Goal: Task Accomplishment & Management: Use online tool/utility

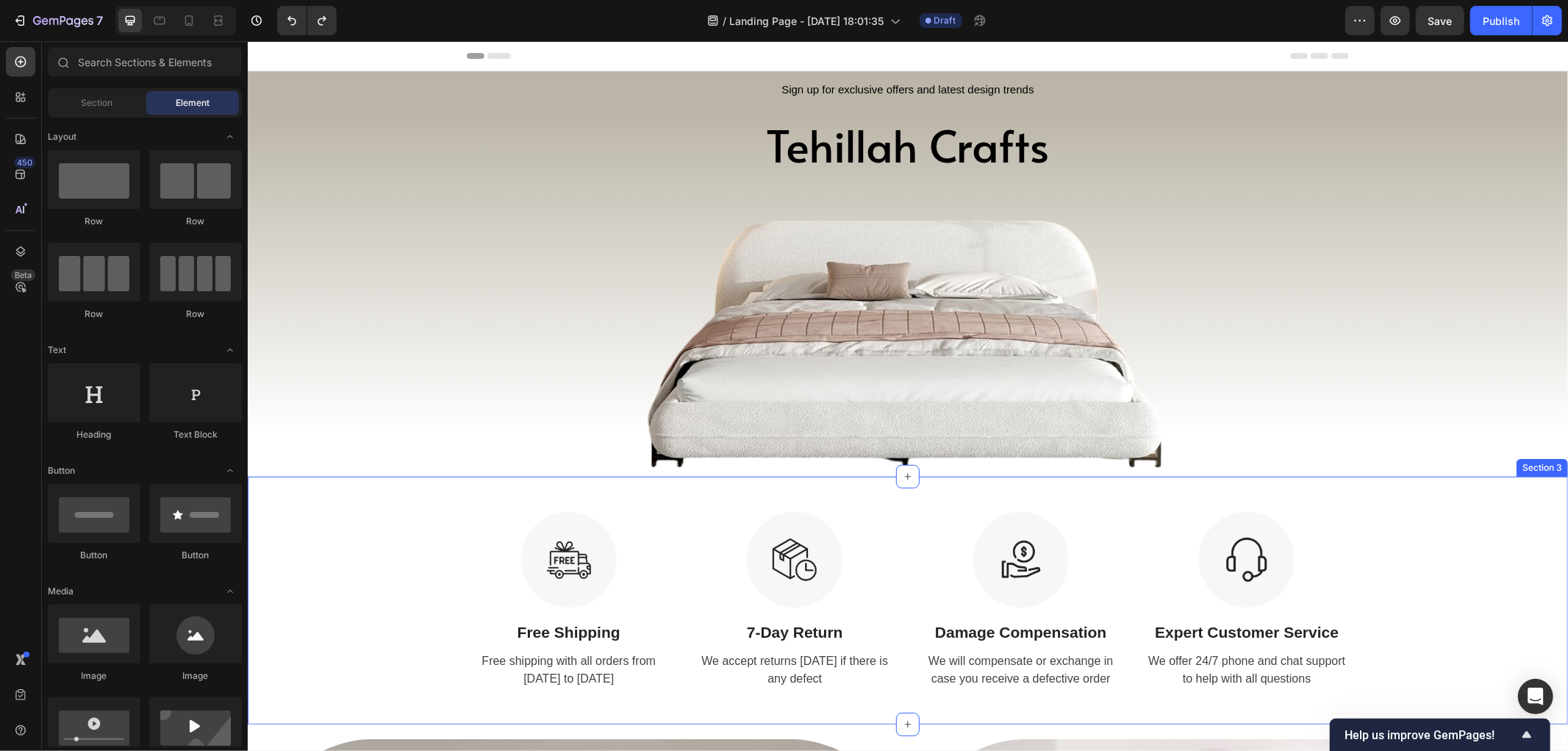
scroll to position [81, 0]
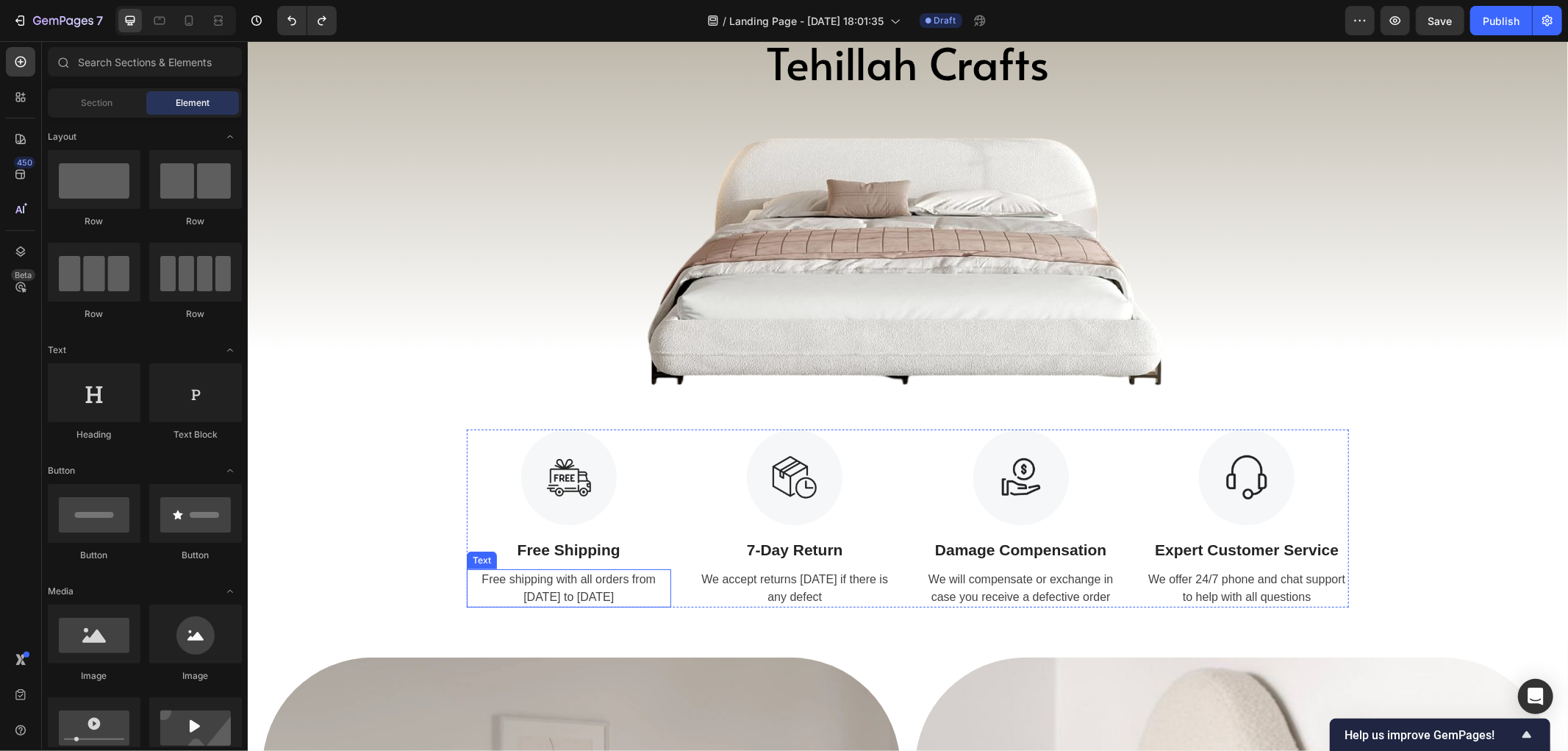
click at [466, 604] on div "Free shipping with all orders from [DATE] to [DATE]" at bounding box center [568, 587] width 204 height 39
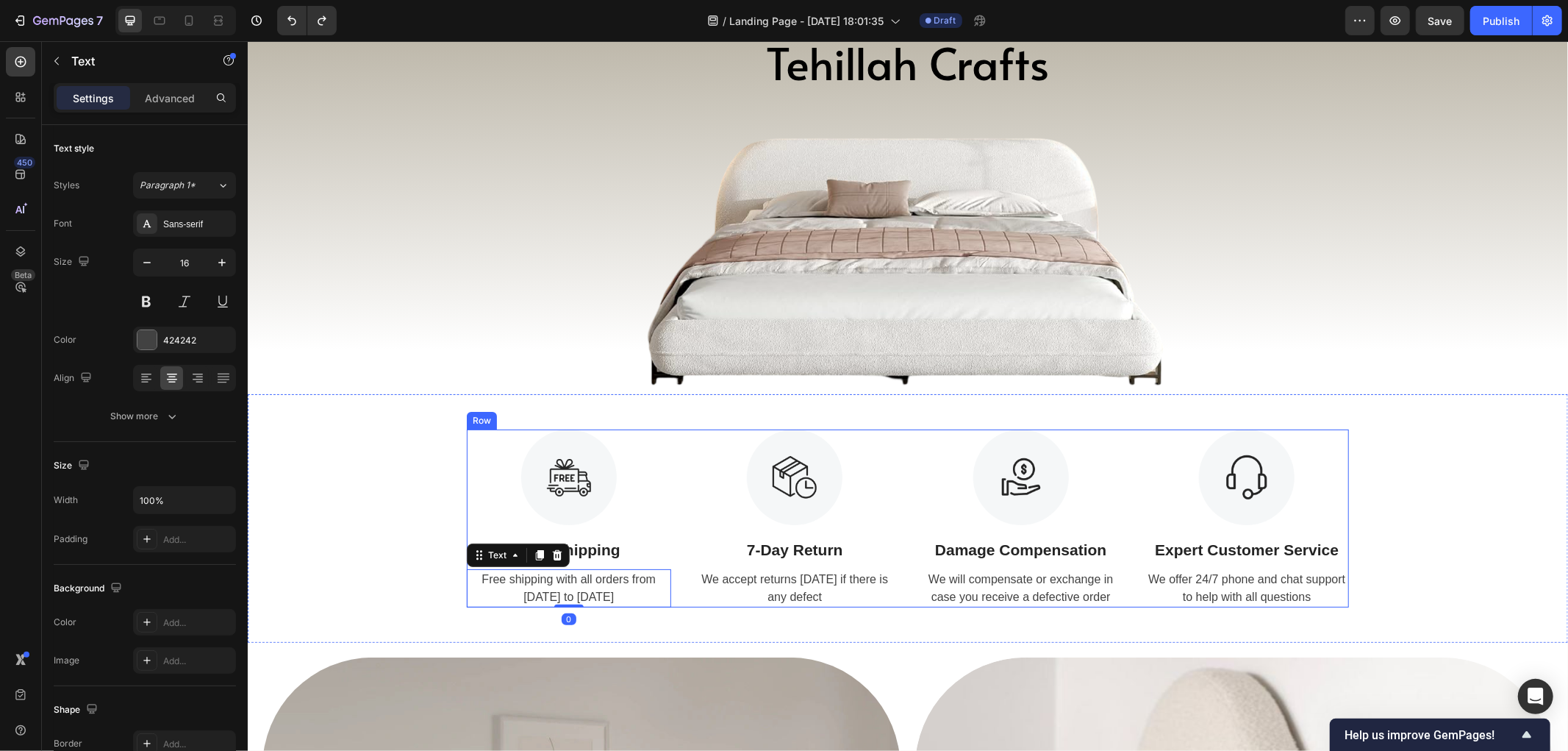
click at [678, 527] on div "Image Free Shipping Text Block Free shipping with all orders from [DATE] to [DA…" at bounding box center [906, 517] width 882 height 178
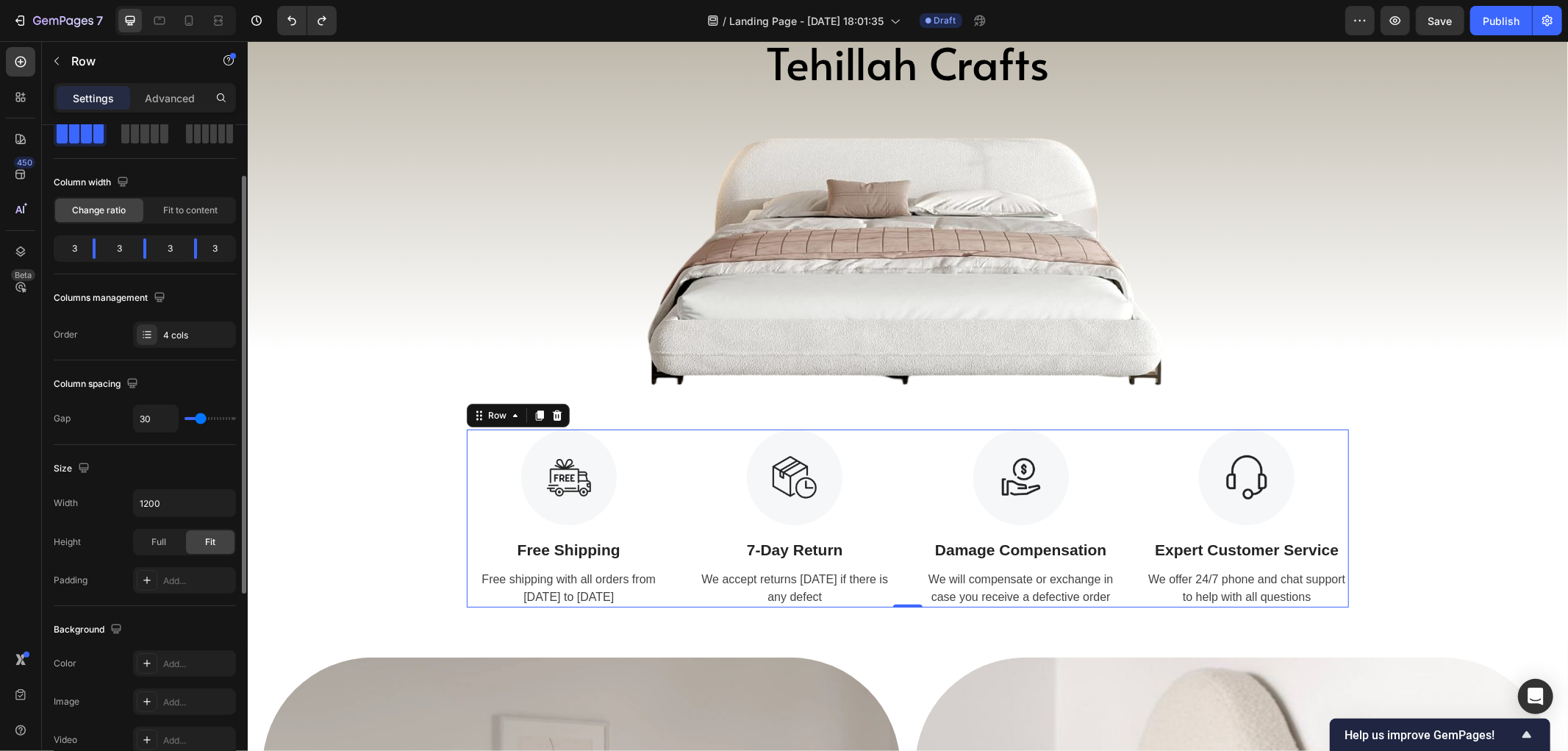
type input "44"
type input "49"
type input "54"
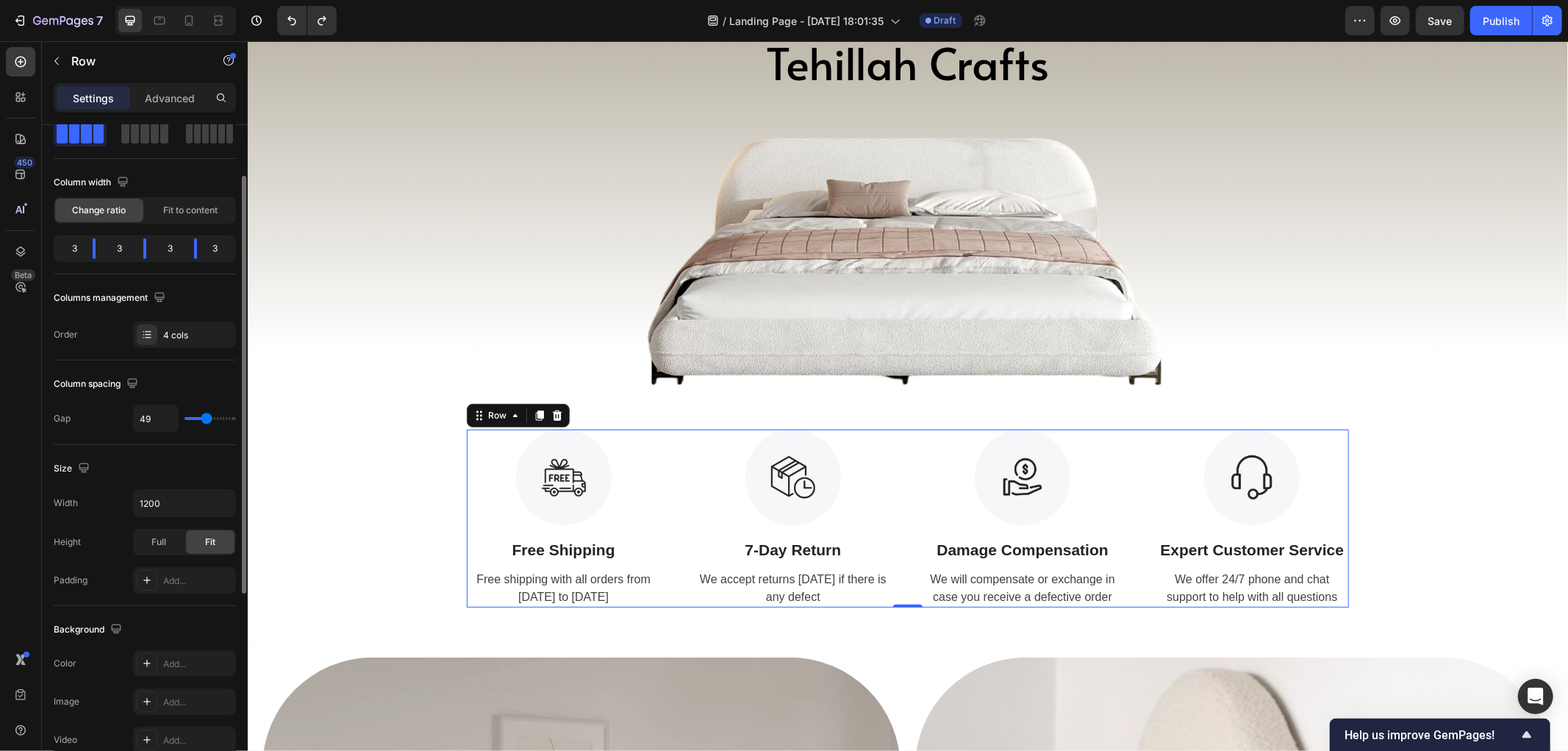
type input "54"
type input "71"
type input "74"
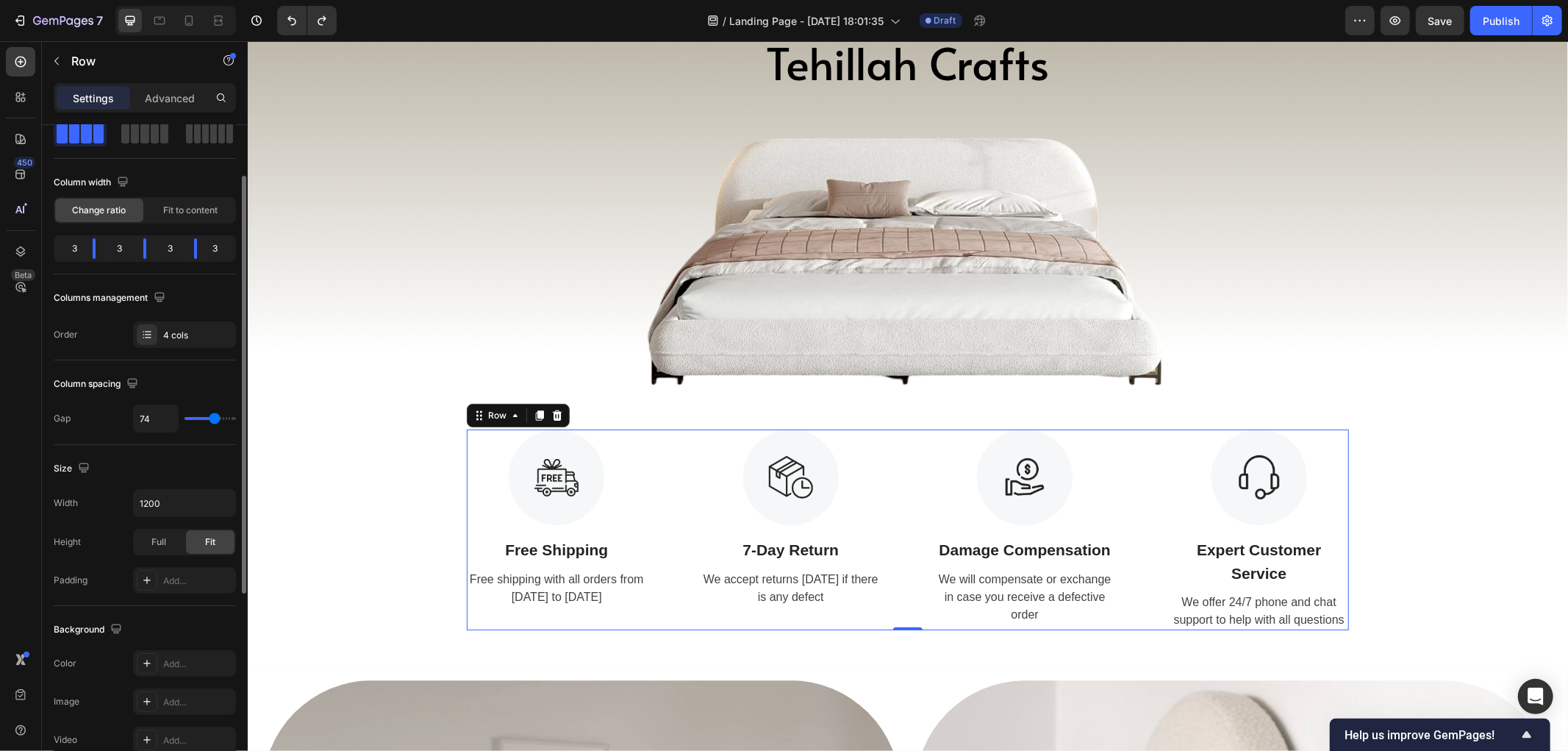
type input "76"
type input "81"
type input "84"
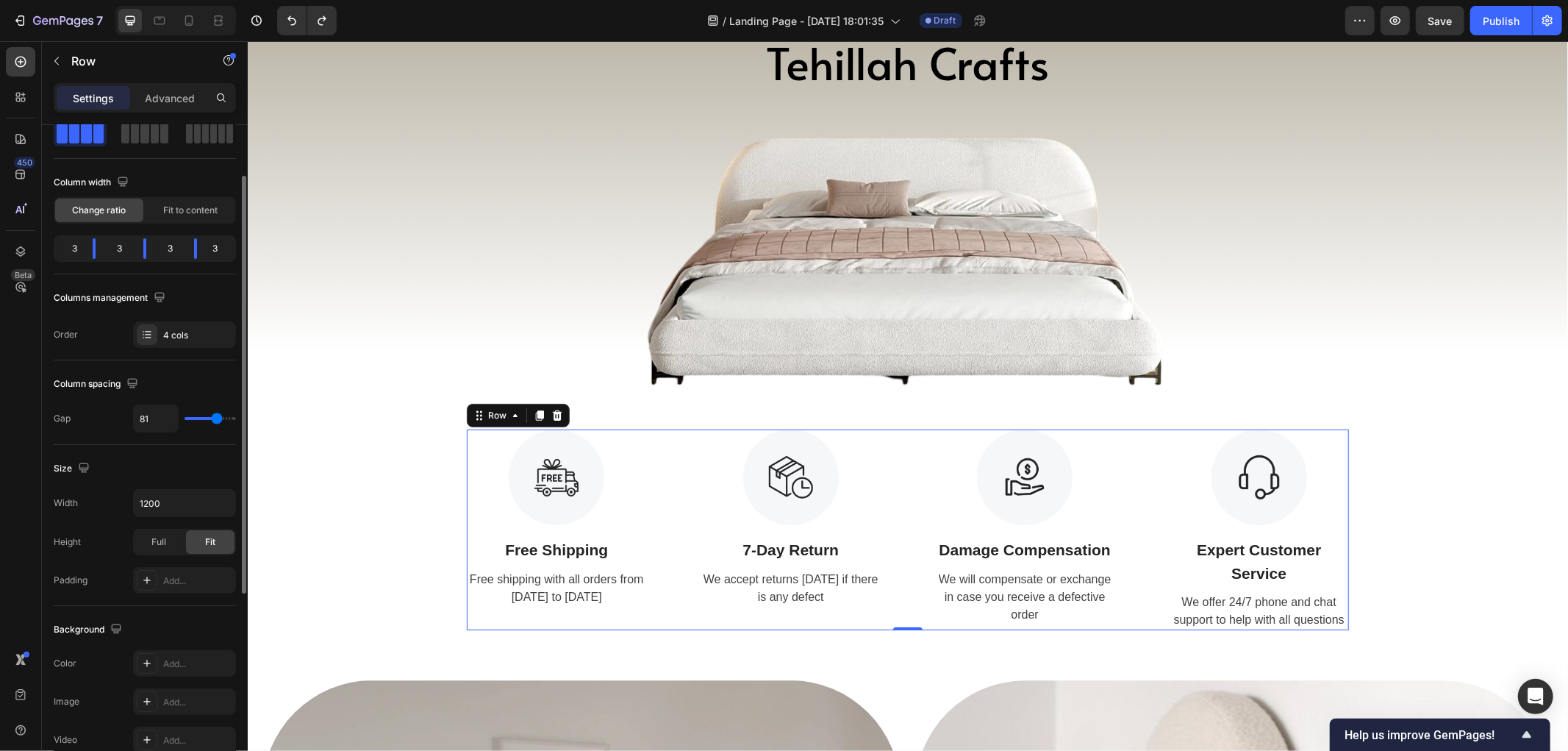
type input "84"
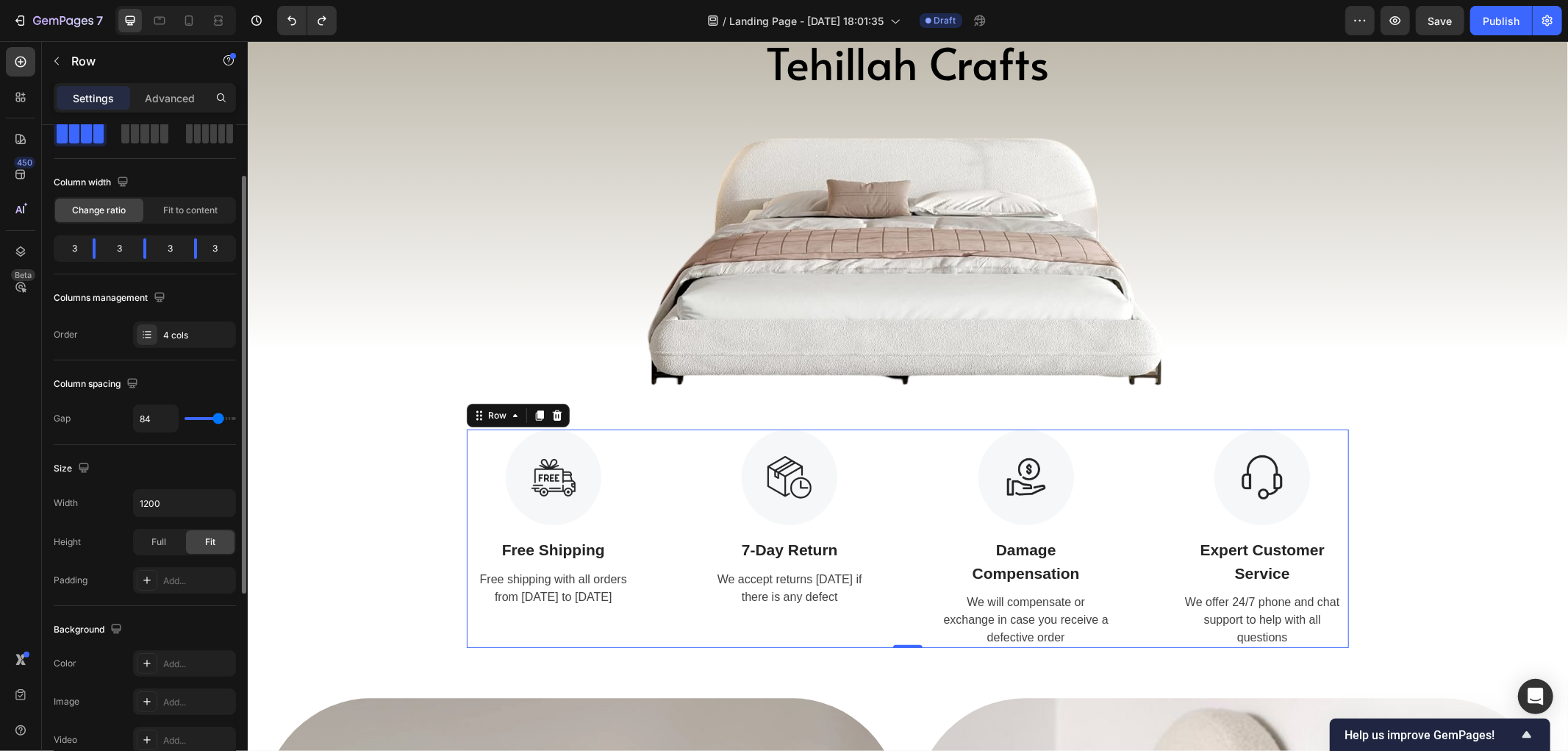
type input "86"
type input "101"
type input "113"
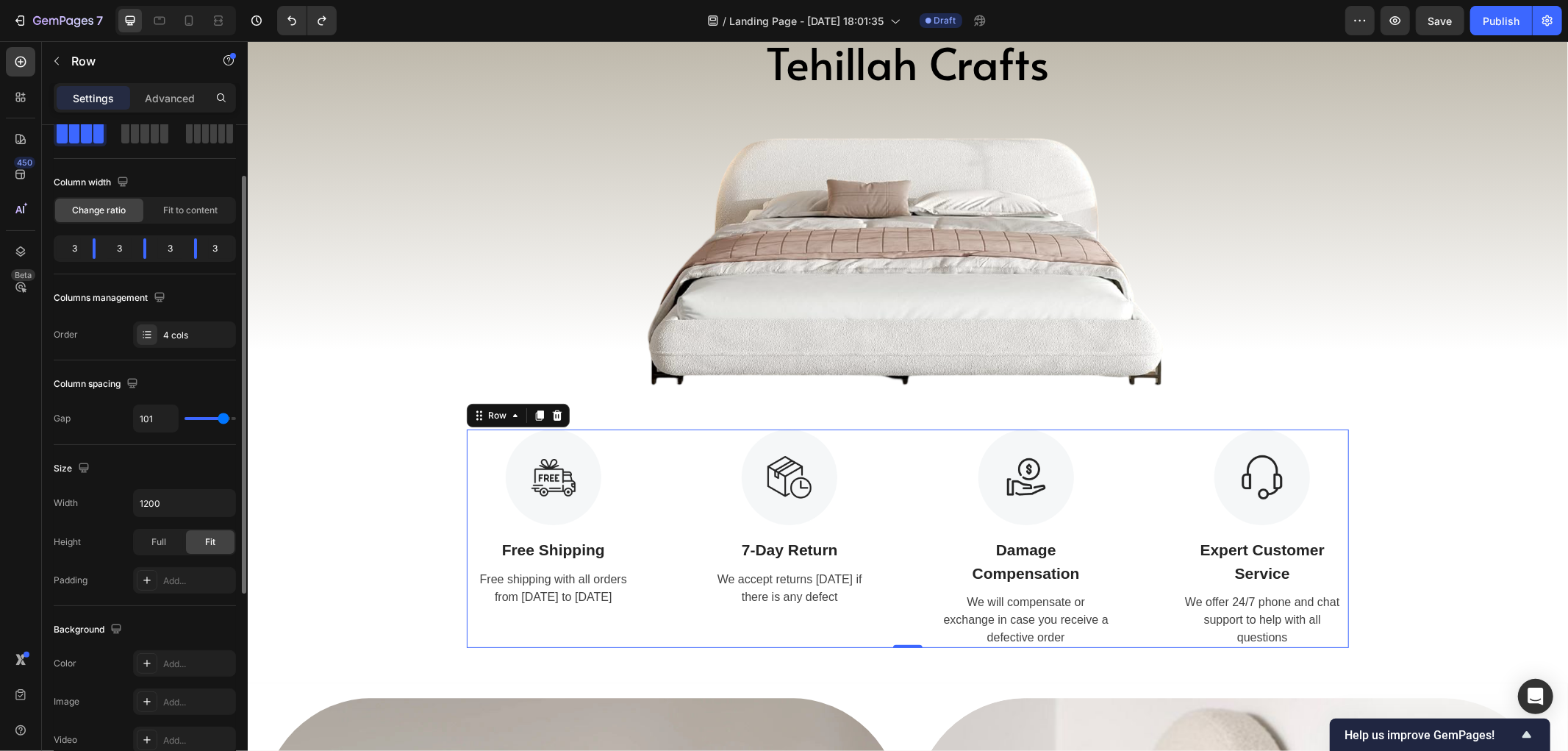
type input "113"
type input "120"
type input "47"
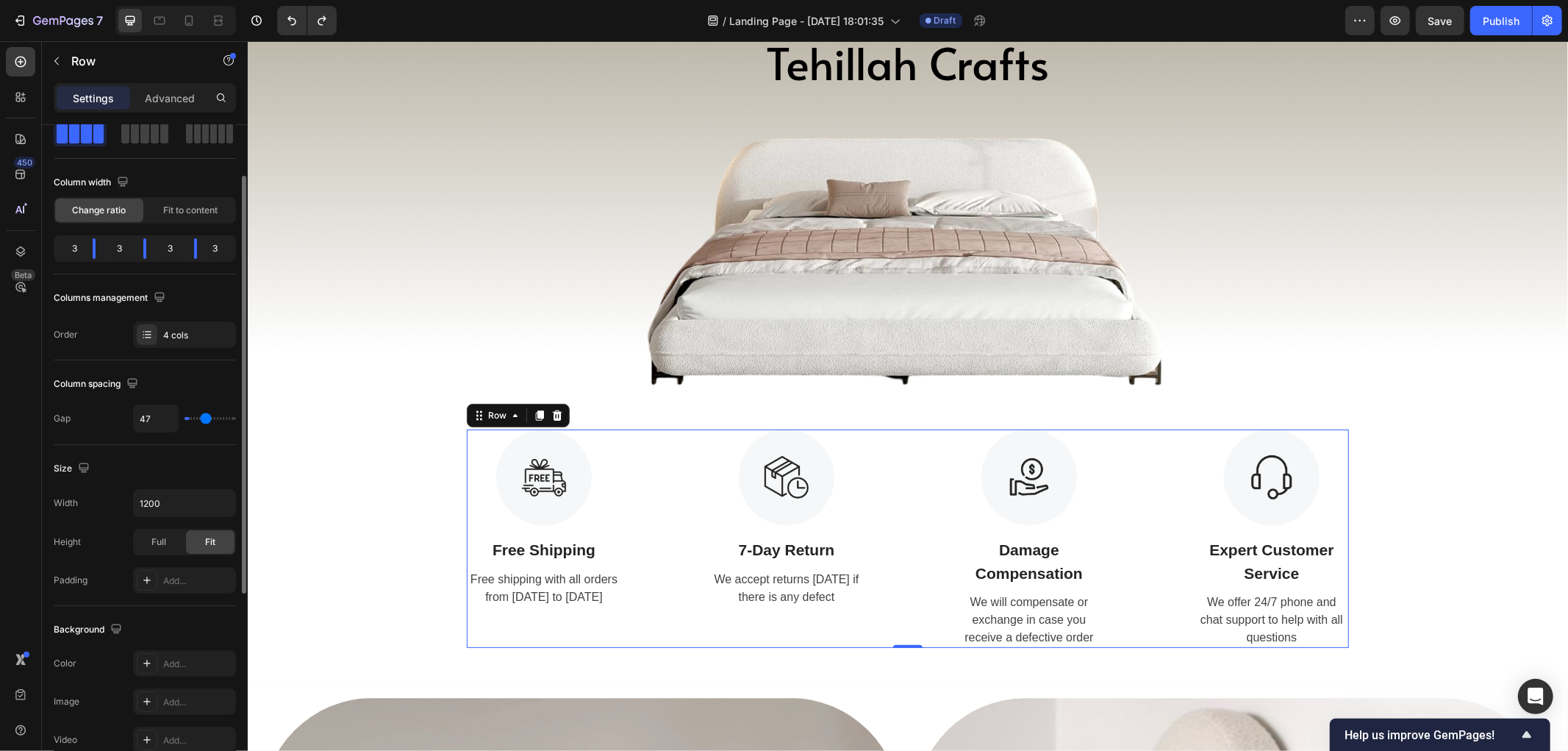
type input "0"
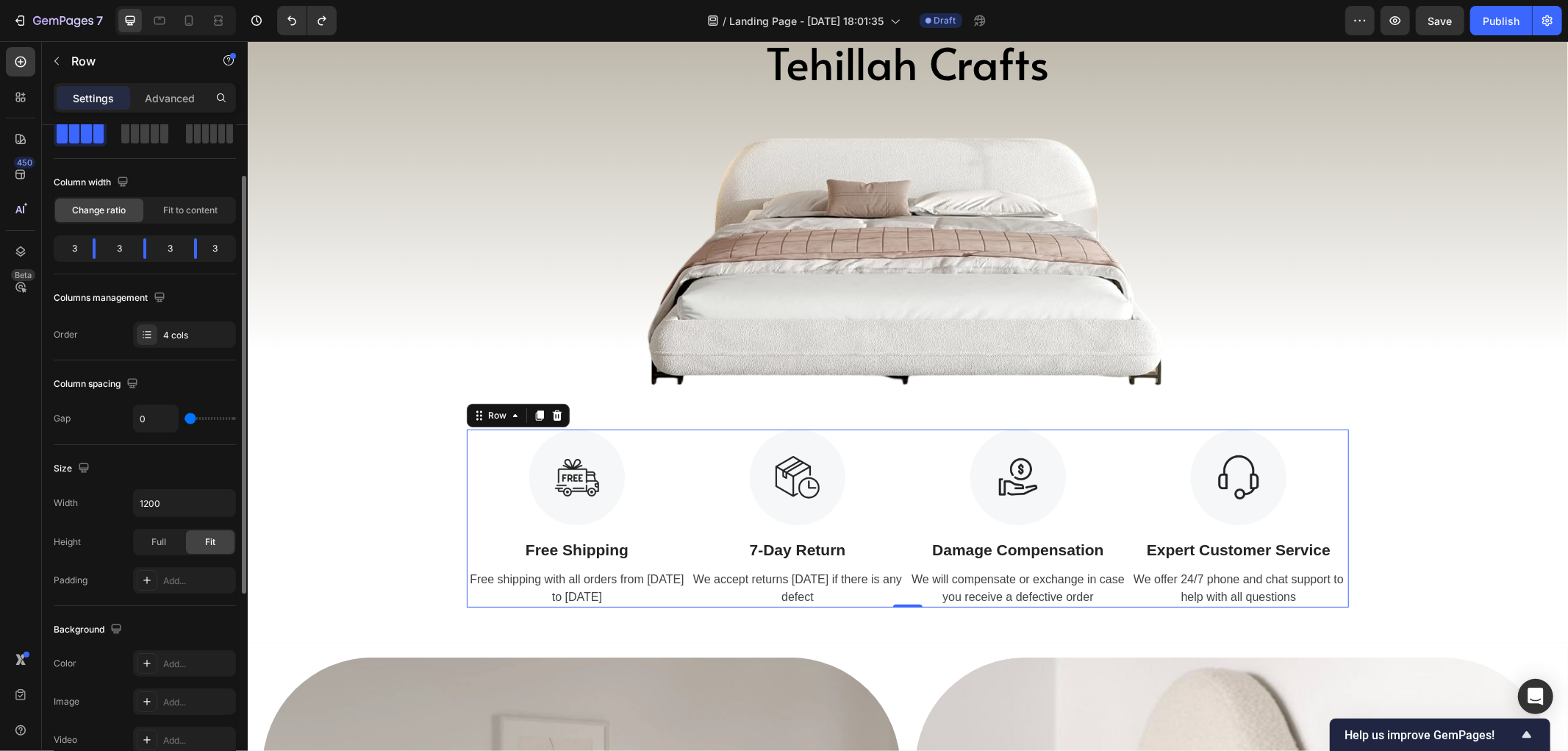
type input "12"
type input "20"
type input "22"
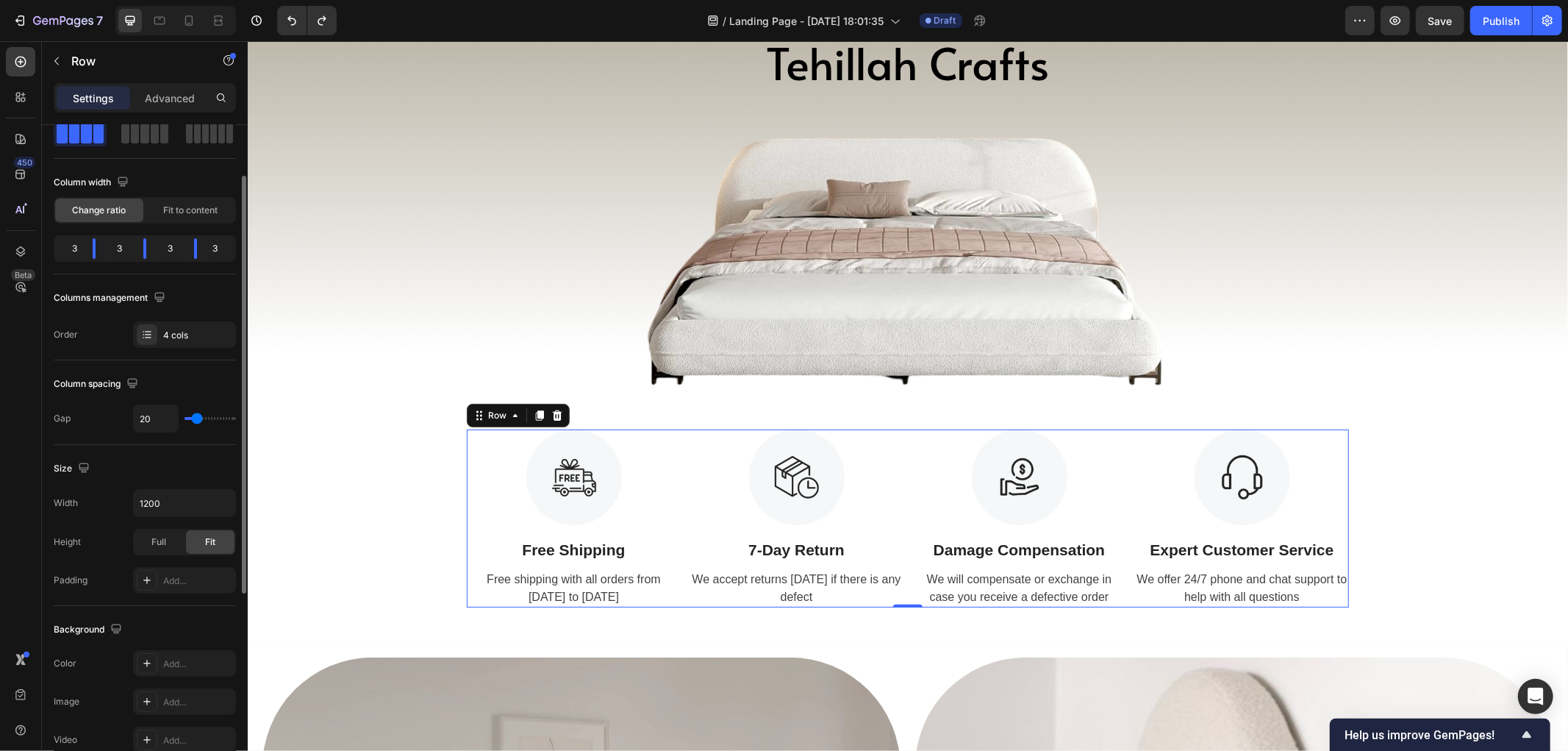
type input "22"
type input "25"
drag, startPoint x: 197, startPoint y: 416, endPoint x: 198, endPoint y: 430, distance: 14.0
type input "25"
click at [198, 420] on input "range" at bounding box center [210, 418] width 52 height 3
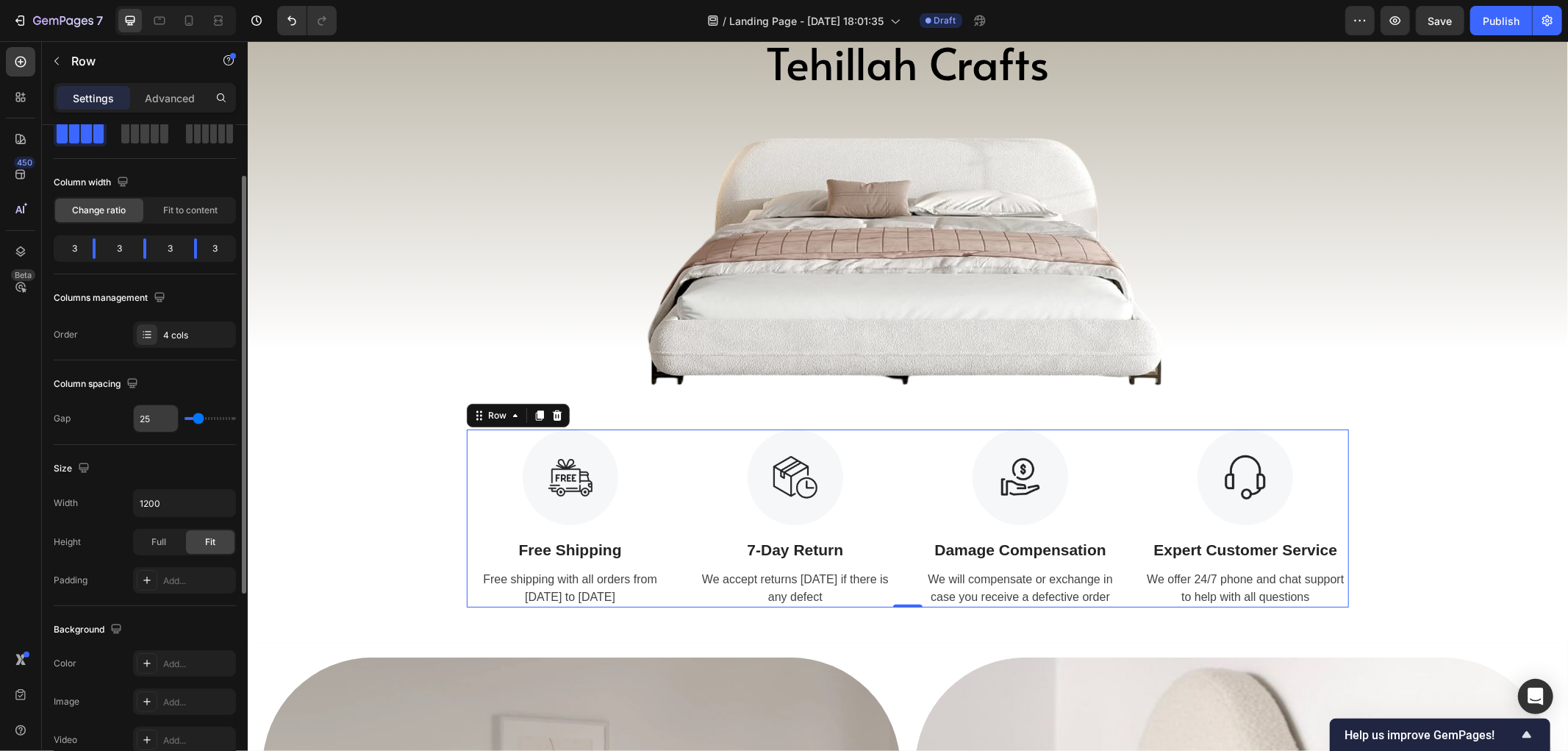
click at [150, 422] on input "25" at bounding box center [156, 418] width 44 height 27
type input "3"
type input "30"
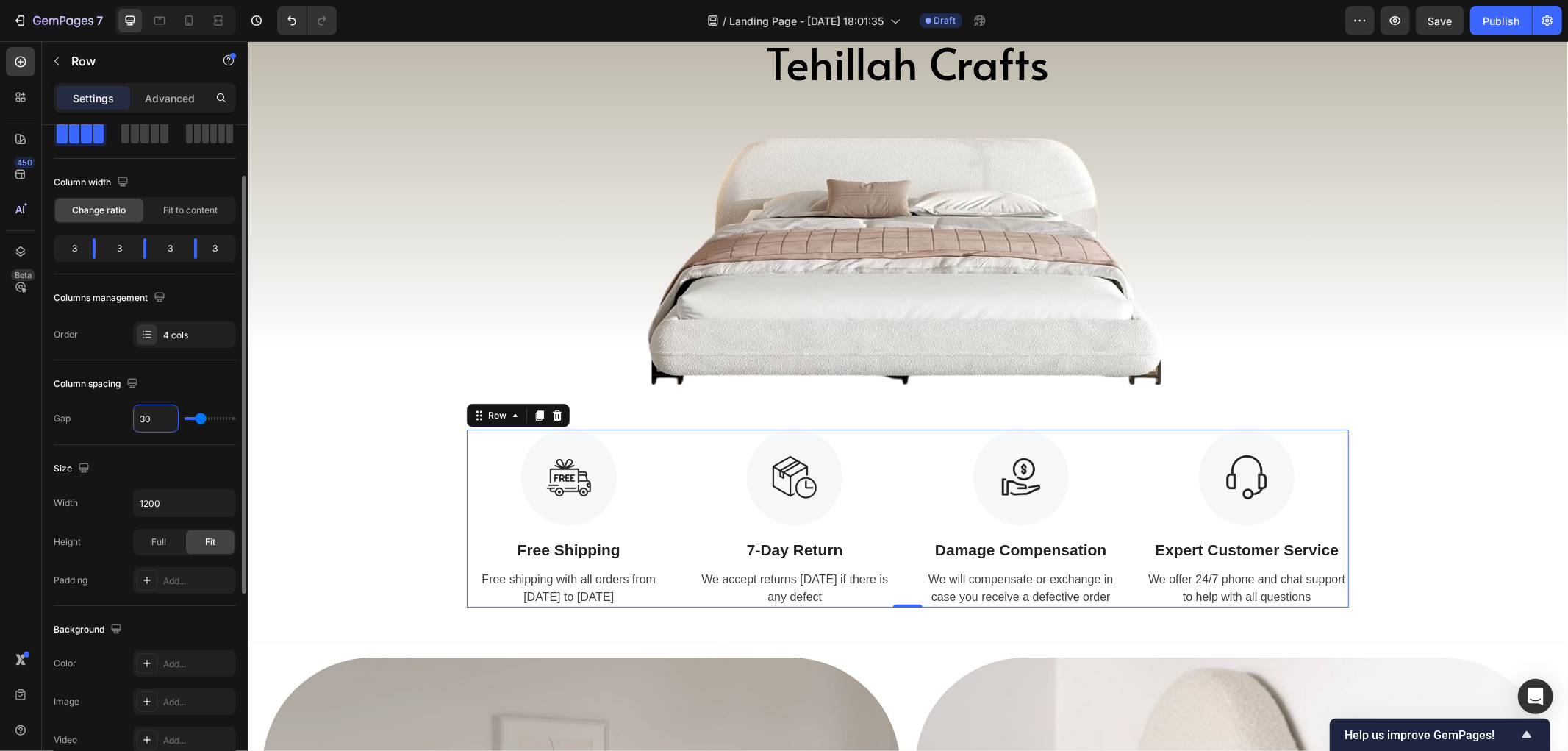
scroll to position [164, 0]
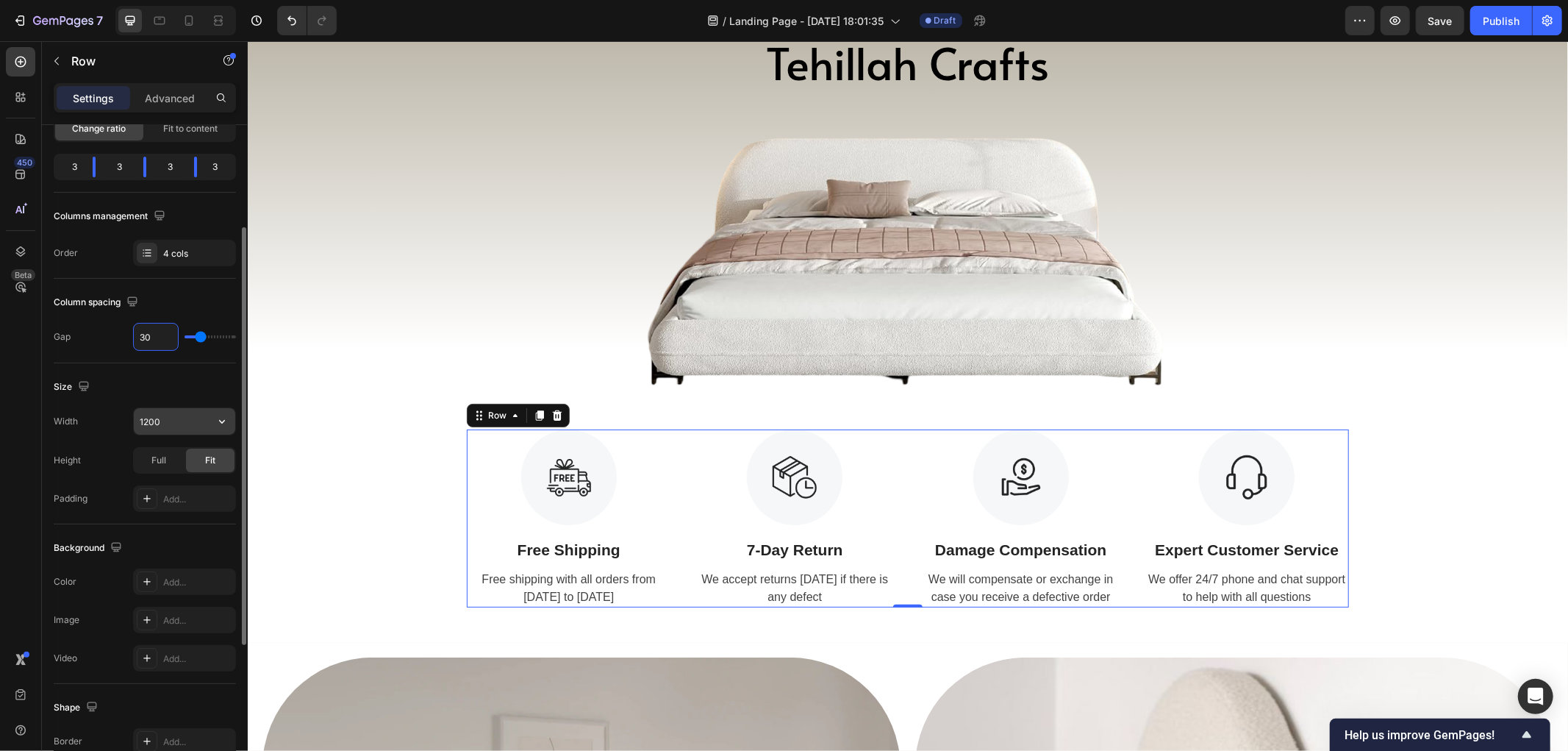
type input "30"
click at [226, 422] on icon "button" at bounding box center [221, 421] width 15 height 15
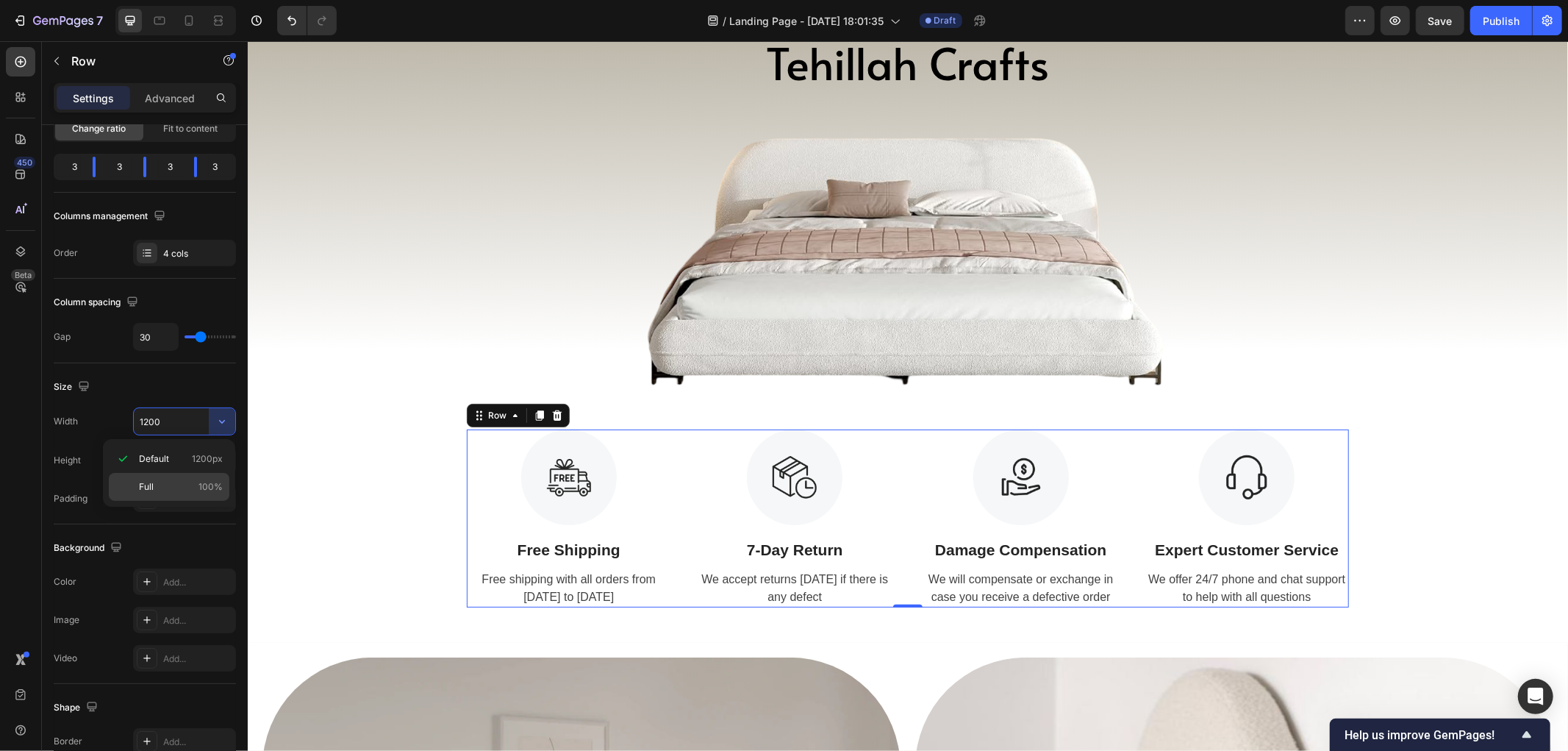
click at [164, 484] on p "Full 100%" at bounding box center [181, 486] width 83 height 13
type input "100%"
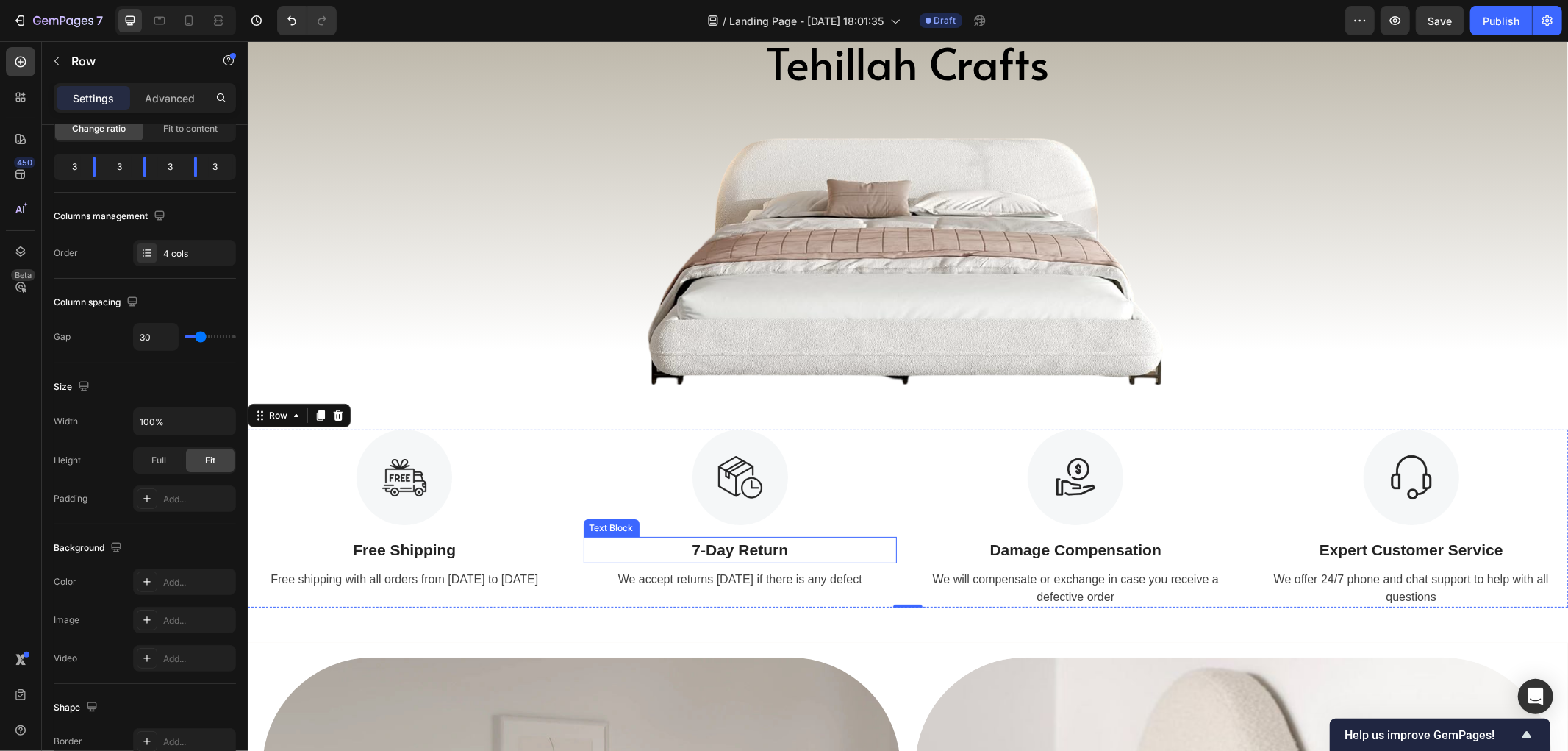
scroll to position [0, 0]
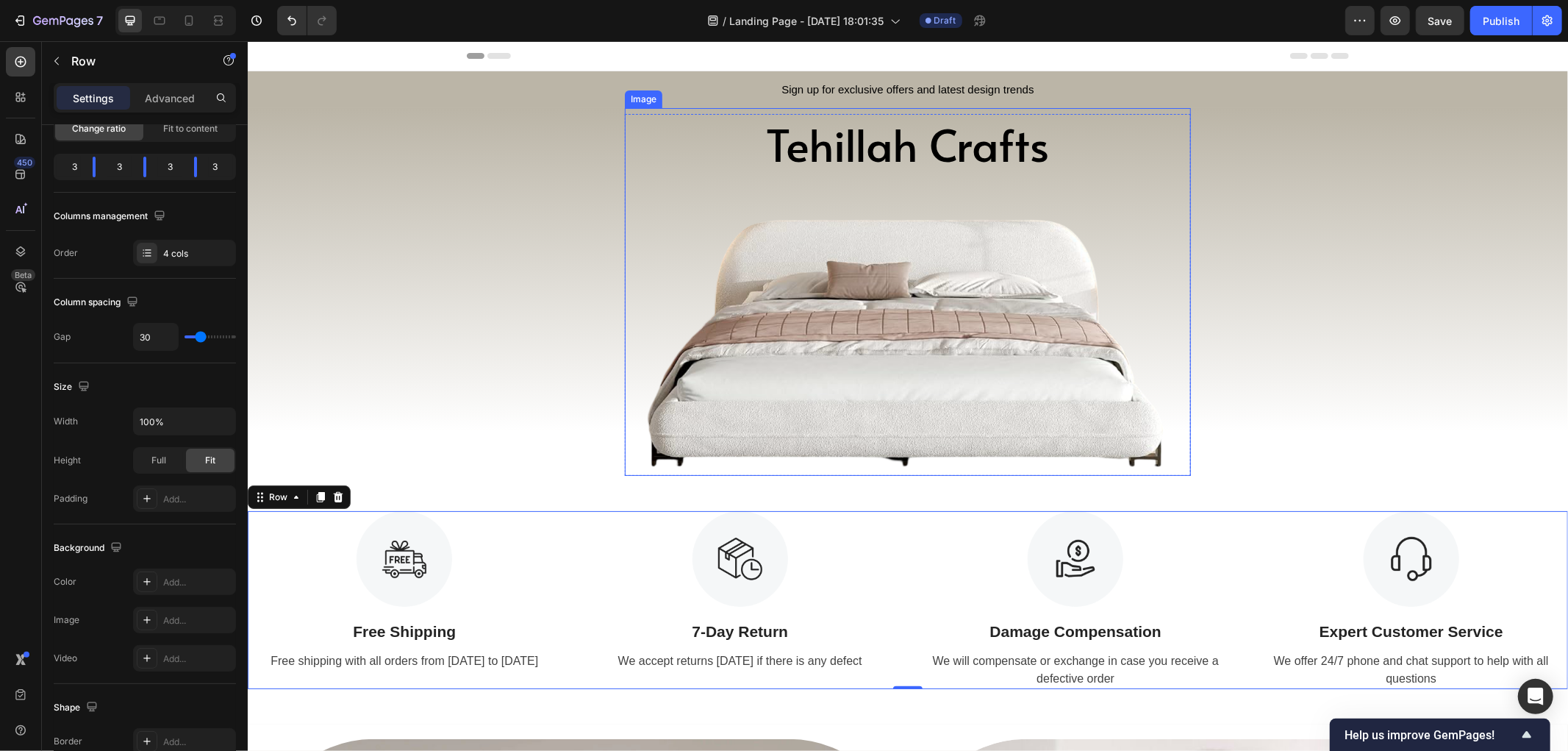
click at [899, 154] on img at bounding box center [906, 291] width 566 height 368
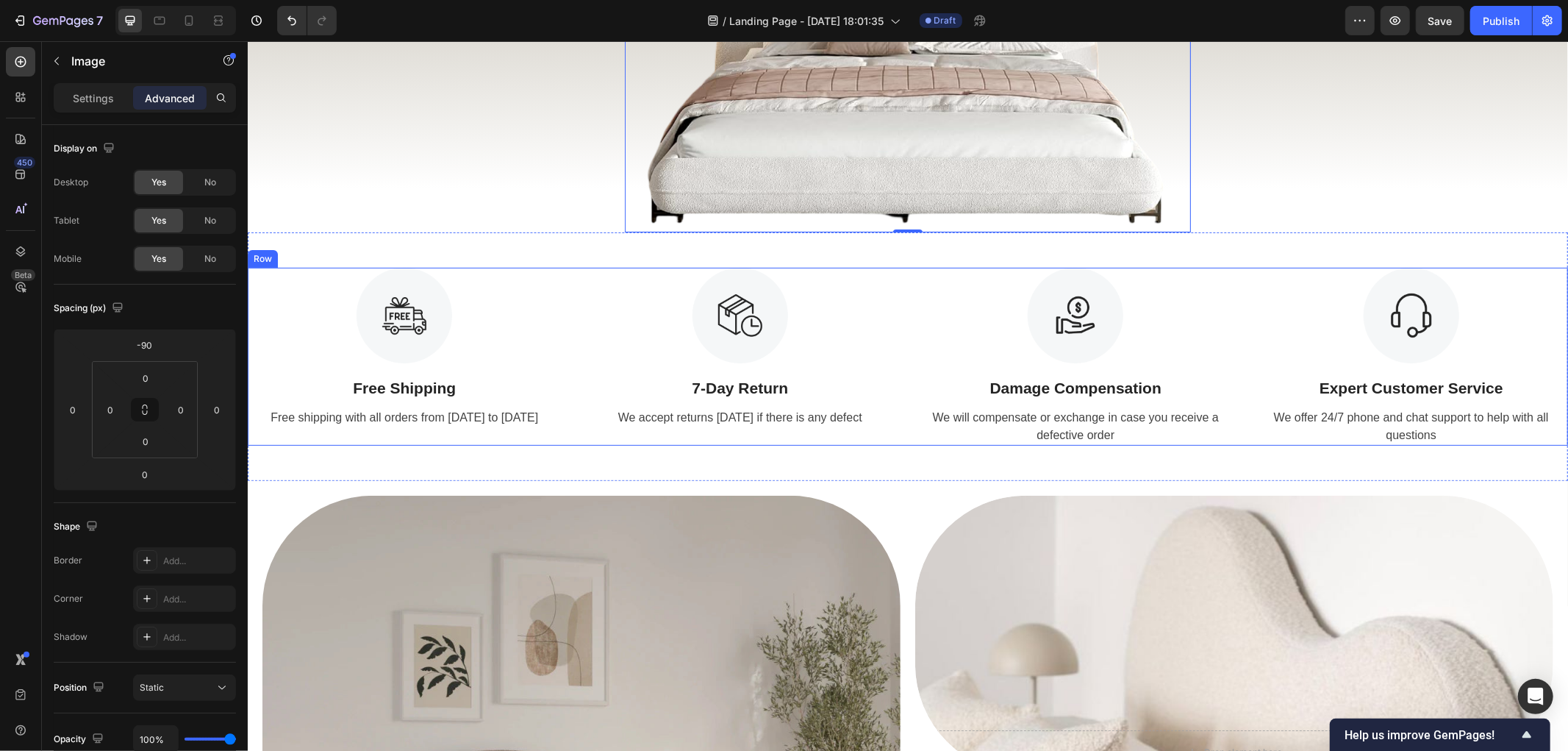
scroll to position [245, 0]
click at [560, 379] on div "Image Free Shipping Text Block Free shipping with all orders from [DATE] to [DA…" at bounding box center [906, 354] width 1320 height 178
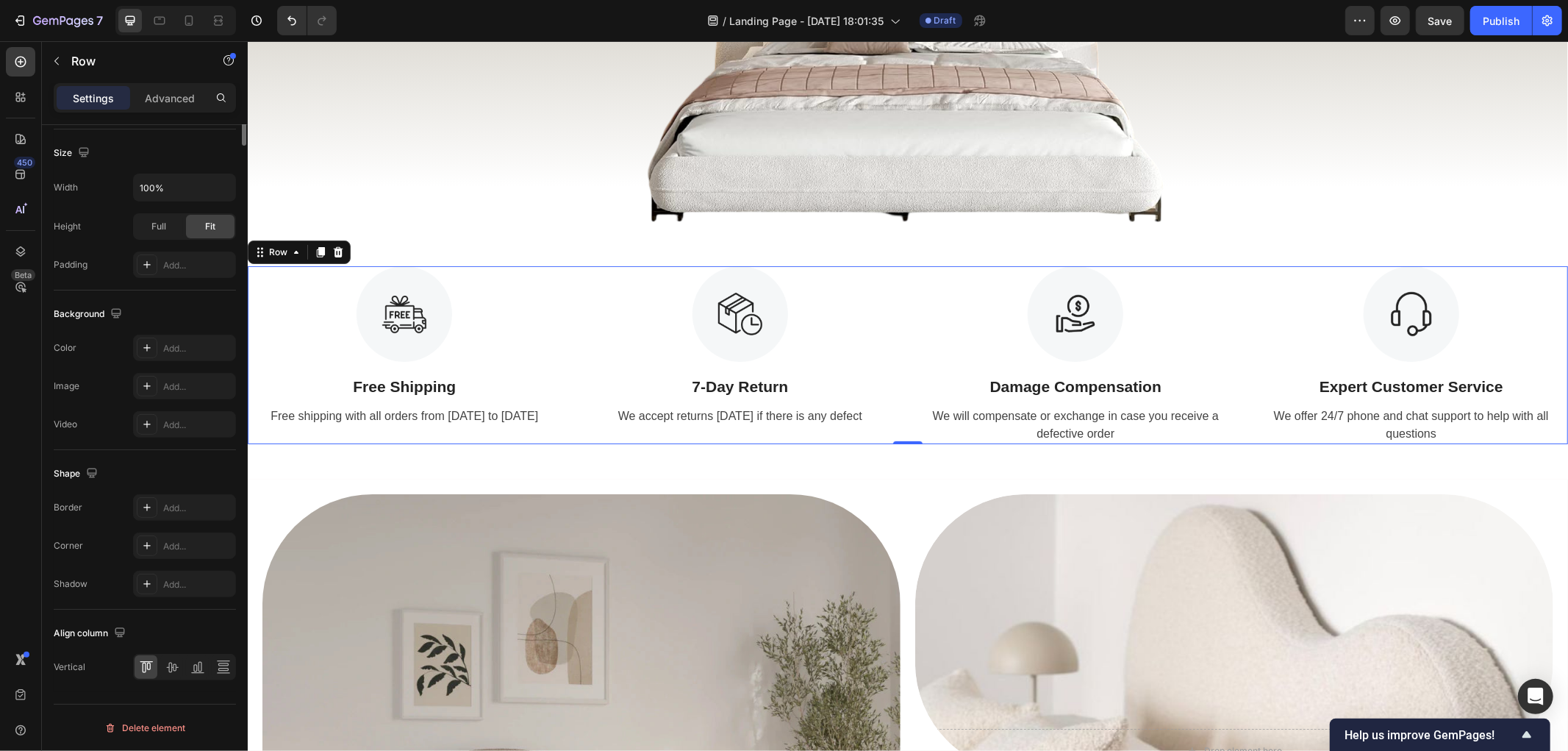
scroll to position [0, 0]
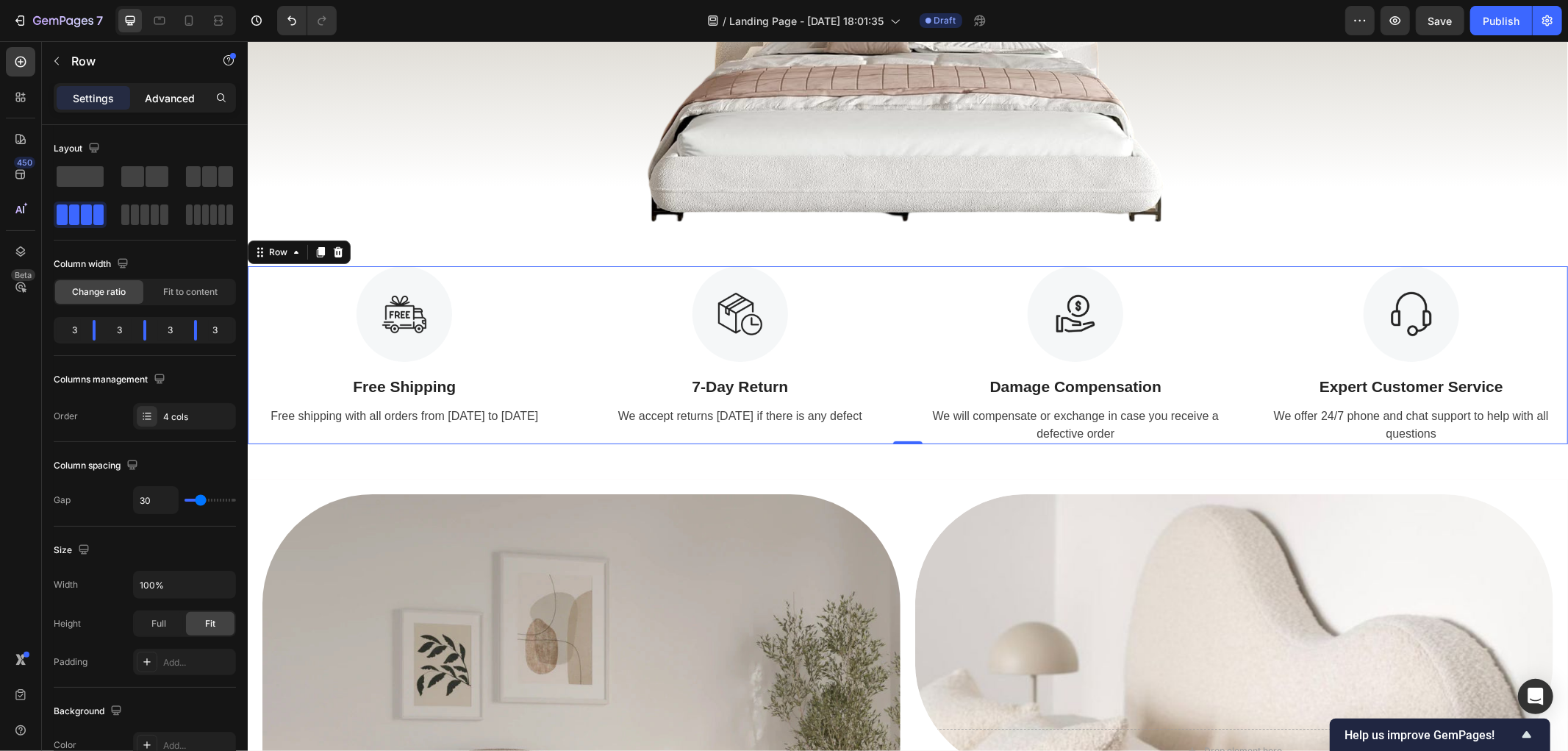
click at [175, 94] on p "Advanced" at bounding box center [170, 98] width 50 height 16
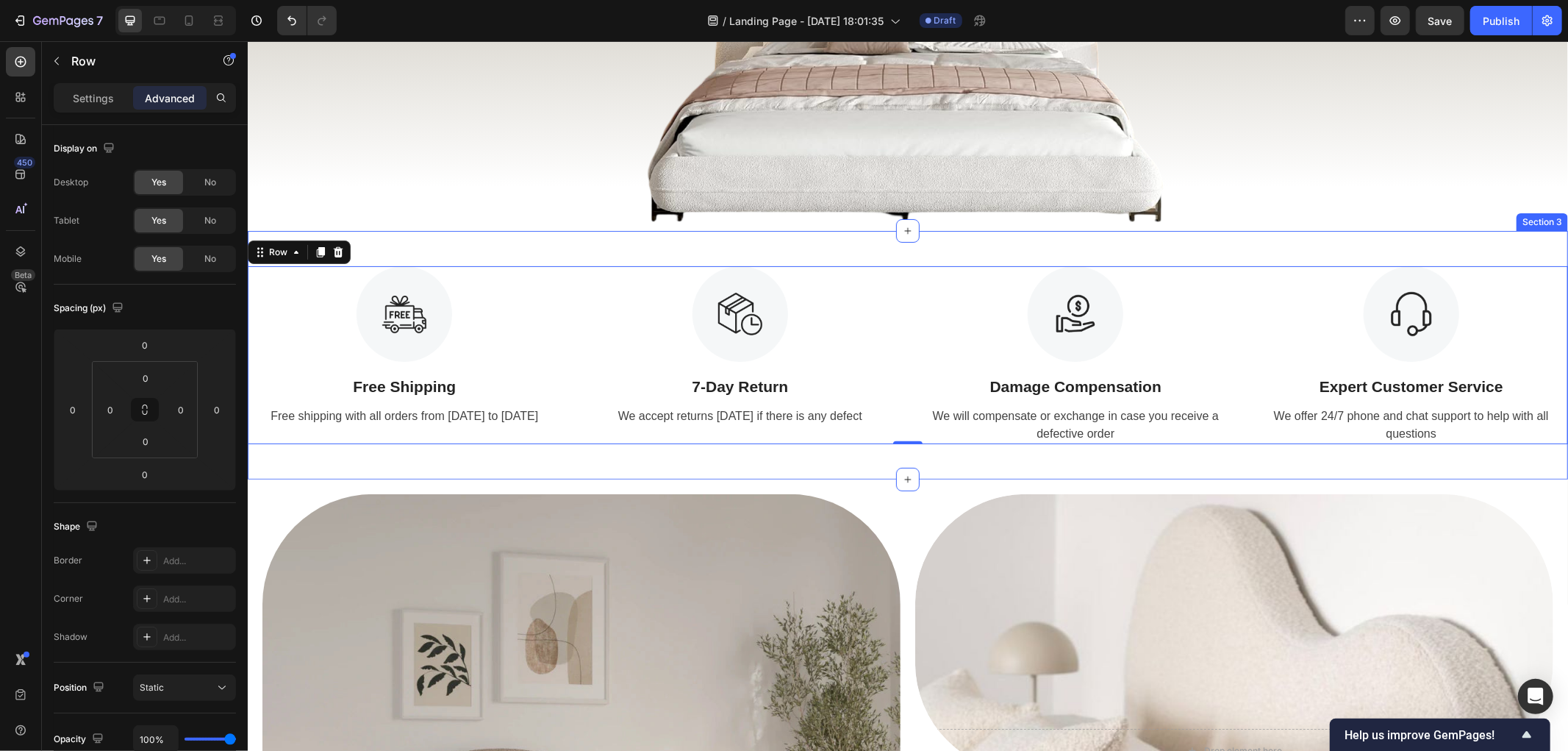
click at [638, 250] on div "Image Free Shipping Text Block Free shipping with all orders from [DATE] to [DA…" at bounding box center [906, 354] width 1320 height 248
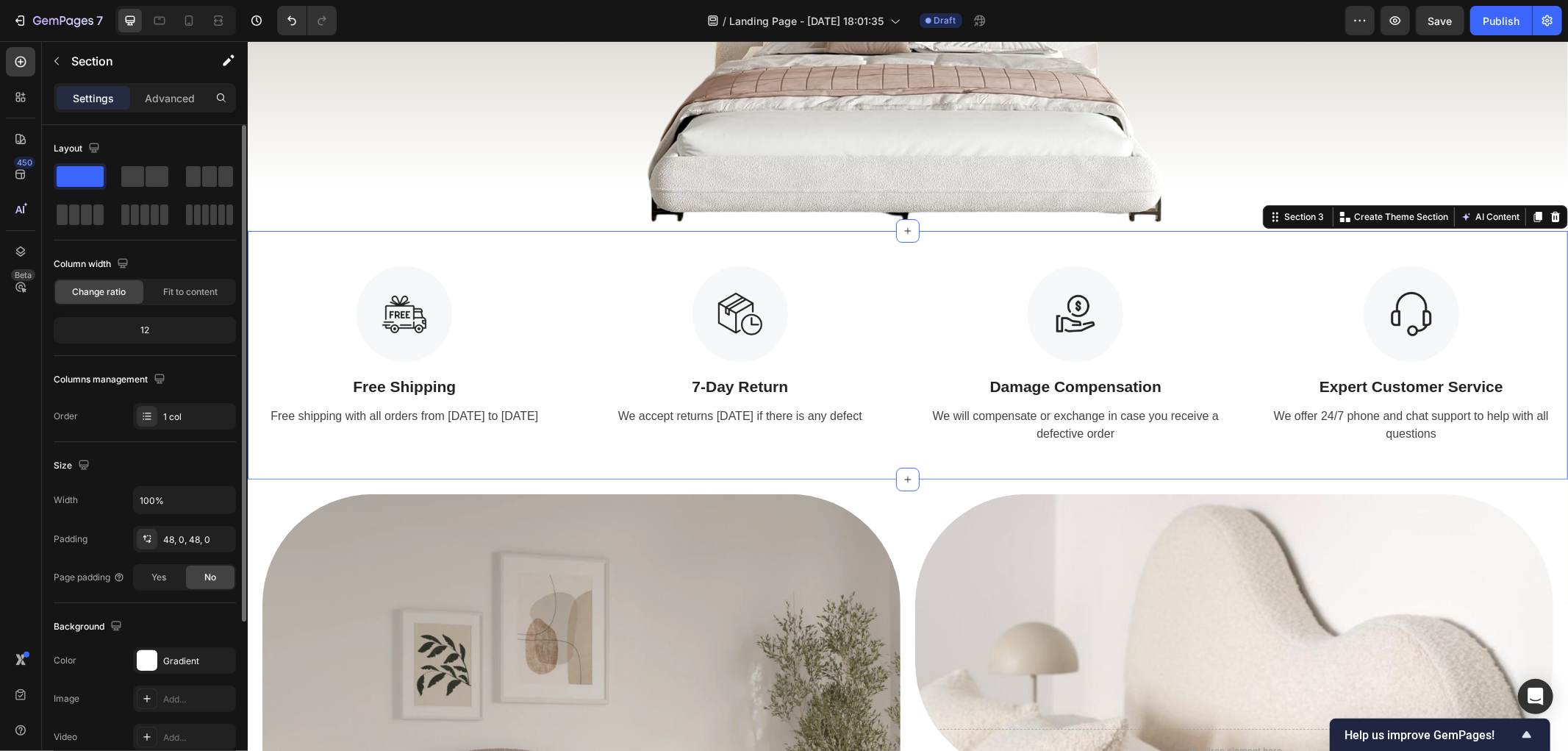
scroll to position [164, 0]
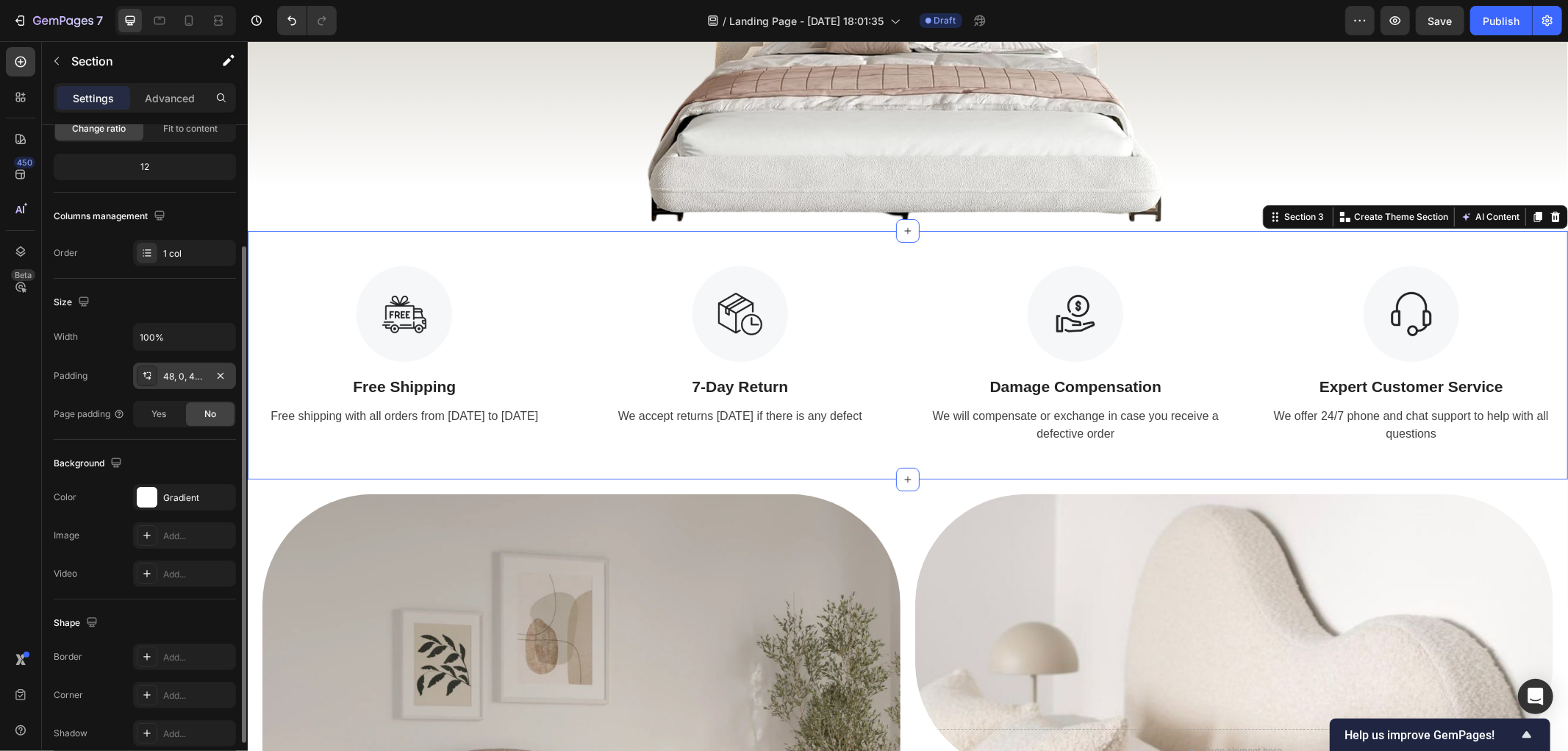
click at [194, 378] on div "48, 0, 48, 0" at bounding box center [184, 376] width 43 height 13
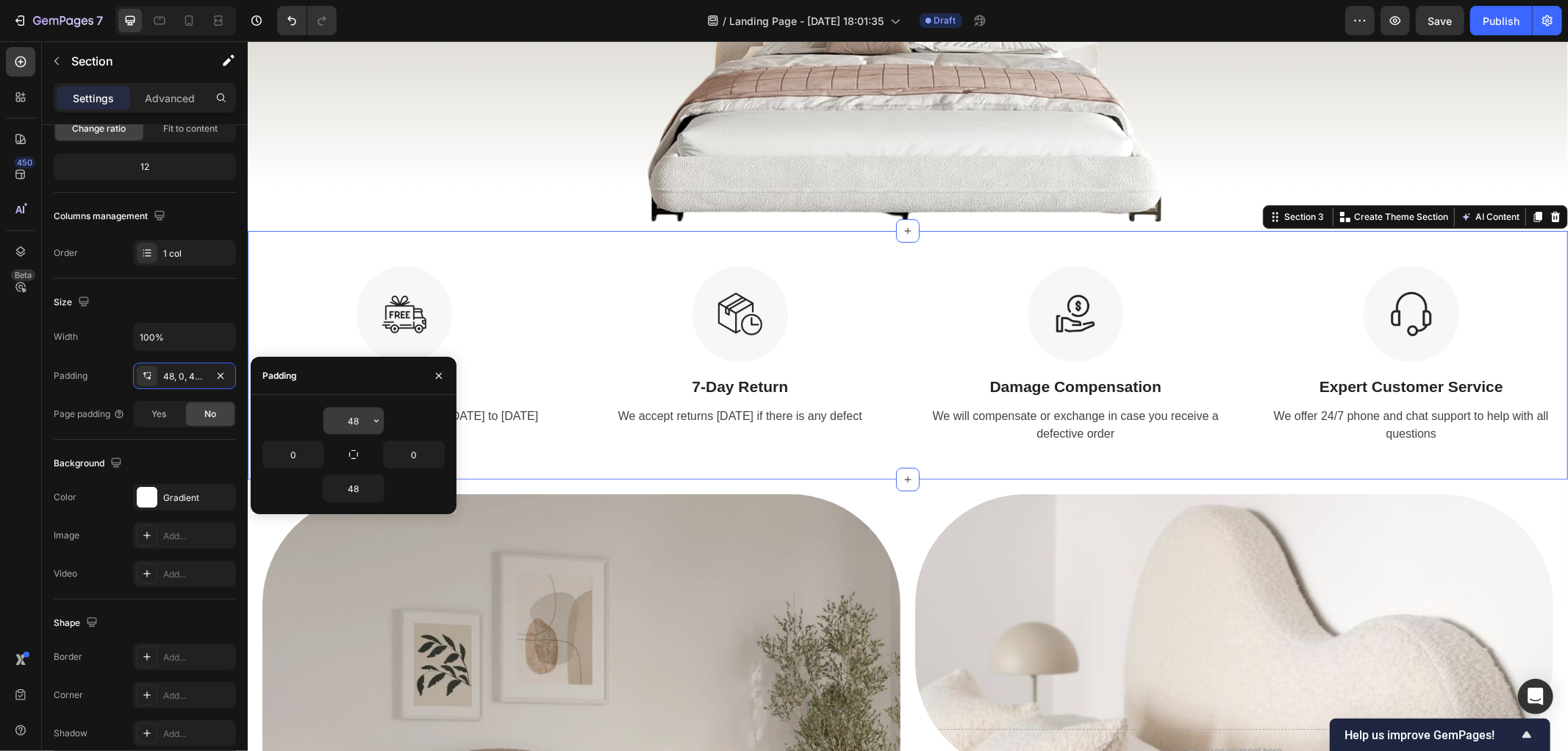
click at [360, 416] on input "48" at bounding box center [353, 421] width 60 height 27
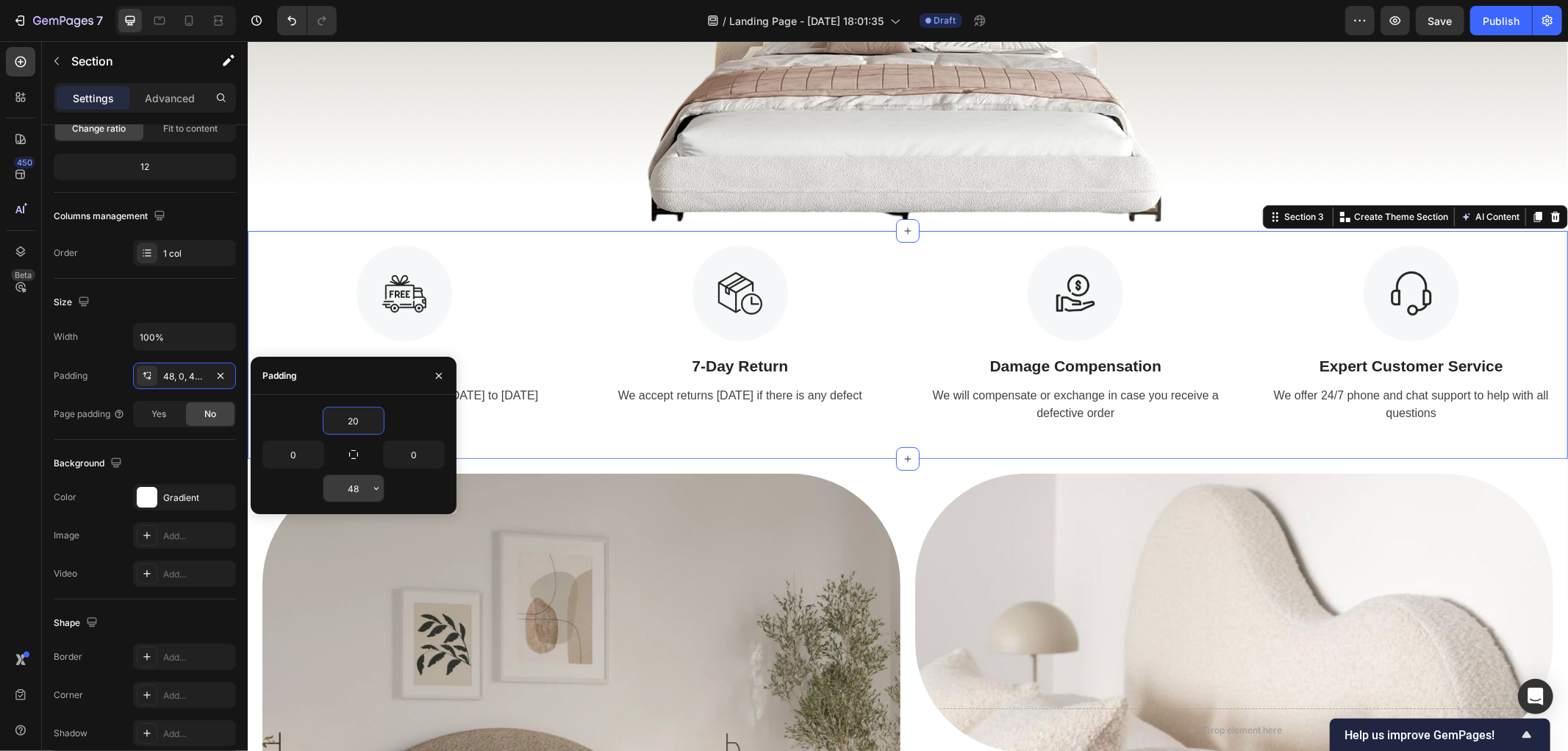
type input "20"
click at [356, 488] on input "48" at bounding box center [353, 488] width 60 height 27
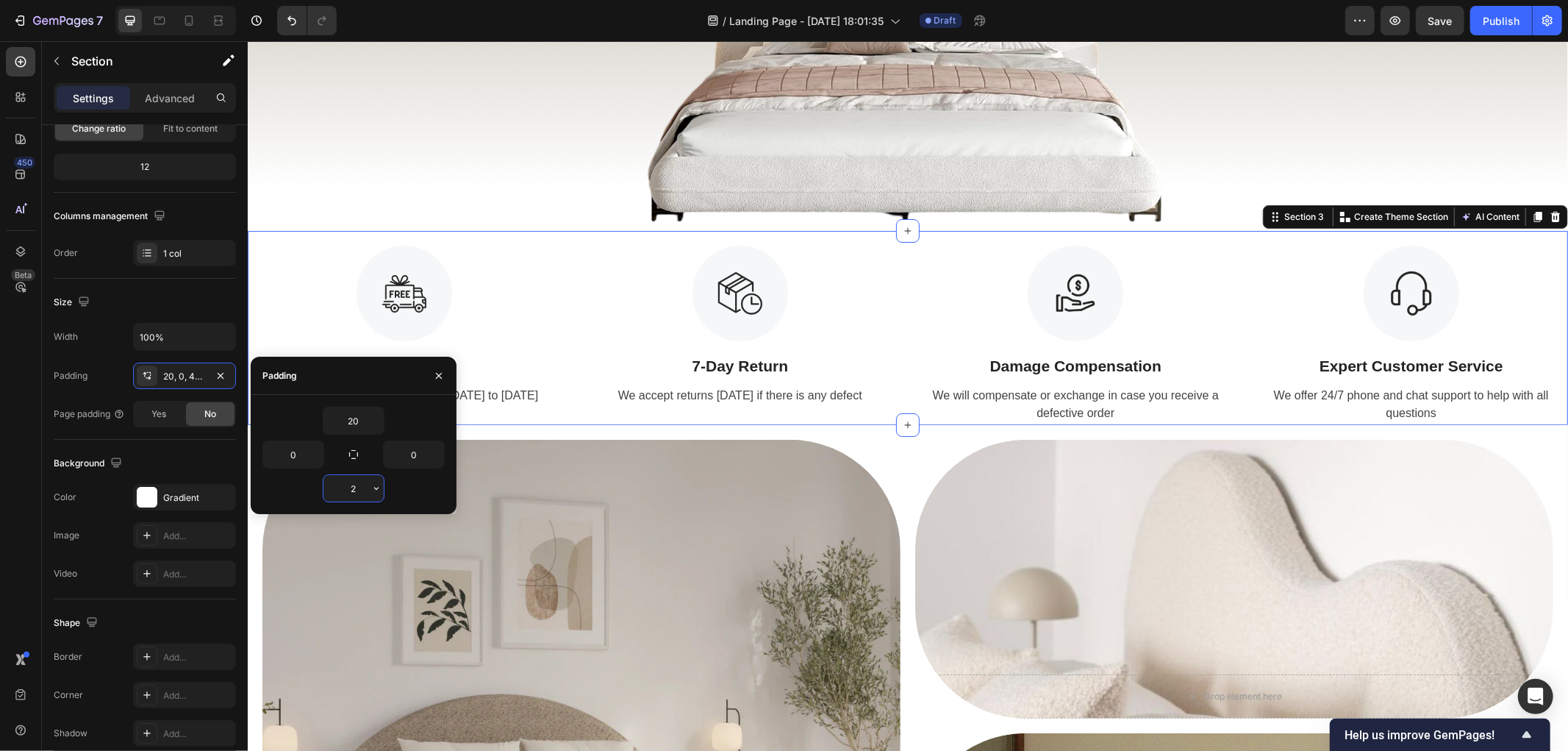
type input "20"
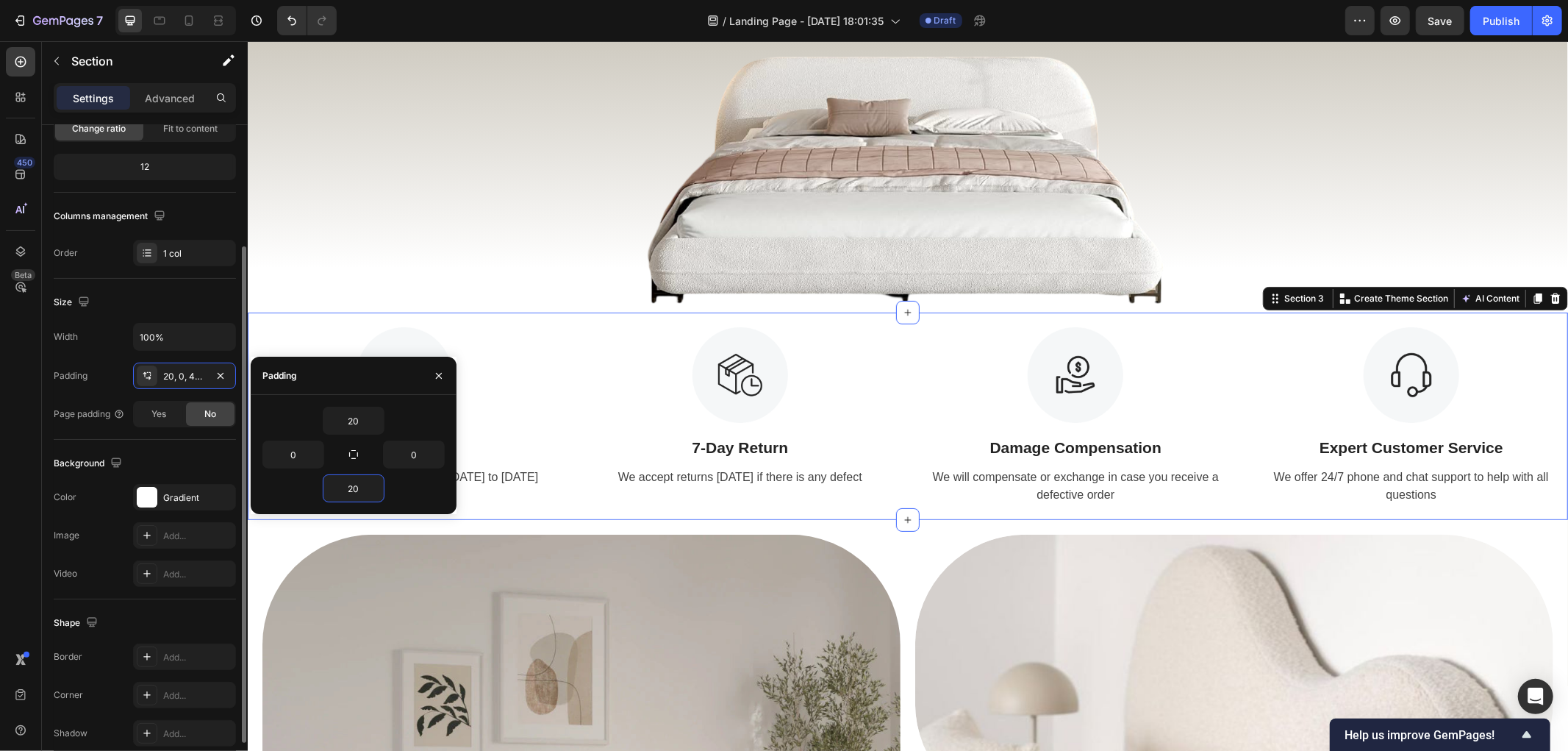
click at [185, 311] on div "Size" at bounding box center [145, 303] width 182 height 24
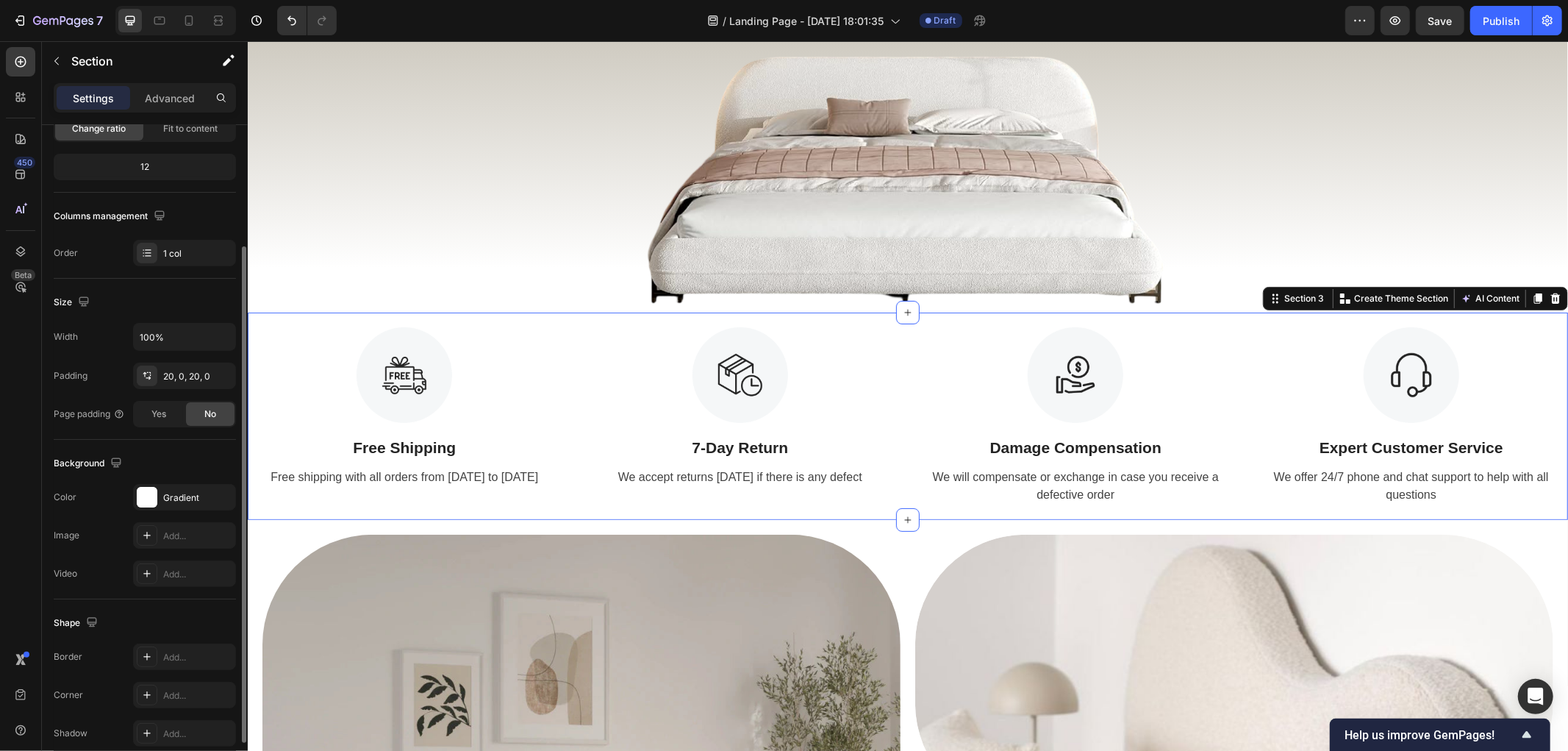
scroll to position [0, 0]
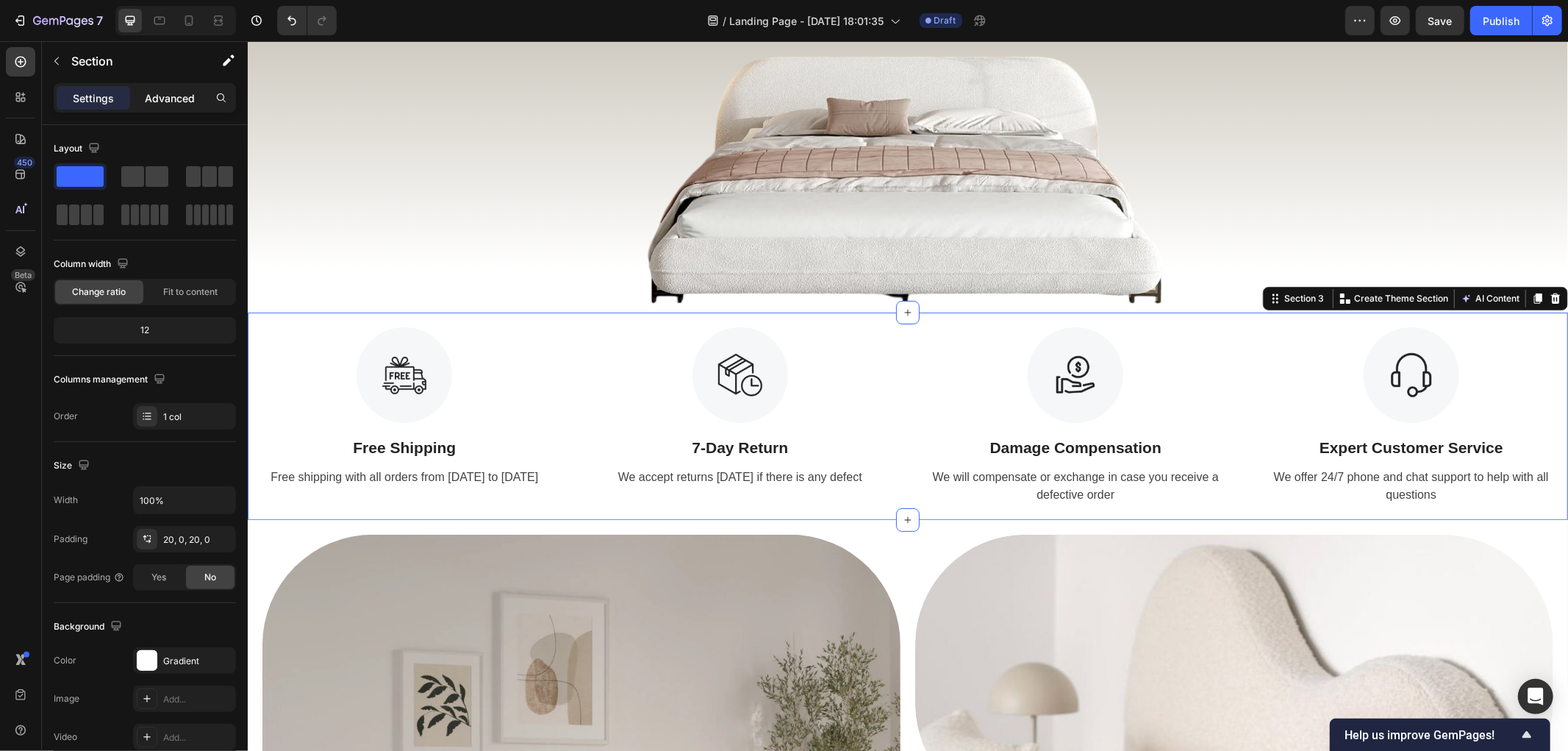
click at [159, 96] on p "Advanced" at bounding box center [170, 98] width 50 height 16
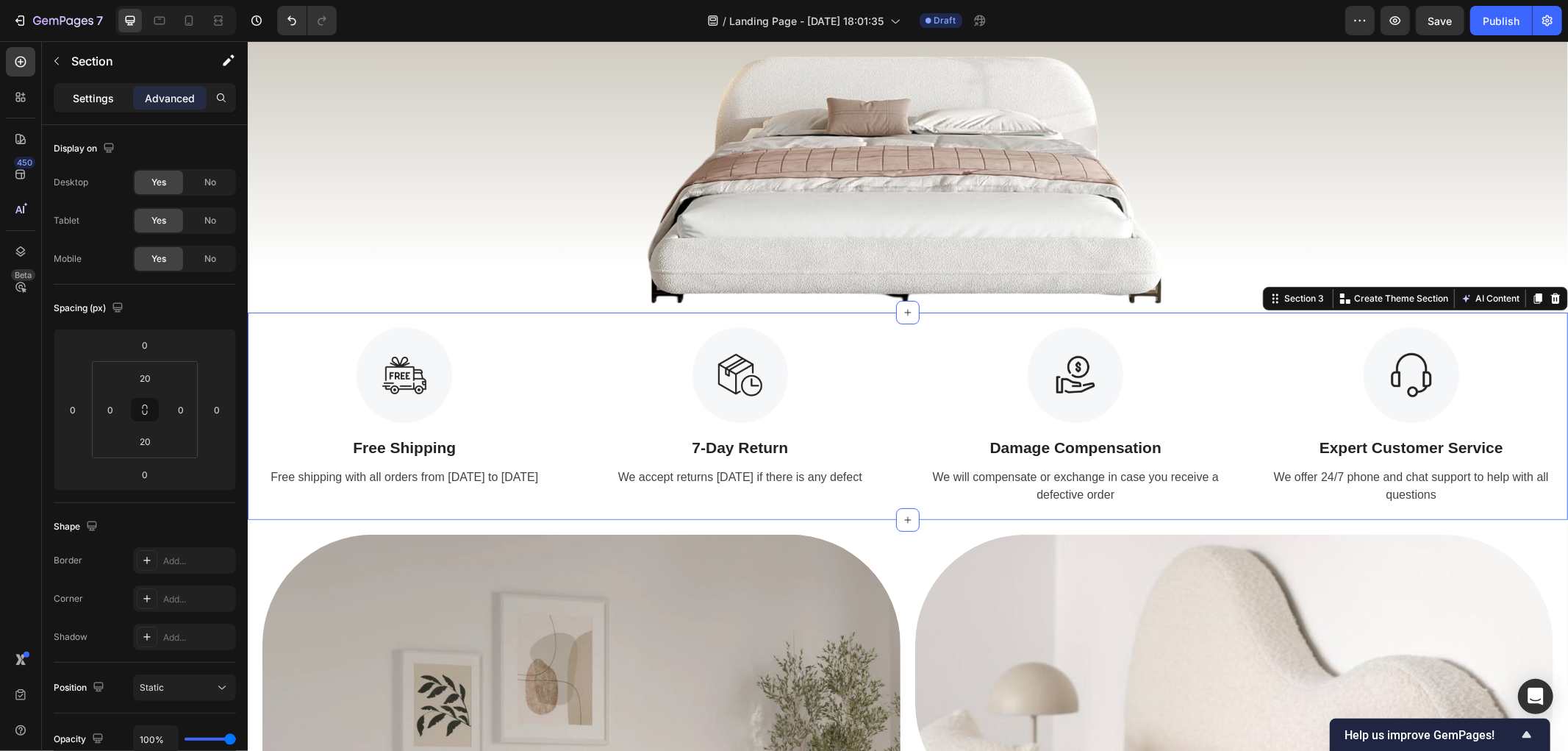
click at [89, 92] on p "Settings" at bounding box center [92, 98] width 41 height 16
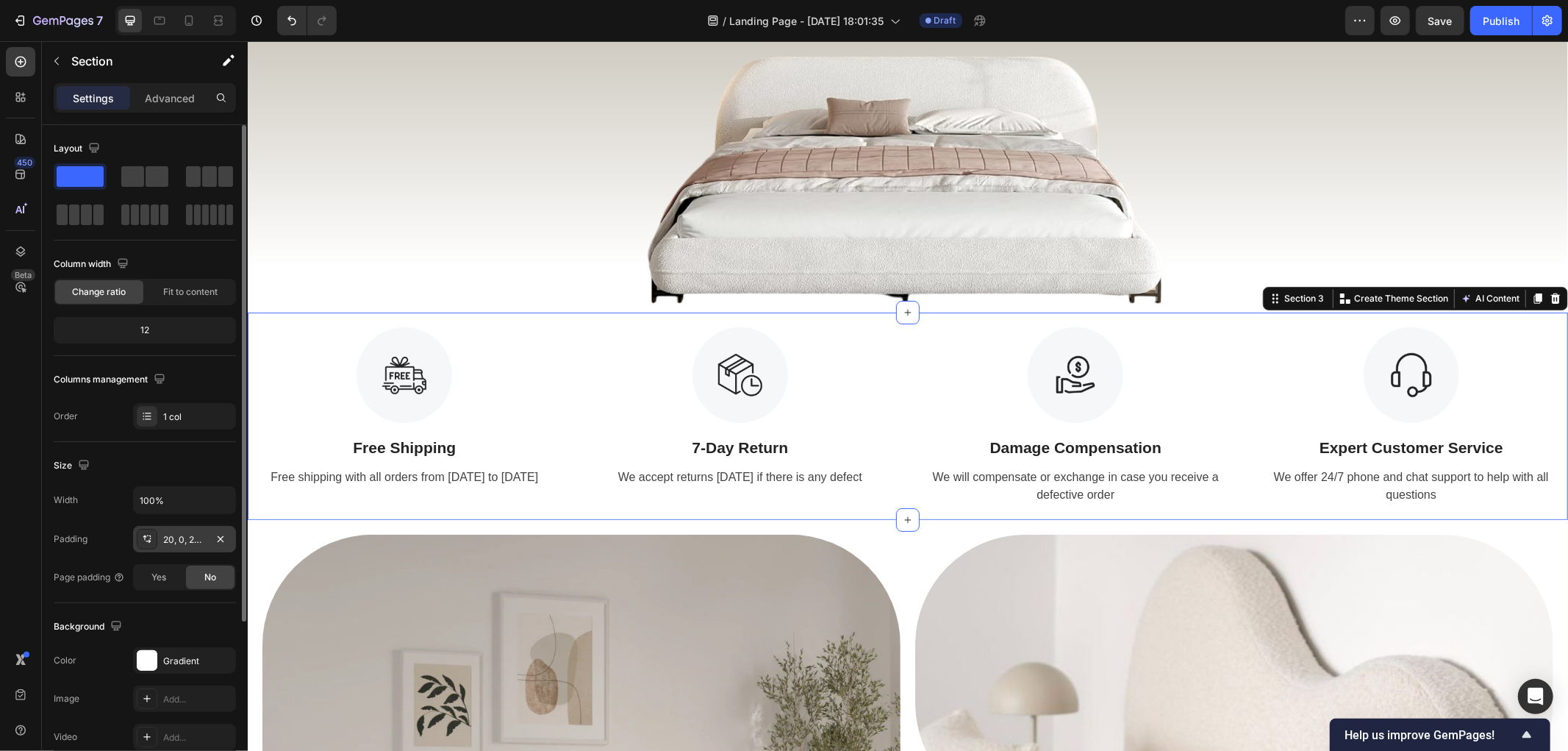
click at [178, 544] on div "20, 0, 20, 0" at bounding box center [184, 539] width 43 height 13
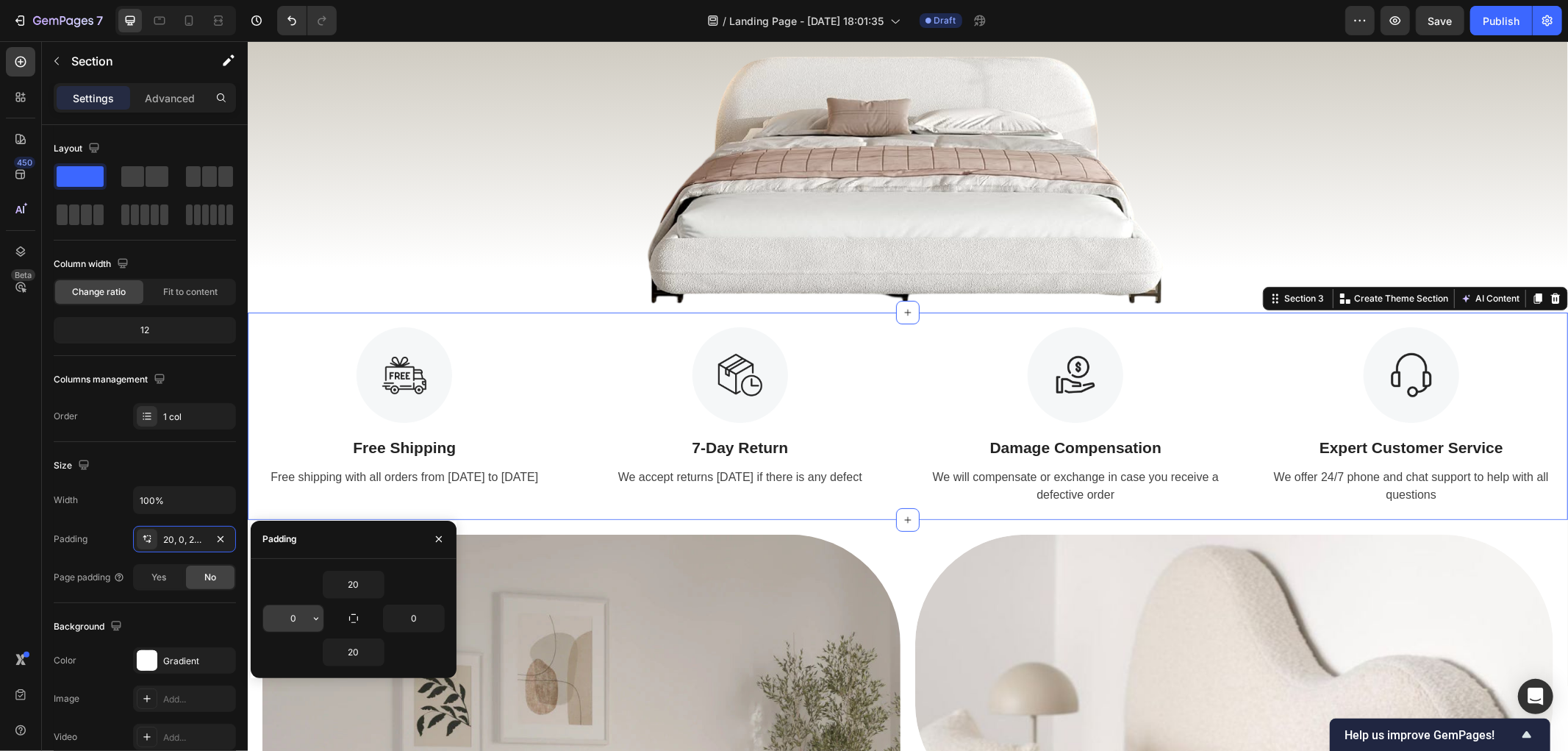
click at [299, 625] on input "0" at bounding box center [293, 618] width 60 height 27
type input "10"
click at [424, 617] on input "0" at bounding box center [414, 618] width 60 height 27
type input "10"
click at [438, 537] on icon "button" at bounding box center [438, 539] width 12 height 12
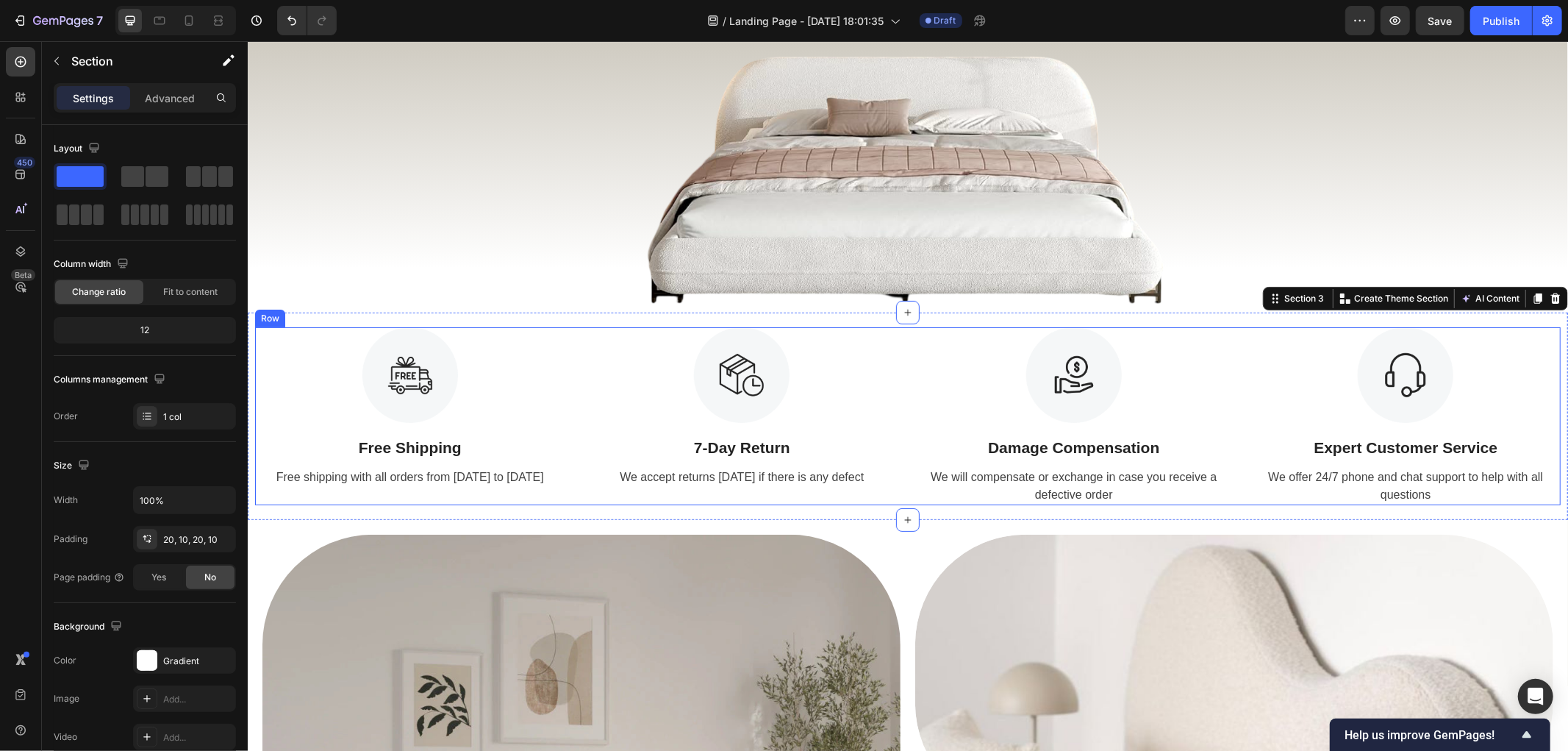
click at [574, 463] on div "Image Free Shipping Text Block Free shipping with all orders from [DATE] to [DA…" at bounding box center [906, 415] width 1305 height 178
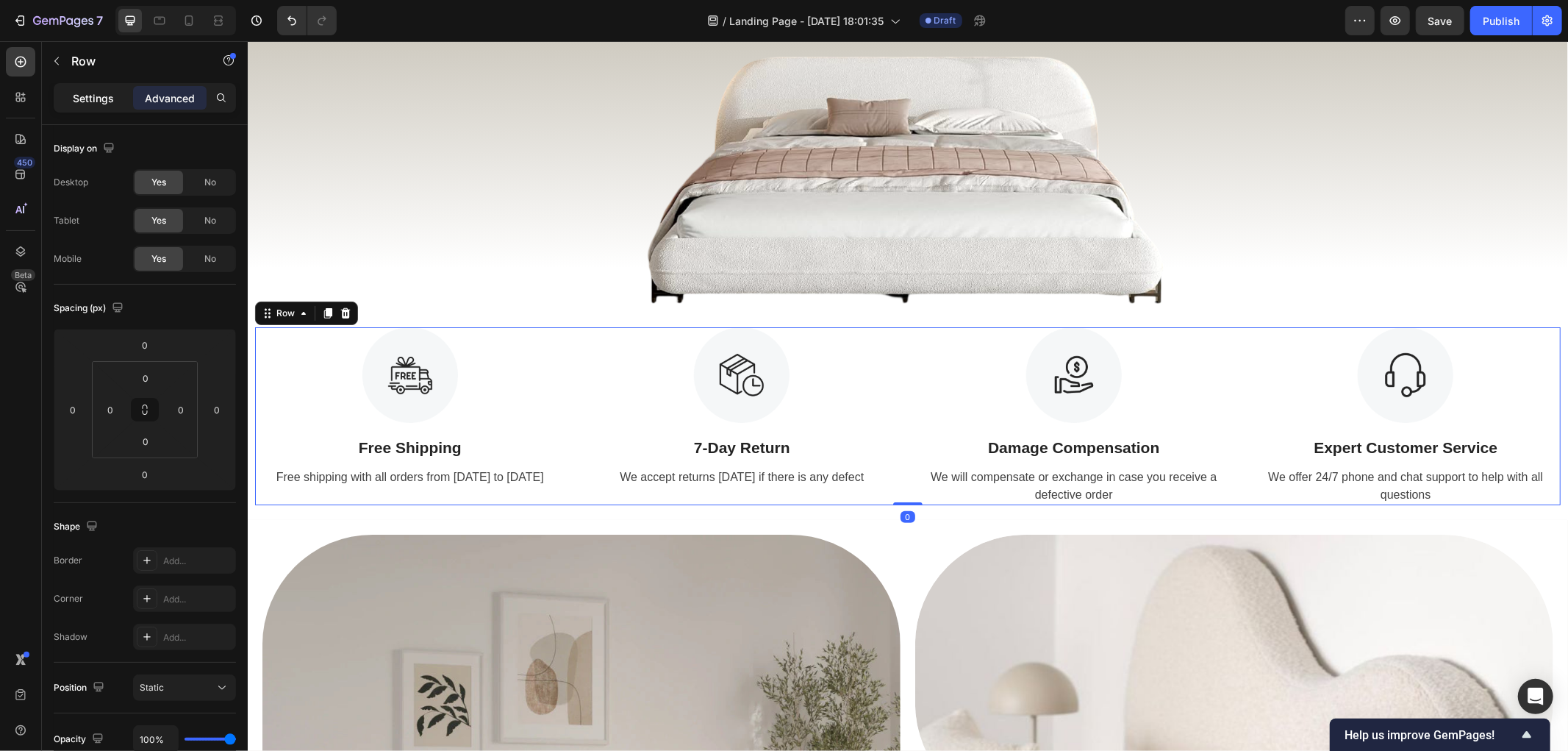
click at [98, 92] on p "Settings" at bounding box center [92, 98] width 41 height 16
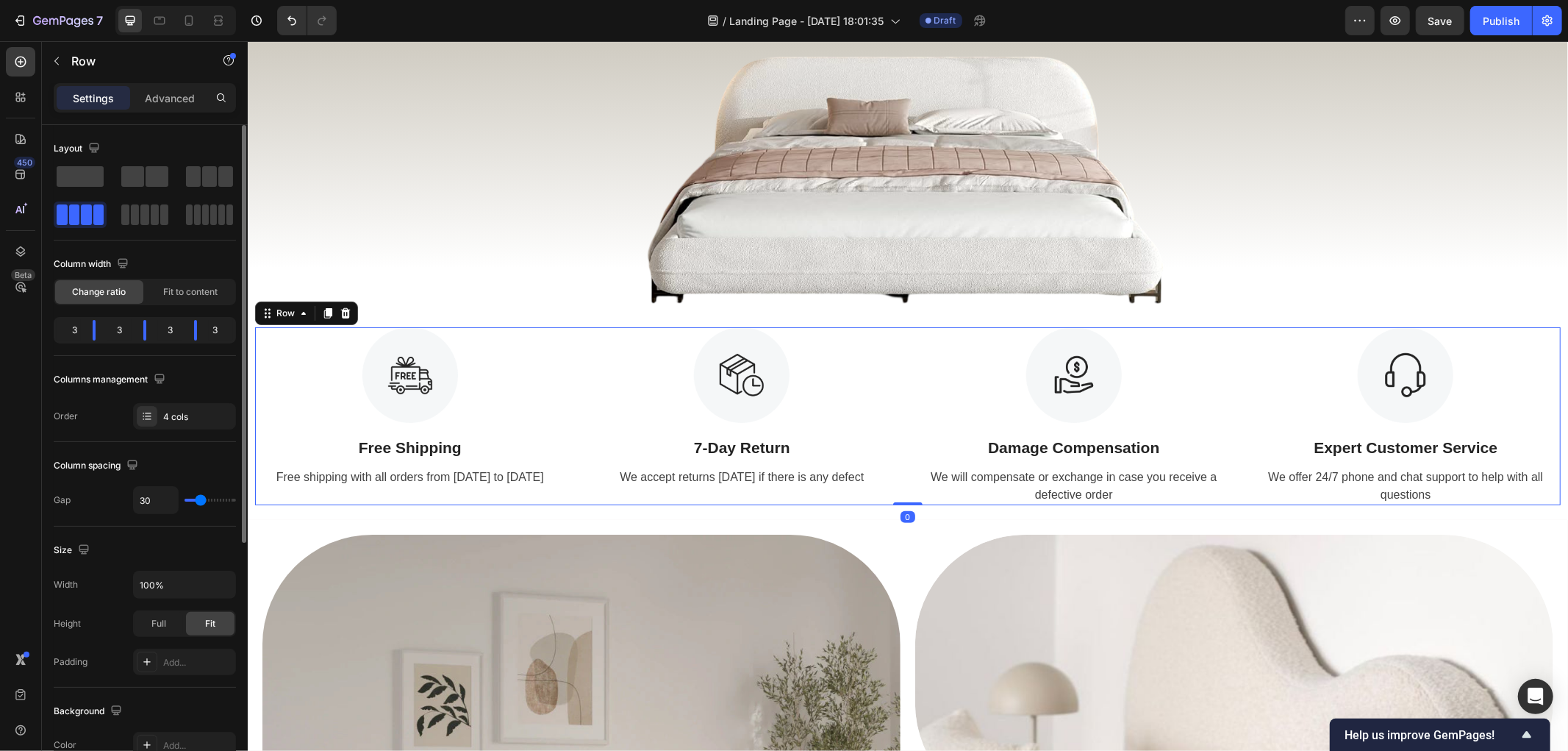
scroll to position [164, 0]
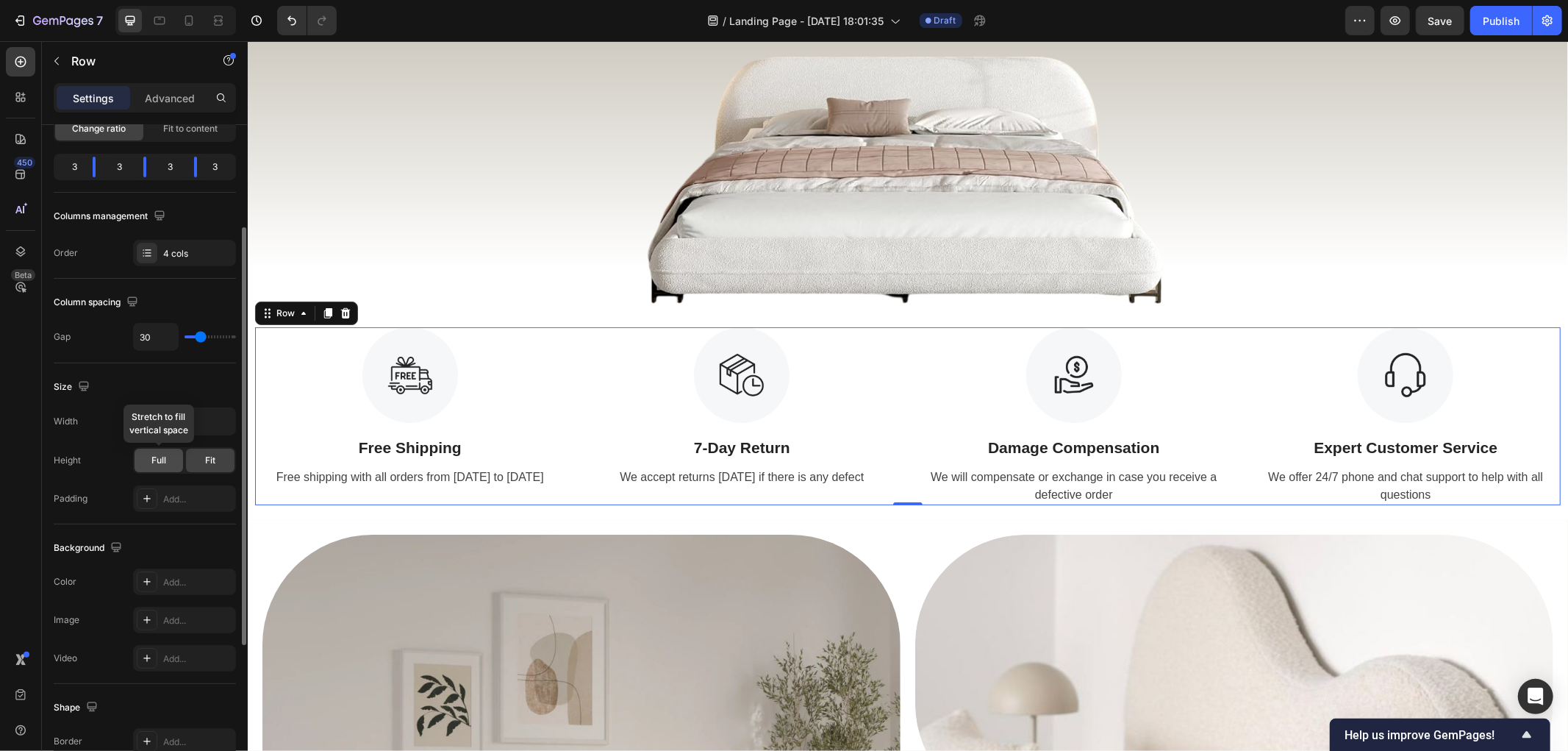
click at [167, 464] on div "Full" at bounding box center [159, 460] width 49 height 24
click at [201, 463] on div "Fit" at bounding box center [209, 460] width 49 height 24
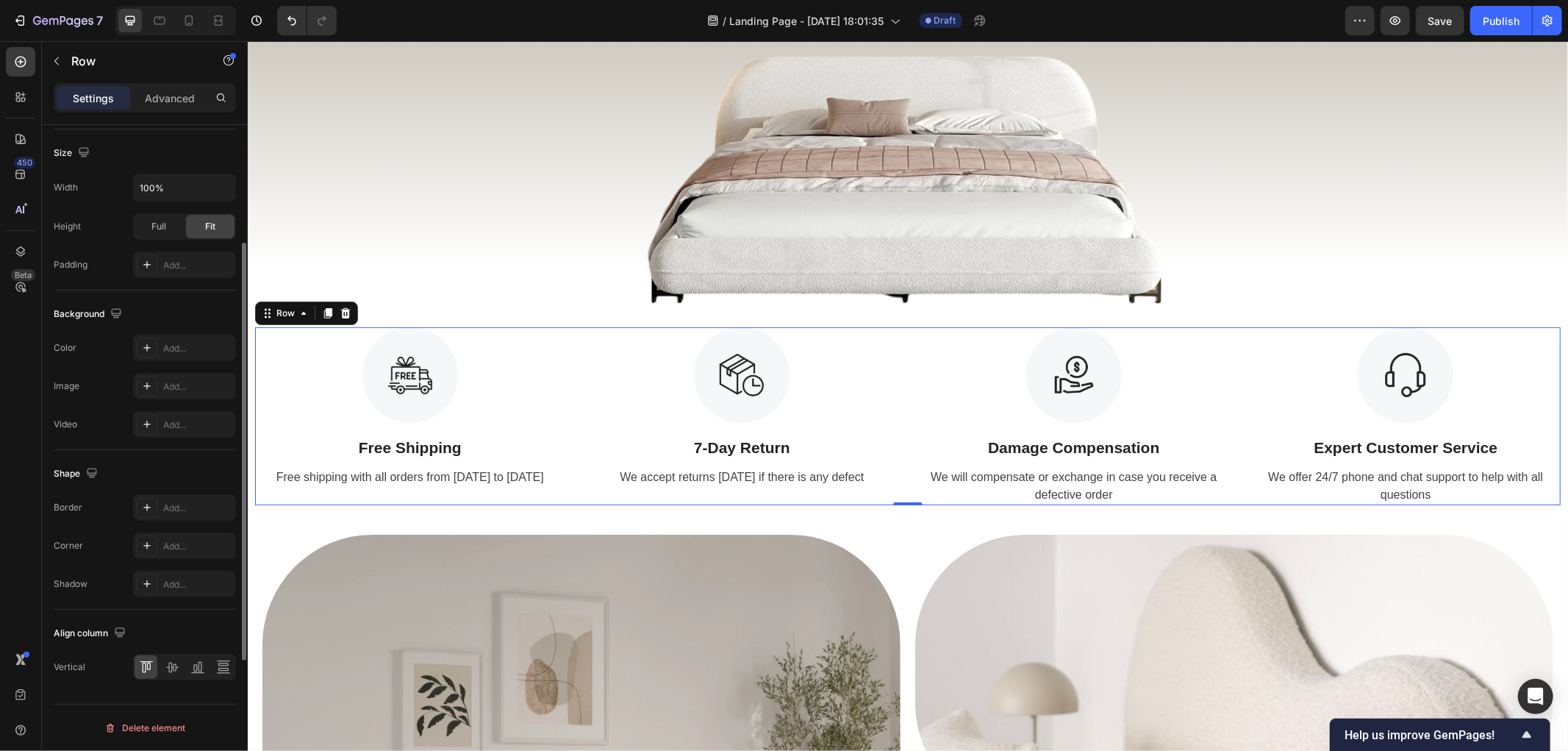
scroll to position [0, 0]
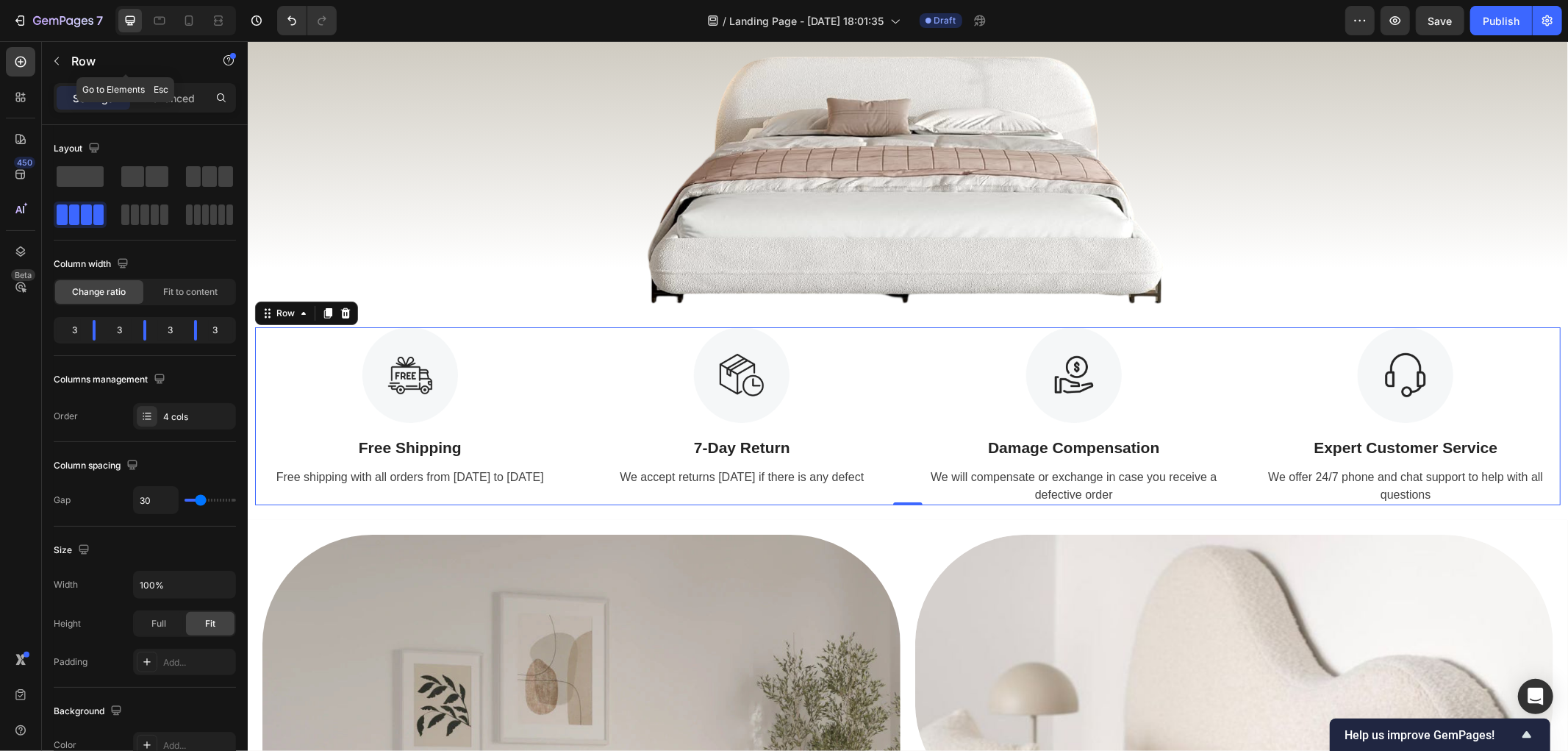
click at [178, 81] on div "Row" at bounding box center [125, 62] width 168 height 42
click at [167, 90] on p "Advanced" at bounding box center [170, 98] width 50 height 16
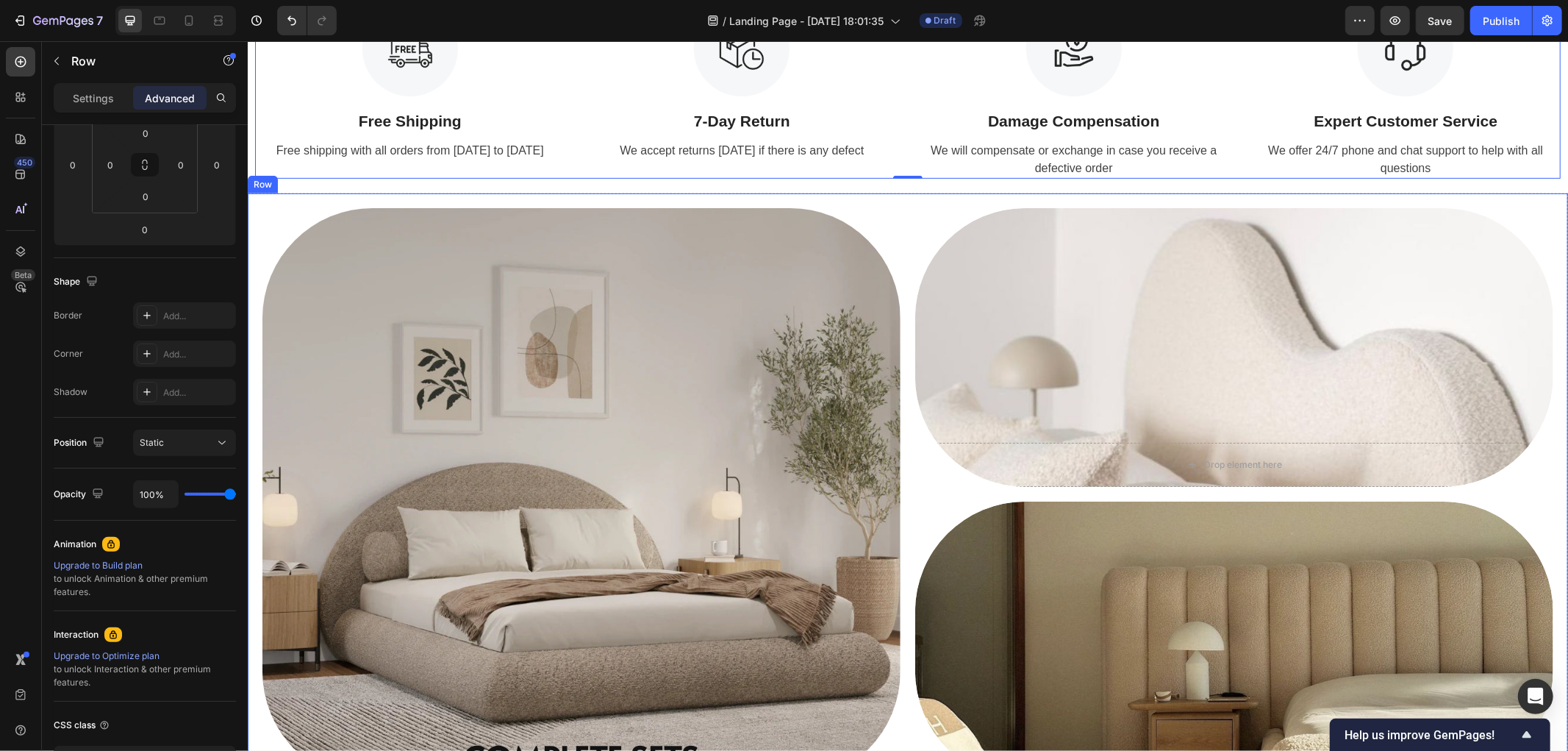
scroll to position [571, 0]
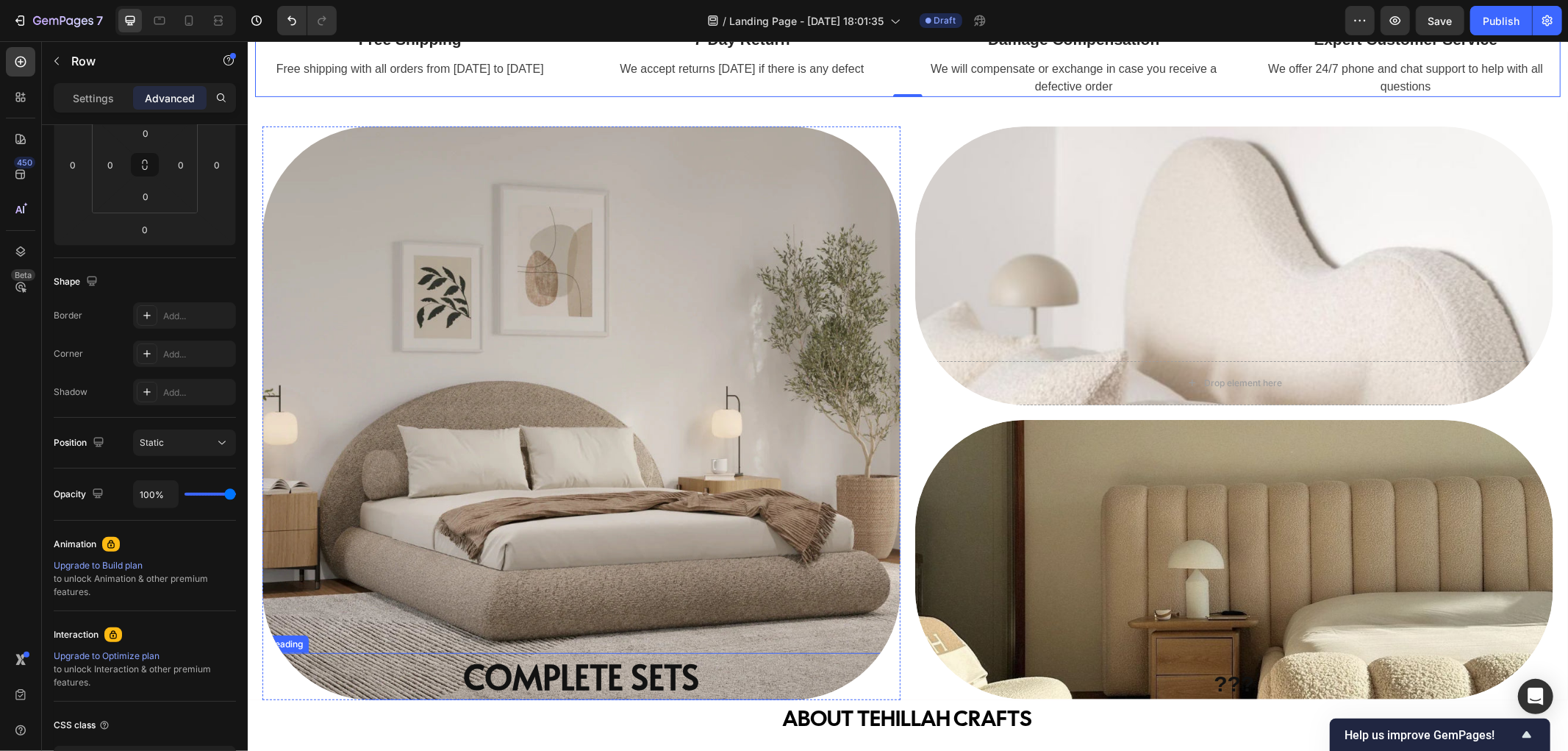
click at [584, 676] on strong "COMPLETE SETS" at bounding box center [581, 675] width 236 height 47
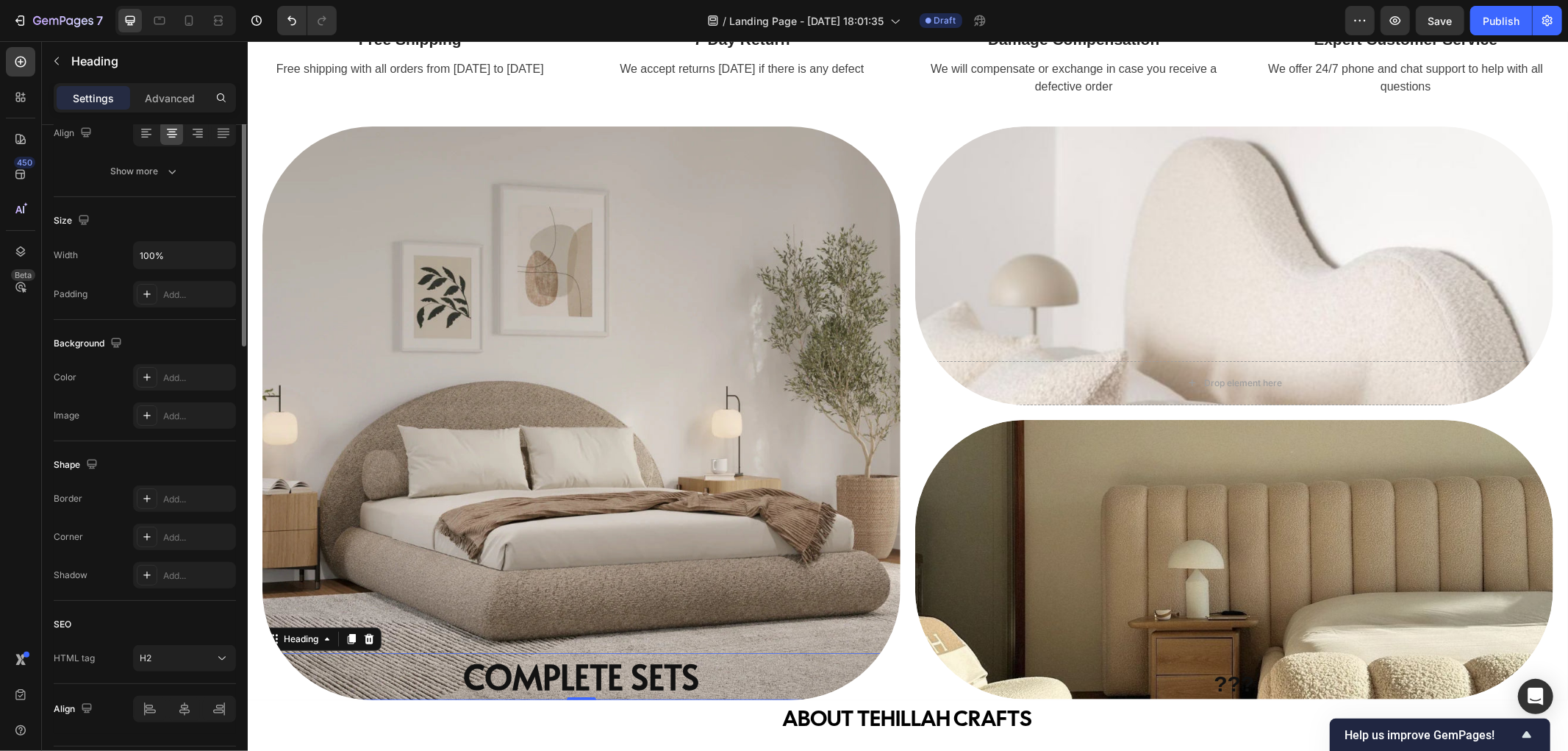
scroll to position [0, 0]
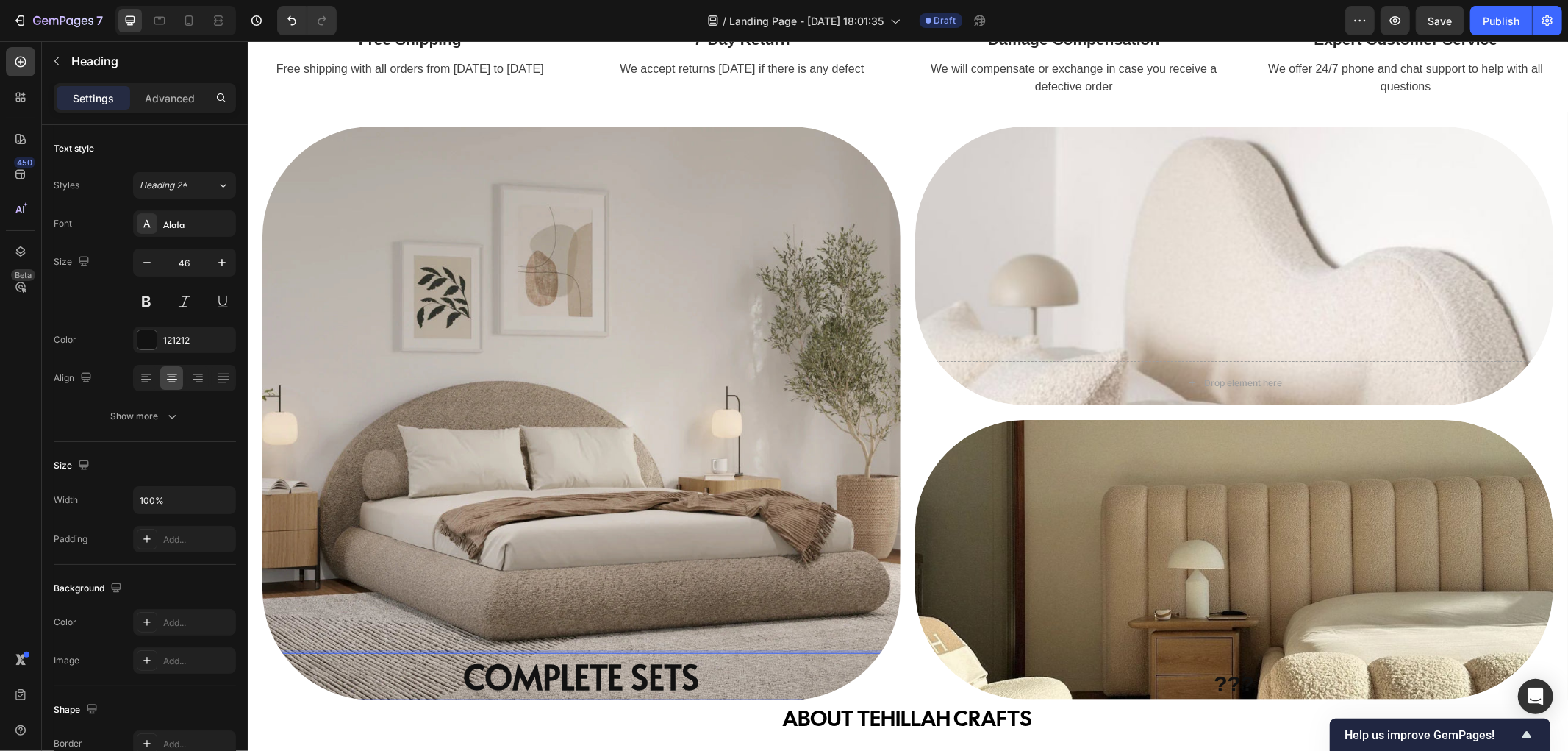
click at [694, 671] on strong "COMPLETE SETS" at bounding box center [581, 675] width 236 height 47
click at [688, 680] on strong "COMPLETE SETS" at bounding box center [581, 675] width 236 height 47
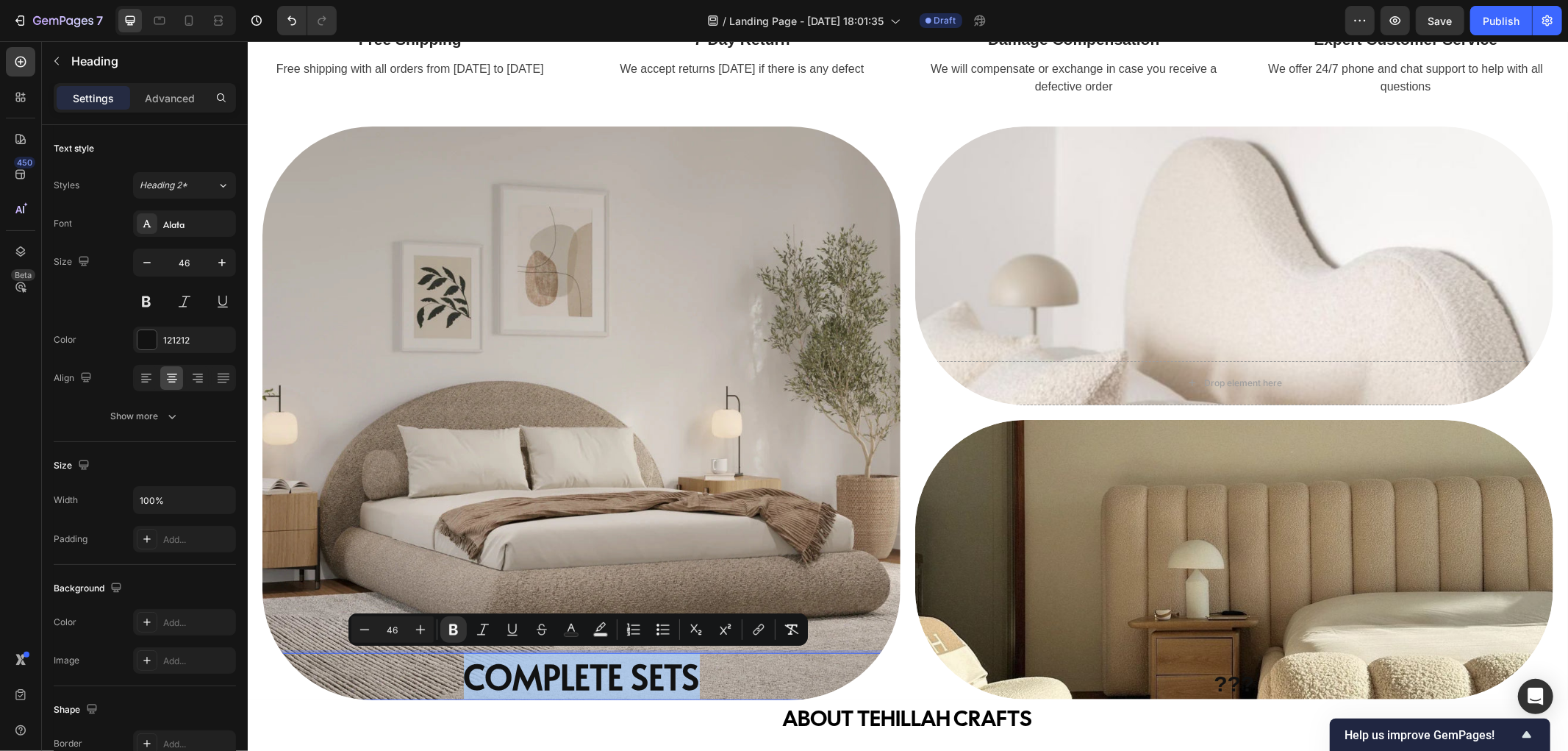
drag, startPoint x: 694, startPoint y: 675, endPoint x: 465, endPoint y: 680, distance: 229.1
click at [465, 680] on strong "COMPLETE SETS" at bounding box center [581, 675] width 236 height 47
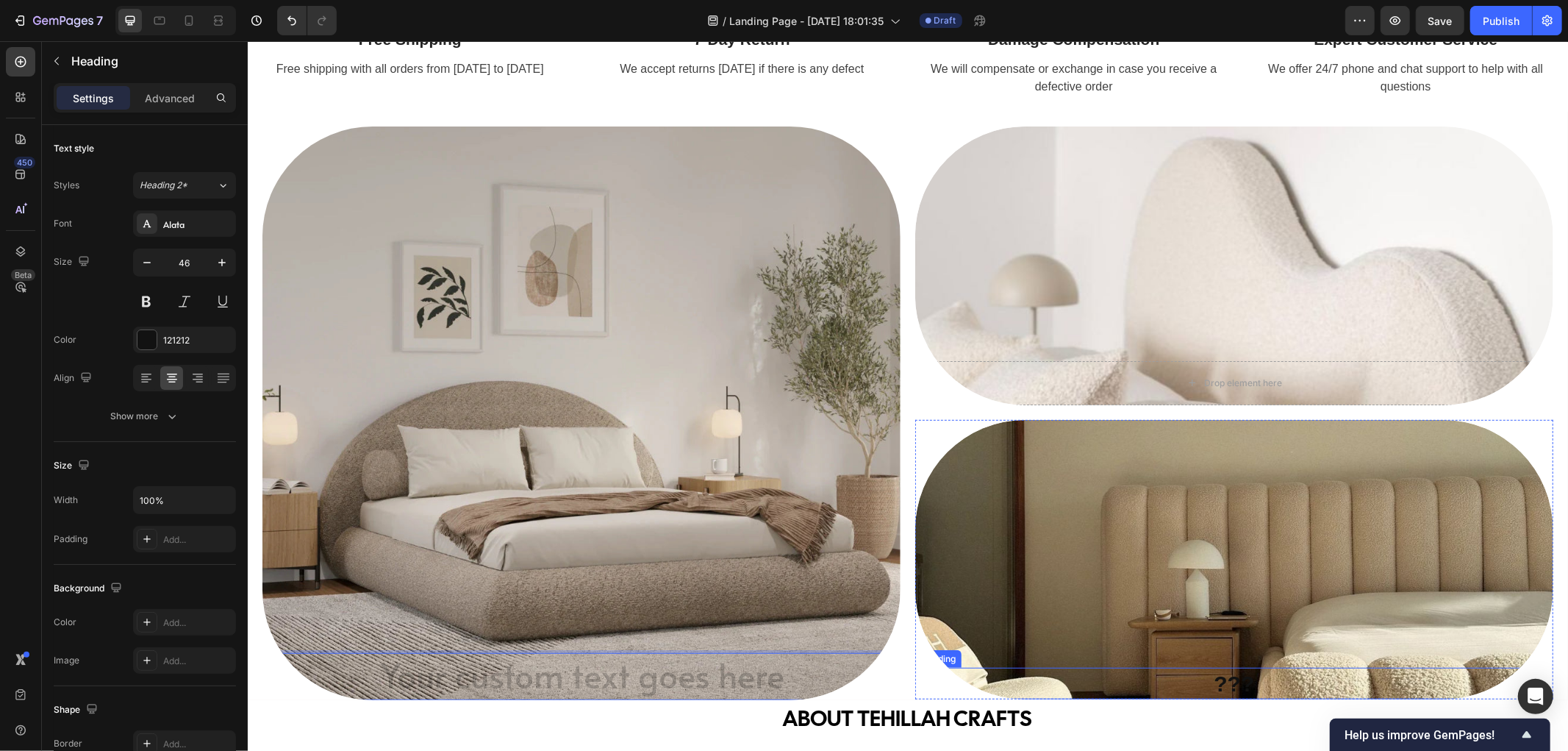
click at [1213, 683] on strong "???" at bounding box center [1233, 683] width 41 height 24
click at [626, 688] on h2 "Rich Text Editor. Editing area: main" at bounding box center [580, 675] width 638 height 47
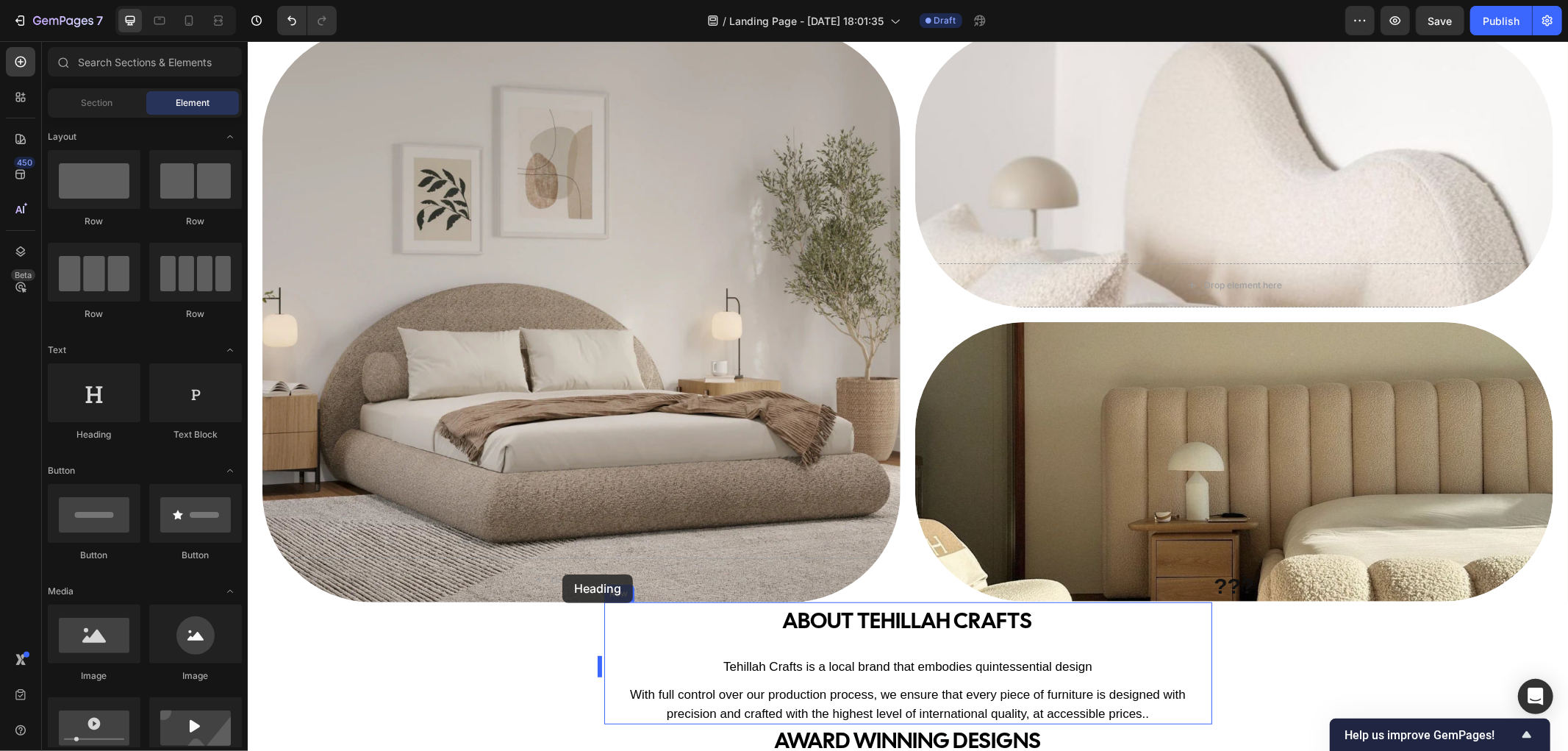
scroll to position [673, 0]
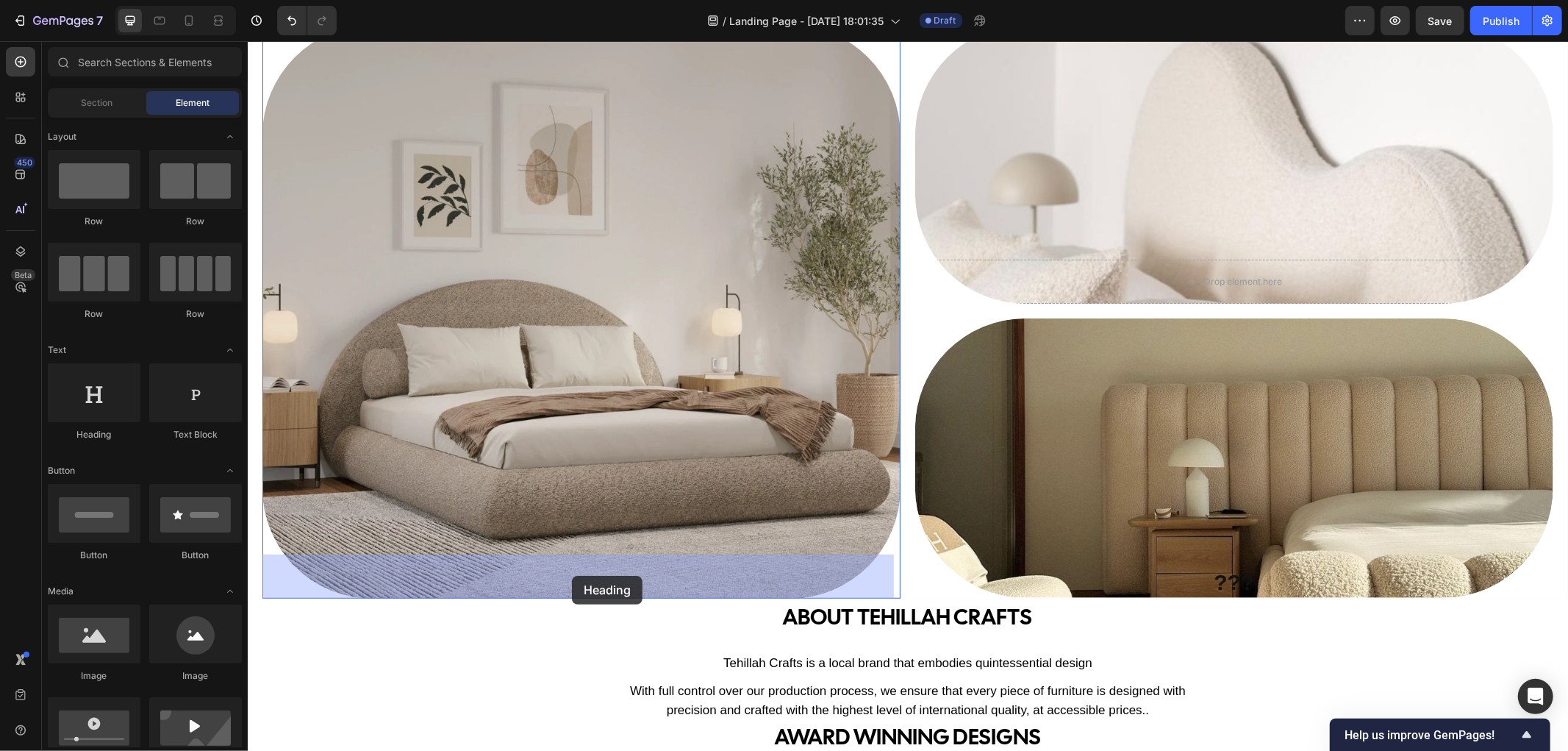
drag, startPoint x: 373, startPoint y: 444, endPoint x: 571, endPoint y: 575, distance: 237.4
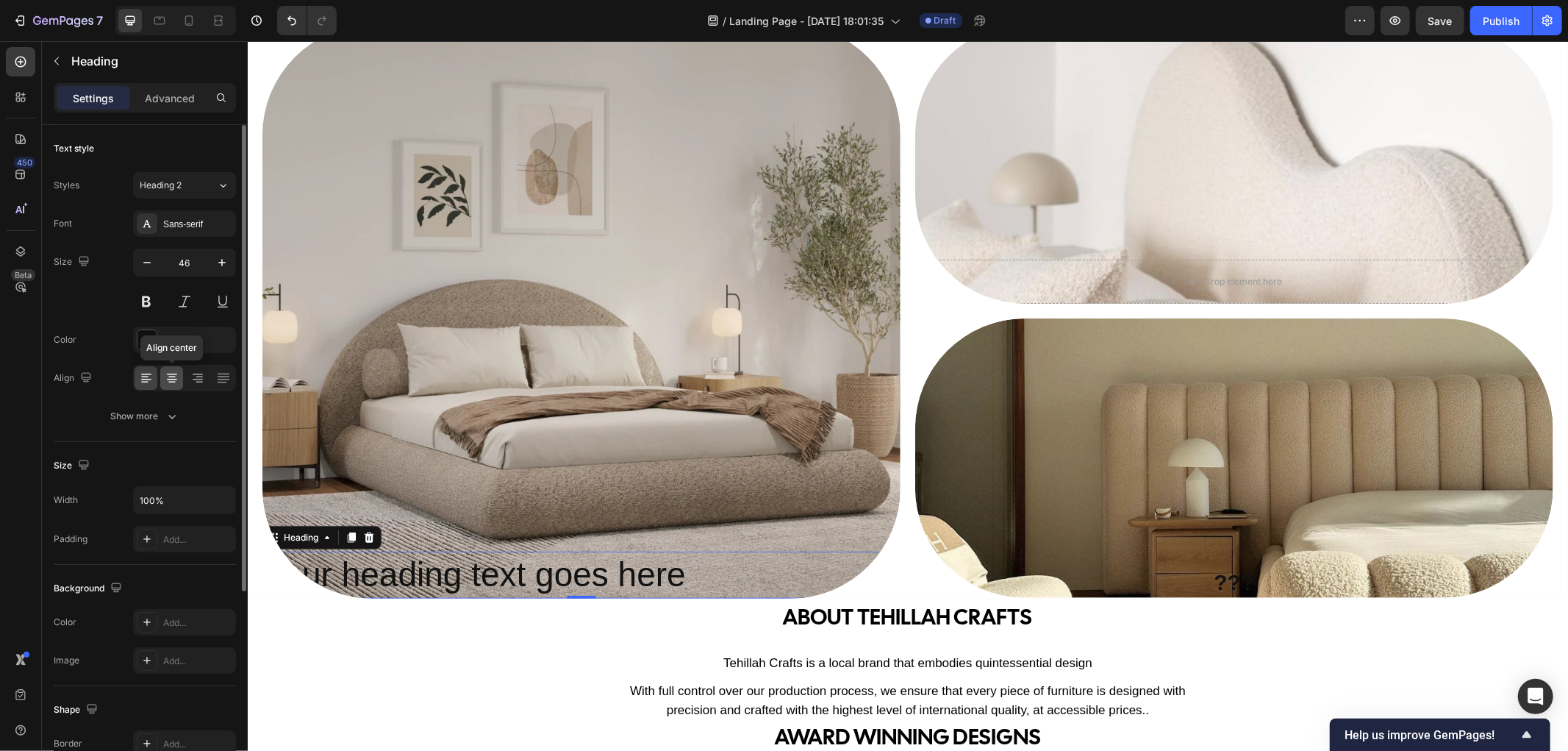
click at [166, 382] on icon at bounding box center [172, 377] width 15 height 15
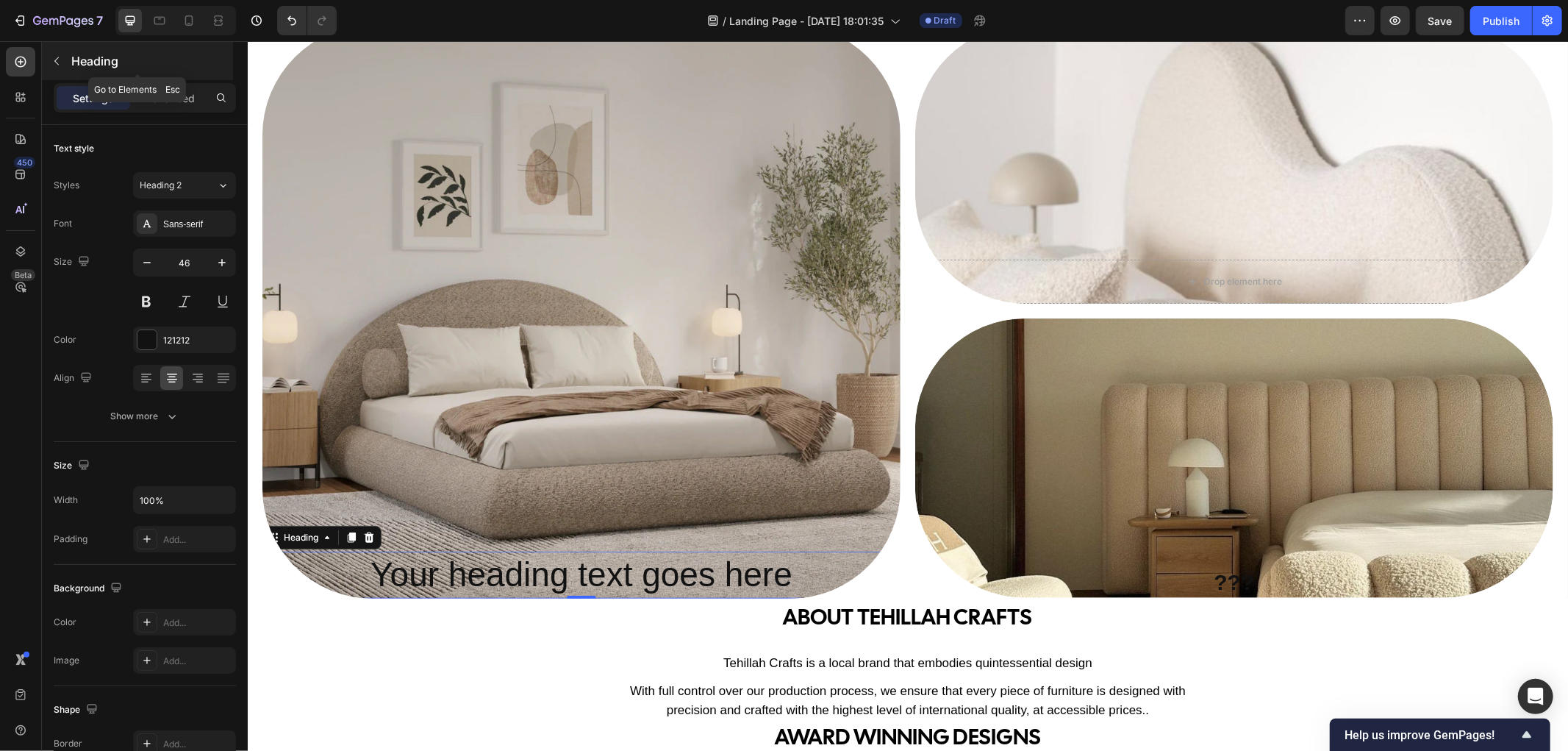
click at [58, 64] on icon "button" at bounding box center [57, 62] width 12 height 12
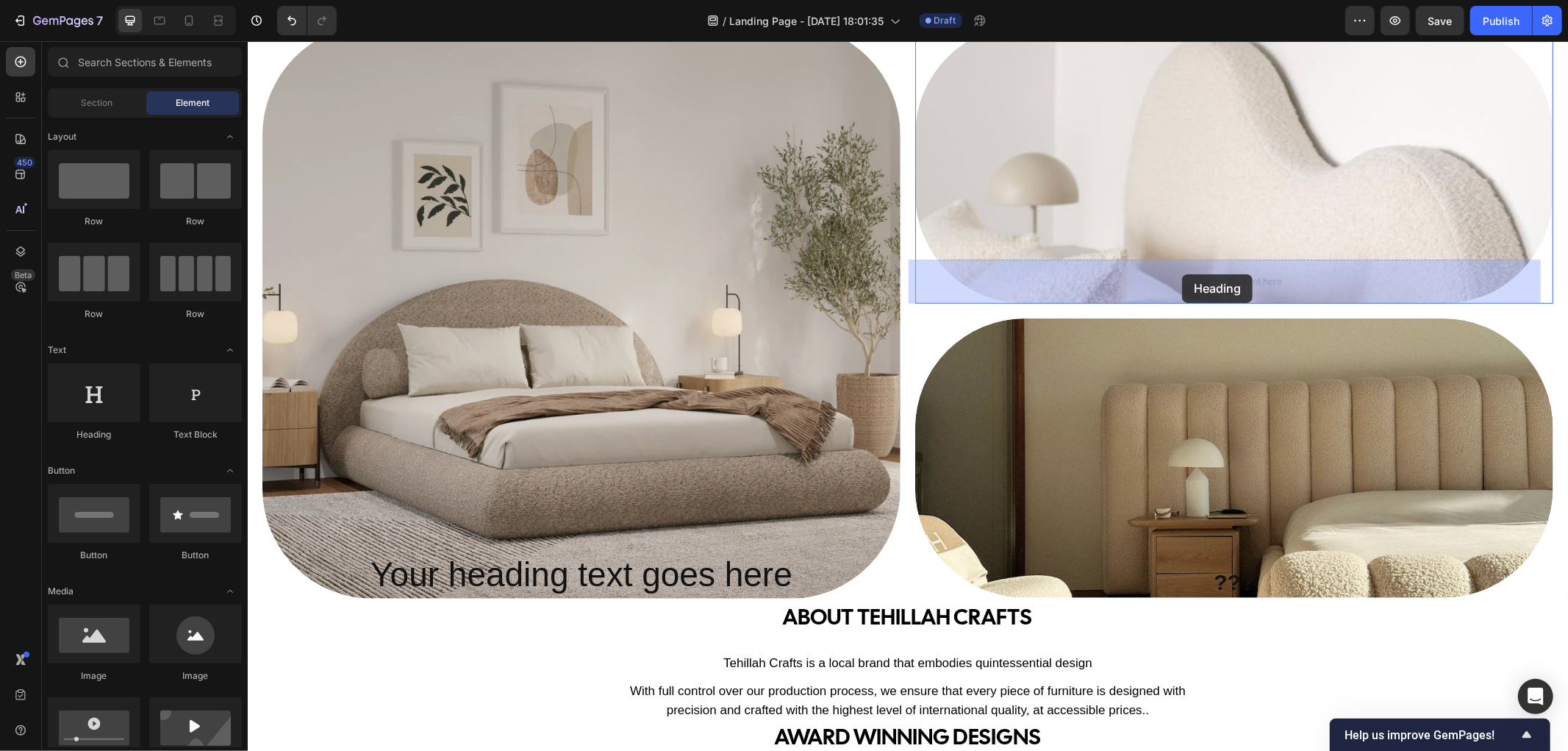
drag, startPoint x: 347, startPoint y: 433, endPoint x: 1181, endPoint y: 274, distance: 849.0
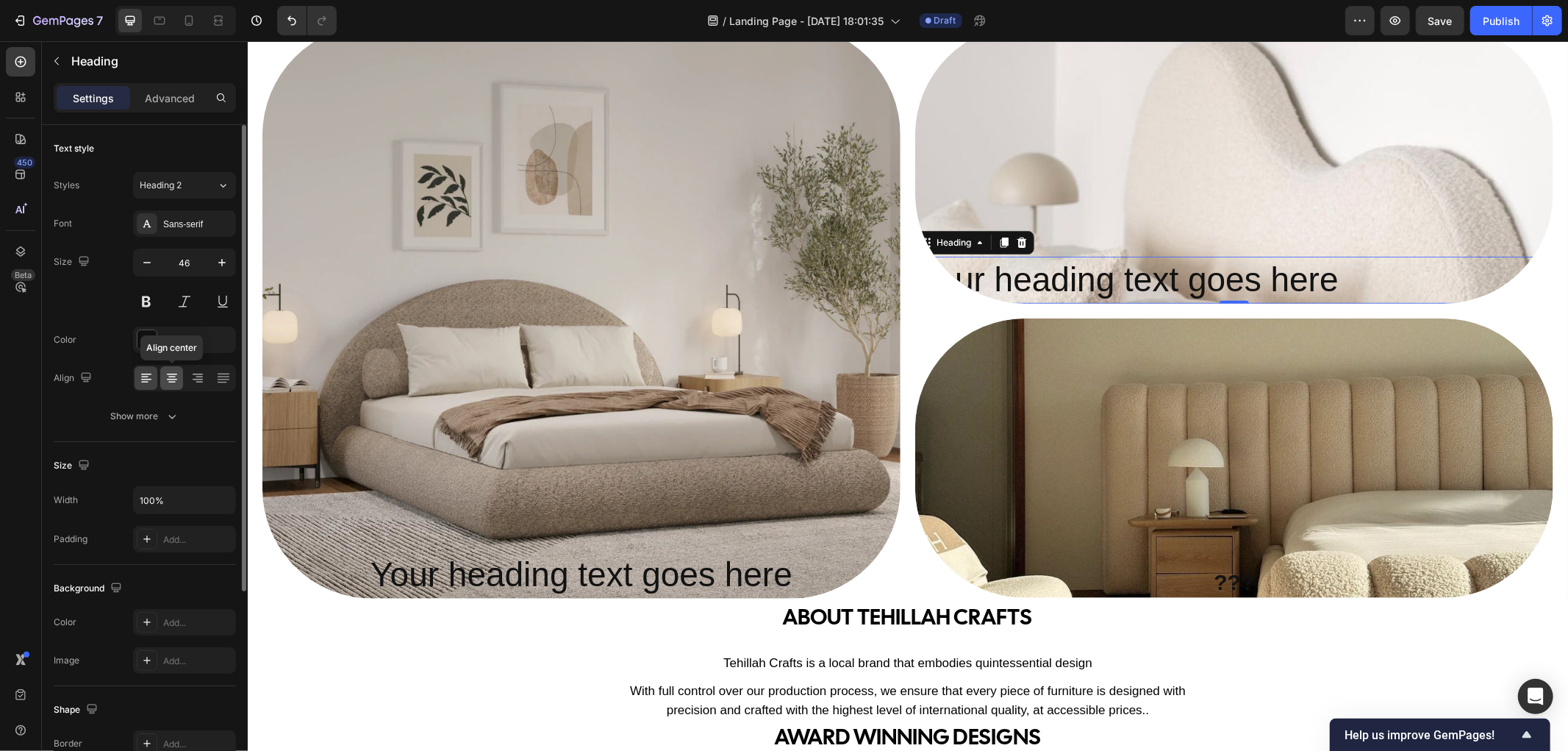
click at [179, 376] on icon at bounding box center [172, 377] width 15 height 15
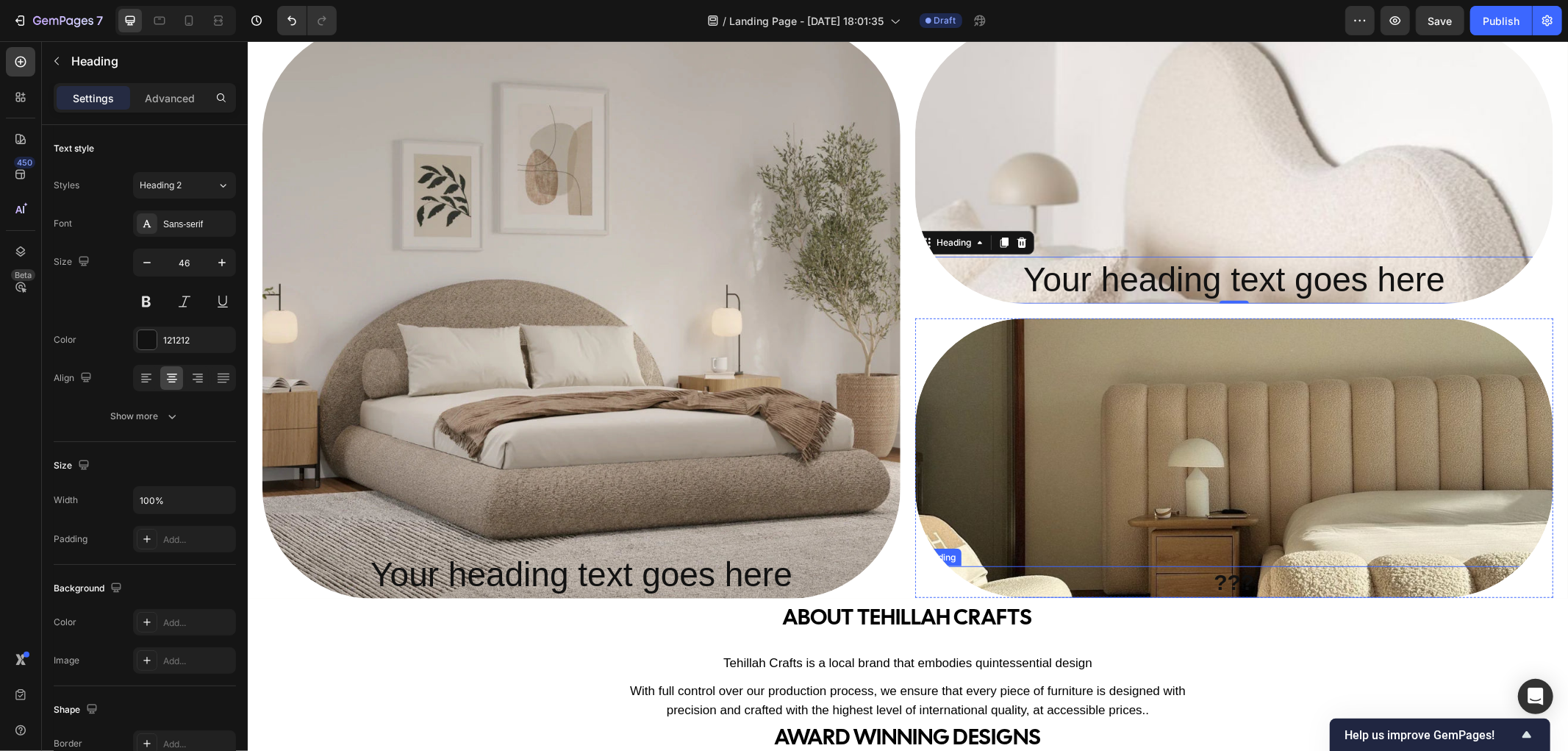
click at [1217, 580] on strong "???" at bounding box center [1233, 581] width 41 height 24
click at [1018, 547] on icon at bounding box center [1022, 552] width 10 height 10
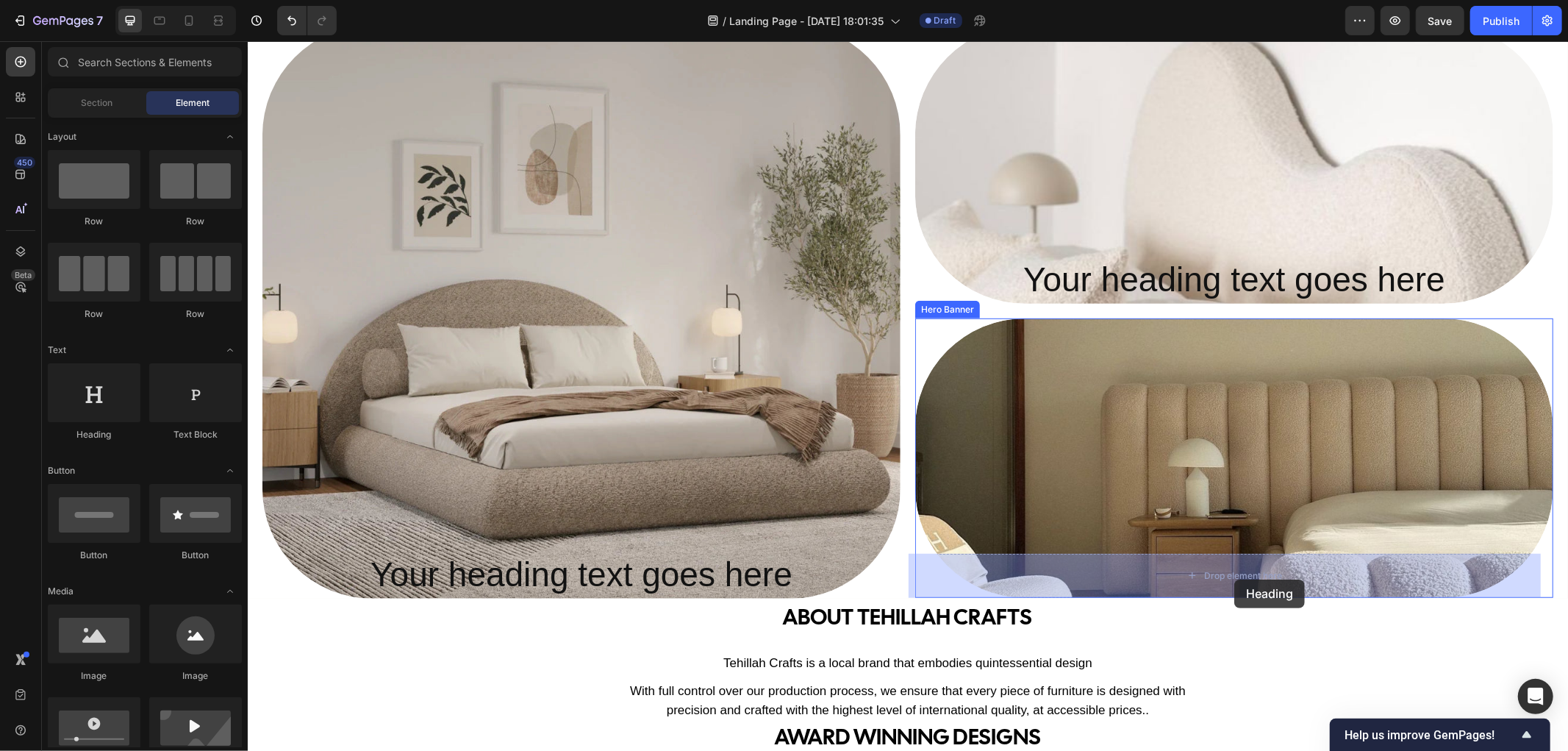
drag, startPoint x: 348, startPoint y: 435, endPoint x: 1233, endPoint y: 578, distance: 896.5
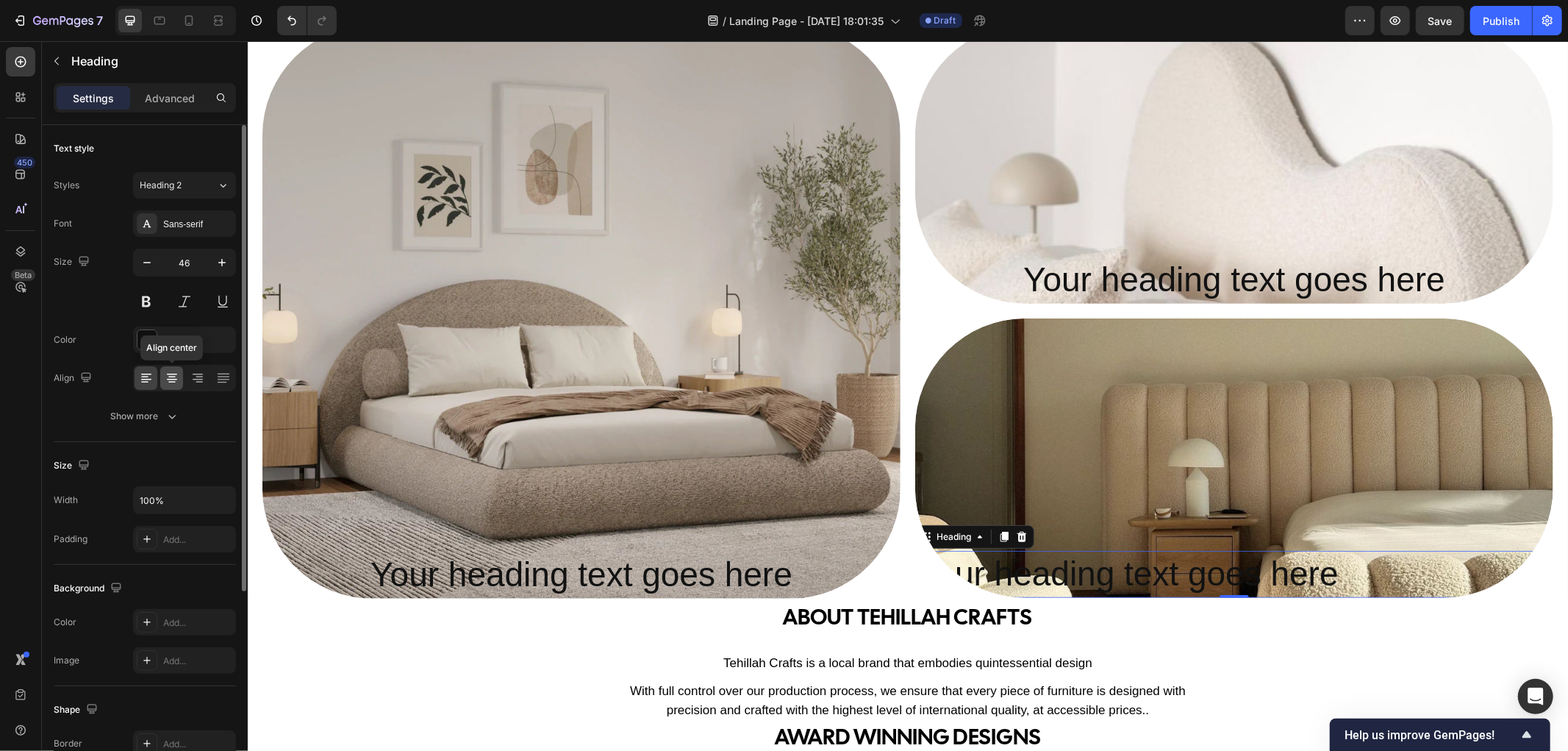
click at [166, 376] on icon at bounding box center [172, 377] width 15 height 15
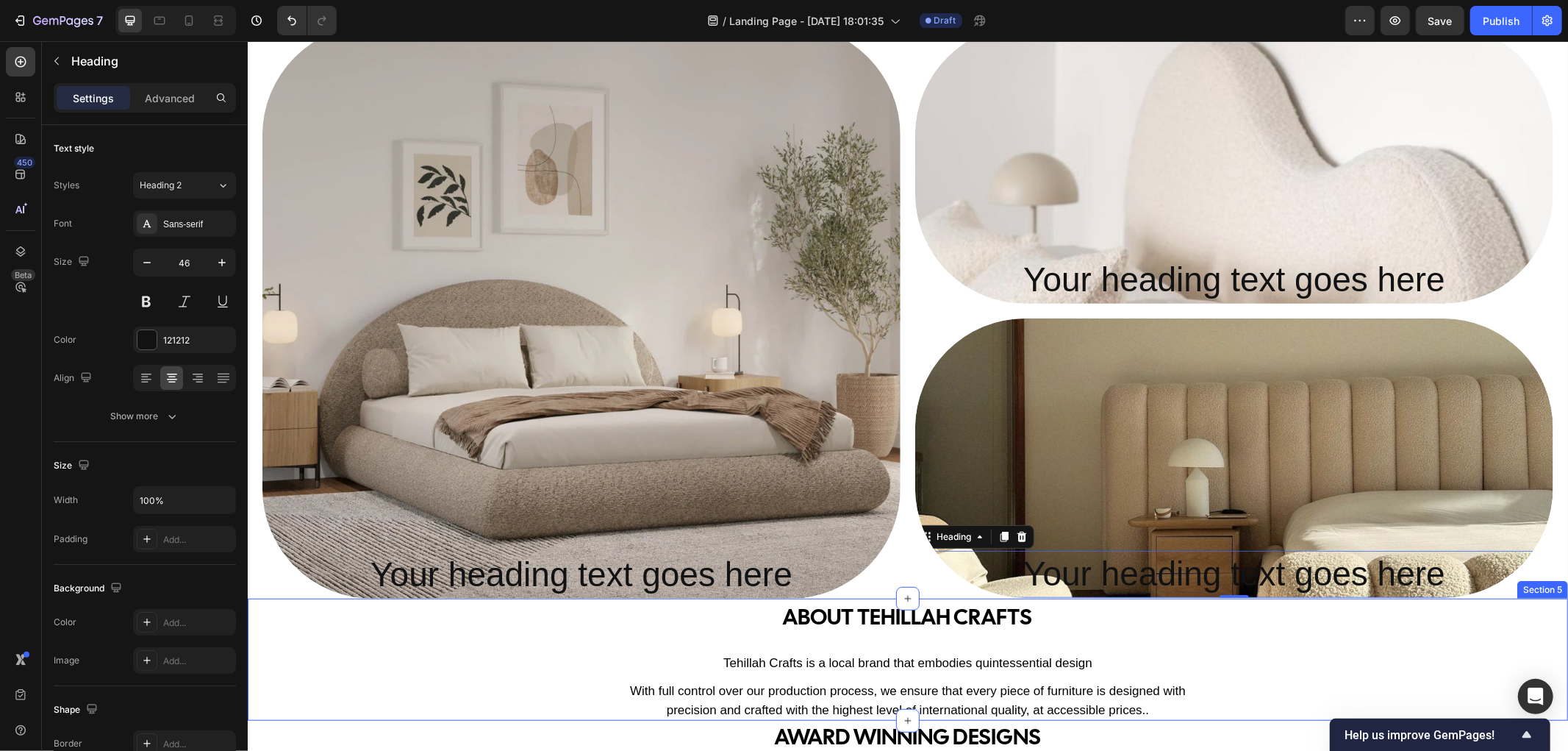
click at [521, 640] on div "ABOUT tehillah crafts Text Block Tehillah Crafts is a local brand that embodies…" at bounding box center [906, 659] width 1320 height 123
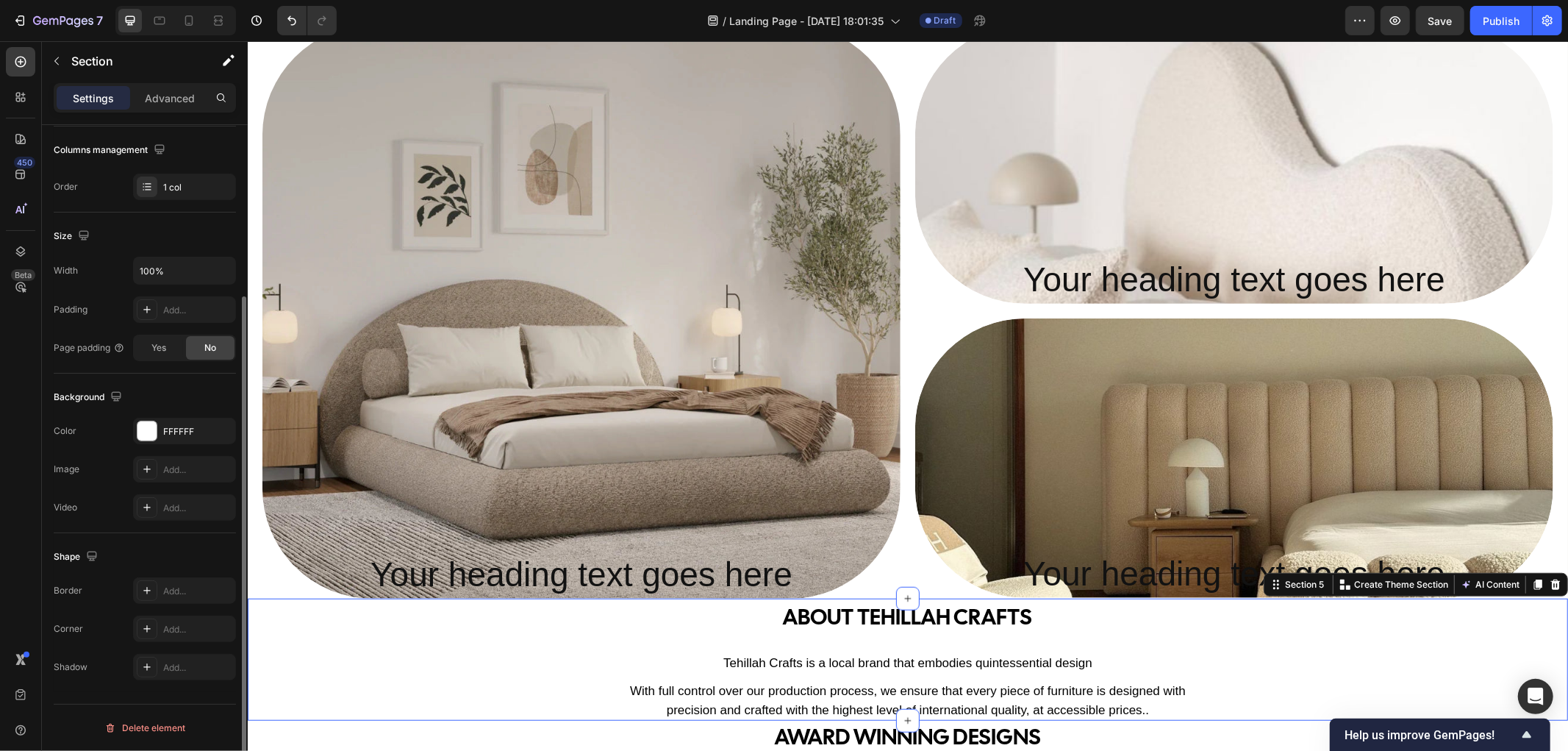
scroll to position [0, 0]
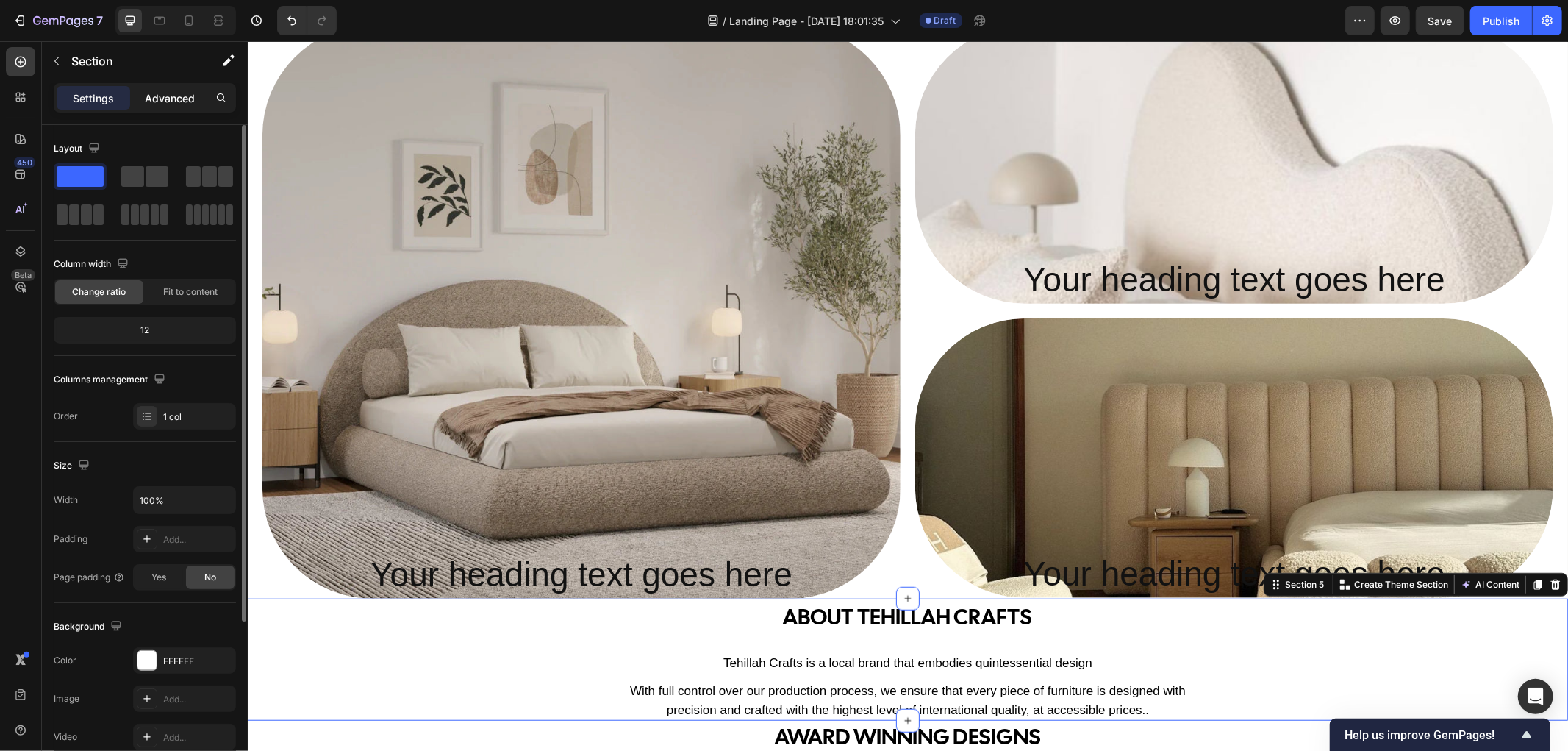
click at [172, 101] on p "Advanced" at bounding box center [170, 98] width 50 height 16
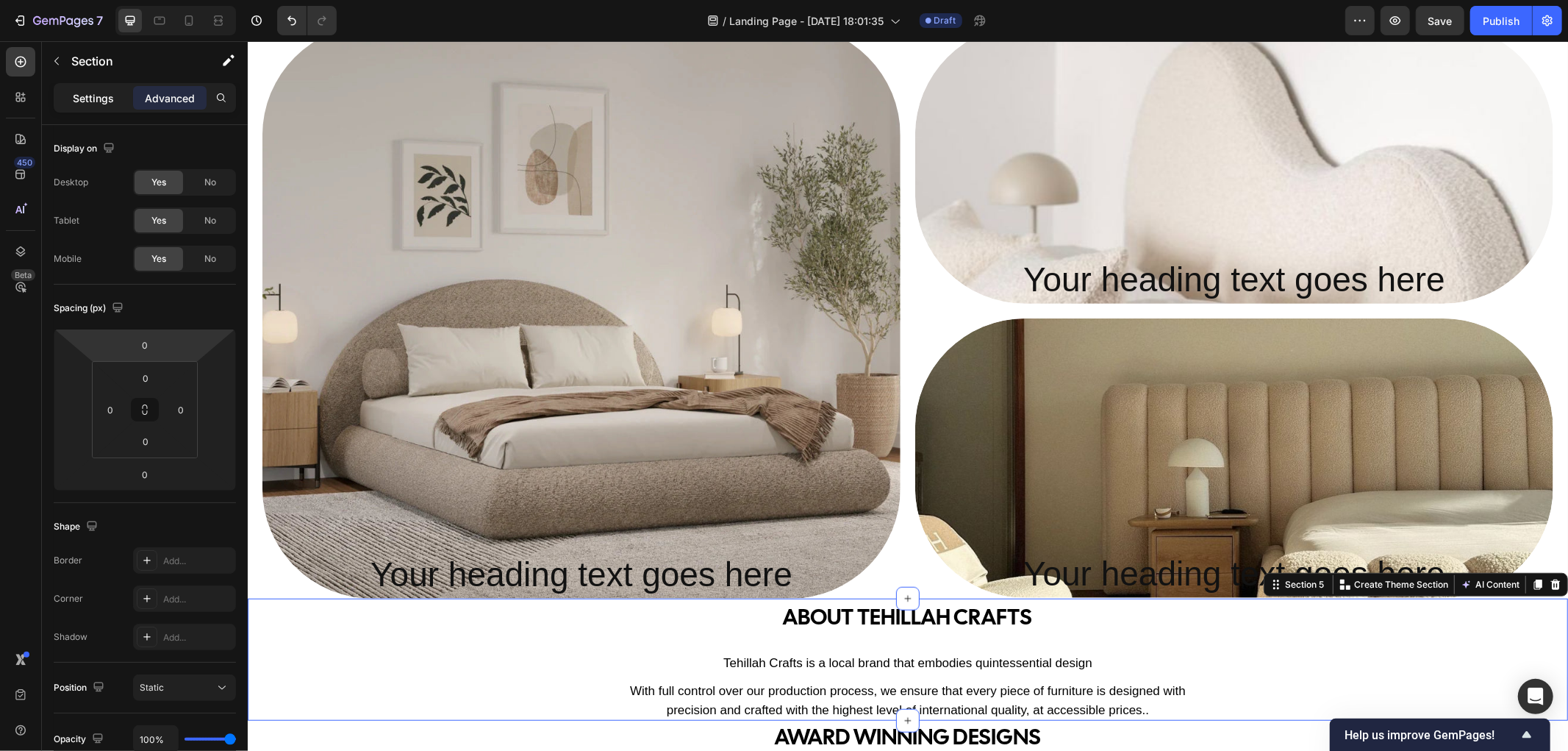
click at [107, 103] on p "Settings" at bounding box center [92, 98] width 41 height 16
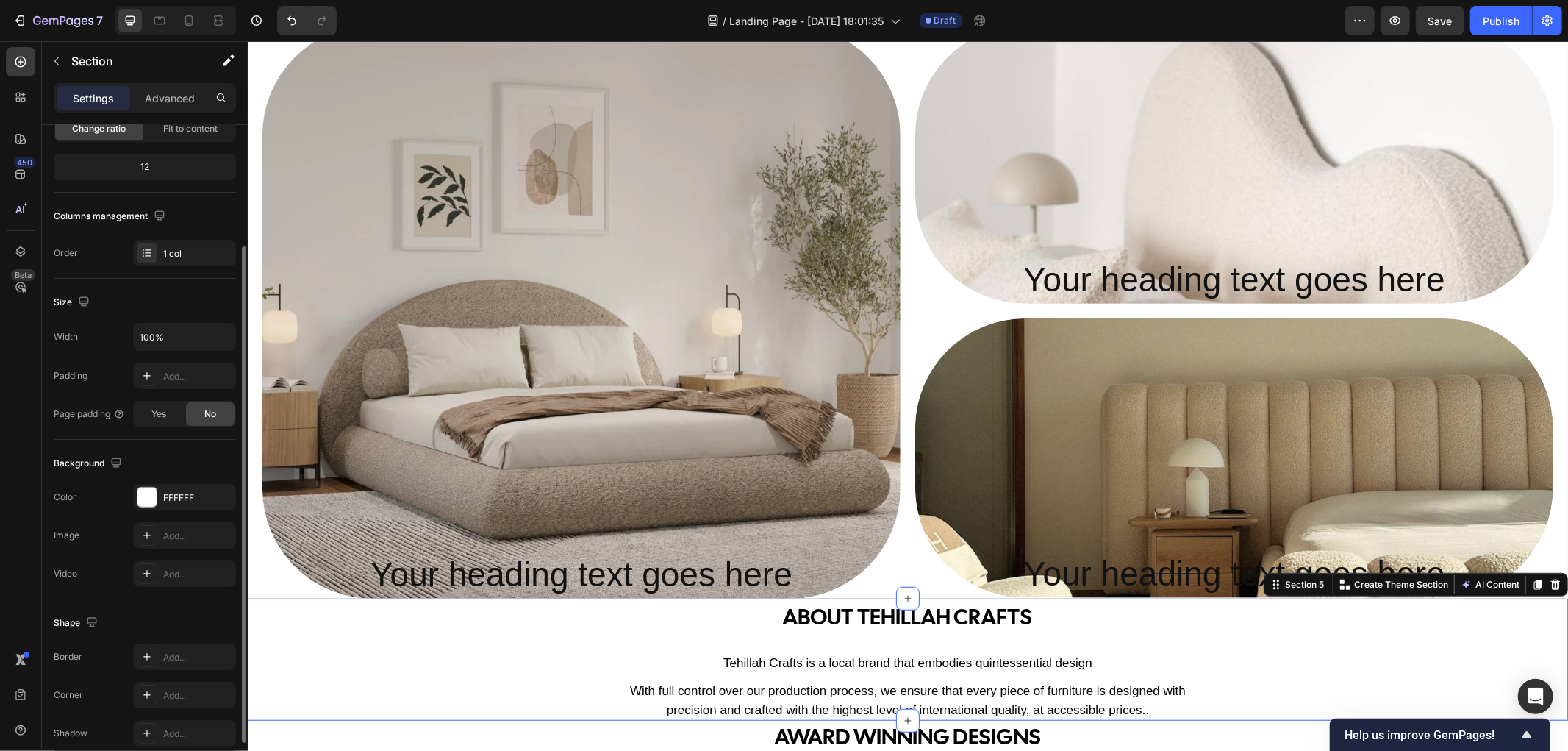
scroll to position [229, 0]
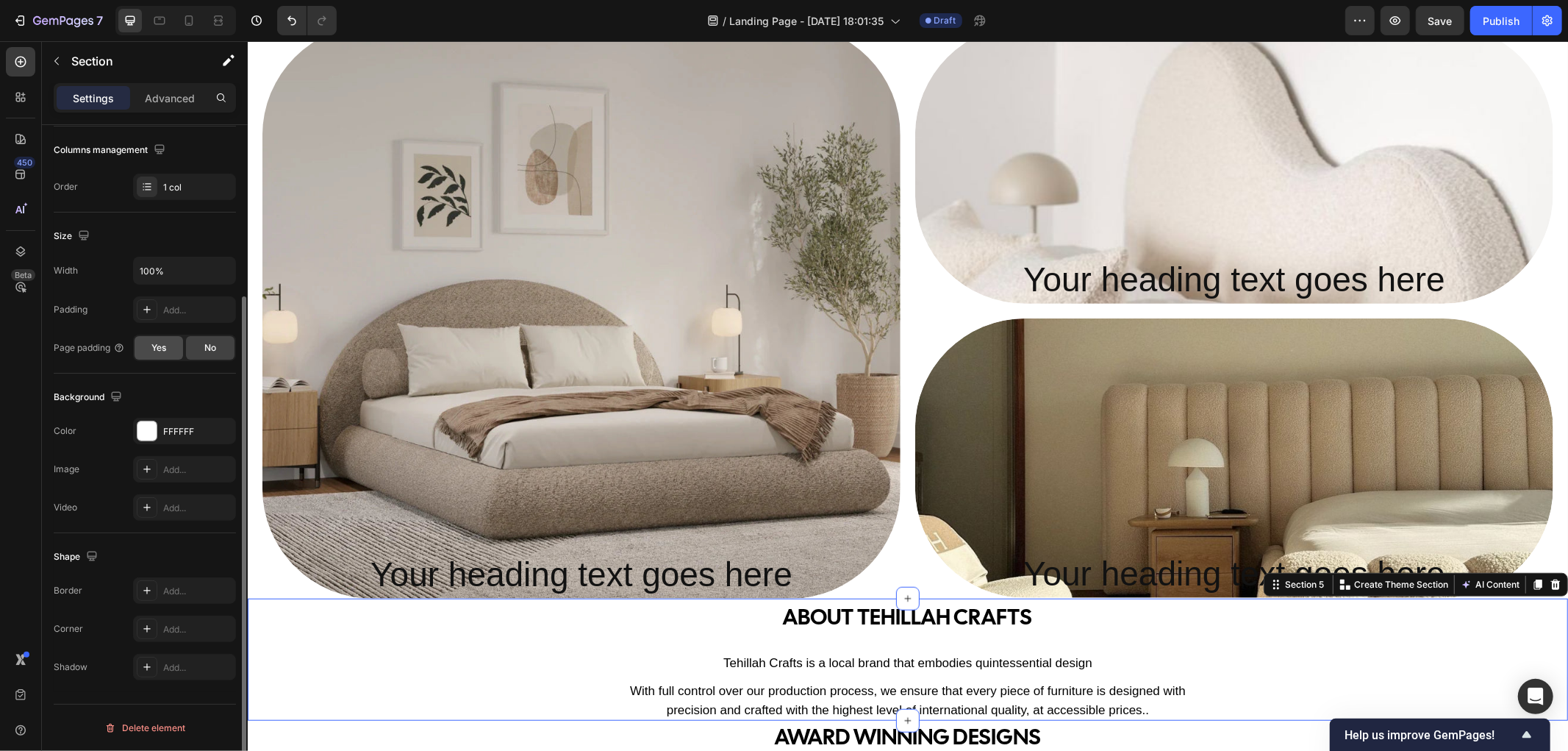
click at [166, 344] on span "Yes" at bounding box center [159, 347] width 15 height 13
click at [199, 349] on div "No" at bounding box center [209, 348] width 49 height 24
click at [179, 304] on div "Add..." at bounding box center [198, 310] width 69 height 13
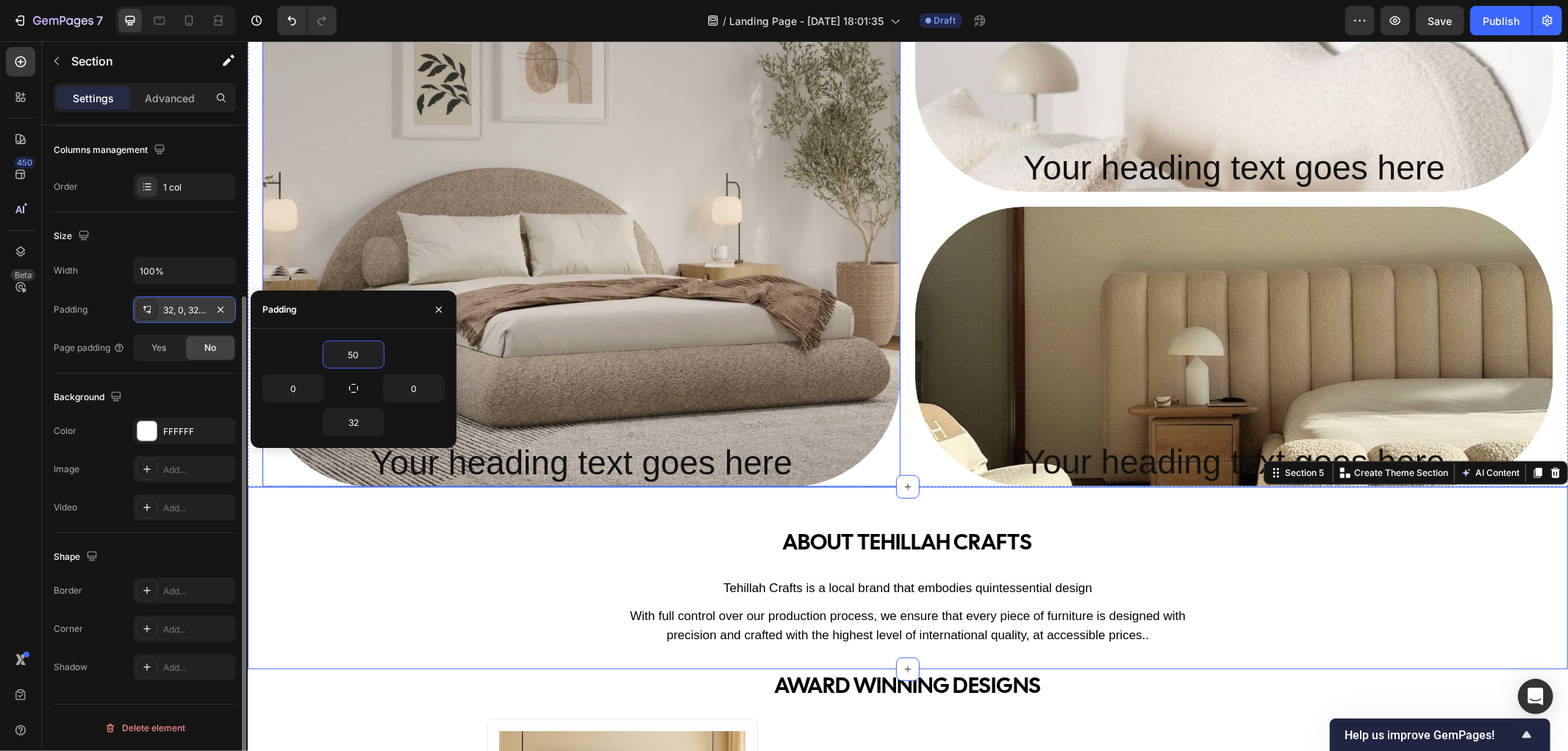
scroll to position [836, 0]
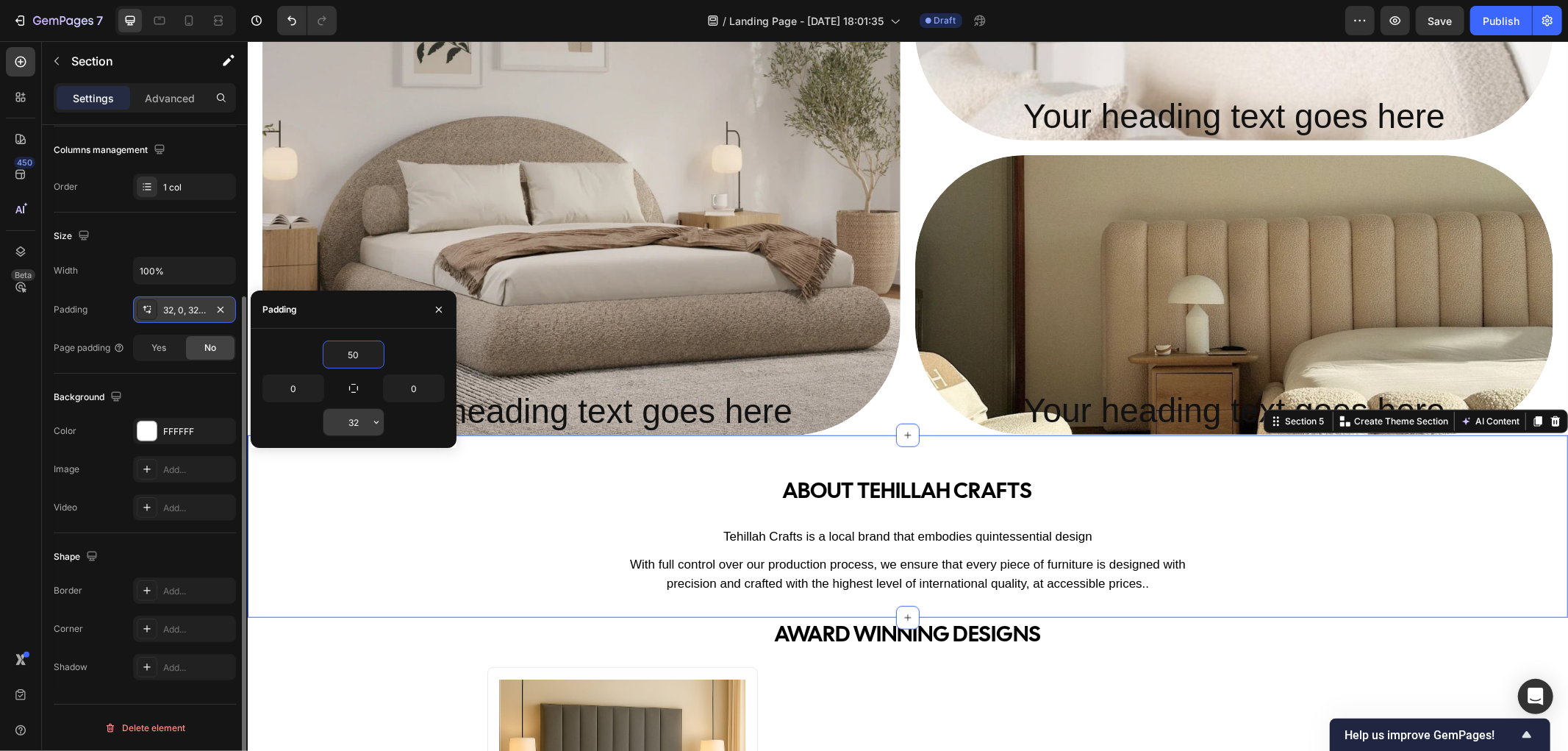
type input "50"
click at [364, 427] on input "32" at bounding box center [353, 422] width 60 height 27
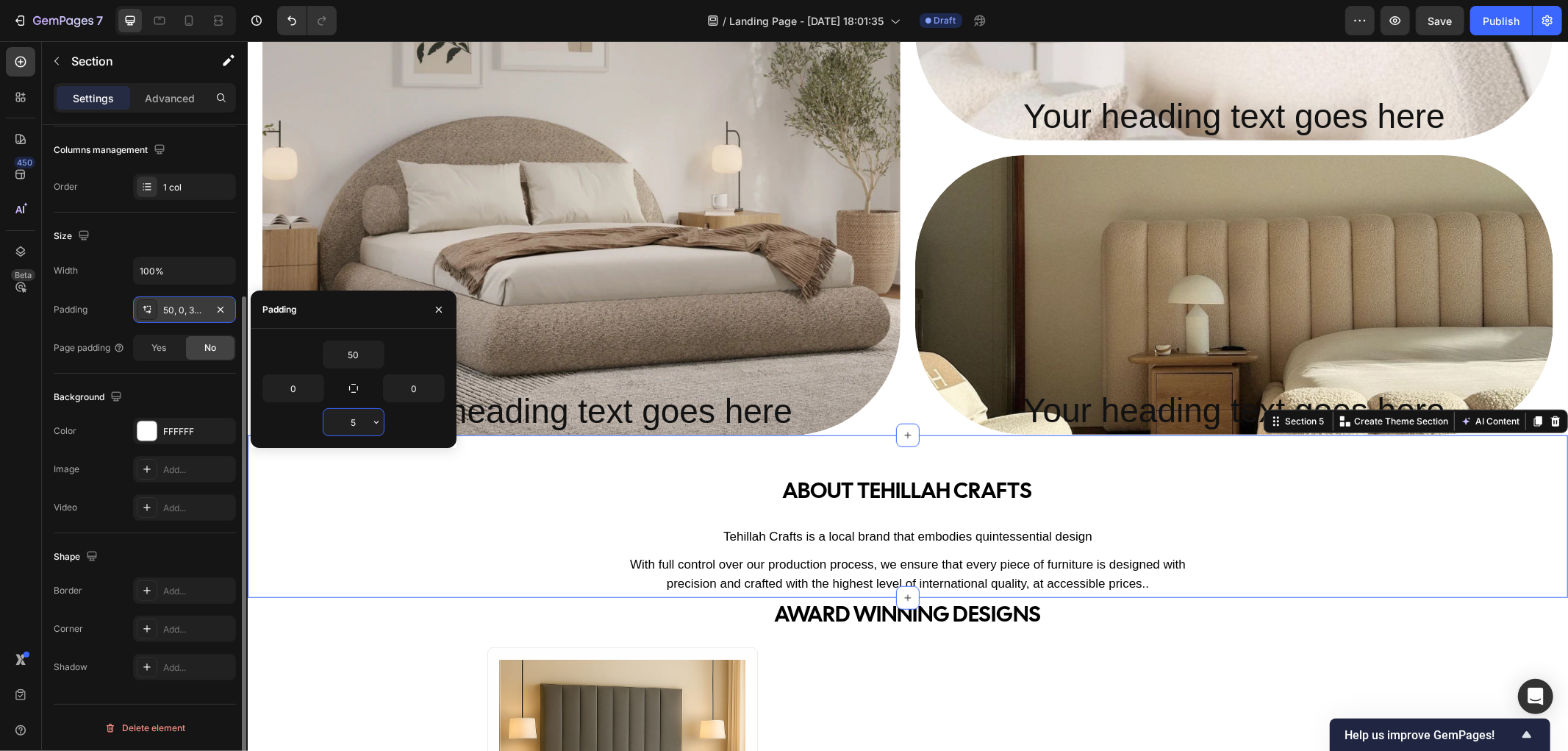
type input "50"
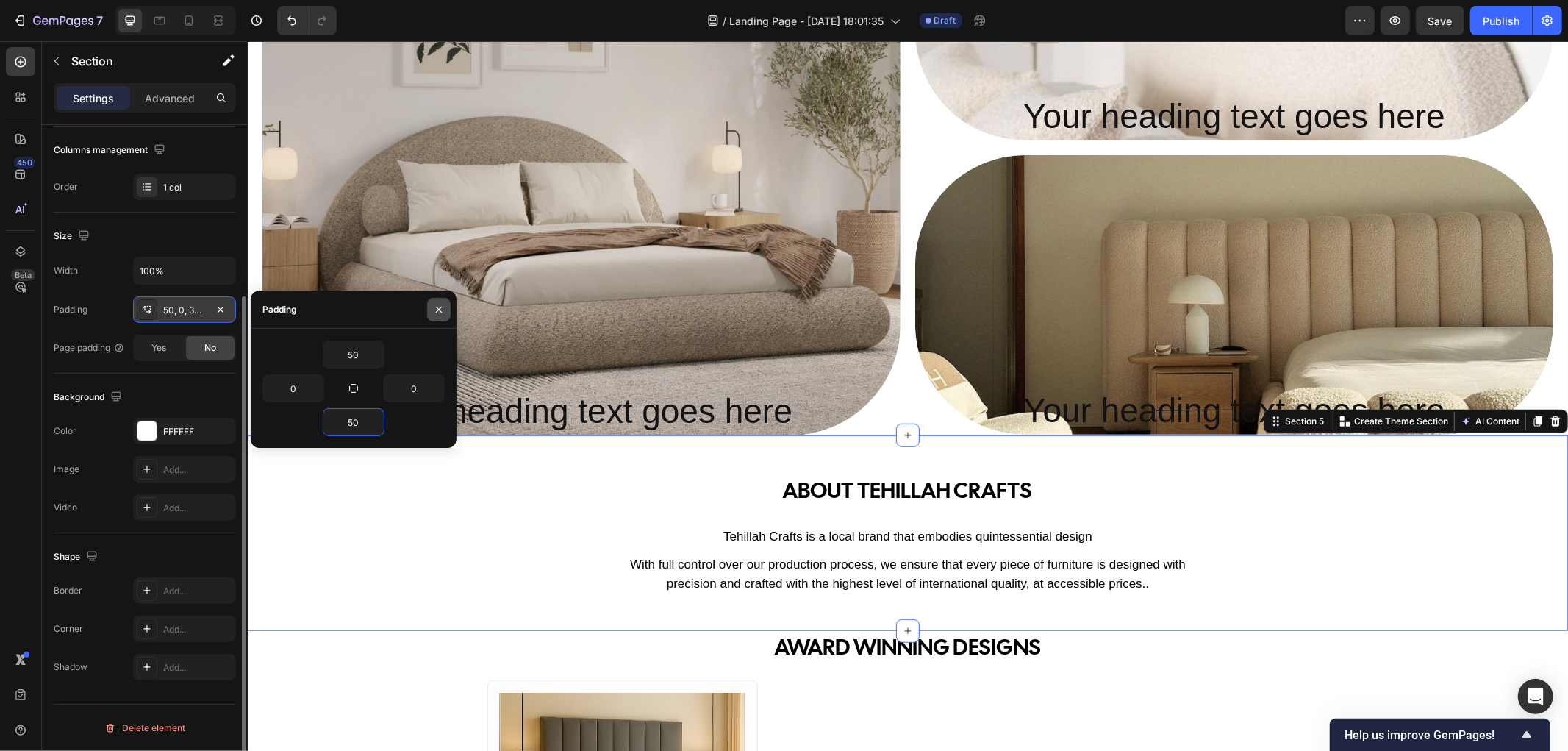
click at [438, 313] on icon "button" at bounding box center [438, 310] width 12 height 12
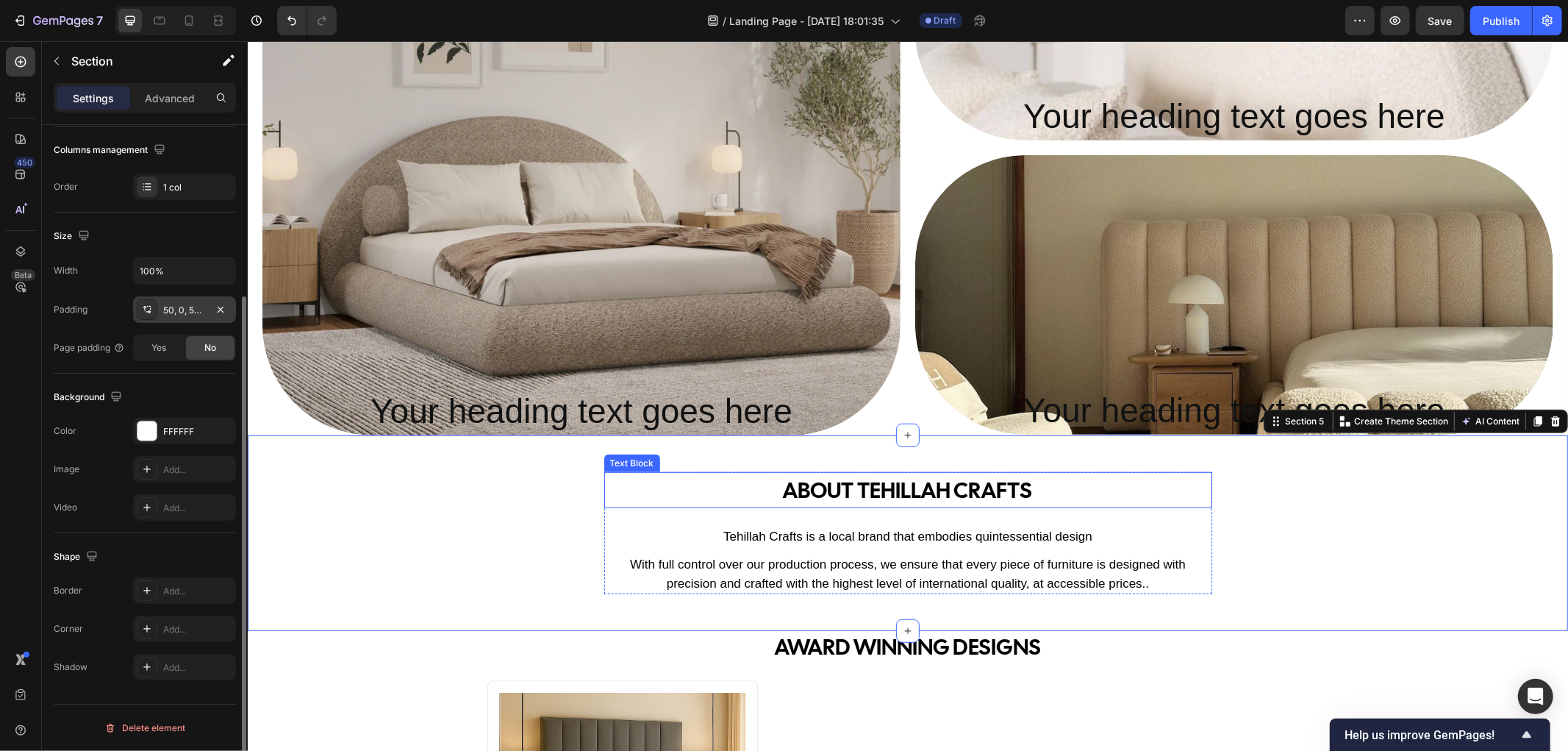
click at [833, 497] on p "ABOUT tehillah crafts" at bounding box center [907, 489] width 605 height 33
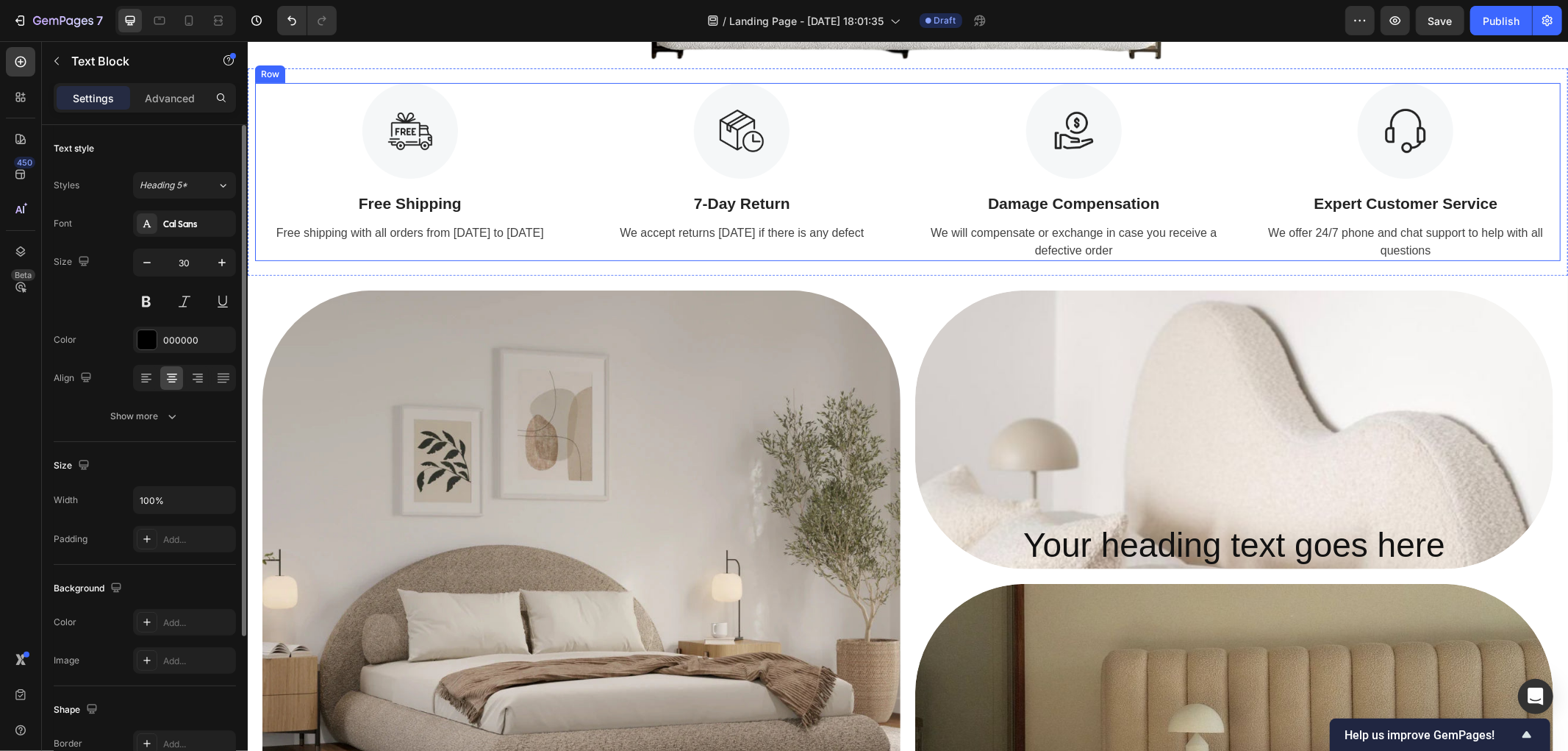
scroll to position [408, 0]
click at [899, 203] on div "Image Free Shipping Text Block Free shipping with all orders from [DATE] to [DA…" at bounding box center [906, 170] width 1305 height 178
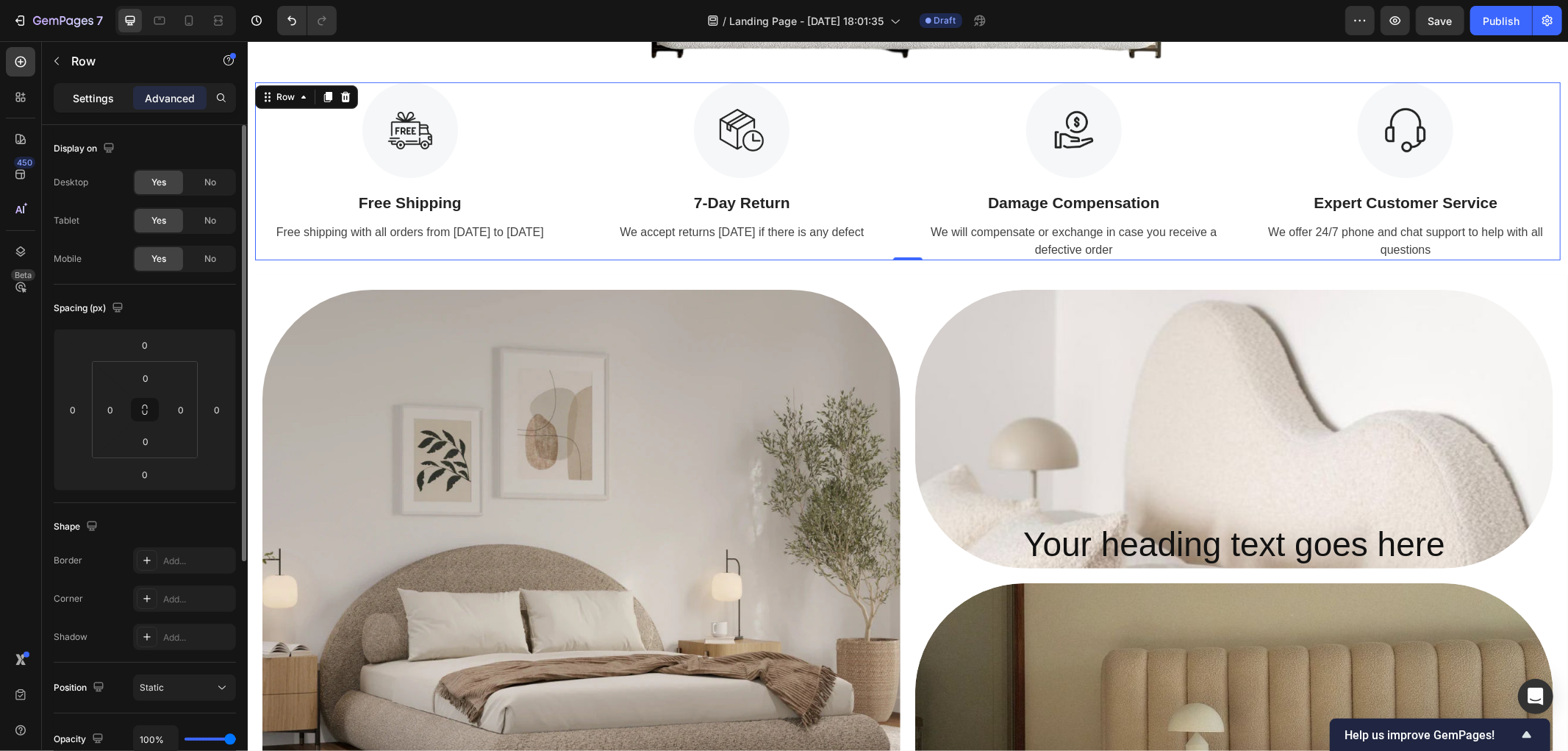
click at [86, 96] on p "Settings" at bounding box center [92, 98] width 41 height 16
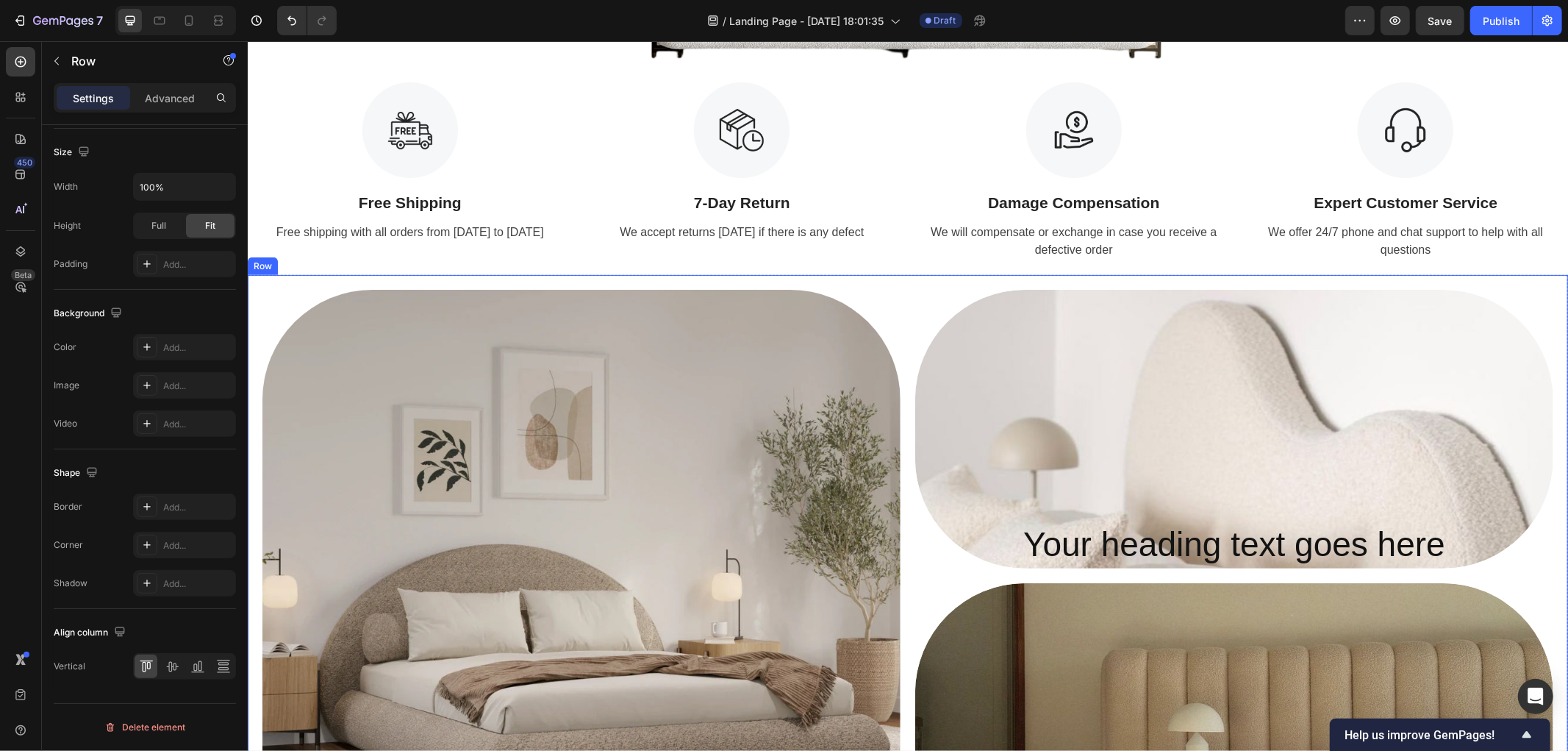
scroll to position [571, 0]
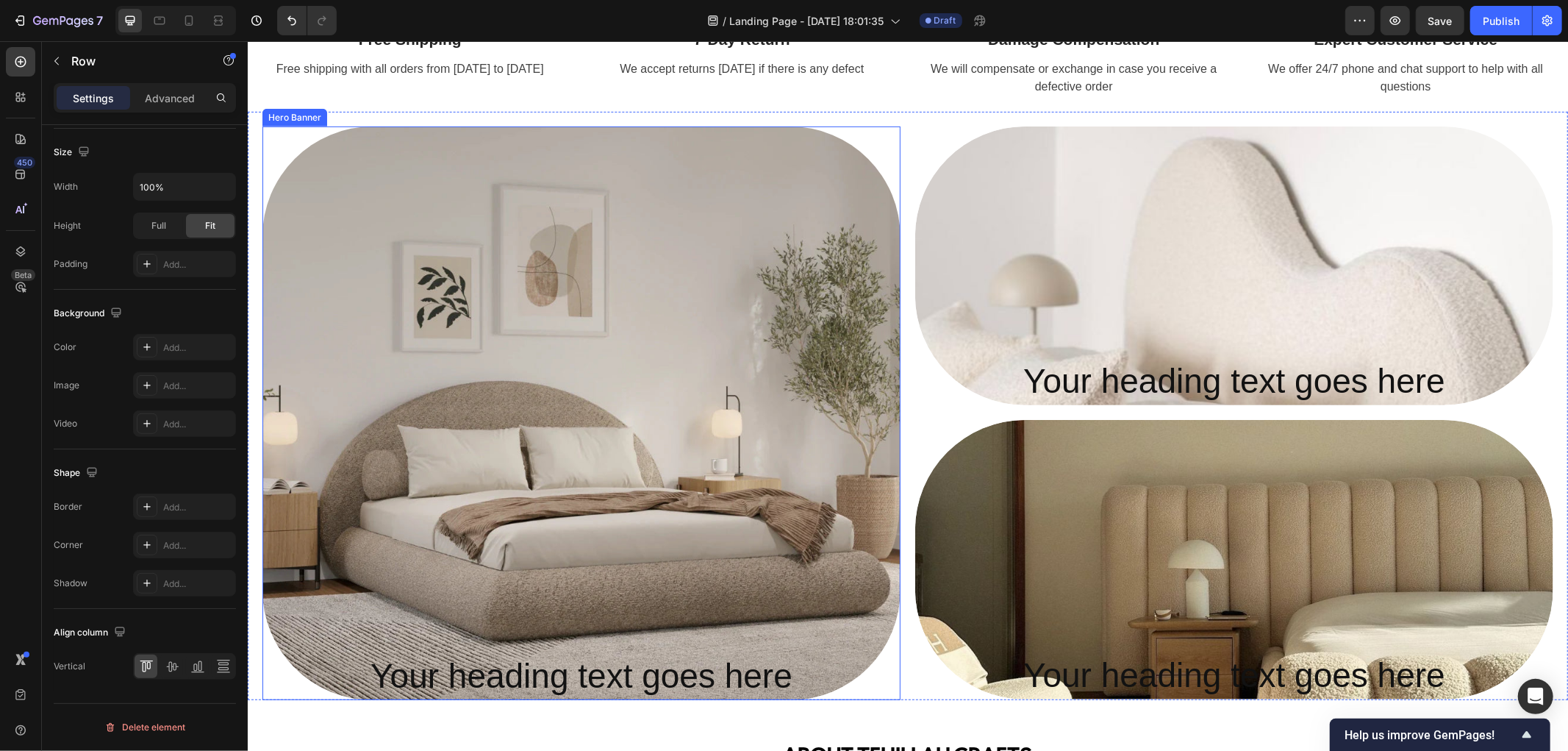
click at [819, 288] on div "Background Image" at bounding box center [580, 413] width 638 height 573
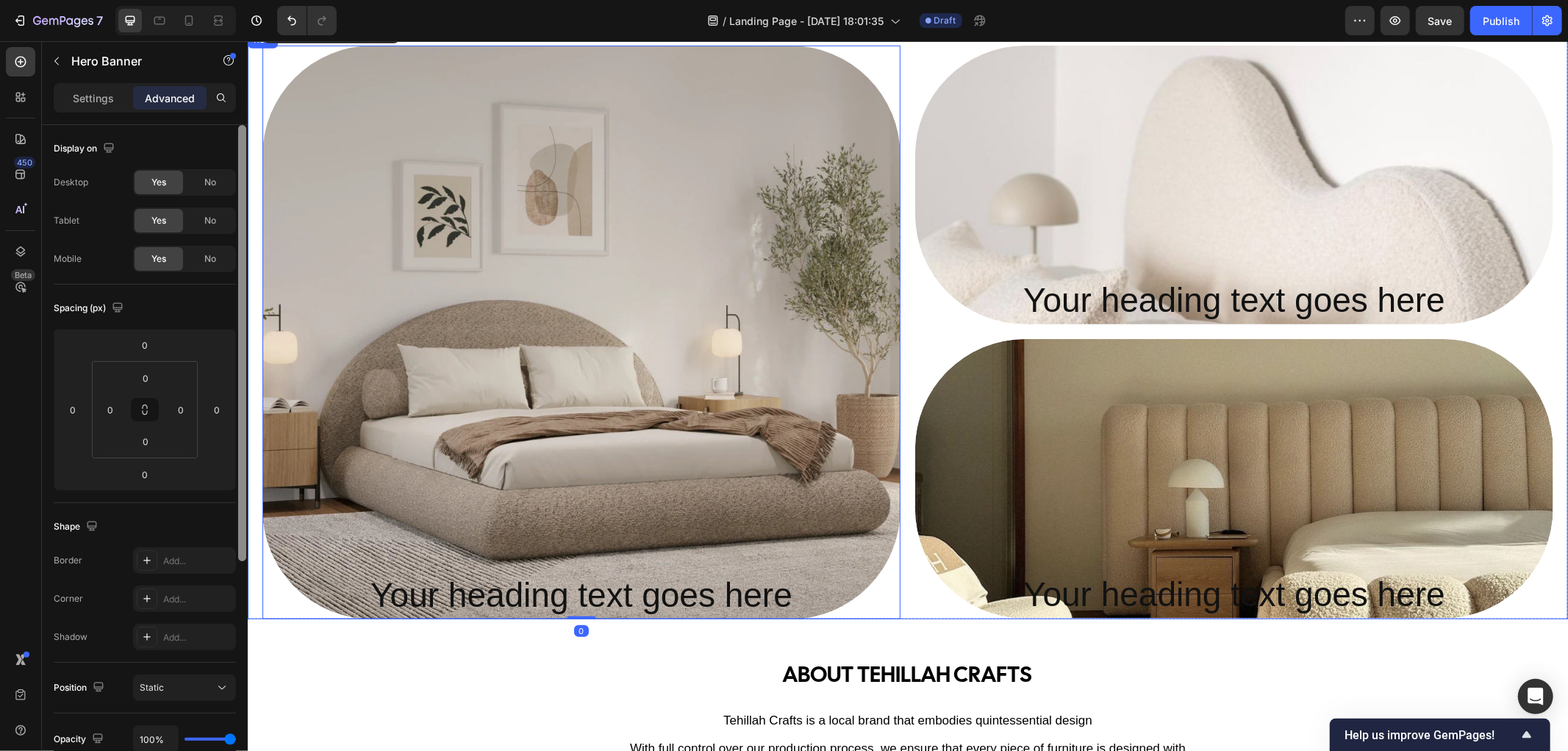
scroll to position [653, 0]
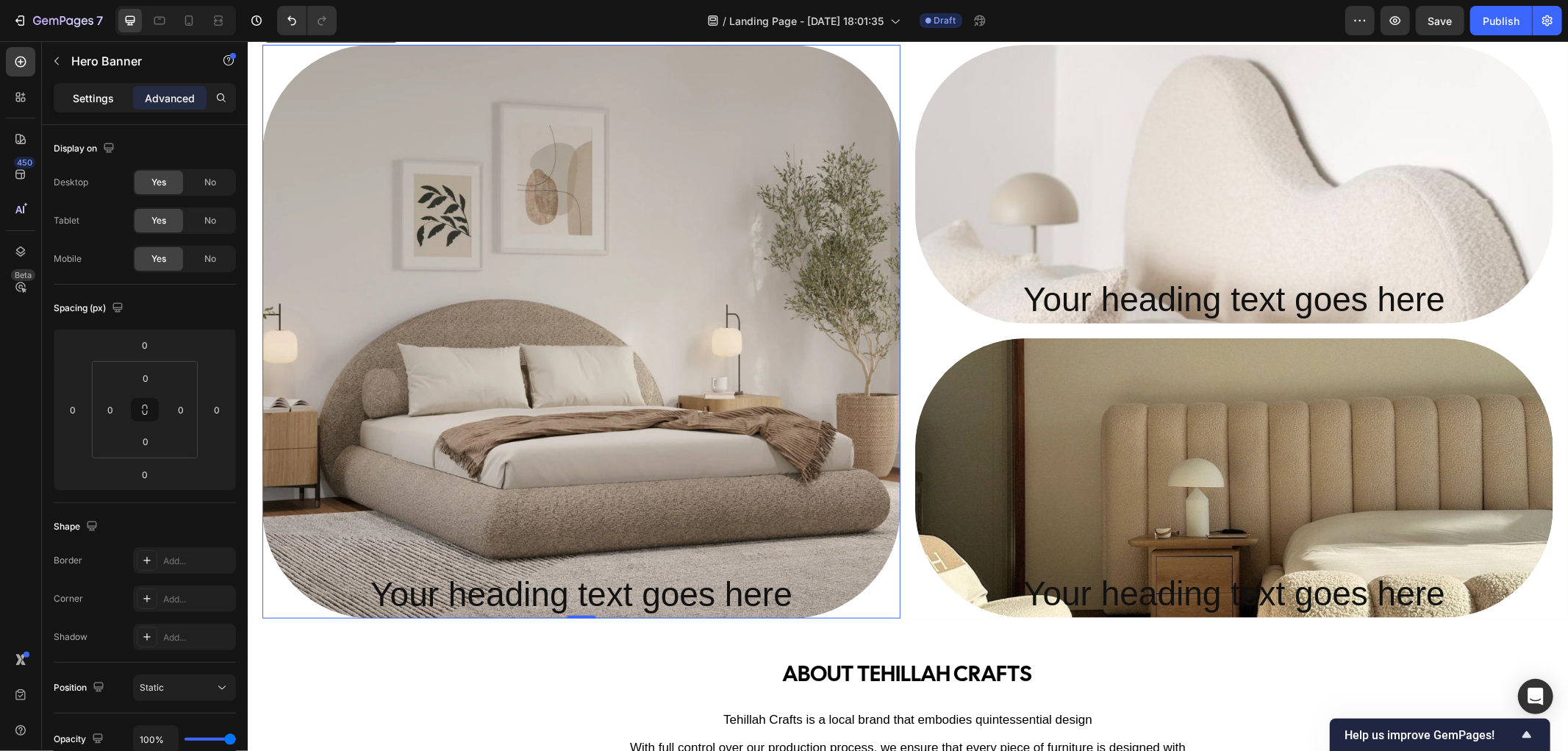
click at [81, 103] on p "Settings" at bounding box center [92, 98] width 41 height 16
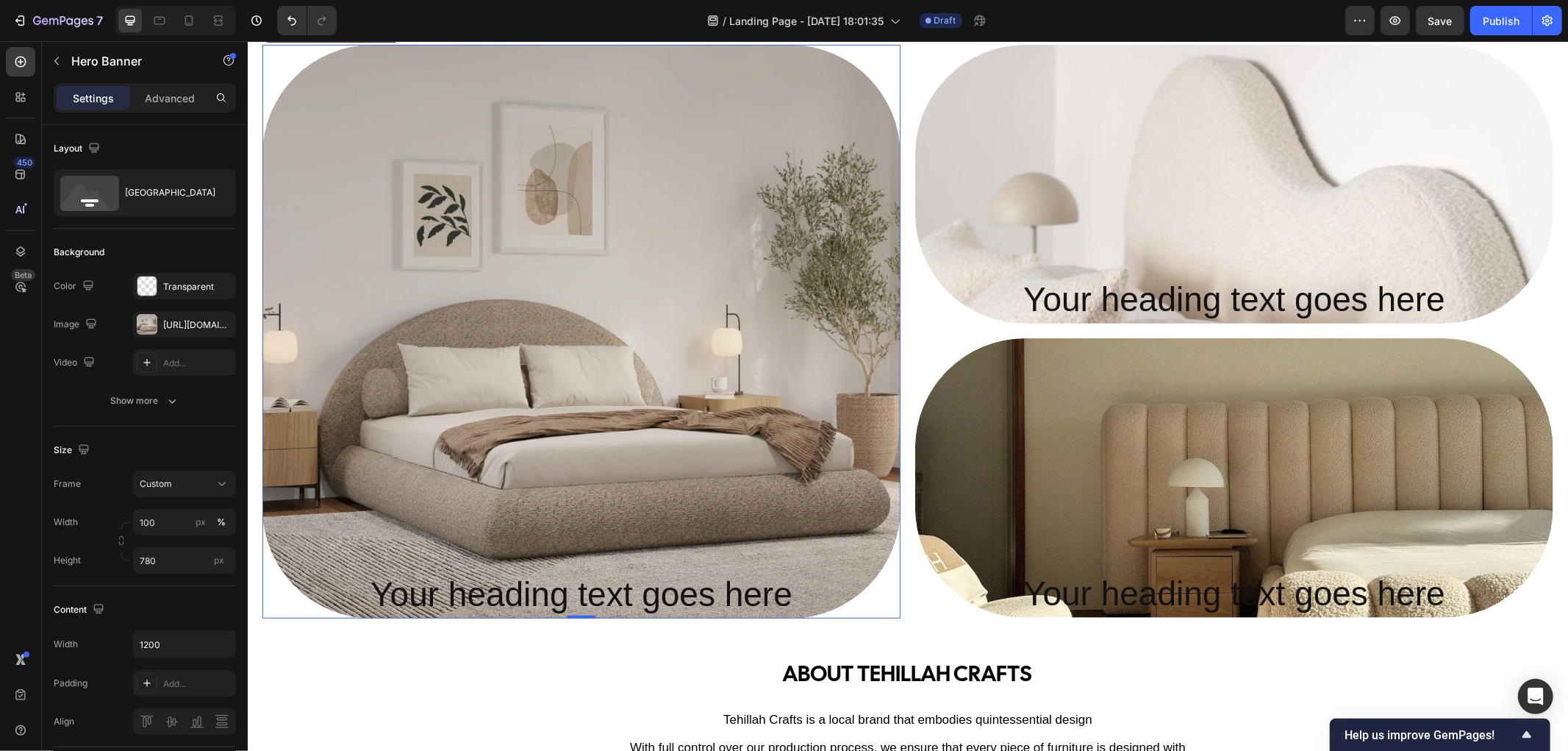
scroll to position [571, 0]
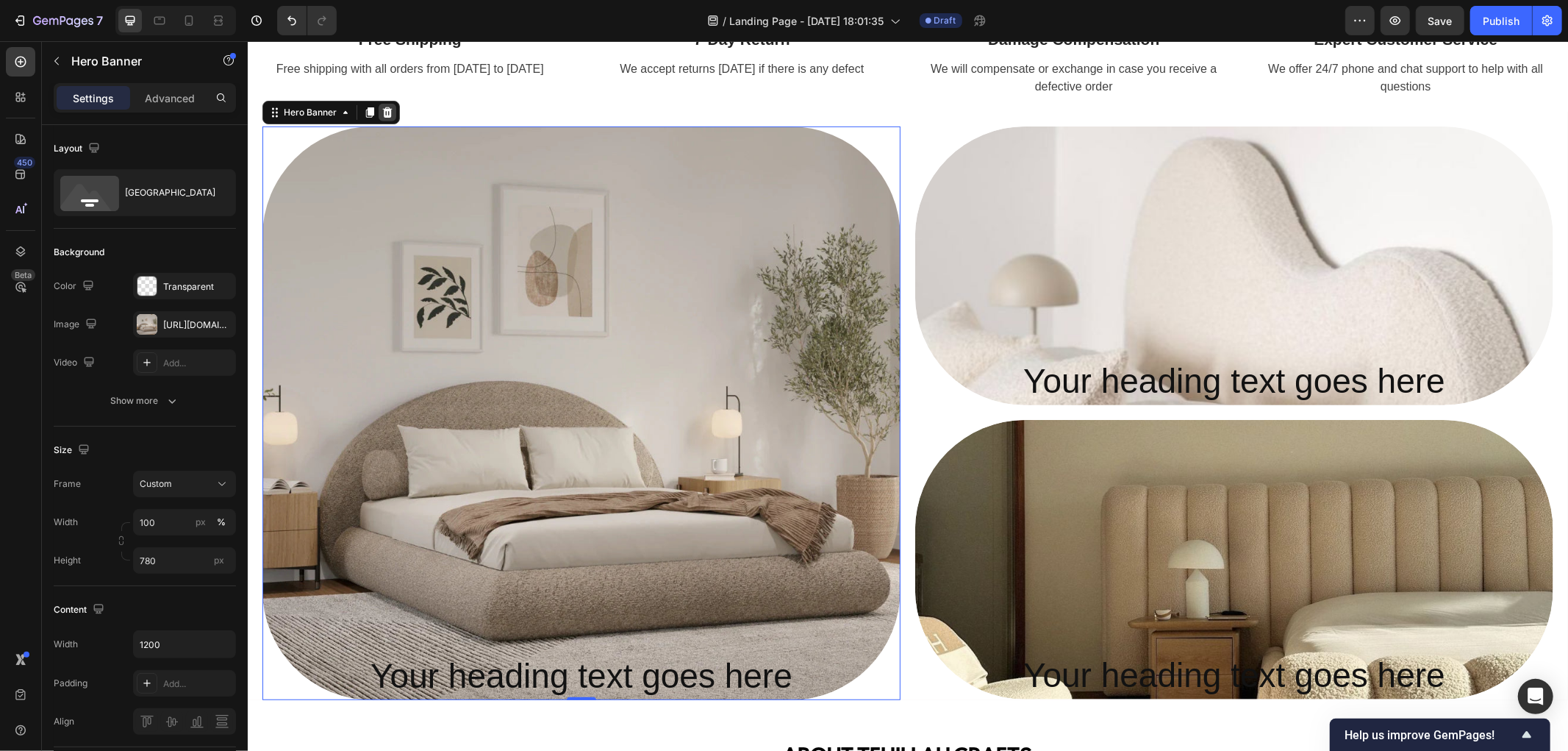
click at [382, 113] on icon at bounding box center [387, 112] width 12 height 12
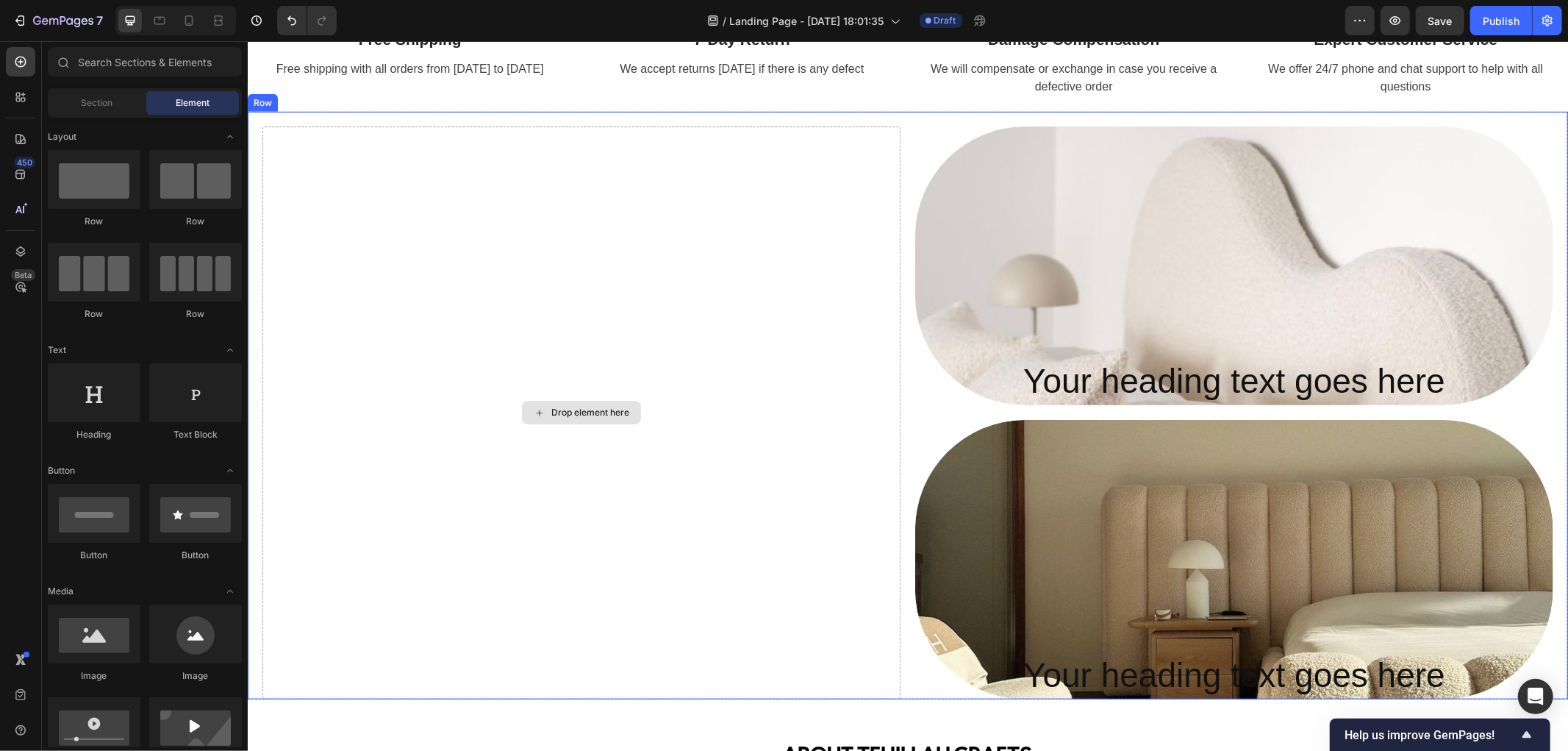
click at [653, 316] on div "Drop element here" at bounding box center [580, 412] width 638 height 572
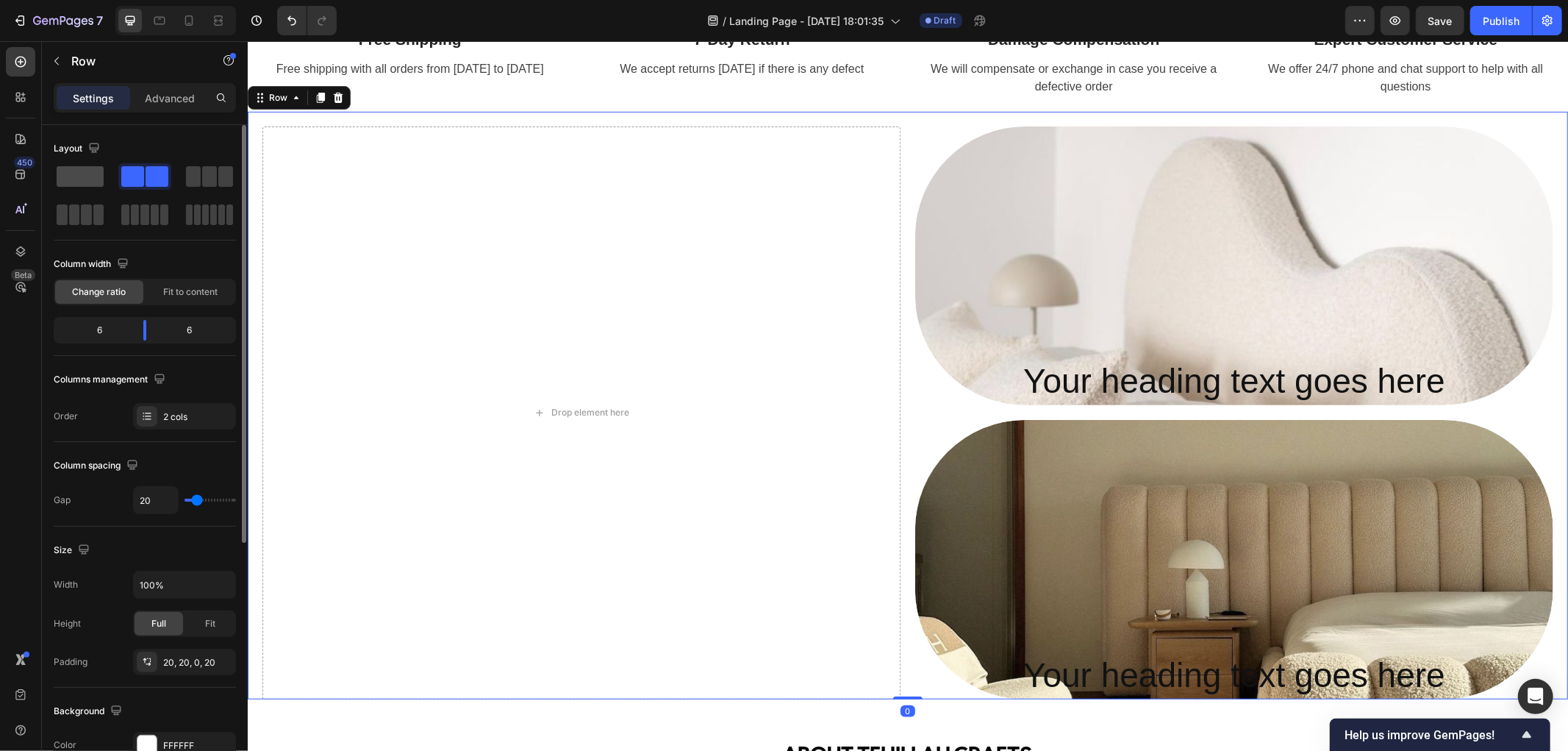
click at [82, 182] on span at bounding box center [79, 176] width 47 height 21
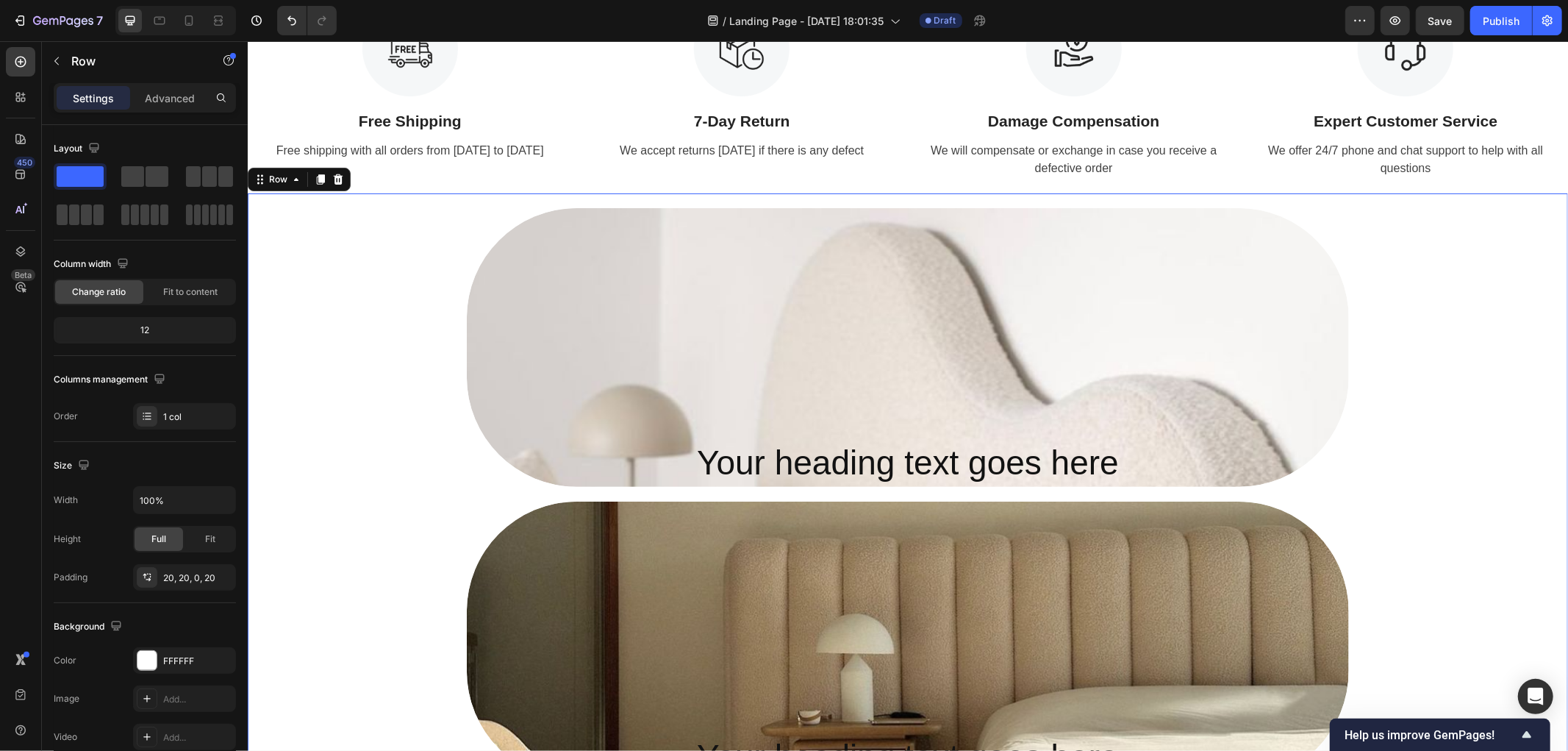
scroll to position [653, 0]
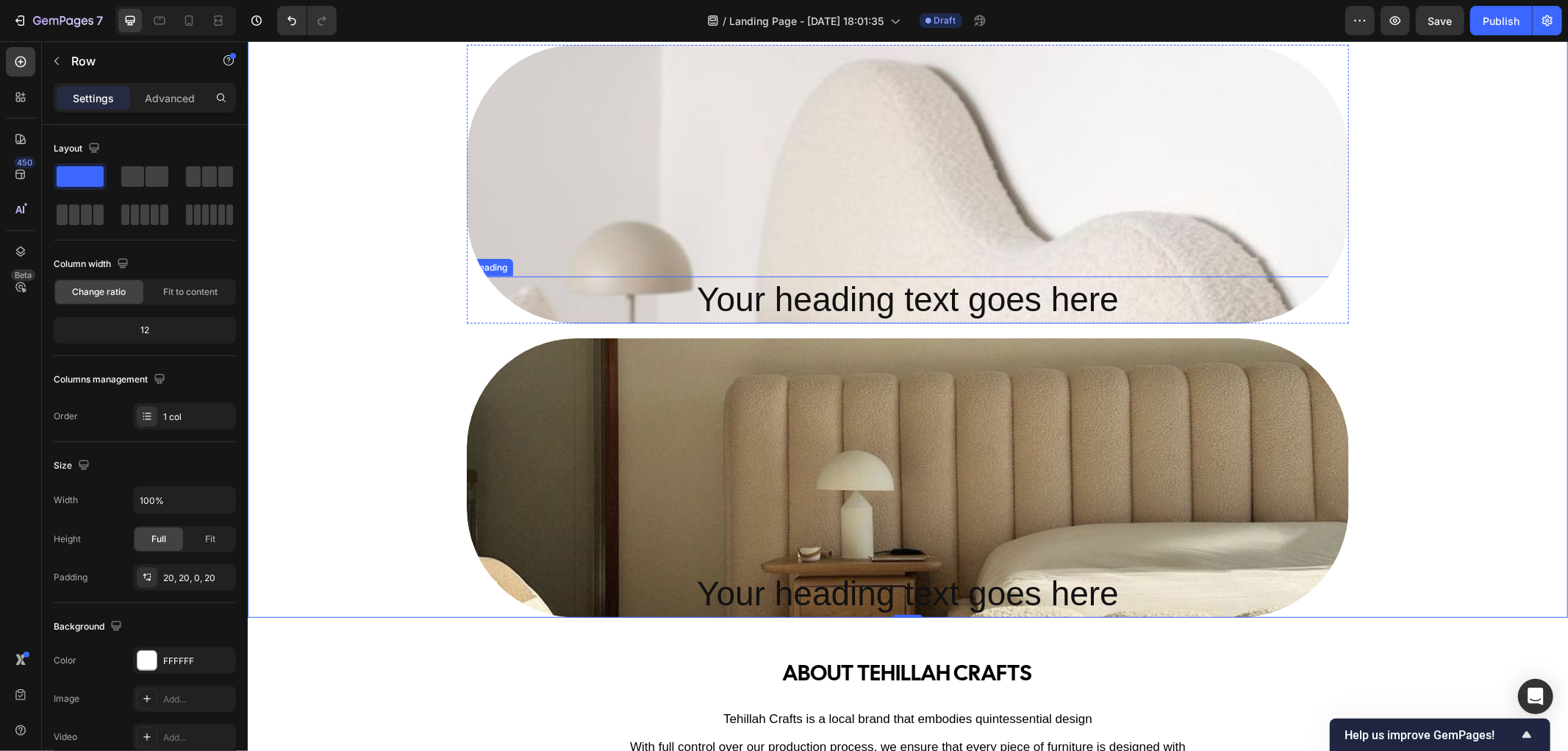
click at [490, 309] on h2 "Your heading text goes here" at bounding box center [906, 299] width 882 height 47
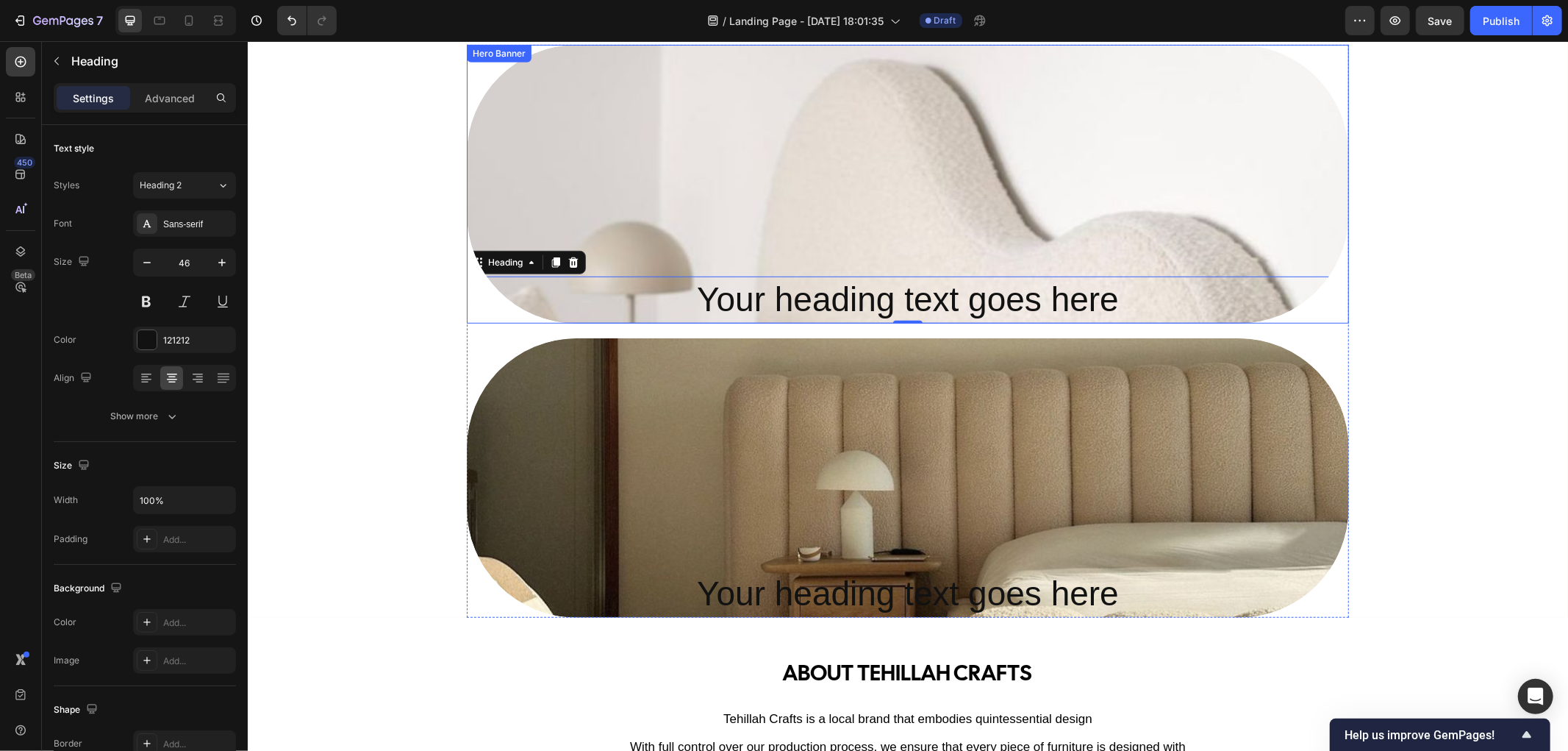
click at [481, 207] on div "Overlay" at bounding box center [906, 183] width 882 height 279
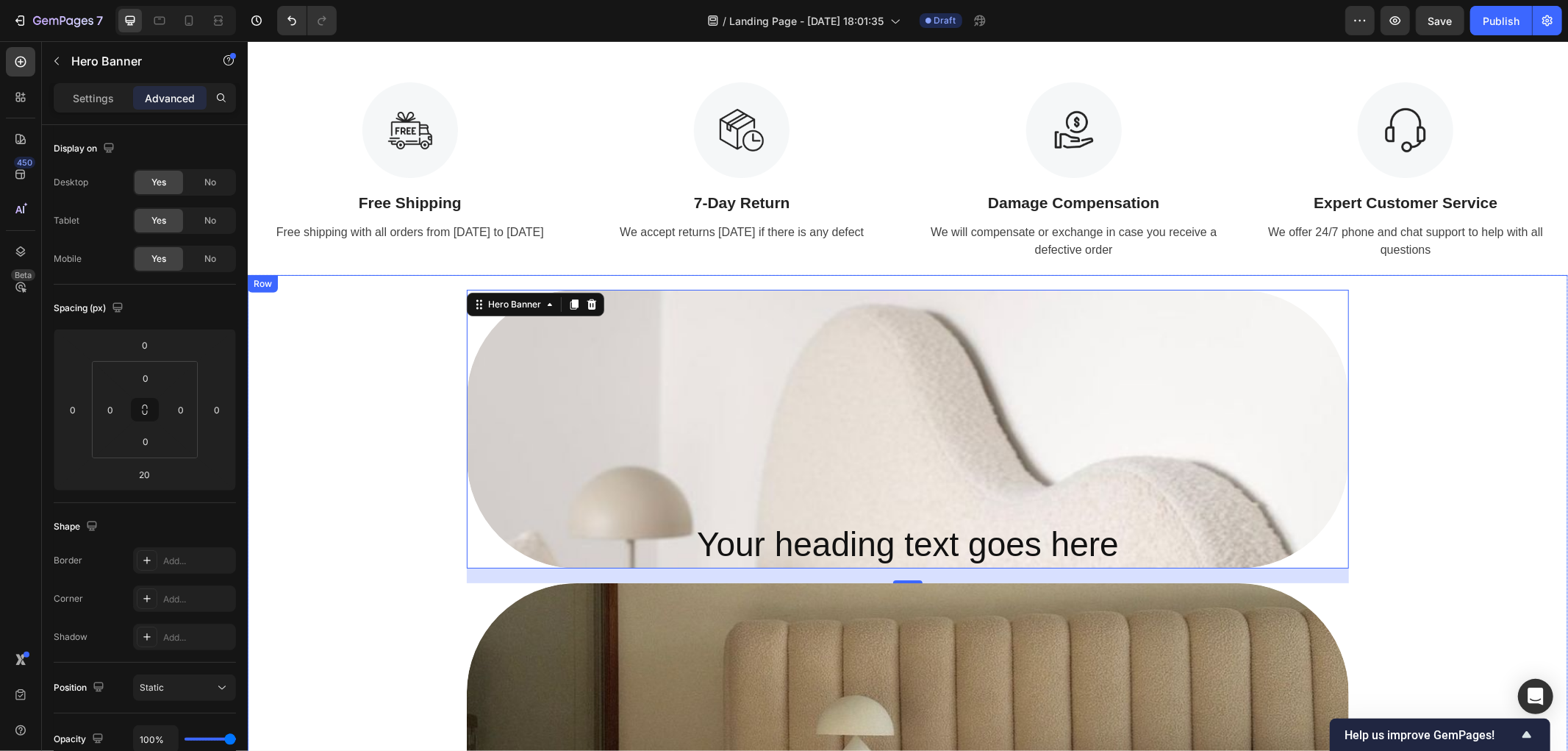
scroll to position [571, 0]
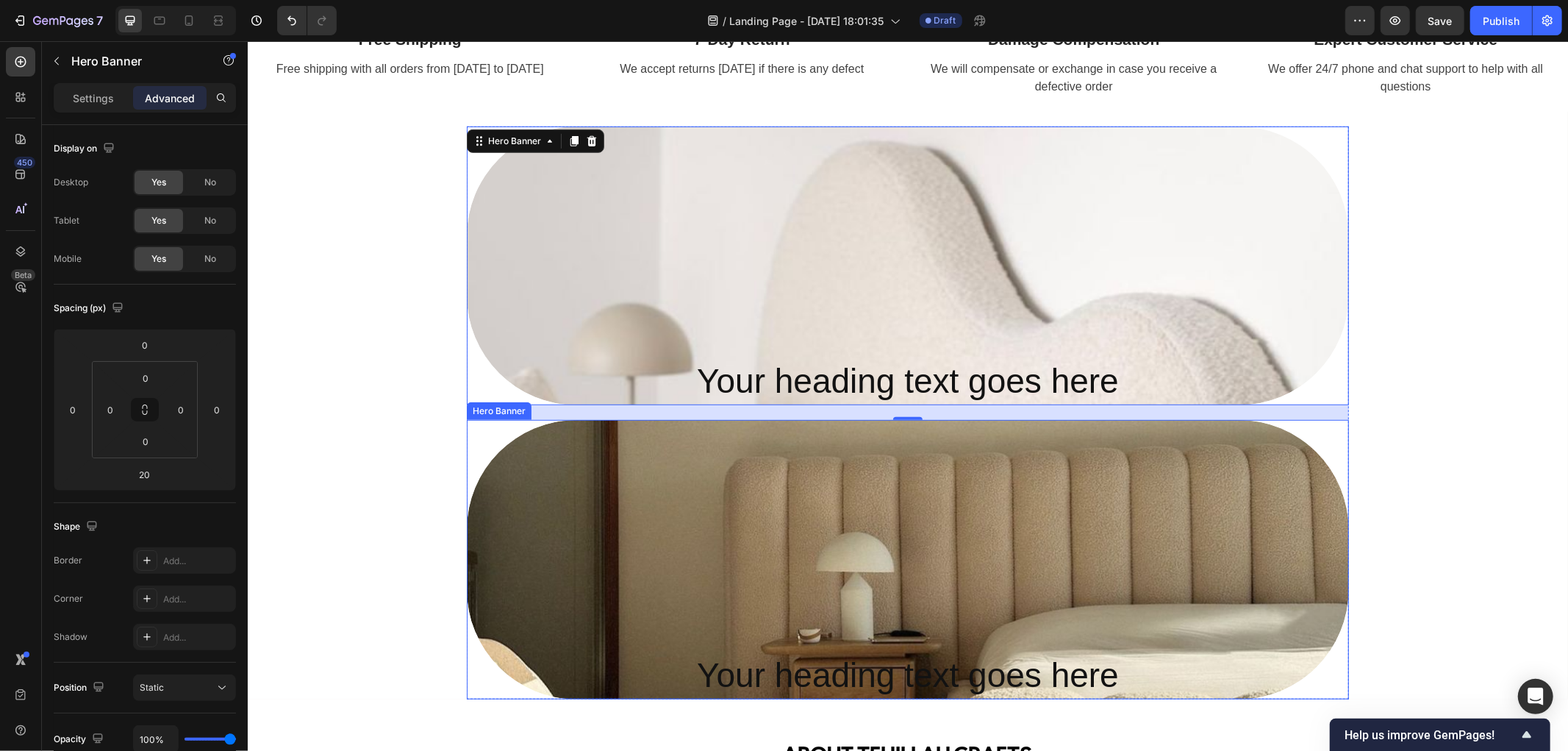
click at [478, 502] on div "Overlay" at bounding box center [906, 559] width 882 height 280
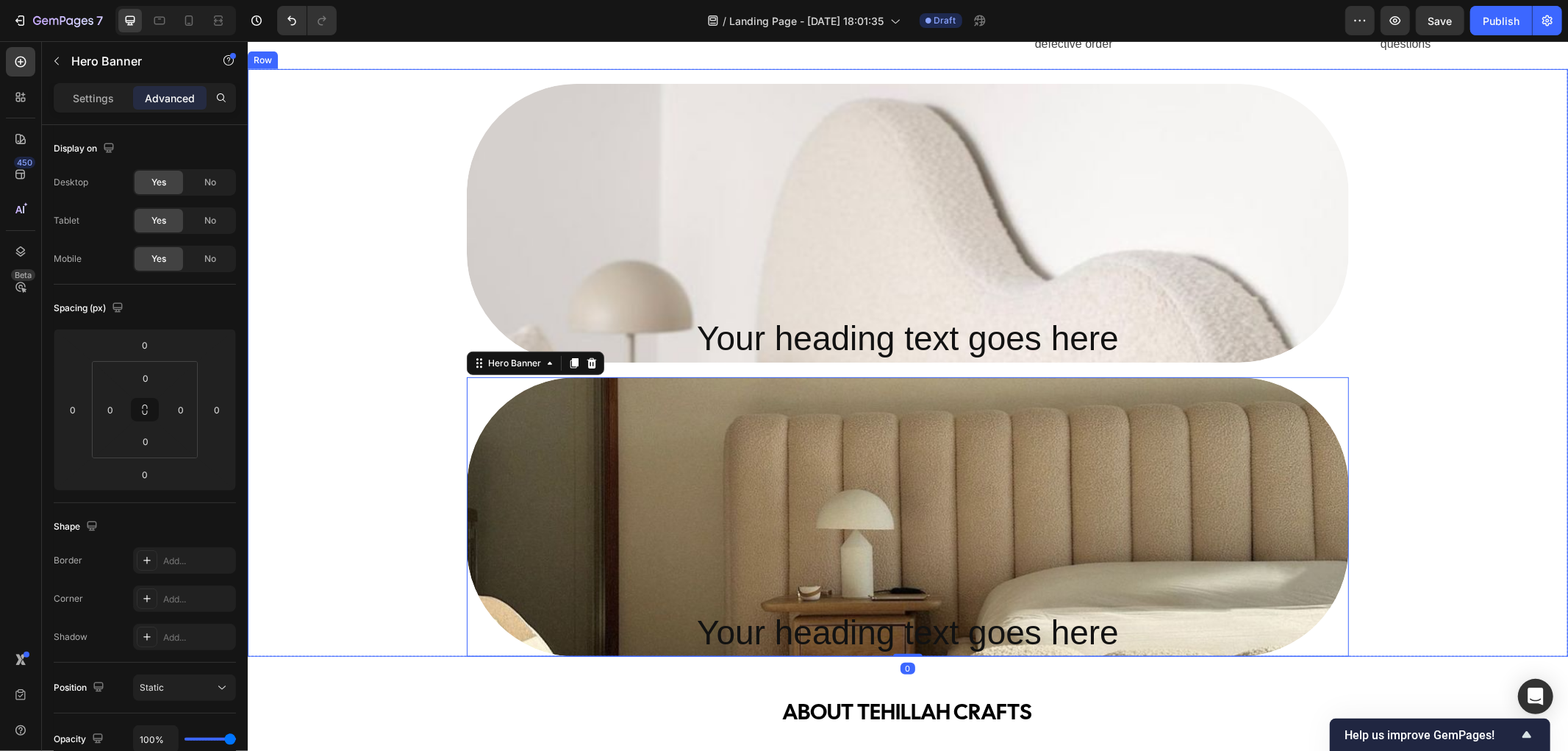
scroll to position [653, 0]
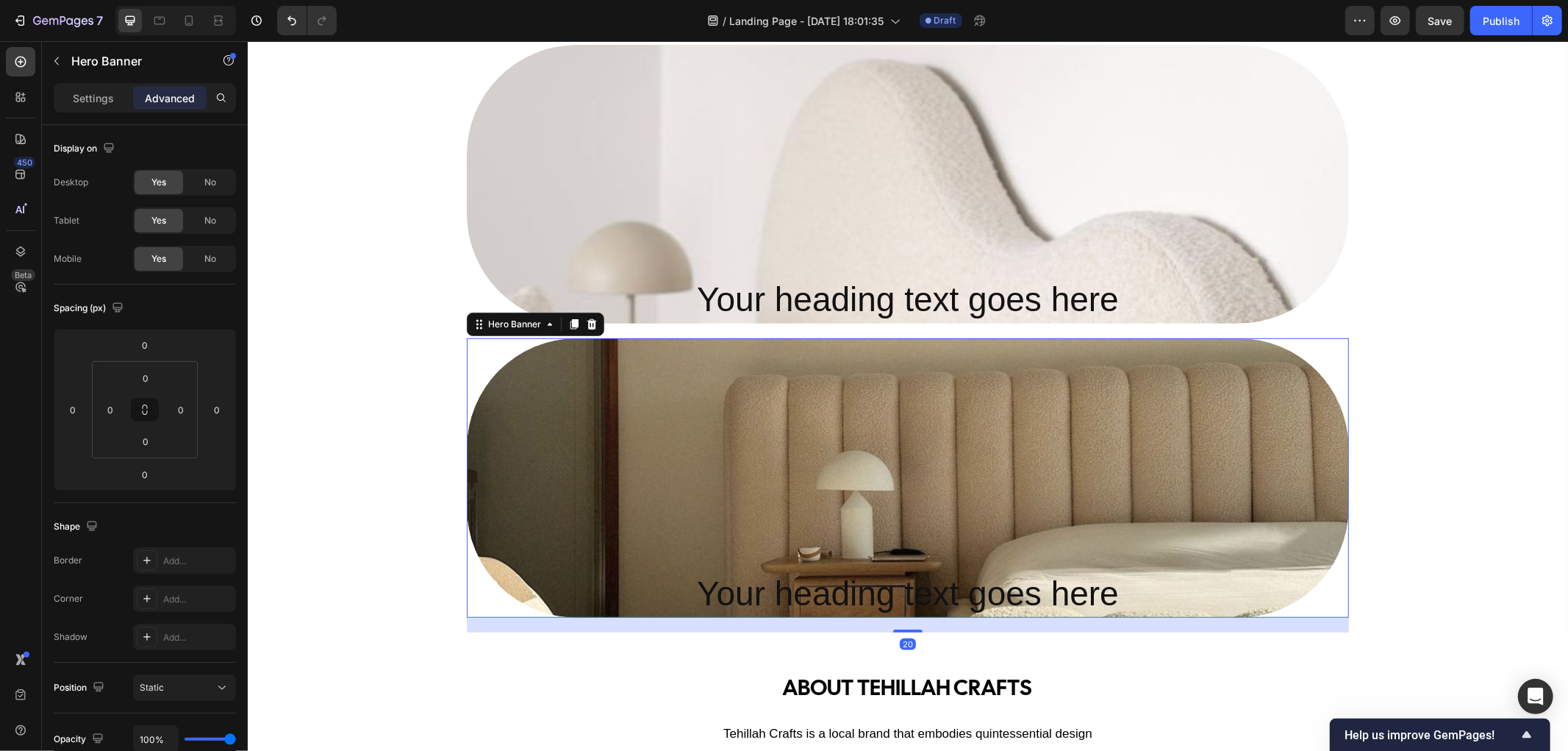
drag, startPoint x: 887, startPoint y: 615, endPoint x: 889, endPoint y: 629, distance: 14.1
click at [893, 629] on div at bounding box center [907, 630] width 30 height 3
type input "20"
click at [837, 195] on div "Overlay" at bounding box center [906, 183] width 882 height 279
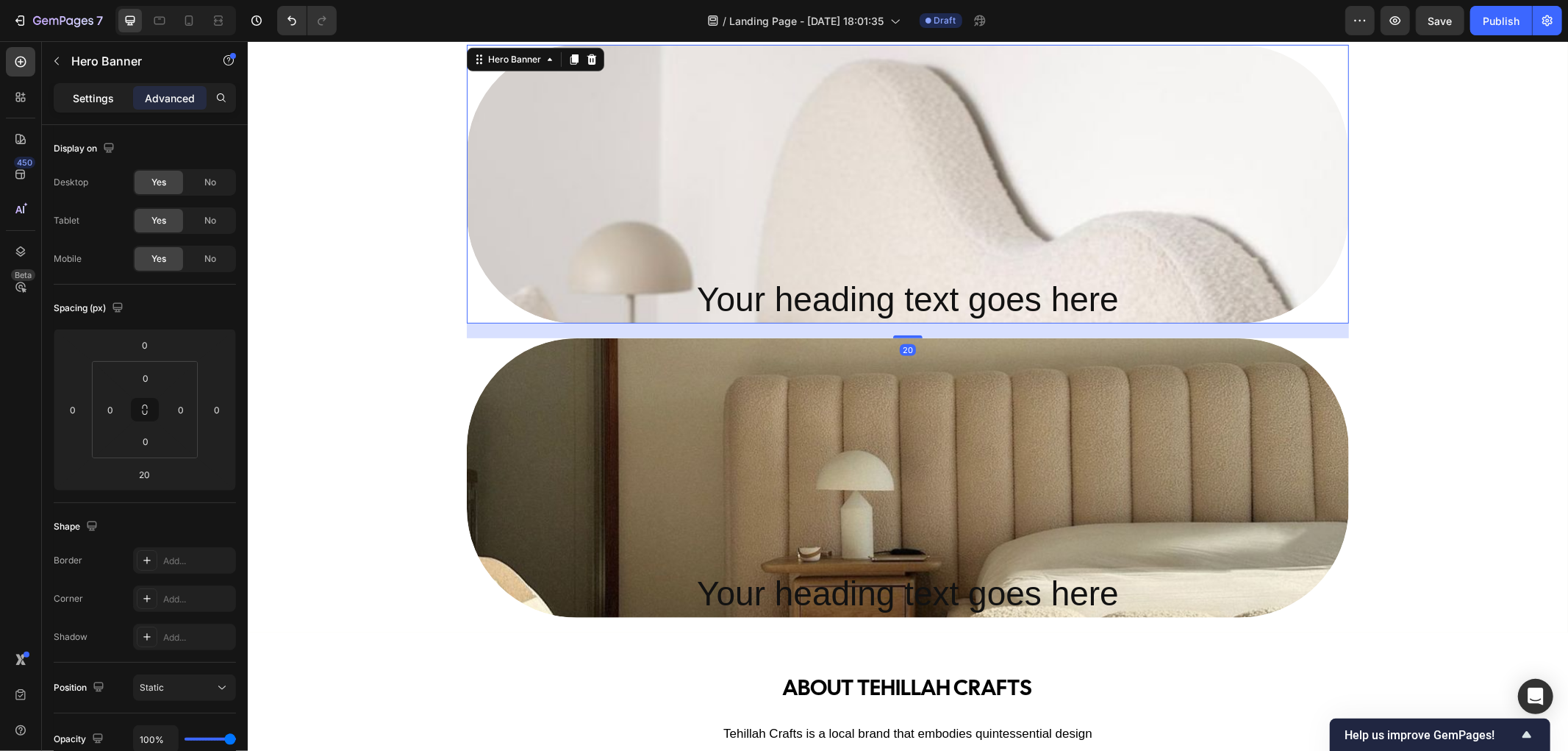
click at [98, 96] on p "Settings" at bounding box center [92, 98] width 41 height 16
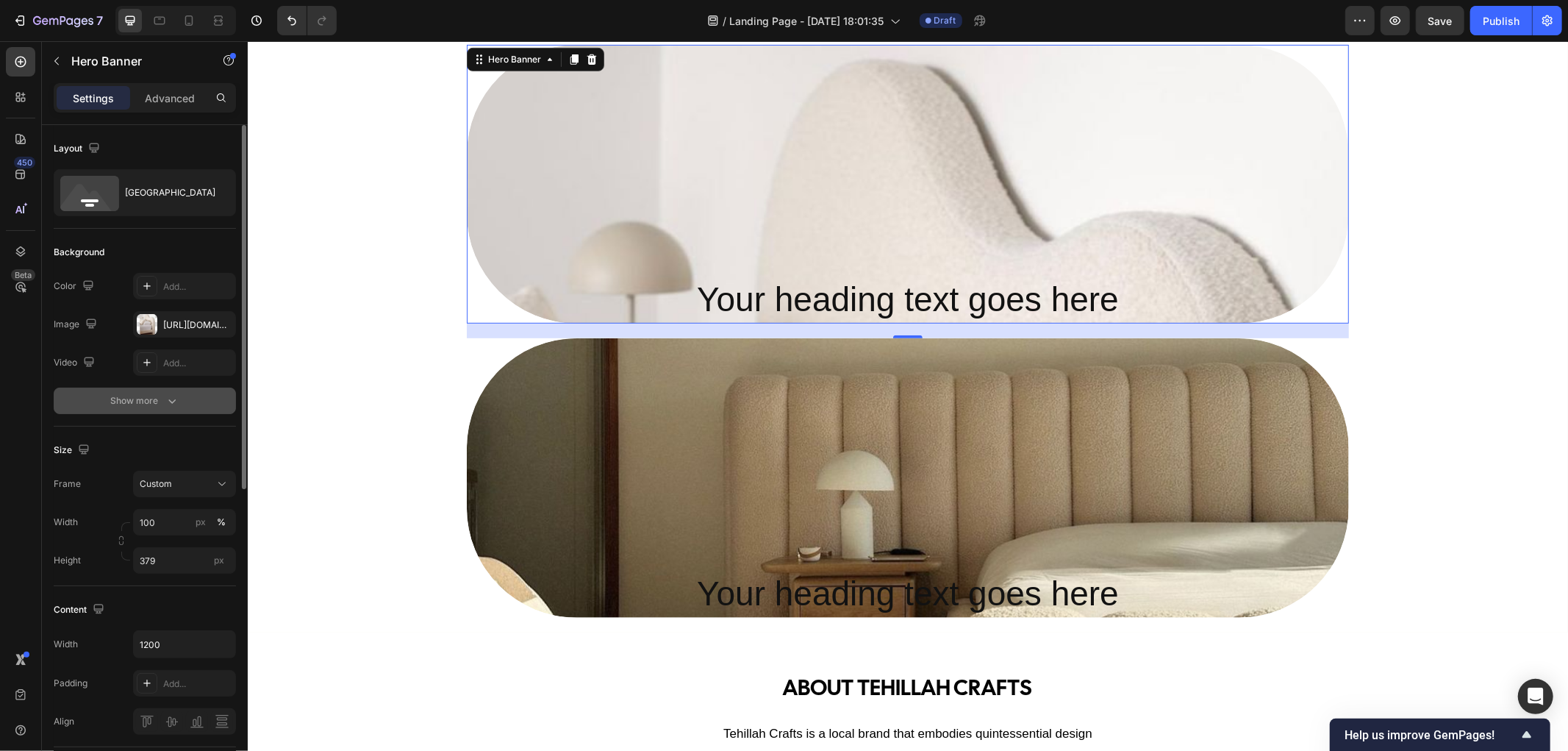
click at [177, 408] on icon "button" at bounding box center [172, 400] width 15 height 15
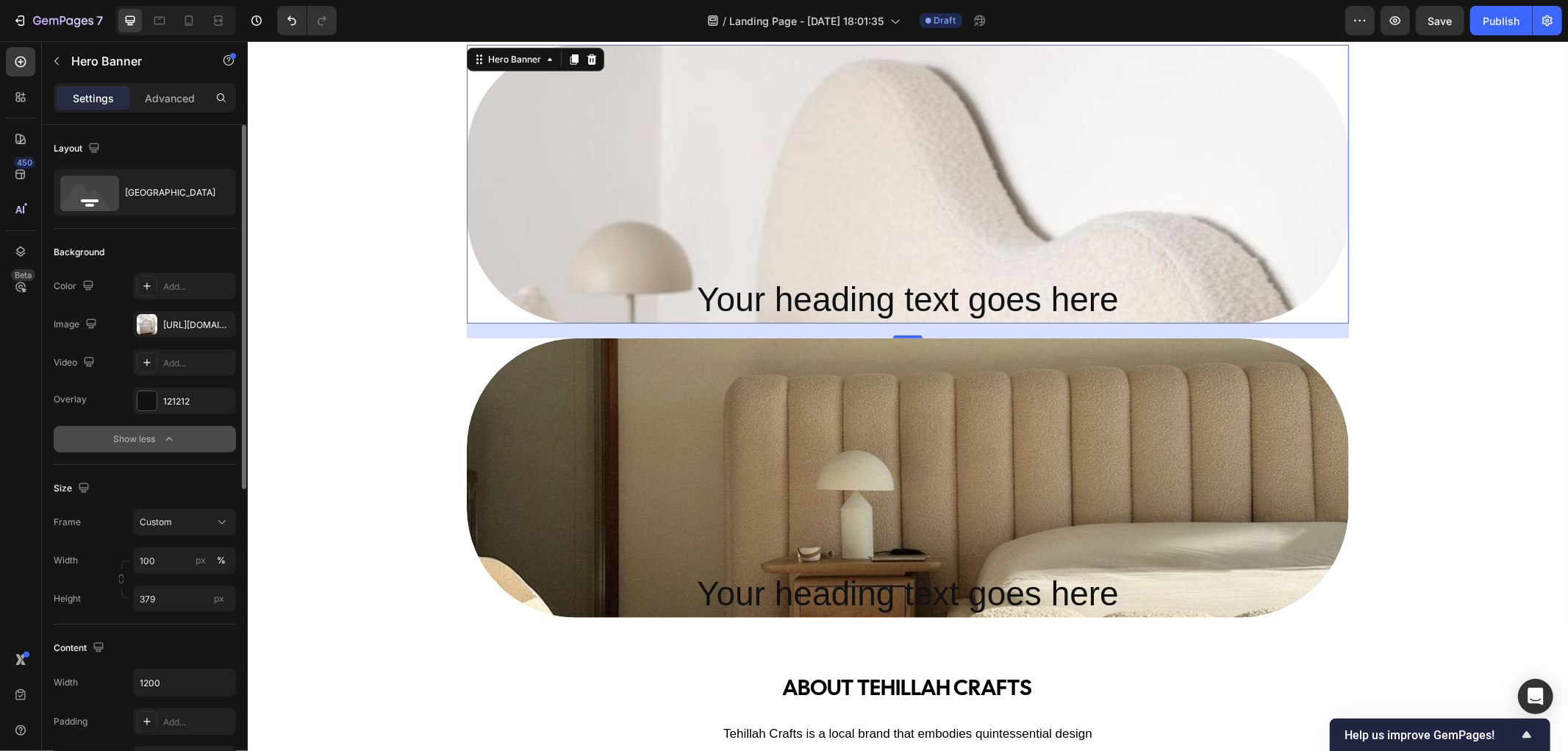
click at [175, 436] on icon "button" at bounding box center [169, 438] width 15 height 15
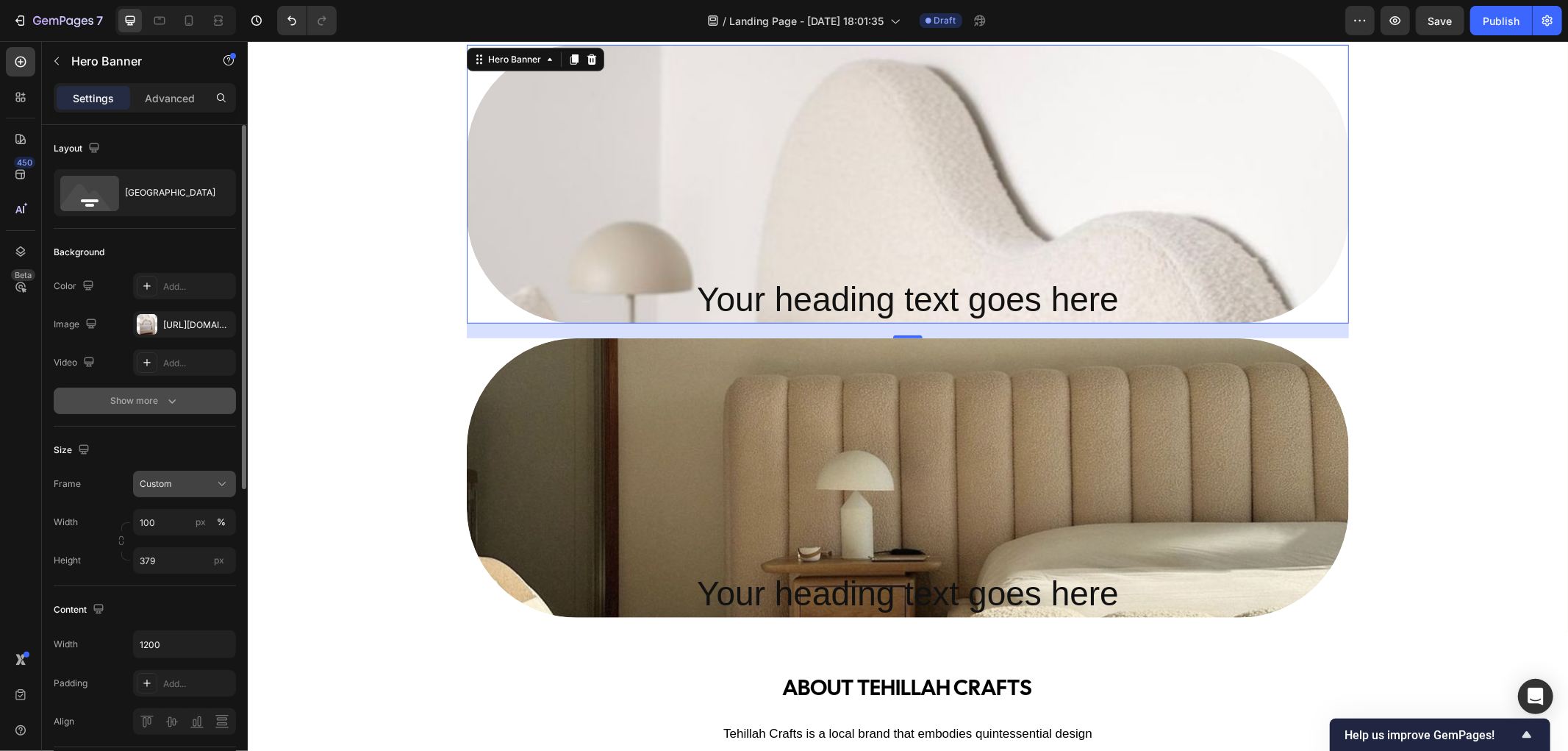
click at [223, 483] on icon at bounding box center [221, 483] width 15 height 15
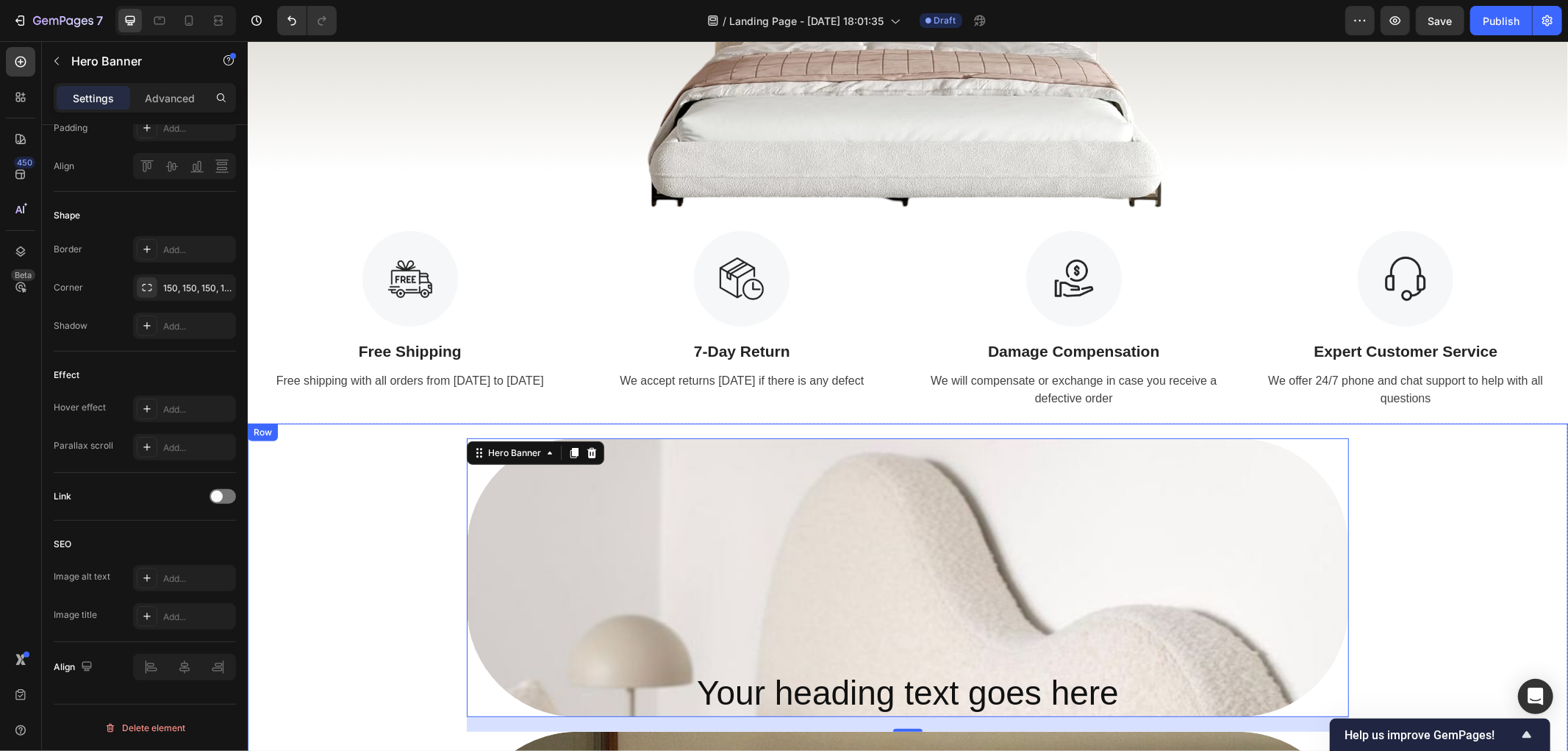
scroll to position [259, 0]
click at [61, 66] on icon "button" at bounding box center [57, 62] width 12 height 12
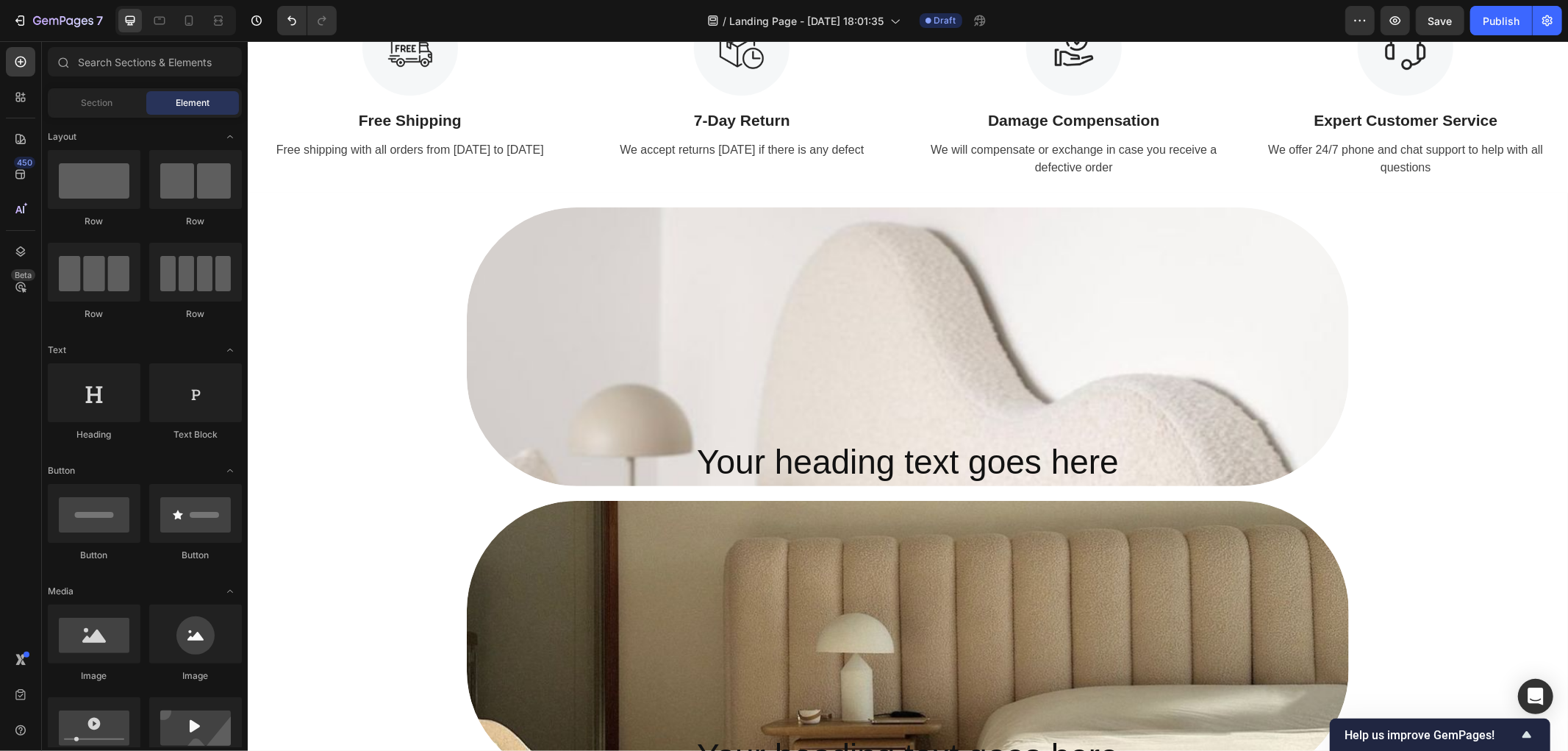
scroll to position [178, 0]
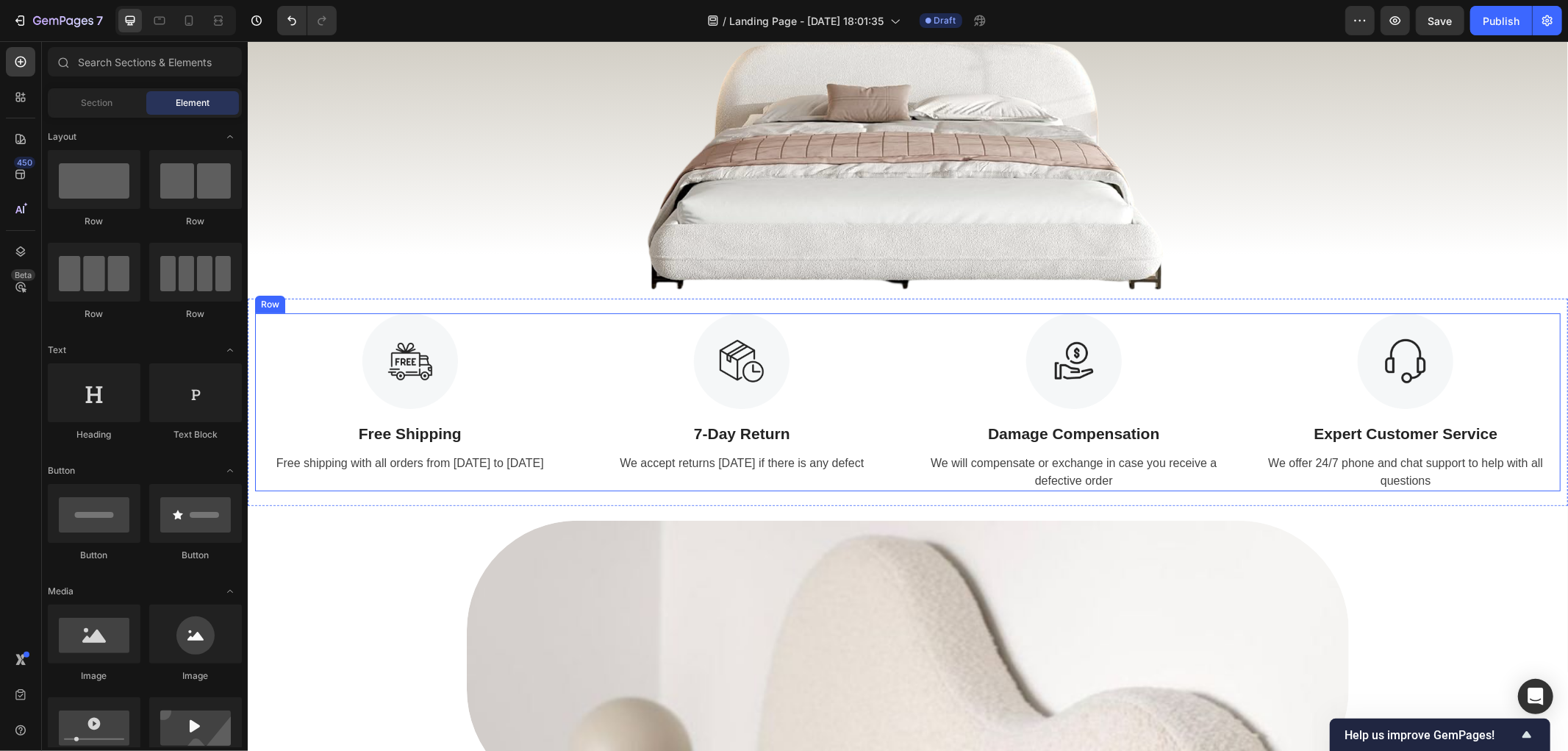
click at [882, 482] on div "Image 7-Day Return Text Block We accept returns [DATE] if there is any defect T…" at bounding box center [741, 401] width 310 height 178
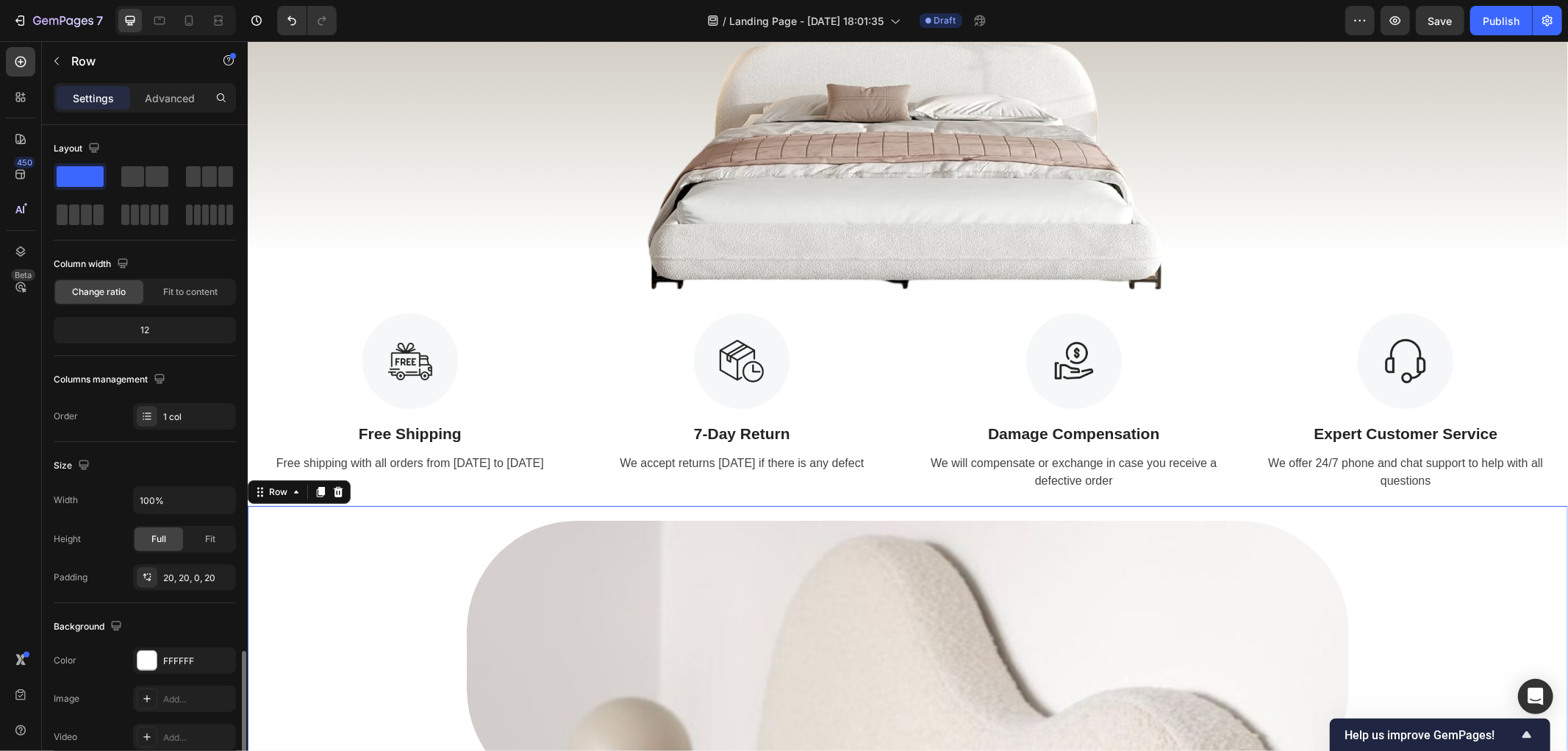
scroll to position [313, 0]
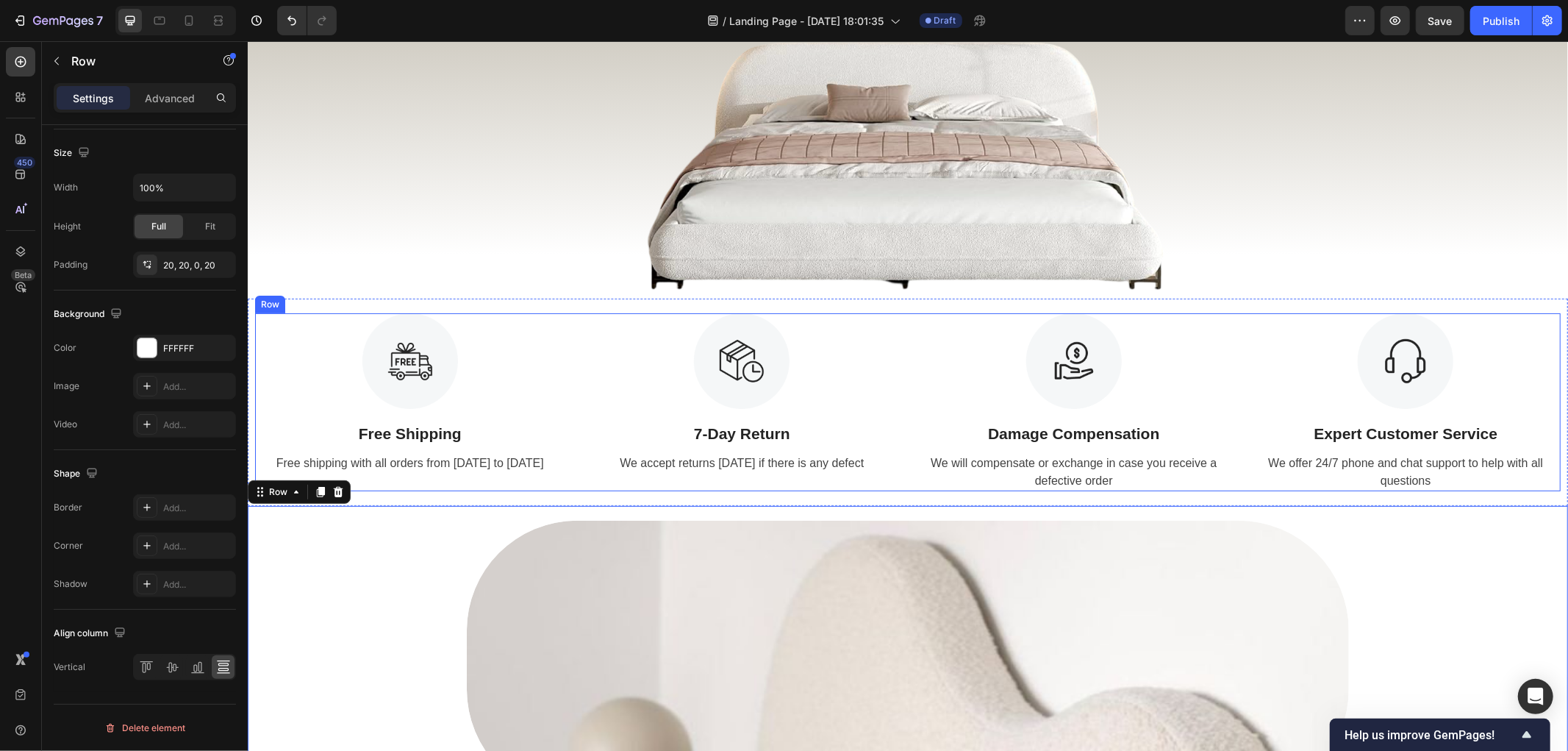
click at [887, 474] on div "Image 7-Day Return Text Block We accept returns [DATE] if there is any defect T…" at bounding box center [741, 401] width 310 height 178
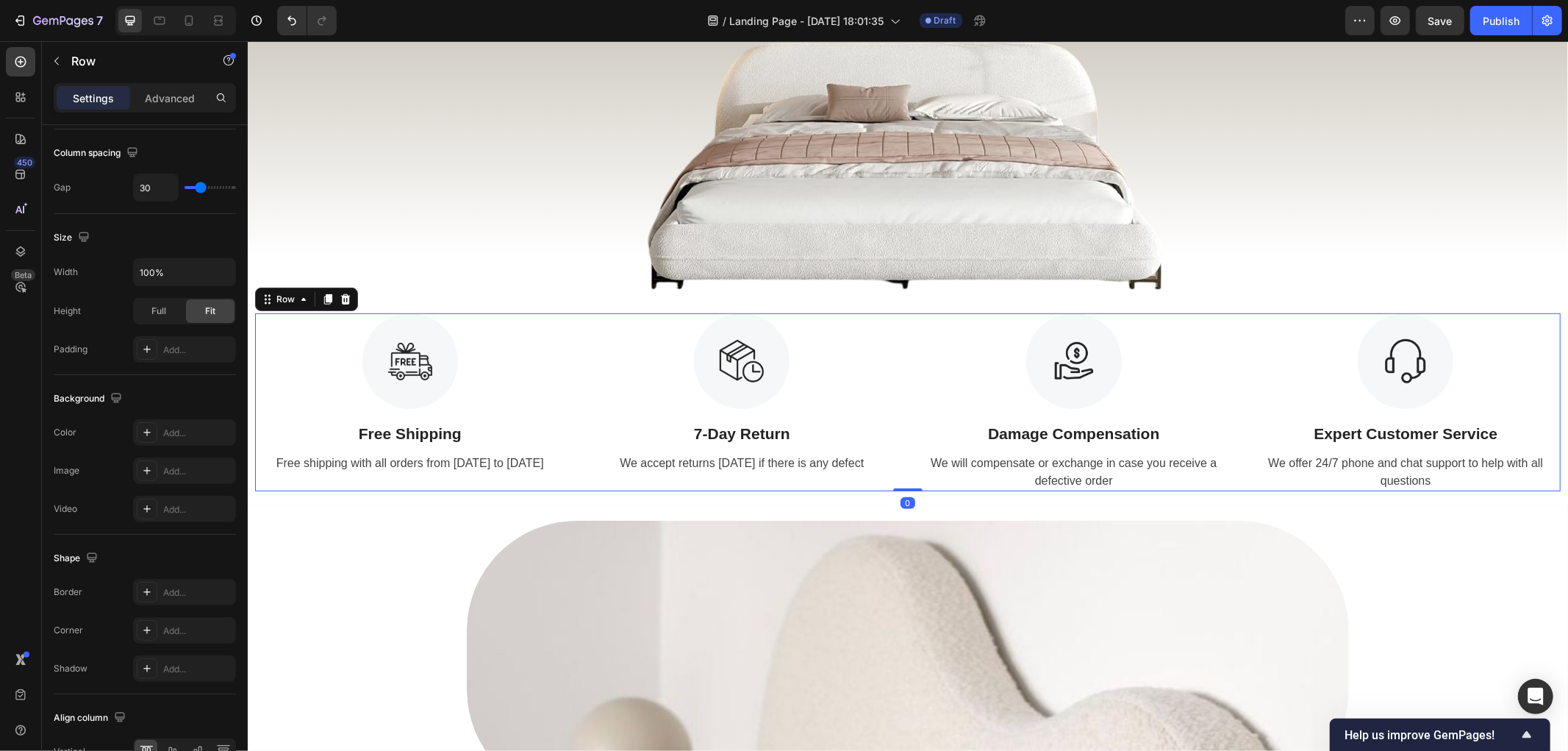
click at [899, 481] on div "Image Free Shipping Text Block Free shipping with all orders from [DATE] to [DA…" at bounding box center [906, 401] width 1305 height 178
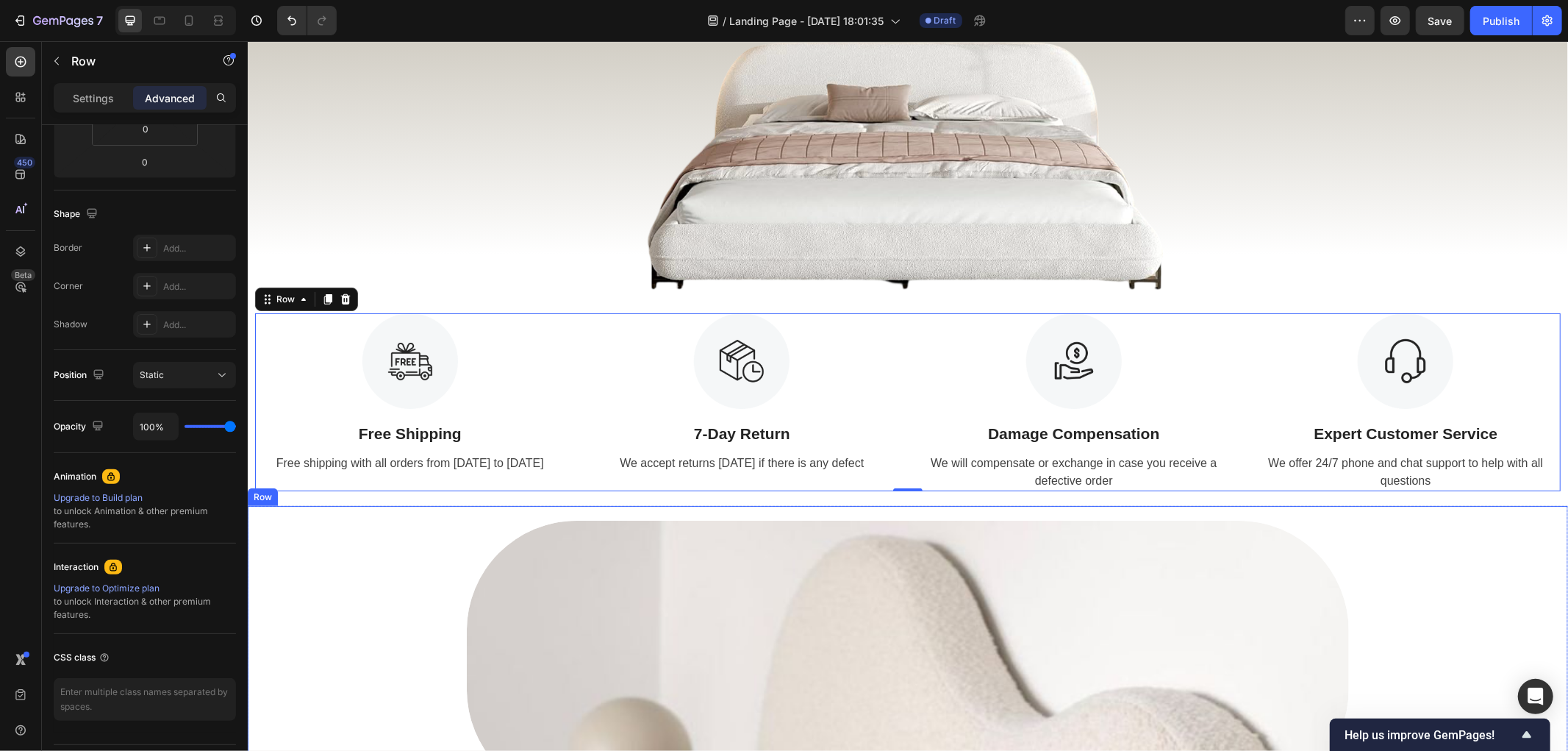
click at [873, 500] on div "Image Free Shipping Text Block Free shipping with all orders from [DATE] to [DA…" at bounding box center [906, 401] width 1320 height 207
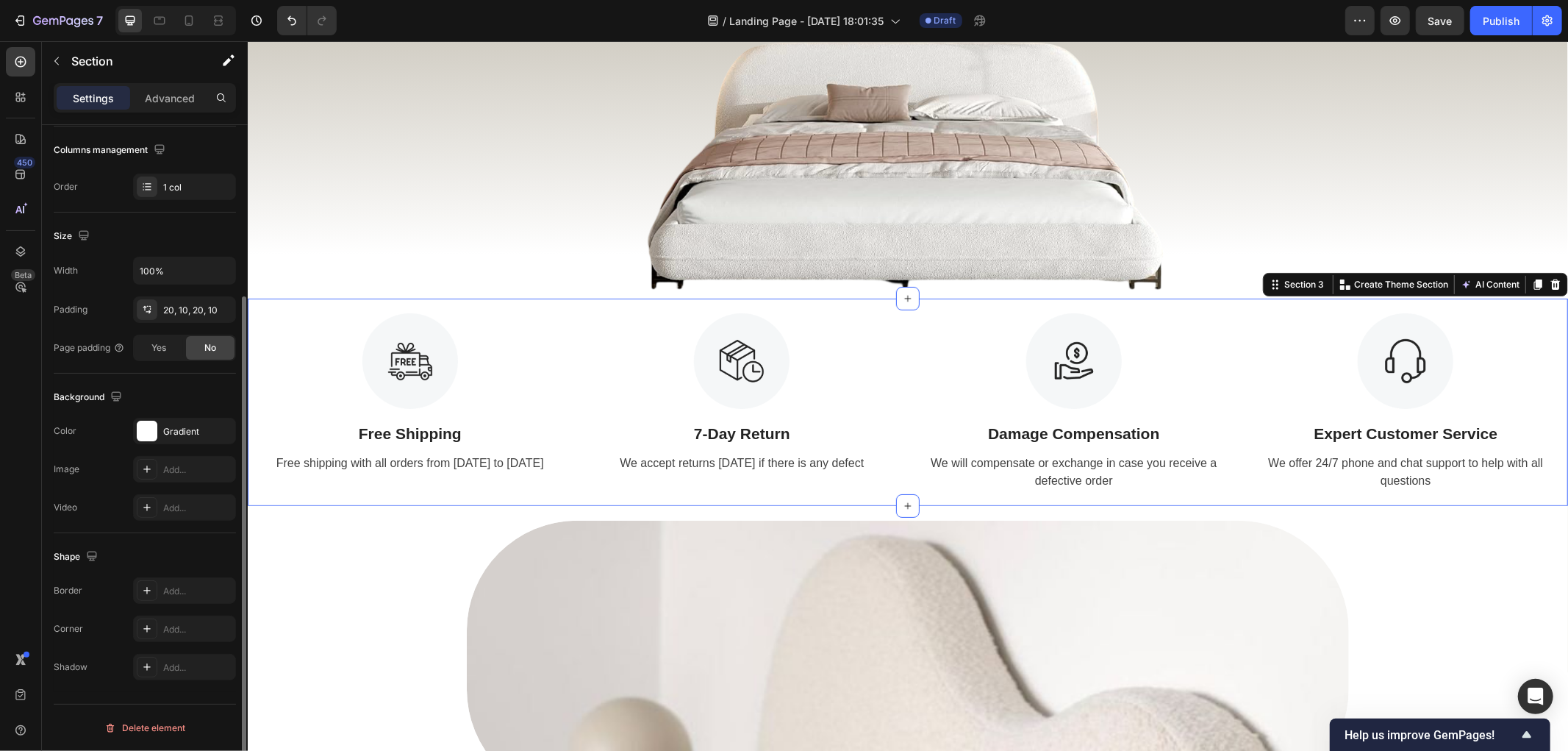
scroll to position [0, 0]
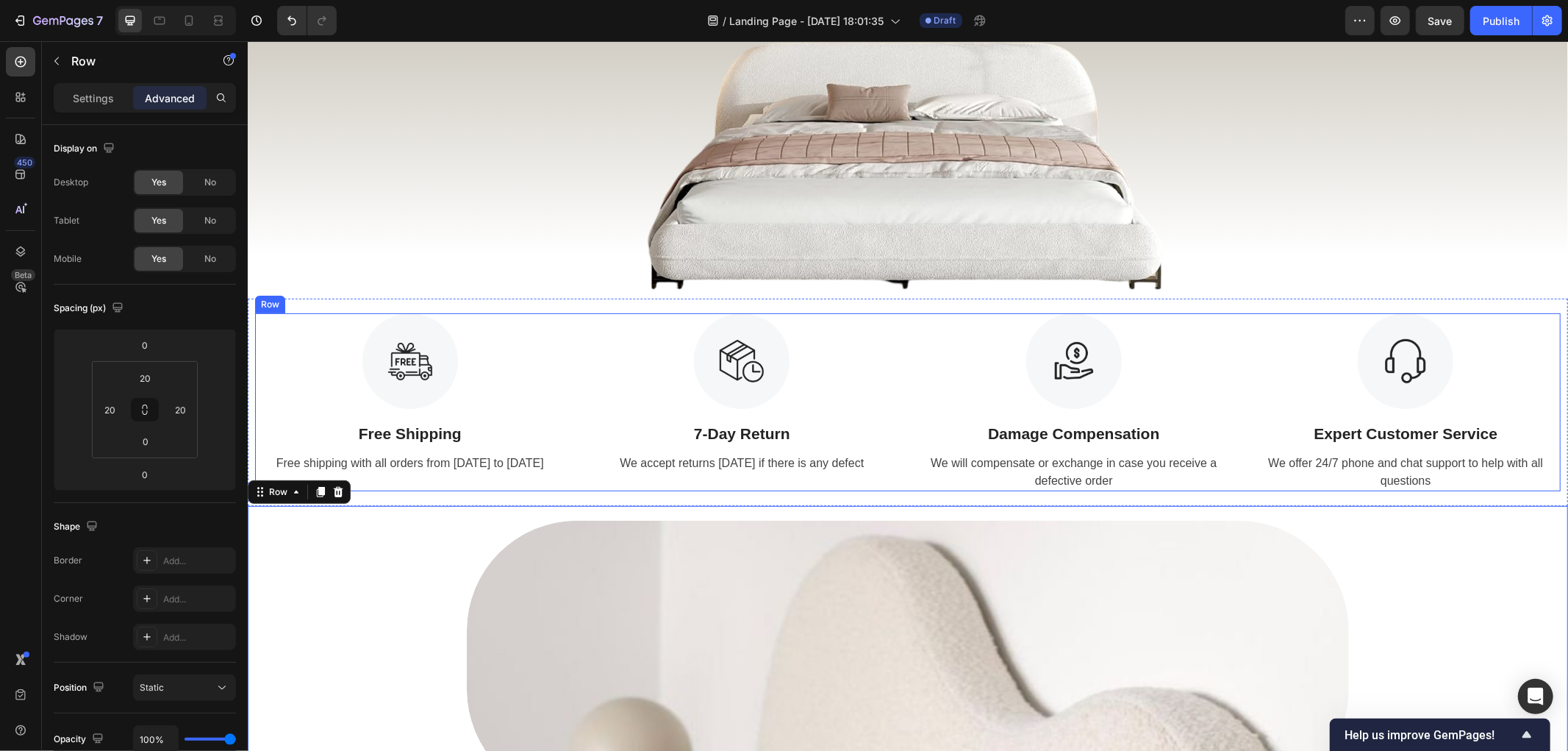
click at [893, 384] on div "Image Free Shipping Text Block Free shipping with all orders from [DATE] to [DA…" at bounding box center [906, 401] width 1305 height 178
click at [847, 501] on div "Image Free Shipping Text Block Free shipping with all orders from [DATE] to [DA…" at bounding box center [906, 401] width 1320 height 207
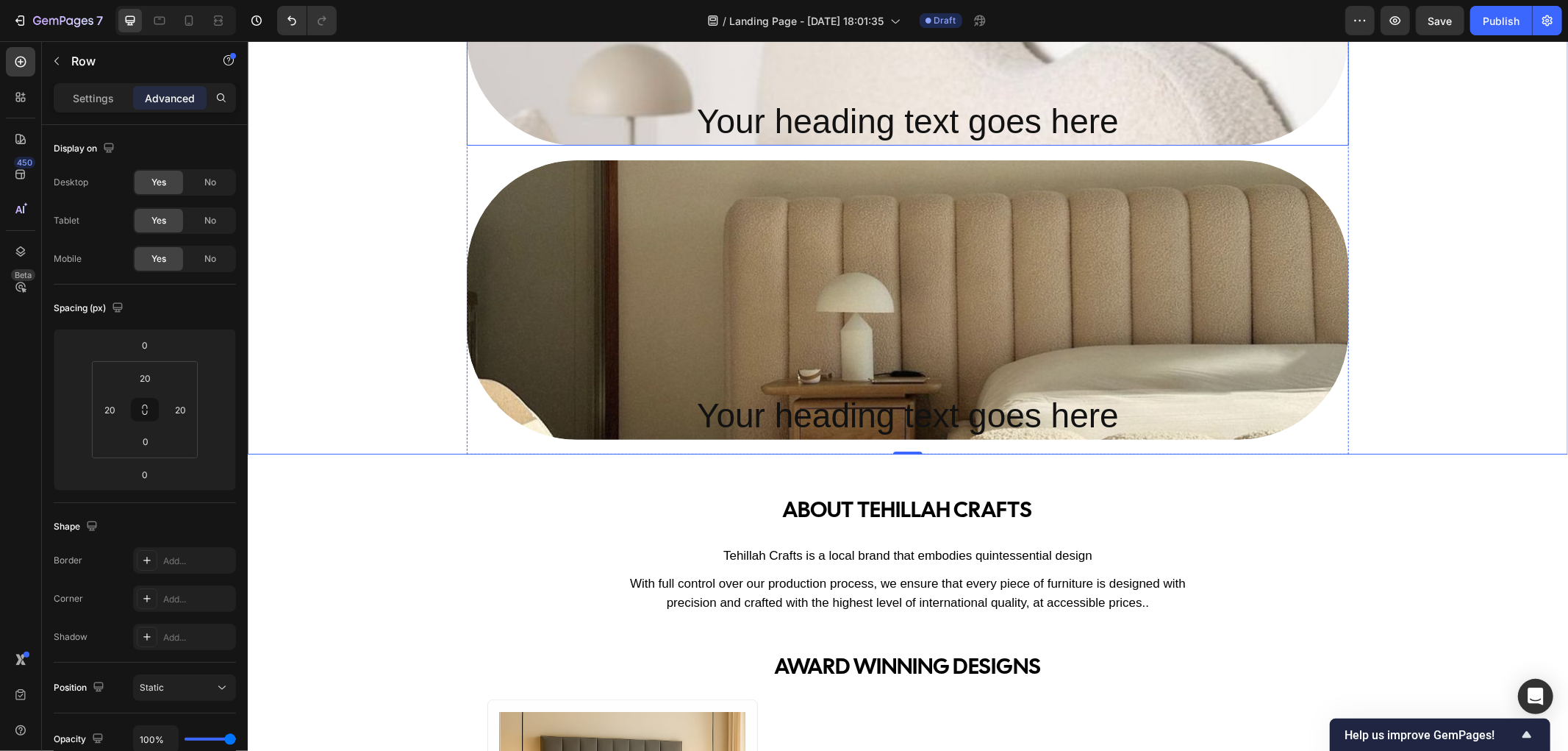
scroll to position [667, 0]
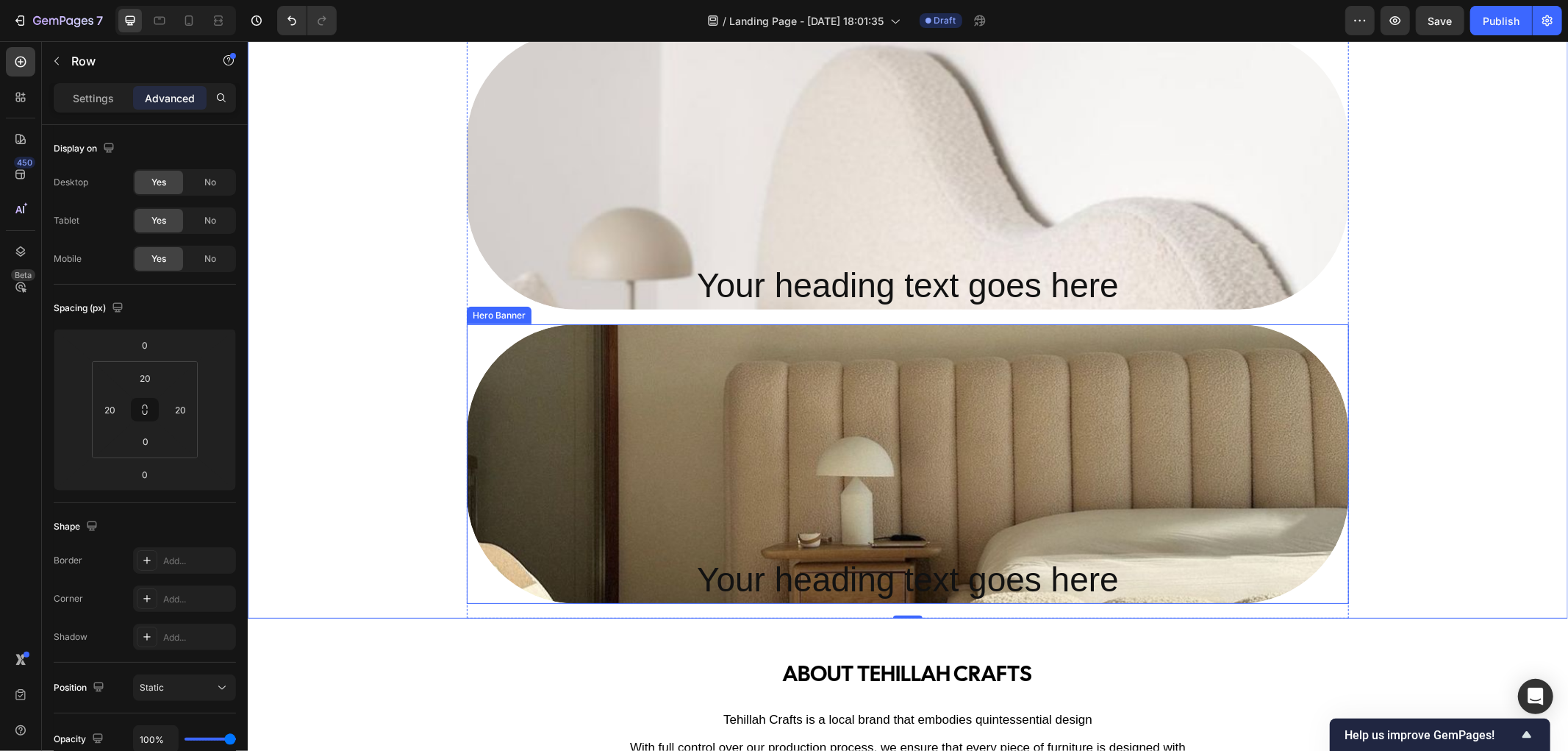
click at [504, 426] on div "Overlay" at bounding box center [906, 463] width 882 height 280
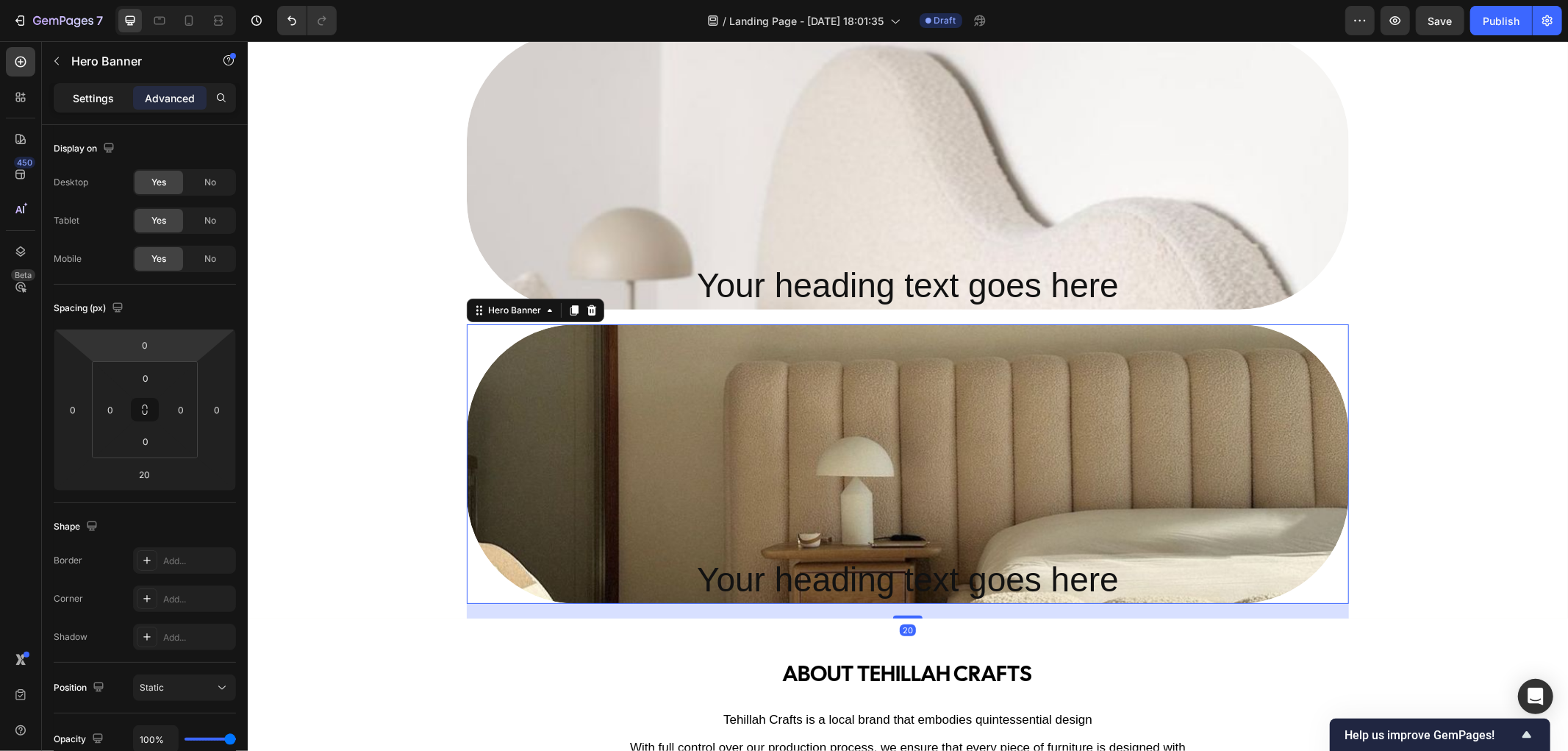
click at [86, 96] on p "Settings" at bounding box center [92, 98] width 41 height 16
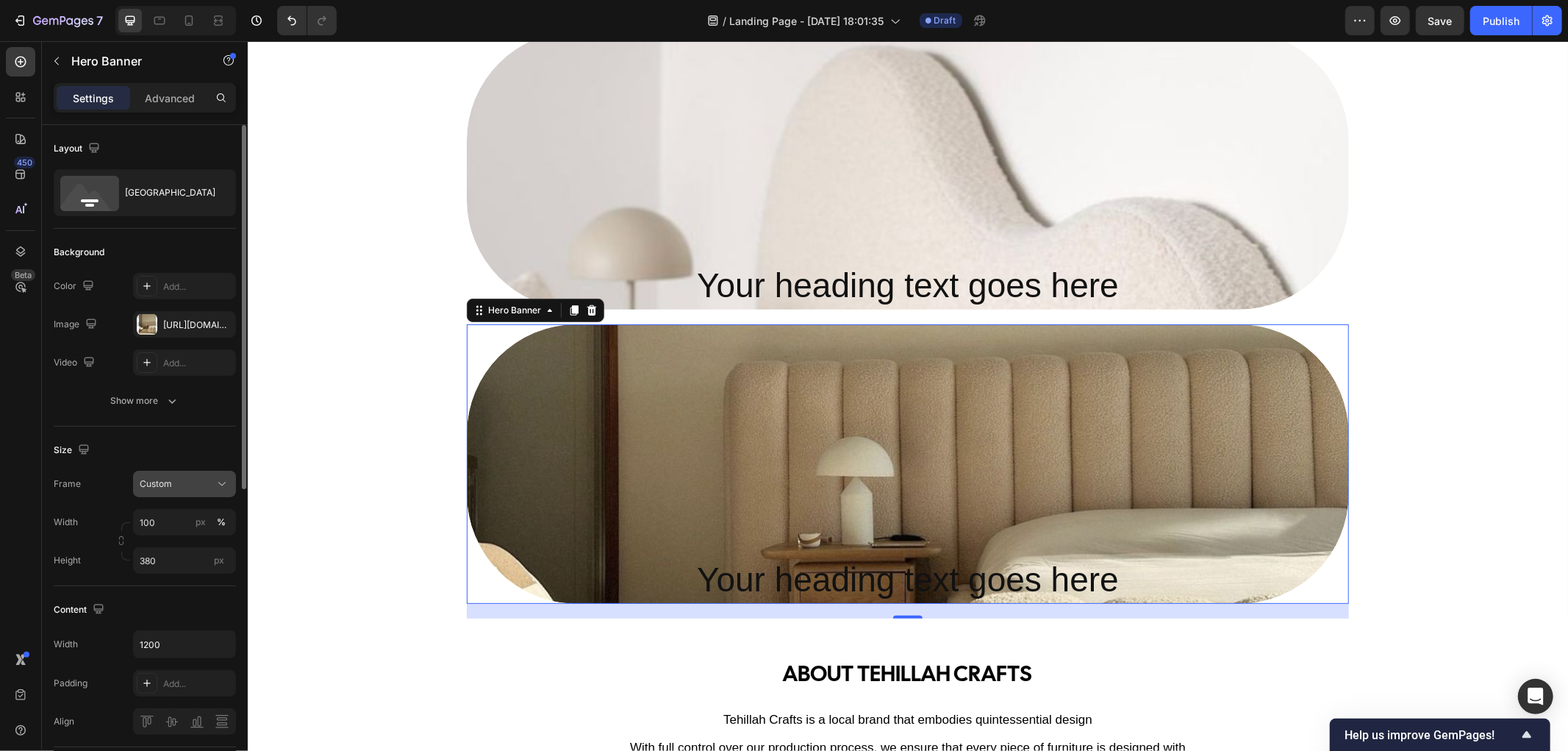
click at [211, 485] on div "Custom" at bounding box center [176, 483] width 72 height 13
click at [204, 449] on div "Size" at bounding box center [145, 450] width 182 height 24
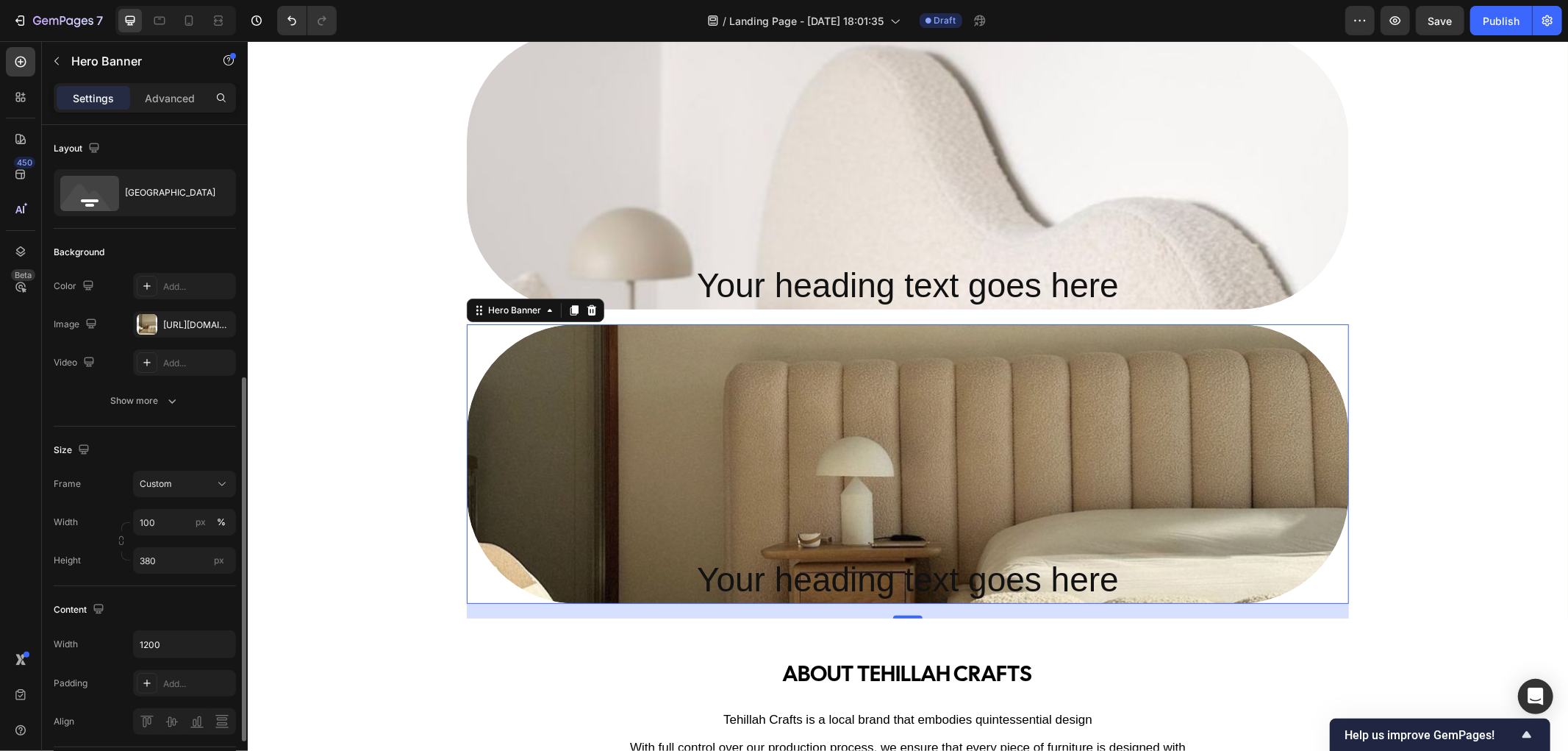
scroll to position [164, 0]
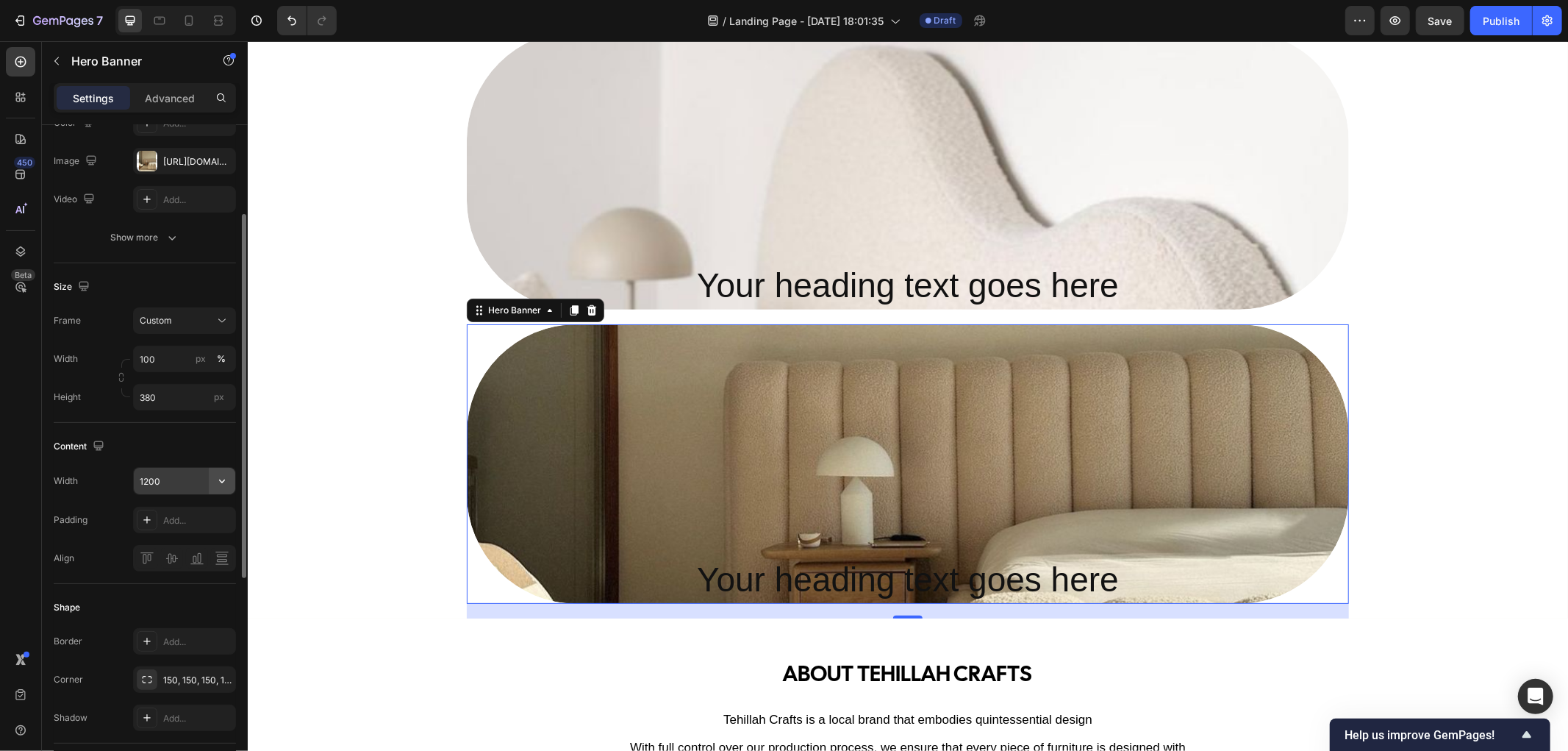
click at [225, 485] on icon "button" at bounding box center [221, 480] width 15 height 15
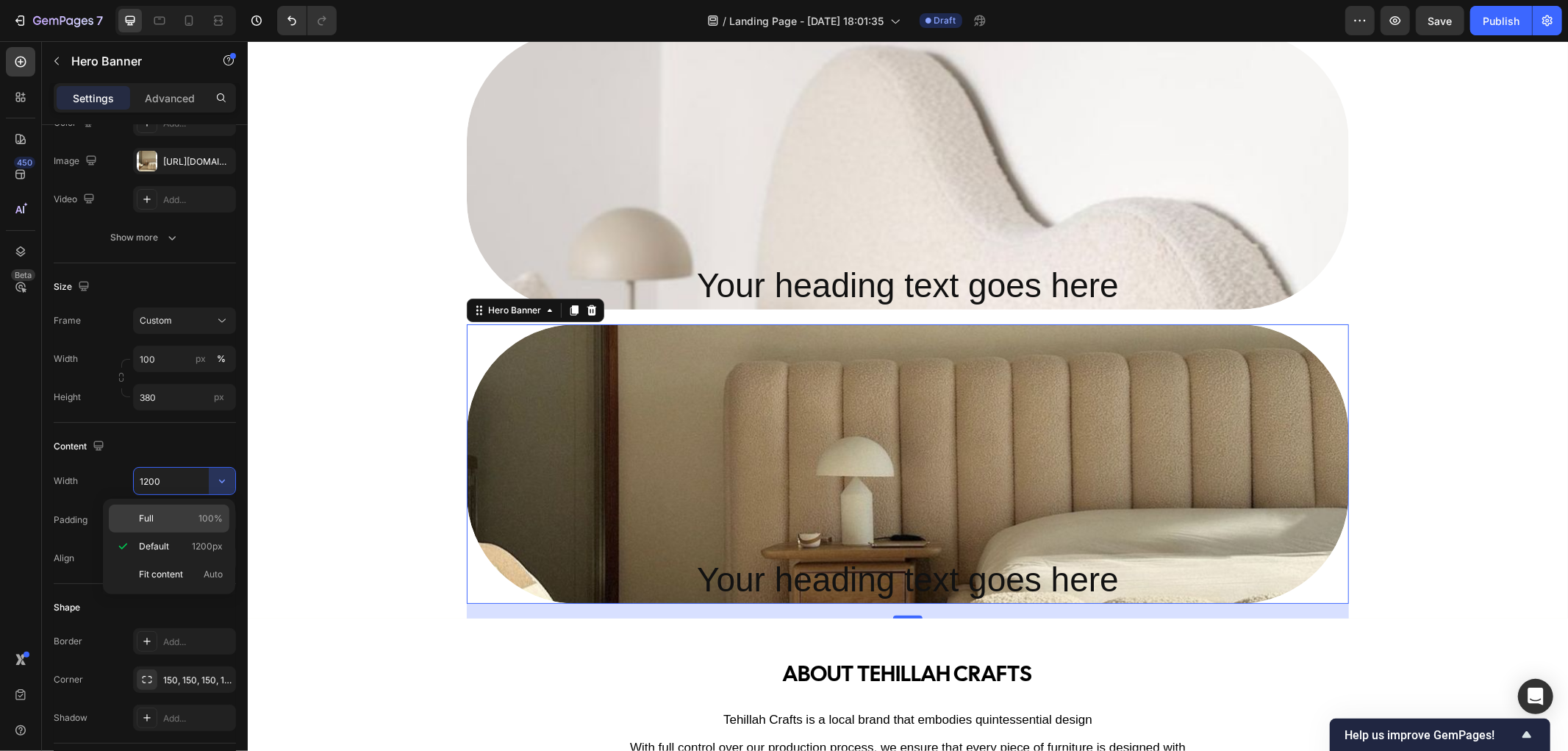
click at [181, 517] on p "Full 100%" at bounding box center [181, 518] width 83 height 13
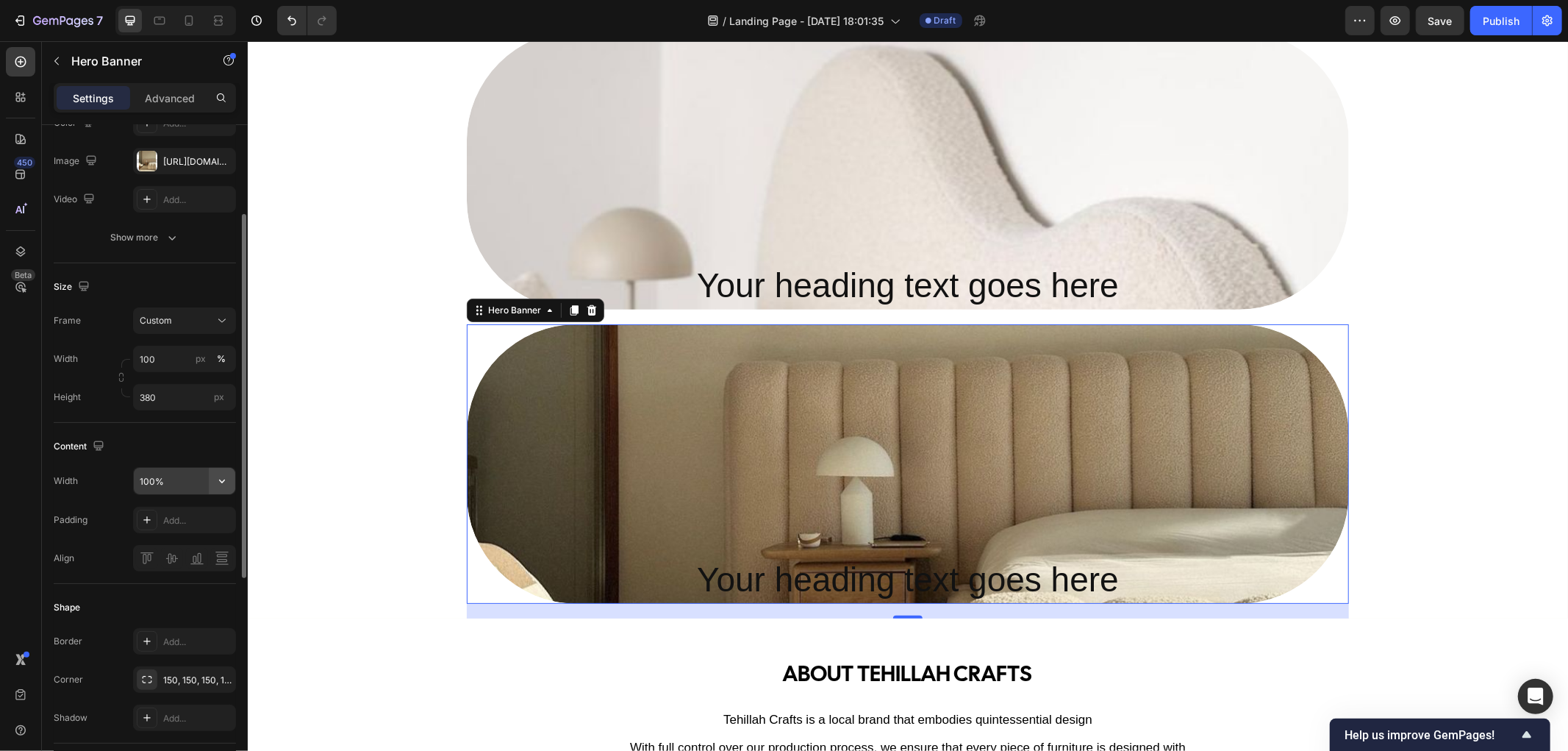
click at [231, 478] on button "button" at bounding box center [221, 480] width 27 height 27
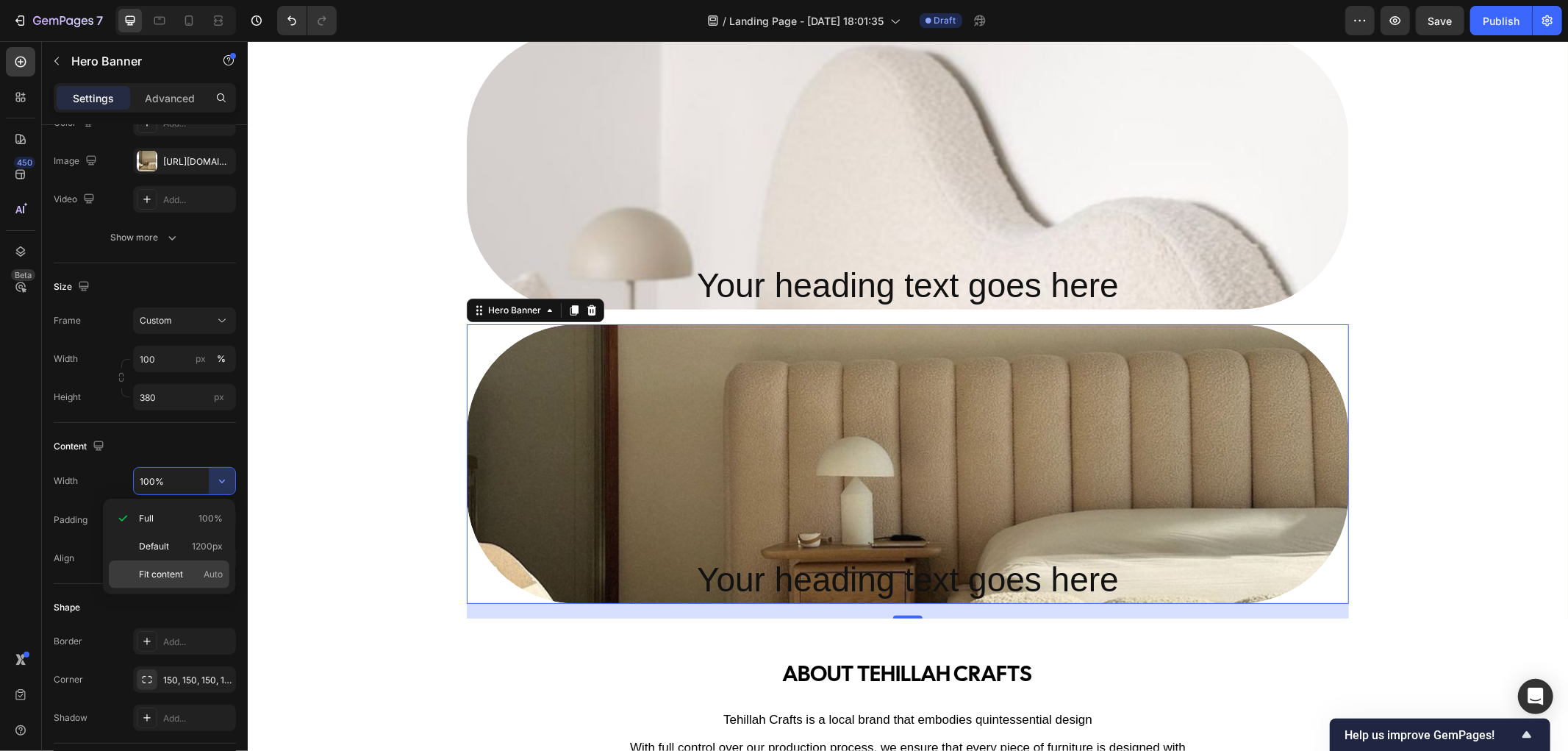
click at [182, 570] on span "Fit content" at bounding box center [161, 573] width 44 height 13
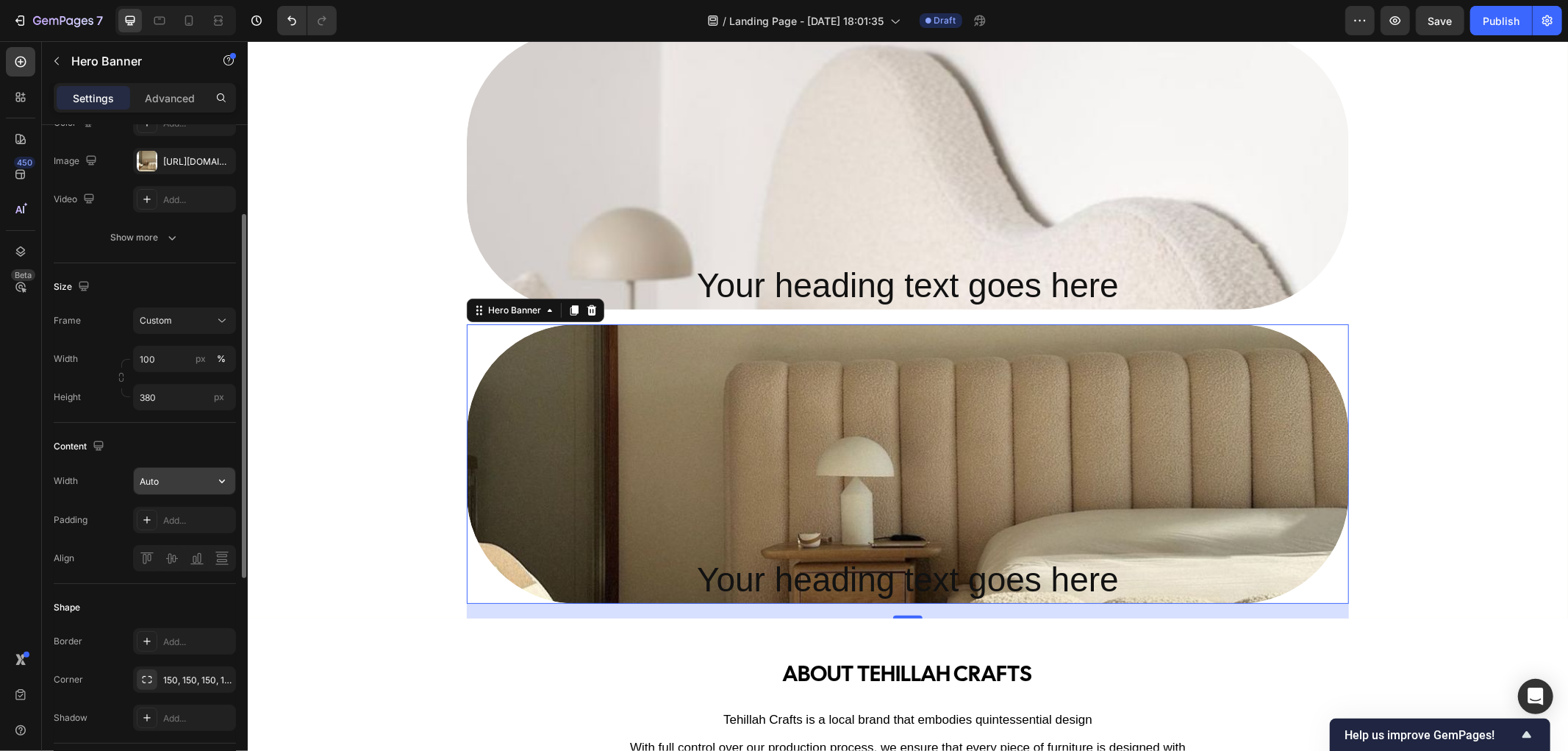
click at [215, 490] on button "button" at bounding box center [221, 480] width 27 height 27
click at [177, 547] on p "Default 1200px" at bounding box center [181, 546] width 83 height 13
click at [219, 479] on icon "button" at bounding box center [222, 481] width 6 height 4
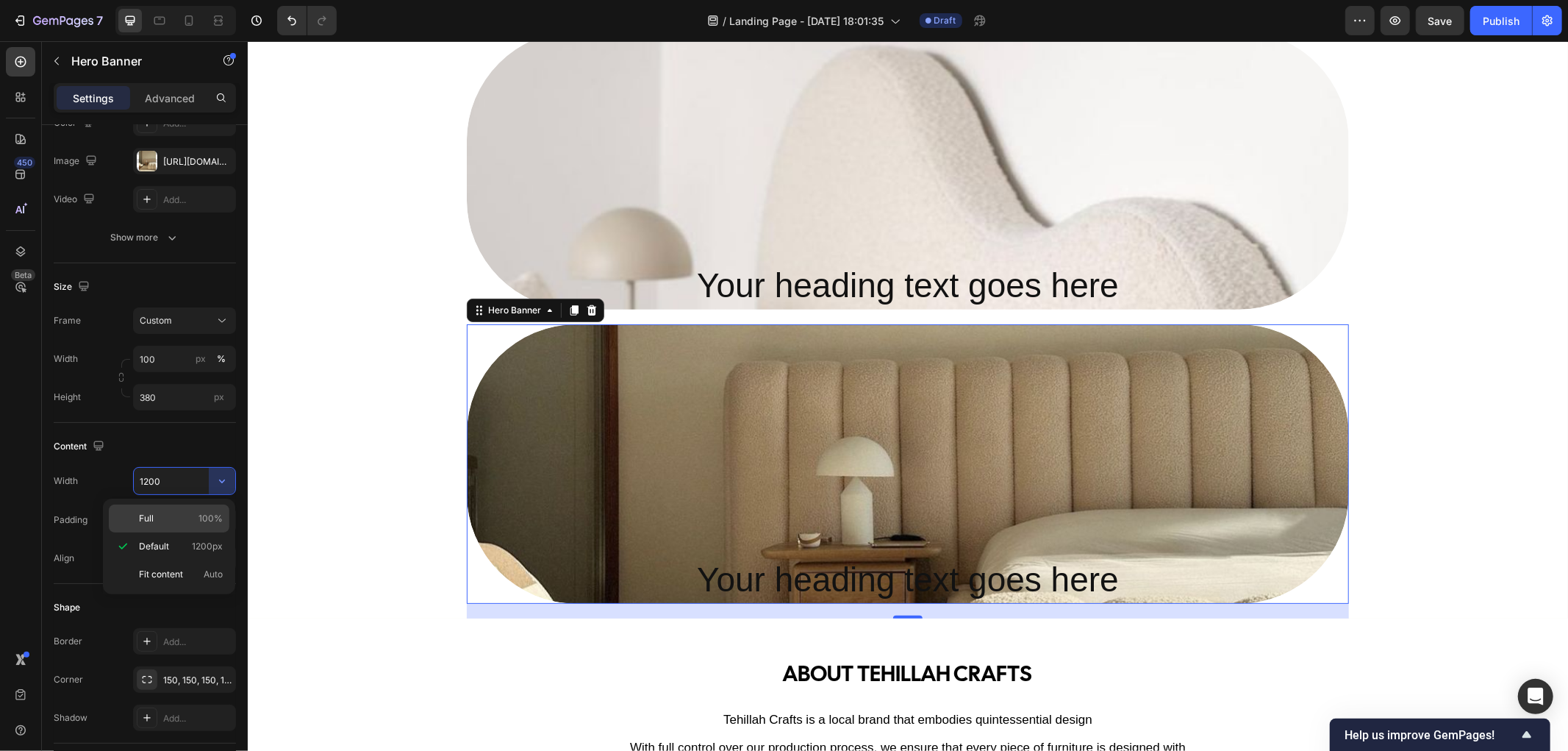
click at [181, 527] on div "Full 100%" at bounding box center [170, 518] width 121 height 28
type input "100%"
click at [361, 451] on div "Your heading text goes here Heading Hero Banner Your heading text goes here Hea…" at bounding box center [906, 323] width 1290 height 587
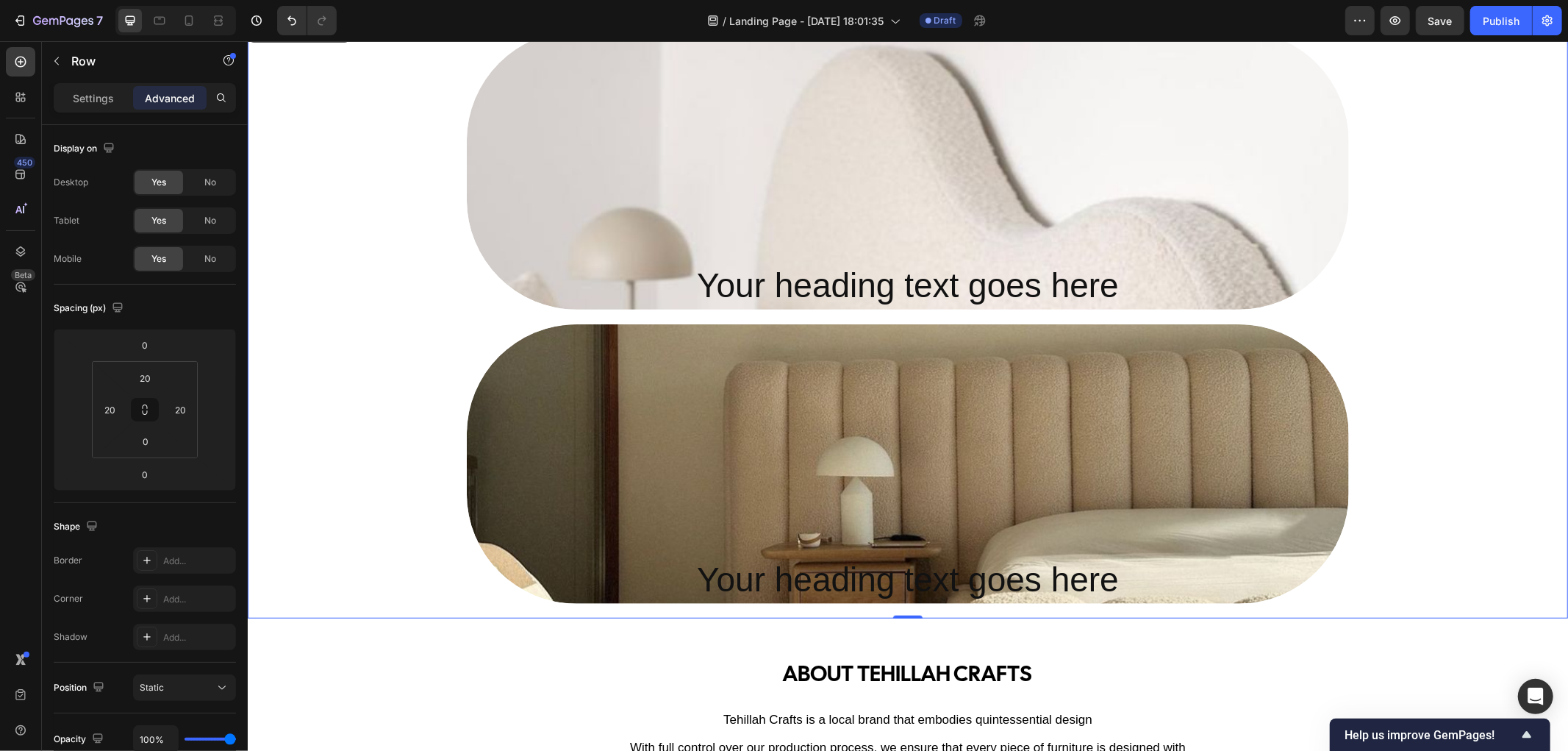
scroll to position [585, 0]
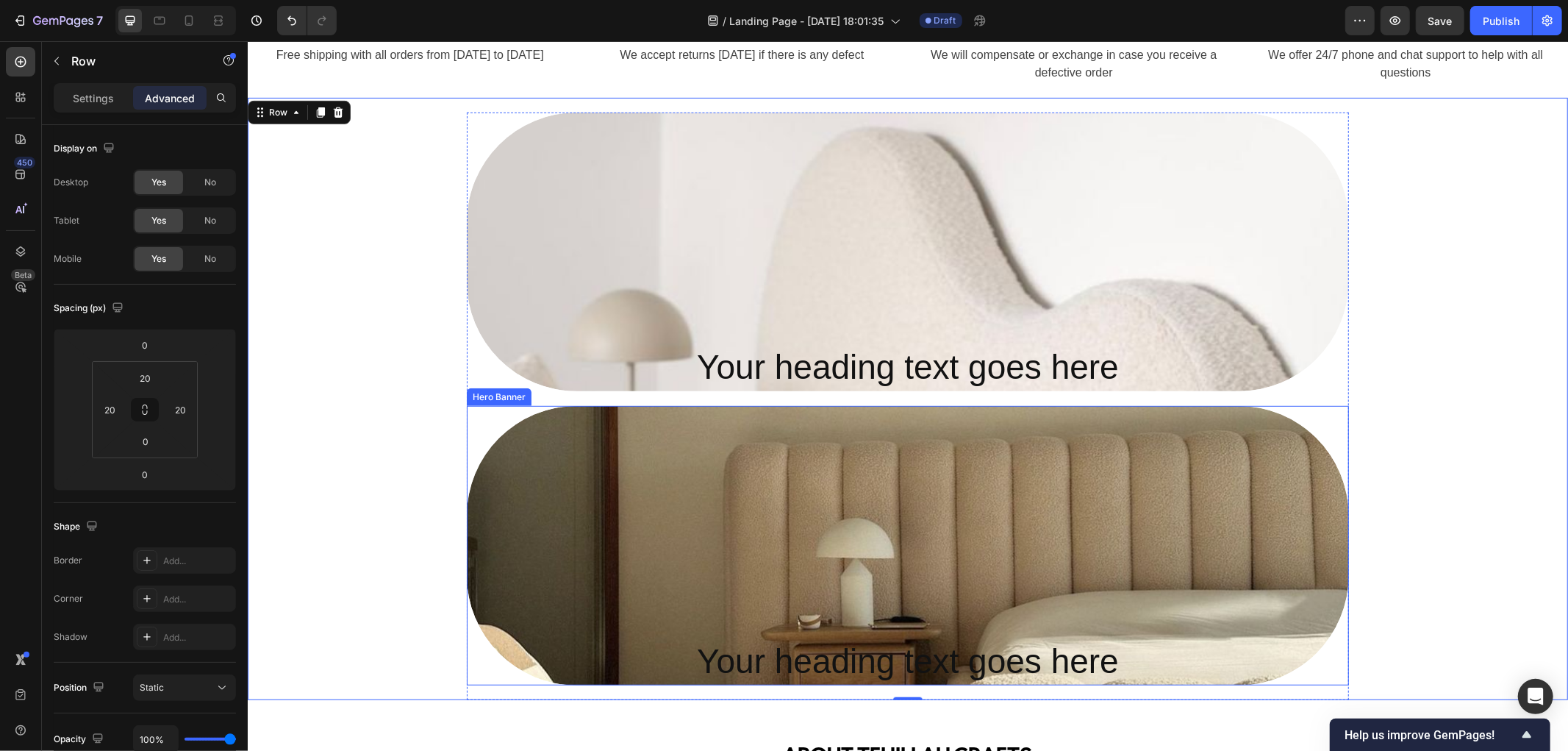
click at [1273, 464] on div "Overlay" at bounding box center [906, 545] width 882 height 280
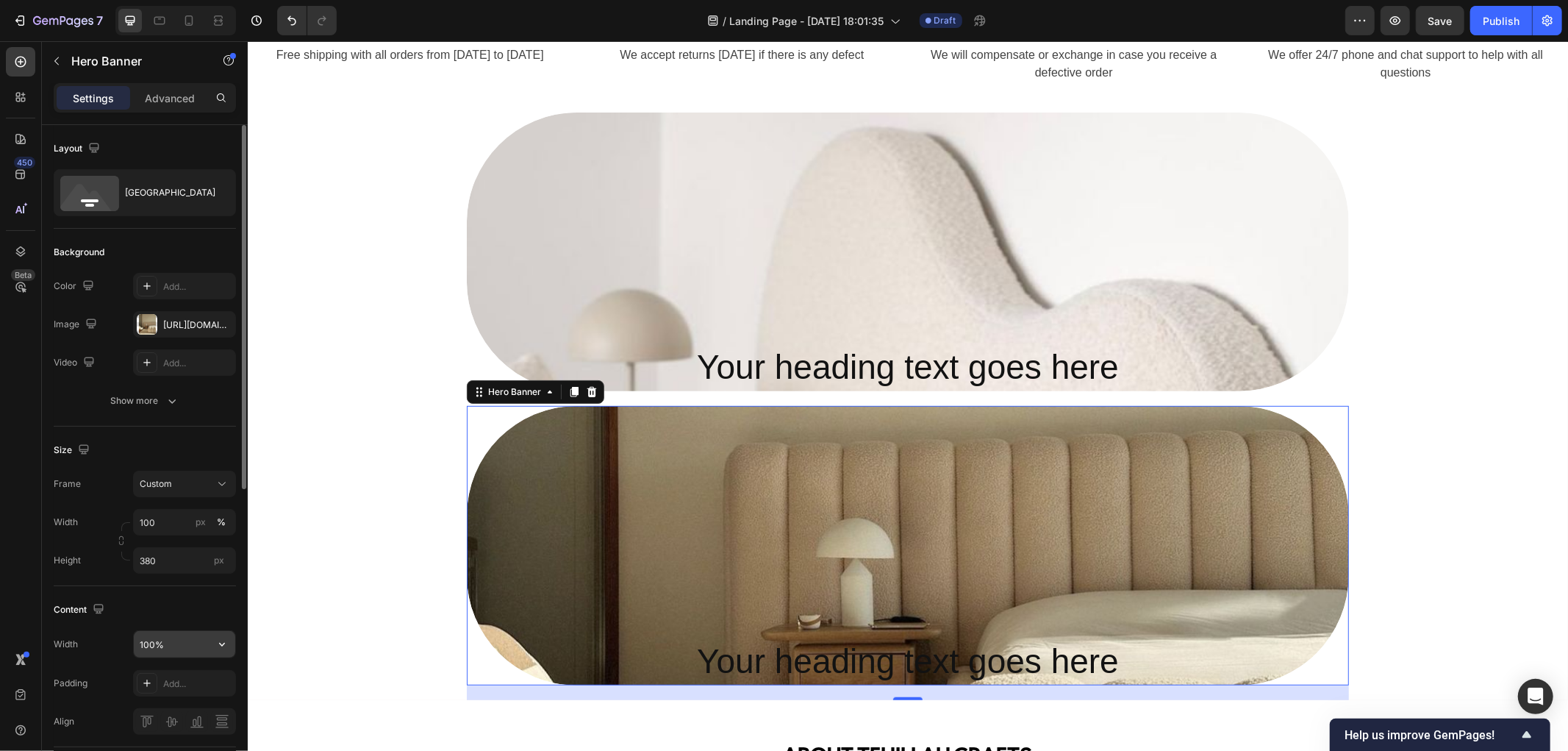
drag, startPoint x: 224, startPoint y: 645, endPoint x: 206, endPoint y: 645, distance: 18.0
click at [222, 644] on icon "button" at bounding box center [221, 644] width 15 height 15
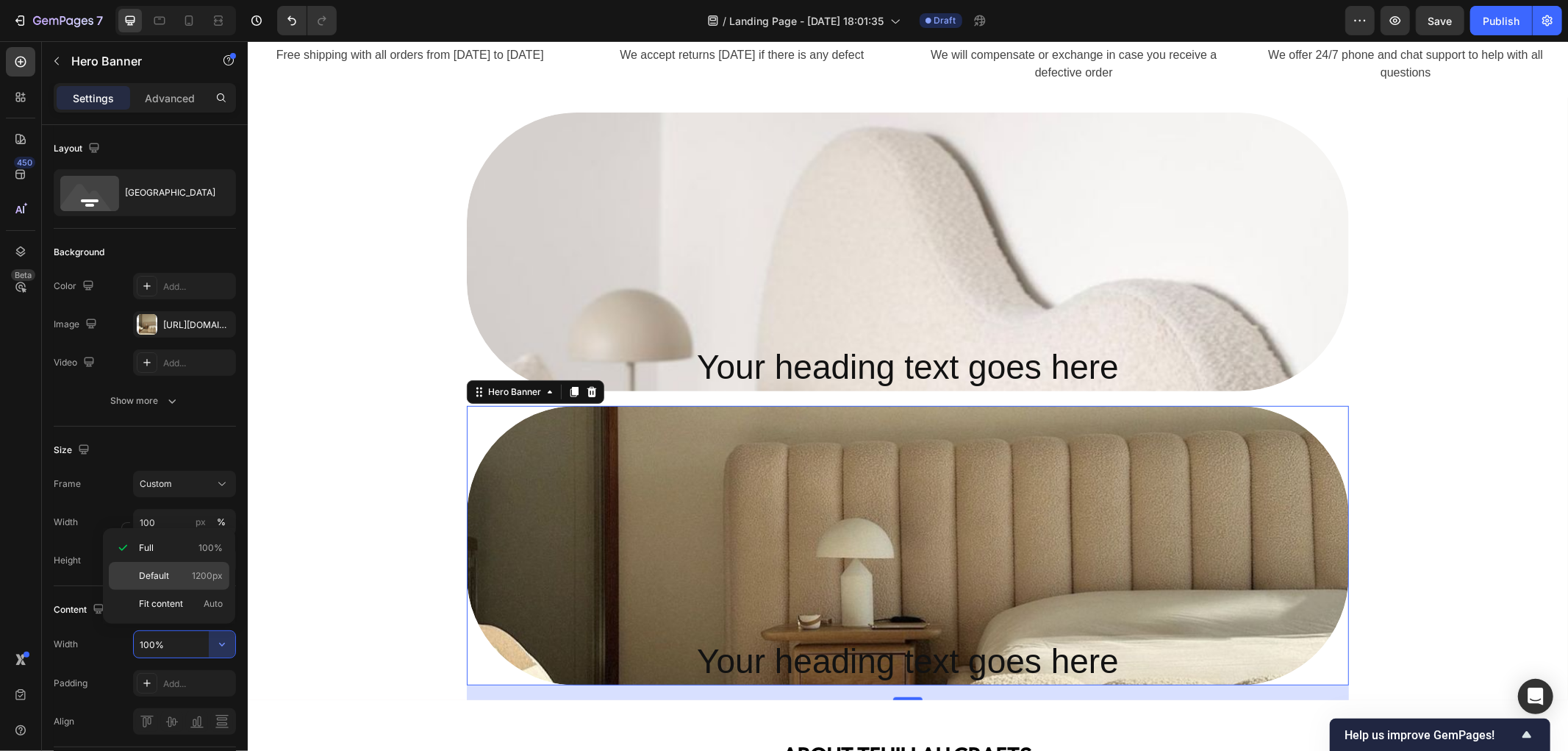
click at [185, 572] on p "Default 1200px" at bounding box center [181, 575] width 83 height 13
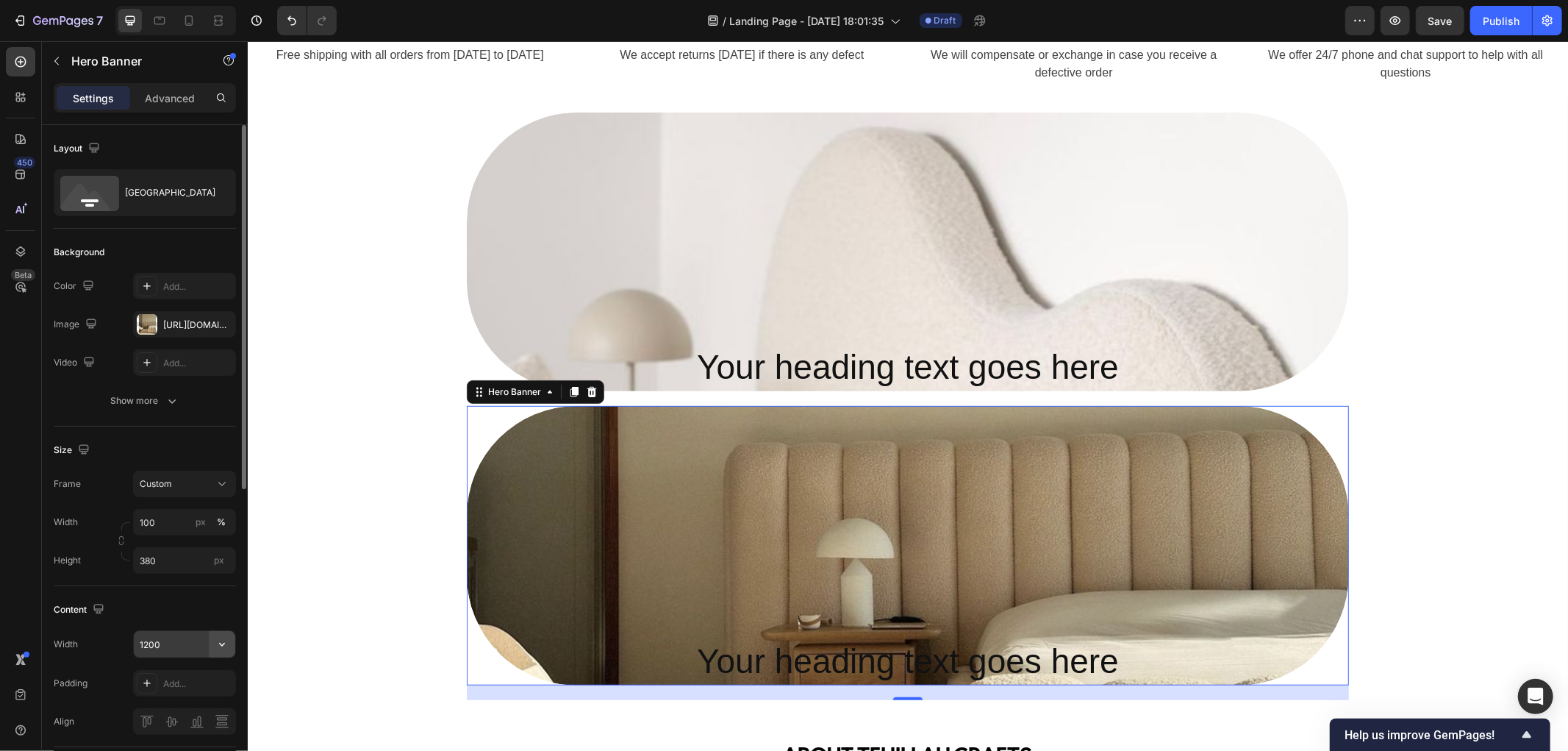
click at [220, 640] on icon "button" at bounding box center [221, 644] width 15 height 15
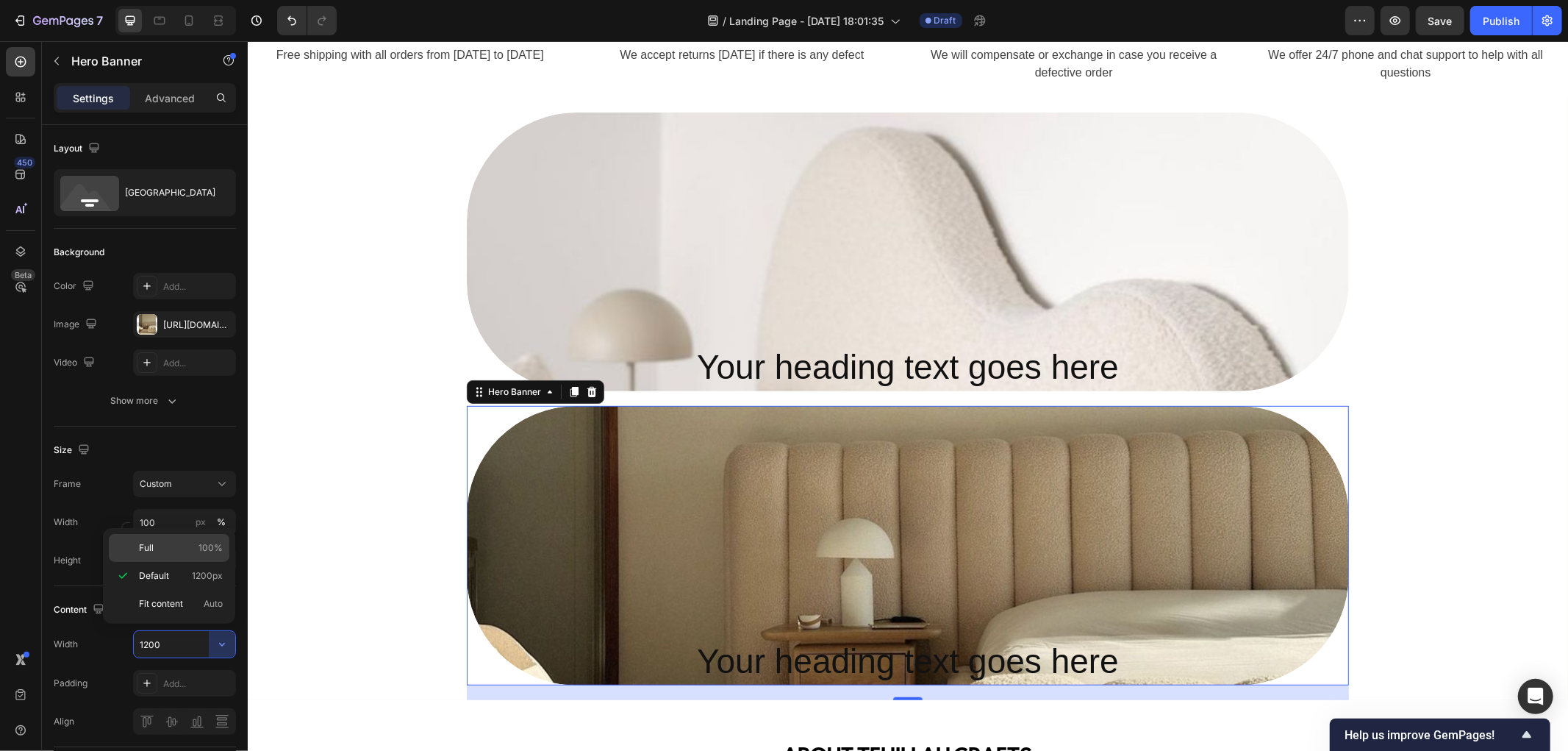
click at [189, 543] on p "Full 100%" at bounding box center [181, 547] width 83 height 13
type input "100%"
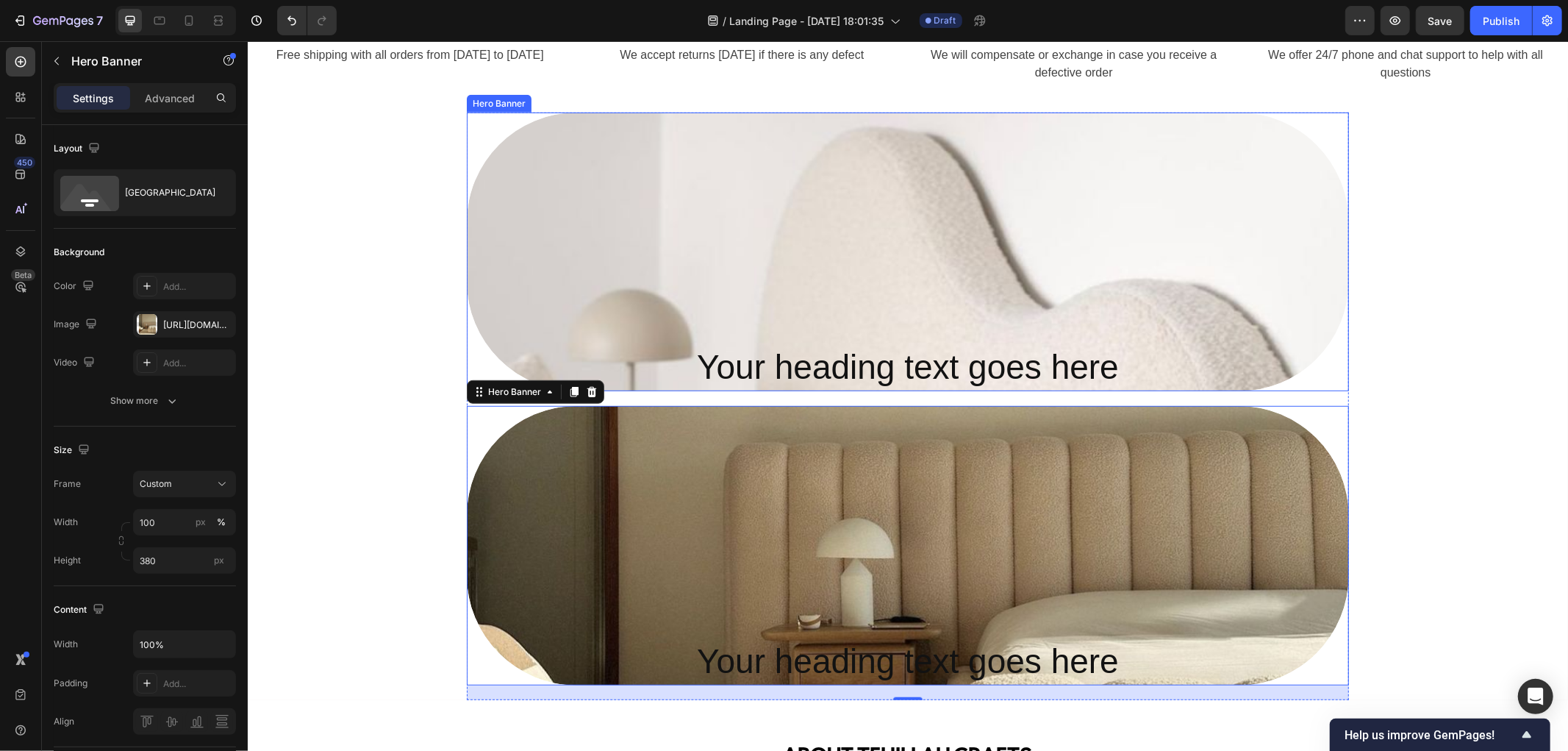
click at [520, 258] on div "Overlay" at bounding box center [906, 251] width 882 height 279
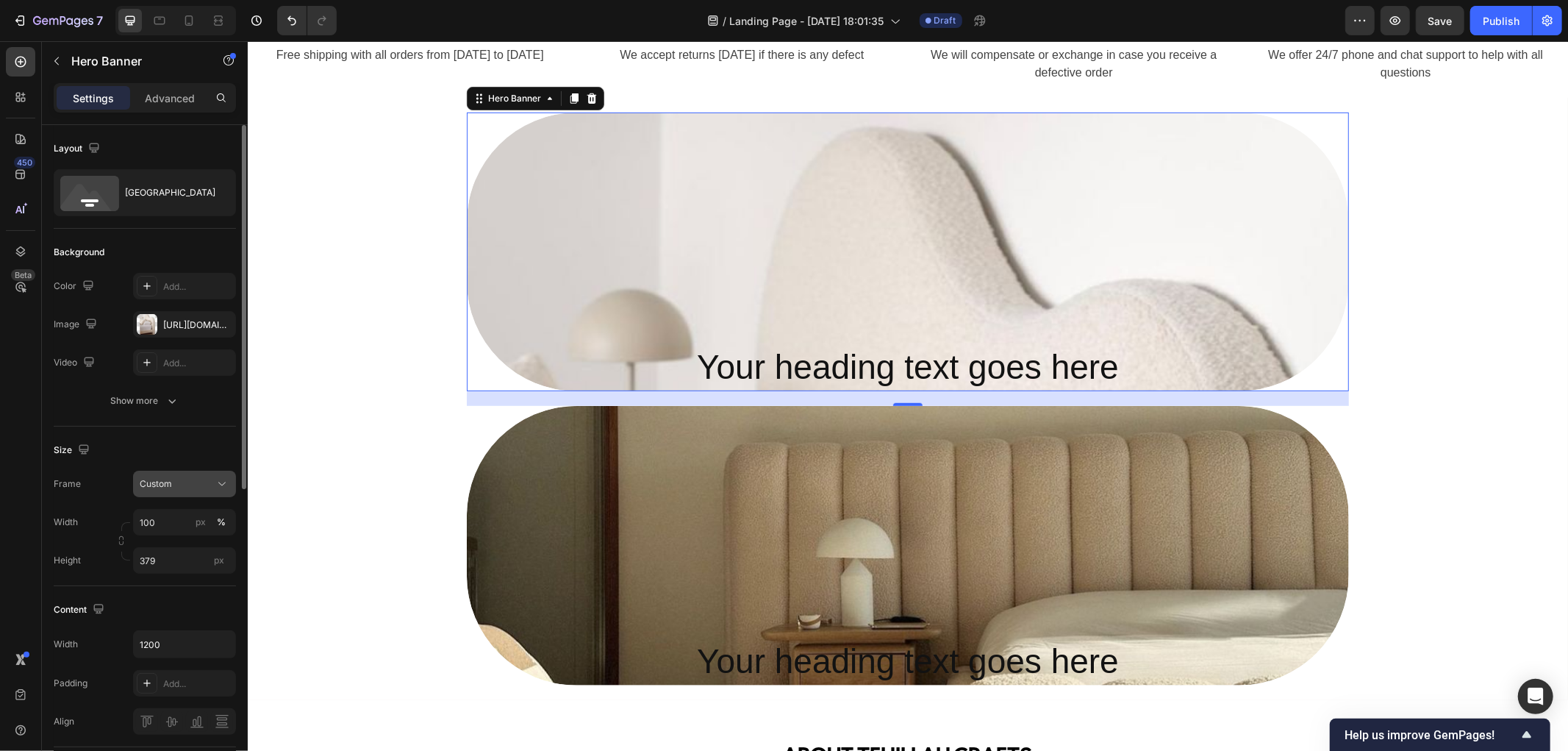
click at [226, 483] on icon at bounding box center [221, 483] width 15 height 15
click at [214, 476] on icon at bounding box center [221, 483] width 15 height 15
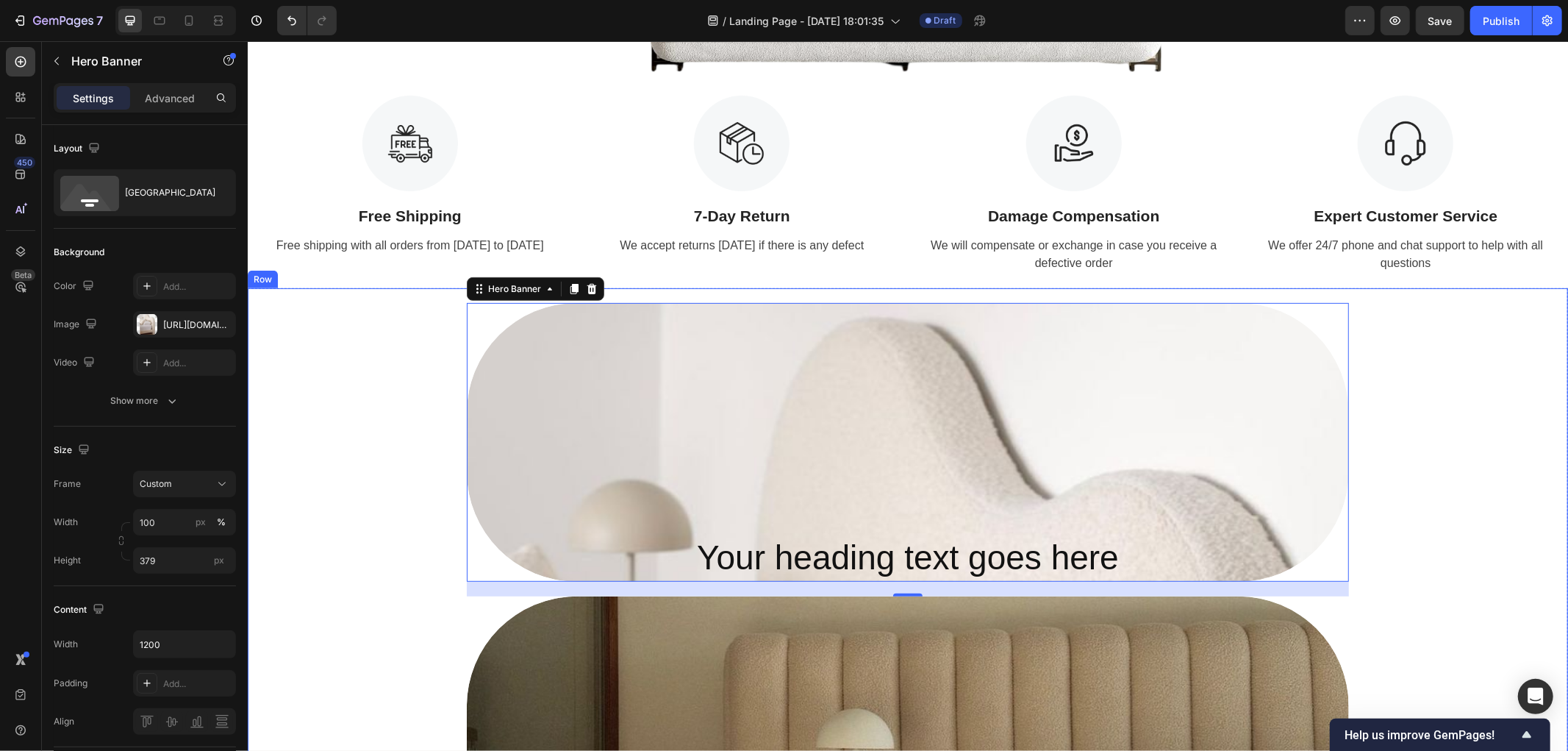
scroll to position [422, 0]
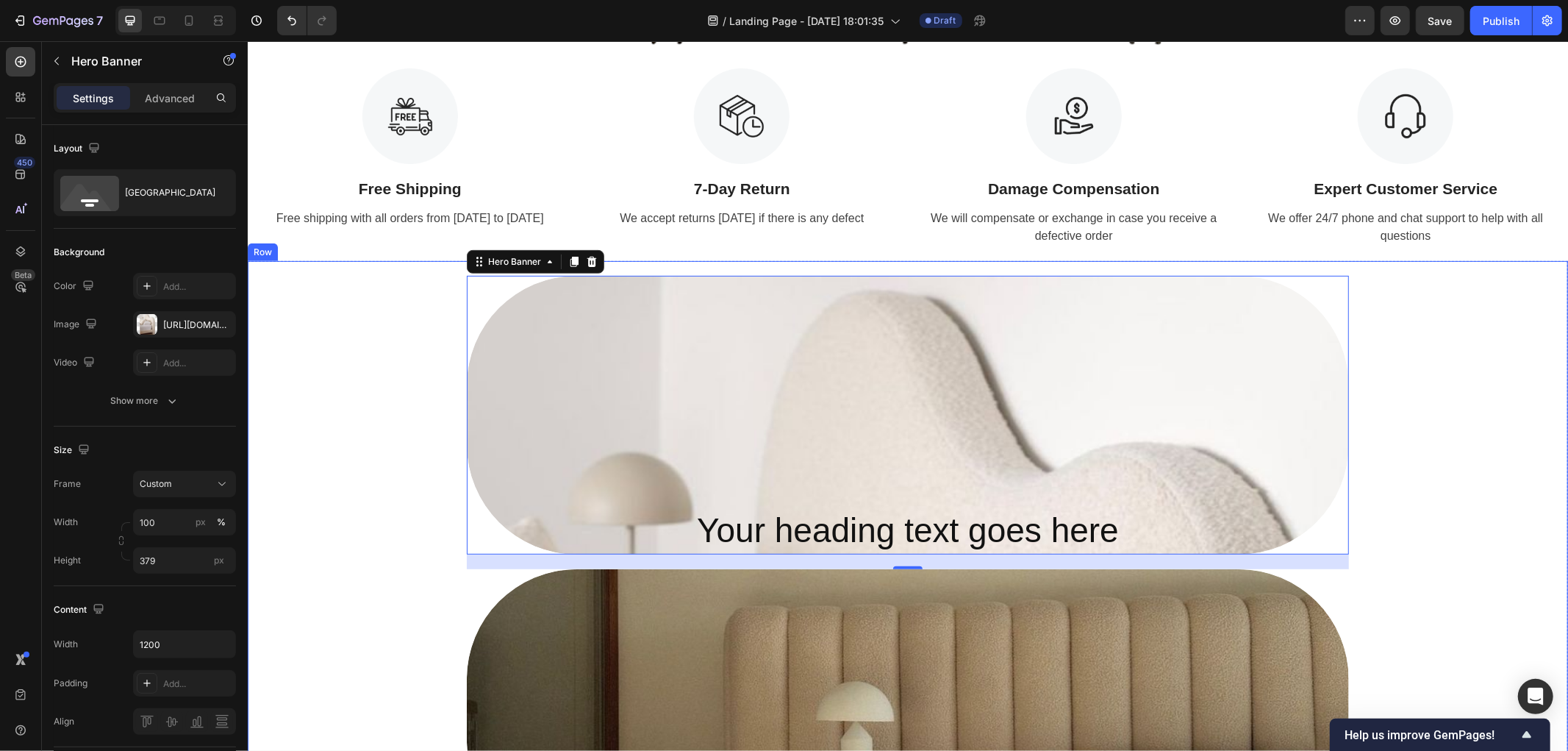
click at [1432, 527] on div "Your heading text goes here Heading Hero Banner 20 Your heading text goes here …" at bounding box center [906, 568] width 1290 height 587
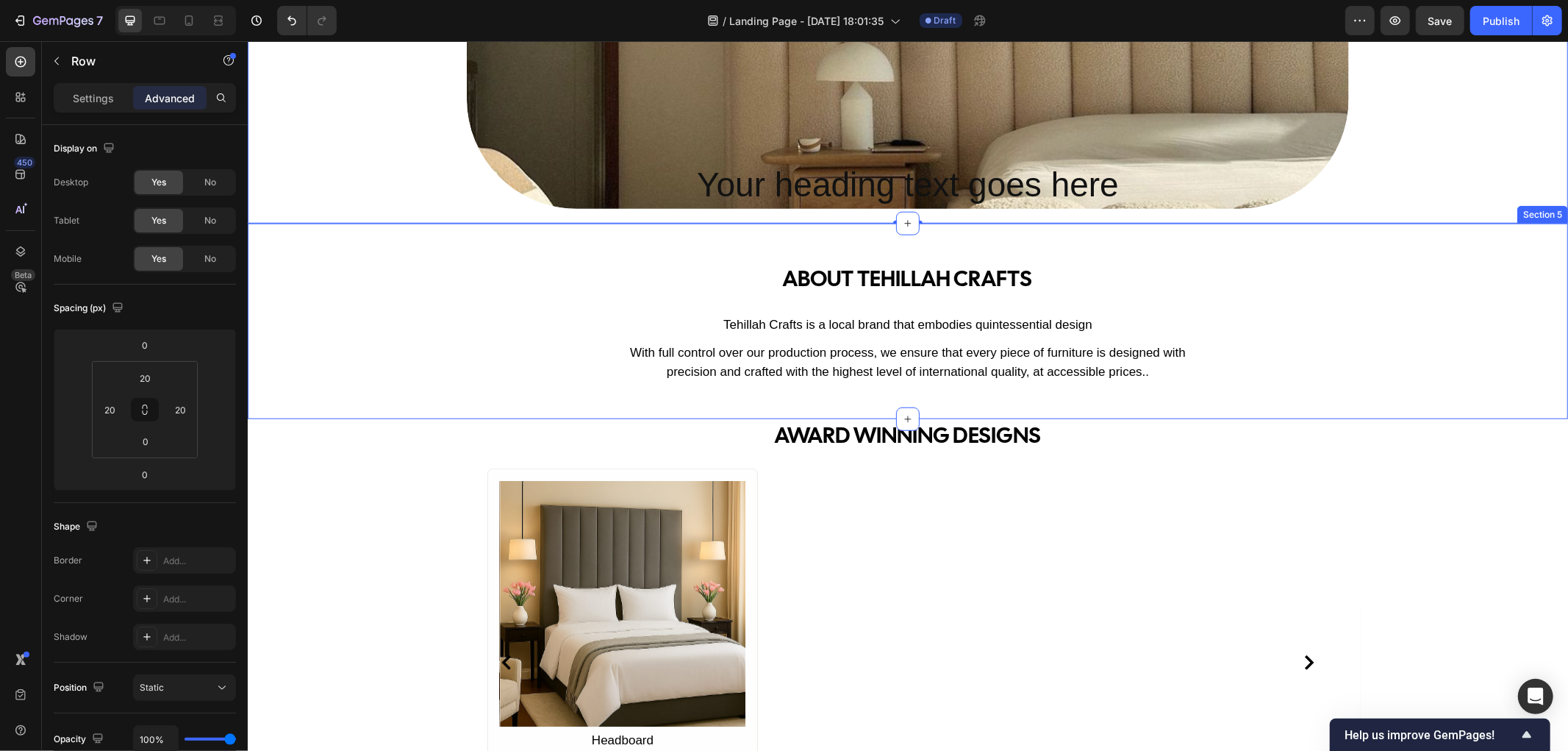
scroll to position [1225, 0]
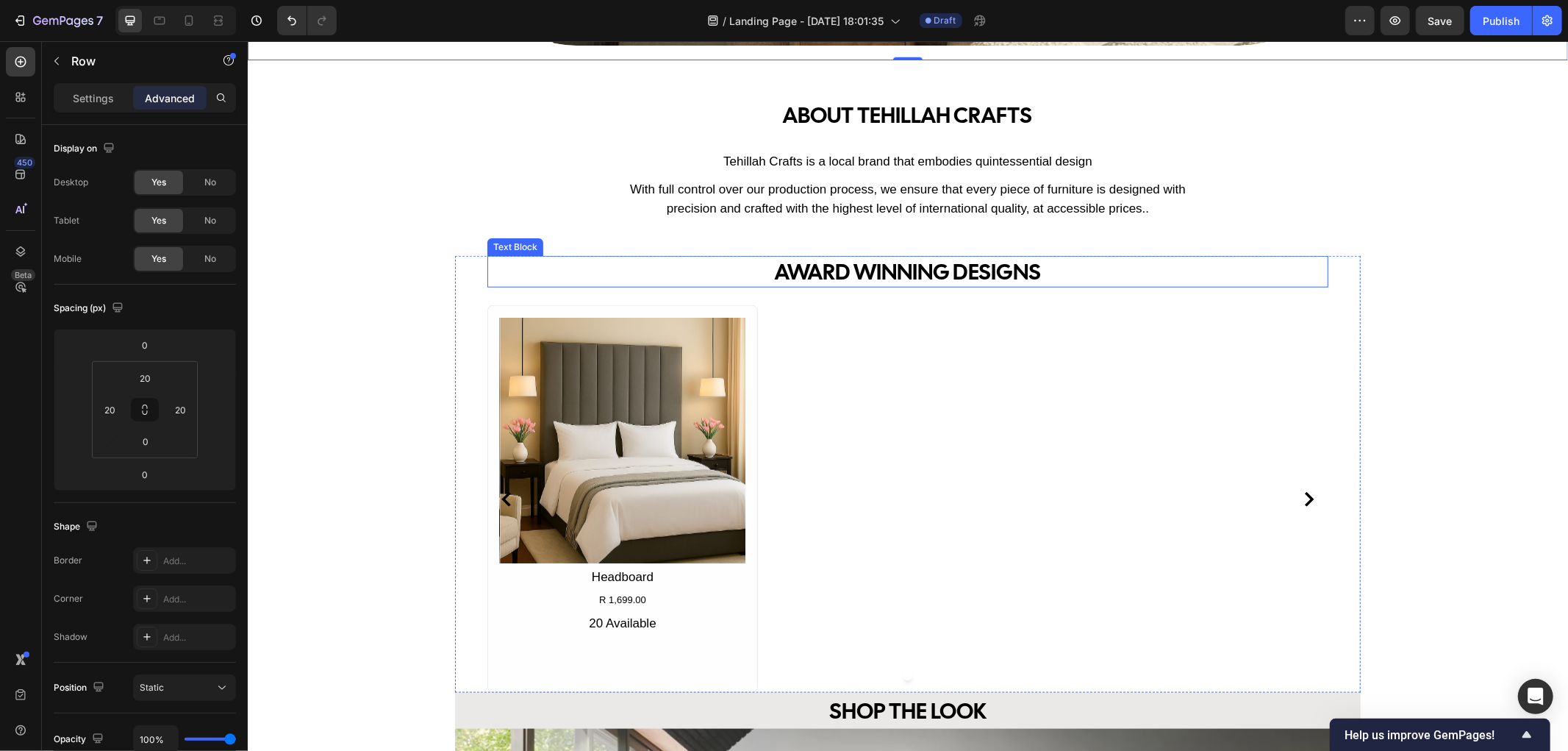
click at [914, 268] on p "AWARD WINNING DESIGNS" at bounding box center [906, 271] width 838 height 29
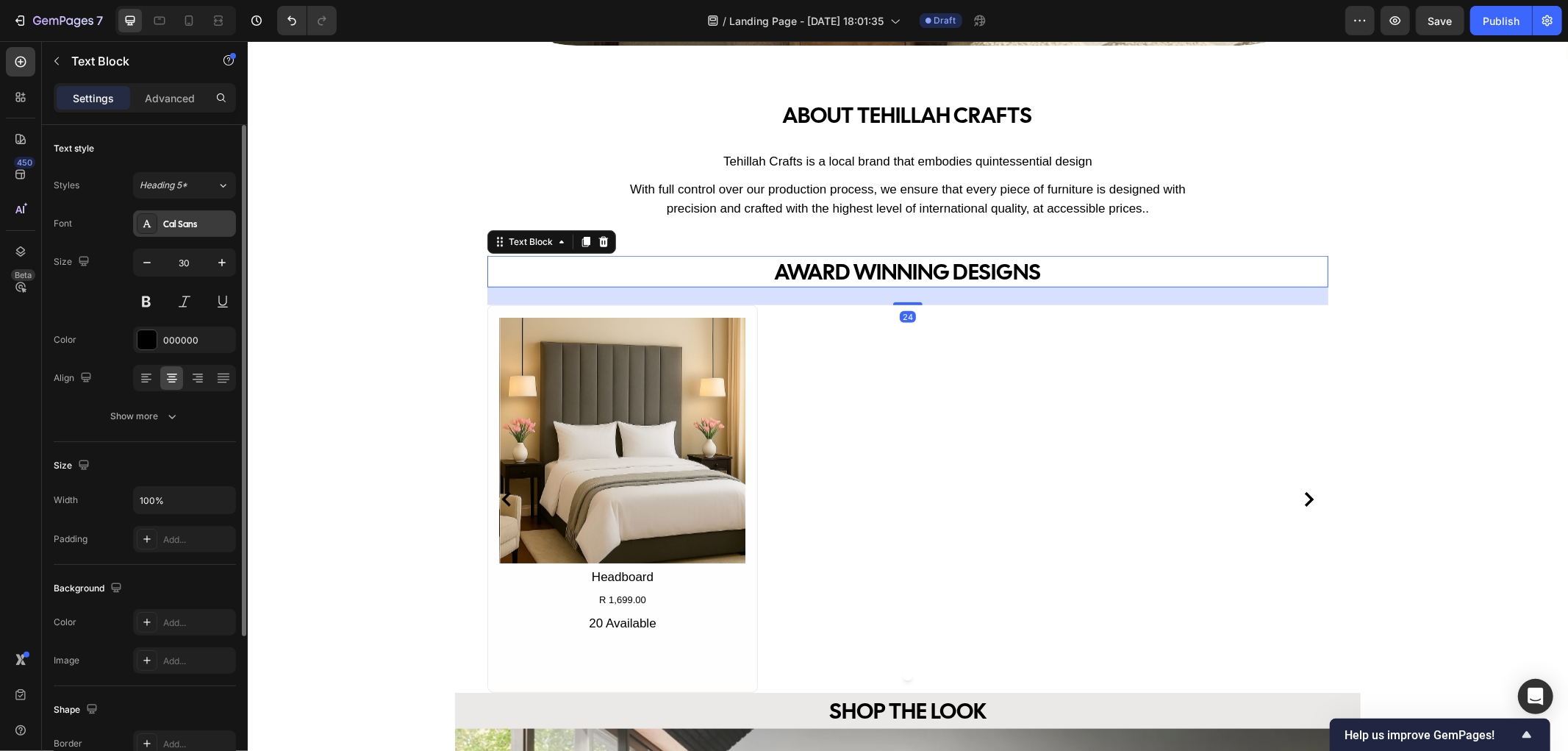
click at [202, 228] on div "Cal Sans" at bounding box center [198, 223] width 69 height 13
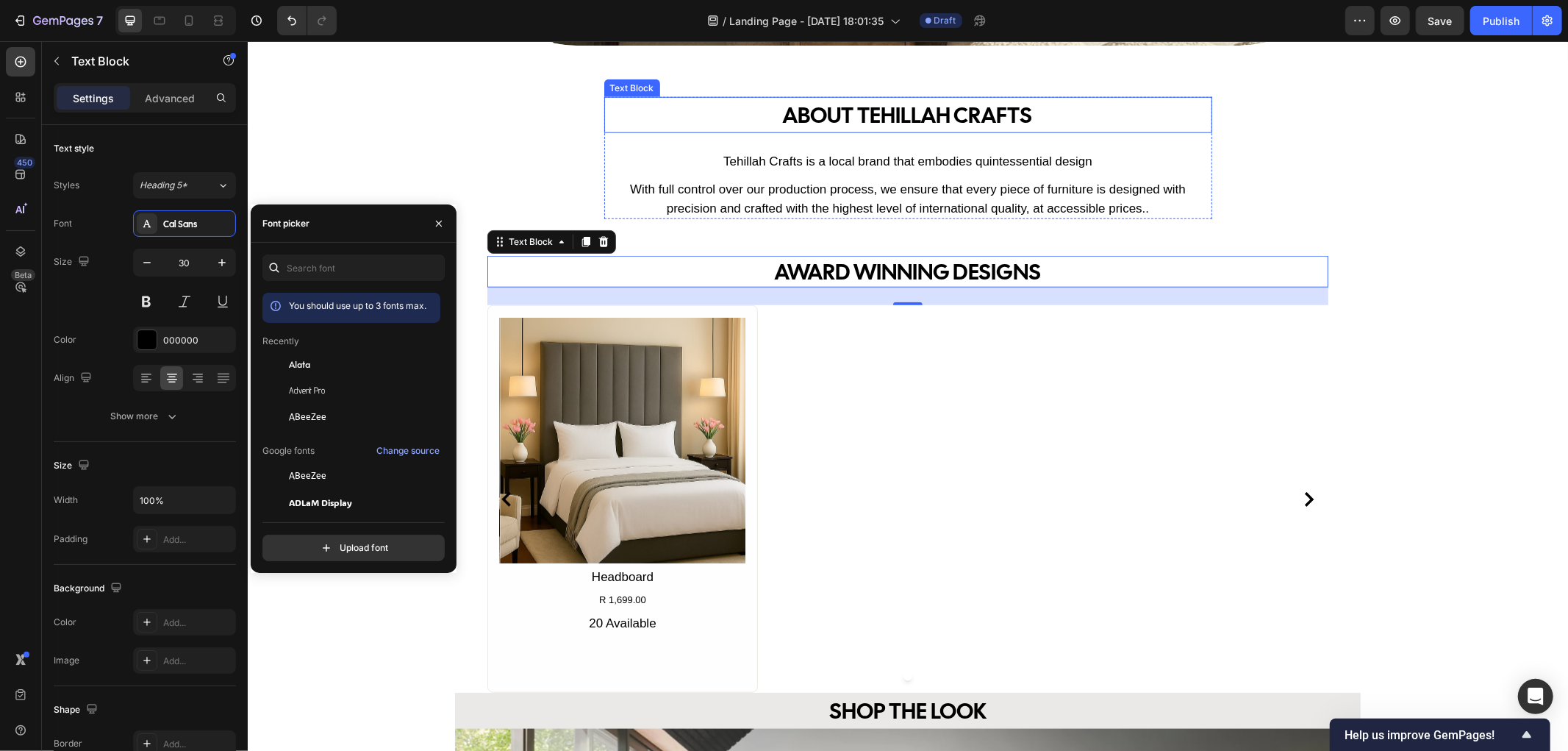
click at [922, 109] on p "ABOUT tehillah crafts" at bounding box center [907, 114] width 605 height 33
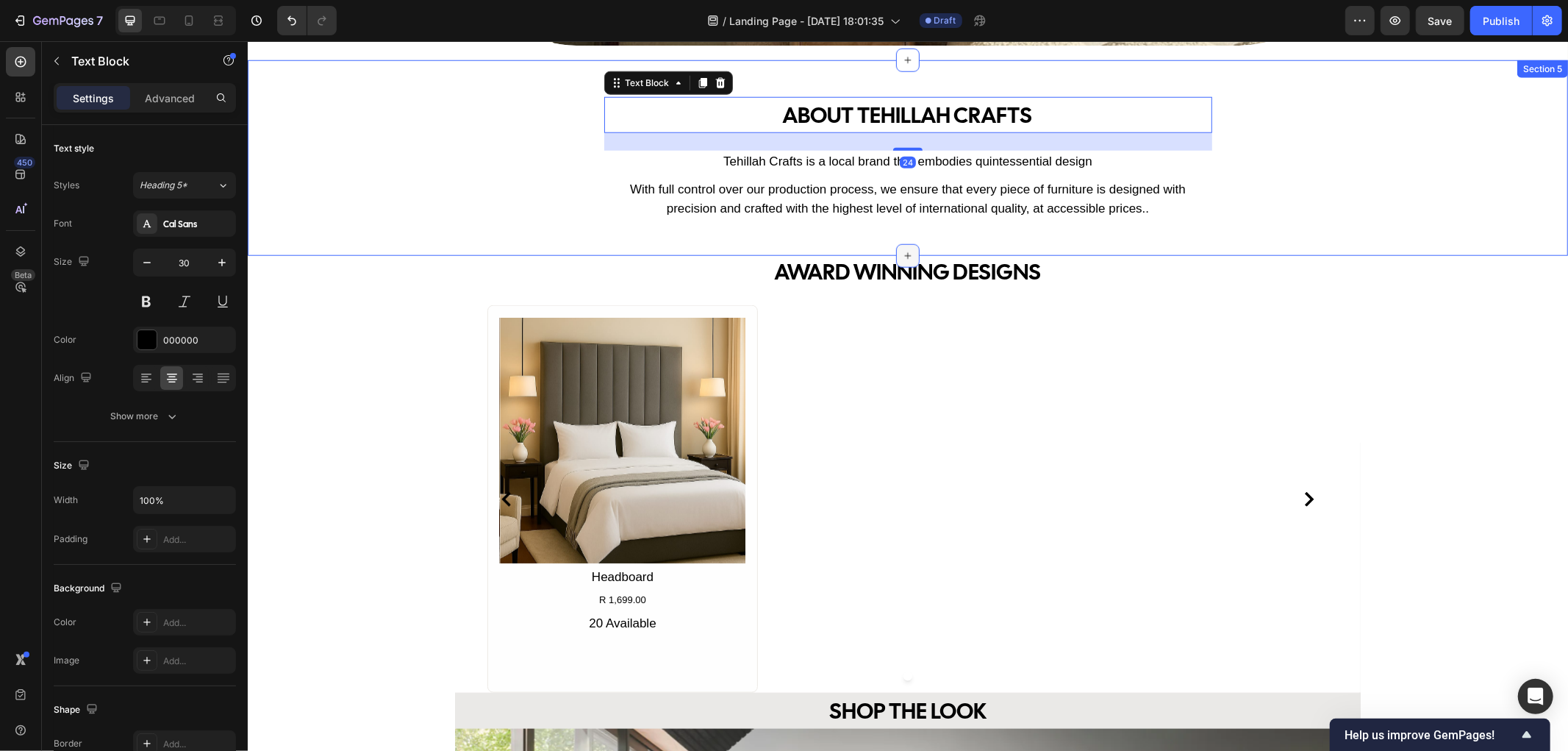
click at [896, 266] on div at bounding box center [907, 255] width 24 height 24
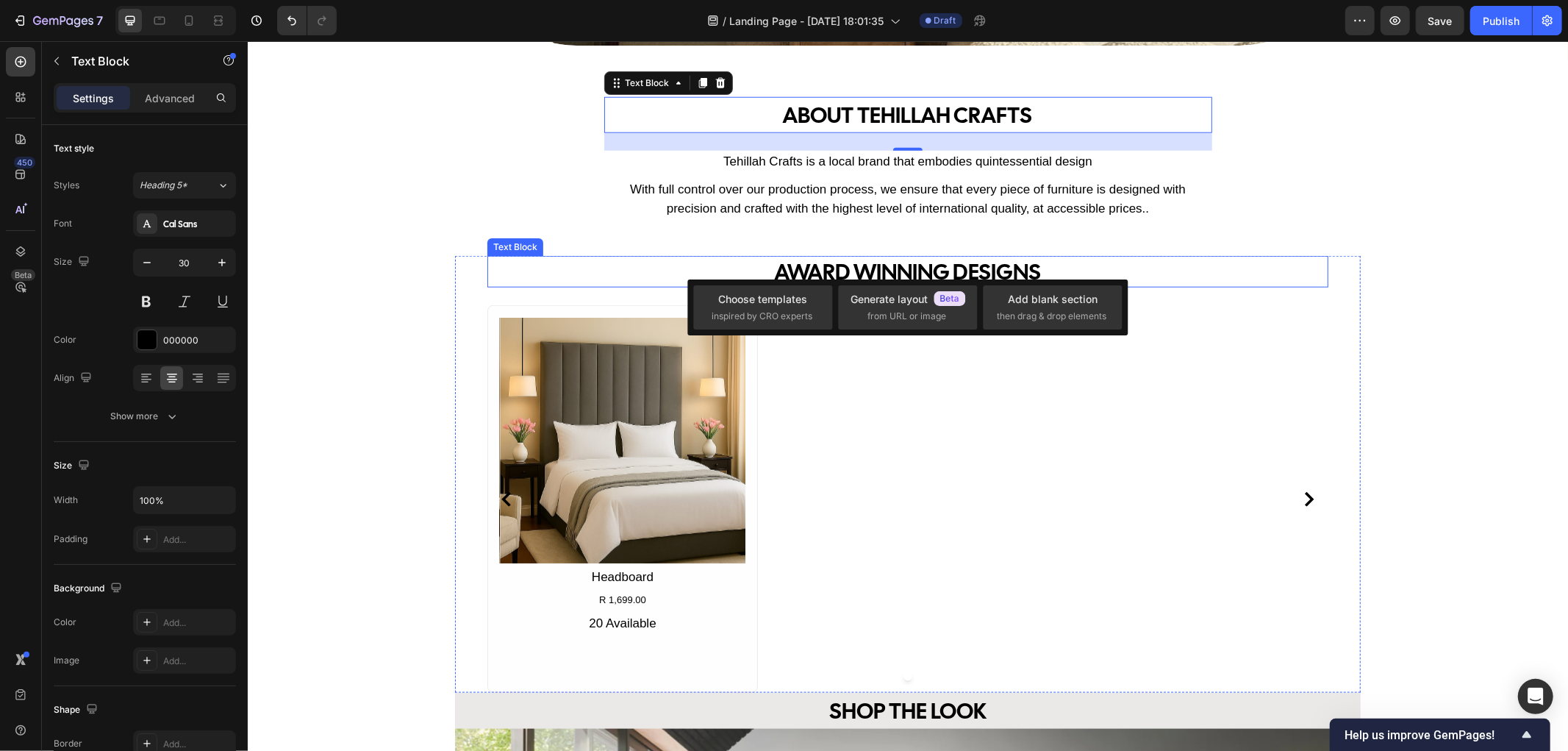
click at [866, 271] on p "AWARD WINNING DESIGNS" at bounding box center [906, 271] width 838 height 29
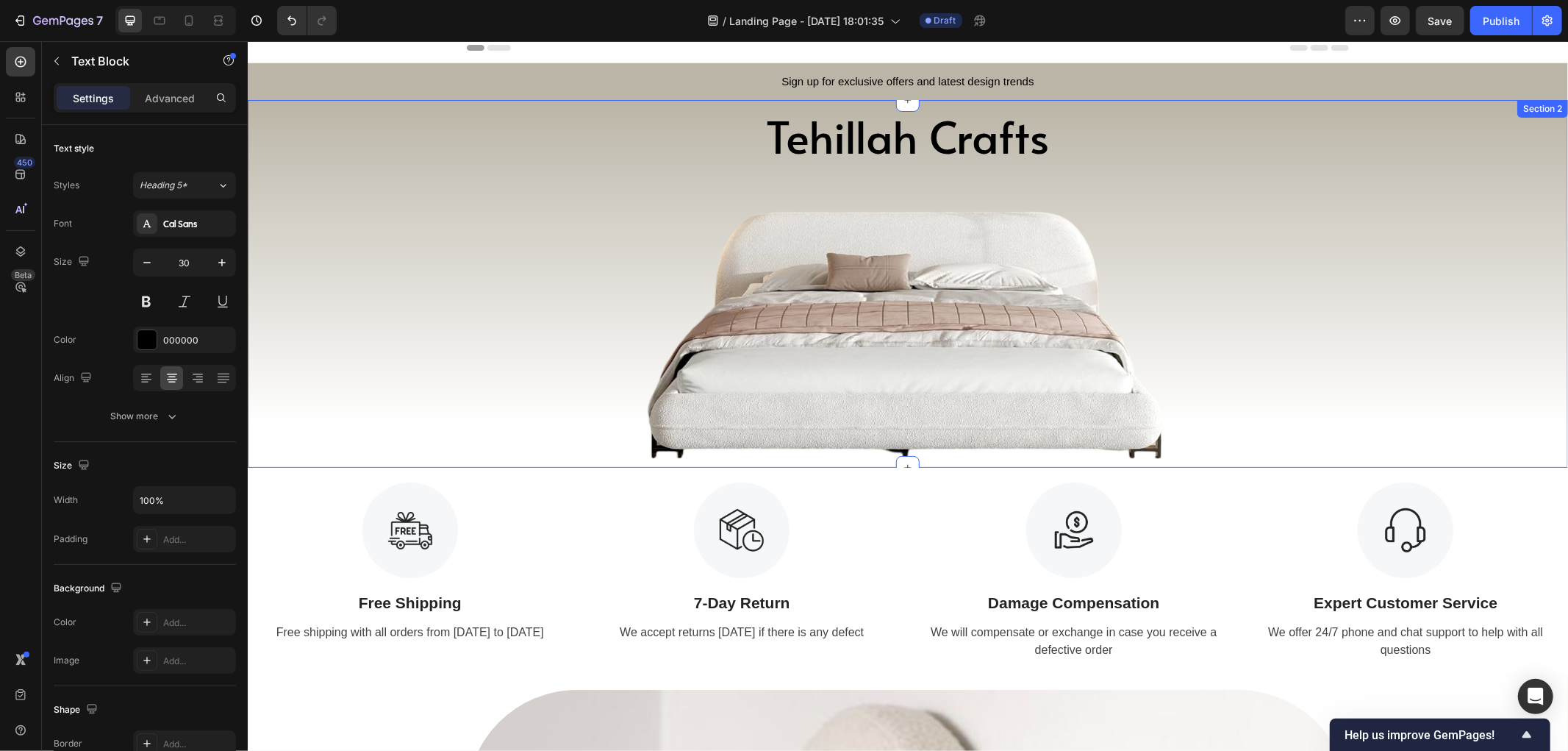
scroll to position [0, 0]
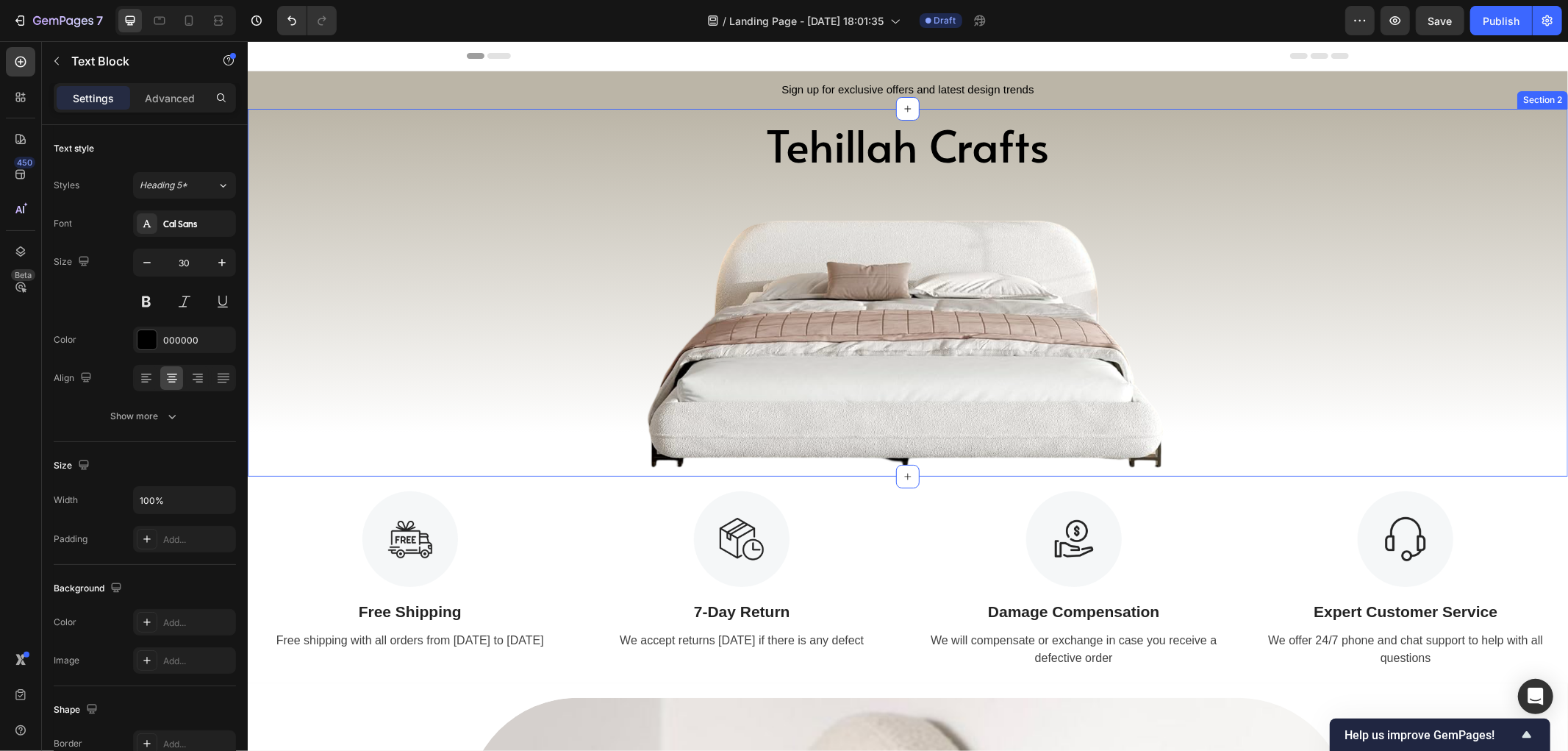
click at [607, 142] on div "tehillah crafts Heading Image Row" at bounding box center [906, 295] width 1320 height 362
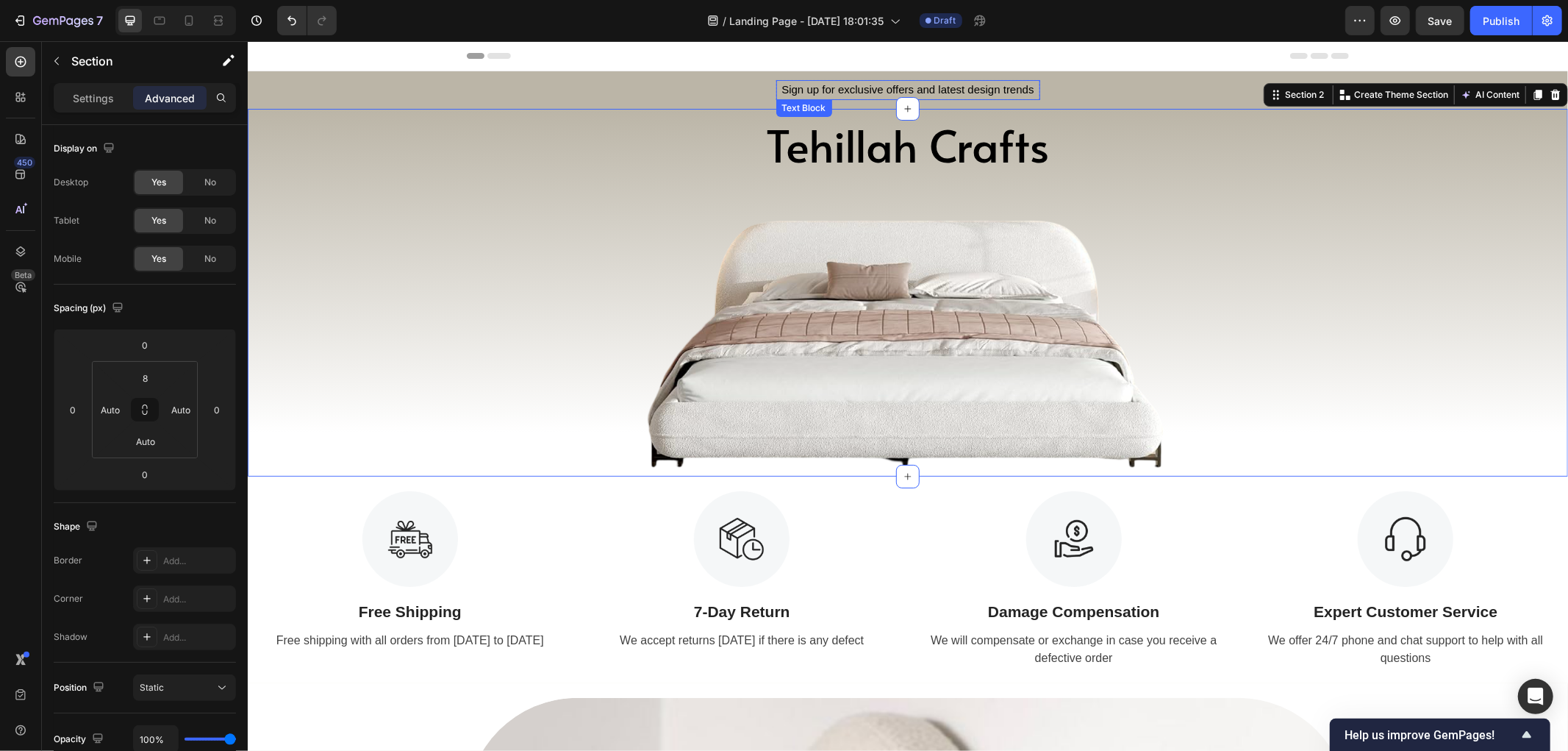
click at [794, 96] on div "Sign up for exclusive offers and latest design trends" at bounding box center [907, 89] width 264 height 20
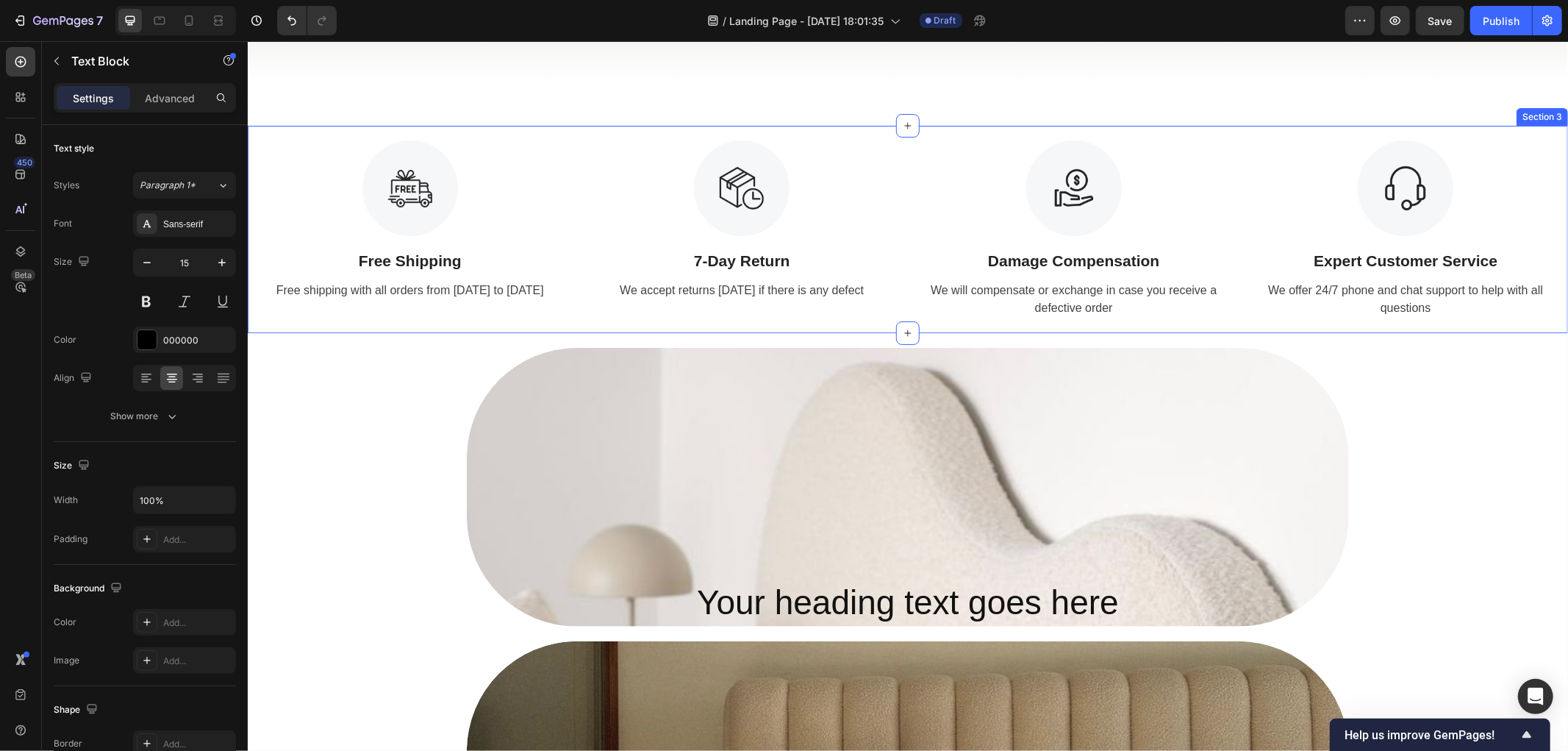
scroll to position [490, 0]
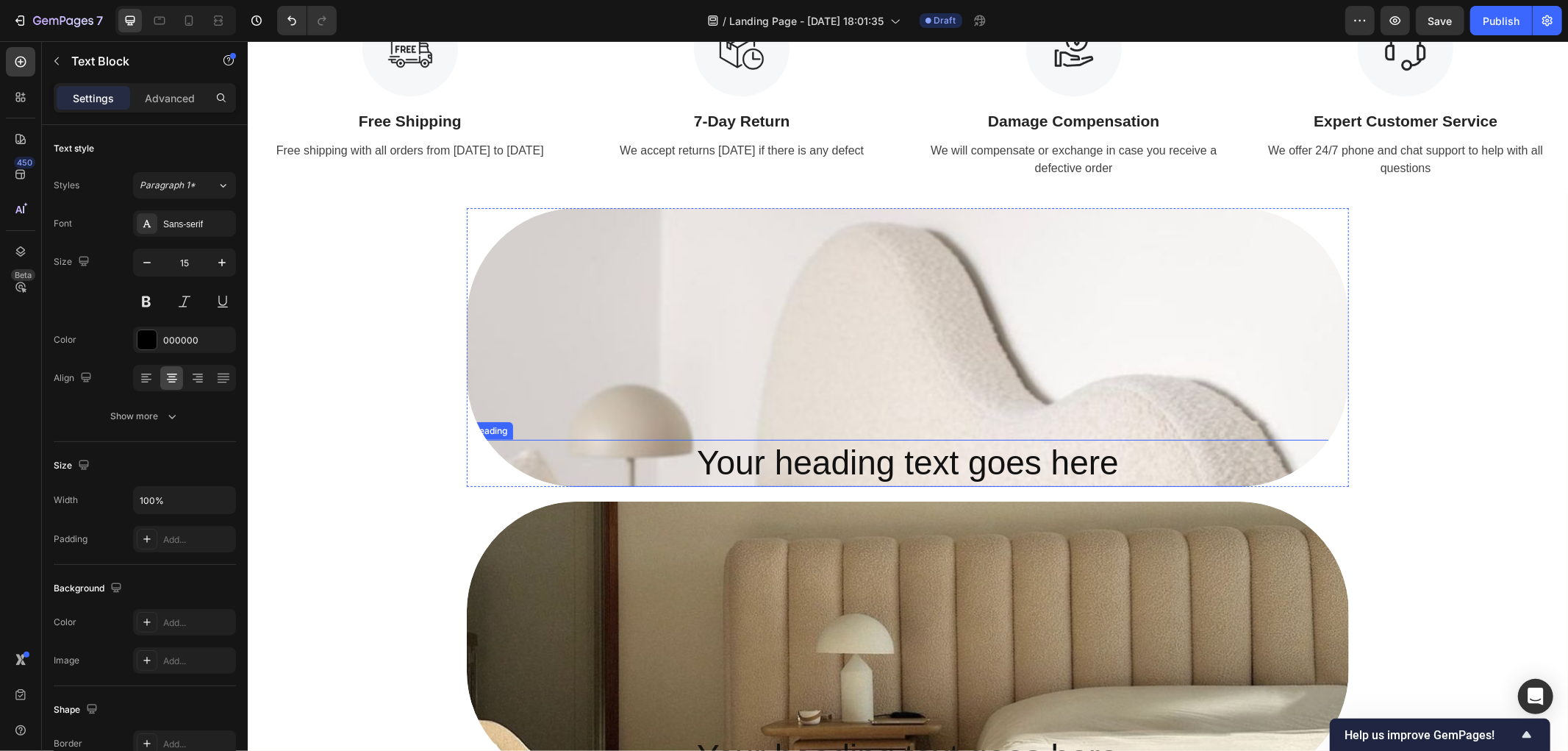
click at [810, 471] on h2 "Your heading text goes here" at bounding box center [906, 461] width 882 height 47
click at [580, 421] on div "Your heading text goes here Heading 0" at bounding box center [906, 346] width 882 height 279
click at [592, 385] on div "Overlay" at bounding box center [906, 346] width 882 height 279
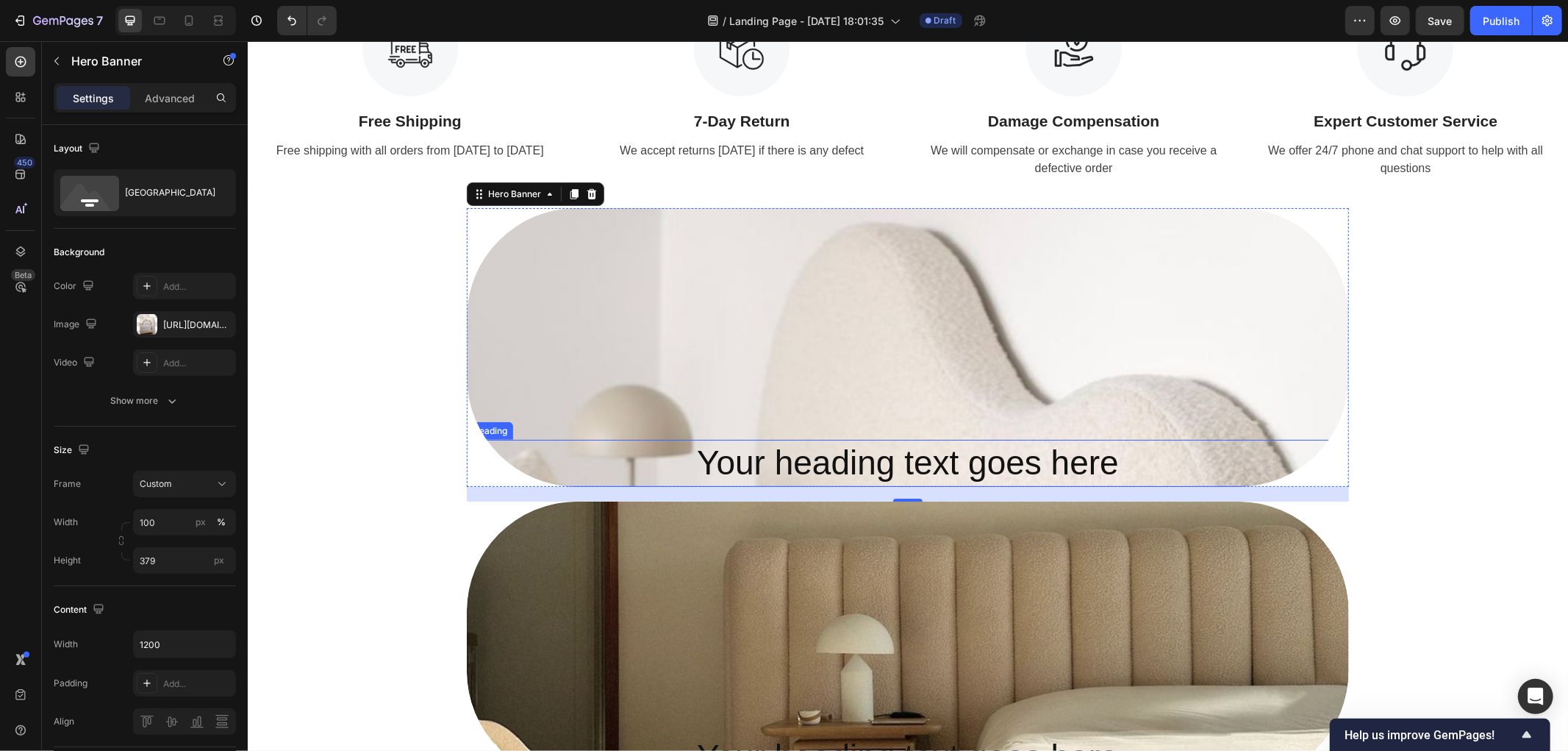
drag, startPoint x: 904, startPoint y: 500, endPoint x: 910, endPoint y: 441, distance: 59.3
click at [910, 441] on div "Your heading text goes here Heading Hero Banner 20" at bounding box center [906, 346] width 882 height 279
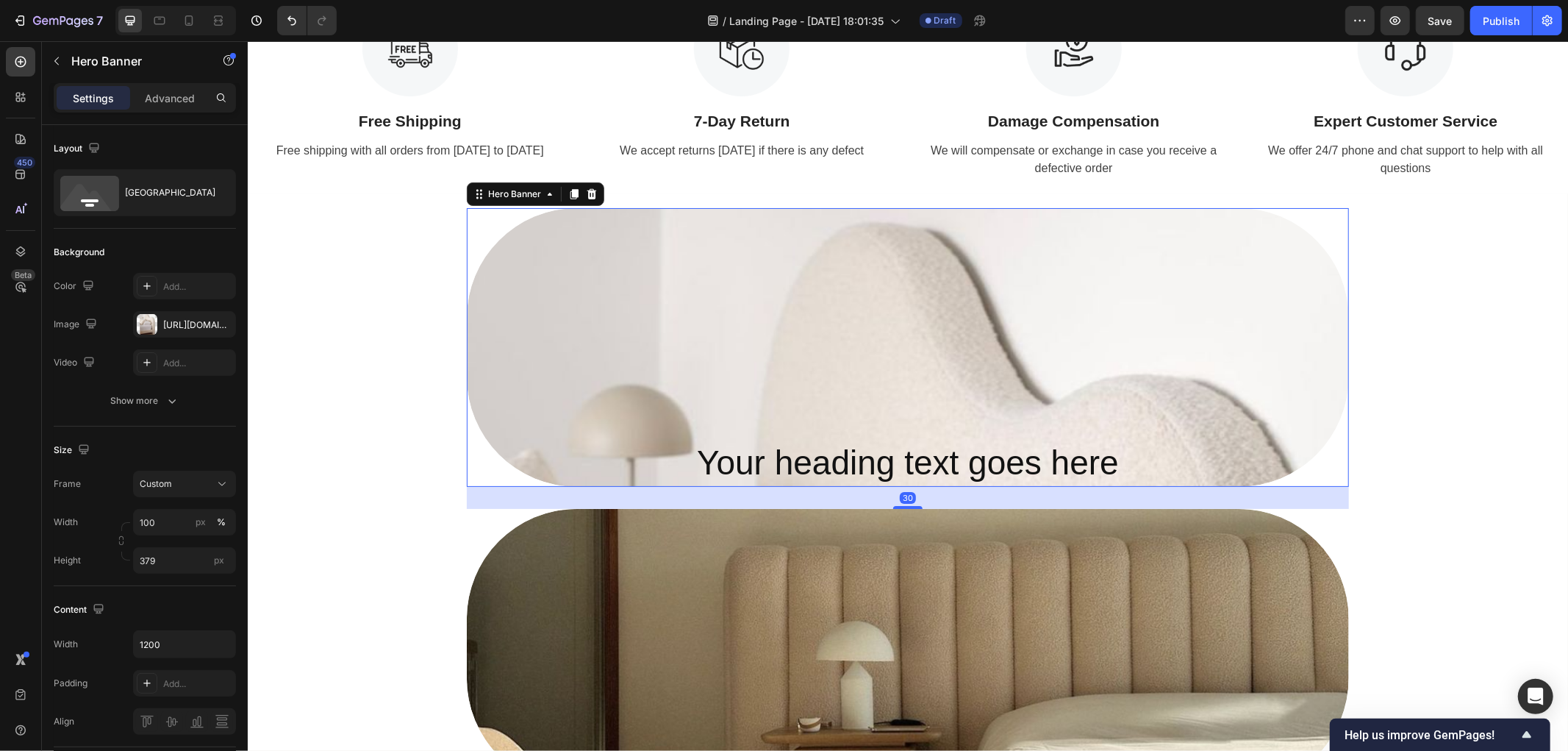
drag, startPoint x: 903, startPoint y: 499, endPoint x: 908, endPoint y: 507, distance: 9.4
click at [908, 507] on div at bounding box center [907, 506] width 30 height 3
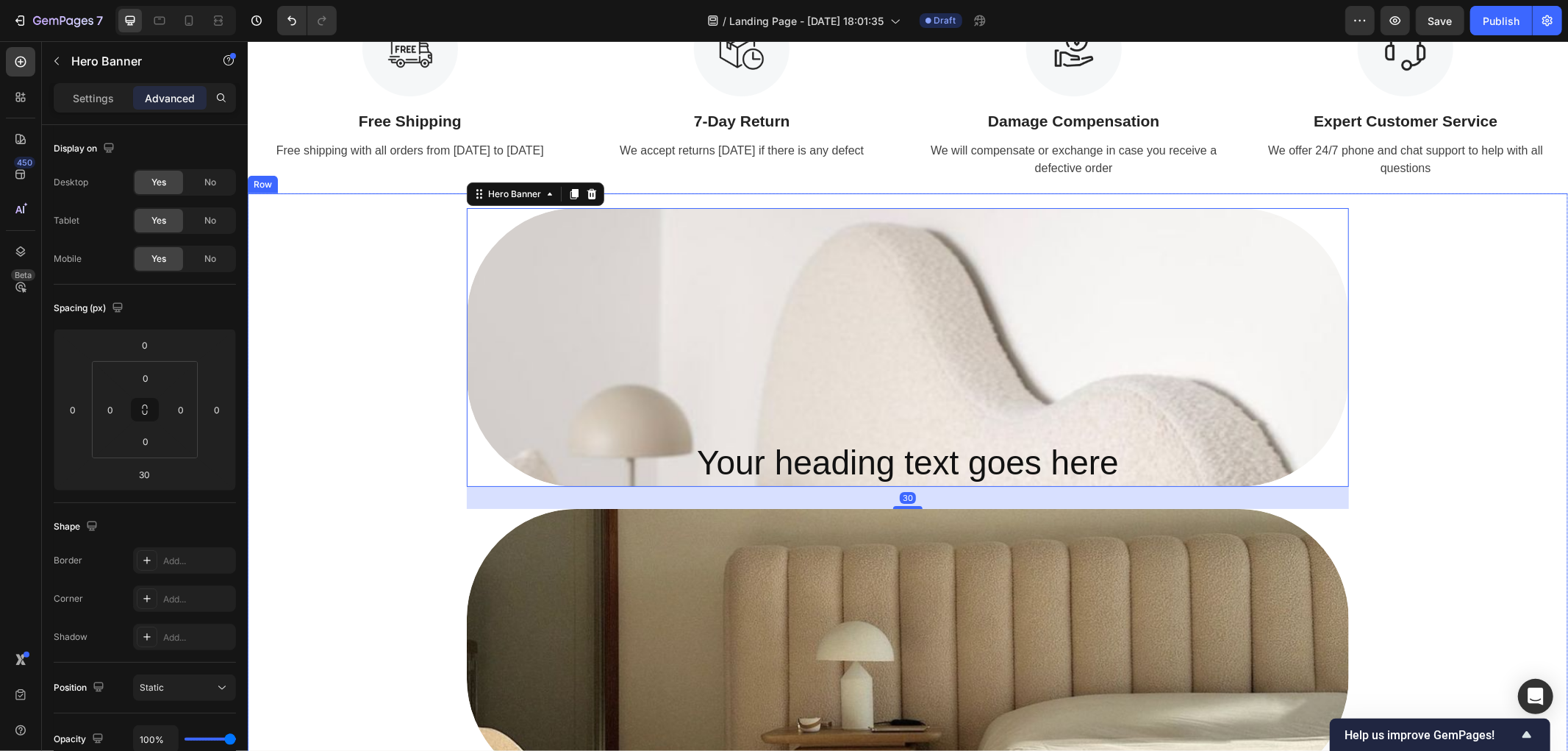
click at [361, 527] on div "Your heading text goes here Heading Hero Banner 30 Your heading text goes here …" at bounding box center [906, 505] width 1290 height 595
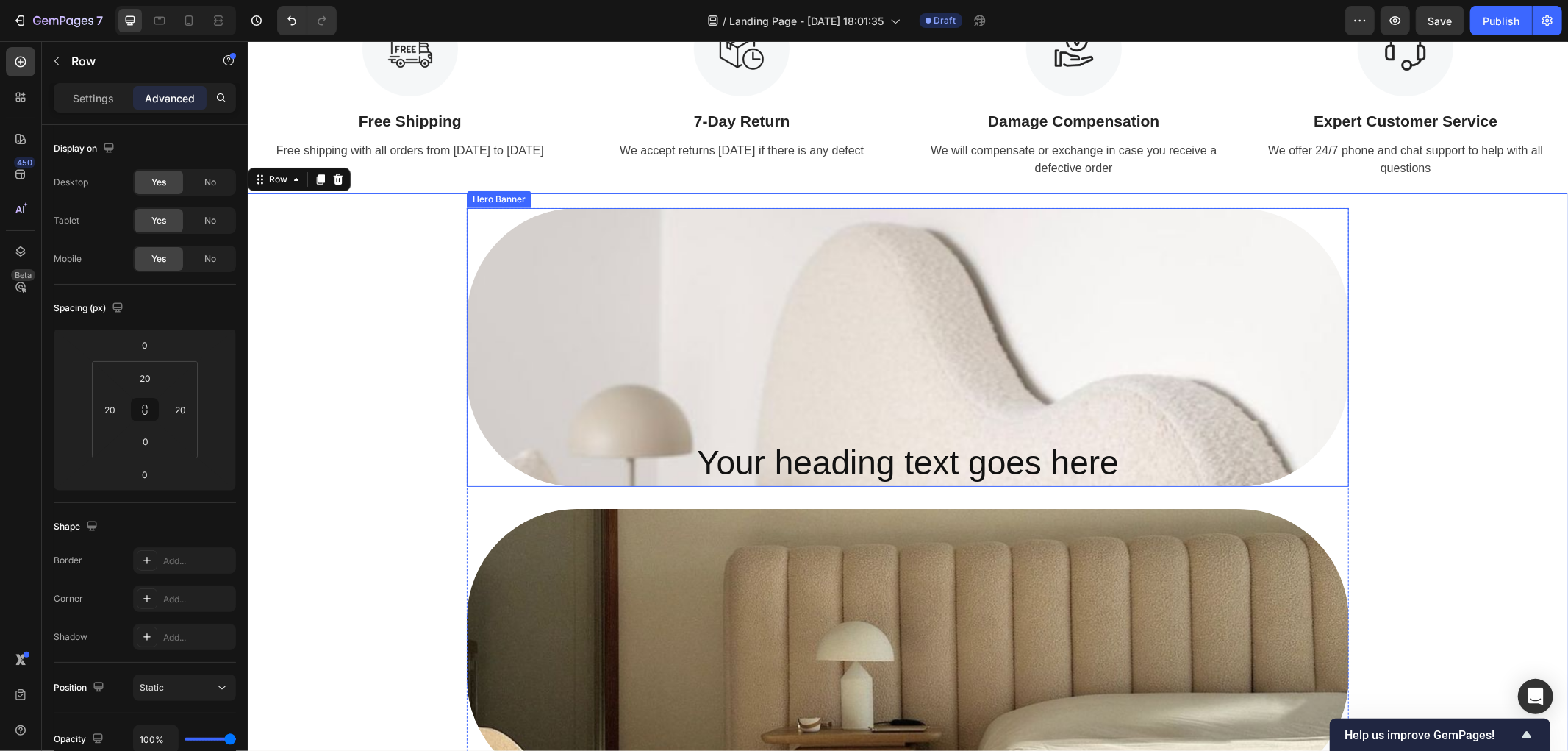
click at [724, 410] on div "Overlay" at bounding box center [906, 346] width 882 height 279
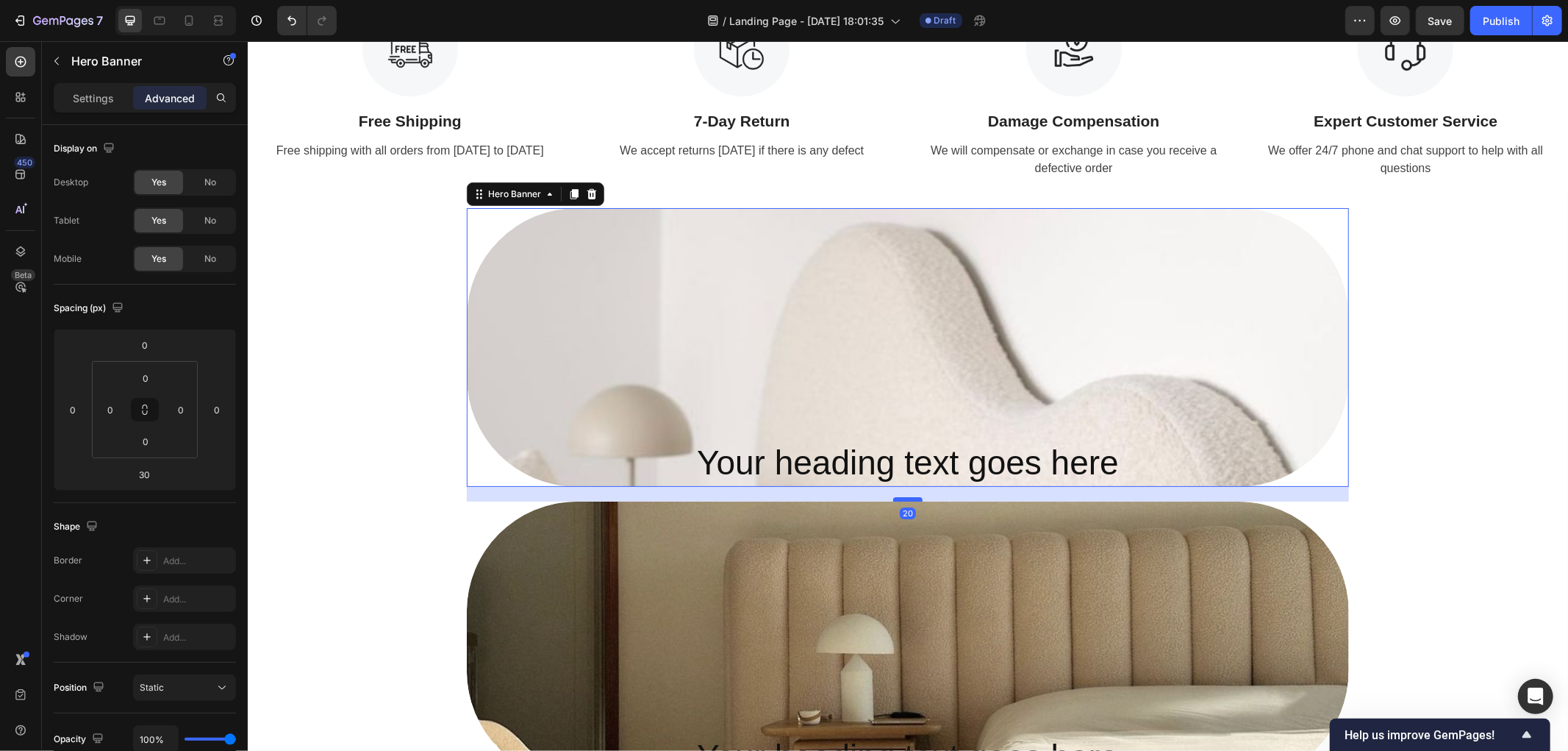
drag, startPoint x: 900, startPoint y: 504, endPoint x: 914, endPoint y: 496, distance: 16.1
click at [914, 496] on div at bounding box center [907, 498] width 30 height 4
type input "20"
click at [336, 465] on div "Your heading text goes here Heading Hero Banner 20 Your heading text goes here …" at bounding box center [906, 501] width 1290 height 587
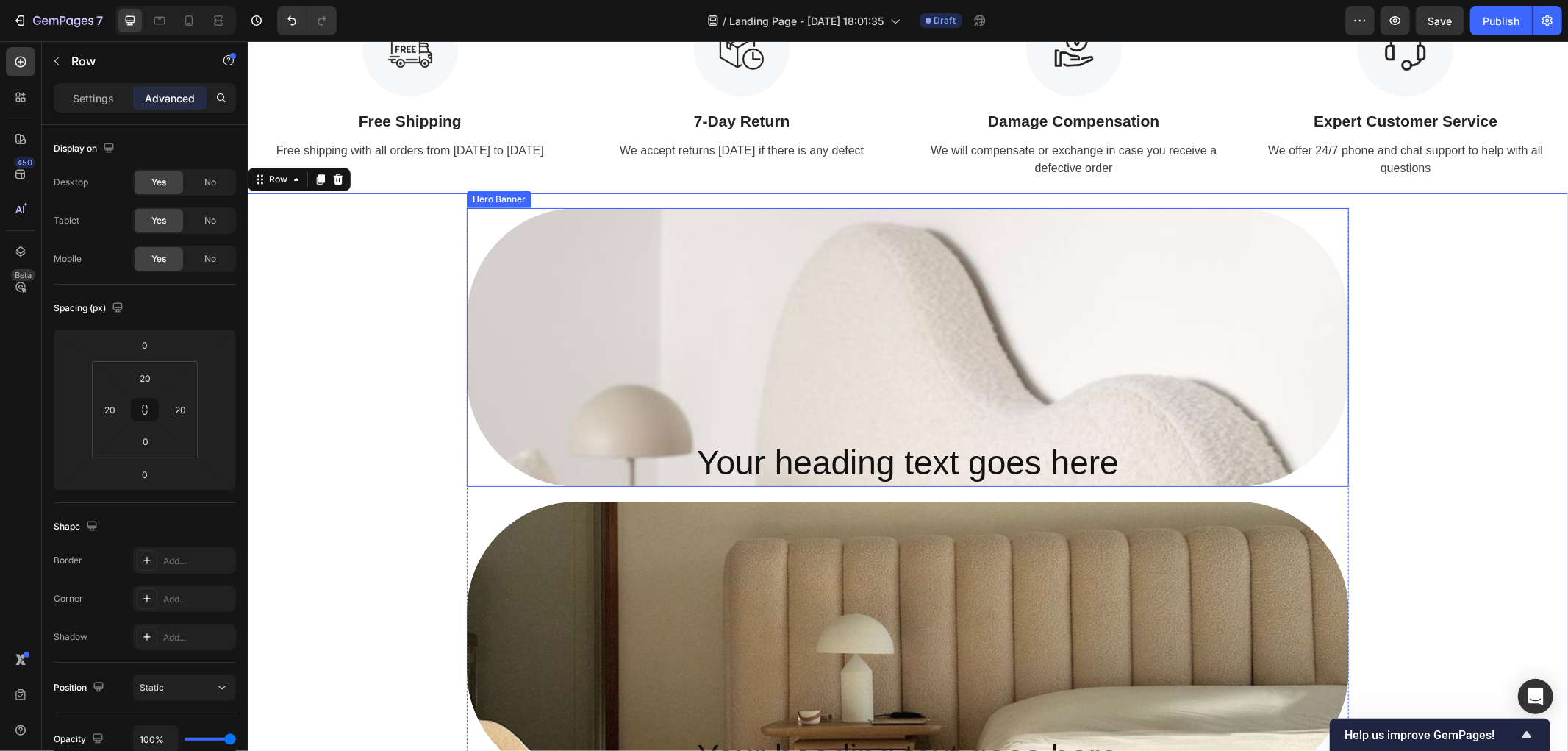
click at [479, 226] on div "Your heading text goes here Heading Hero Banner" at bounding box center [906, 346] width 882 height 279
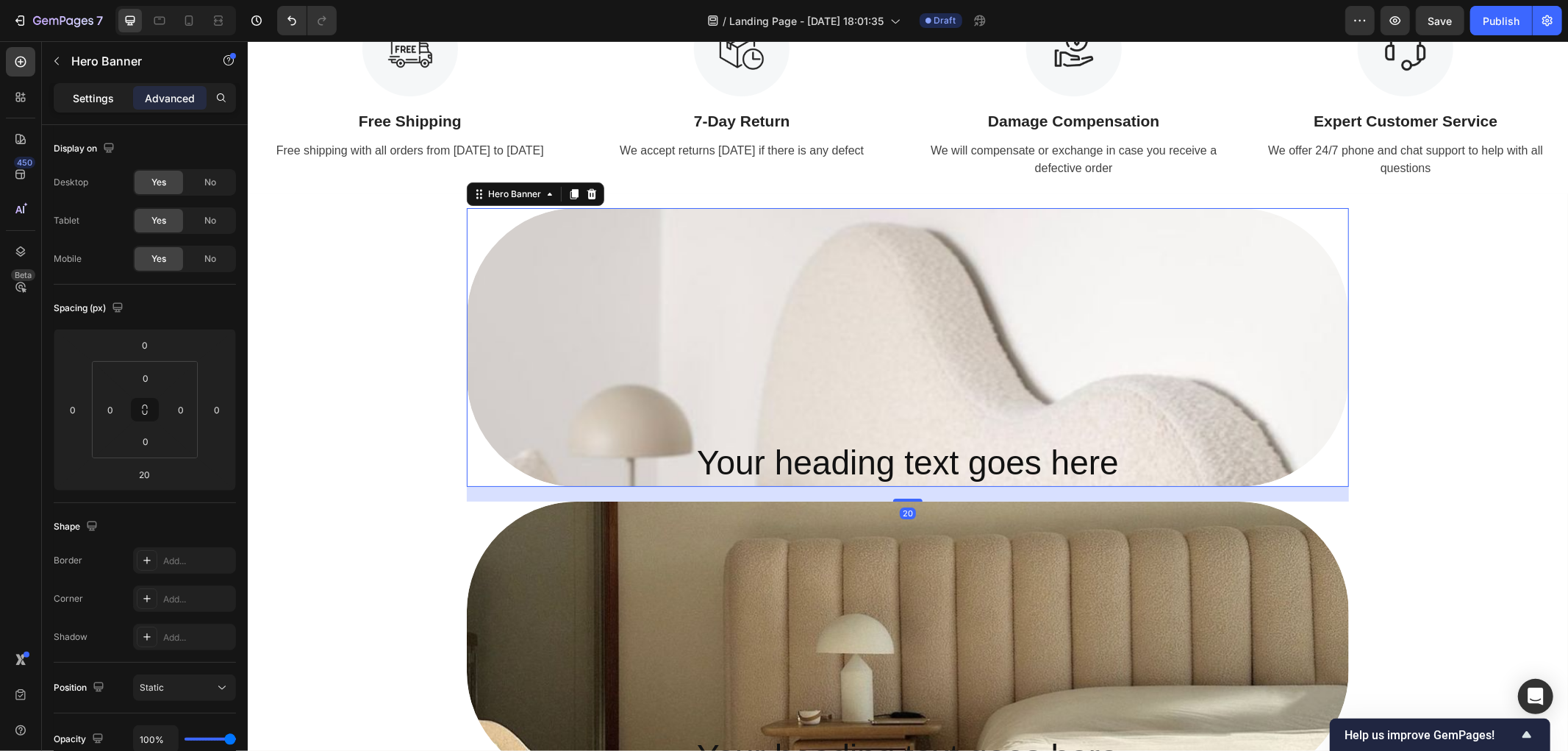
click at [101, 100] on p "Settings" at bounding box center [92, 98] width 41 height 16
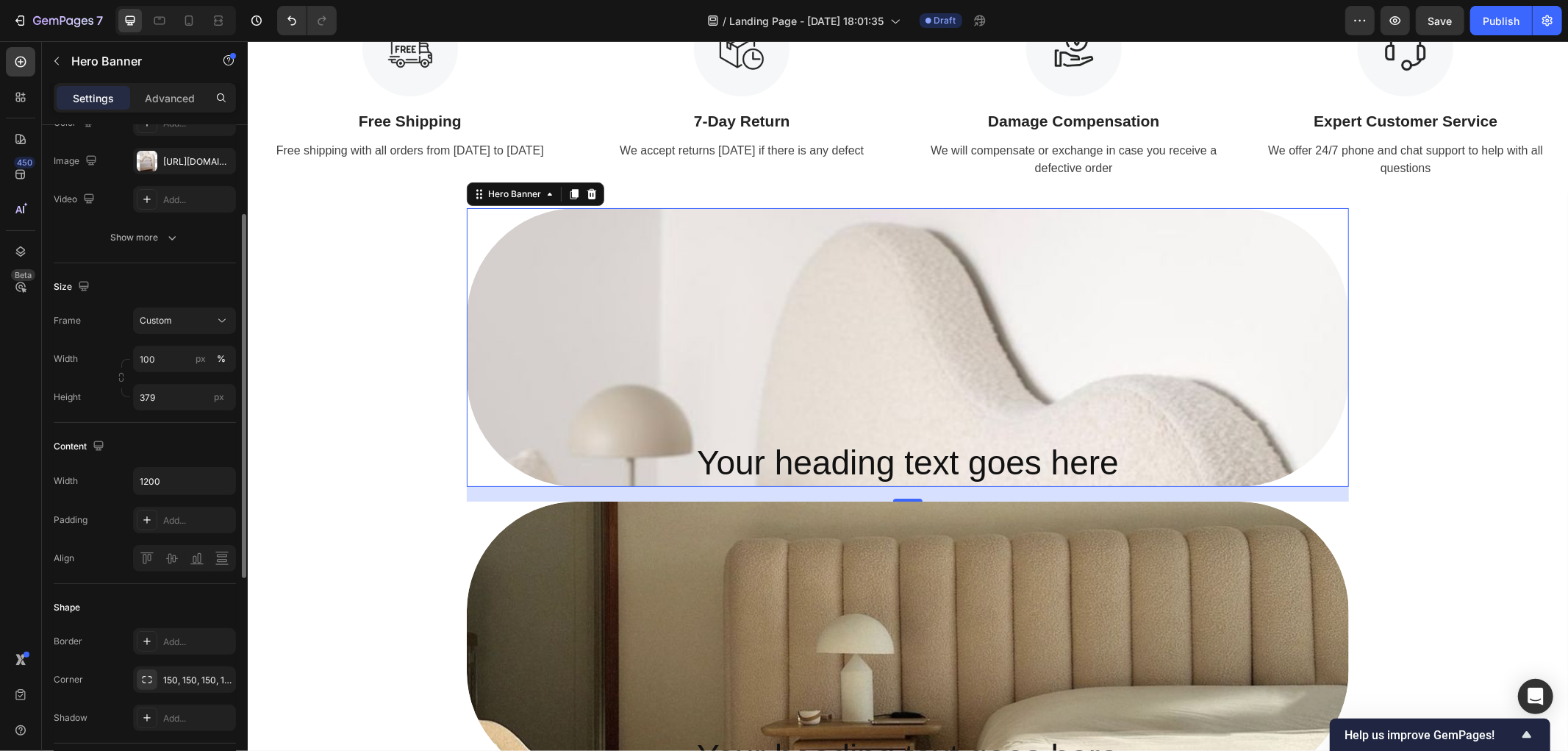
scroll to position [326, 0]
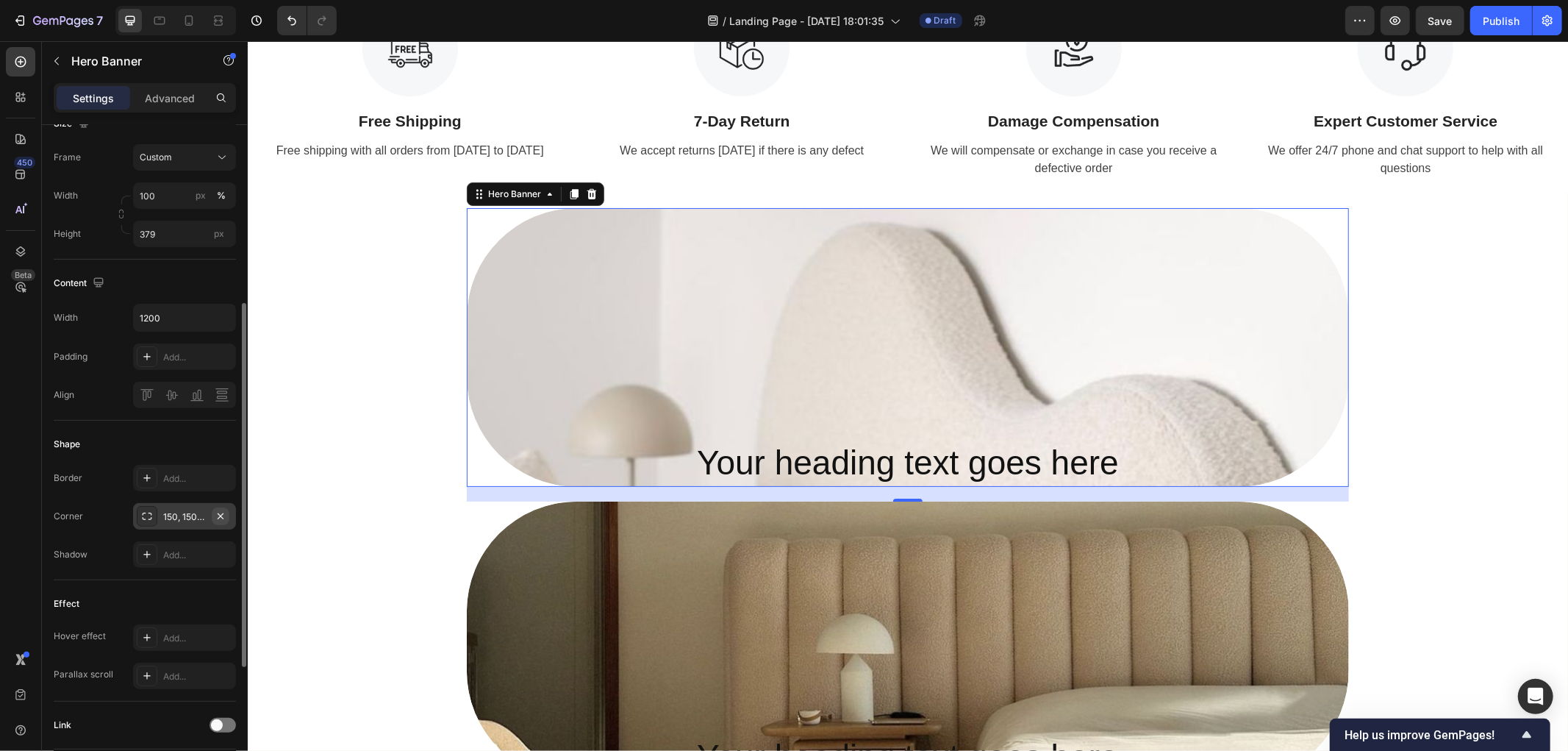
click at [223, 518] on icon "button" at bounding box center [220, 516] width 12 height 12
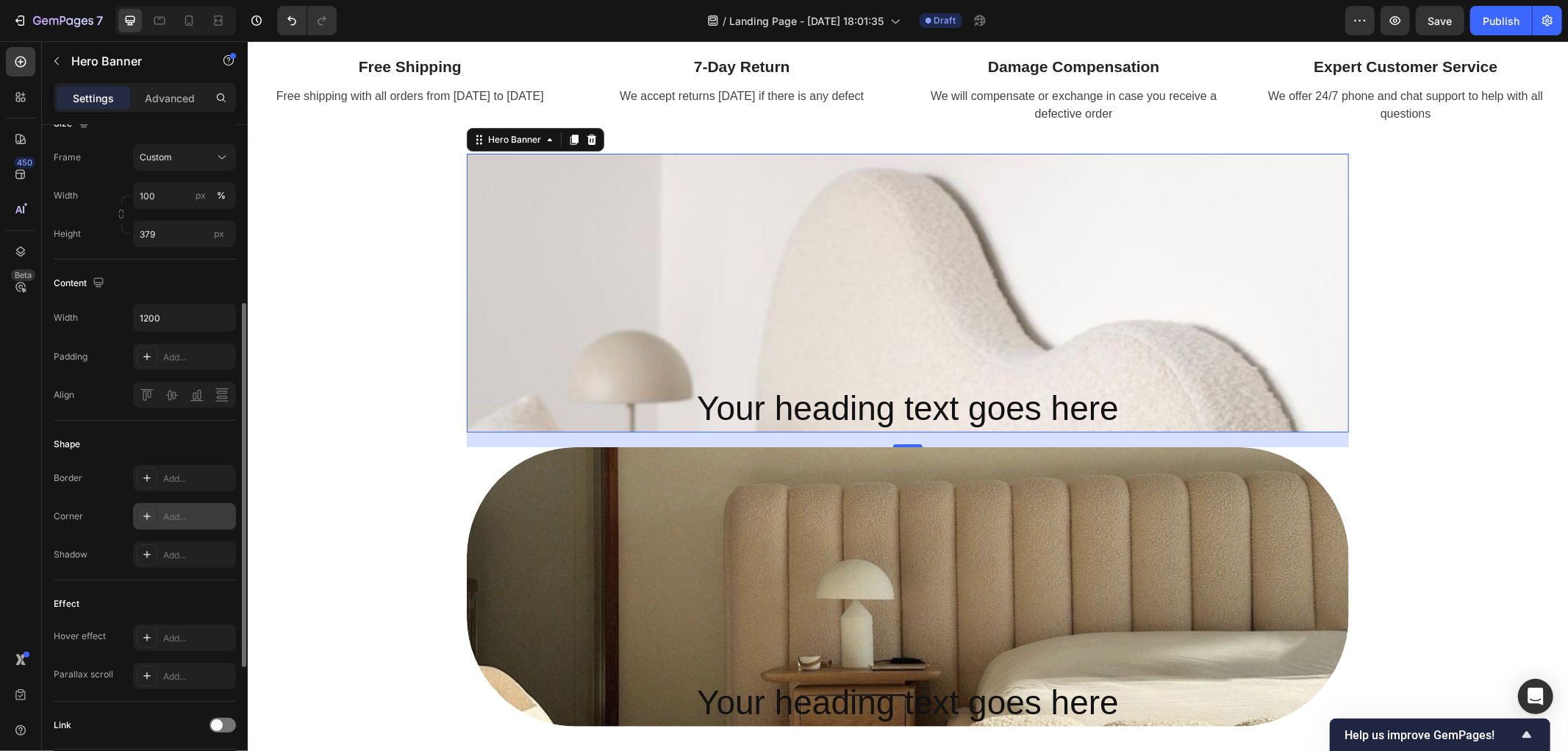
scroll to position [571, 0]
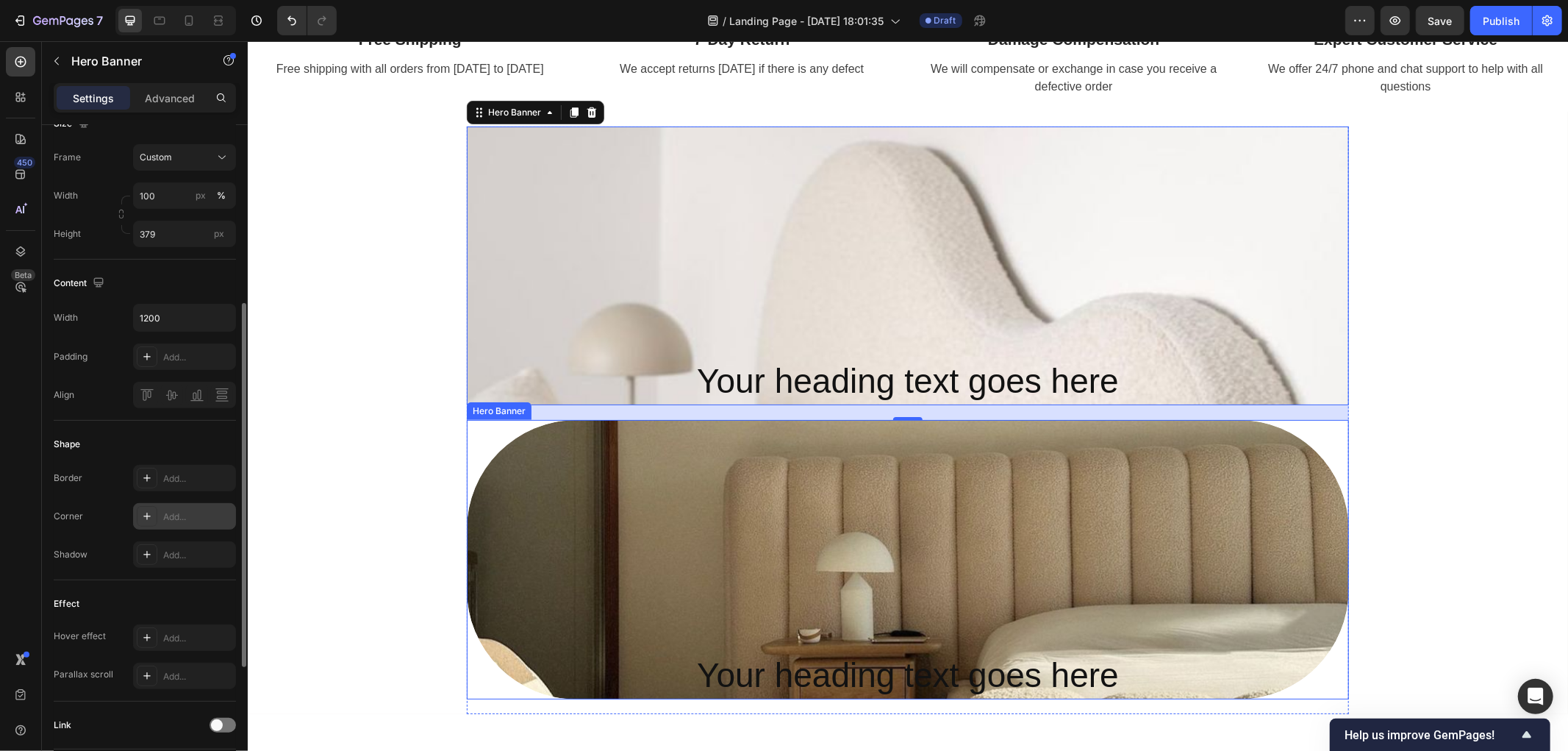
drag, startPoint x: 497, startPoint y: 460, endPoint x: 495, endPoint y: 498, distance: 38.1
click at [497, 461] on div "Overlay" at bounding box center [906, 559] width 882 height 280
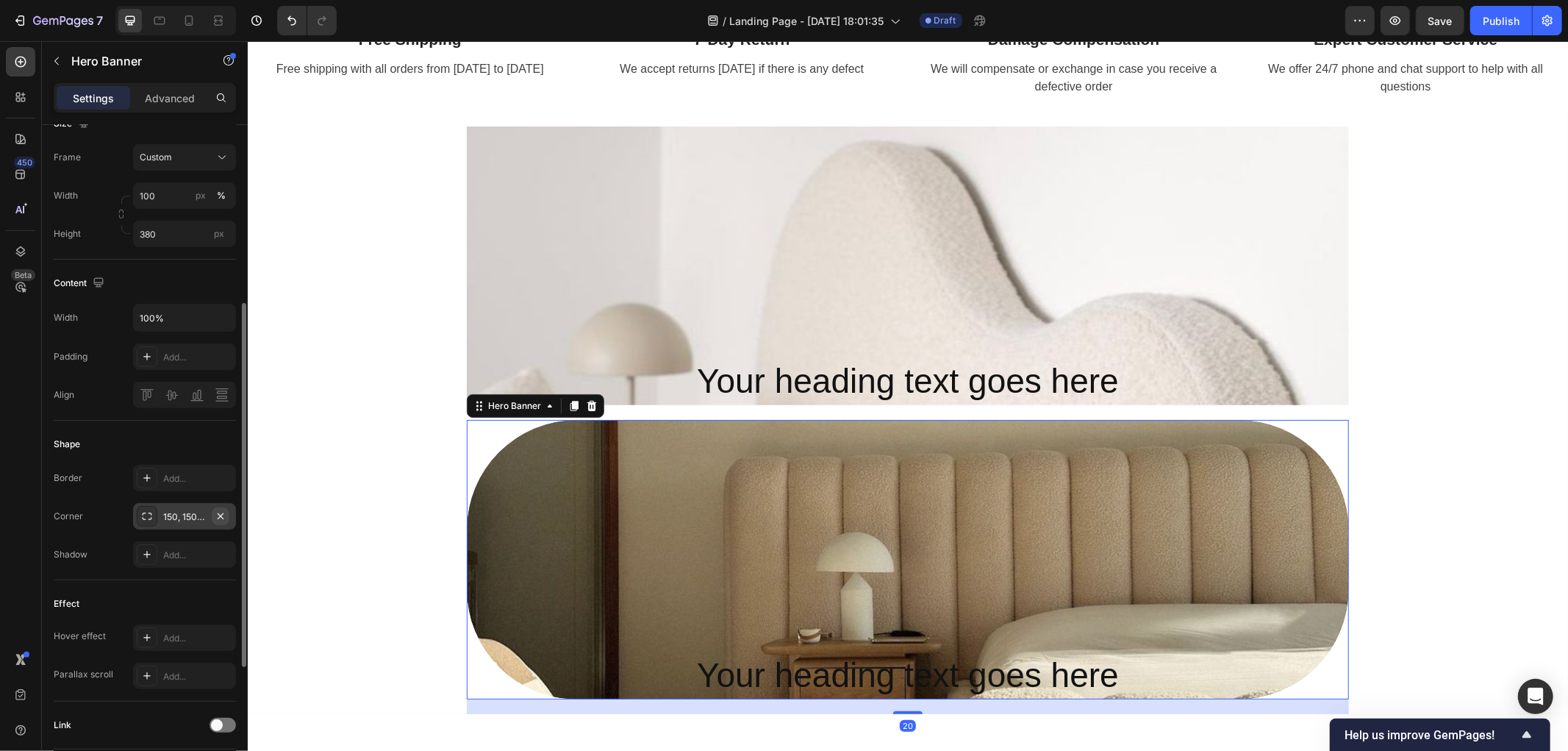
click at [228, 515] on button "button" at bounding box center [220, 516] width 18 height 18
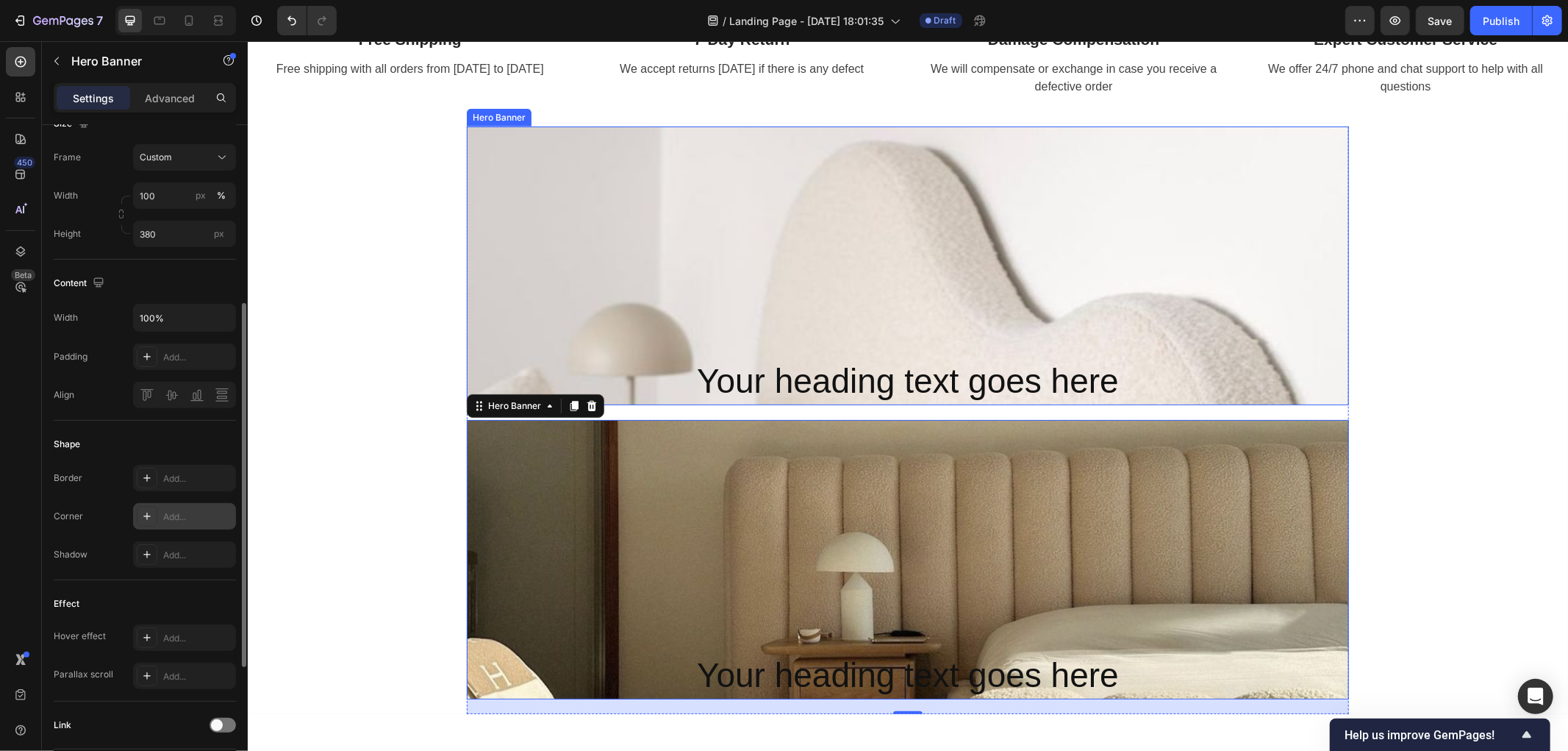
click at [1087, 287] on div "Overlay" at bounding box center [906, 265] width 882 height 279
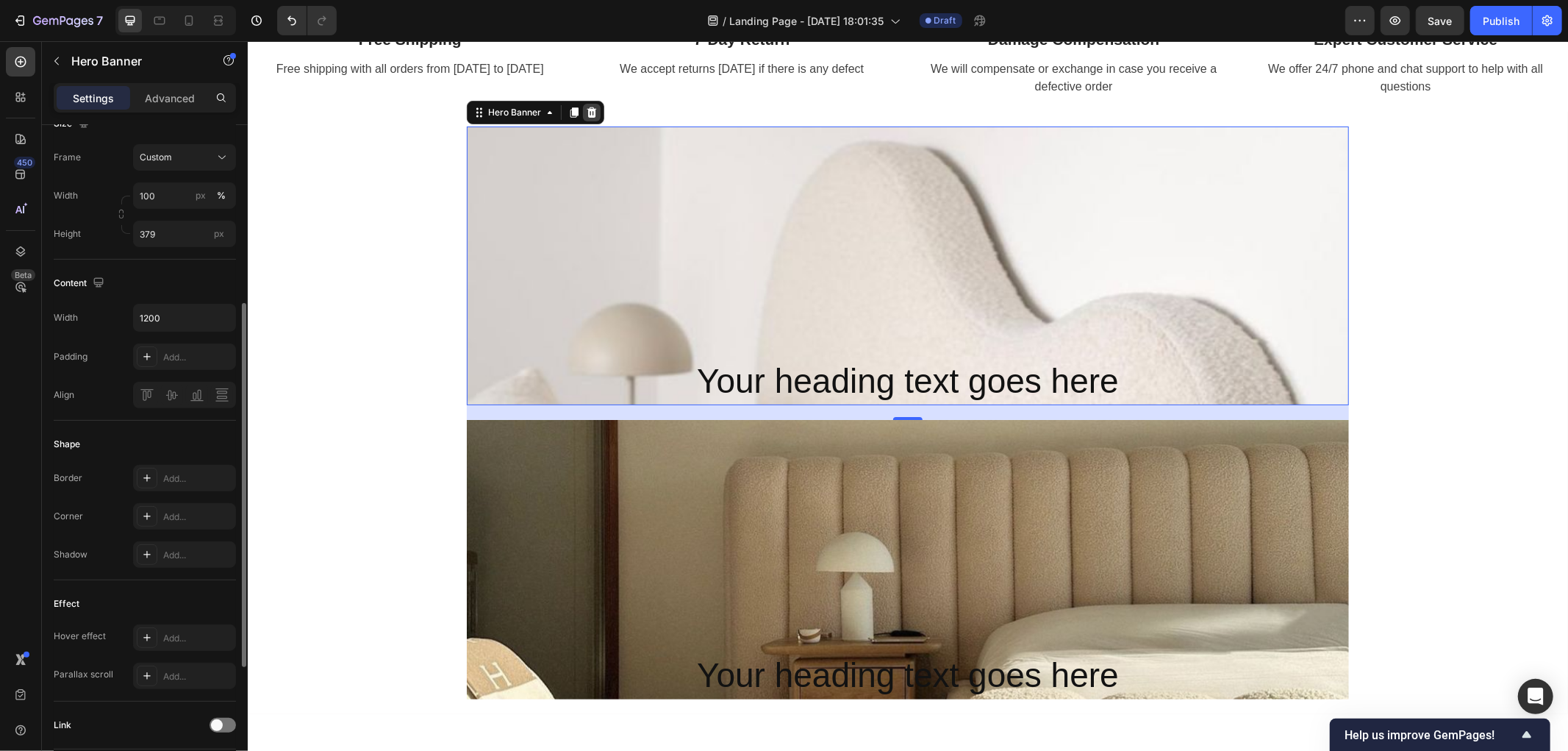
click at [586, 111] on icon at bounding box center [591, 111] width 10 height 10
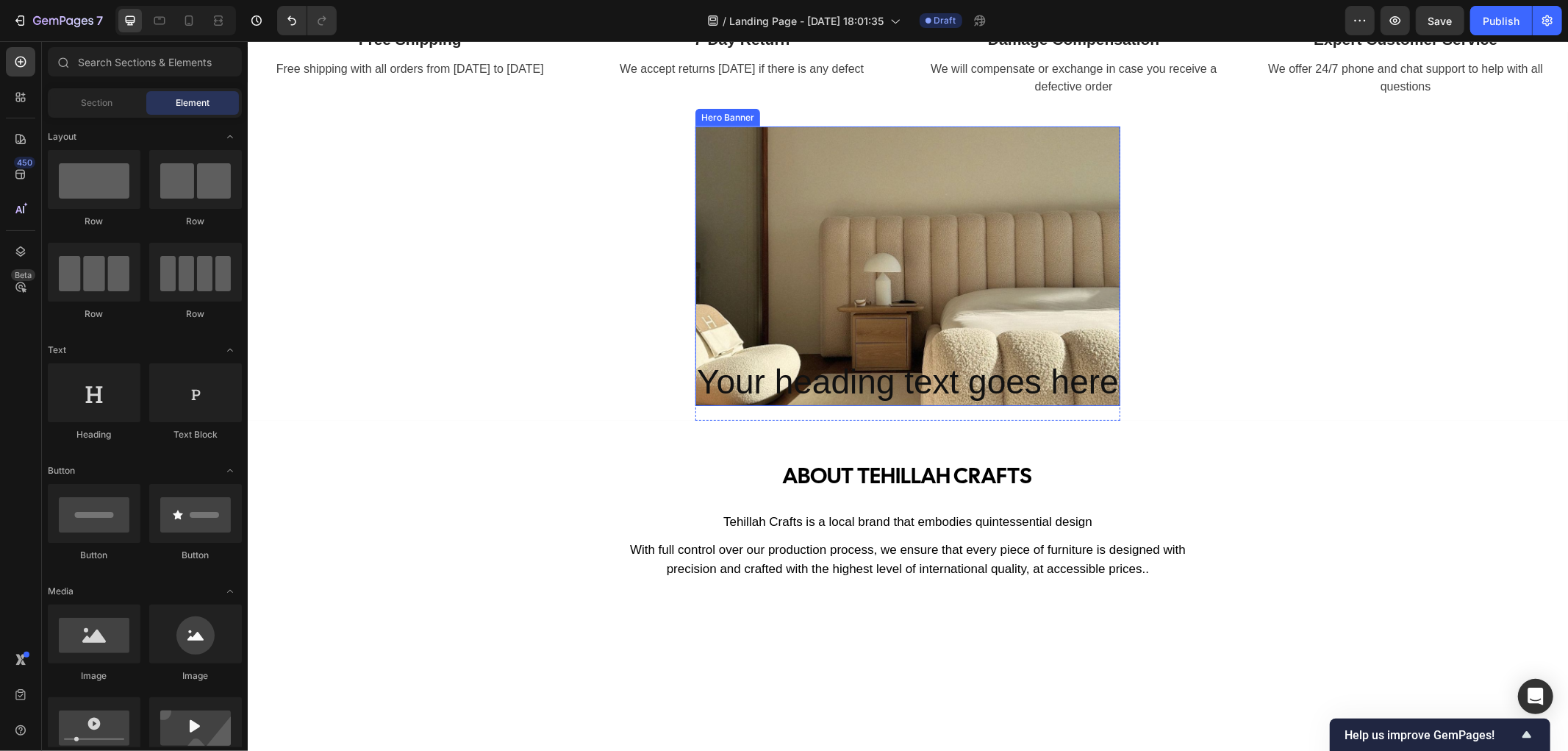
click at [807, 330] on div "Overlay" at bounding box center [906, 266] width 424 height 280
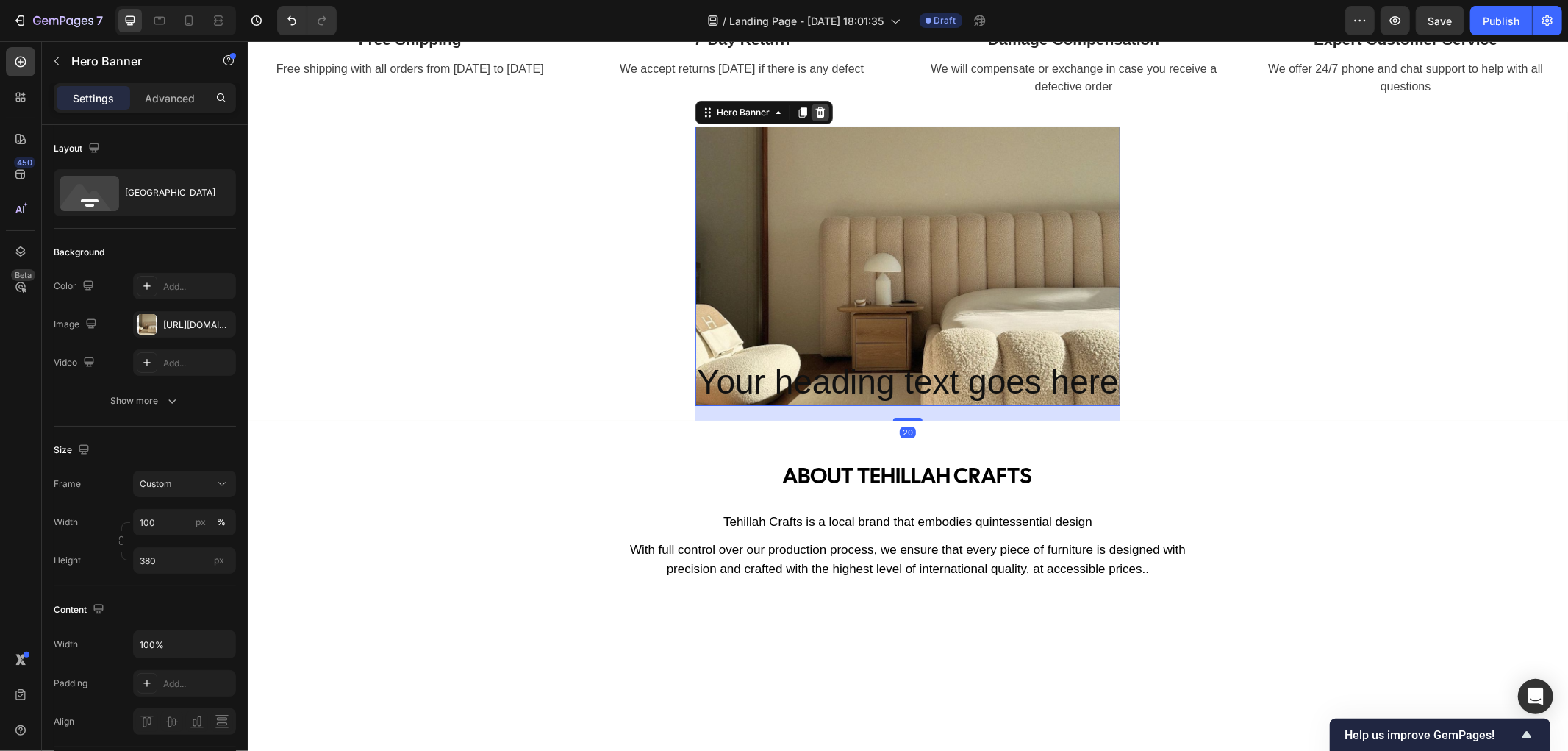
click at [813, 106] on icon at bounding box center [819, 112] width 12 height 12
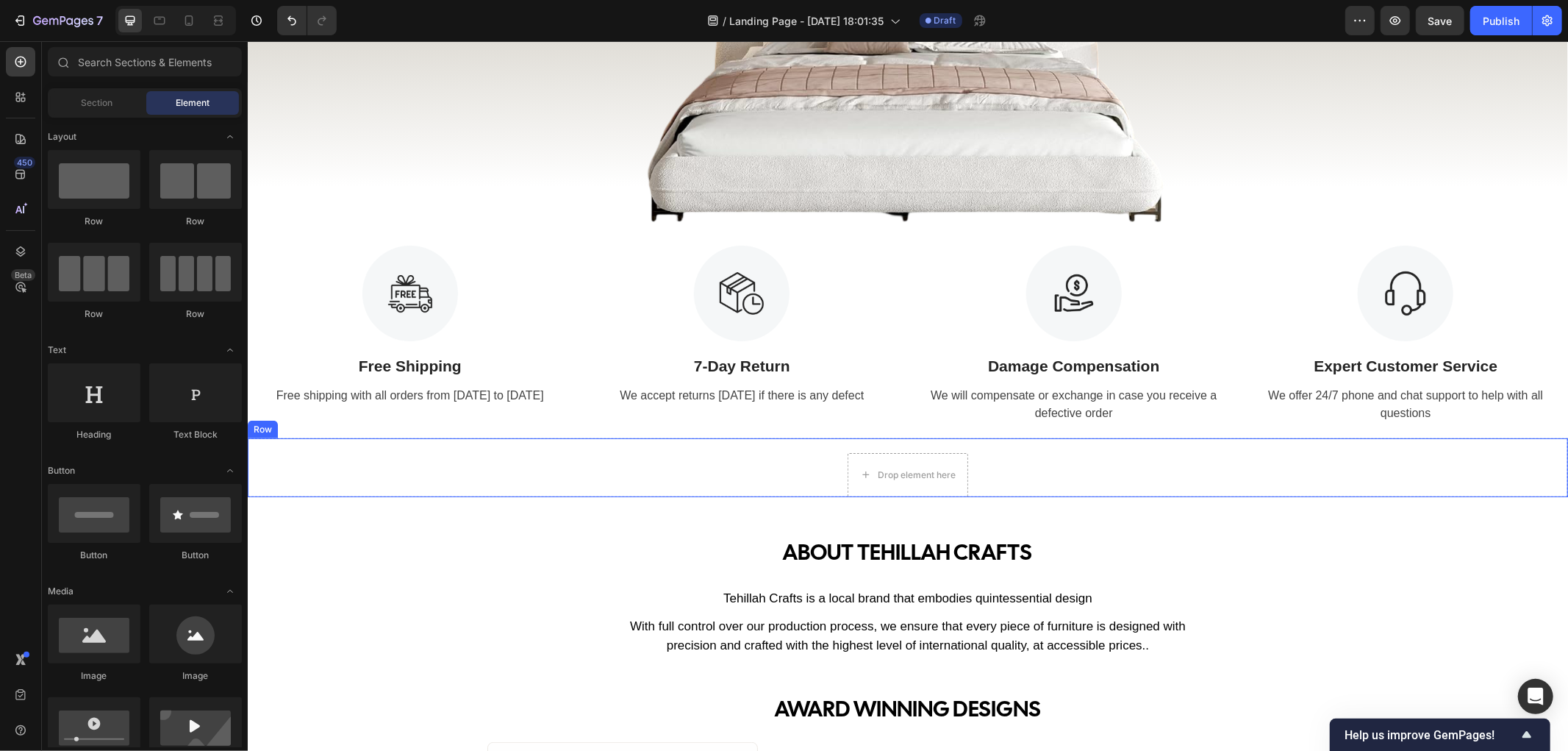
scroll to position [326, 0]
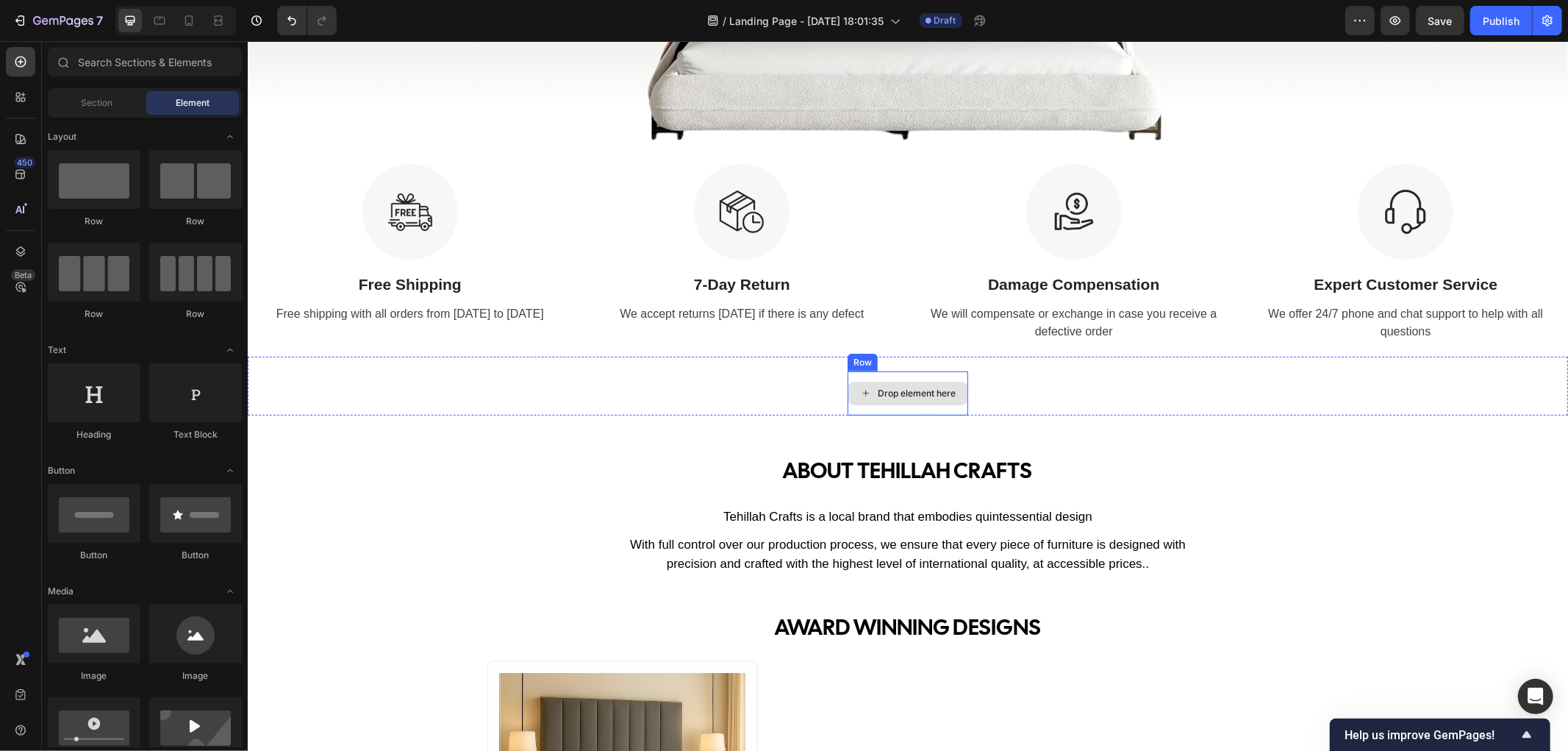
click at [952, 398] on div "Drop element here" at bounding box center [906, 393] width 119 height 24
click at [955, 382] on div "Drop element here" at bounding box center [906, 393] width 119 height 24
click at [958, 399] on div "Drop element here" at bounding box center [906, 393] width 119 height 24
click at [981, 373] on div "Drop element here Row" at bounding box center [906, 392] width 1290 height 44
click at [947, 381] on div "Drop element here" at bounding box center [906, 393] width 119 height 24
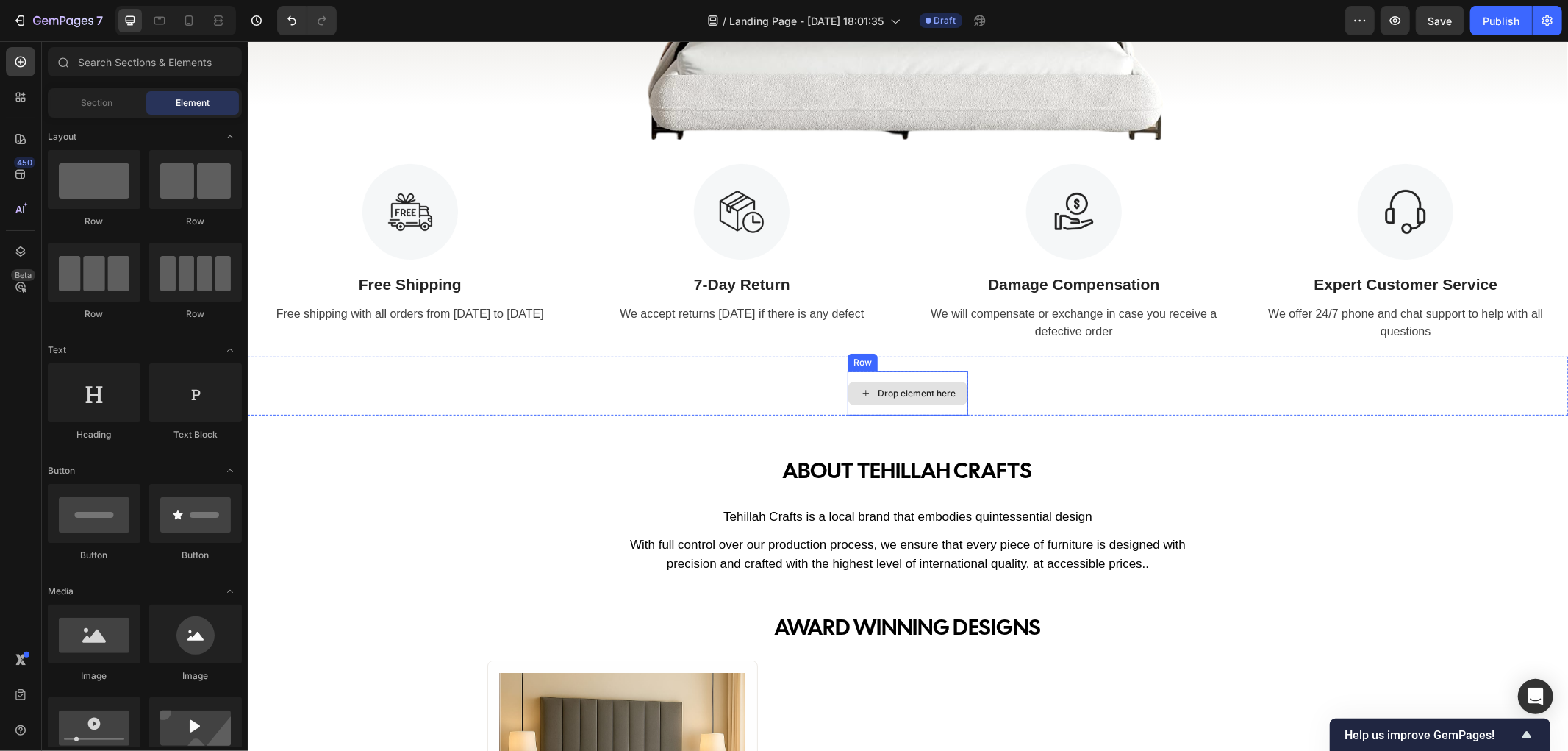
click at [858, 370] on div "Drop element here" at bounding box center [907, 392] width 121 height 44
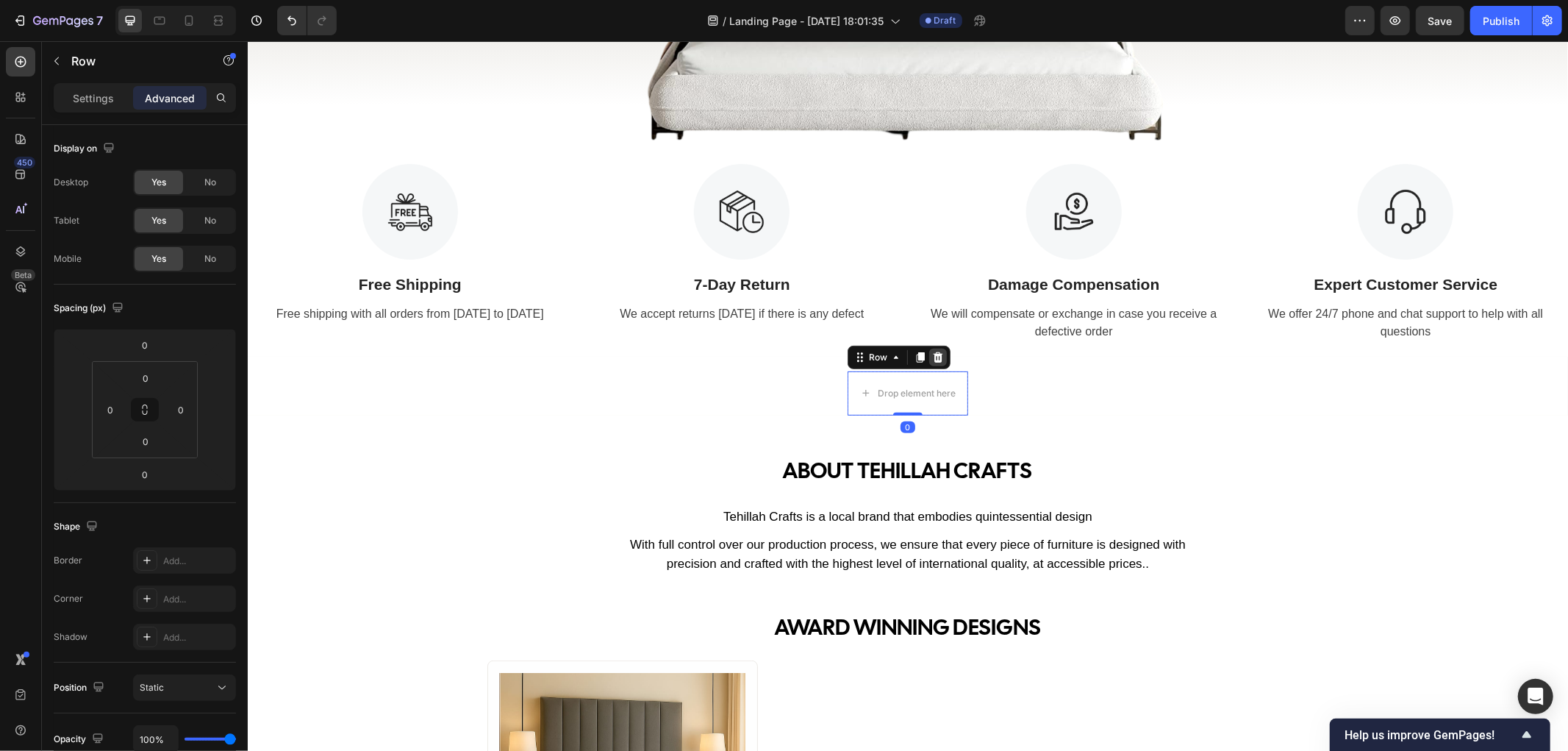
click at [932, 353] on icon at bounding box center [937, 356] width 10 height 10
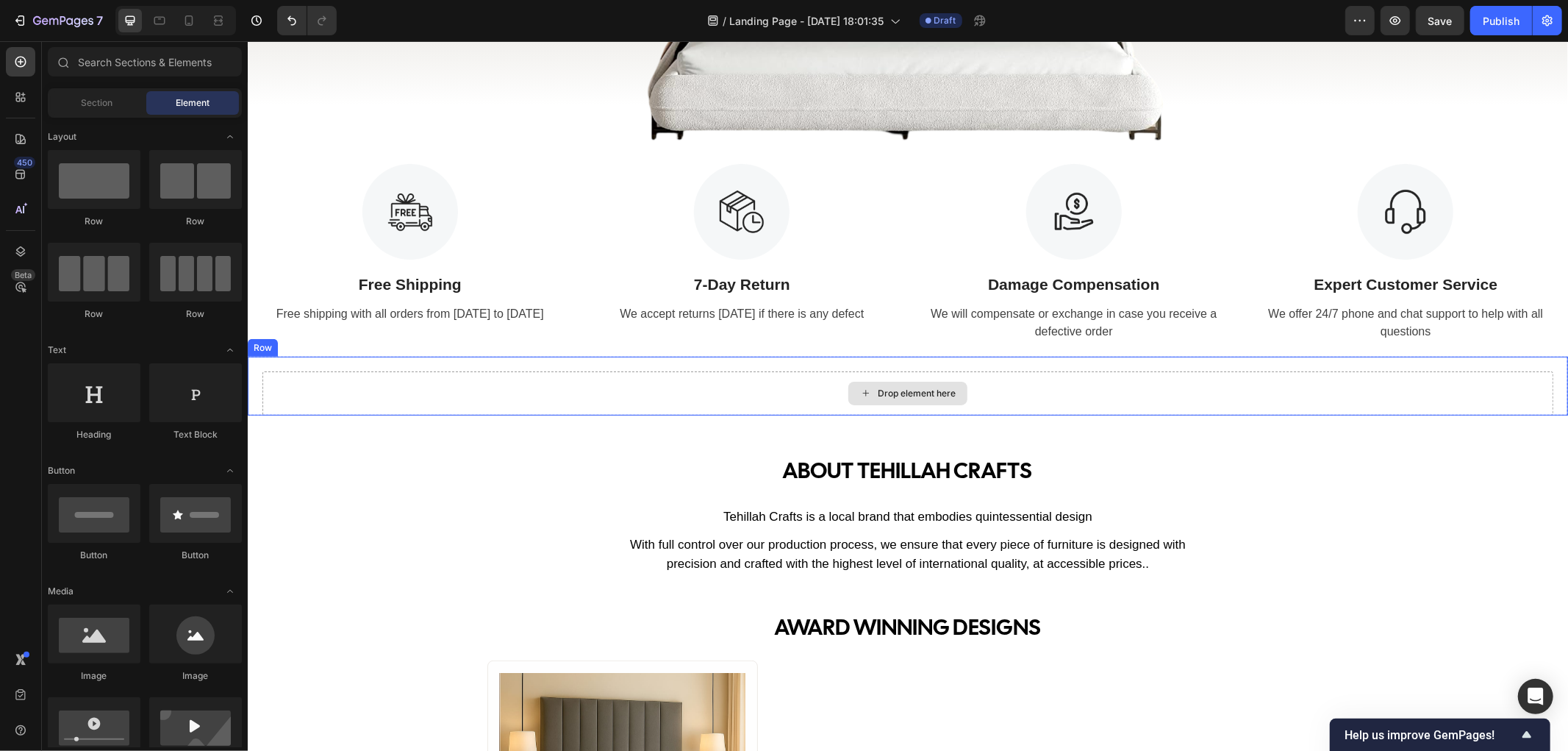
click at [355, 393] on div "Drop element here" at bounding box center [906, 392] width 1290 height 44
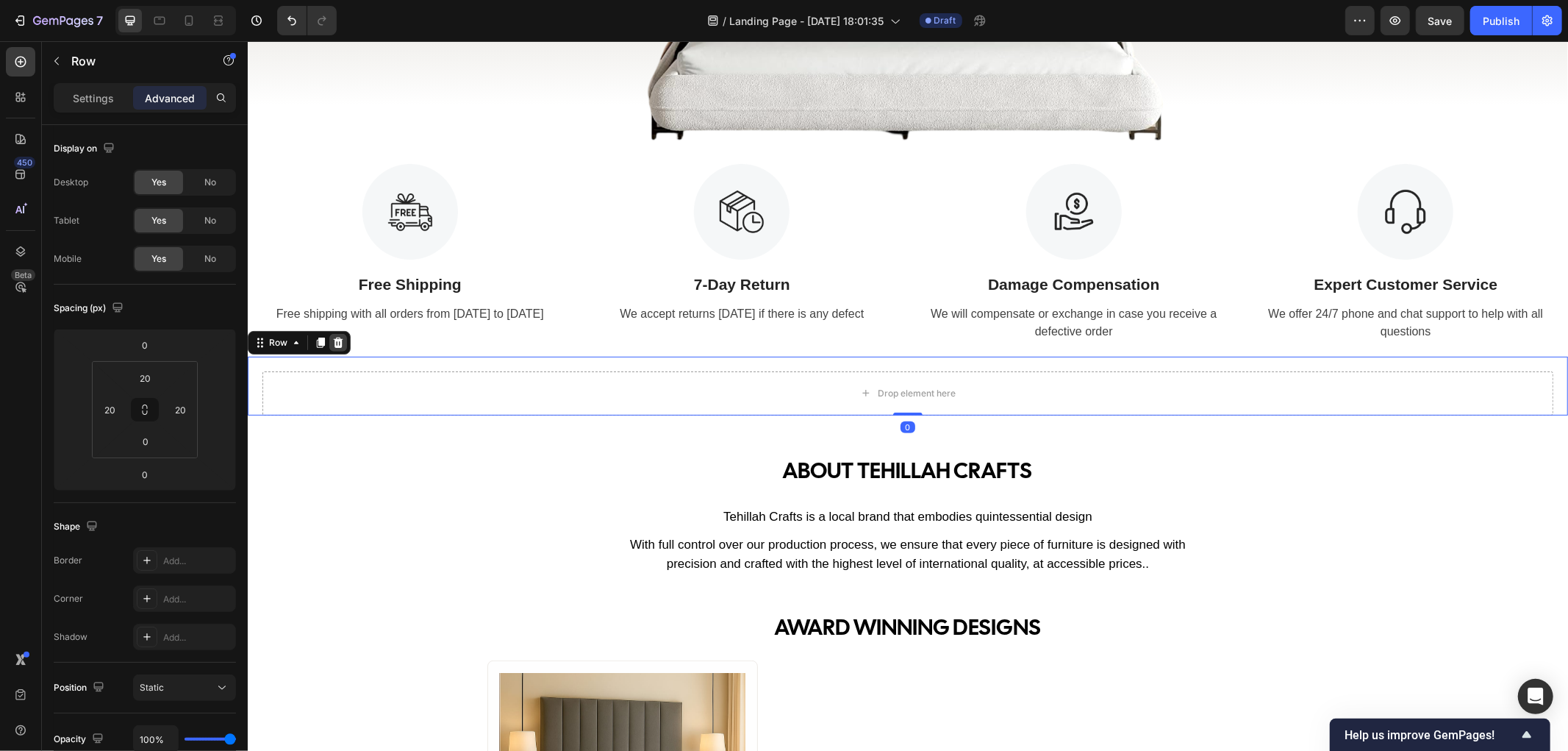
click at [341, 342] on icon at bounding box center [337, 342] width 12 height 12
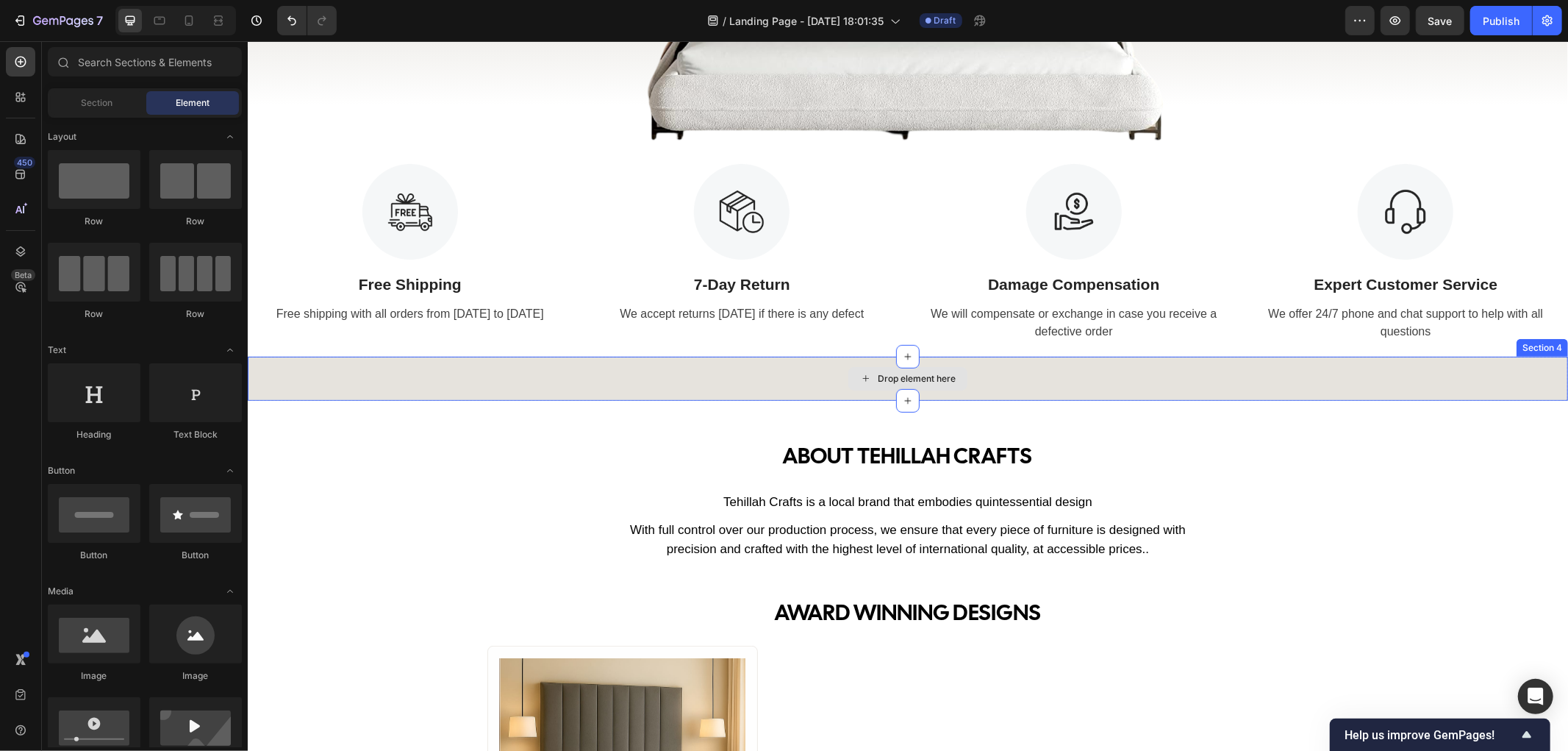
click at [575, 380] on div "Drop element here" at bounding box center [906, 378] width 1320 height 44
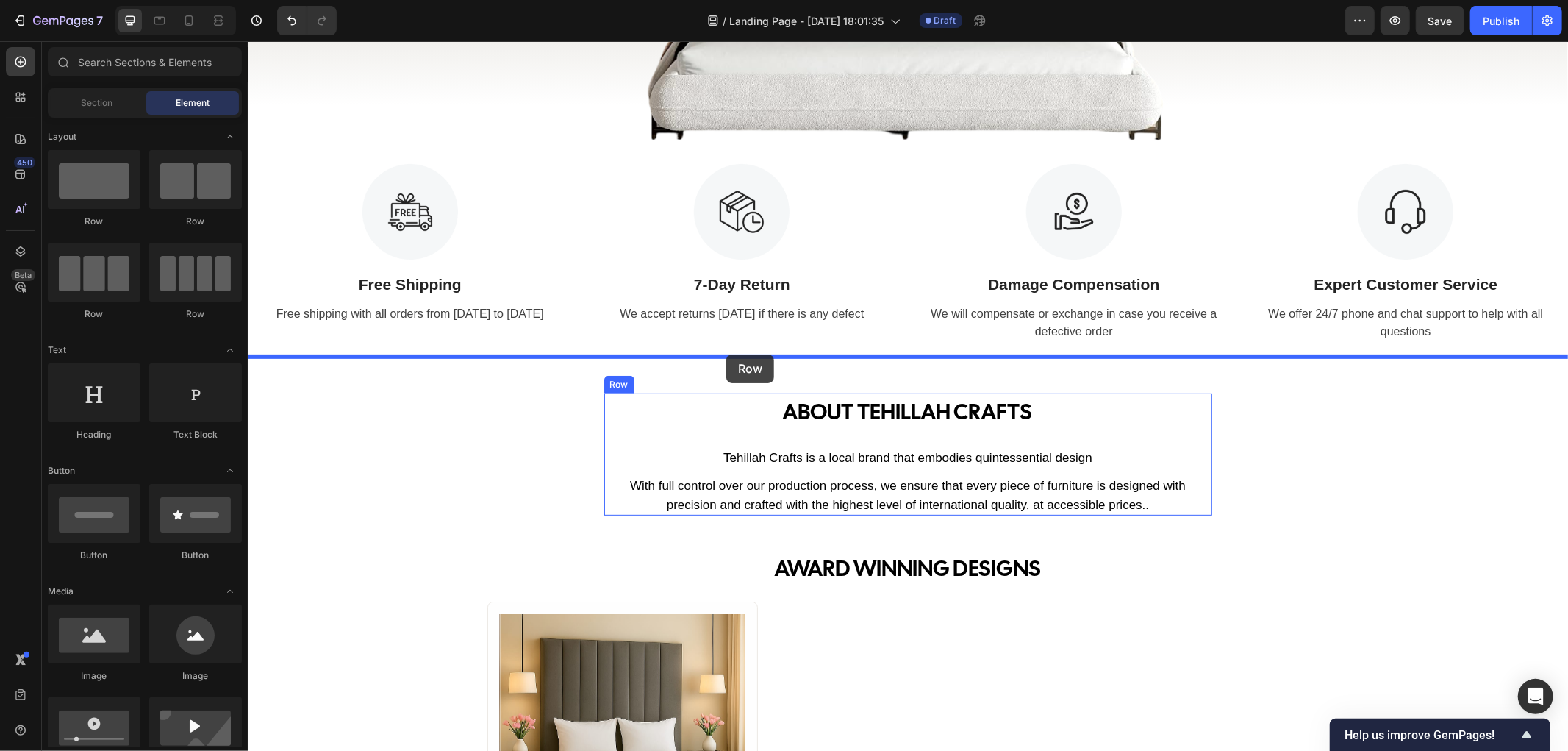
drag, startPoint x: 339, startPoint y: 237, endPoint x: 725, endPoint y: 353, distance: 403.1
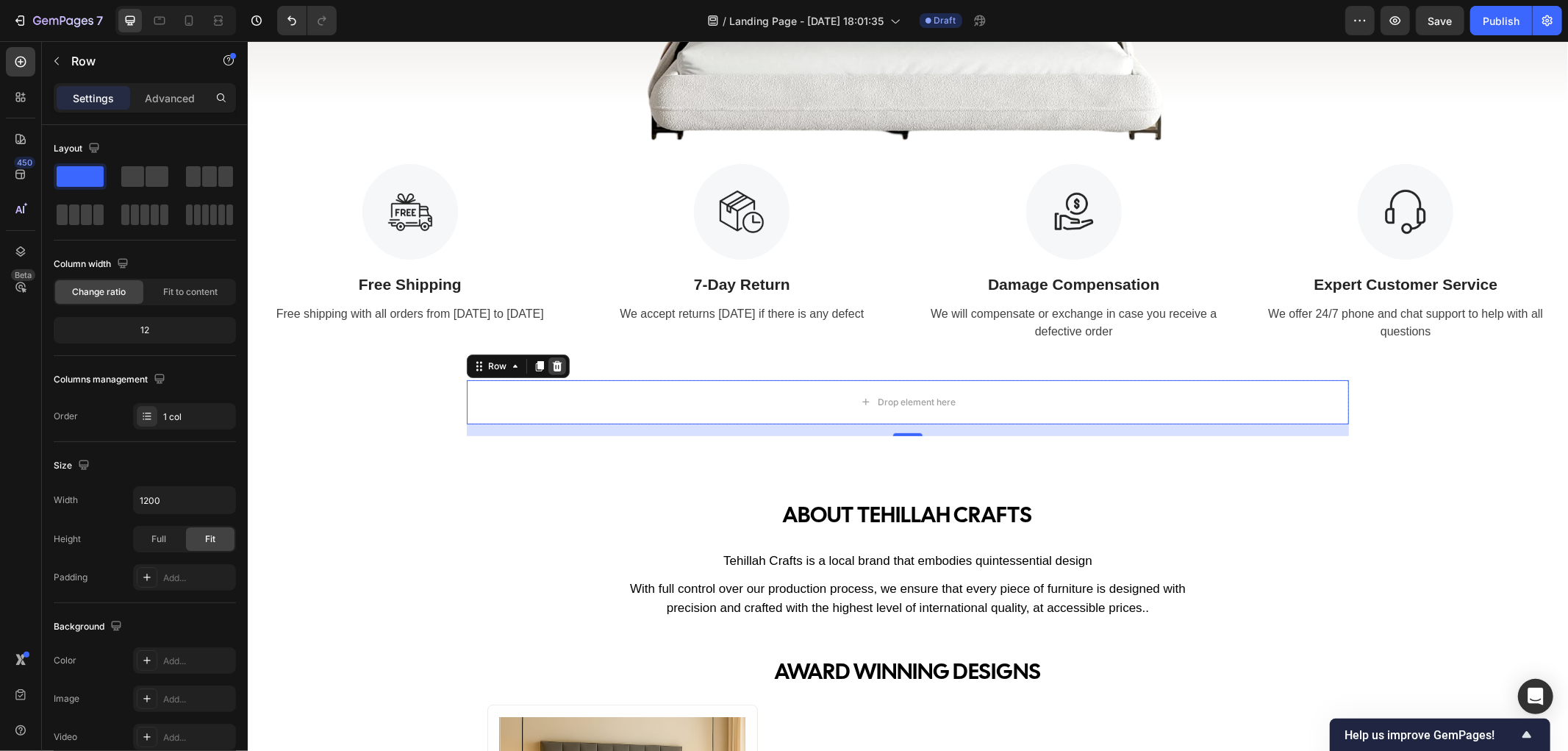
click at [553, 363] on icon at bounding box center [556, 365] width 12 height 12
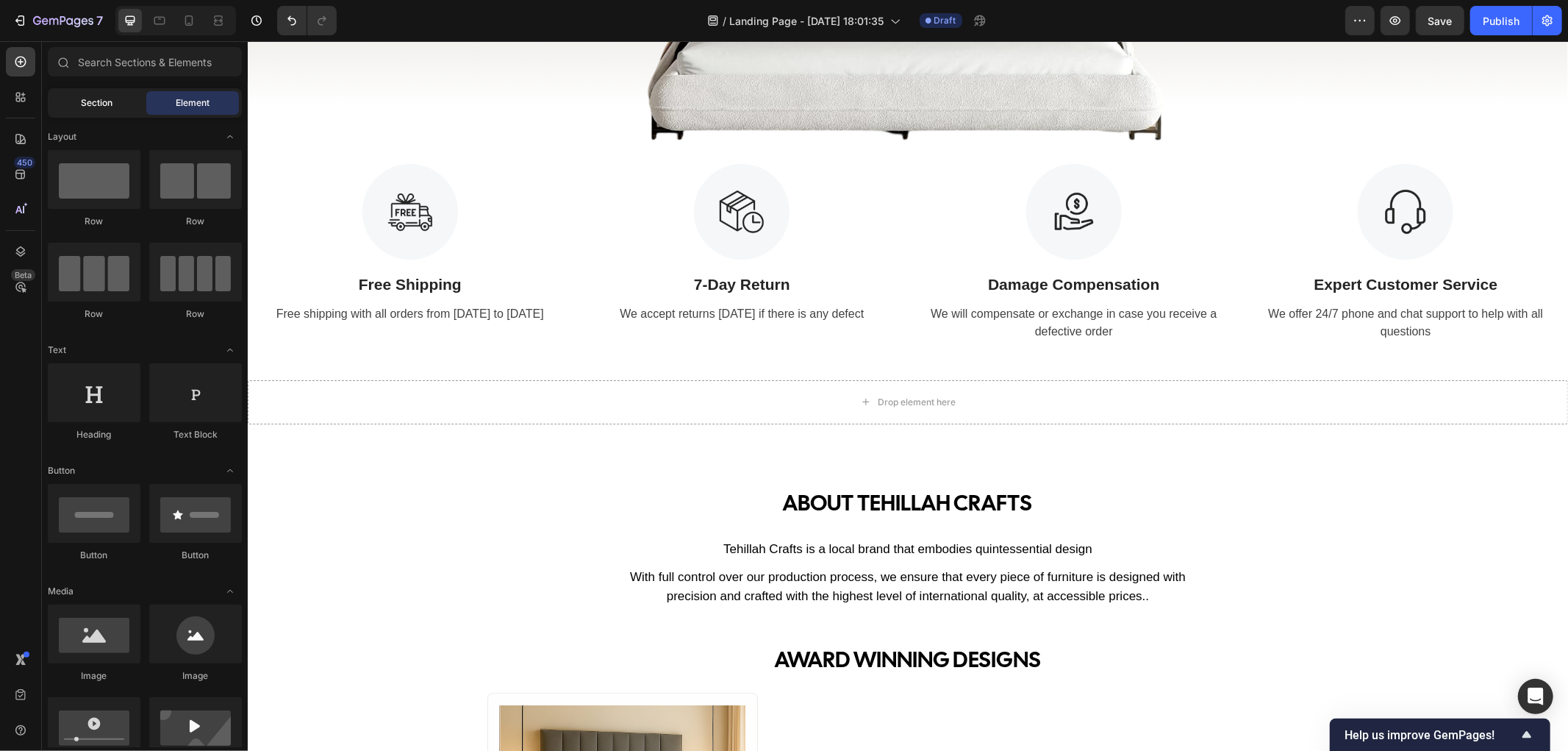
click at [100, 96] on span "Section" at bounding box center [97, 102] width 32 height 13
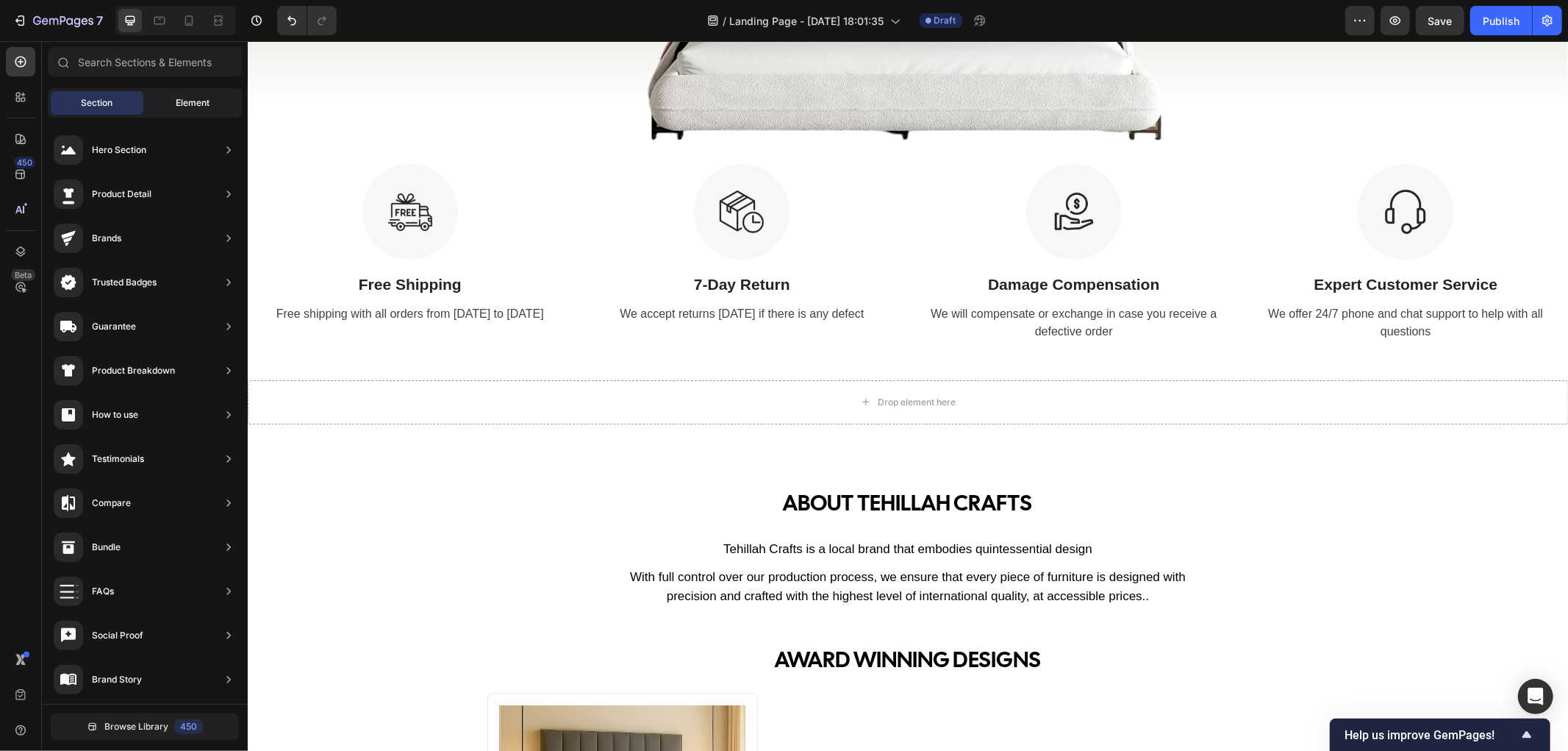
click at [183, 94] on div "Element" at bounding box center [191, 103] width 92 height 24
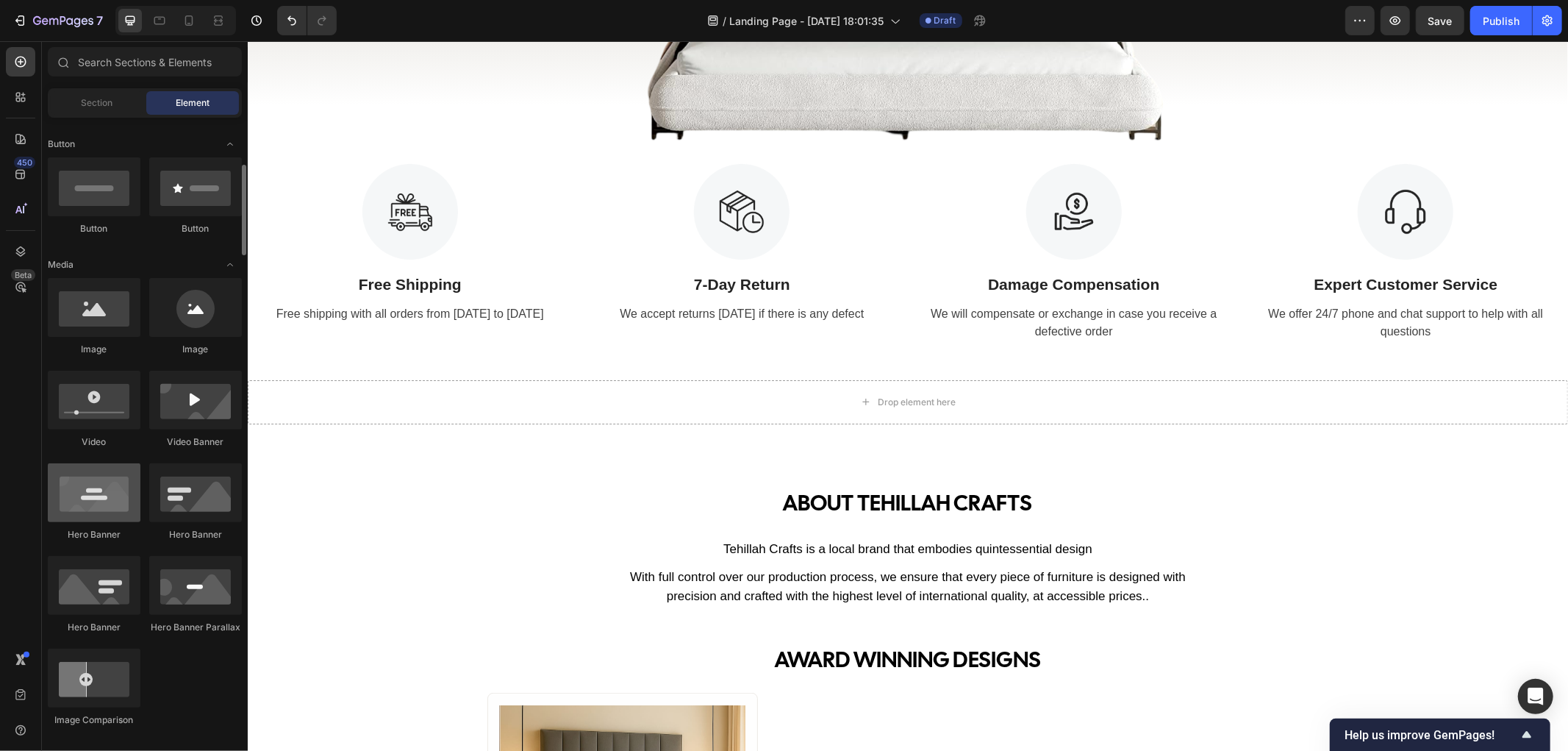
scroll to position [408, 0]
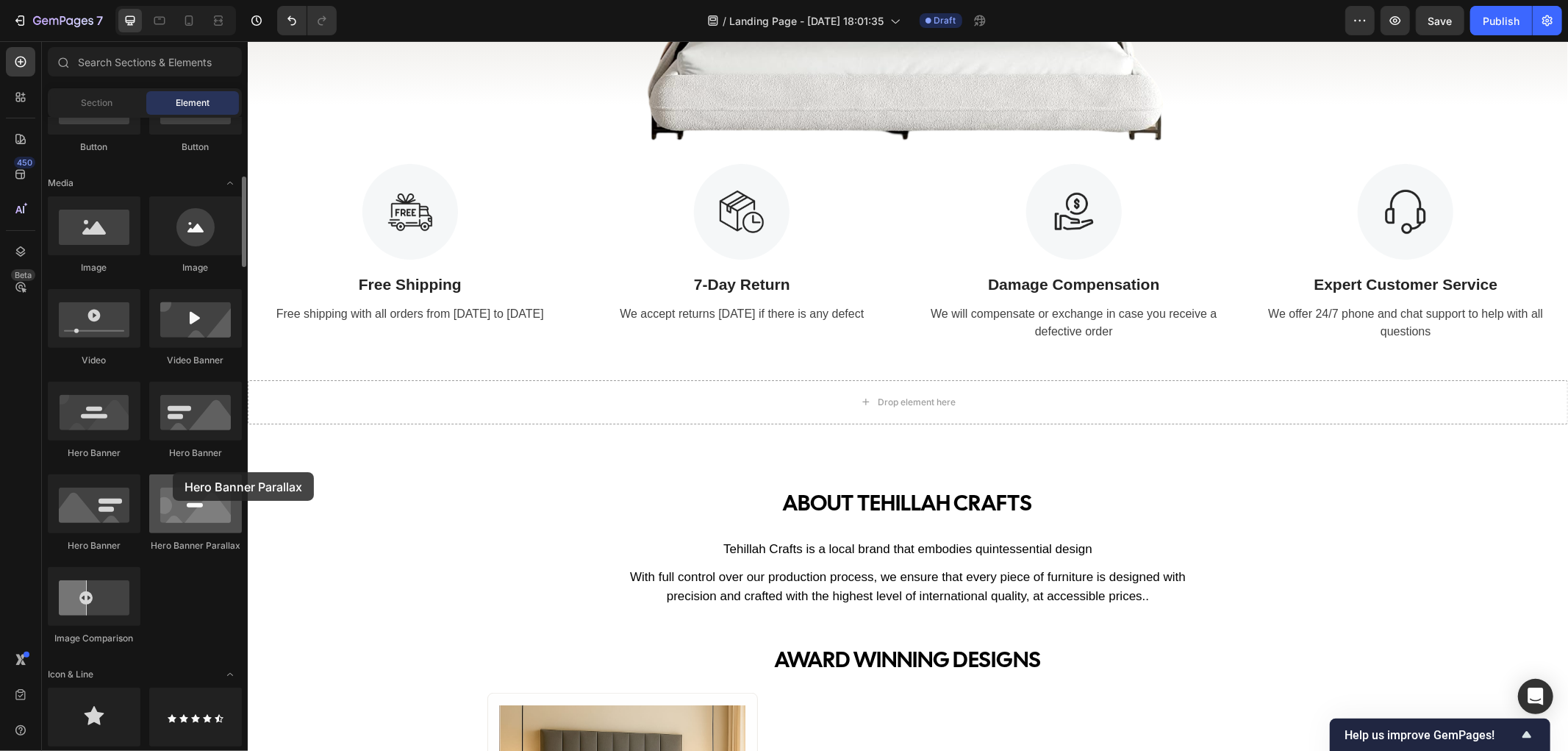
drag, startPoint x: 207, startPoint y: 522, endPoint x: 175, endPoint y: 501, distance: 38.3
click at [171, 491] on div at bounding box center [194, 503] width 92 height 59
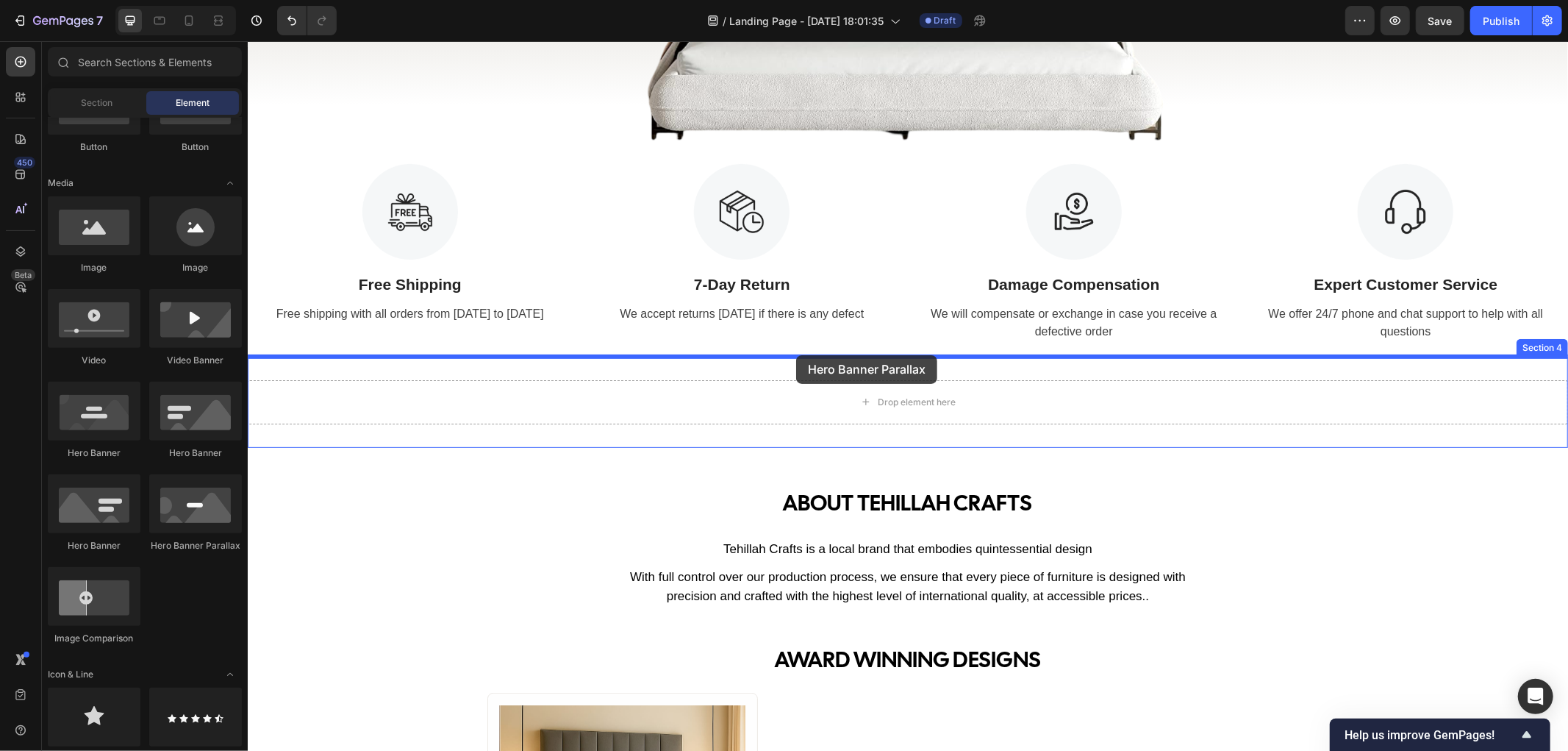
drag, startPoint x: 424, startPoint y: 547, endPoint x: 795, endPoint y: 357, distance: 416.8
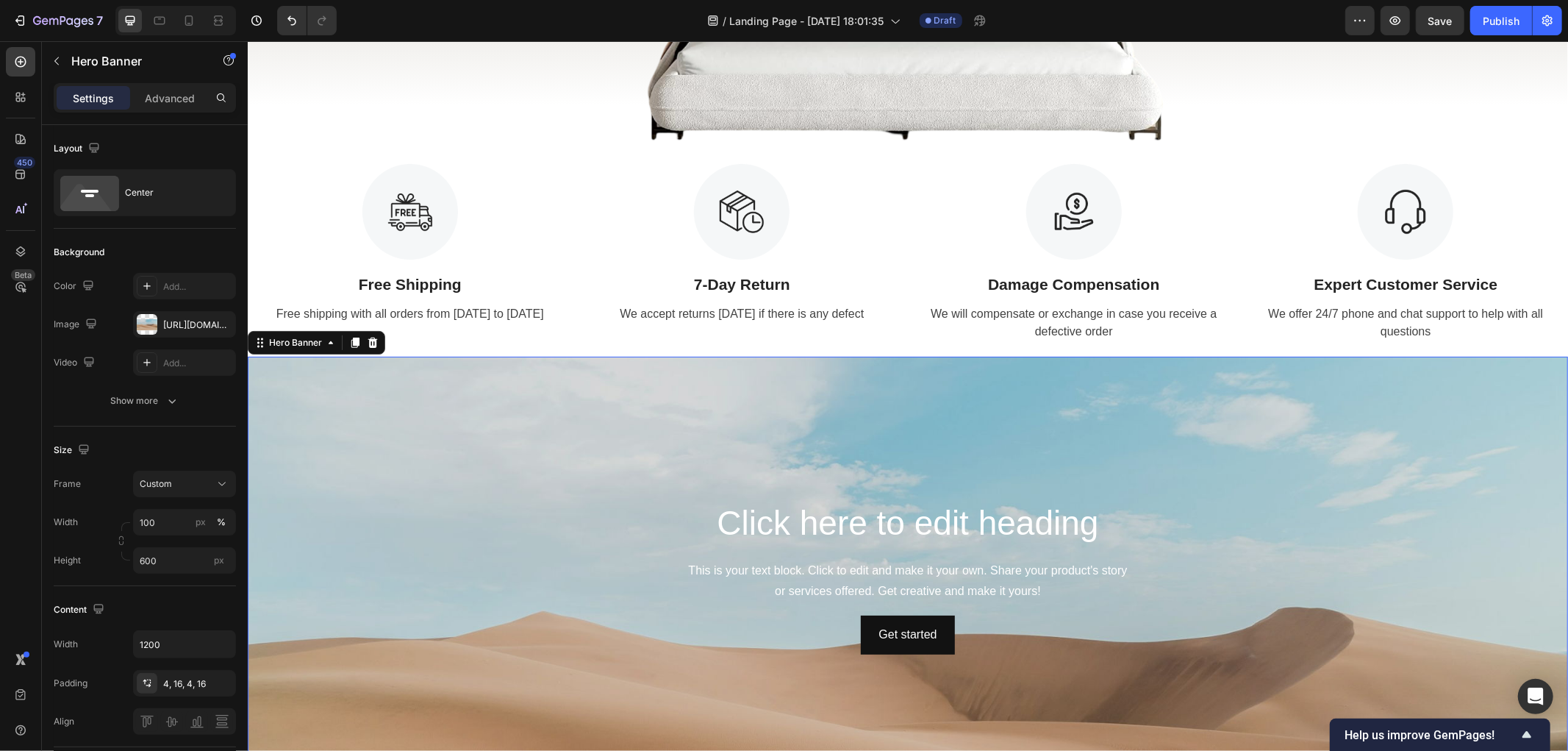
scroll to position [490, 0]
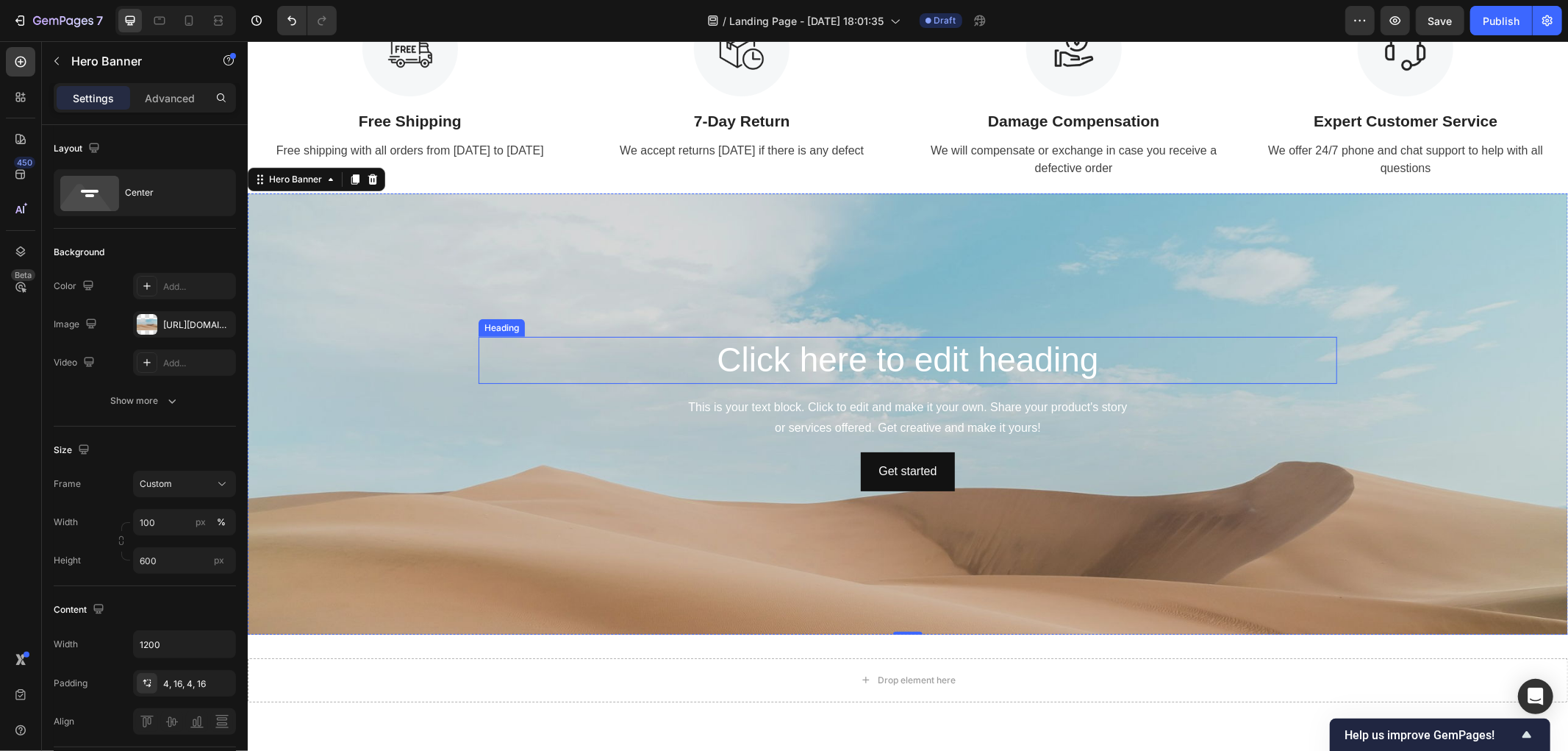
click at [946, 362] on h2 "Click here to edit heading" at bounding box center [907, 359] width 859 height 47
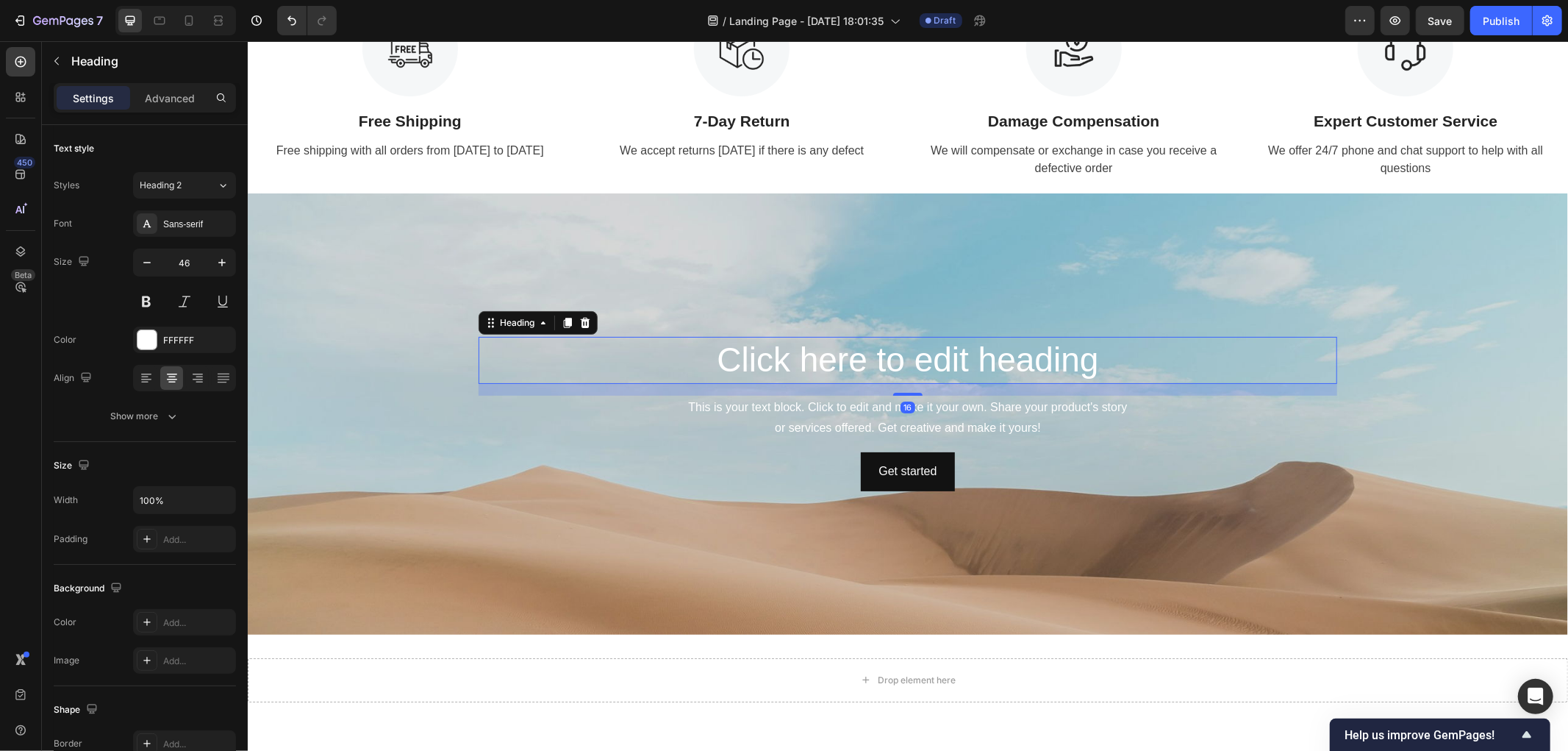
click at [946, 362] on h2 "Click here to edit heading" at bounding box center [907, 359] width 859 height 47
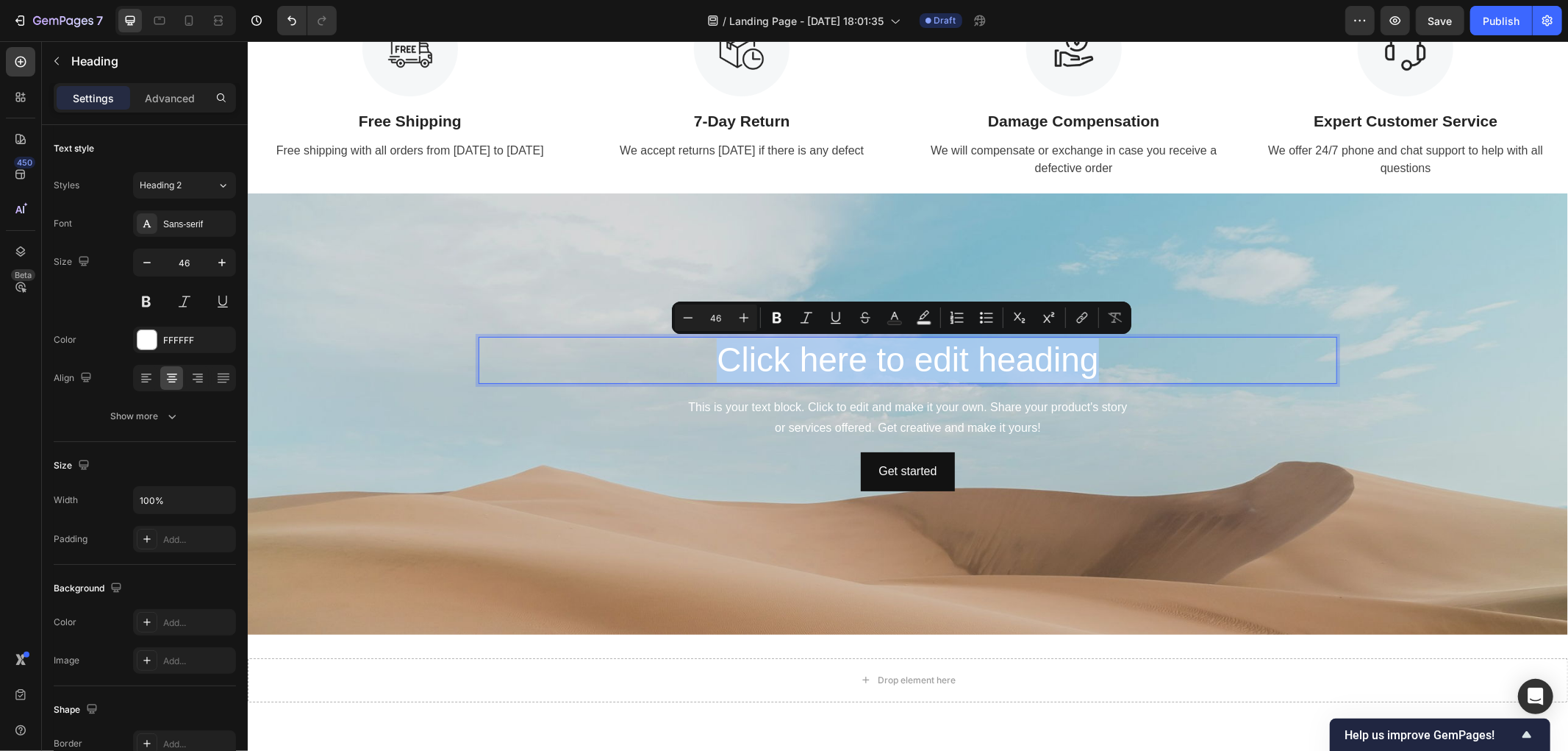
drag, startPoint x: 1092, startPoint y: 356, endPoint x: 697, endPoint y: 367, distance: 395.2
click at [697, 367] on p "Click here to edit heading" at bounding box center [906, 359] width 856 height 44
click at [789, 358] on p "Click here to edit heading" at bounding box center [906, 359] width 856 height 44
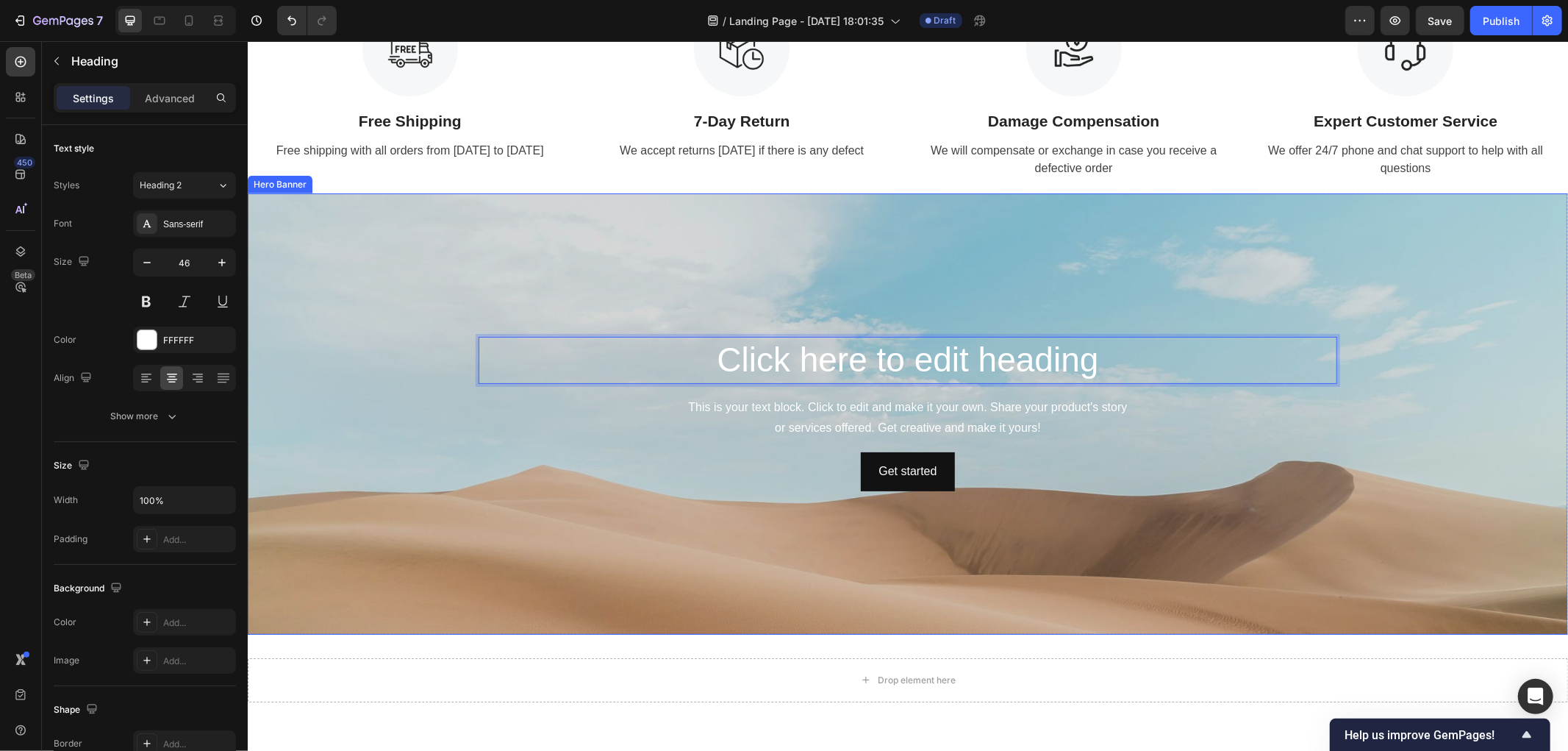
click at [385, 231] on div "Background Image" at bounding box center [906, 512] width 1320 height 662
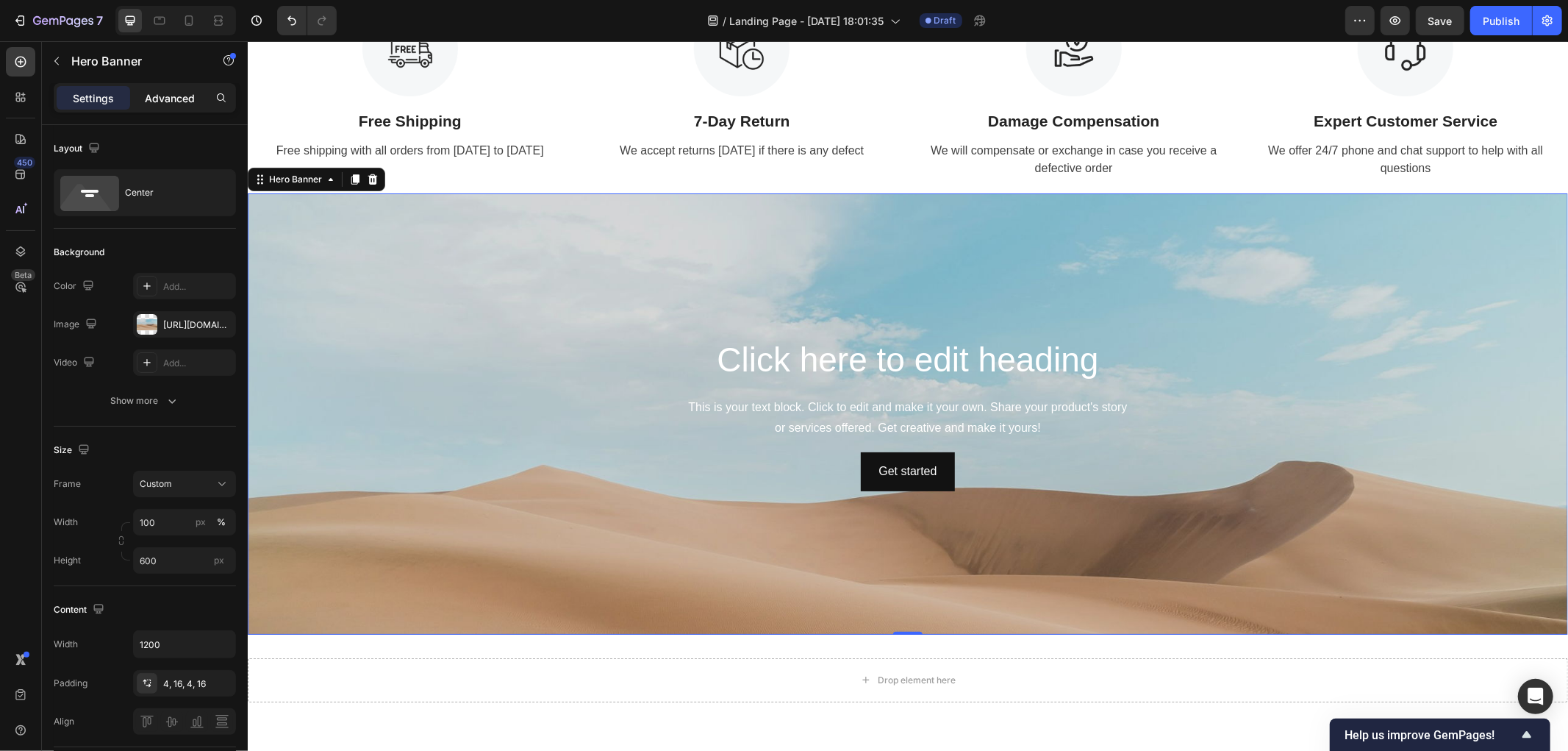
click at [170, 90] on p "Advanced" at bounding box center [170, 98] width 50 height 16
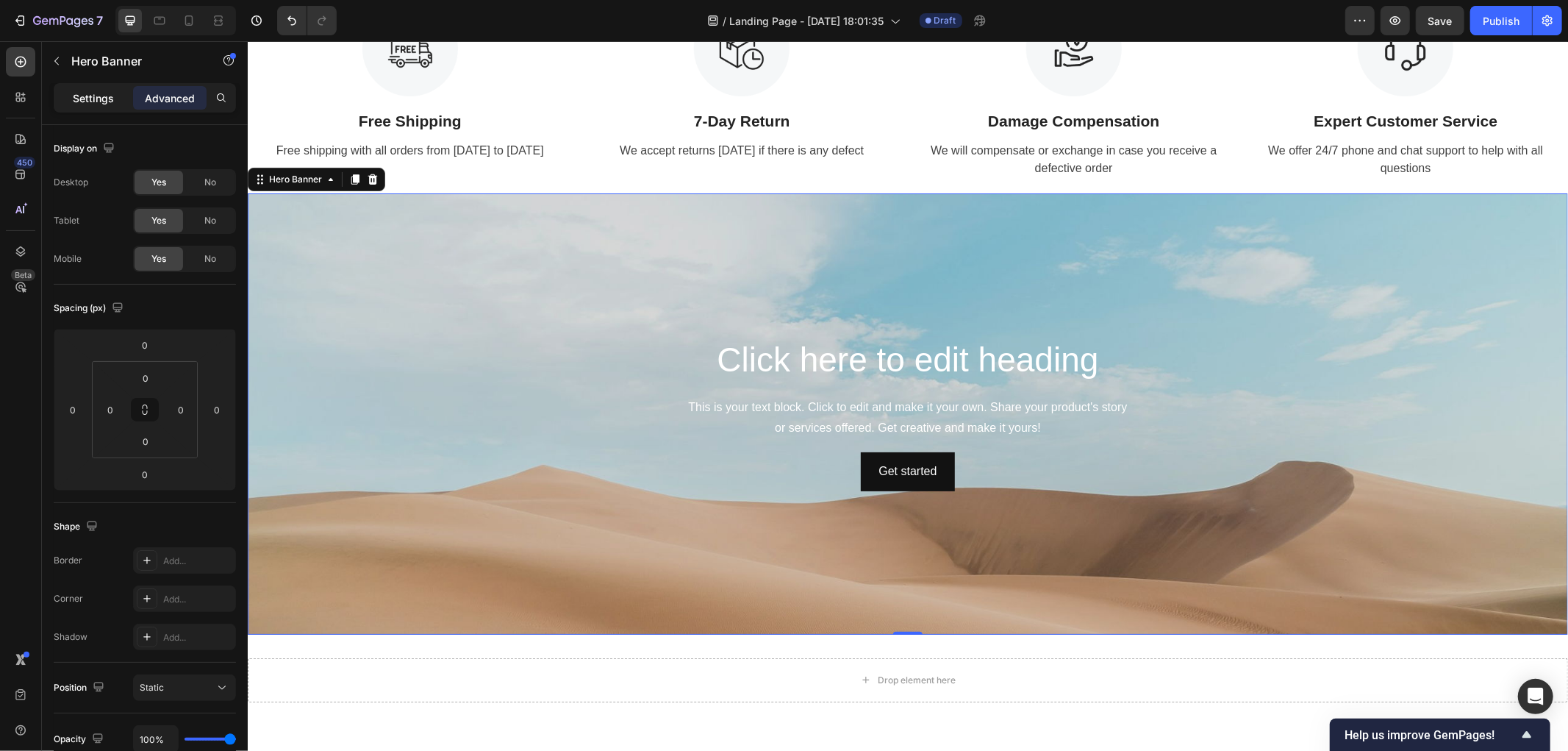
click at [85, 95] on p "Settings" at bounding box center [92, 98] width 41 height 16
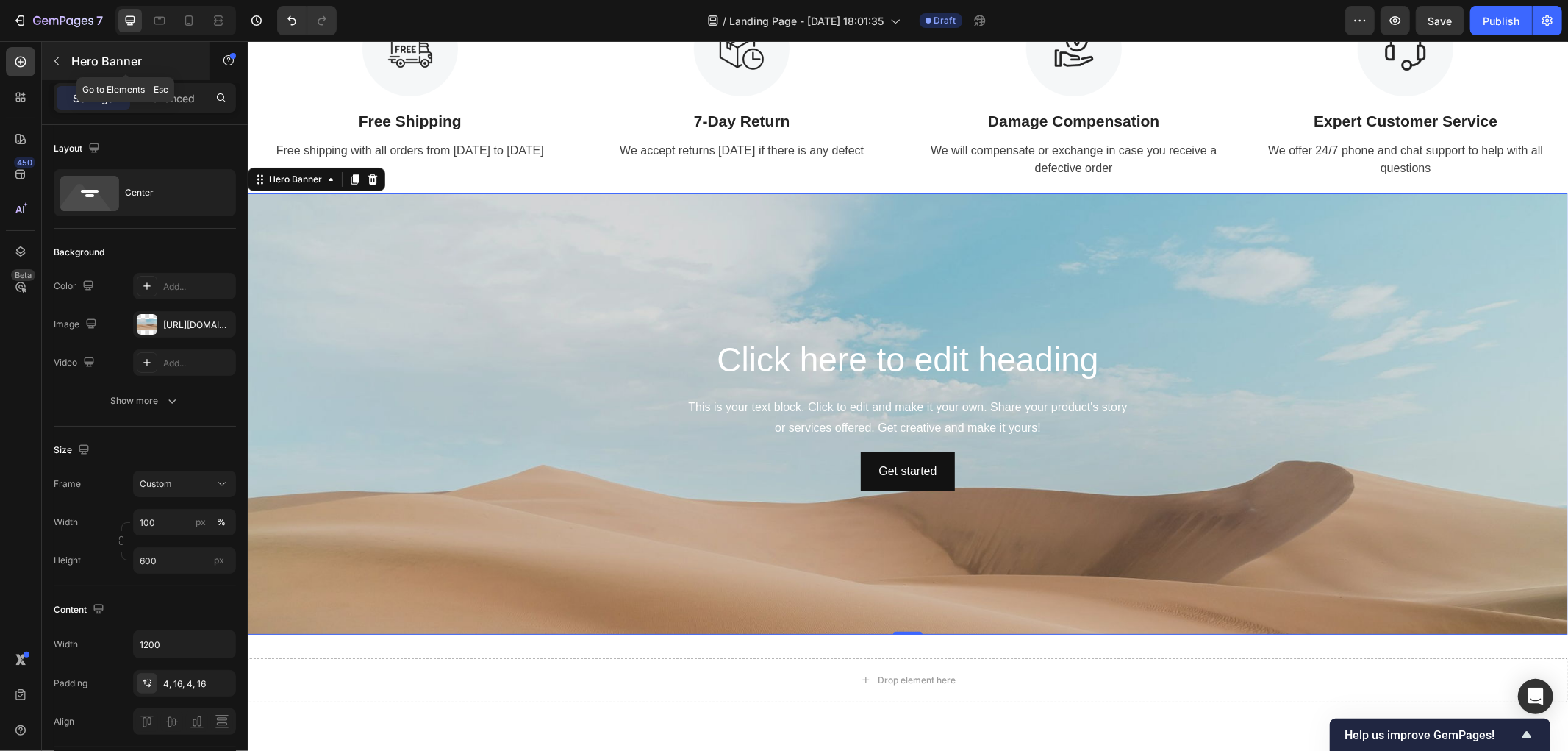
click at [61, 64] on icon "button" at bounding box center [57, 62] width 12 height 12
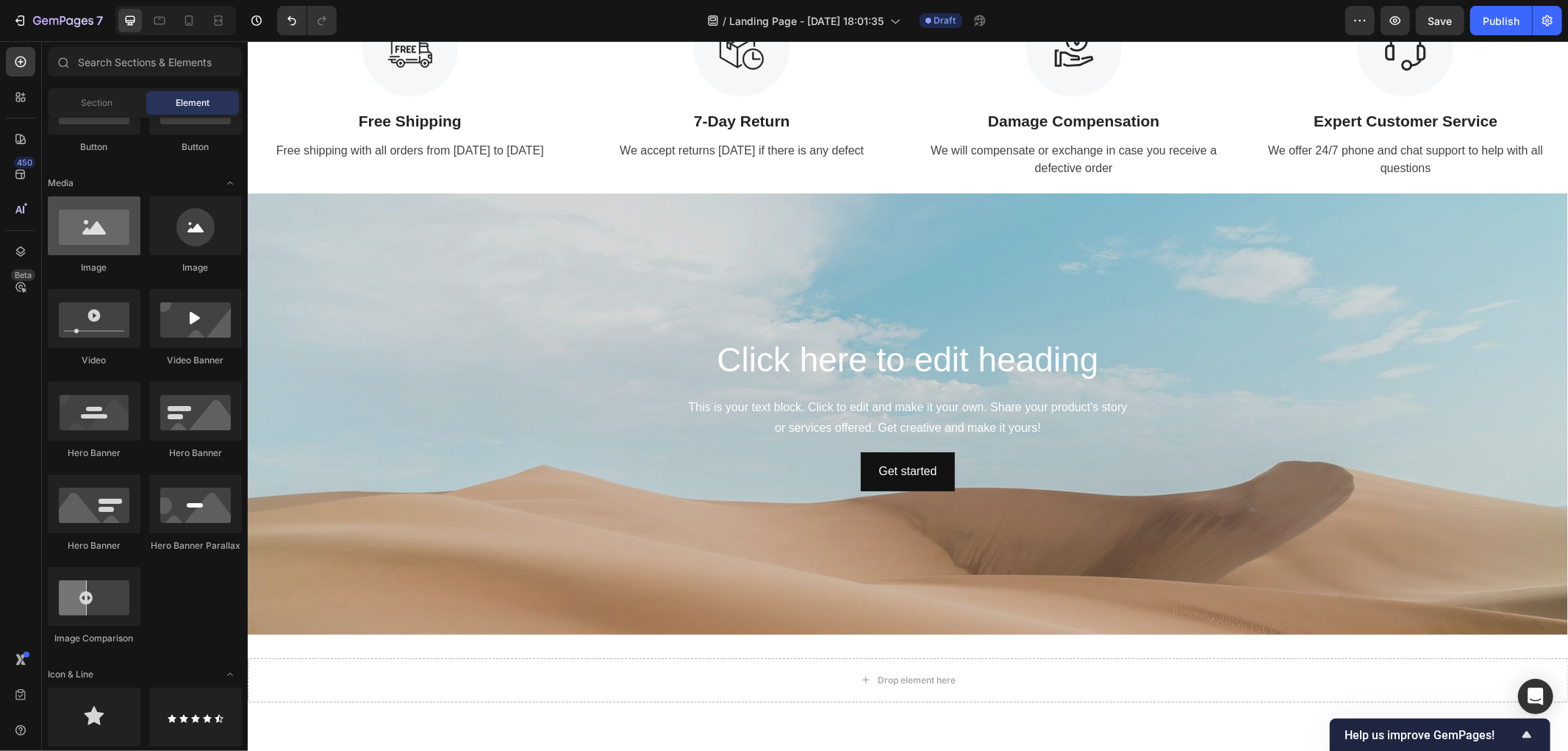
scroll to position [0, 0]
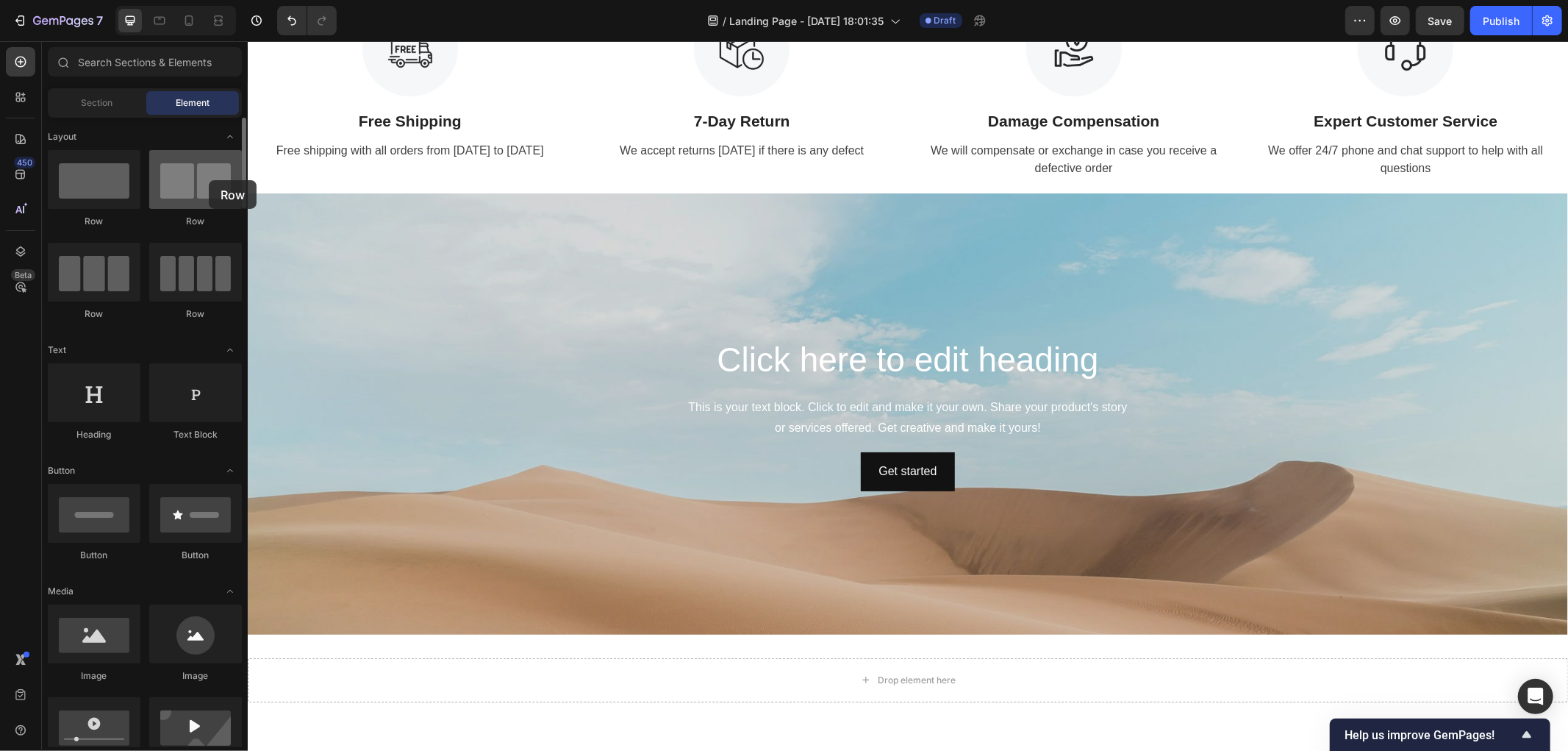
drag, startPoint x: 164, startPoint y: 193, endPoint x: 208, endPoint y: 181, distance: 45.6
click at [208, 181] on div at bounding box center [194, 179] width 92 height 59
click at [354, 287] on div "Background Image" at bounding box center [906, 512] width 1320 height 662
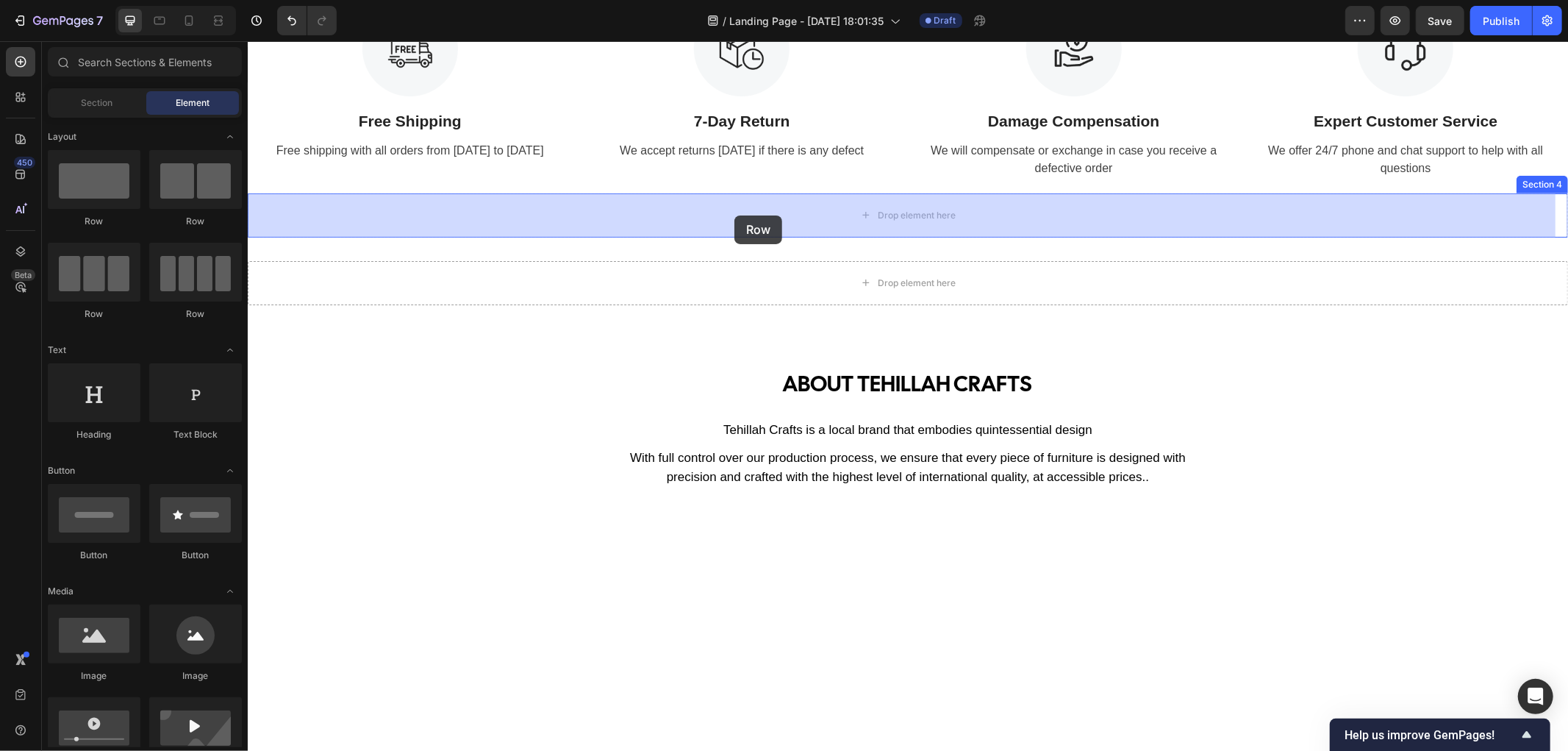
drag, startPoint x: 419, startPoint y: 230, endPoint x: 734, endPoint y: 214, distance: 315.4
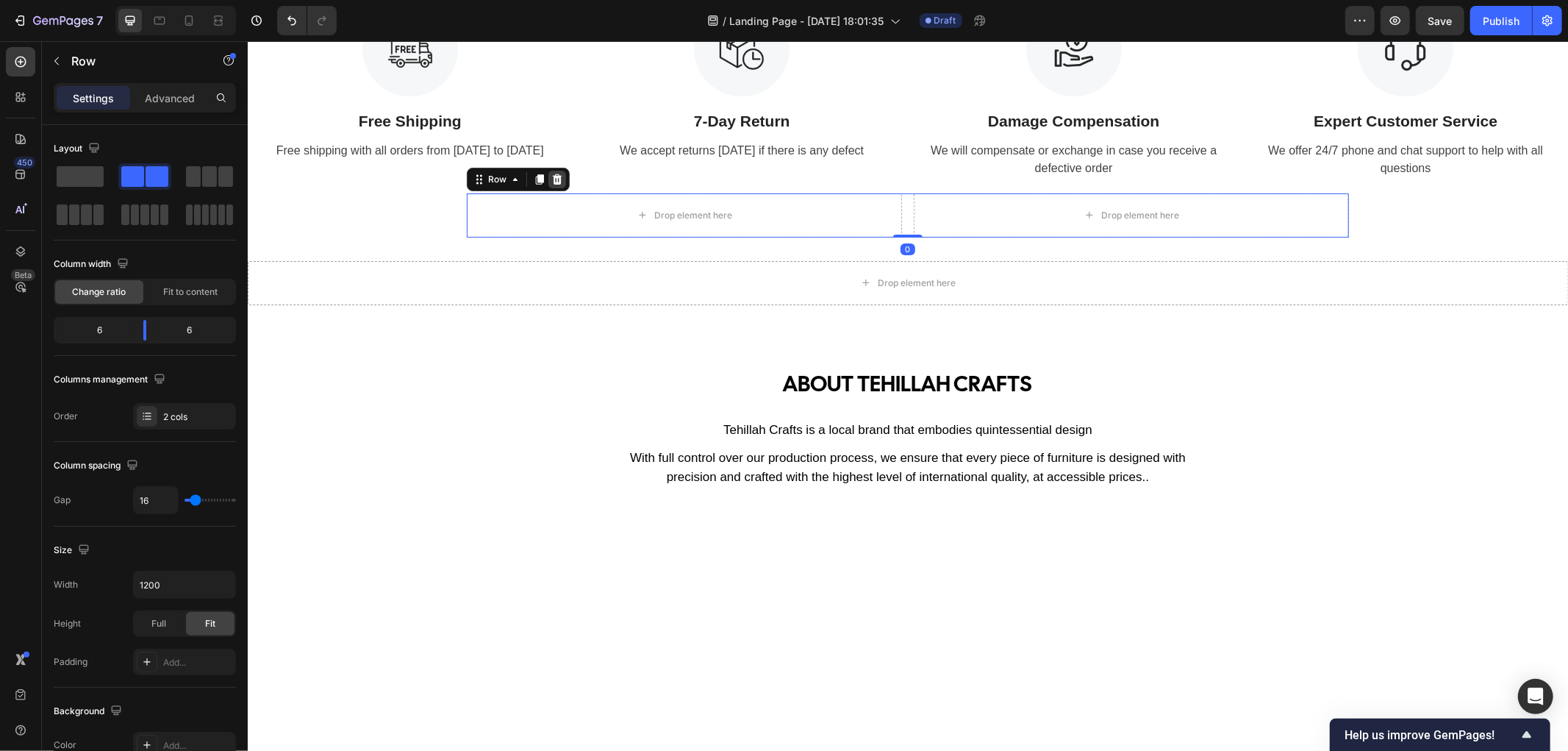
click at [550, 175] on icon at bounding box center [556, 179] width 12 height 12
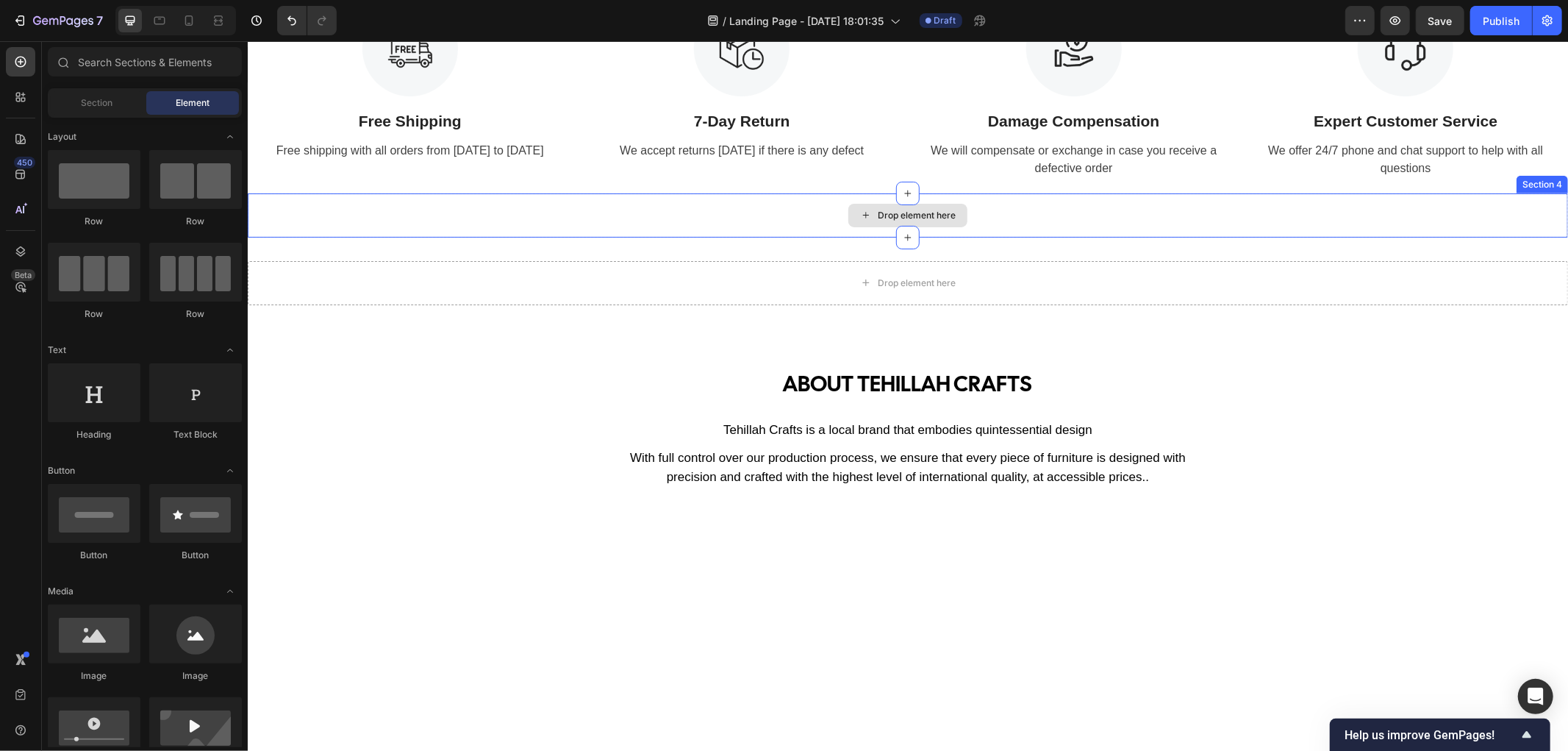
click at [600, 224] on div "Drop element here" at bounding box center [906, 214] width 1320 height 44
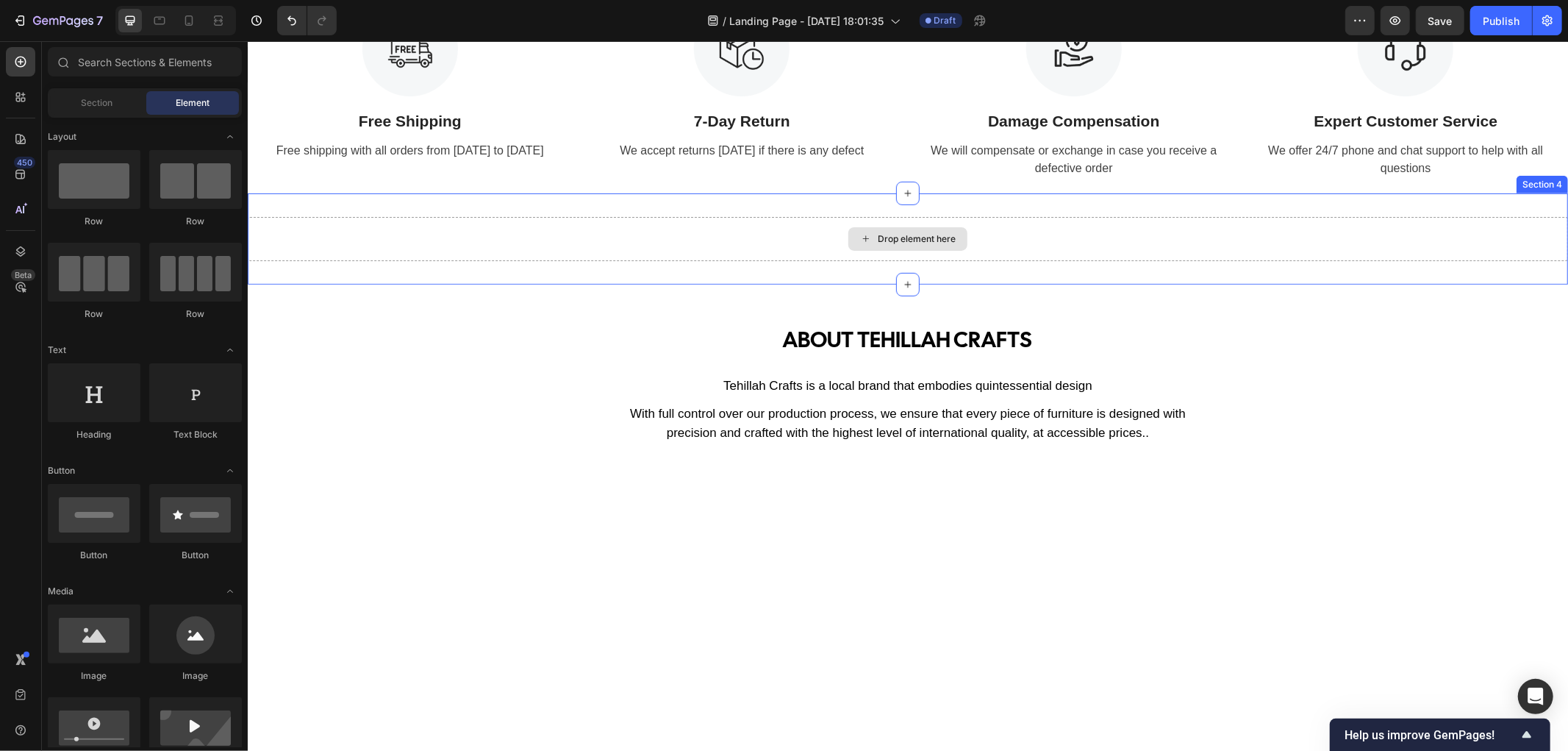
click at [637, 253] on div "Drop element here" at bounding box center [906, 238] width 1320 height 44
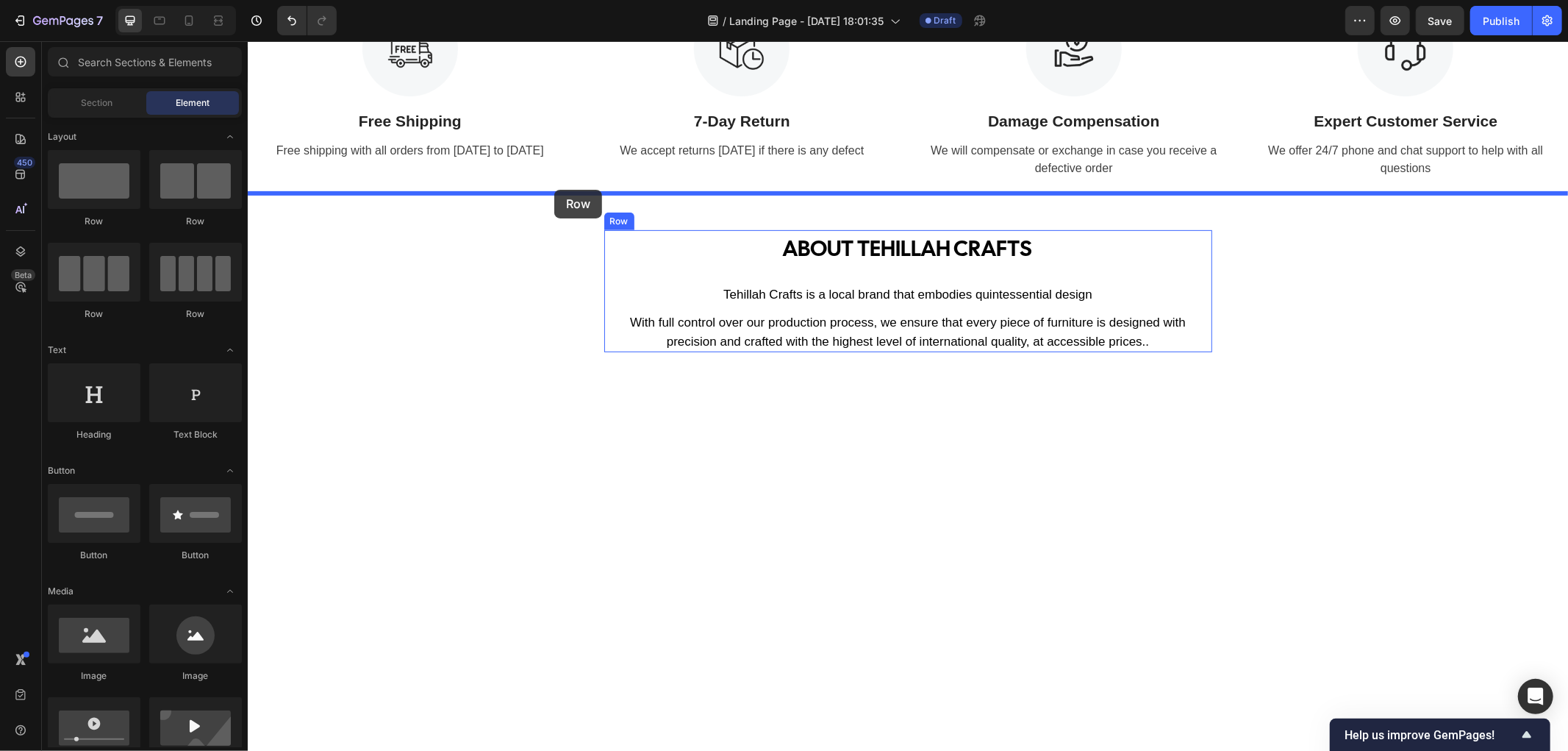
drag, startPoint x: 439, startPoint y: 210, endPoint x: 553, endPoint y: 188, distance: 116.1
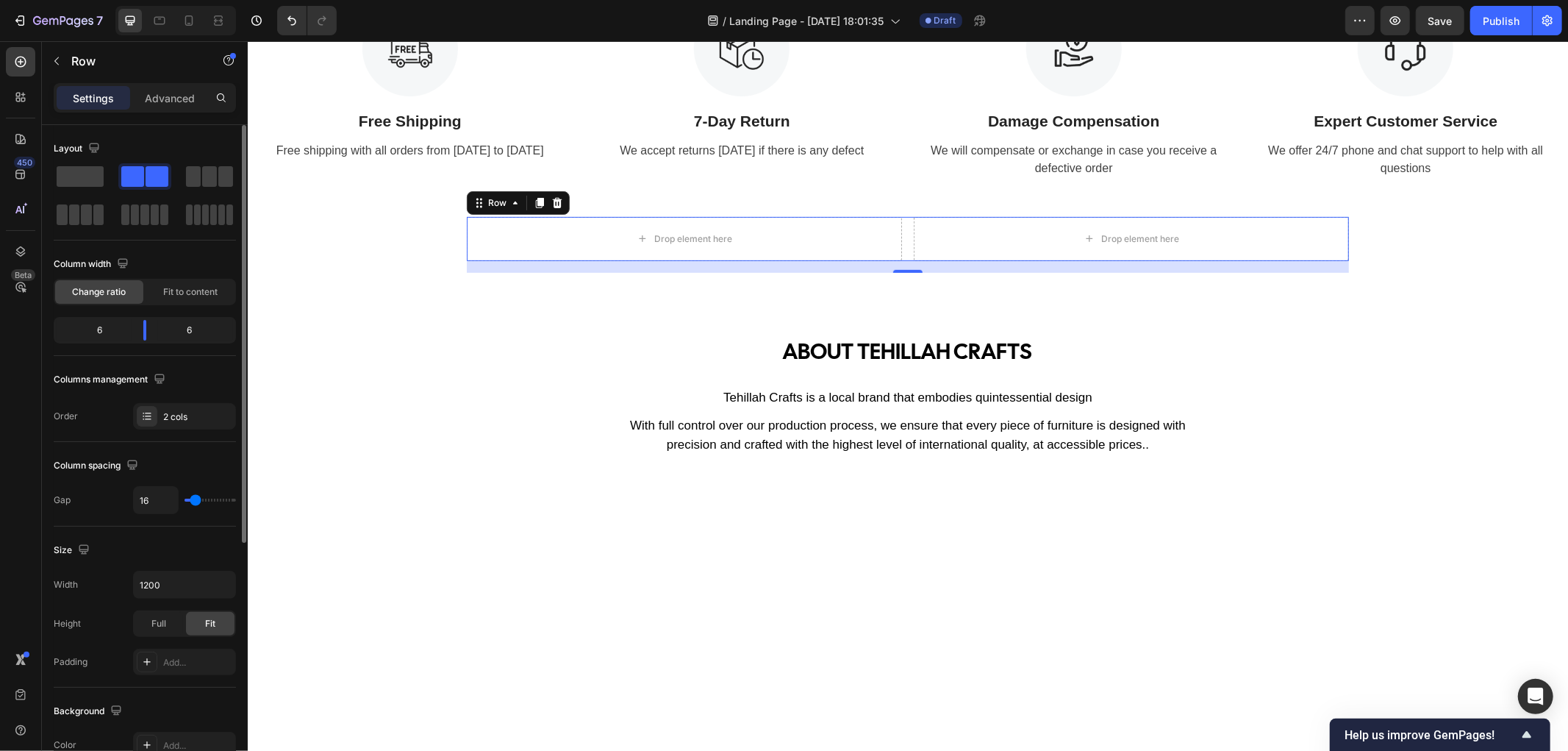
scroll to position [164, 0]
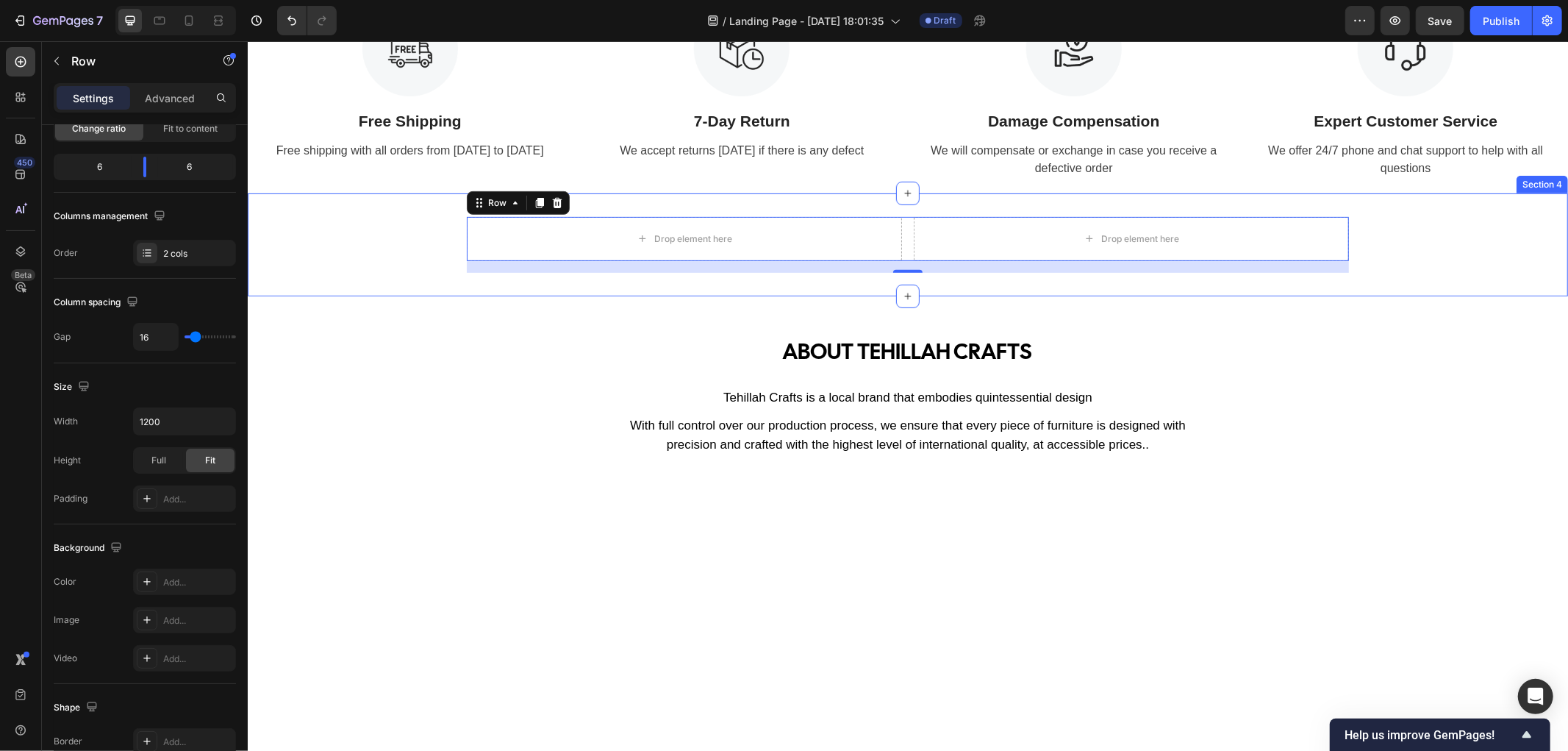
click at [428, 224] on div "Drop element here Drop element here Row 16" at bounding box center [906, 244] width 1320 height 56
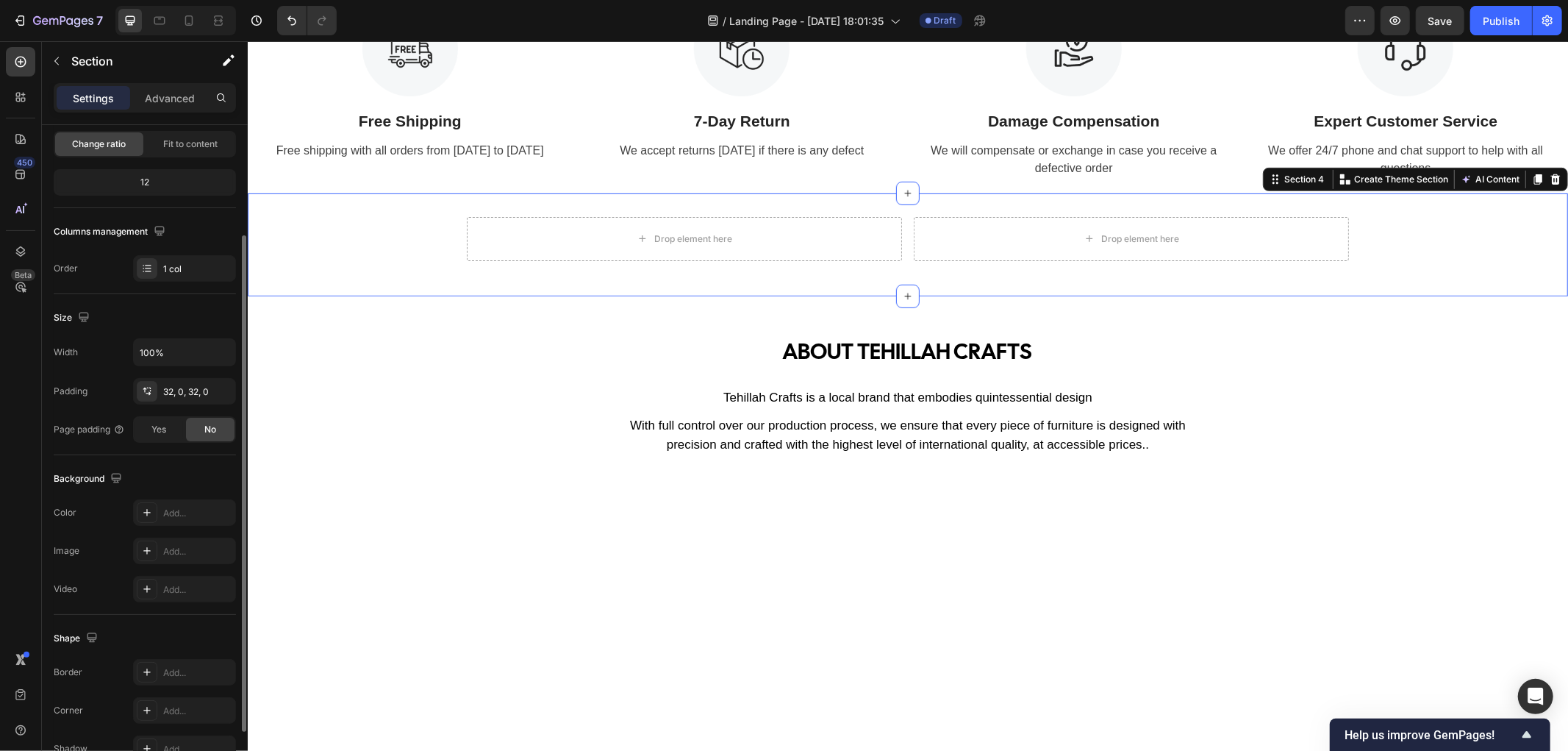
scroll to position [0, 0]
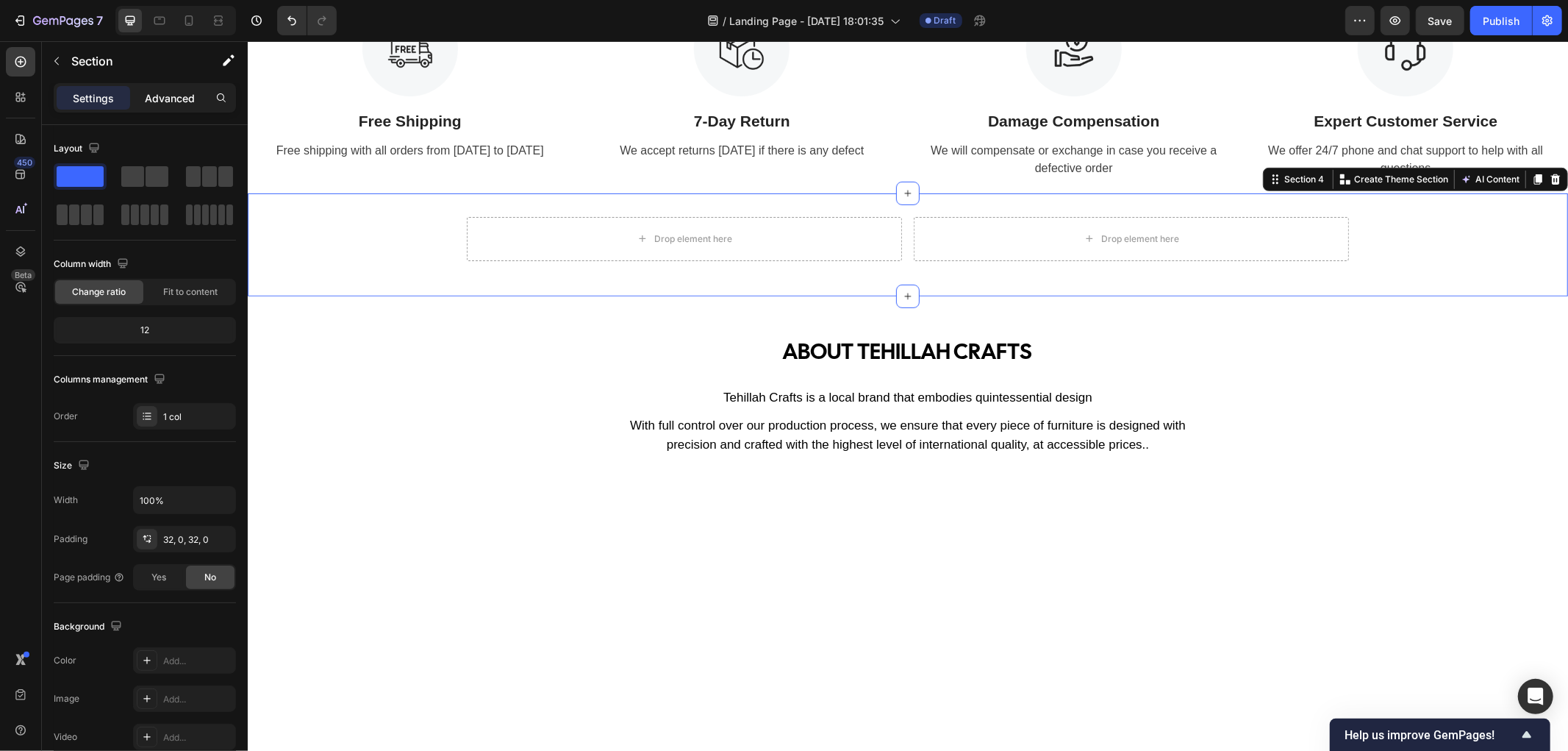
click at [167, 106] on div "Advanced" at bounding box center [170, 98] width 73 height 24
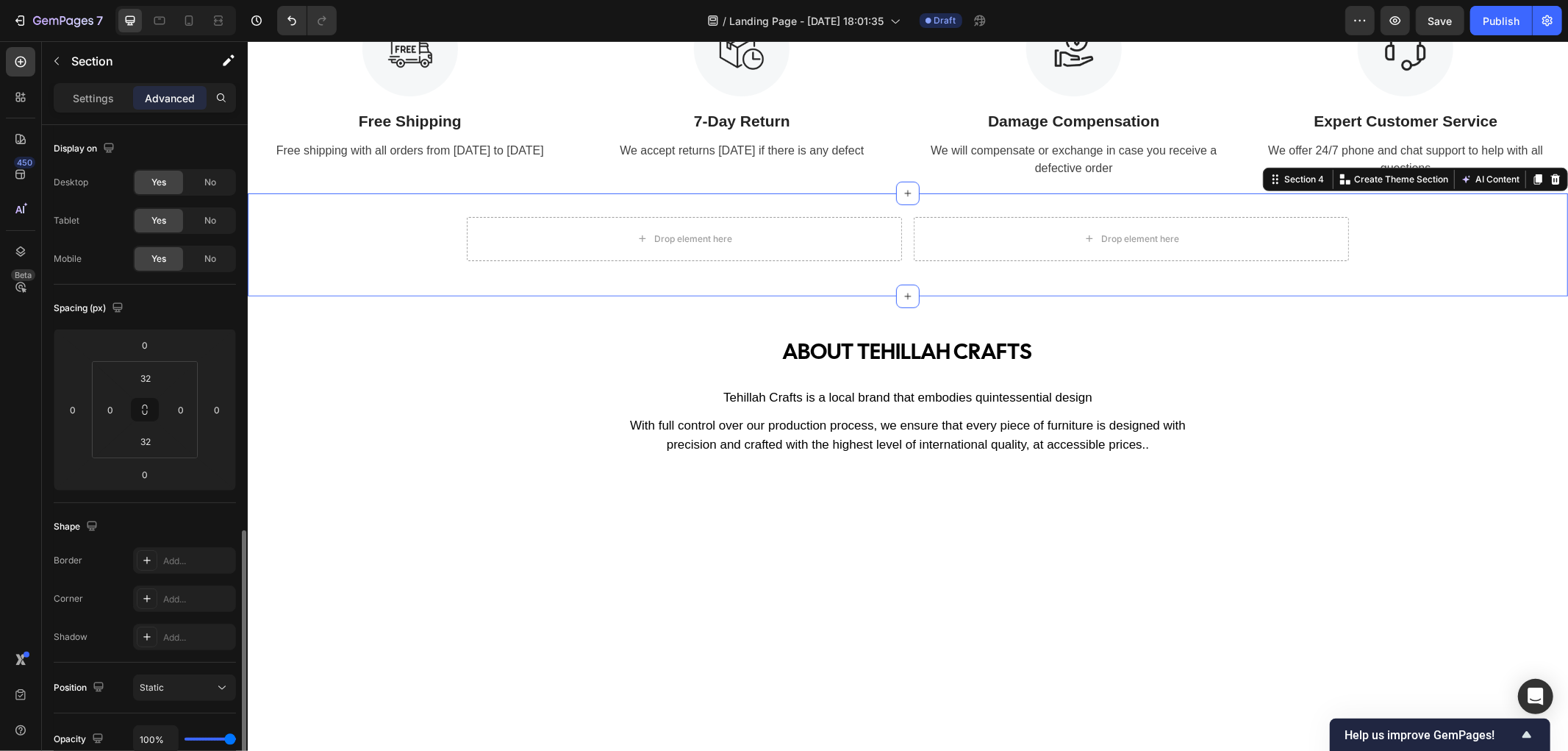
scroll to position [245, 0]
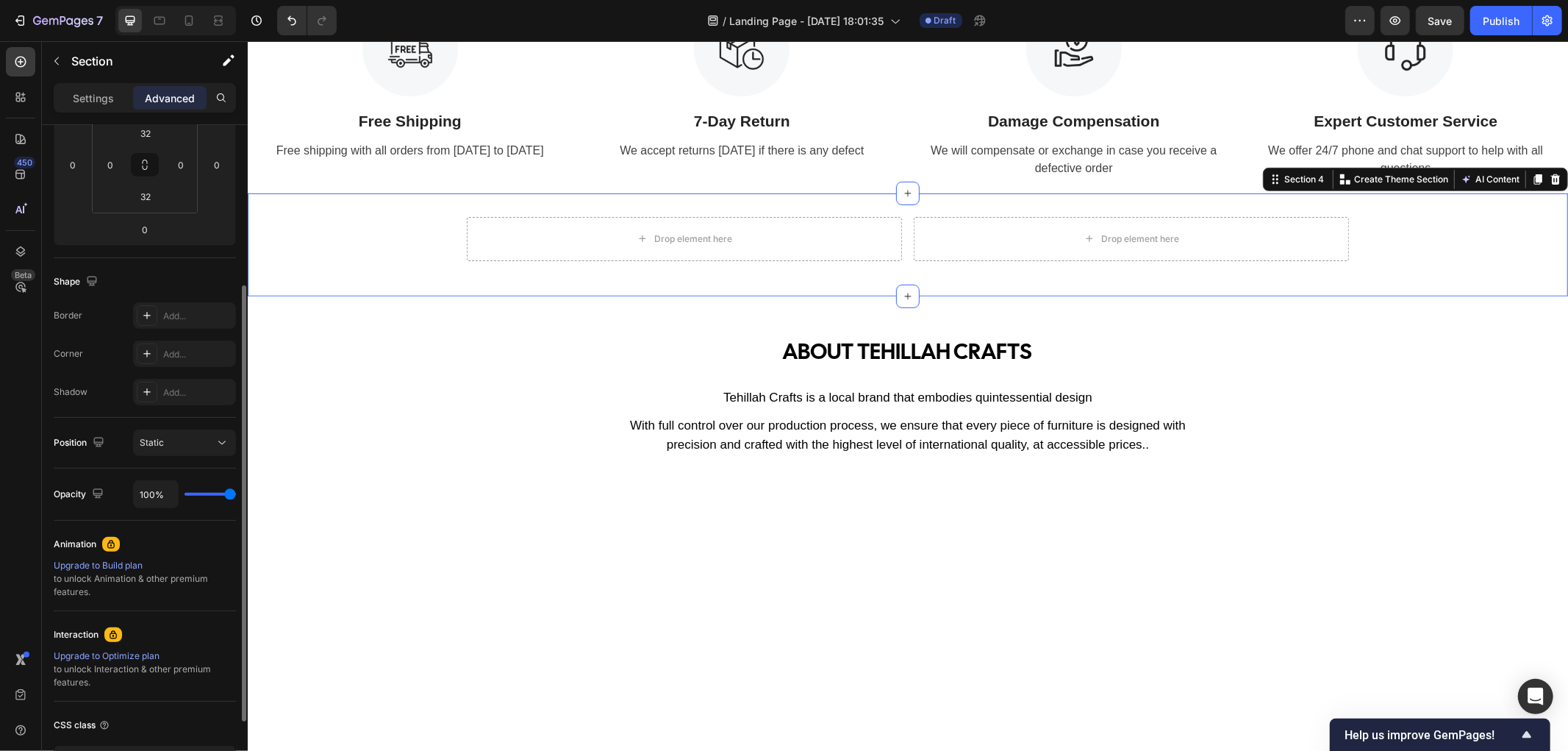
click at [112, 110] on div "Settings Advanced" at bounding box center [145, 98] width 182 height 30
click at [113, 94] on div "Settings" at bounding box center [93, 98] width 73 height 24
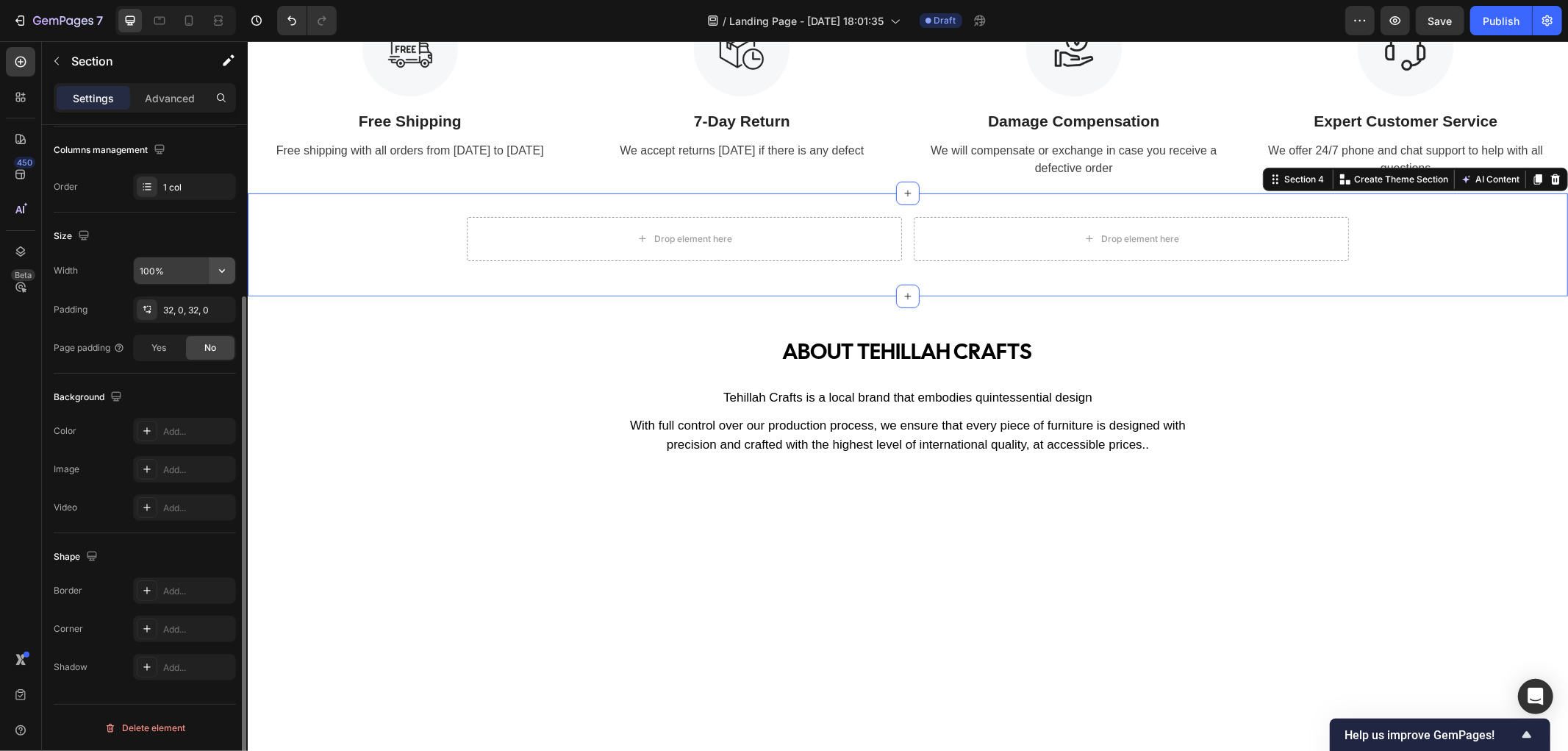
click at [220, 274] on icon "button" at bounding box center [221, 270] width 15 height 15
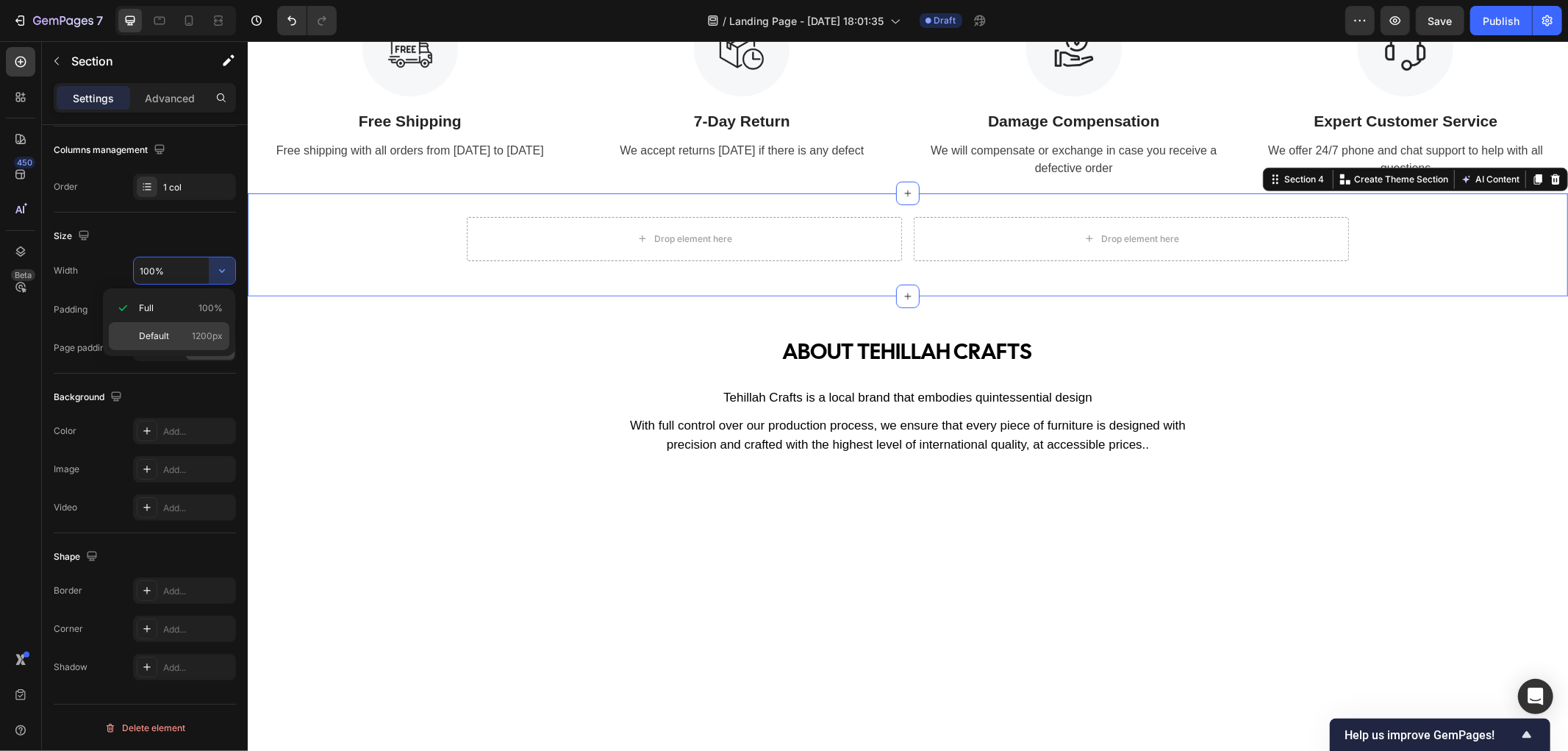
click at [175, 341] on p "Default 1200px" at bounding box center [181, 335] width 83 height 13
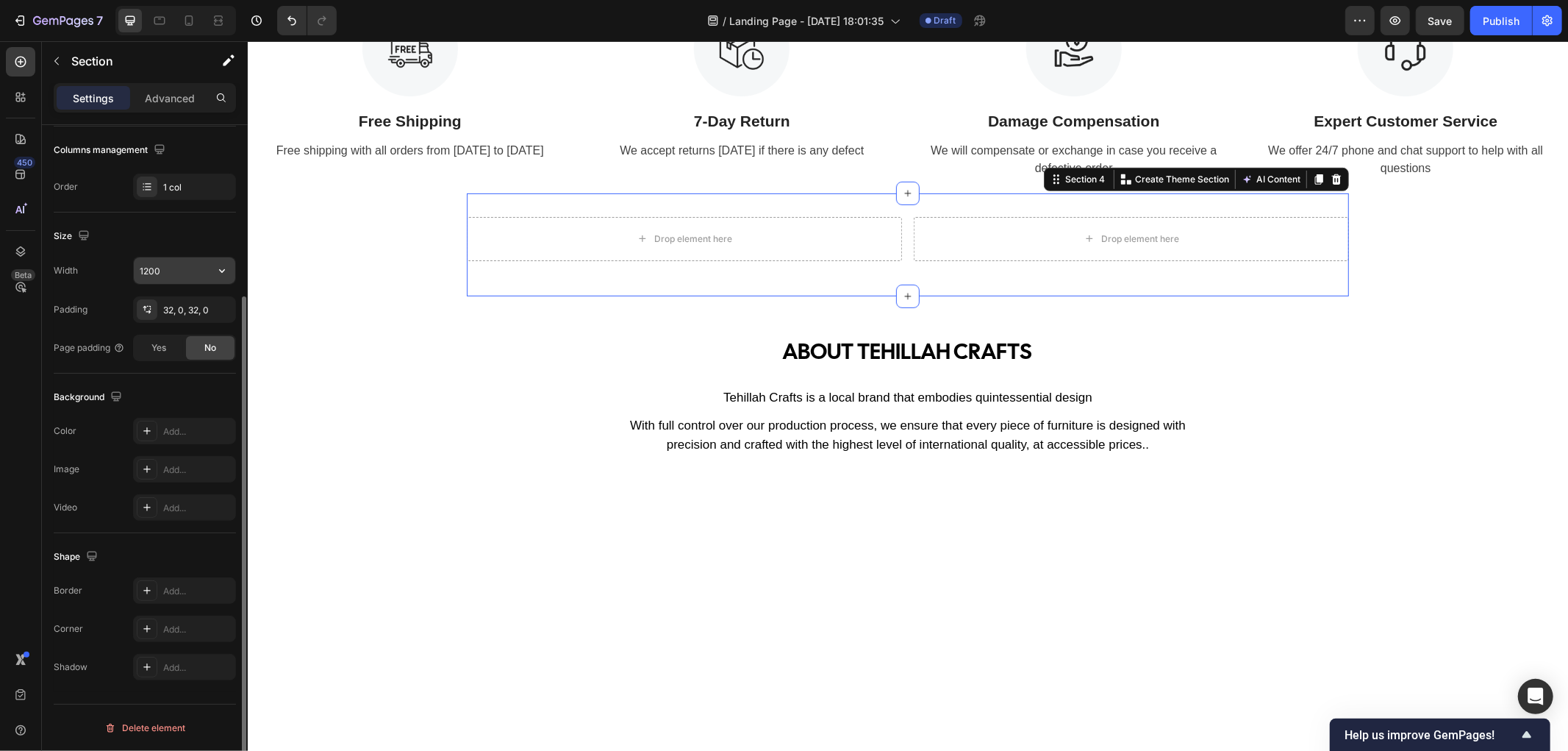
click at [223, 270] on icon "button" at bounding box center [222, 271] width 6 height 4
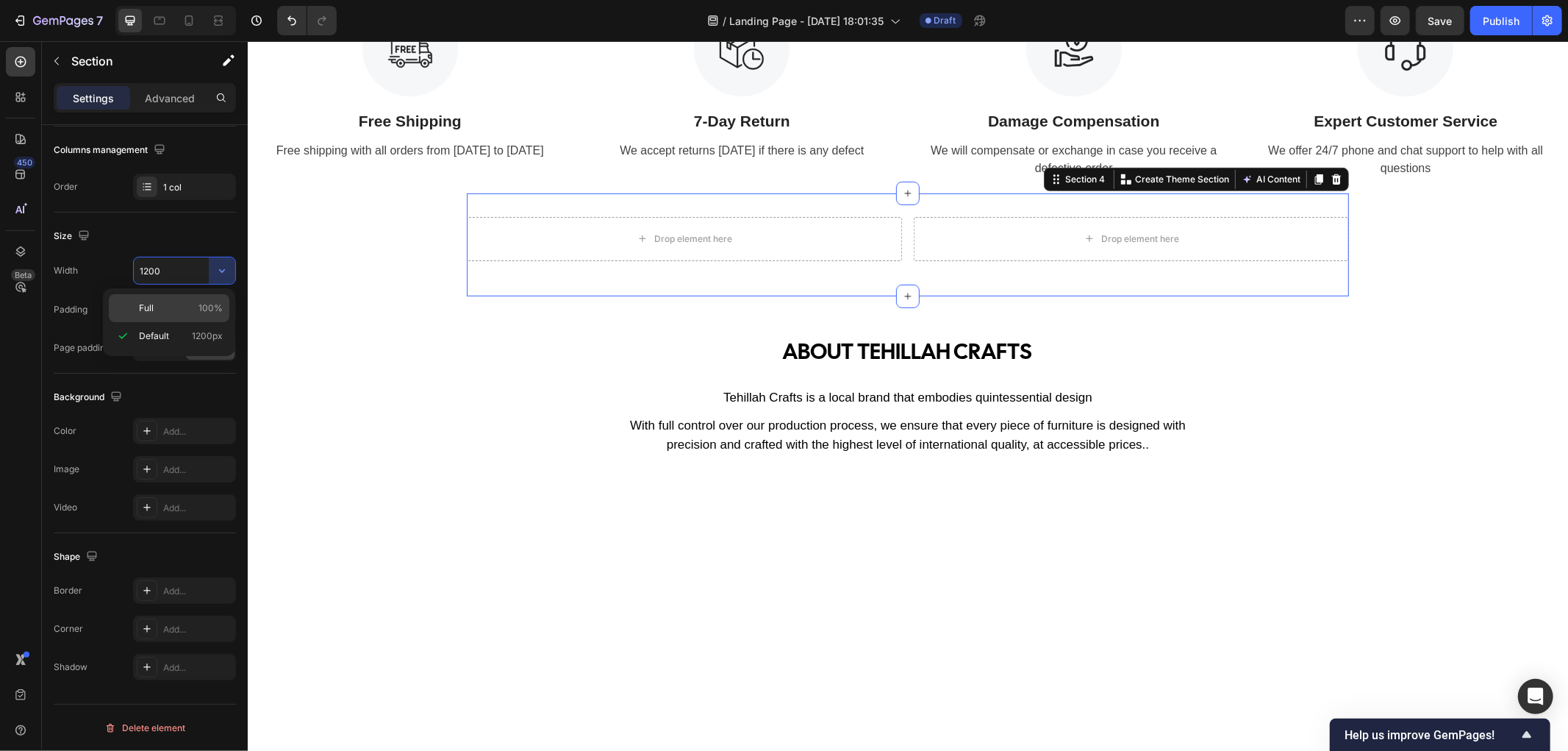
click at [194, 304] on p "Full 100%" at bounding box center [181, 308] width 83 height 13
type input "100%"
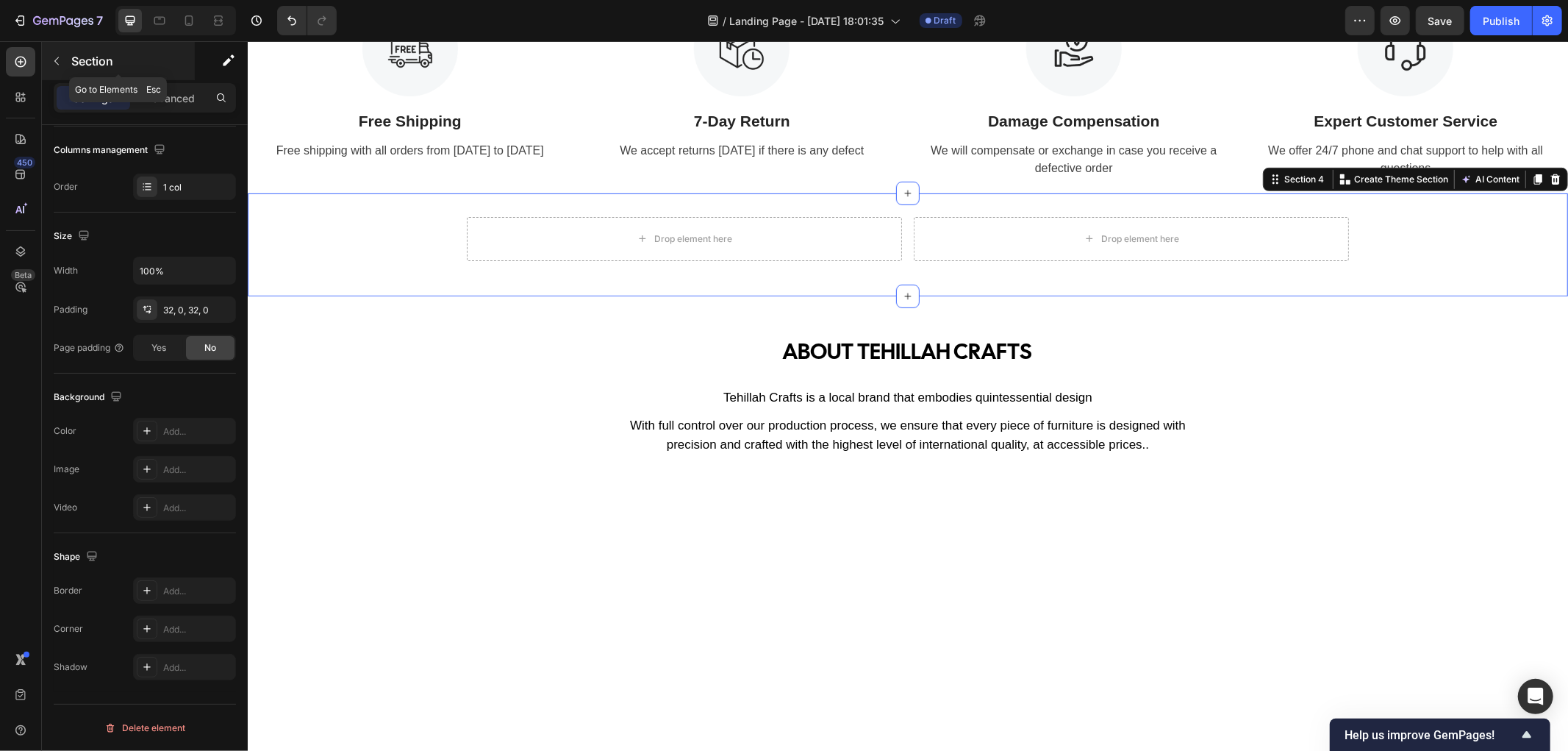
click at [53, 61] on icon "button" at bounding box center [57, 62] width 12 height 12
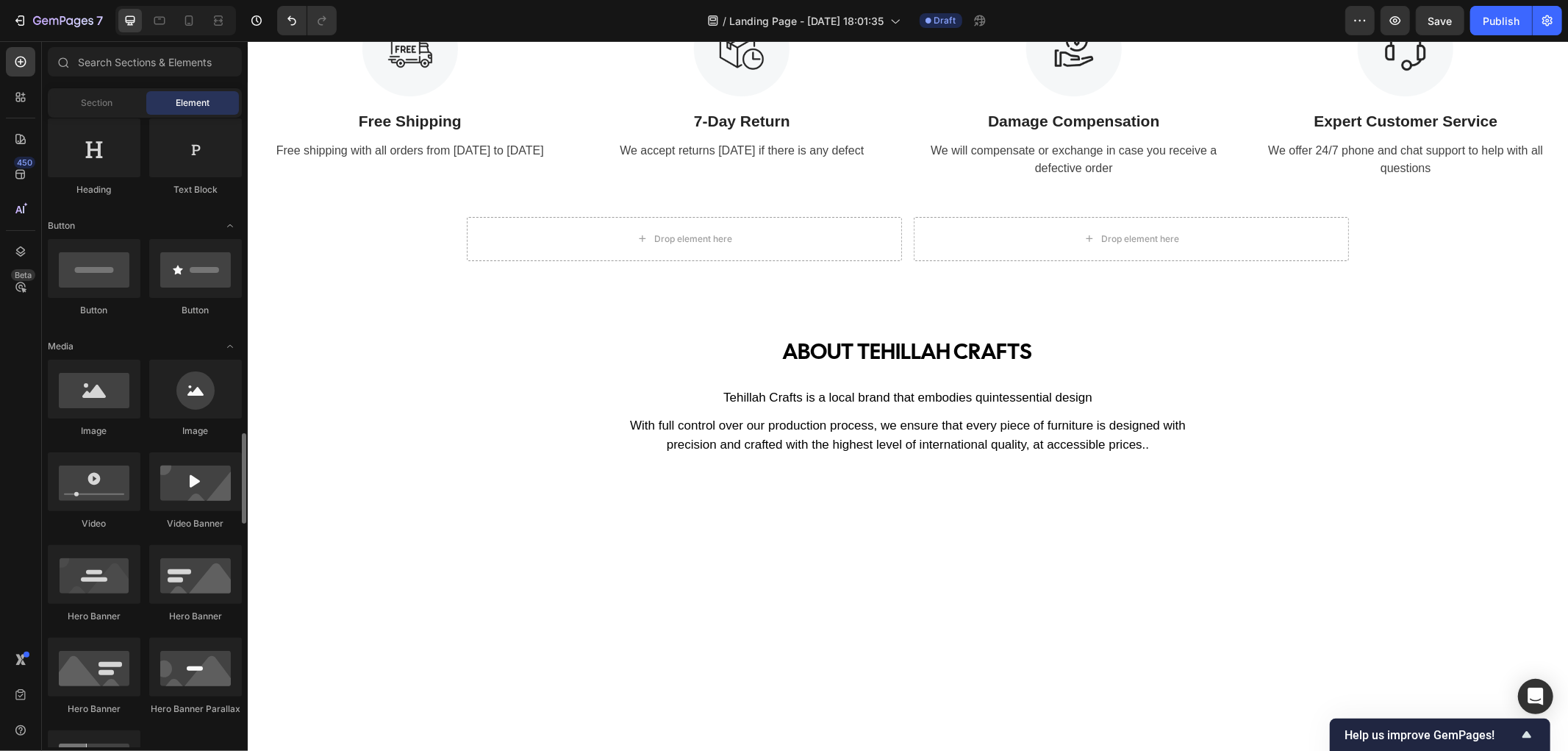
scroll to position [490, 0]
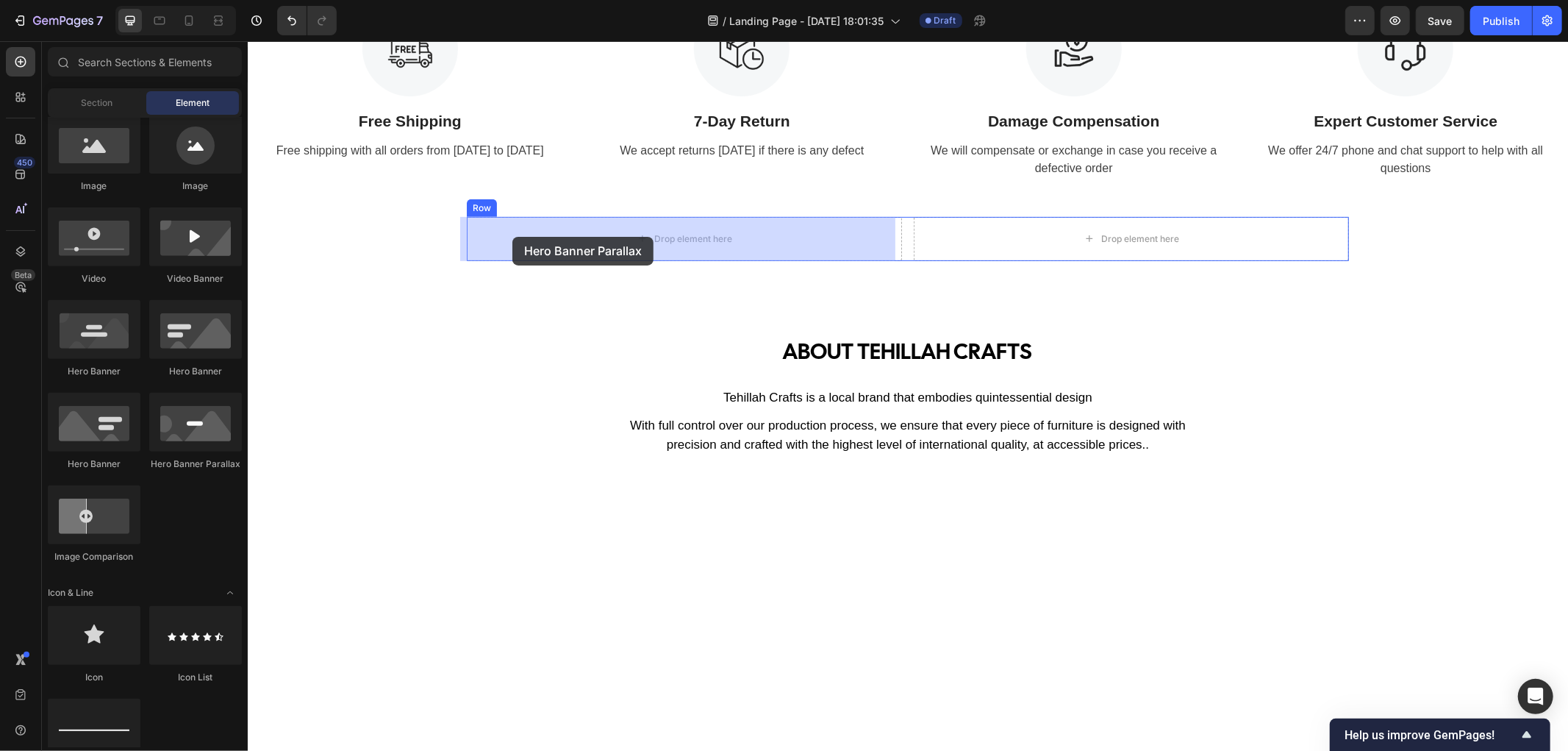
drag, startPoint x: 450, startPoint y: 470, endPoint x: 512, endPoint y: 236, distance: 242.1
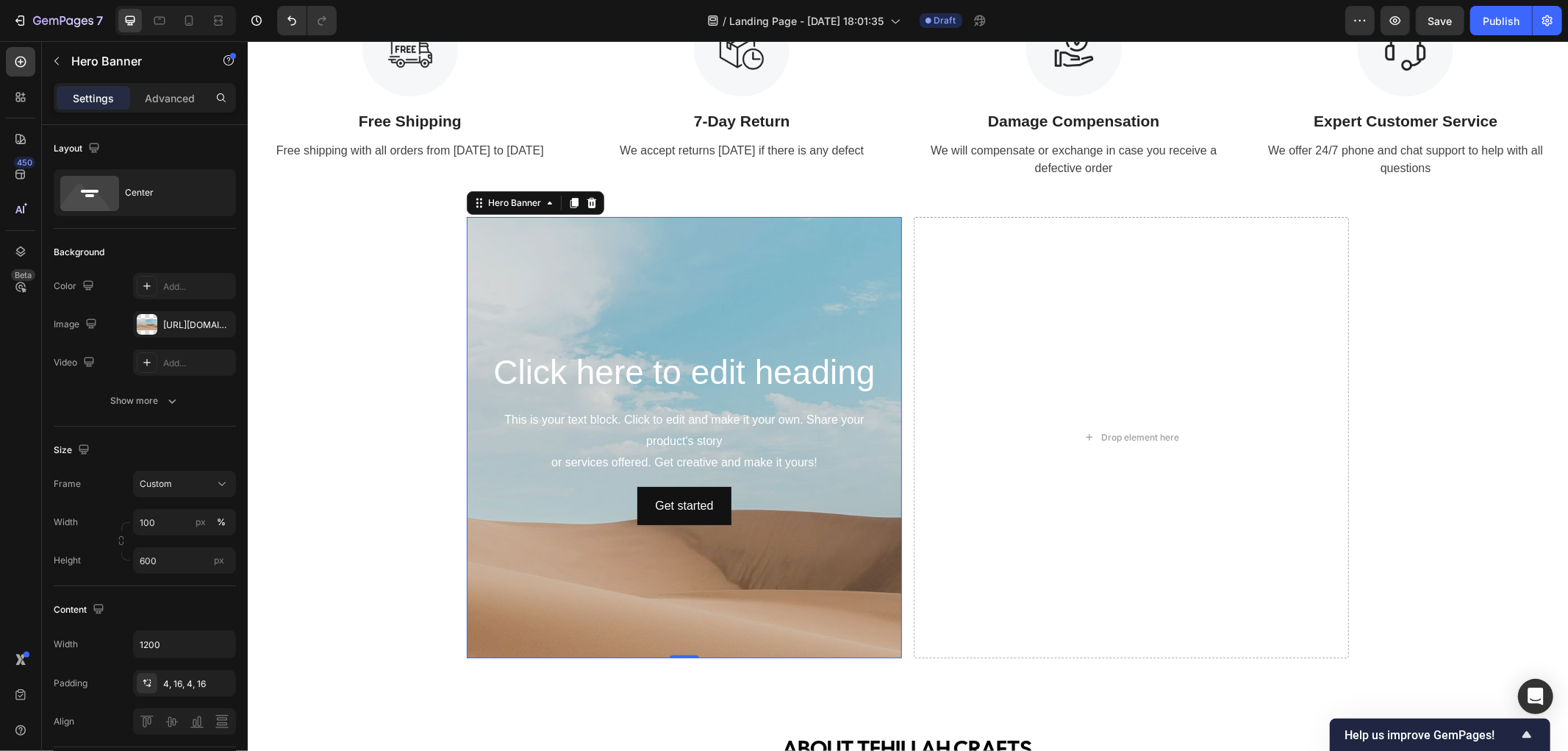
click at [501, 310] on div "Background Image" at bounding box center [683, 532] width 435 height 662
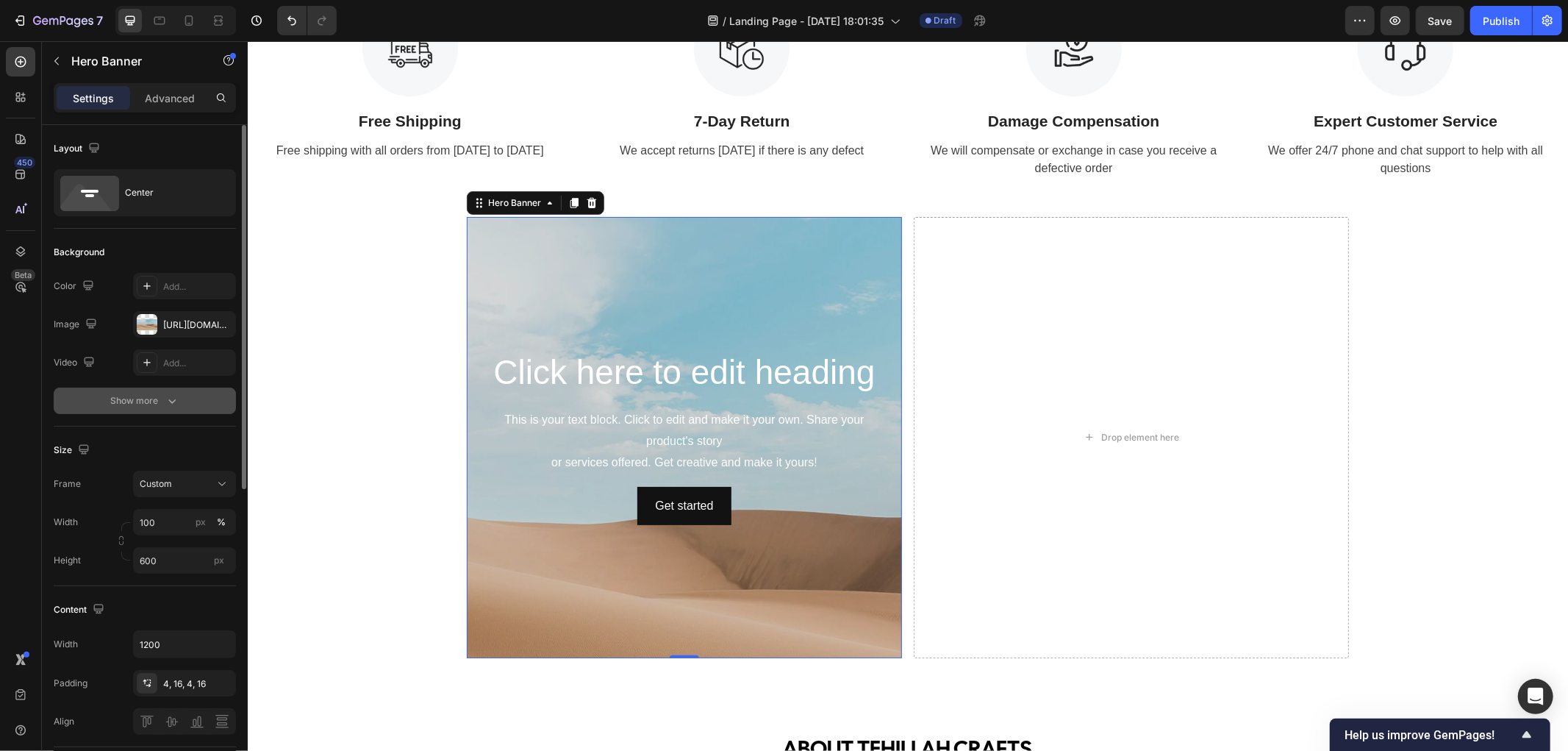
scroll to position [164, 0]
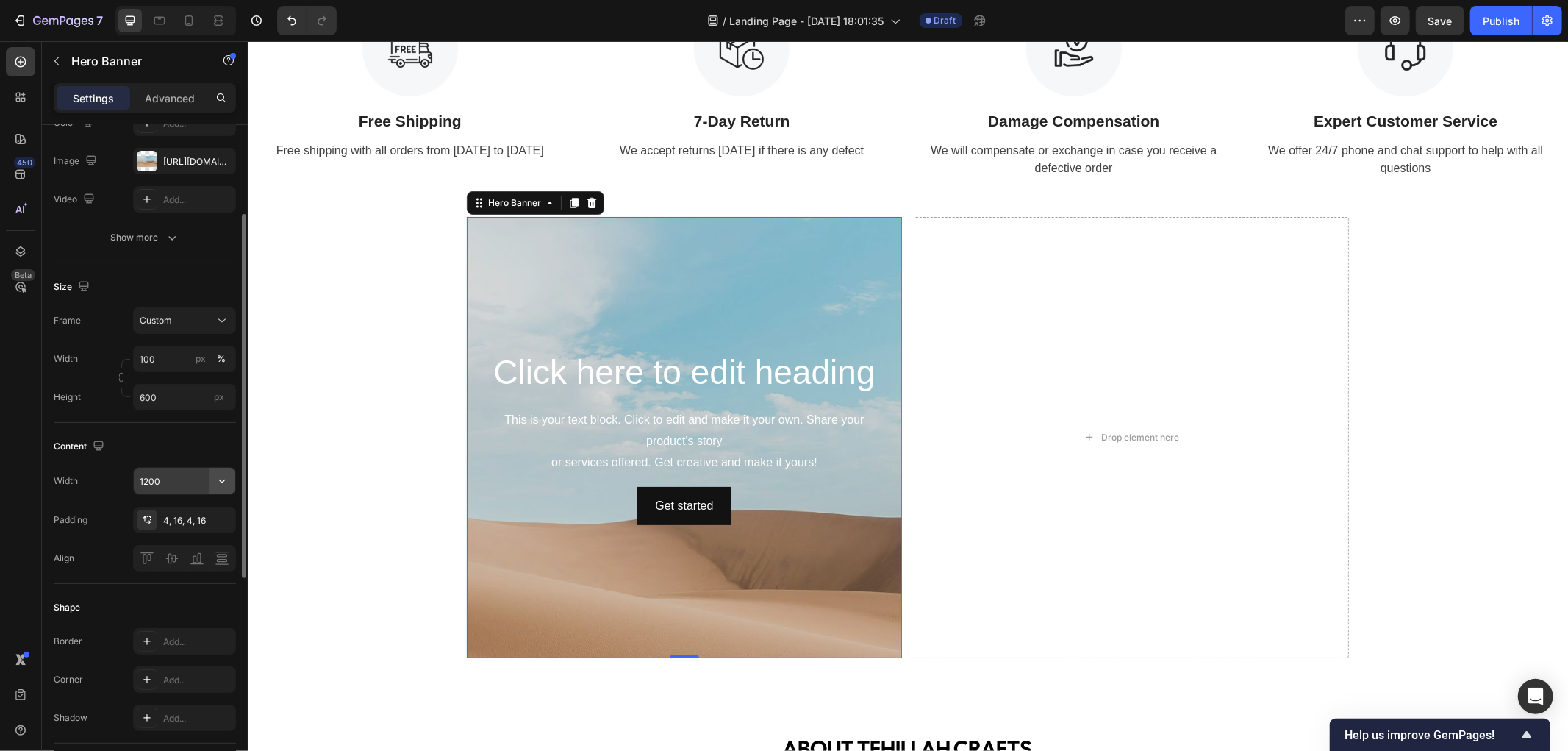
click at [221, 478] on icon "button" at bounding box center [221, 480] width 15 height 15
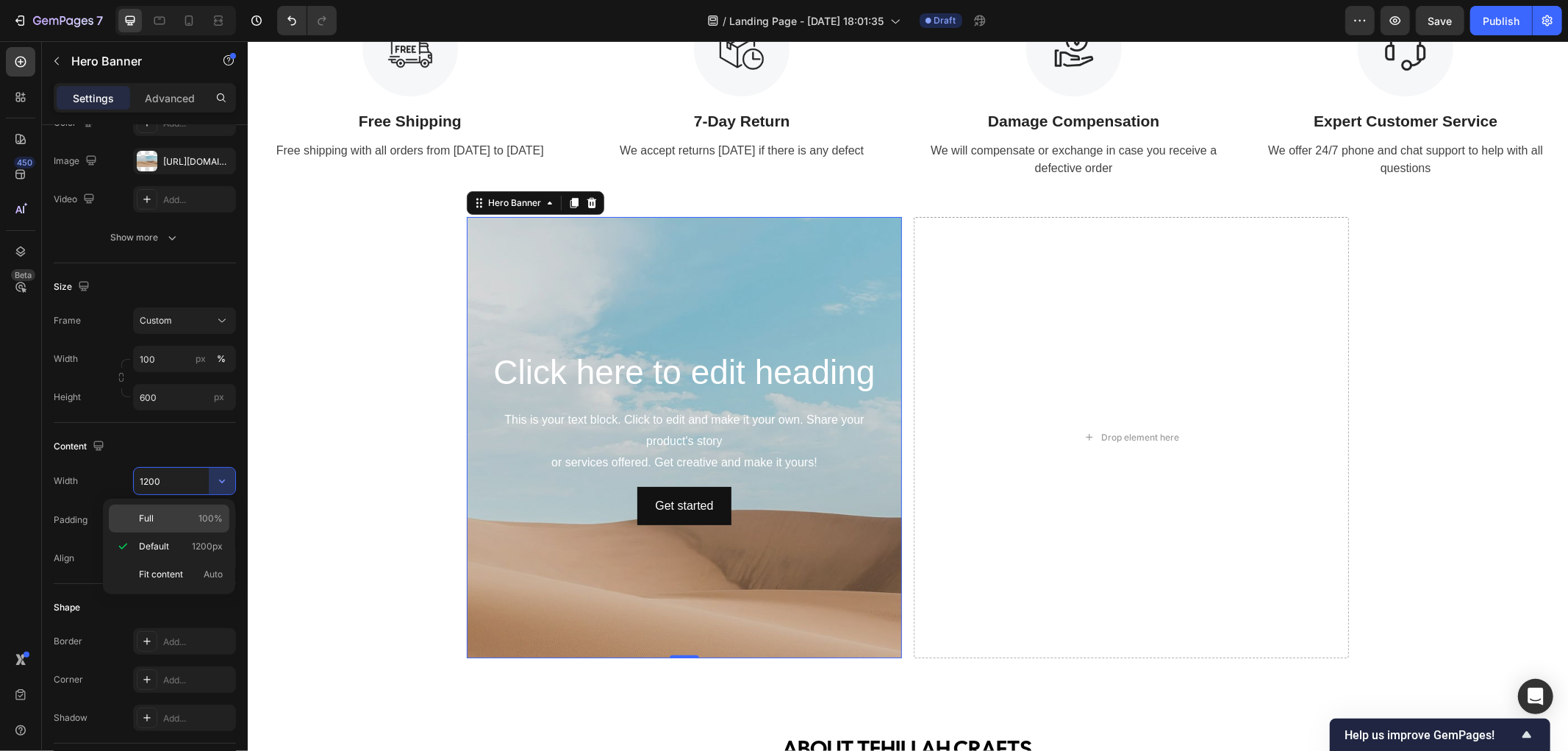
click at [185, 518] on p "Full 100%" at bounding box center [181, 518] width 83 height 13
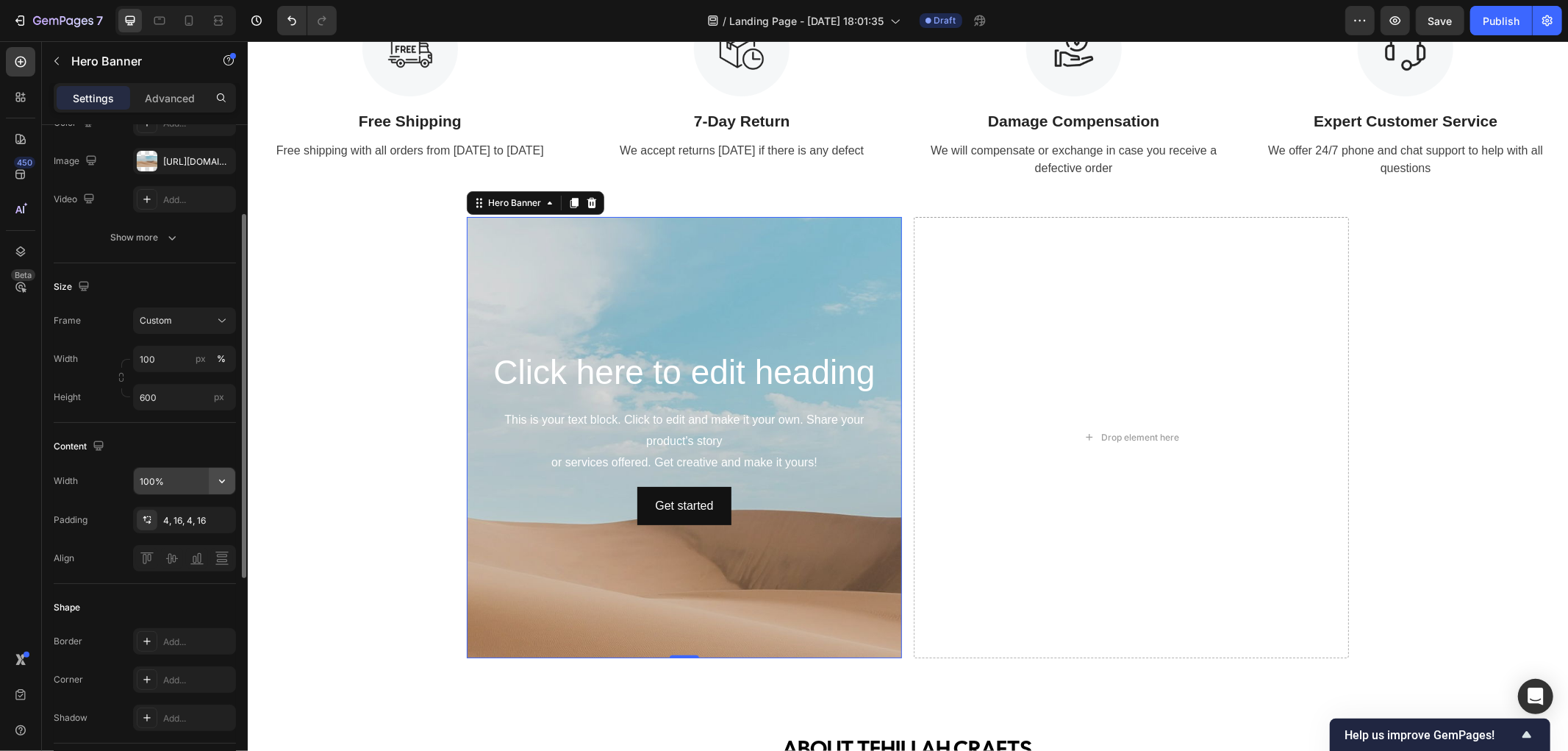
click at [225, 481] on icon "button" at bounding box center [221, 480] width 15 height 15
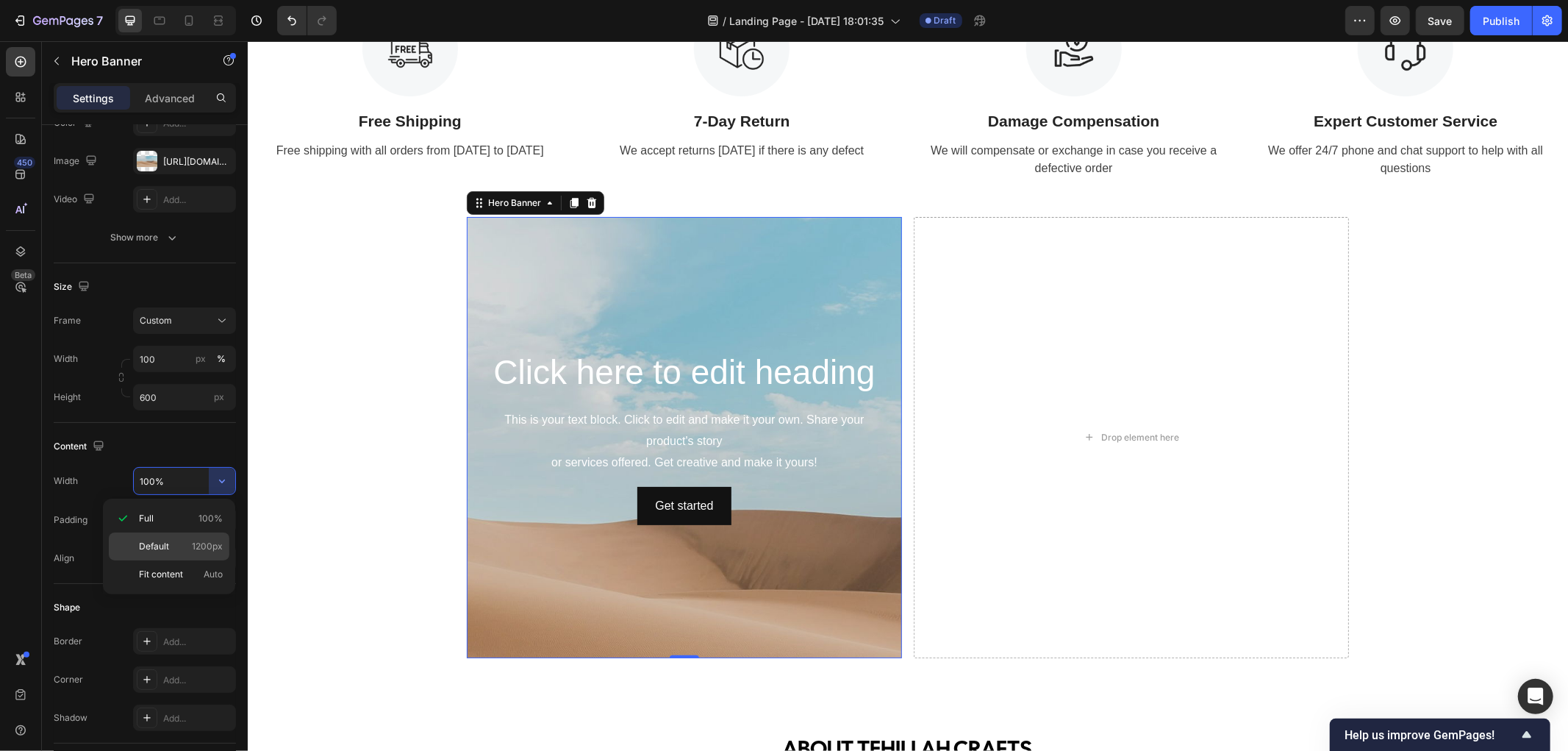
click at [170, 542] on p "Default 1200px" at bounding box center [181, 546] width 83 height 13
type input "1200"
click at [585, 199] on icon at bounding box center [591, 202] width 12 height 12
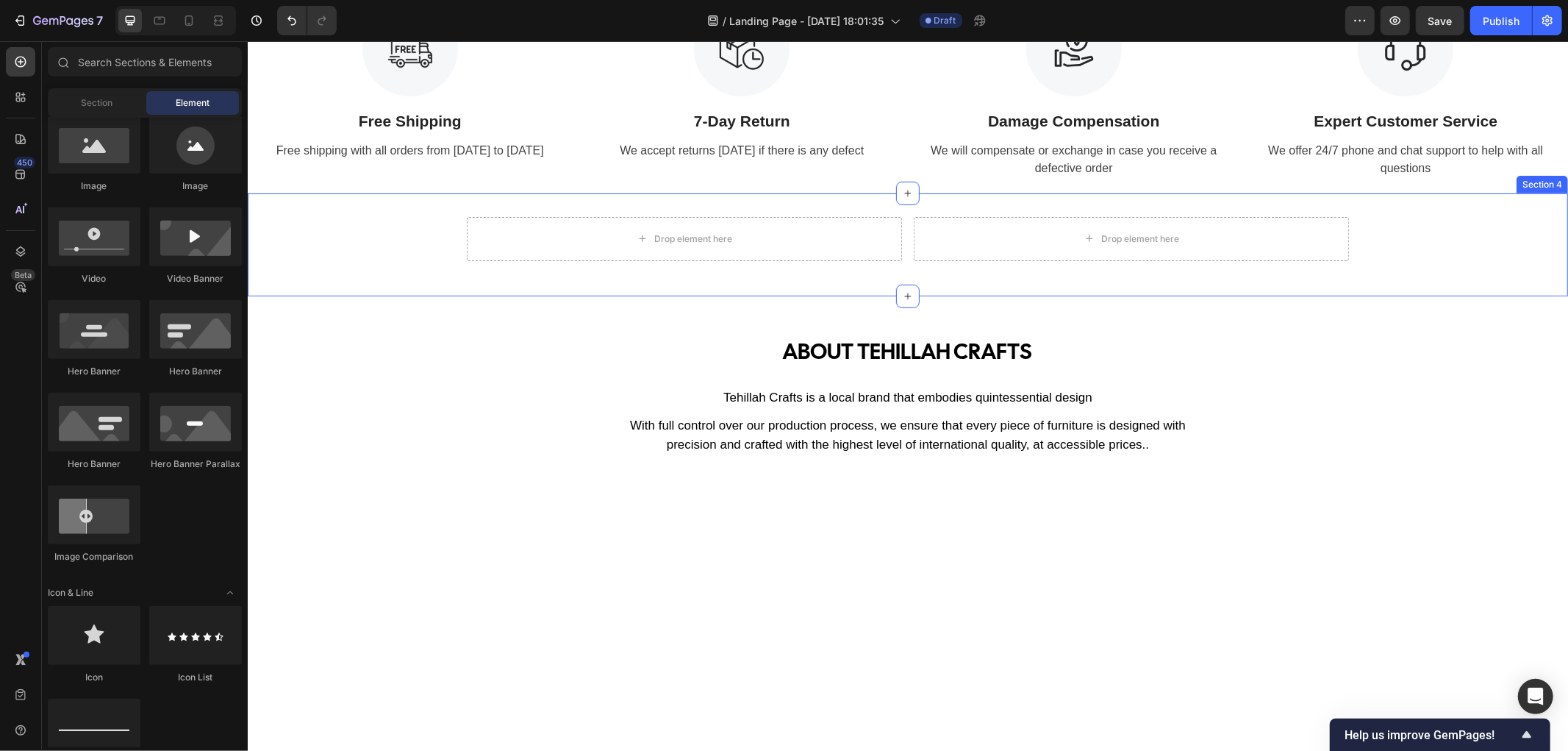
click at [736, 268] on div "Drop element here Drop element here Row" at bounding box center [906, 244] width 1320 height 56
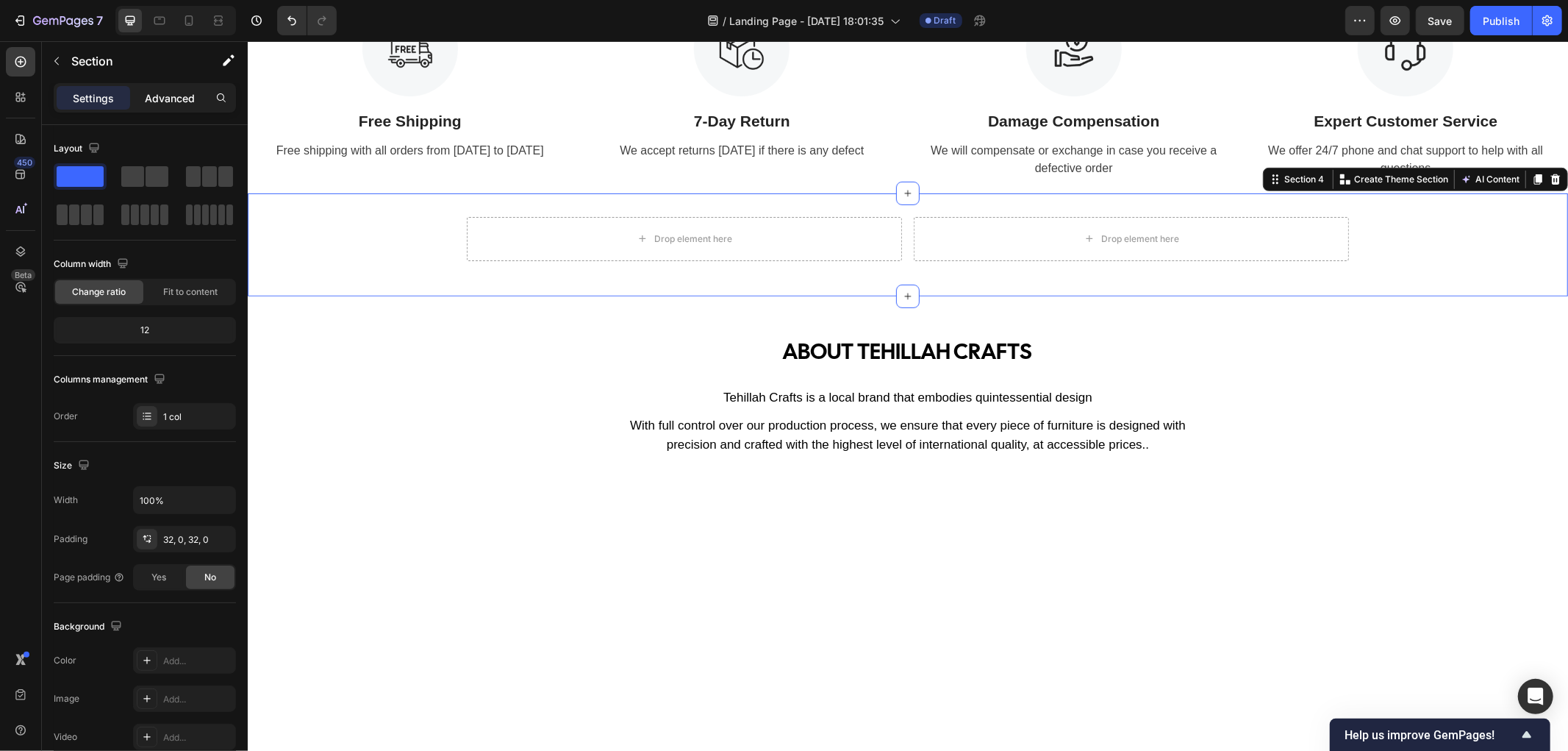
click at [191, 93] on p "Advanced" at bounding box center [170, 98] width 50 height 16
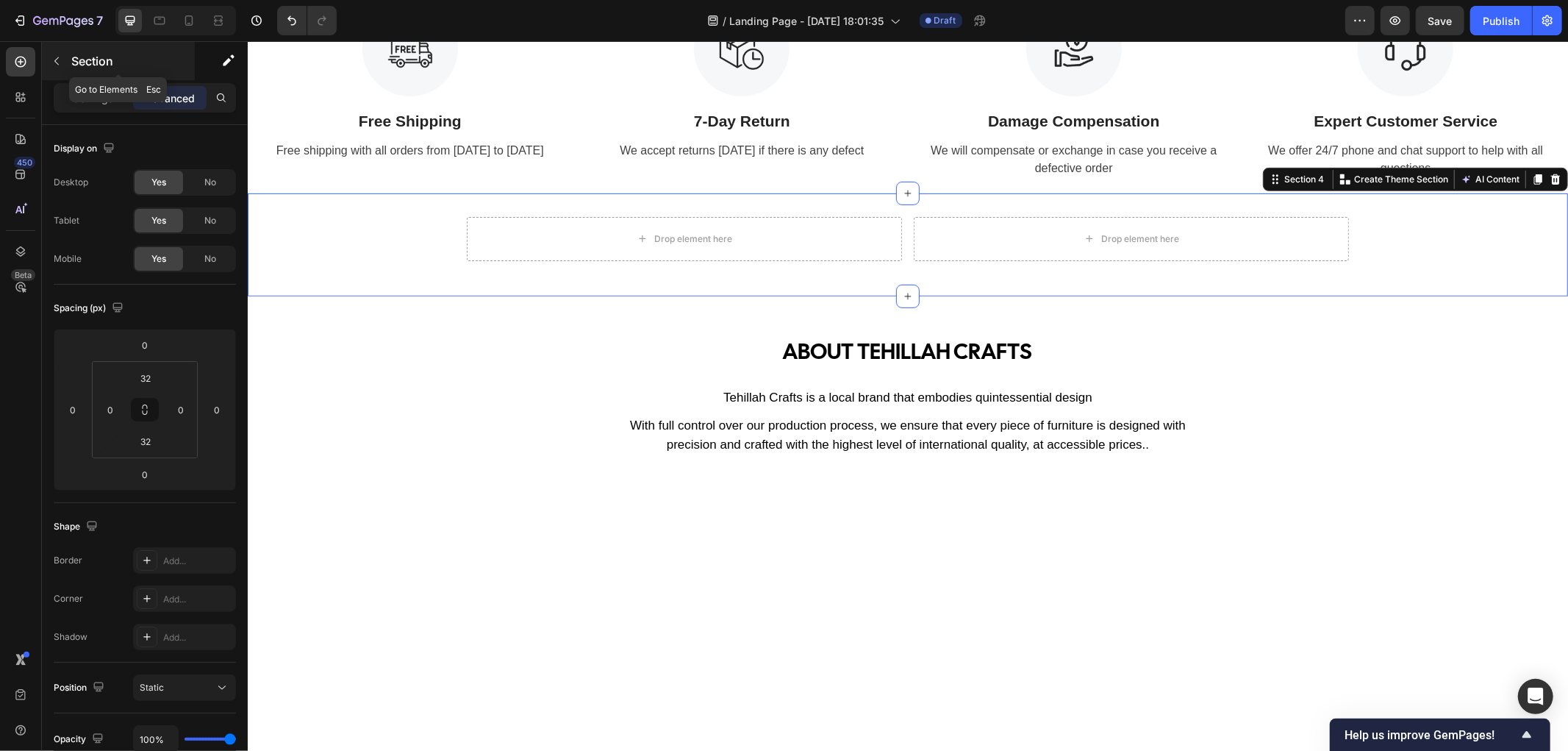
click at [58, 58] on icon "button" at bounding box center [57, 62] width 4 height 8
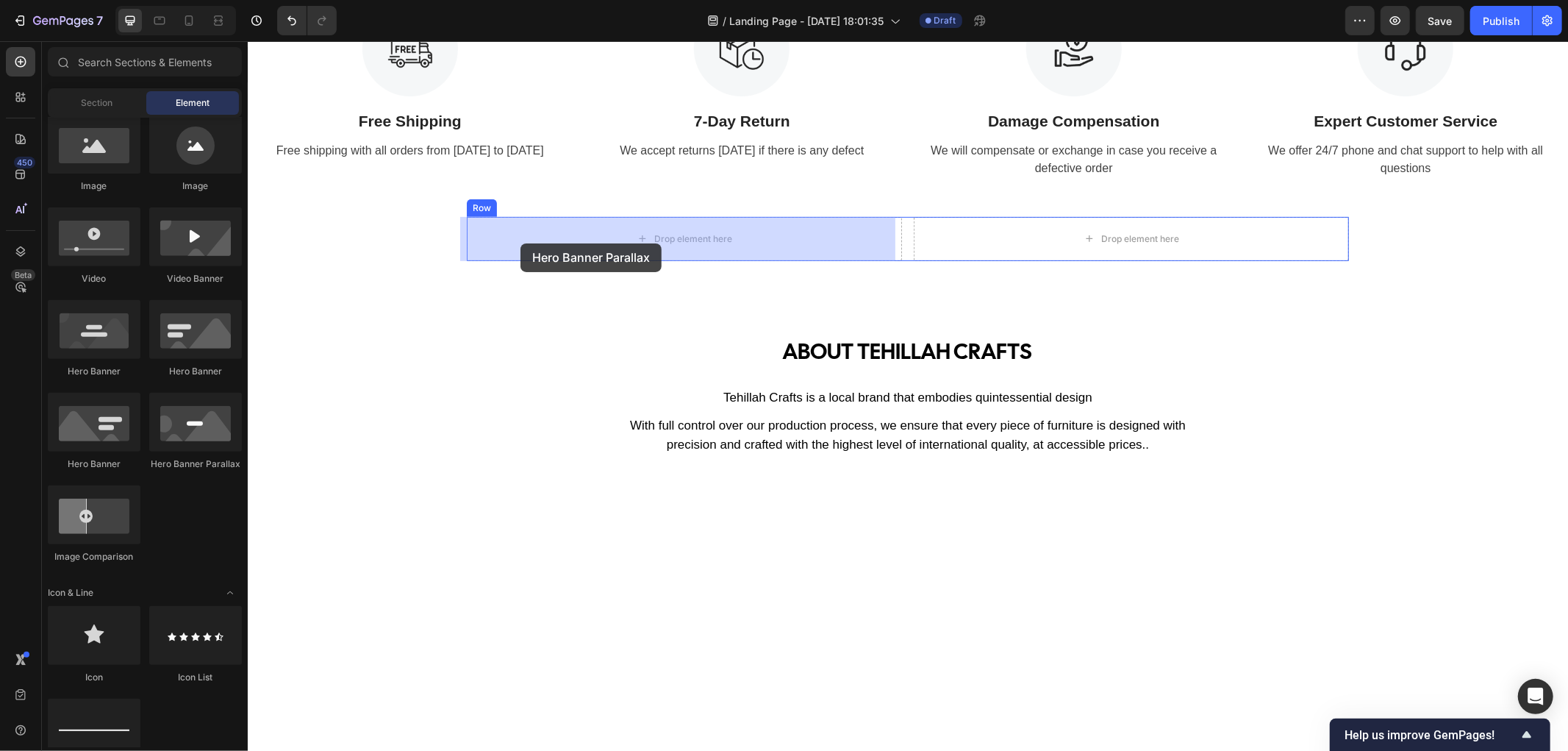
drag, startPoint x: 469, startPoint y: 480, endPoint x: 520, endPoint y: 243, distance: 242.4
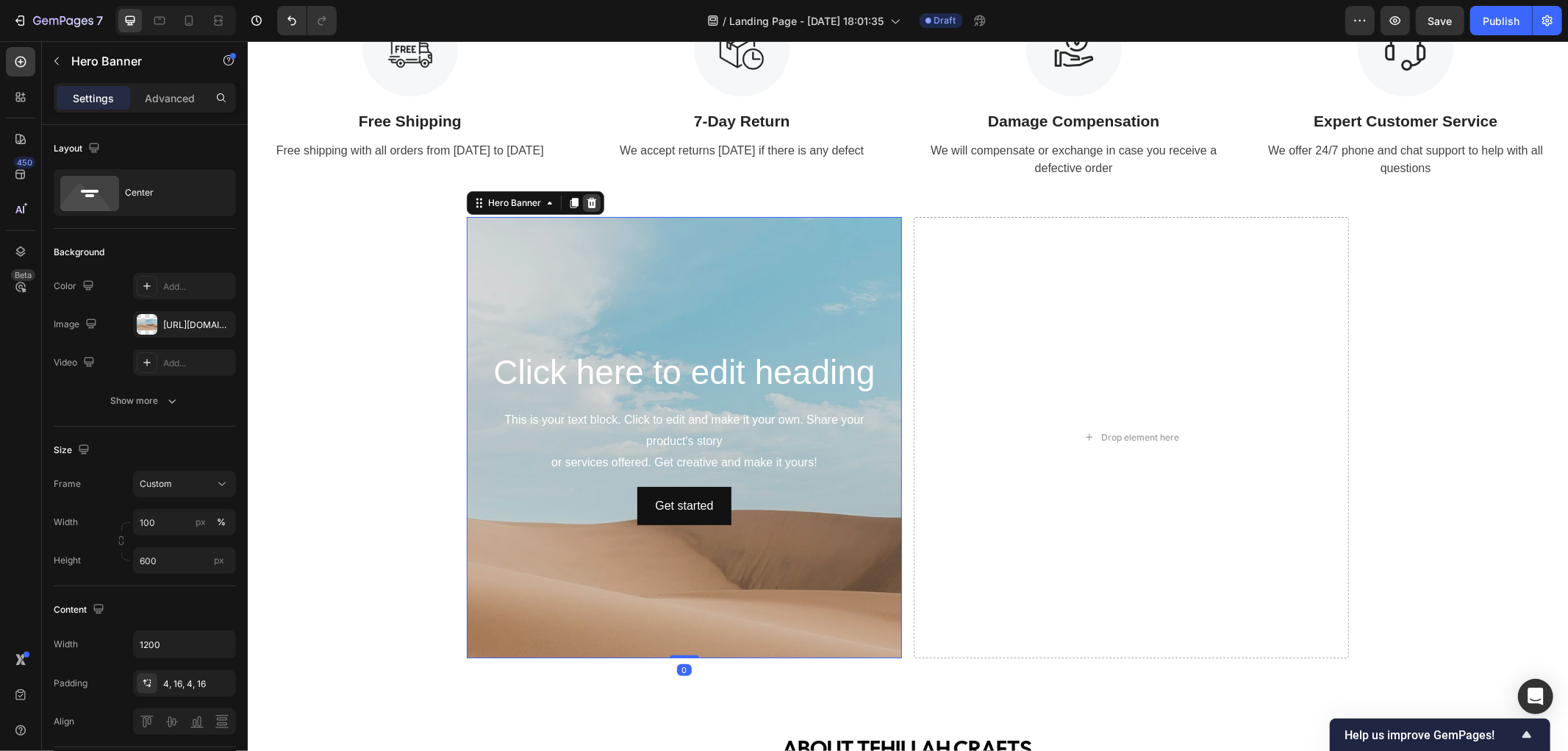
click at [586, 196] on icon at bounding box center [591, 202] width 12 height 12
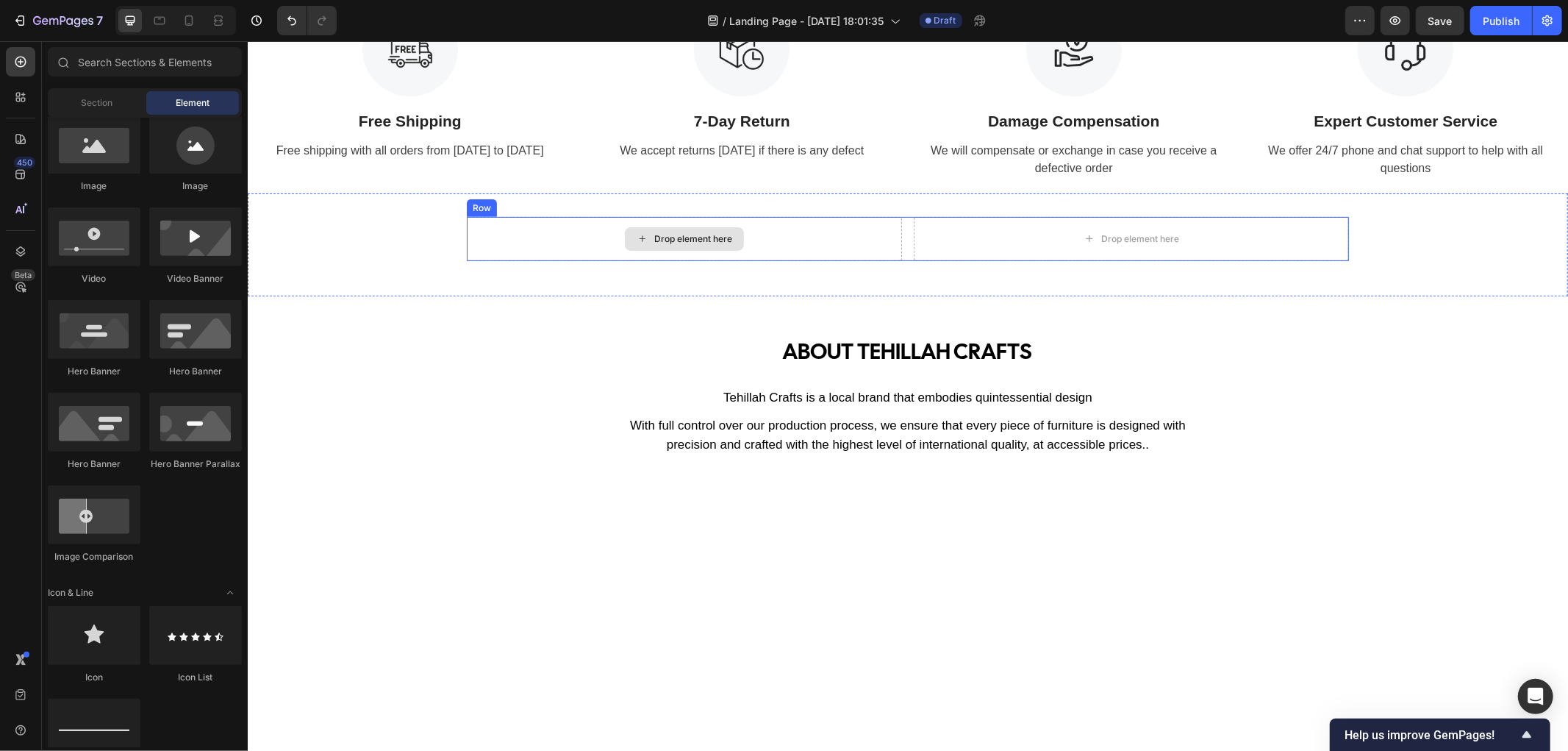
click at [758, 250] on div "Drop element here" at bounding box center [683, 238] width 435 height 44
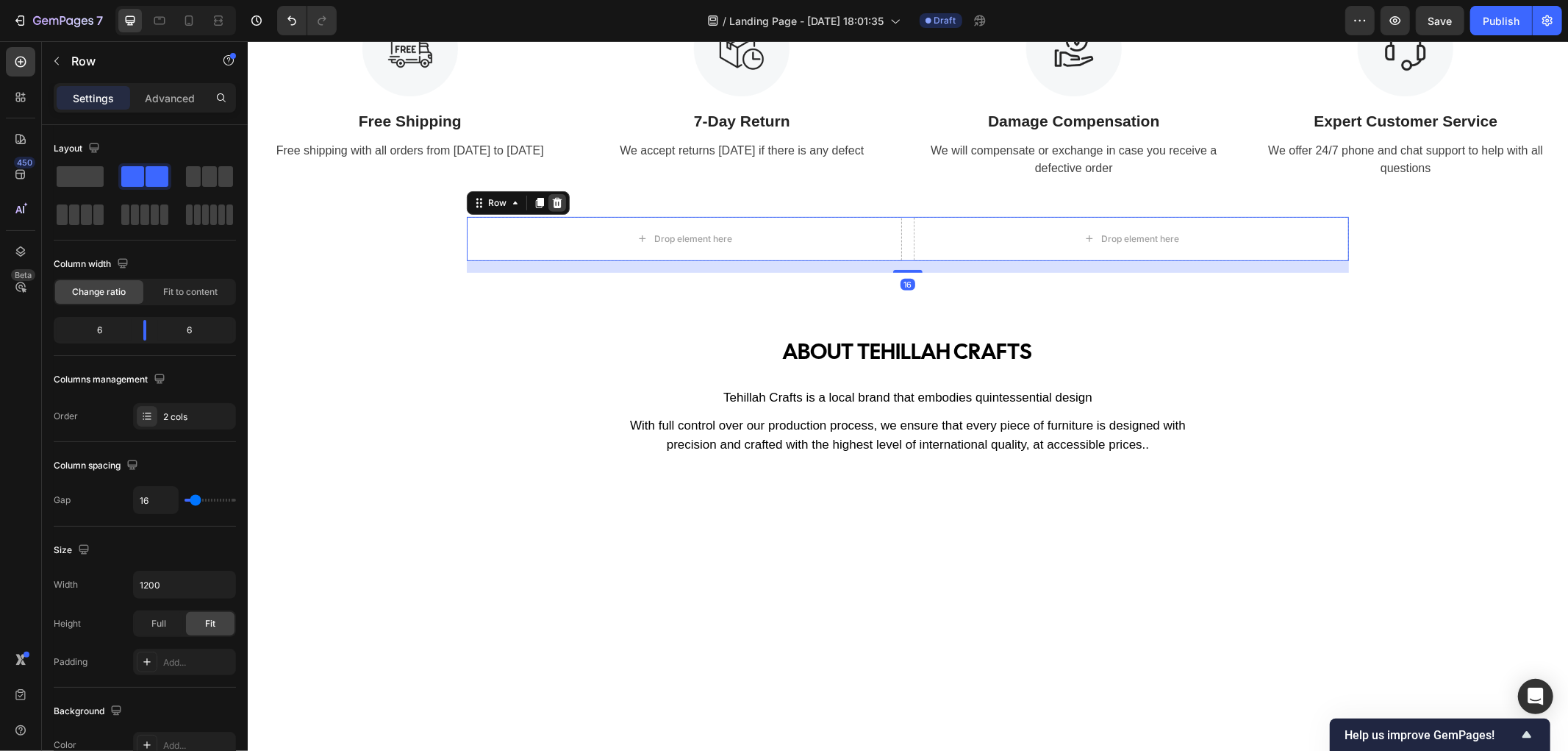
click at [555, 201] on div at bounding box center [556, 202] width 18 height 18
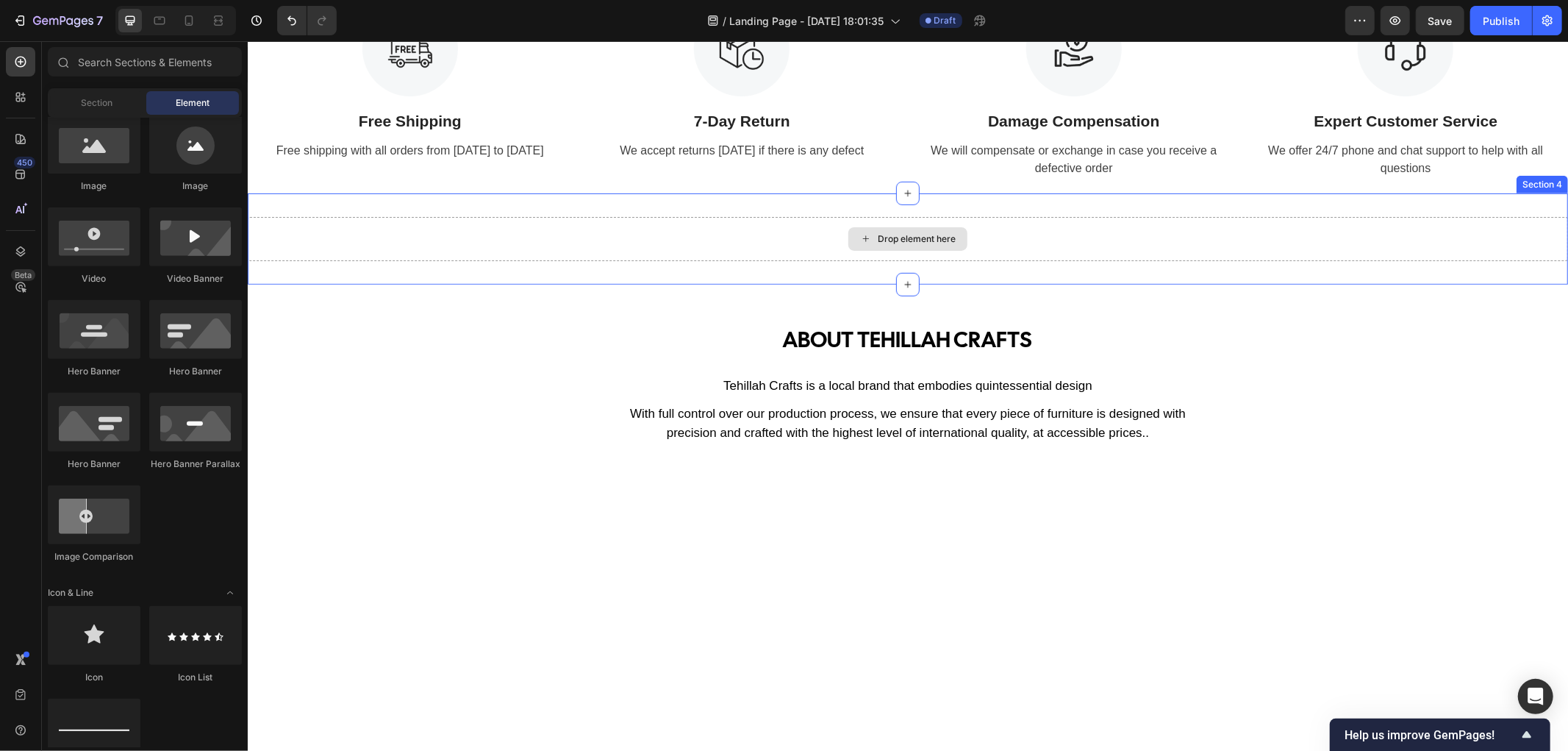
click at [827, 243] on div "Drop element here" at bounding box center [906, 238] width 1320 height 44
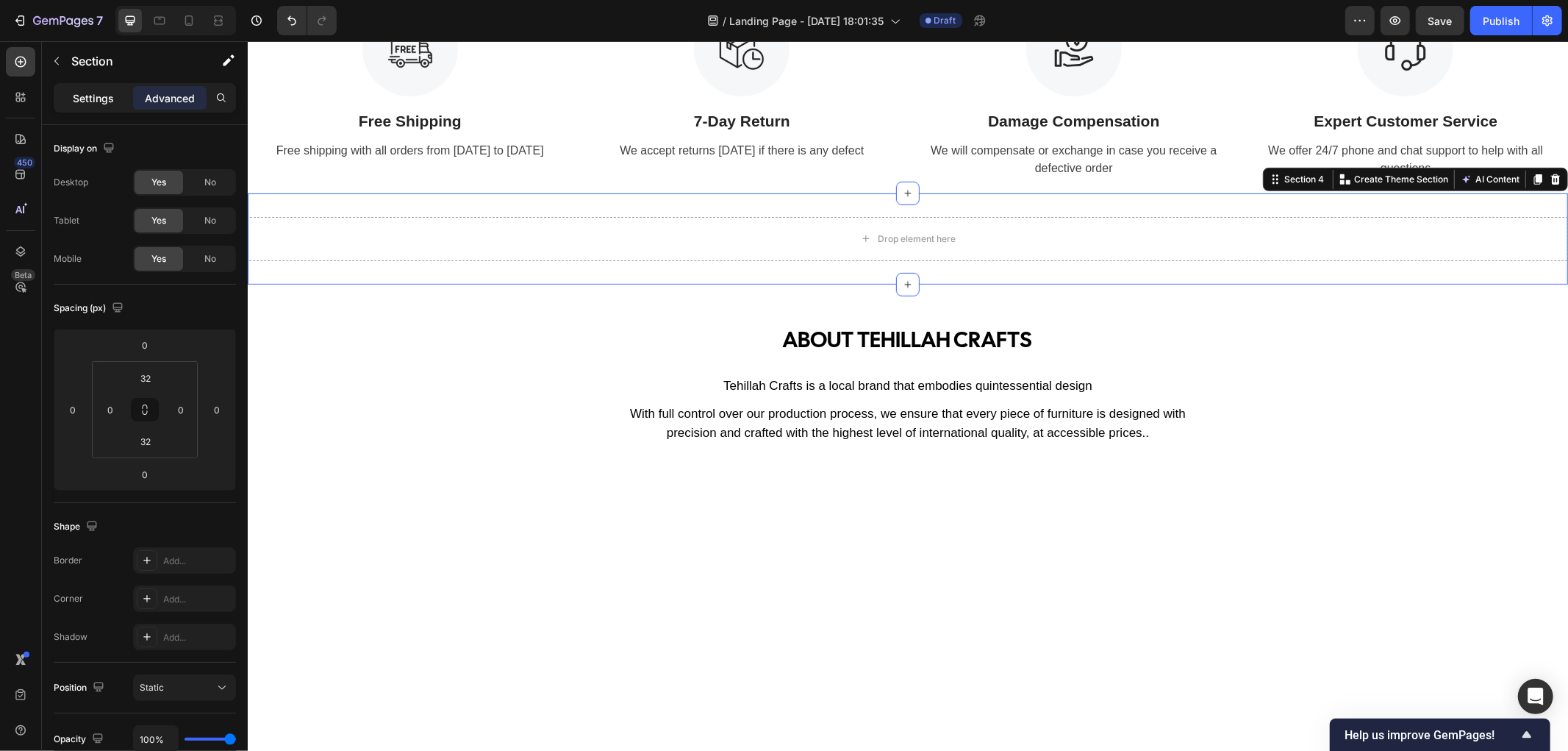
click at [81, 107] on div "Settings" at bounding box center [93, 98] width 73 height 24
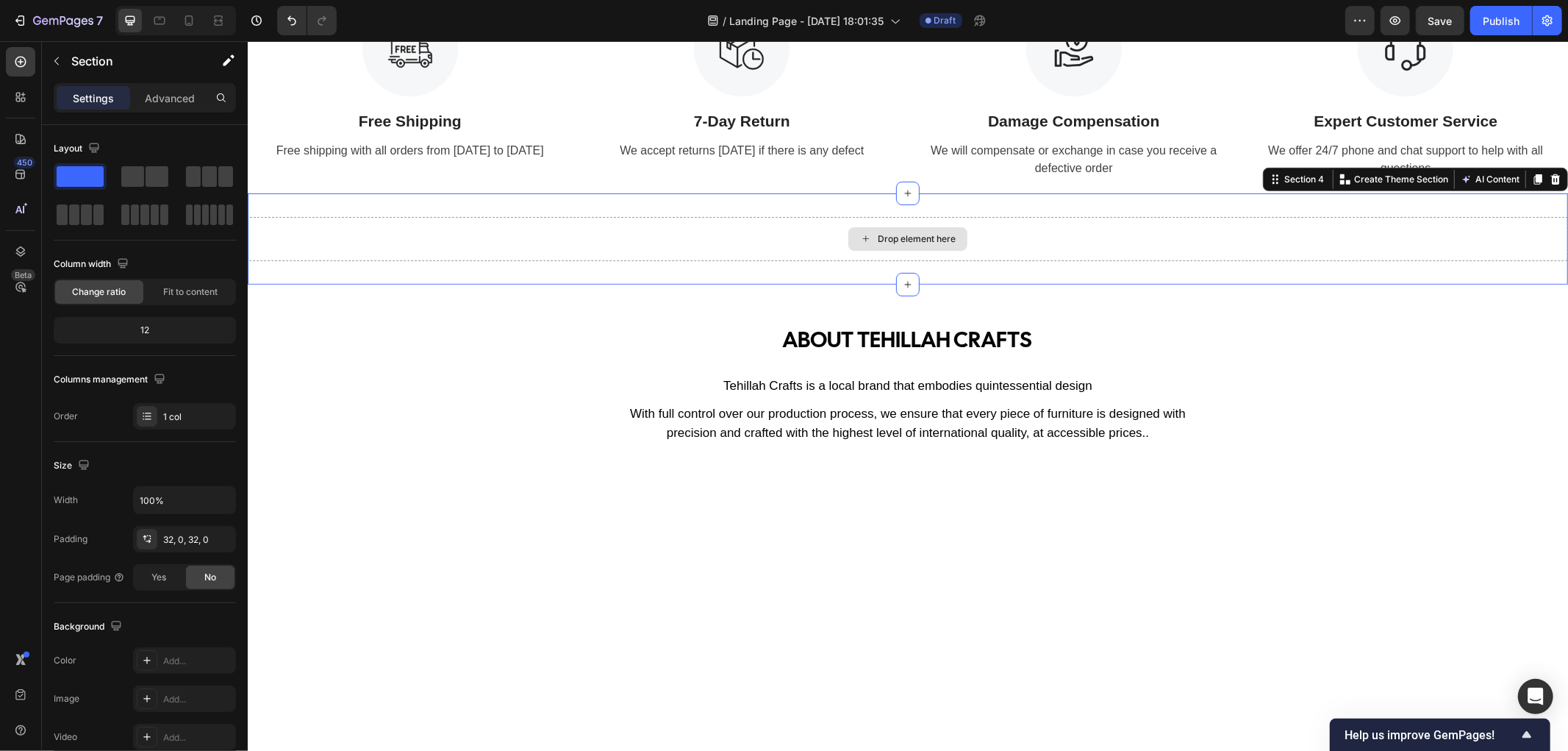
drag, startPoint x: 388, startPoint y: 219, endPoint x: 373, endPoint y: 249, distance: 33.5
click at [155, 98] on p "Advanced" at bounding box center [170, 98] width 50 height 16
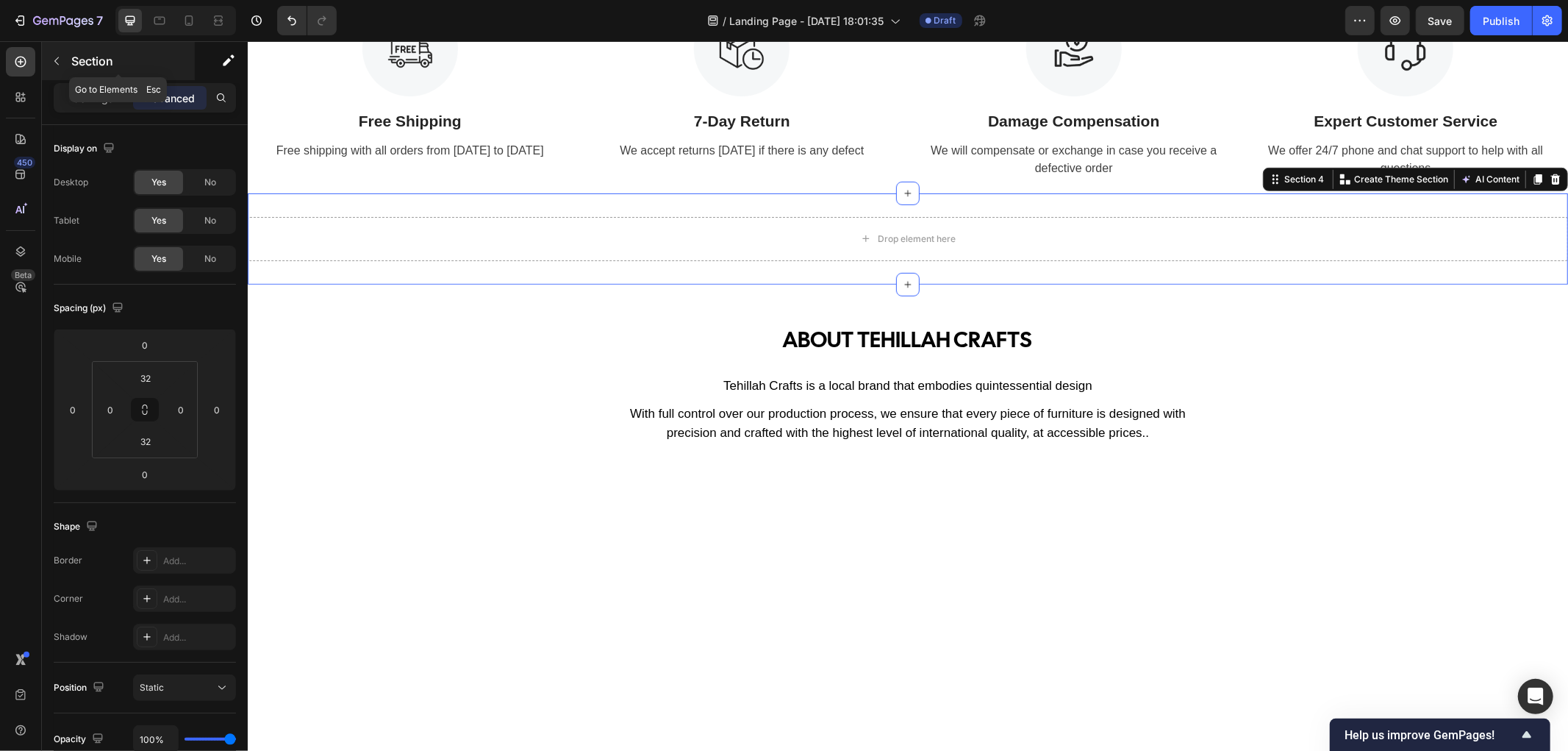
click at [56, 56] on icon "button" at bounding box center [57, 62] width 12 height 12
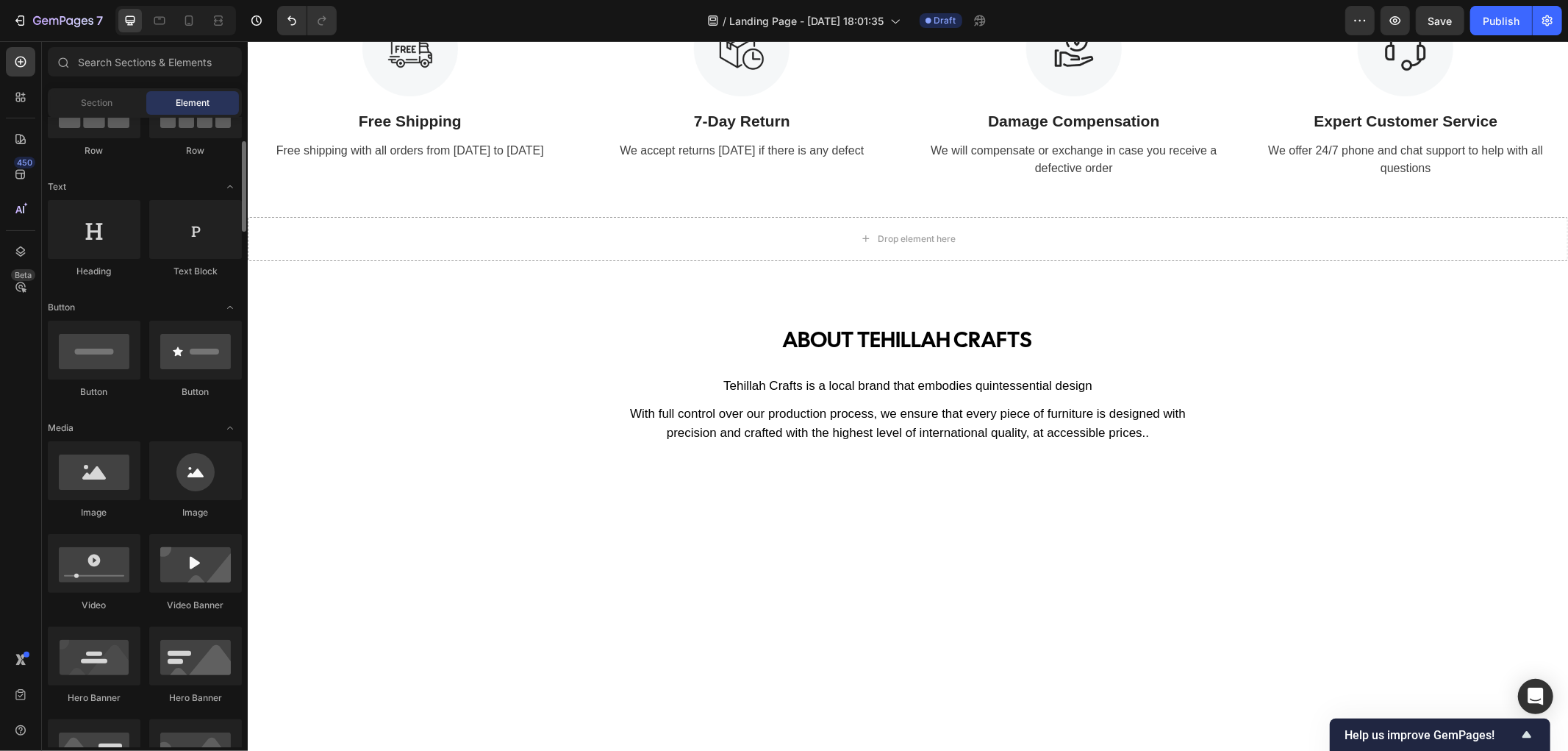
scroll to position [245, 0]
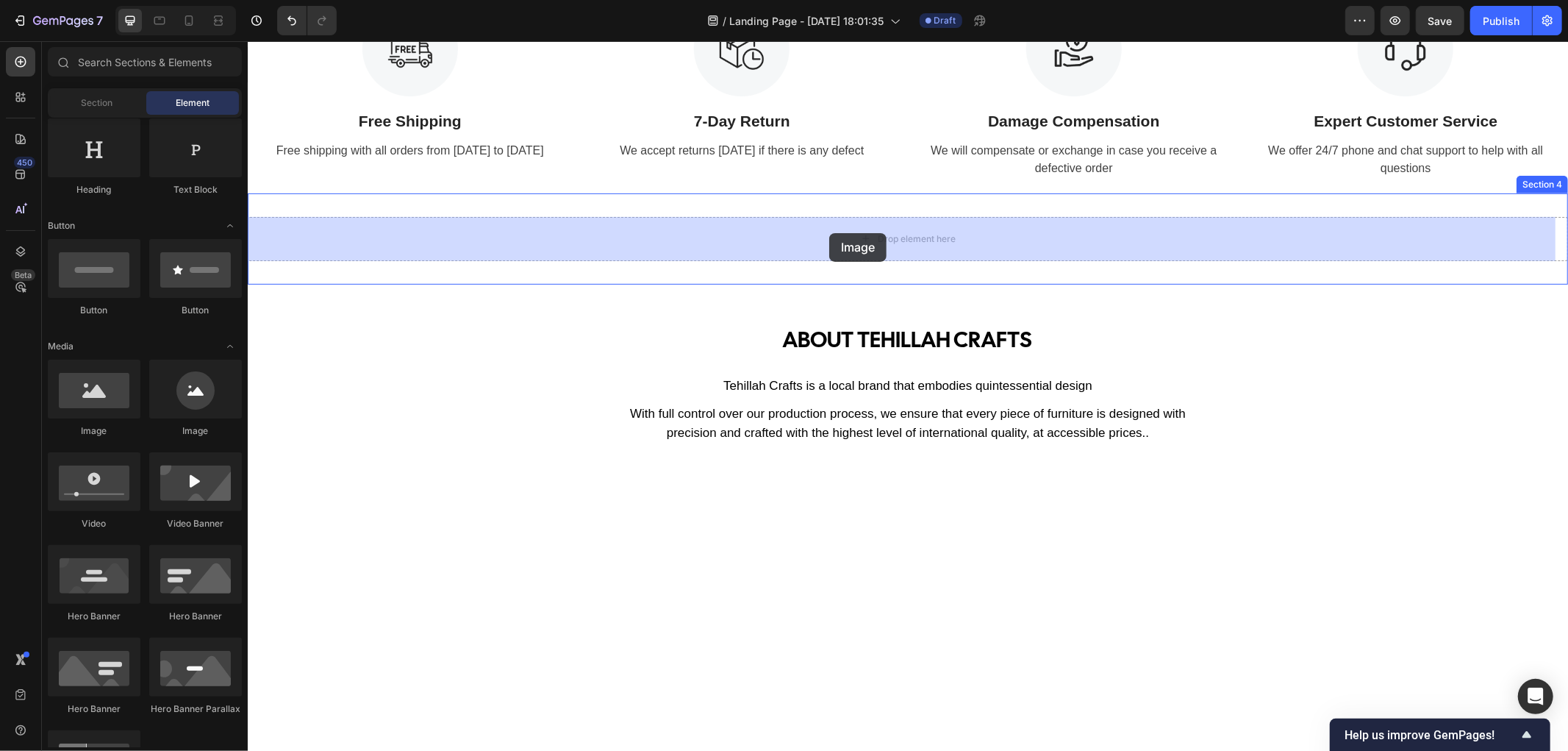
drag, startPoint x: 346, startPoint y: 433, endPoint x: 828, endPoint y: 232, distance: 522.2
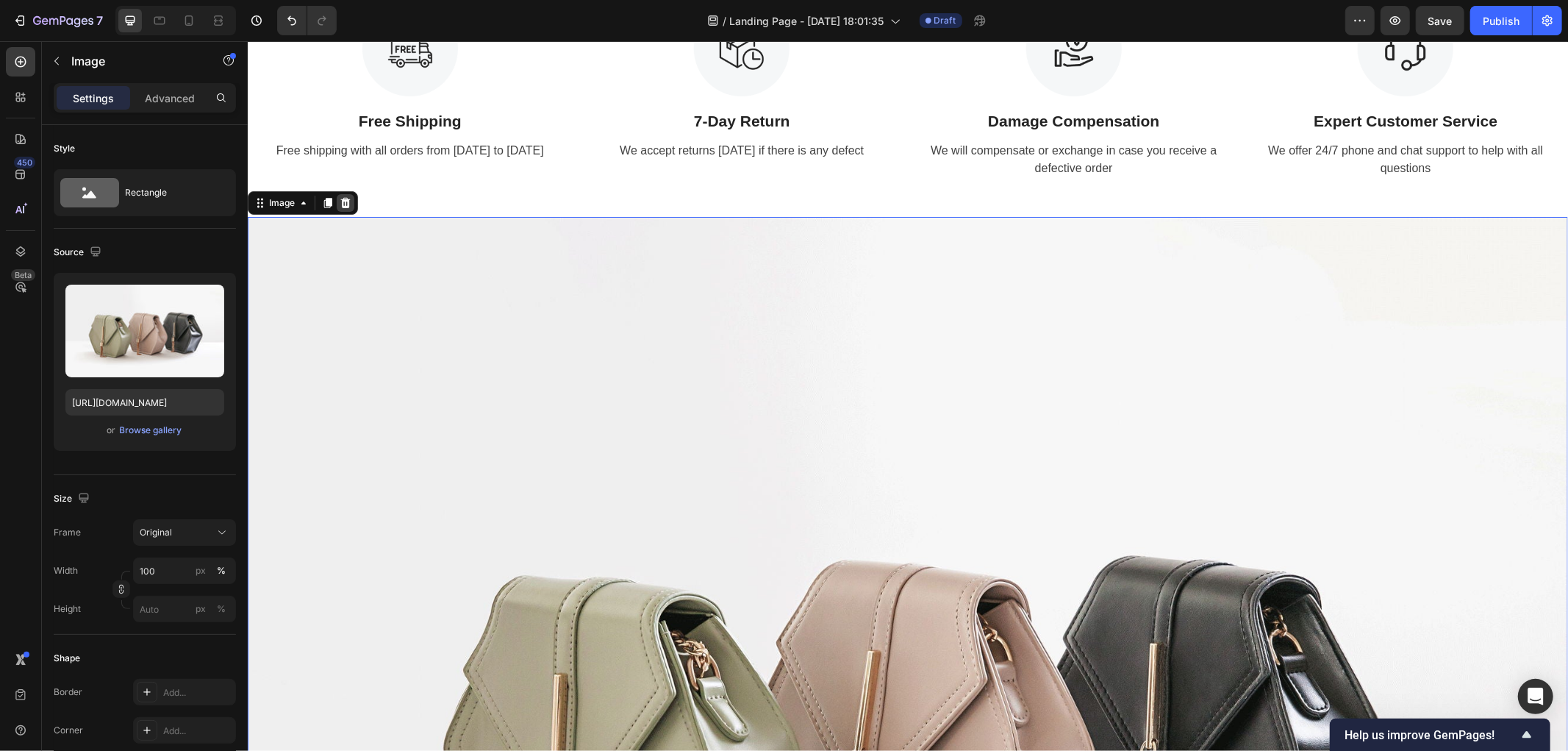
click at [348, 202] on icon at bounding box center [345, 202] width 10 height 10
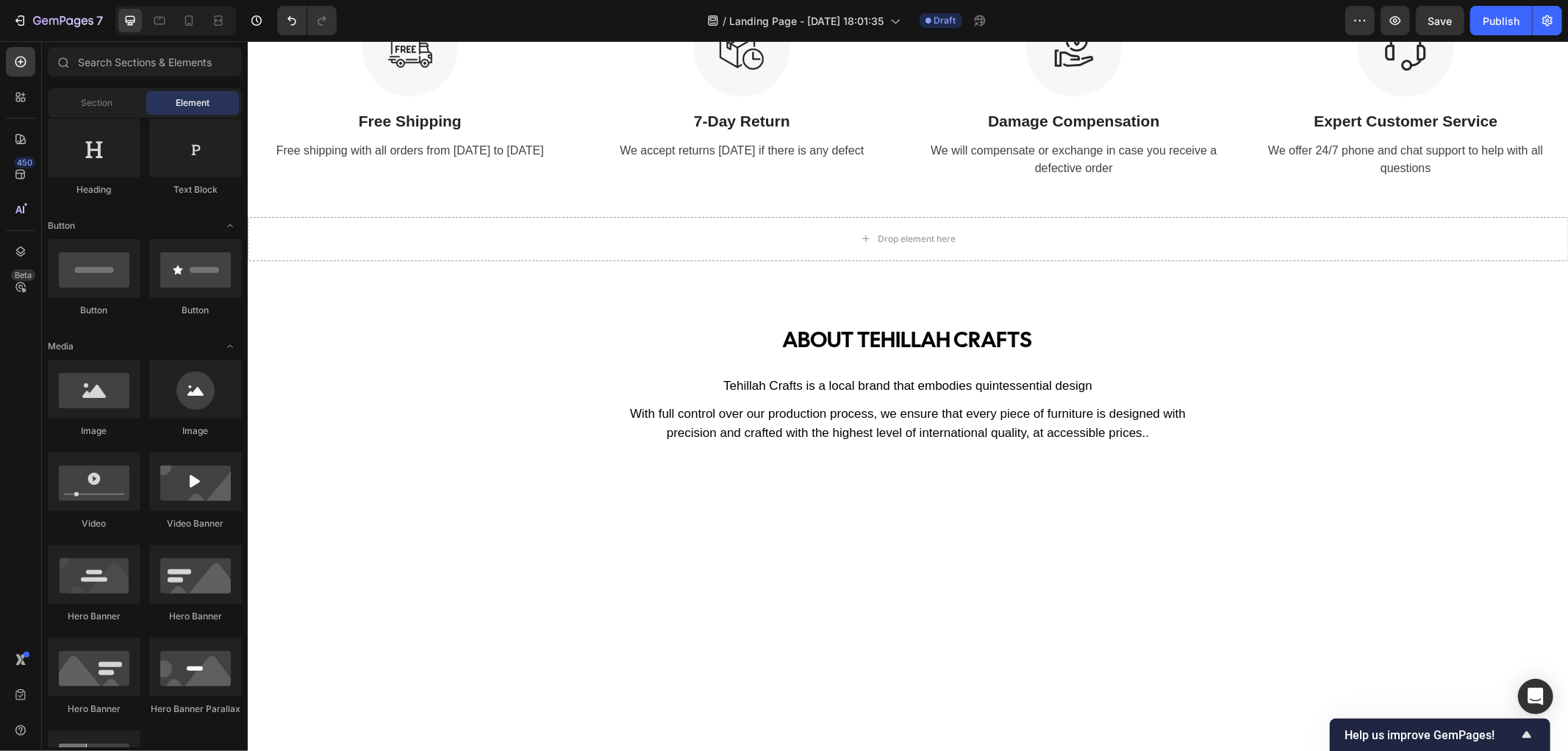
scroll to position [0, 0]
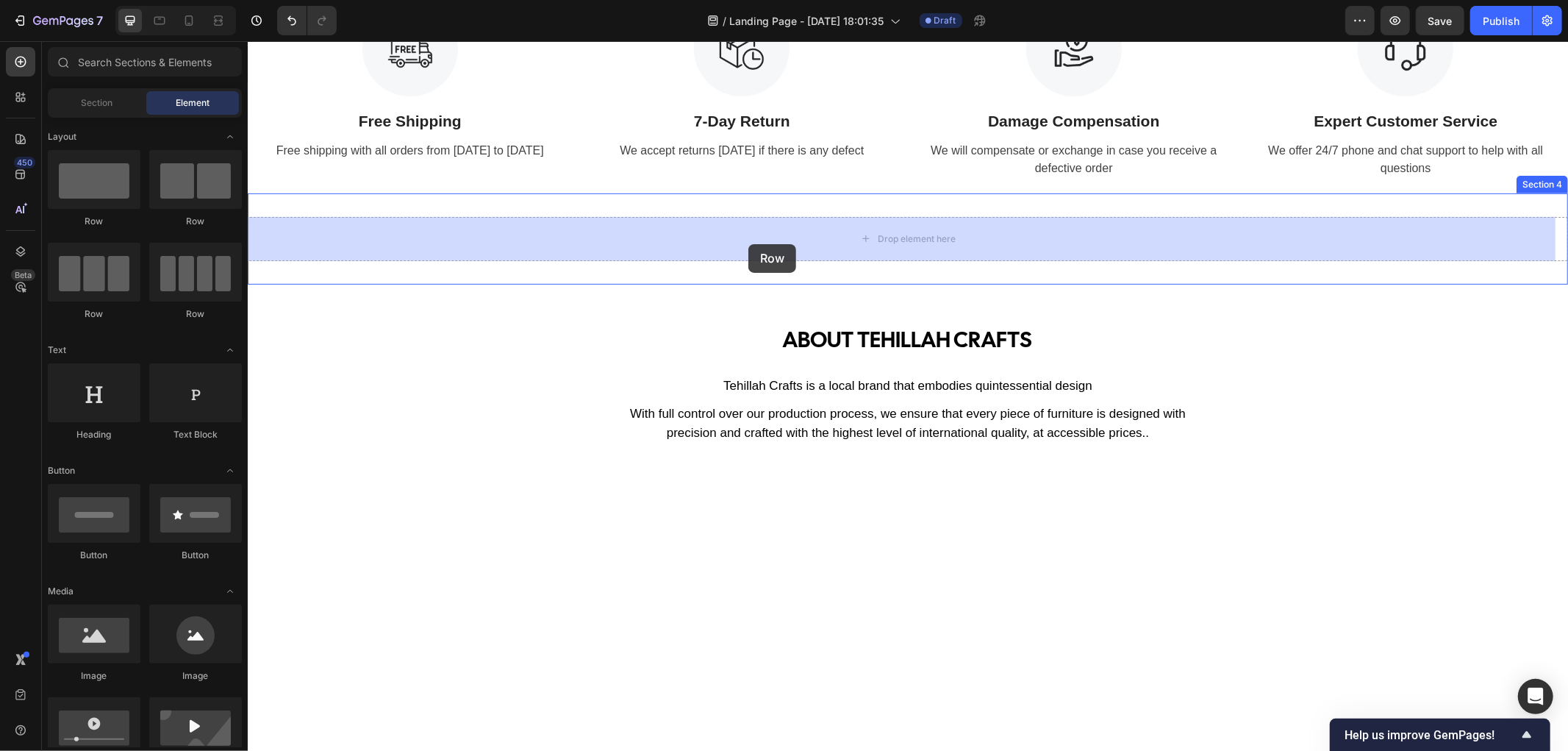
drag, startPoint x: 439, startPoint y: 226, endPoint x: 748, endPoint y: 243, distance: 309.5
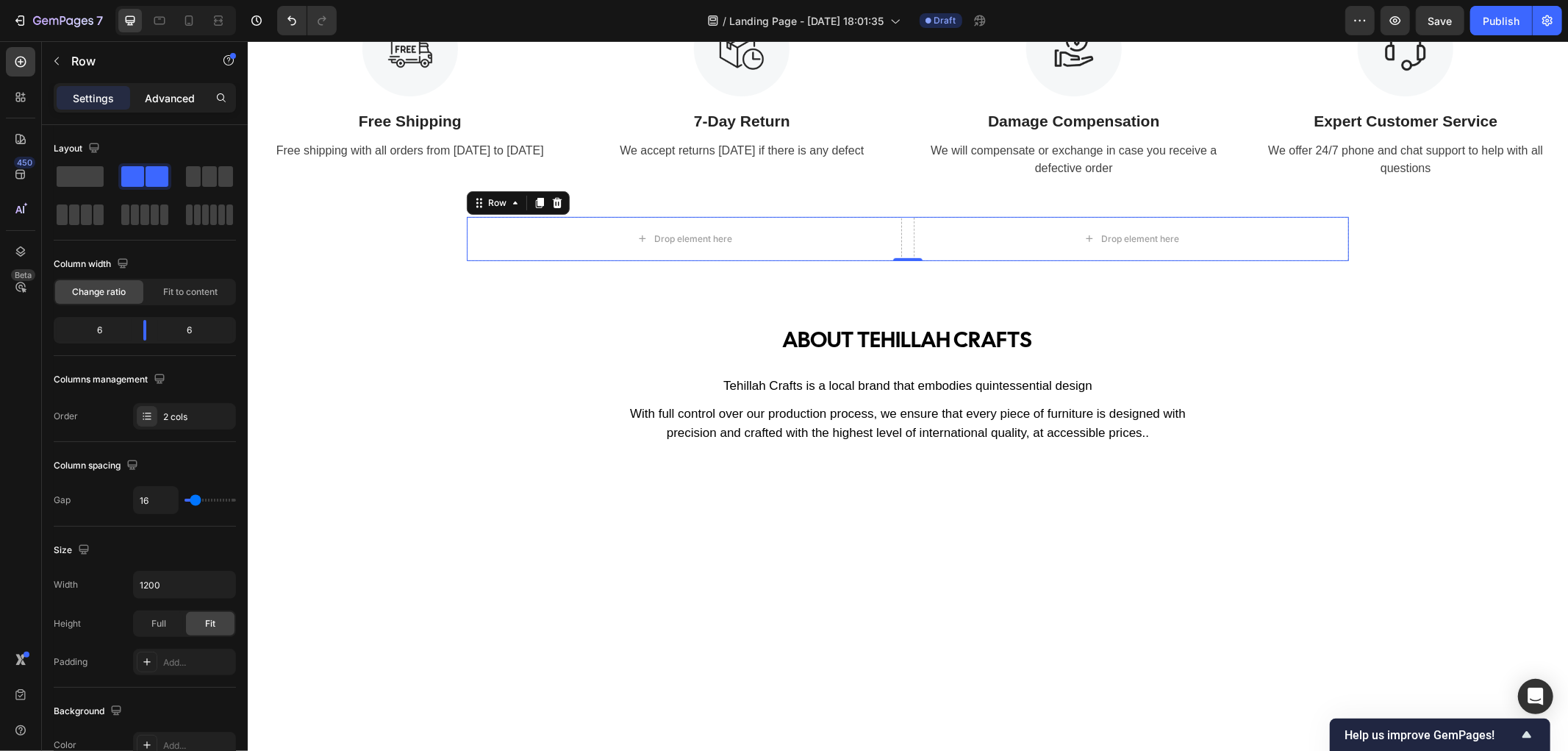
click at [169, 92] on p "Advanced" at bounding box center [170, 98] width 50 height 16
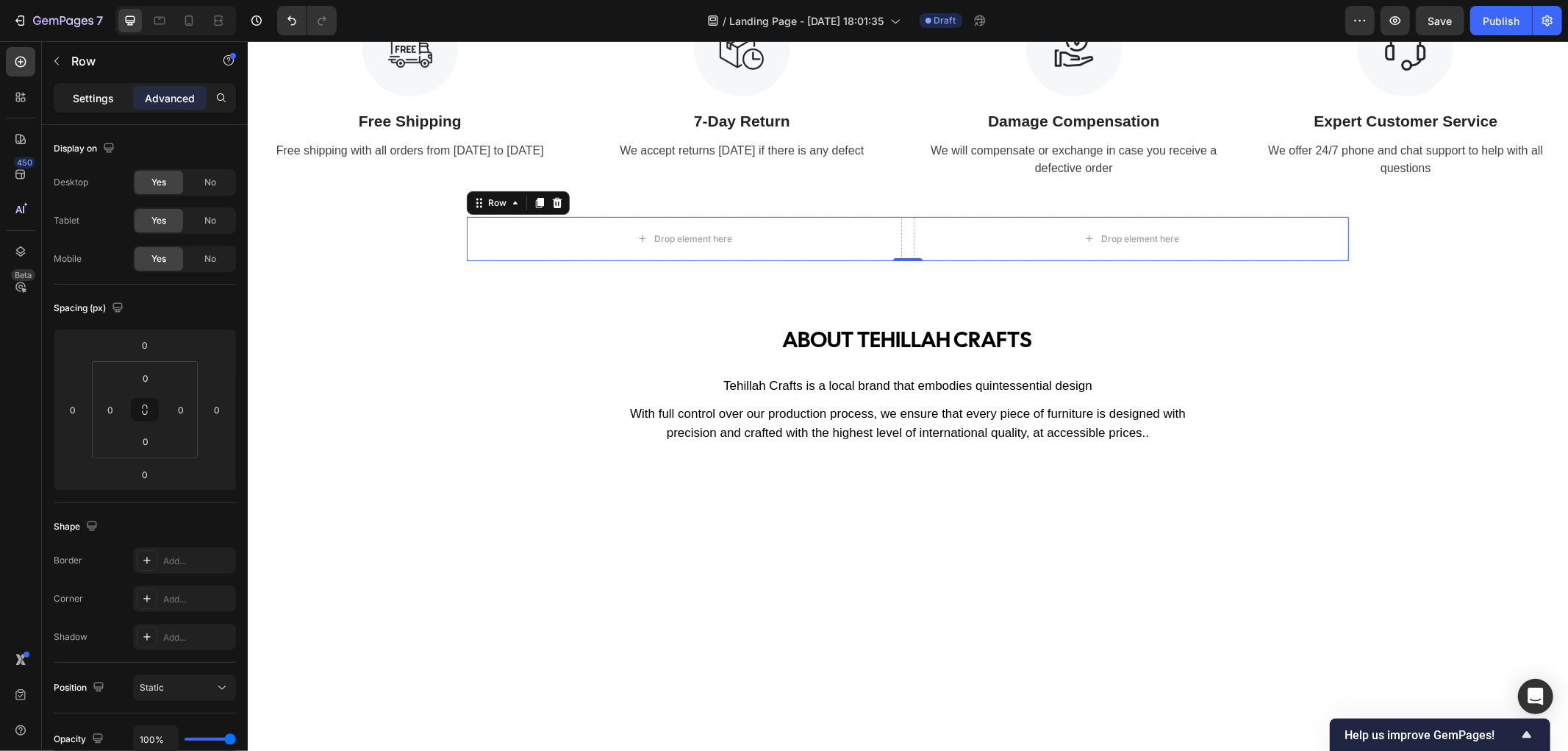
click at [98, 99] on p "Settings" at bounding box center [92, 98] width 41 height 16
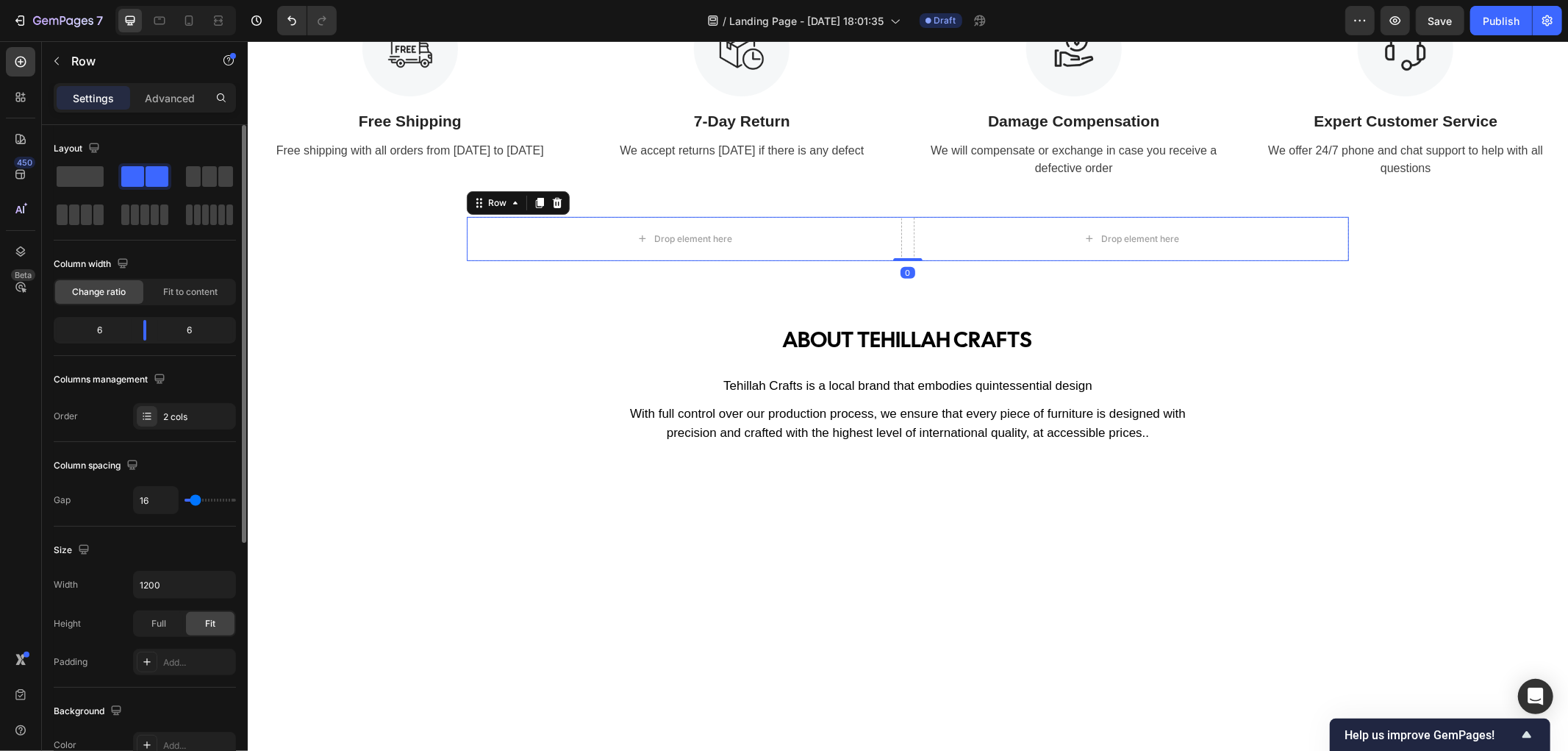
scroll to position [326, 0]
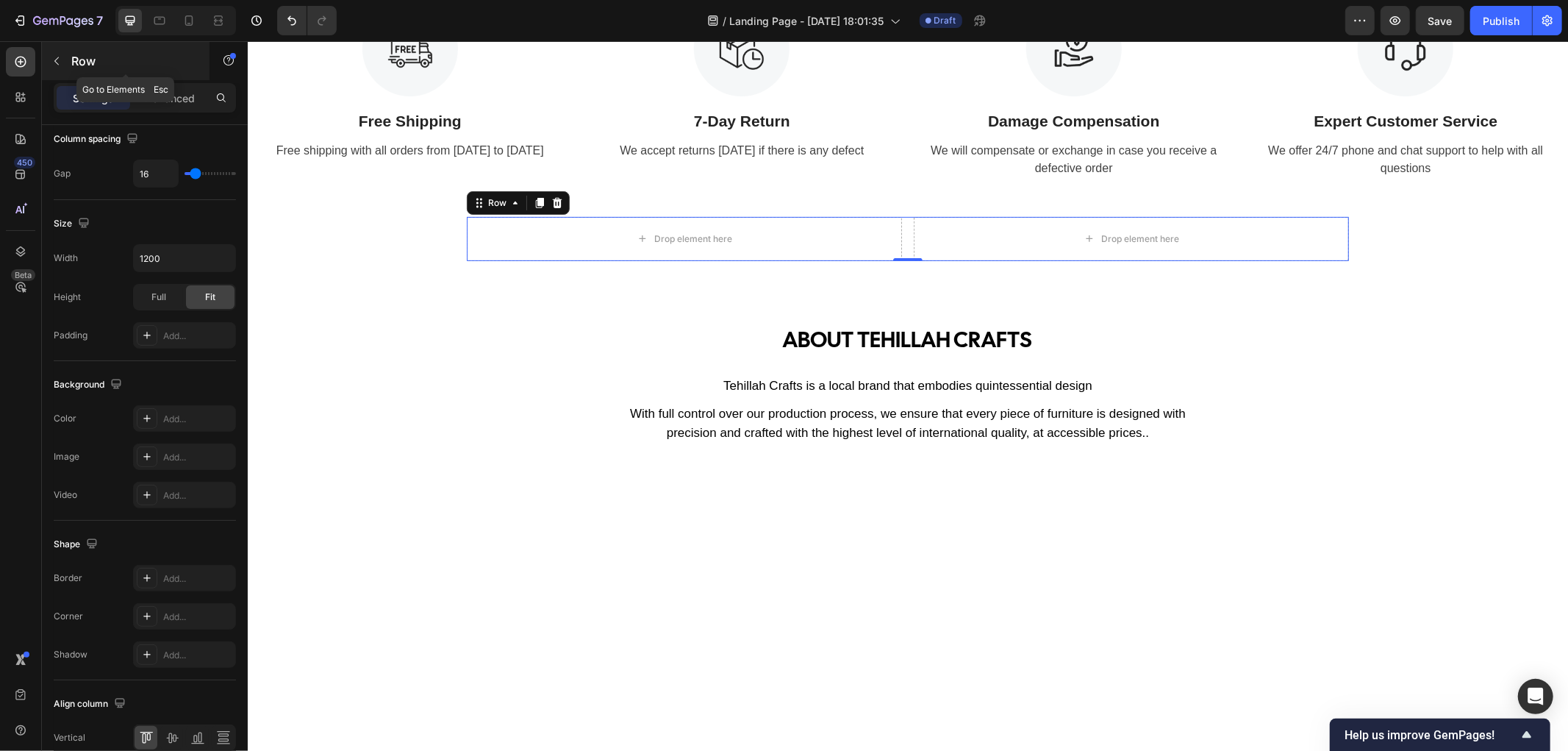
click at [56, 62] on icon "button" at bounding box center [57, 62] width 12 height 12
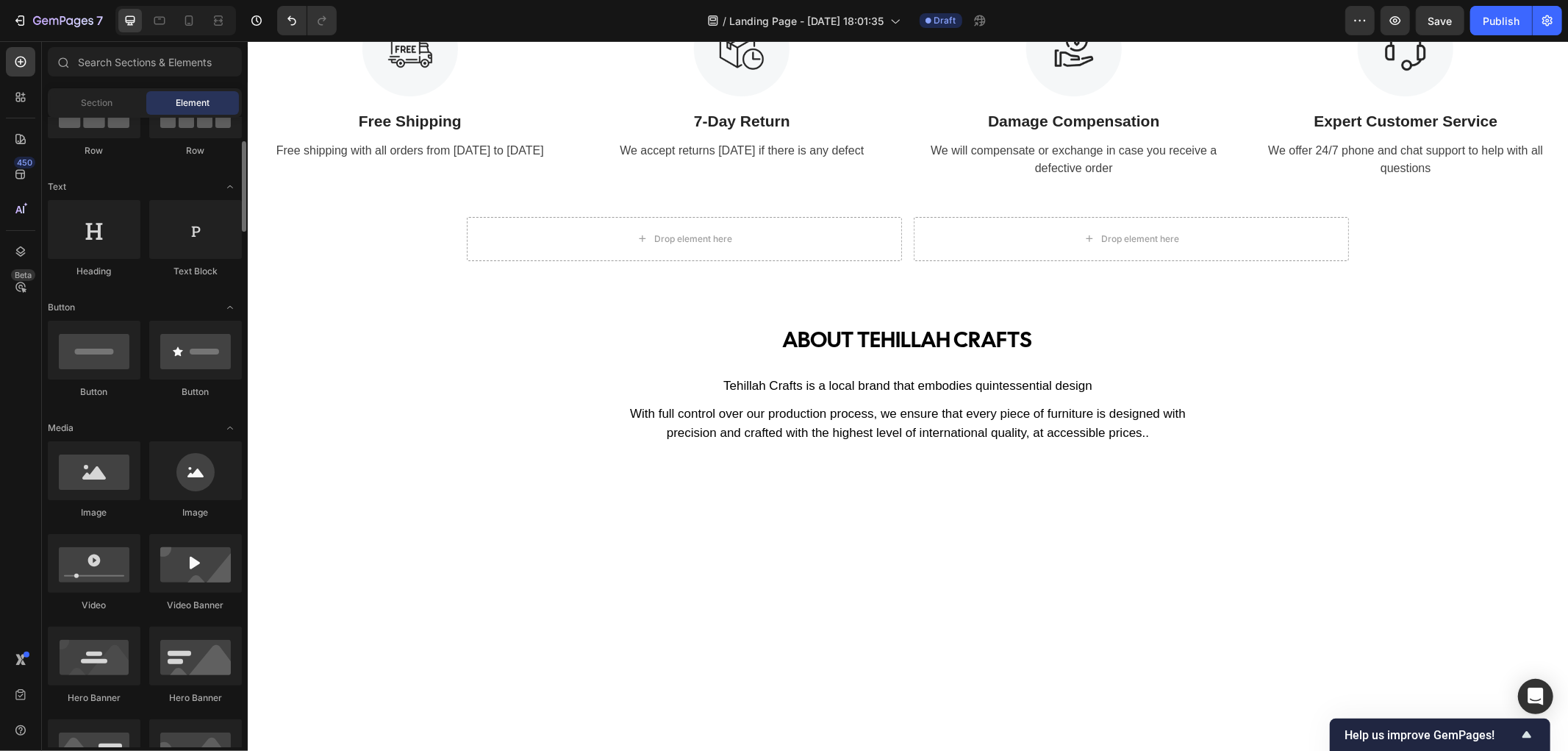
scroll to position [490, 0]
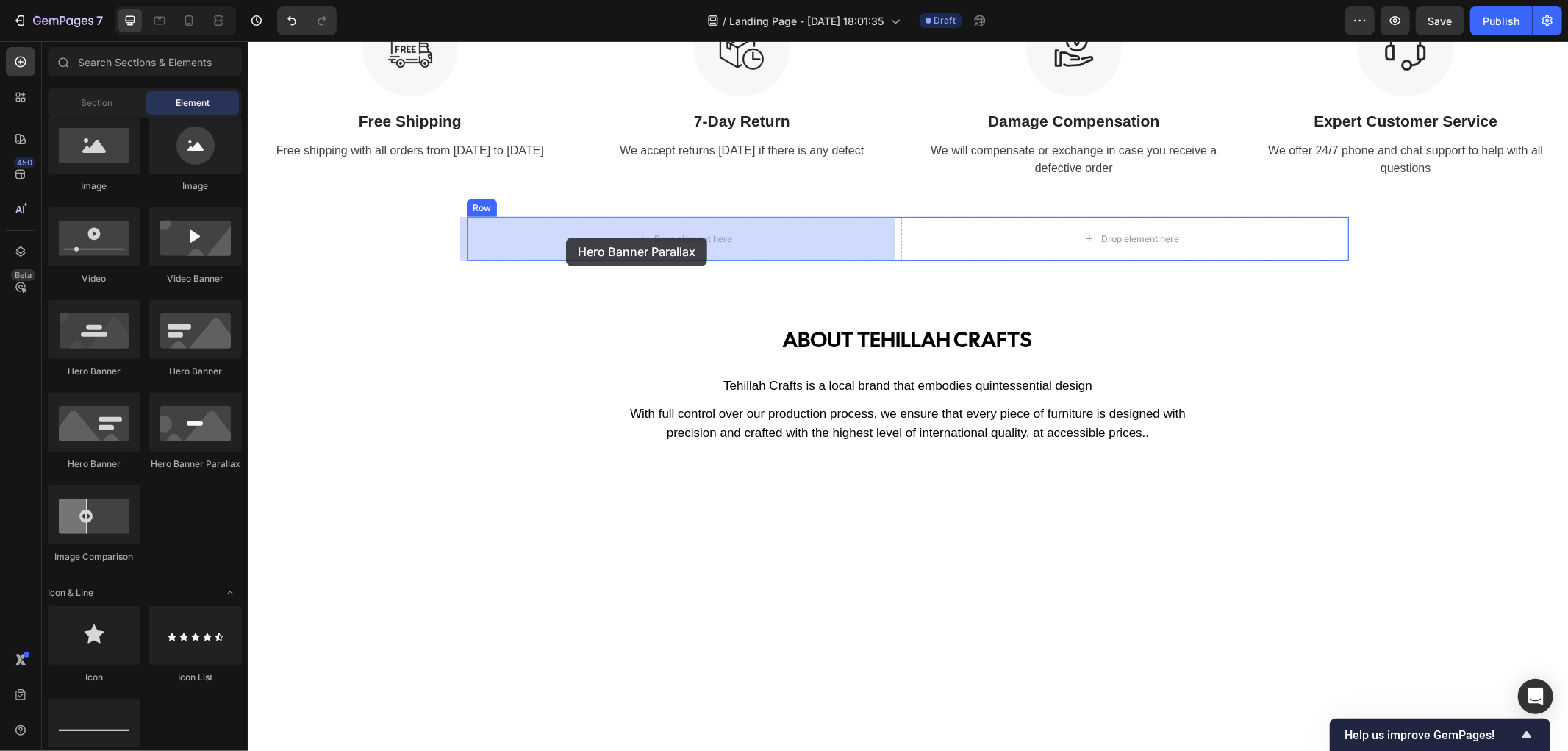
drag, startPoint x: 433, startPoint y: 485, endPoint x: 567, endPoint y: 236, distance: 282.8
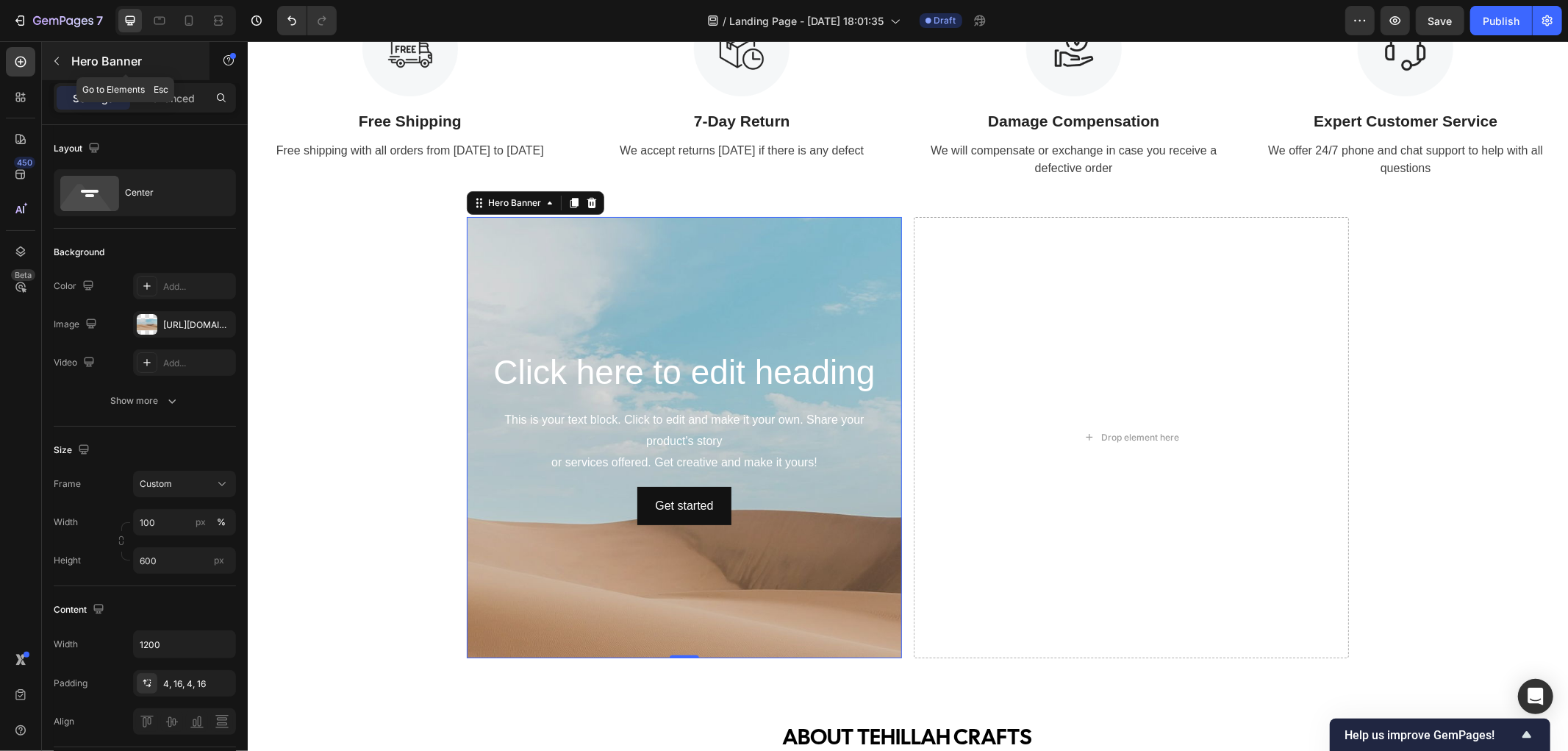
click at [54, 63] on icon "button" at bounding box center [57, 62] width 12 height 12
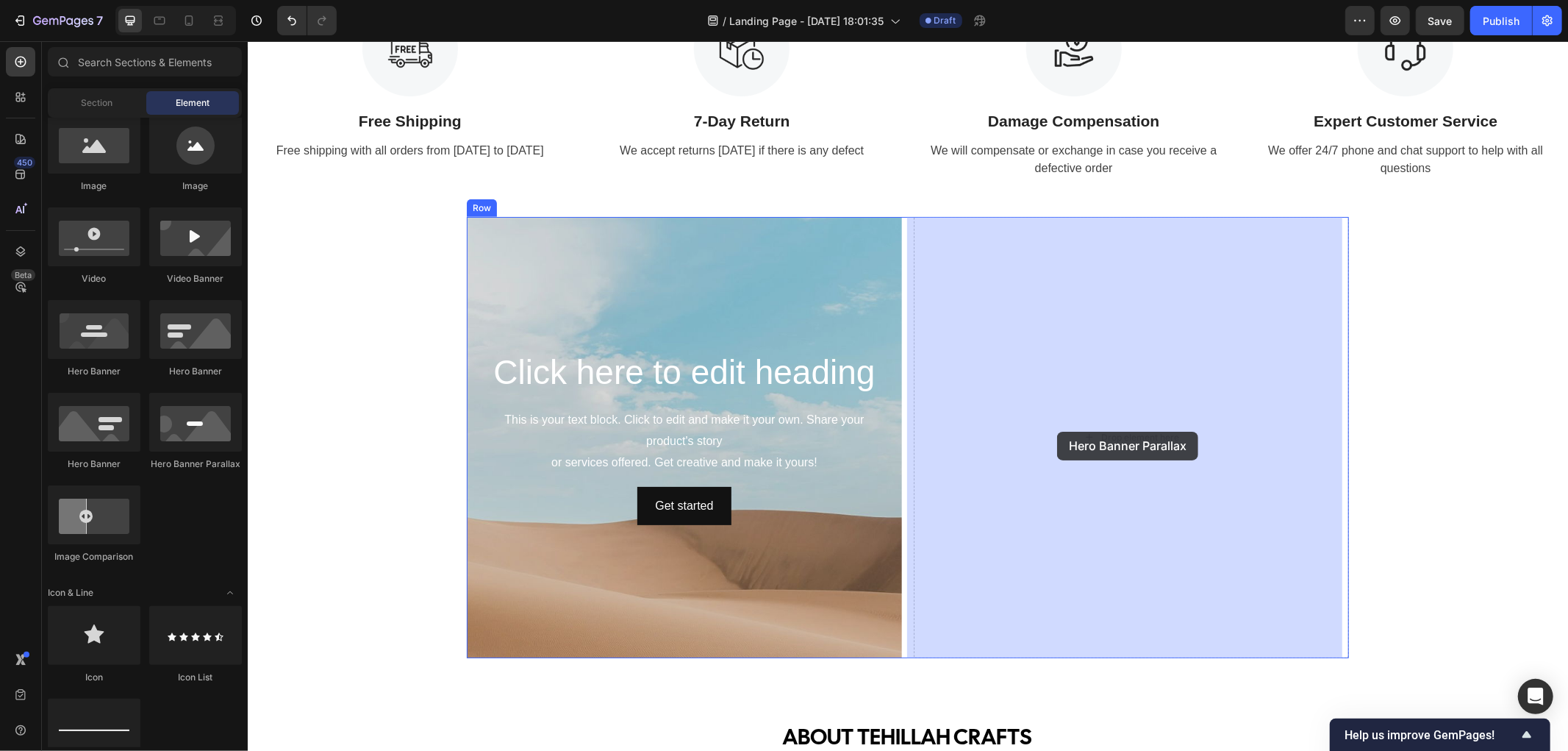
drag, startPoint x: 427, startPoint y: 475, endPoint x: 1056, endPoint y: 431, distance: 630.5
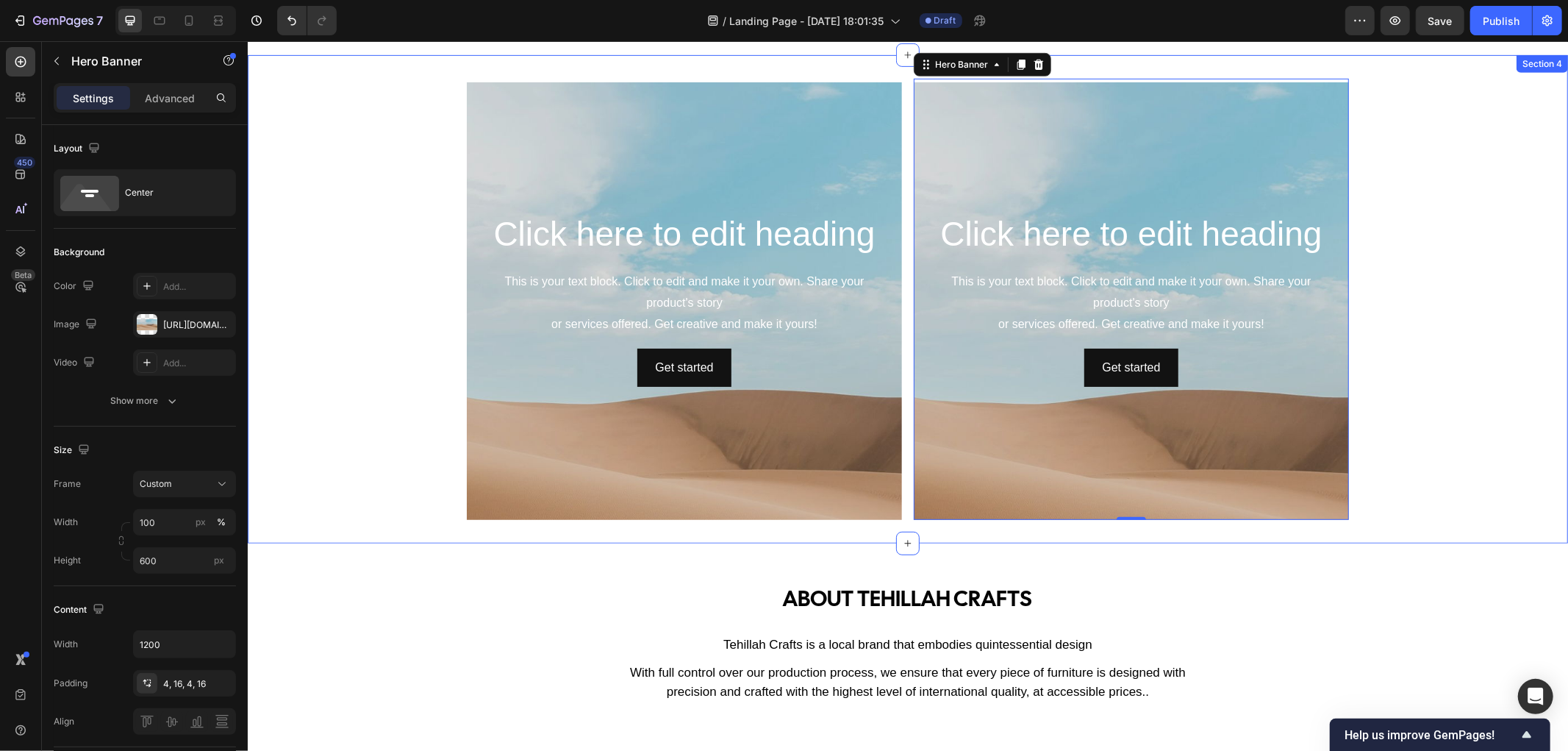
scroll to position [571, 0]
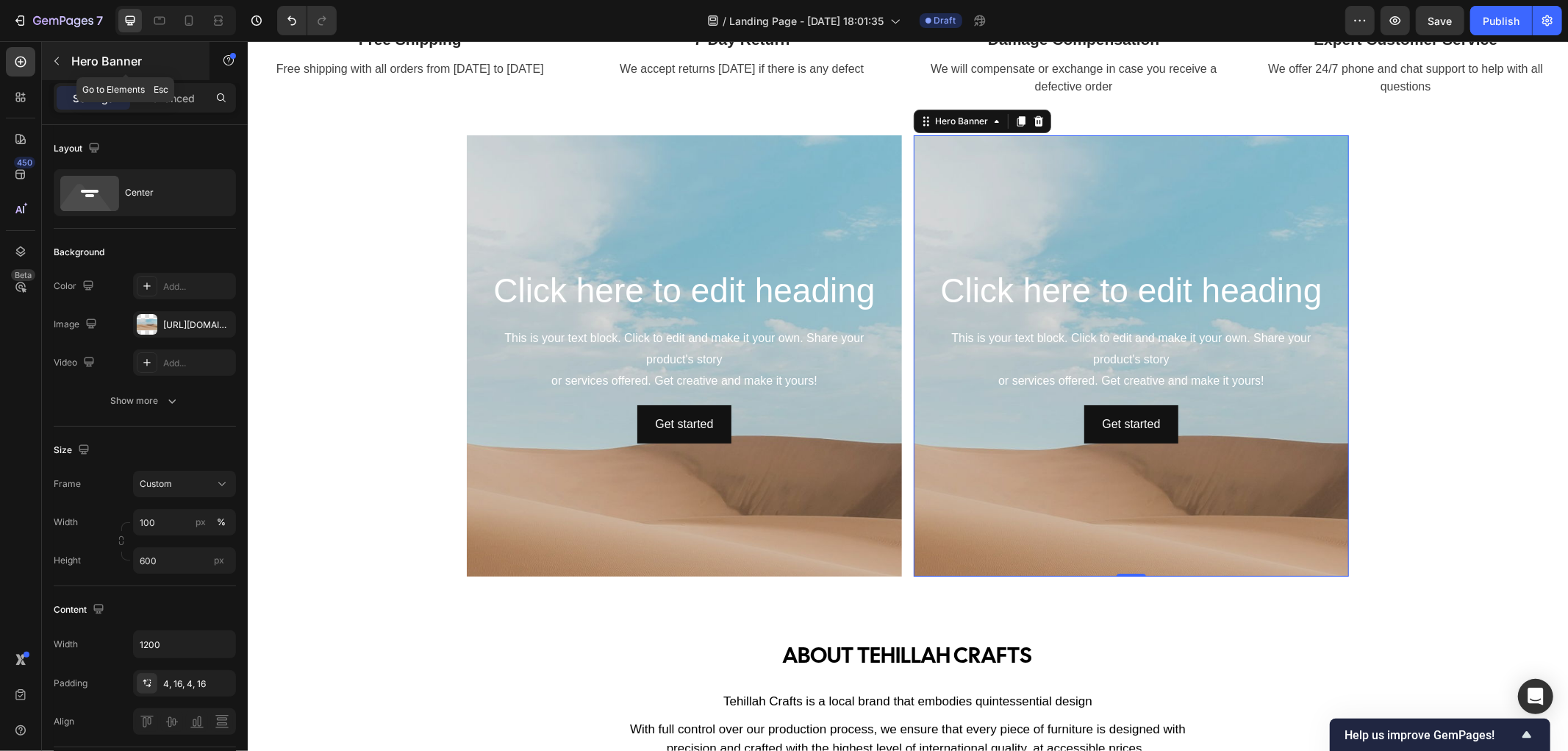
click at [63, 62] on button "button" at bounding box center [57, 62] width 24 height 24
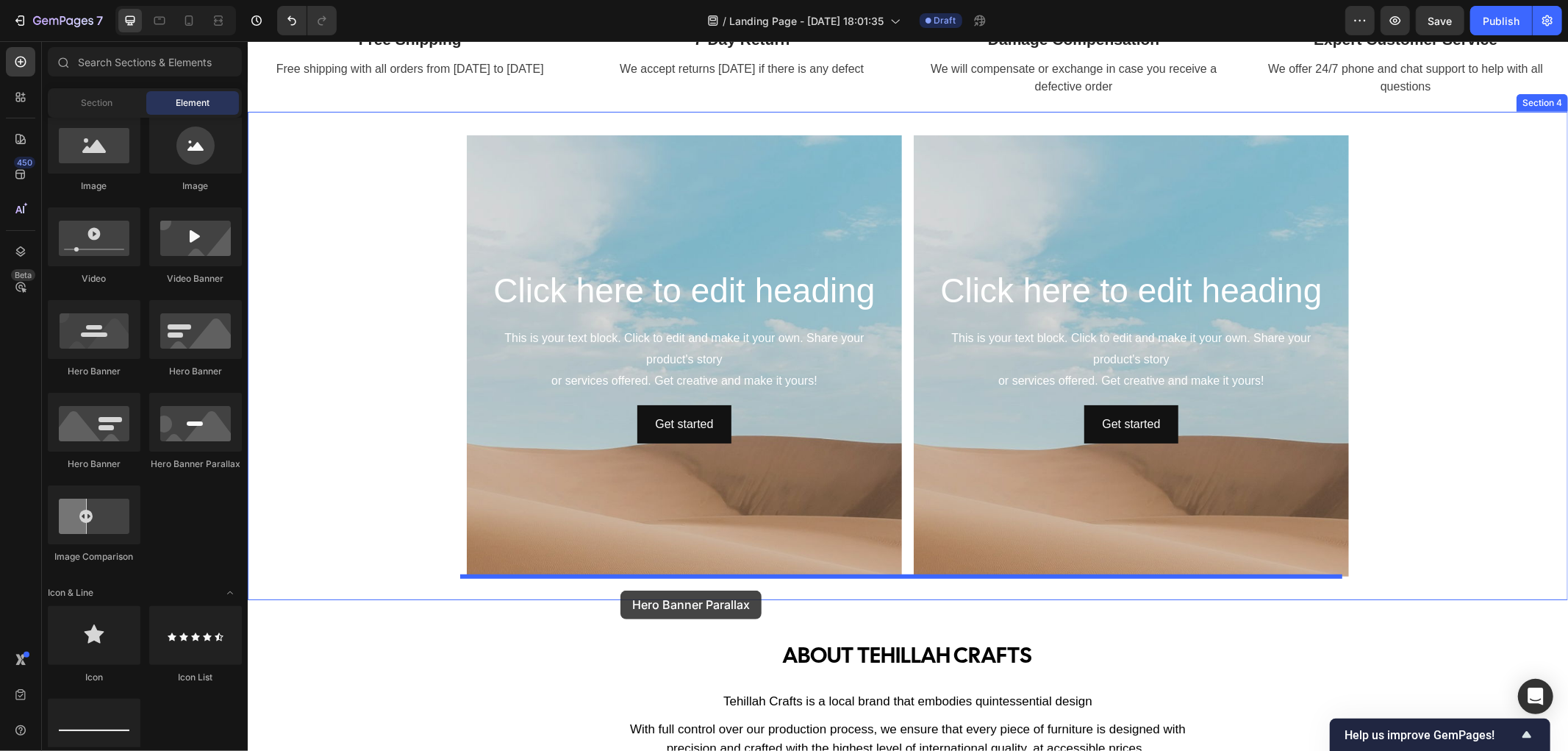
drag, startPoint x: 438, startPoint y: 469, endPoint x: 620, endPoint y: 589, distance: 218.0
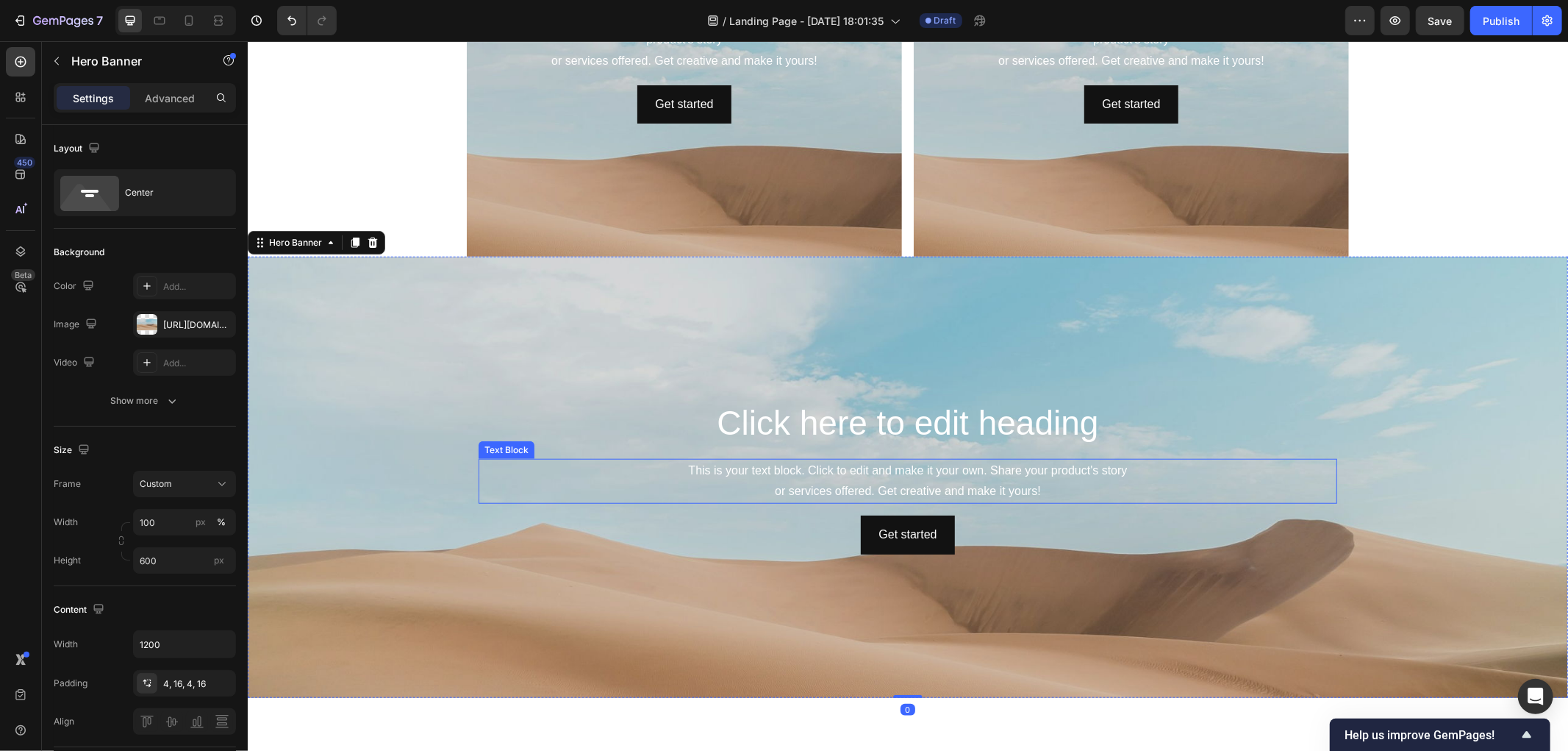
scroll to position [899, 0]
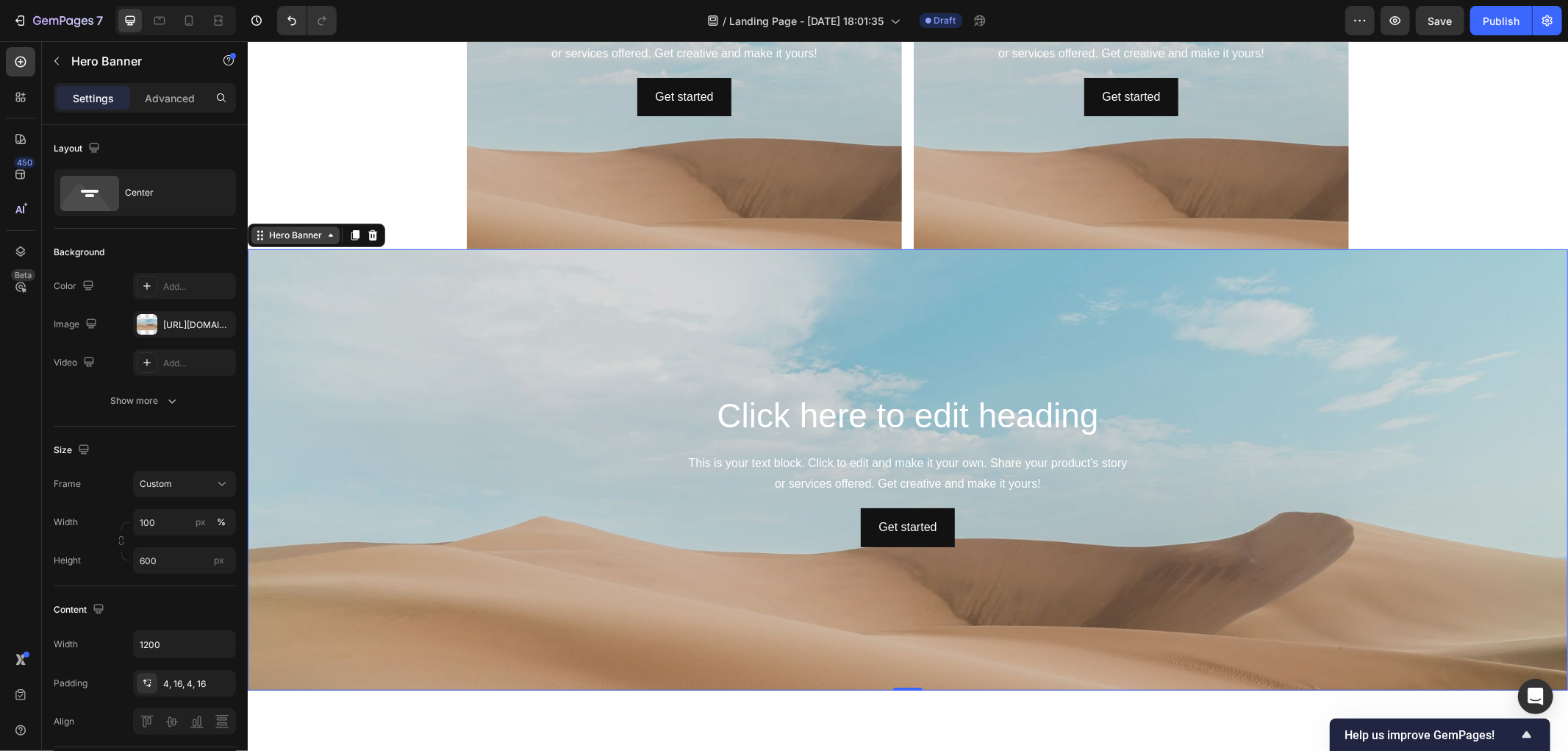
click at [332, 237] on icon at bounding box center [330, 234] width 12 height 12
click at [328, 237] on icon at bounding box center [330, 234] width 12 height 12
click at [373, 232] on icon at bounding box center [373, 234] width 10 height 10
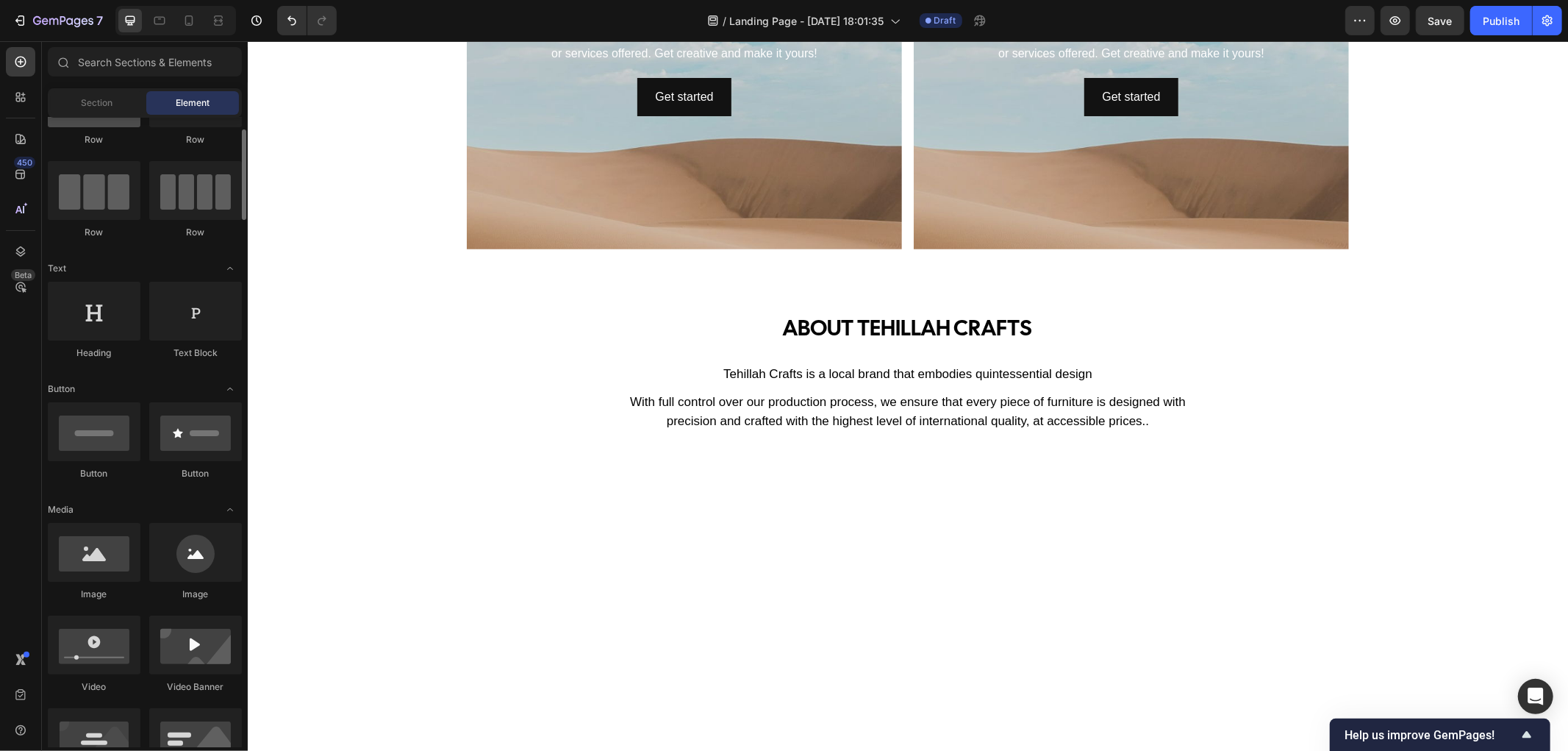
scroll to position [0, 0]
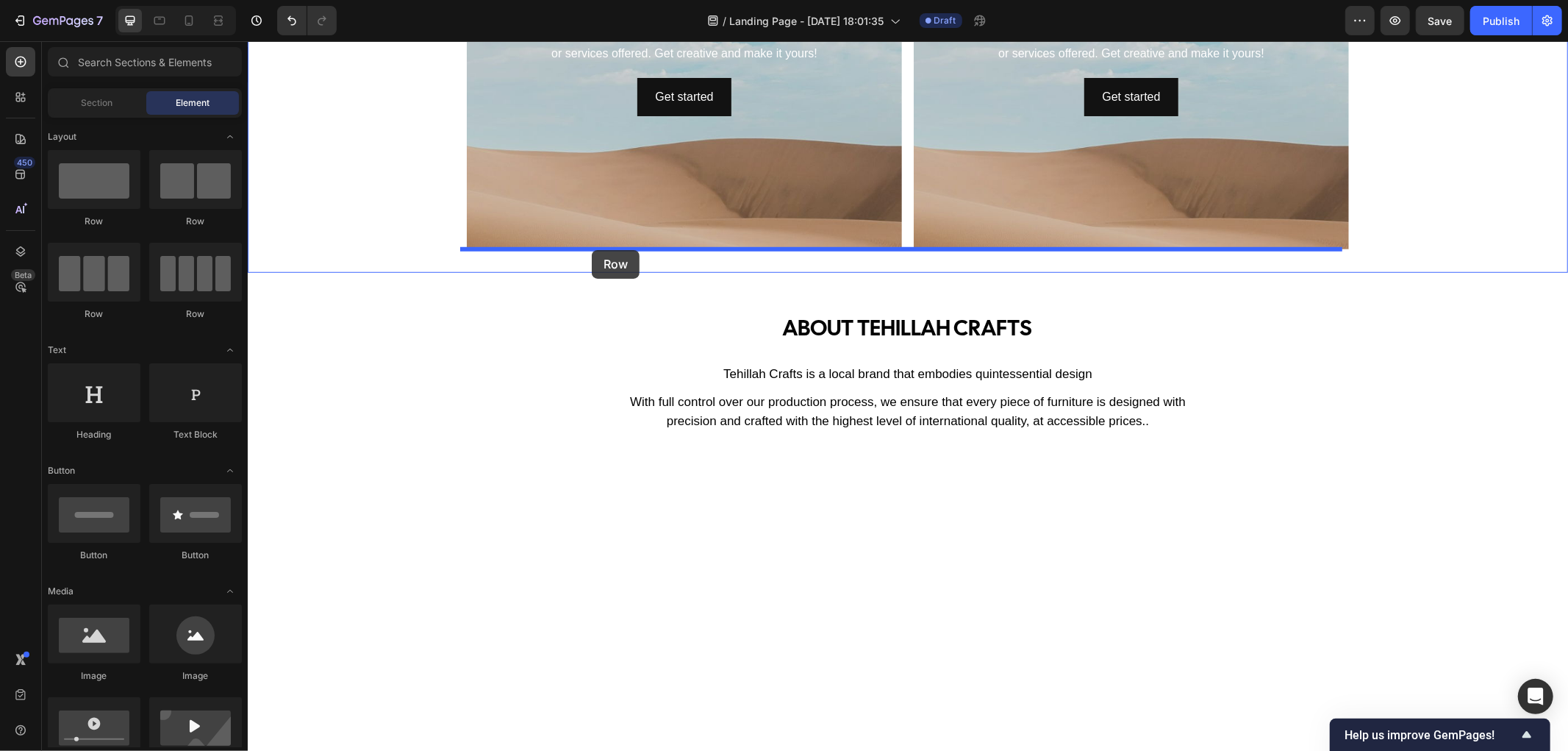
drag, startPoint x: 411, startPoint y: 221, endPoint x: 591, endPoint y: 249, distance: 182.2
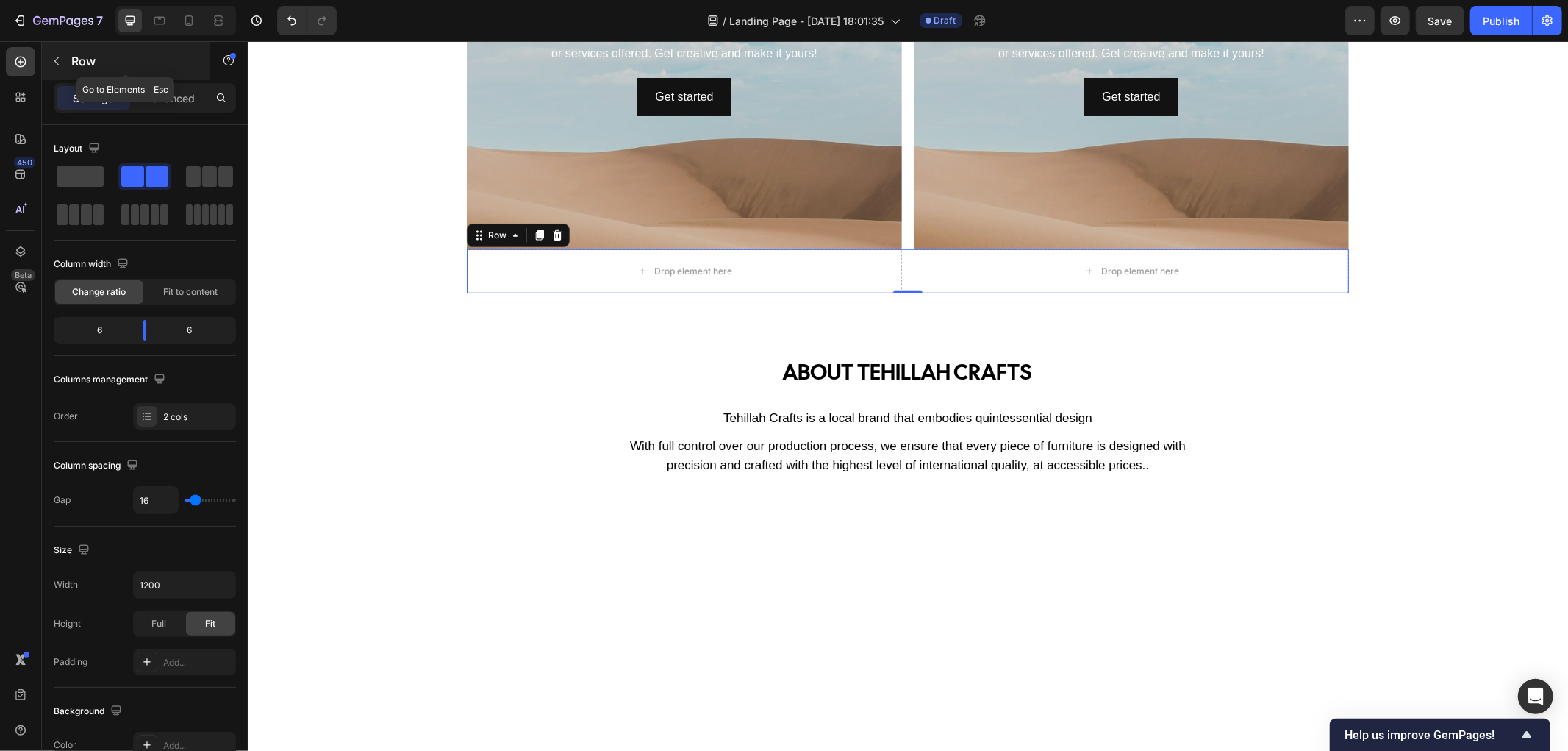
click at [66, 59] on button "button" at bounding box center [57, 62] width 24 height 24
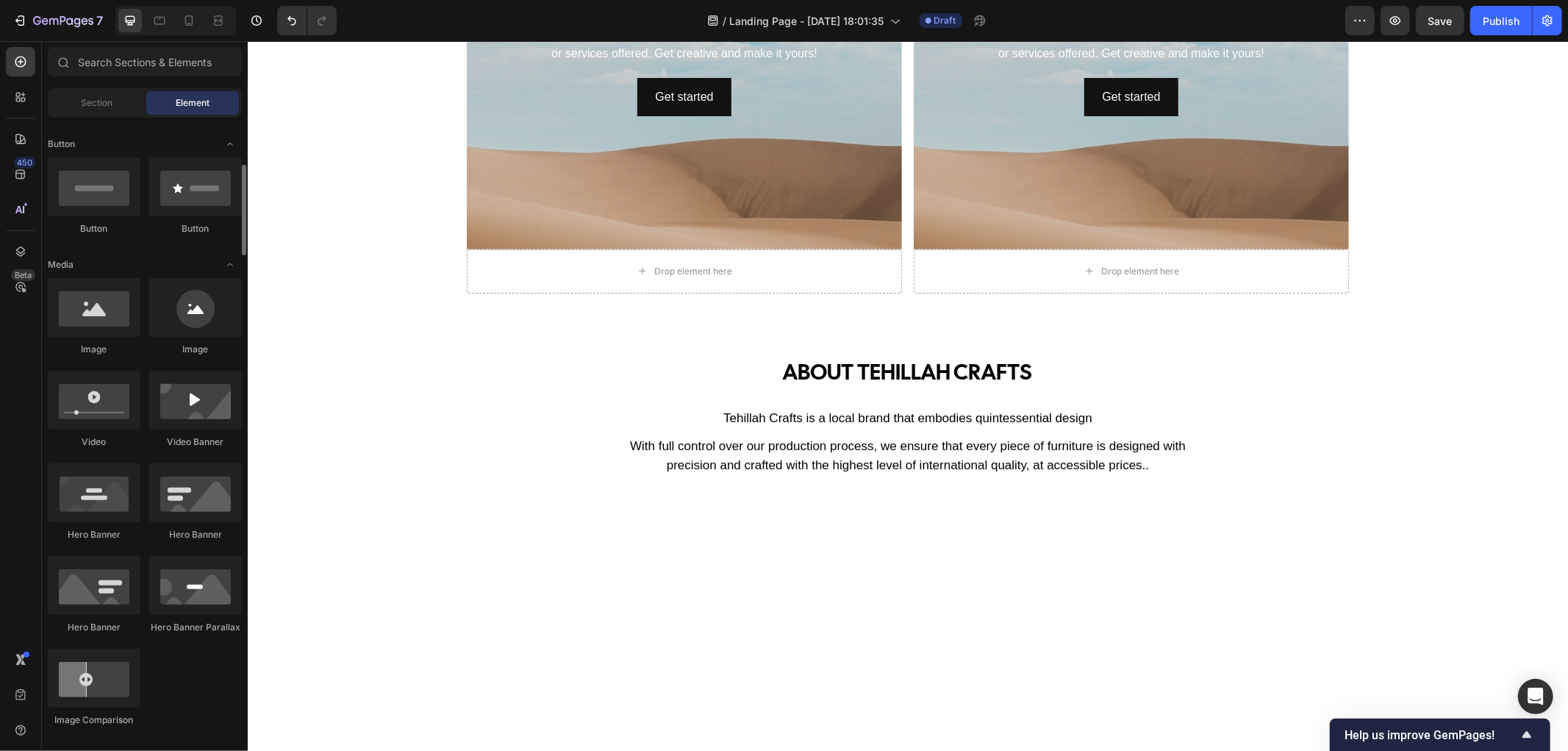
scroll to position [408, 0]
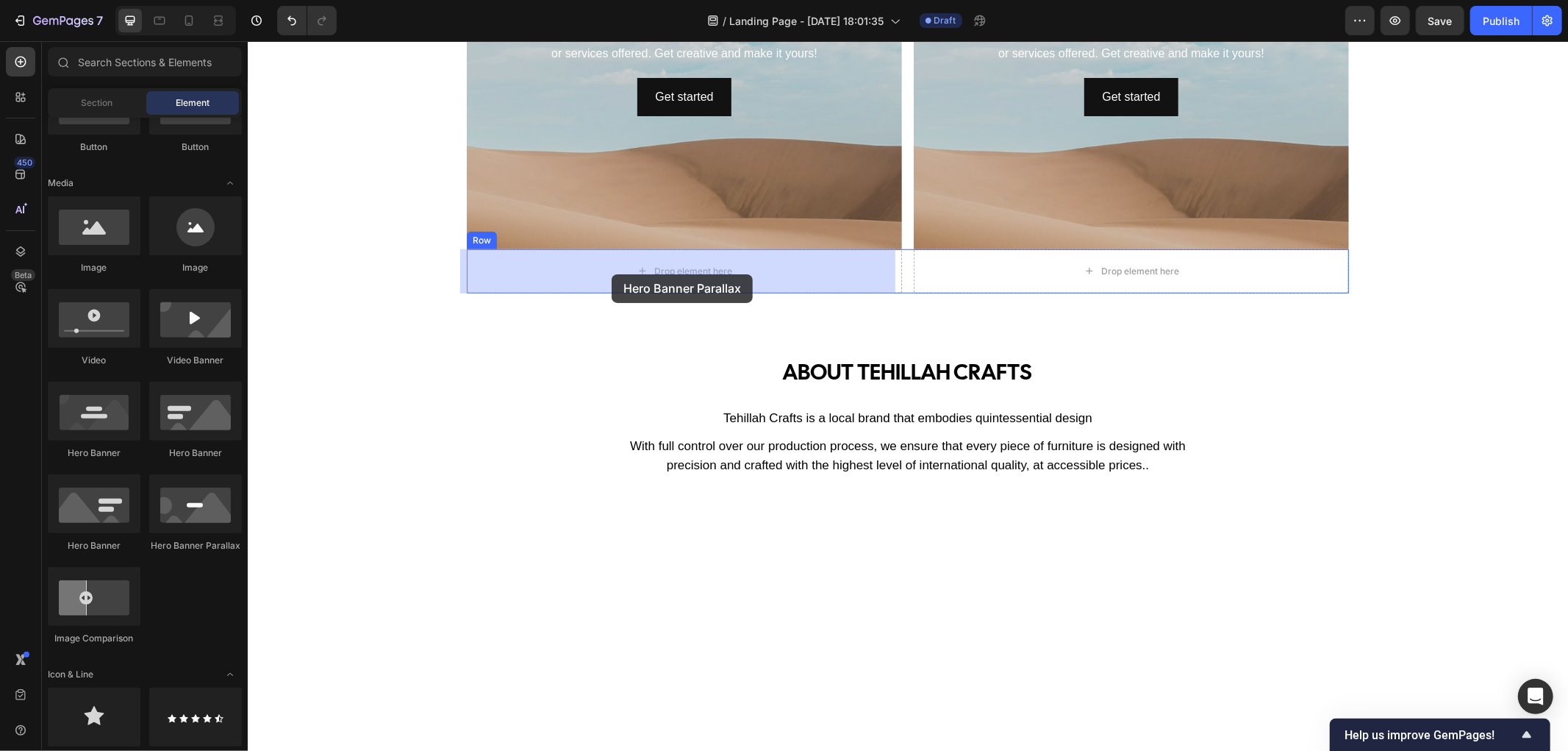
drag, startPoint x: 438, startPoint y: 561, endPoint x: 612, endPoint y: 274, distance: 335.6
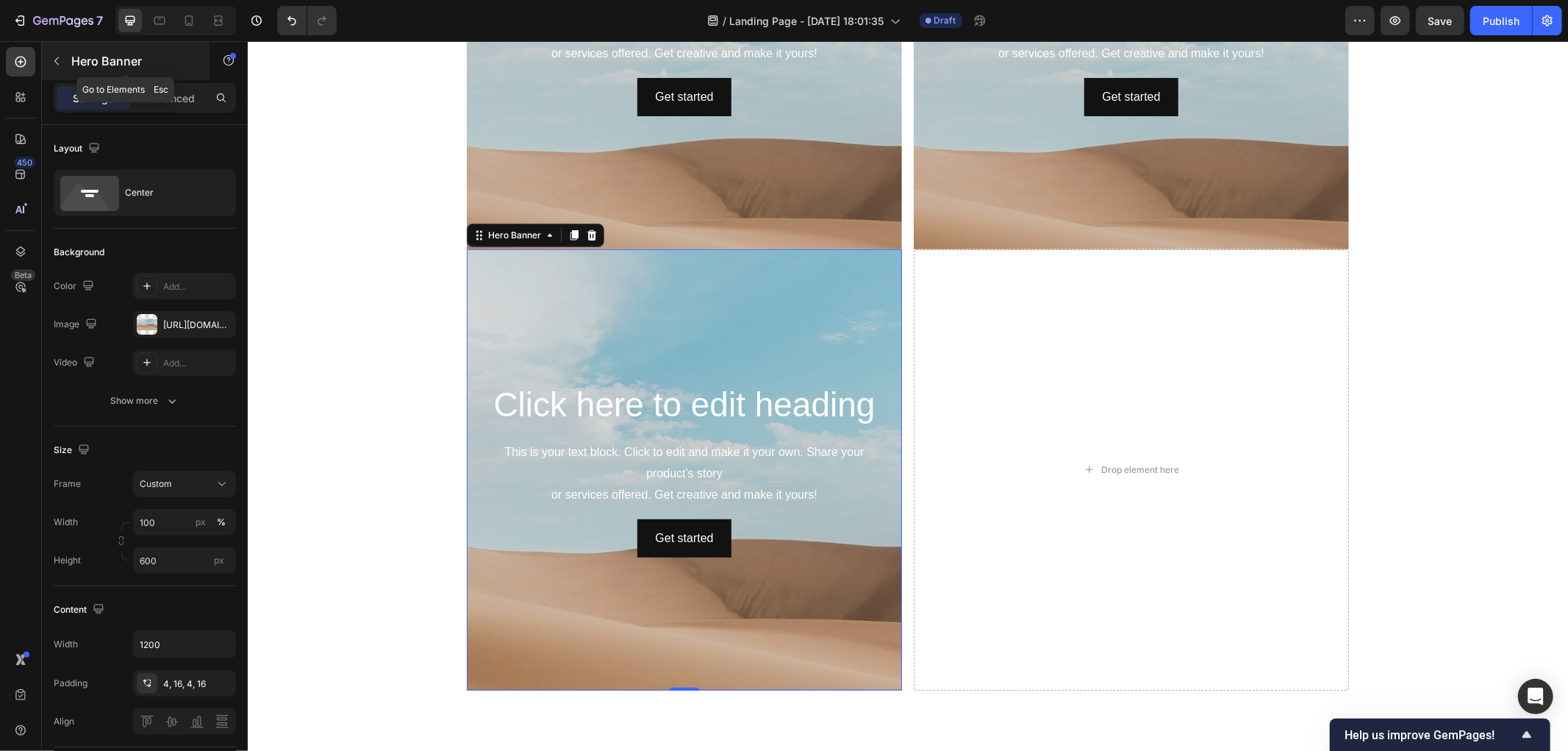
click at [60, 62] on icon "button" at bounding box center [57, 62] width 12 height 12
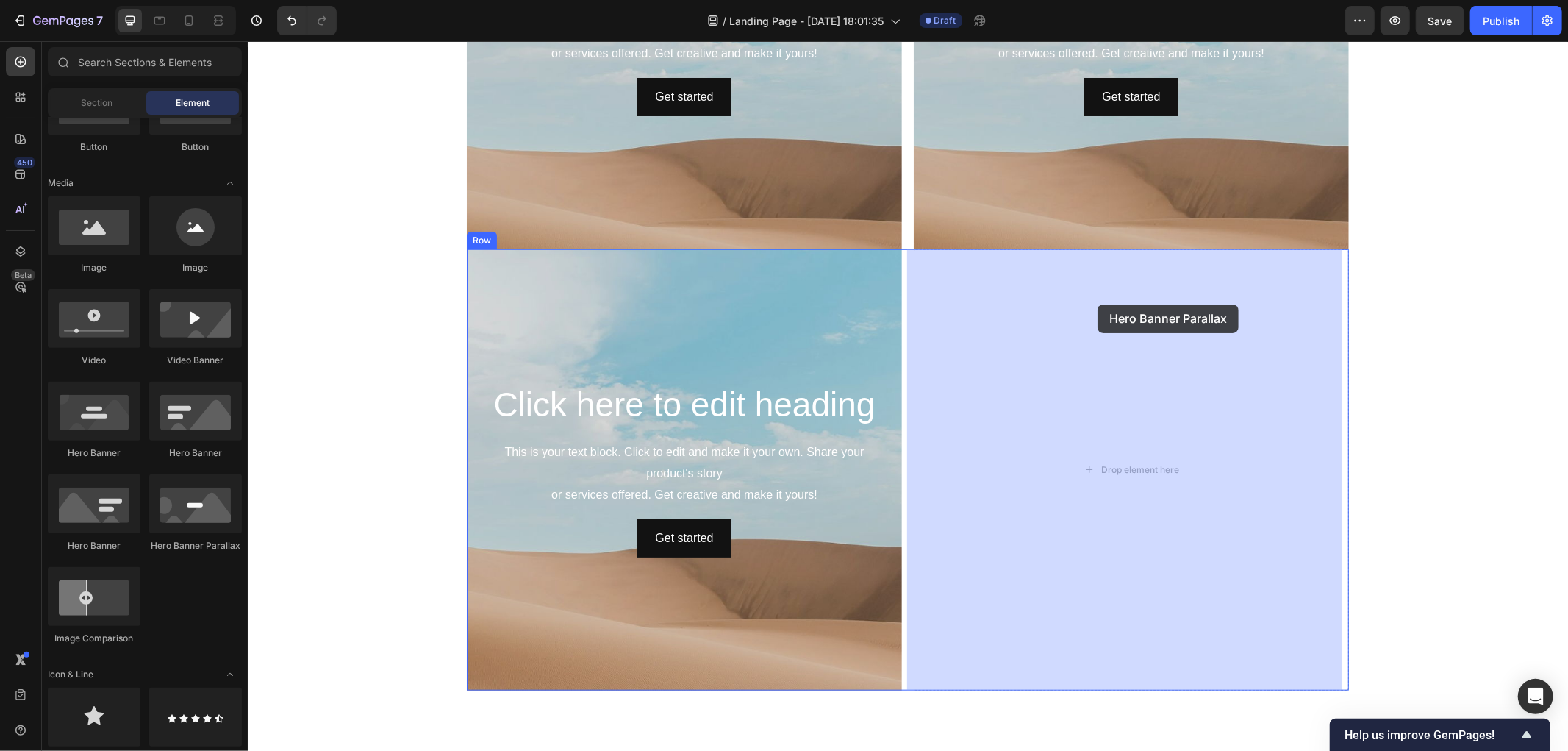
drag, startPoint x: 454, startPoint y: 558, endPoint x: 1099, endPoint y: 304, distance: 693.2
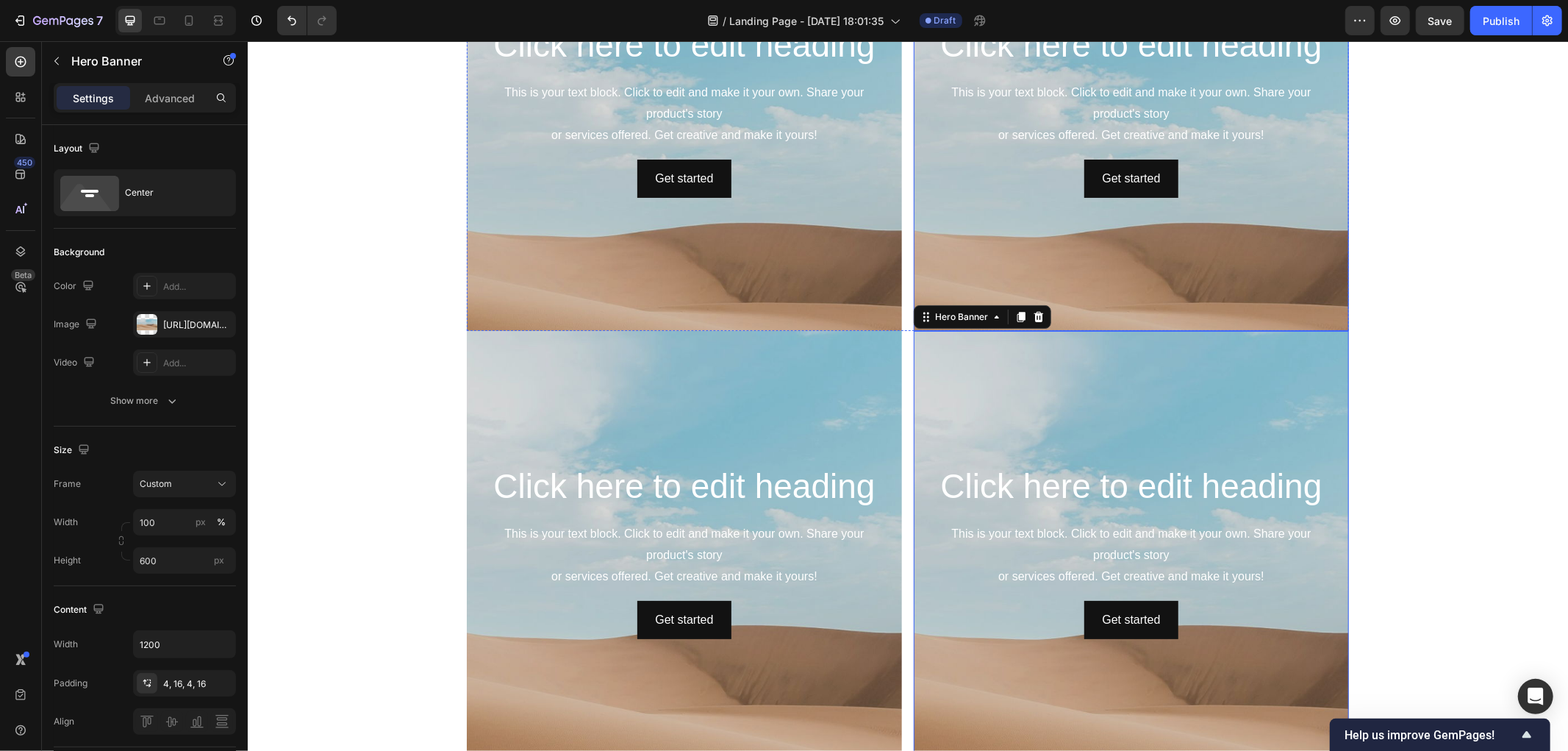
scroll to position [980, 0]
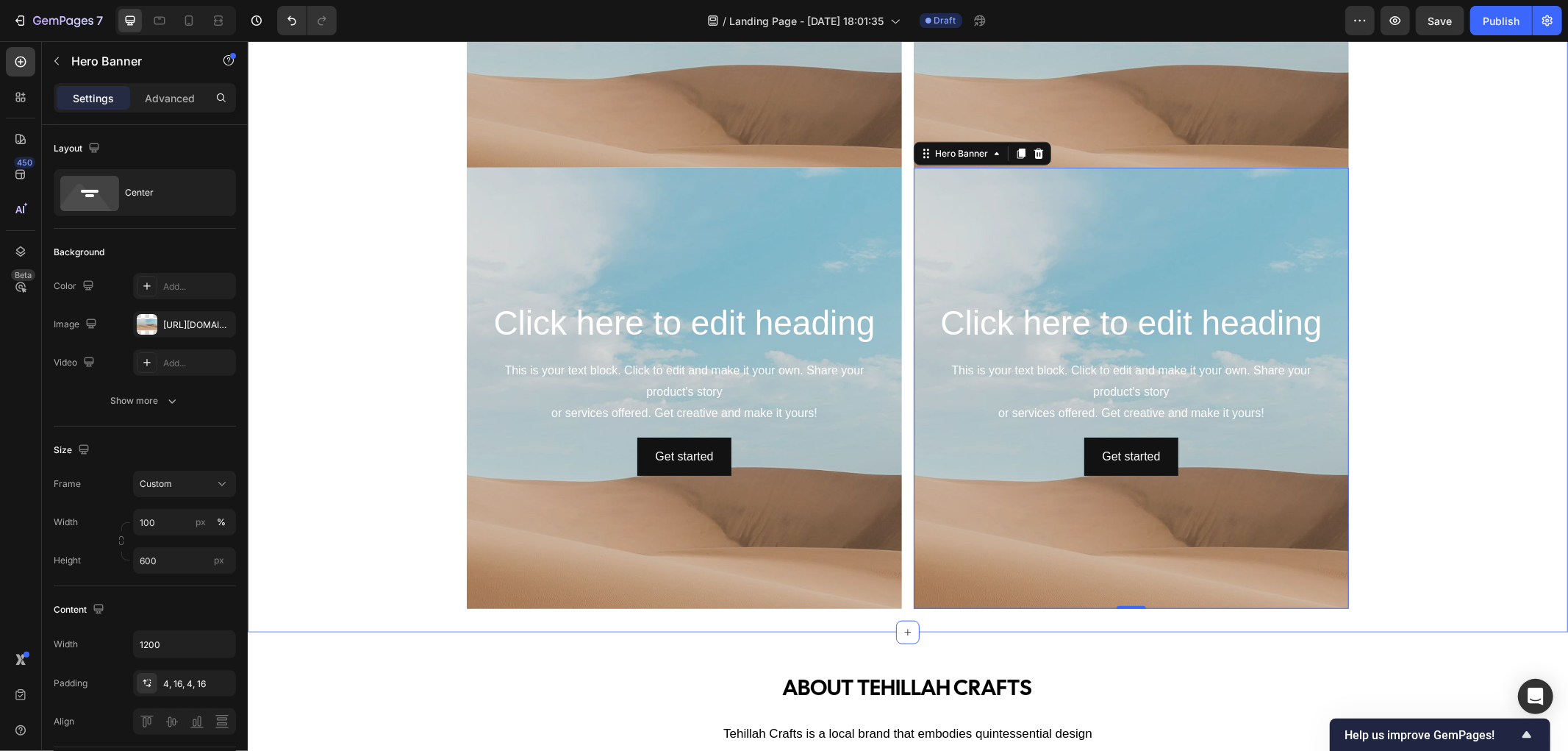
click at [406, 577] on div "Click here to edit heading Heading This is your text block. Click to edit and m…" at bounding box center [906, 167] width 1320 height 882
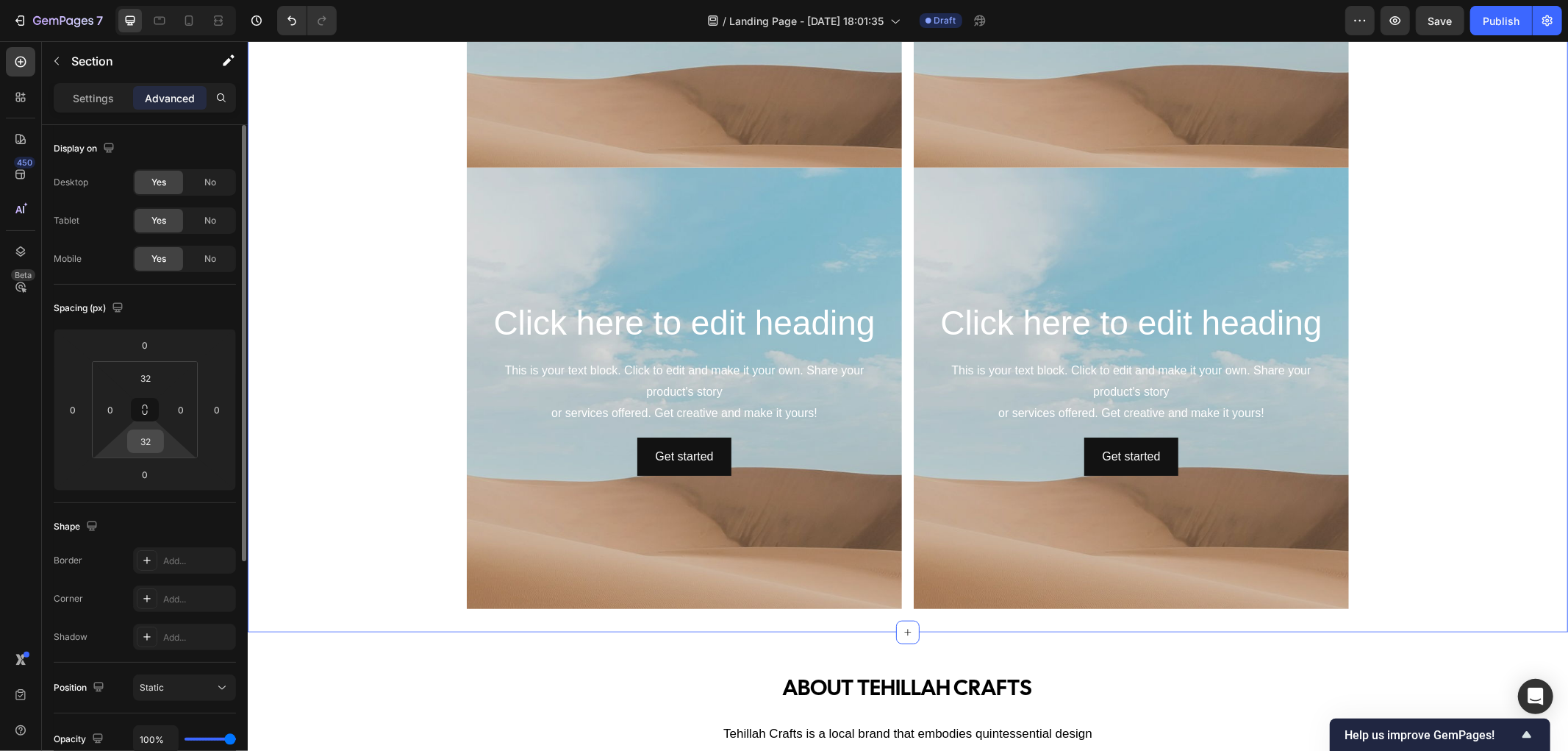
click at [153, 442] on input "32" at bounding box center [146, 441] width 30 height 22
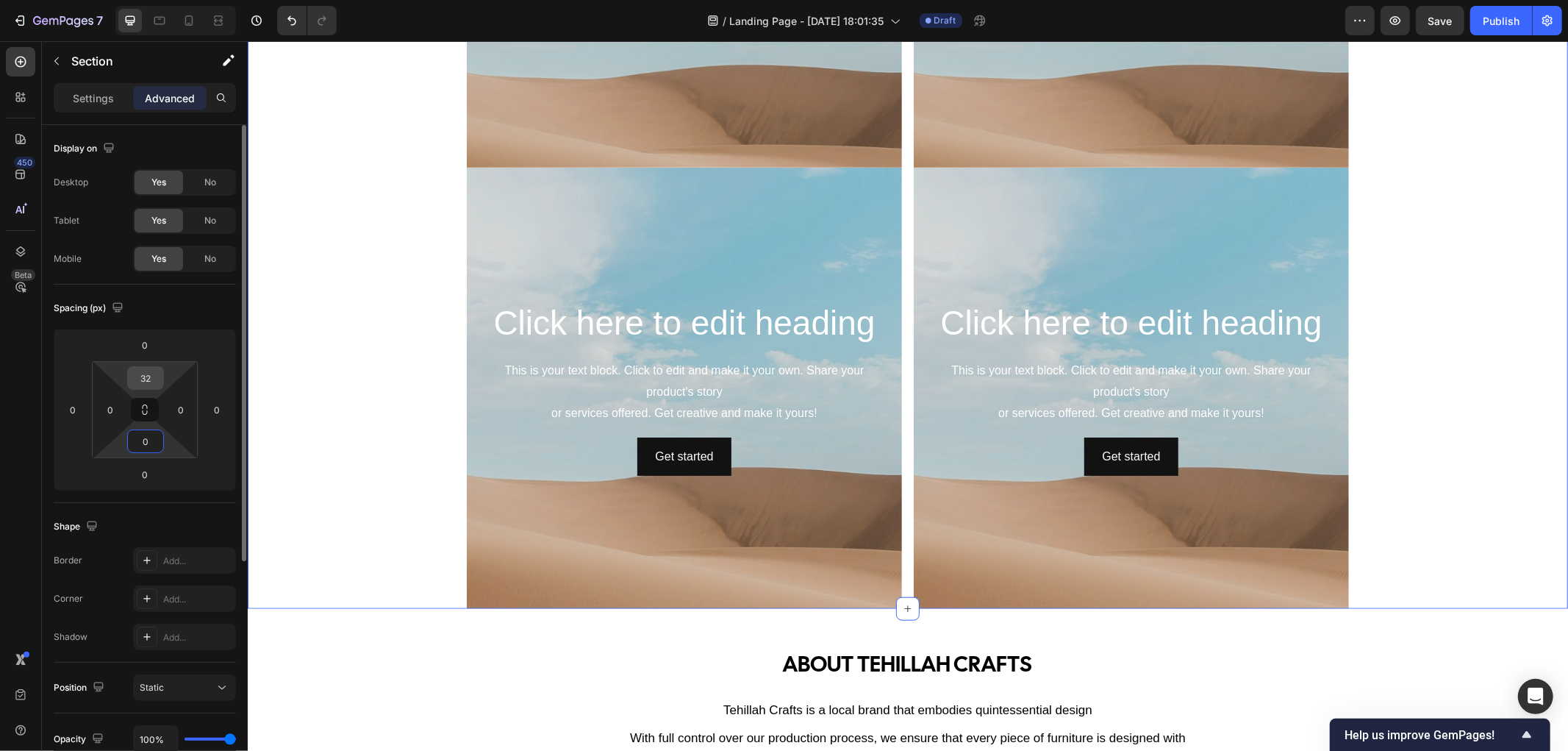
type input "0"
click at [150, 373] on input "32" at bounding box center [146, 378] width 30 height 22
type input "0"
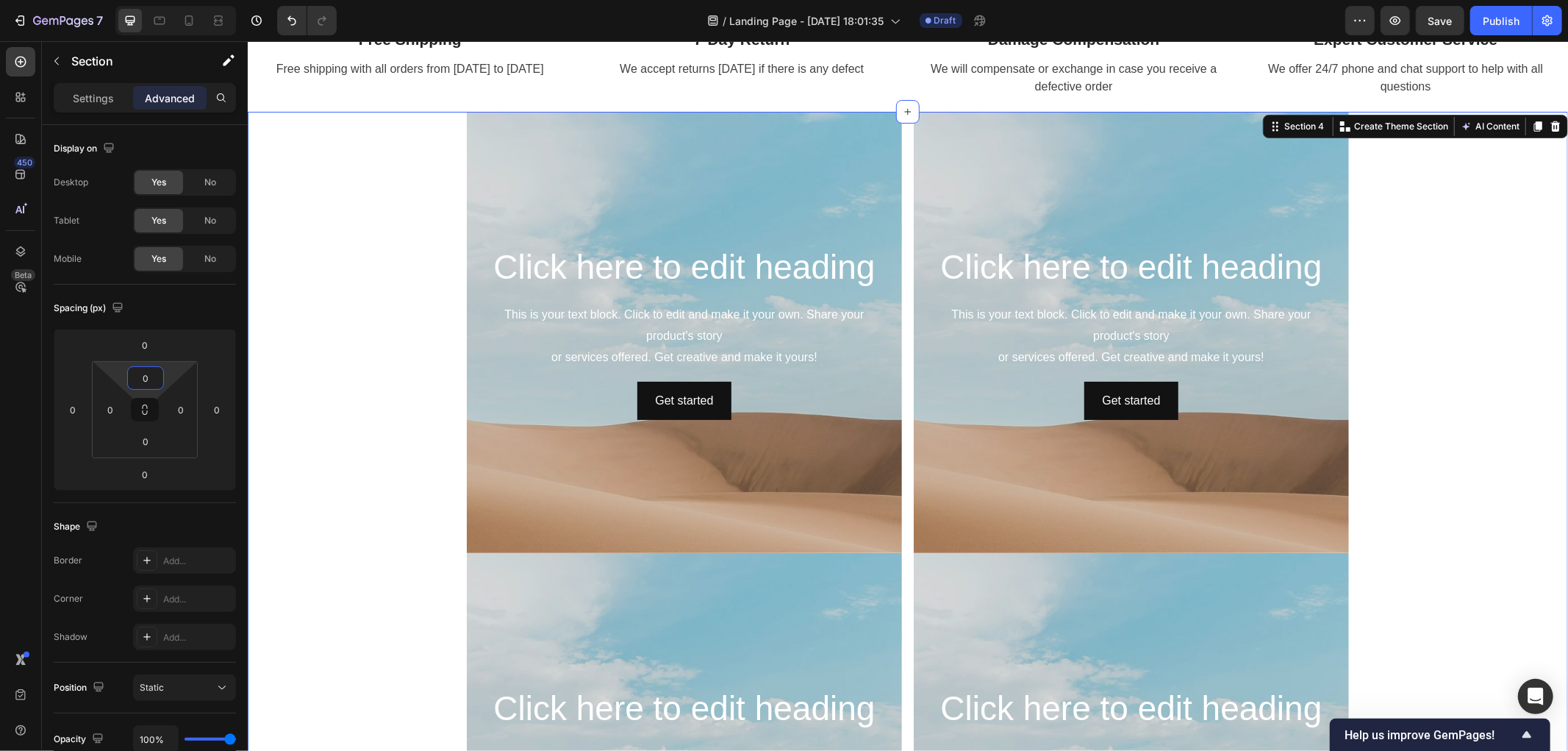
scroll to position [490, 0]
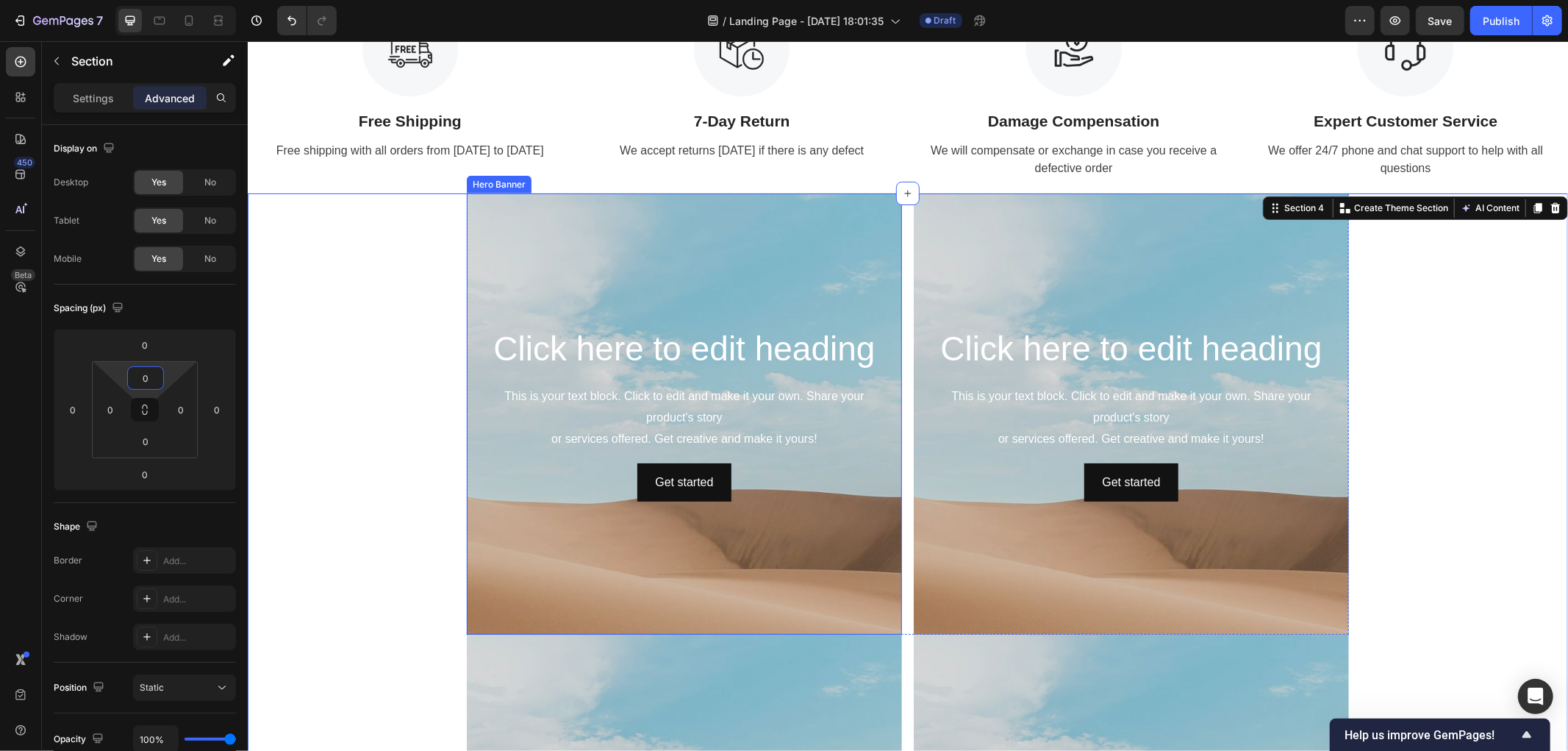
click at [595, 559] on div "Background Image" at bounding box center [683, 511] width 435 height 662
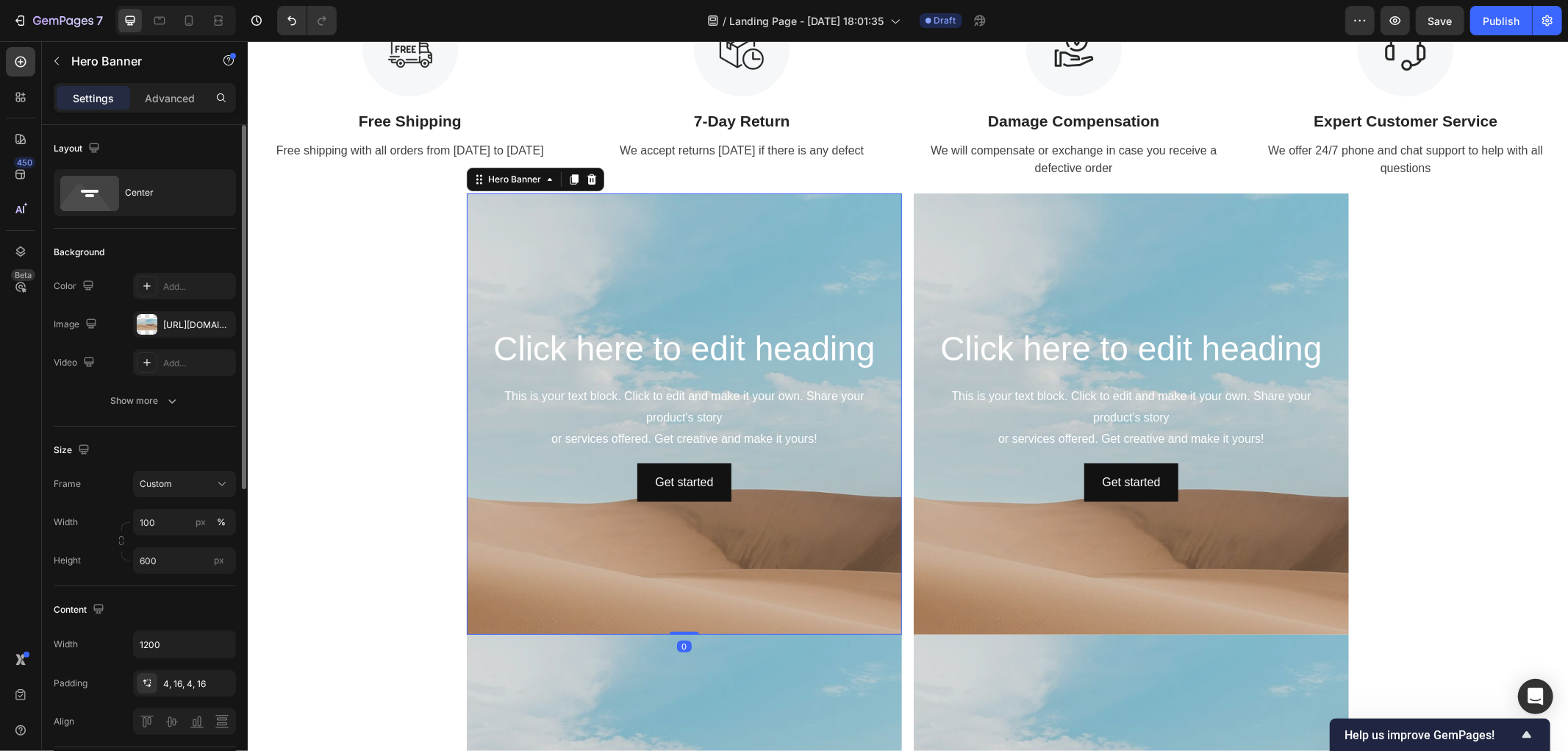
scroll to position [164, 0]
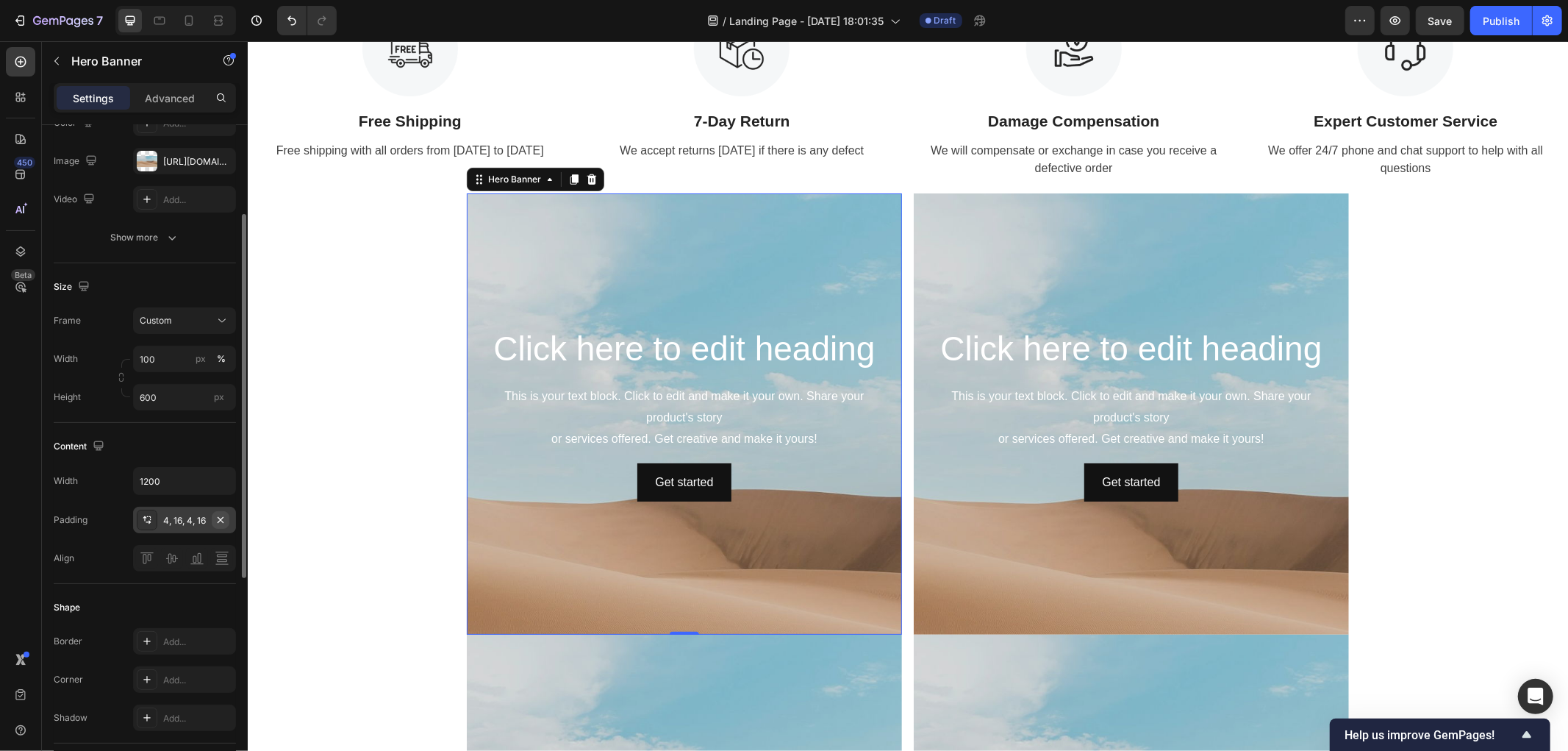
click at [218, 518] on icon "button" at bounding box center [220, 520] width 12 height 12
drag, startPoint x: 674, startPoint y: 632, endPoint x: 524, endPoint y: 566, distance: 163.9
click at [674, 563] on div "Click here to edit heading Heading This is your text block. Click to edit and m…" at bounding box center [683, 413] width 435 height 441
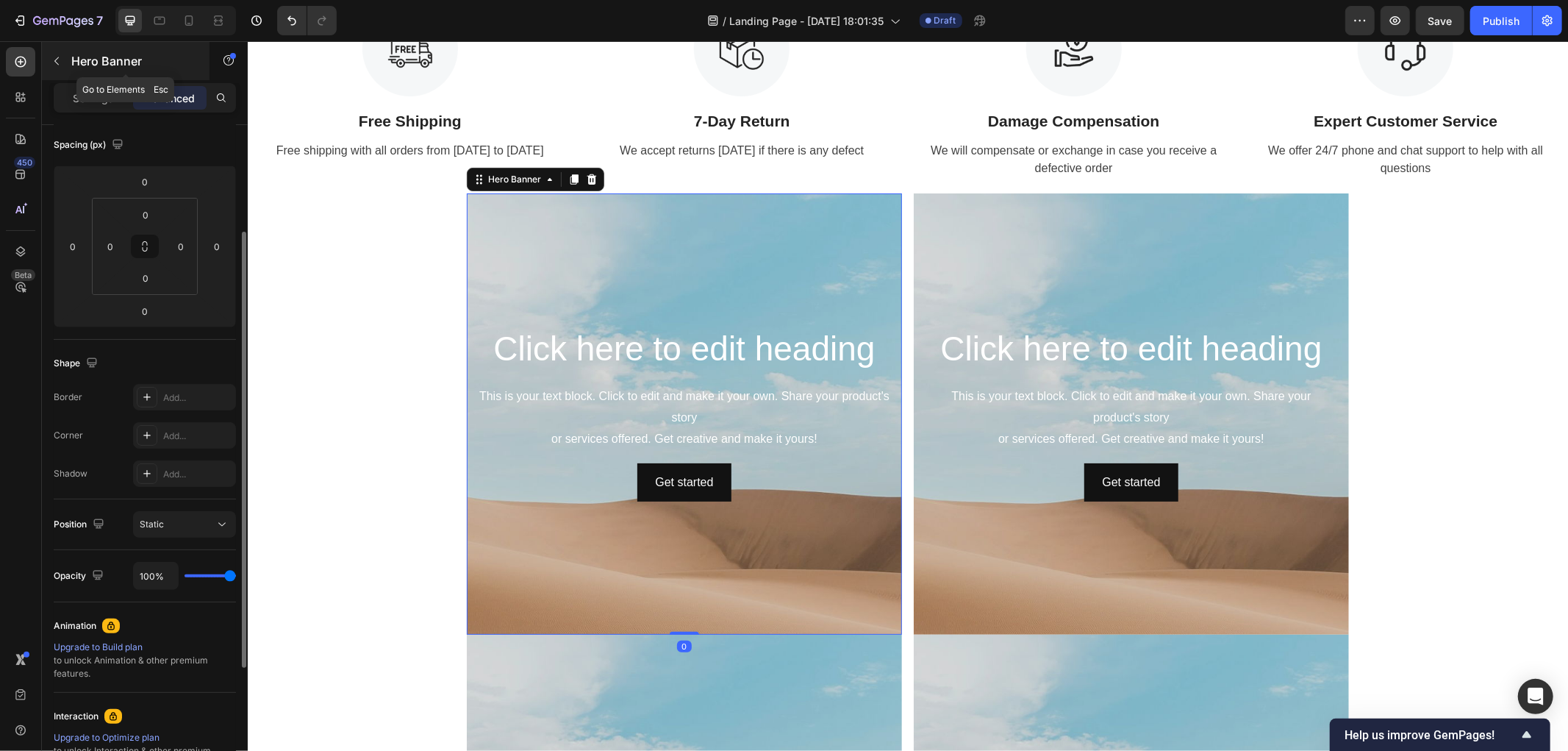
click at [63, 61] on button "button" at bounding box center [57, 62] width 24 height 24
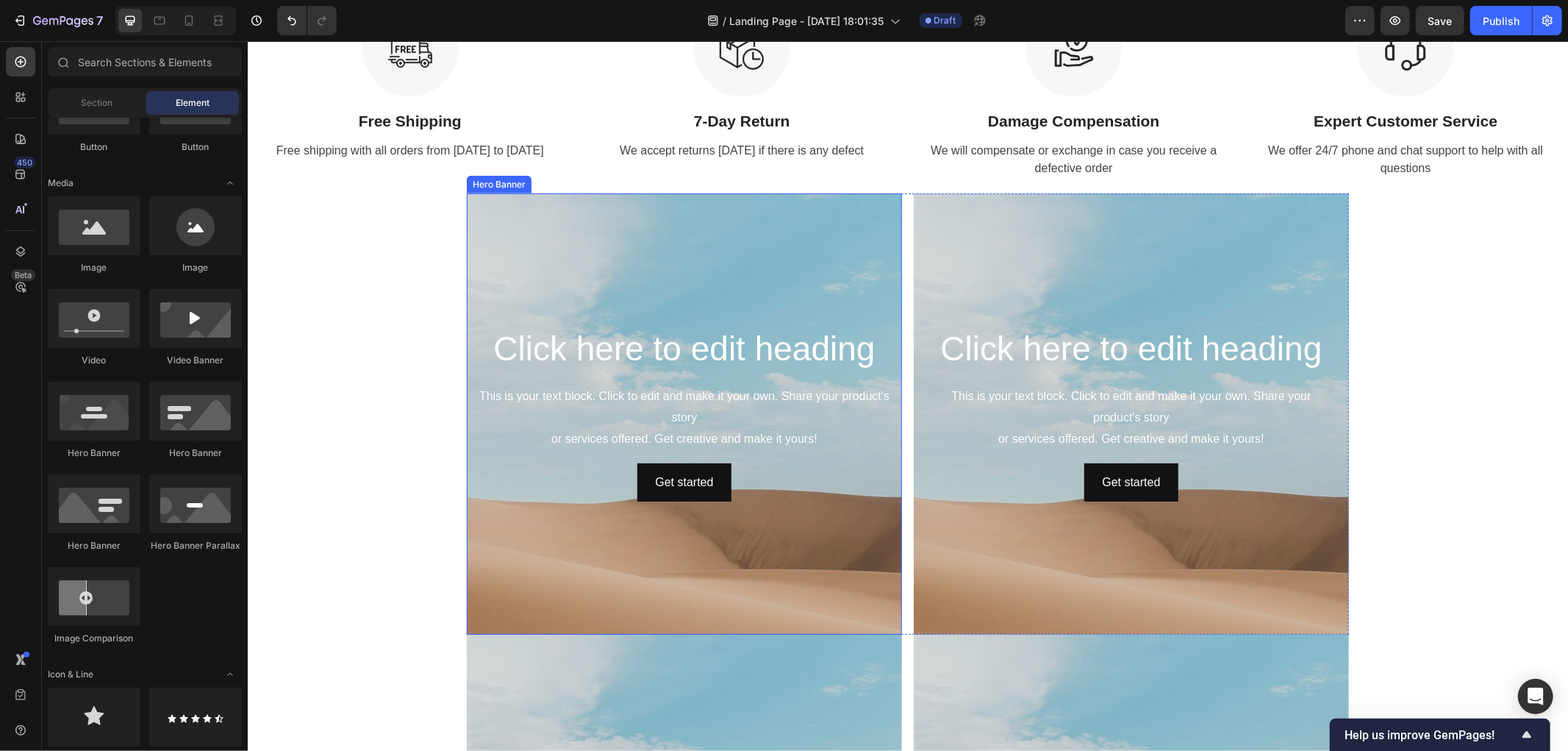
click at [587, 606] on div "Background Image" at bounding box center [683, 511] width 435 height 662
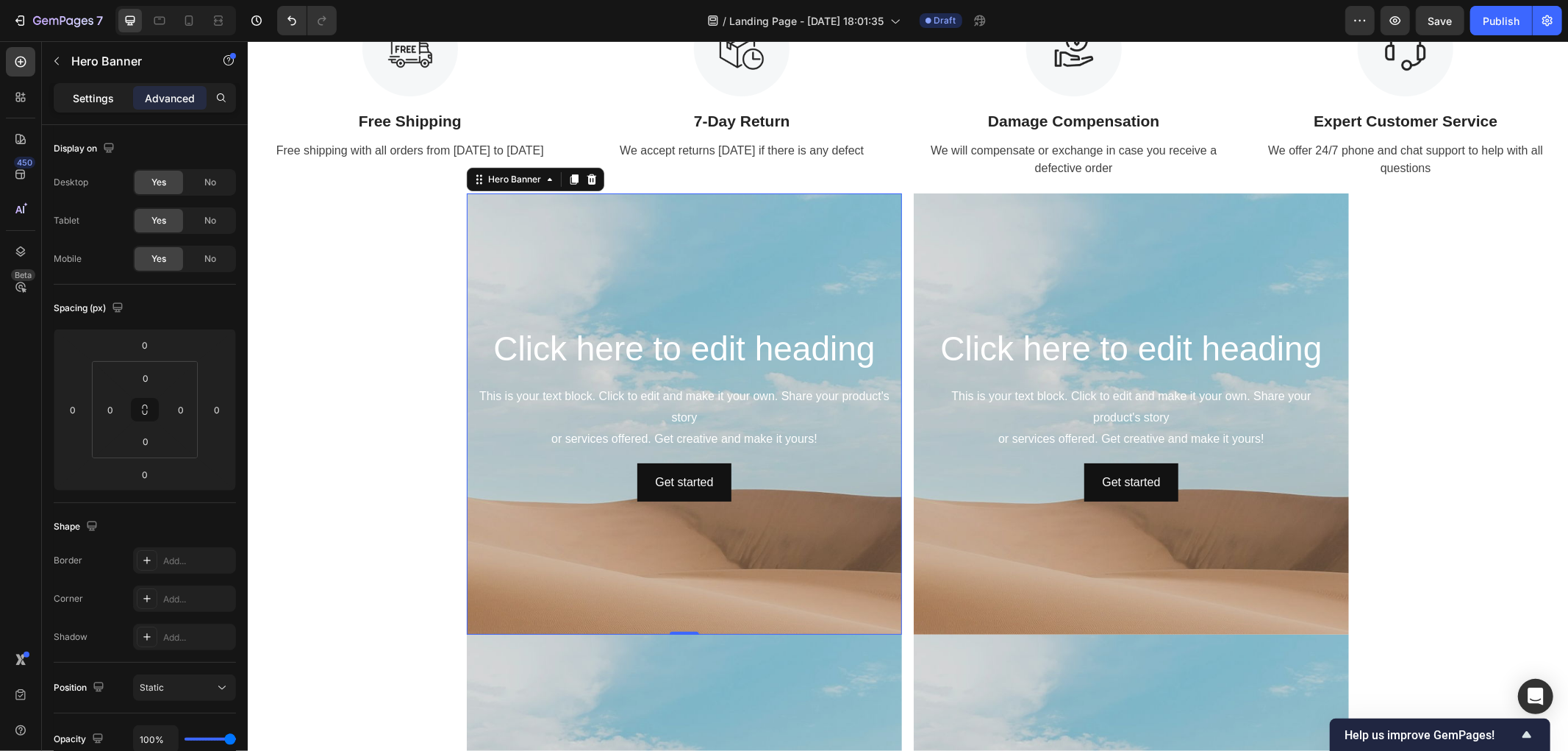
click at [110, 99] on p "Settings" at bounding box center [92, 98] width 41 height 16
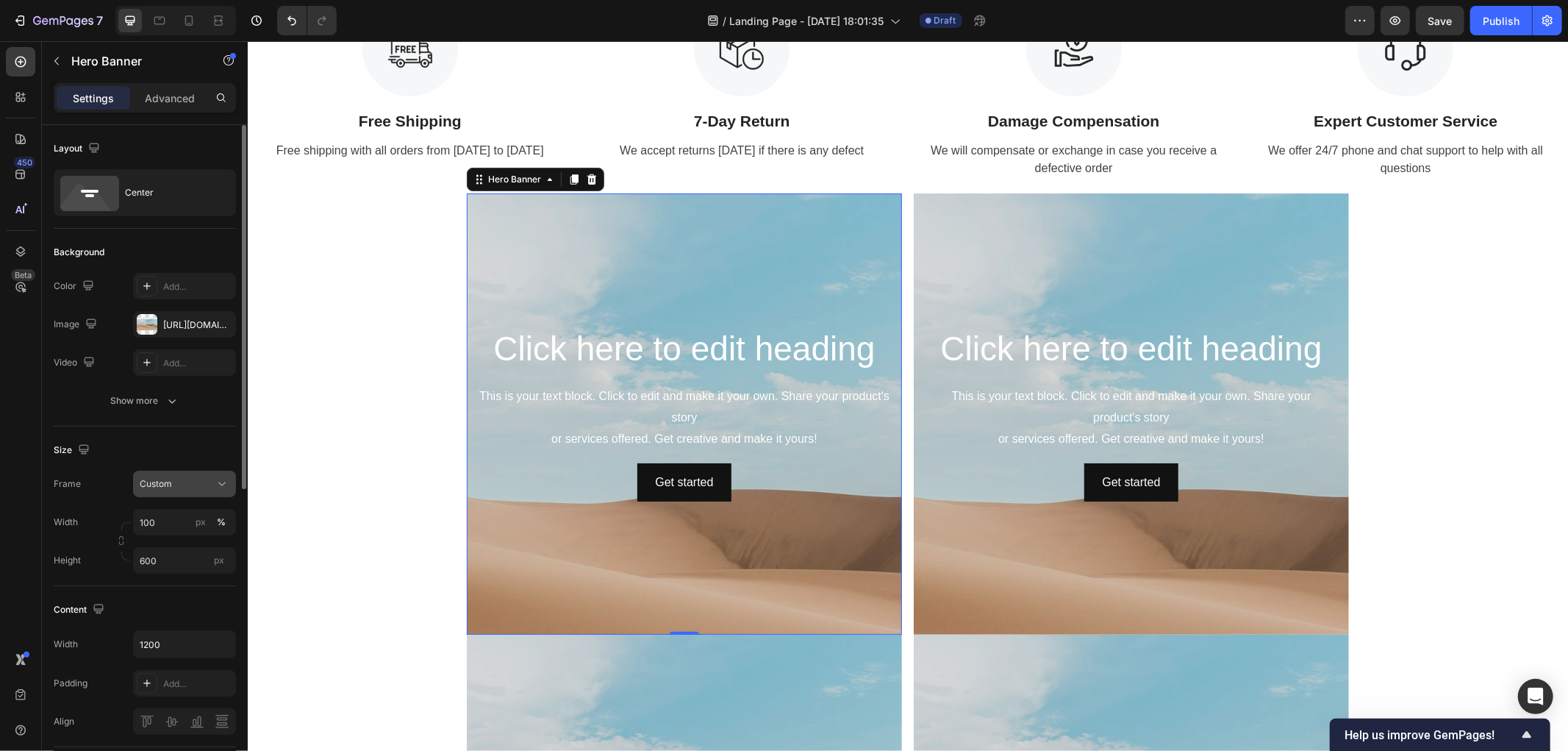
click at [218, 484] on icon at bounding box center [221, 483] width 15 height 15
click at [231, 486] on button "Custom" at bounding box center [184, 483] width 103 height 27
click at [225, 479] on icon at bounding box center [221, 483] width 15 height 15
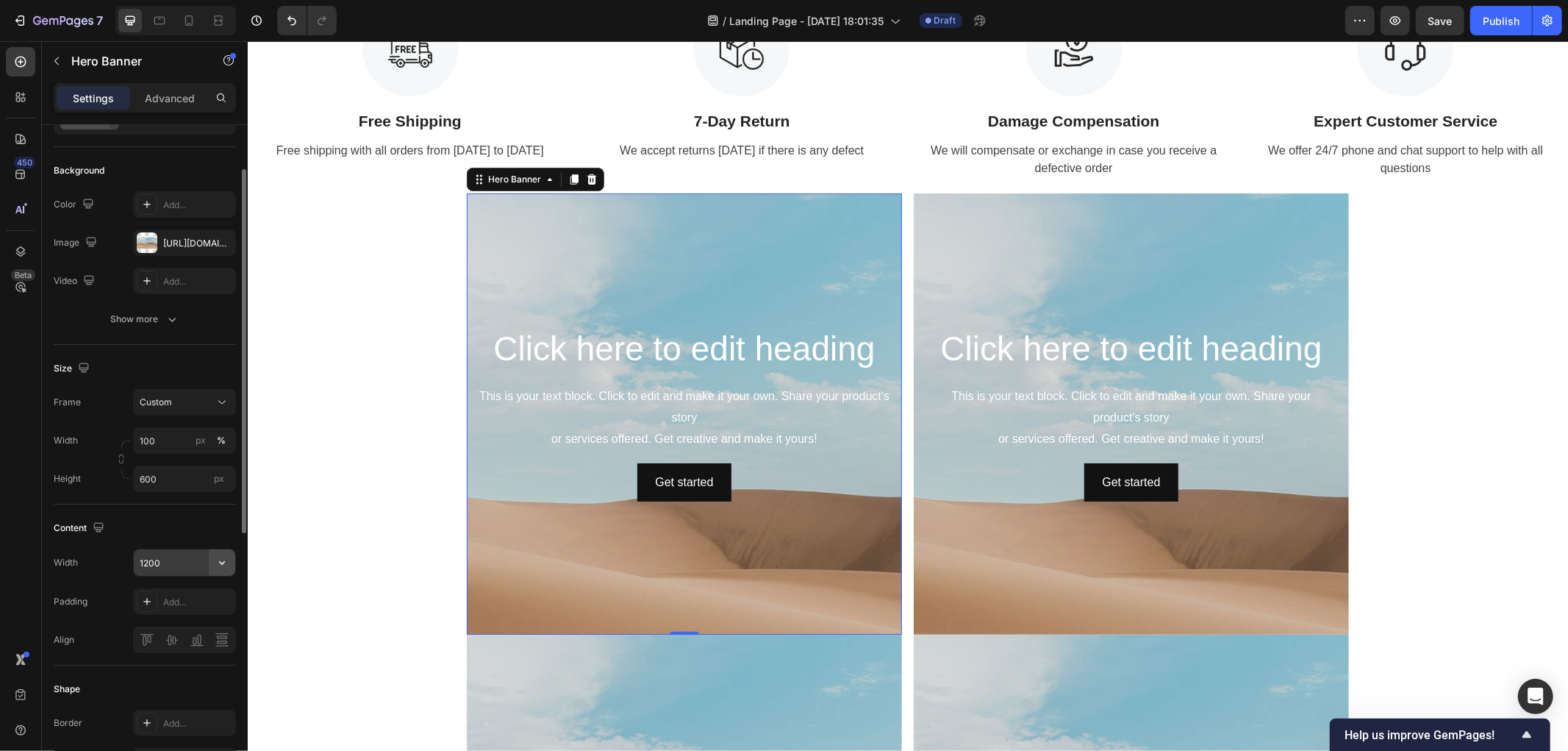
click at [225, 563] on icon "button" at bounding box center [221, 563] width 15 height 15
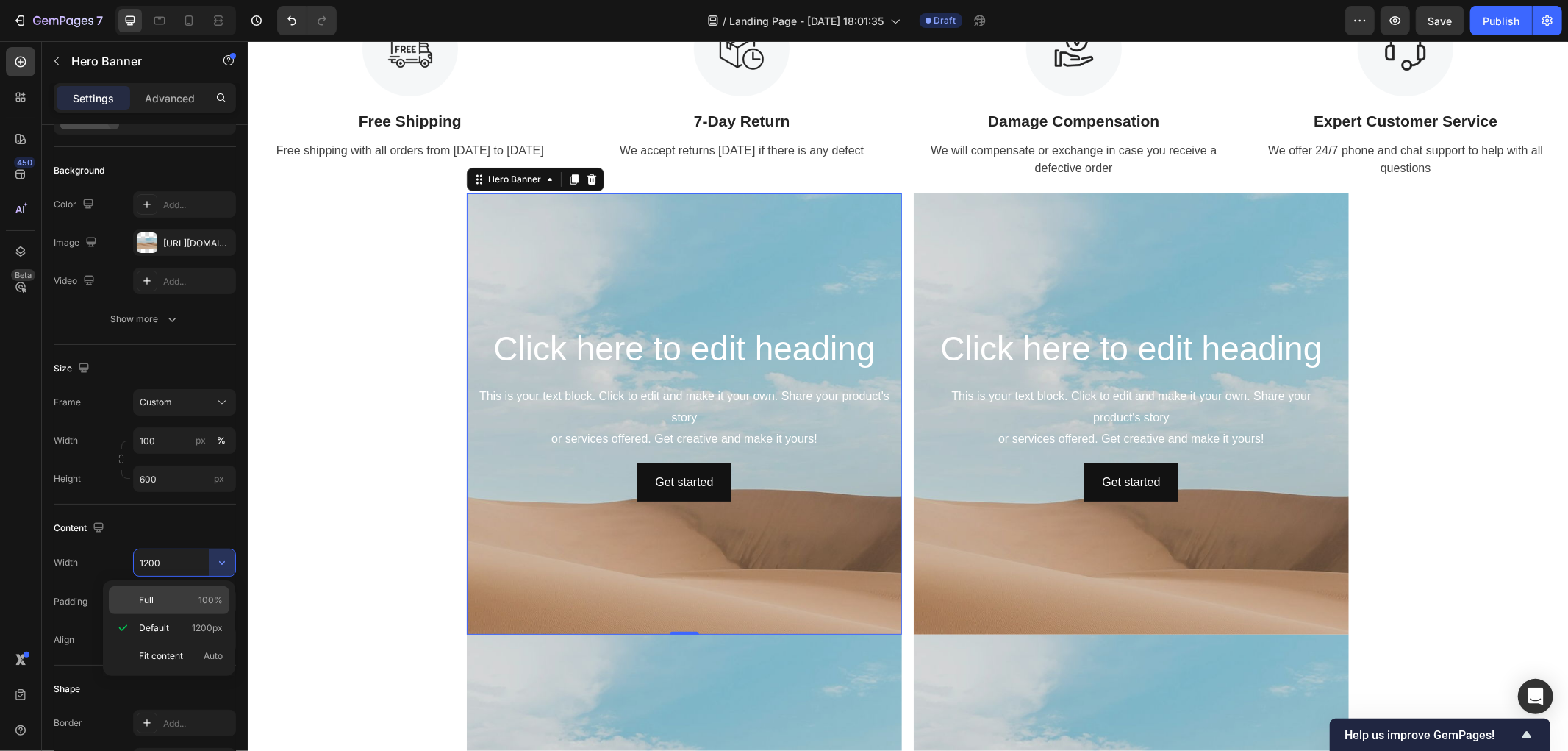
click at [183, 599] on p "Full 100%" at bounding box center [181, 599] width 83 height 13
type input "100%"
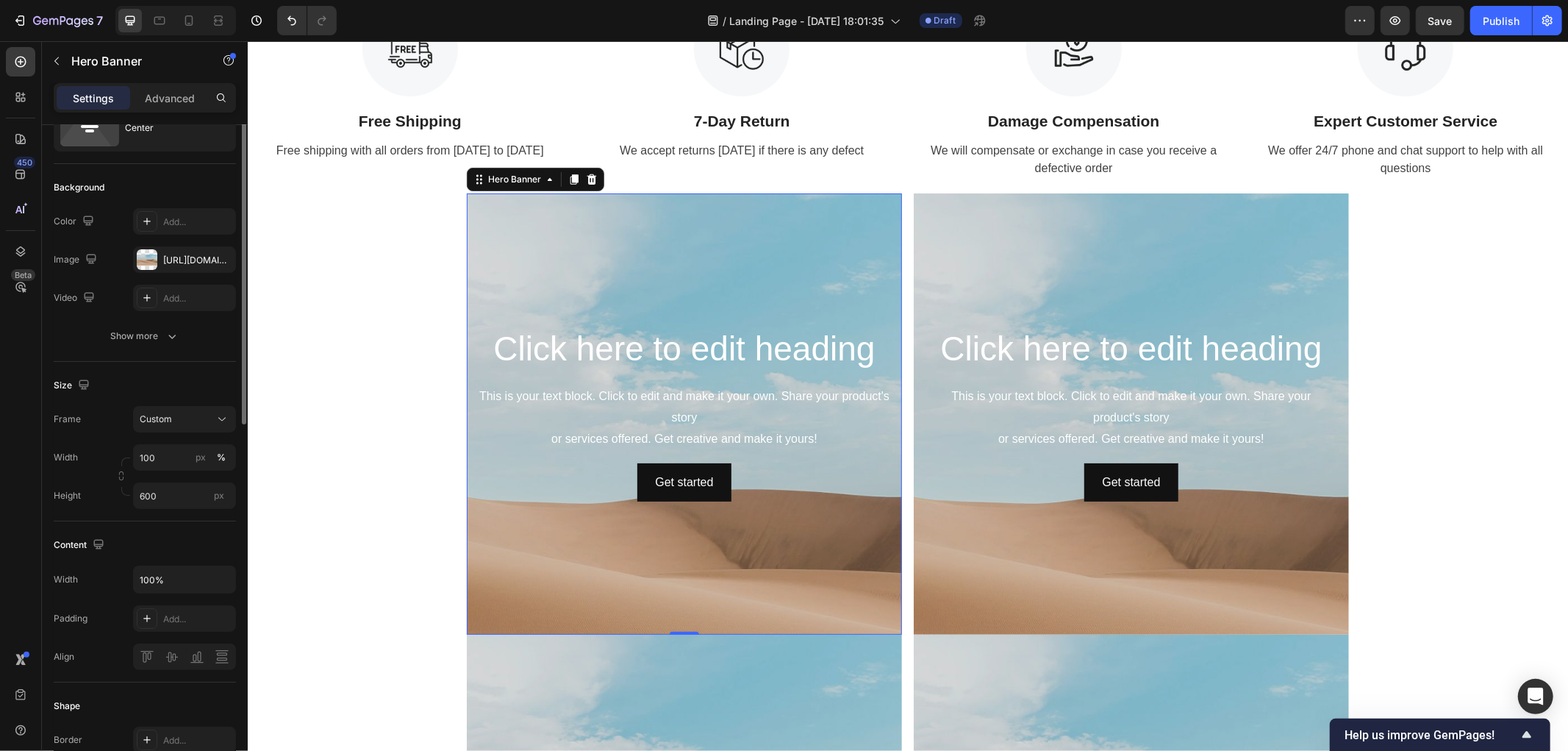
scroll to position [0, 0]
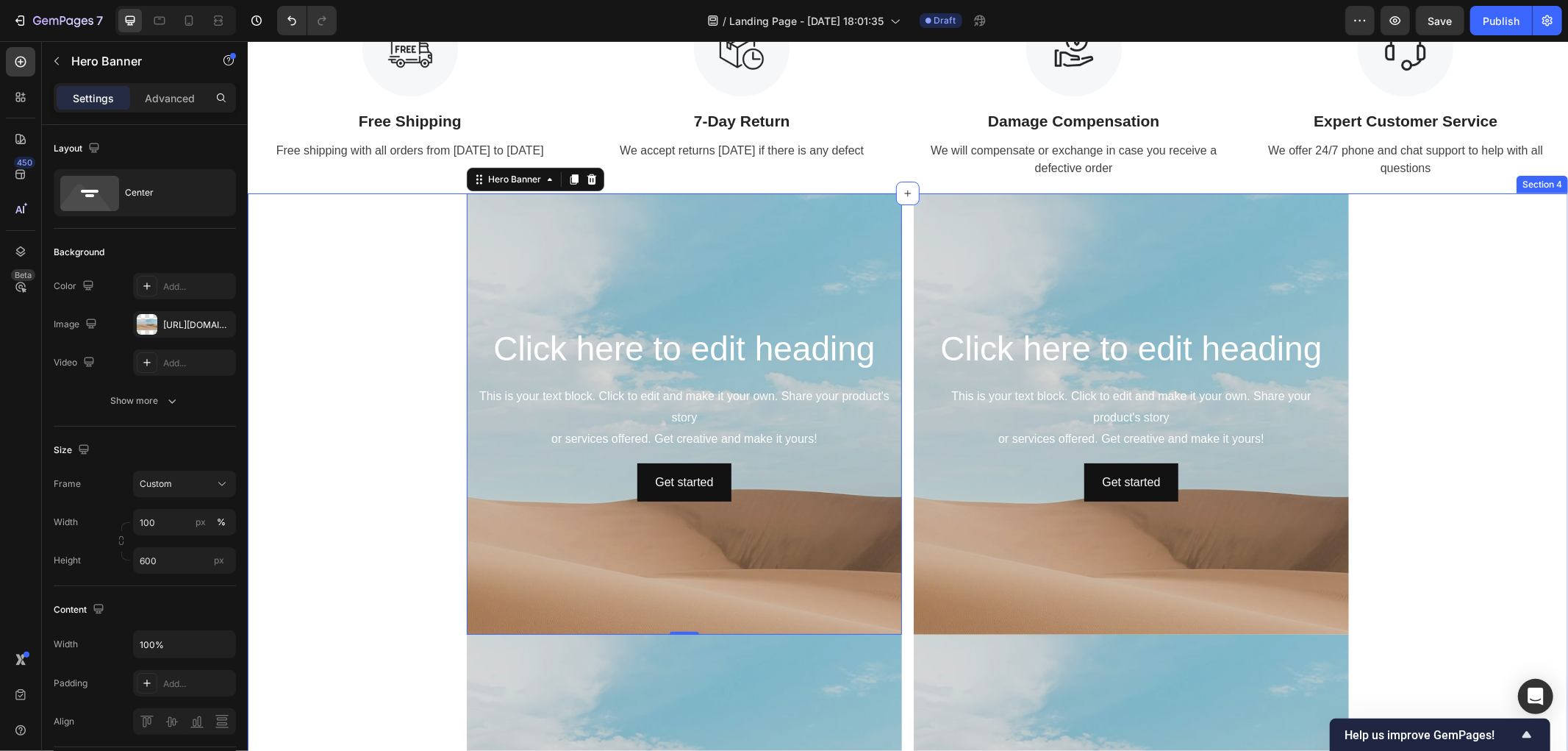
click at [350, 339] on div "Click here to edit heading Heading This is your text block. Click to edit and m…" at bounding box center [906, 633] width 1320 height 882
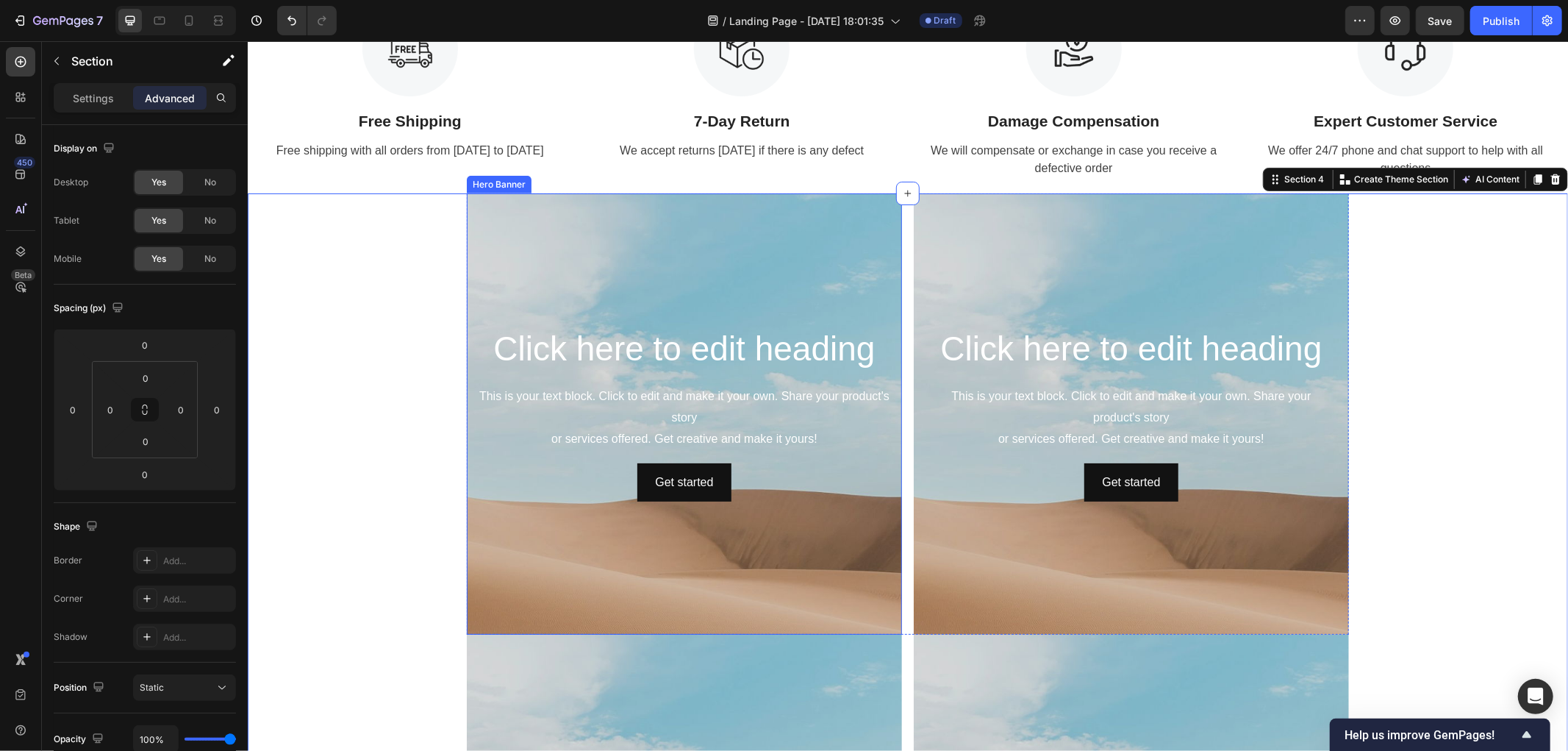
click at [469, 284] on div "Background Image" at bounding box center [683, 511] width 435 height 662
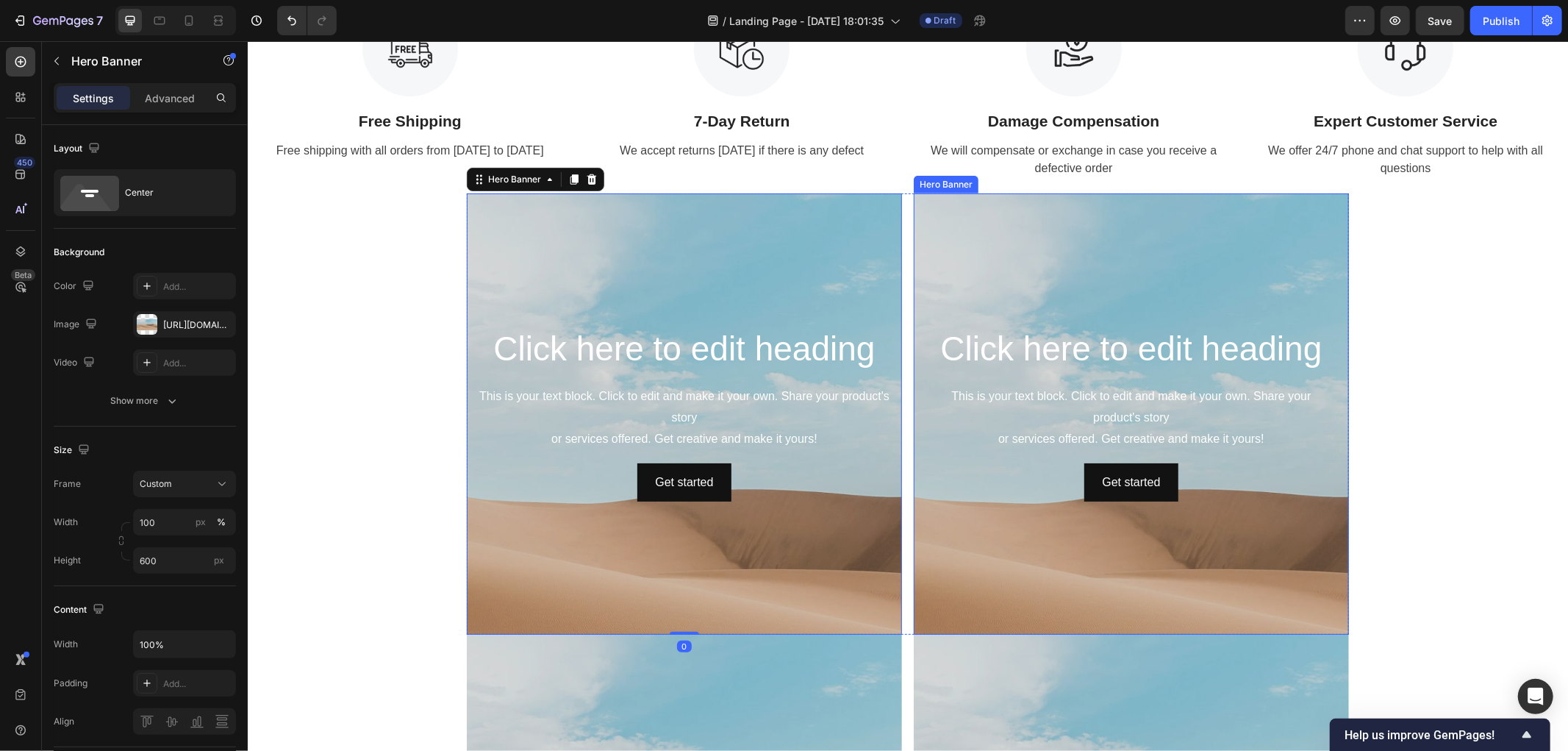
click at [945, 246] on div "Background Image" at bounding box center [1130, 511] width 435 height 662
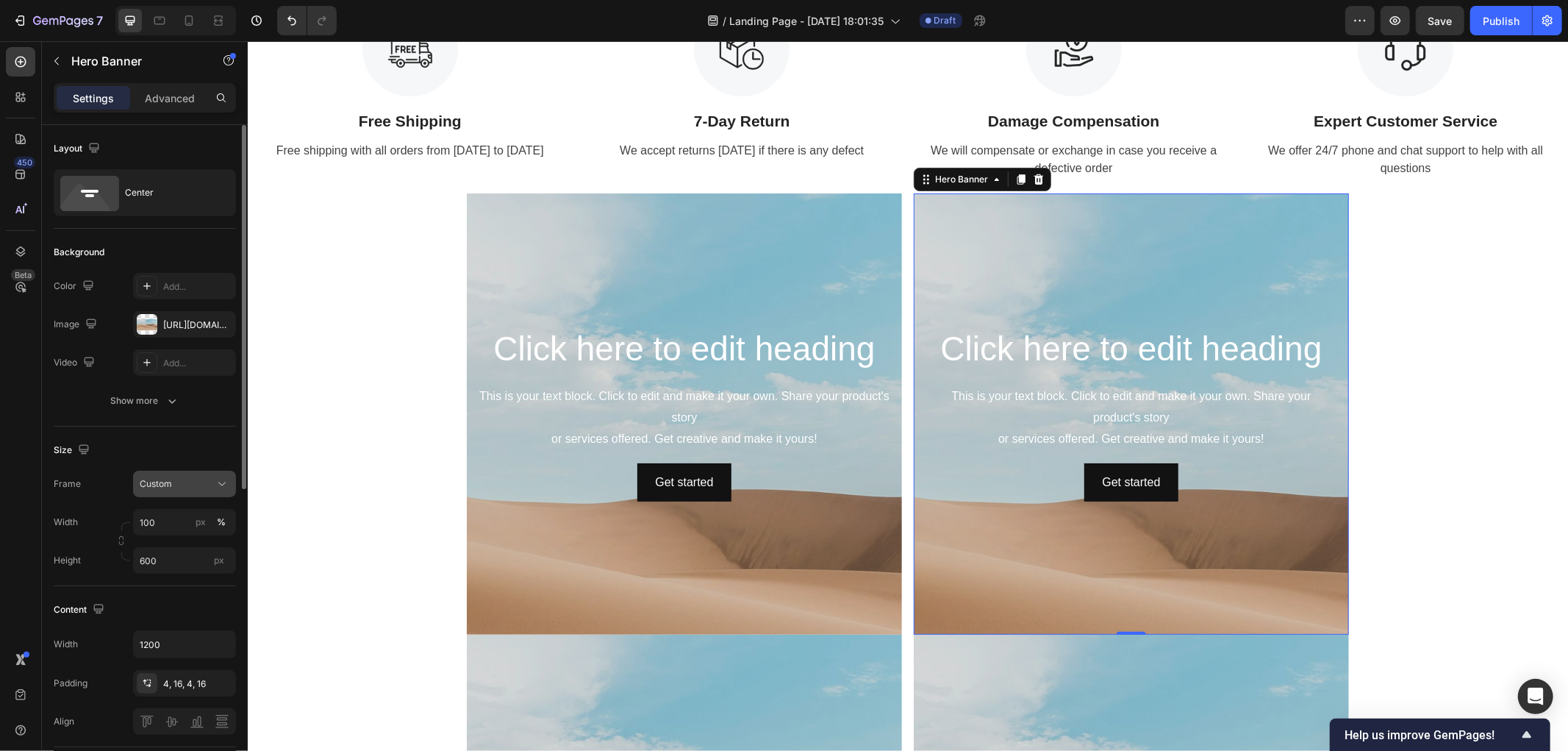
click at [226, 482] on icon at bounding box center [221, 483] width 15 height 15
click at [225, 460] on div "Size" at bounding box center [145, 450] width 182 height 24
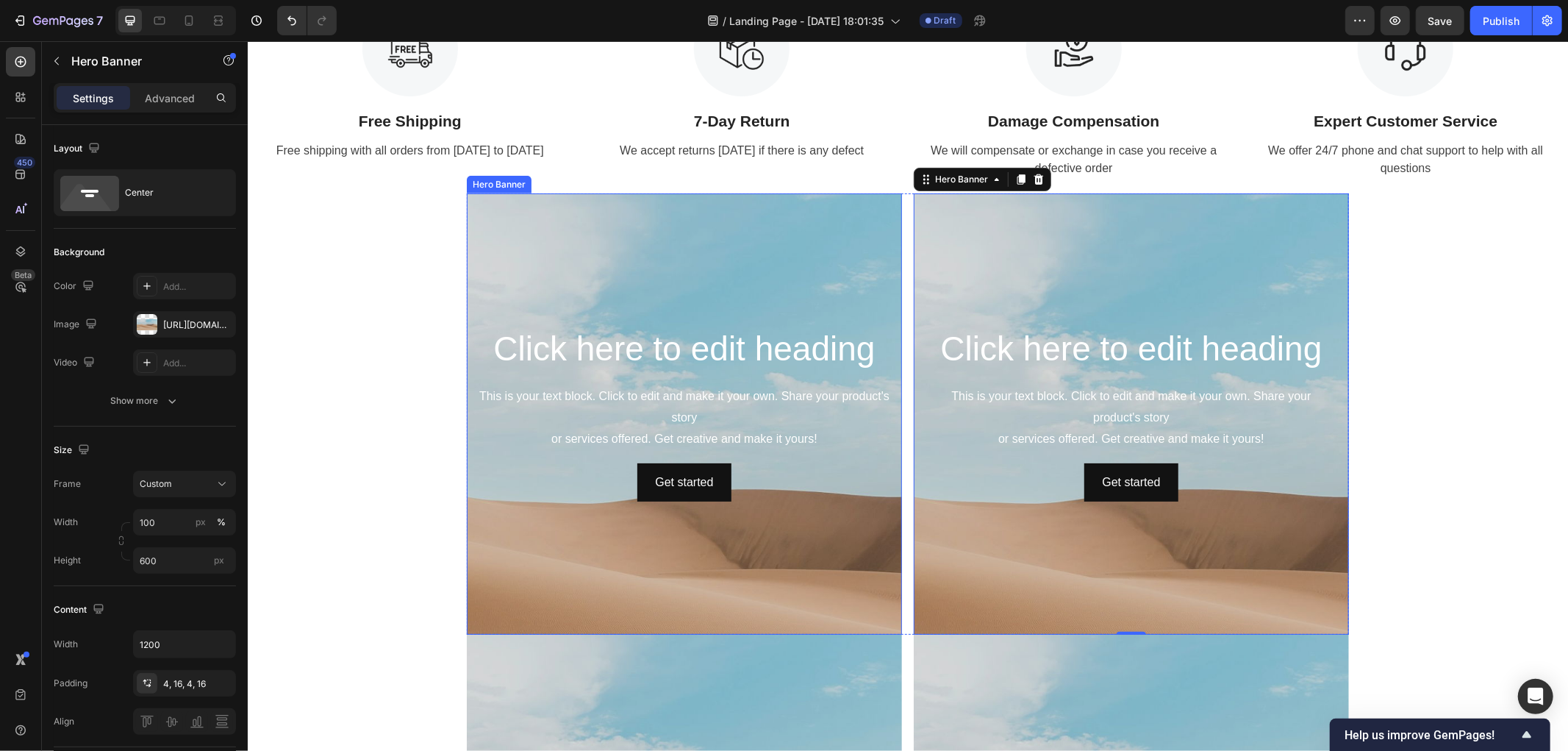
click at [466, 227] on div "Background Image" at bounding box center [683, 511] width 435 height 662
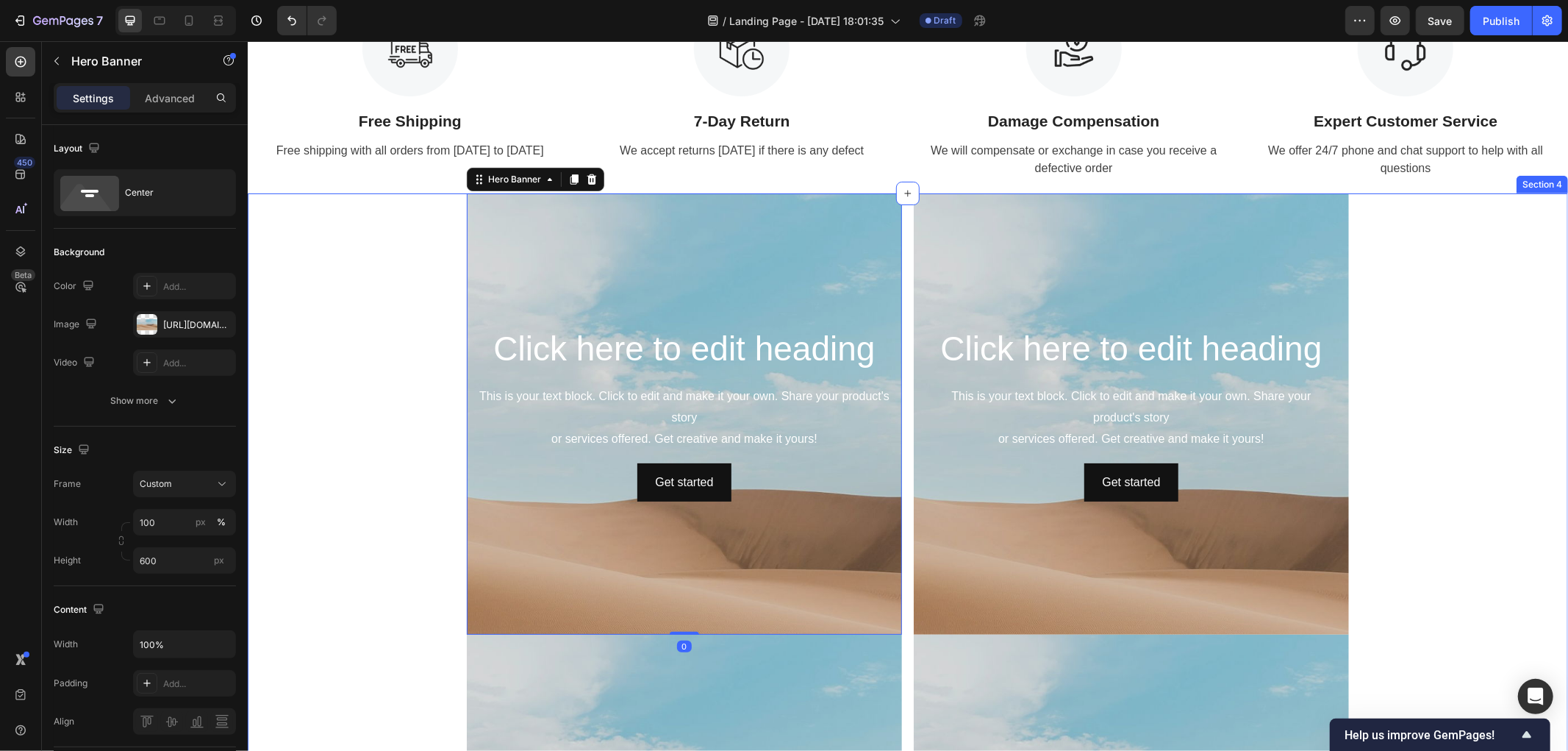
click at [399, 254] on div "Click here to edit heading Heading This is your text block. Click to edit and m…" at bounding box center [906, 633] width 1320 height 882
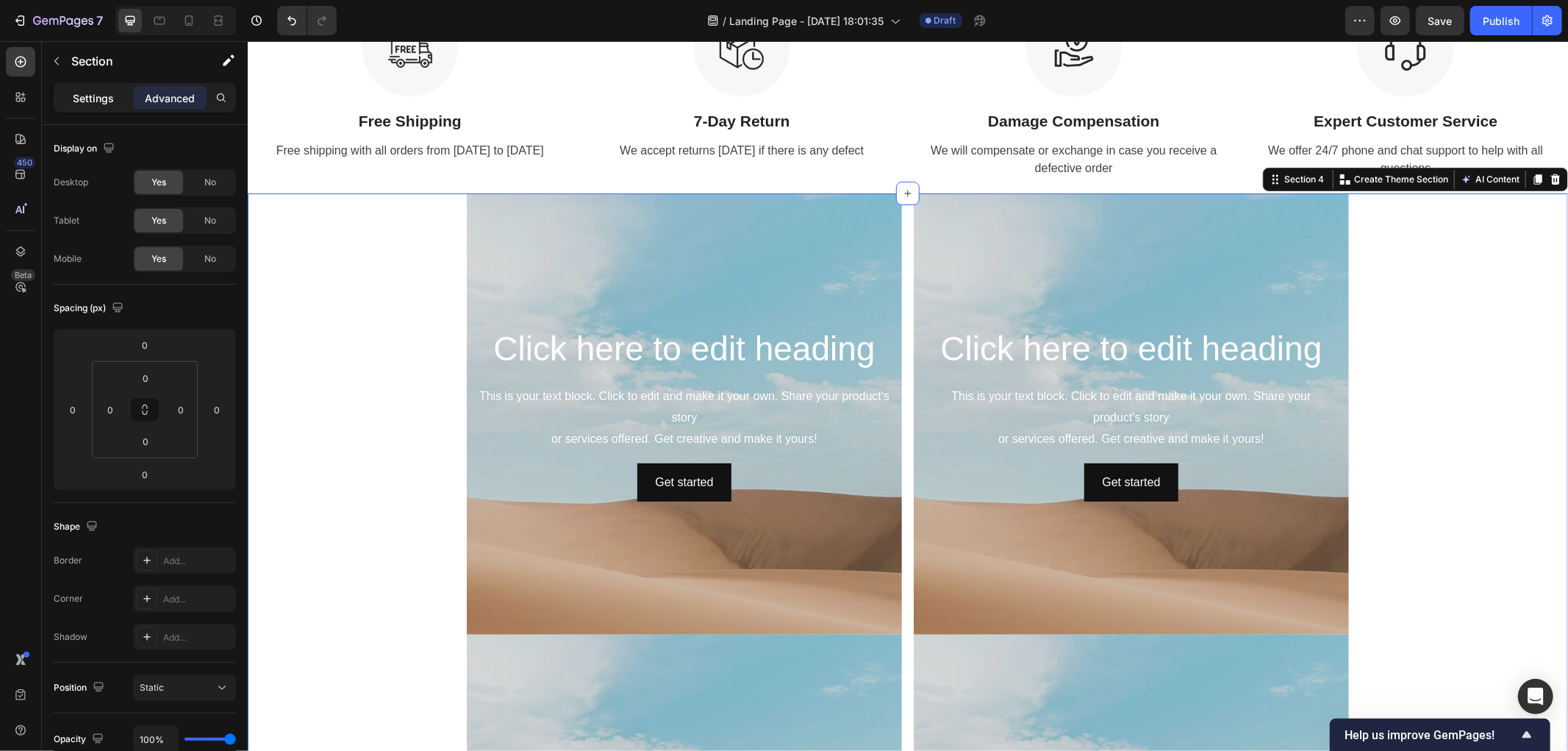
click at [72, 90] on p "Settings" at bounding box center [92, 98] width 41 height 16
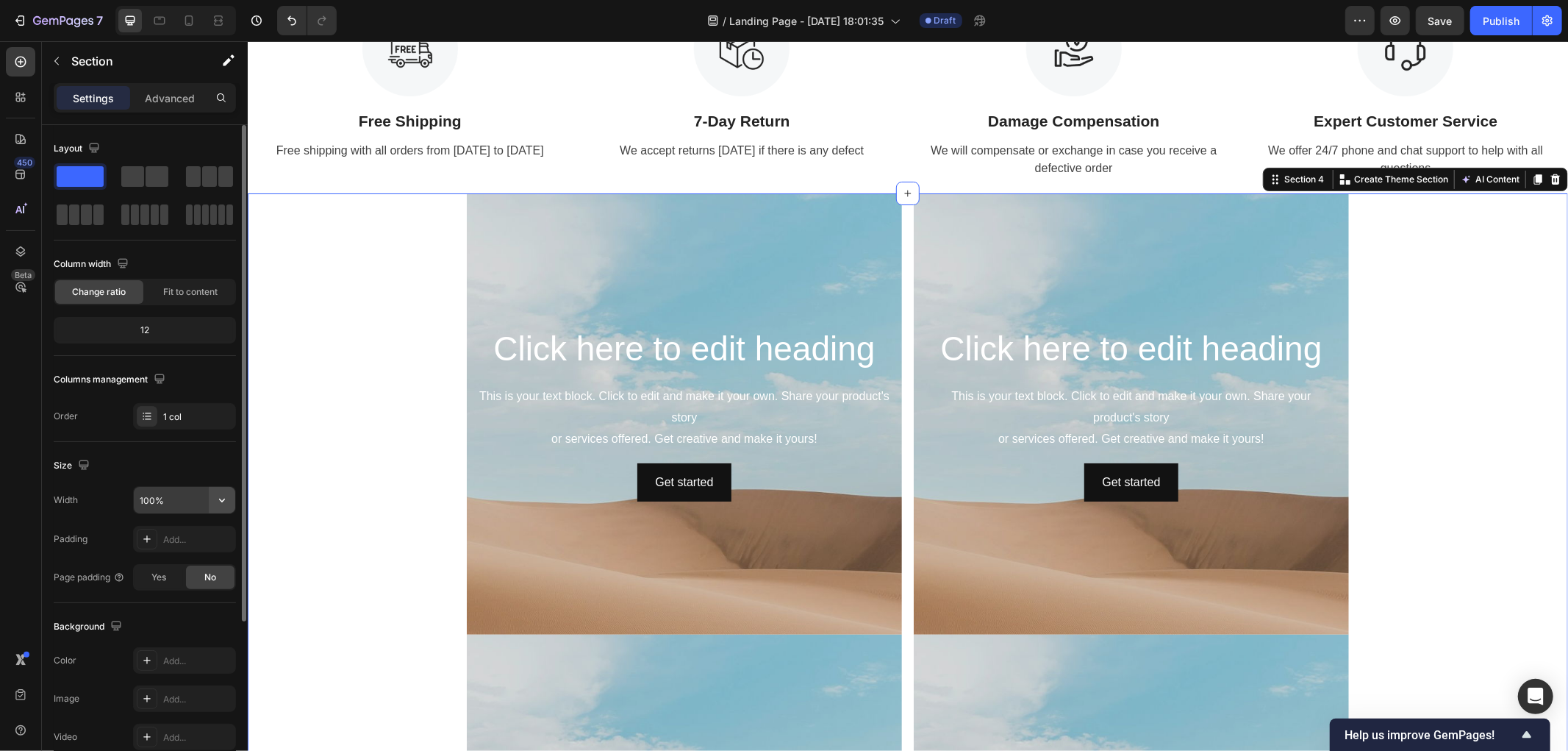
click at [221, 500] on icon "button" at bounding box center [221, 500] width 15 height 15
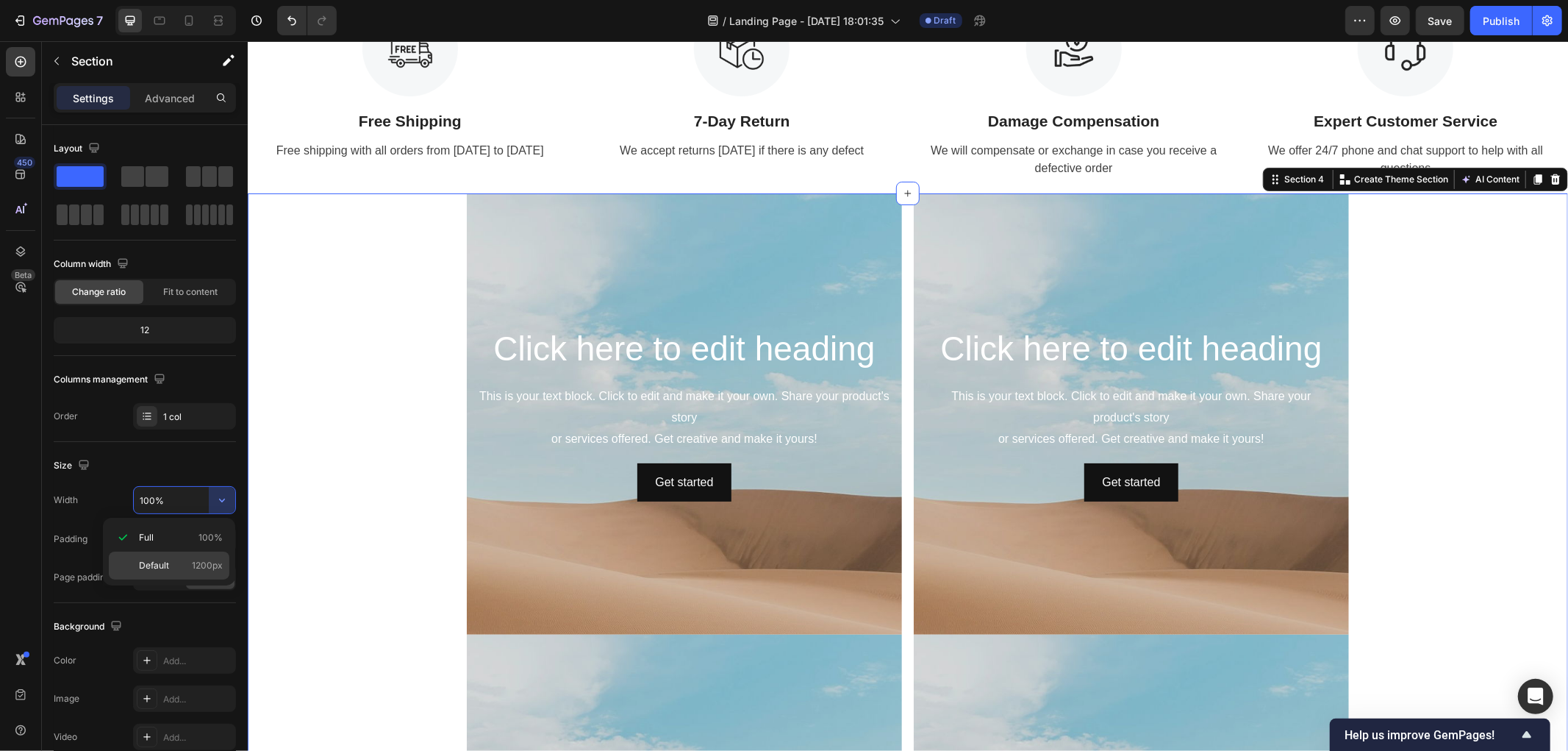
click at [181, 563] on p "Default 1200px" at bounding box center [181, 564] width 83 height 13
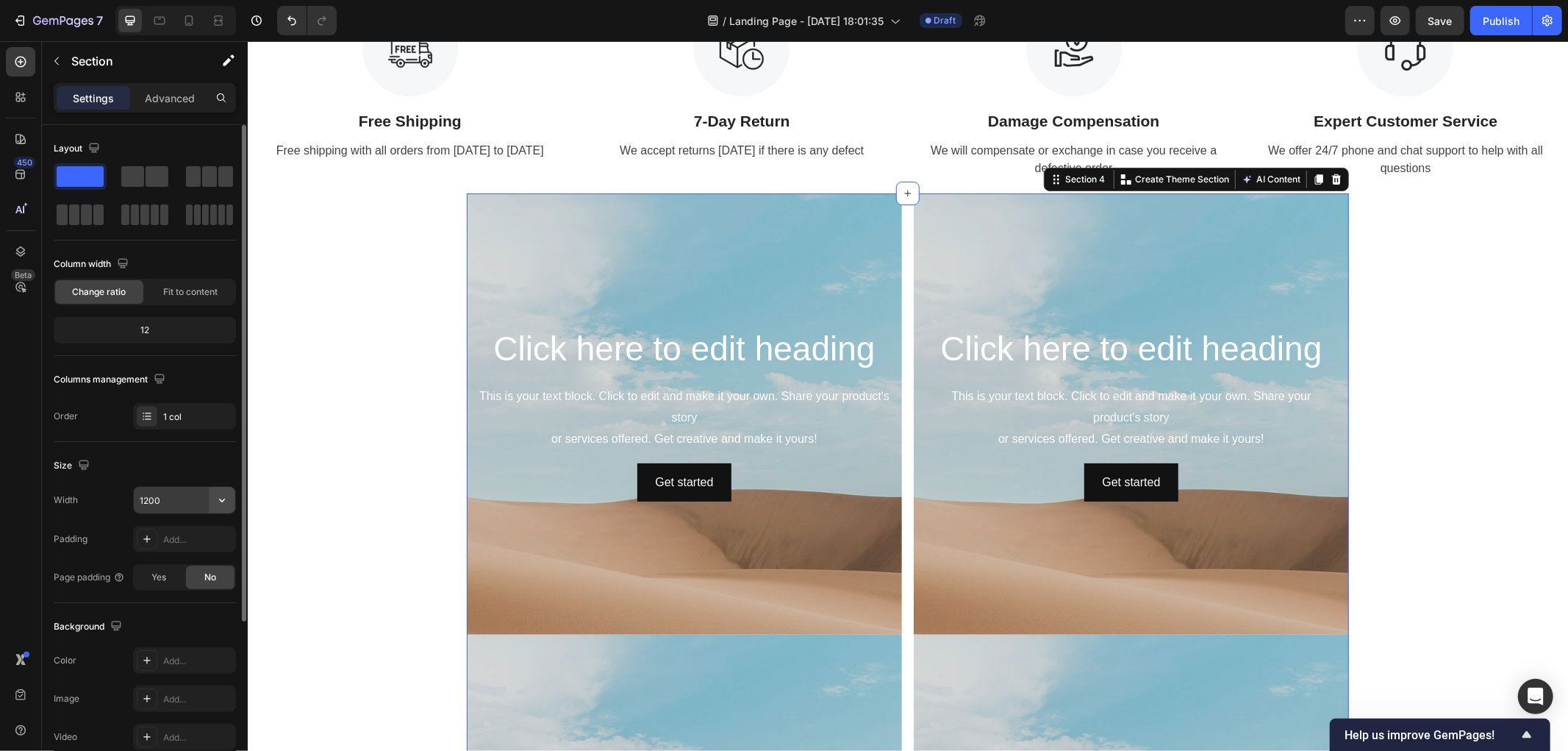
click at [226, 504] on icon "button" at bounding box center [221, 500] width 15 height 15
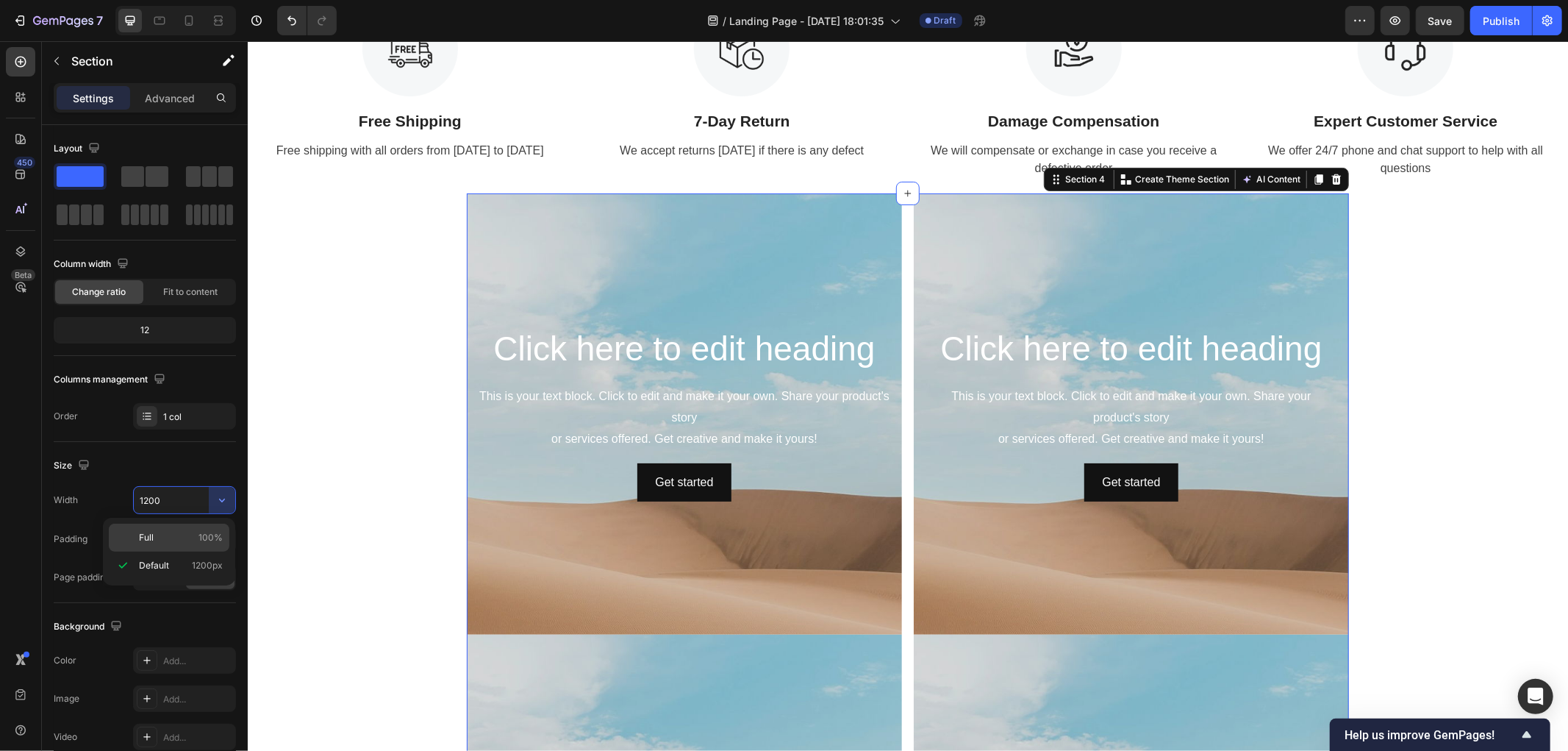
click at [177, 535] on p "Full 100%" at bounding box center [181, 537] width 83 height 13
type input "100%"
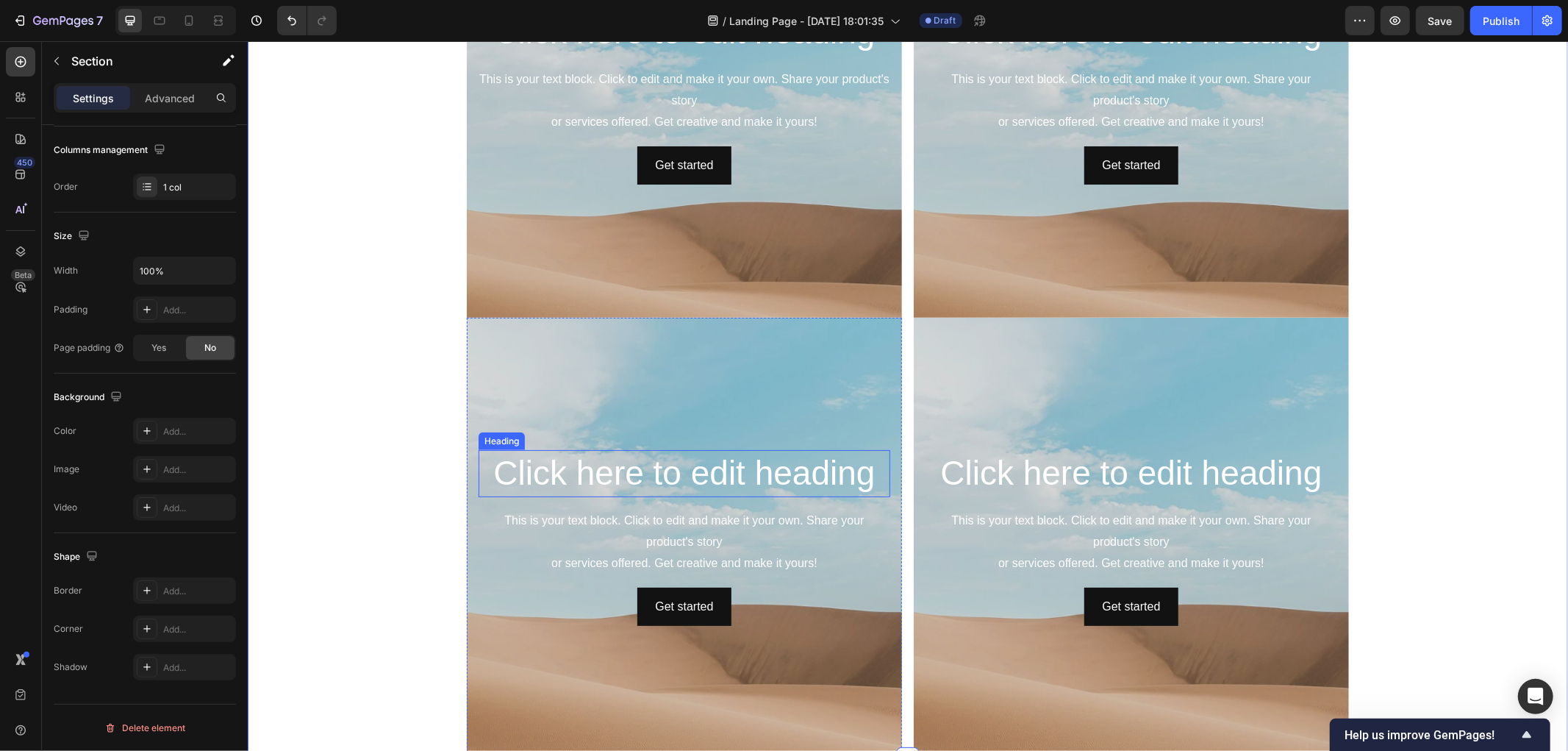
scroll to position [816, 0]
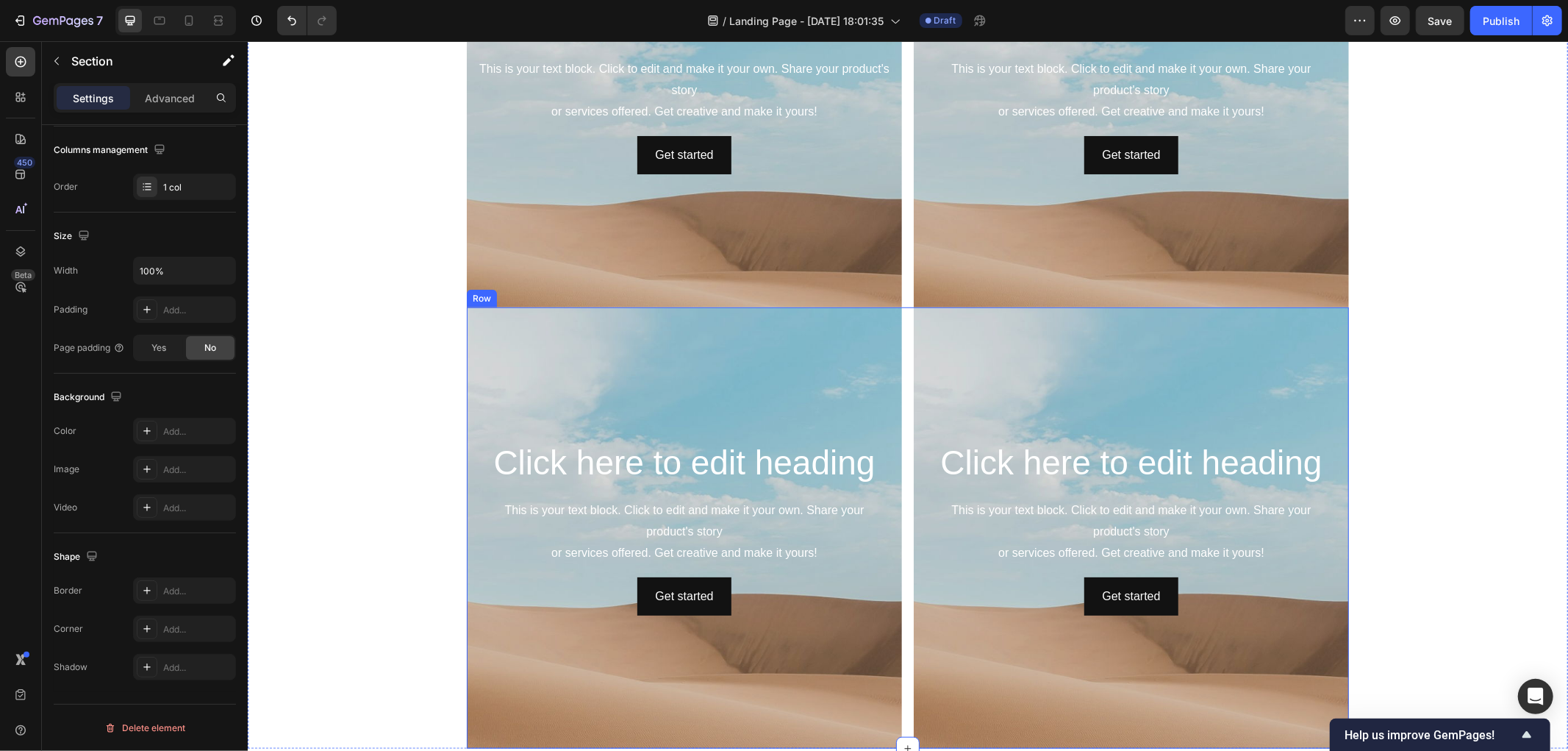
click at [903, 317] on div "Click here to edit heading Heading This is your text block. Click to edit and m…" at bounding box center [906, 527] width 882 height 441
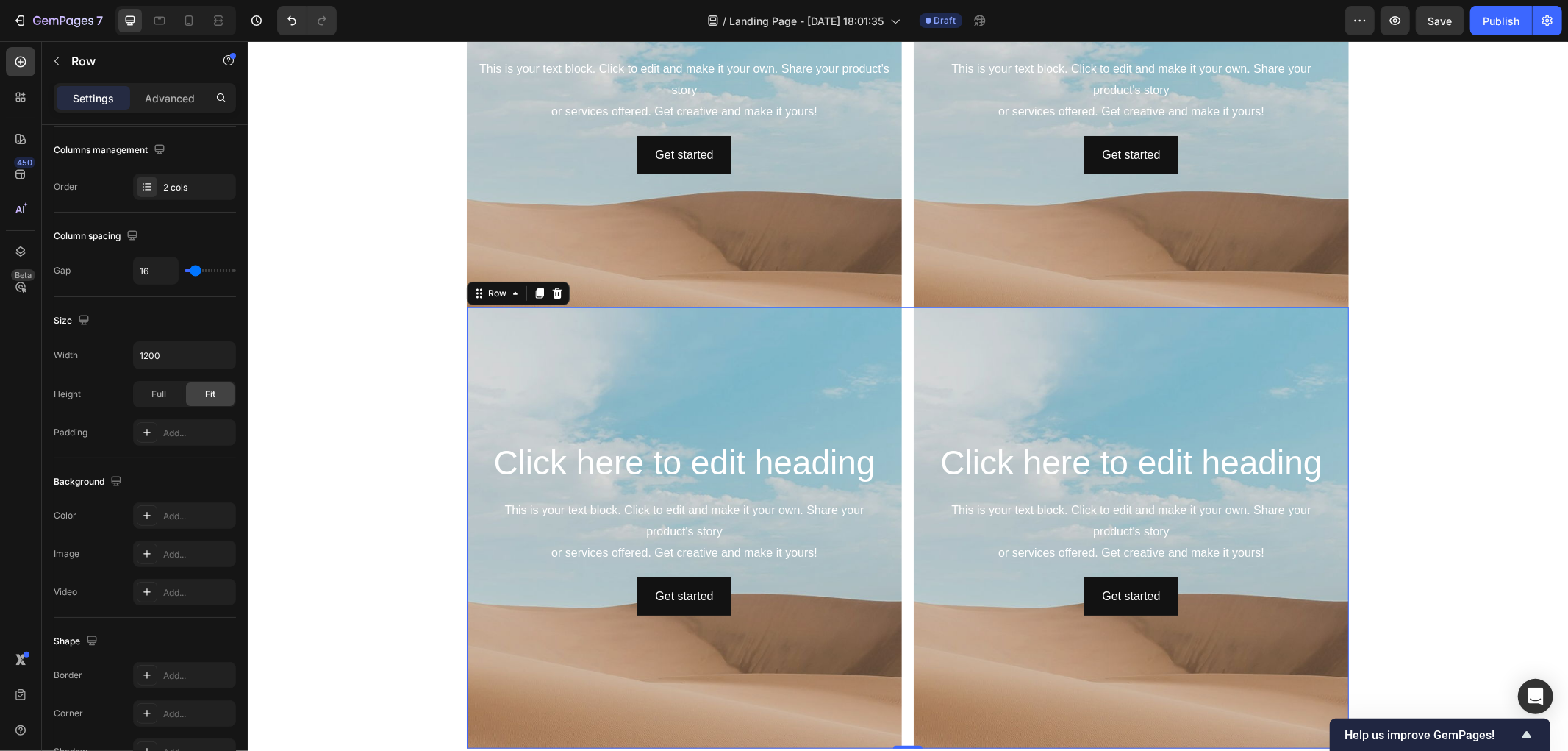
scroll to position [0, 0]
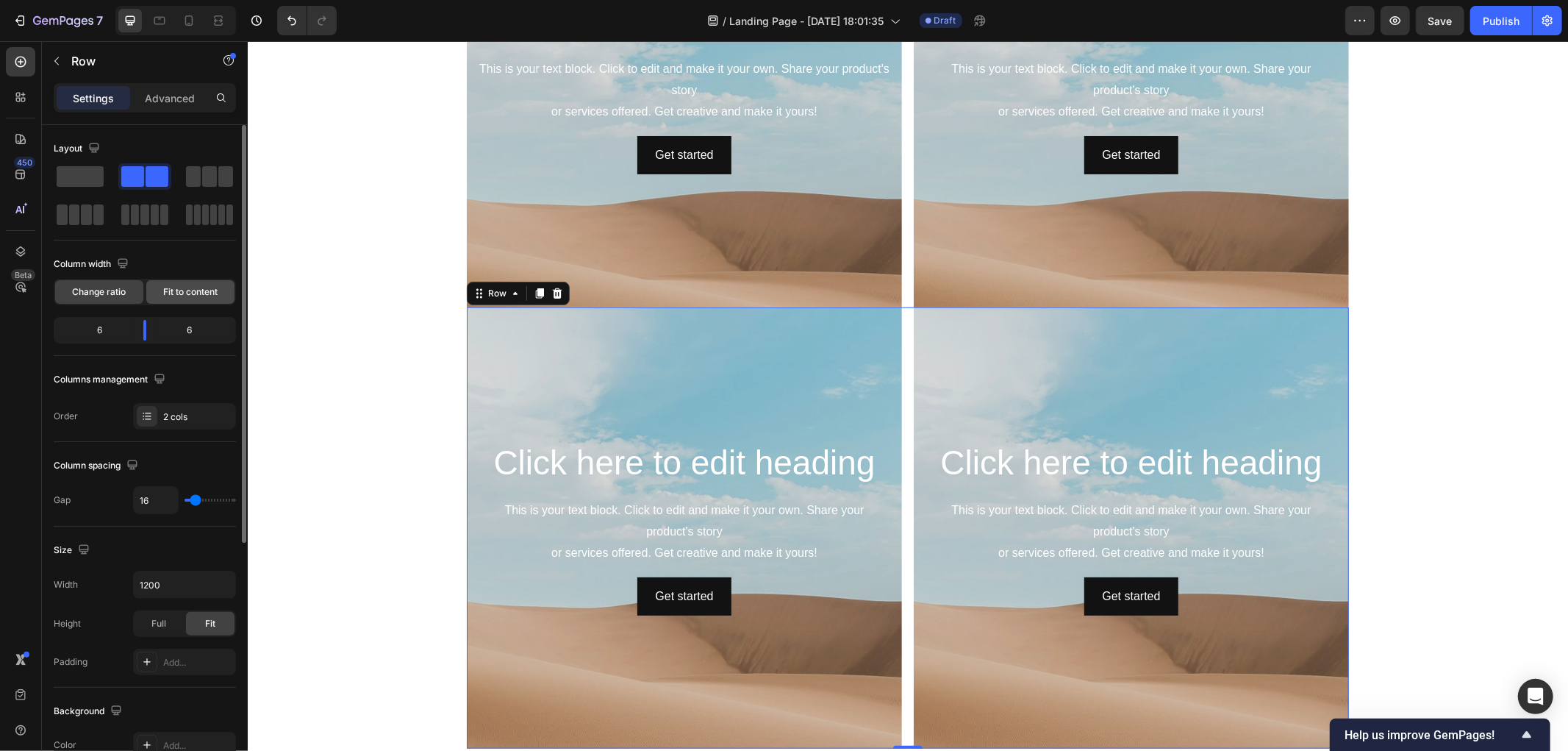
click at [172, 292] on span "Fit to content" at bounding box center [190, 292] width 55 height 13
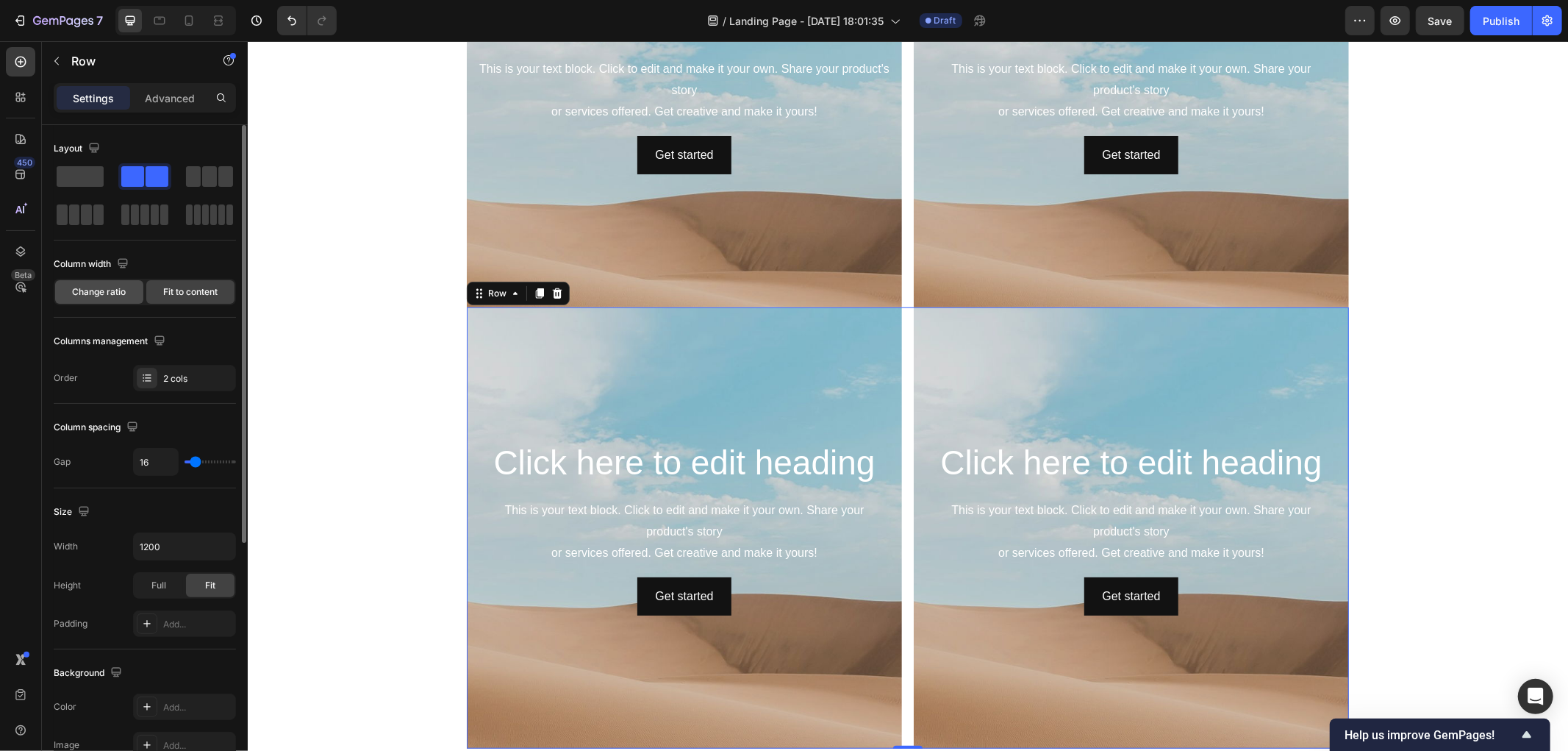
click at [97, 292] on span "Change ratio" at bounding box center [99, 292] width 54 height 13
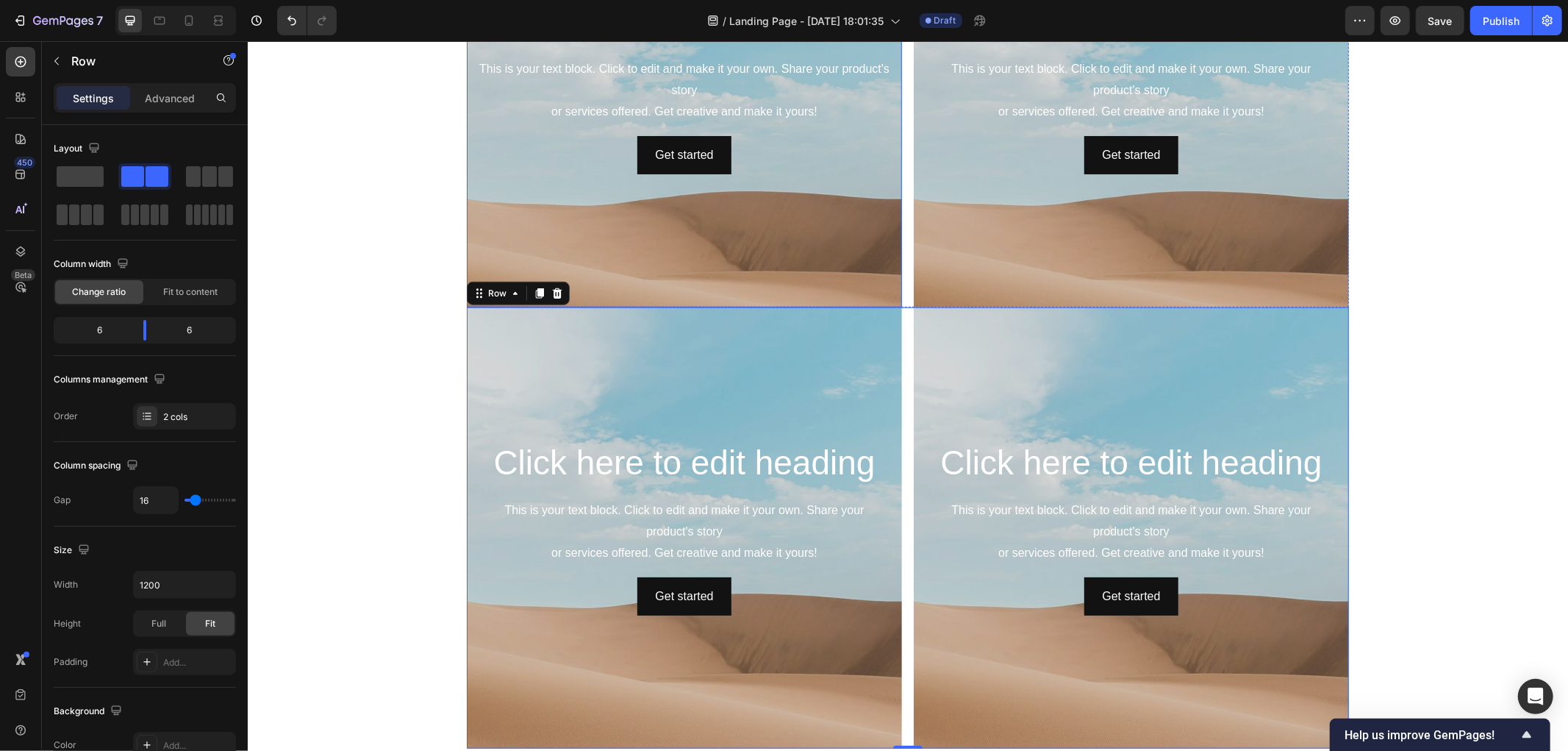
click at [473, 228] on div "Background Image" at bounding box center [683, 213] width 435 height 662
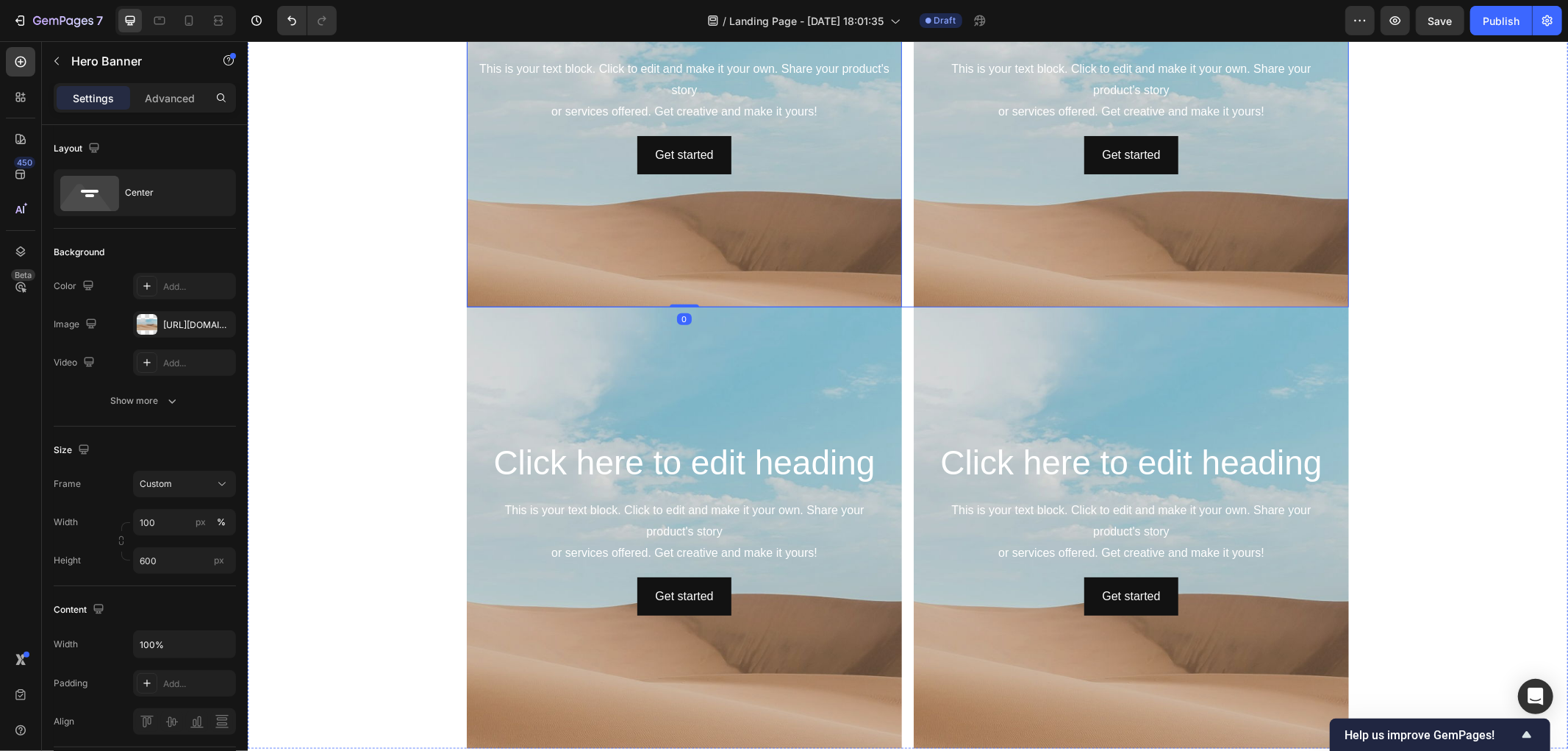
click at [902, 261] on div "Click here to edit heading Heading This is your text block. Click to edit and m…" at bounding box center [906, 85] width 882 height 441
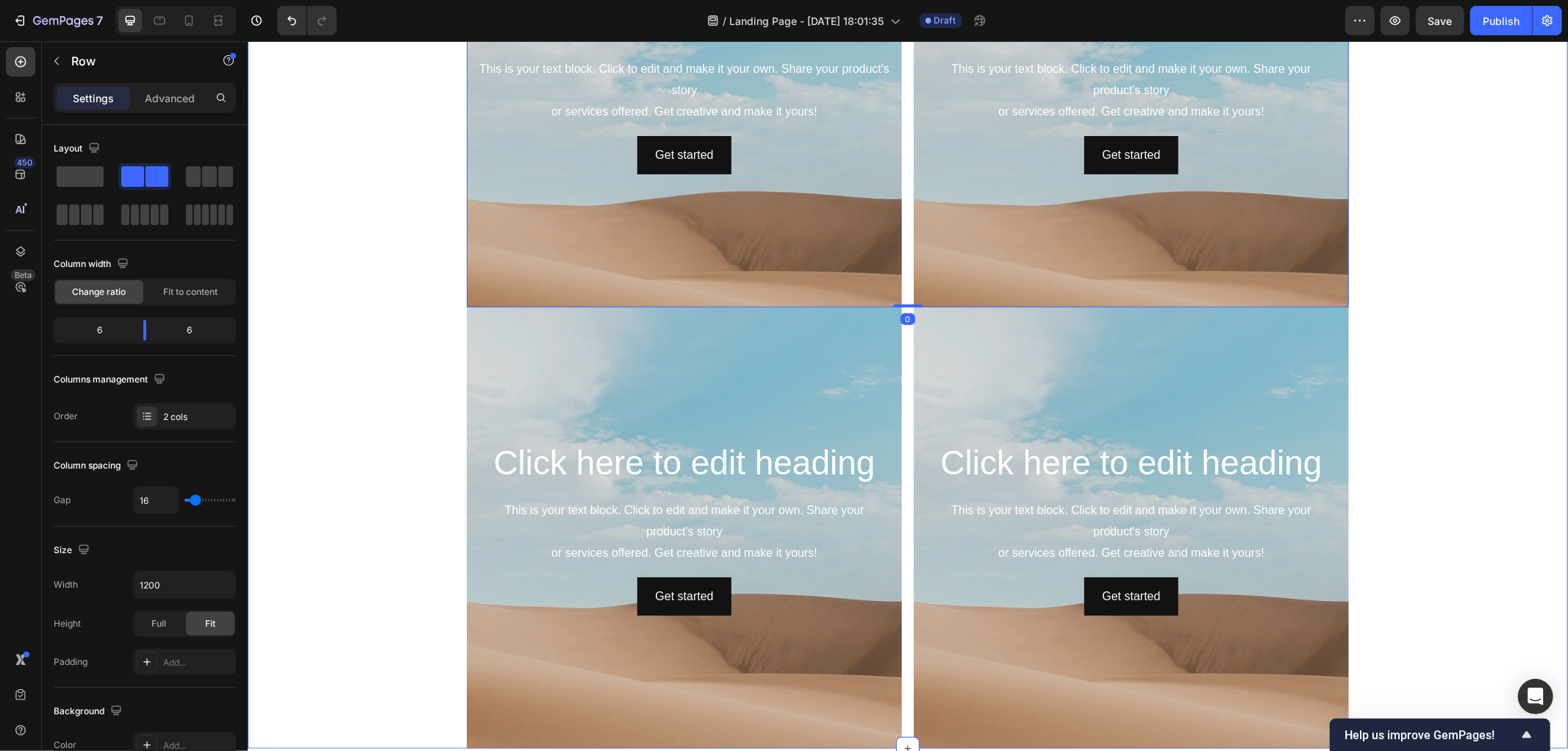
click at [405, 222] on div "Click here to edit heading Heading This is your text block. Click to edit and m…" at bounding box center [906, 306] width 1320 height 882
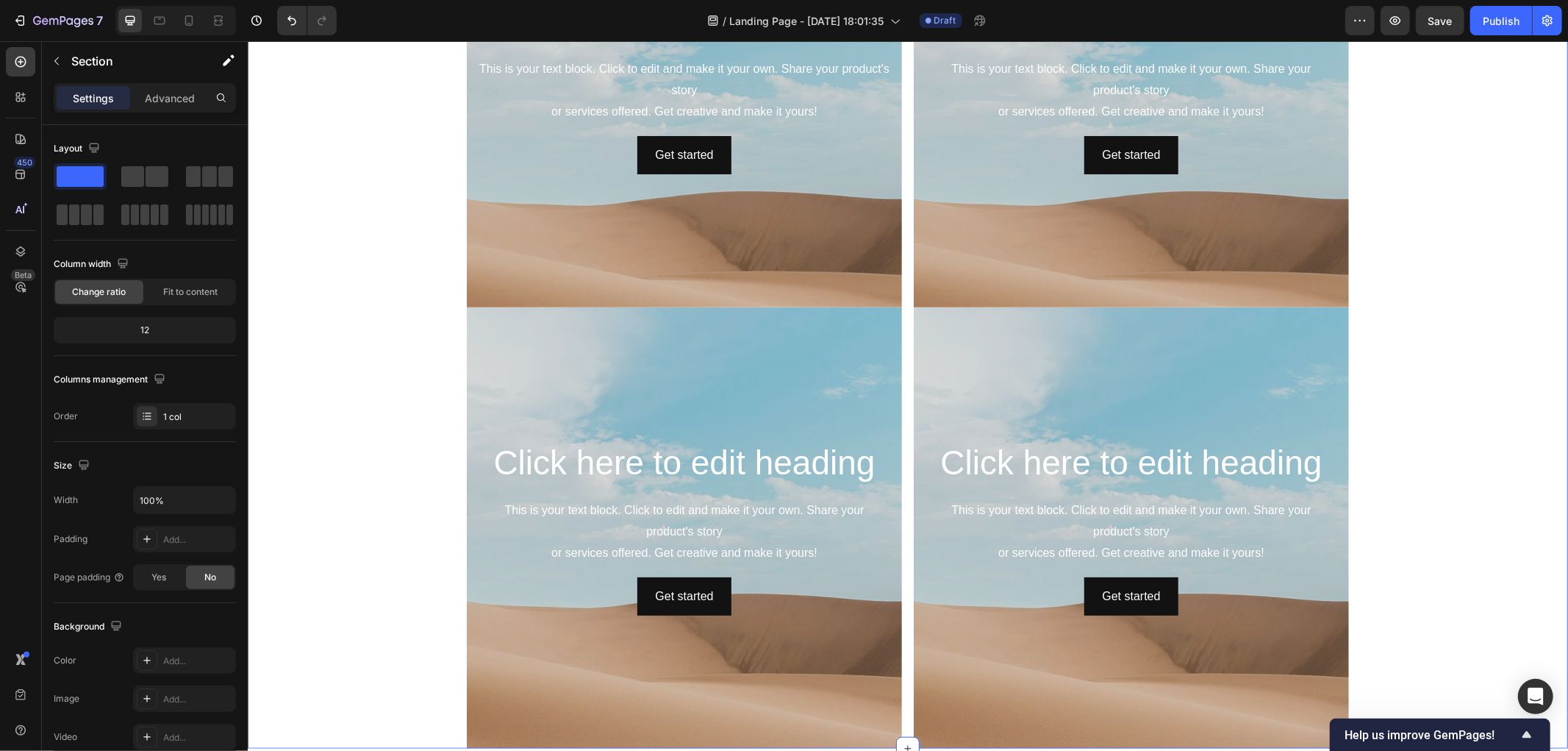
click at [452, 230] on div "Click here to edit heading Heading This is your text block. Click to edit and m…" at bounding box center [906, 306] width 1320 height 882
click at [457, 226] on div "Click here to edit heading Heading This is your text block. Click to edit and m…" at bounding box center [906, 306] width 1320 height 882
click at [466, 225] on div "Background Image" at bounding box center [683, 213] width 435 height 662
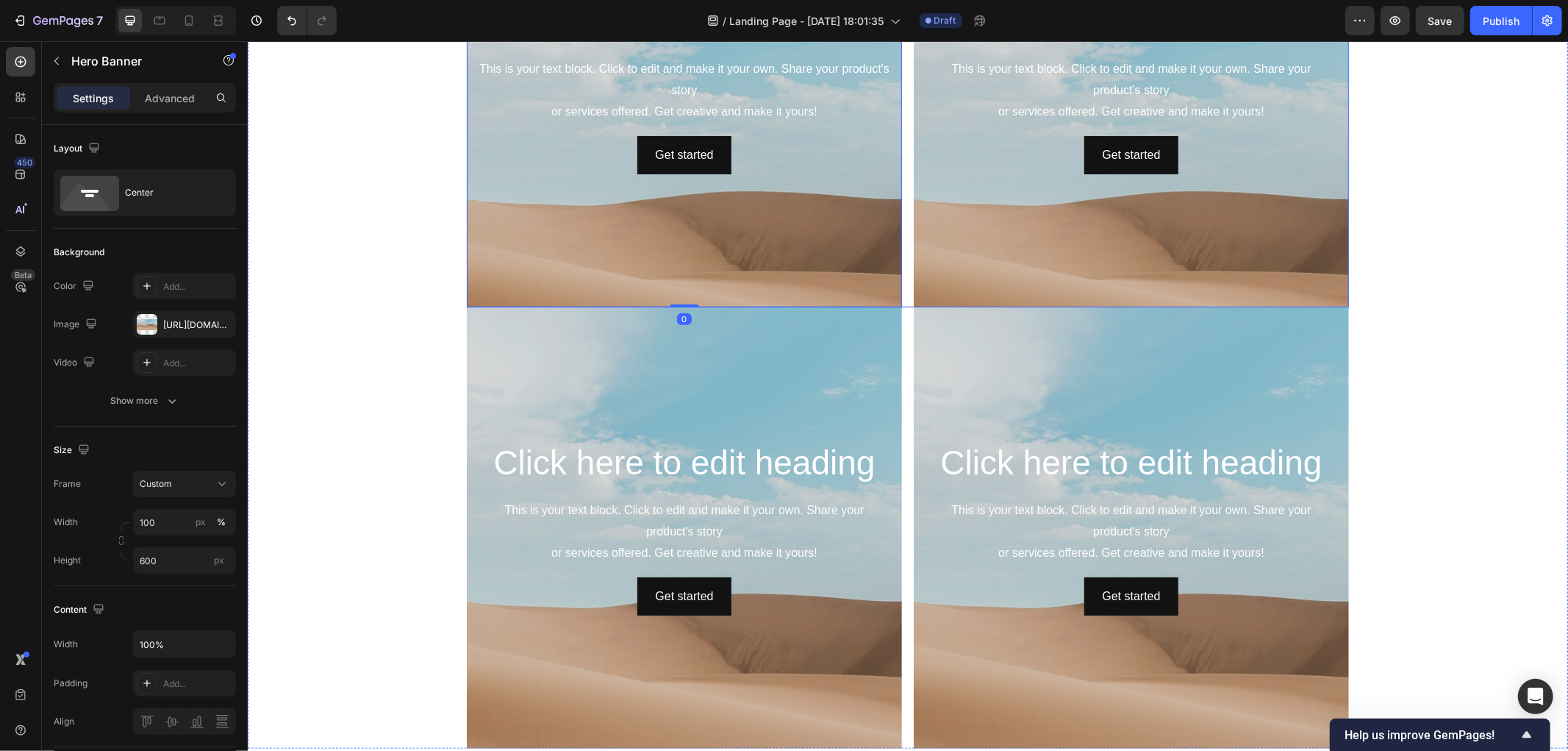
click at [900, 269] on div "Click here to edit heading Heading This is your text block. Click to edit and m…" at bounding box center [906, 85] width 882 height 441
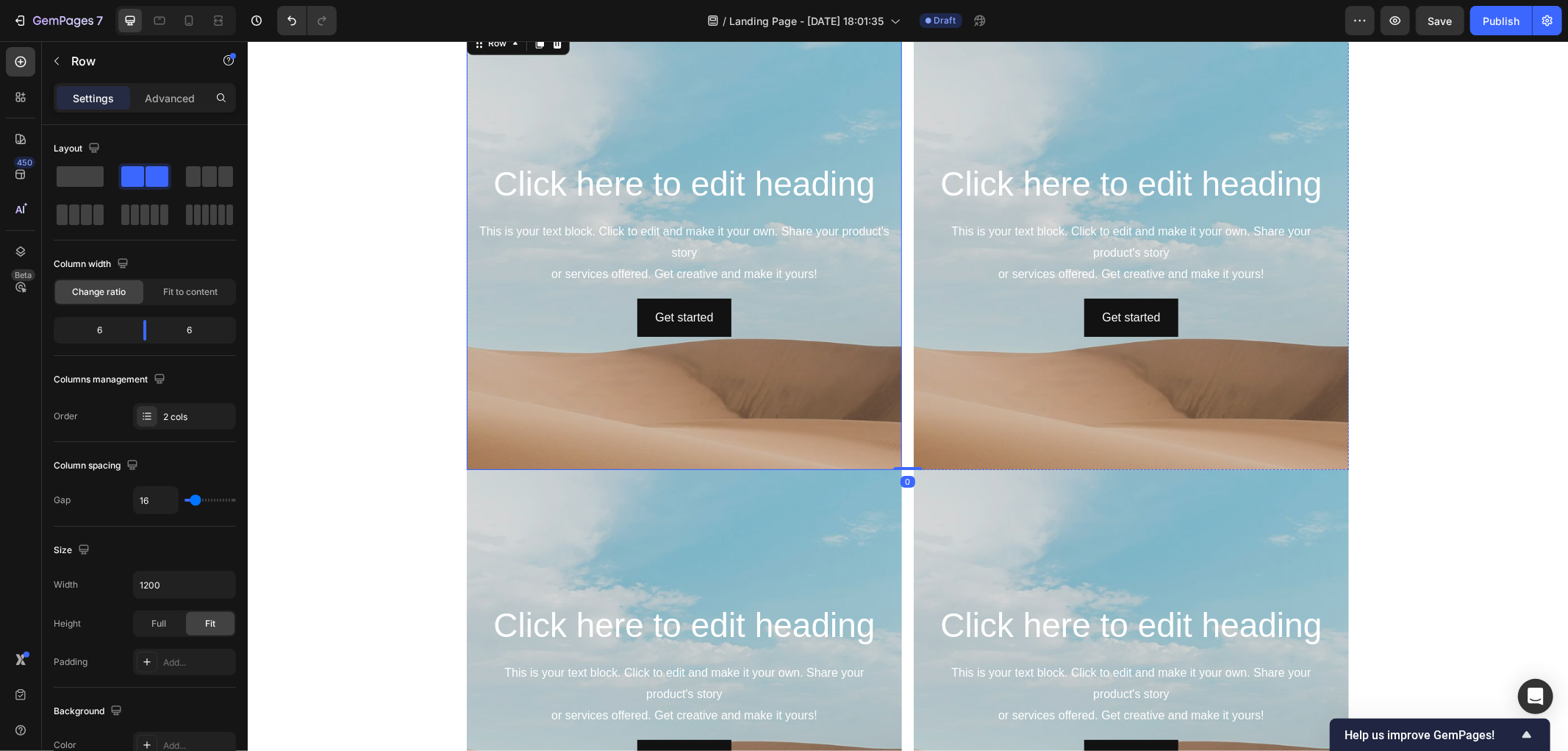
scroll to position [653, 0]
drag, startPoint x: 905, startPoint y: 468, endPoint x: 909, endPoint y: 350, distance: 118.1
click at [909, 350] on div "Click here to edit heading Heading This is your text block. Click to edit and m…" at bounding box center [906, 250] width 882 height 441
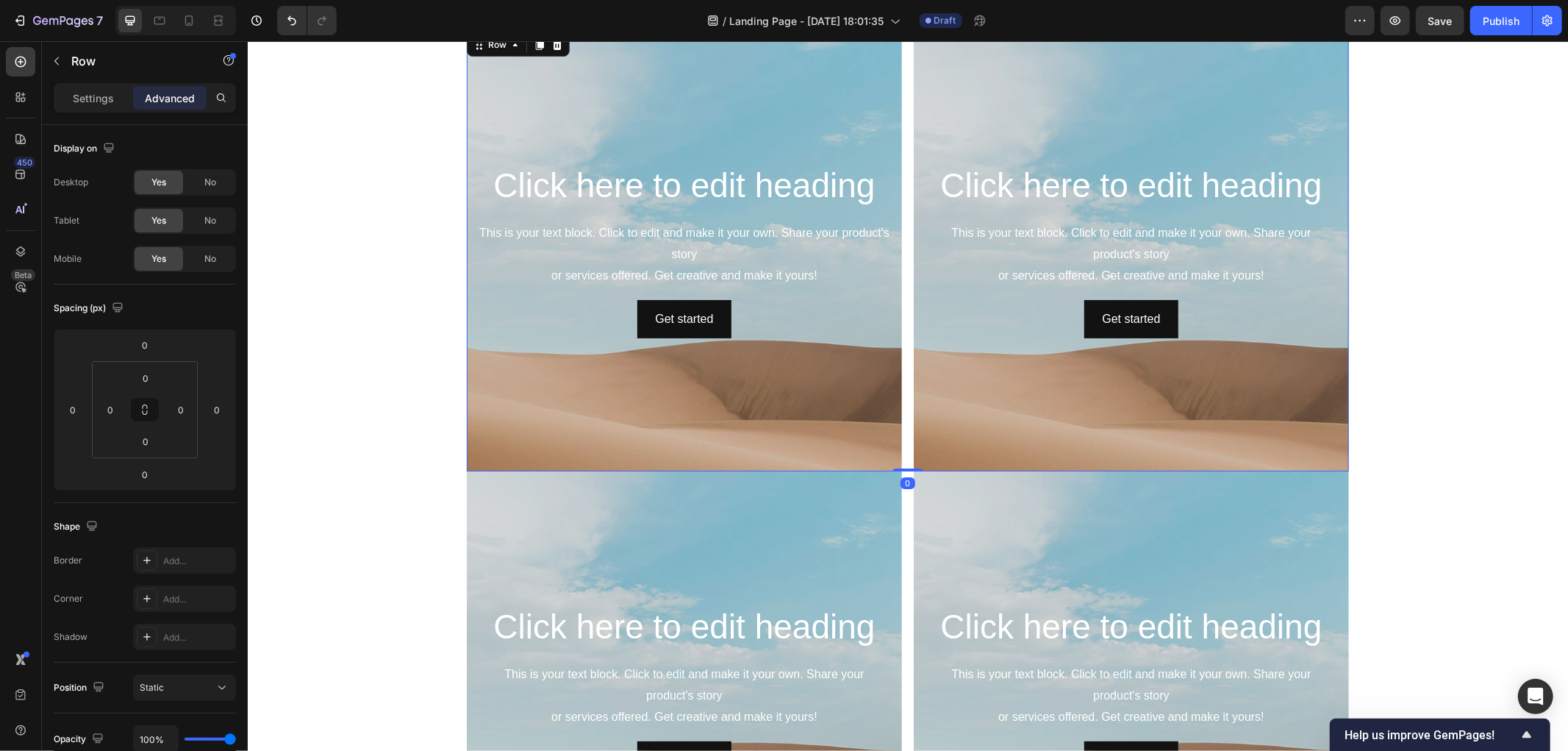
drag, startPoint x: 902, startPoint y: 470, endPoint x: 901, endPoint y: 422, distance: 48.0
click at [901, 422] on div "Click here to edit heading Heading This is your text block. Click to edit and m…" at bounding box center [906, 250] width 882 height 441
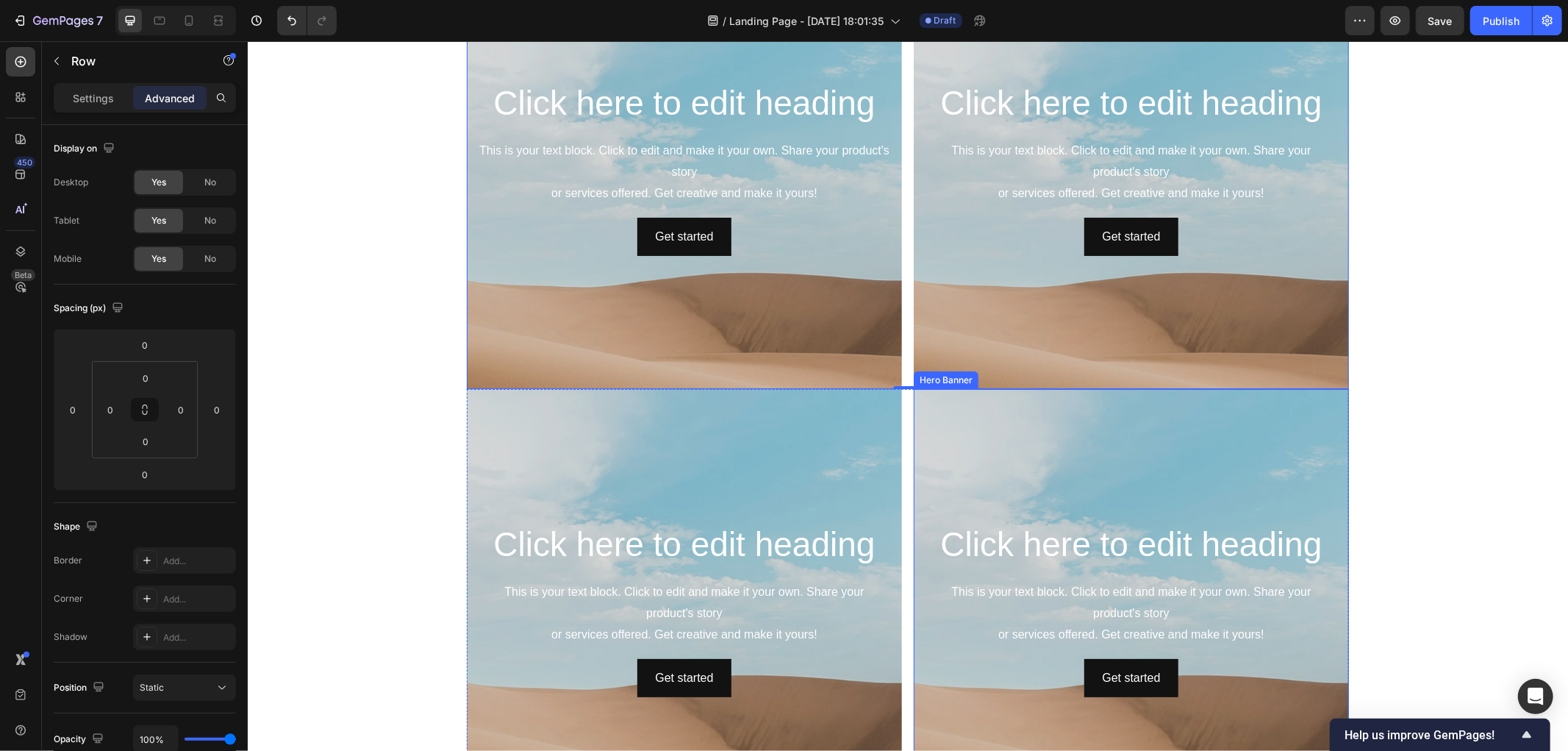
scroll to position [816, 0]
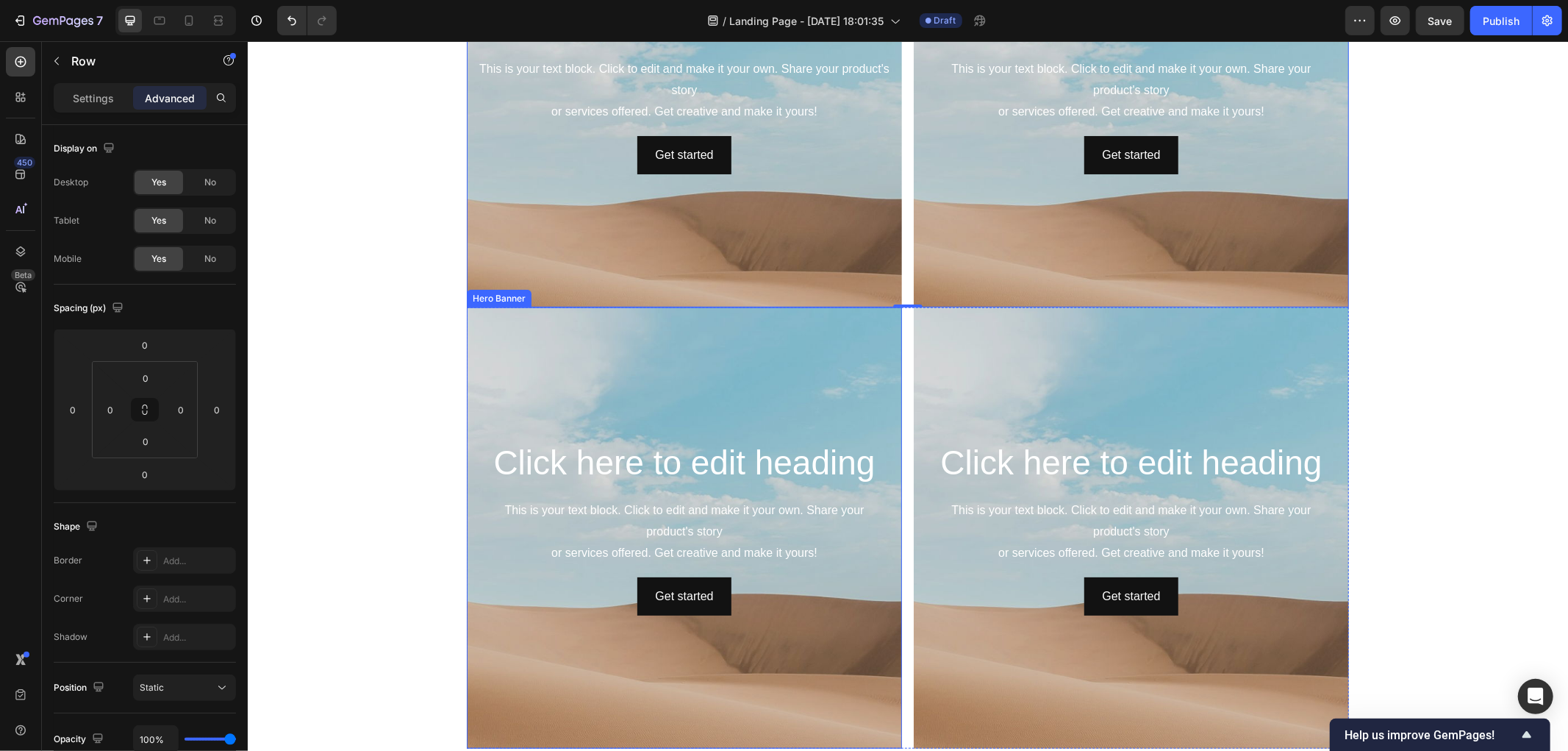
click at [843, 373] on div "Background Image" at bounding box center [683, 616] width 435 height 662
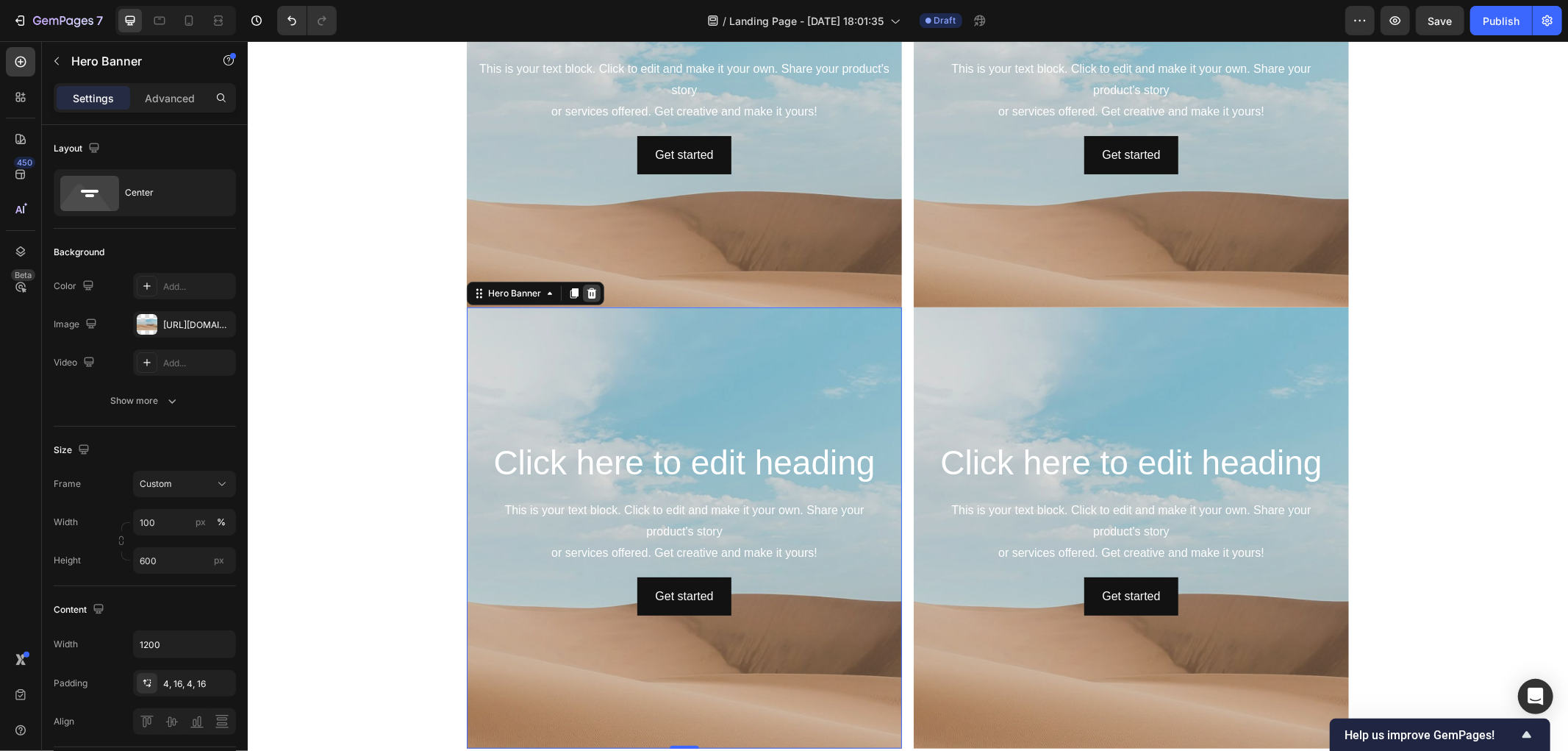
click at [585, 291] on icon at bounding box center [591, 293] width 12 height 12
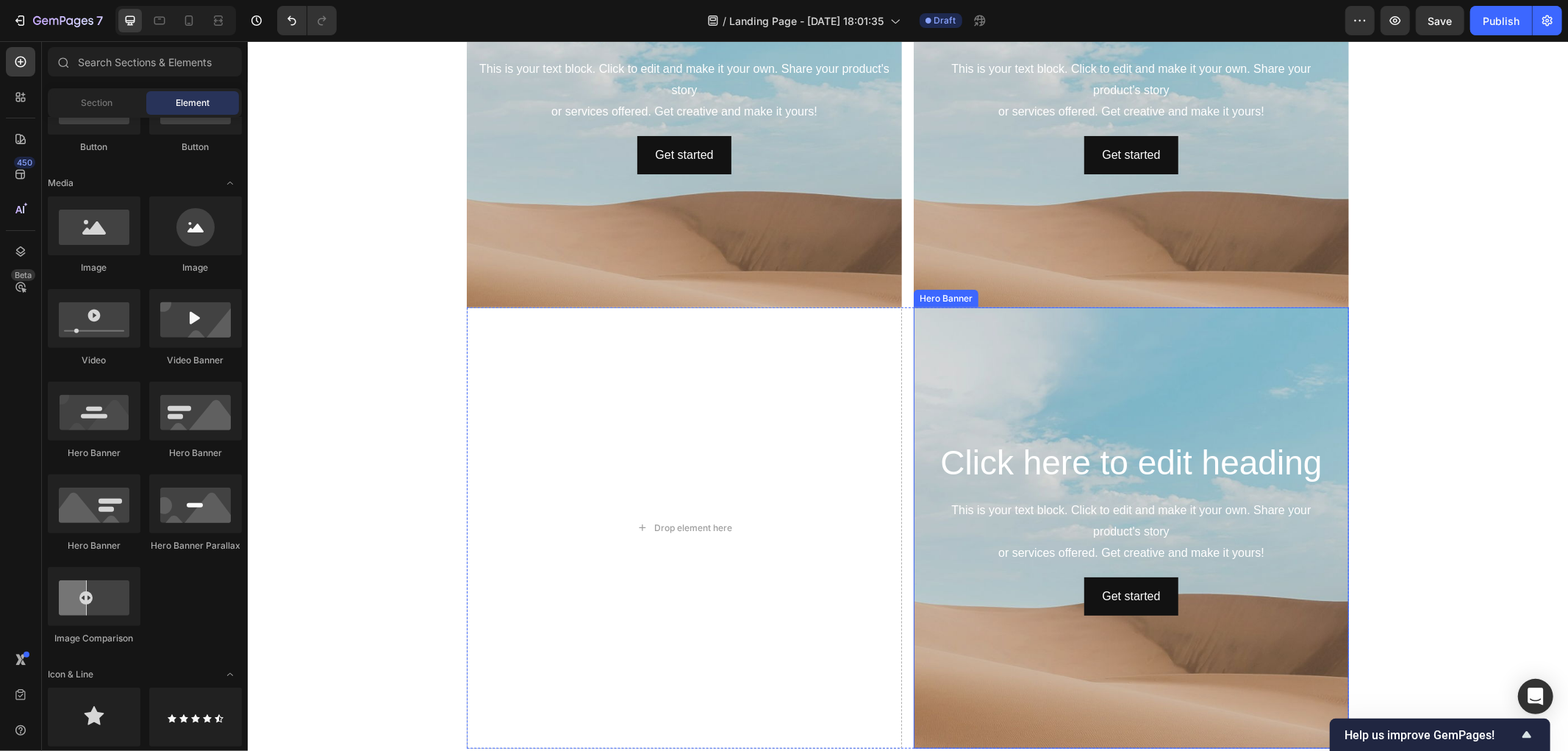
click at [1133, 422] on div "Background Image" at bounding box center [1130, 616] width 435 height 662
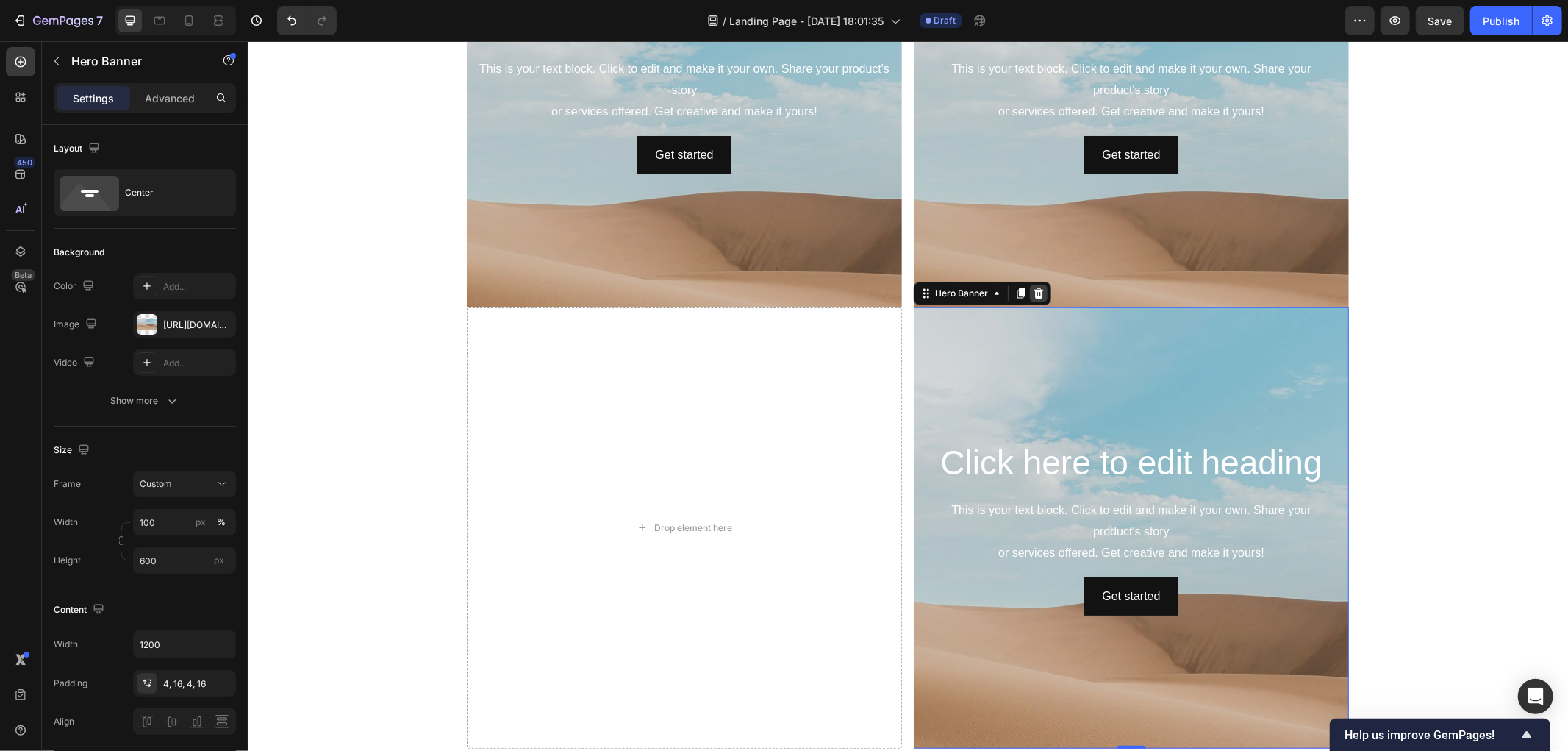
click at [1032, 294] on icon at bounding box center [1037, 293] width 12 height 12
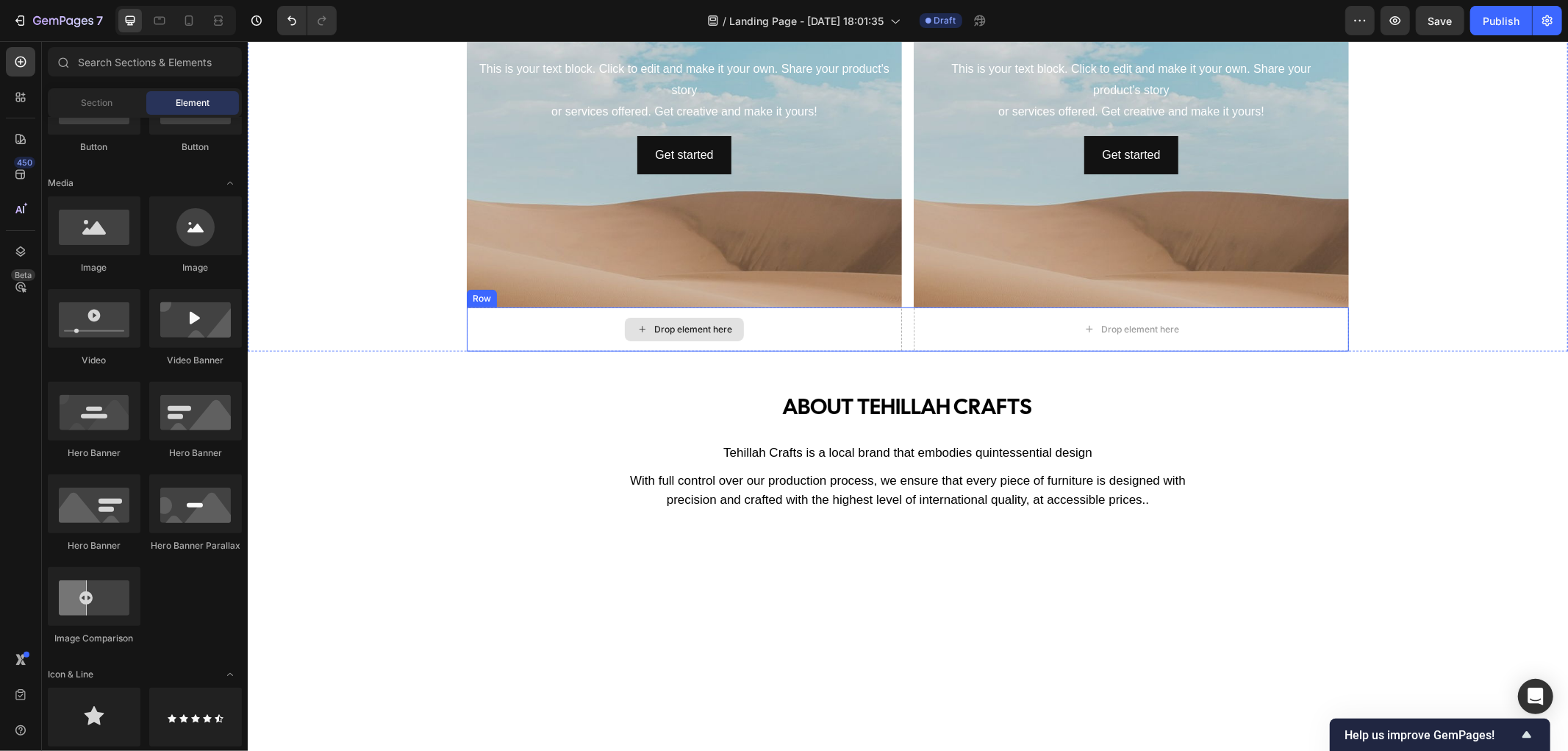
click at [754, 342] on div "Drop element here" at bounding box center [683, 328] width 435 height 44
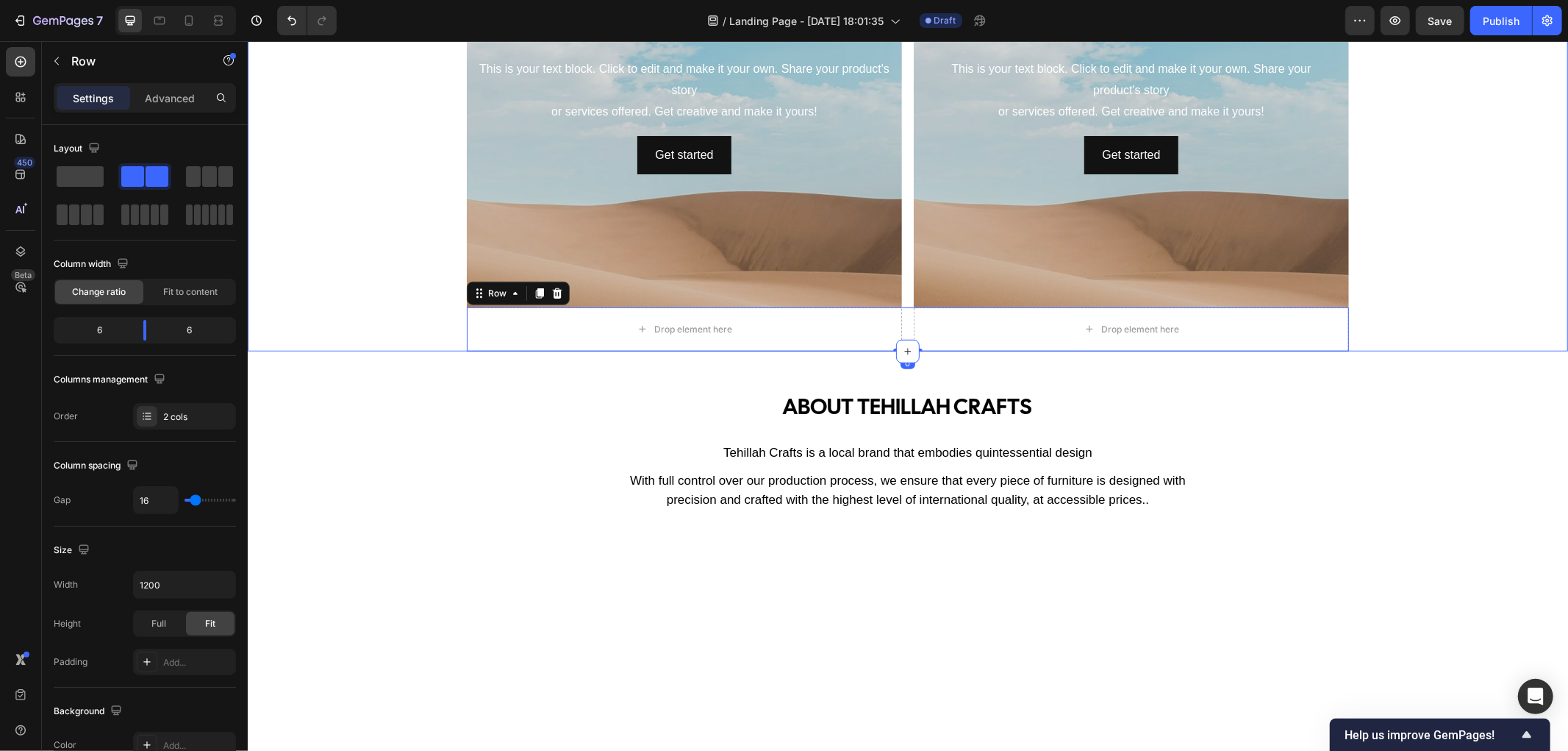
click at [399, 335] on div "Click here to edit heading Heading This is your text block. Click to edit and m…" at bounding box center [906, 107] width 1320 height 485
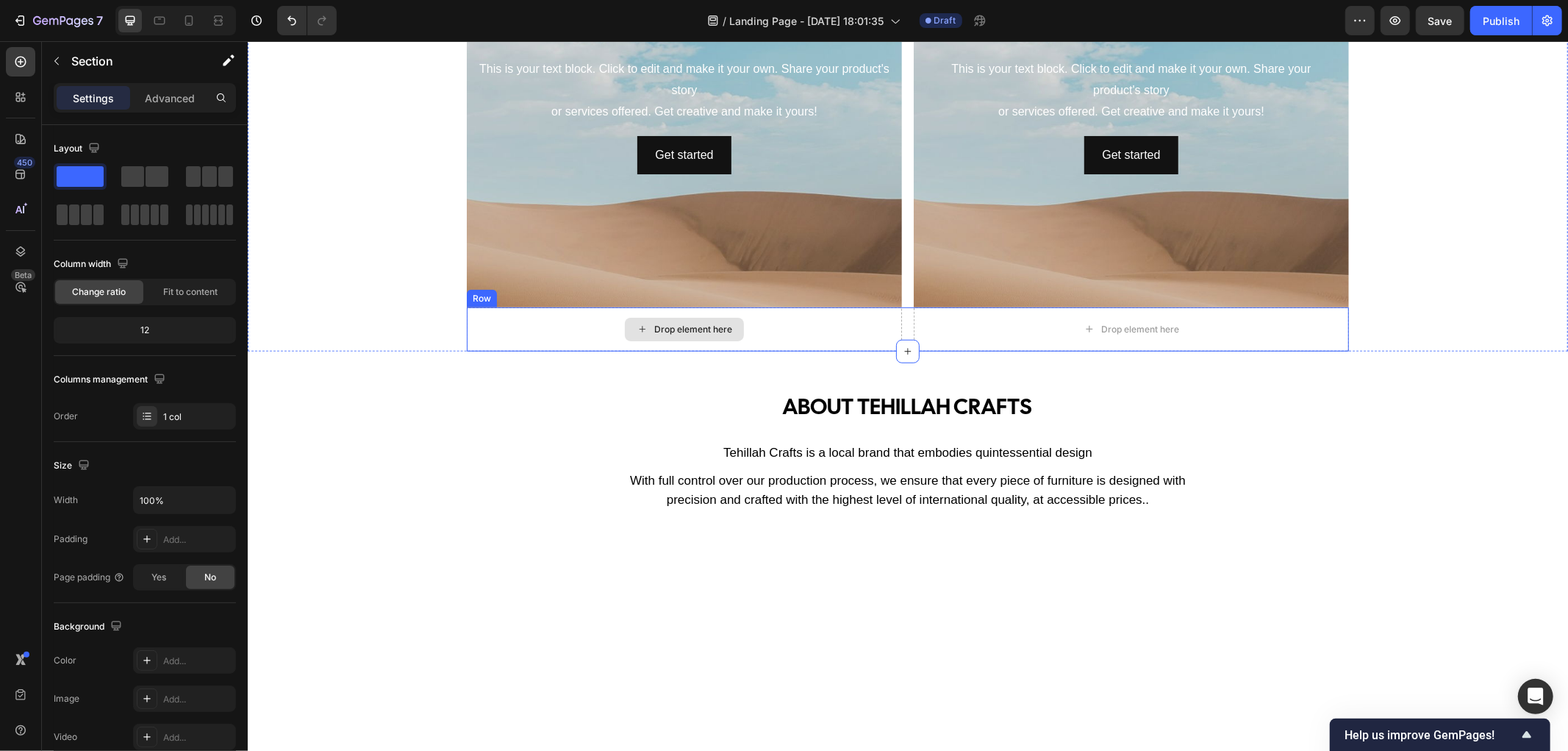
click at [498, 325] on div "Drop element here" at bounding box center [683, 328] width 435 height 44
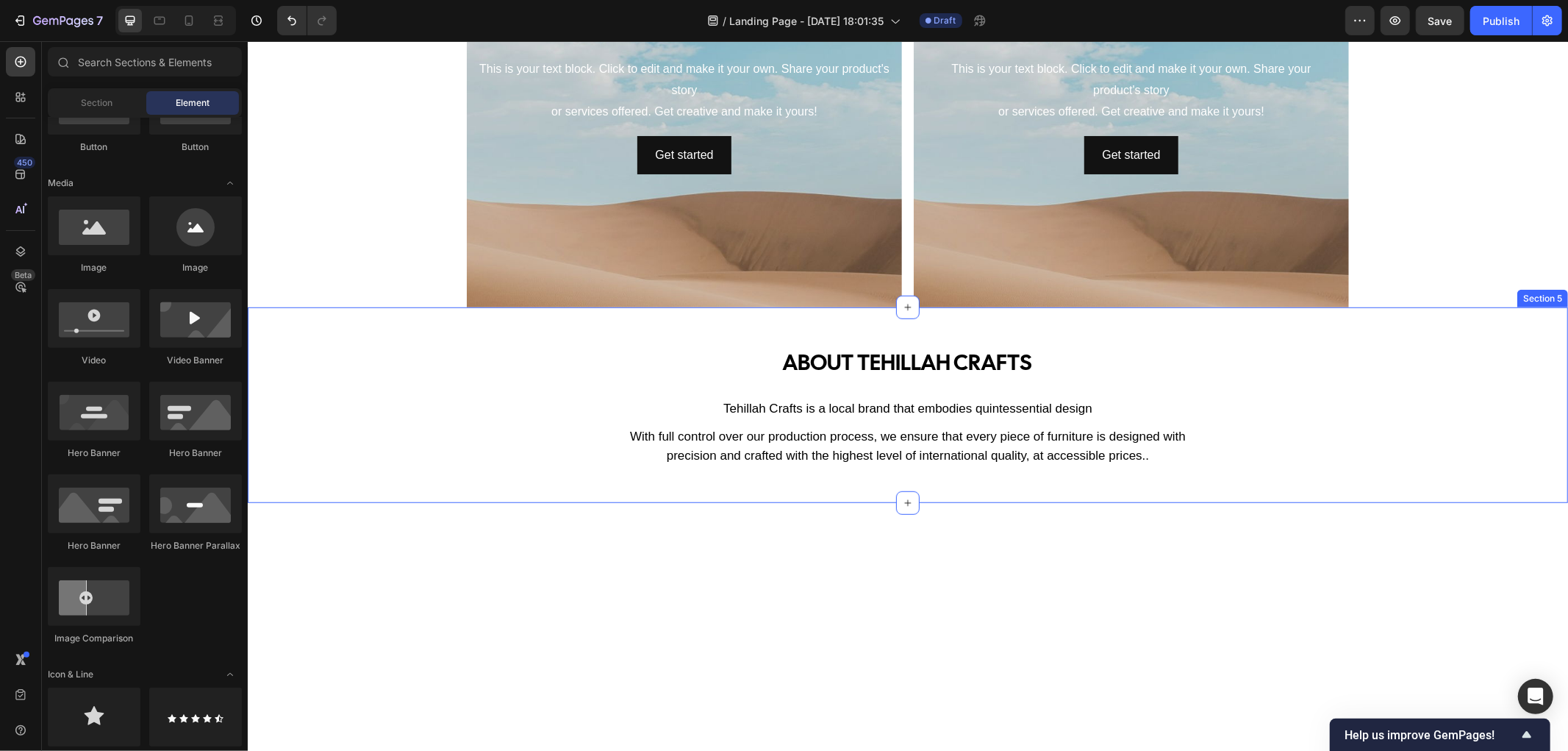
click at [590, 378] on div "ABOUT tehillah crafts Text Block Tehillah Crafts is a local brand that embodies…" at bounding box center [906, 405] width 1320 height 123
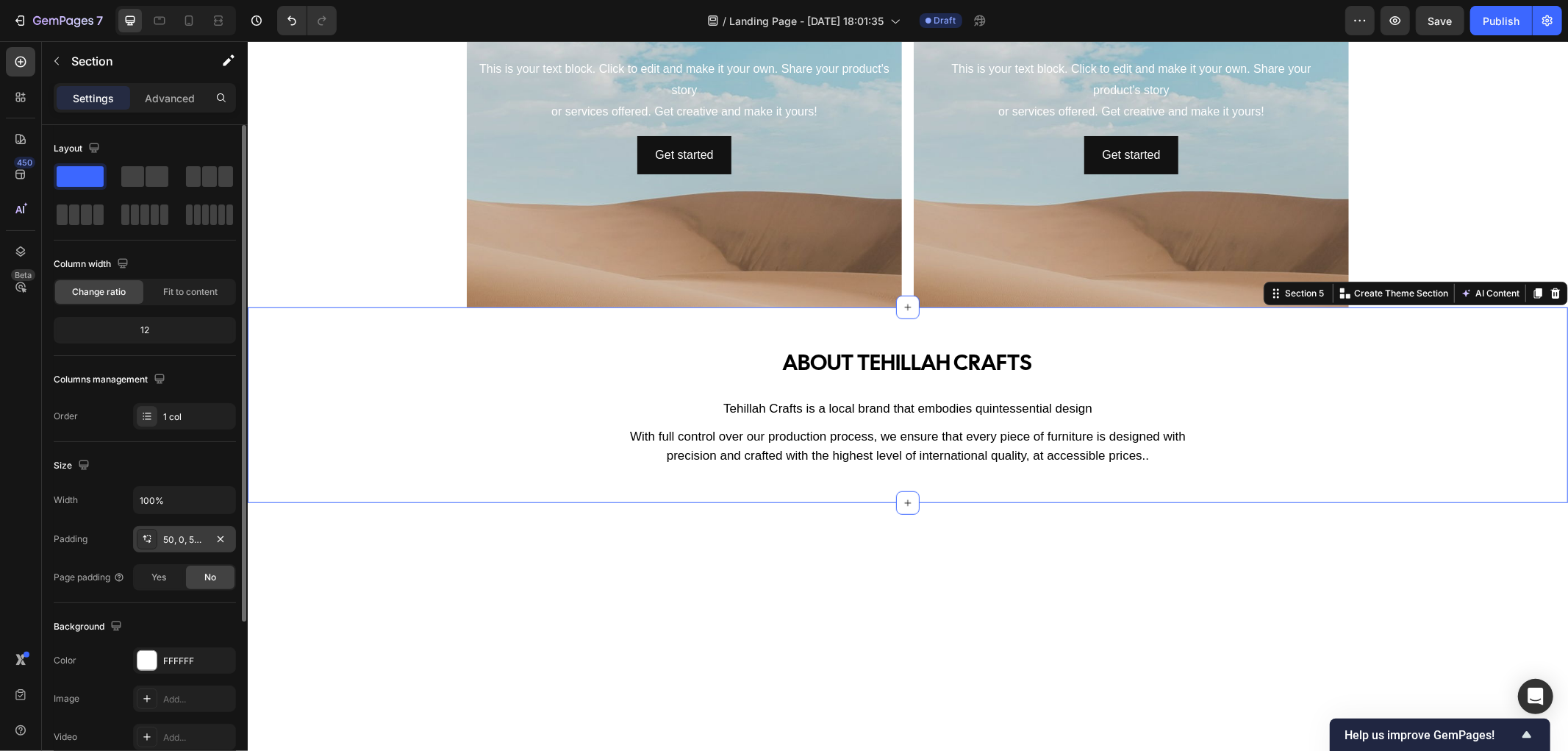
click at [177, 541] on div "50, 0, 50, 0" at bounding box center [184, 539] width 43 height 13
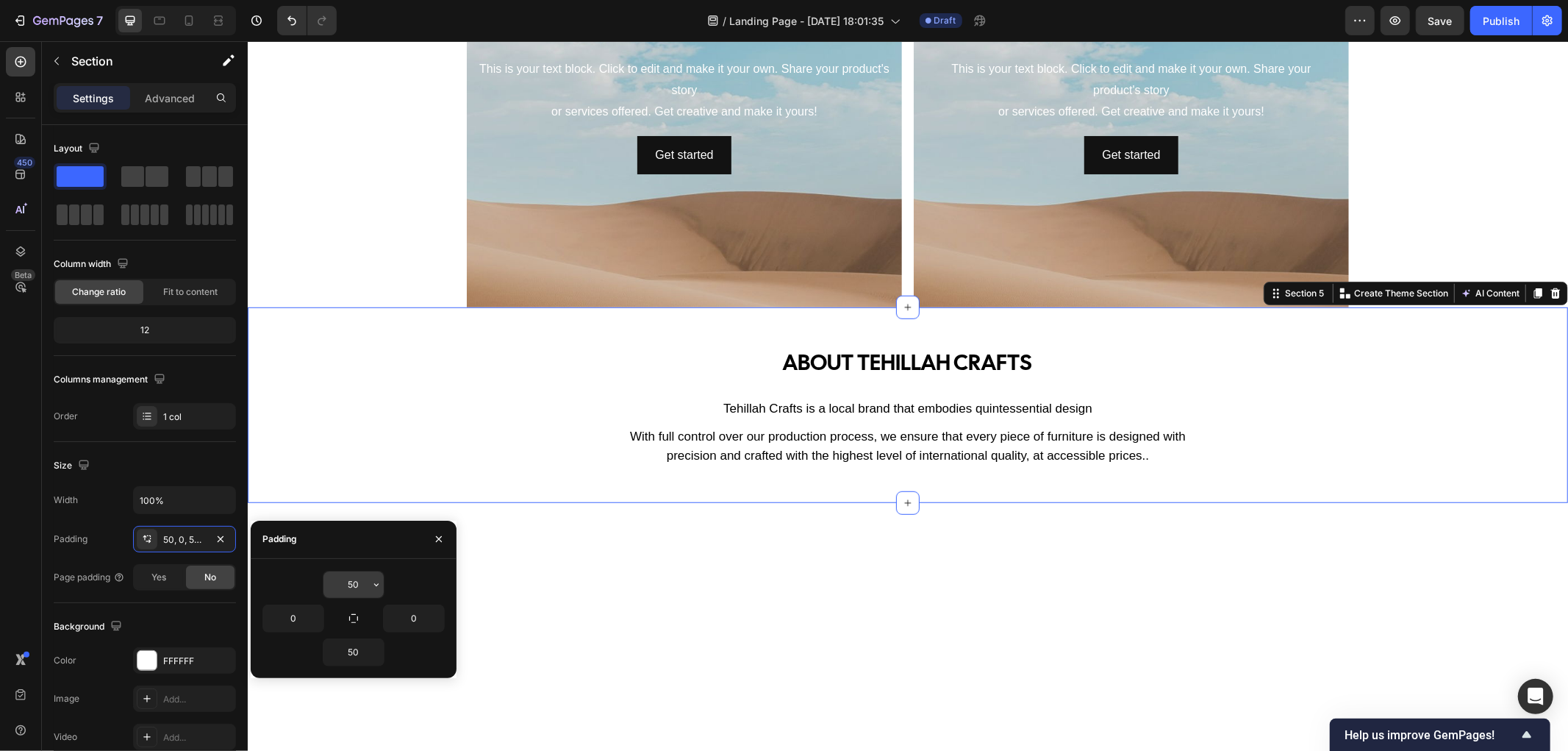
click at [361, 583] on input "50" at bounding box center [353, 584] width 60 height 27
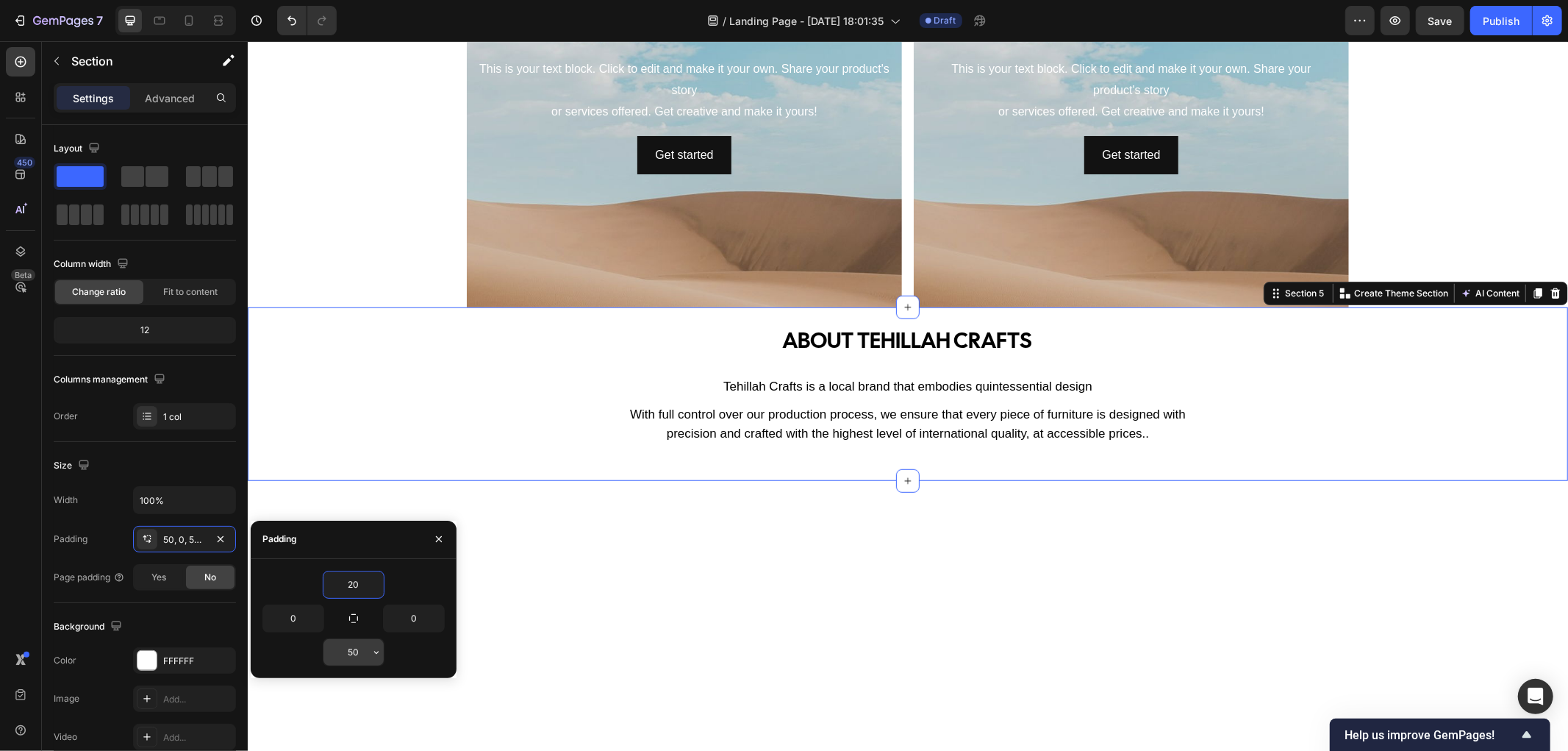
type input "20"
click at [362, 649] on input "50" at bounding box center [353, 652] width 60 height 27
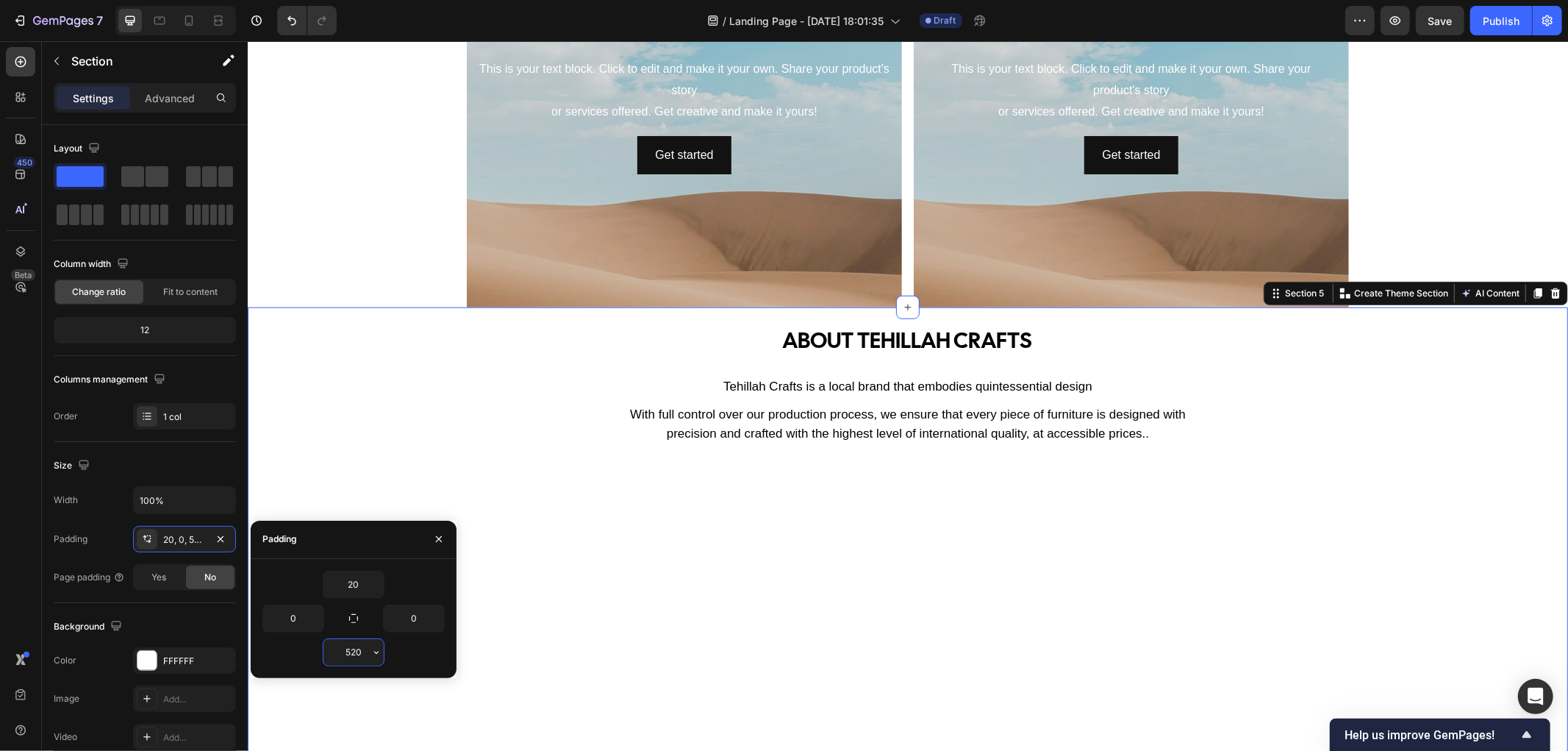
click at [361, 652] on input "520" at bounding box center [353, 652] width 60 height 27
click at [356, 652] on input "520" at bounding box center [353, 652] width 60 height 27
type input "20"
click at [442, 538] on icon "button" at bounding box center [438, 539] width 12 height 12
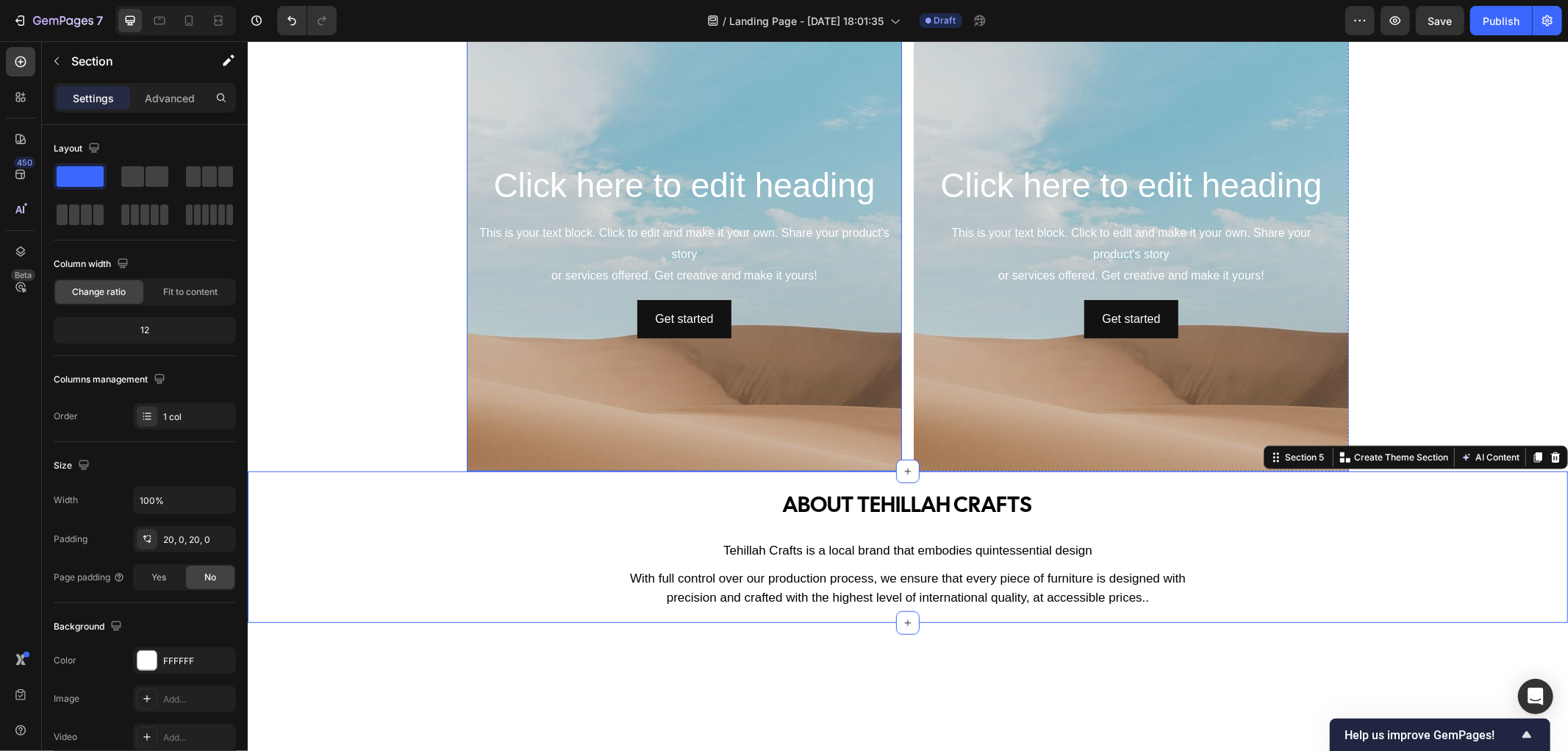
scroll to position [490, 0]
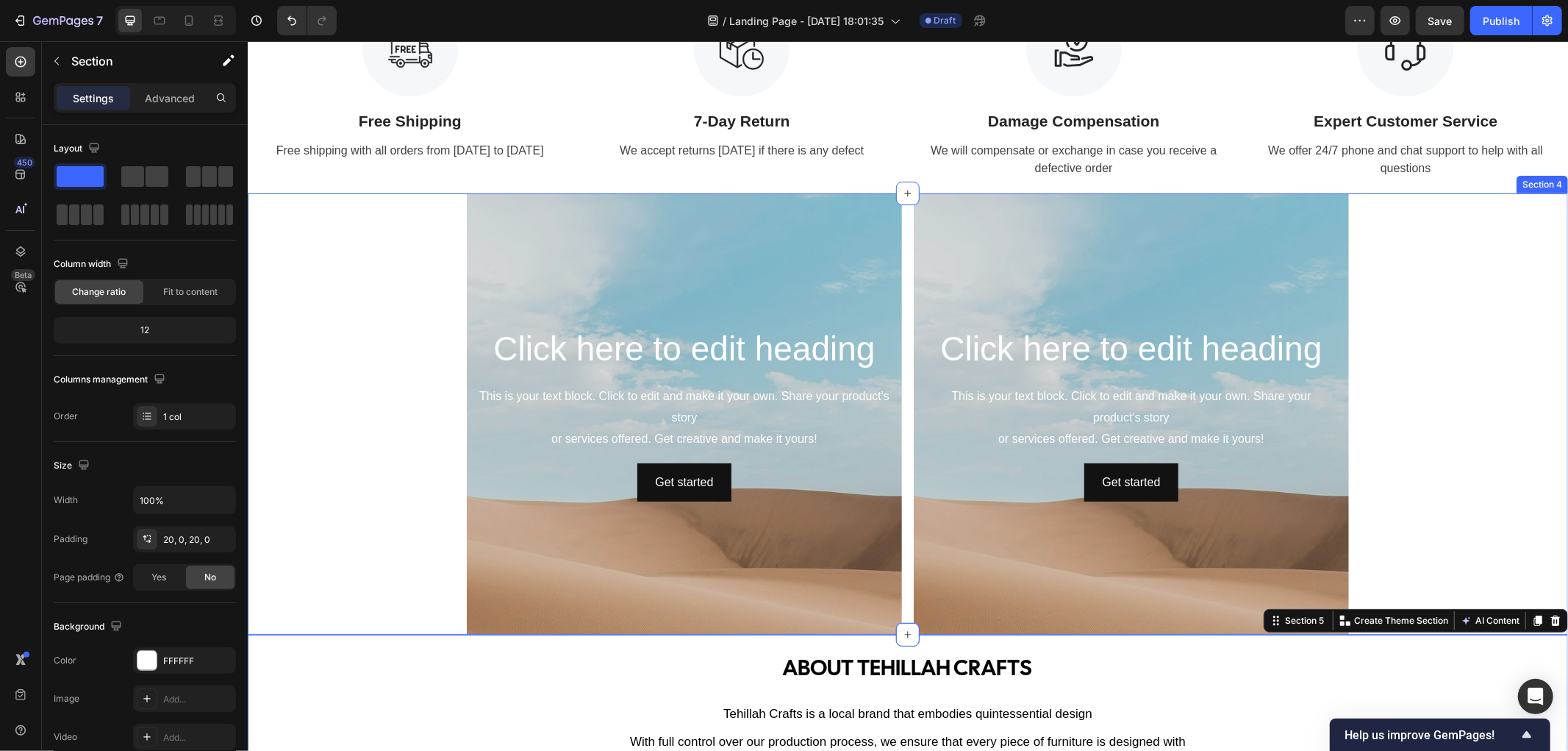
click at [385, 566] on div "Click here to edit heading Heading This is your text block. Click to edit and m…" at bounding box center [906, 413] width 1320 height 441
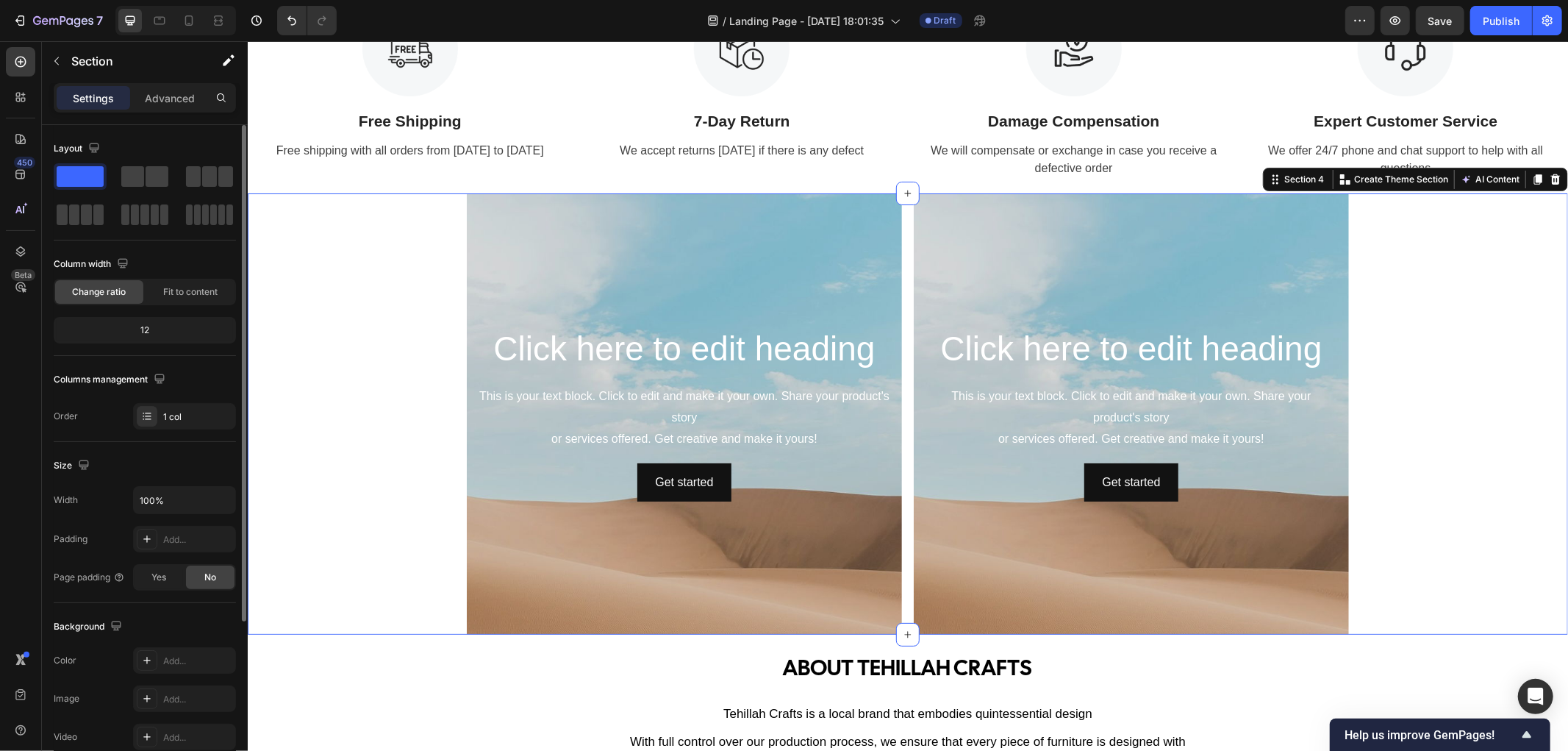
scroll to position [229, 0]
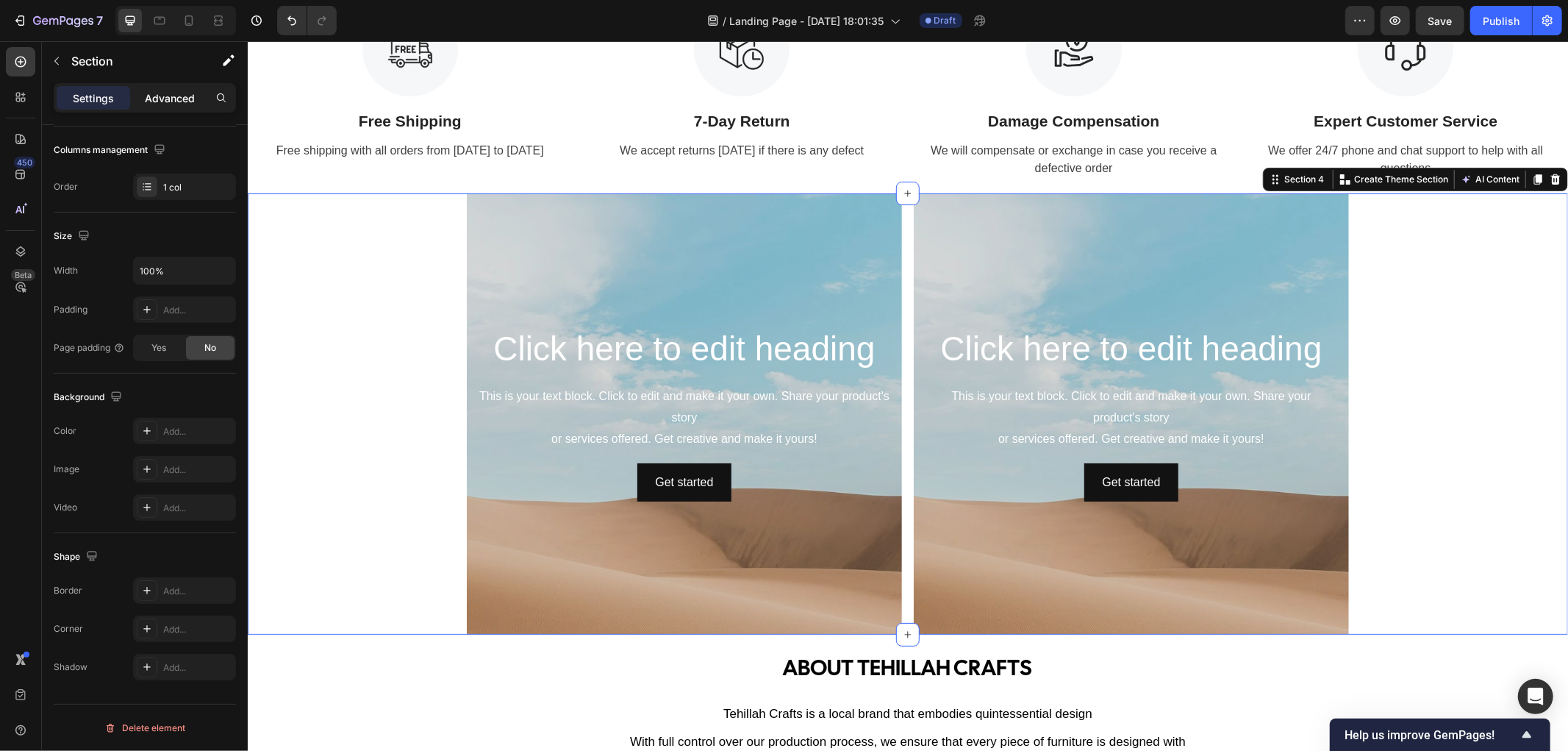
click at [179, 98] on p "Advanced" at bounding box center [170, 98] width 50 height 16
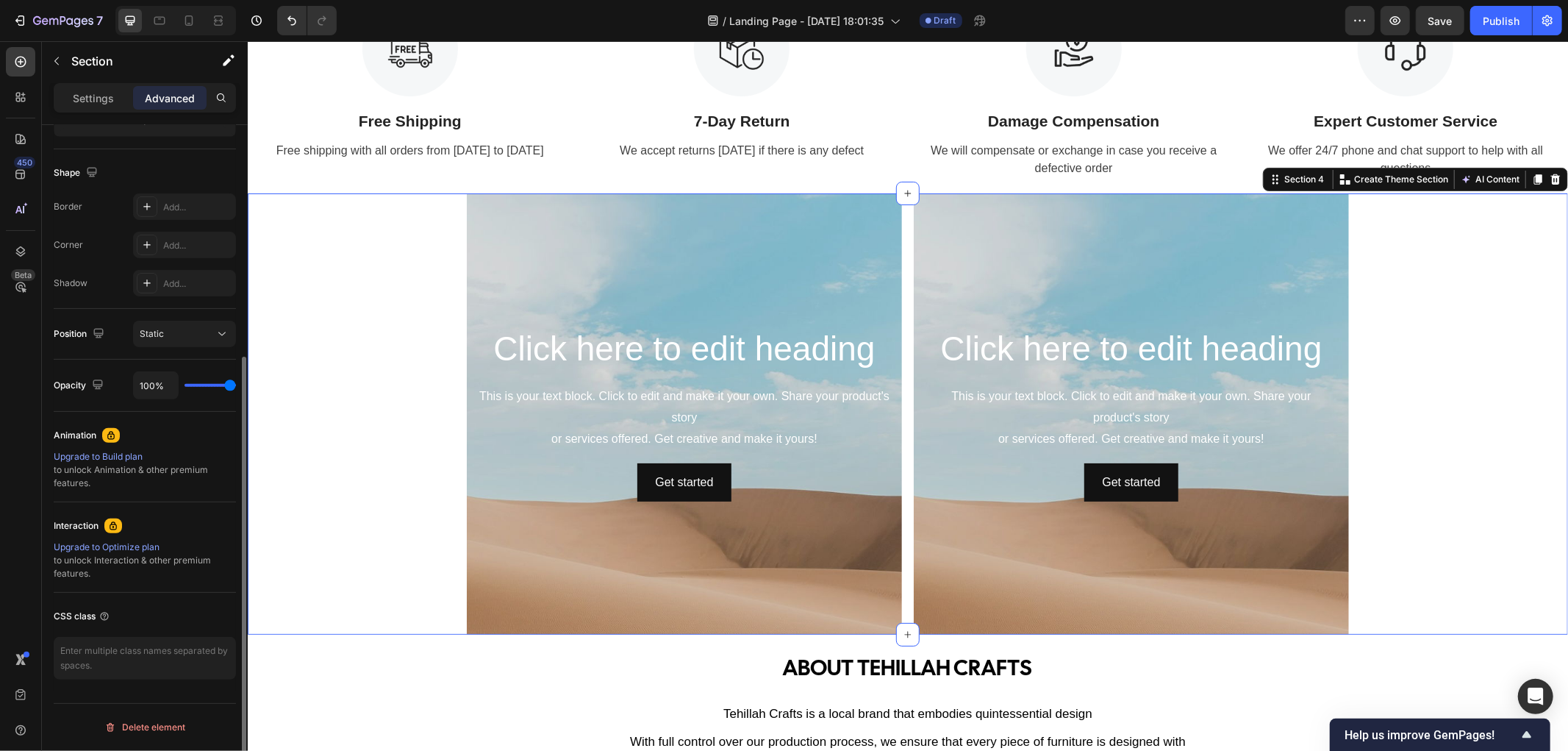
scroll to position [0, 0]
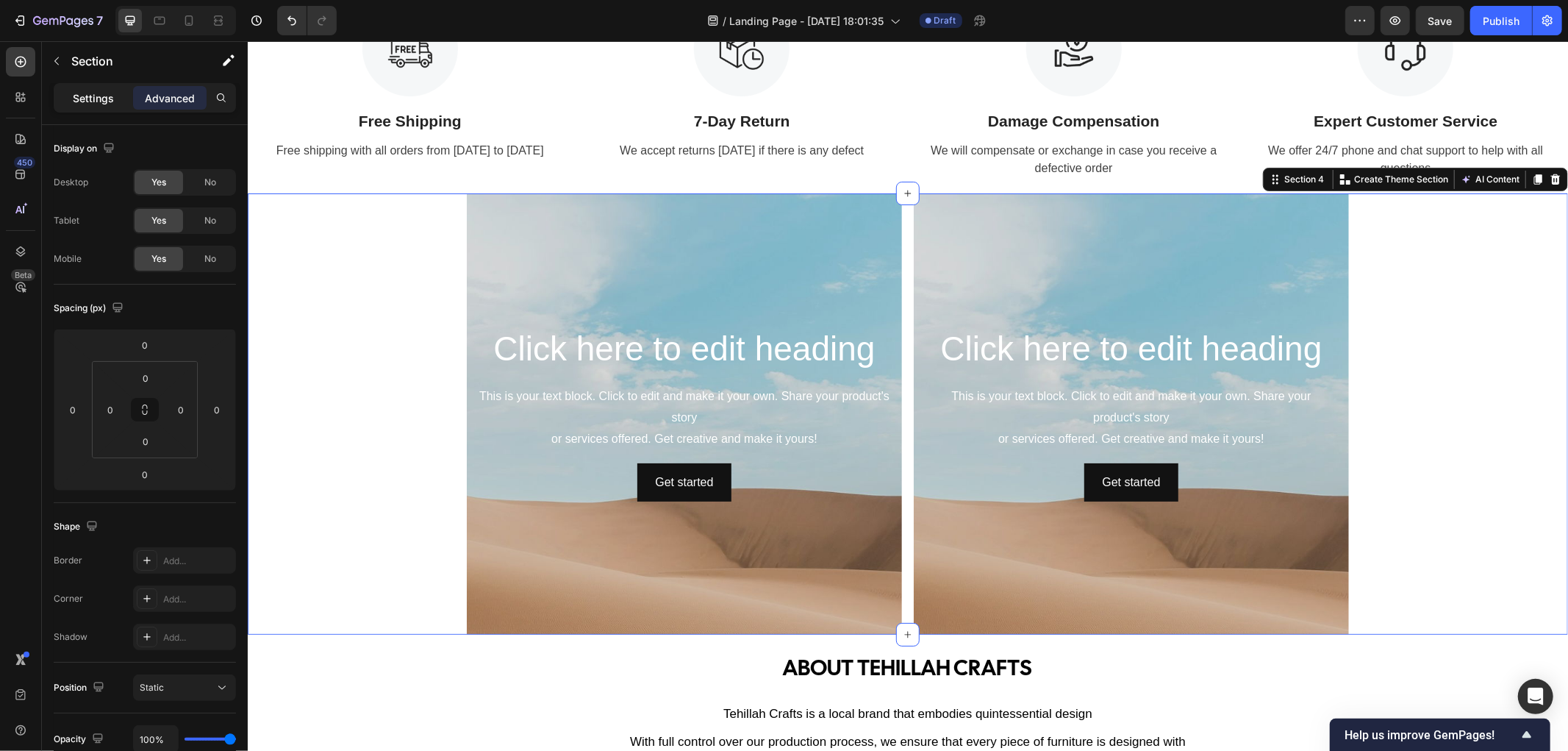
click at [109, 98] on p "Settings" at bounding box center [92, 98] width 41 height 16
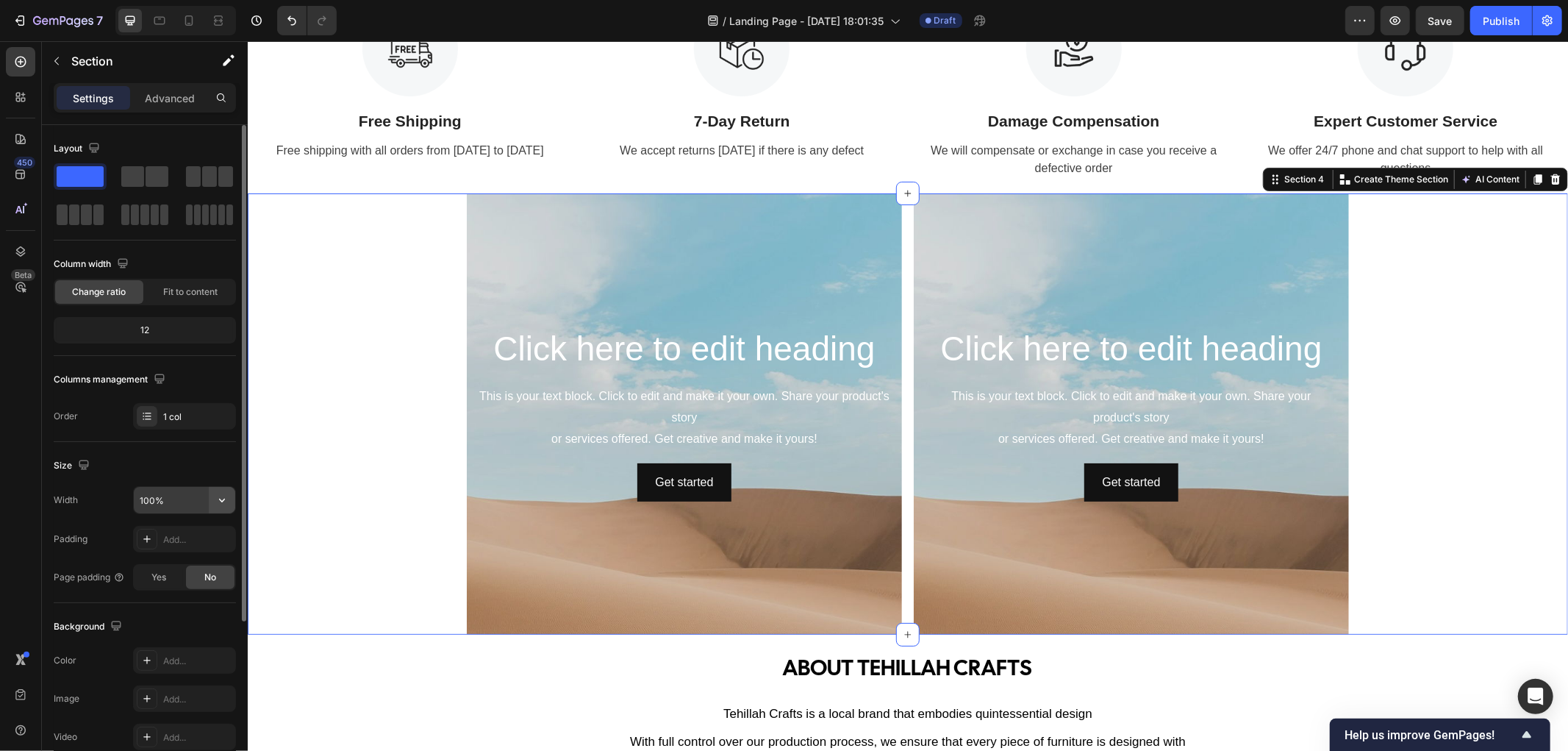
click at [219, 504] on icon "button" at bounding box center [221, 500] width 15 height 15
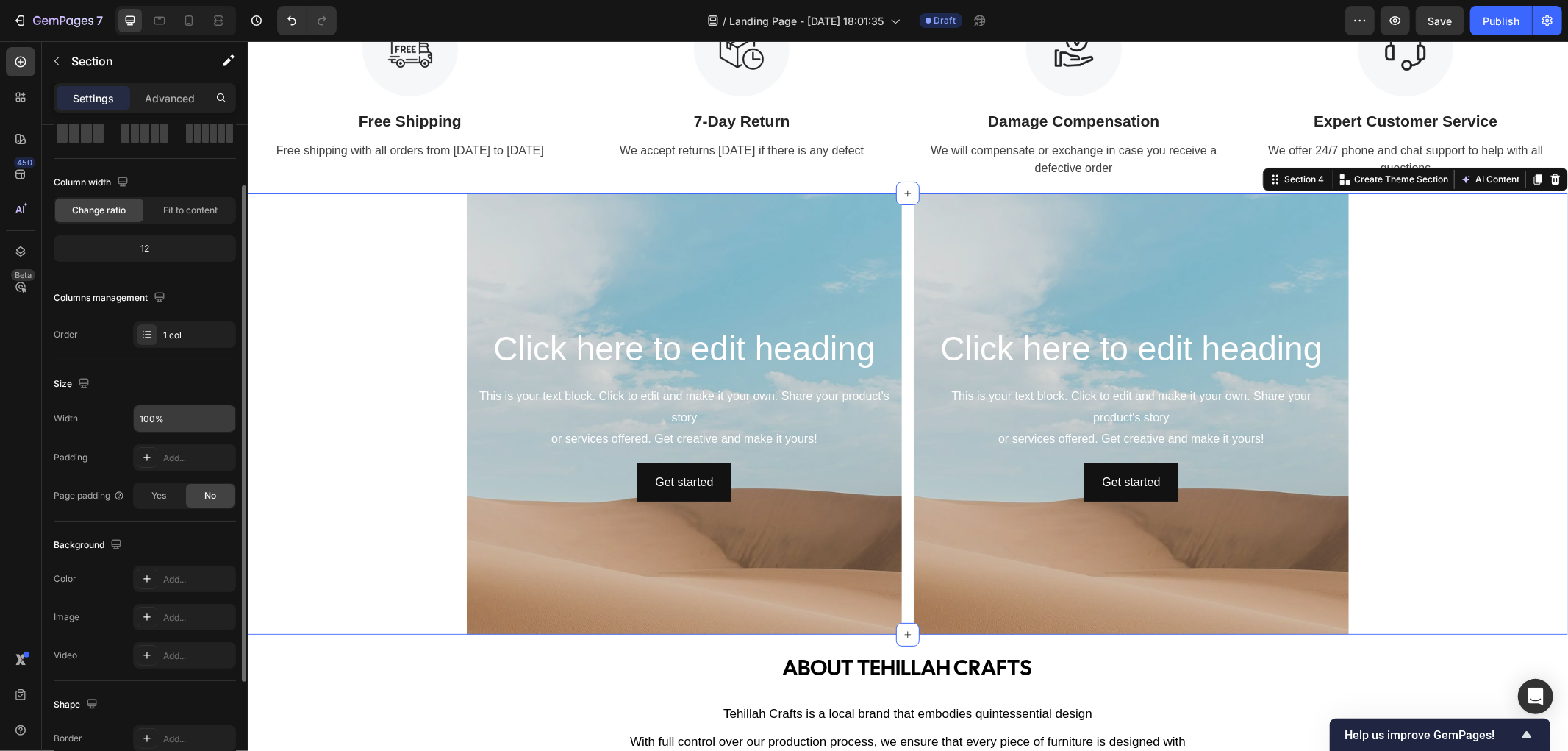
scroll to position [164, 0]
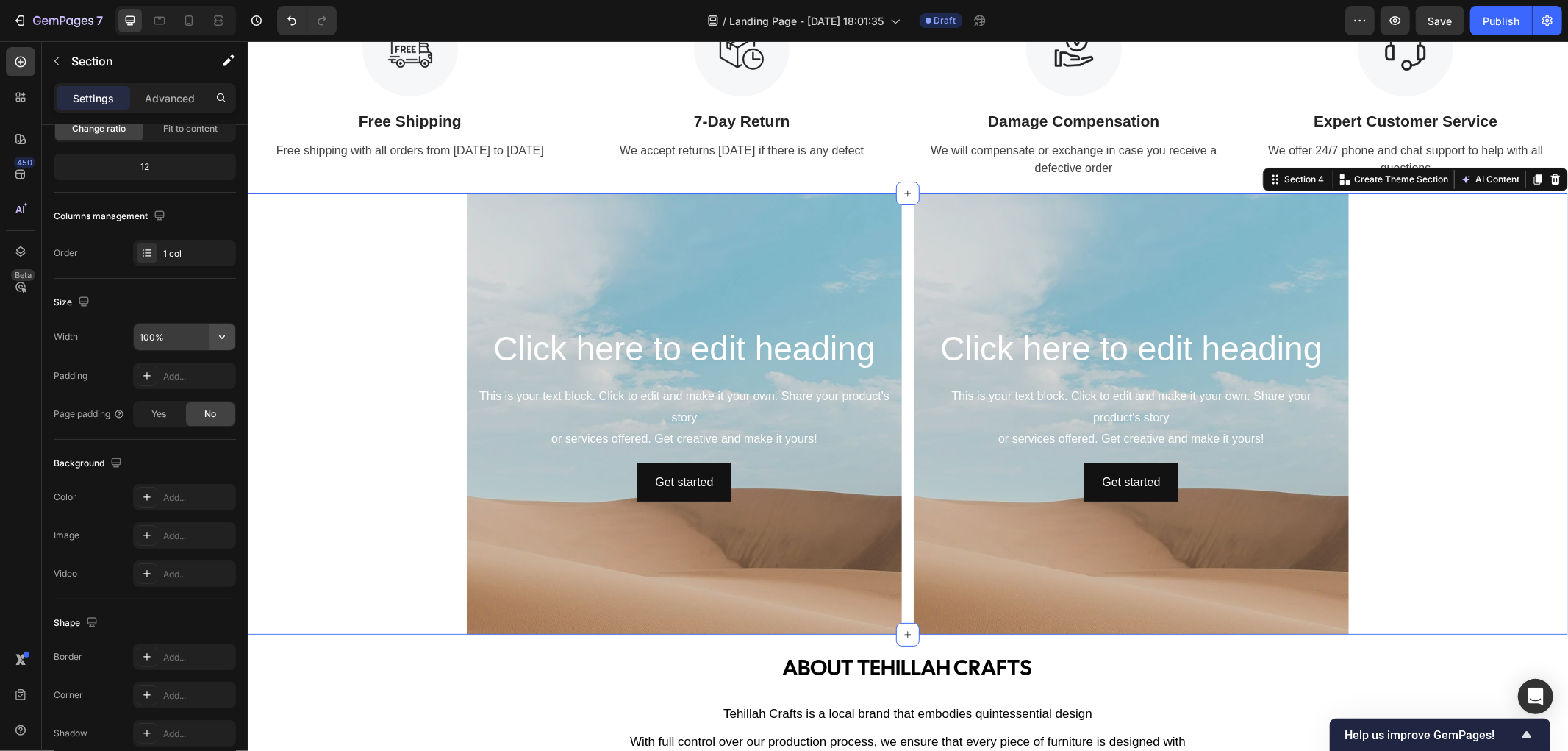
click at [223, 336] on icon "button" at bounding box center [222, 337] width 6 height 4
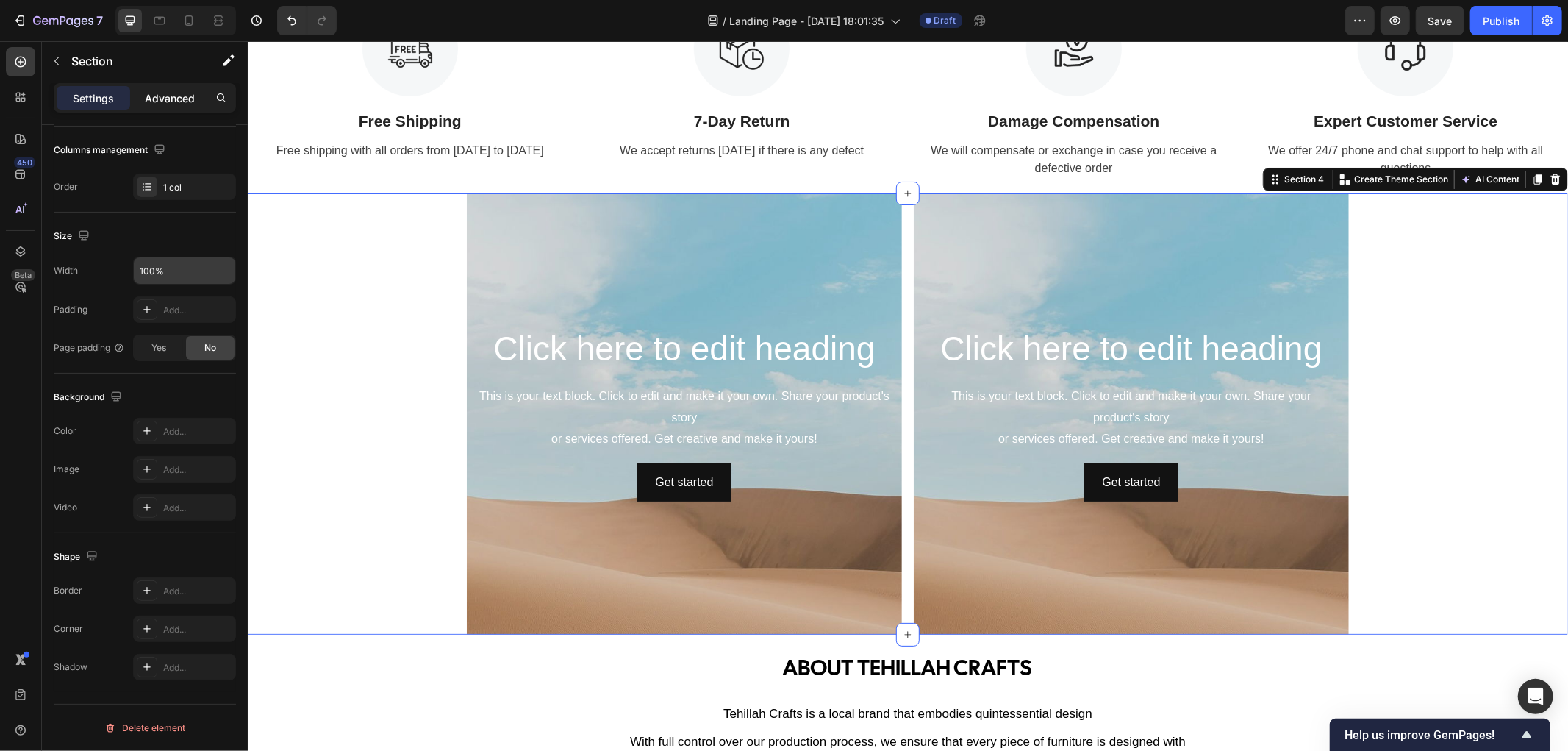
click at [157, 100] on p "Advanced" at bounding box center [170, 98] width 50 height 16
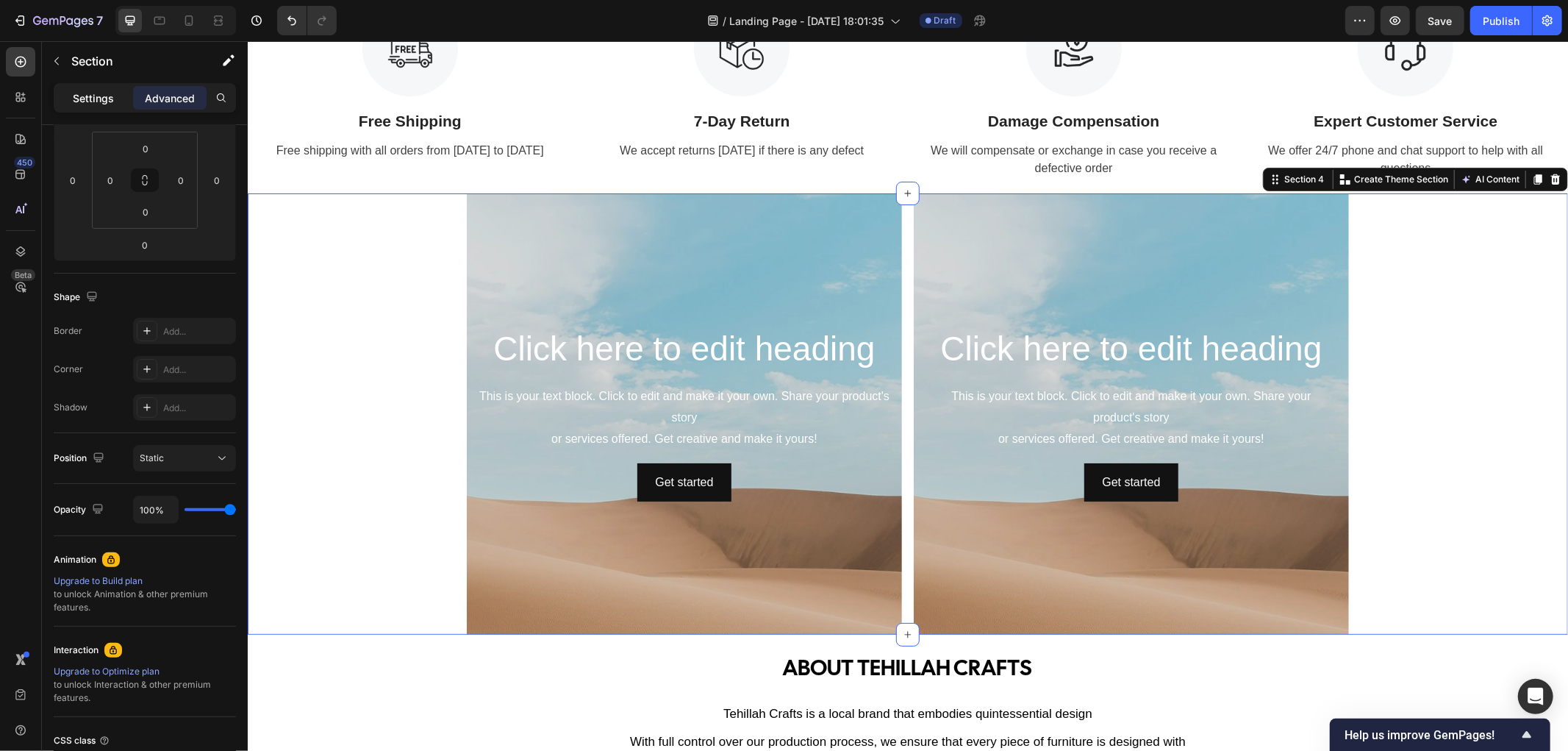
click at [93, 101] on p "Settings" at bounding box center [92, 98] width 41 height 16
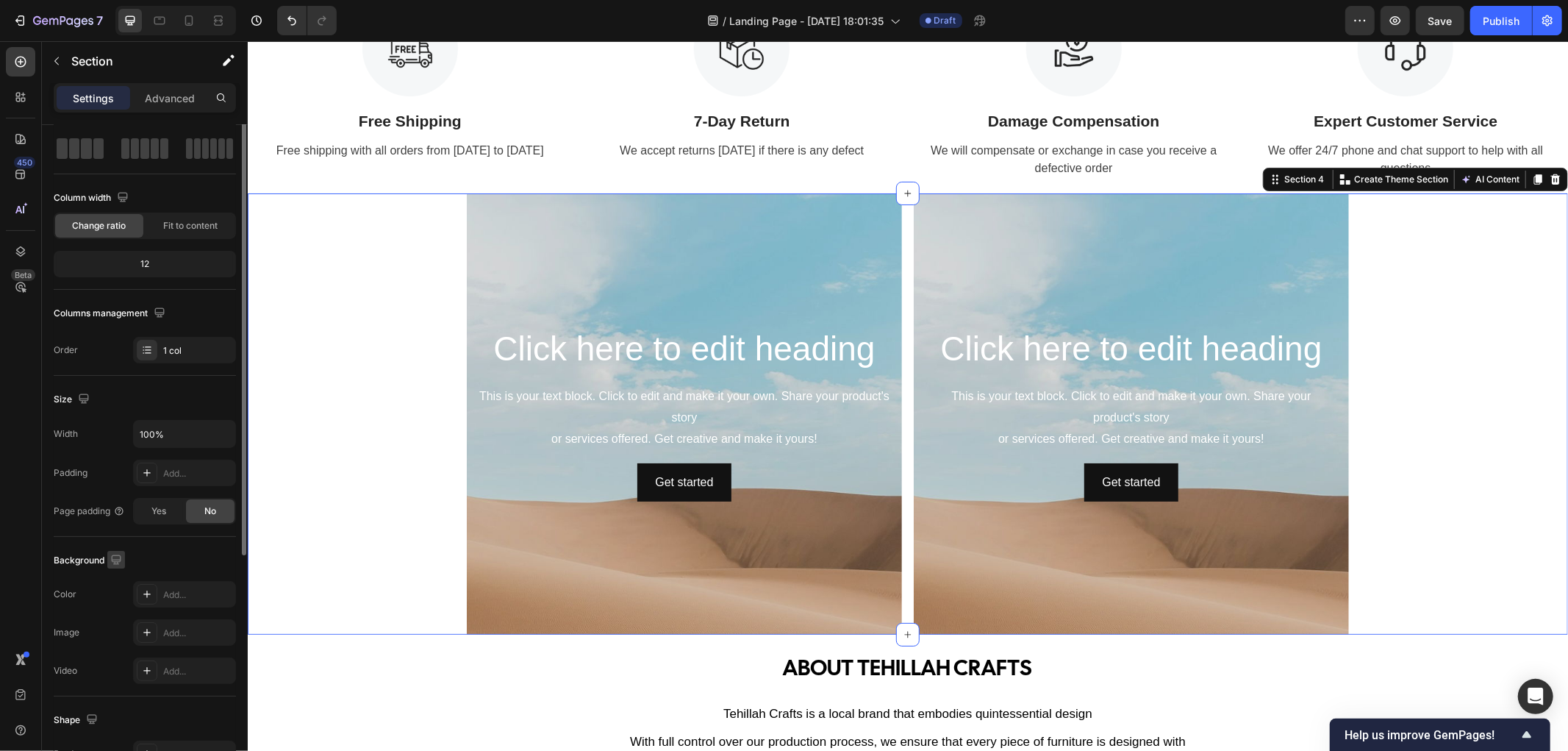
scroll to position [0, 0]
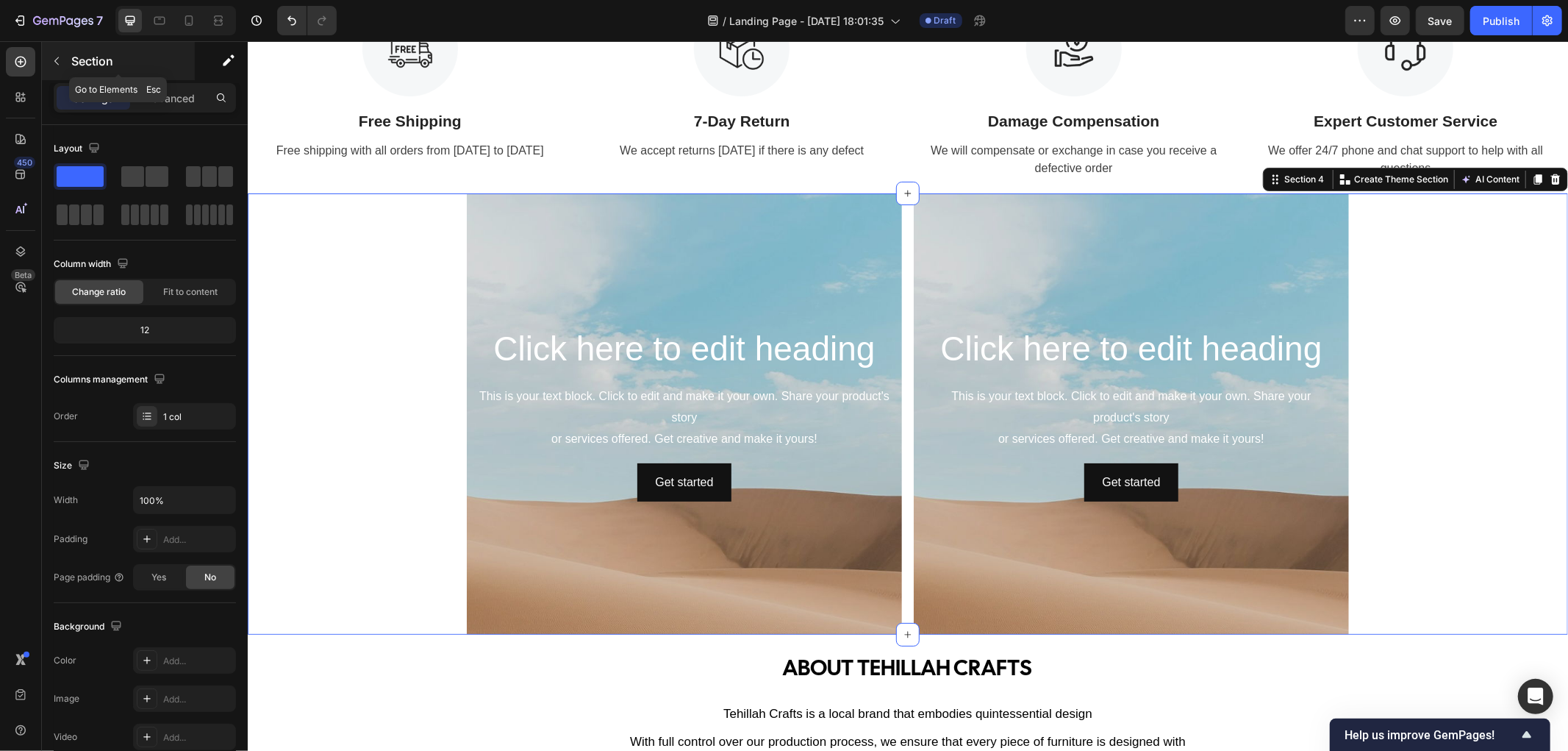
click at [60, 57] on icon "button" at bounding box center [57, 62] width 12 height 12
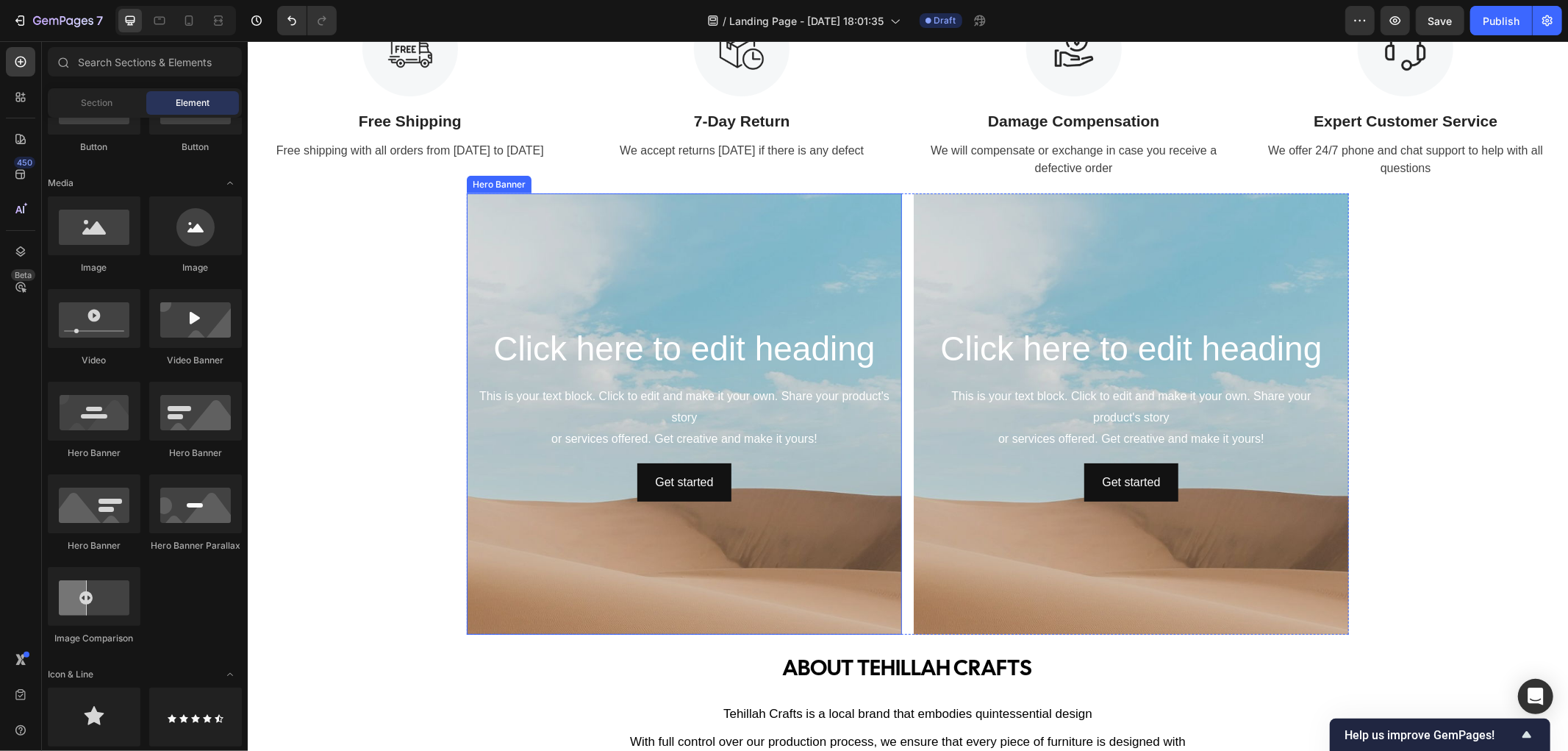
click at [499, 541] on div "Background Image" at bounding box center [683, 511] width 435 height 662
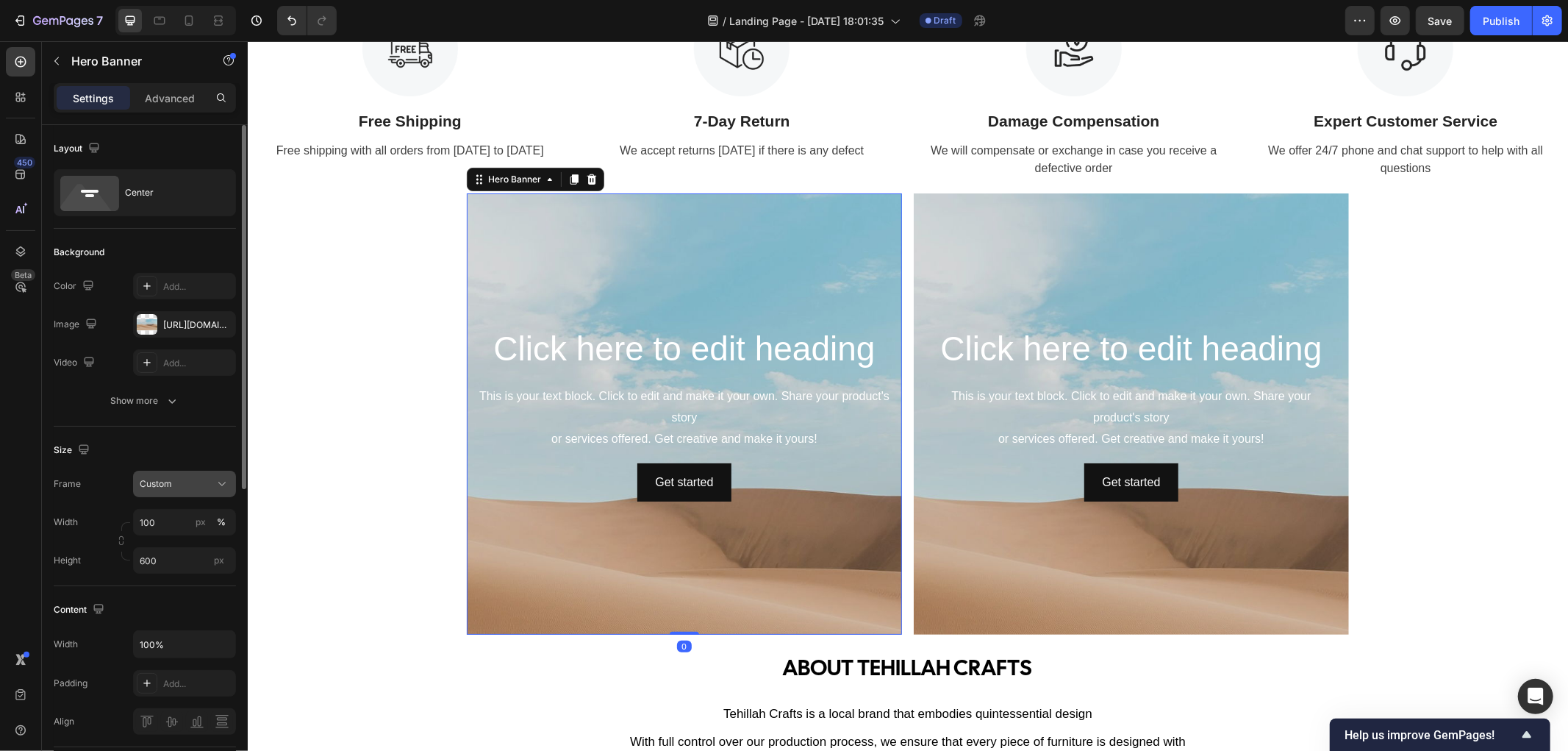
click at [228, 489] on icon at bounding box center [221, 483] width 15 height 15
click at [226, 483] on icon at bounding box center [221, 483] width 15 height 15
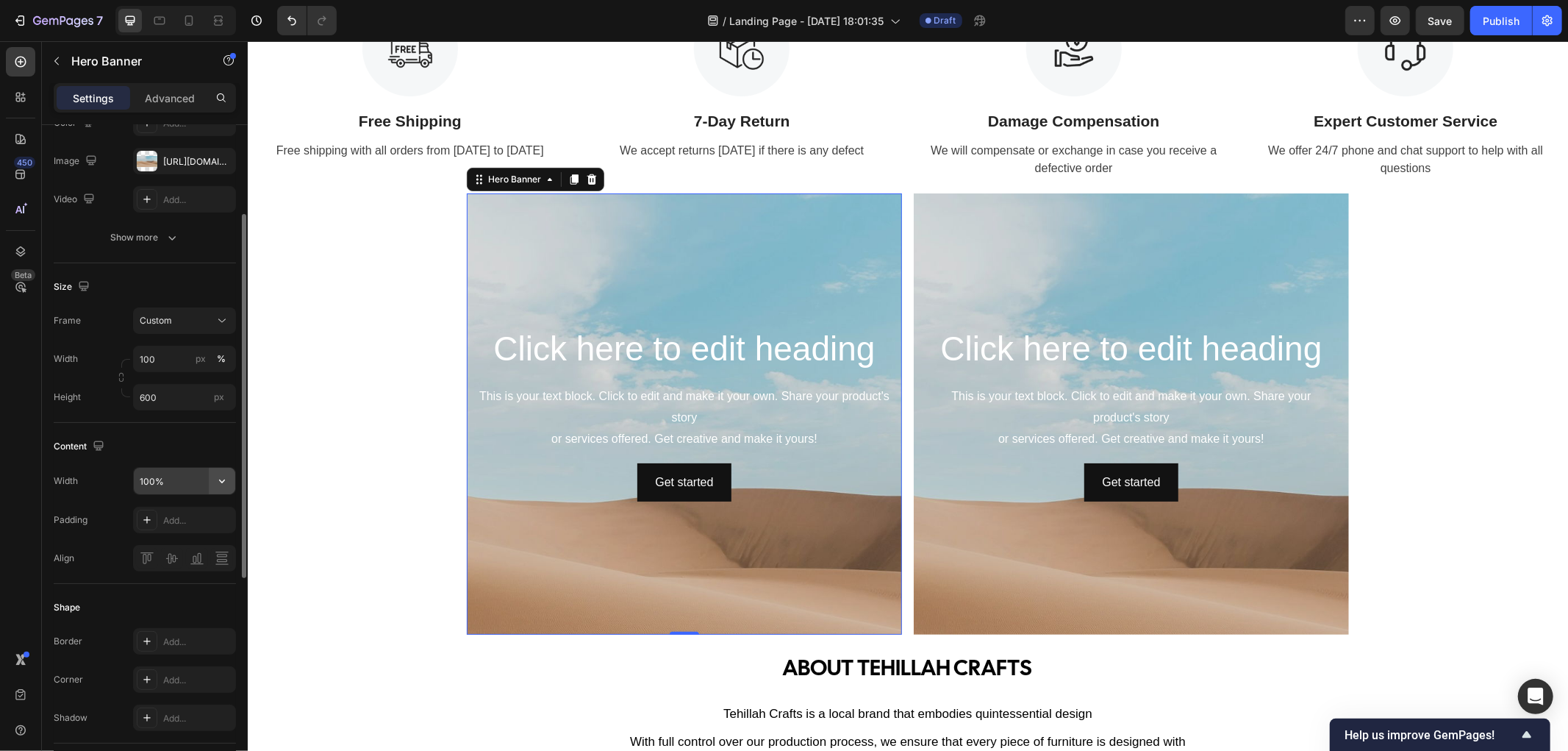
click at [222, 481] on icon "button" at bounding box center [222, 481] width 6 height 4
click at [223, 316] on icon at bounding box center [221, 320] width 15 height 15
click at [161, 231] on div "Show more" at bounding box center [145, 237] width 68 height 15
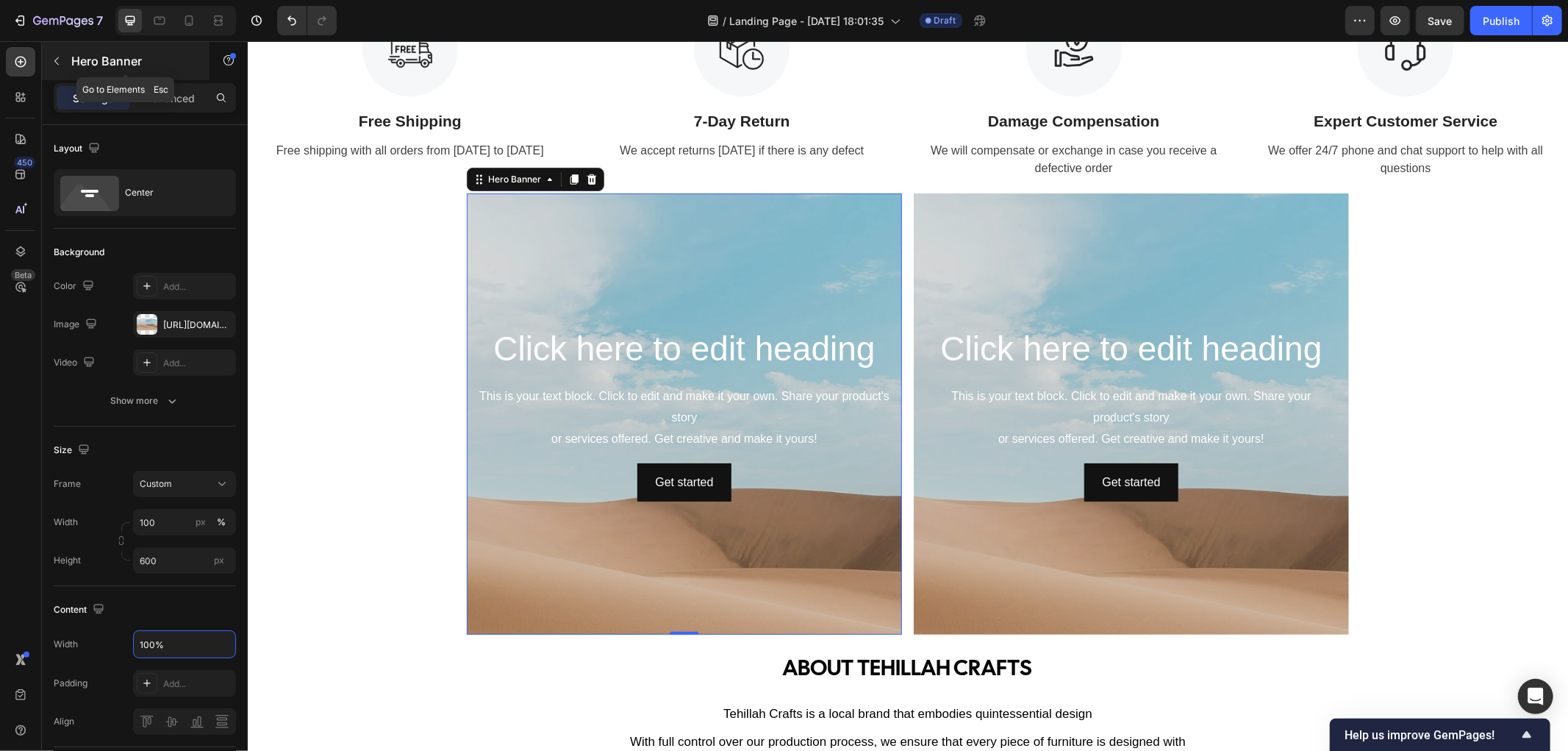
click at [60, 62] on icon "button" at bounding box center [57, 62] width 12 height 12
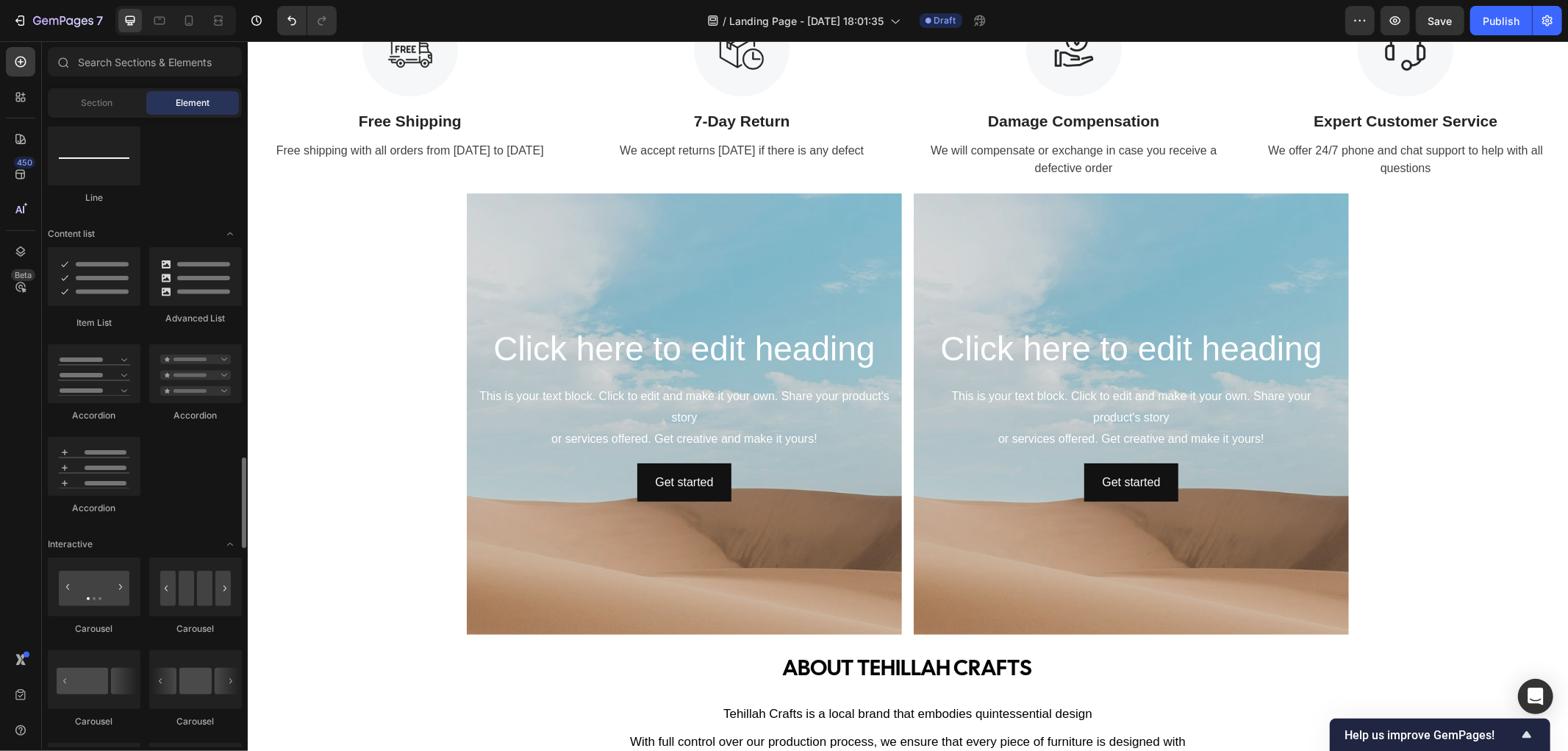
scroll to position [1225, 0]
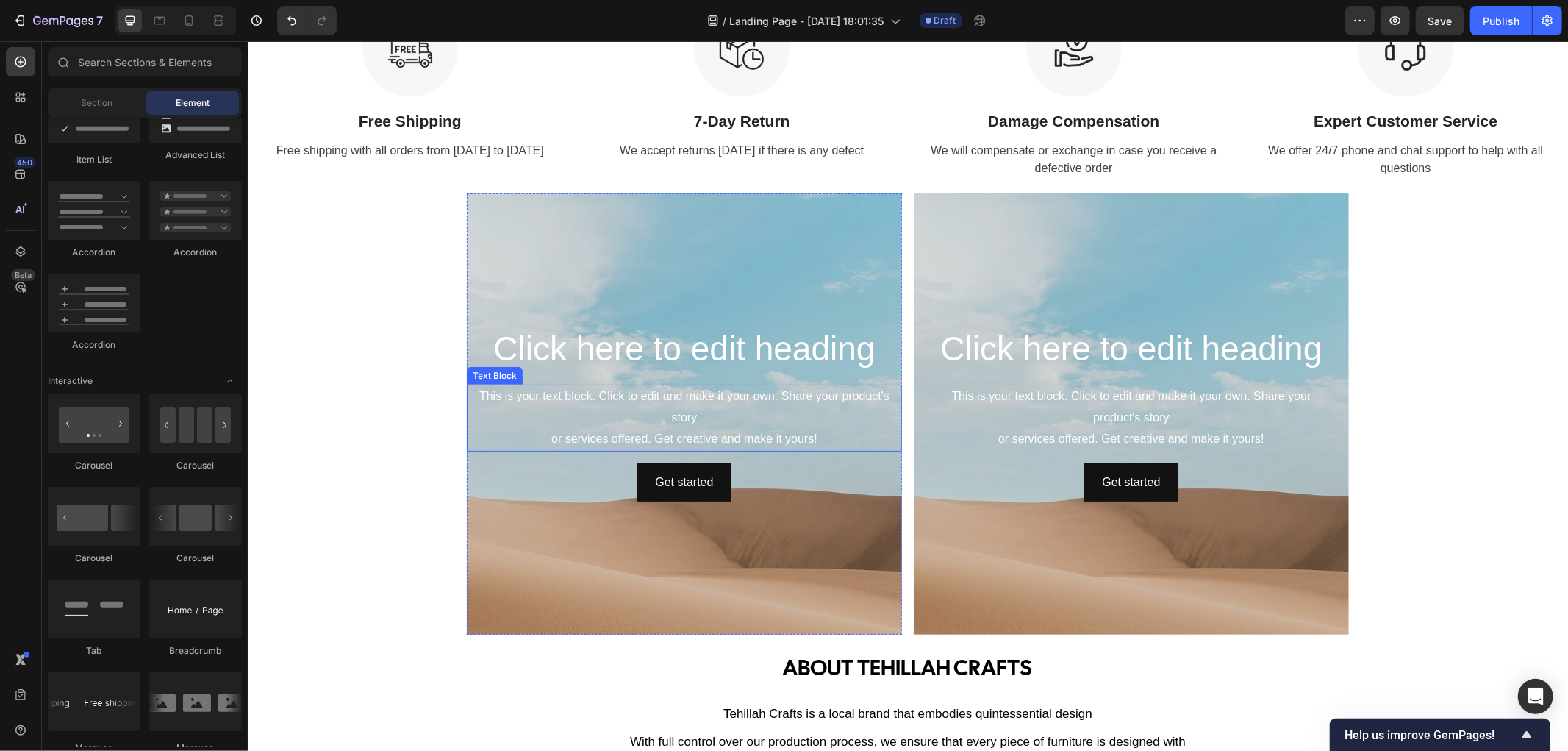
click at [717, 419] on div "This is your text block. Click to edit and make it your own. Share your product…" at bounding box center [683, 417] width 435 height 66
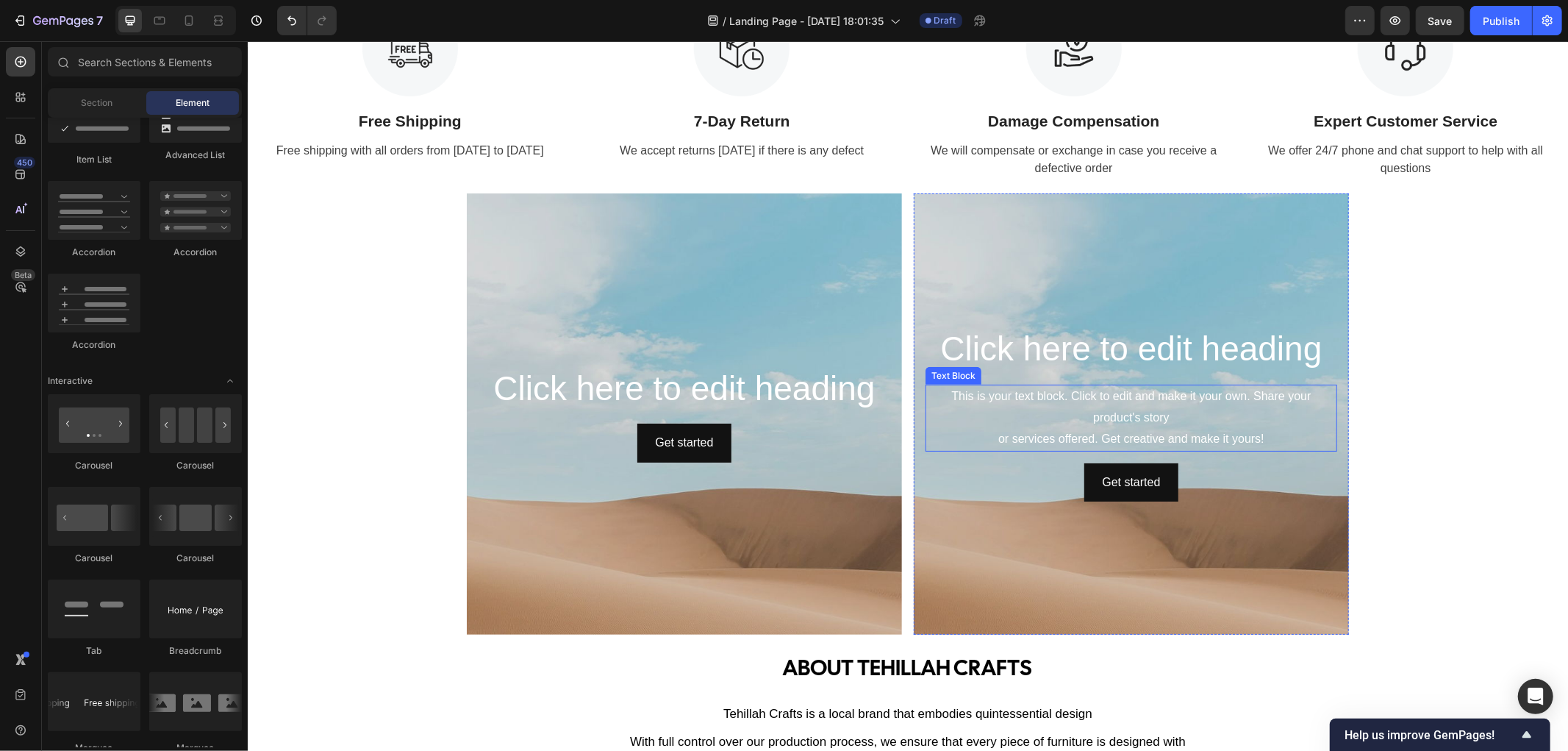
click at [1149, 417] on div "This is your text block. Click to edit and make it your own. Share your product…" at bounding box center [1130, 417] width 412 height 66
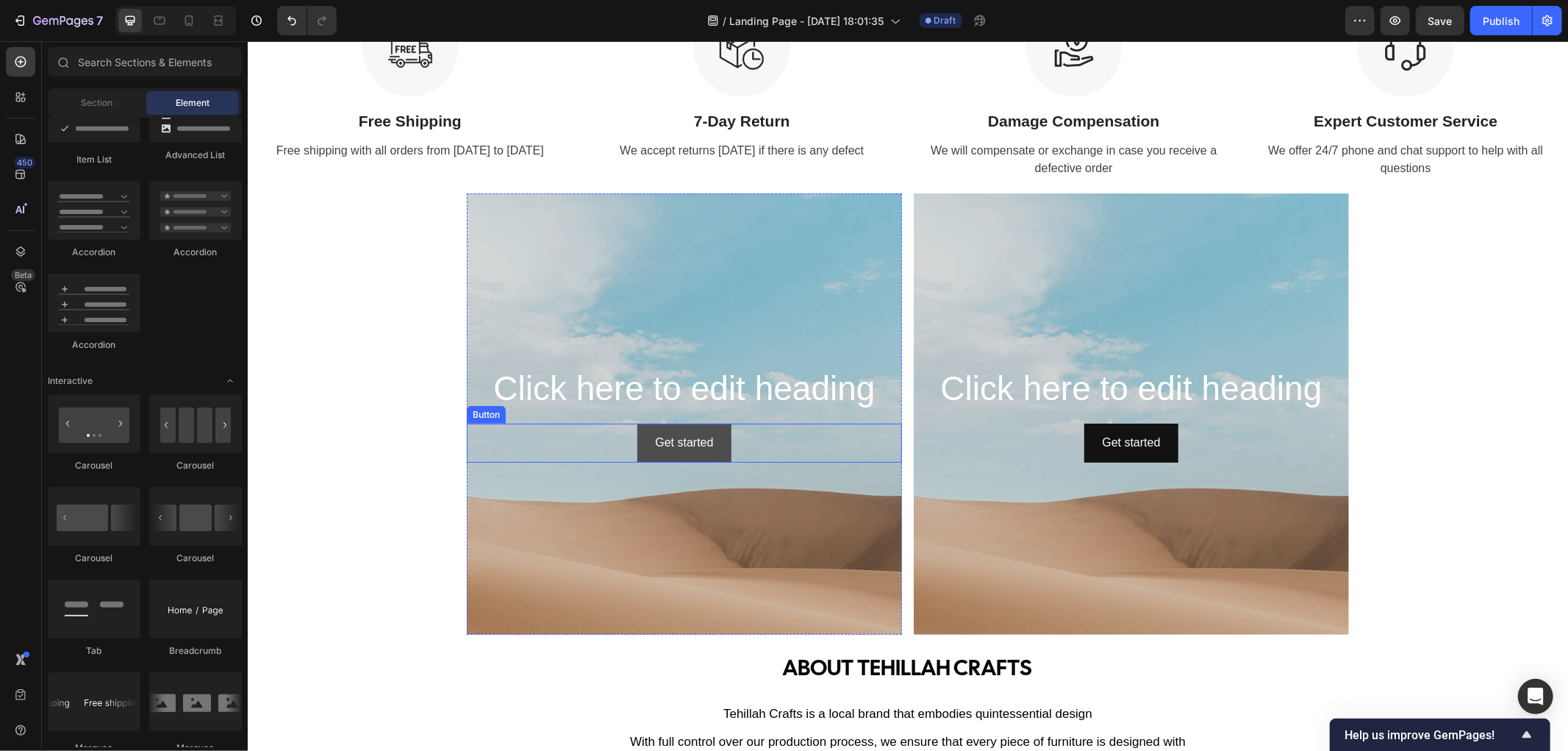
click at [646, 445] on button "Get started" at bounding box center [683, 441] width 93 height 39
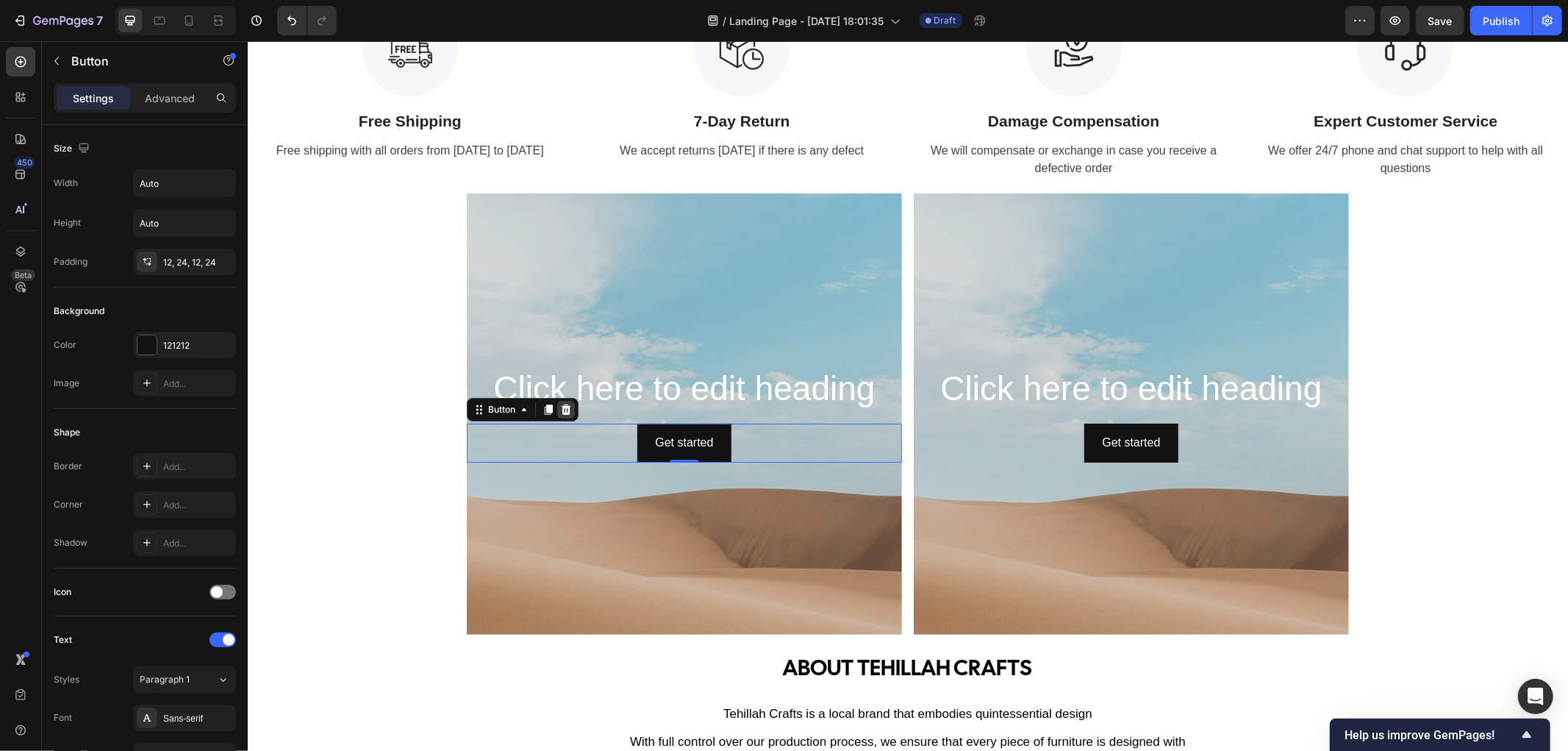
click at [559, 412] on icon at bounding box center [565, 409] width 12 height 12
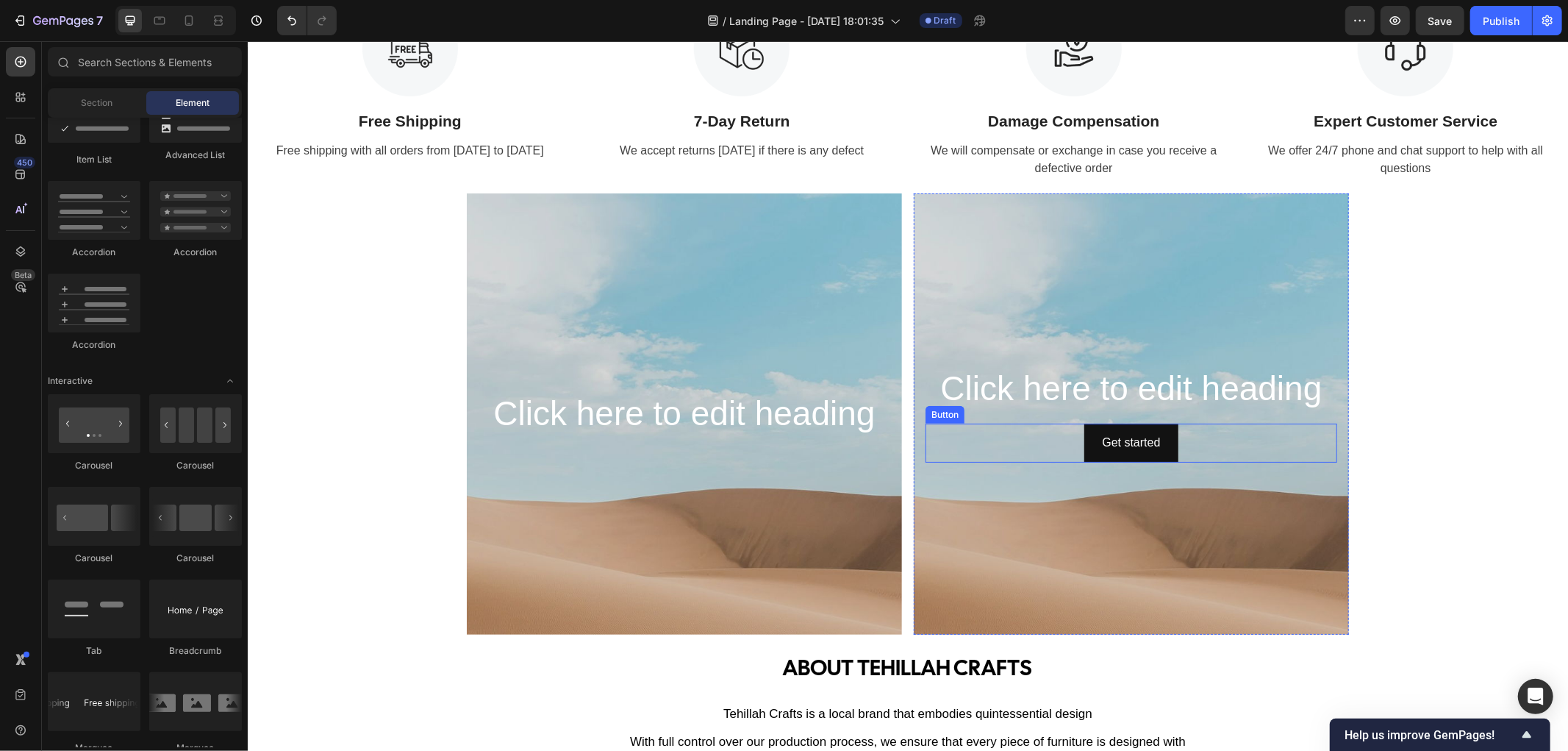
click at [1048, 444] on div "Get started Button" at bounding box center [1130, 441] width 412 height 39
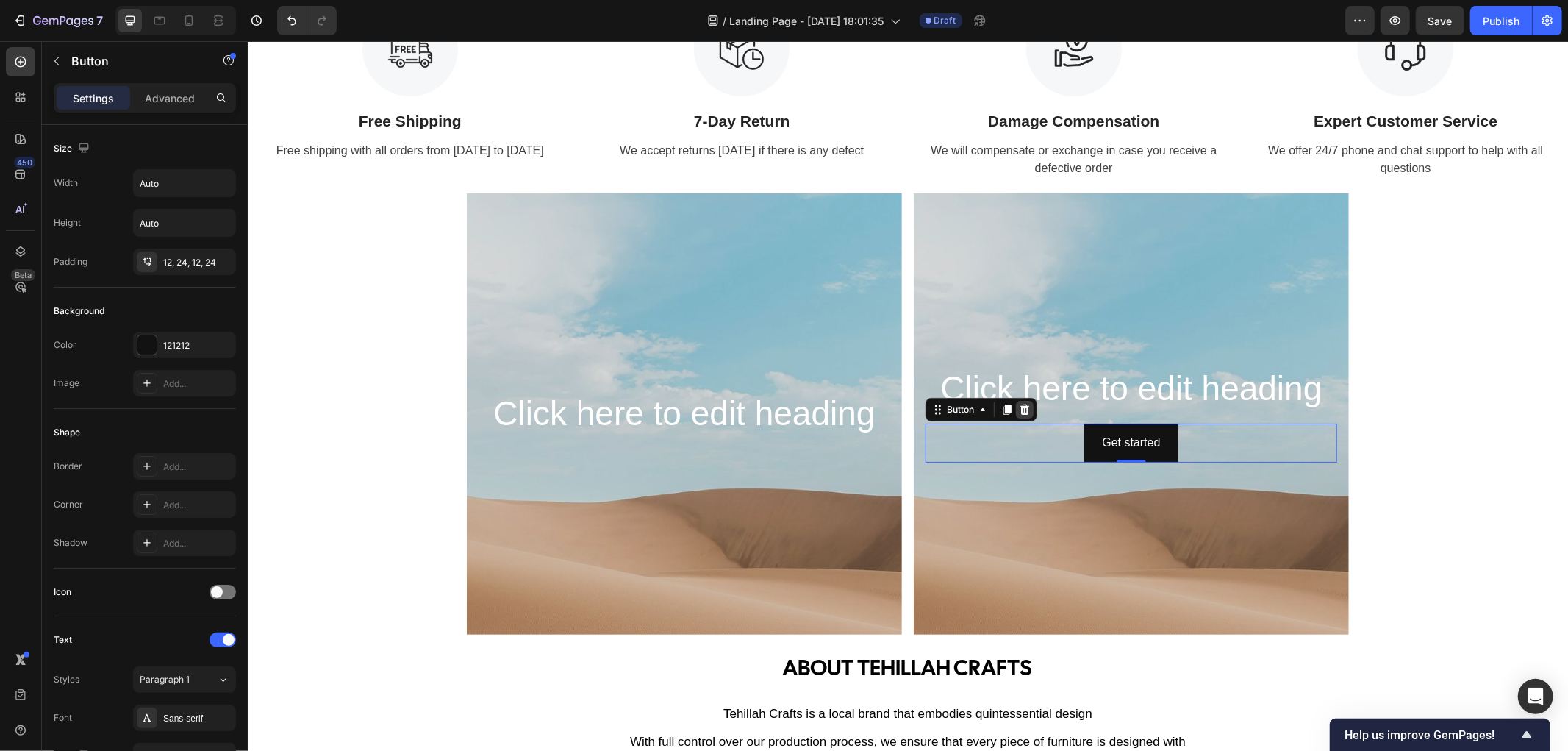
click at [1023, 411] on icon at bounding box center [1024, 409] width 12 height 12
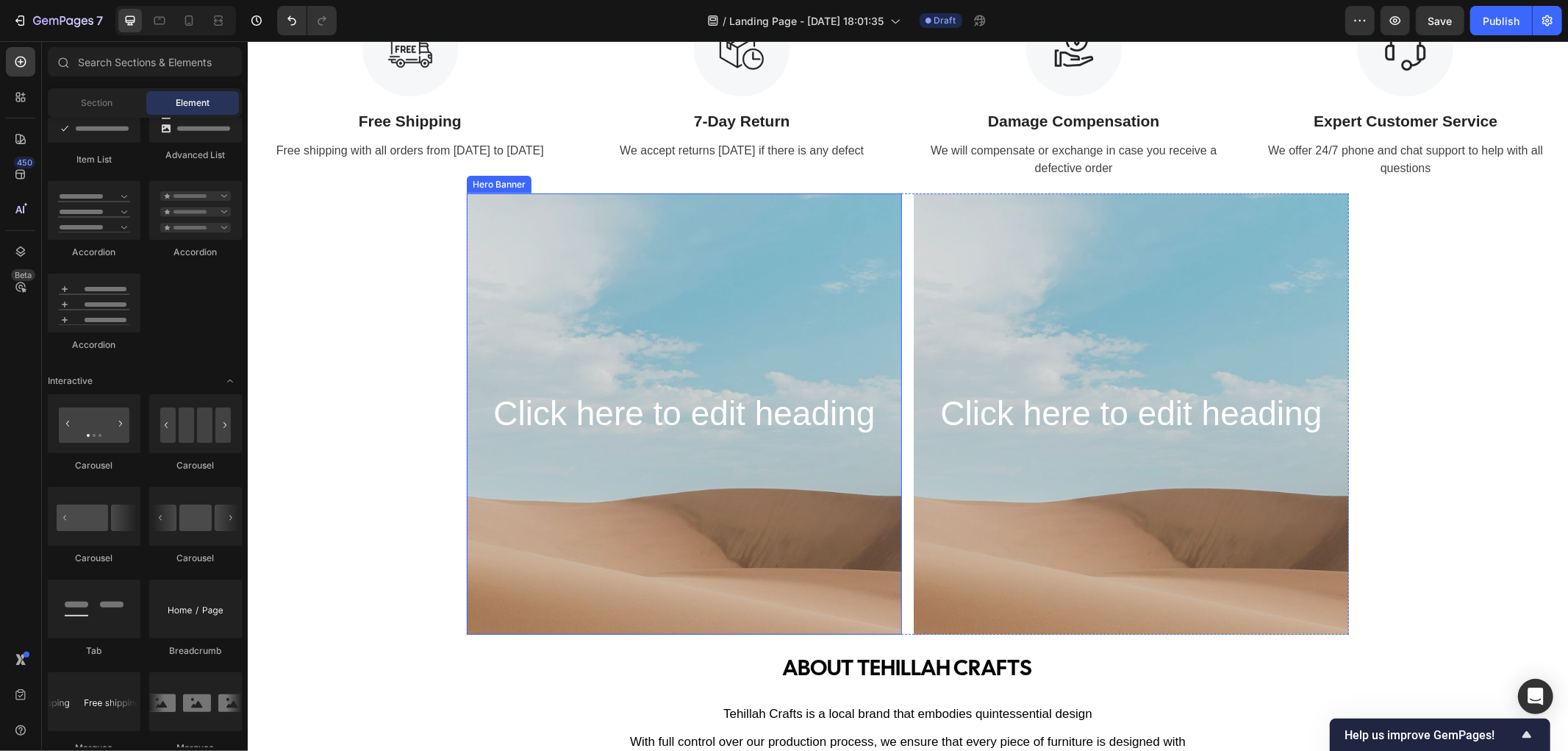
click at [549, 452] on div "Background Image" at bounding box center [683, 511] width 435 height 662
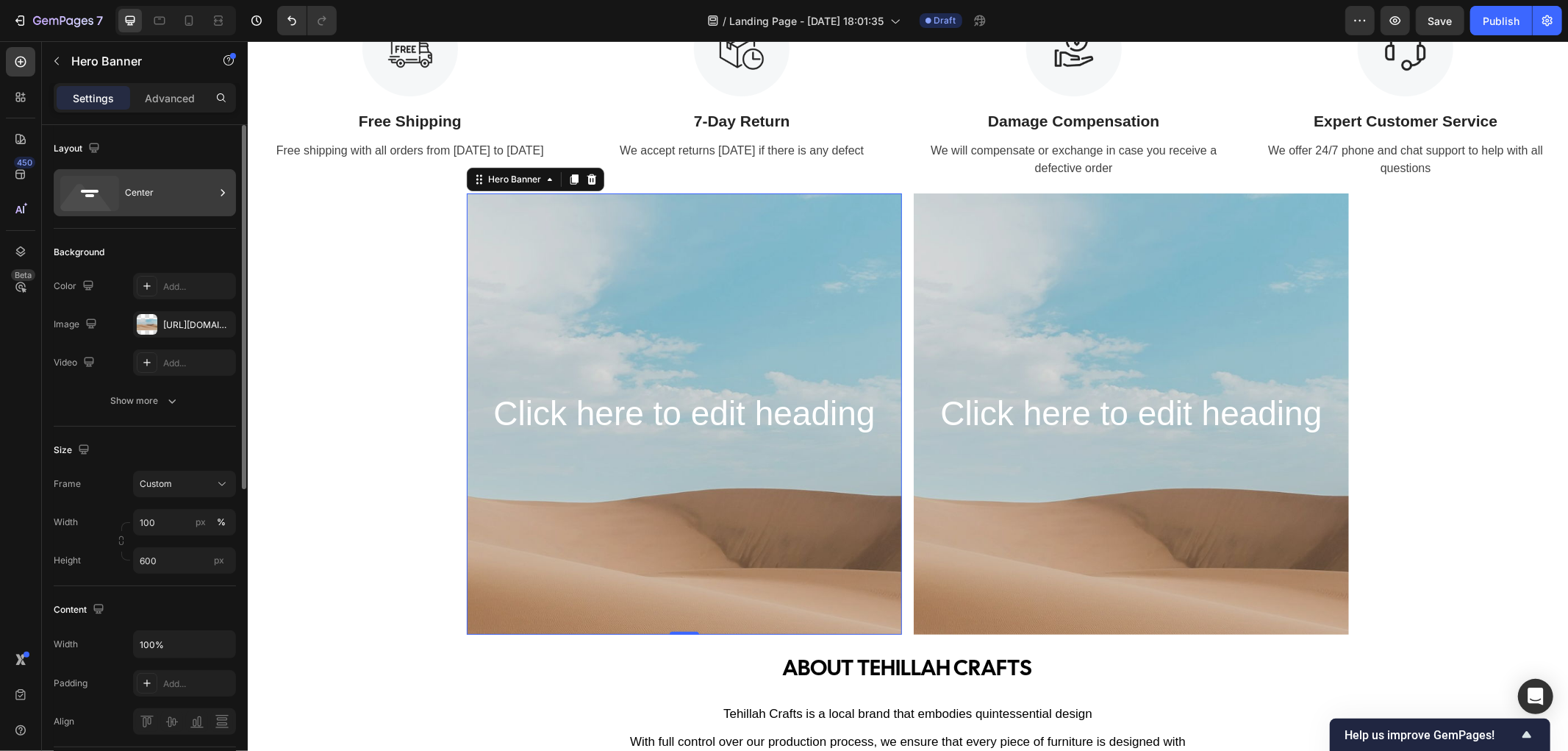
click at [217, 191] on icon at bounding box center [222, 192] width 15 height 15
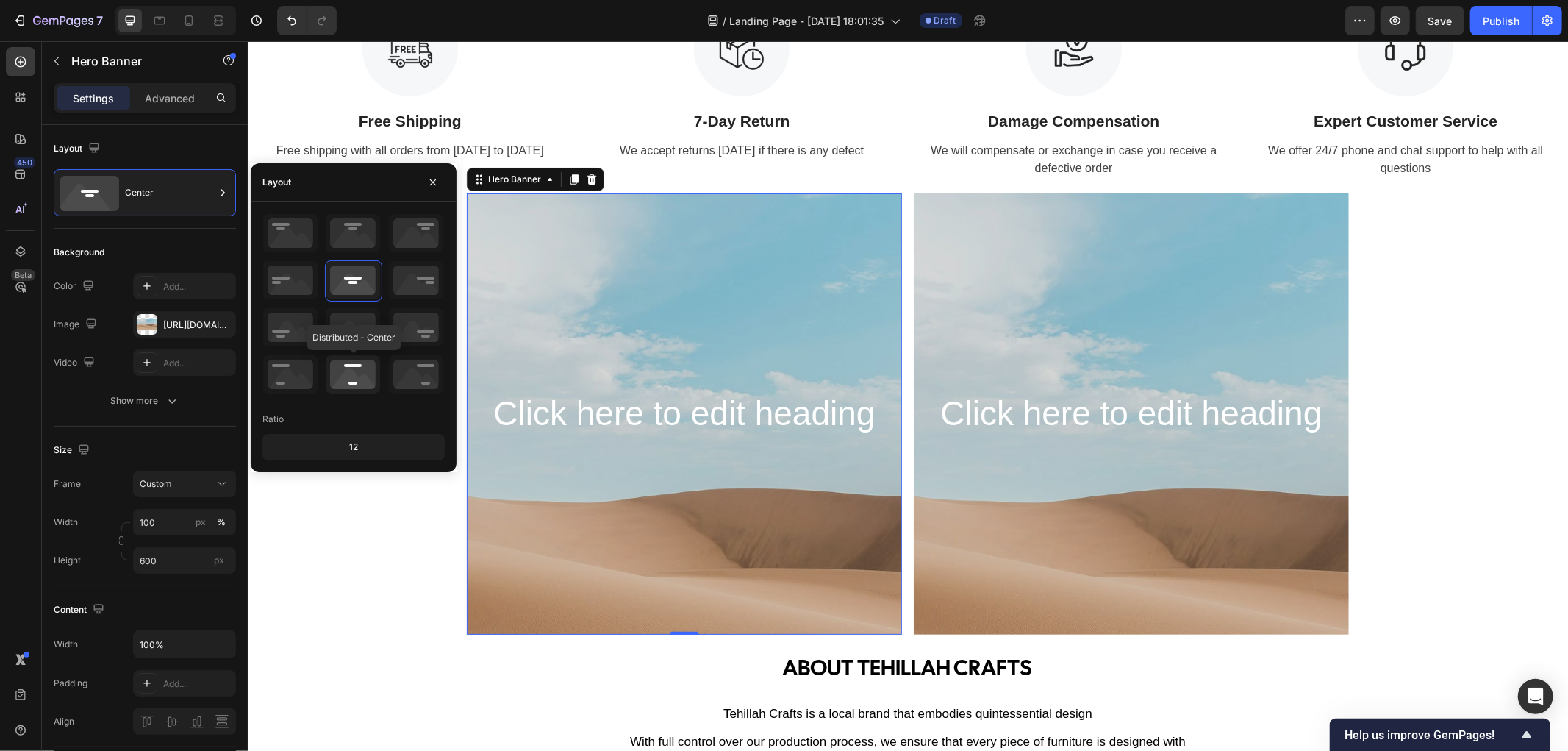
click at [351, 383] on icon at bounding box center [352, 374] width 55 height 39
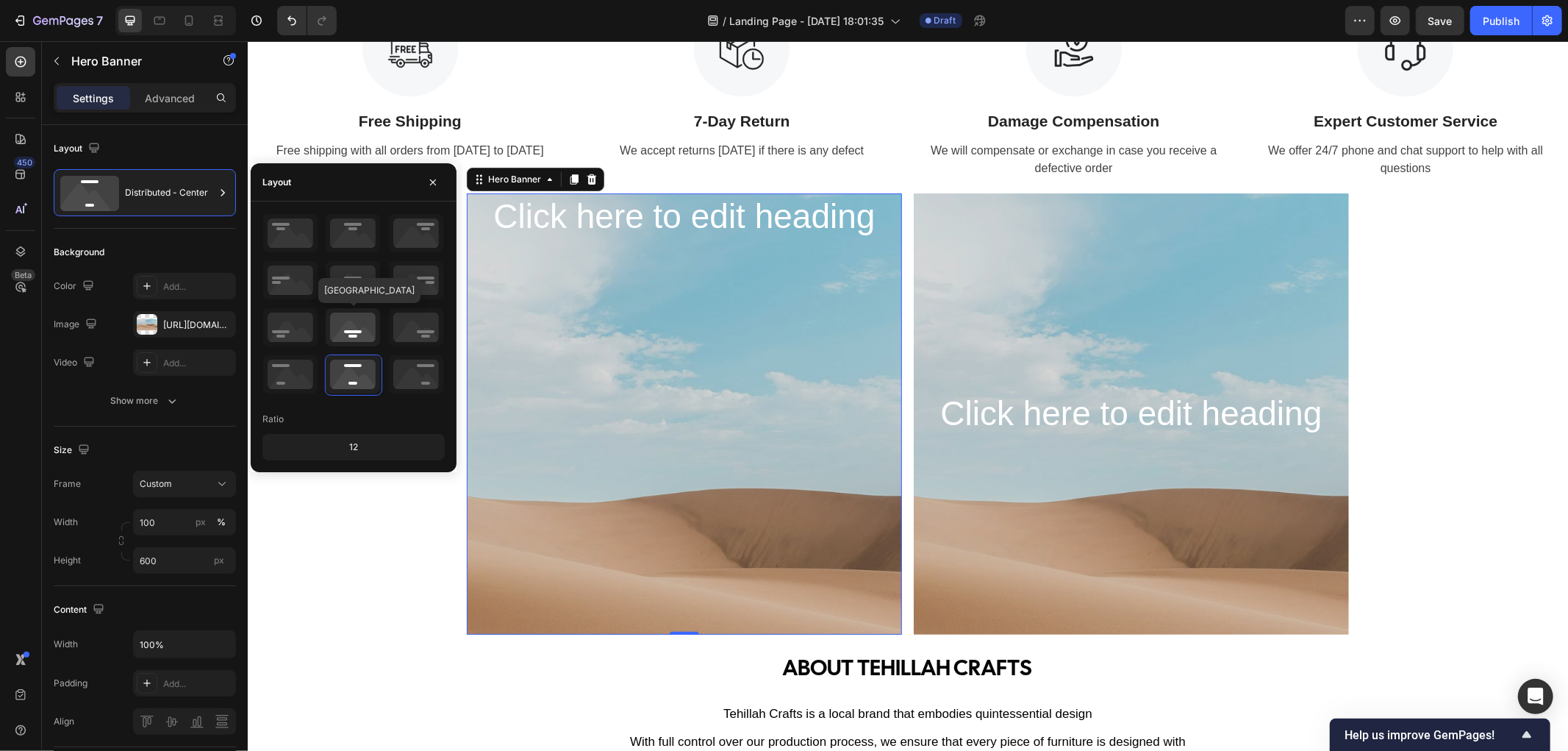
click at [371, 329] on icon at bounding box center [352, 327] width 55 height 39
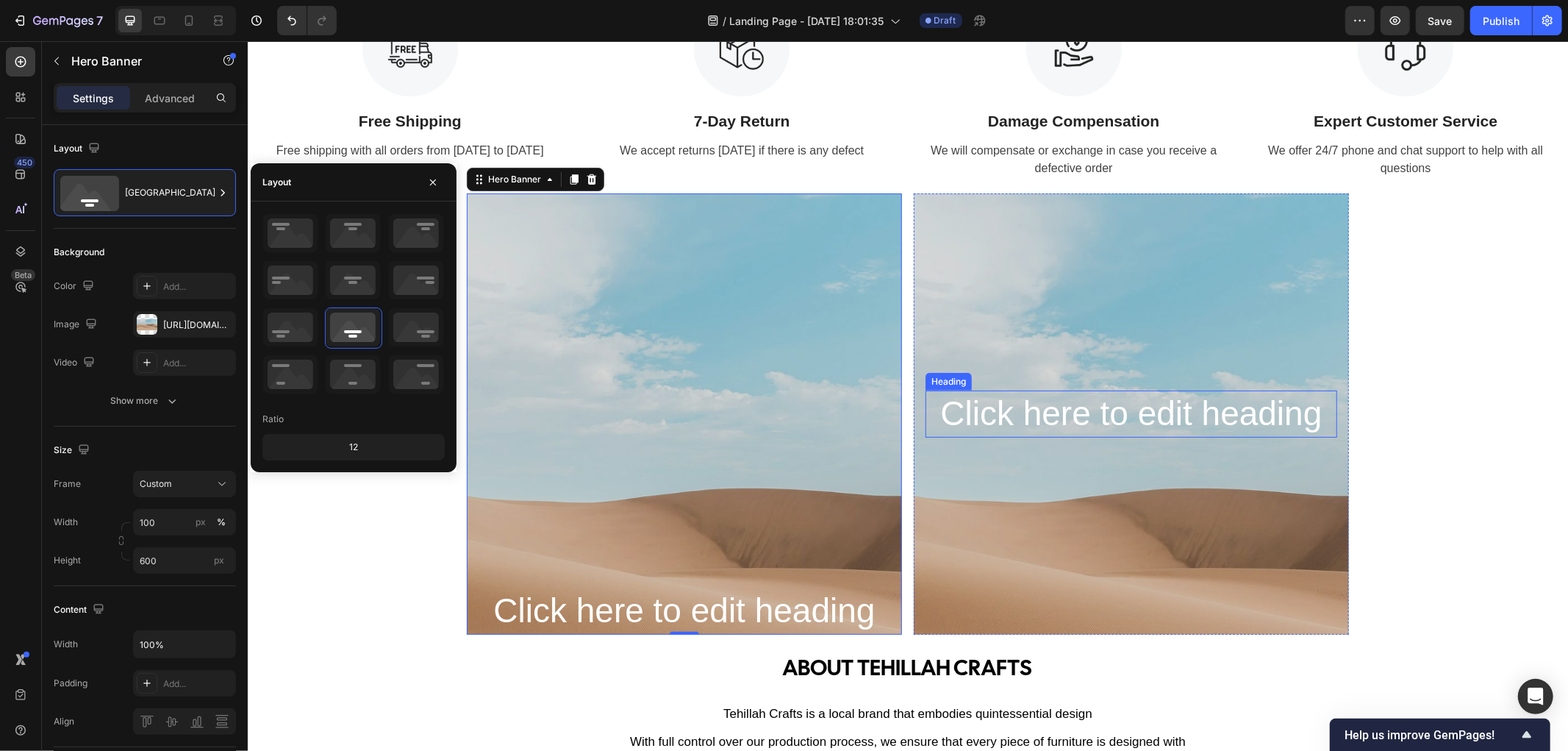
click at [1076, 413] on h2 "Click here to edit heading" at bounding box center [1130, 413] width 412 height 47
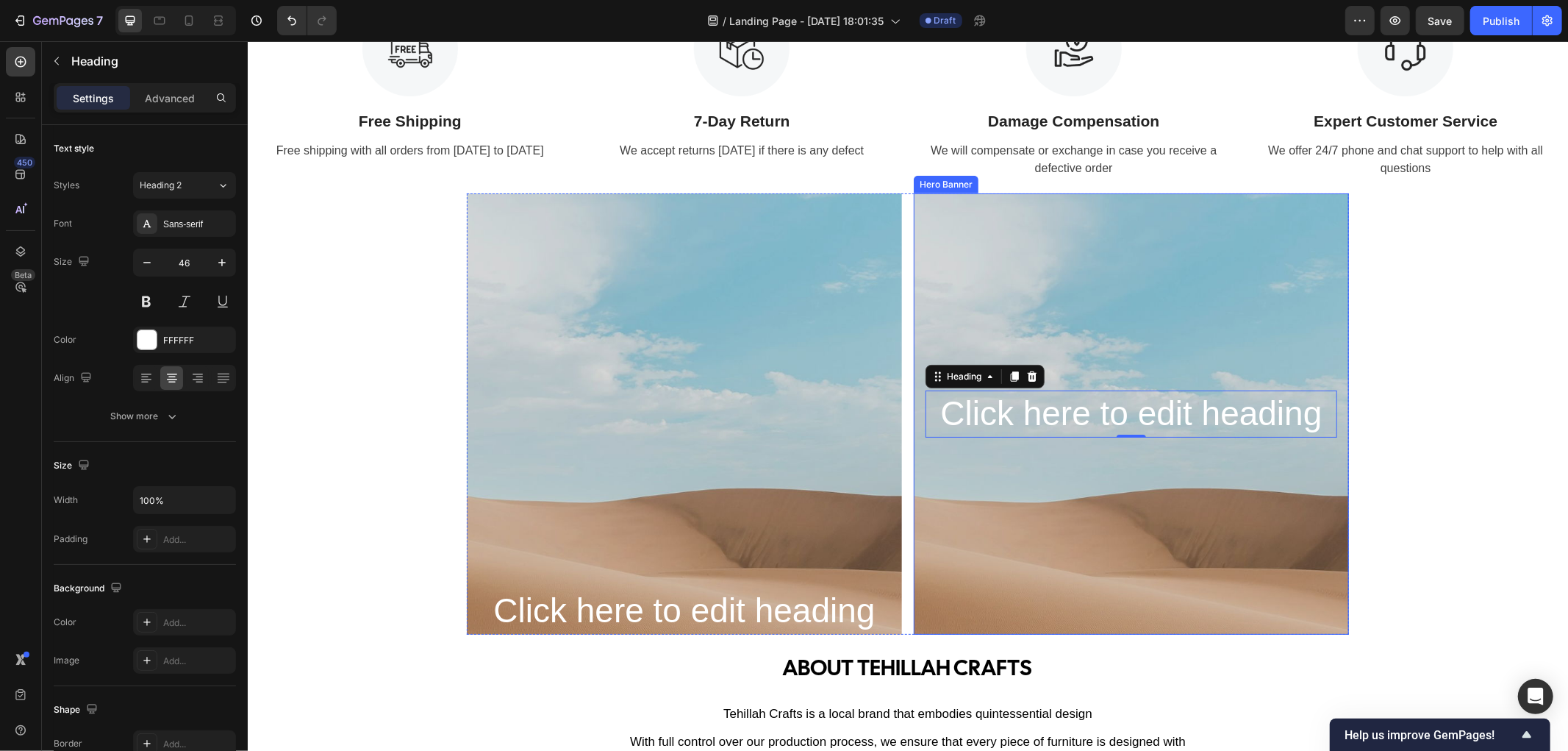
click at [1069, 466] on div "Background Image" at bounding box center [1130, 511] width 435 height 662
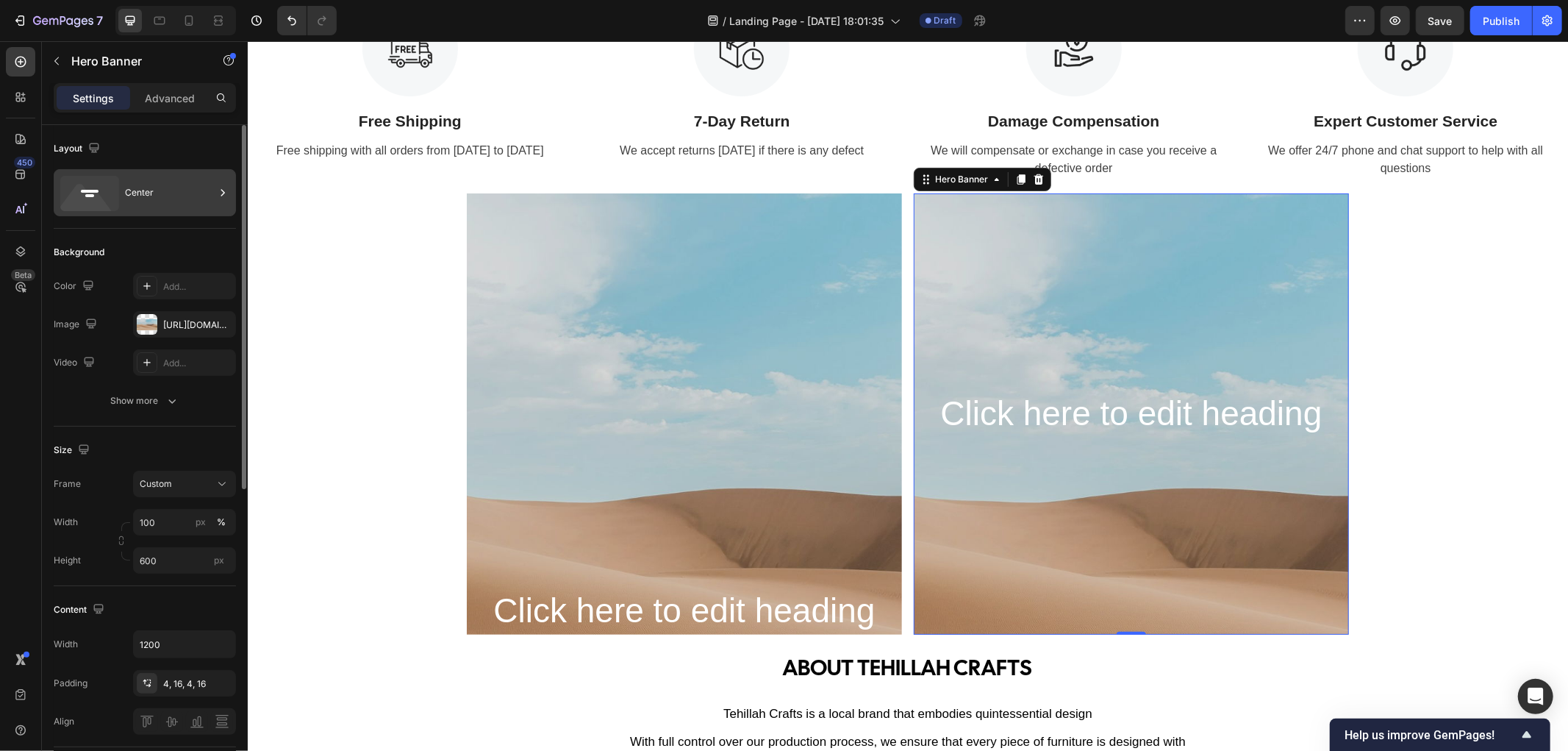
click at [174, 195] on div "Center" at bounding box center [170, 192] width 89 height 34
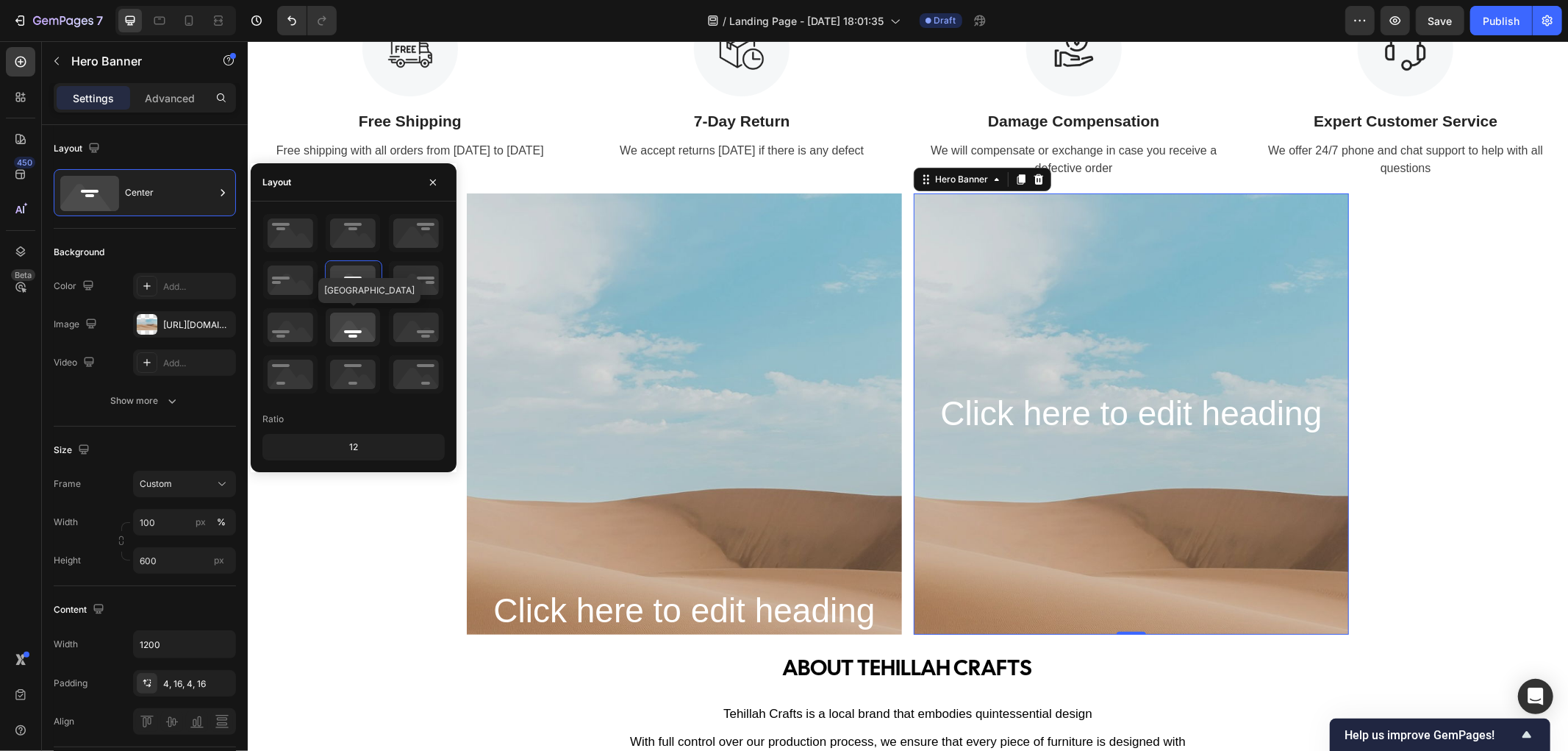
click at [357, 339] on icon at bounding box center [352, 327] width 55 height 39
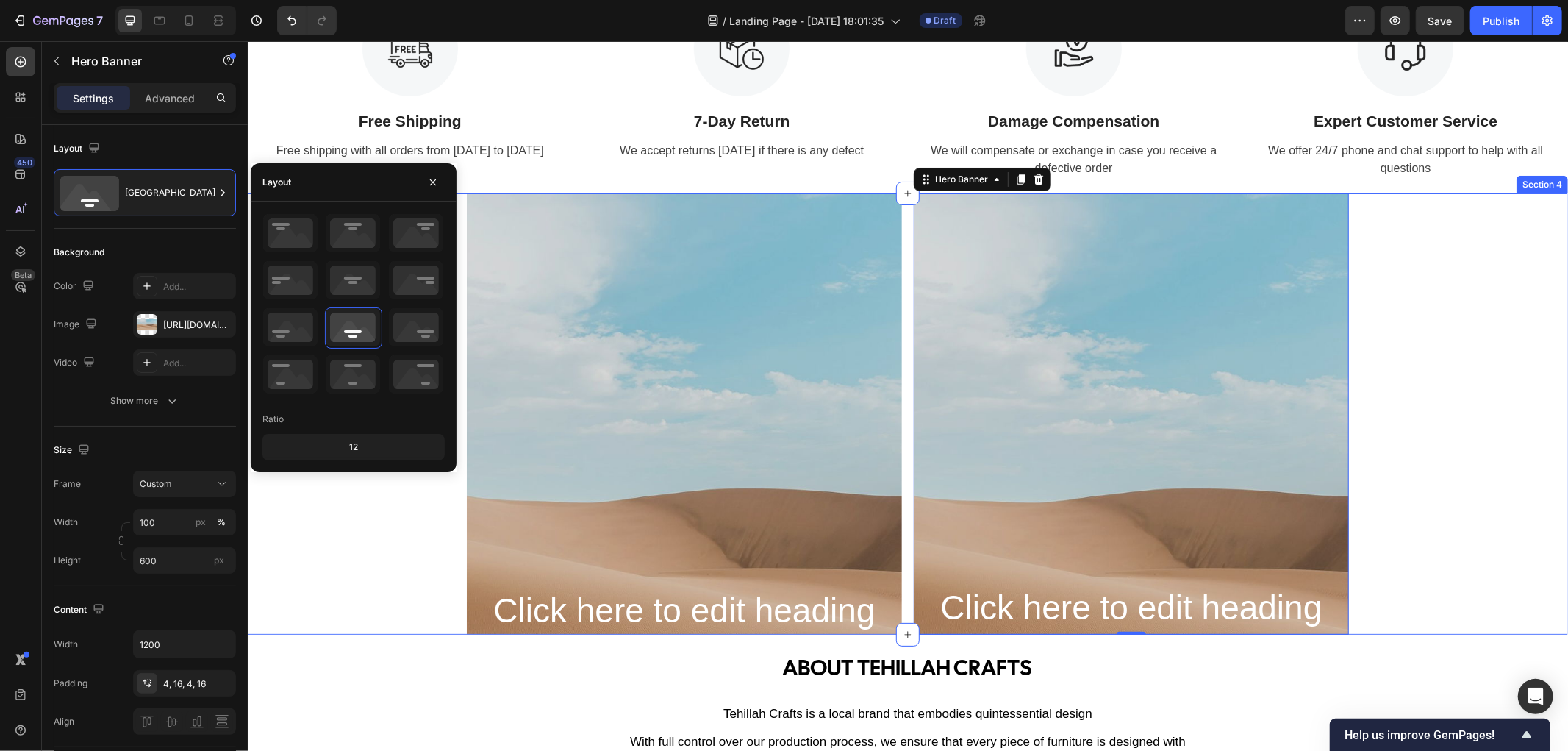
click at [1441, 373] on div "Click here to edit heading Heading Hero Banner Click here to edit heading Headi…" at bounding box center [906, 413] width 1320 height 441
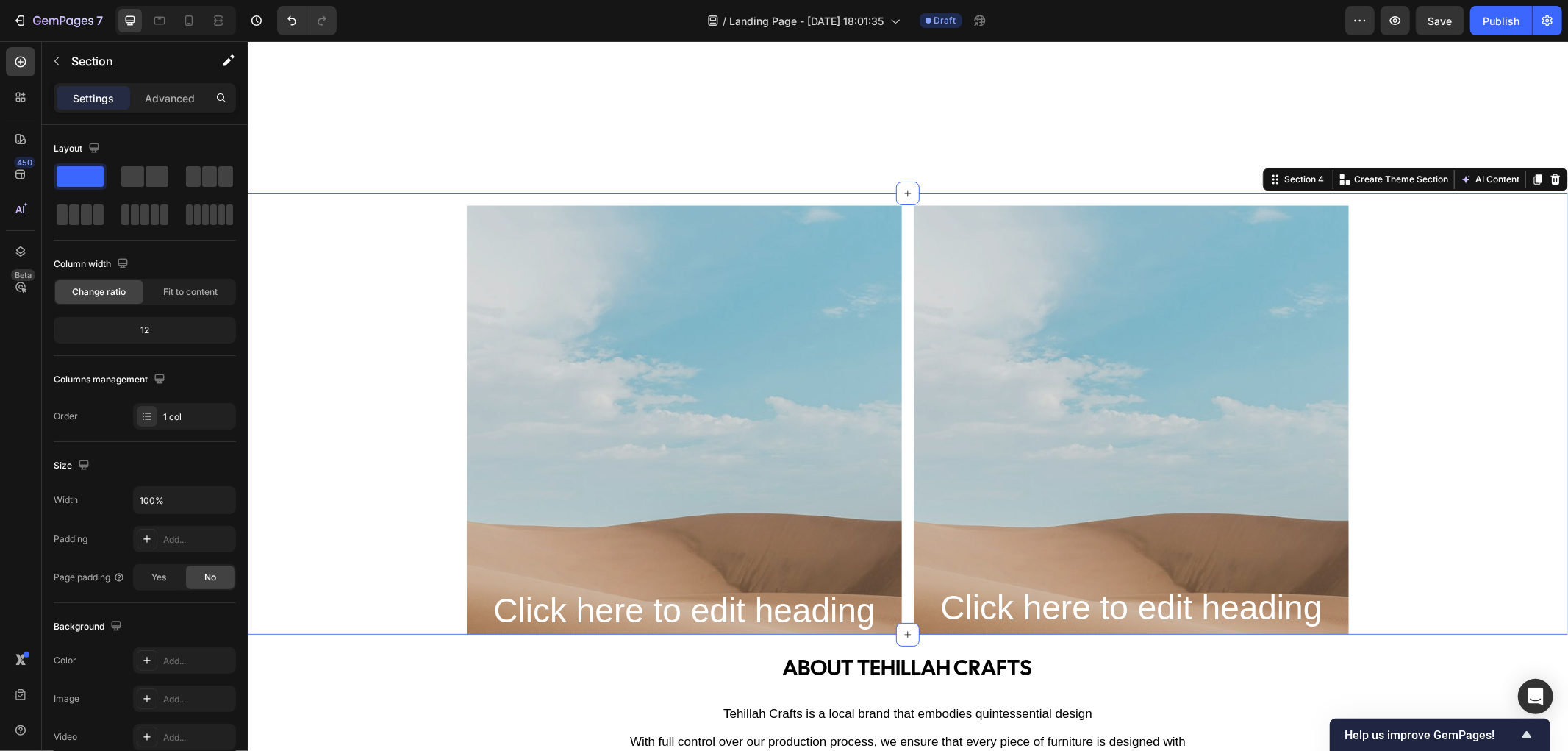
scroll to position [735, 0]
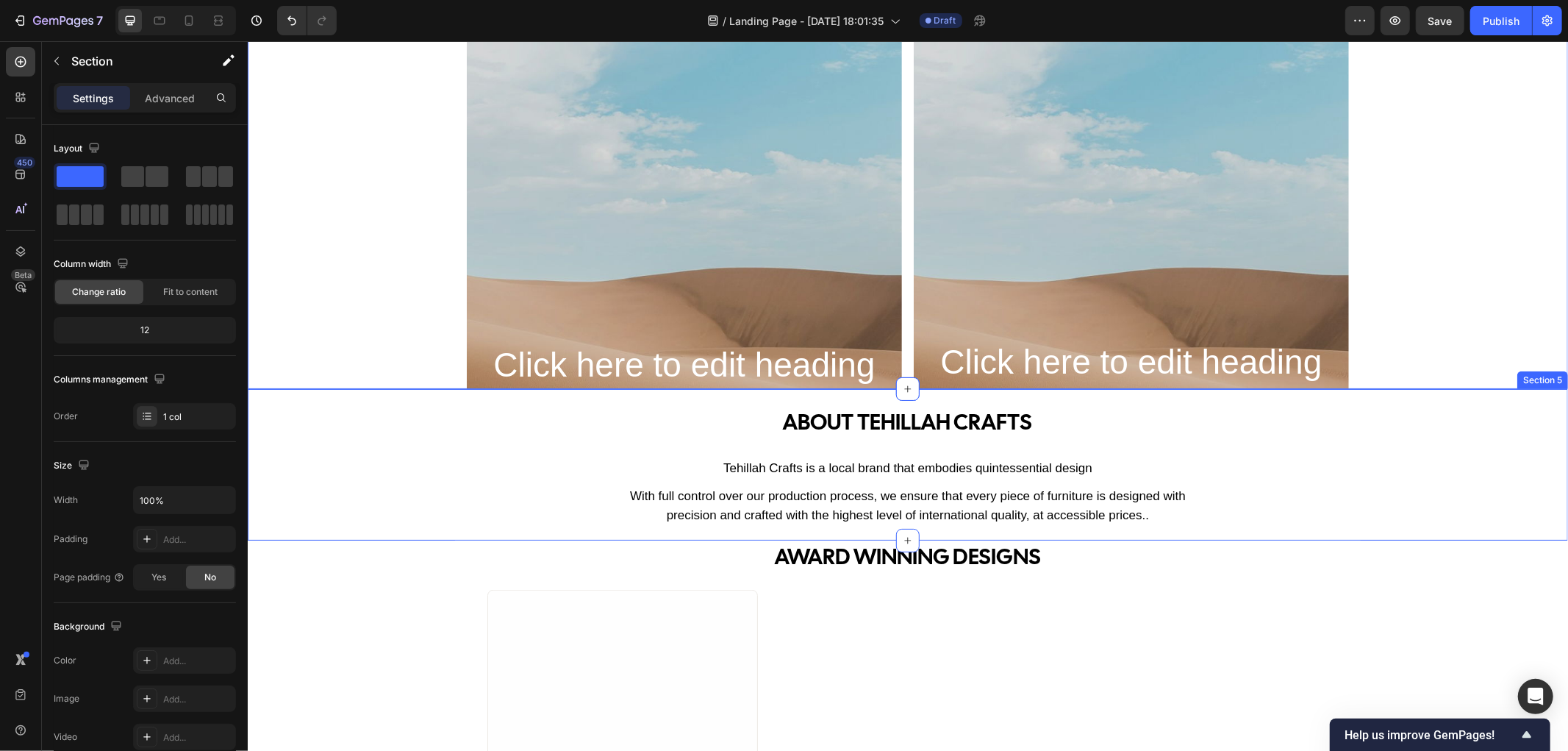
click at [557, 449] on div "ABOUT tehillah crafts Text Block Tehillah Crafts is a local brand that embodies…" at bounding box center [906, 464] width 1320 height 123
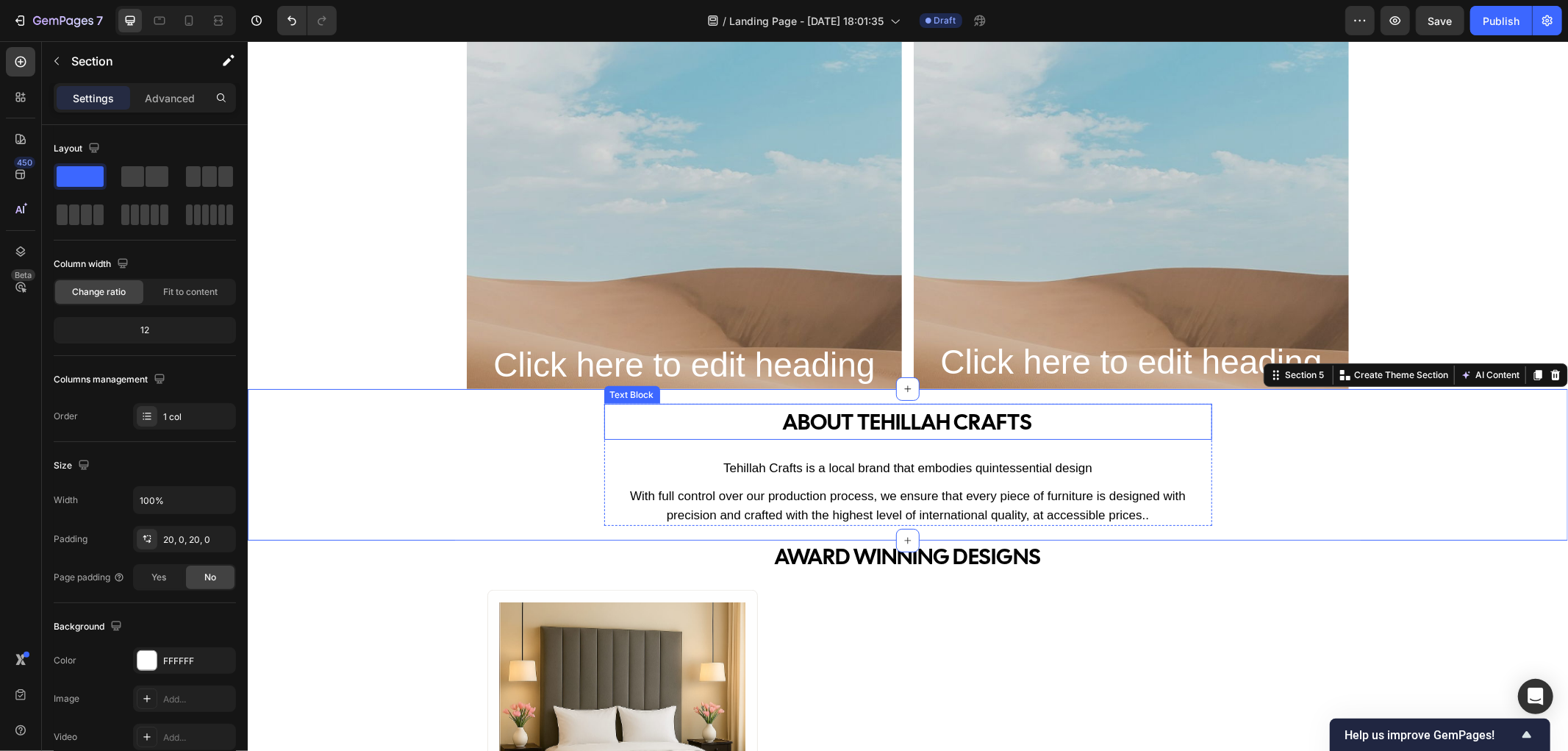
click at [929, 433] on p "ABOUT tehillah crafts" at bounding box center [907, 421] width 605 height 33
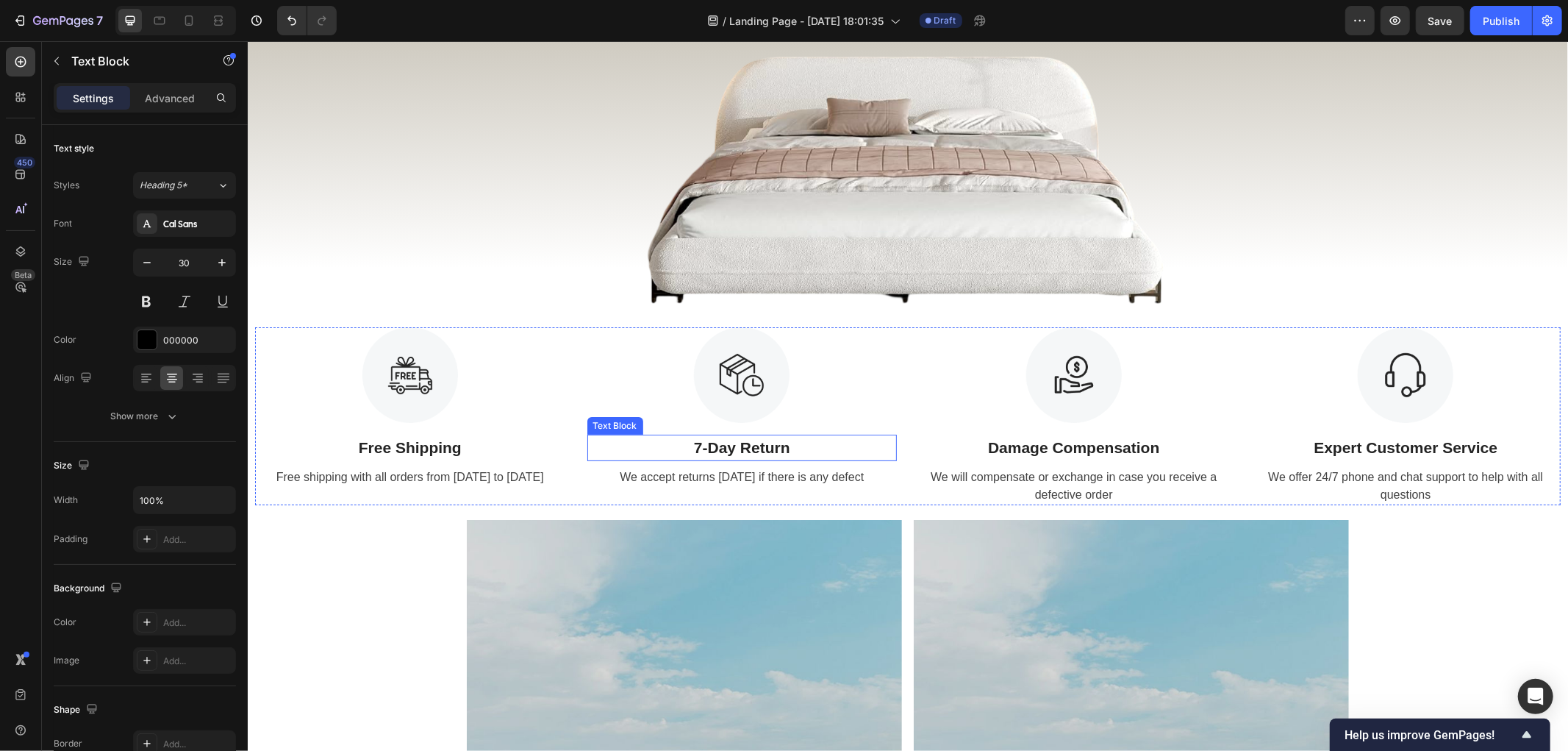
scroll to position [0, 0]
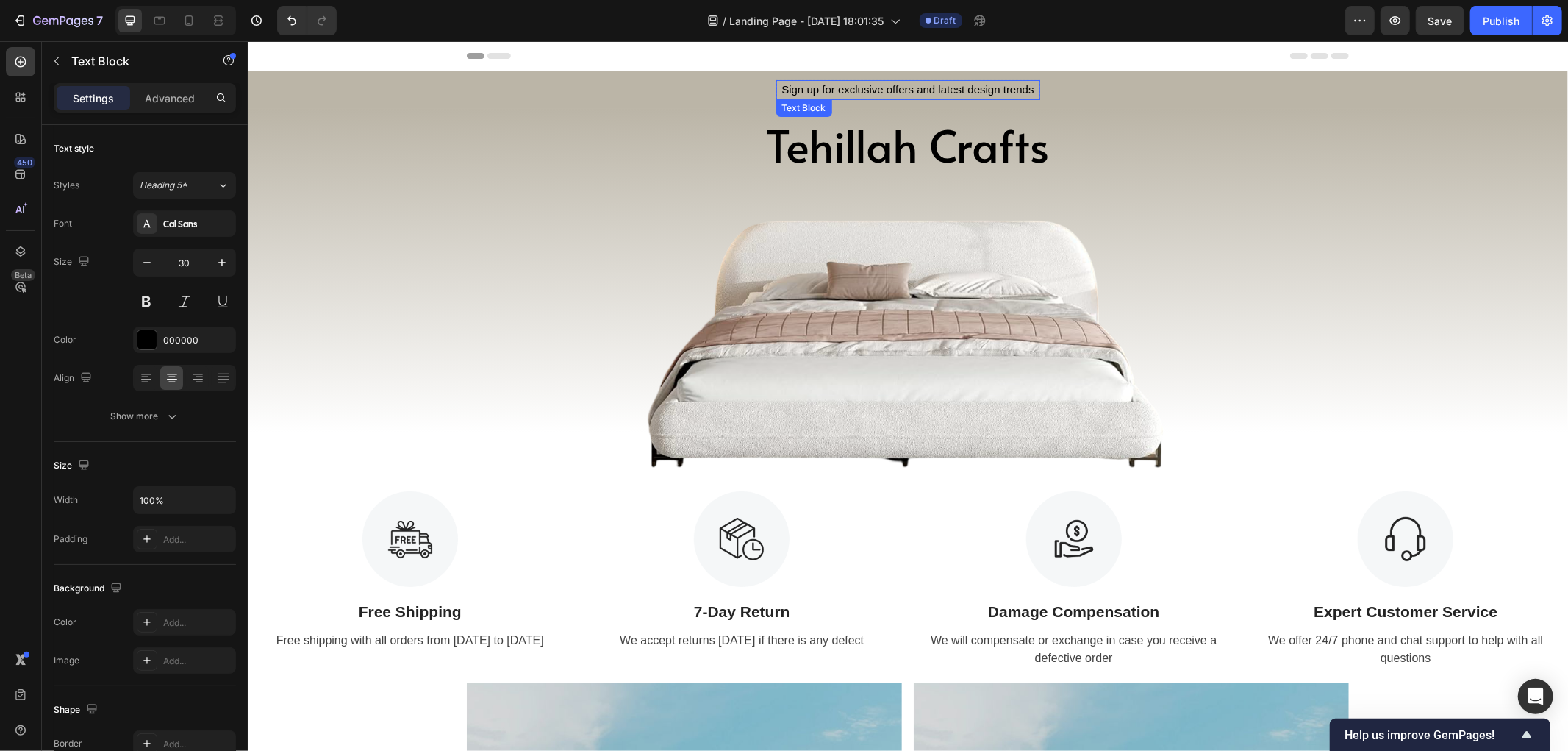
click at [871, 91] on div "Sign up for exclusive offers and latest design trends" at bounding box center [907, 89] width 264 height 20
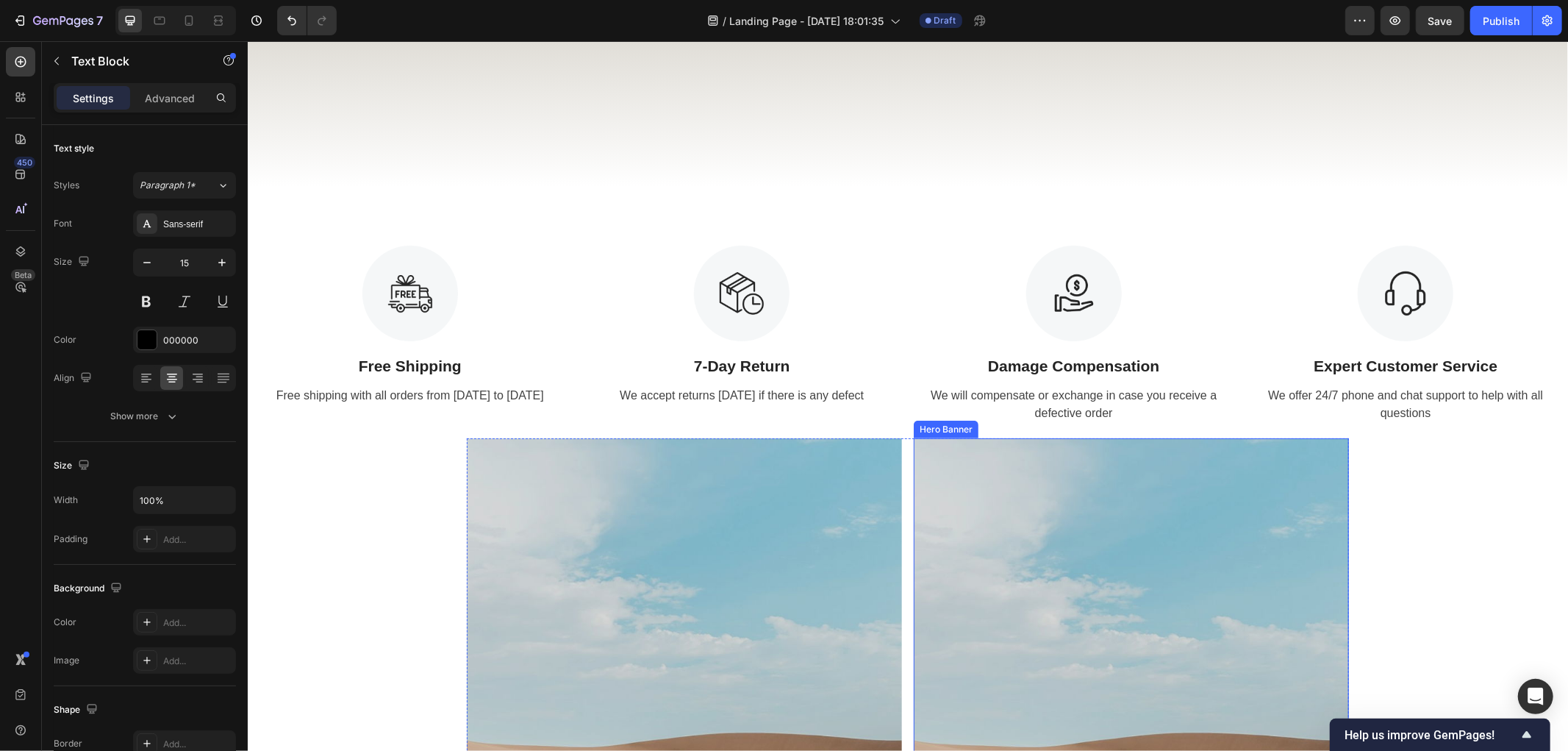
scroll to position [735, 0]
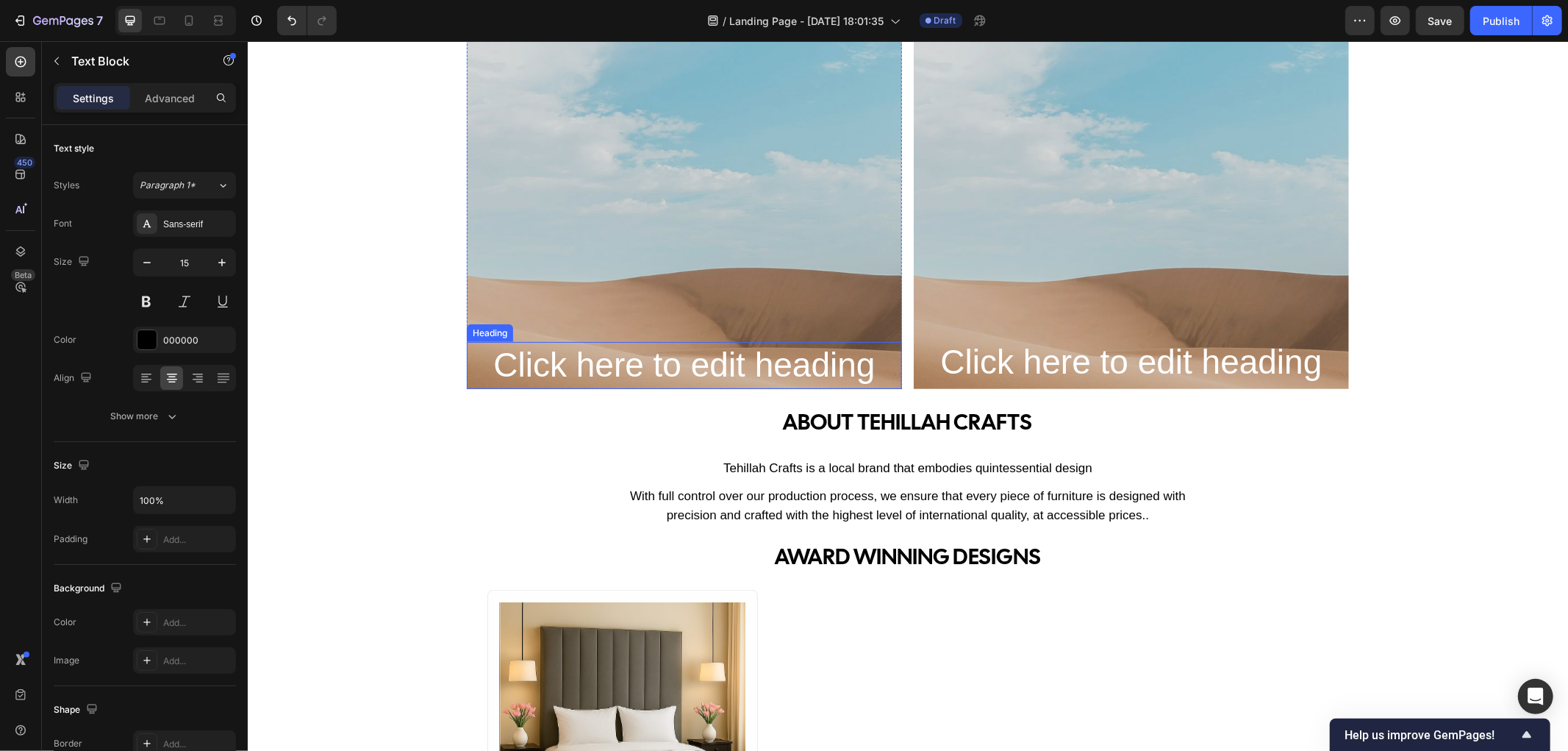
click at [743, 372] on h2 "Click here to edit heading" at bounding box center [683, 364] width 435 height 47
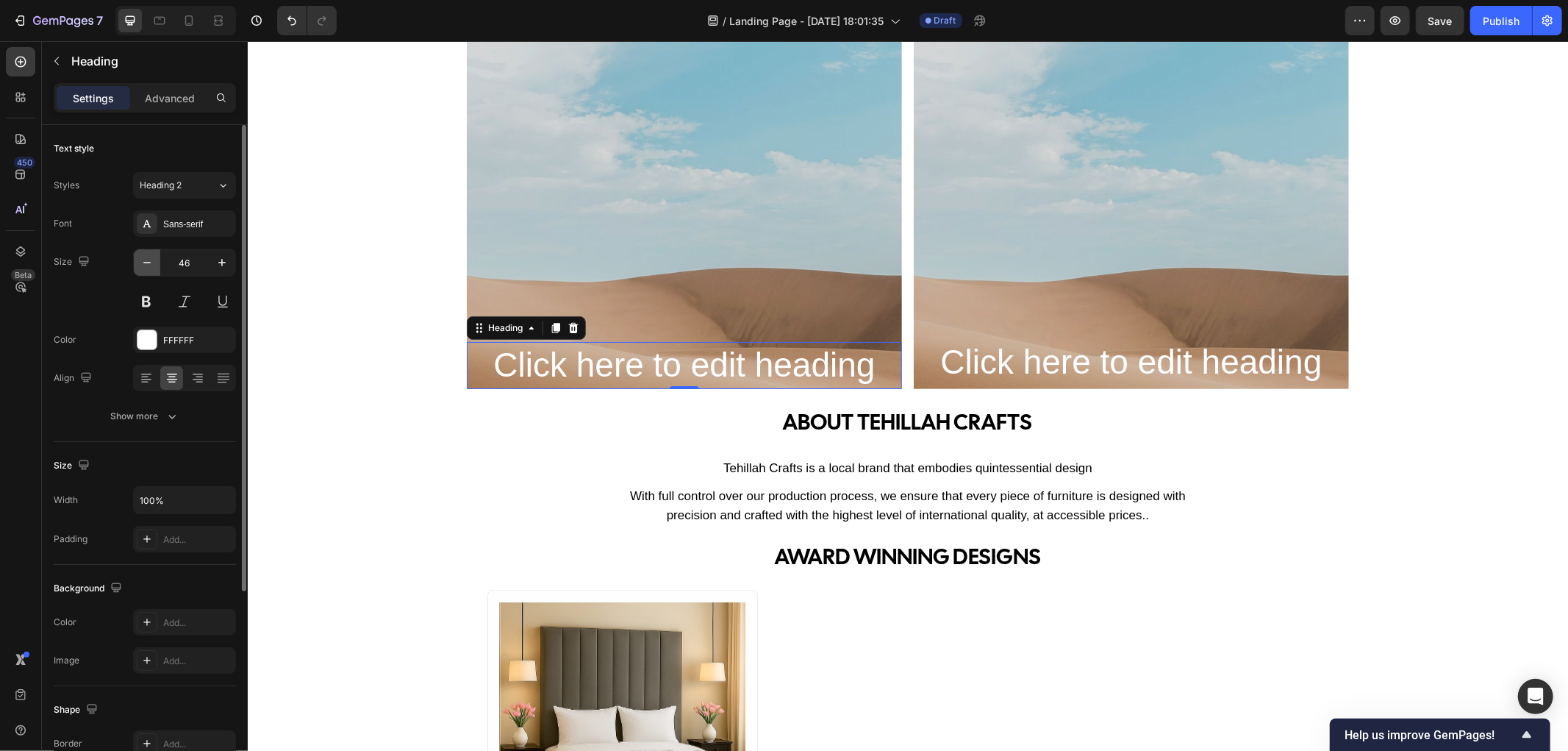
click at [148, 263] on icon "button" at bounding box center [147, 262] width 15 height 15
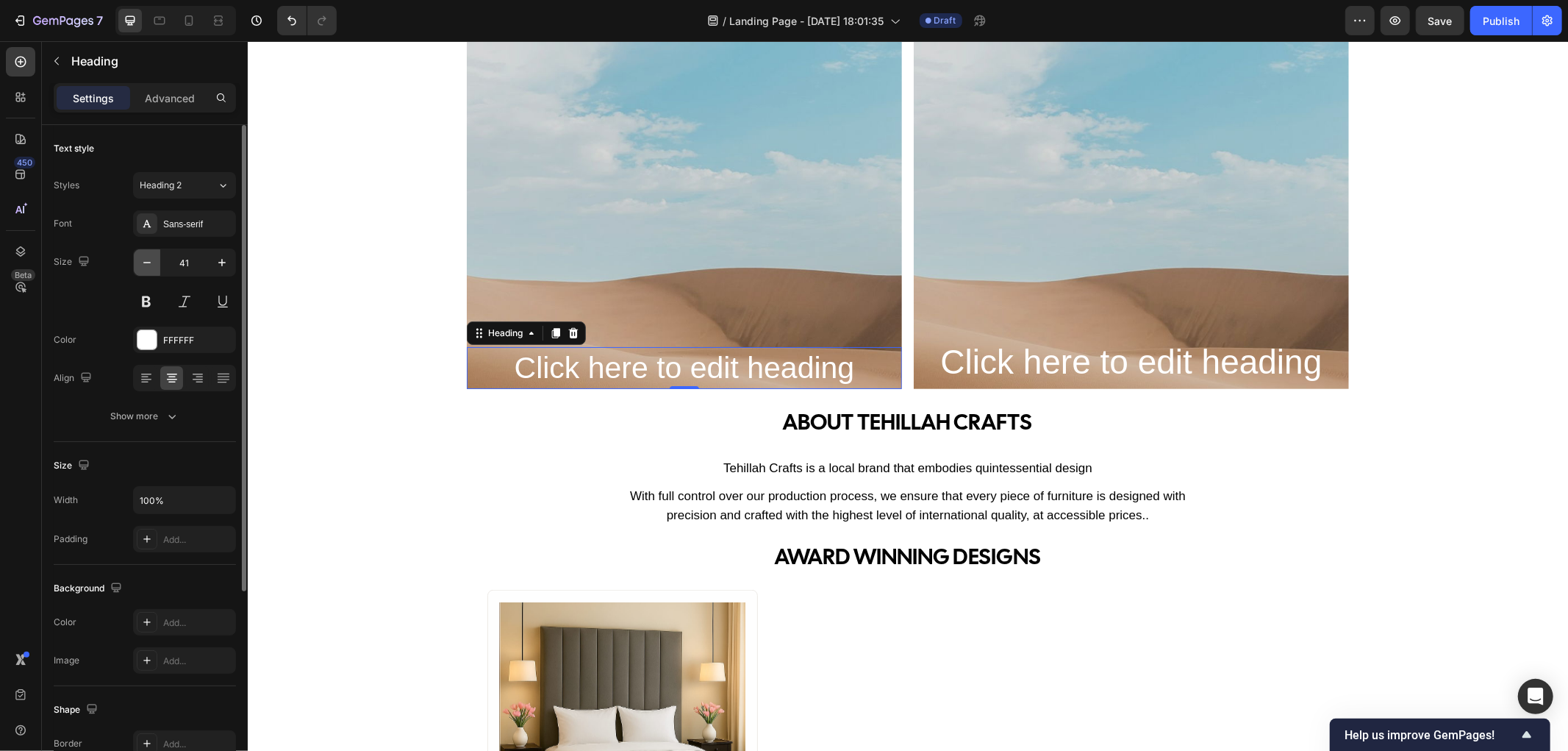
click at [148, 263] on icon "button" at bounding box center [147, 262] width 15 height 15
type input "40"
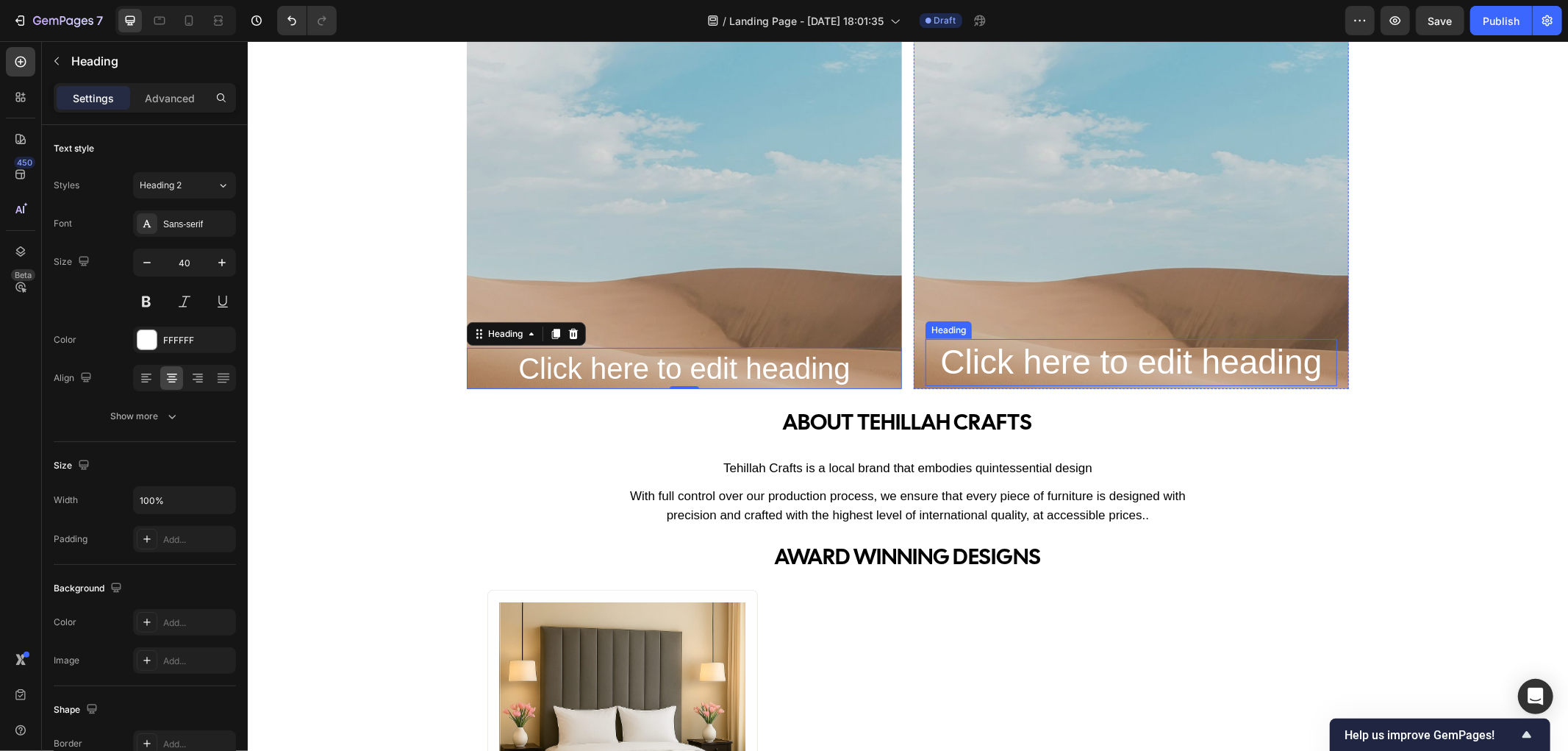
click at [1017, 365] on h2 "Click here to edit heading" at bounding box center [1130, 361] width 412 height 47
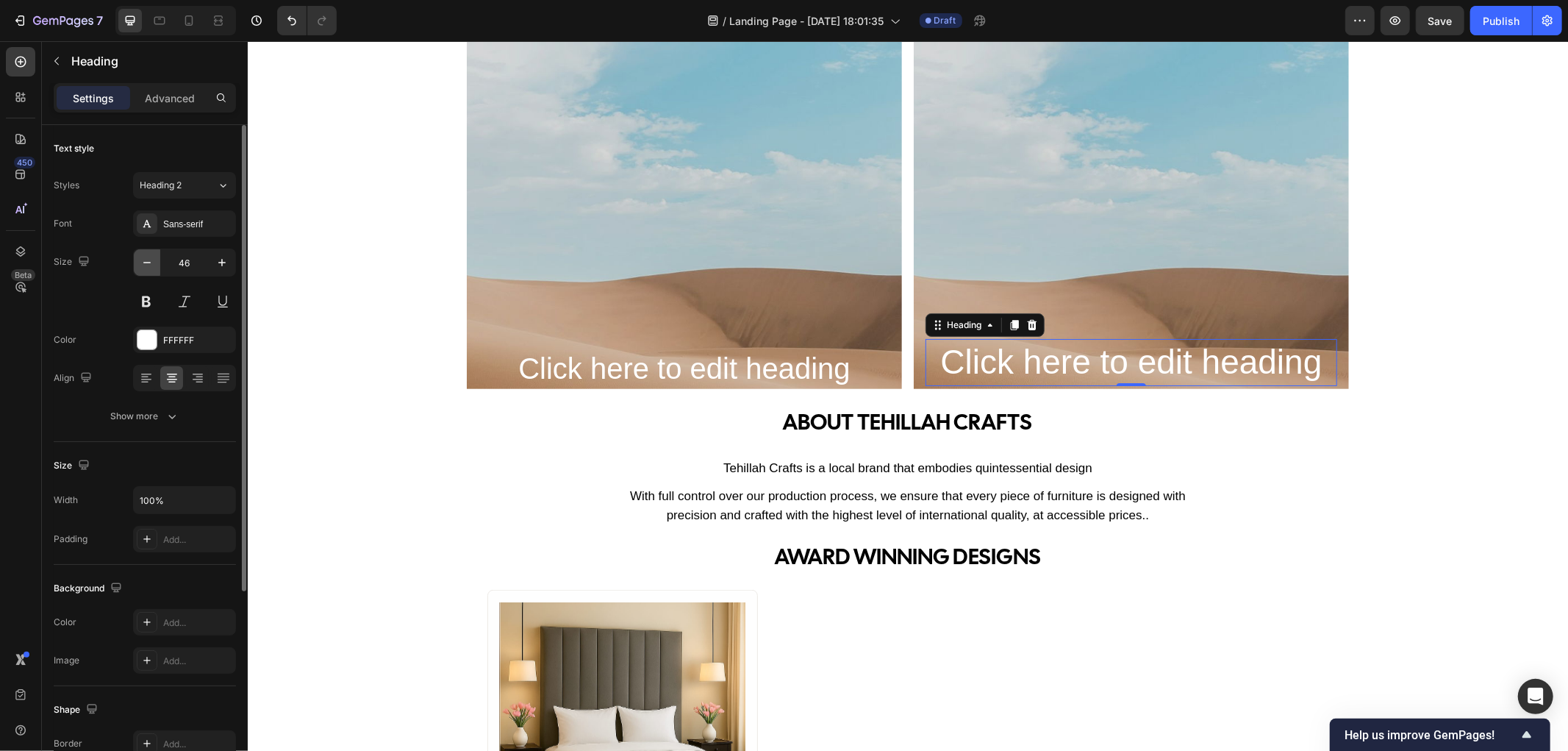
click at [140, 262] on icon "button" at bounding box center [147, 262] width 15 height 15
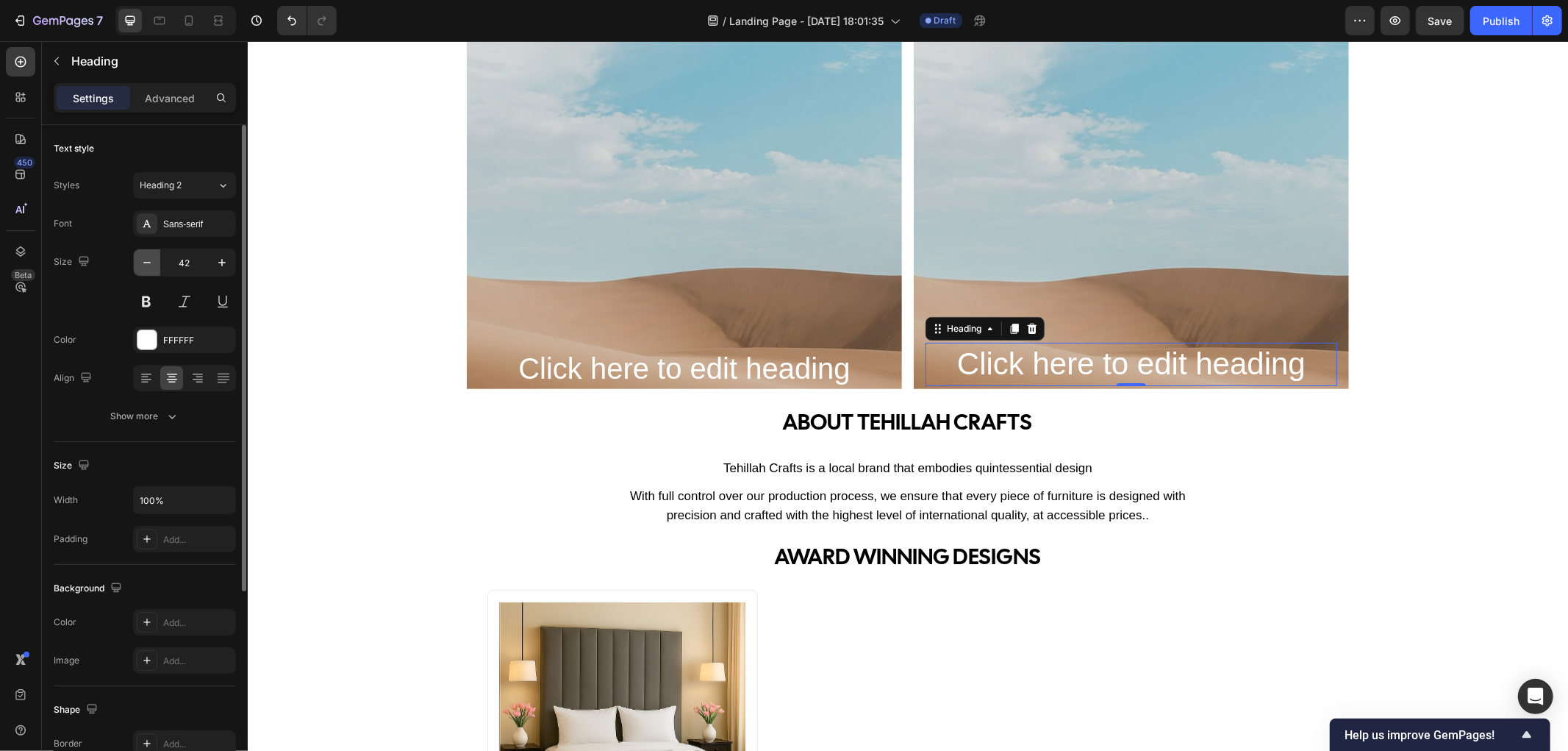
click at [140, 262] on icon "button" at bounding box center [147, 262] width 15 height 15
click at [210, 256] on button "button" at bounding box center [221, 262] width 27 height 27
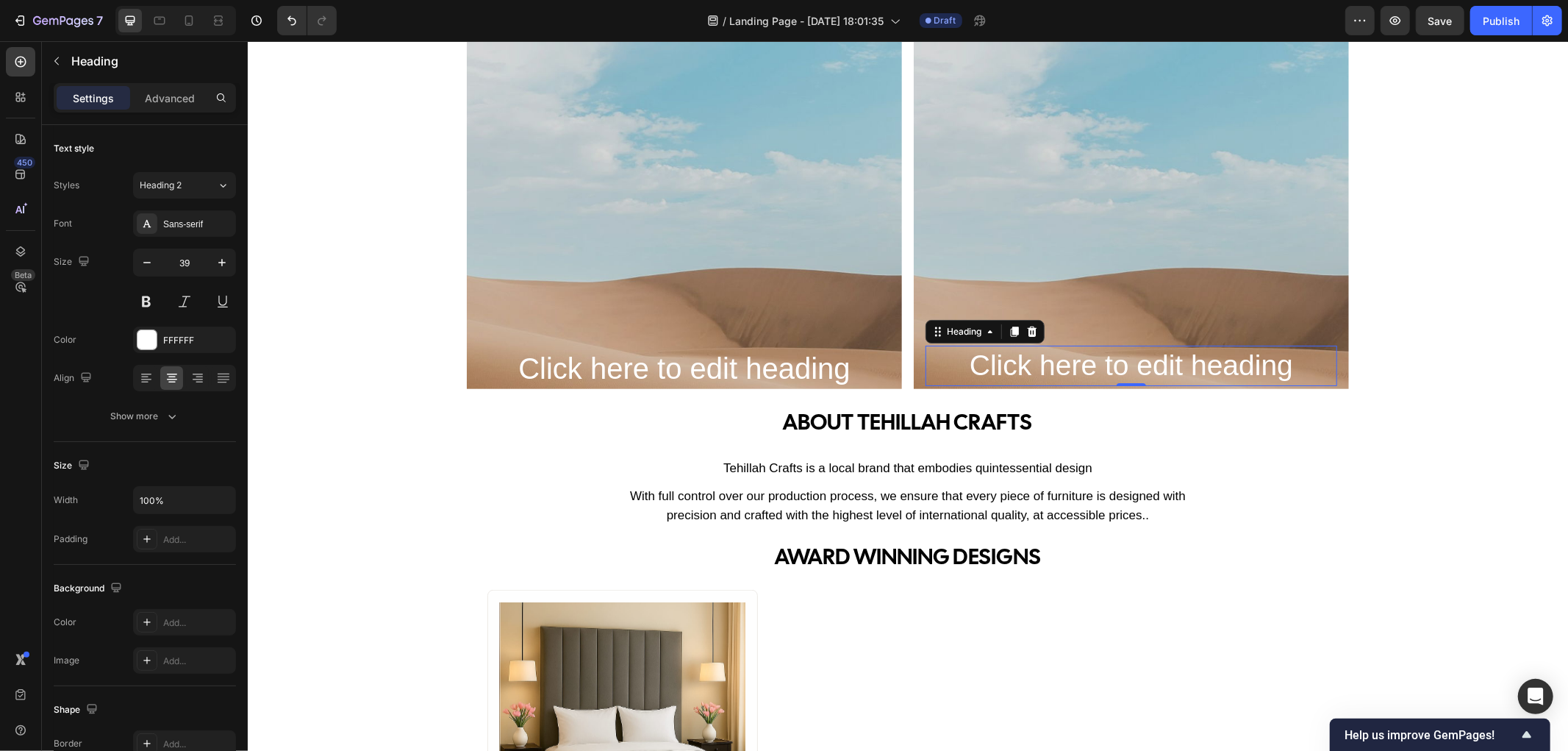
type input "40"
click at [675, 431] on p "ABOUT tehillah crafts" at bounding box center [907, 421] width 605 height 33
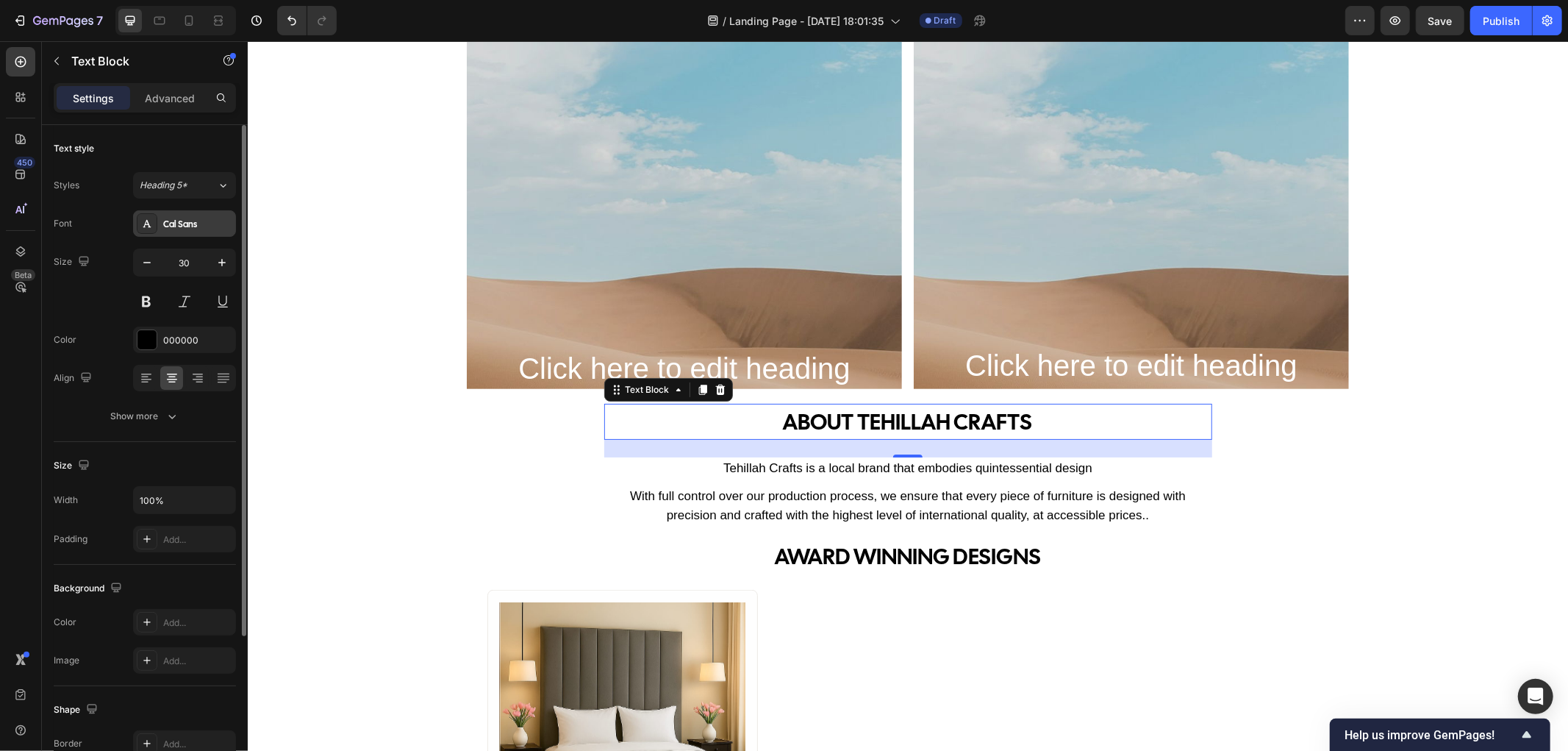
click at [202, 224] on div "Cal Sans" at bounding box center [198, 223] width 69 height 13
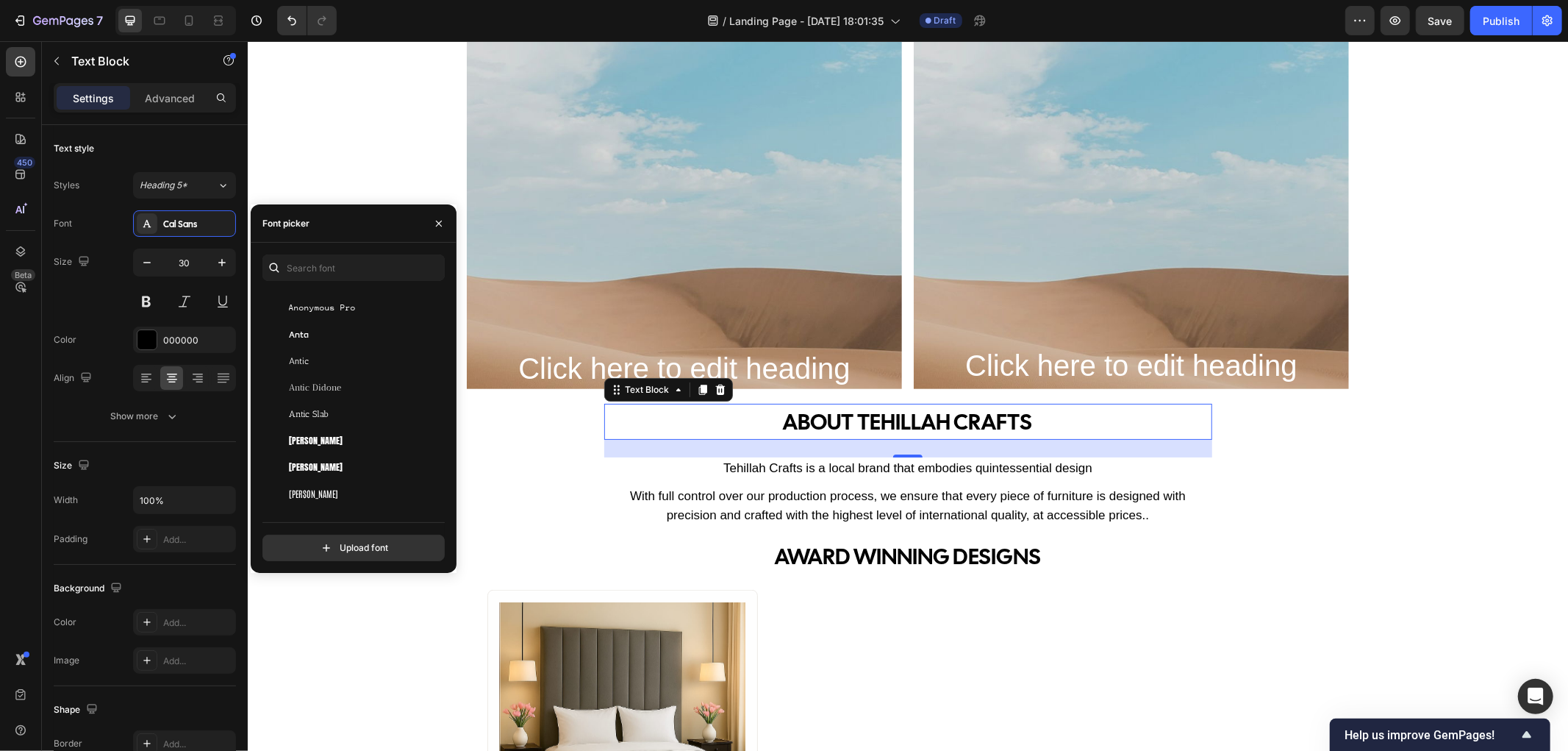
scroll to position [2532, 0]
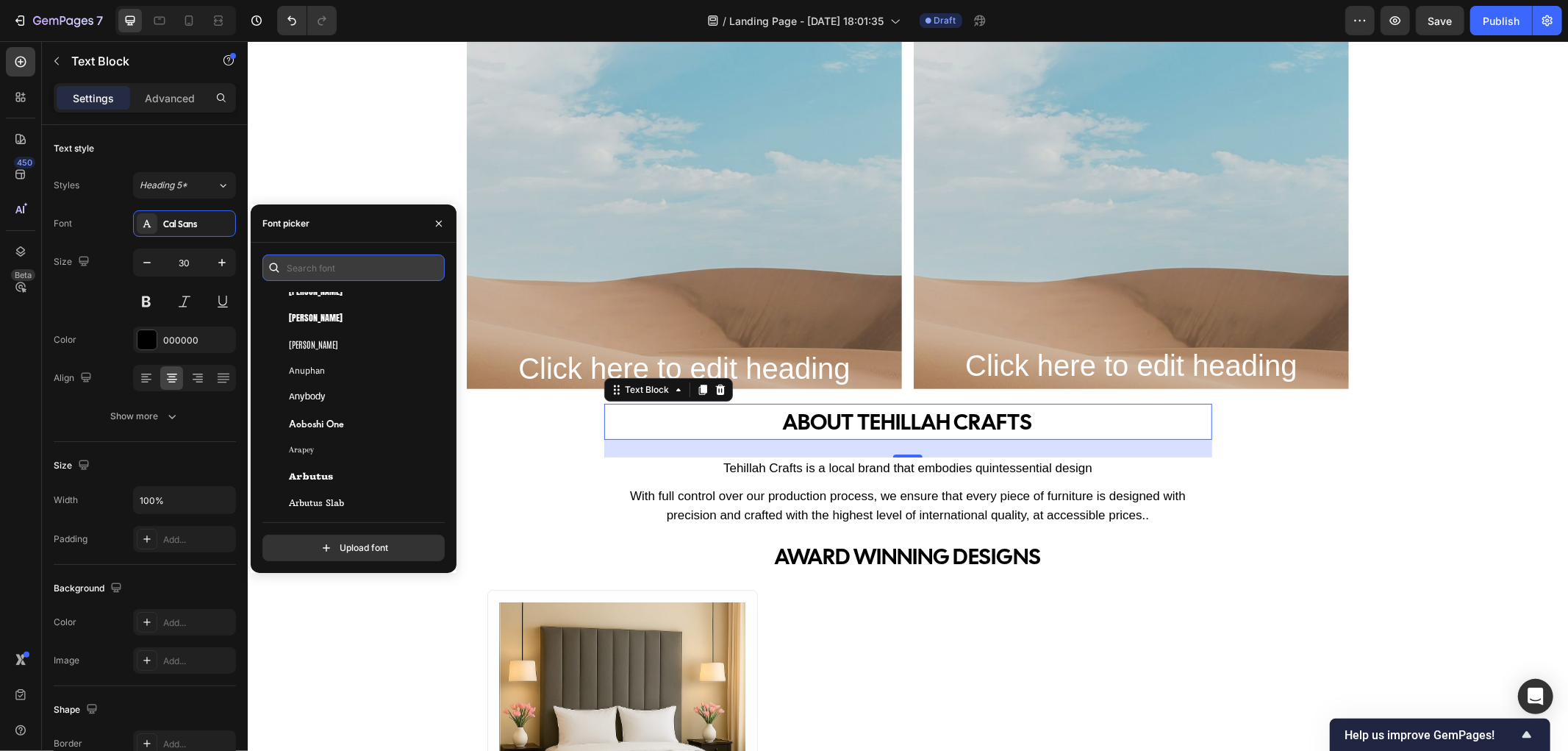
click at [316, 275] on input "text" at bounding box center [354, 267] width 182 height 27
type input "sans"
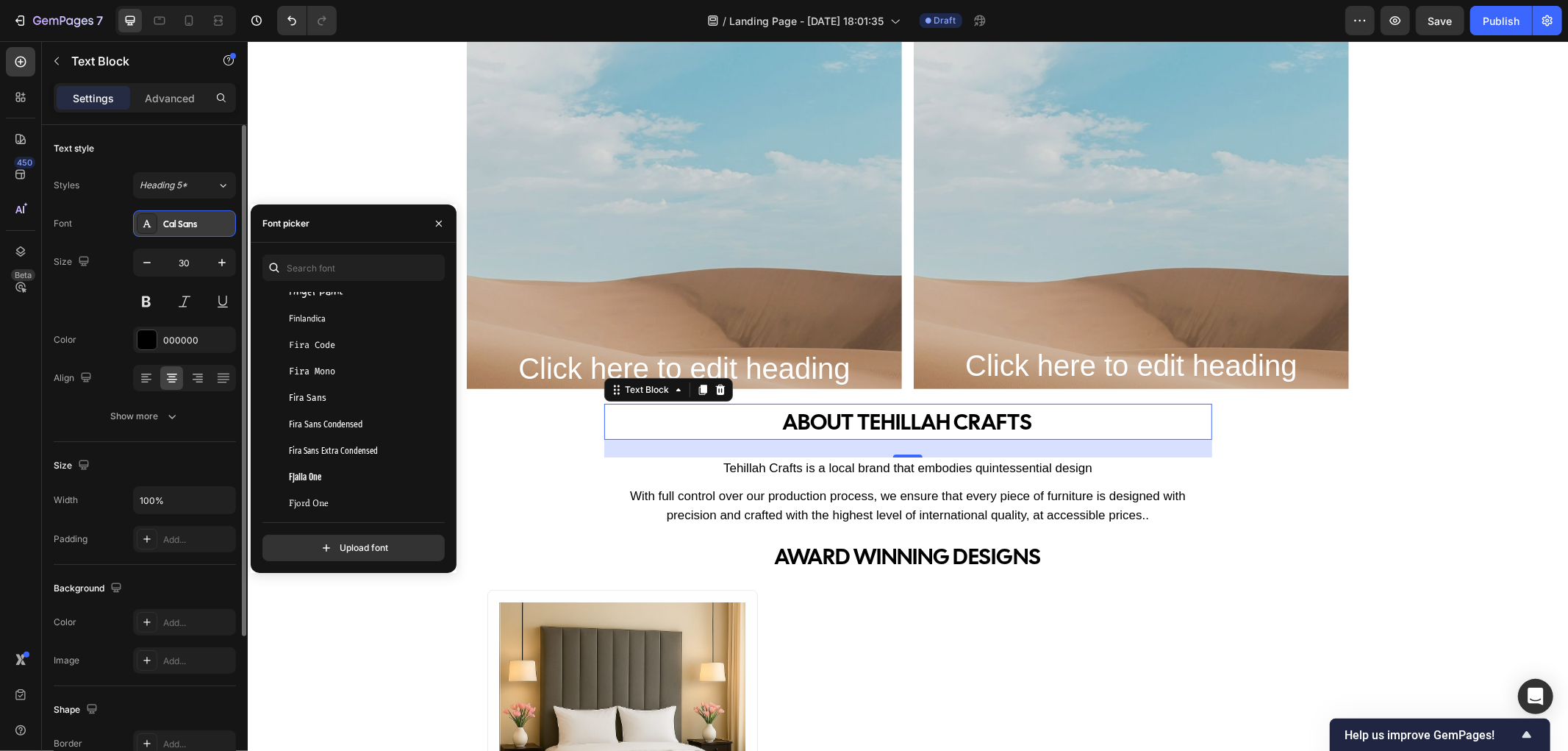
drag, startPoint x: 207, startPoint y: 221, endPoint x: 198, endPoint y: 223, distance: 9.2
click at [198, 223] on div "Cal Sans" at bounding box center [198, 223] width 69 height 13
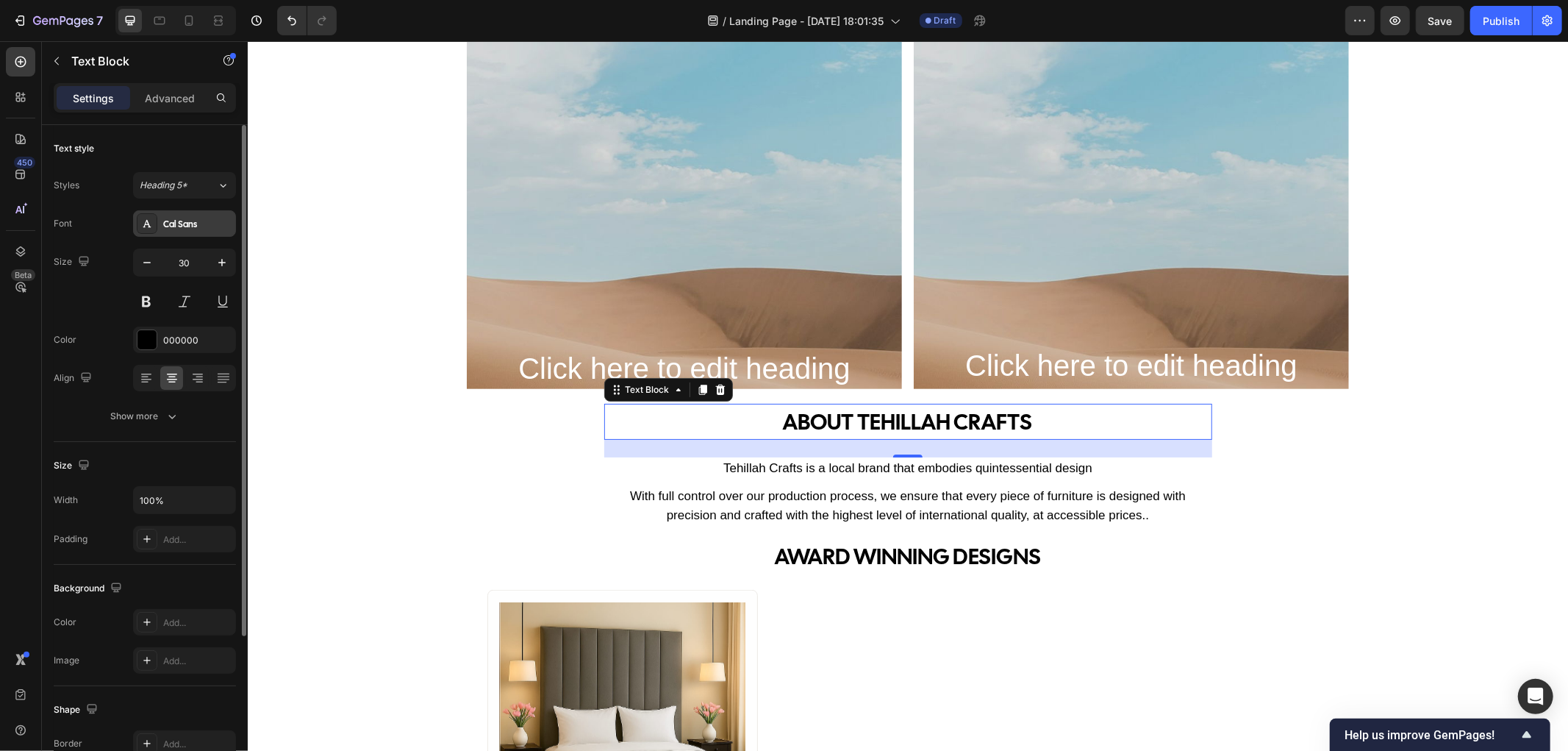
click at [194, 223] on div "Cal Sans" at bounding box center [198, 223] width 69 height 13
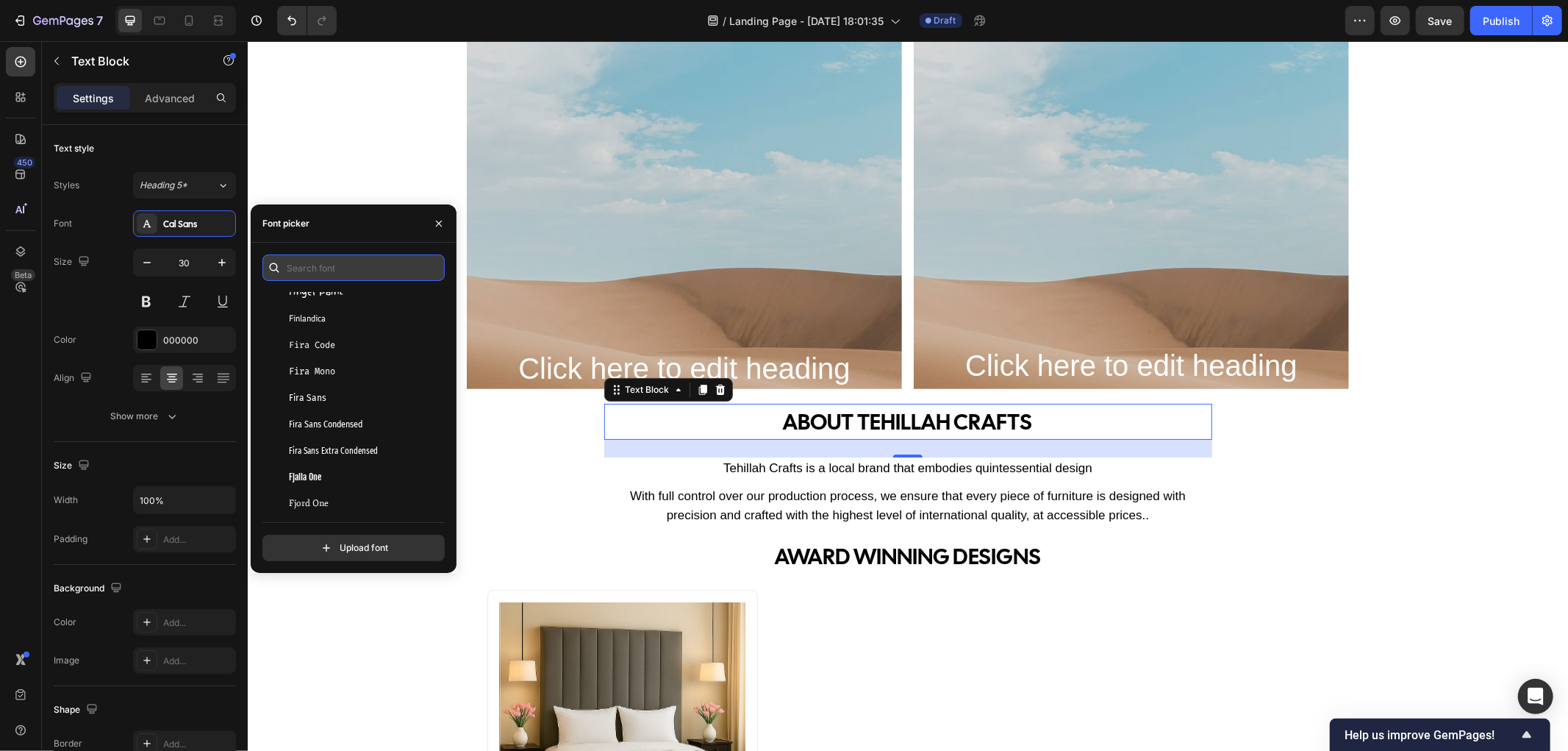
click at [326, 268] on input "text" at bounding box center [354, 267] width 182 height 27
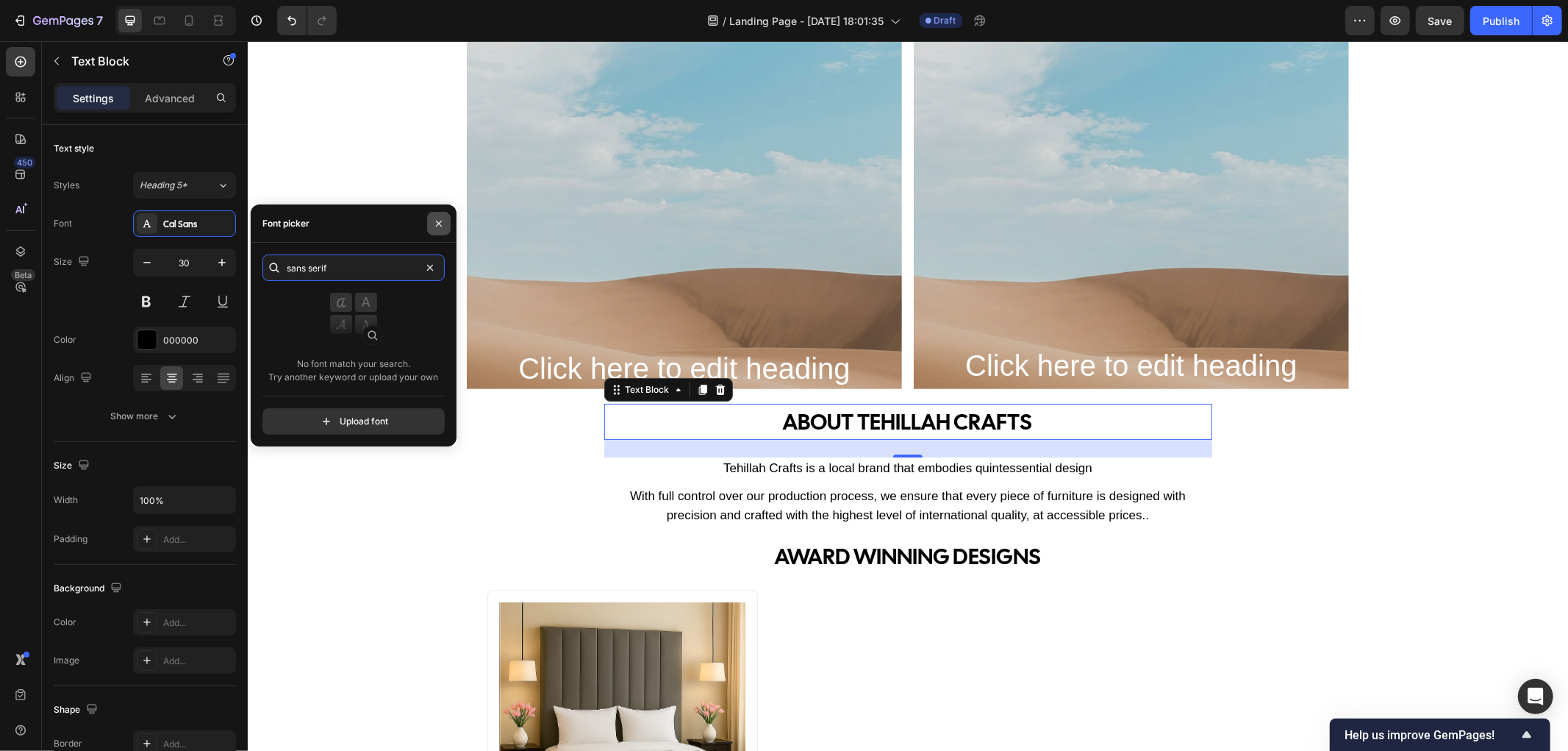
type input "sans serif"
click at [441, 221] on icon "button" at bounding box center [438, 223] width 6 height 6
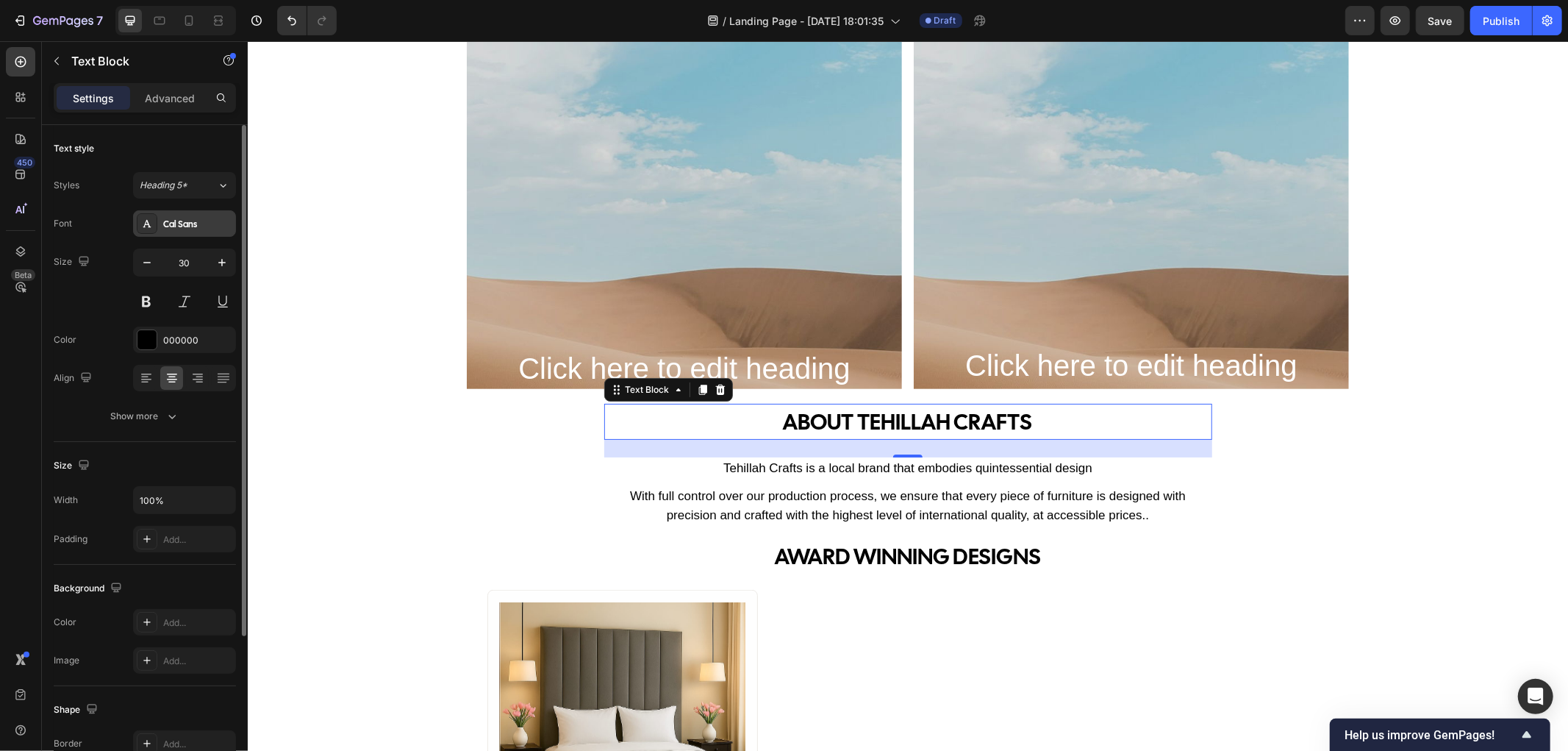
click at [210, 219] on div "Cal Sans" at bounding box center [198, 223] width 69 height 13
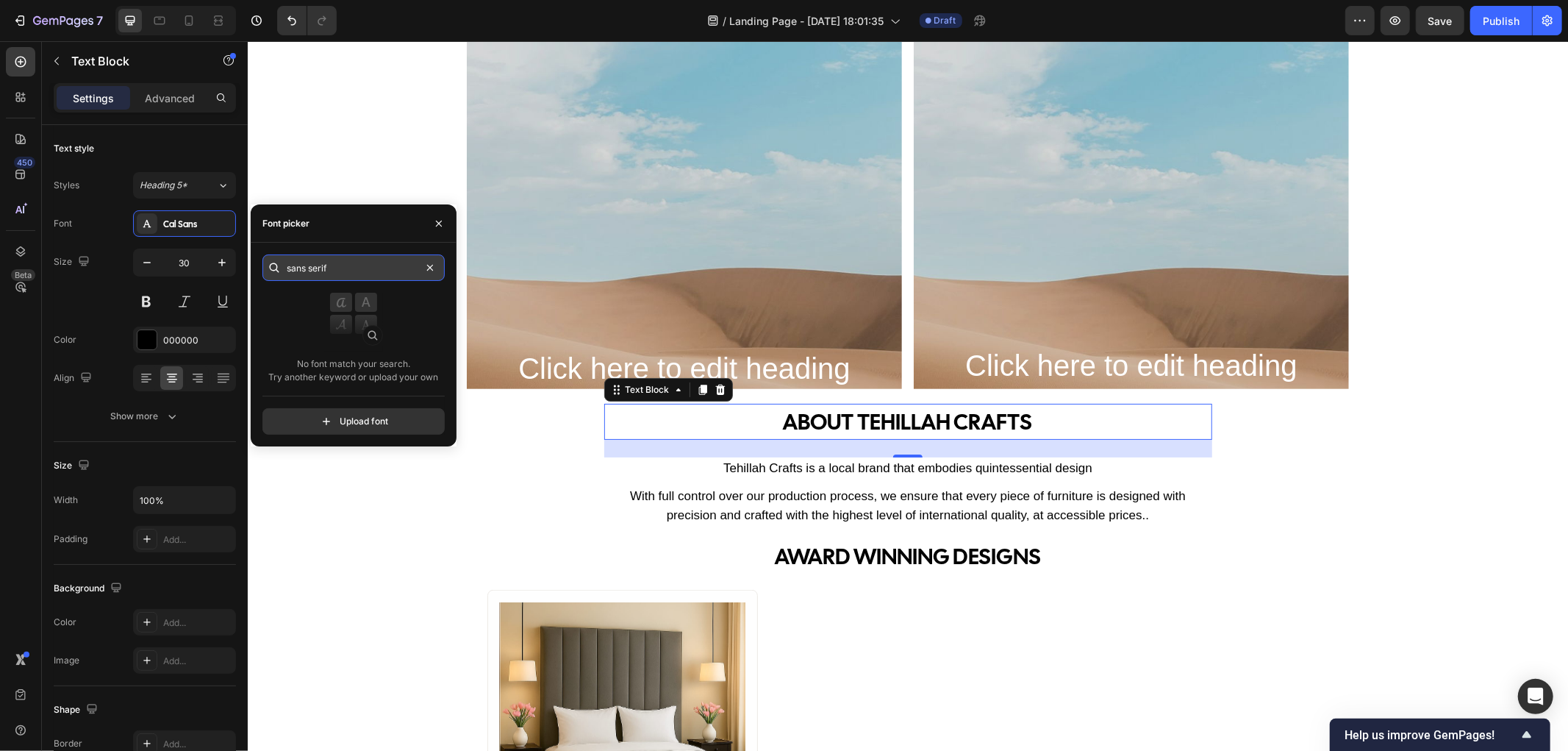
drag, startPoint x: 432, startPoint y: 263, endPoint x: 422, endPoint y: 263, distance: 10.0
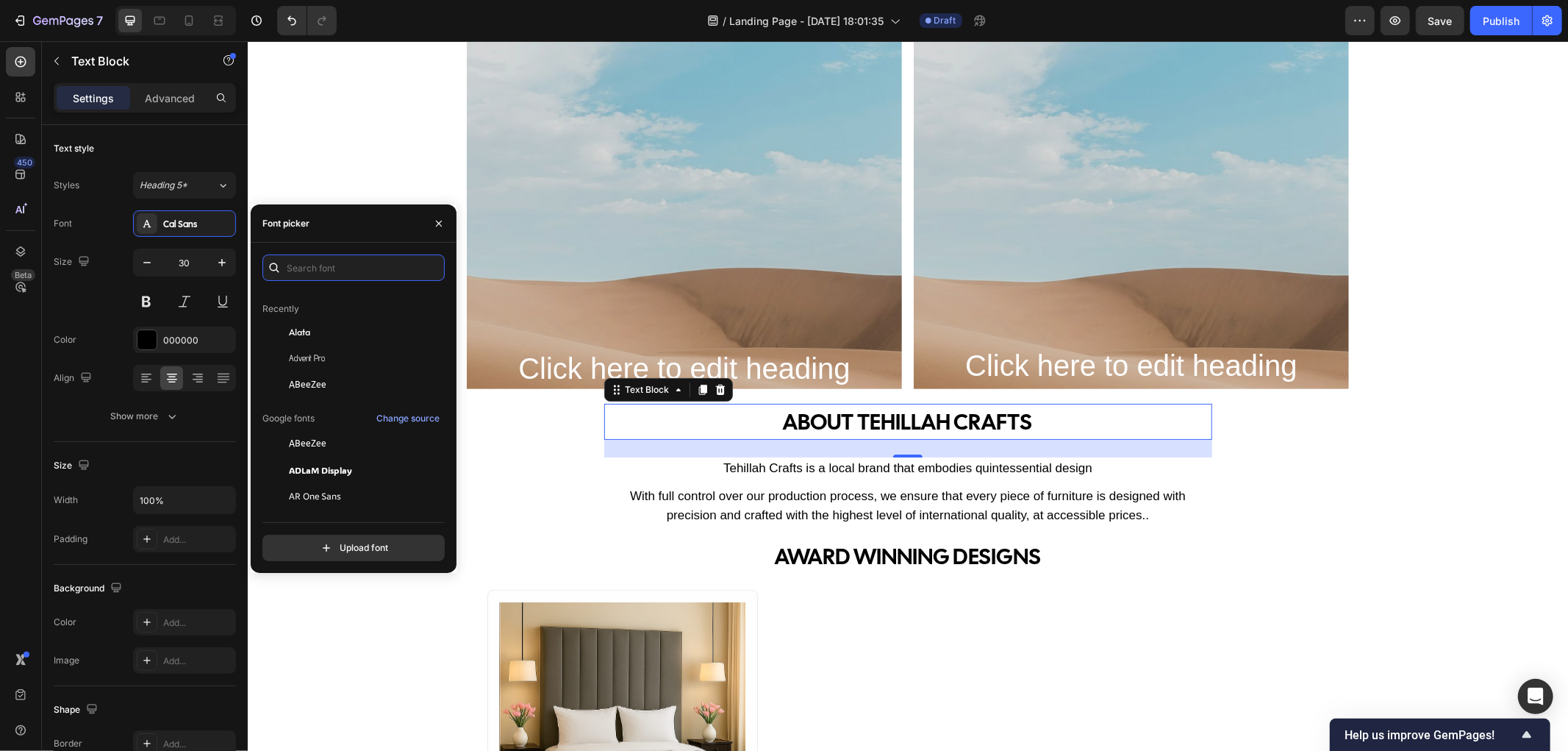
scroll to position [81, 0]
click at [318, 392] on span "ABeeZee" at bounding box center [307, 394] width 38 height 13
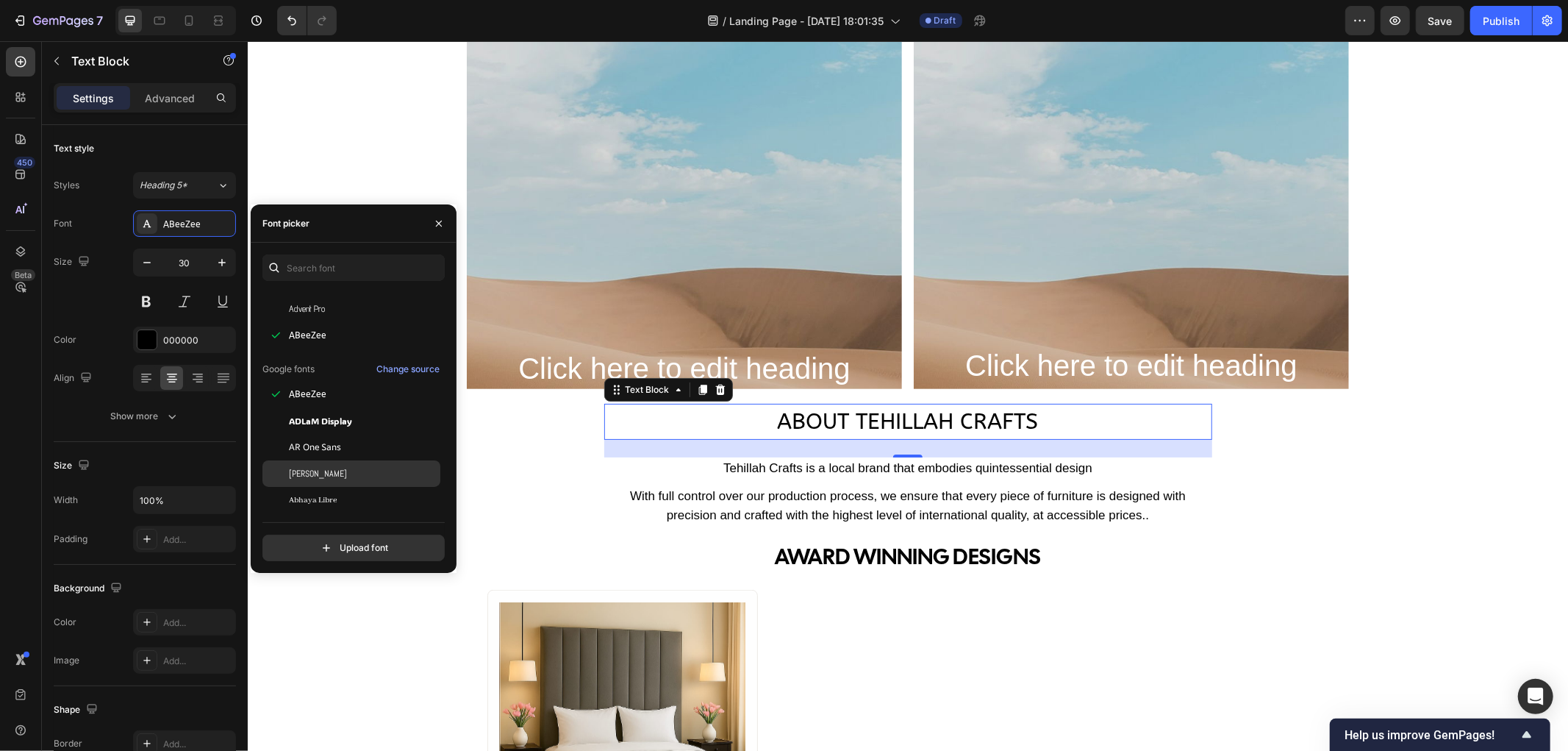
click at [327, 478] on div "[PERSON_NAME]" at bounding box center [363, 473] width 149 height 13
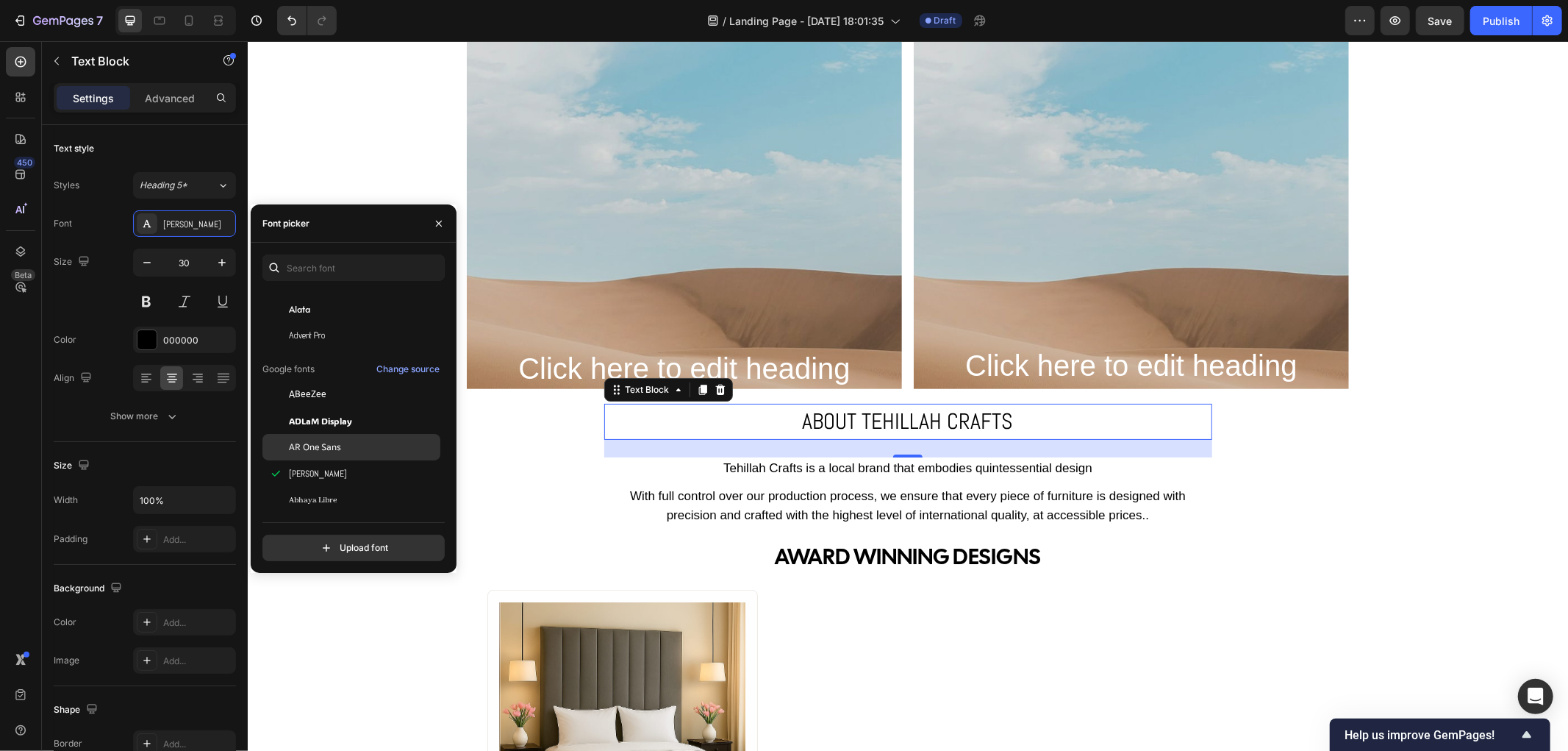
click at [327, 452] on span "AR One Sans" at bounding box center [314, 446] width 53 height 13
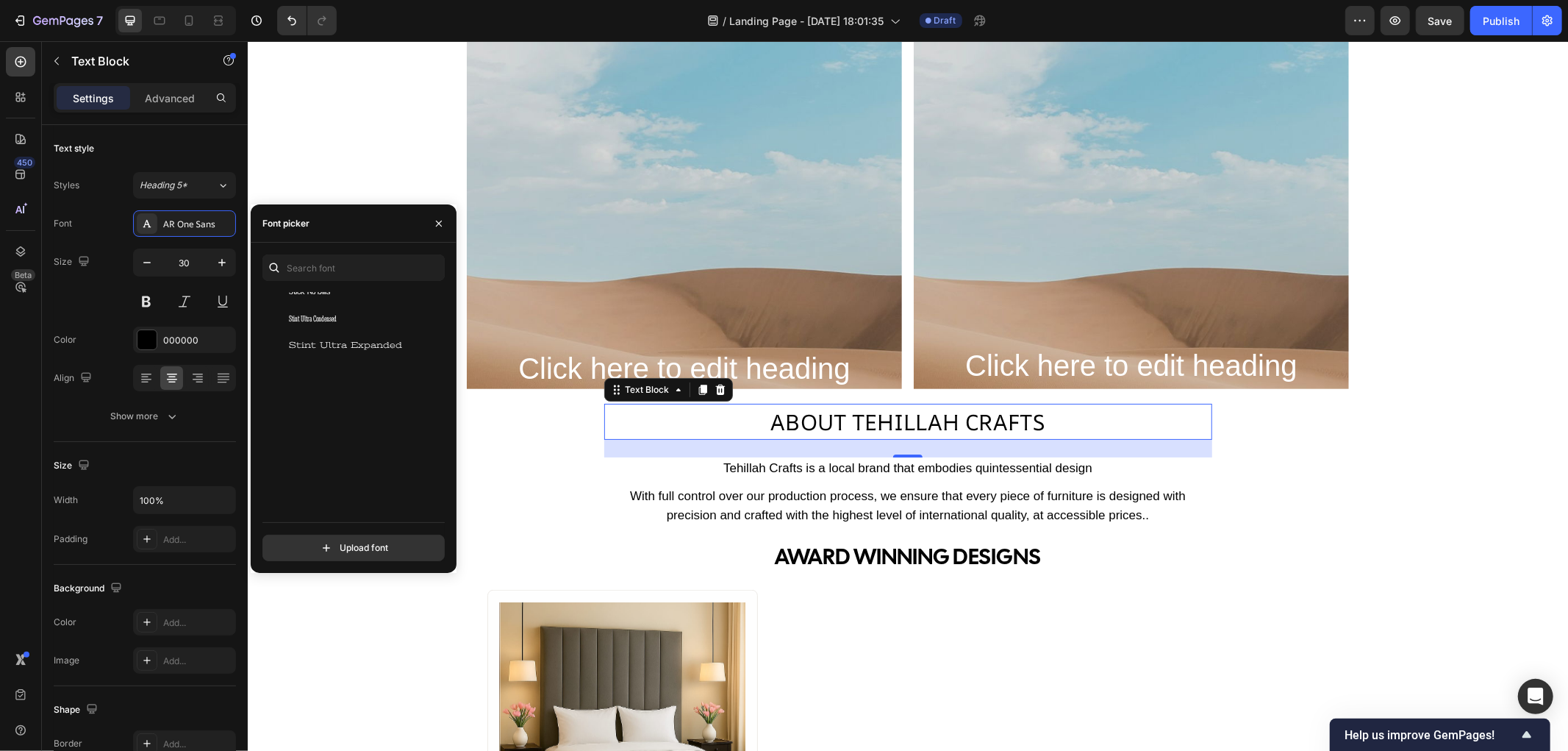
scroll to position [44540, 0]
click at [435, 222] on icon "button" at bounding box center [438, 223] width 12 height 12
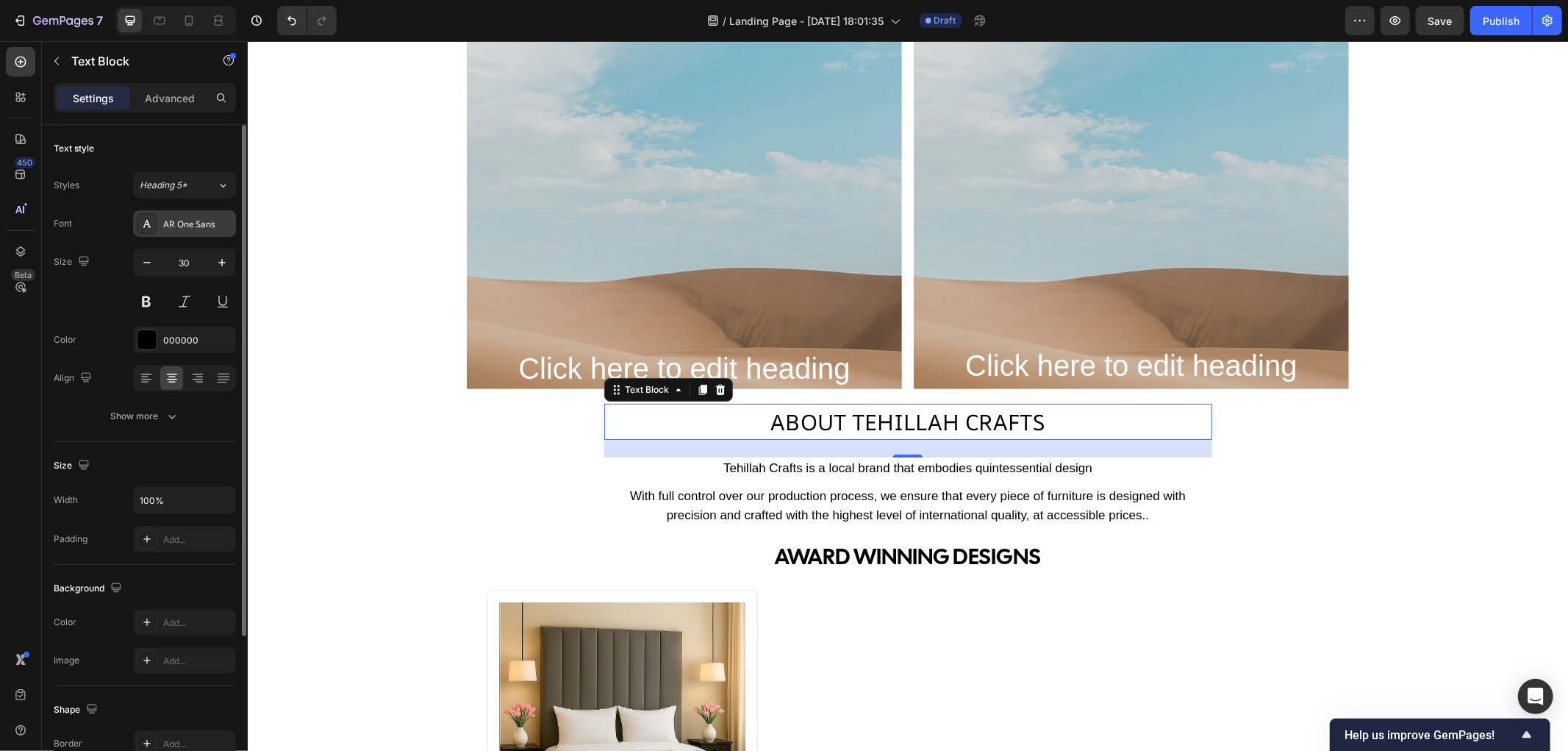
click at [217, 220] on div "AR One Sans" at bounding box center [198, 223] width 69 height 13
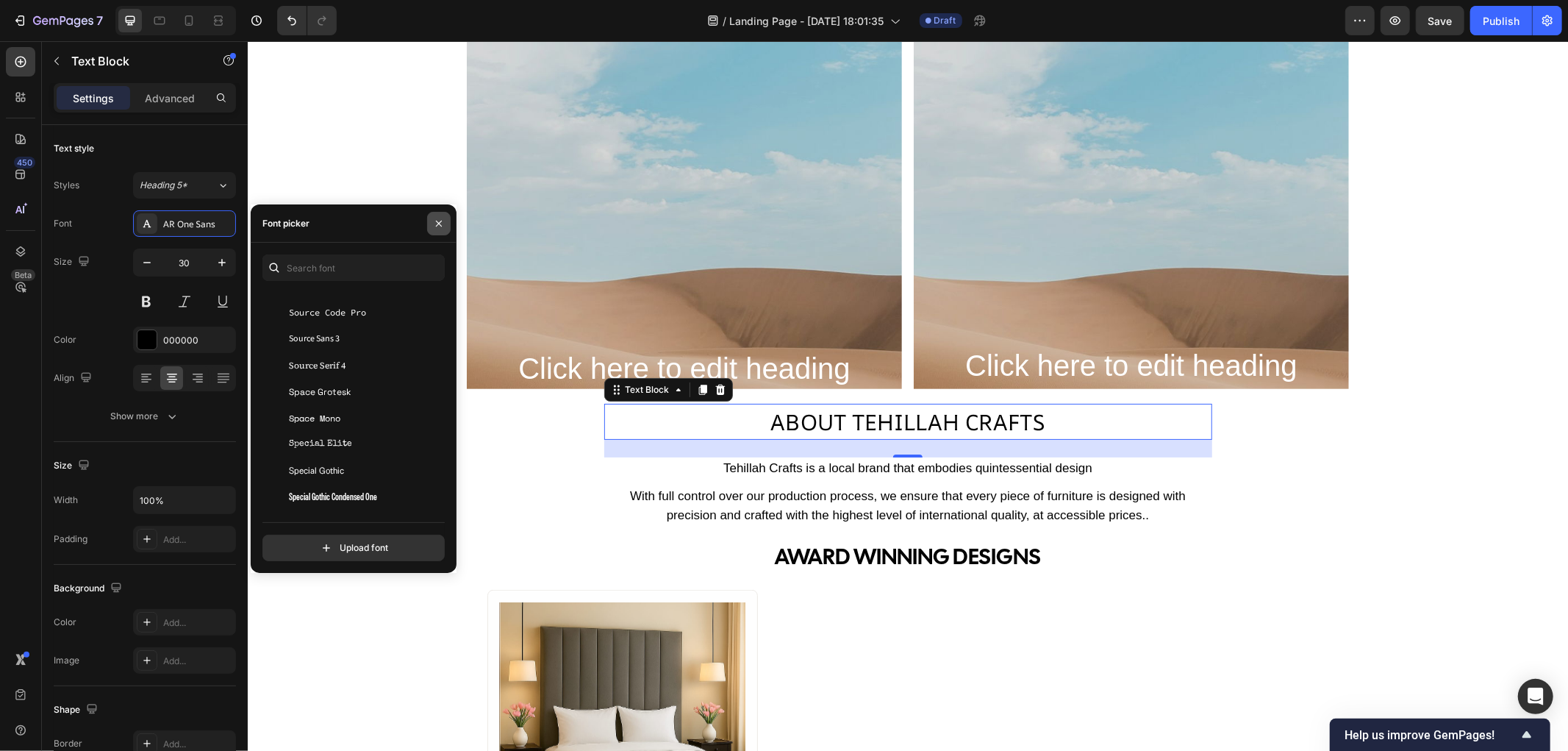
click at [436, 223] on icon "button" at bounding box center [438, 223] width 12 height 12
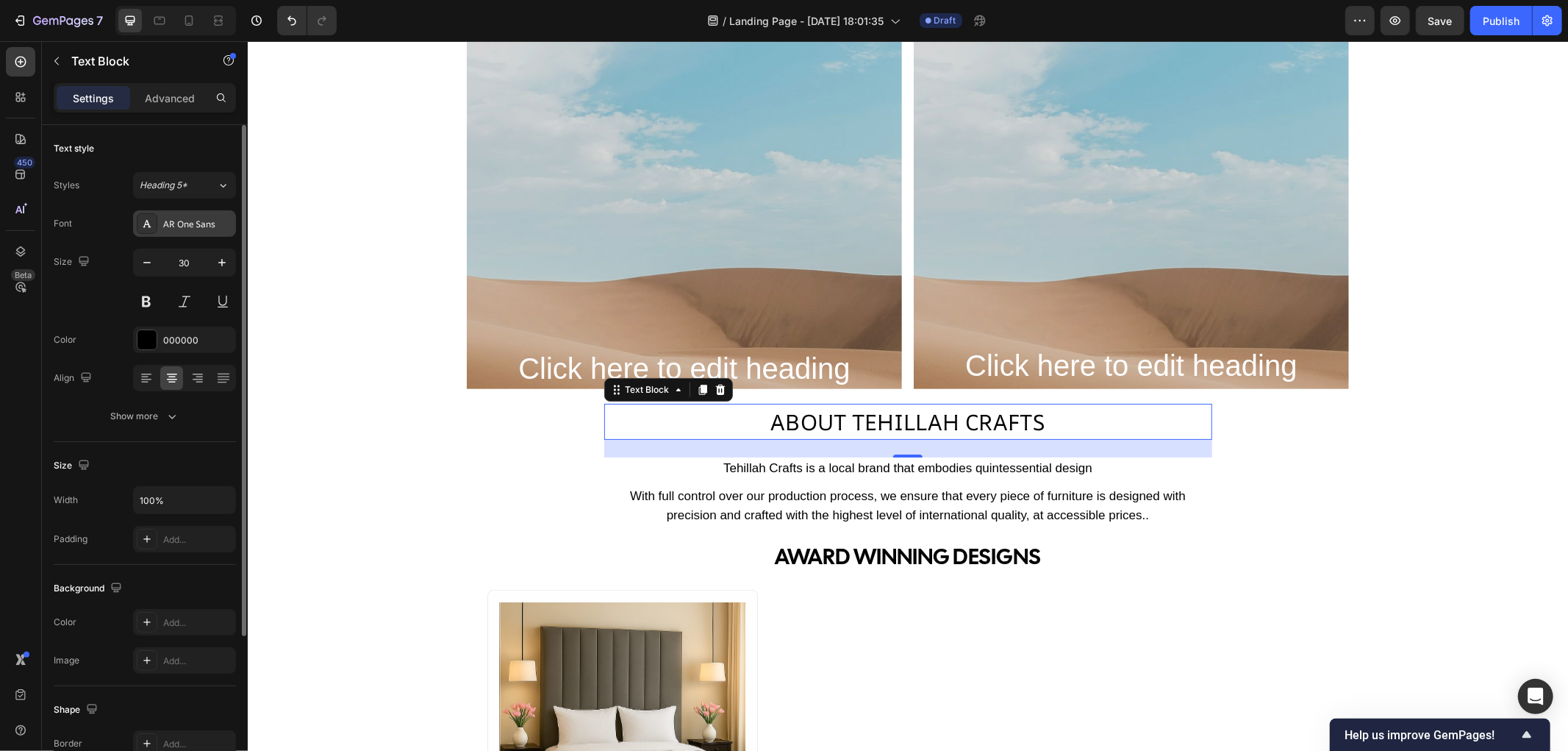
click at [215, 223] on div "AR One Sans" at bounding box center [198, 223] width 69 height 13
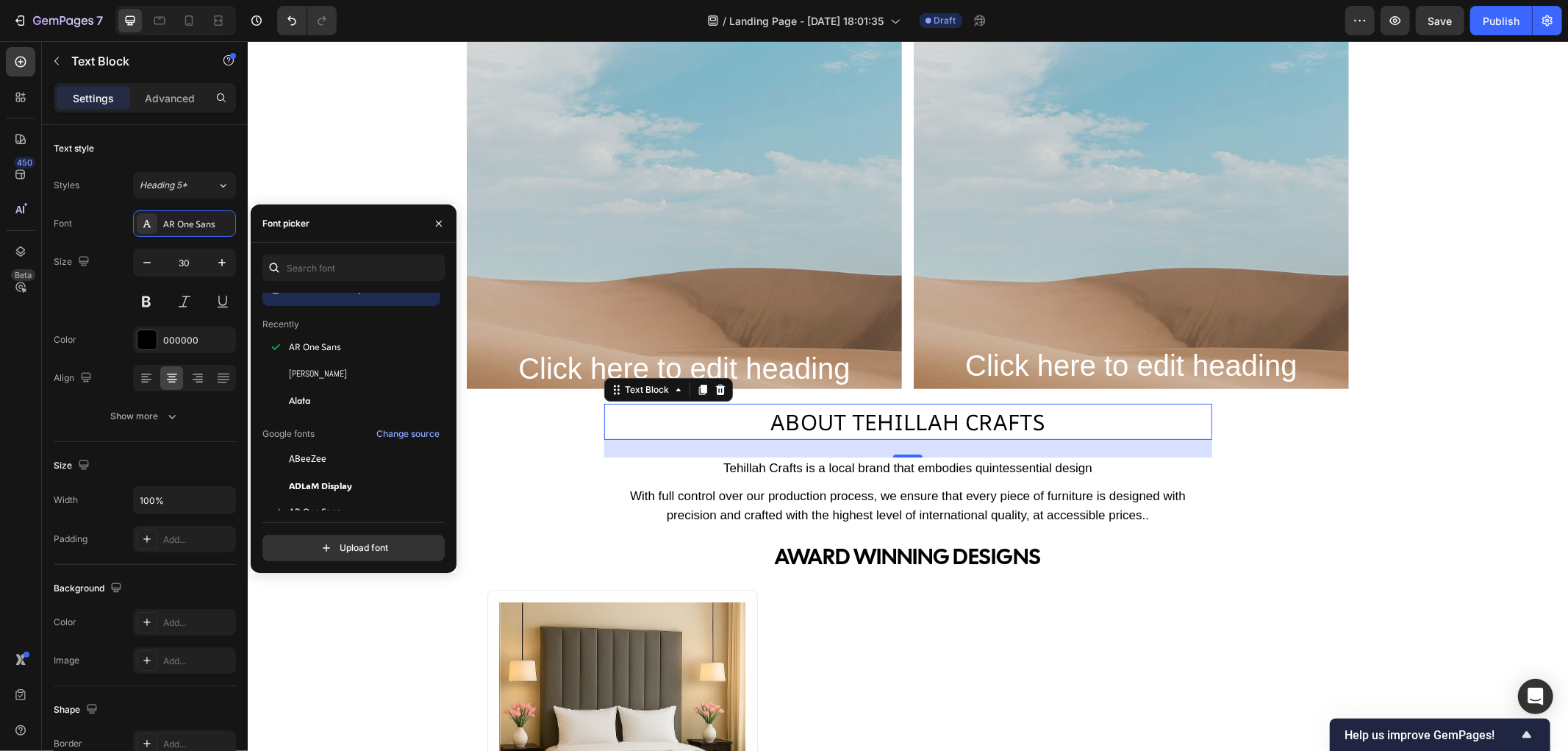
scroll to position [0, 0]
click at [402, 452] on div "Change source" at bounding box center [408, 450] width 63 height 13
click at [850, 495] on div "With full control over our production process, we ensure that every piece of fu…" at bounding box center [906, 504] width 608 height 41
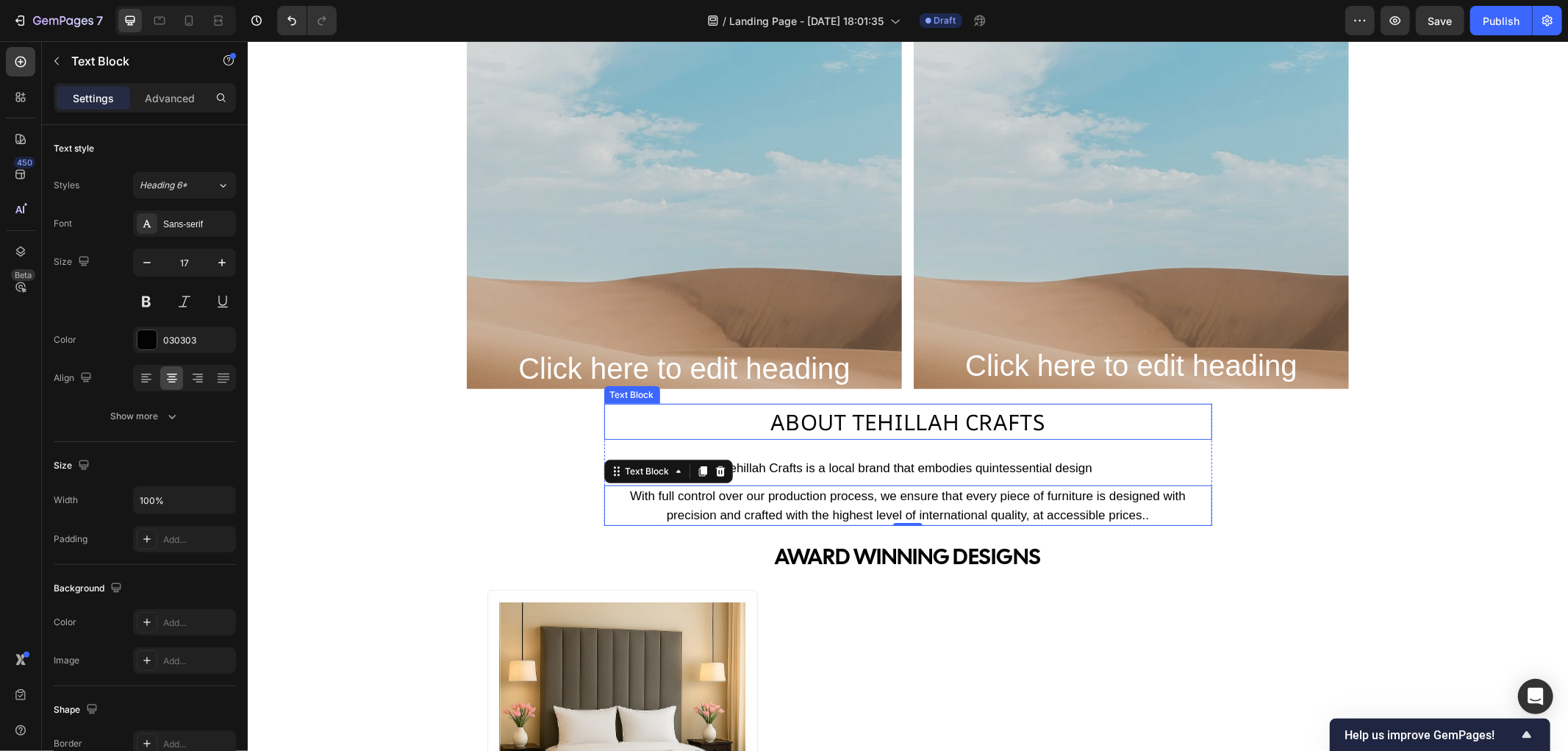
click at [902, 431] on p "ABOUT tehillah crafts" at bounding box center [907, 421] width 605 height 33
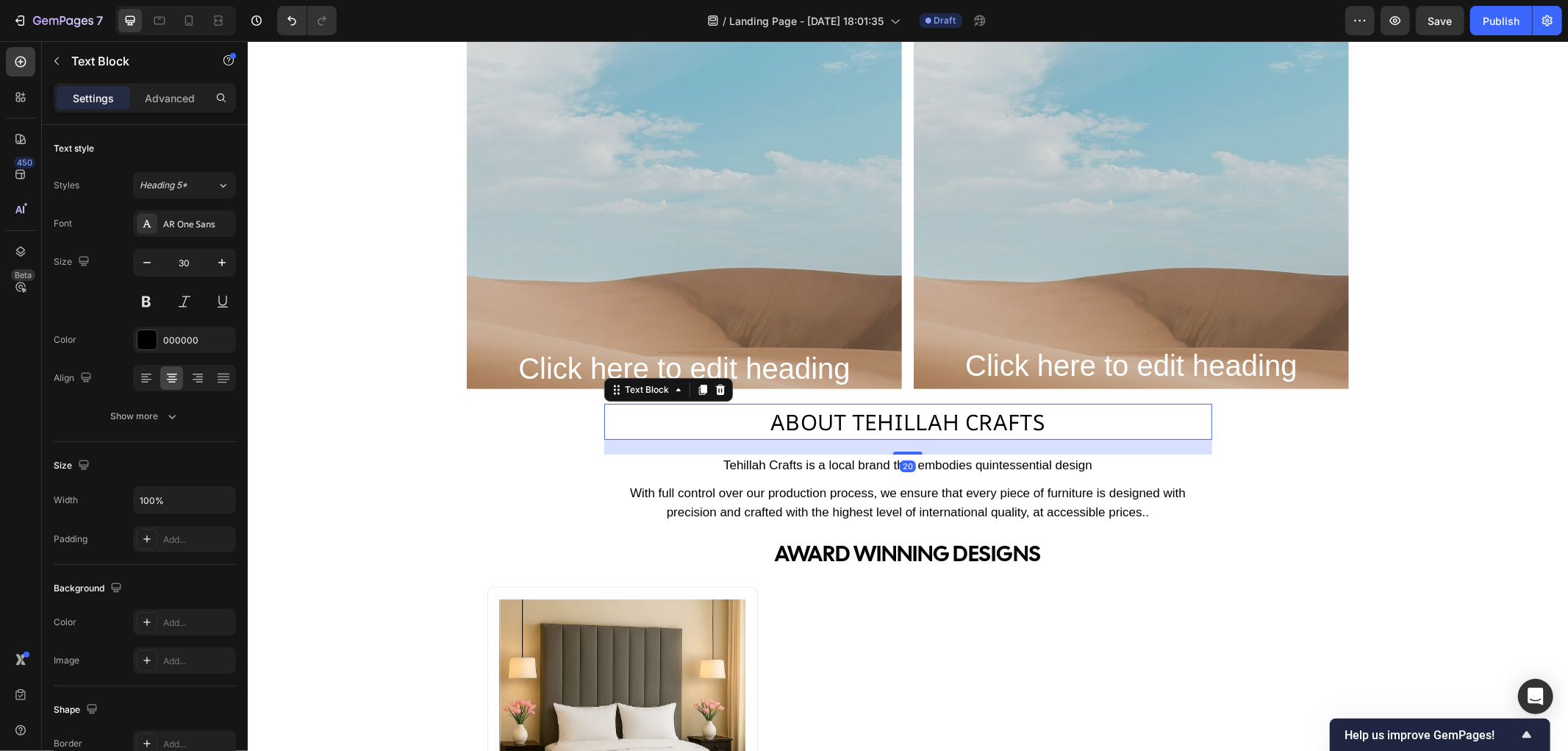
drag, startPoint x: 905, startPoint y: 452, endPoint x: 916, endPoint y: 450, distance: 11.2
click at [916, 438] on div "20" at bounding box center [906, 438] width 608 height 0
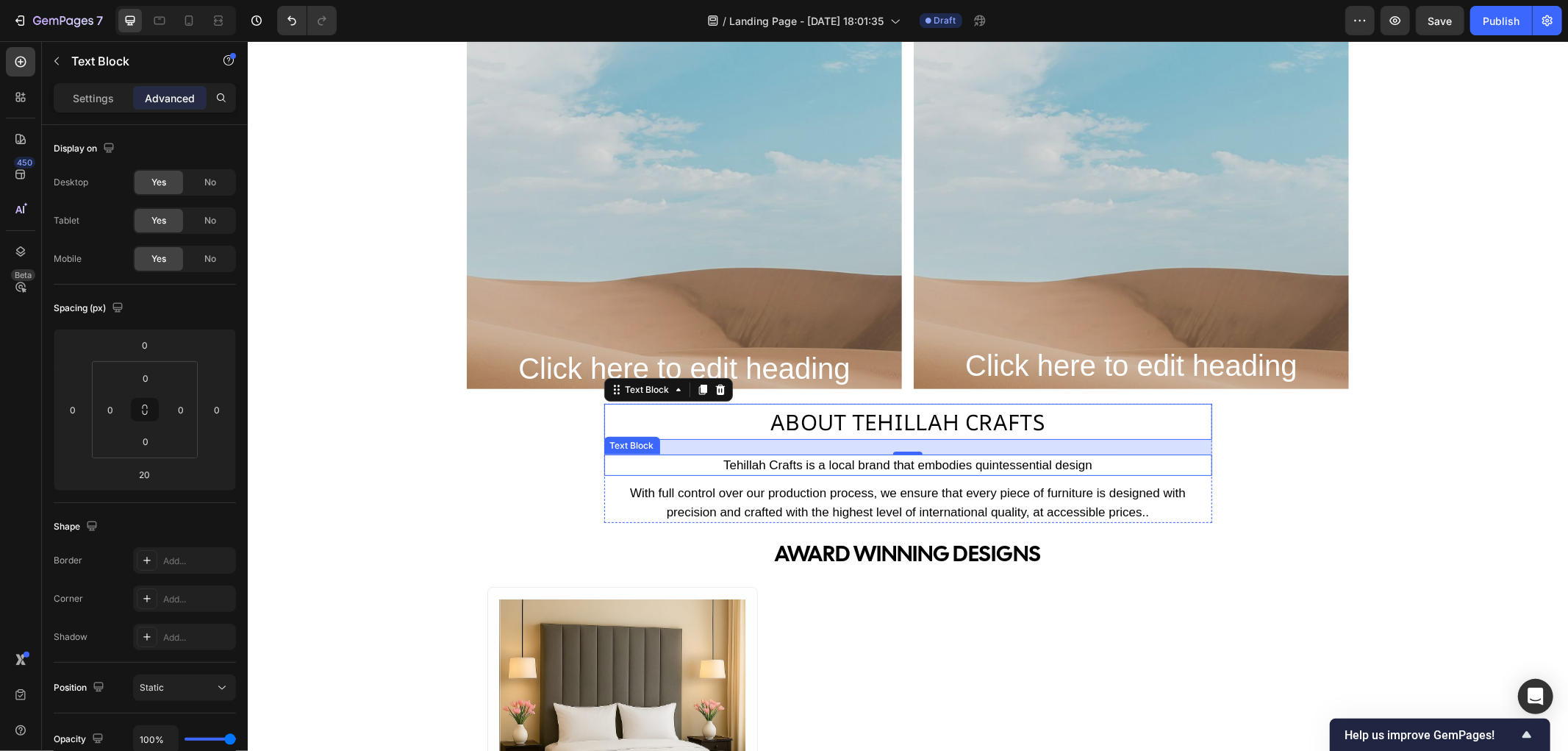
click at [669, 467] on p "Tehillah Crafts is a local brand that embodies quintessential design" at bounding box center [907, 464] width 605 height 19
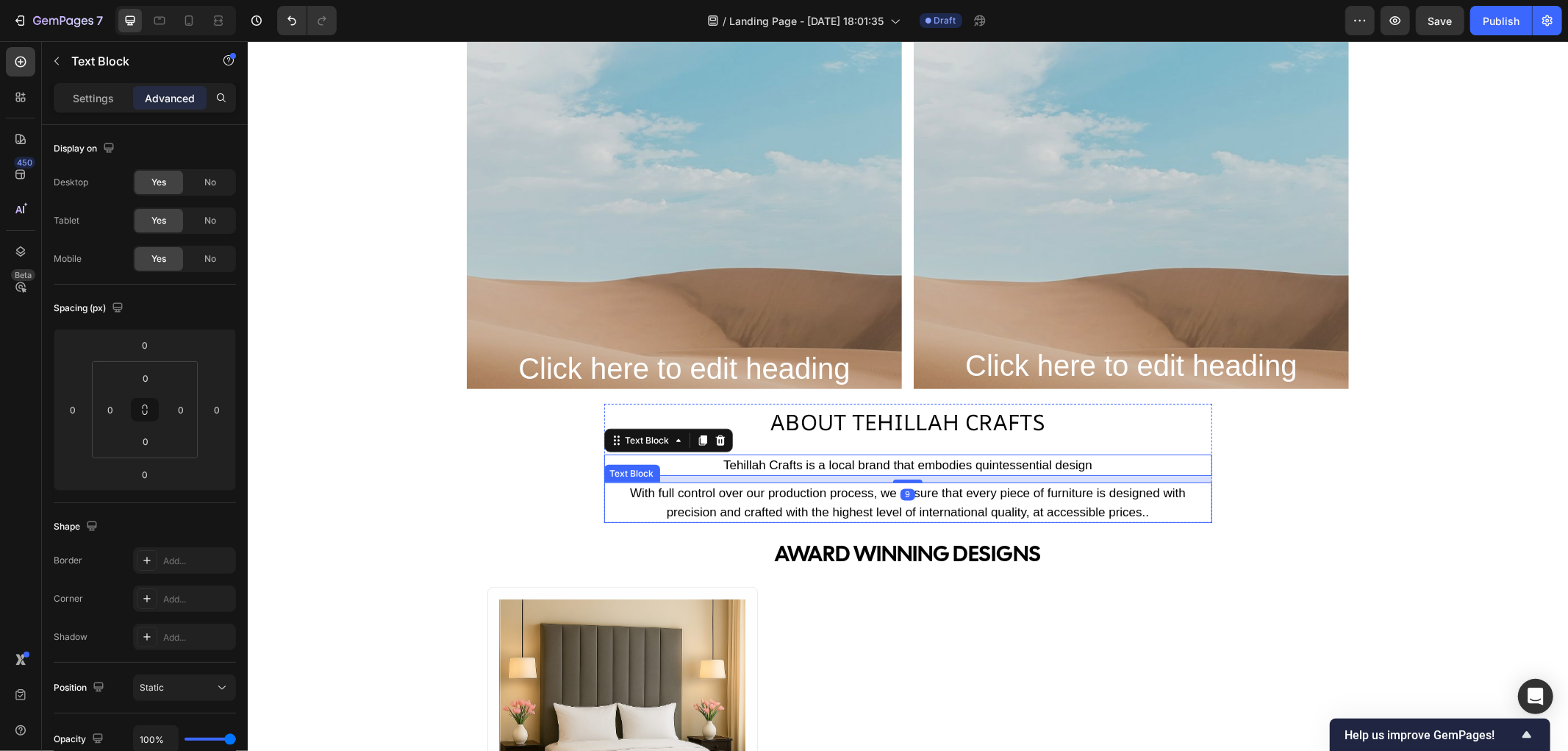
click at [603, 498] on div "With full control over our production process, we ensure that every piece of fu…" at bounding box center [906, 501] width 608 height 41
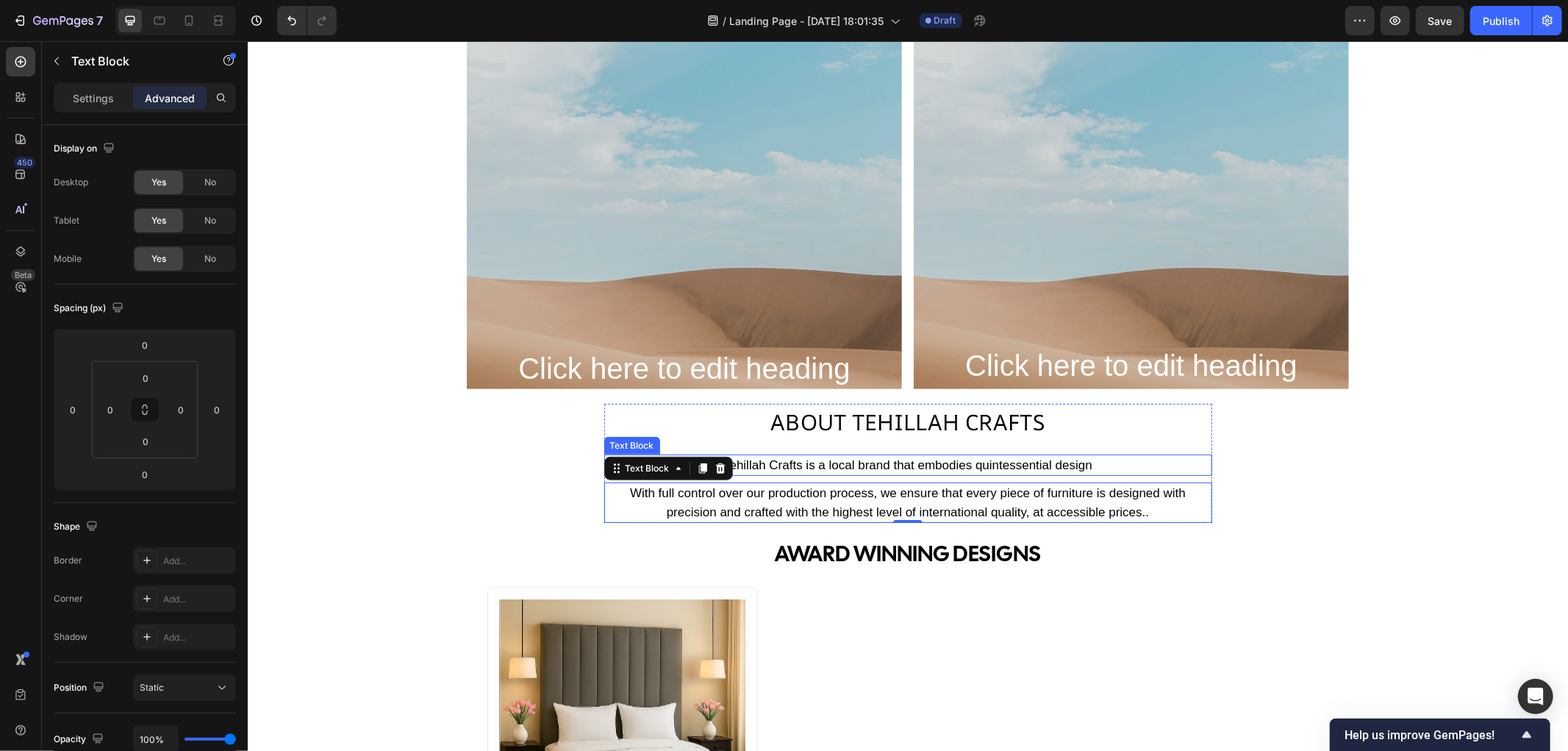
click at [903, 467] on p "Tehillah Crafts is a local brand that embodies quintessential design" at bounding box center [907, 464] width 605 height 19
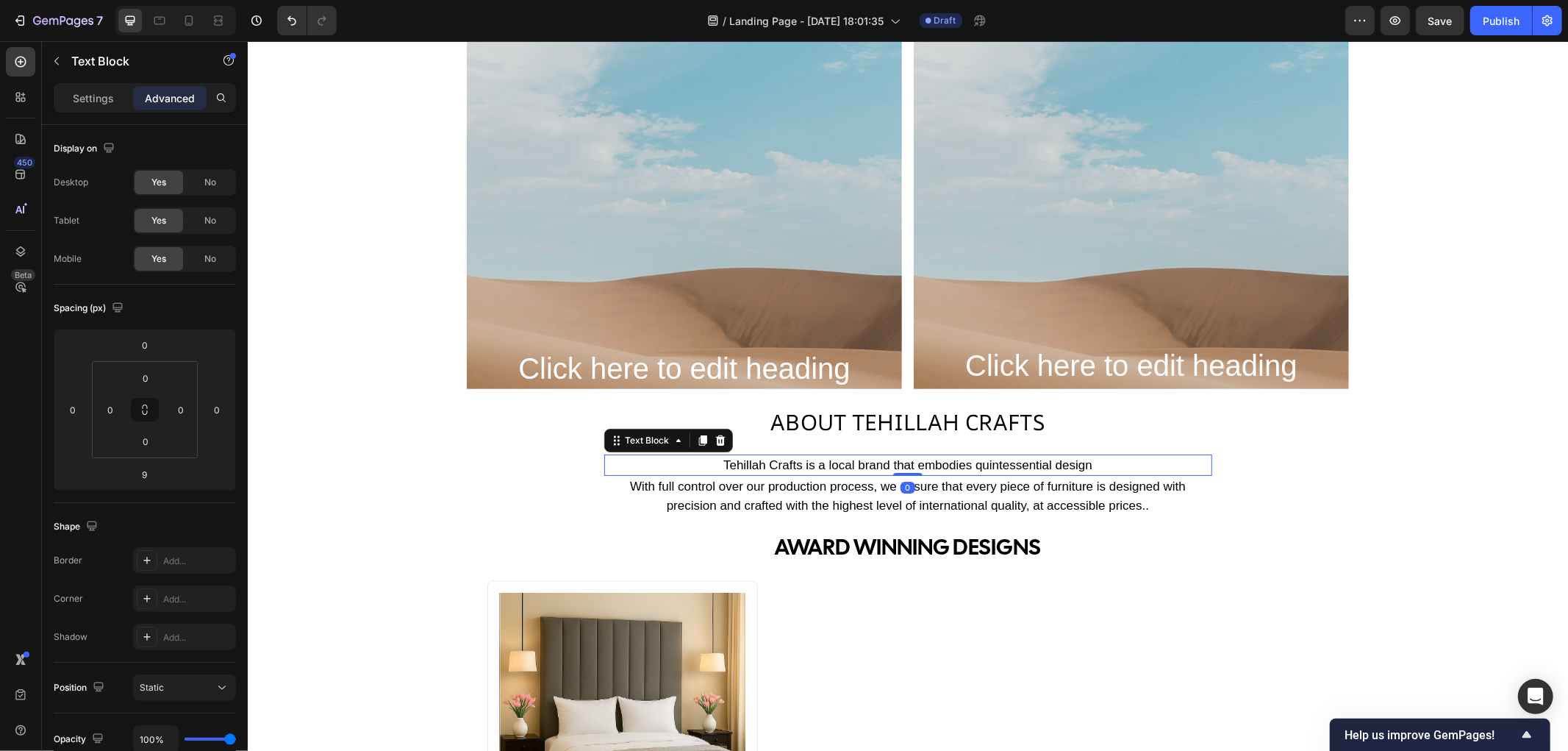
click at [906, 468] on div "Tehillah Crafts is a local brand that embodies quintessential design Text Block…" at bounding box center [906, 464] width 608 height 22
type input "0"
click at [879, 424] on p "ABOUT tehillah crafts" at bounding box center [907, 421] width 605 height 33
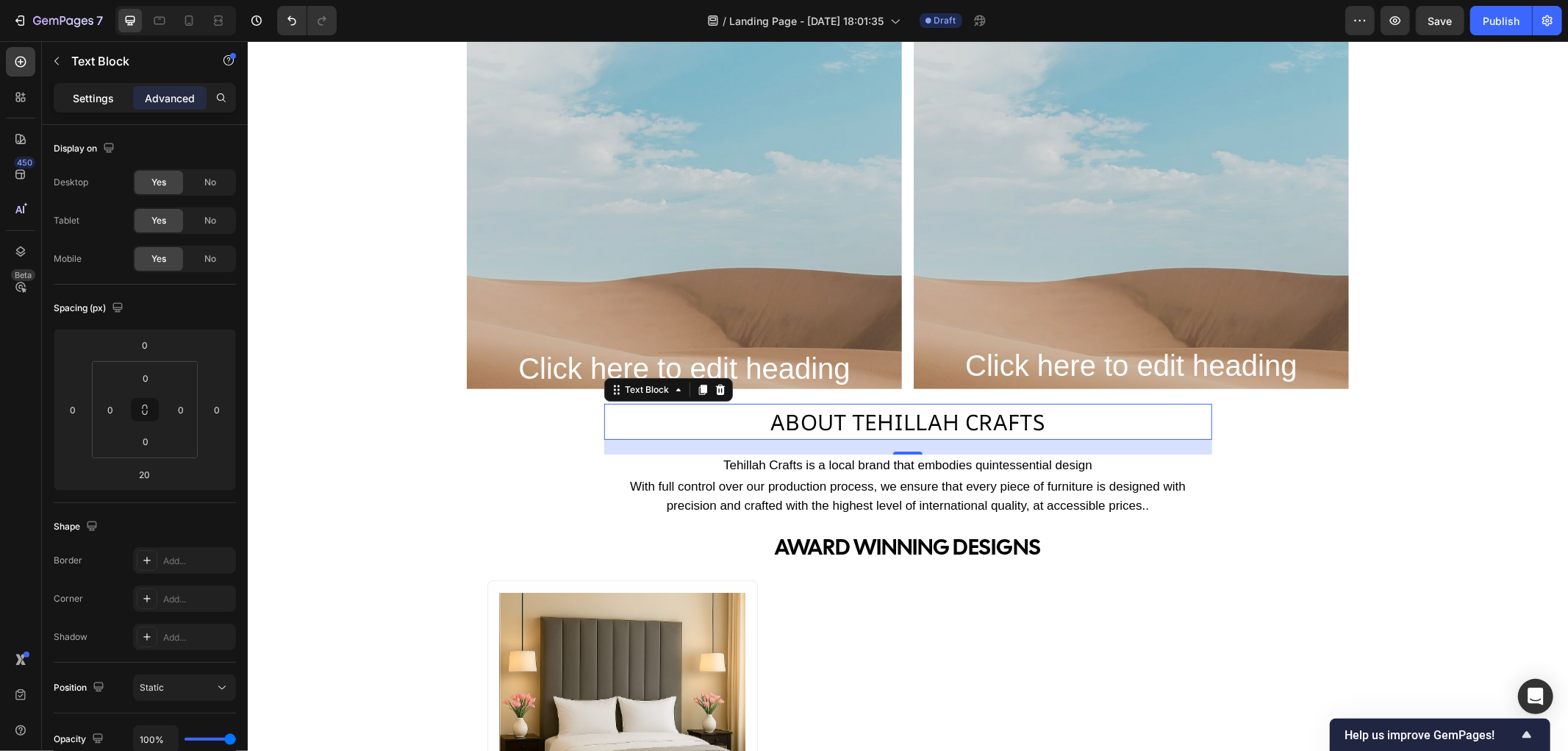
click at [91, 92] on p "Settings" at bounding box center [92, 98] width 41 height 16
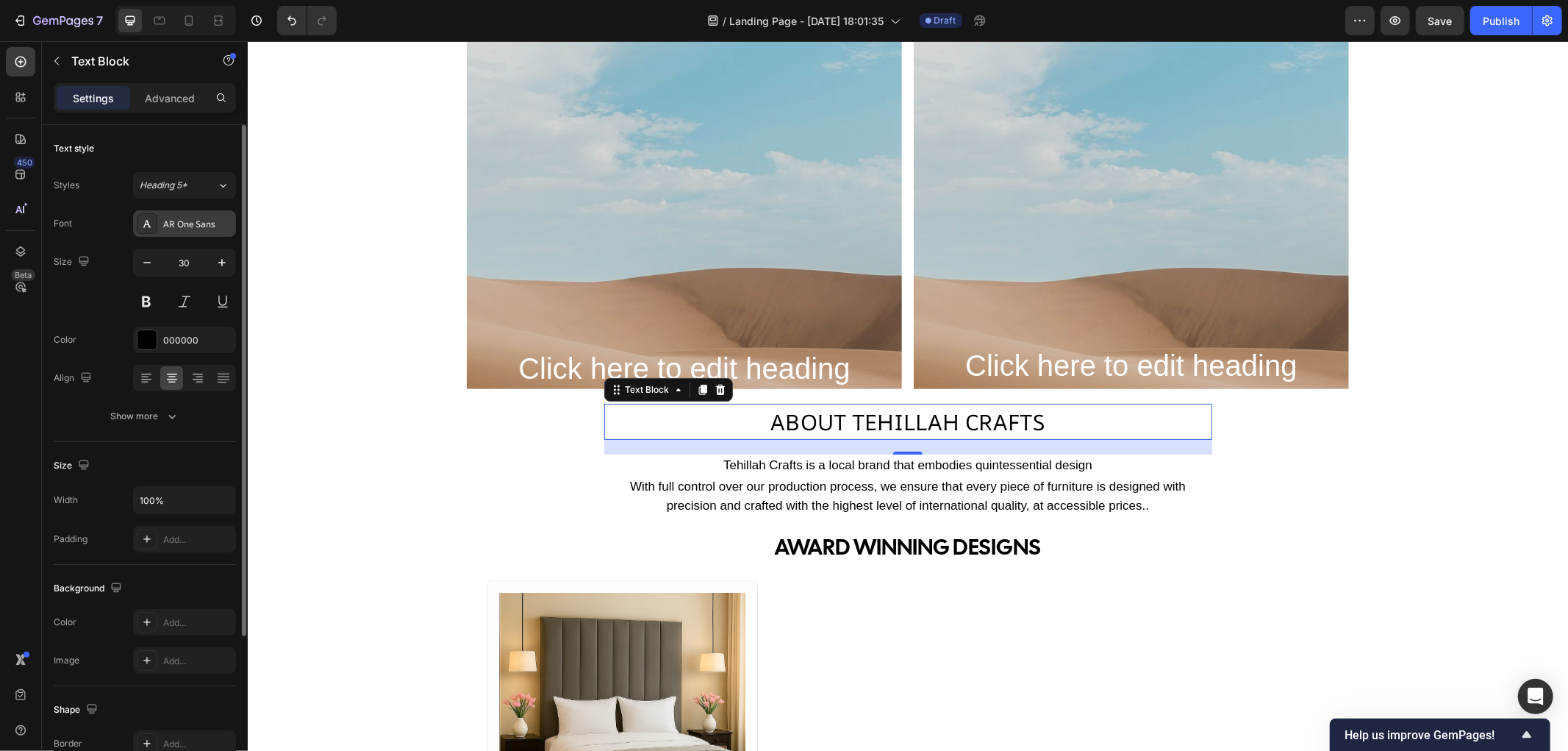
click at [193, 223] on div "AR One Sans" at bounding box center [198, 223] width 69 height 13
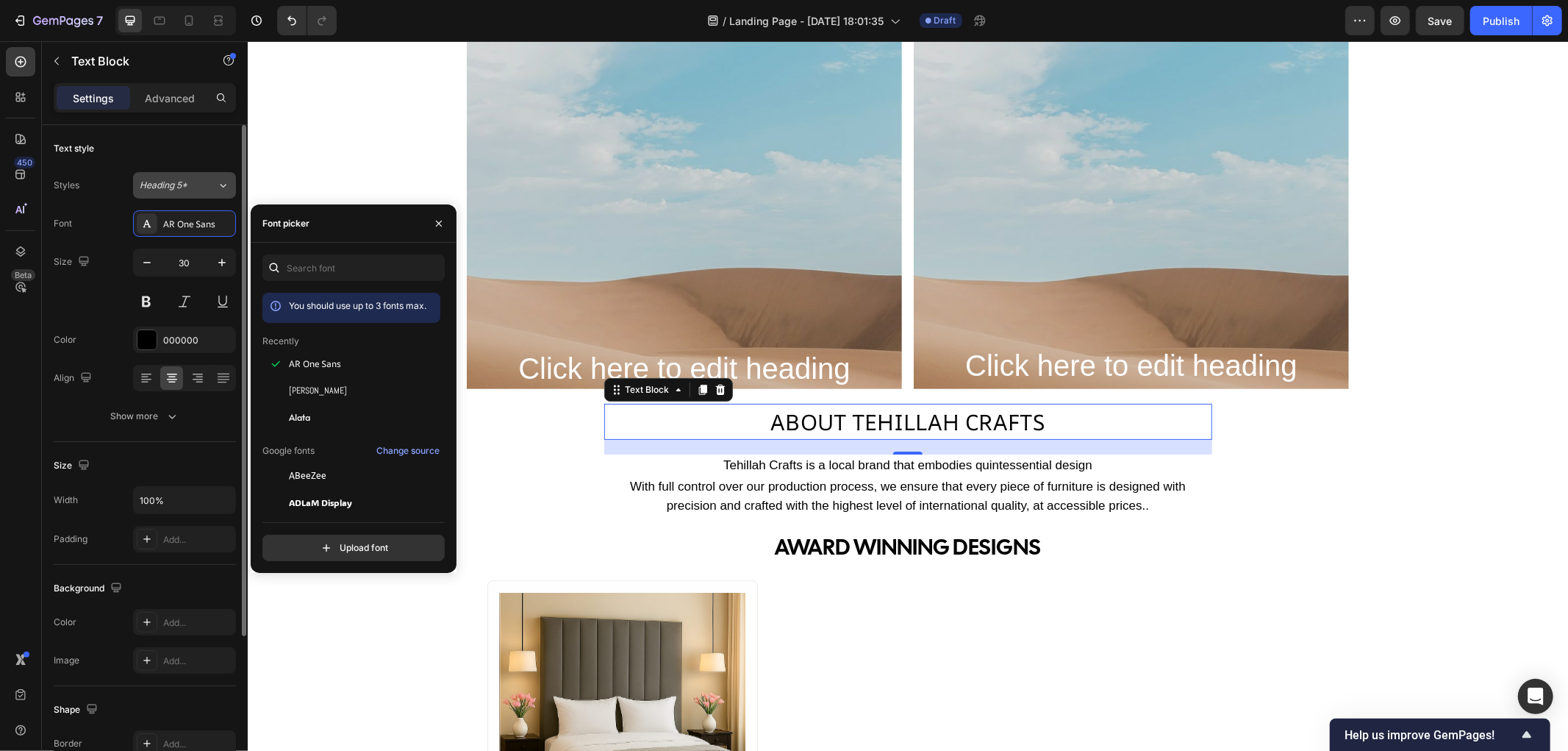
click at [223, 188] on icon at bounding box center [223, 185] width 13 height 15
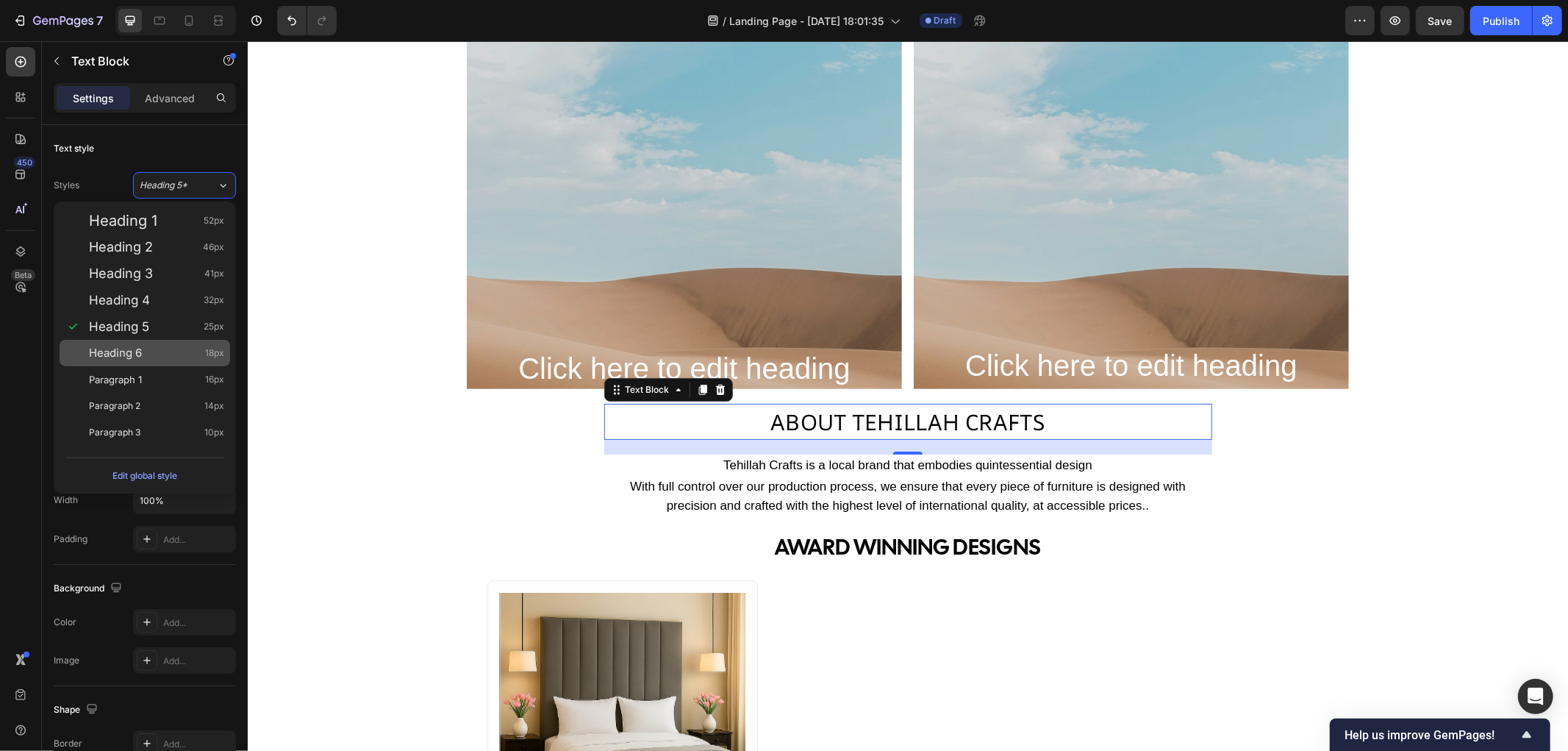
click at [162, 358] on div "Heading 6 18px" at bounding box center [157, 352] width 135 height 15
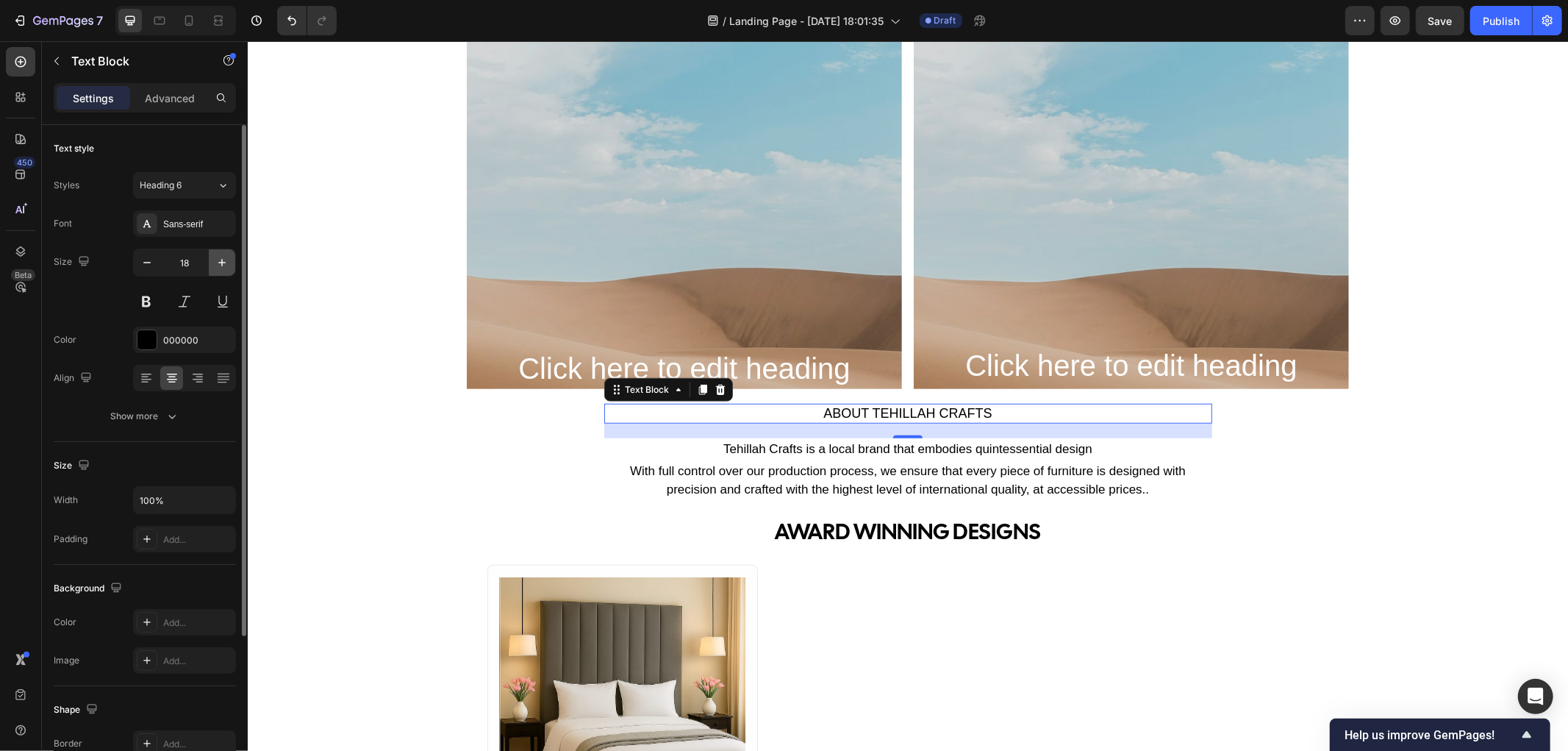
click at [219, 266] on icon "button" at bounding box center [221, 262] width 15 height 15
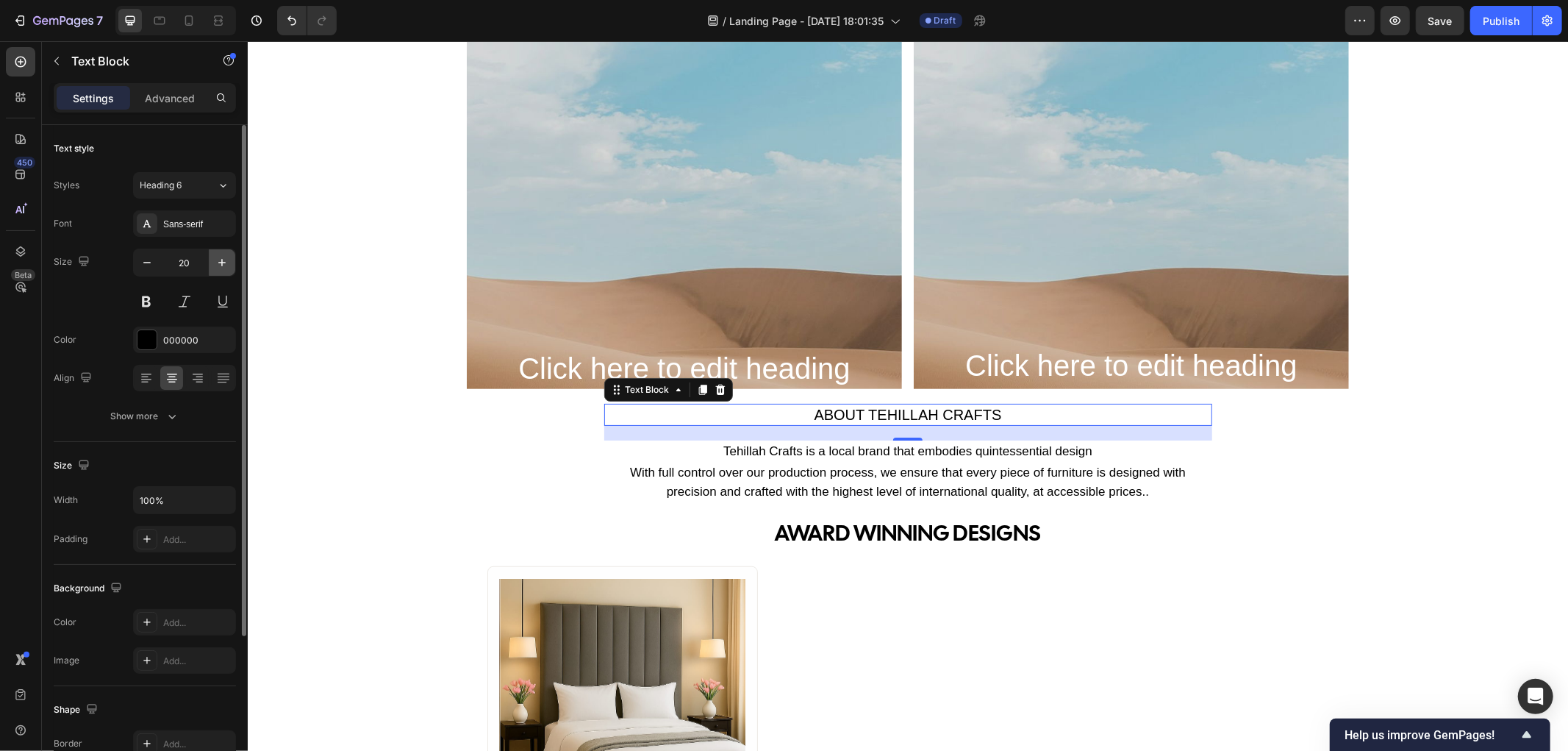
click at [219, 266] on icon "button" at bounding box center [221, 262] width 15 height 15
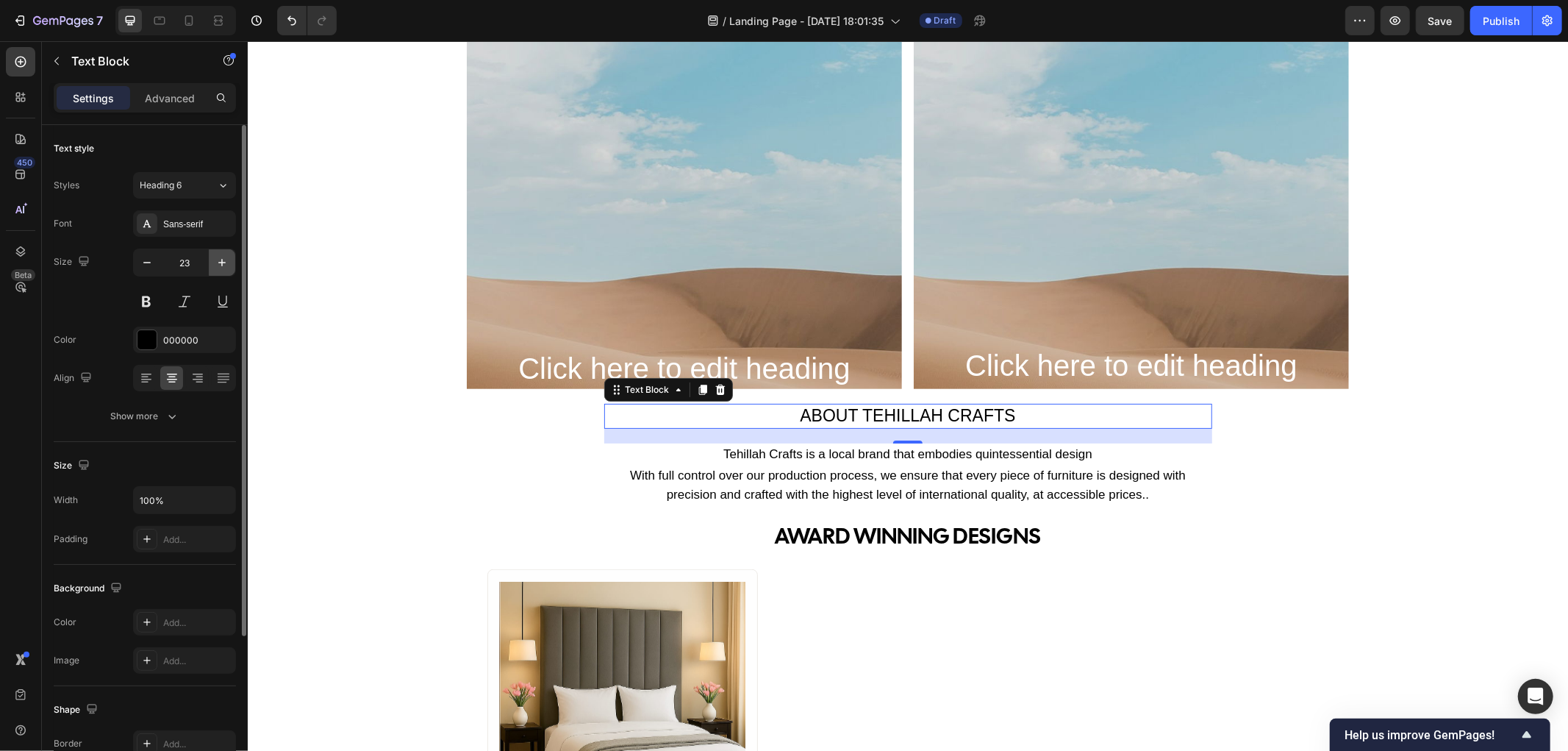
click at [219, 266] on icon "button" at bounding box center [221, 262] width 15 height 15
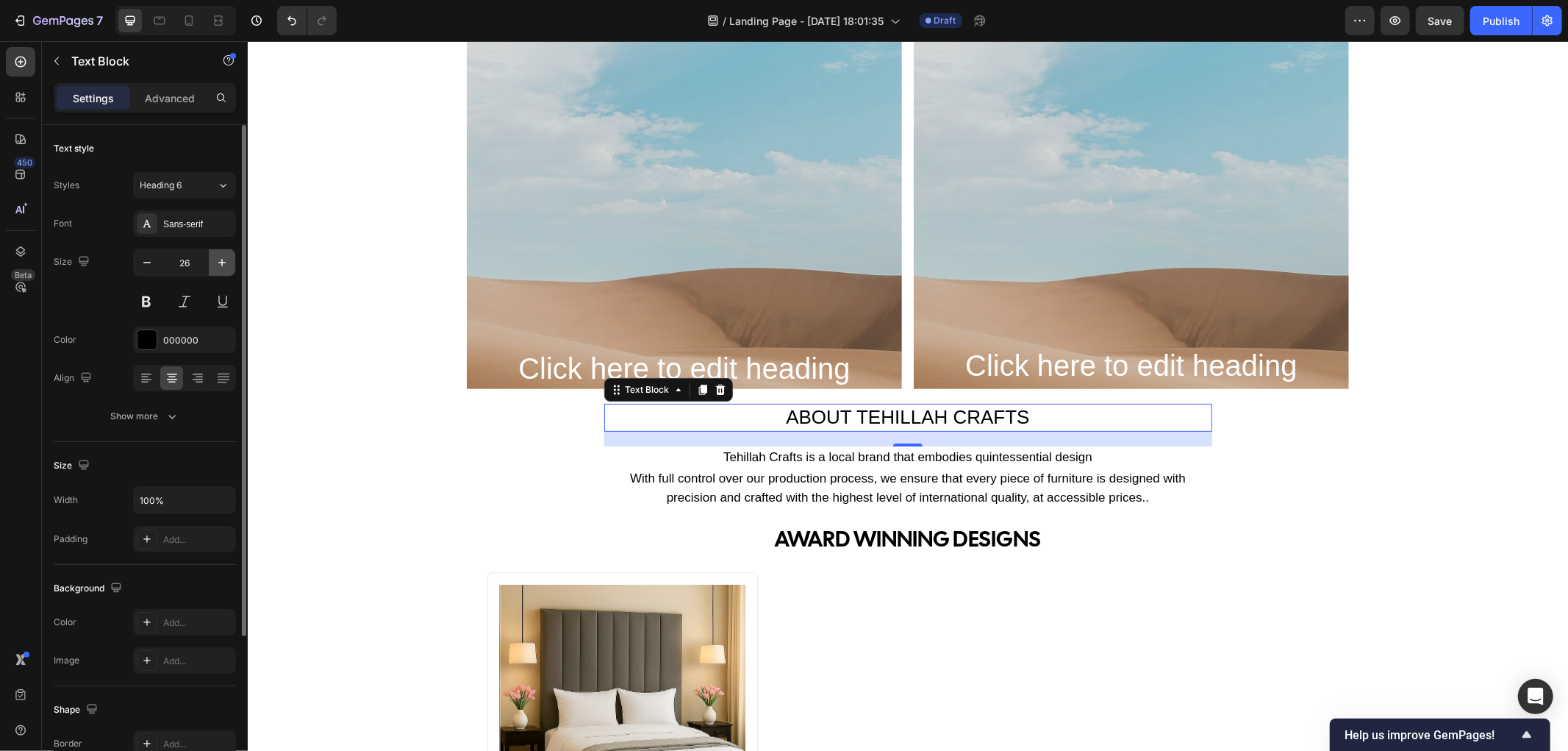
click at [219, 266] on icon "button" at bounding box center [221, 262] width 15 height 15
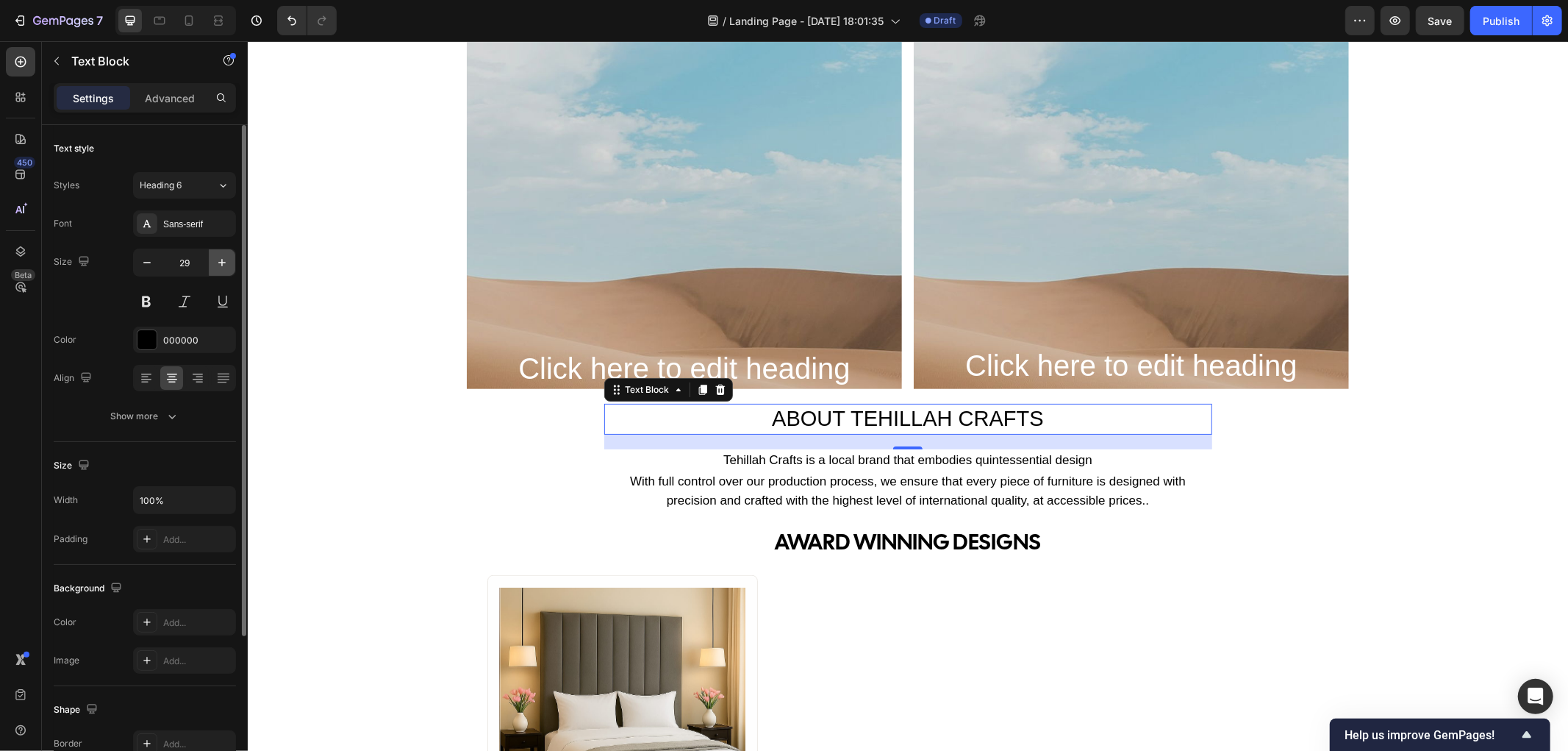
click at [219, 266] on icon "button" at bounding box center [221, 262] width 15 height 15
type input "30"
click at [144, 300] on button at bounding box center [146, 301] width 27 height 27
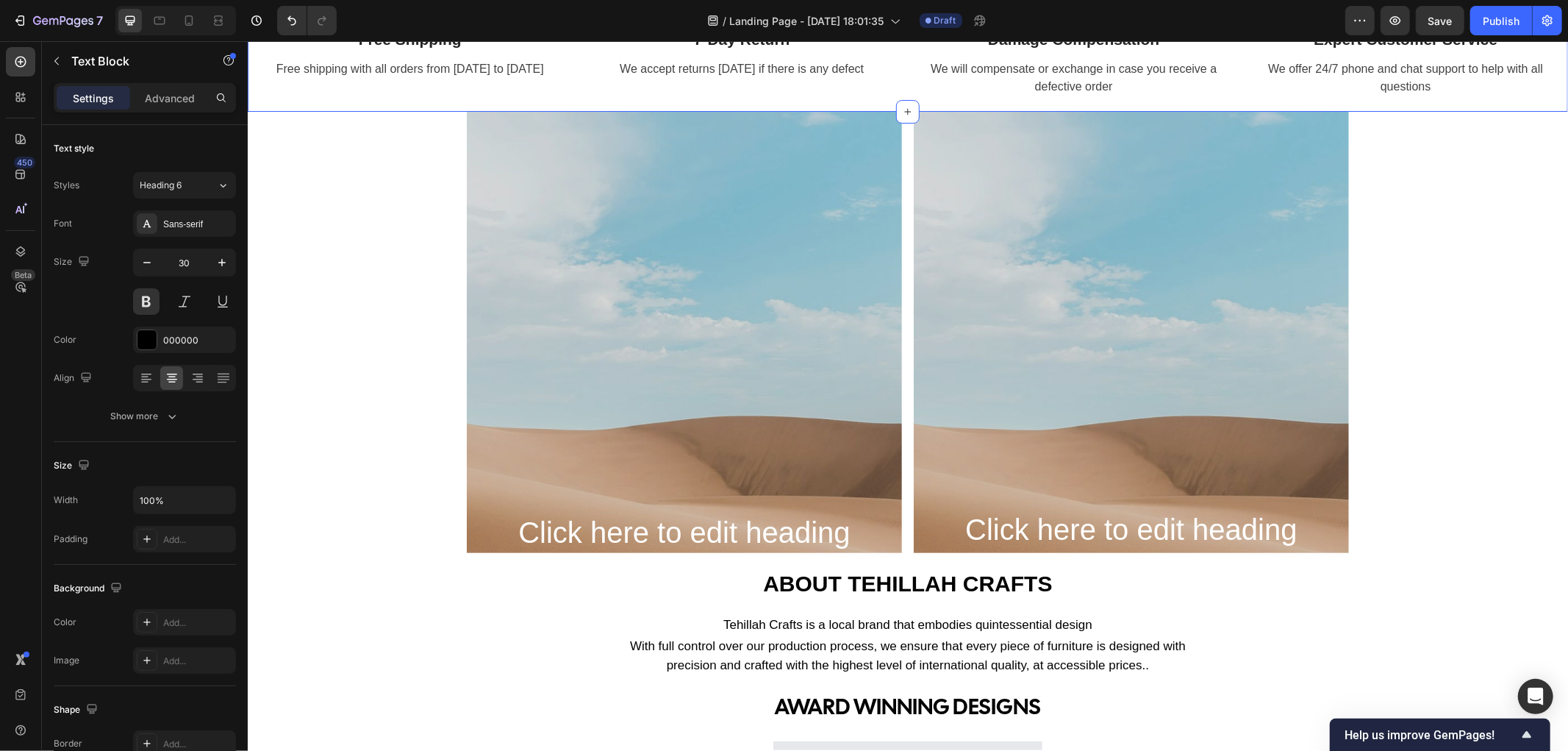
scroll to position [816, 0]
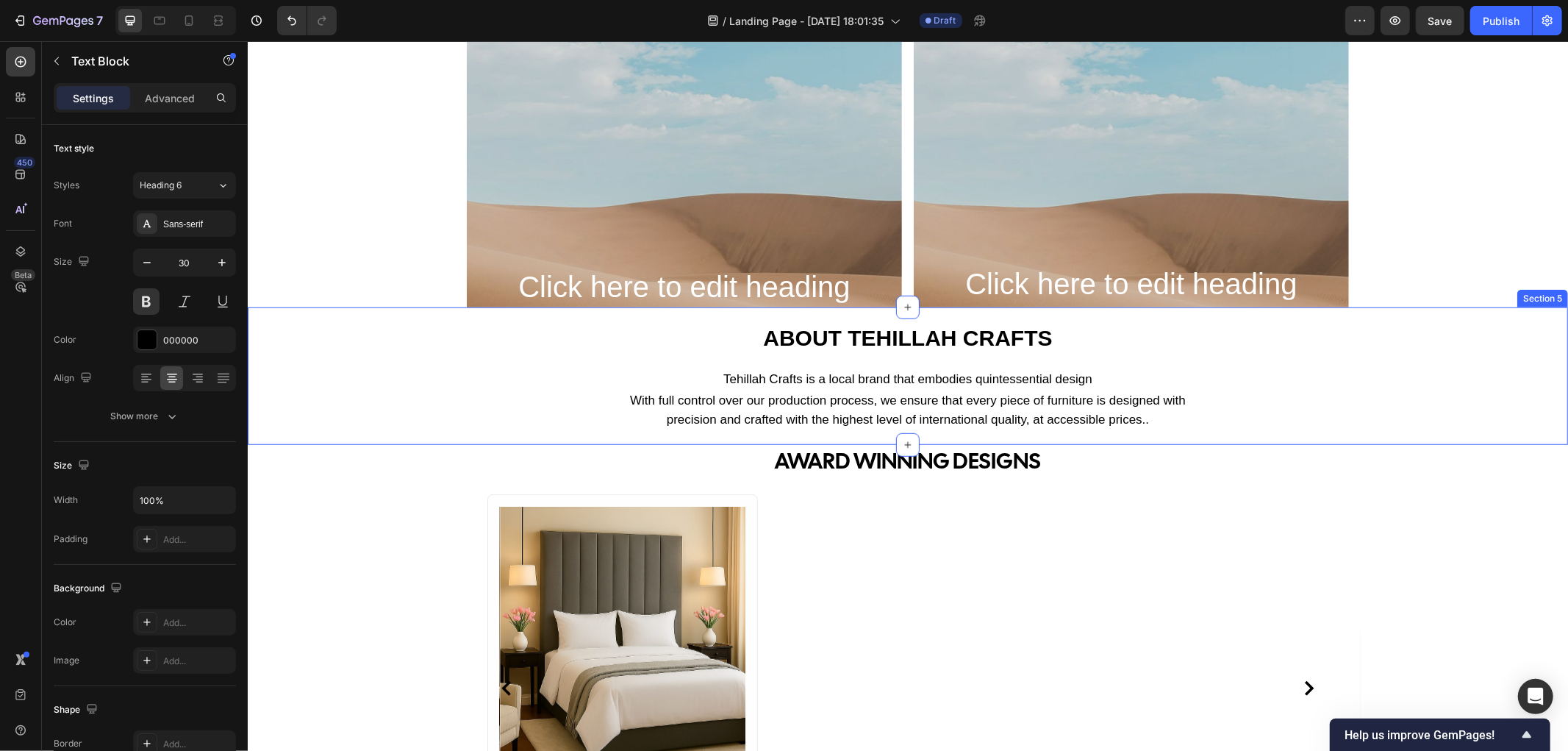
click at [1205, 321] on div "ABOUT tehillah crafts Text Block Tehillah Crafts is a local brand that embodies…" at bounding box center [906, 376] width 1320 height 109
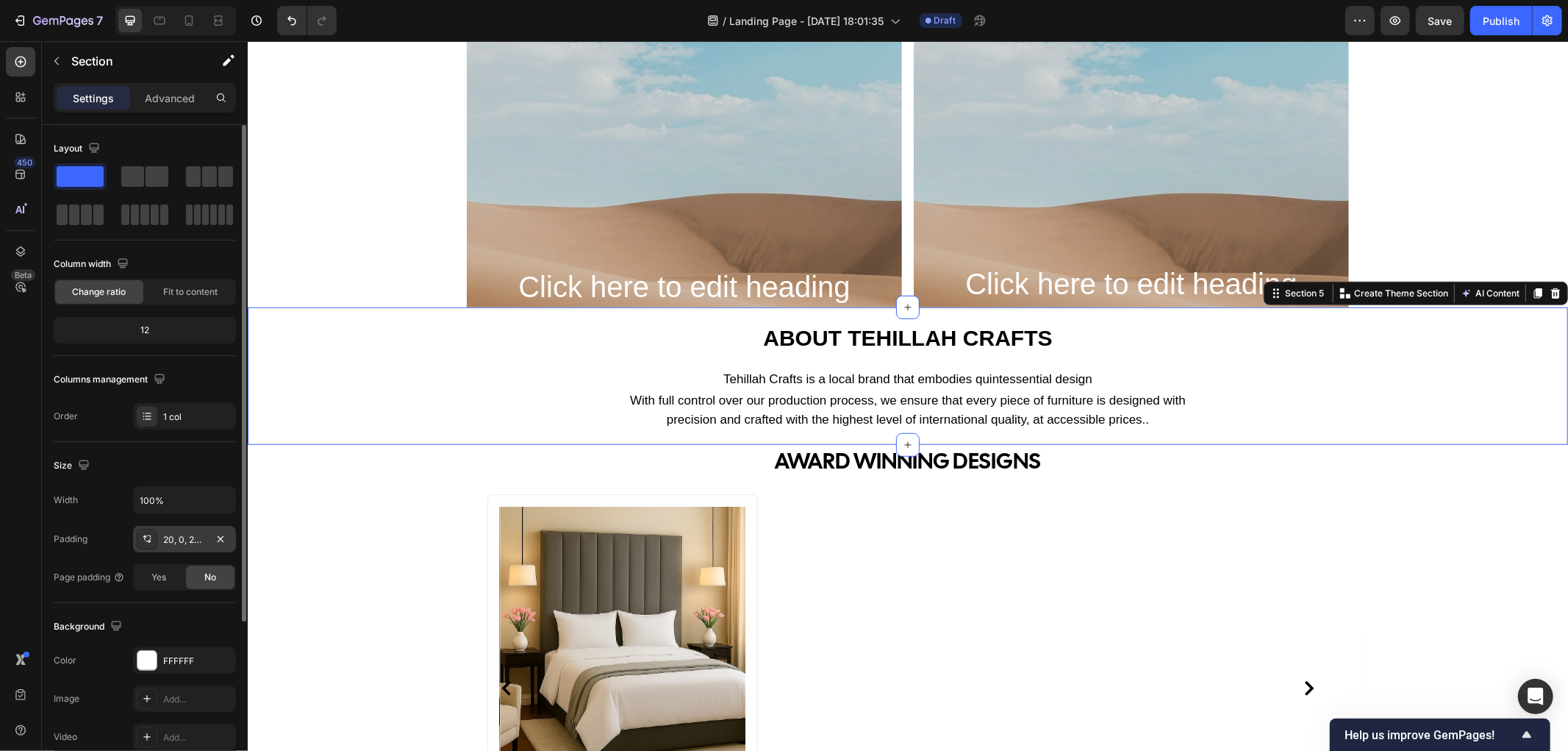
click at [183, 539] on div "20, 0, 20, 0" at bounding box center [184, 539] width 43 height 13
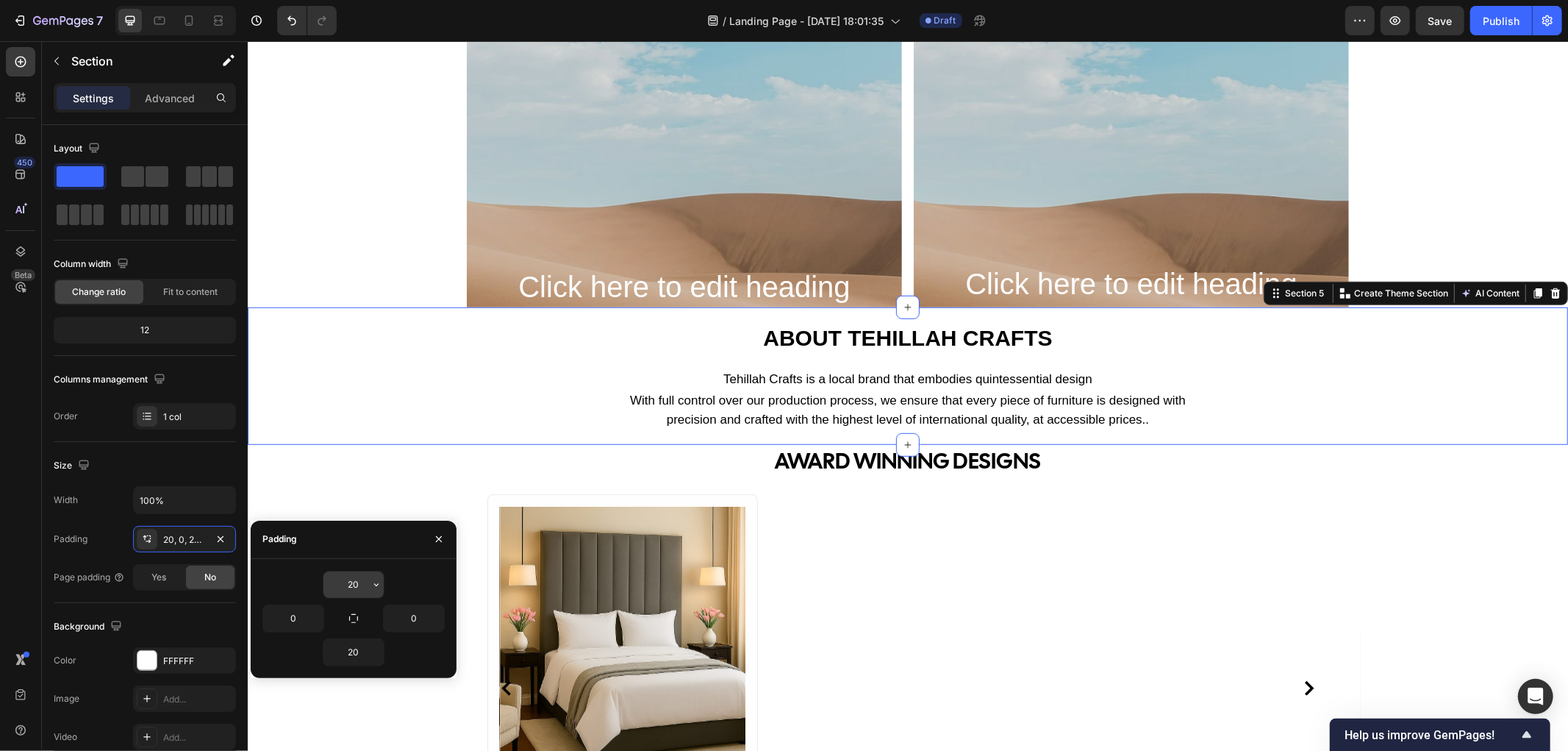
click at [363, 580] on input "20" at bounding box center [353, 584] width 60 height 27
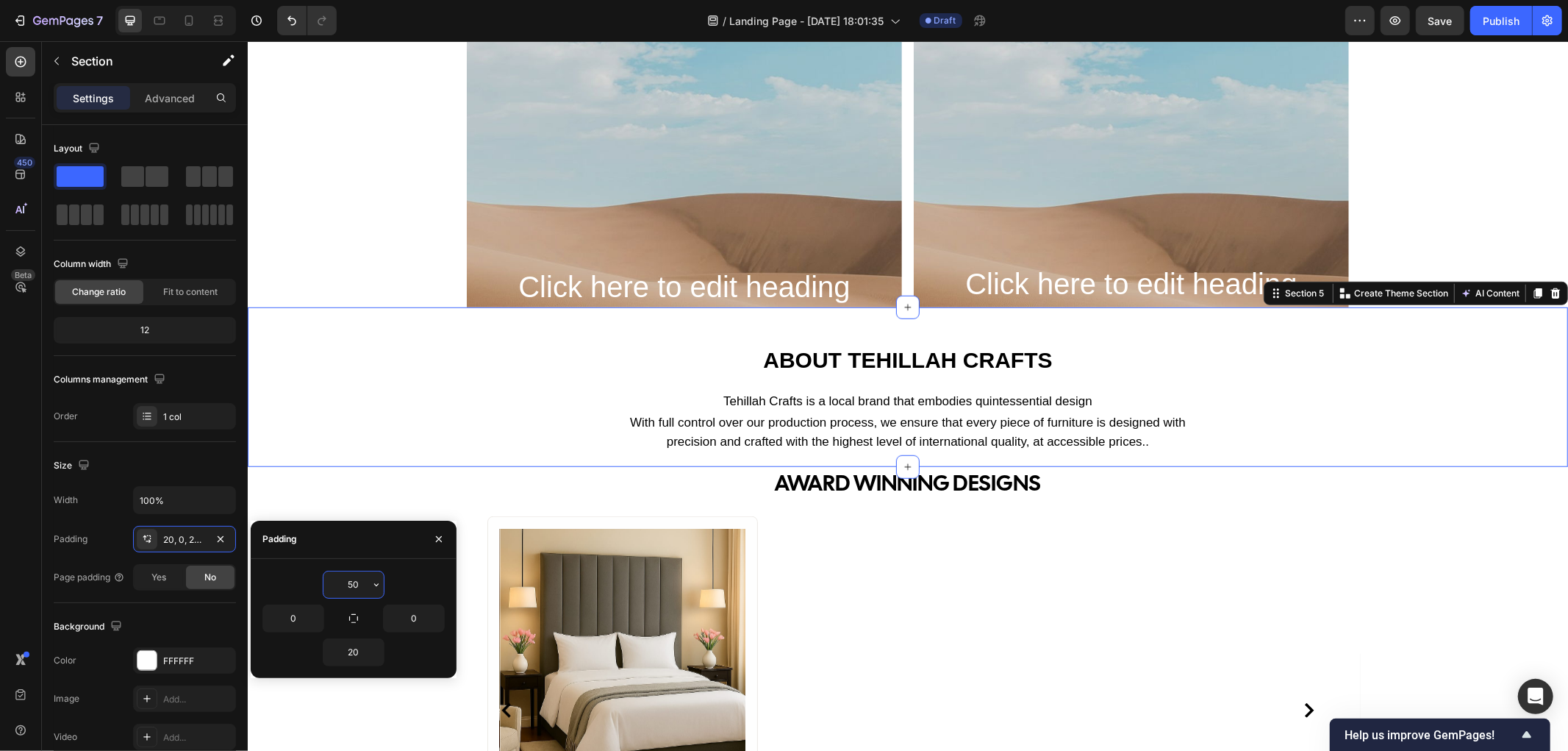
drag, startPoint x: 366, startPoint y: 578, endPoint x: 334, endPoint y: 585, distance: 32.8
click at [334, 585] on input "50" at bounding box center [353, 584] width 60 height 27
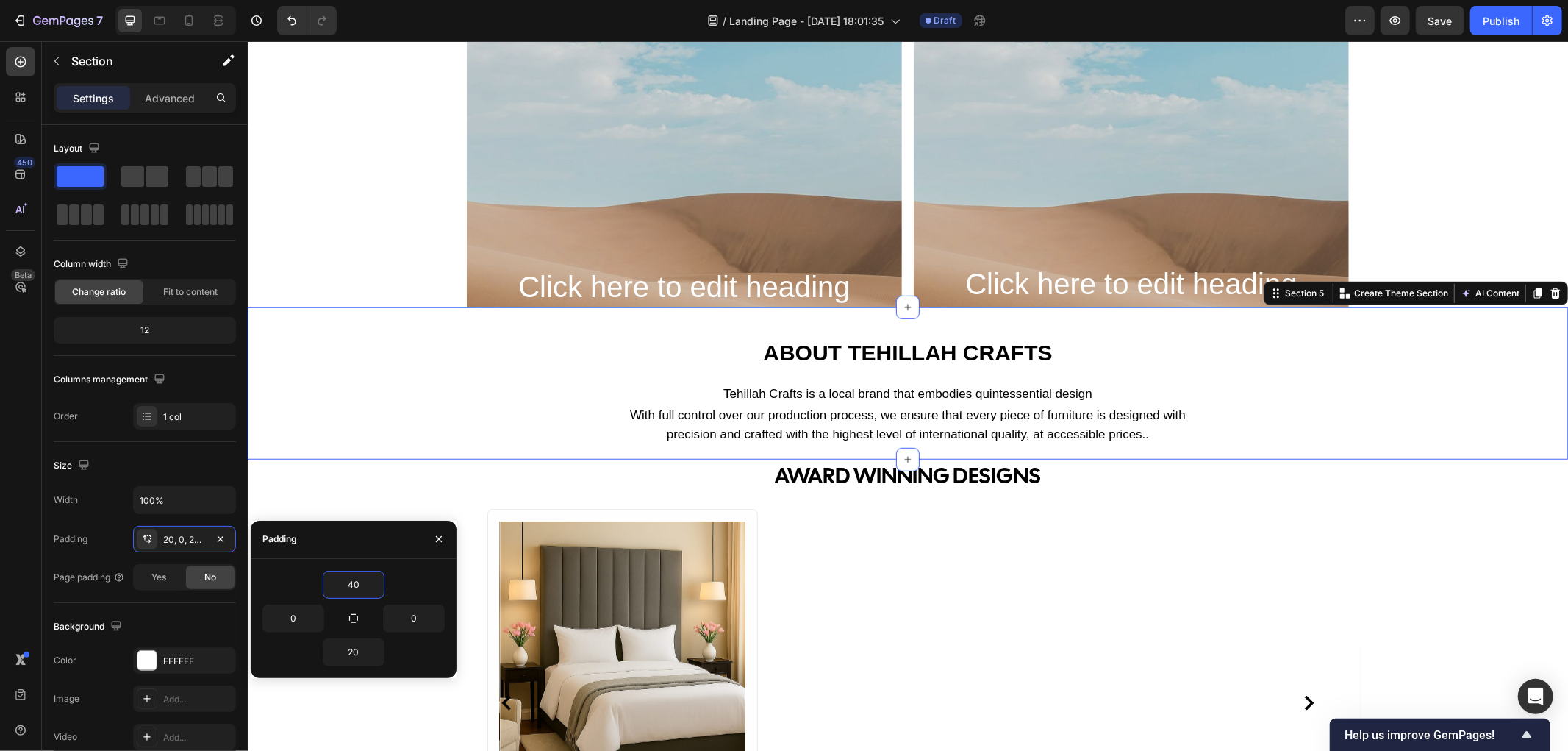
type input "40"
click at [556, 419] on div "ABOUT tehillah crafts Text Block Tehillah Crafts is a local brand that embodies…" at bounding box center [906, 391] width 1320 height 109
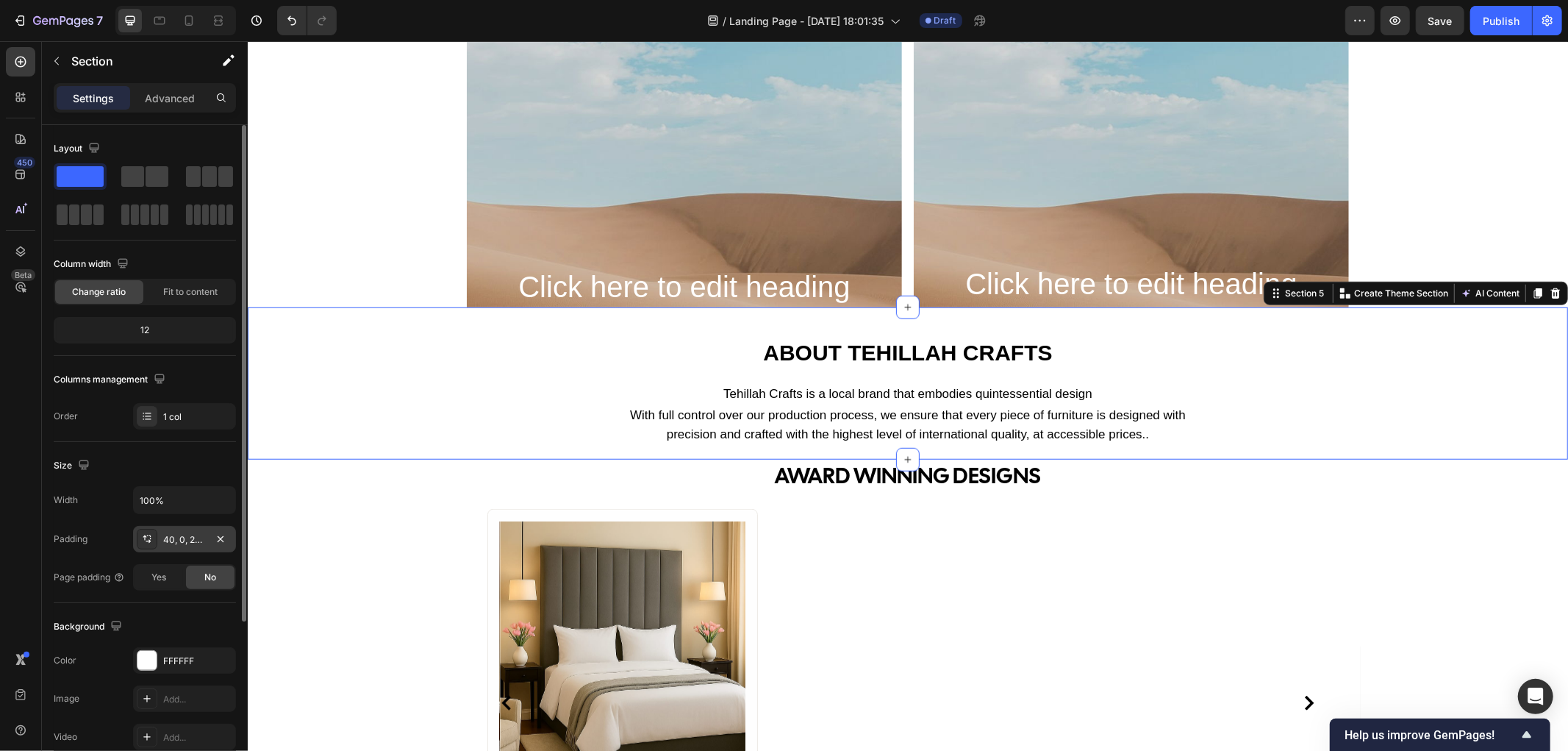
drag, startPoint x: 180, startPoint y: 535, endPoint x: 221, endPoint y: 606, distance: 82.0
click at [179, 535] on div "40, 0, 20, 0" at bounding box center [198, 539] width 69 height 13
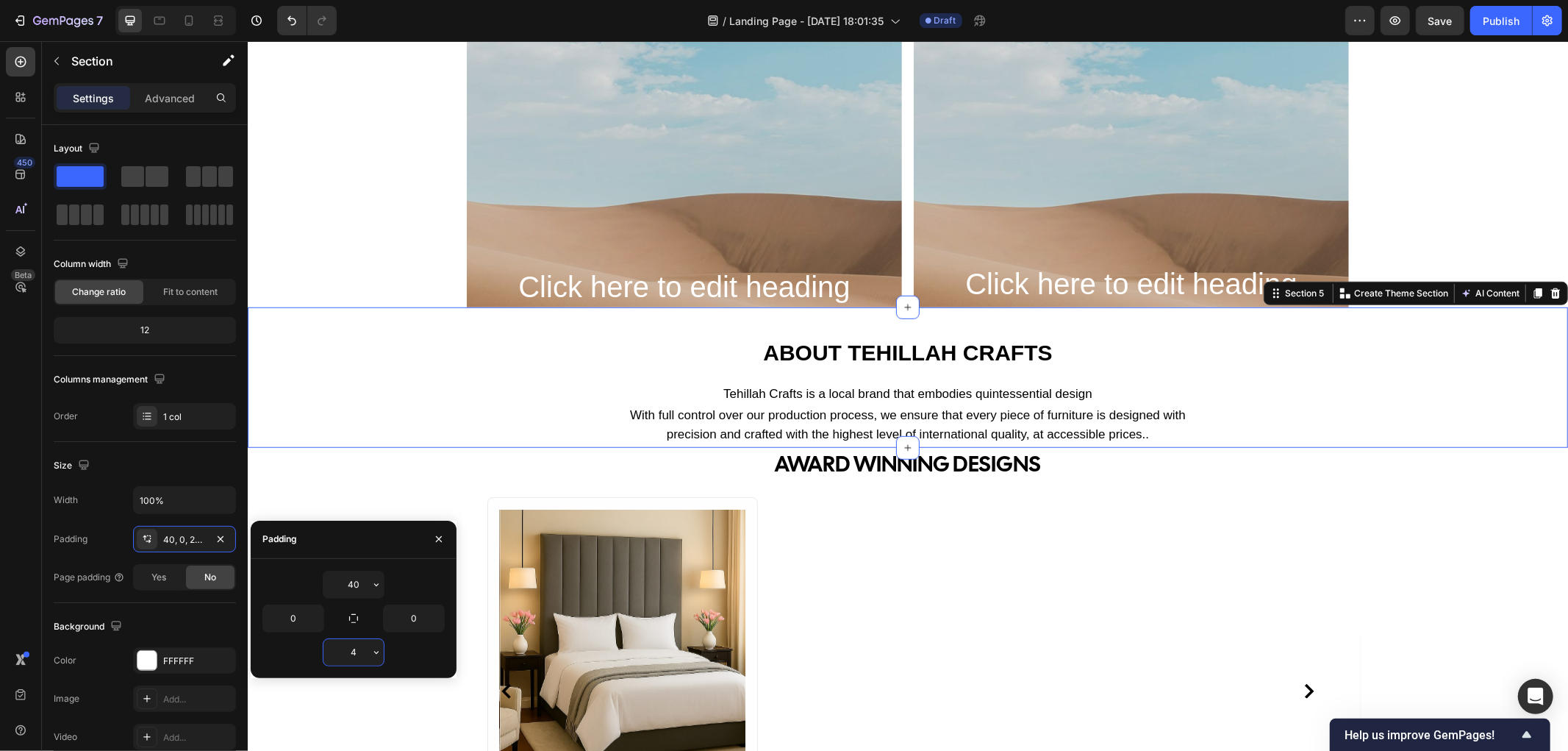
type input "40"
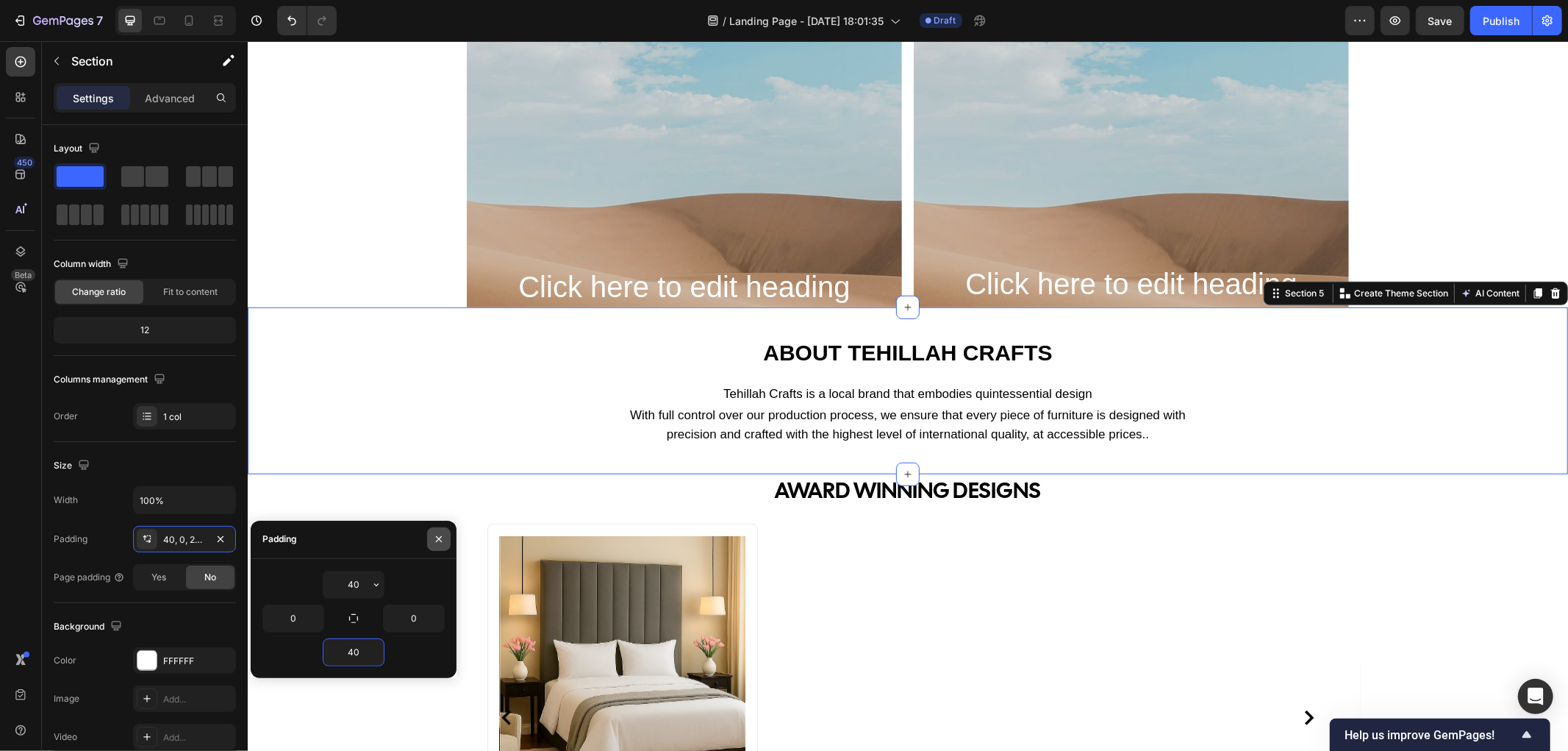
click at [441, 541] on icon "button" at bounding box center [438, 539] width 6 height 6
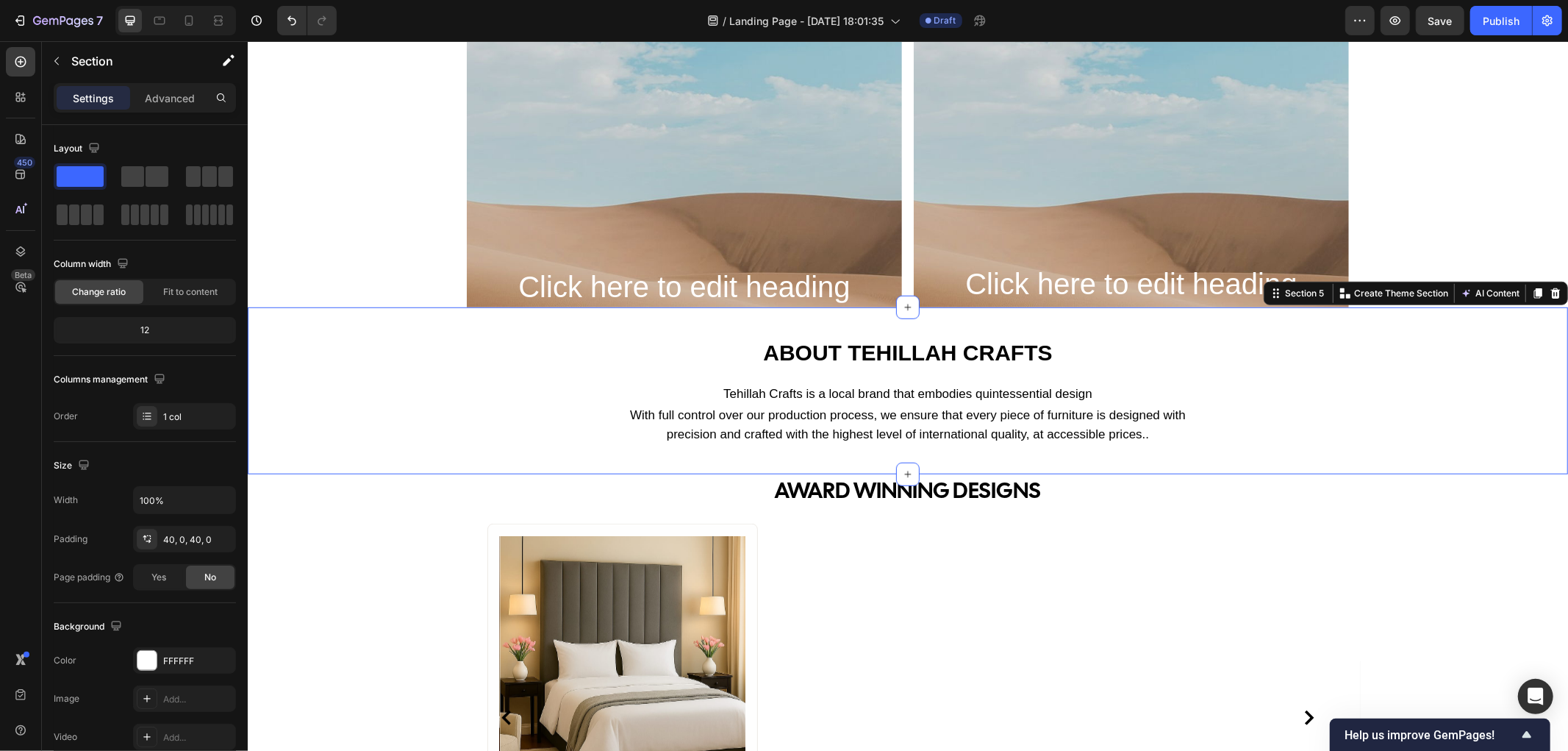
scroll to position [899, 0]
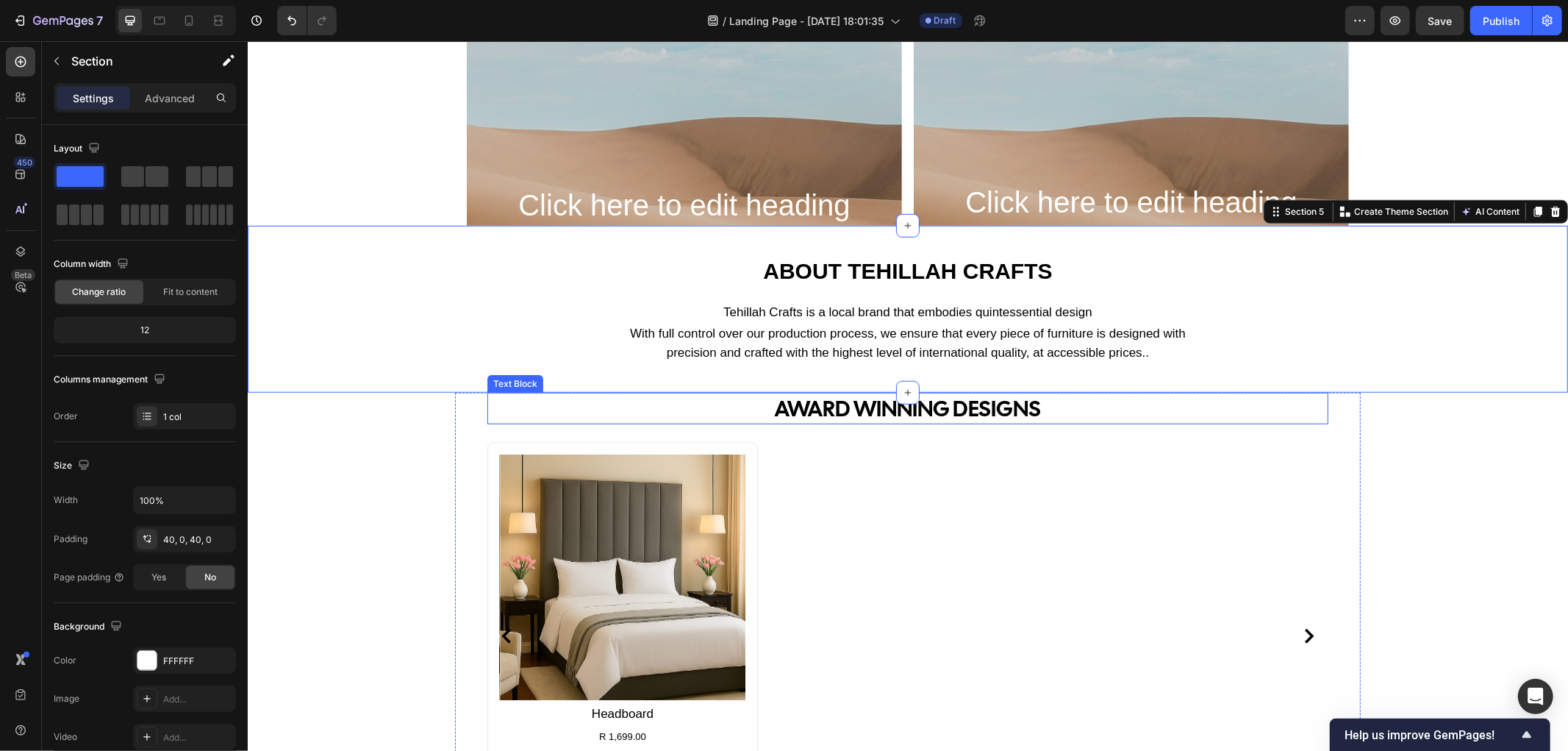
click at [807, 405] on p "AWARD WINNING DESIGNS" at bounding box center [906, 407] width 838 height 29
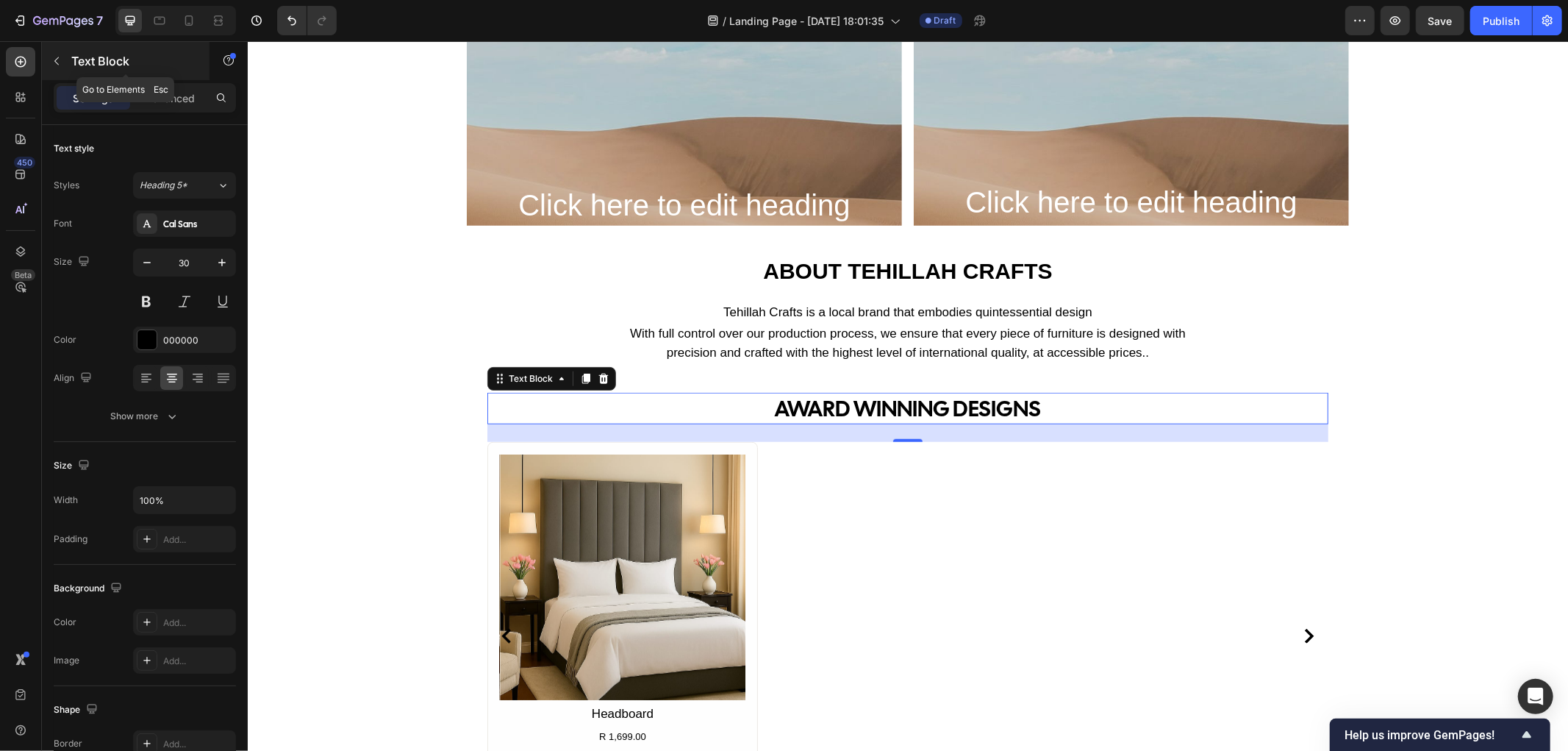
click at [57, 63] on icon "button" at bounding box center [57, 62] width 4 height 8
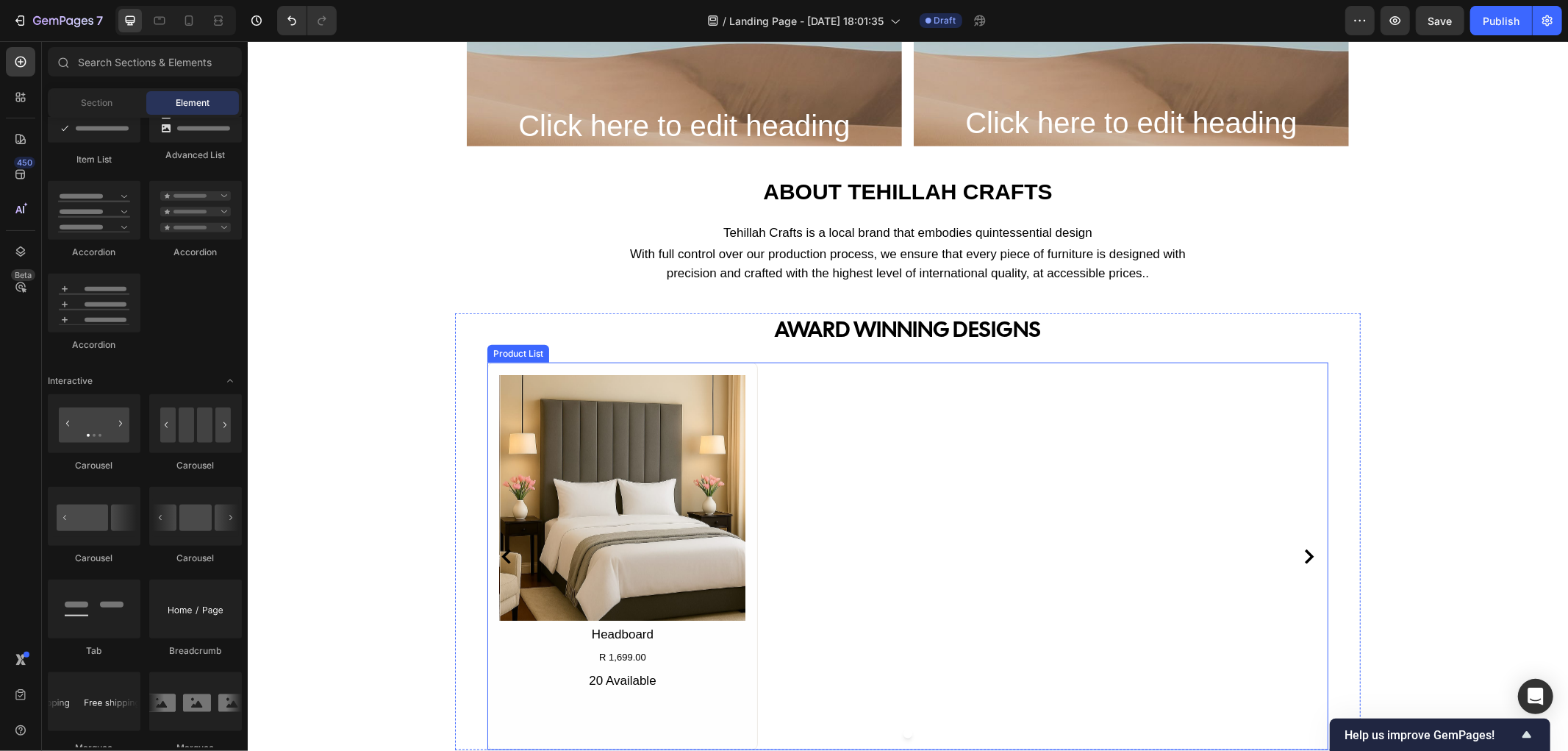
scroll to position [980, 0]
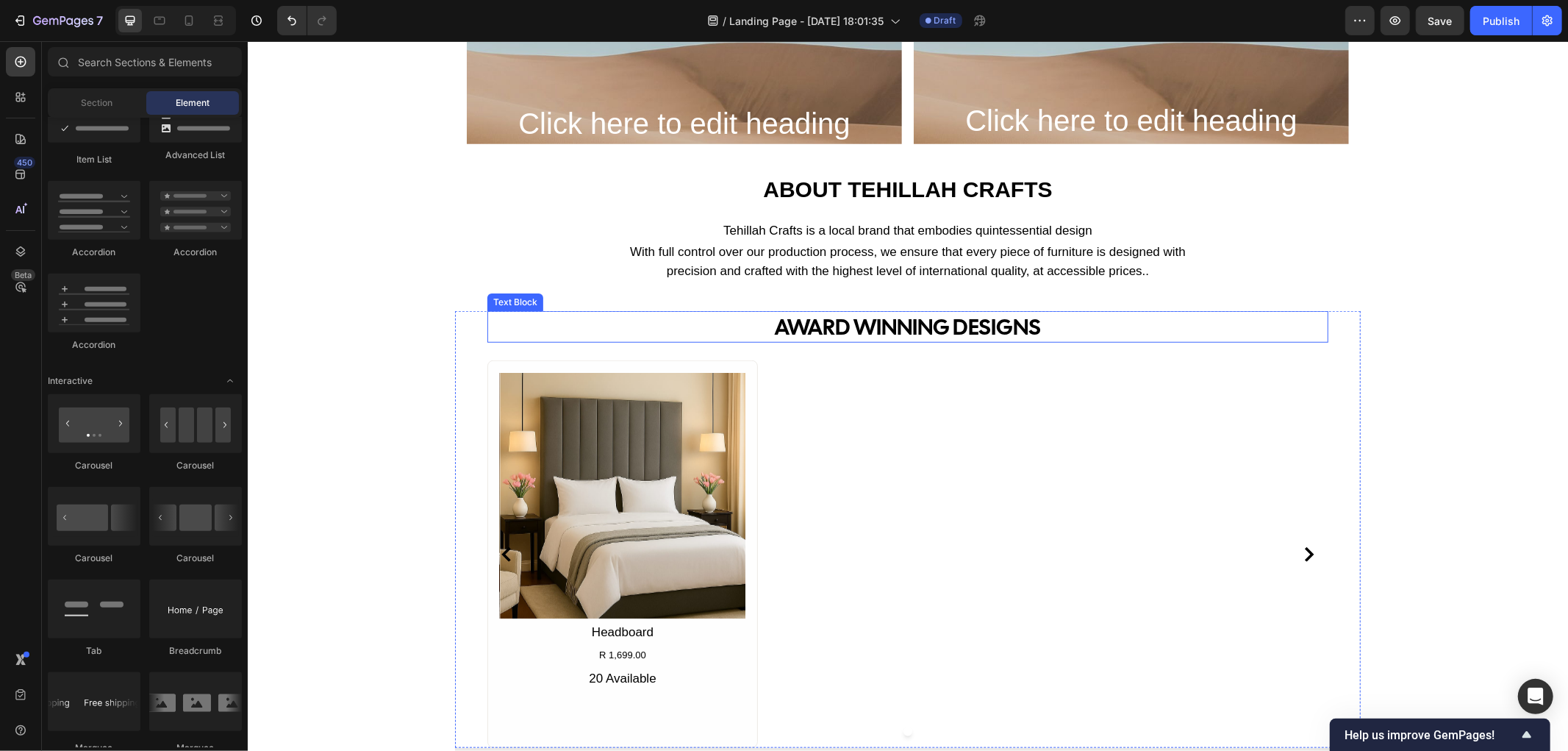
click at [888, 330] on p "AWARD WINNING DESIGNS" at bounding box center [906, 325] width 838 height 29
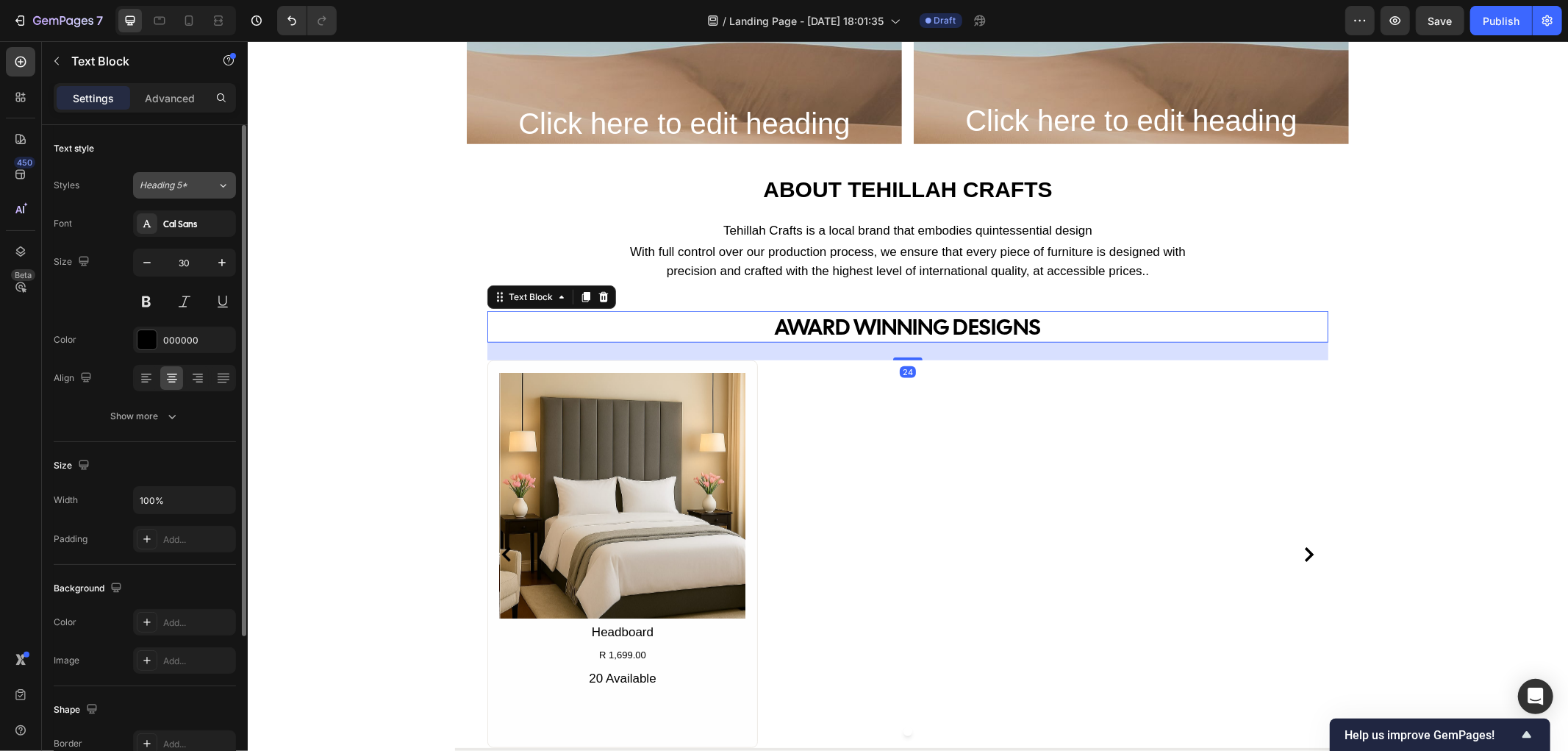
click at [214, 181] on div "Heading 5*" at bounding box center [179, 185] width 77 height 13
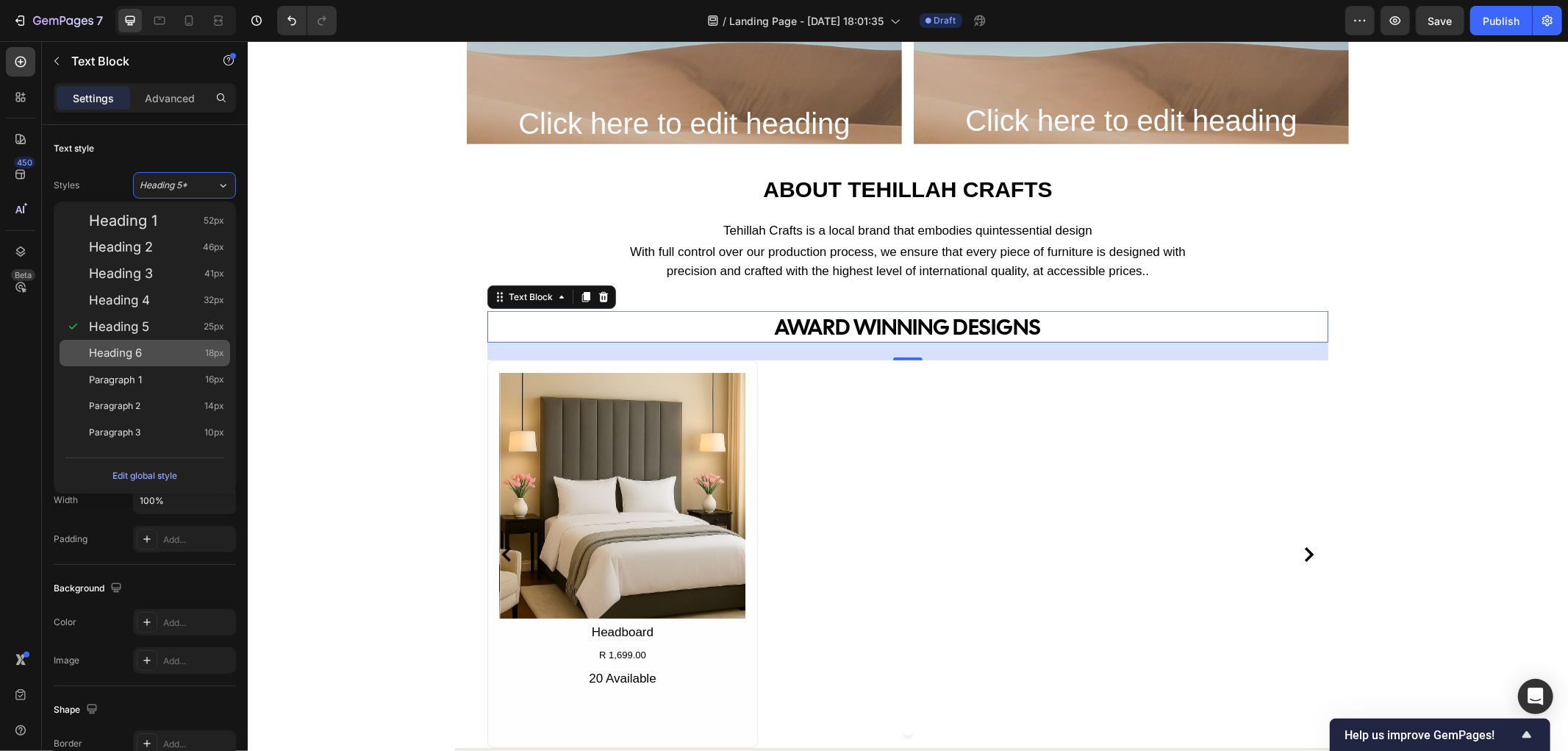
click at [180, 357] on div "Heading 6 18px" at bounding box center [157, 352] width 135 height 15
type input "18"
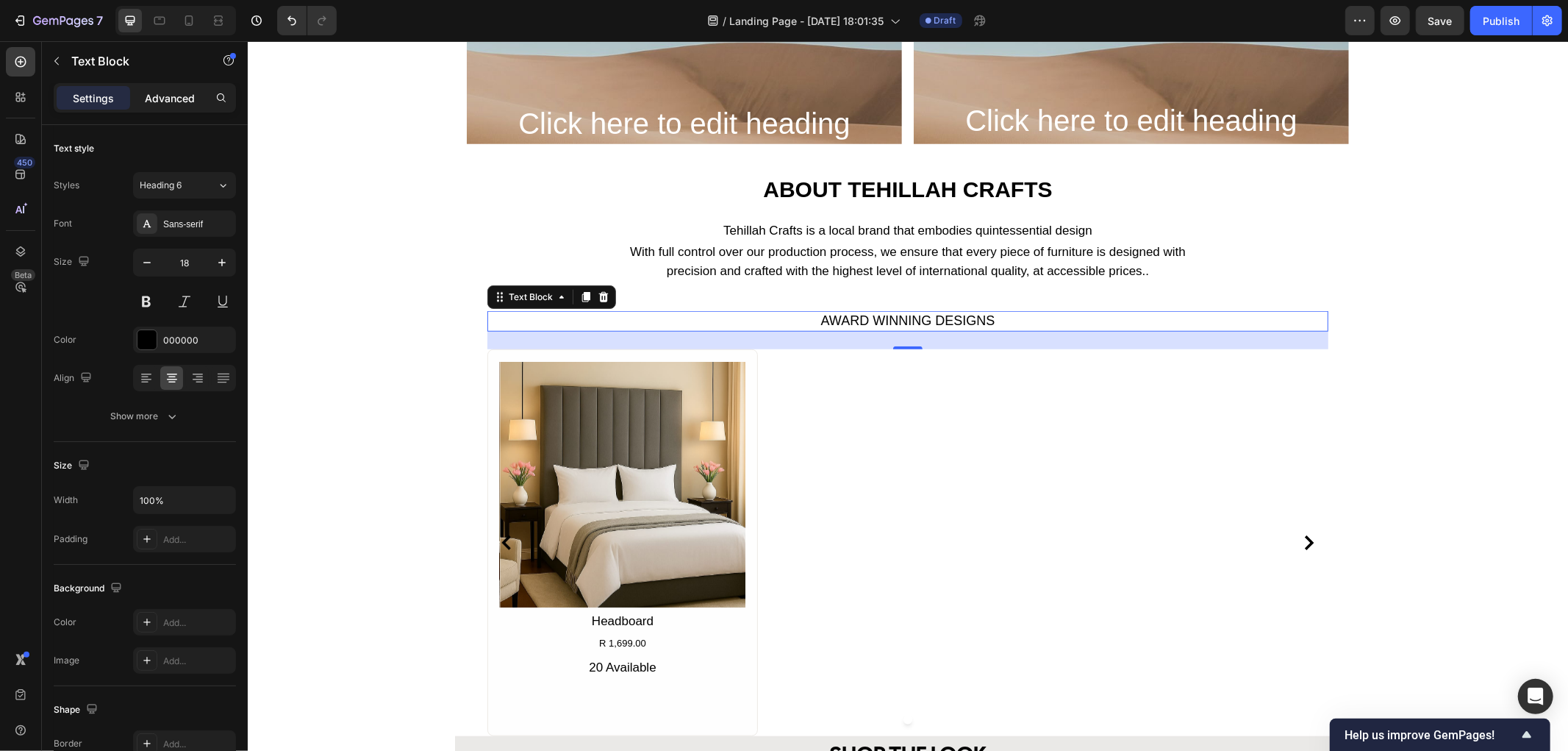
click at [179, 103] on p "Advanced" at bounding box center [170, 98] width 50 height 16
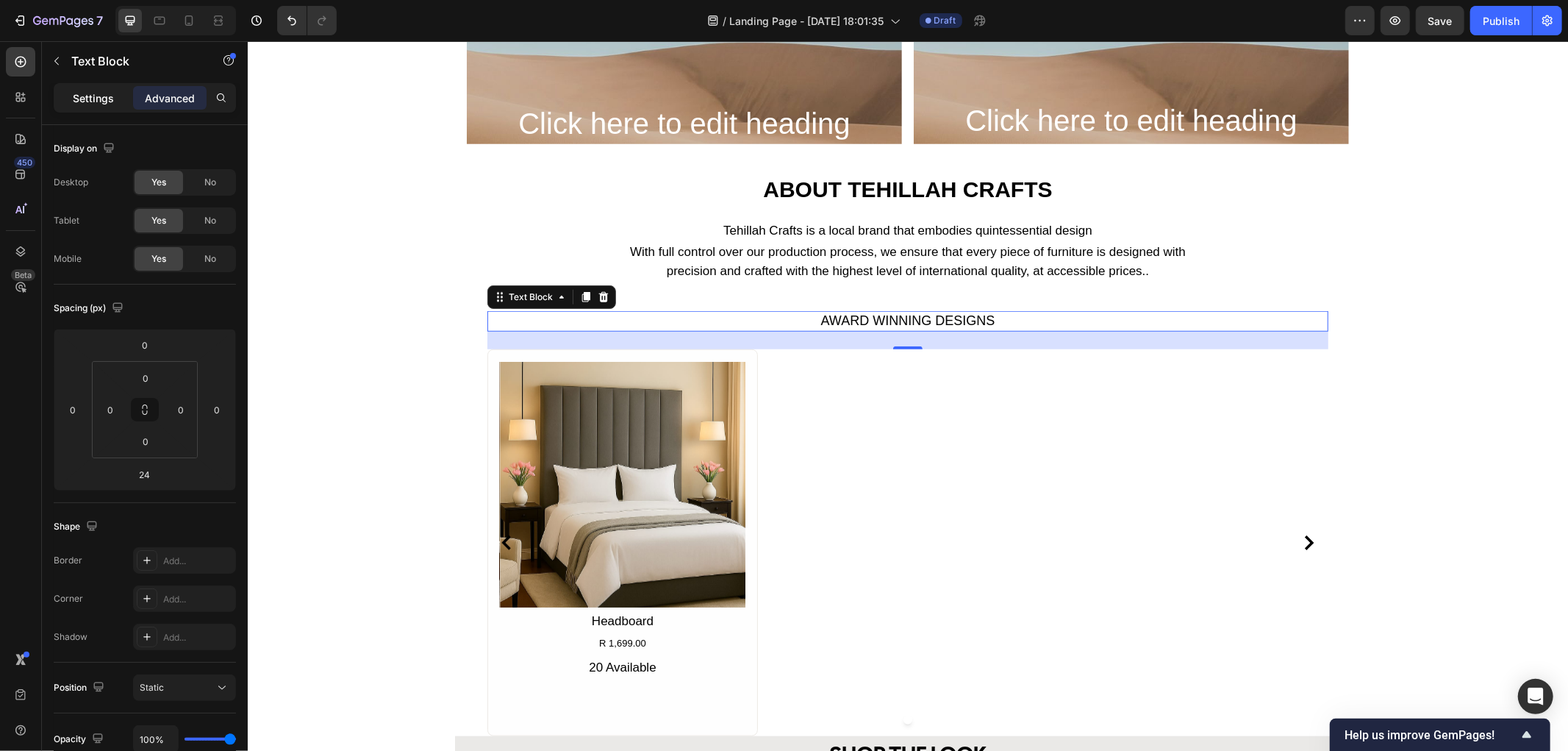
click at [103, 96] on p "Settings" at bounding box center [92, 98] width 41 height 16
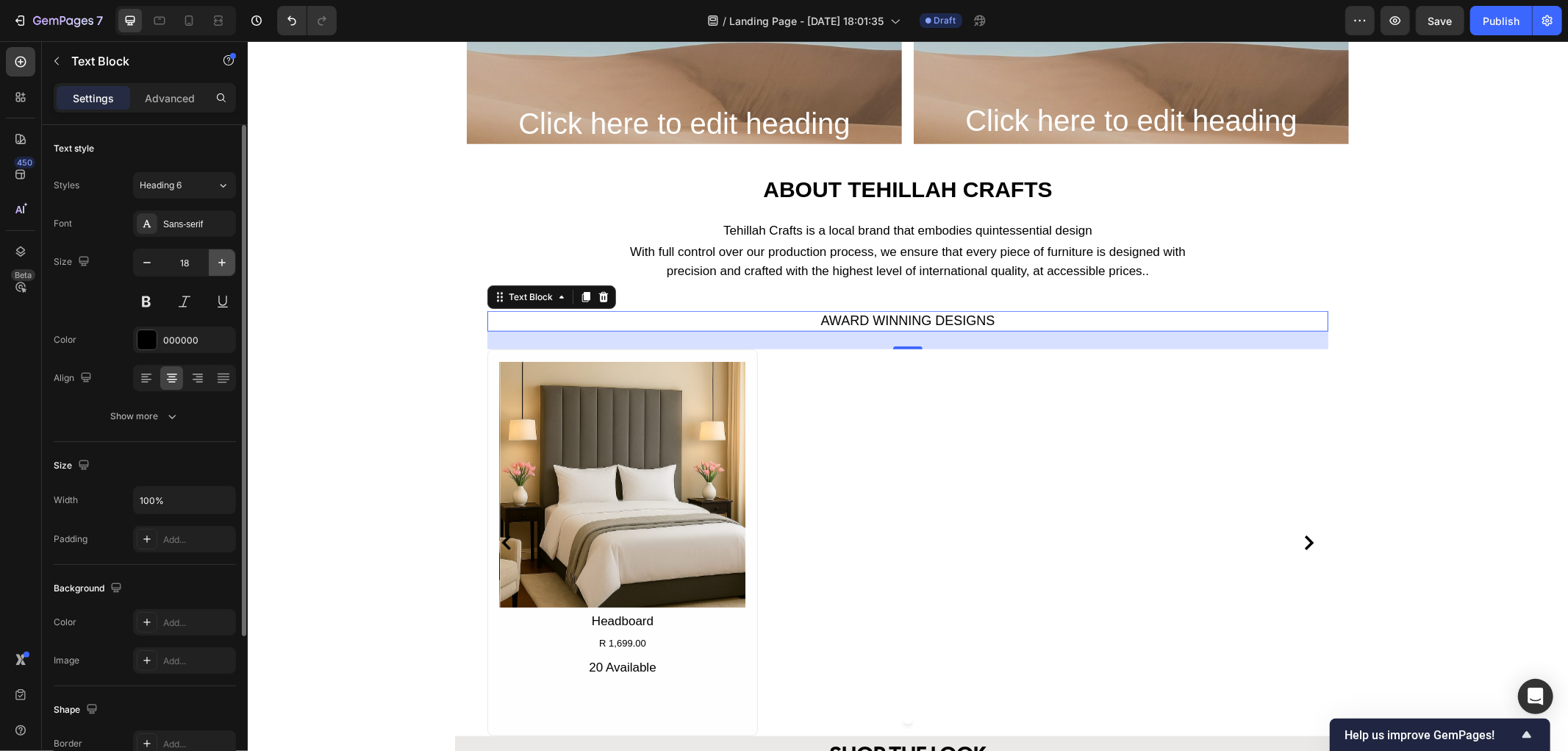
click at [222, 260] on icon "button" at bounding box center [221, 262] width 7 height 7
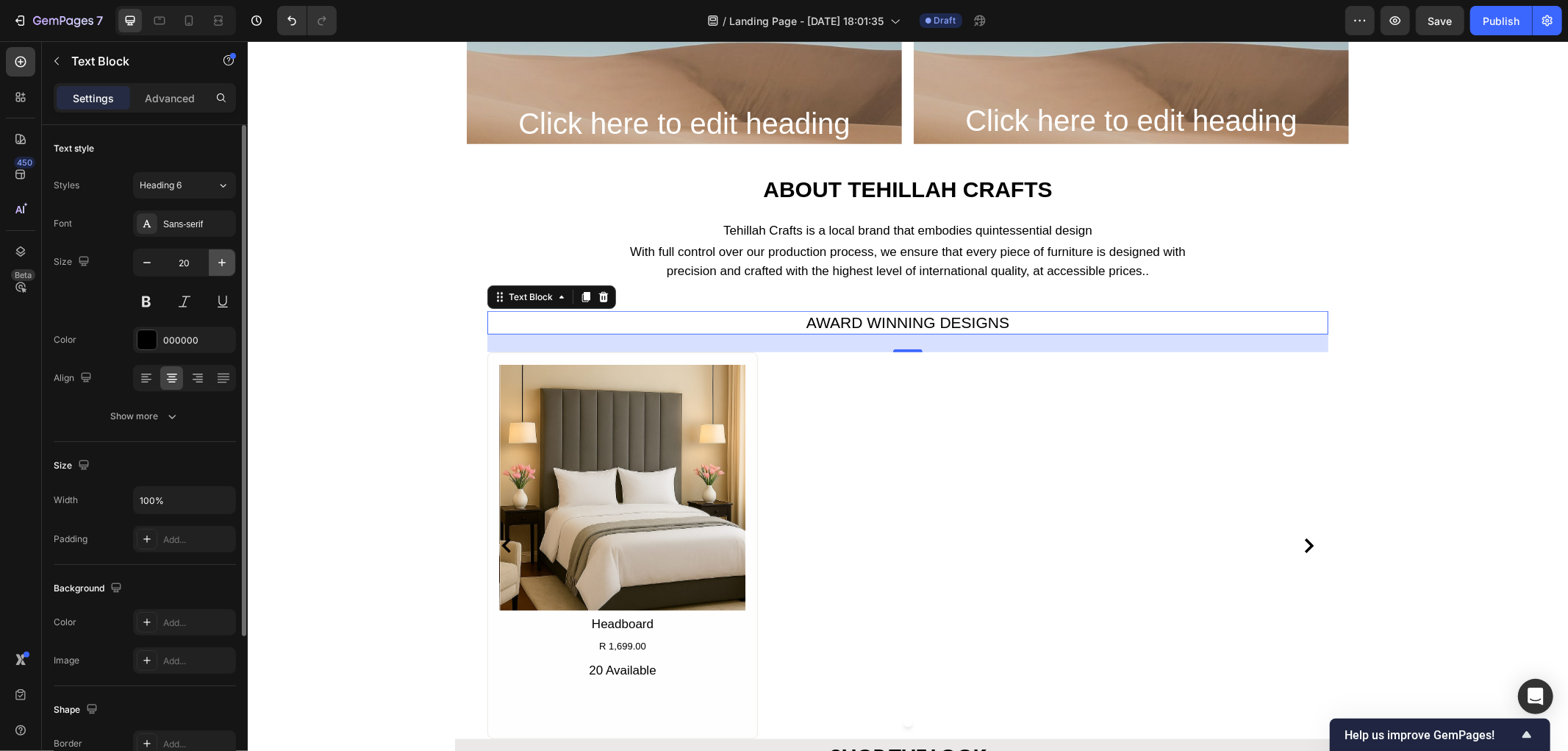
click at [222, 260] on icon "button" at bounding box center [221, 262] width 7 height 7
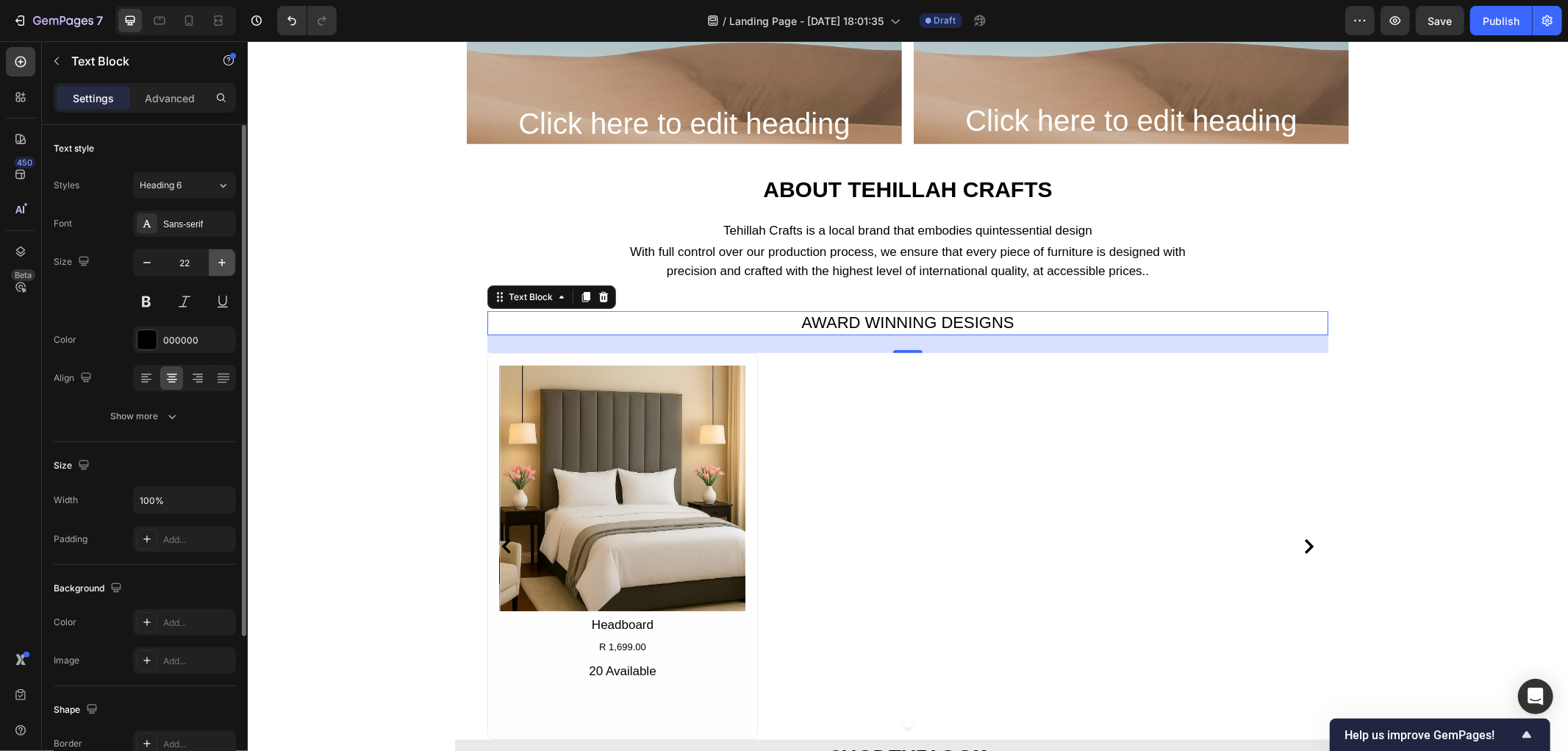
click at [222, 260] on icon "button" at bounding box center [221, 262] width 7 height 7
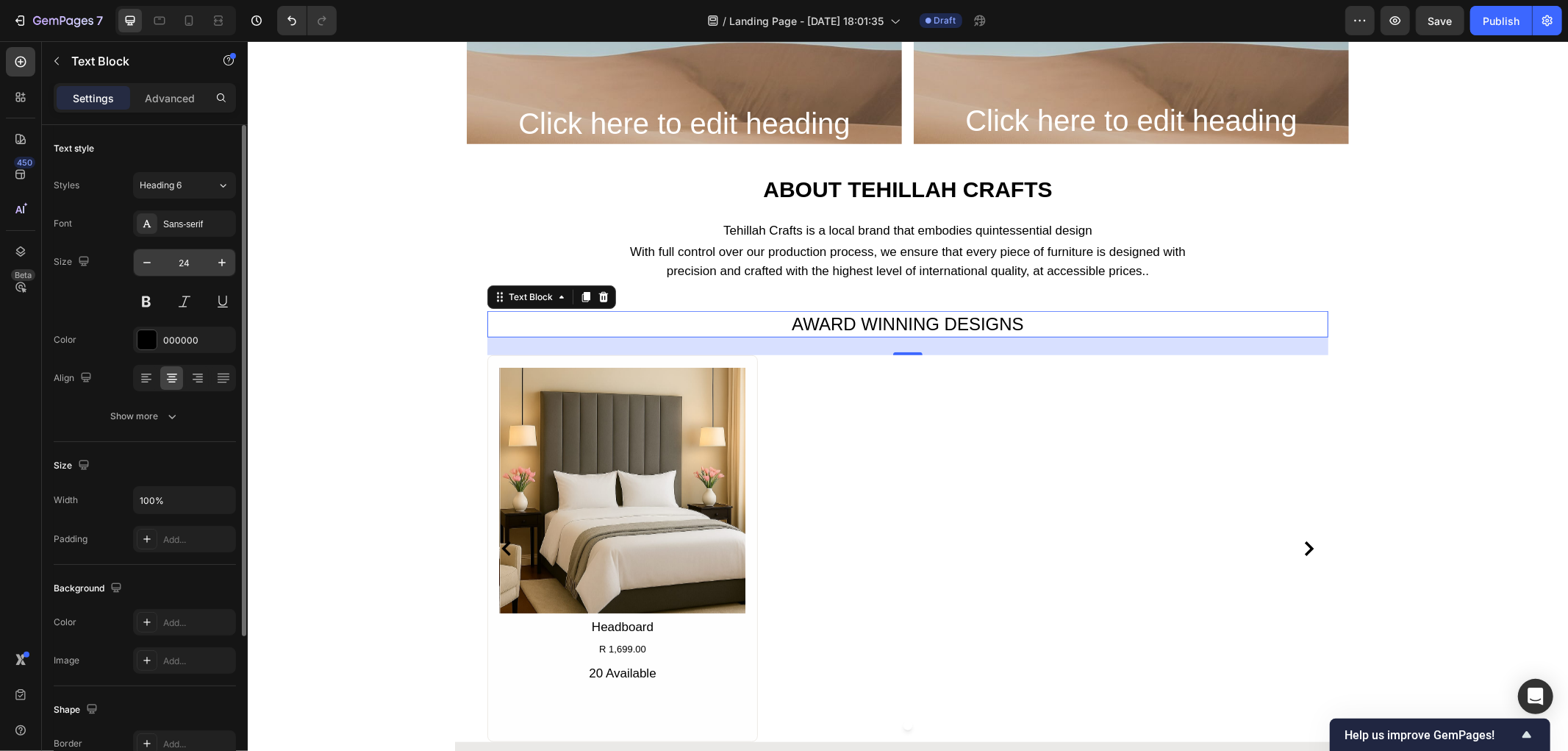
click at [187, 261] on input "24" at bounding box center [184, 262] width 49 height 27
click at [181, 261] on input "`30" at bounding box center [184, 262] width 49 height 27
type input "30"
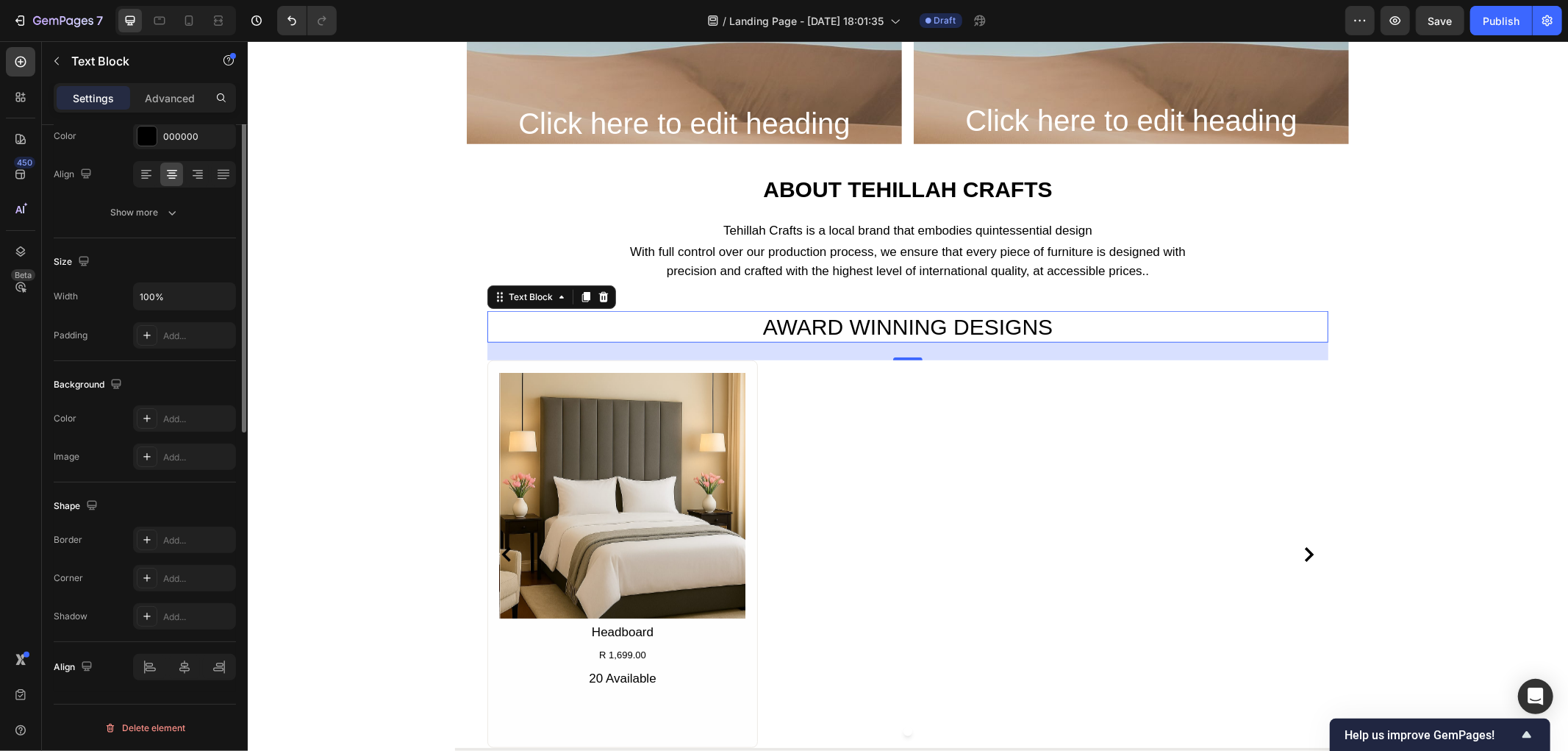
scroll to position [0, 0]
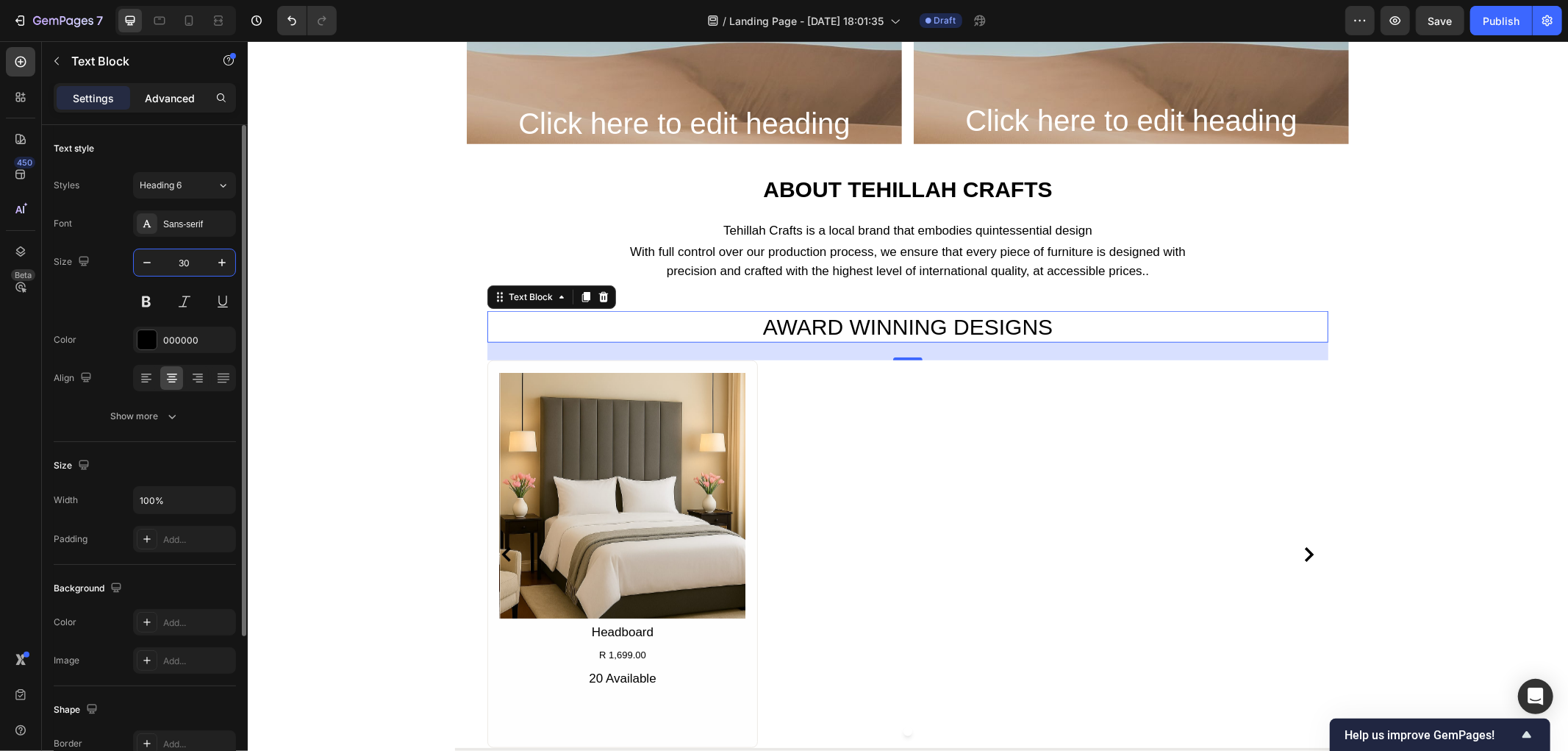
click at [157, 98] on p "Advanced" at bounding box center [170, 98] width 50 height 16
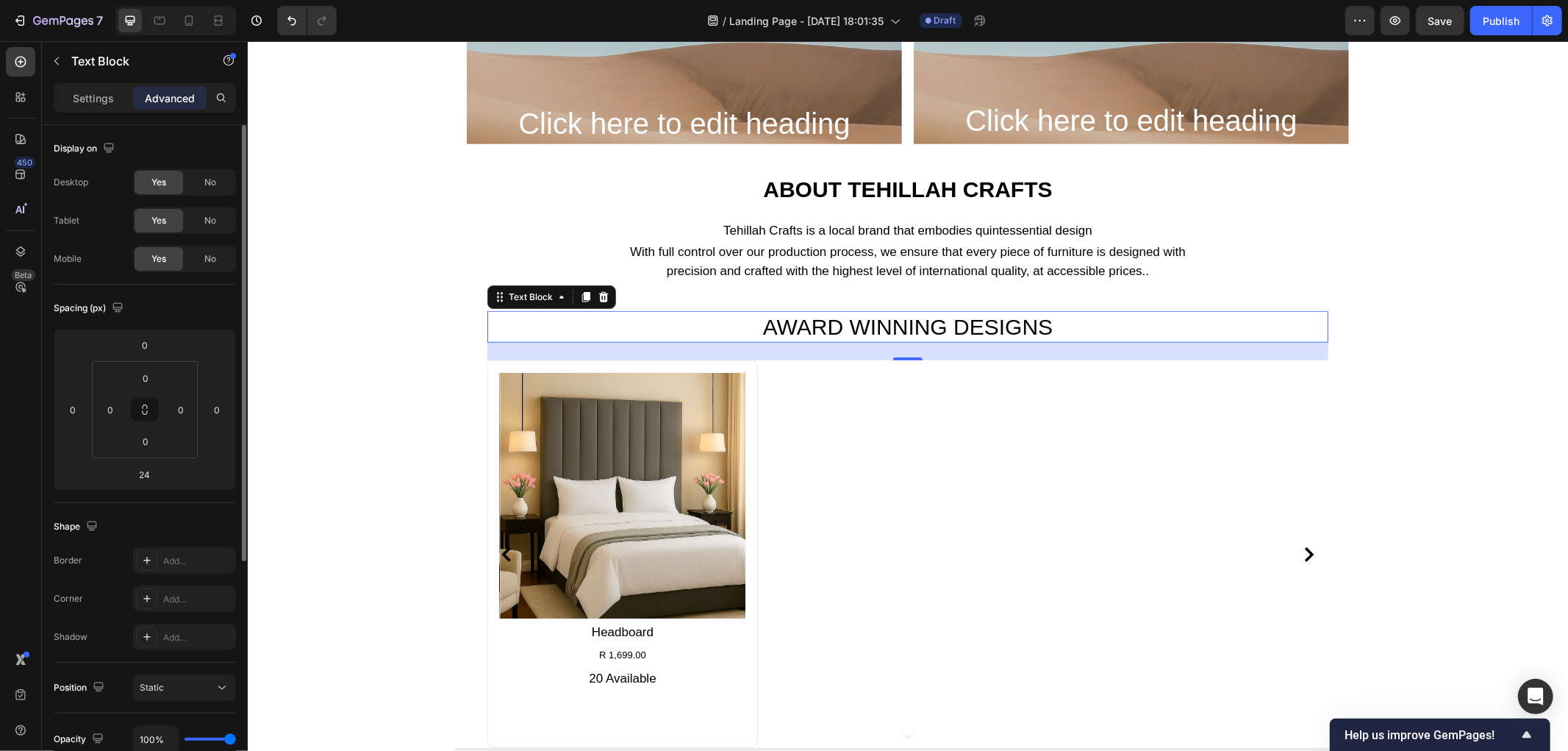
click at [92, 110] on div "Settings Advanced" at bounding box center [145, 98] width 182 height 30
click at [101, 103] on p "Settings" at bounding box center [92, 98] width 41 height 16
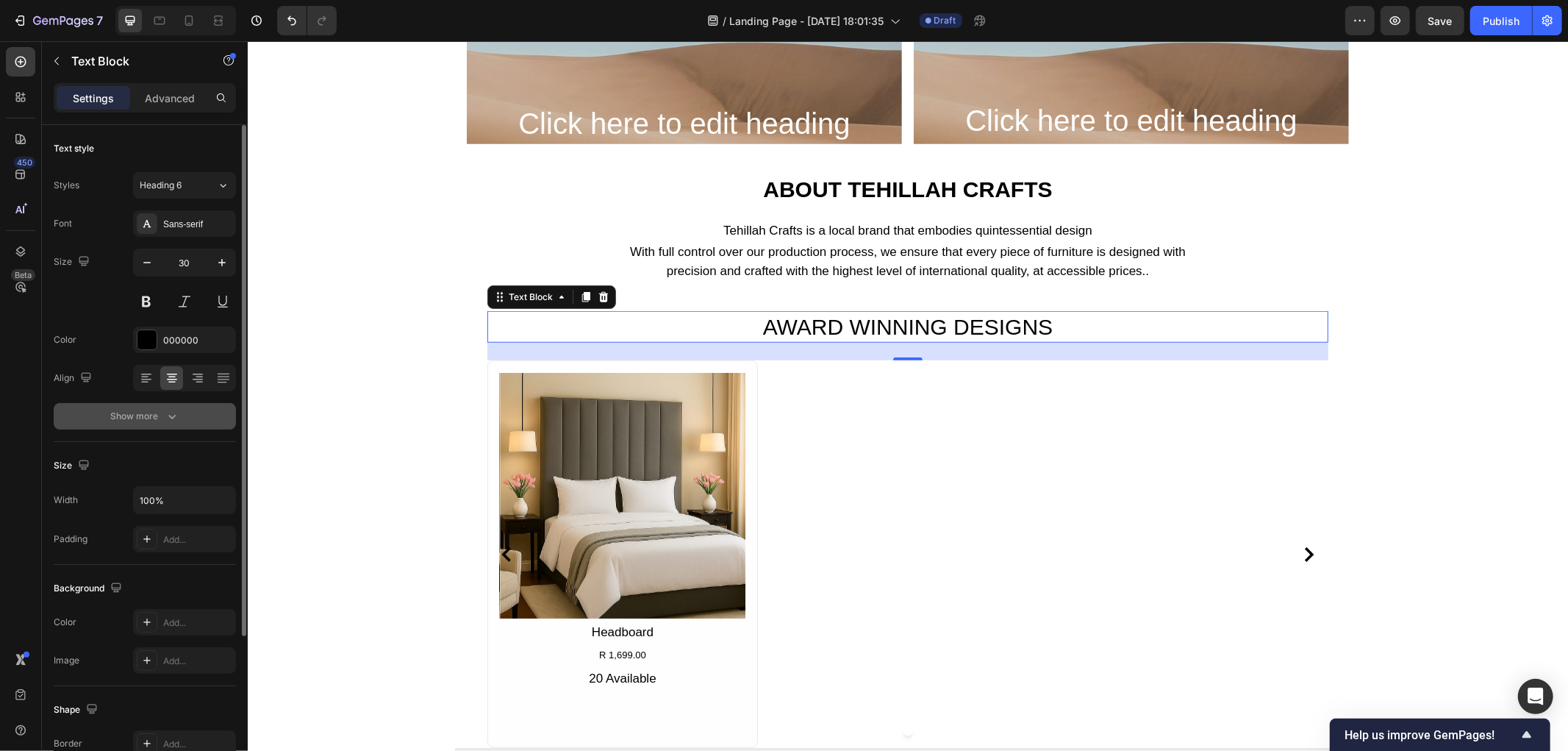
click at [173, 422] on icon "button" at bounding box center [172, 416] width 15 height 15
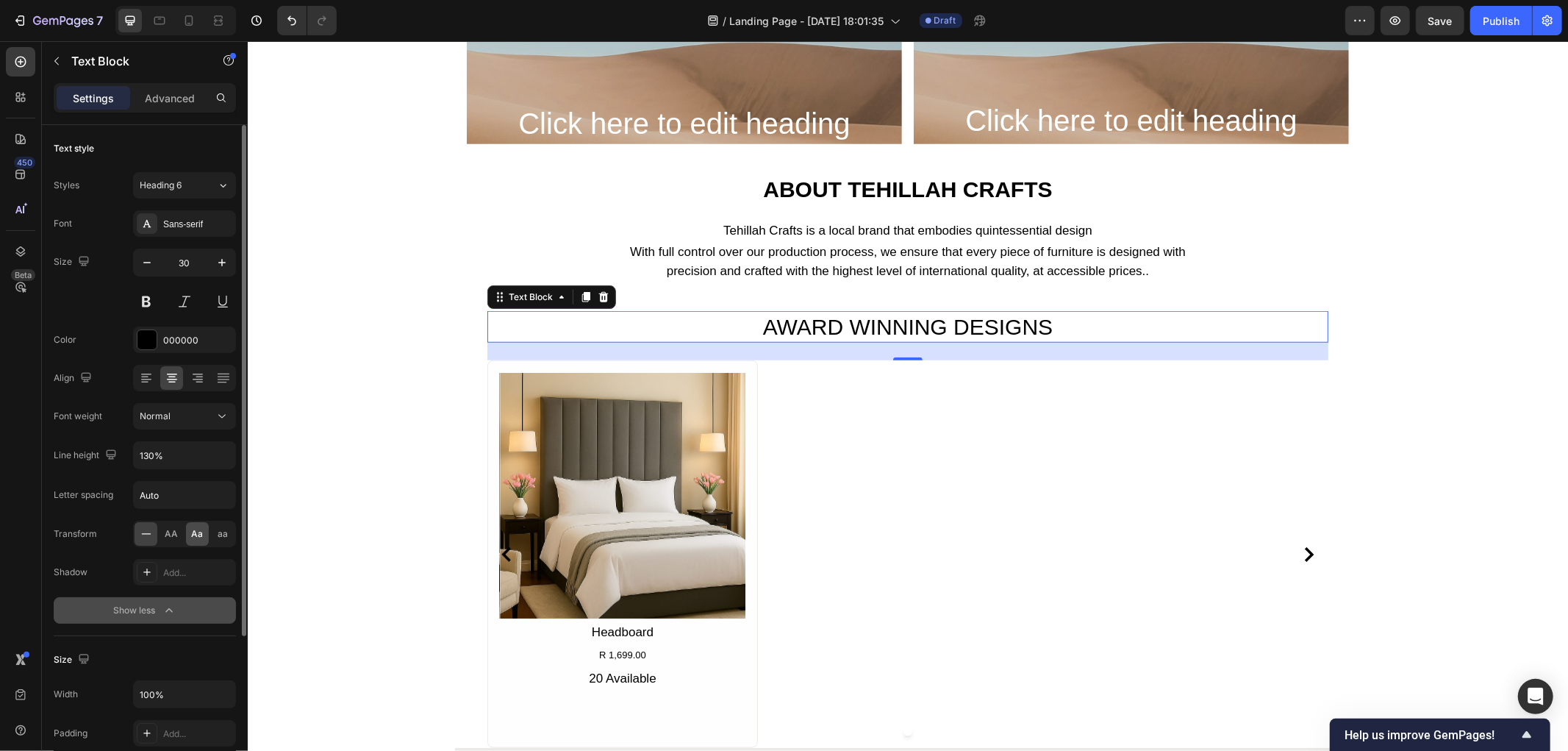
click at [191, 541] on div "Aa" at bounding box center [196, 534] width 23 height 24
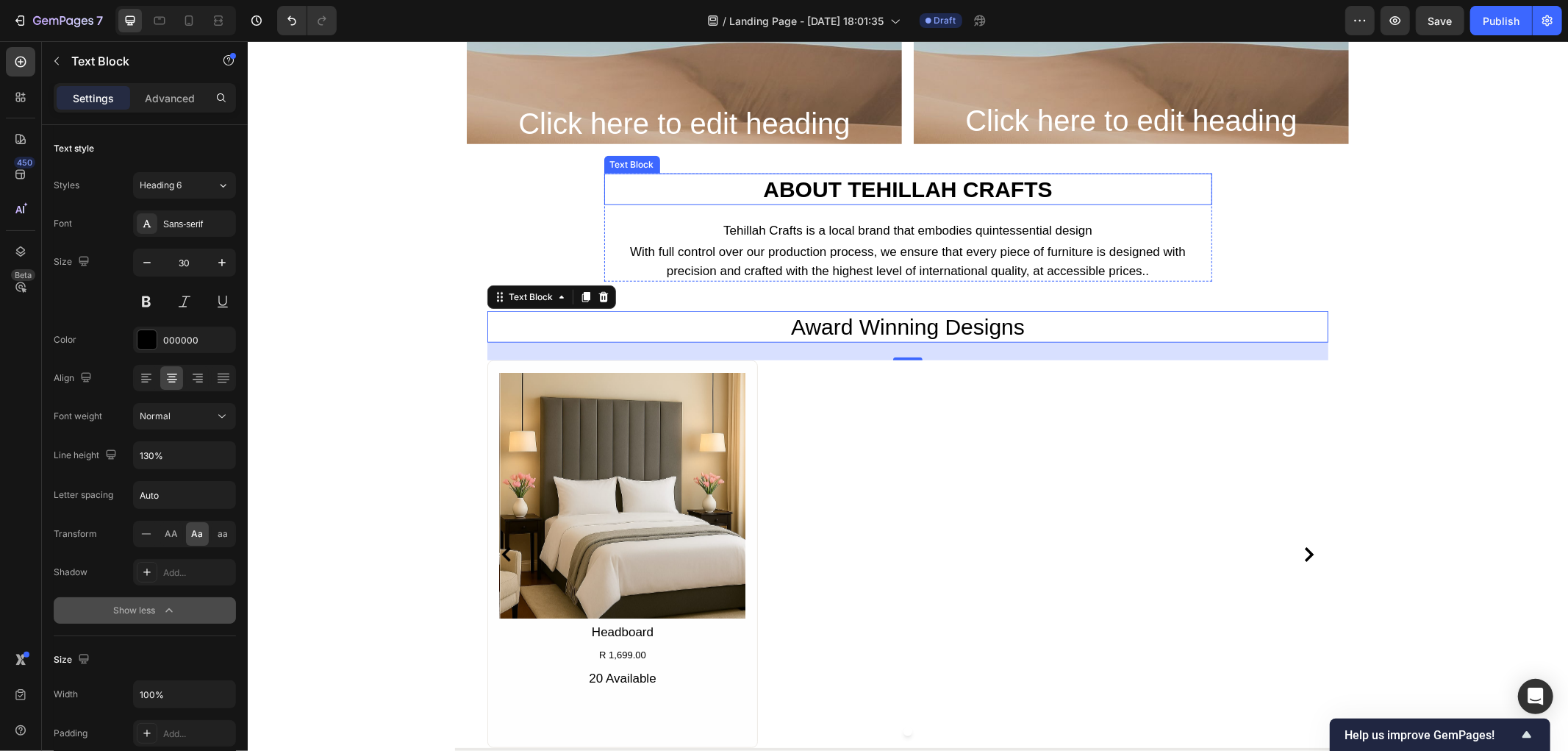
click at [812, 186] on p "ABOUT tehillah crafts" at bounding box center [907, 188] width 605 height 29
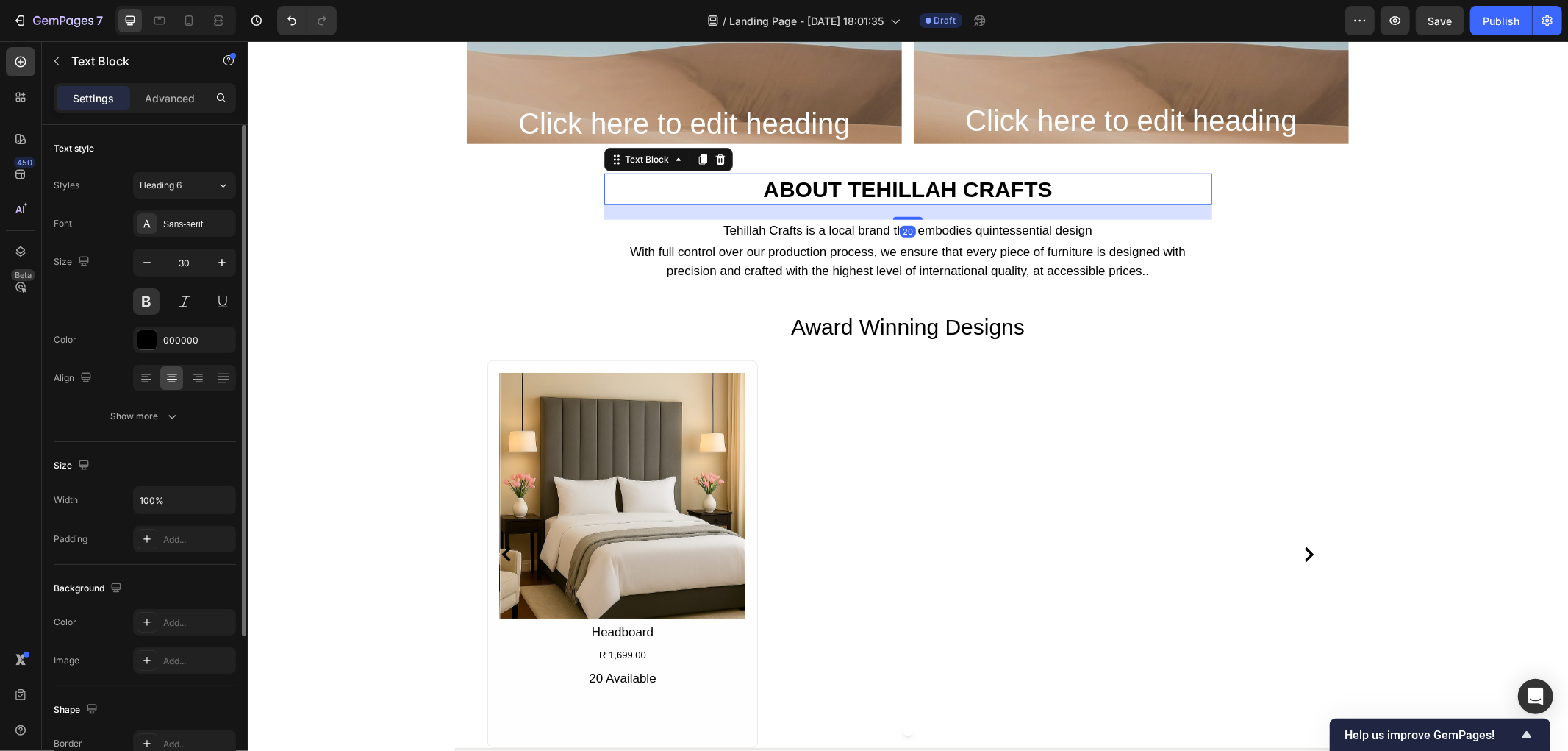
click at [179, 420] on button "Show more" at bounding box center [145, 416] width 182 height 27
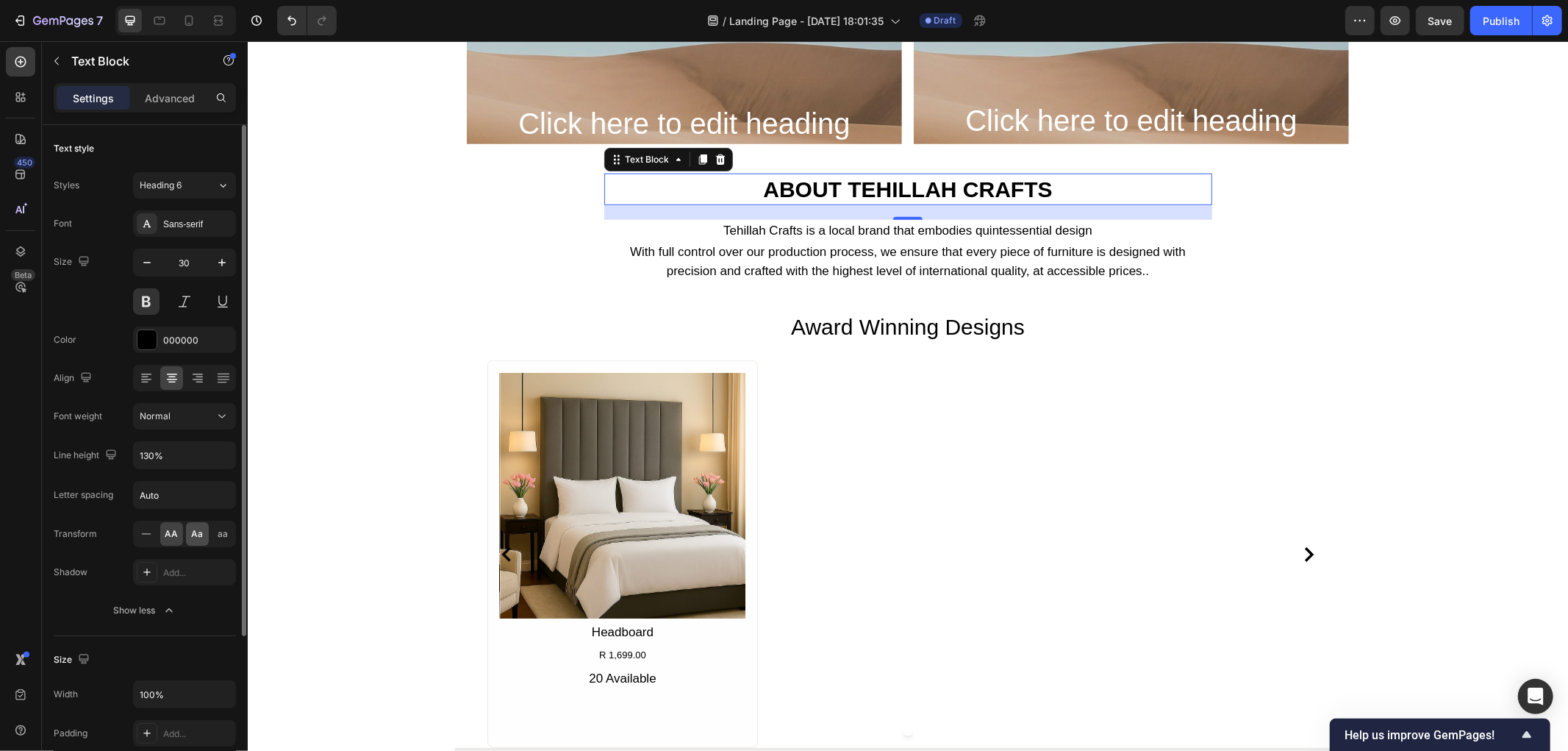
click at [193, 537] on span "Aa" at bounding box center [197, 533] width 12 height 13
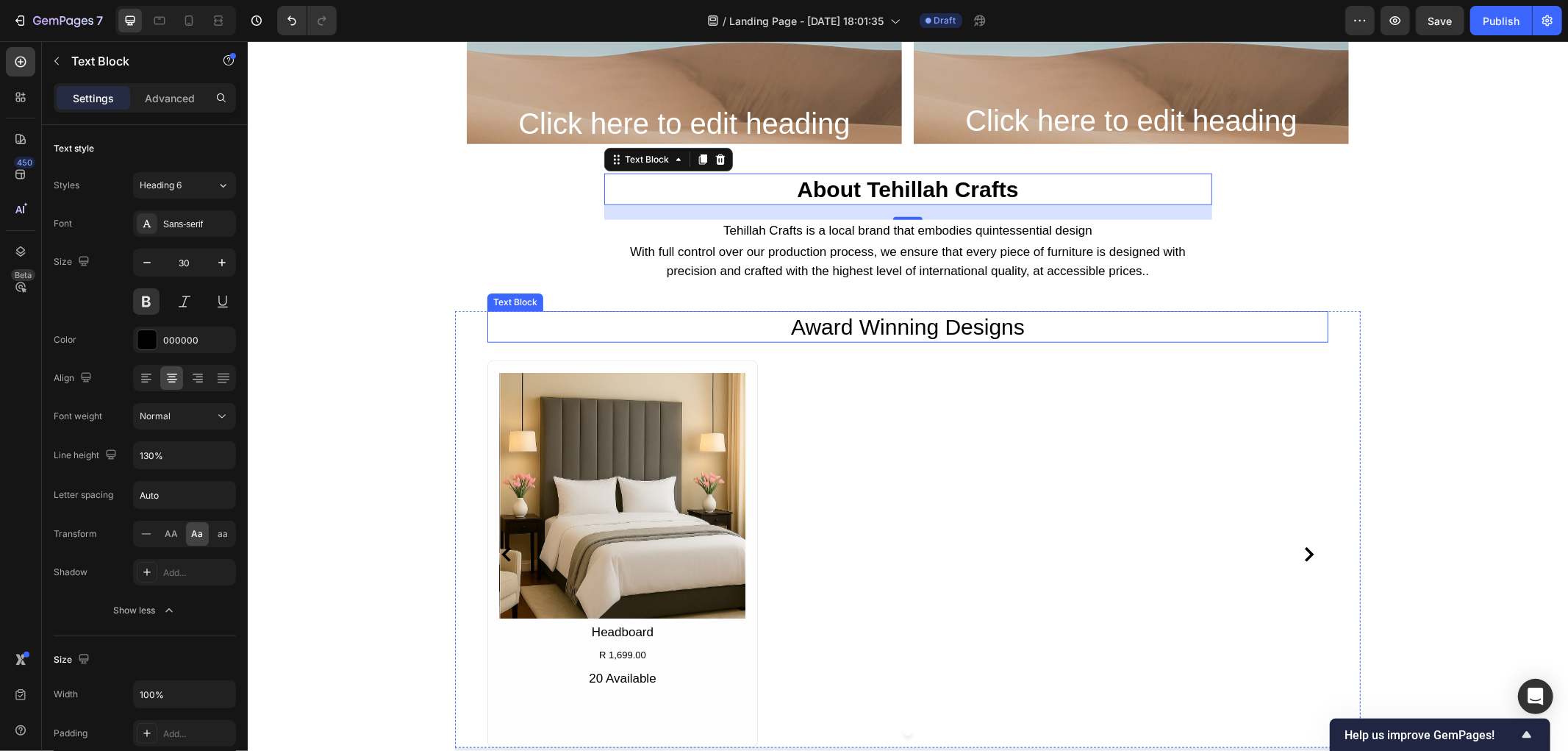
click at [827, 333] on p "award winning designs" at bounding box center [906, 325] width 838 height 29
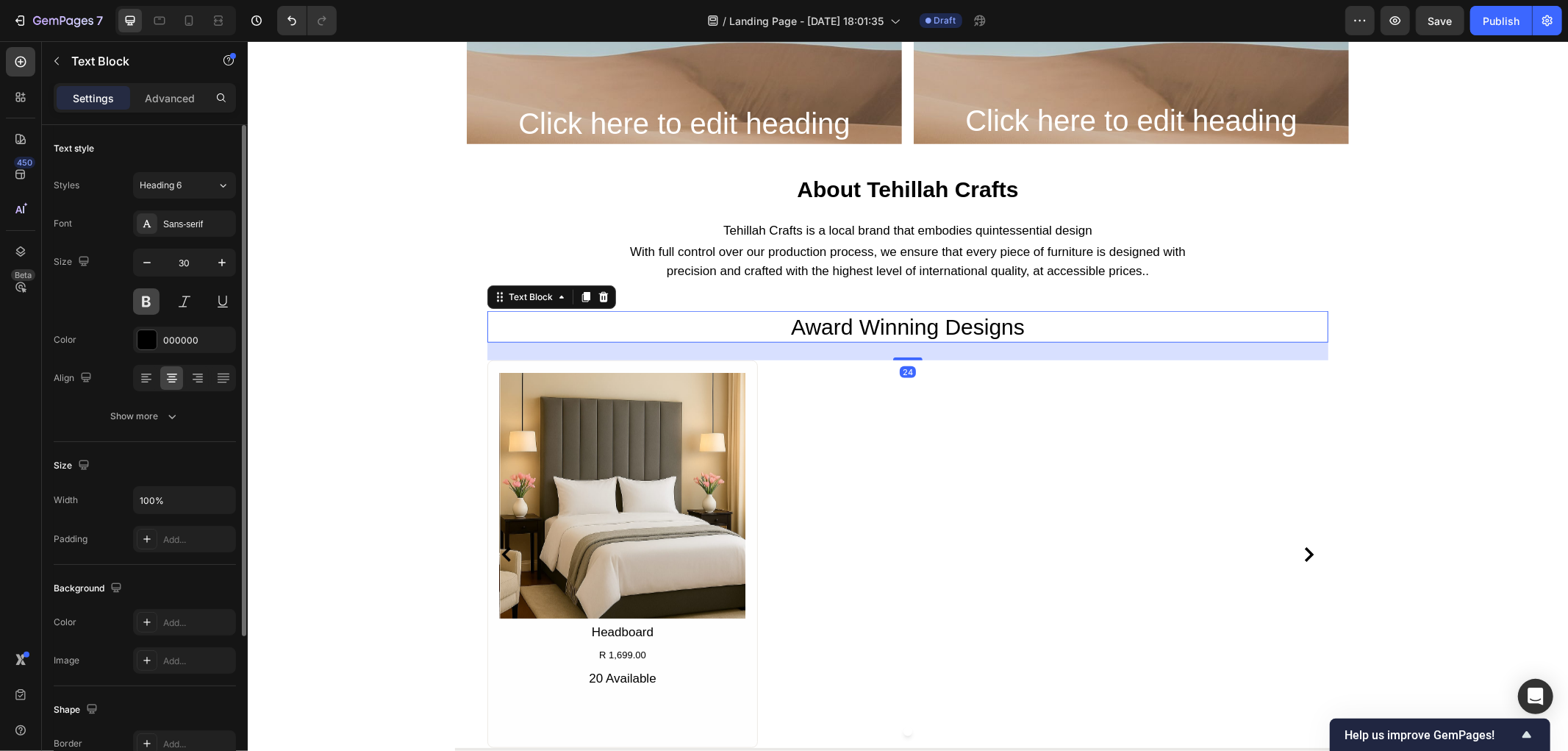
click at [156, 306] on button at bounding box center [146, 301] width 27 height 27
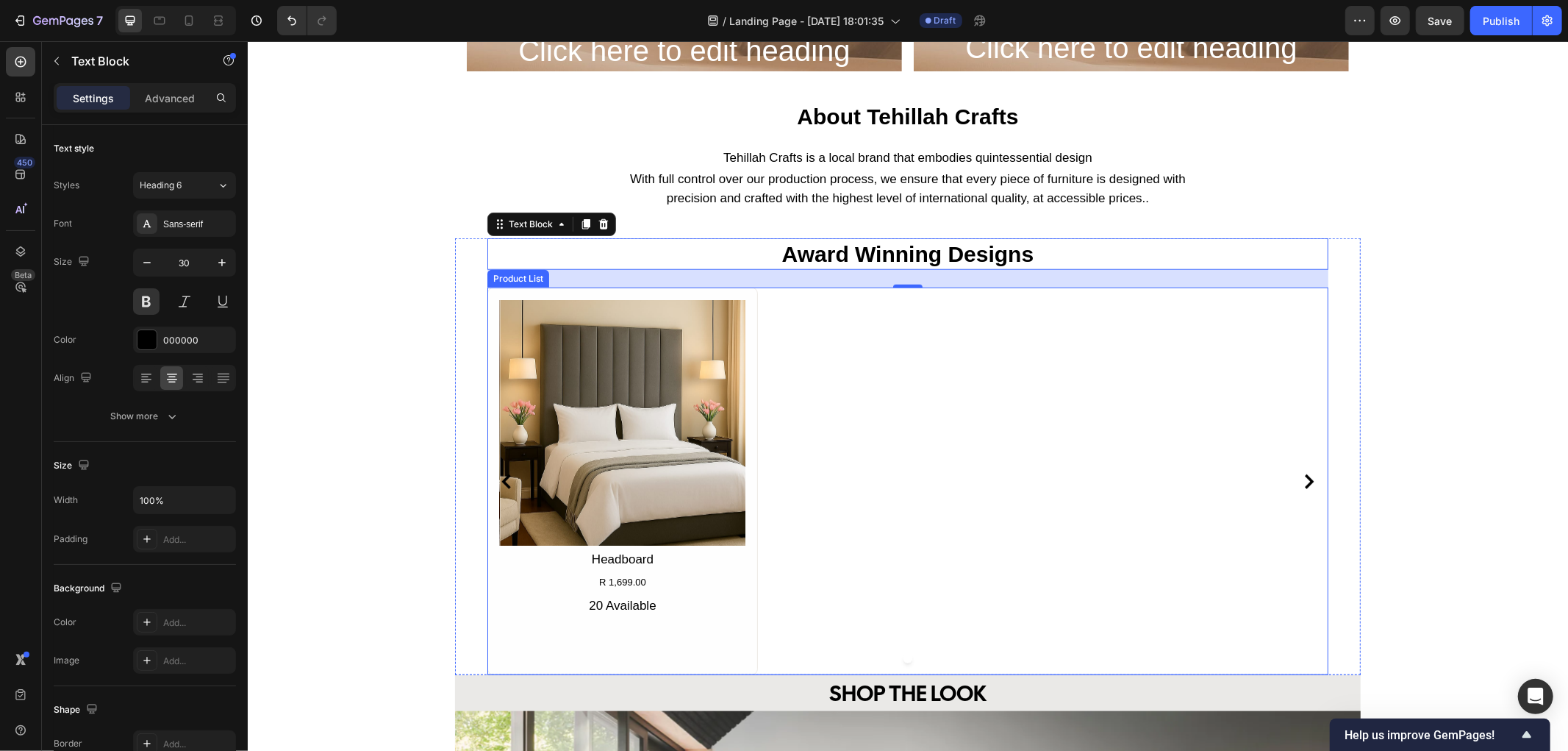
scroll to position [1062, 0]
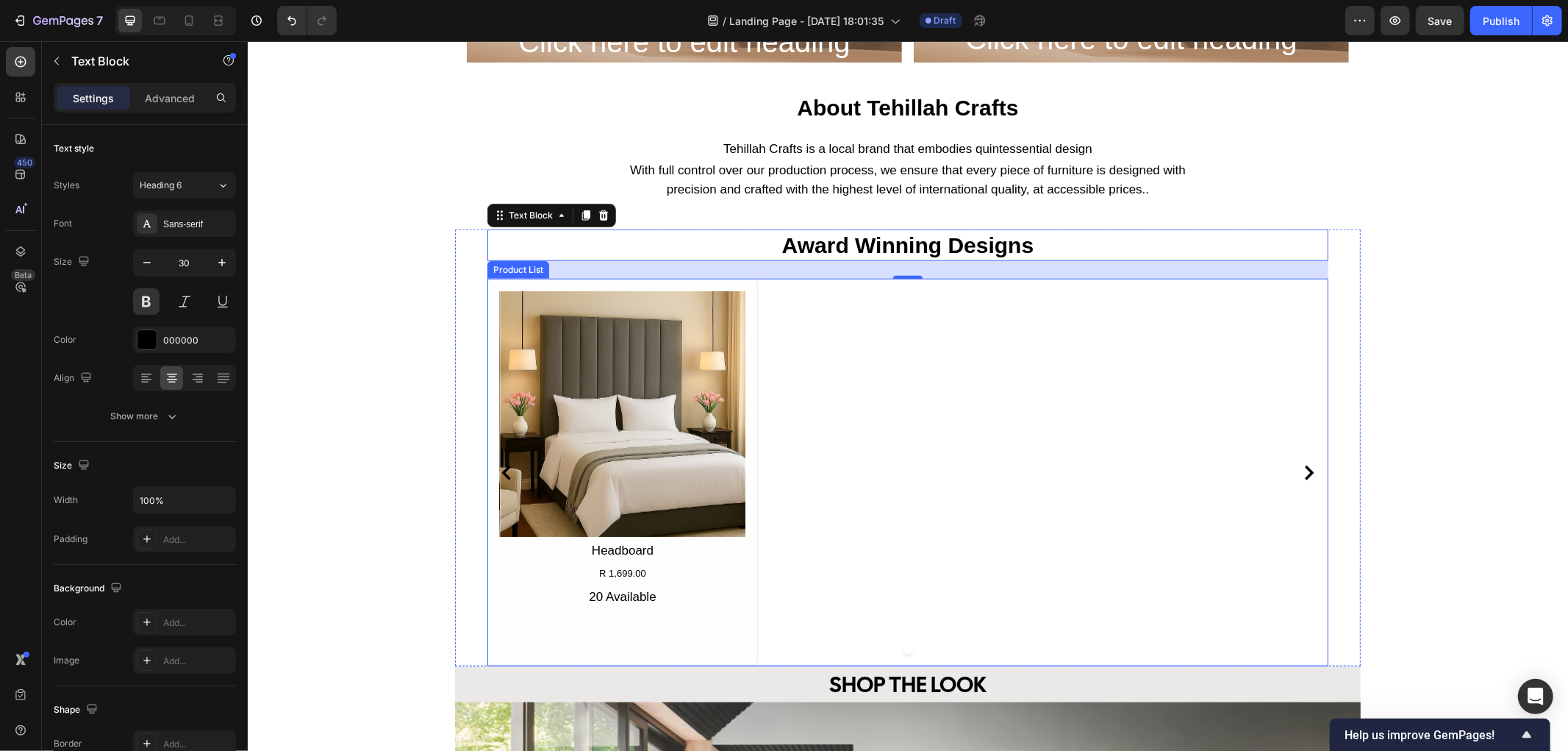
click at [794, 111] on p "about tehillah crafts" at bounding box center [907, 106] width 605 height 29
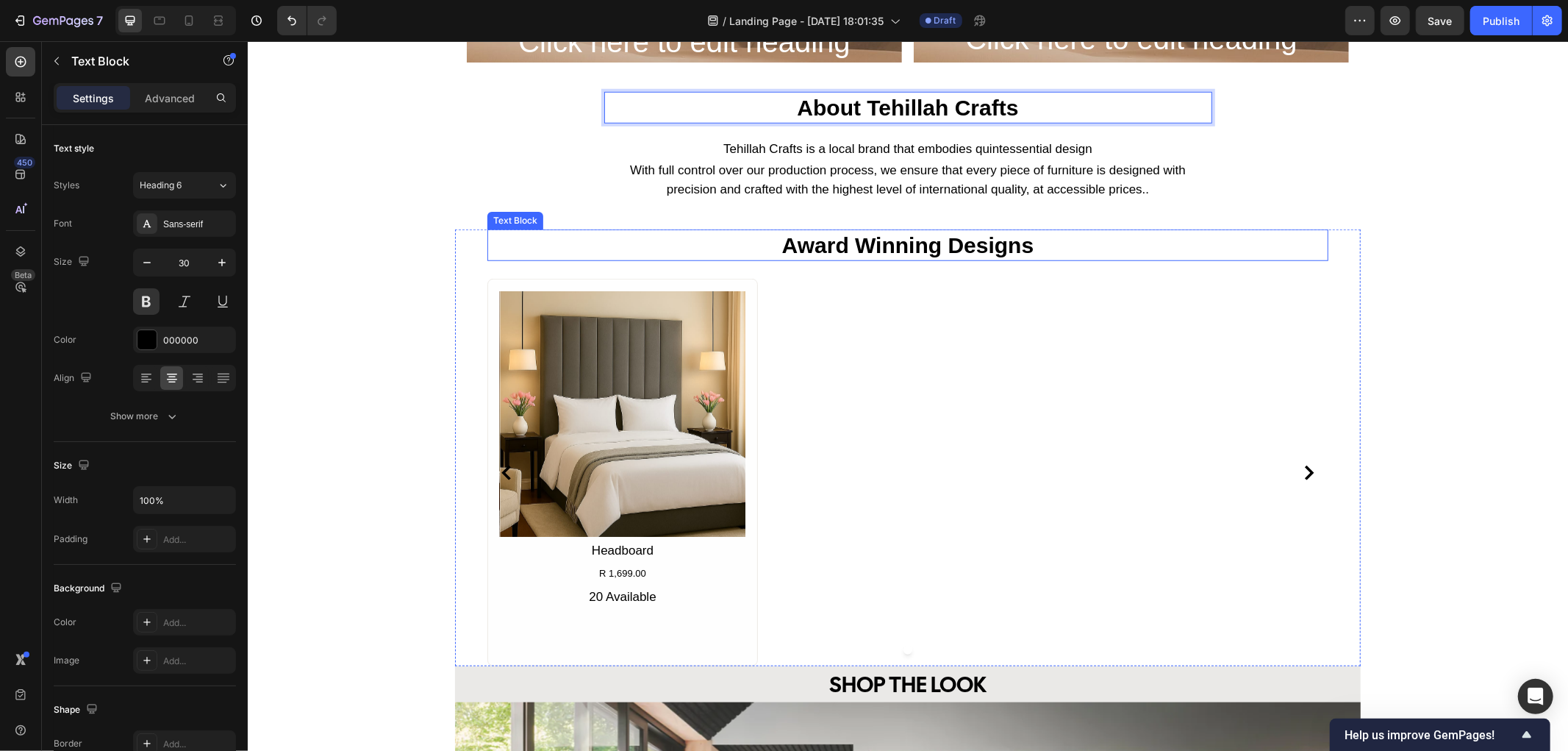
click at [834, 246] on p "award winning designs" at bounding box center [906, 244] width 838 height 29
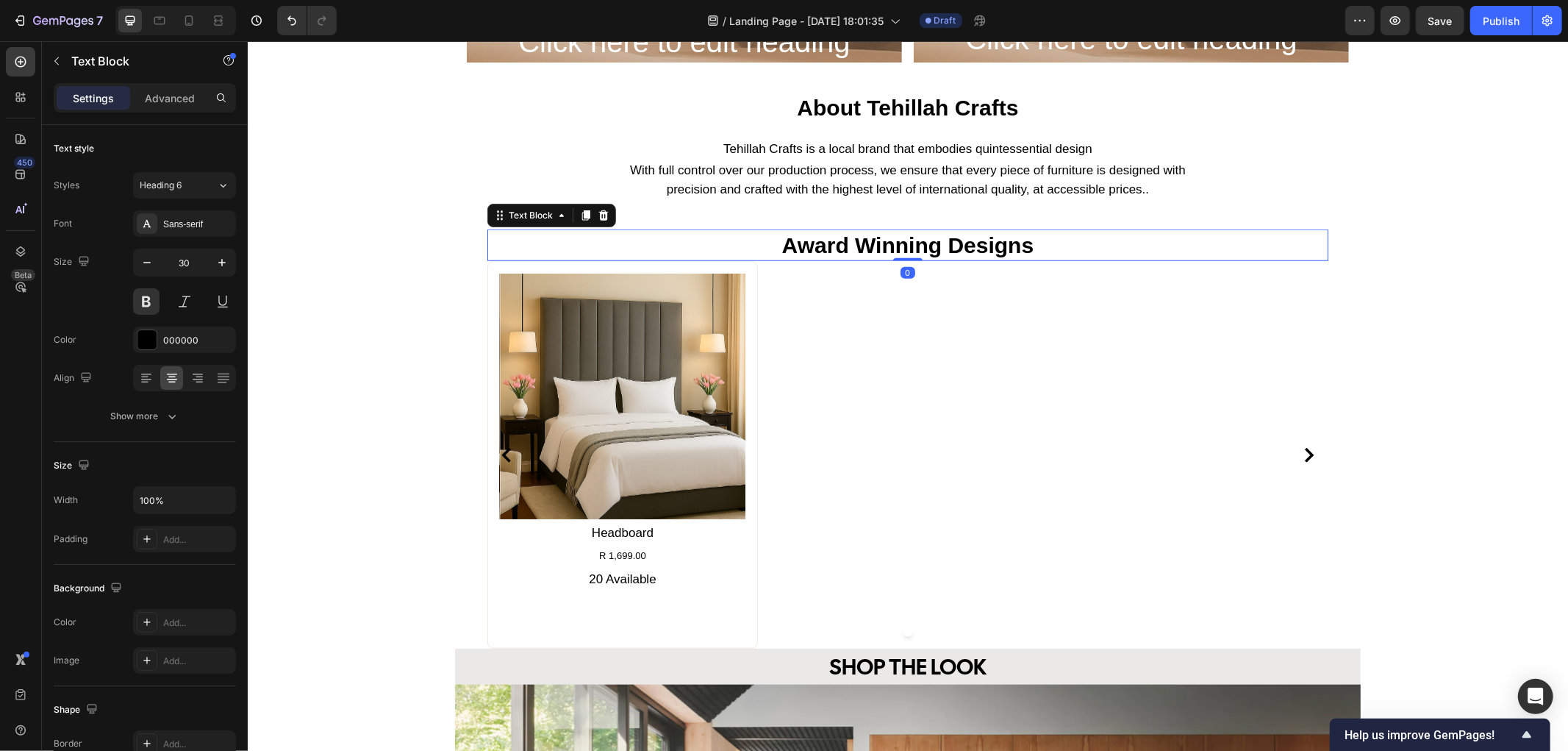
drag, startPoint x: 899, startPoint y: 275, endPoint x: 900, endPoint y: 250, distance: 25.0
click at [900, 250] on div "award winning designs Text Block 0" at bounding box center [907, 244] width 841 height 32
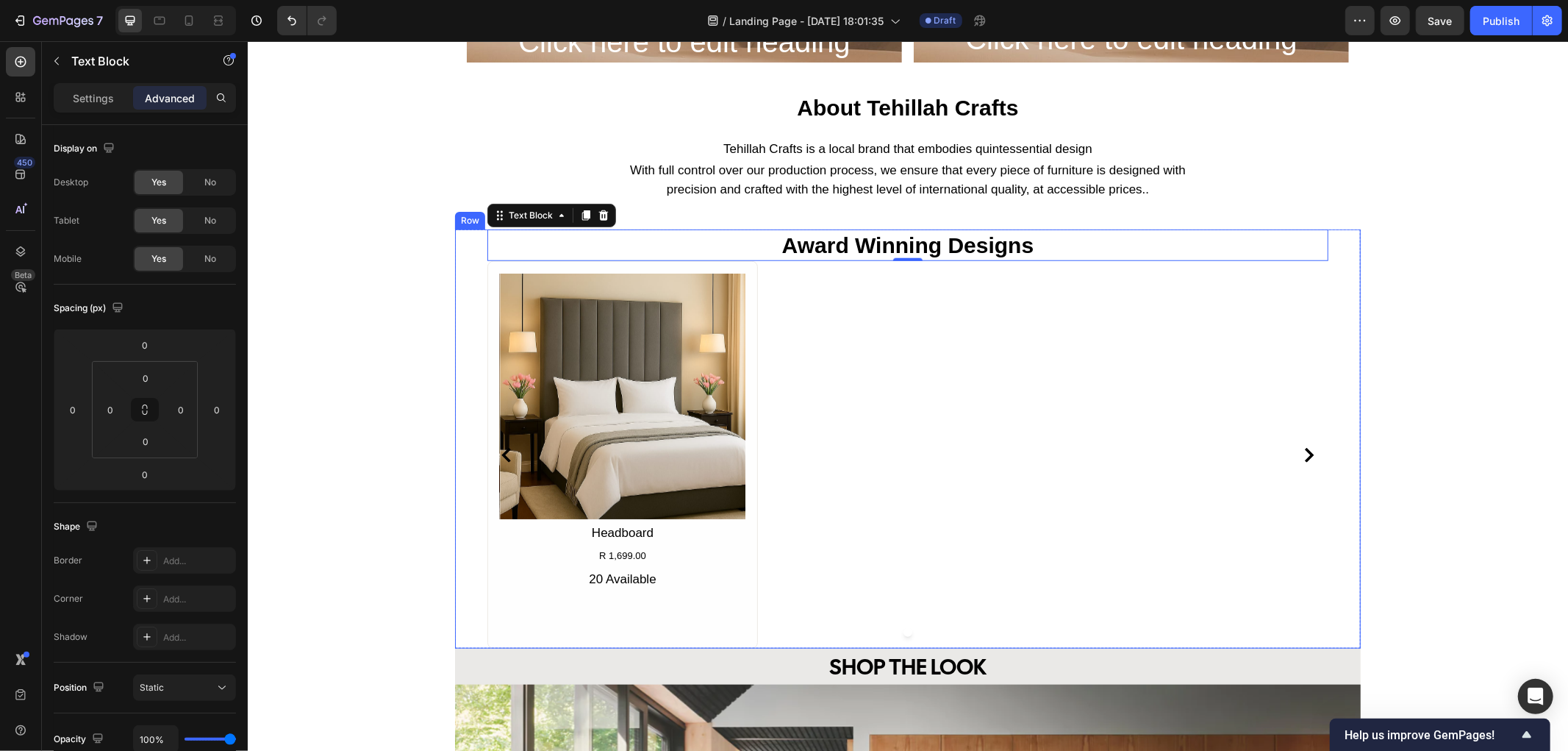
click at [460, 257] on div "award winning designs Text Block 0 Product Images Headboard Product Title R 1,6…" at bounding box center [906, 438] width 905 height 419
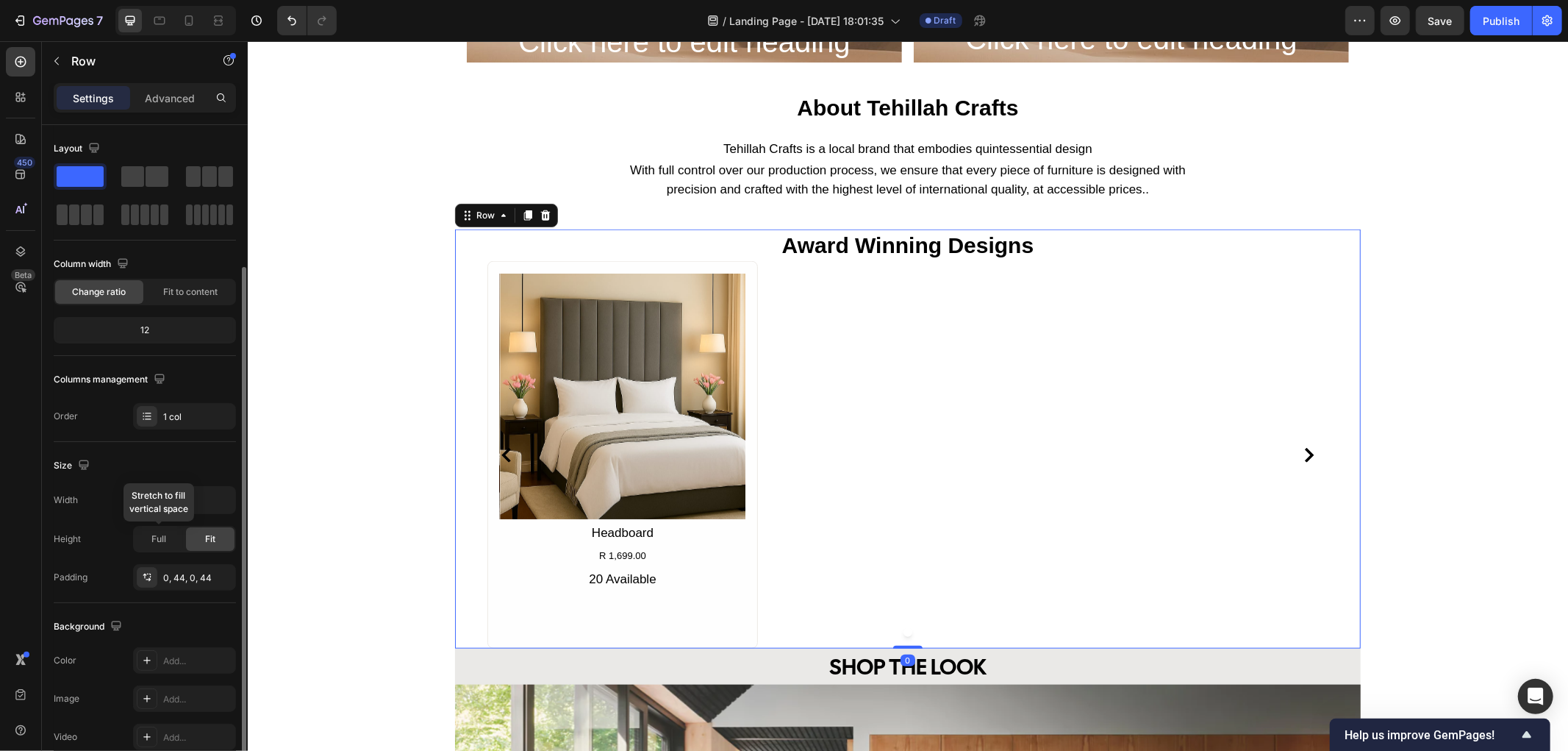
scroll to position [81, 0]
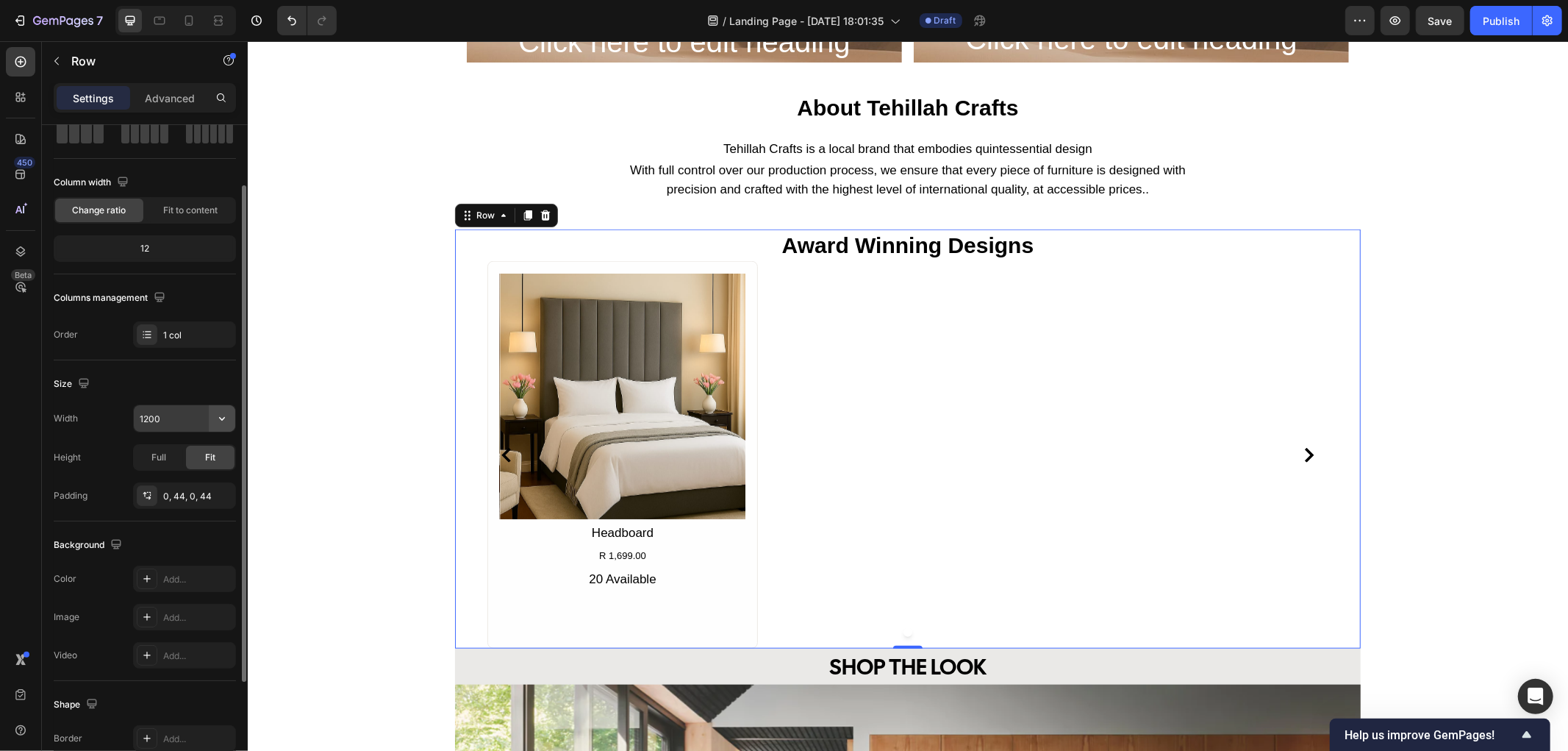
click at [218, 421] on icon "button" at bounding box center [221, 418] width 15 height 15
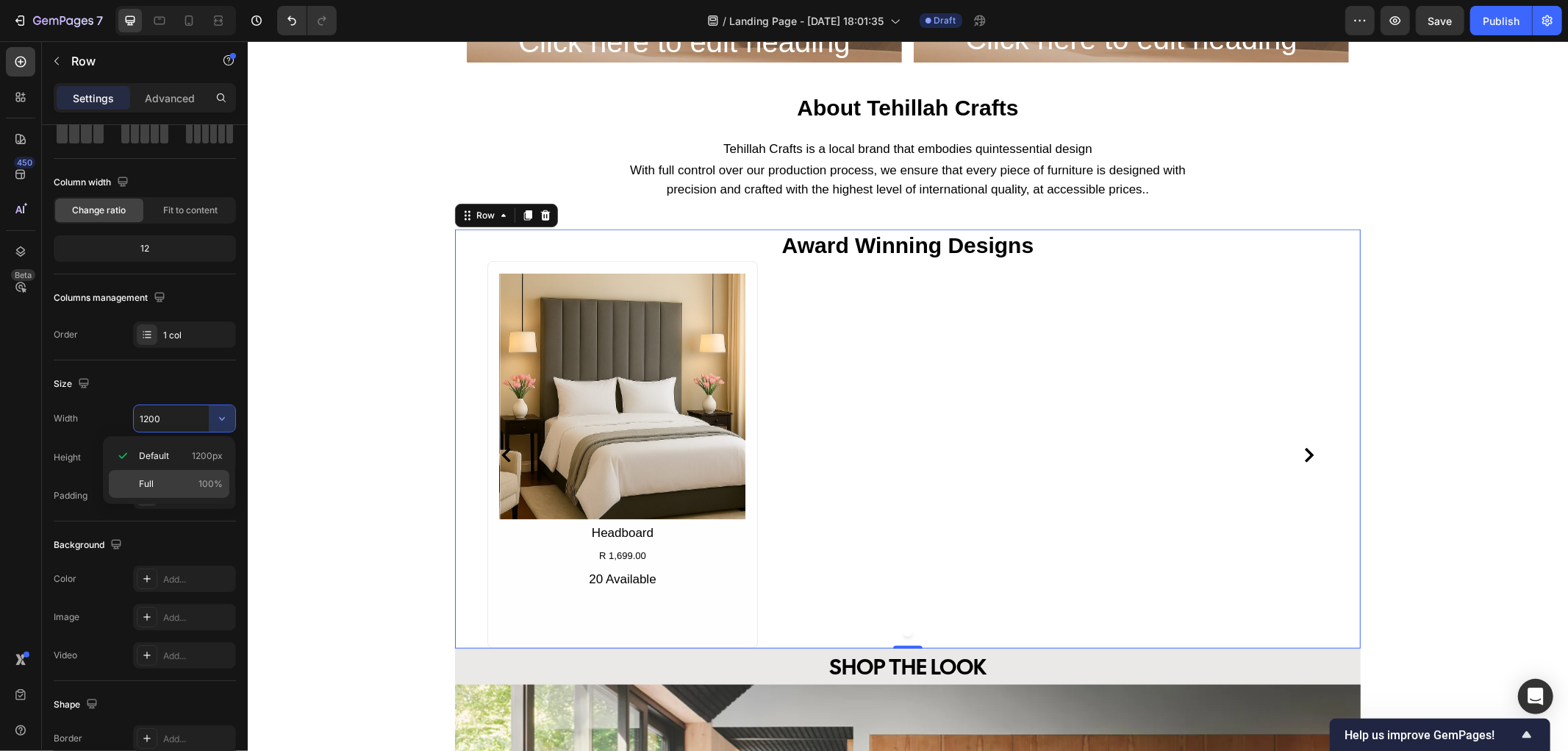
click at [170, 487] on p "Full 100%" at bounding box center [181, 483] width 83 height 13
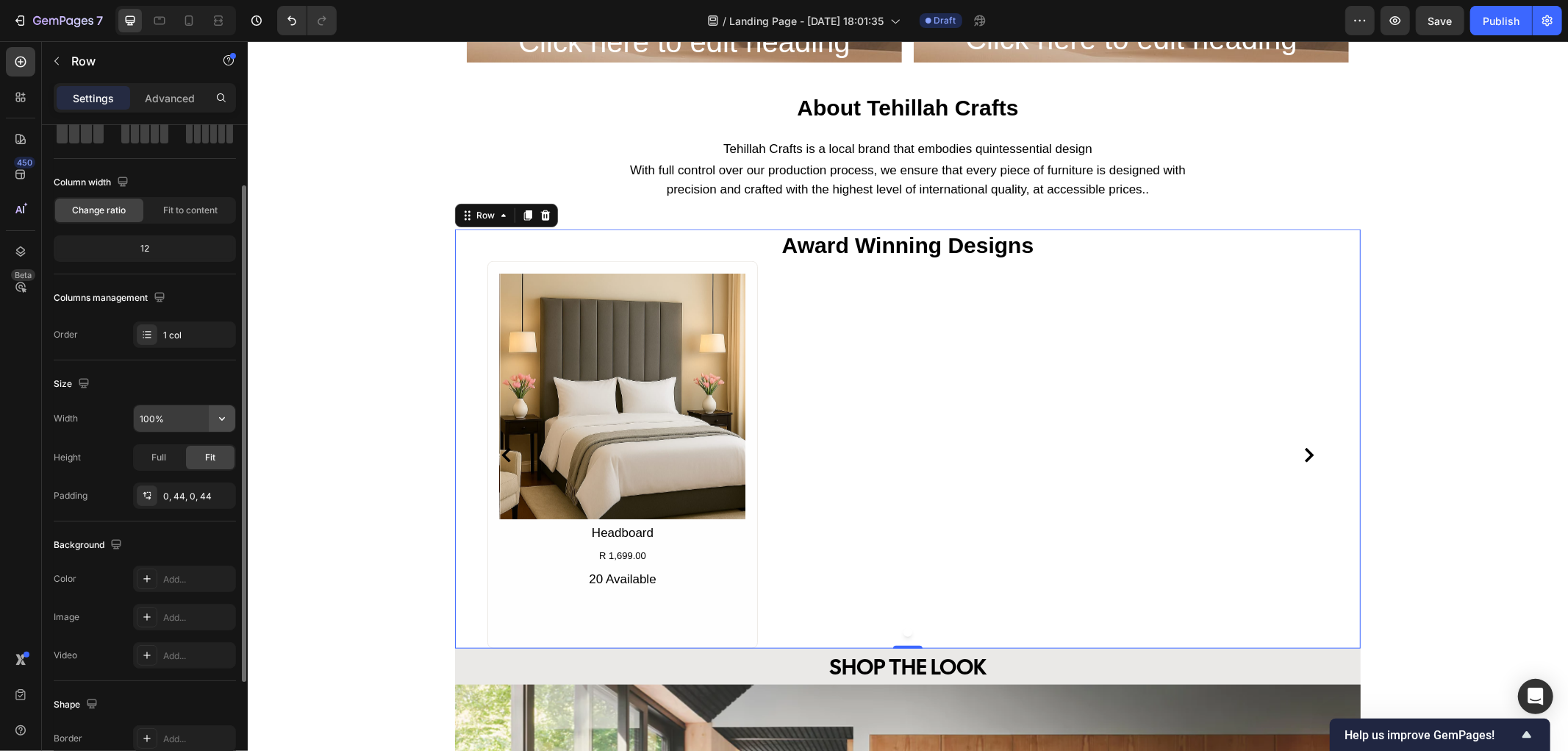
click at [217, 418] on icon "button" at bounding box center [221, 418] width 15 height 15
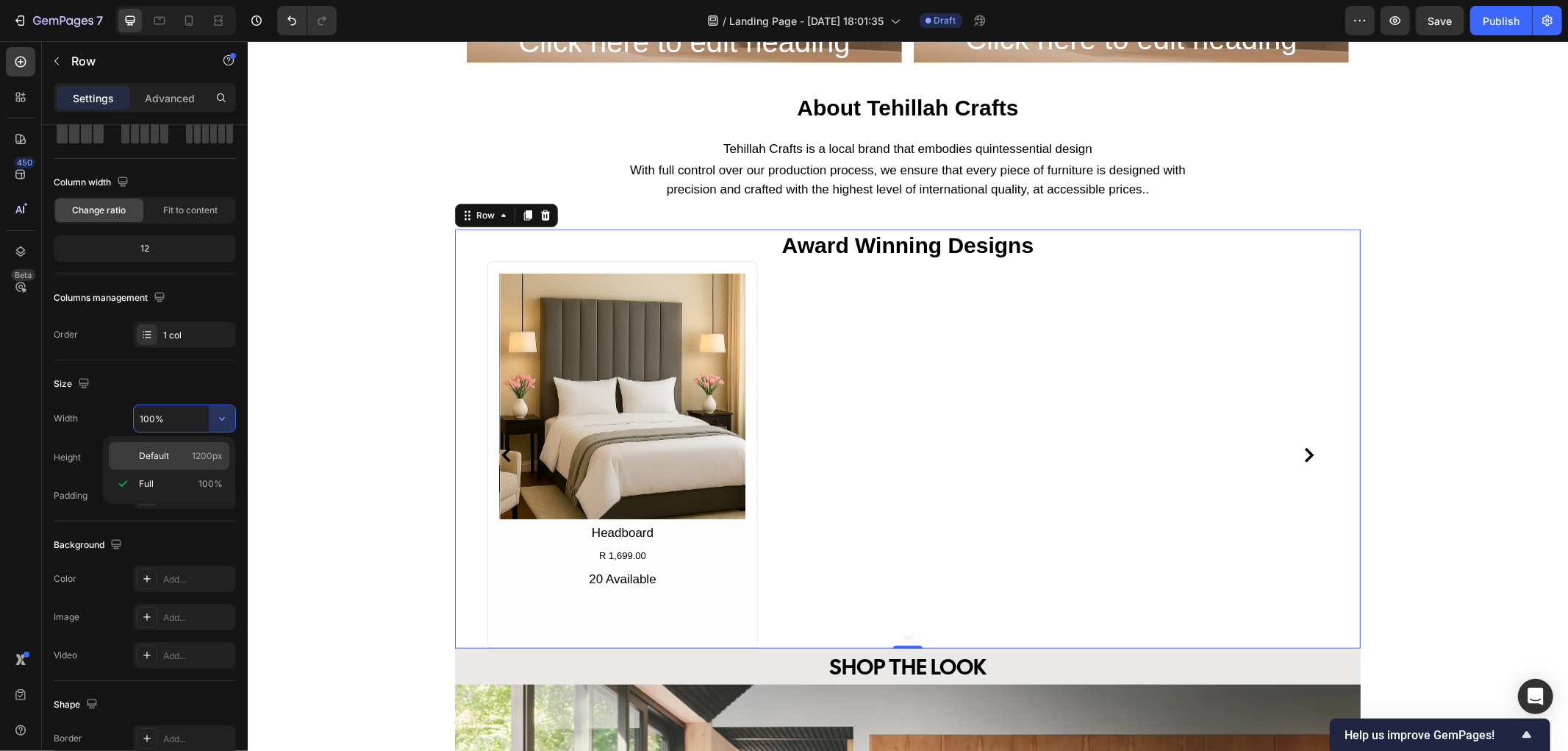
click at [171, 450] on p "Default 1200px" at bounding box center [181, 455] width 83 height 13
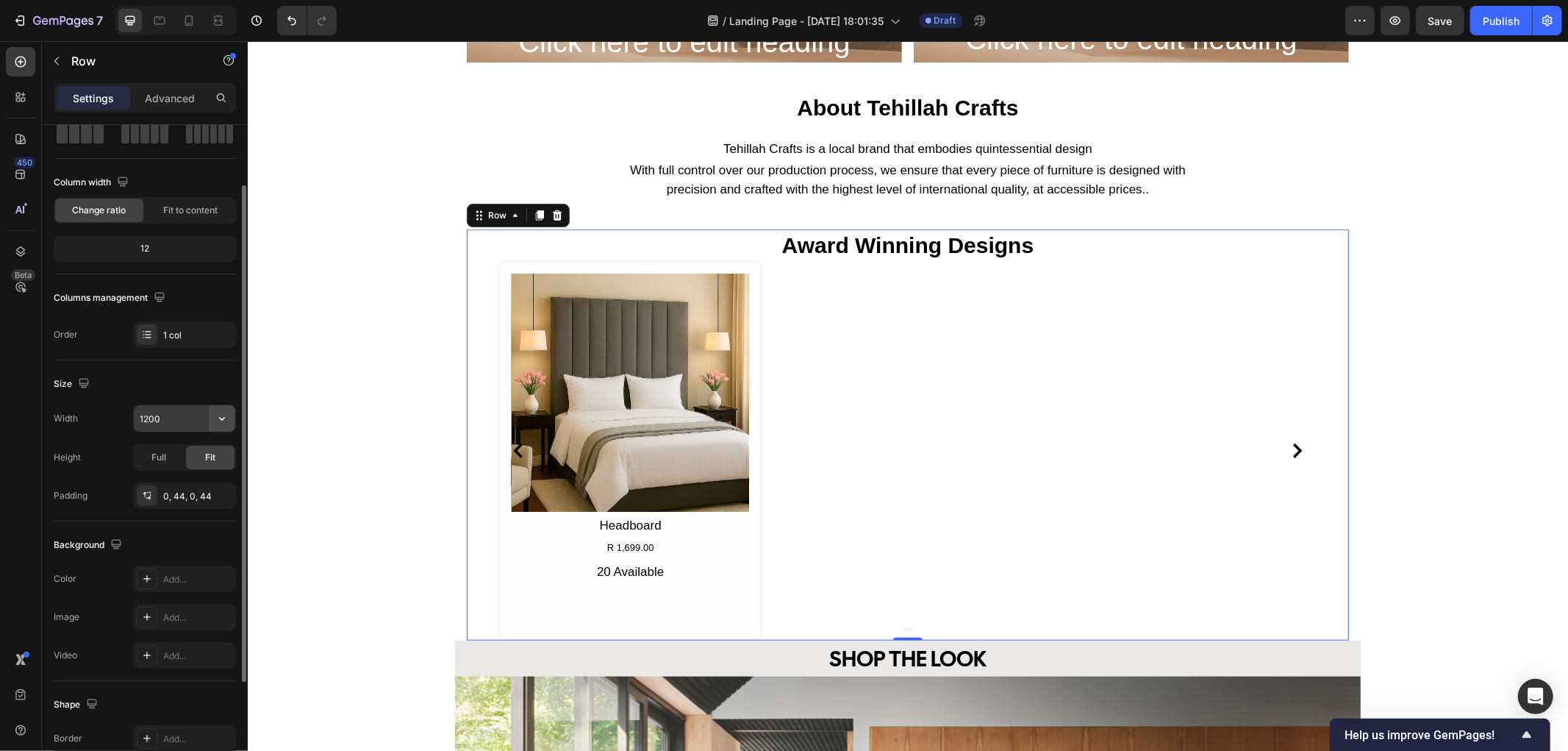
click at [220, 424] on icon "button" at bounding box center [221, 418] width 15 height 15
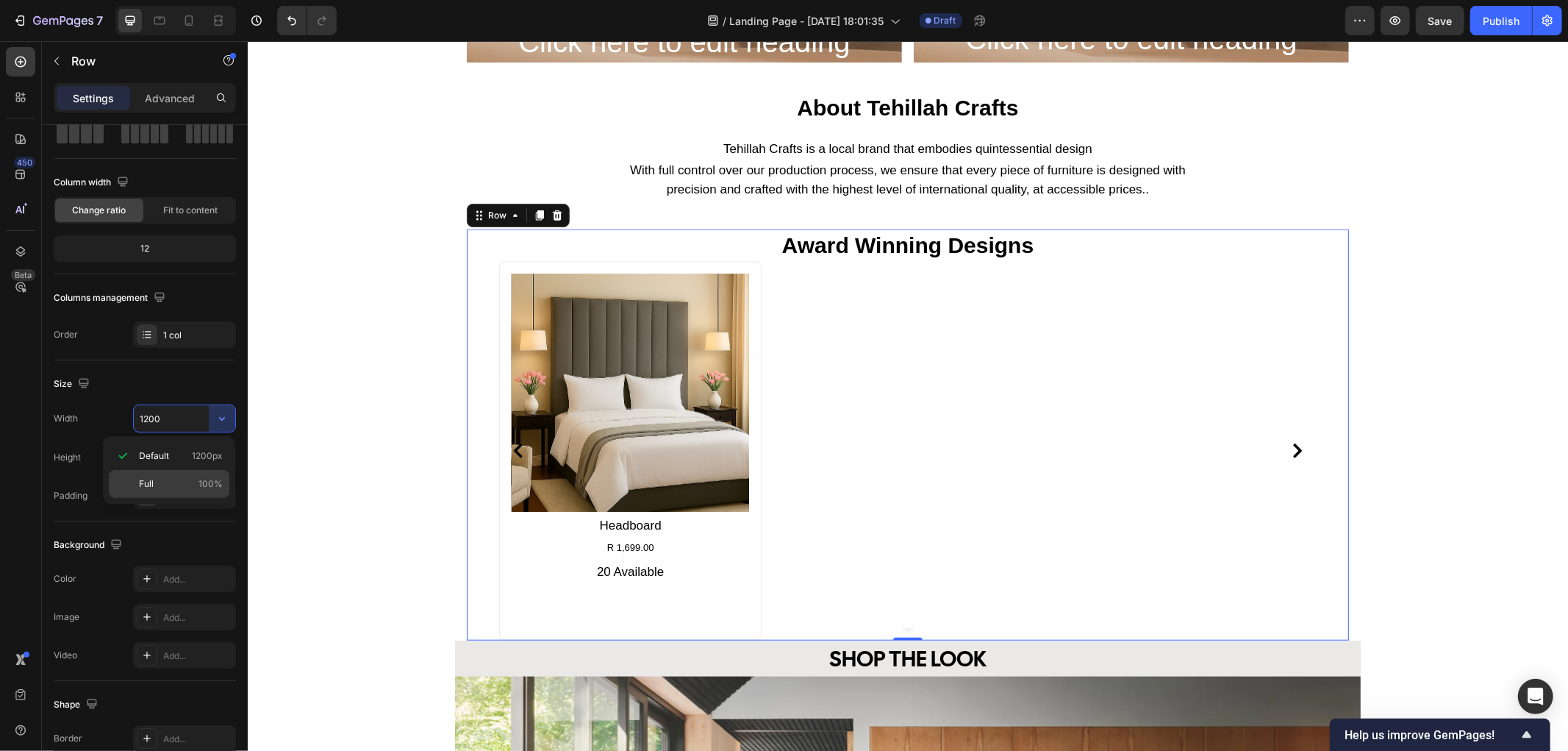
click at [168, 481] on p "Full 100%" at bounding box center [181, 483] width 83 height 13
type input "100%"
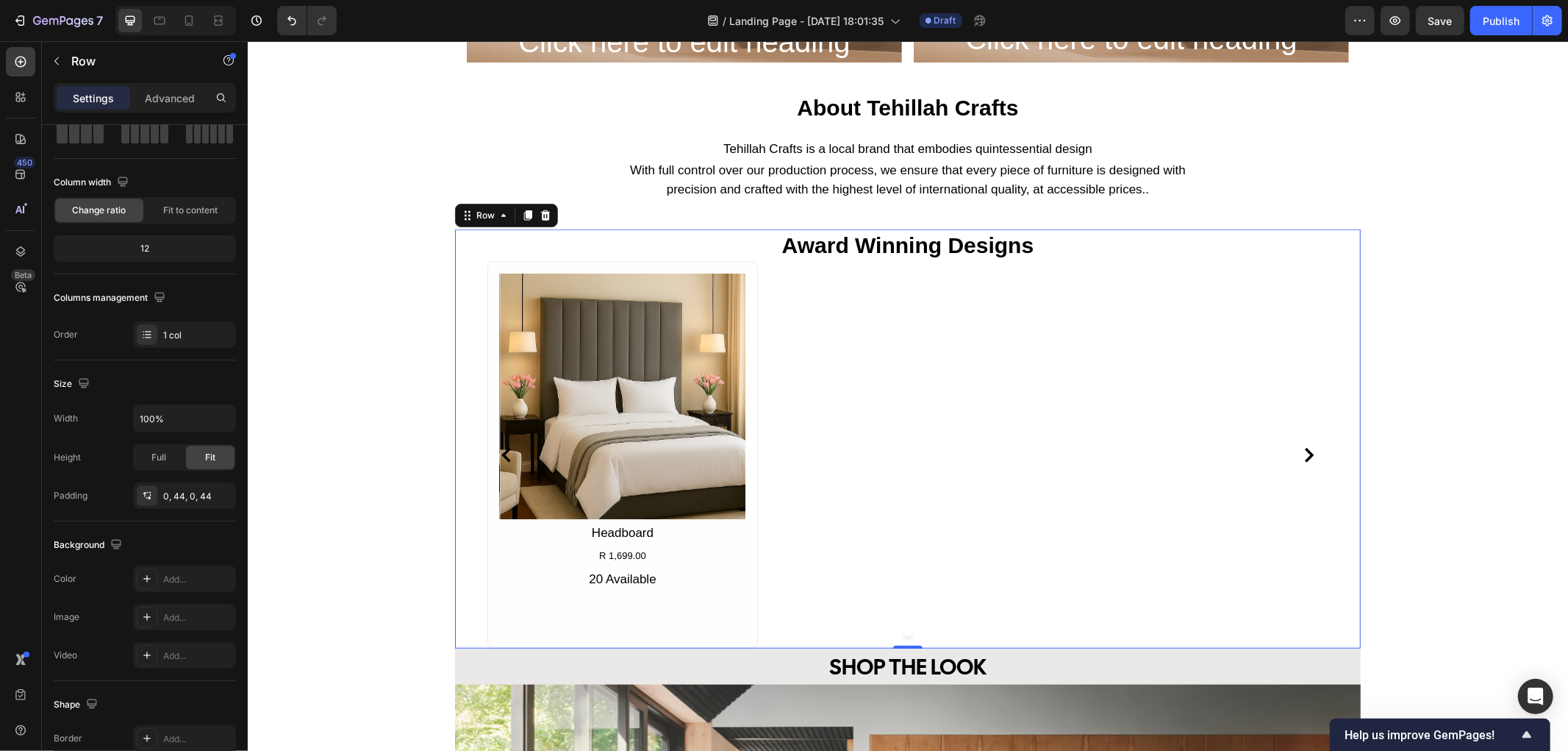
scroll to position [1143, 0]
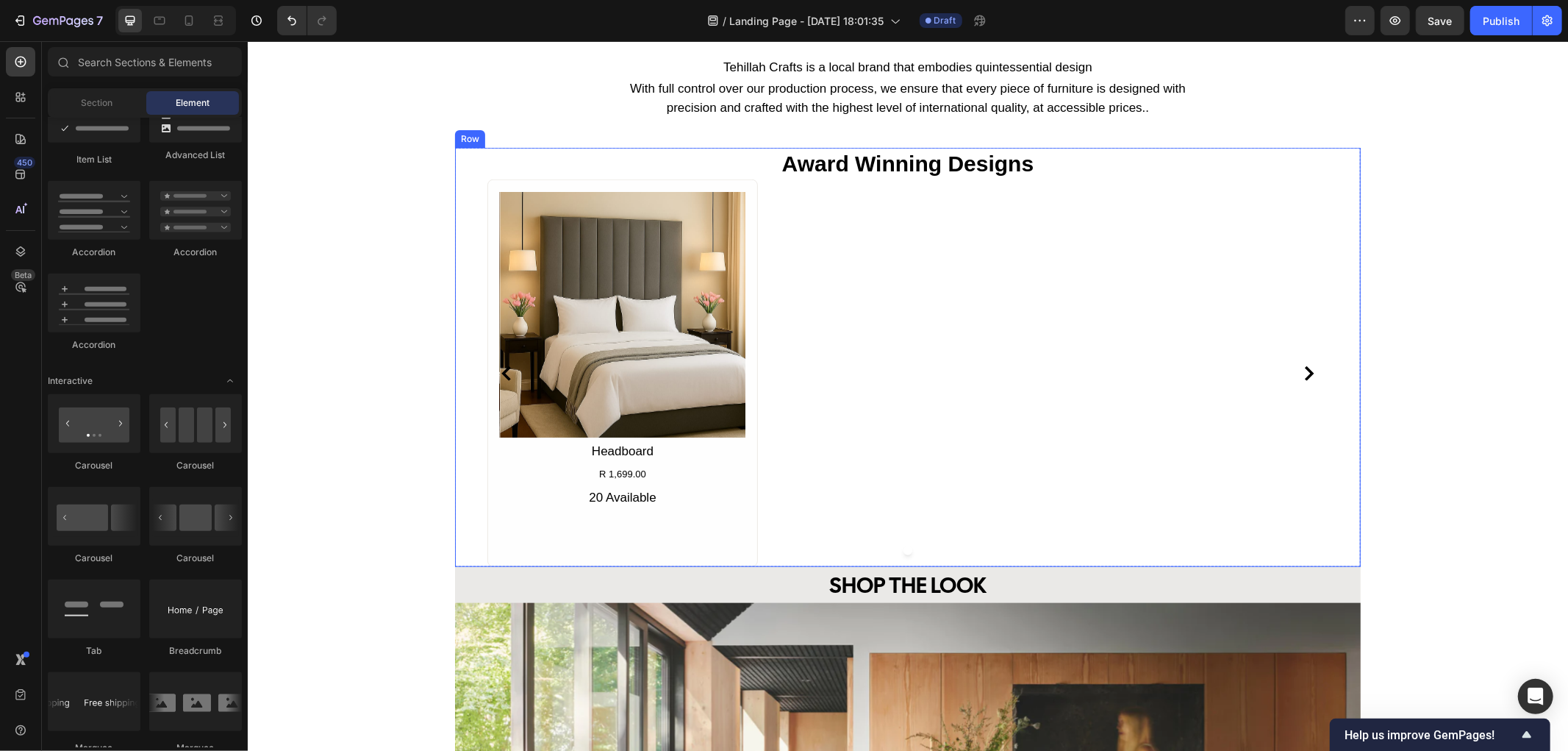
click at [1333, 316] on div "award winning designs Text Block Product Images Headboard Product Title R 1,699…" at bounding box center [906, 356] width 905 height 419
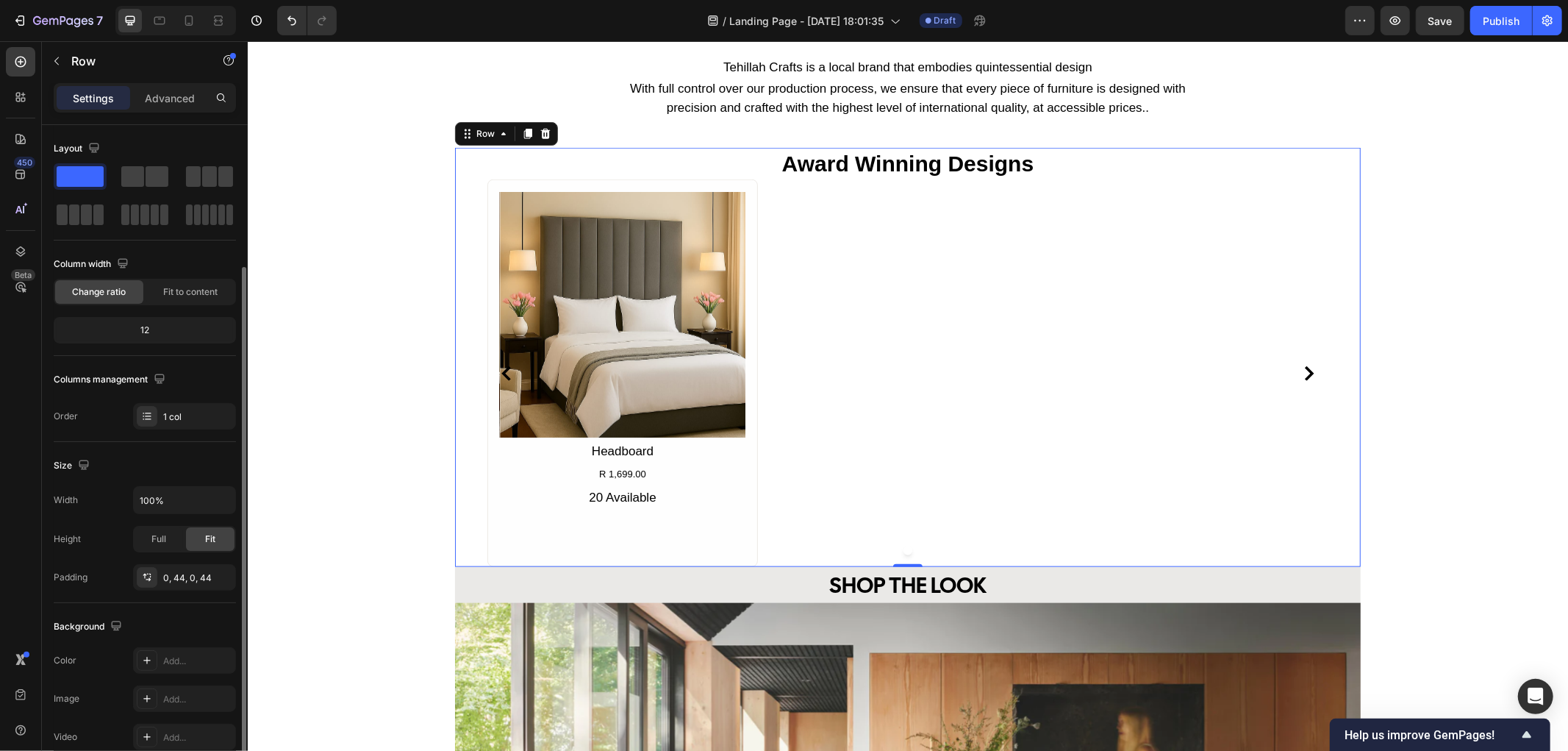
scroll to position [81, 0]
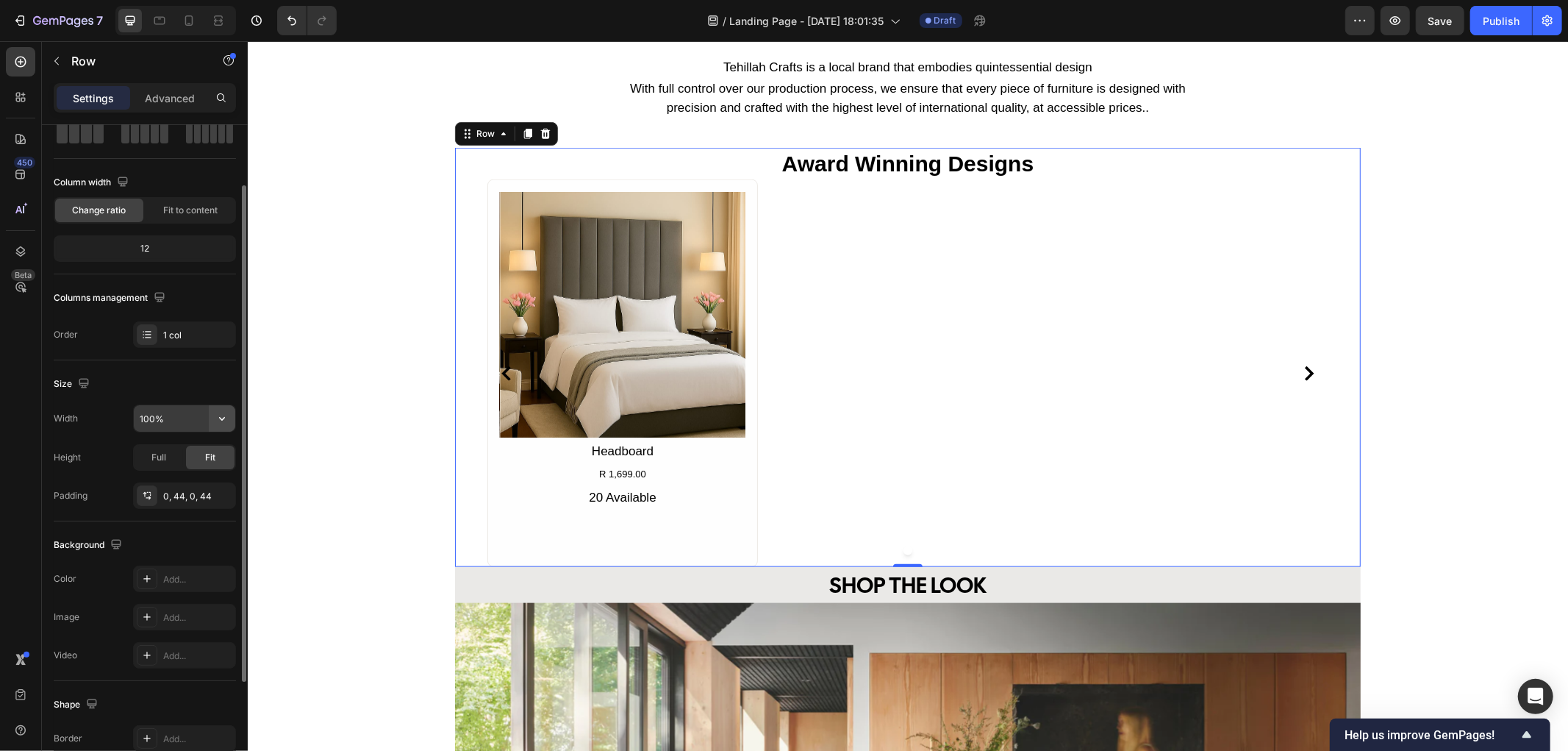
click at [221, 422] on icon "button" at bounding box center [221, 418] width 15 height 15
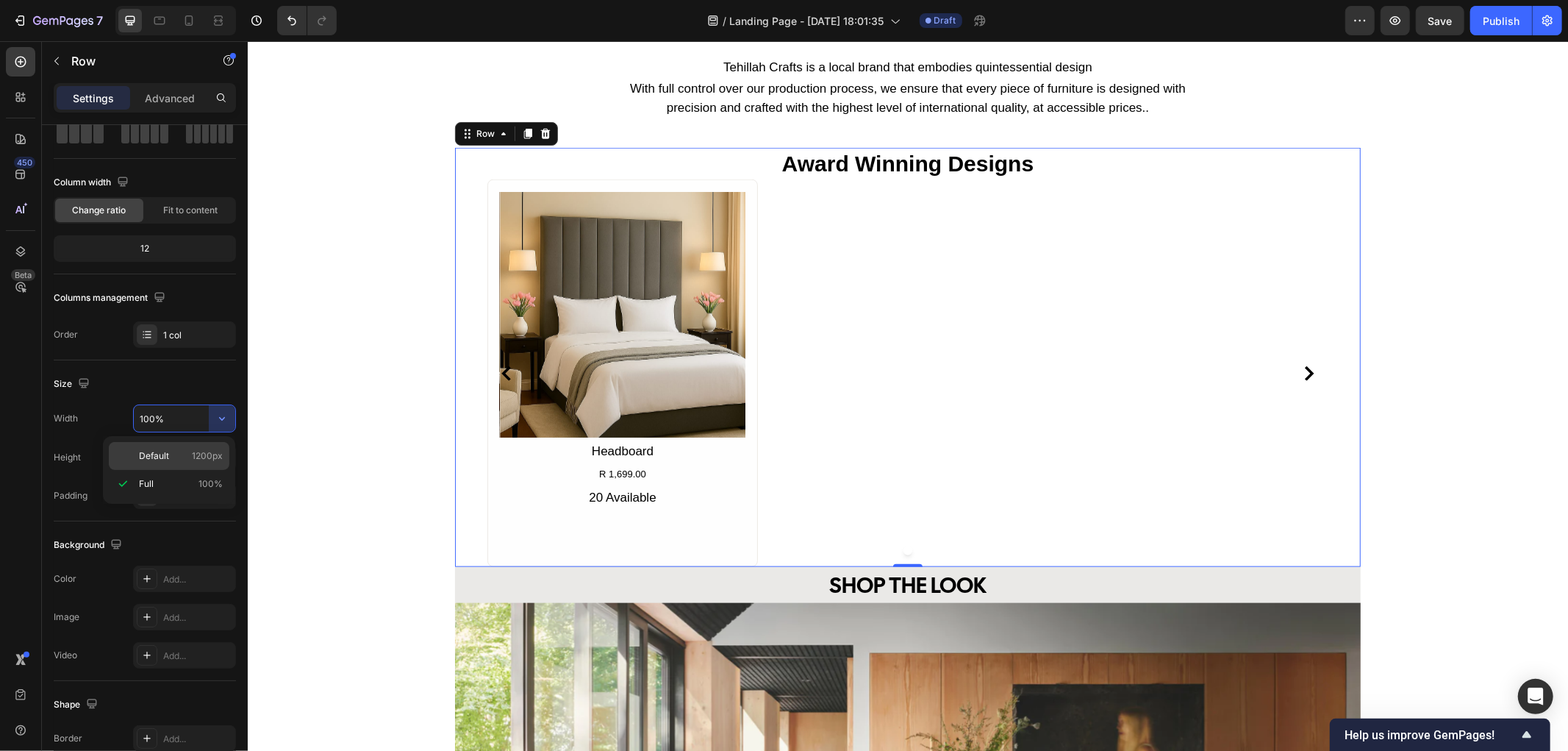
click at [166, 459] on span "Default" at bounding box center [154, 455] width 30 height 13
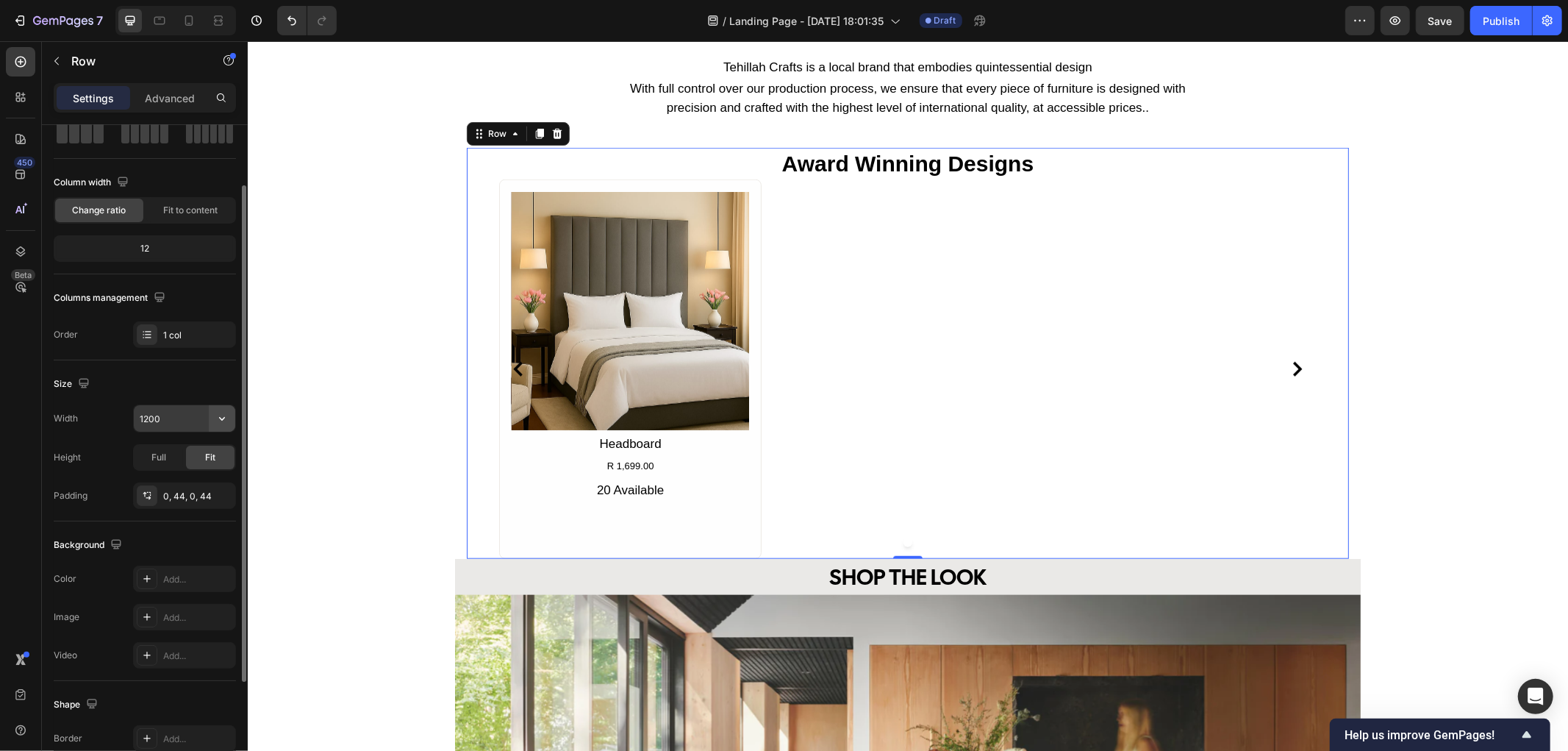
click at [214, 423] on icon "button" at bounding box center [221, 418] width 15 height 15
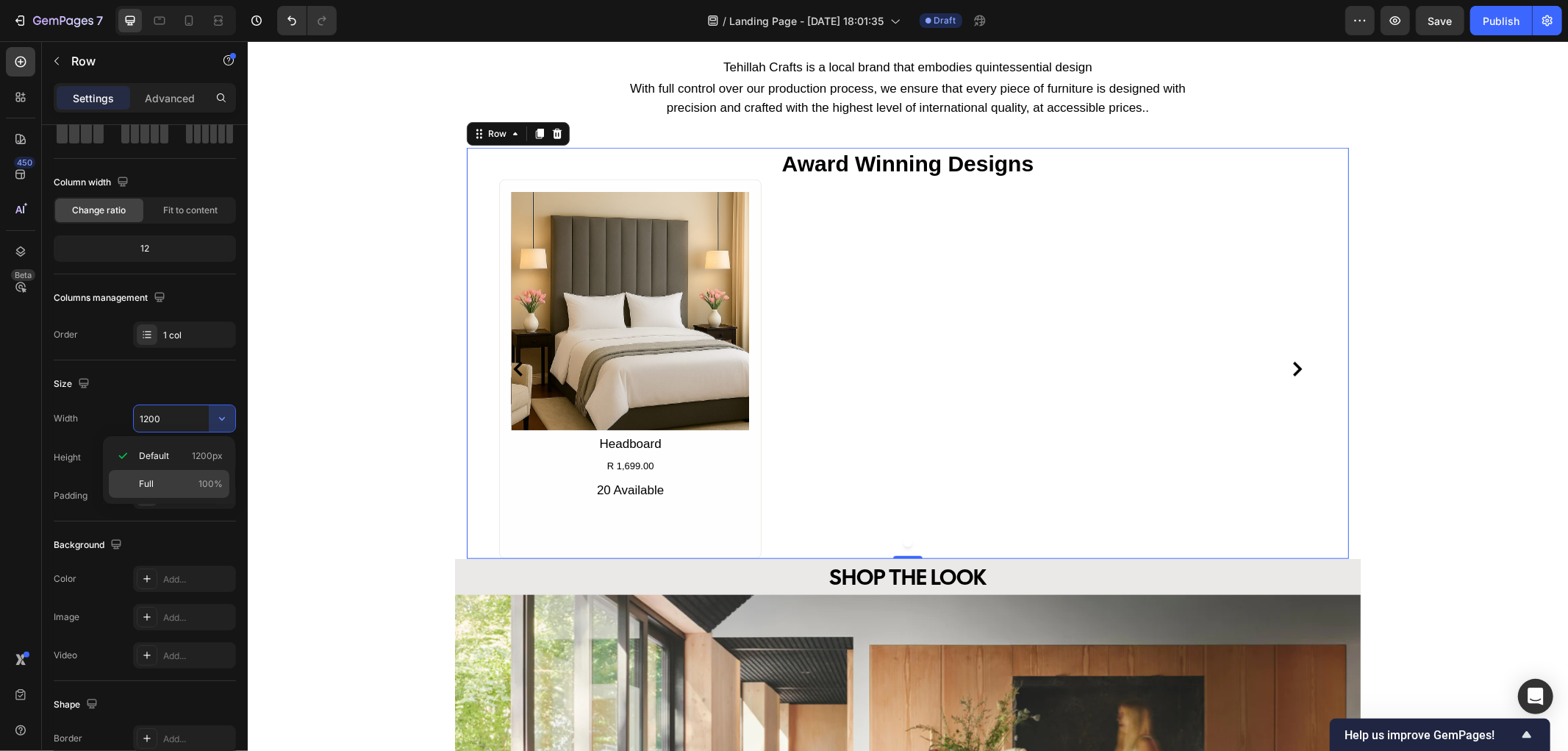
click at [167, 475] on div "Full 100%" at bounding box center [170, 484] width 121 height 28
type input "100%"
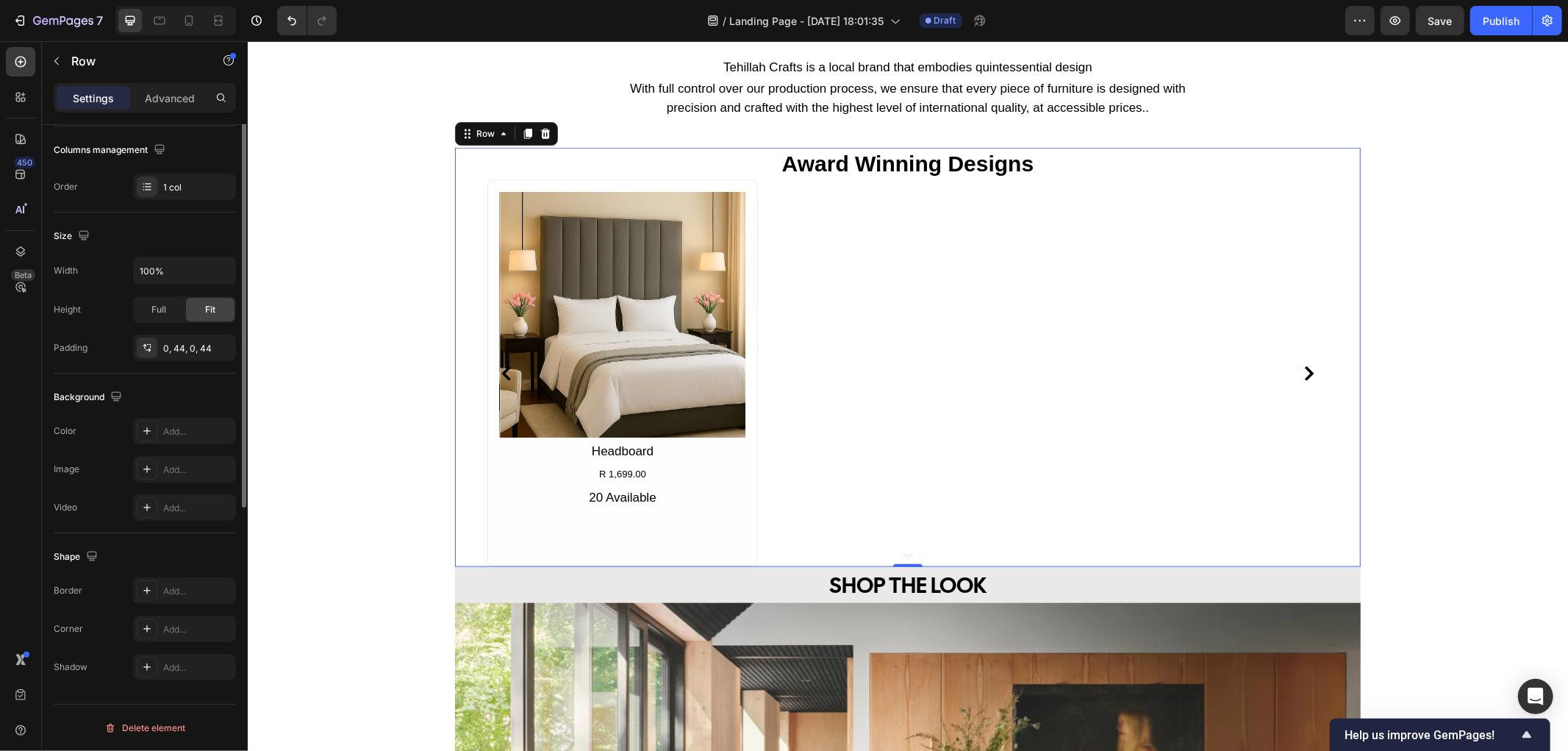
scroll to position [0, 0]
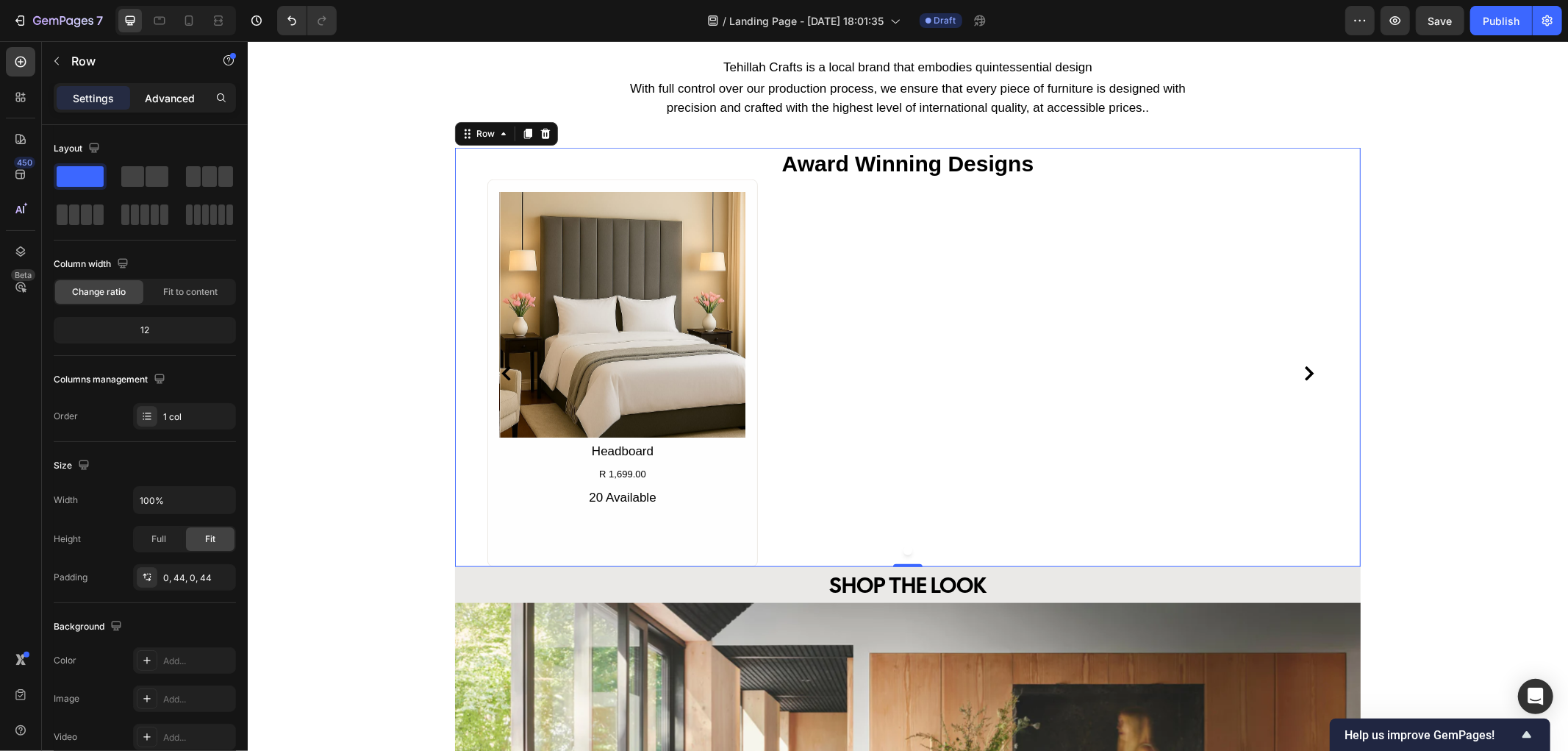
click at [177, 96] on p "Advanced" at bounding box center [170, 98] width 50 height 16
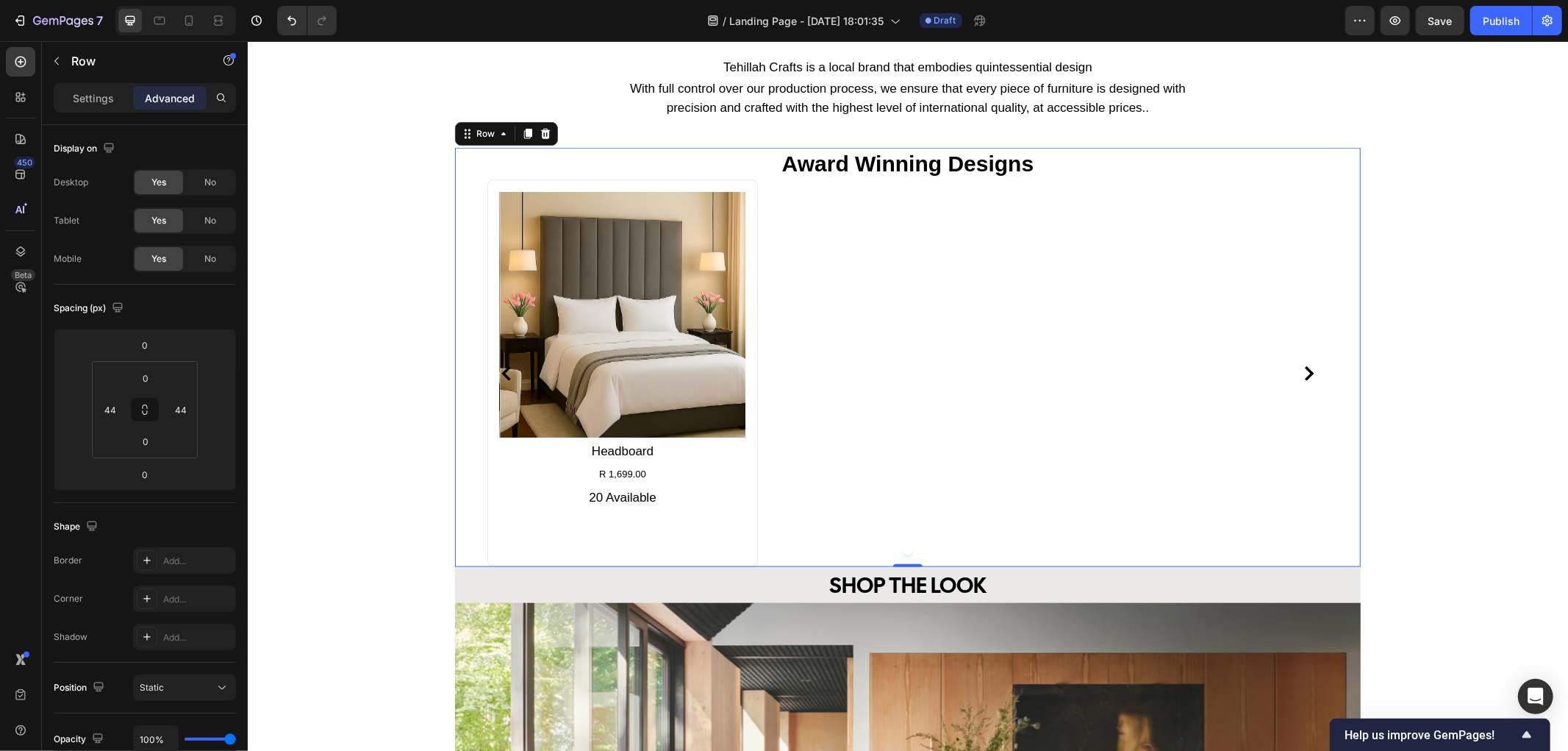
click at [168, 99] on p "Advanced" at bounding box center [170, 98] width 50 height 16
click at [112, 100] on p "Settings" at bounding box center [92, 98] width 41 height 16
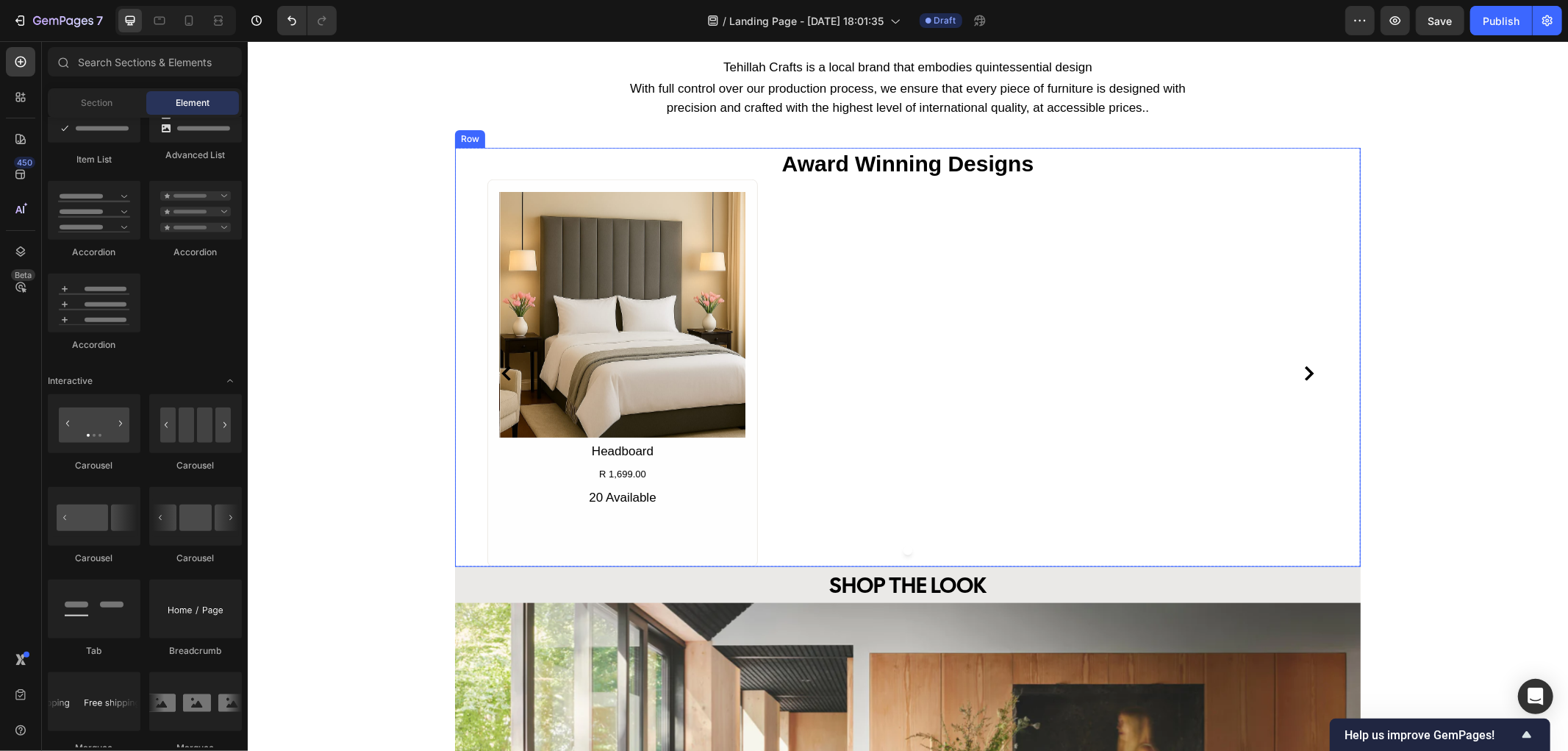
click at [466, 173] on div "award winning designs Text Block Product Images Headboard Product Title R 1,699…" at bounding box center [906, 356] width 905 height 419
click at [461, 178] on div "award winning designs Text Block Product Images Headboard Product Title R 1,699…" at bounding box center [906, 356] width 905 height 419
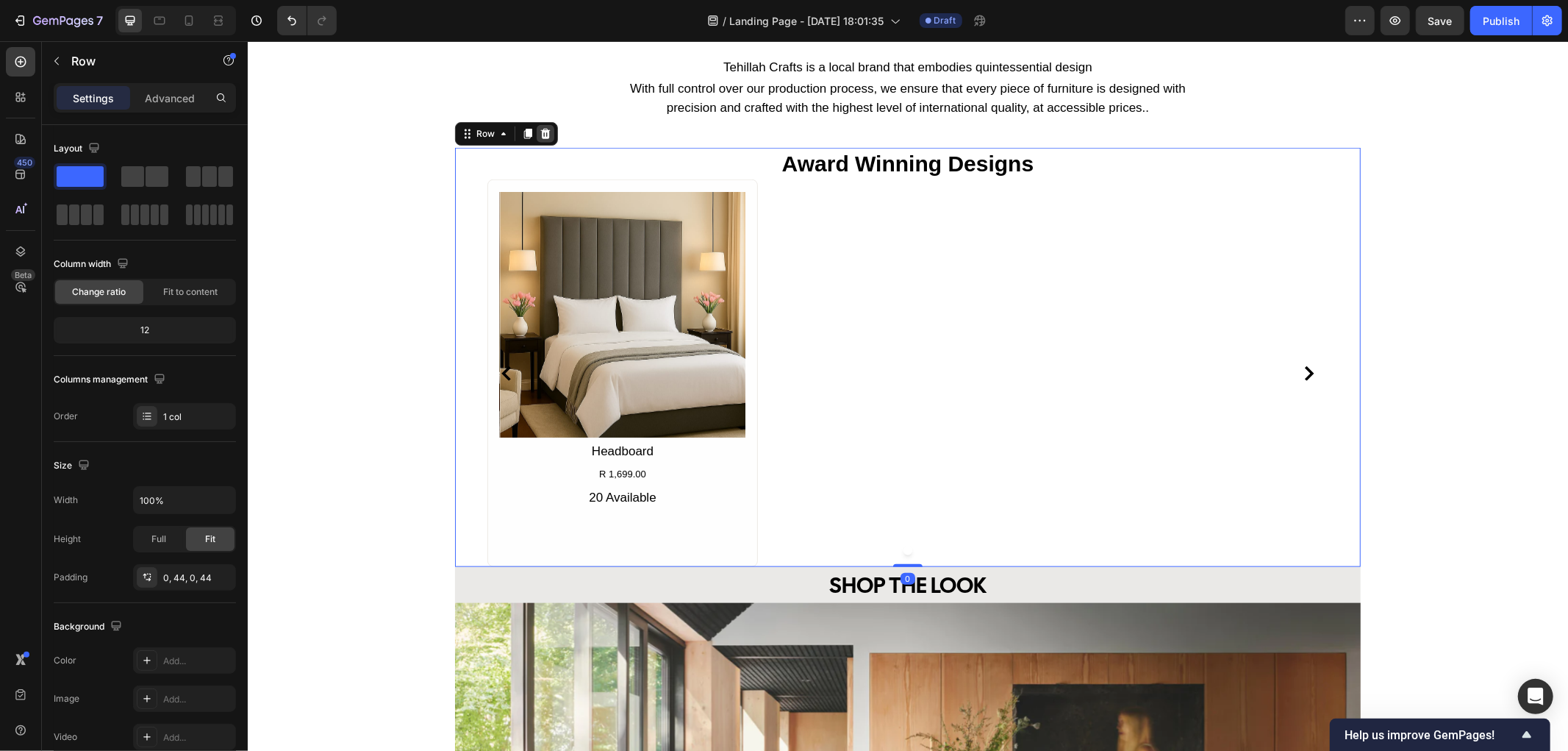
click at [541, 136] on icon at bounding box center [545, 133] width 10 height 10
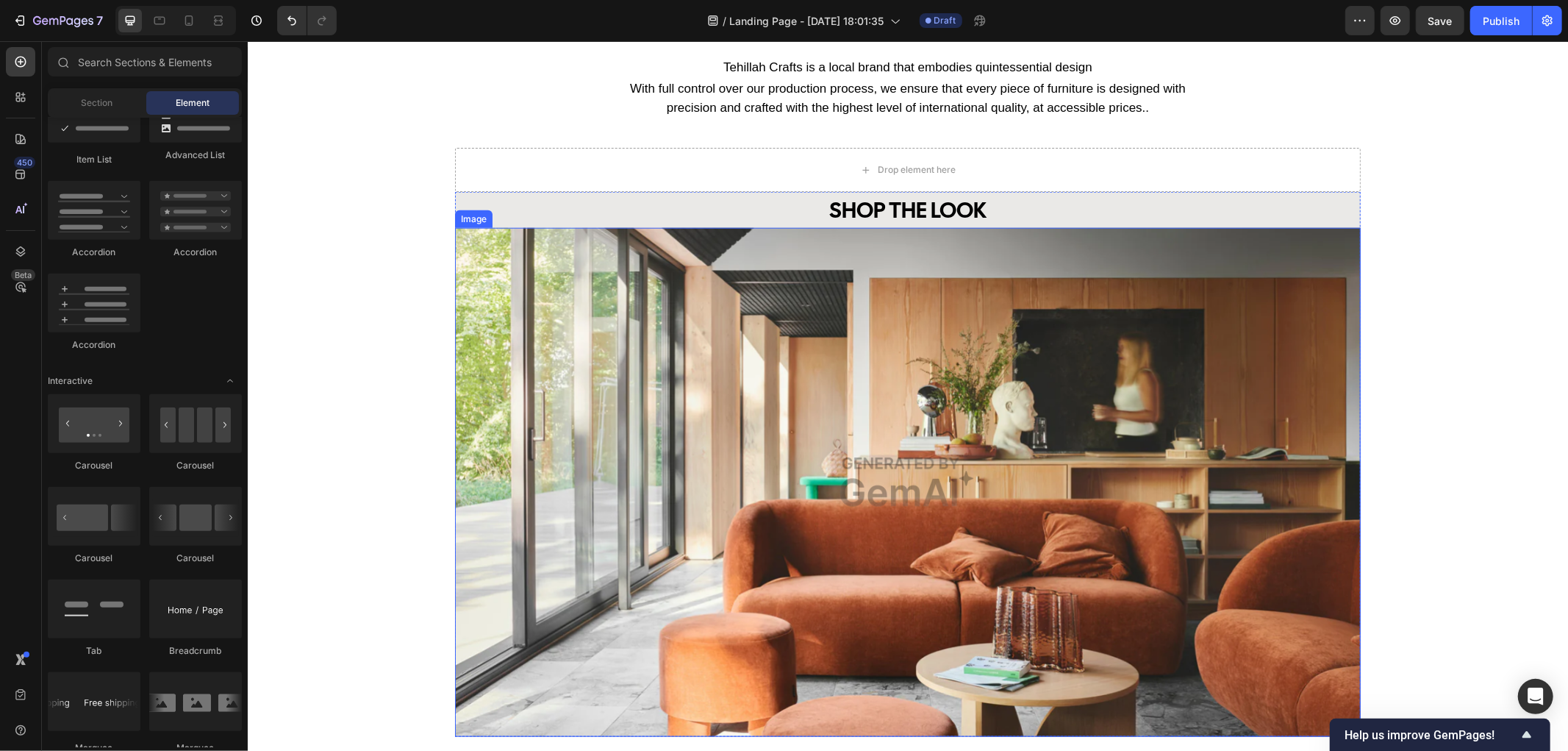
scroll to position [980, 0]
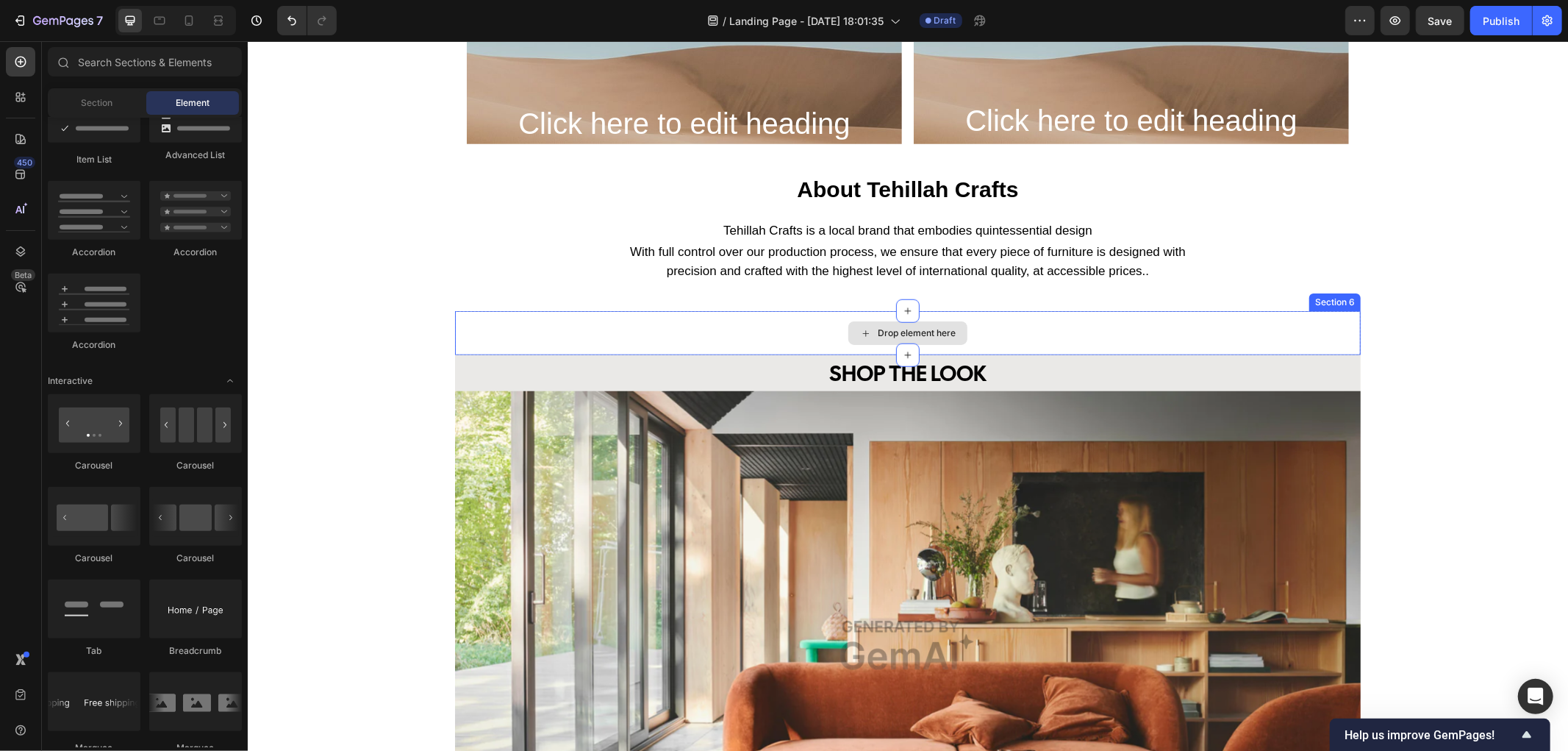
click at [839, 326] on div "Drop element here" at bounding box center [906, 332] width 905 height 44
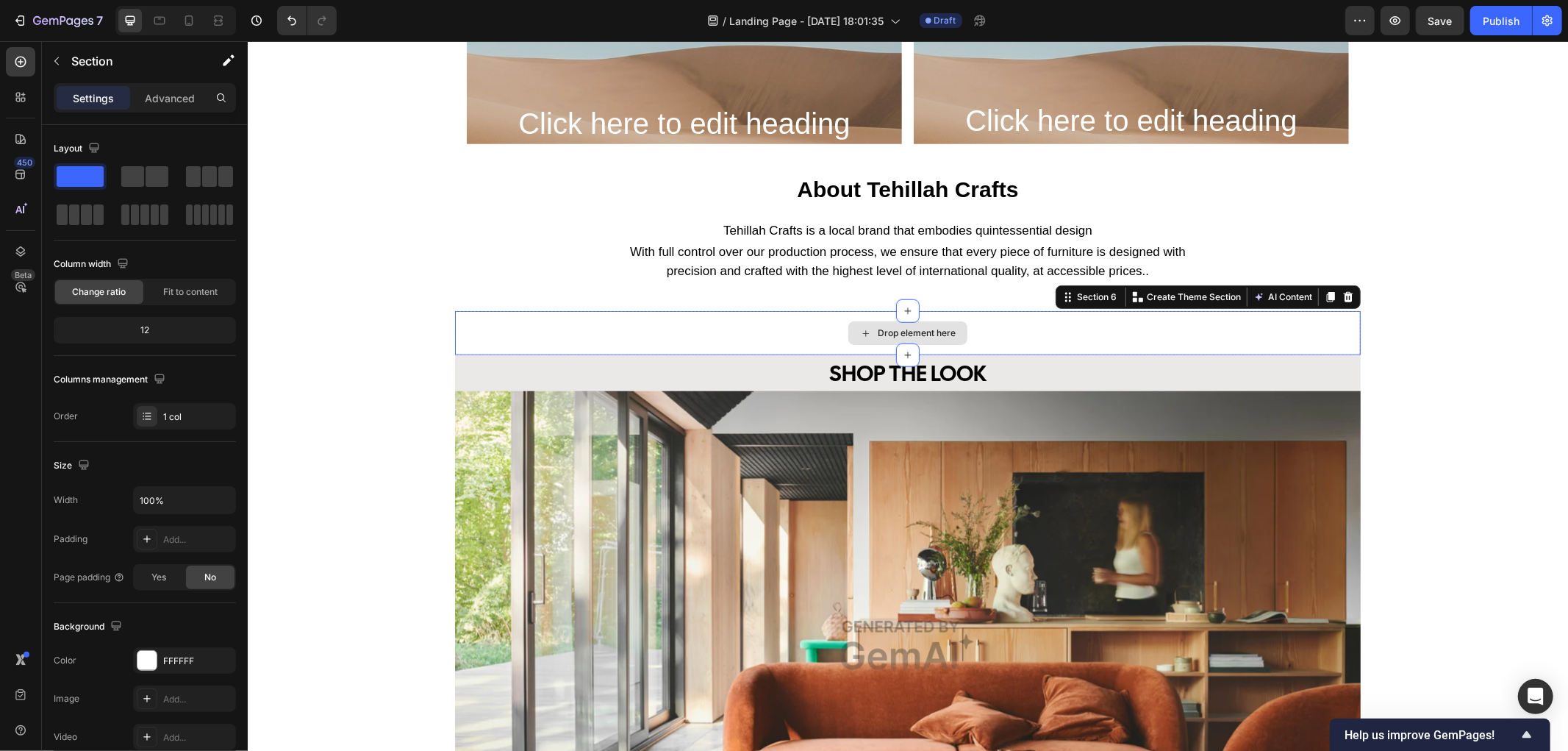
click at [618, 336] on div "Drop element here" at bounding box center [906, 332] width 905 height 44
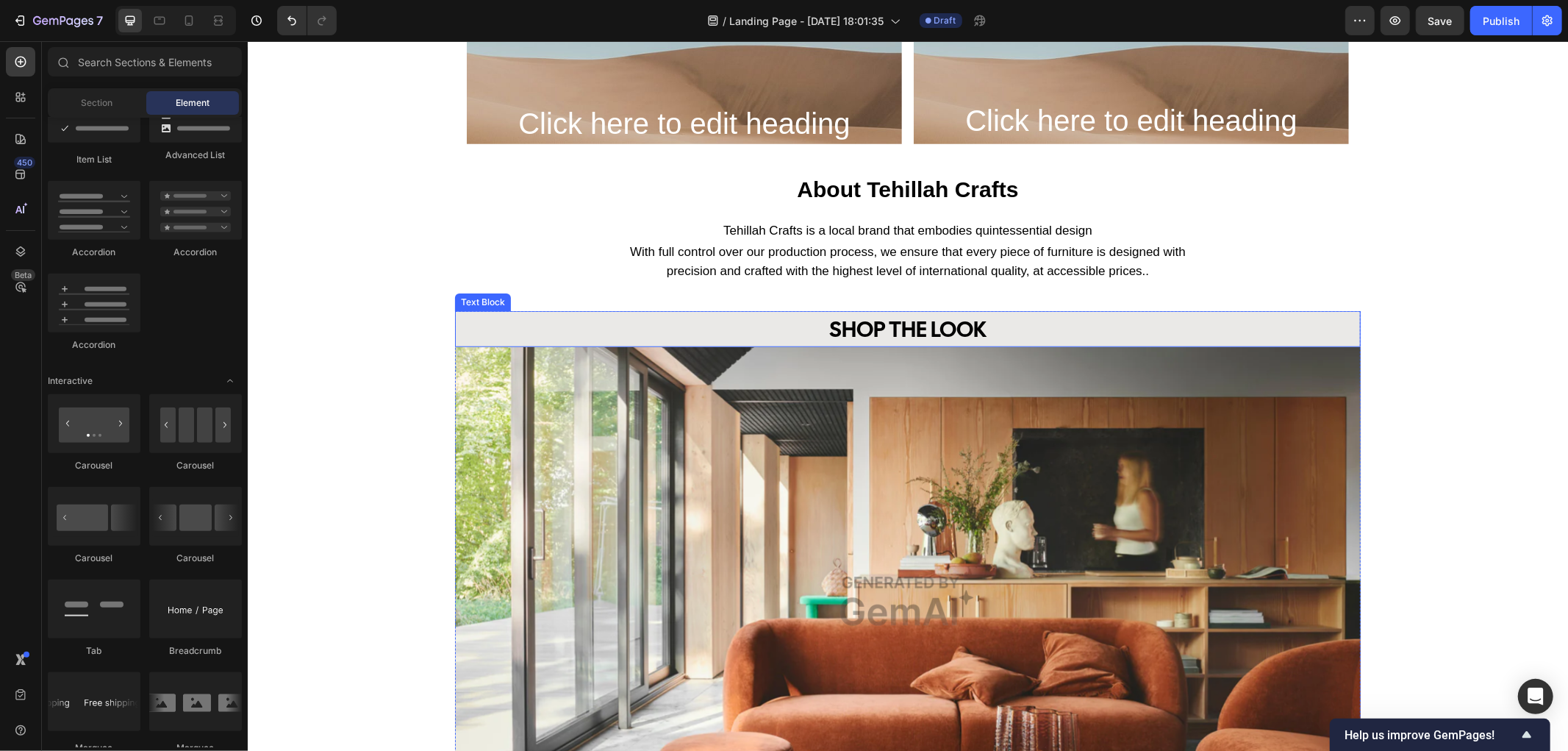
click at [598, 327] on div "SHOP THE LOOK" at bounding box center [906, 328] width 905 height 36
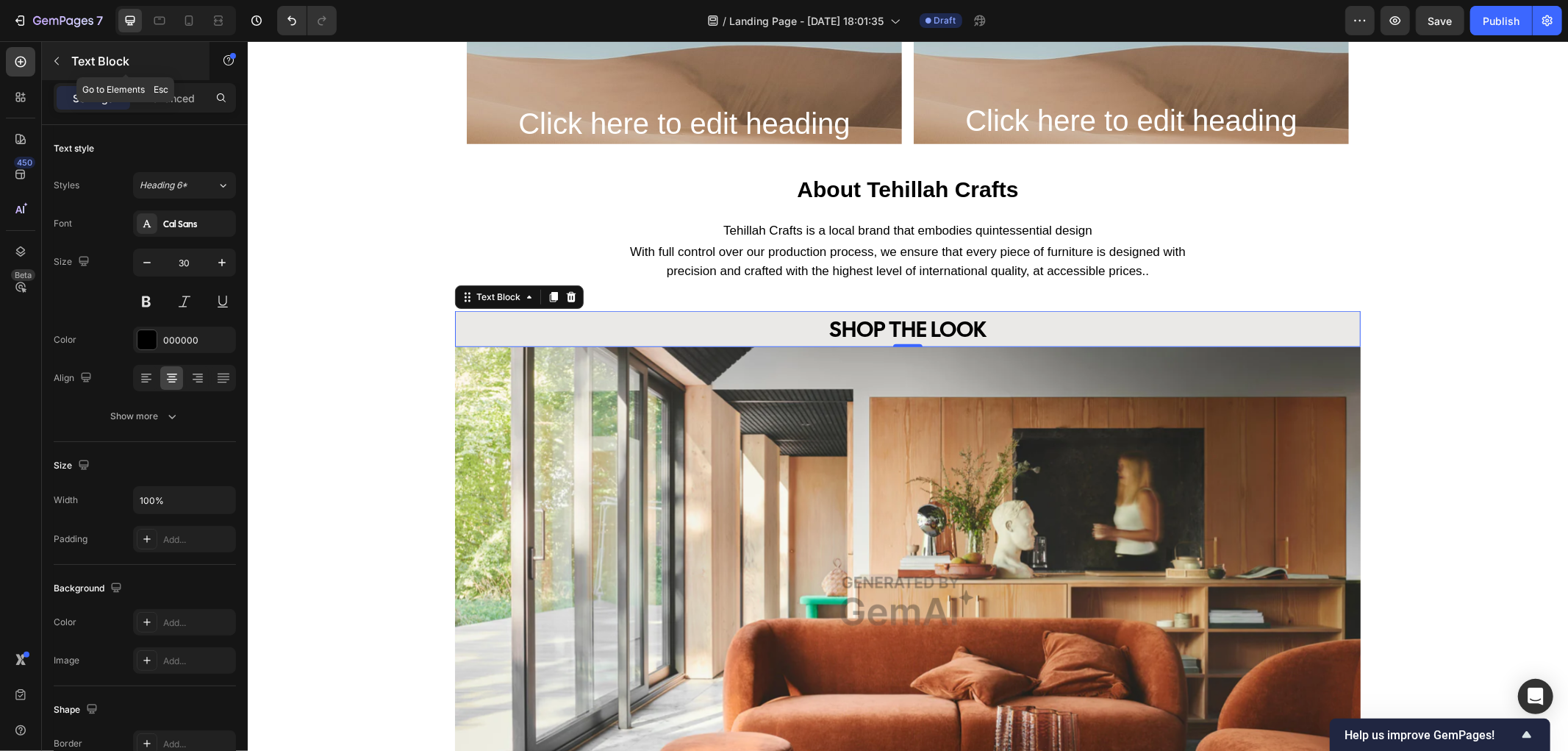
click at [61, 63] on icon "button" at bounding box center [57, 62] width 12 height 12
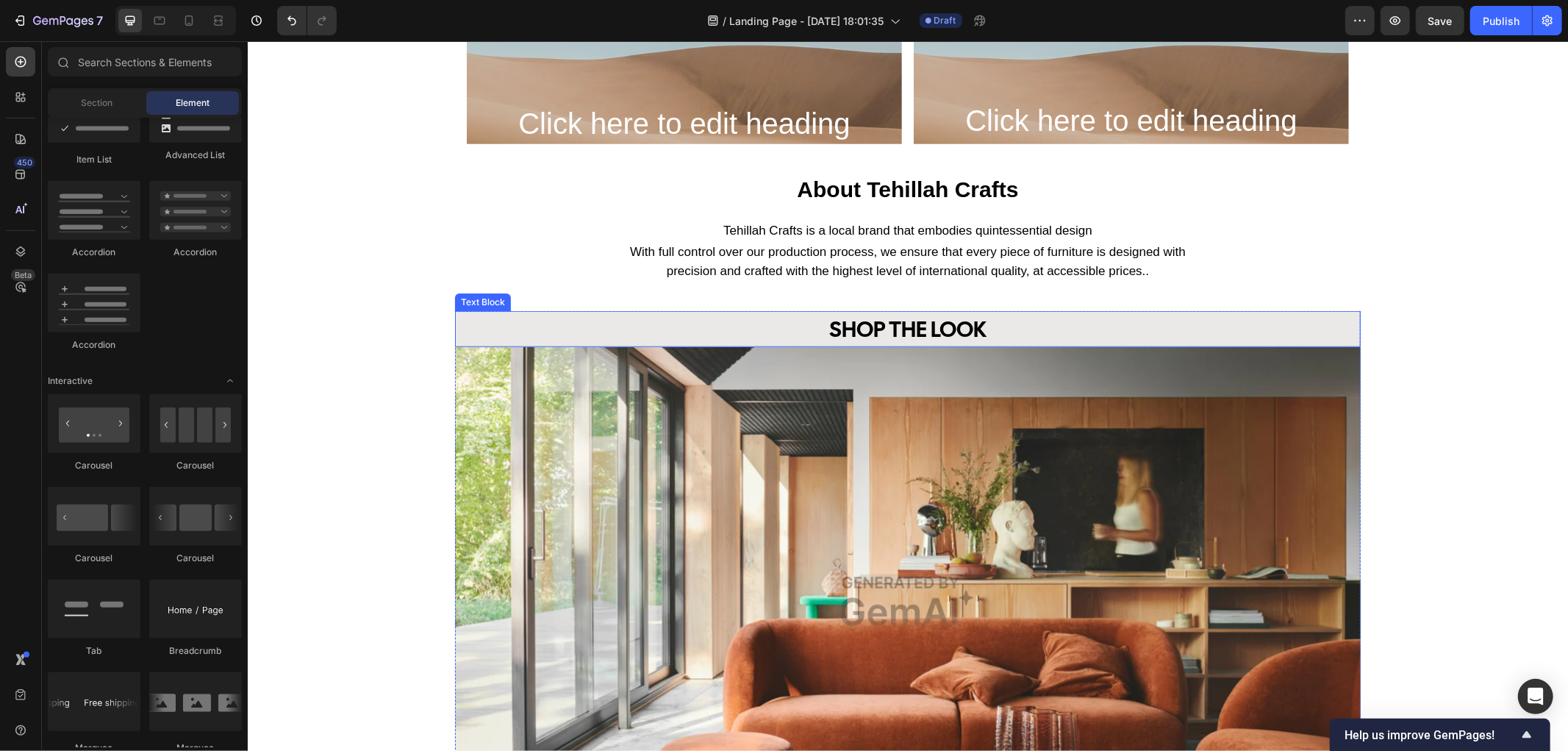
click at [578, 331] on div "SHOP THE LOOK" at bounding box center [906, 328] width 905 height 36
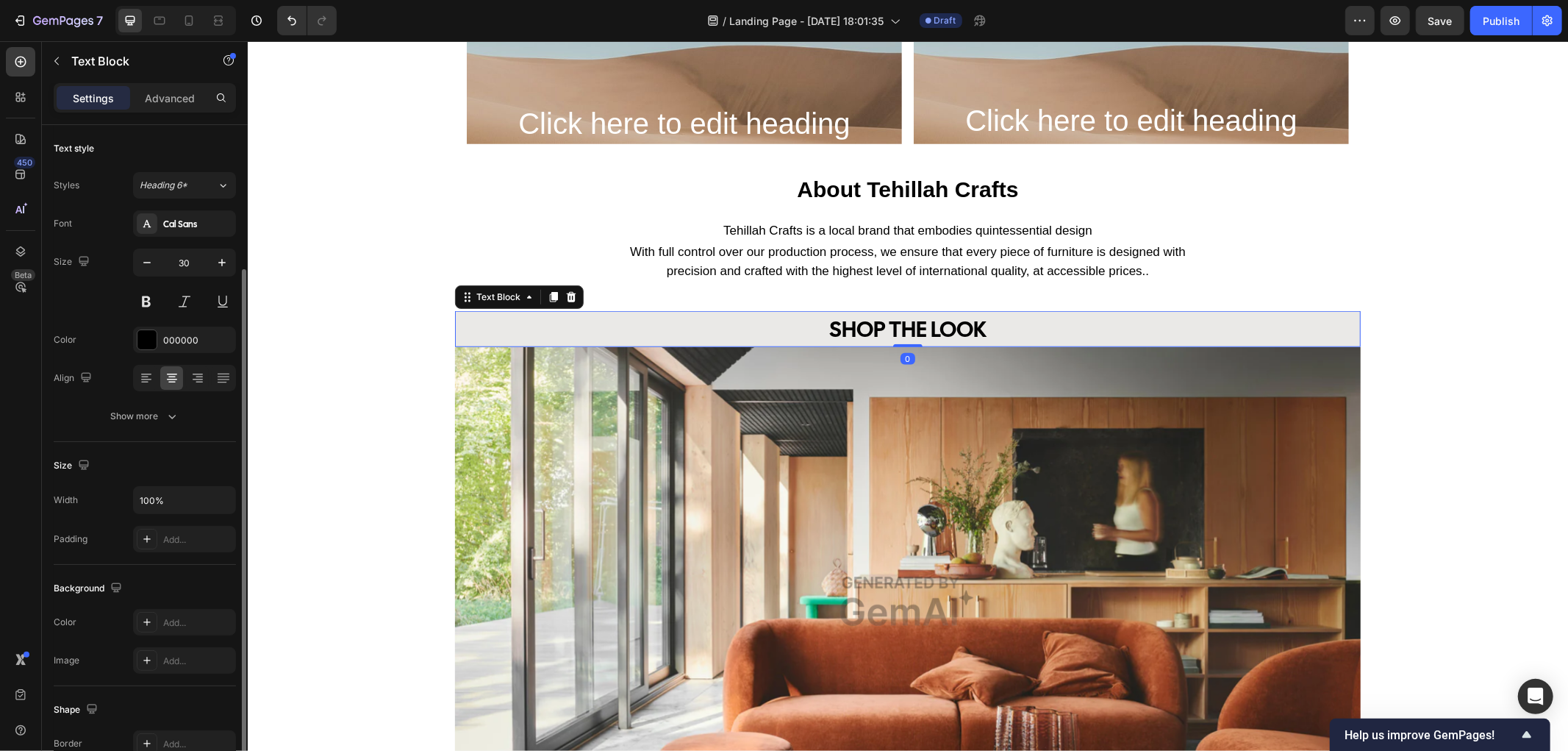
scroll to position [81, 0]
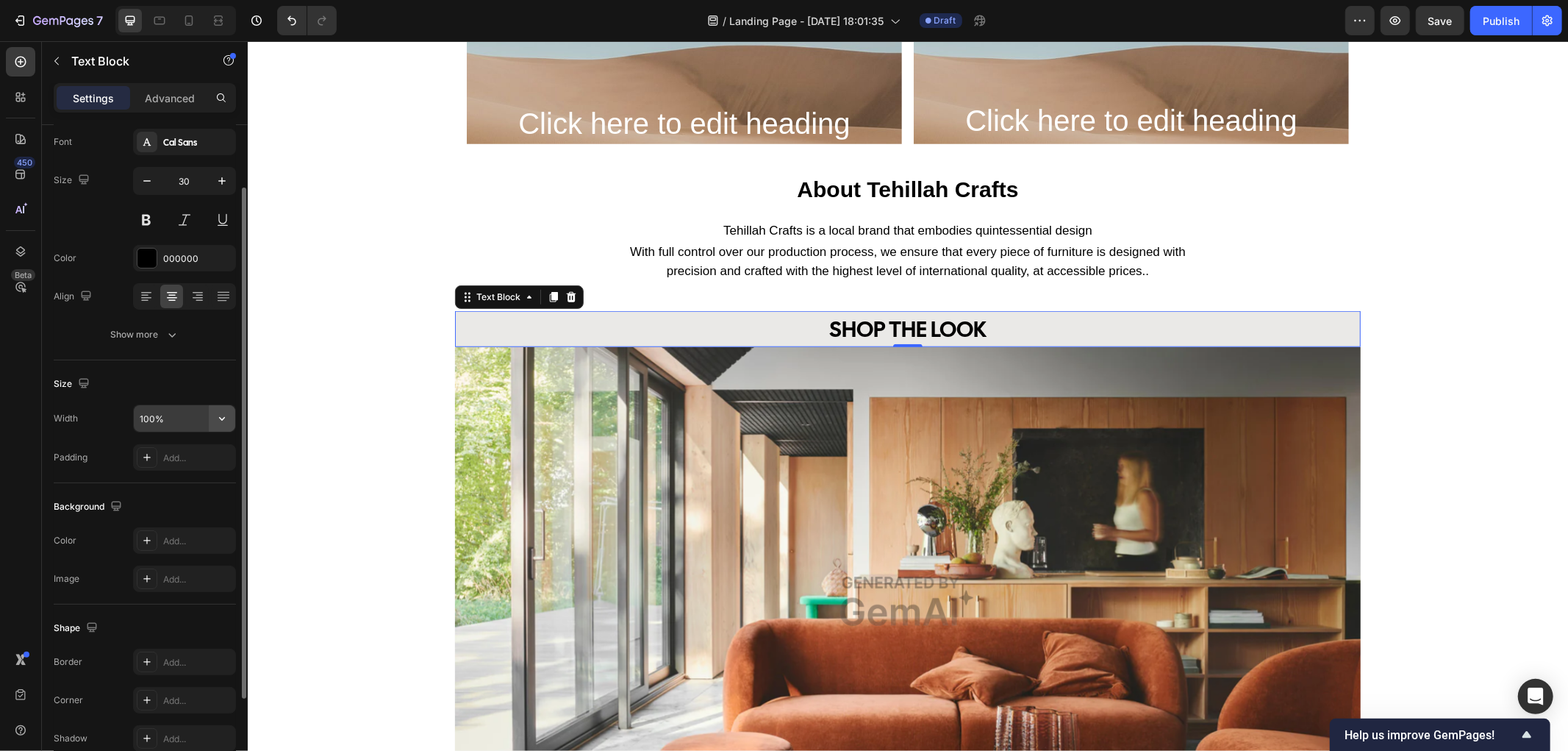
click at [219, 427] on button "button" at bounding box center [221, 418] width 27 height 27
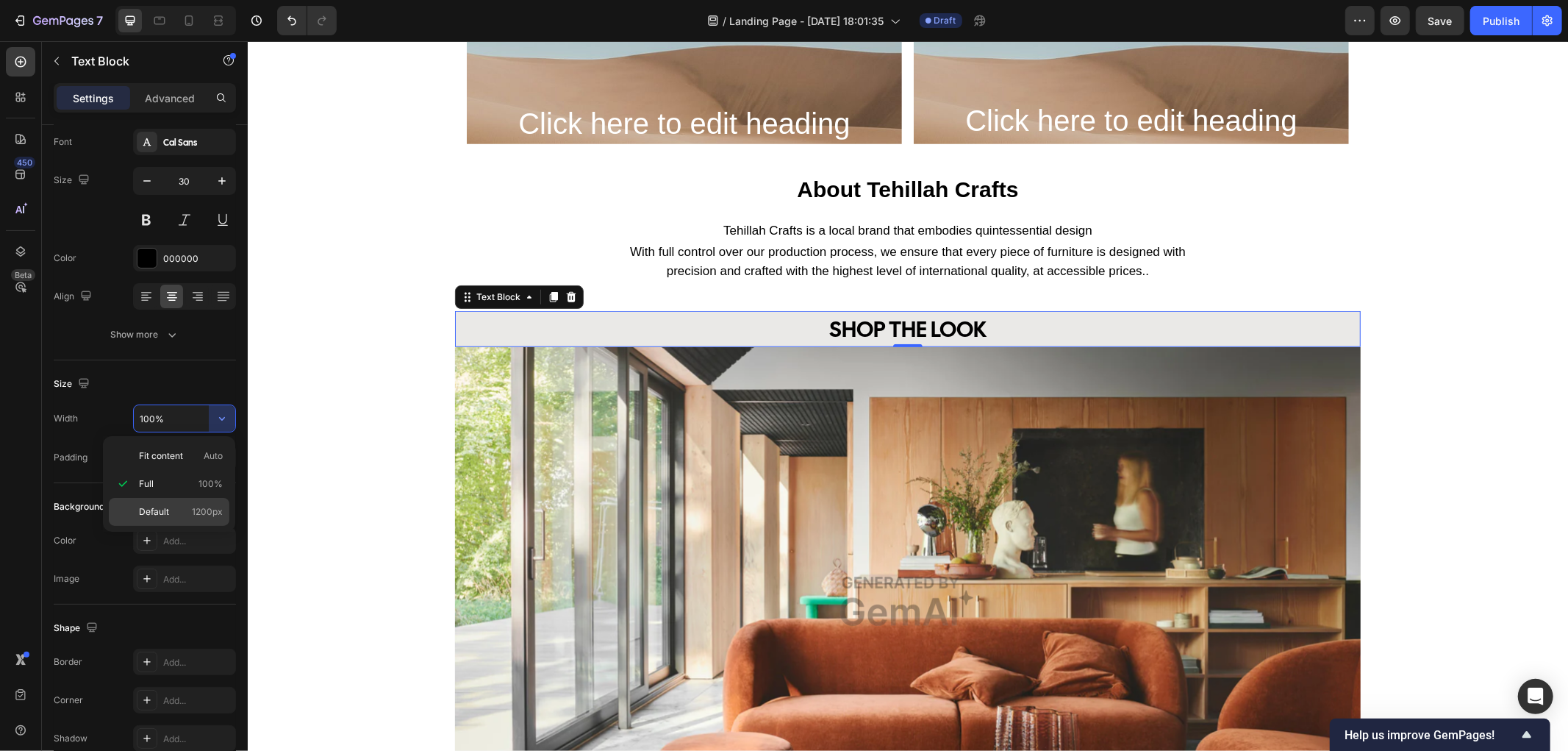
click at [188, 505] on p "Default 1200px" at bounding box center [181, 511] width 83 height 13
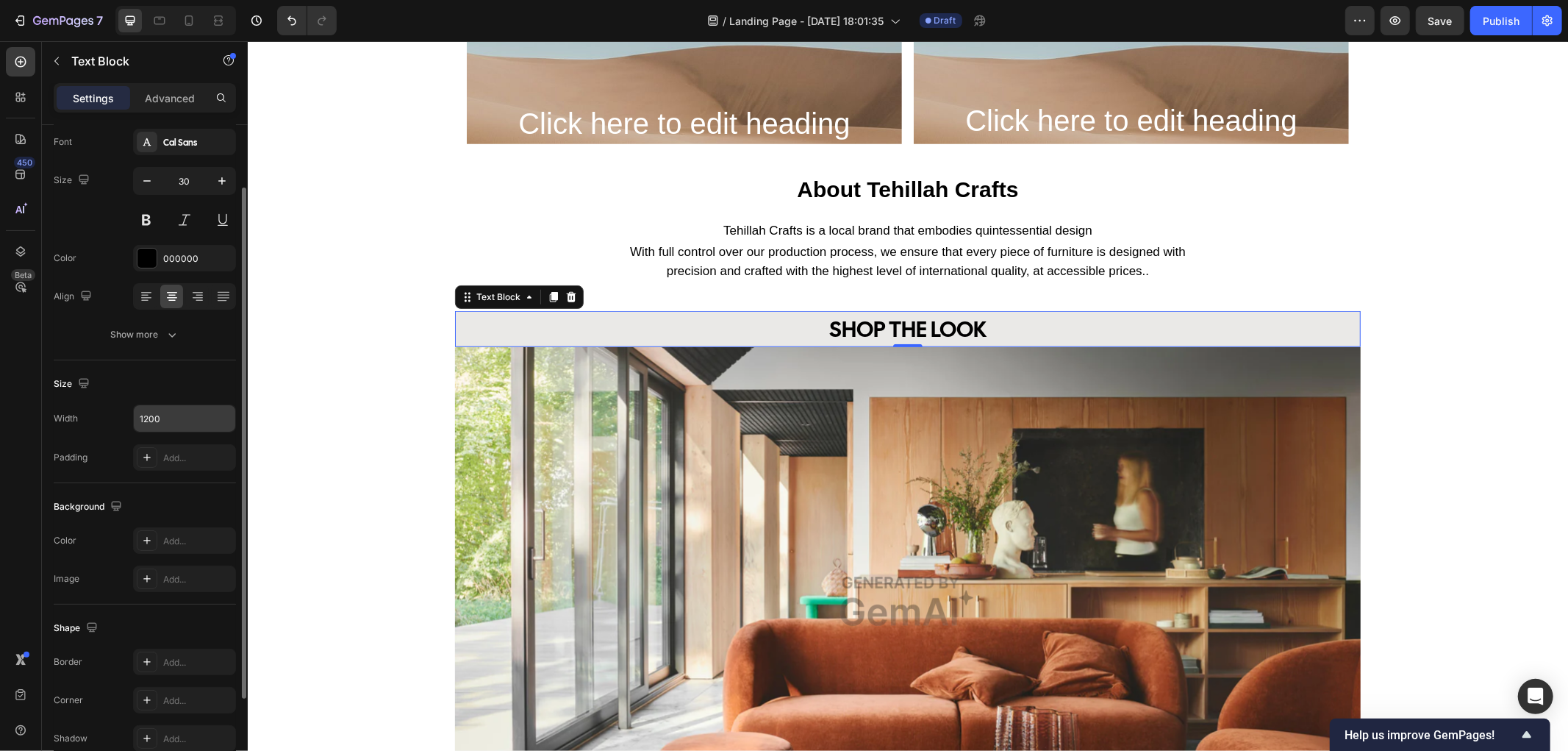
click at [224, 438] on div "Width 1200 Padding Add..." at bounding box center [145, 438] width 182 height 66
click at [223, 423] on icon "button" at bounding box center [221, 418] width 15 height 15
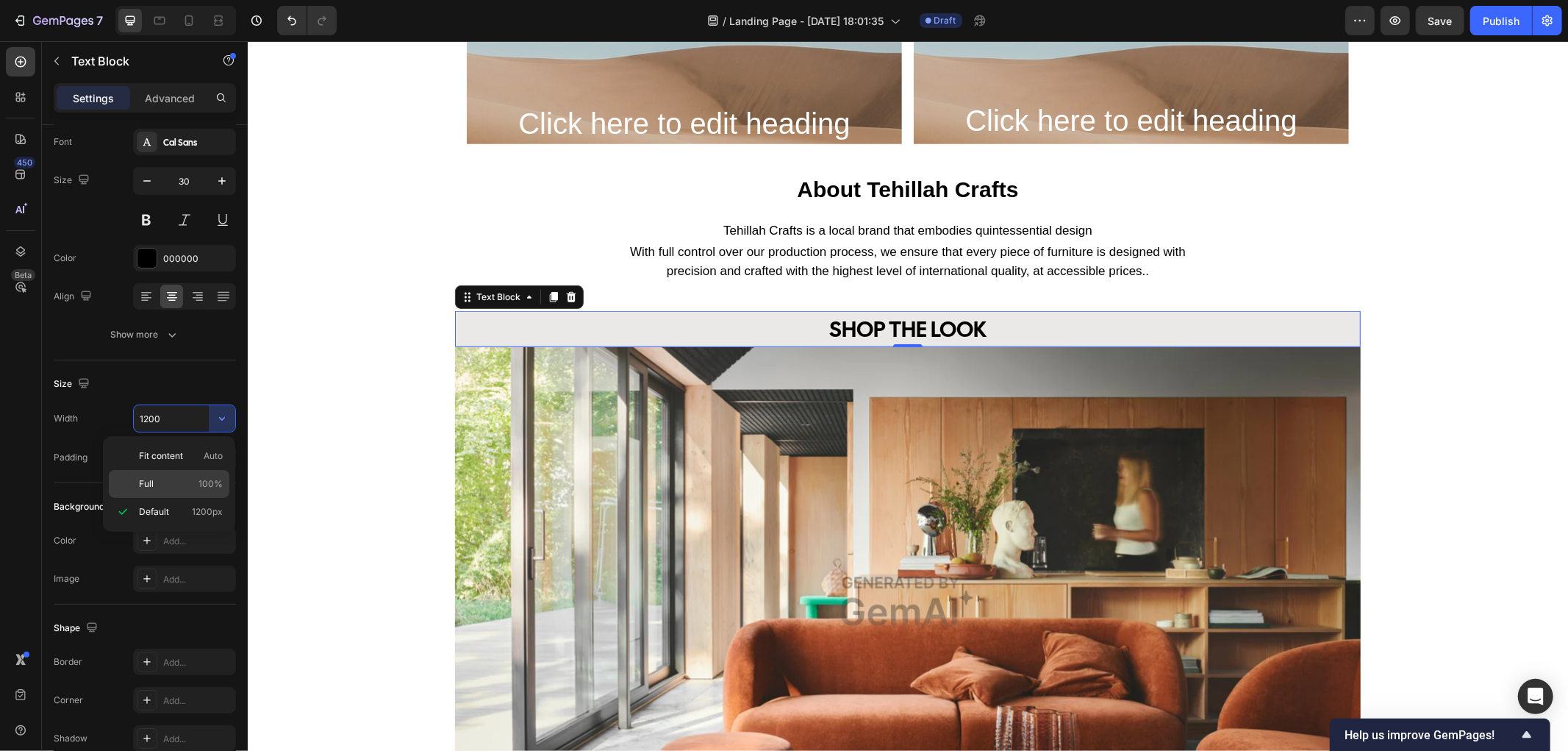
click at [177, 486] on p "Full 100%" at bounding box center [181, 483] width 83 height 13
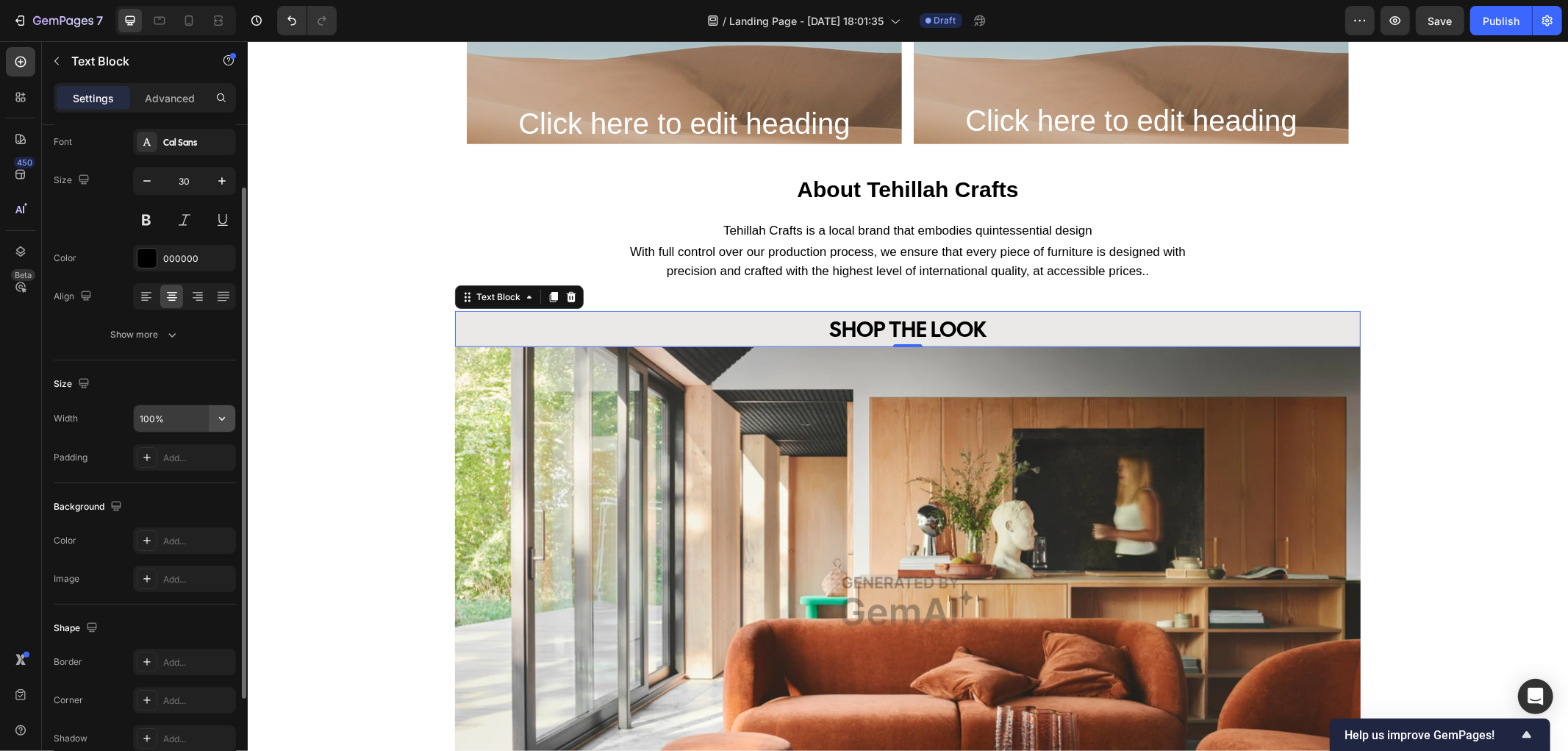
click at [218, 416] on icon "button" at bounding box center [221, 418] width 15 height 15
click at [181, 464] on div "Fit content Auto" at bounding box center [170, 455] width 121 height 28
type input "Auto"
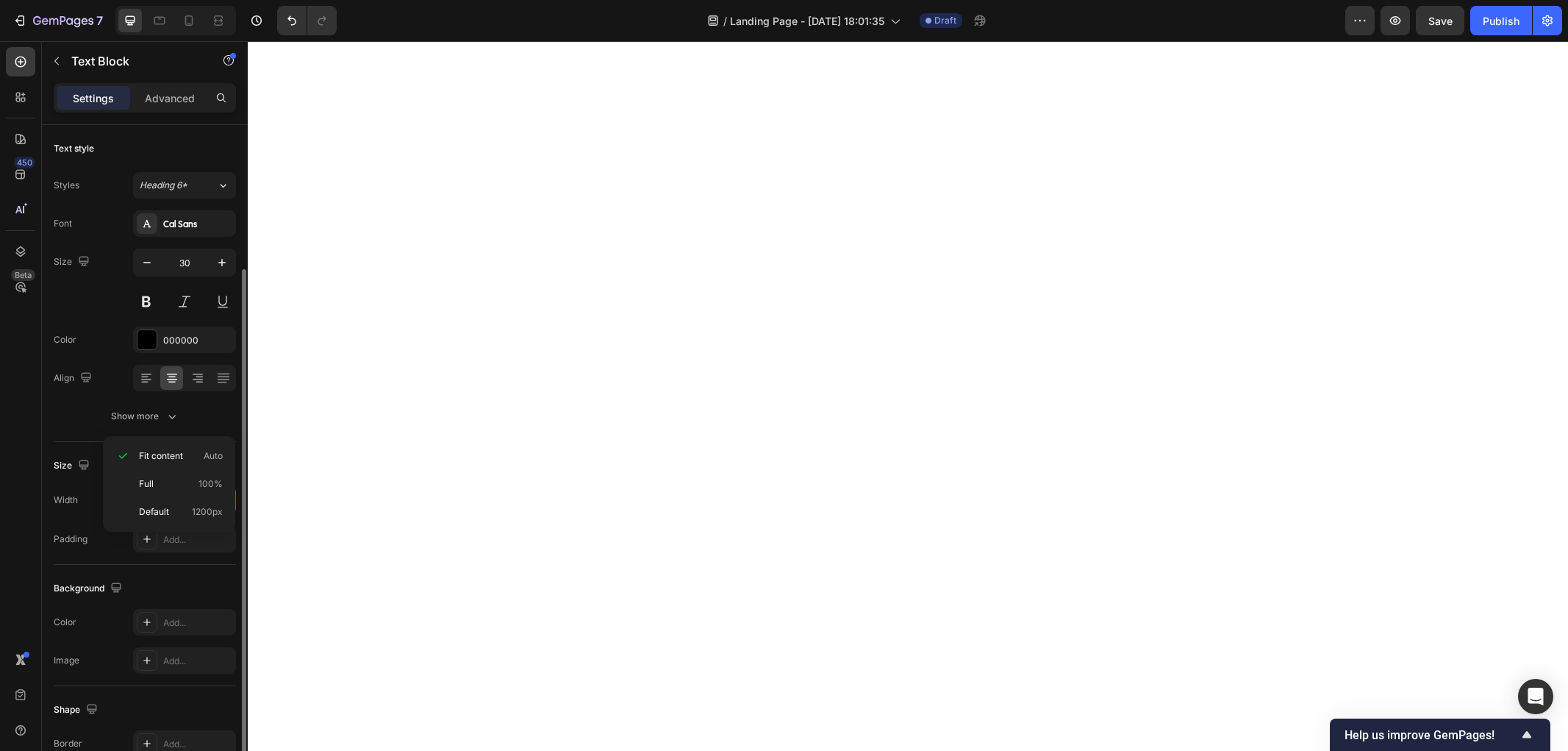
click at [178, 486] on p "Full 100%" at bounding box center [181, 483] width 83 height 13
type input "100%"
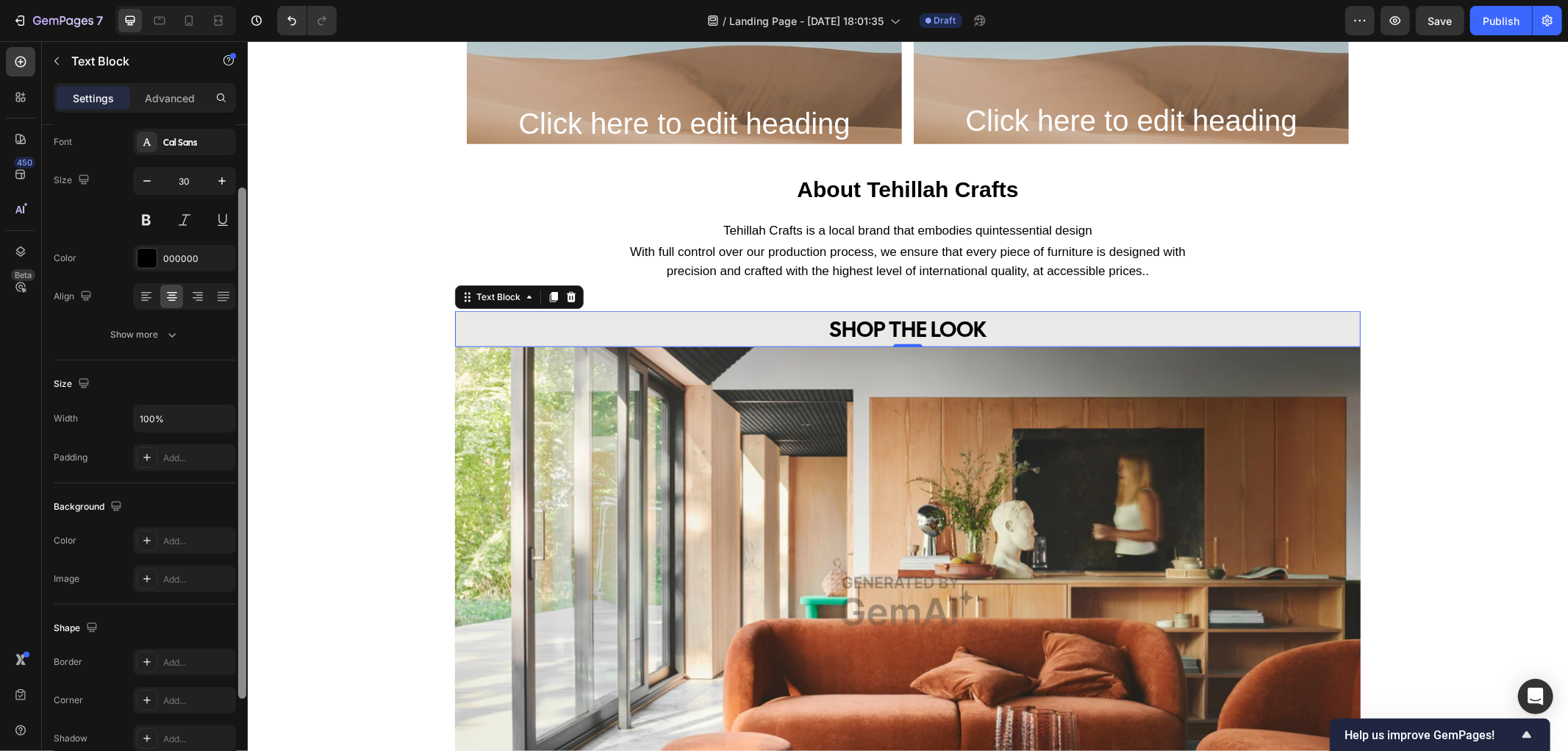
scroll to position [164, 0]
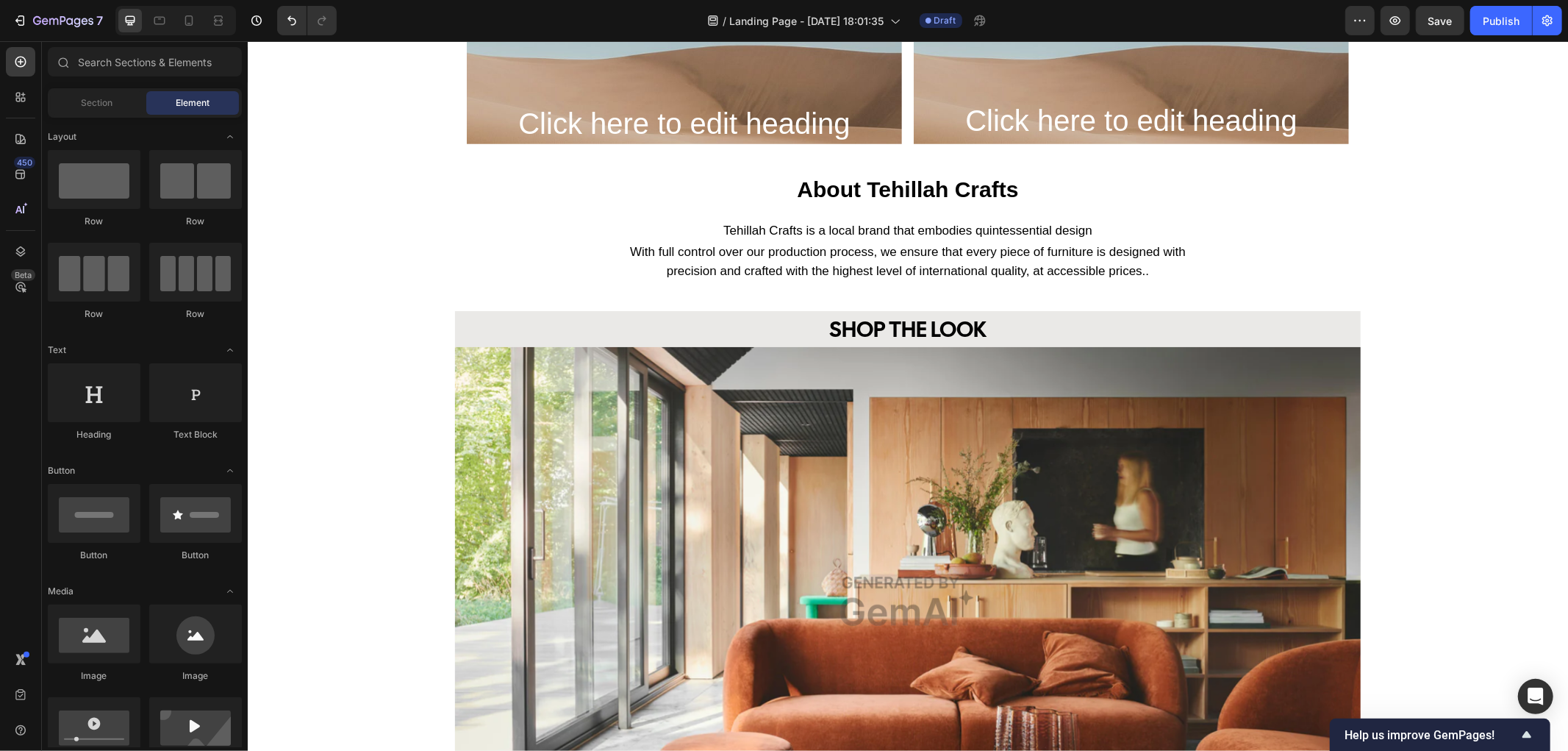
click at [482, 328] on div "SHOP THE LOOK" at bounding box center [906, 328] width 905 height 36
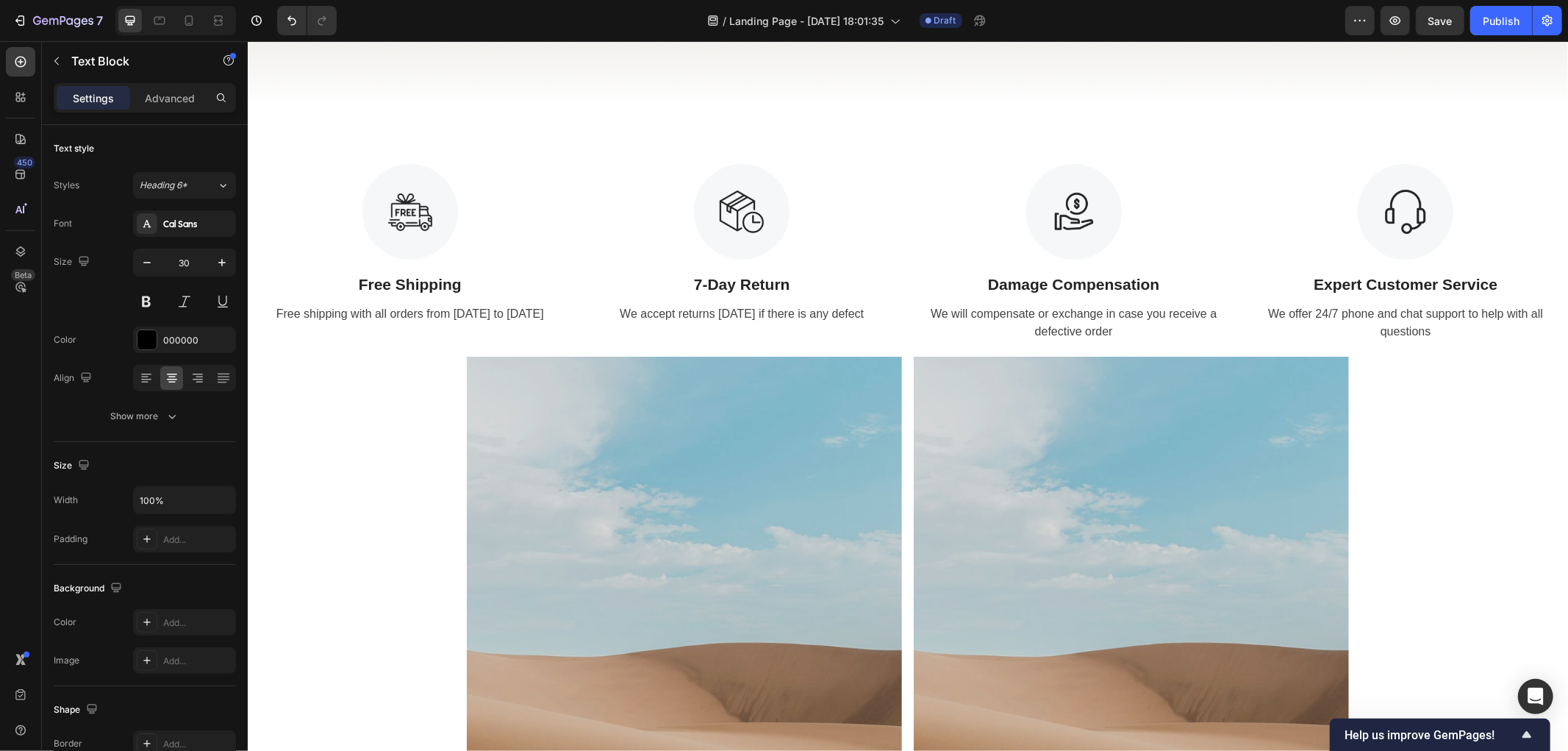
scroll to position [571, 0]
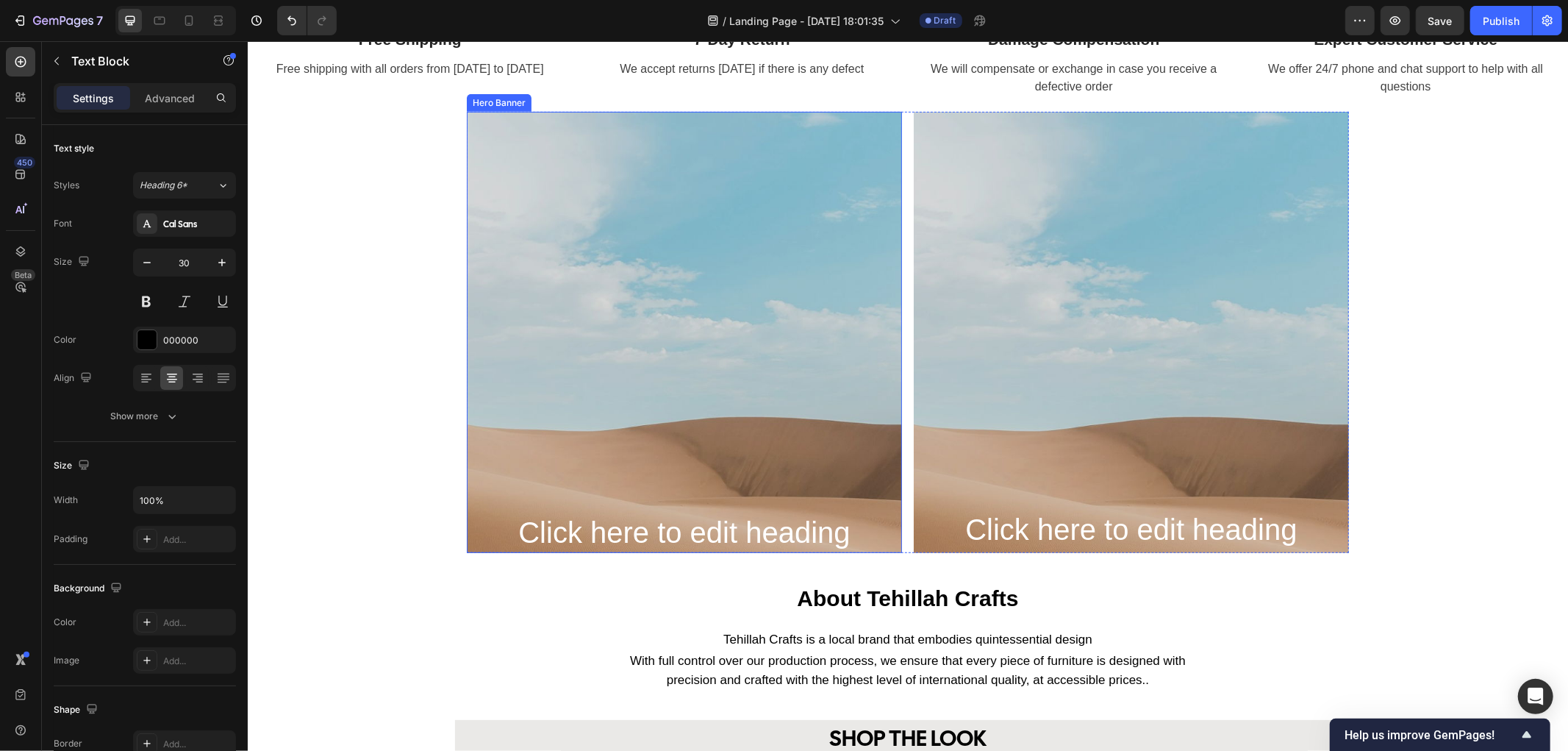
click at [708, 374] on div "Background Image" at bounding box center [683, 439] width 435 height 662
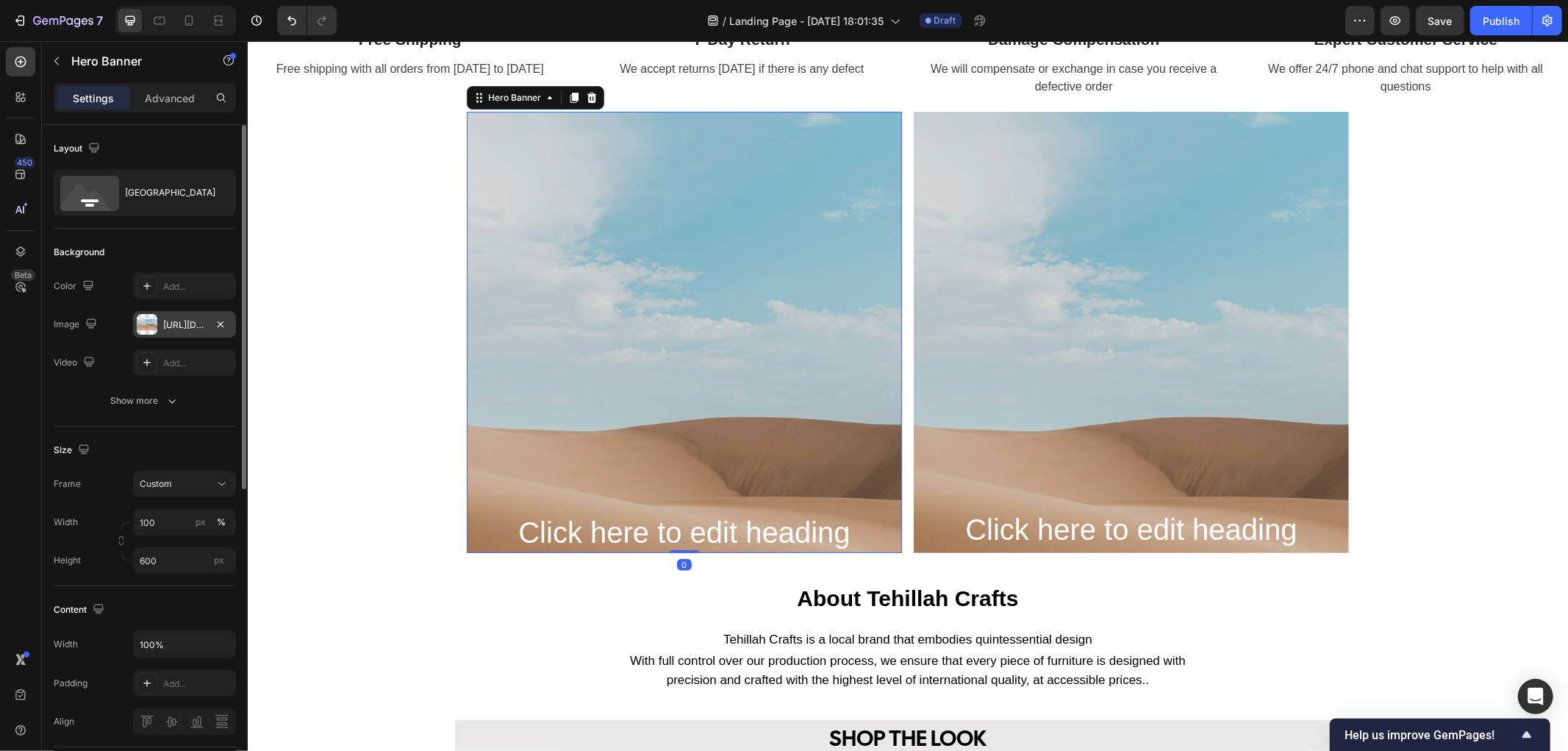
click at [175, 325] on div "[URL][DOMAIN_NAME]" at bounding box center [184, 324] width 43 height 13
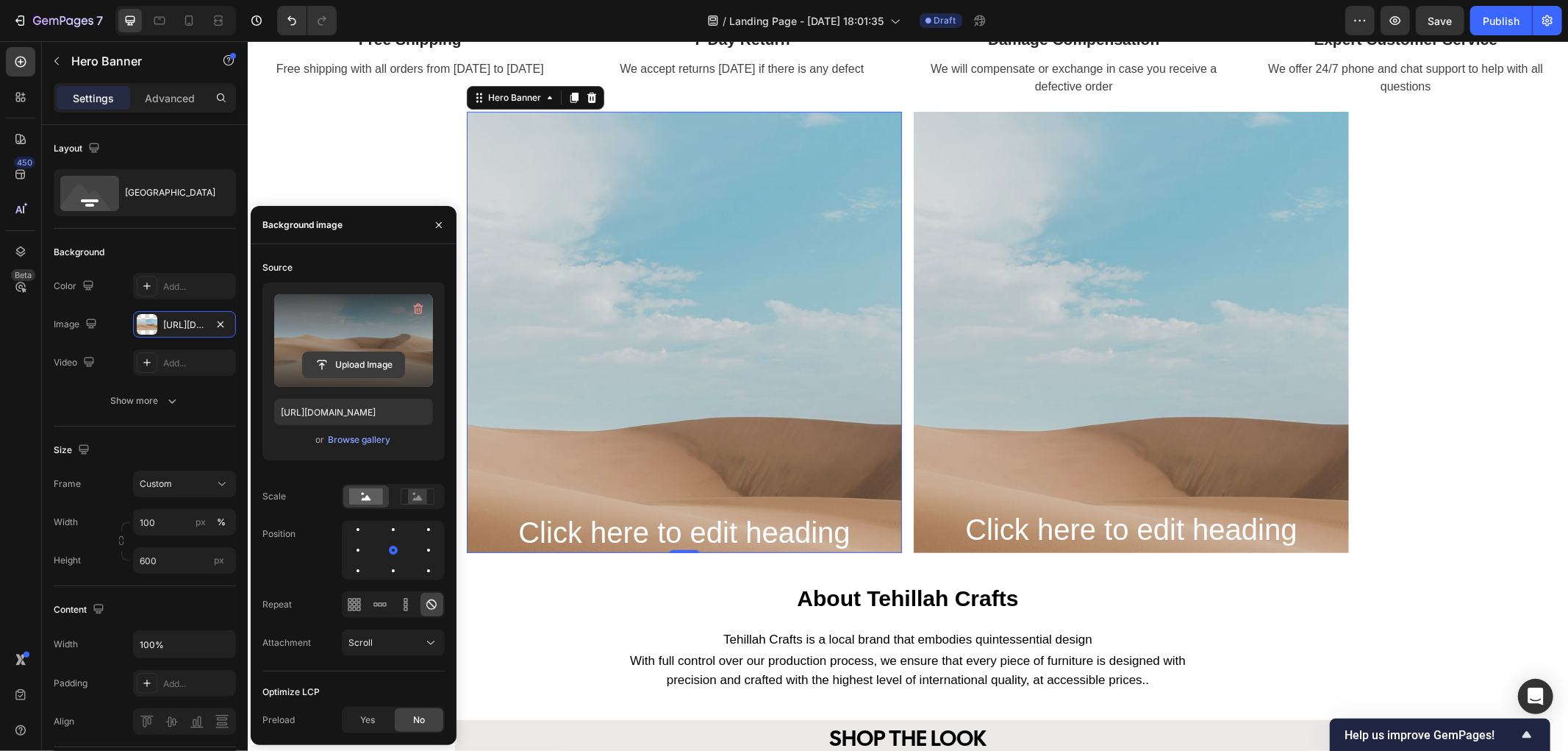
click at [351, 368] on input "file" at bounding box center [353, 364] width 101 height 25
type input "[URL][DOMAIN_NAME]"
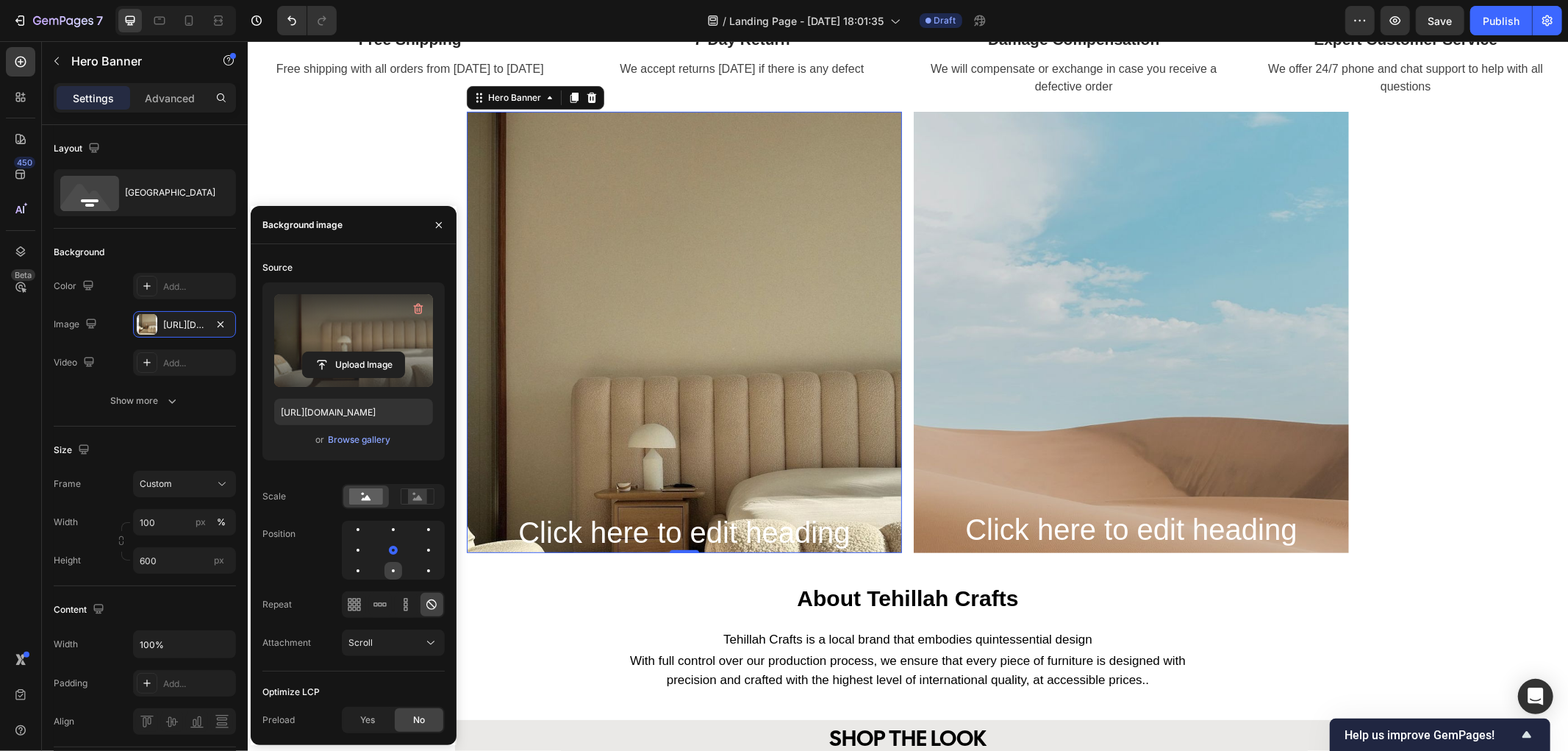
click at [397, 569] on div at bounding box center [394, 570] width 18 height 18
click at [398, 526] on div at bounding box center [394, 530] width 18 height 18
click at [398, 564] on div at bounding box center [394, 570] width 18 height 18
click at [426, 571] on div at bounding box center [428, 570] width 18 height 18
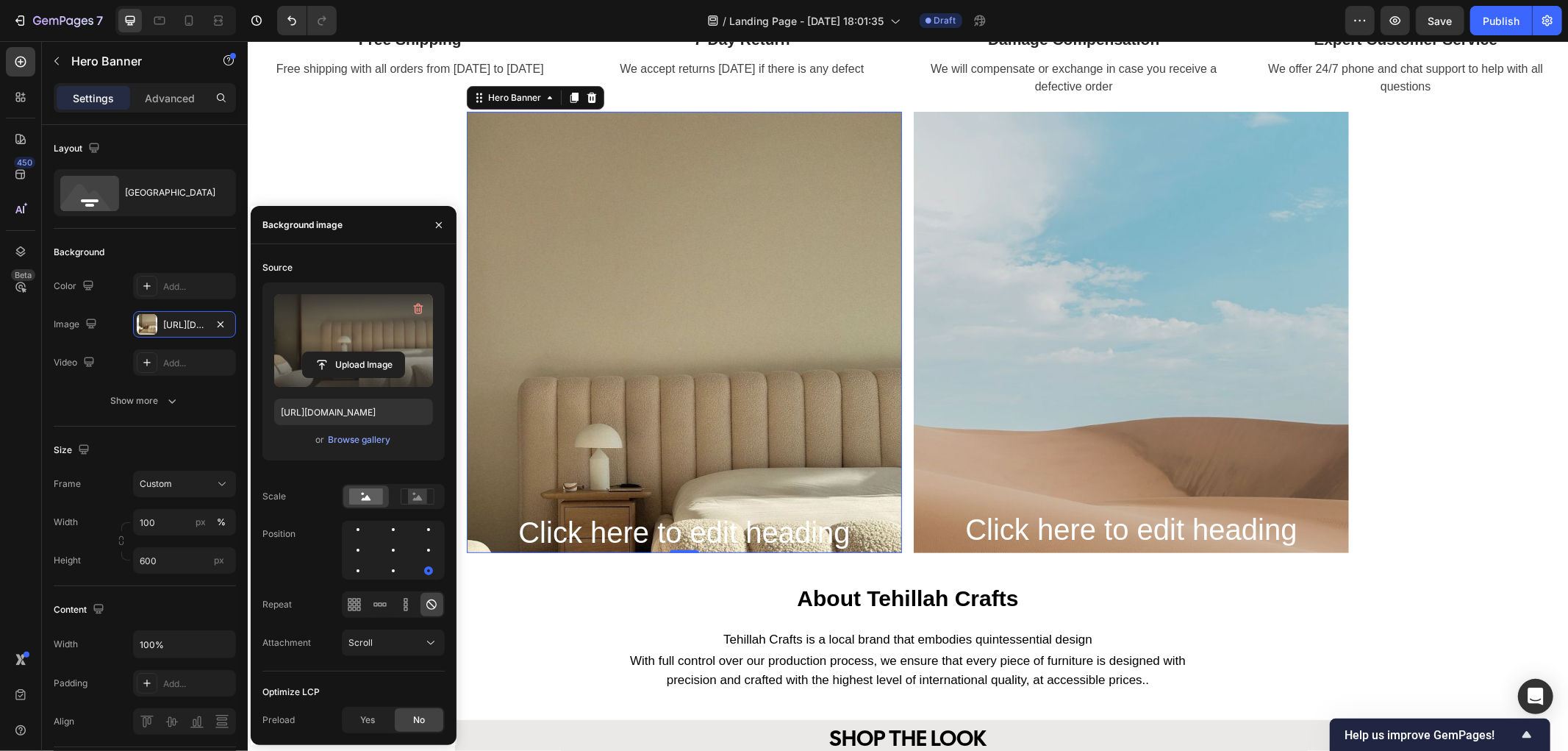
click at [403, 570] on div at bounding box center [394, 550] width 103 height 59
click at [399, 570] on div at bounding box center [394, 570] width 18 height 18
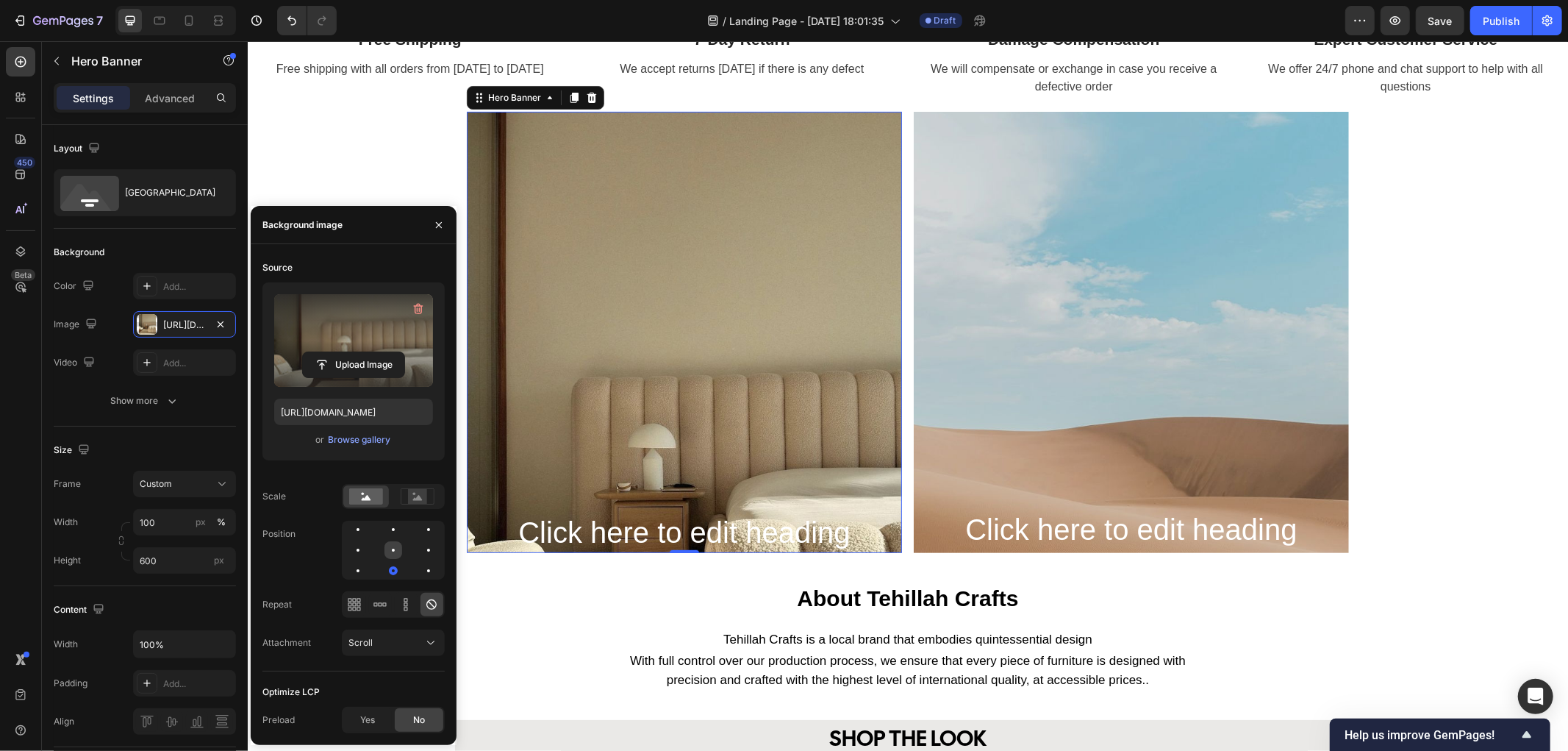
click at [393, 549] on div at bounding box center [393, 550] width 3 height 3
click at [392, 522] on div at bounding box center [394, 530] width 18 height 18
click at [368, 531] on div at bounding box center [394, 550] width 103 height 59
click at [356, 550] on div at bounding box center [357, 550] width 3 height 3
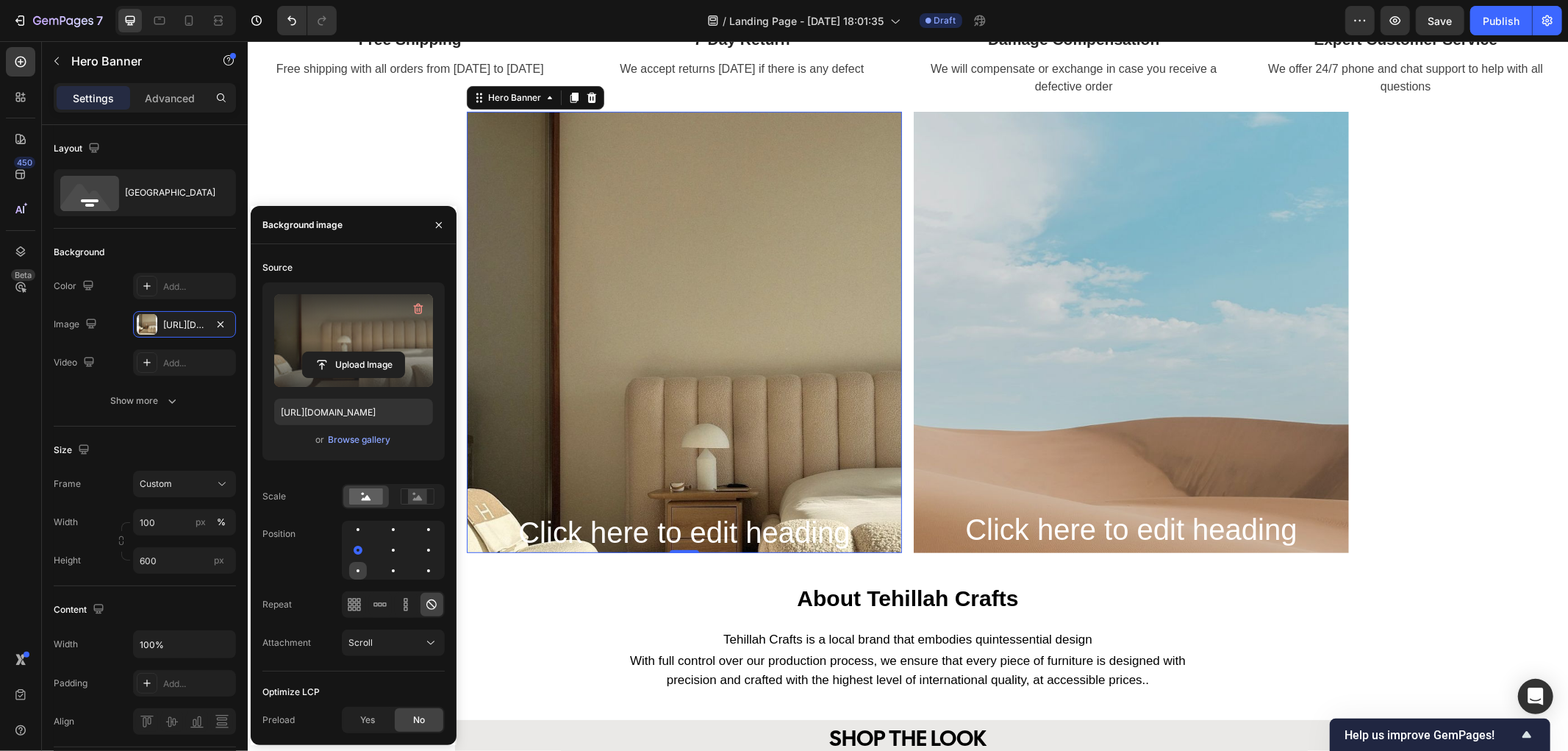
click at [359, 569] on div at bounding box center [357, 570] width 3 height 3
click at [423, 555] on div at bounding box center [428, 550] width 18 height 18
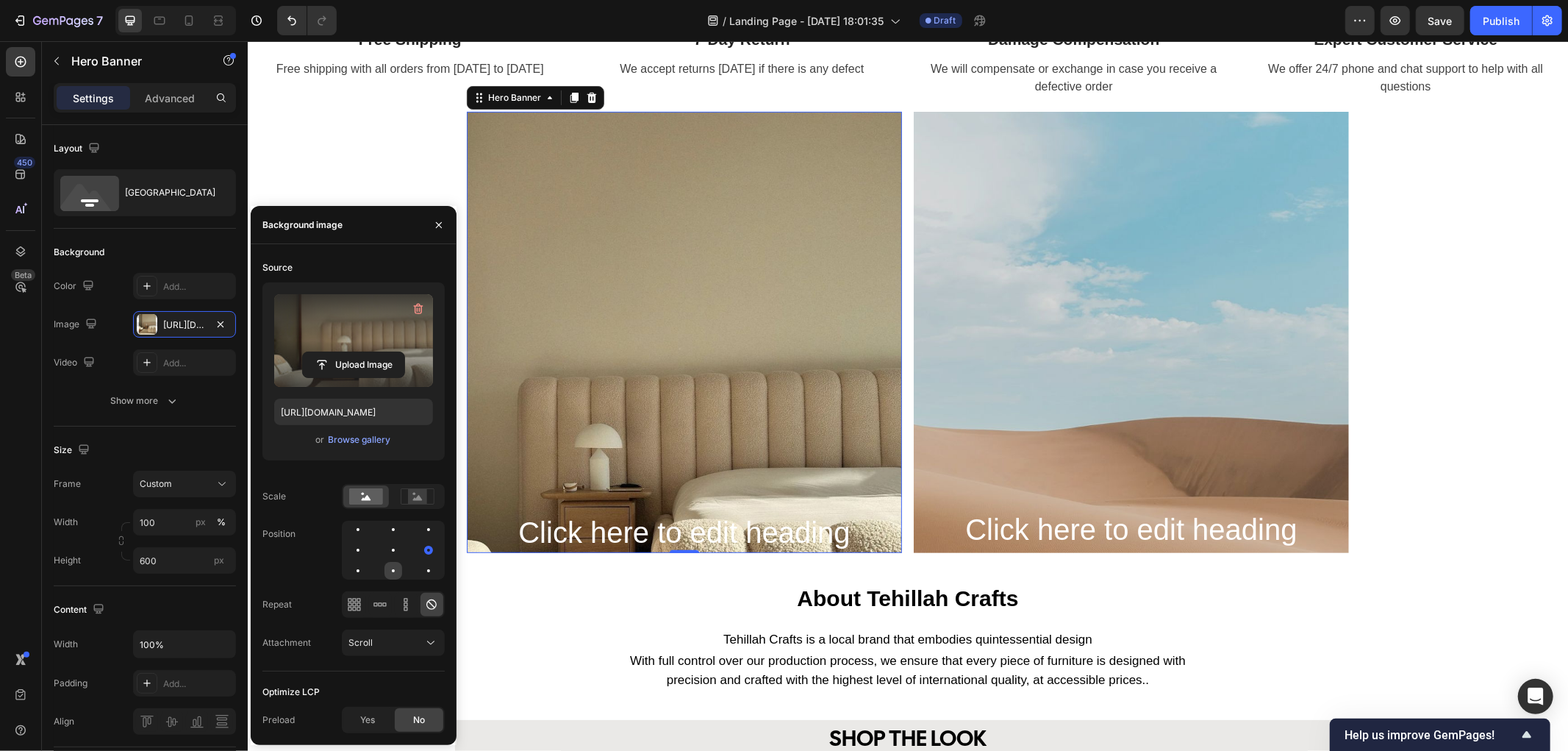
click at [394, 574] on div at bounding box center [394, 570] width 18 height 18
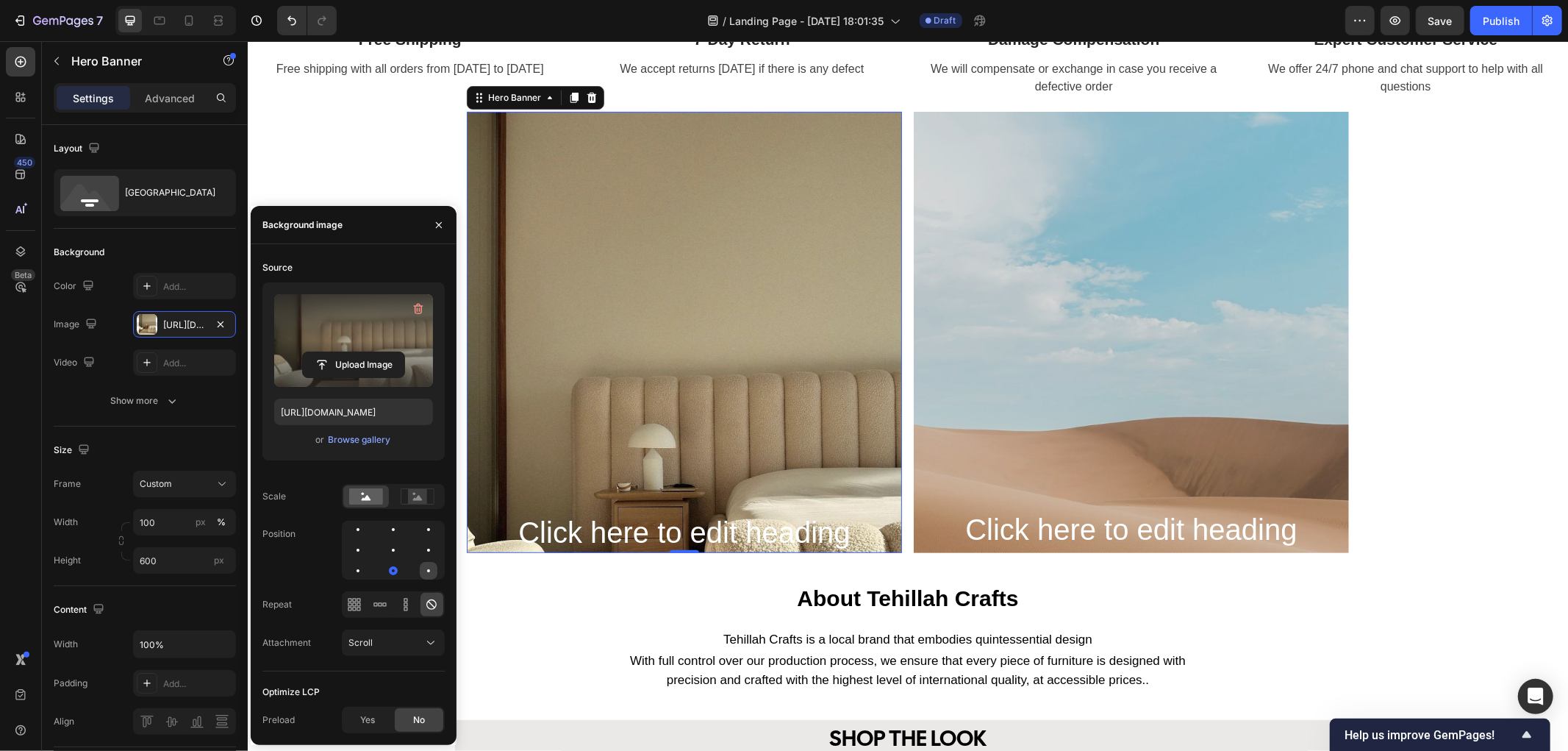
click at [427, 566] on div at bounding box center [428, 570] width 18 height 18
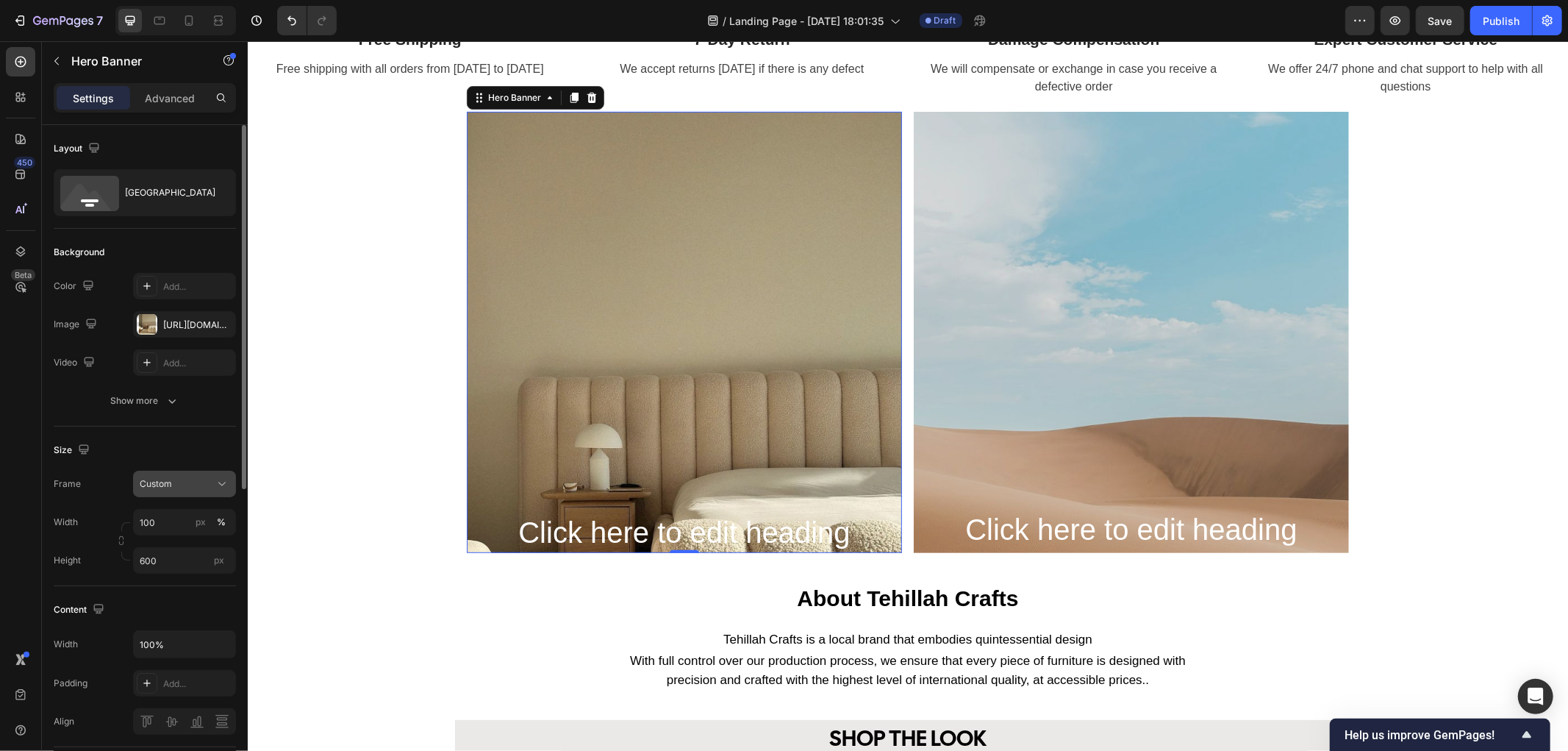
click at [217, 488] on icon at bounding box center [221, 483] width 15 height 15
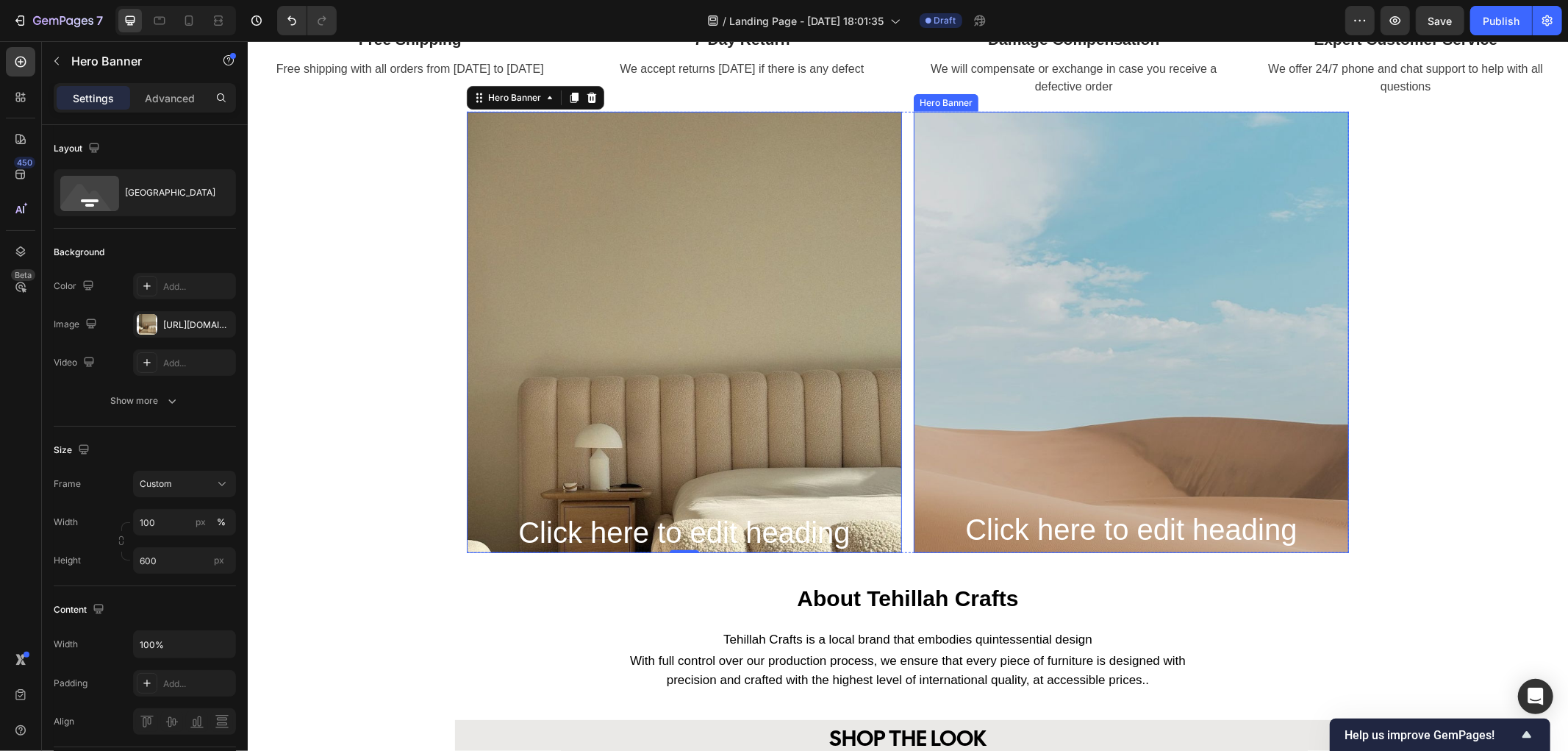
click at [927, 391] on div "Background Image" at bounding box center [1130, 439] width 435 height 662
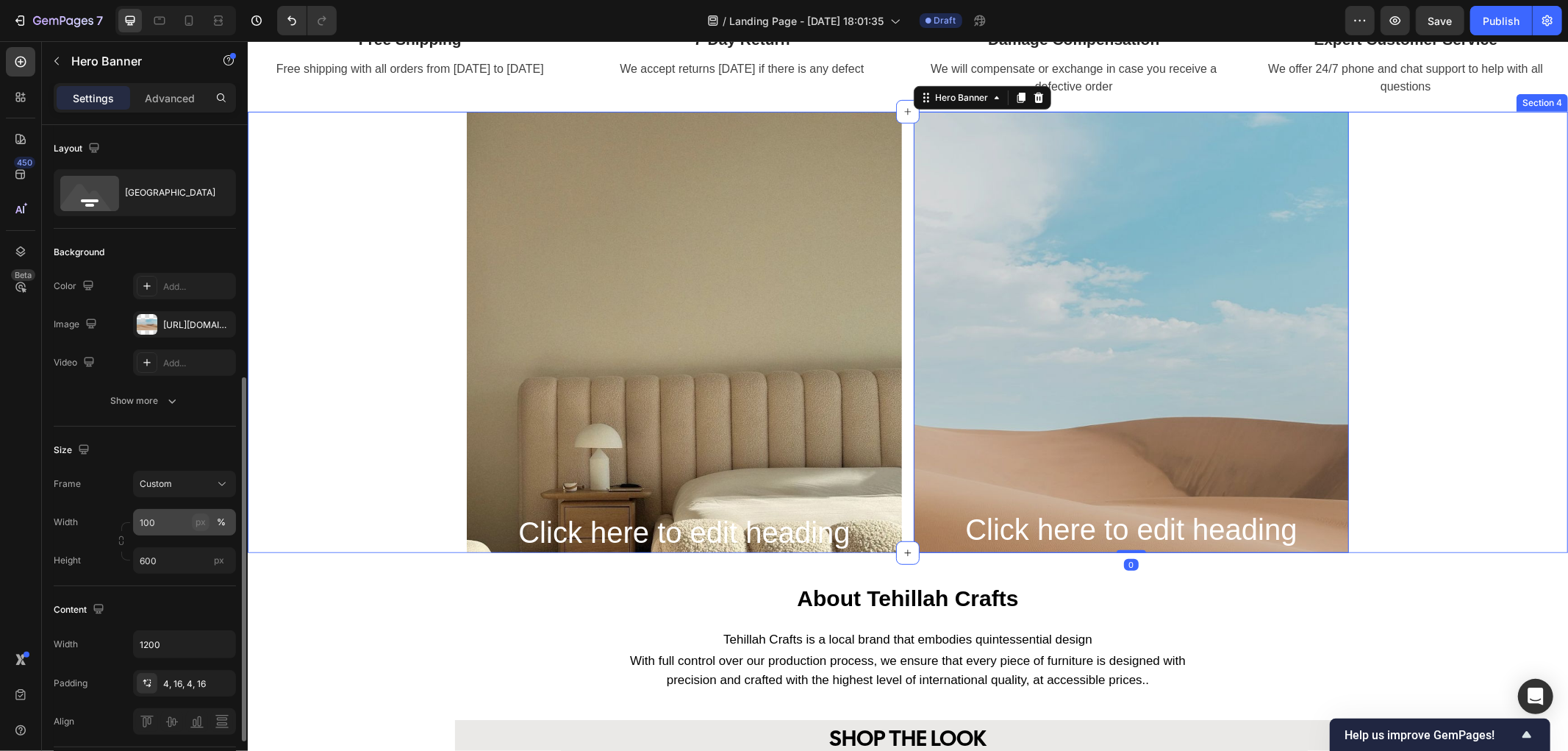
scroll to position [164, 0]
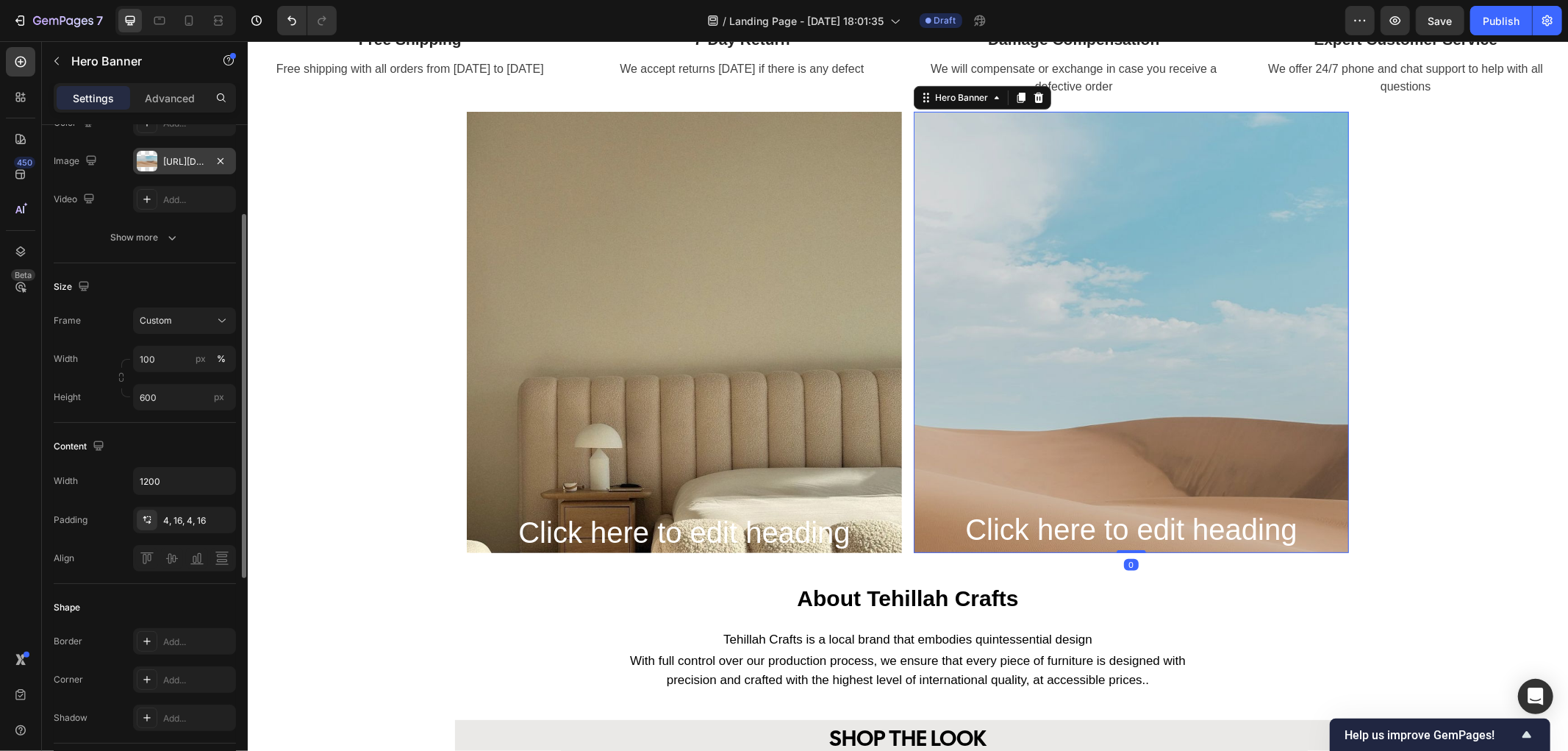
click at [188, 152] on div "[URL][DOMAIN_NAME]" at bounding box center [184, 161] width 103 height 27
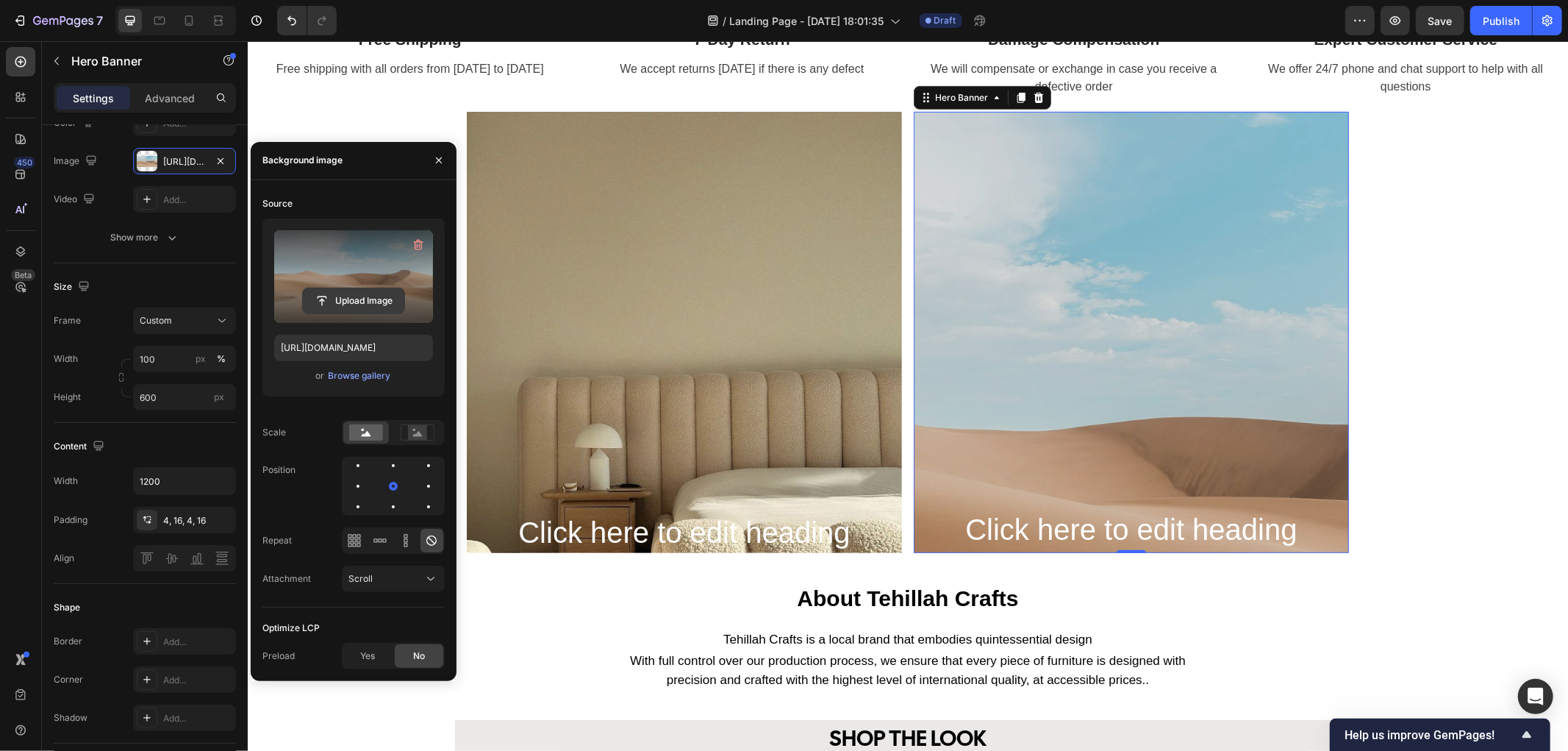
click at [356, 297] on input "file" at bounding box center [353, 300] width 101 height 25
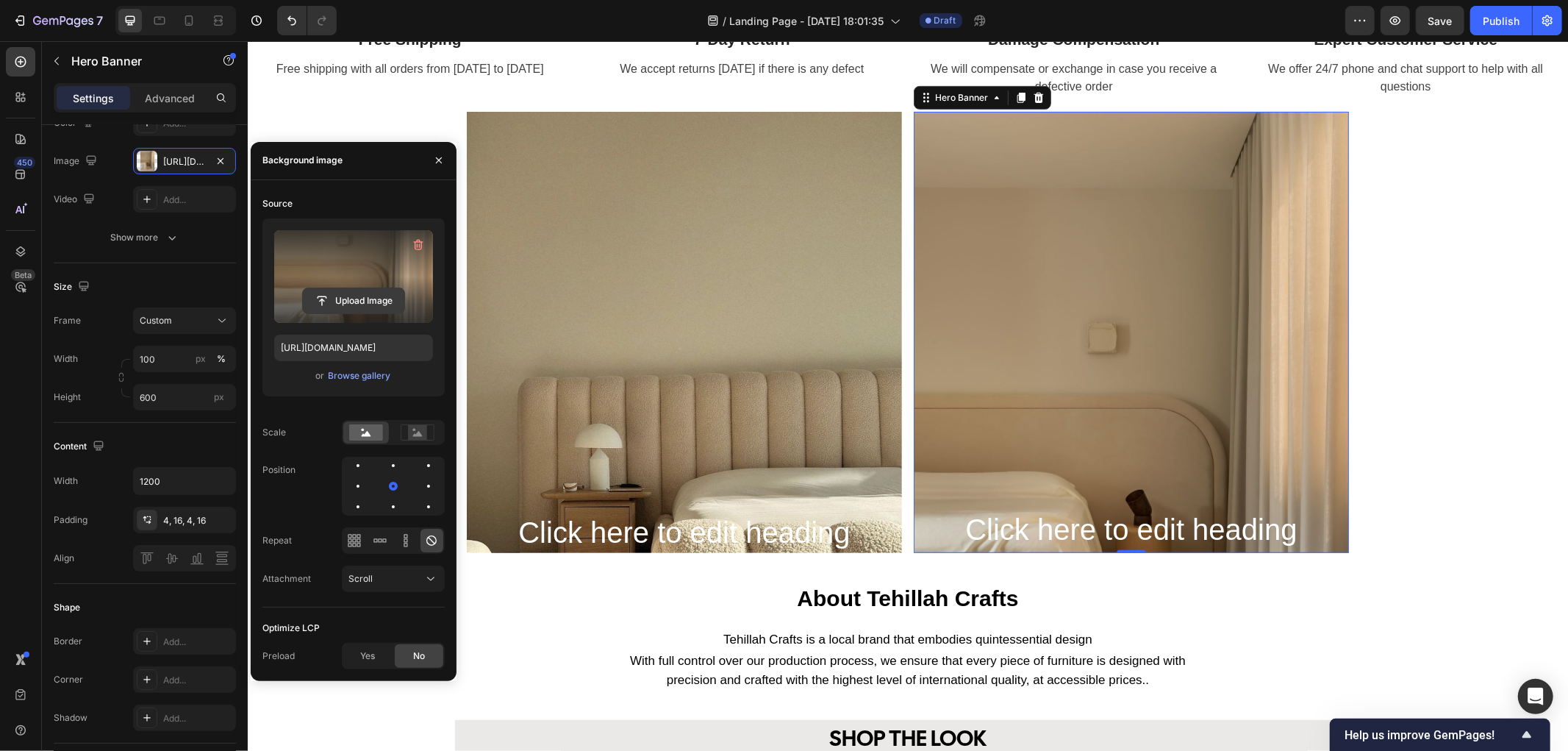
click at [342, 302] on input "file" at bounding box center [353, 300] width 101 height 25
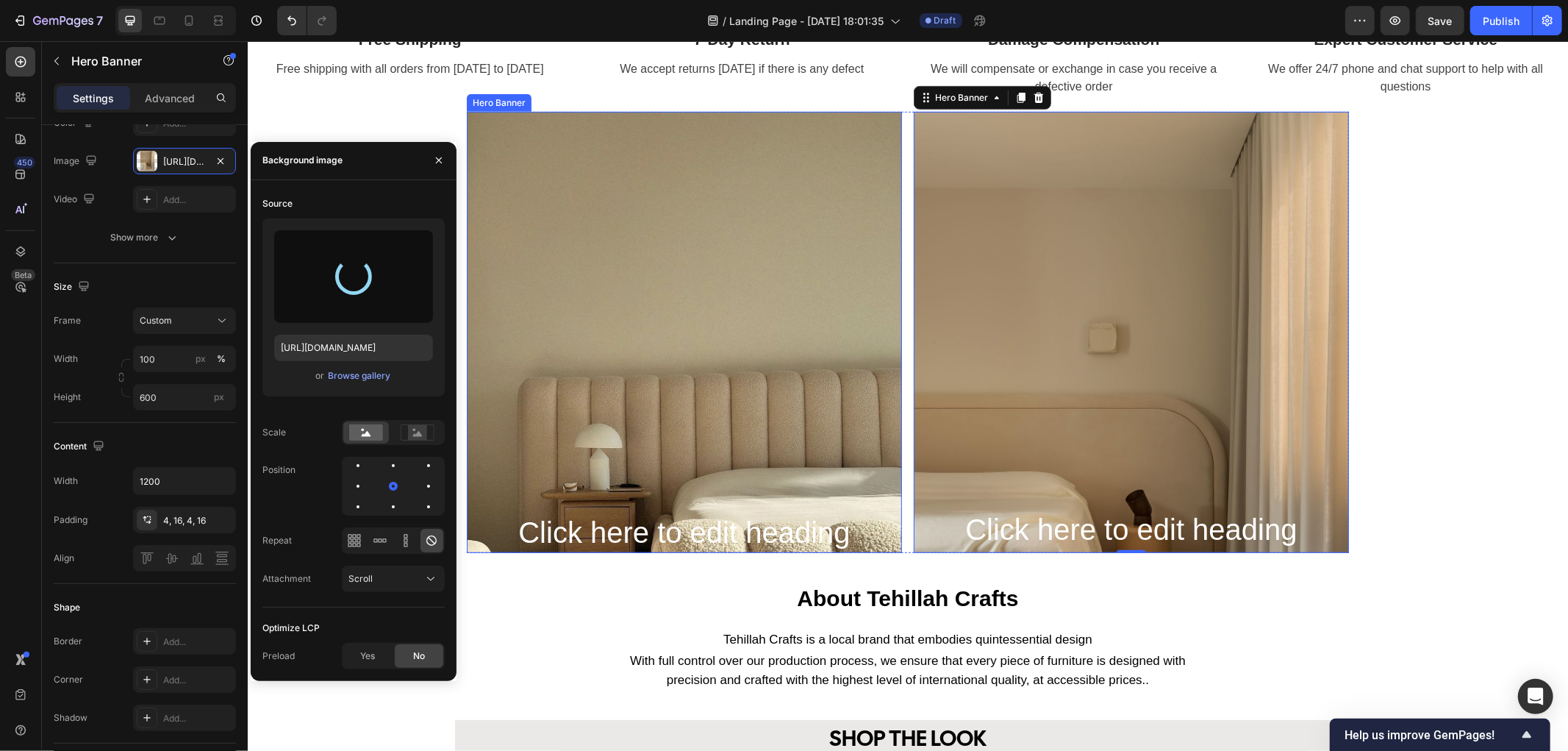
type input "https://cdn.shopify.com/s/files/1/0949/8856/6840/files/gempages_585747931382940…"
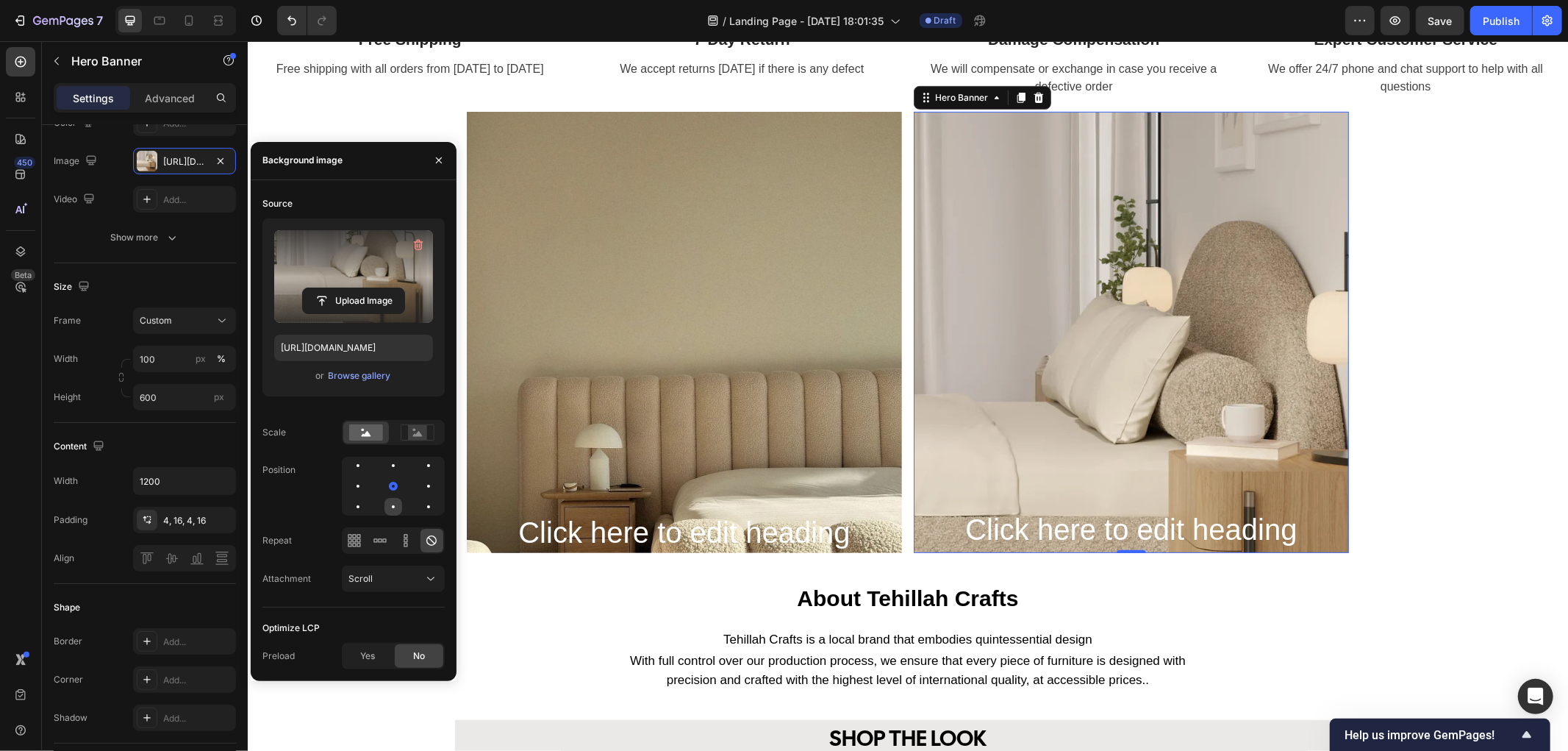
click at [386, 510] on div at bounding box center [394, 507] width 18 height 18
click at [362, 504] on div at bounding box center [358, 507] width 18 height 18
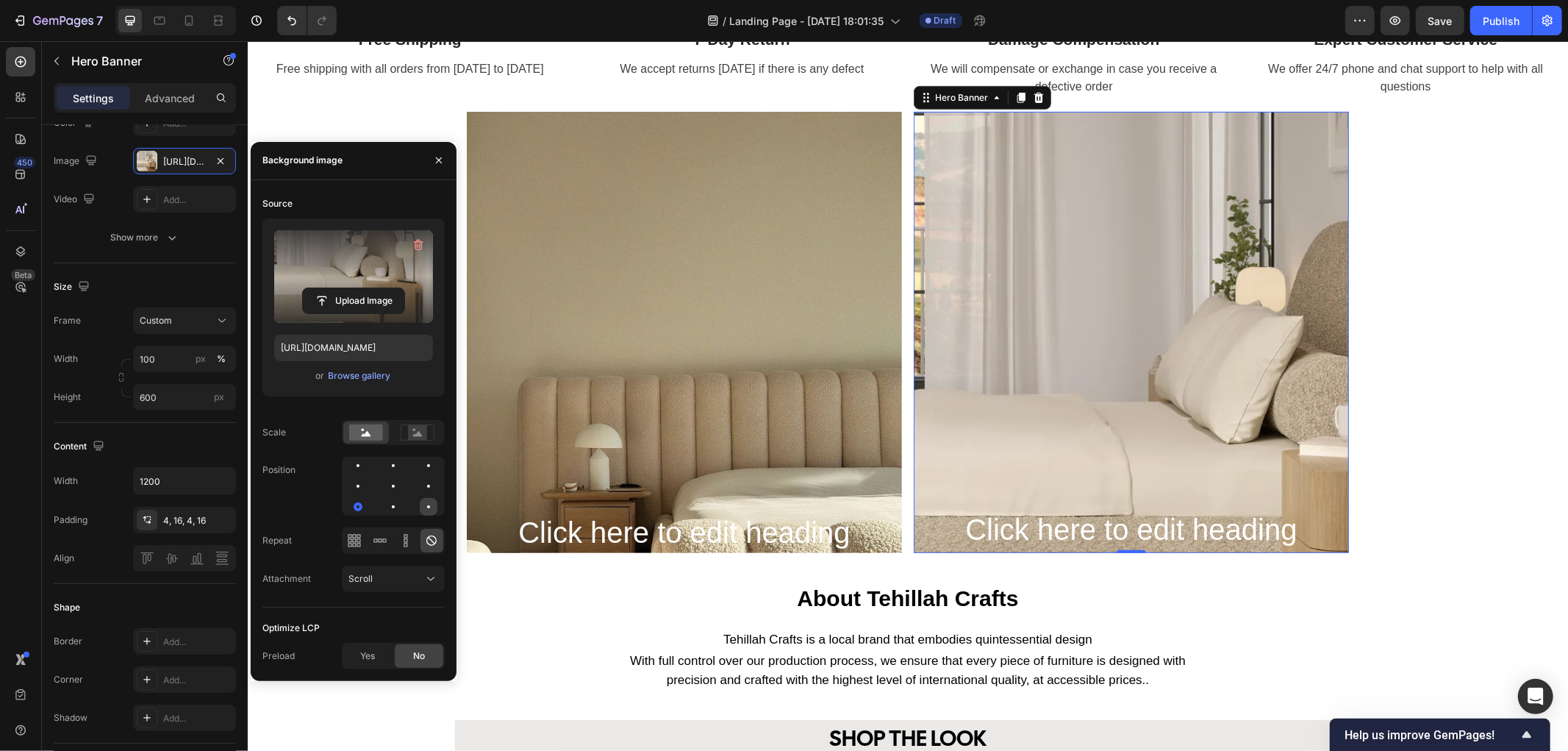
click at [427, 508] on div at bounding box center [428, 507] width 18 height 18
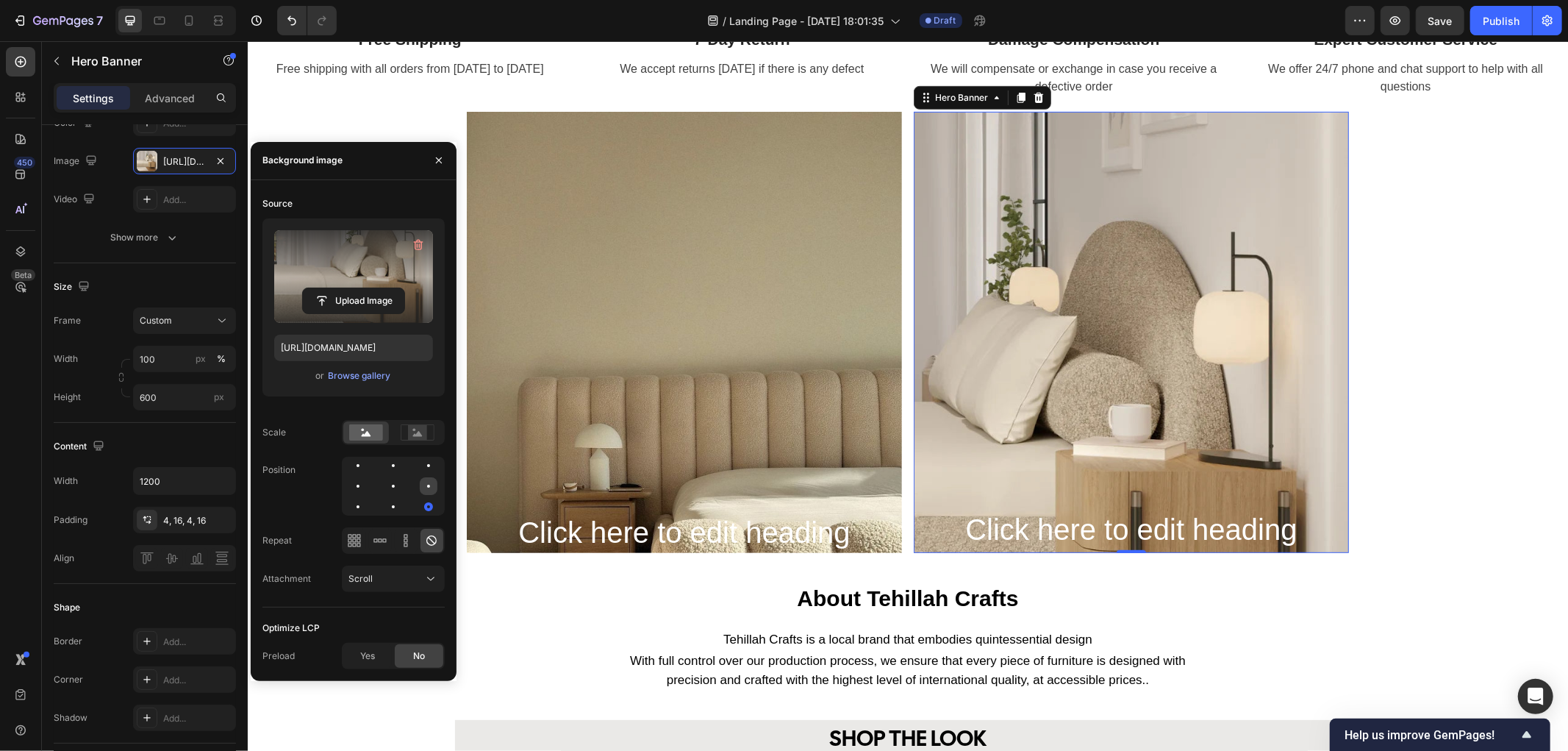
click at [424, 488] on div at bounding box center [428, 486] width 18 height 18
click at [399, 485] on div at bounding box center [394, 486] width 18 height 18
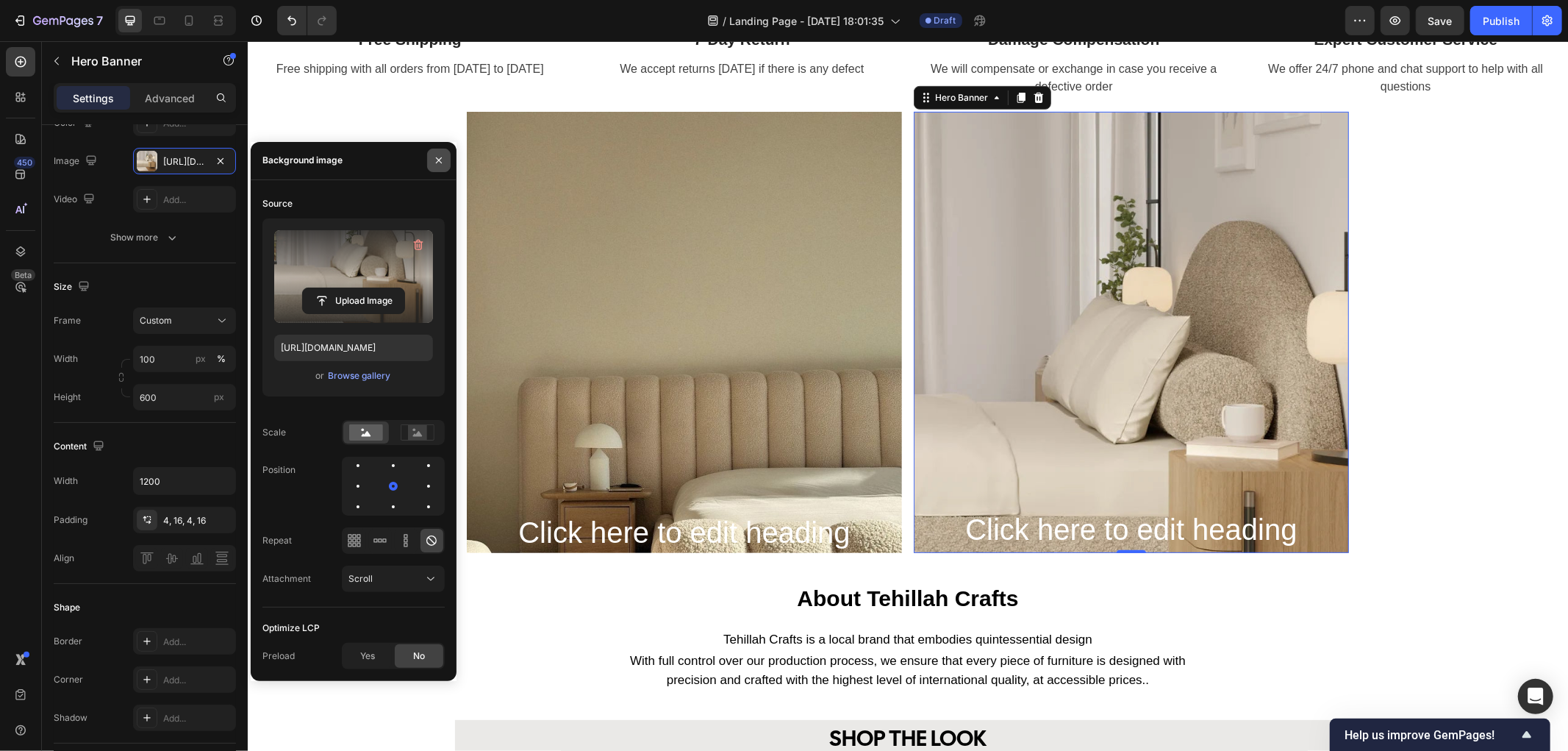
click at [439, 160] on icon "button" at bounding box center [438, 161] width 12 height 12
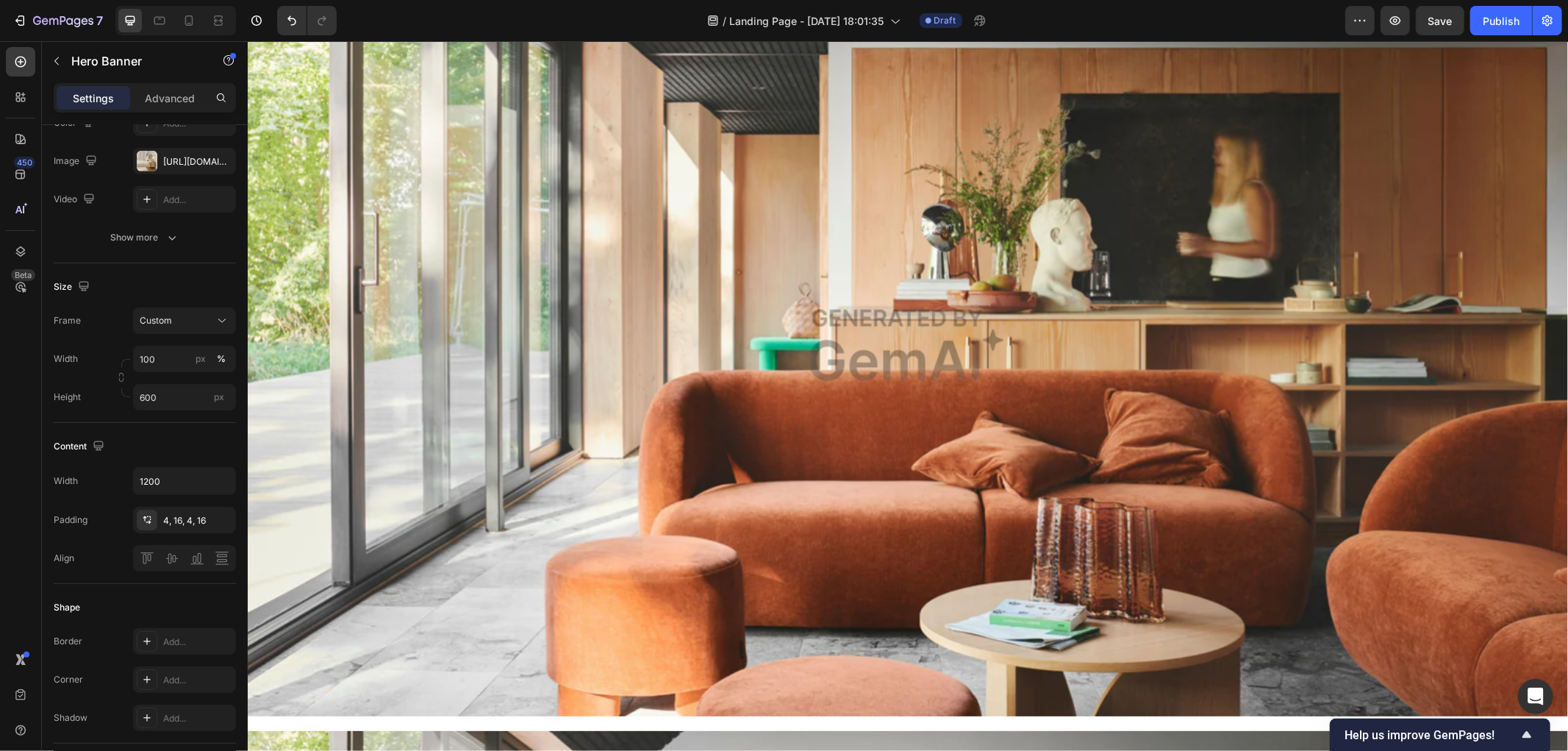
scroll to position [1878, 0]
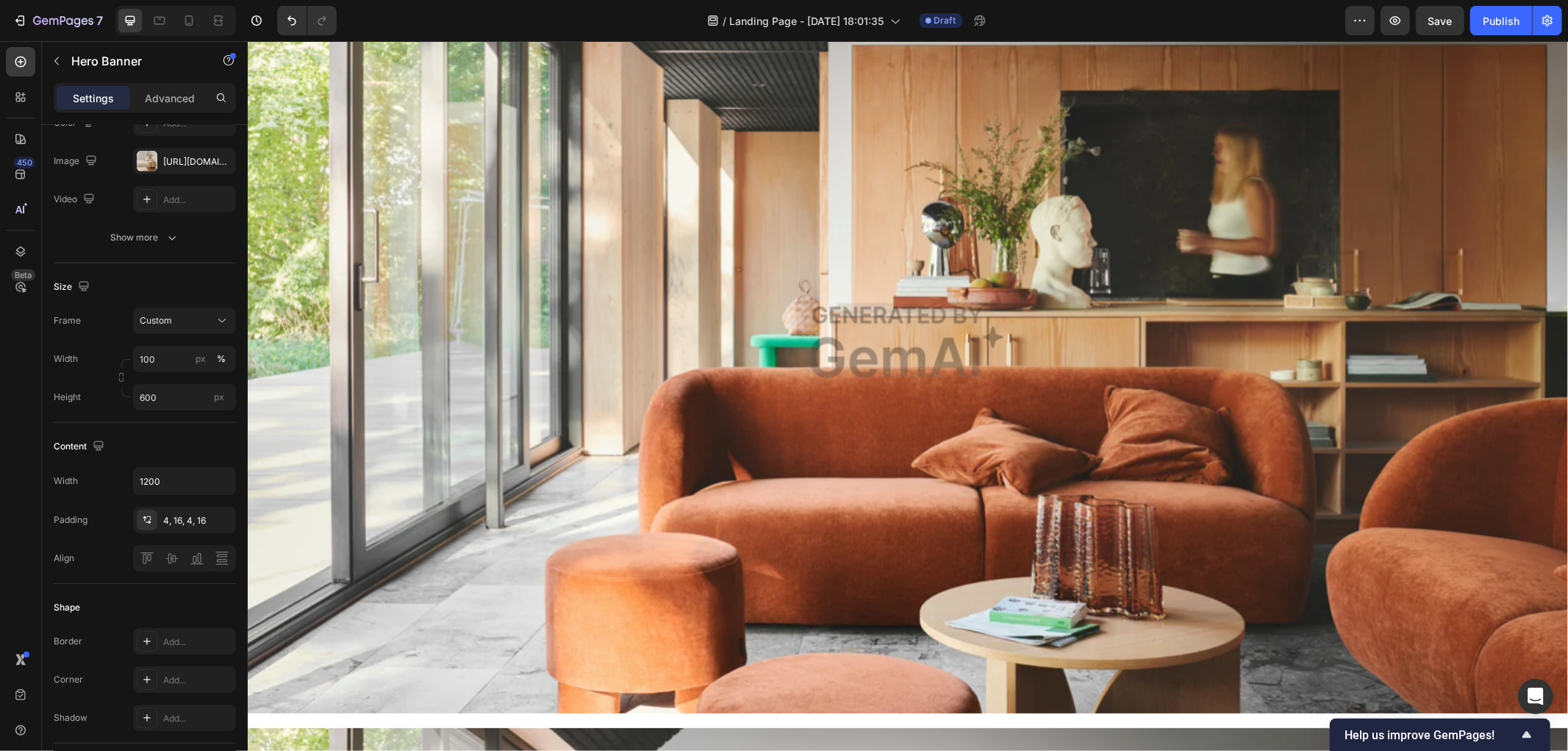
click at [870, 442] on img at bounding box center [906, 341] width 1320 height 741
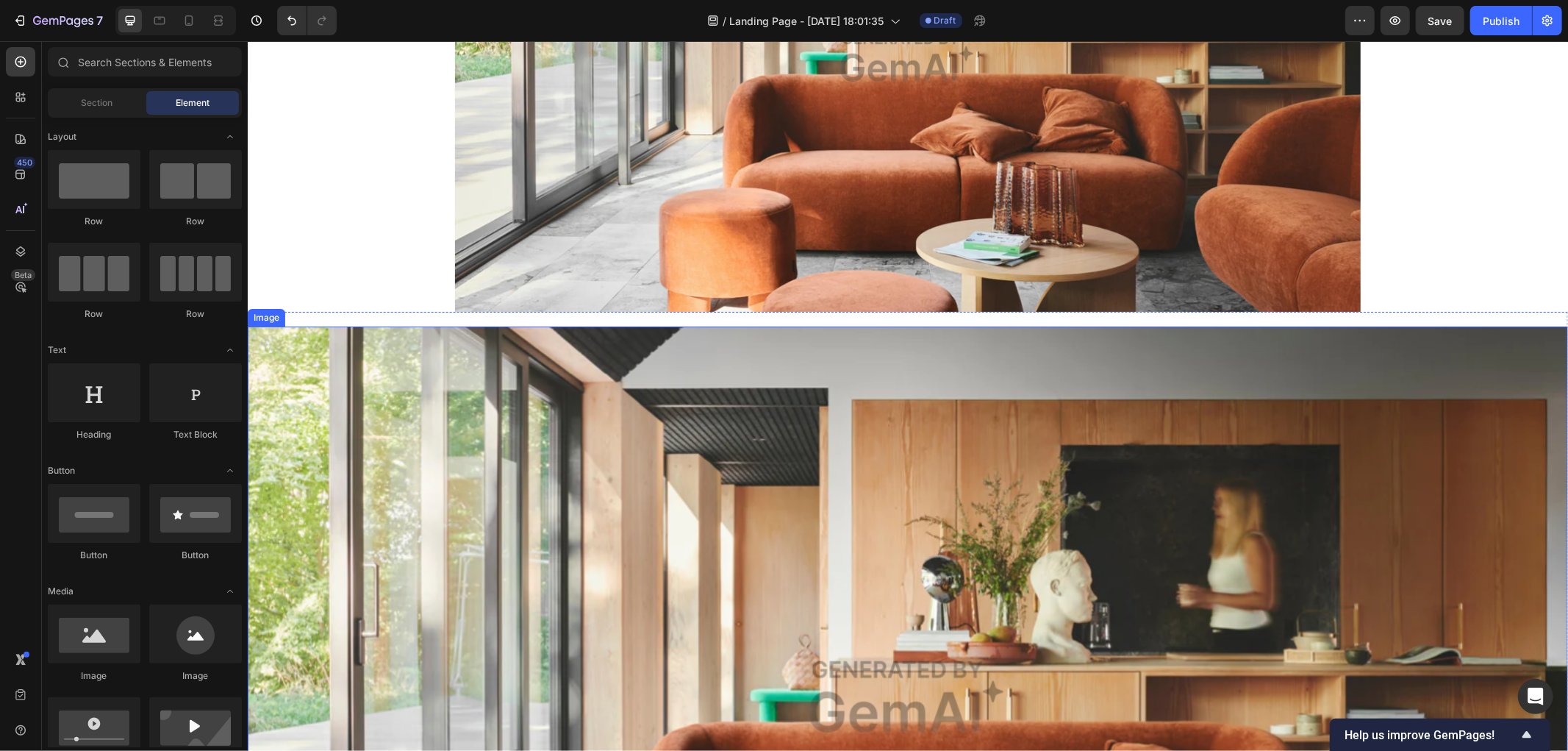
scroll to position [1538, 0]
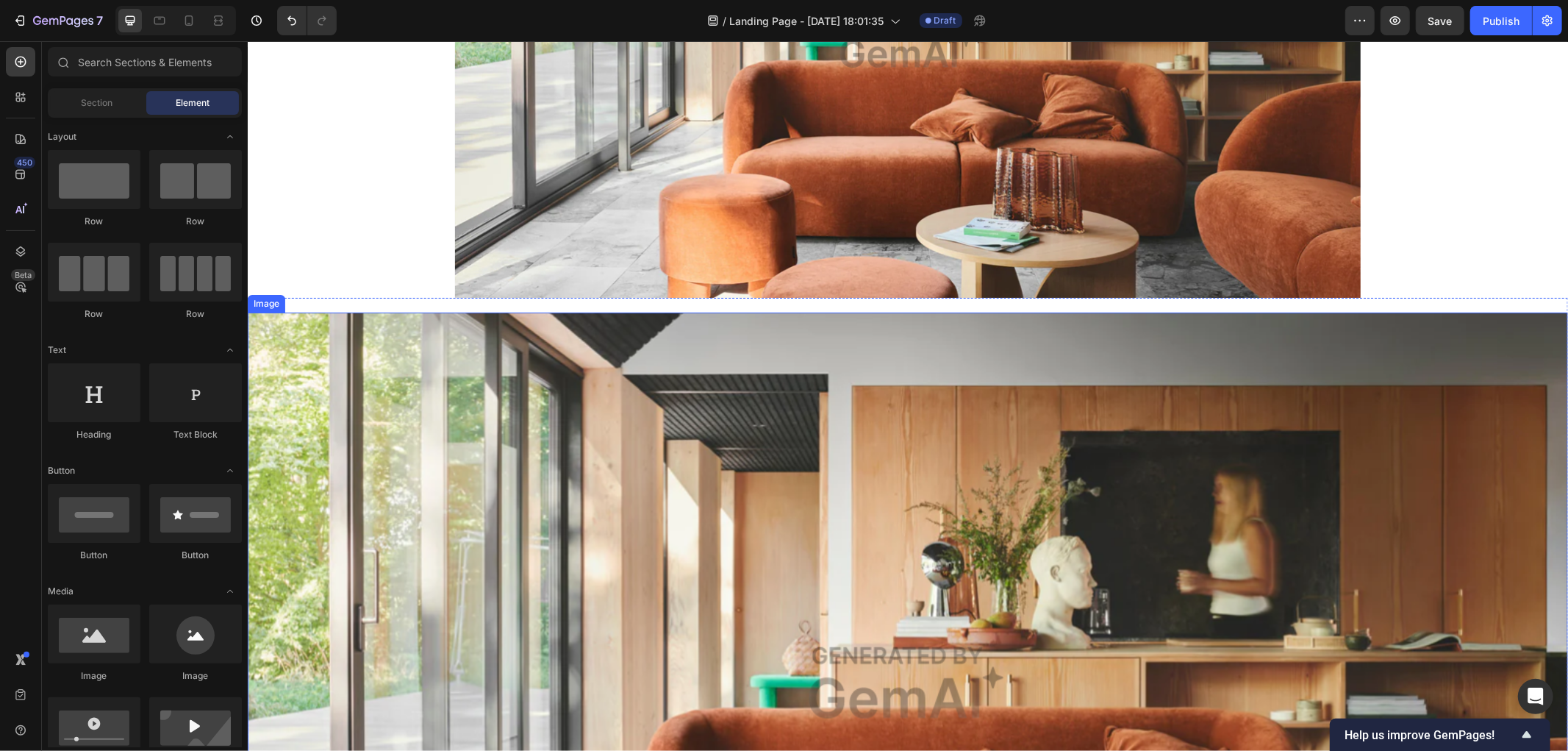
click at [778, 477] on img at bounding box center [906, 682] width 1320 height 741
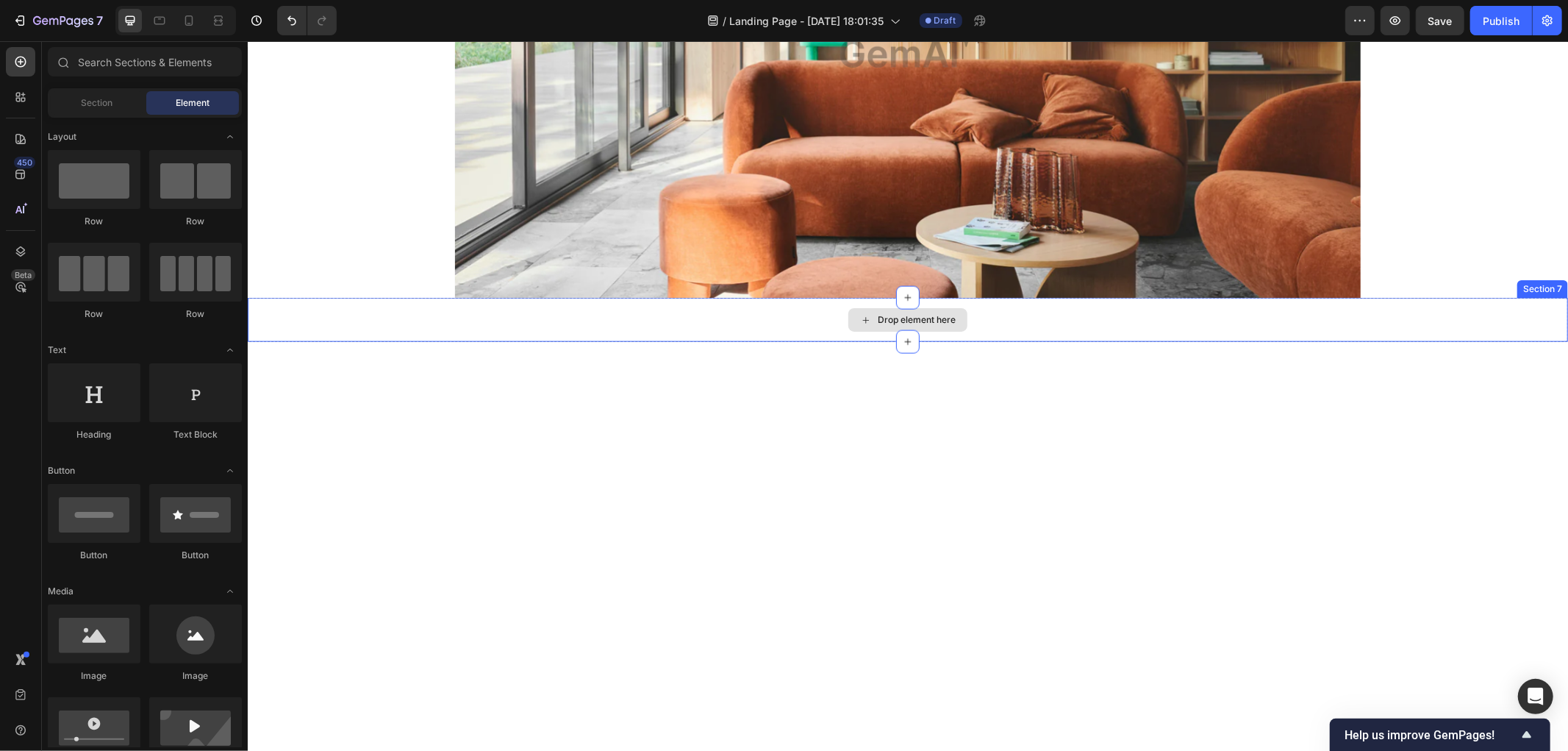
click at [843, 330] on div "Drop element here" at bounding box center [906, 318] width 1320 height 44
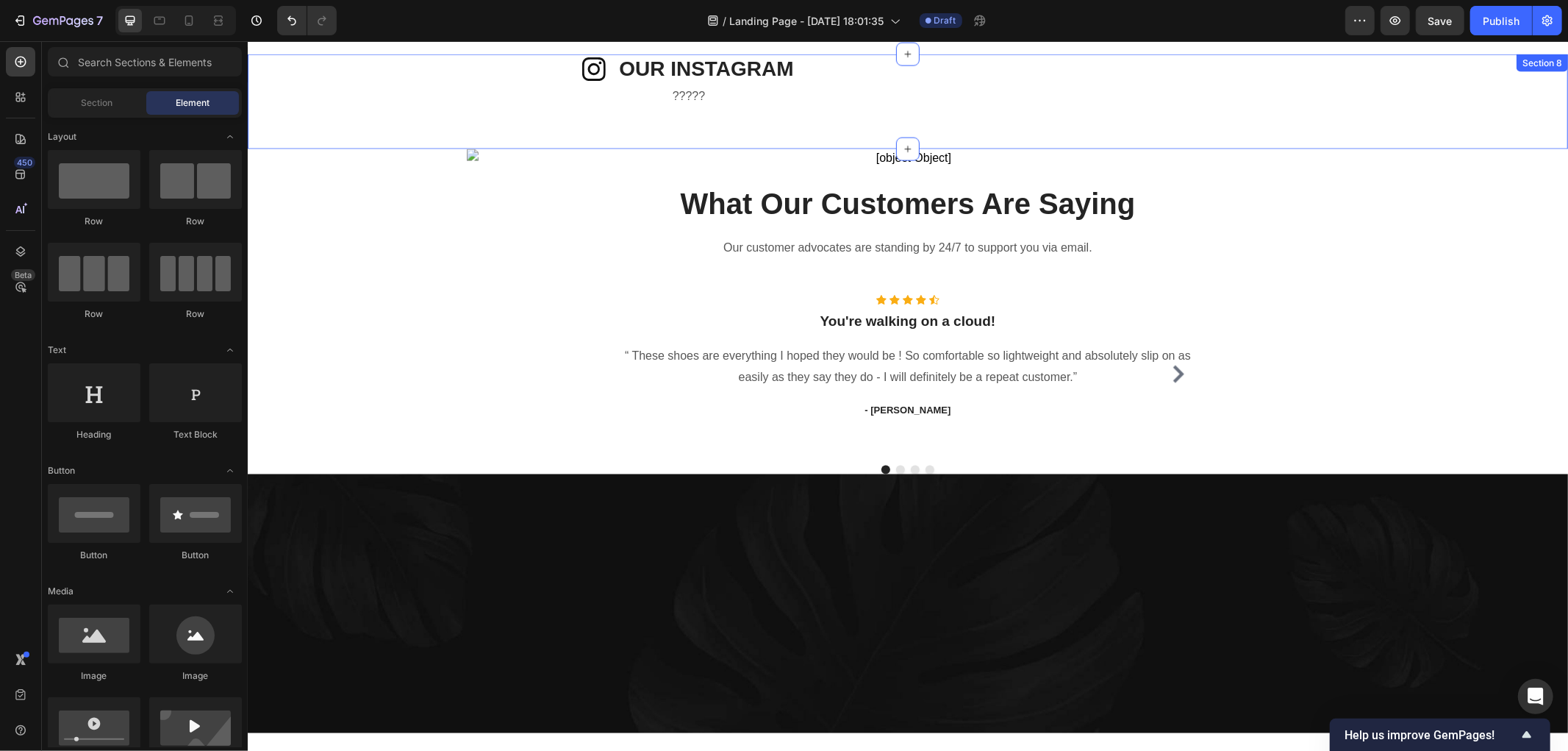
scroll to position [1741, 0]
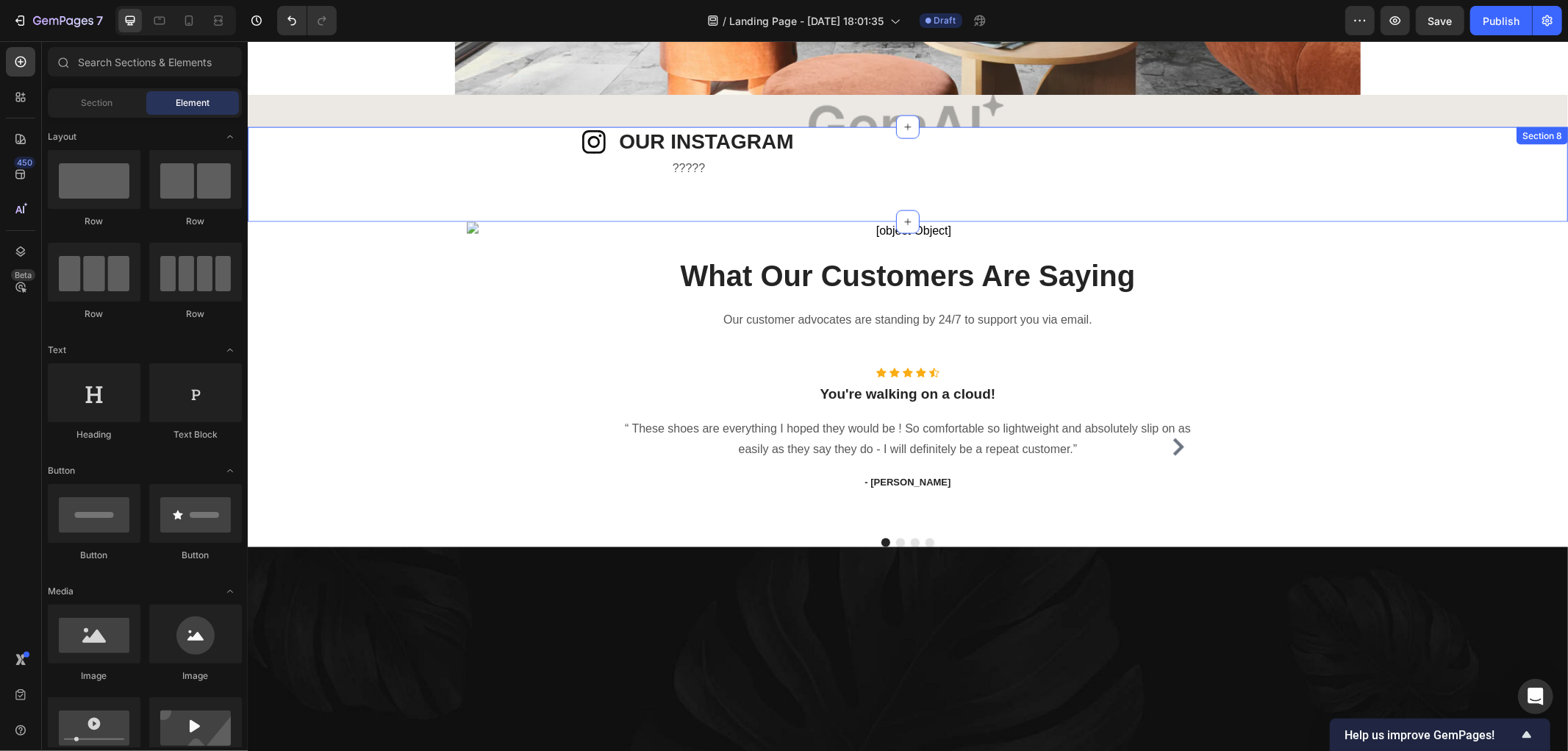
click at [1179, 221] on div "Icon OUR INSTAGRAM Heading Row ????? Text block Row Image Image Image Image Ima…" at bounding box center [906, 174] width 1320 height 95
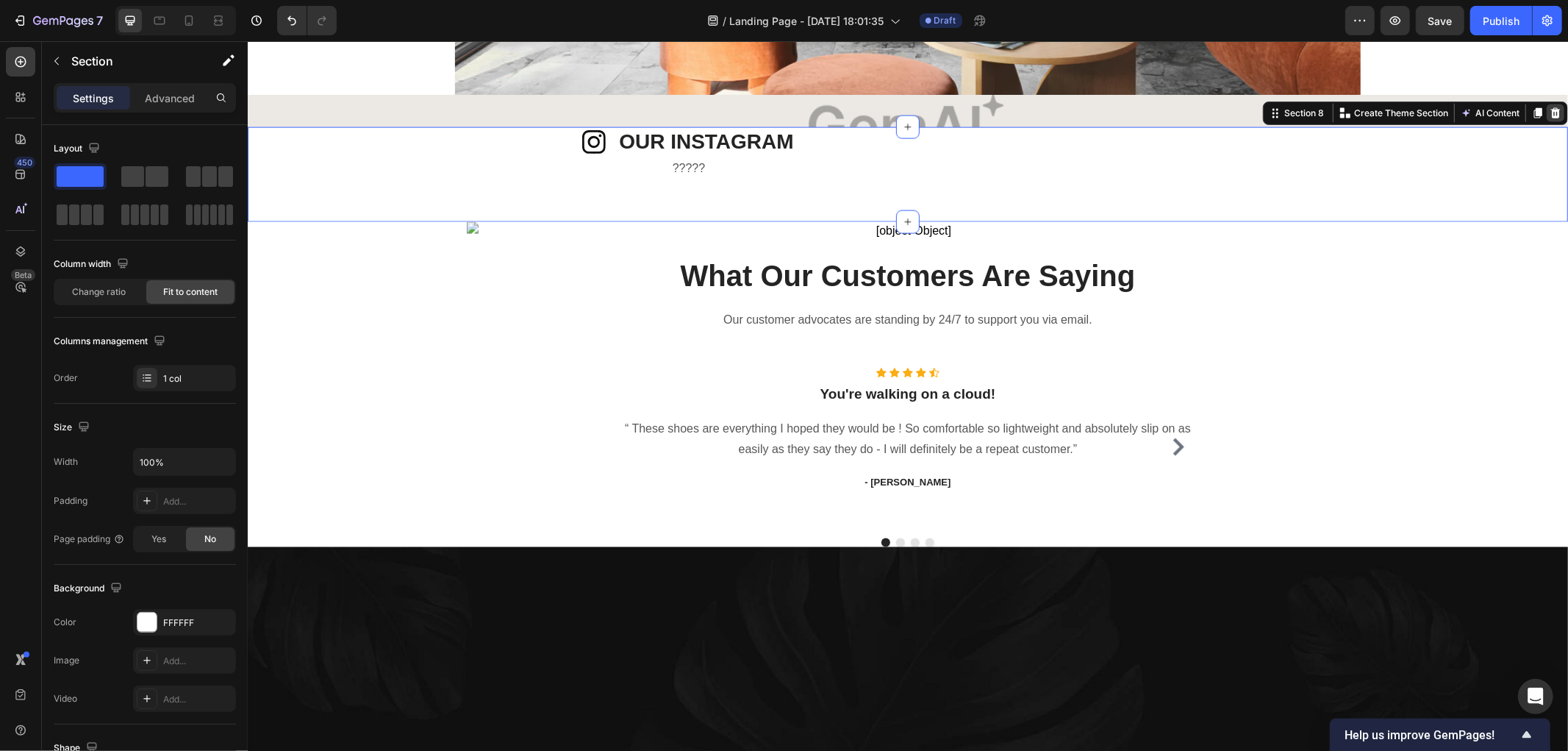
click at [1550, 111] on icon at bounding box center [1555, 112] width 10 height 10
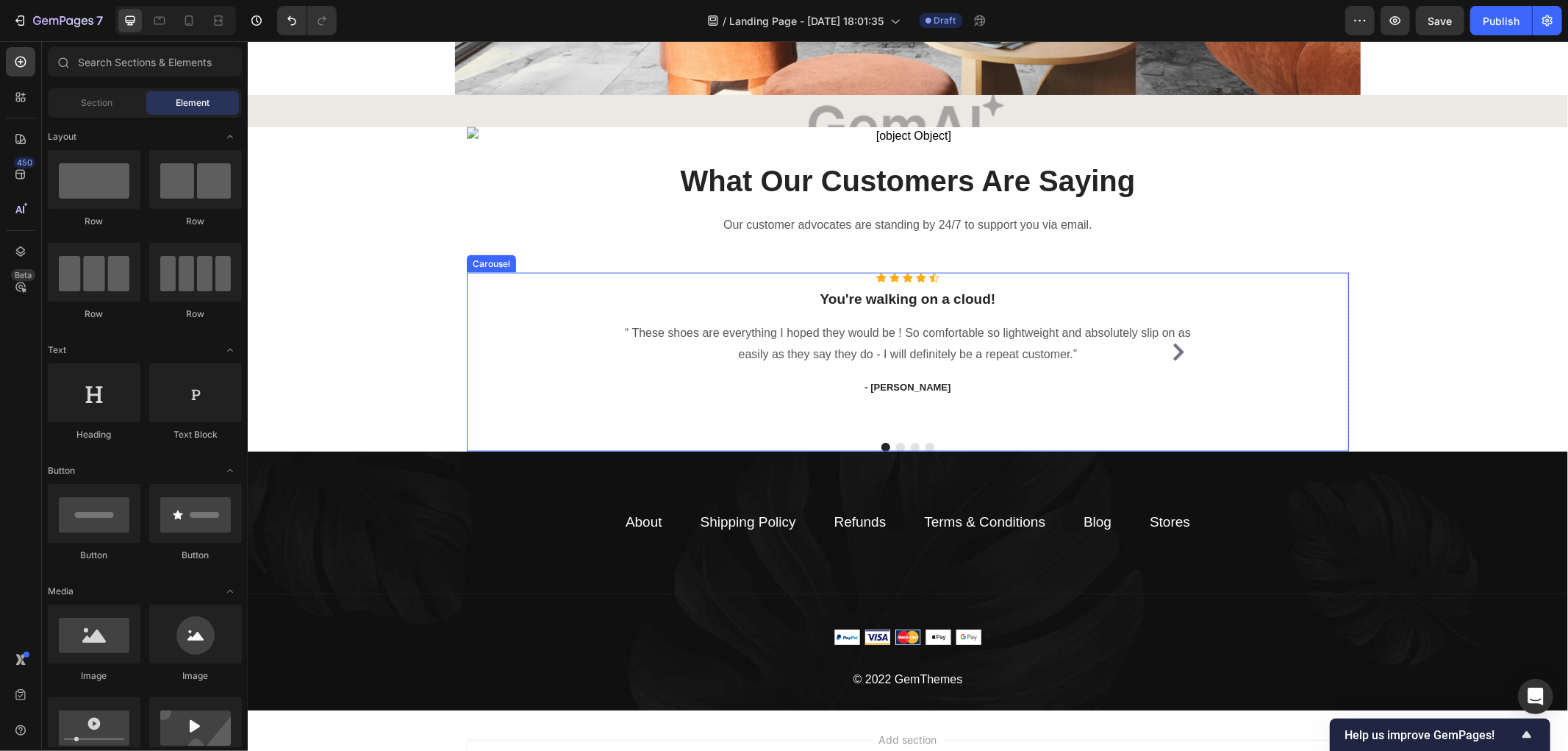
scroll to position [1577, 0]
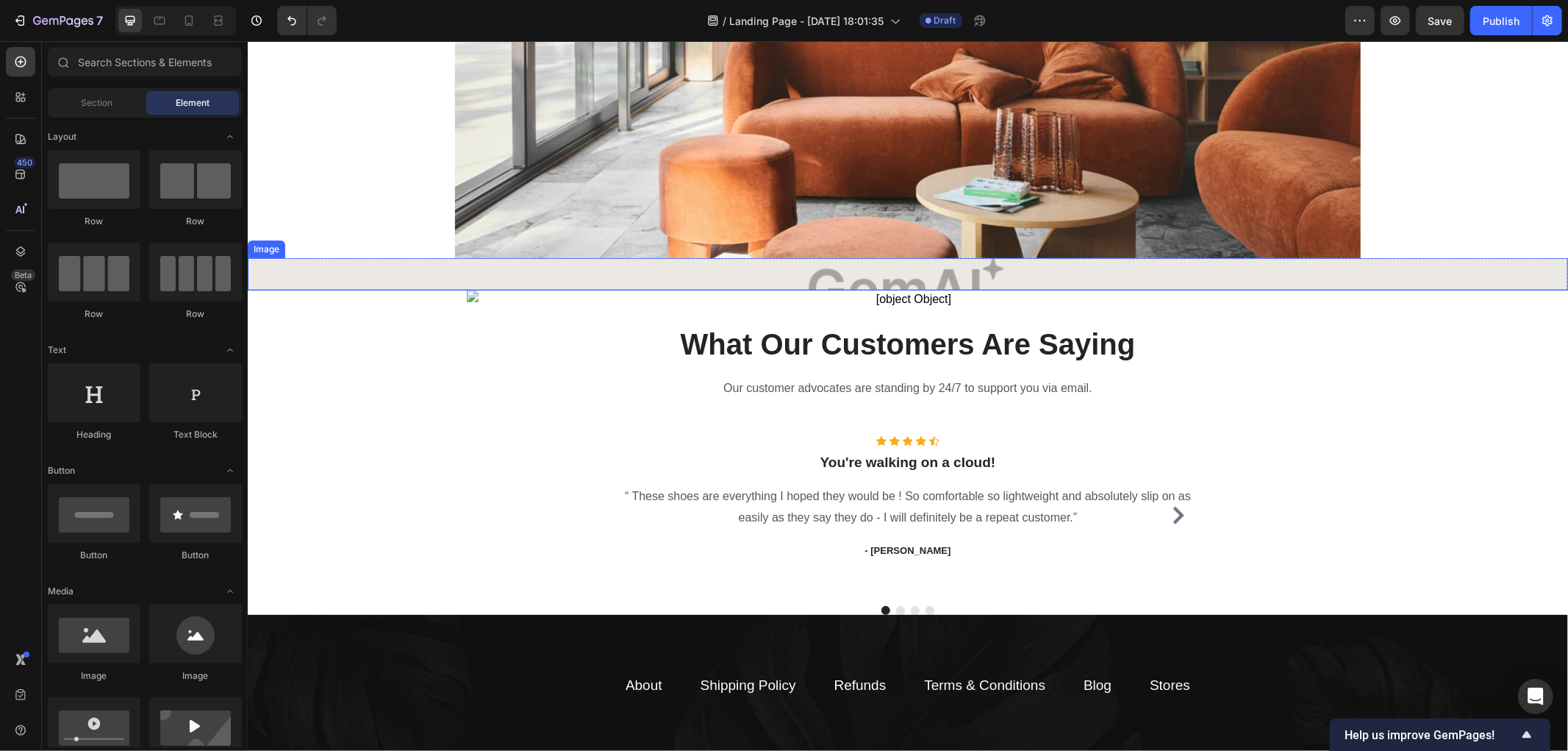
click at [894, 277] on img at bounding box center [906, 273] width 1320 height 33
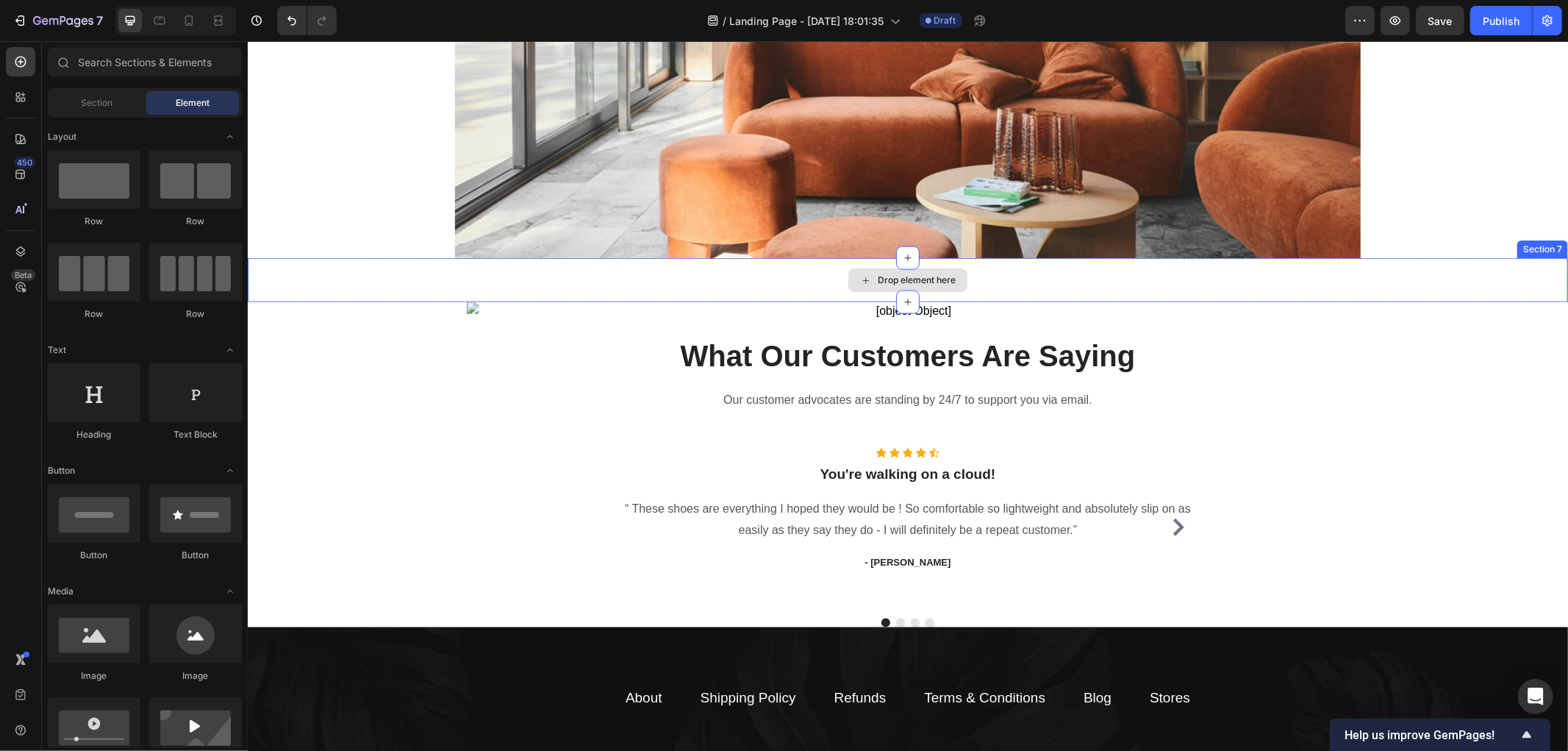
click at [805, 284] on div "Drop element here" at bounding box center [906, 279] width 1320 height 44
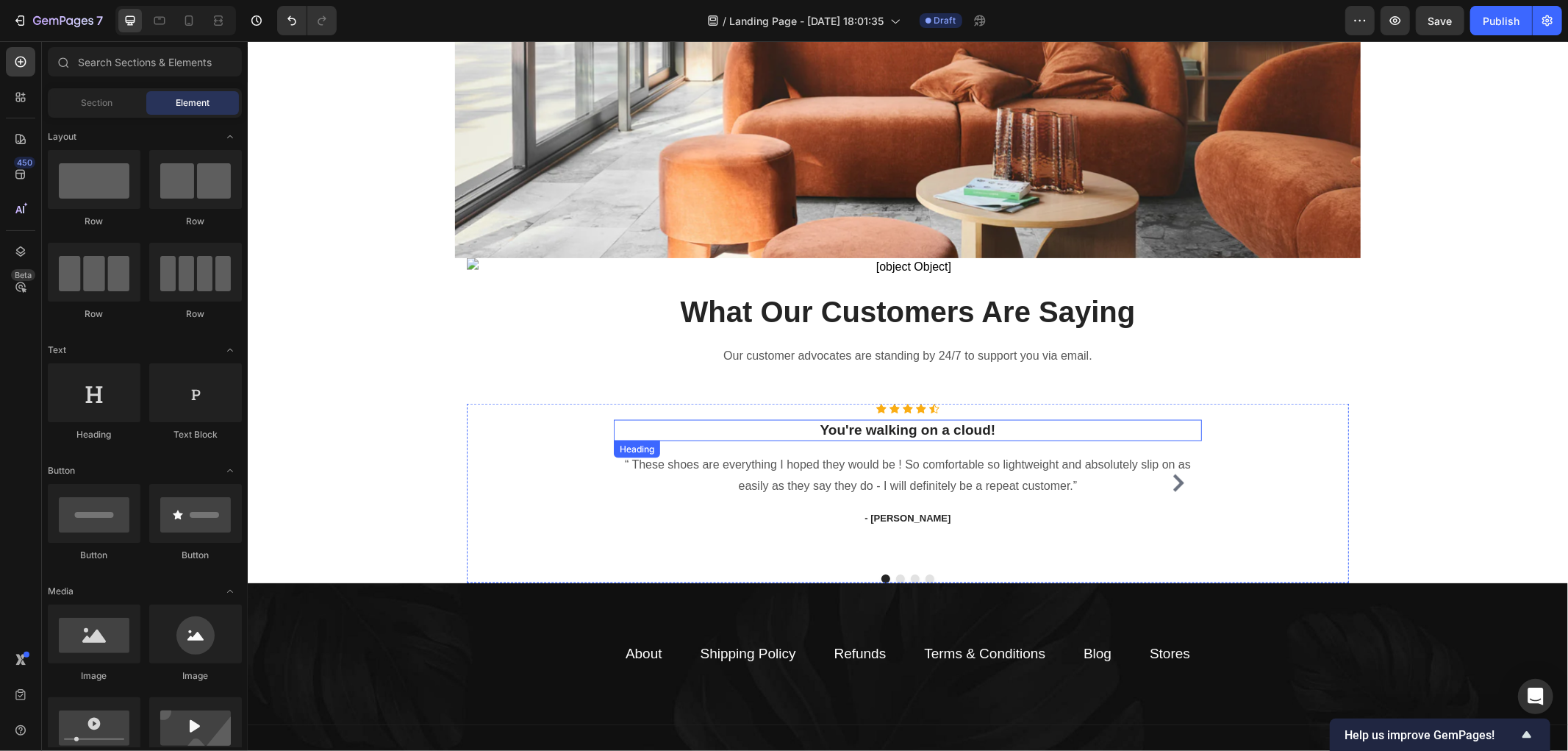
click at [1044, 431] on p "You're walking on a cloud!" at bounding box center [907, 430] width 585 height 19
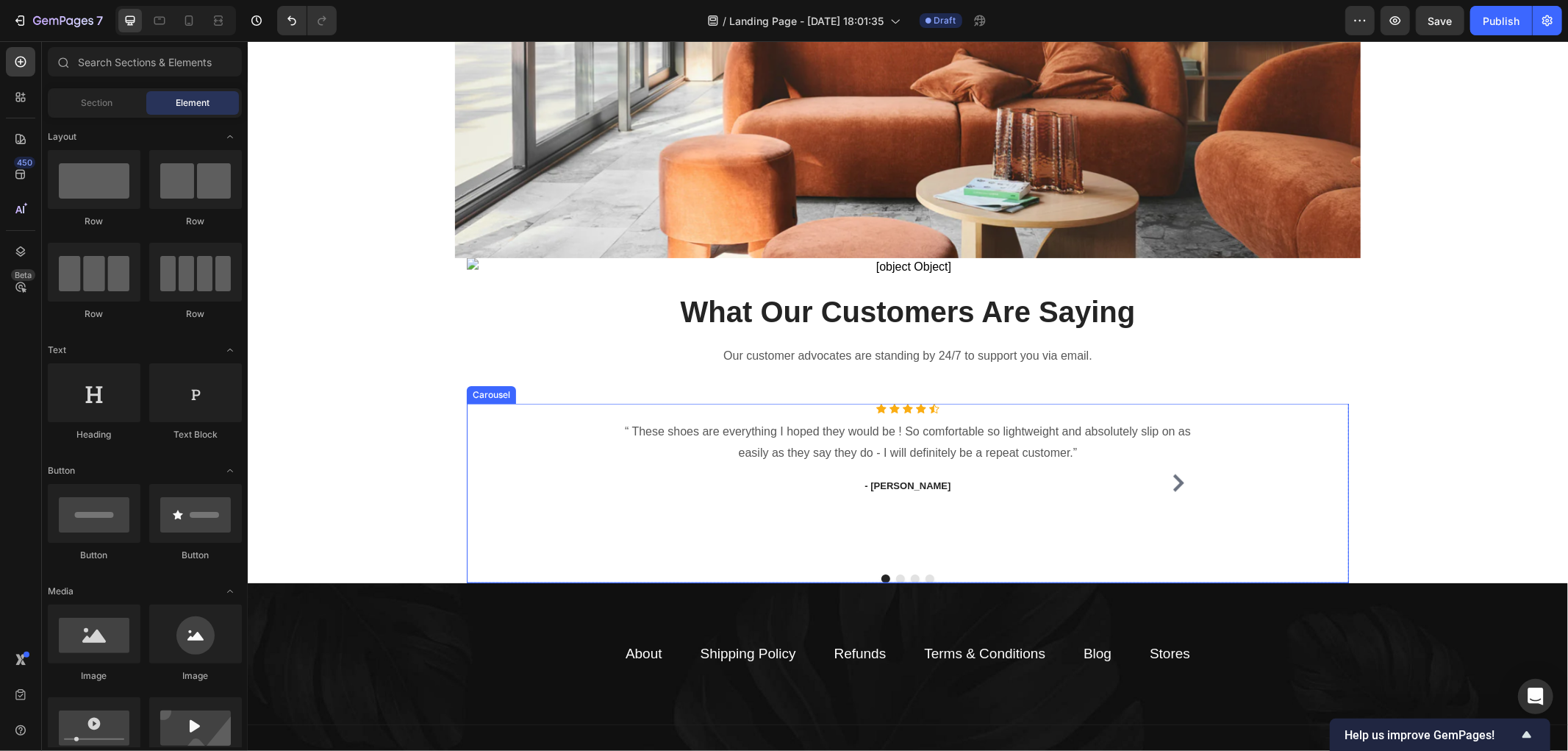
click at [1255, 458] on div "Icon Icon Icon Icon Icon Icon List Hoz “ These shoes are everything I hoped the…" at bounding box center [906, 492] width 882 height 180
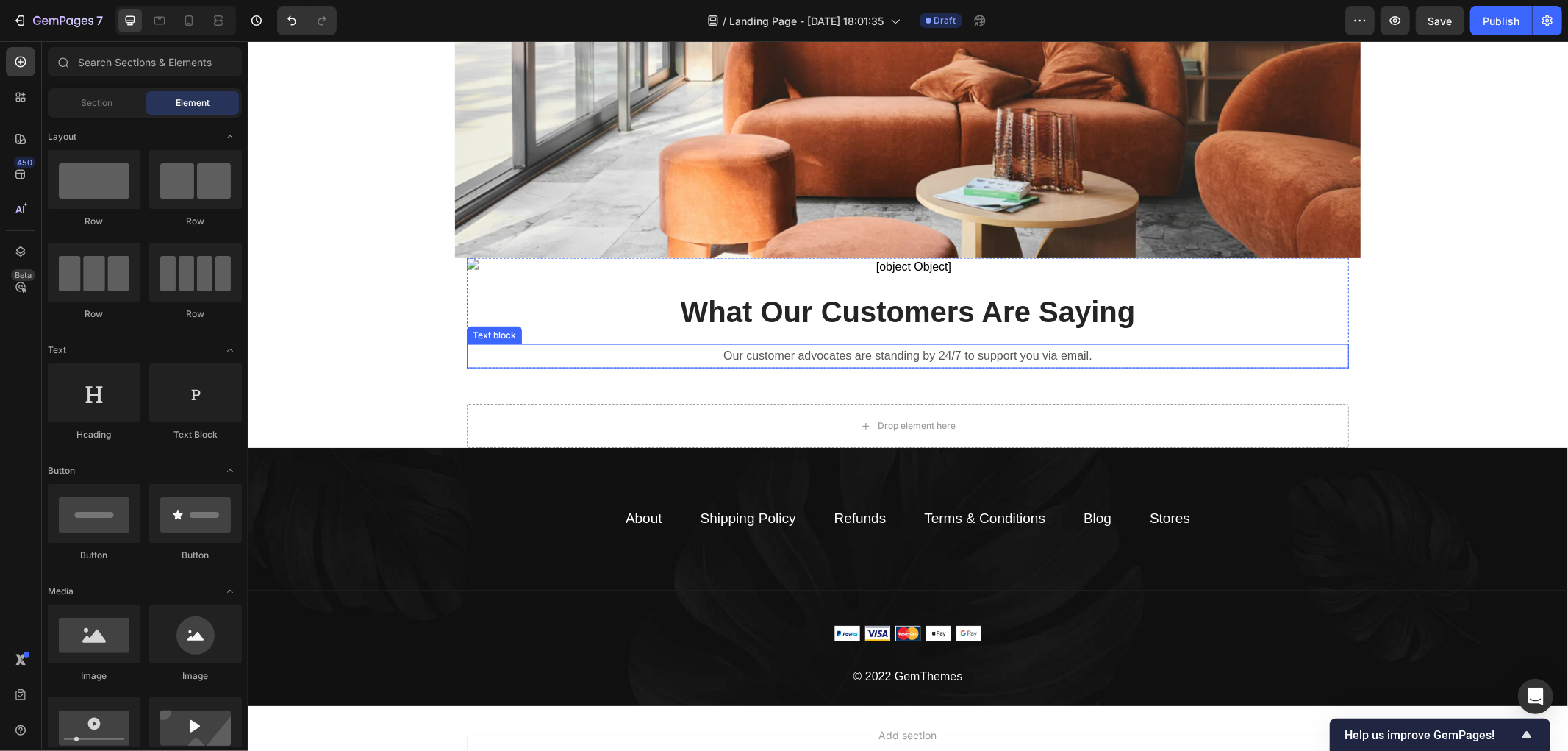
click at [1258, 355] on p "Our customer advocates are standing by 24/7 to support you via email." at bounding box center [906, 355] width 879 height 21
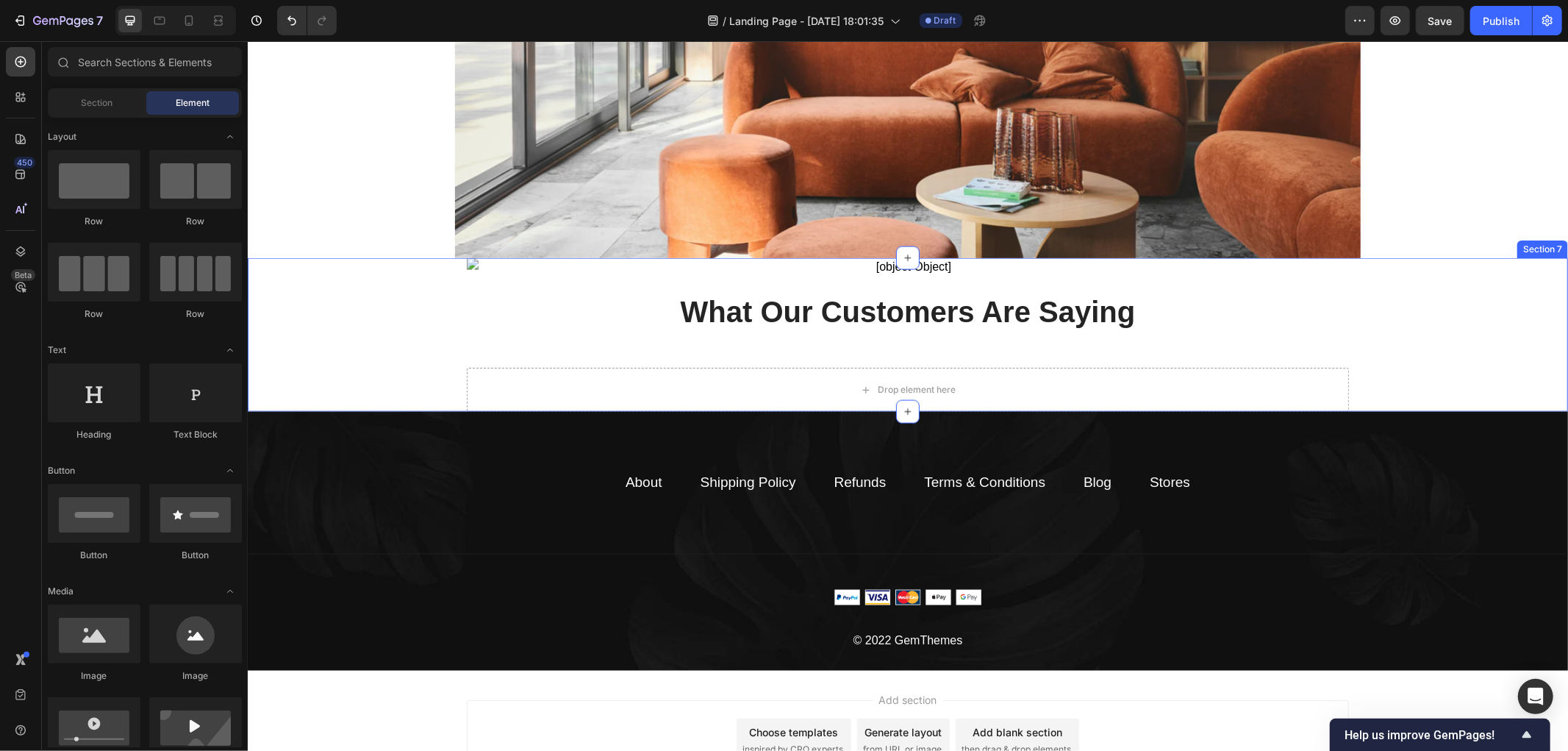
click at [1280, 341] on div "Image What Our Customers Are Saying Heading Row Drop element here Row" at bounding box center [906, 333] width 1320 height 154
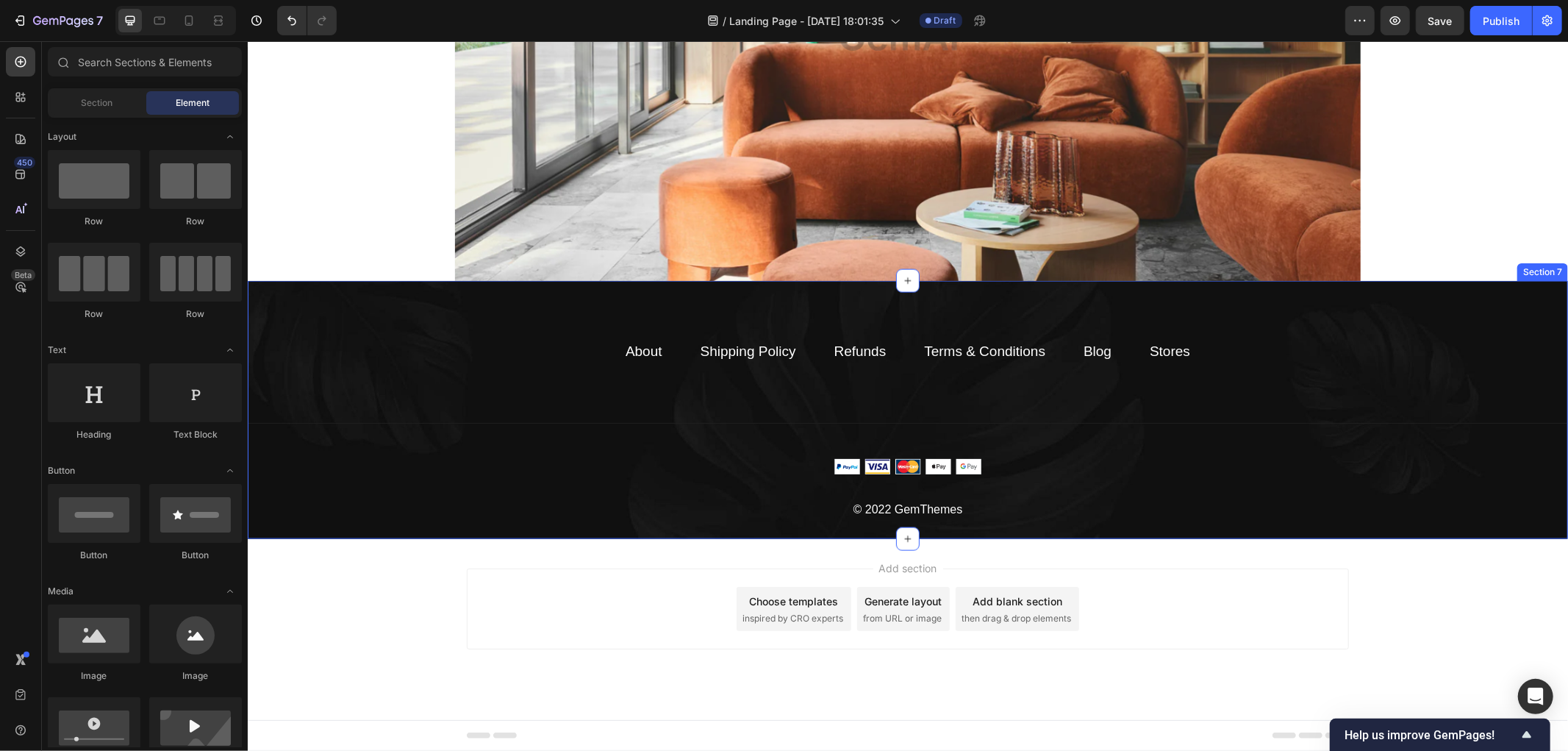
click at [444, 508] on div "About Text block Shipping Policy Text block Refunds Text block Terms & Conditio…" at bounding box center [906, 430] width 1320 height 182
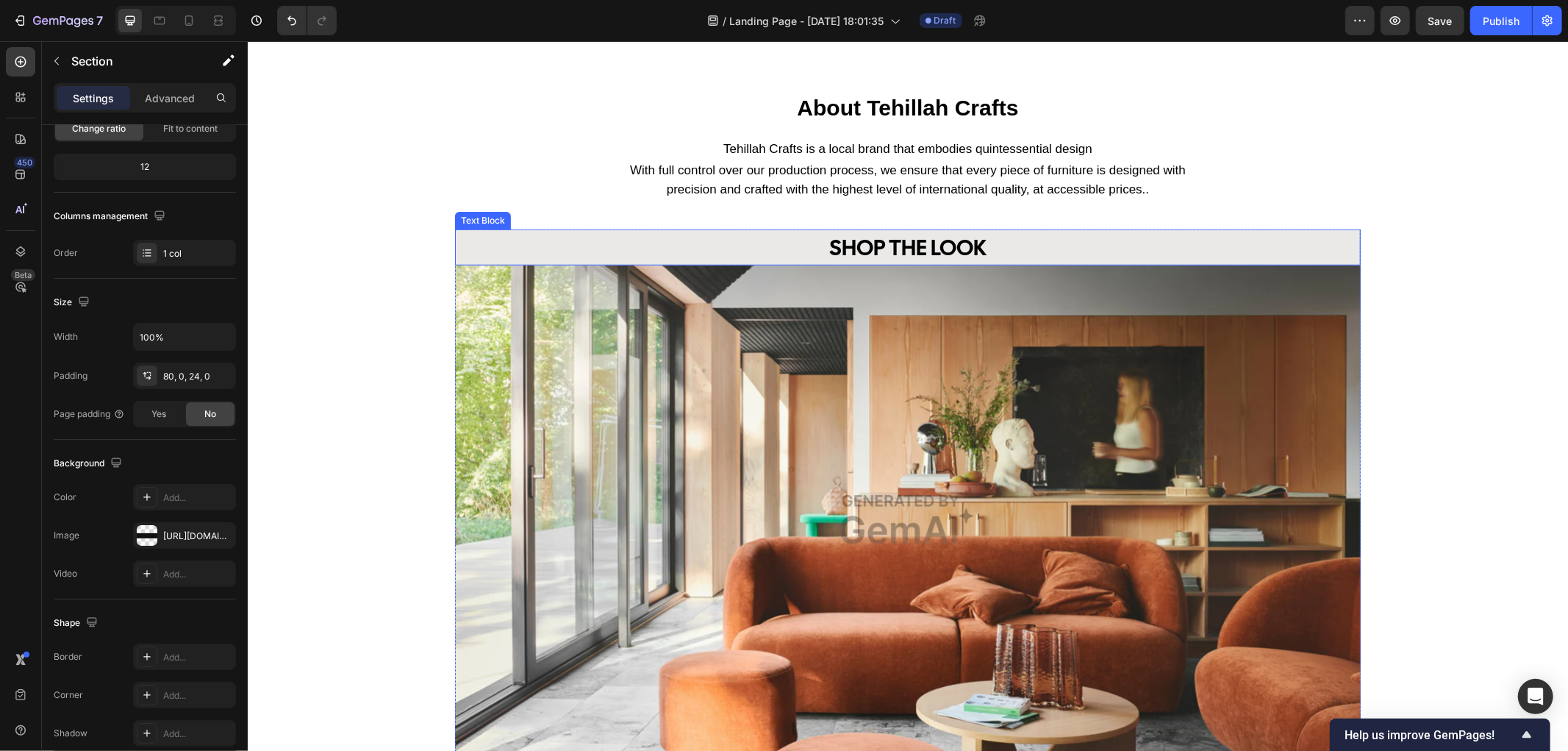
scroll to position [1225, 0]
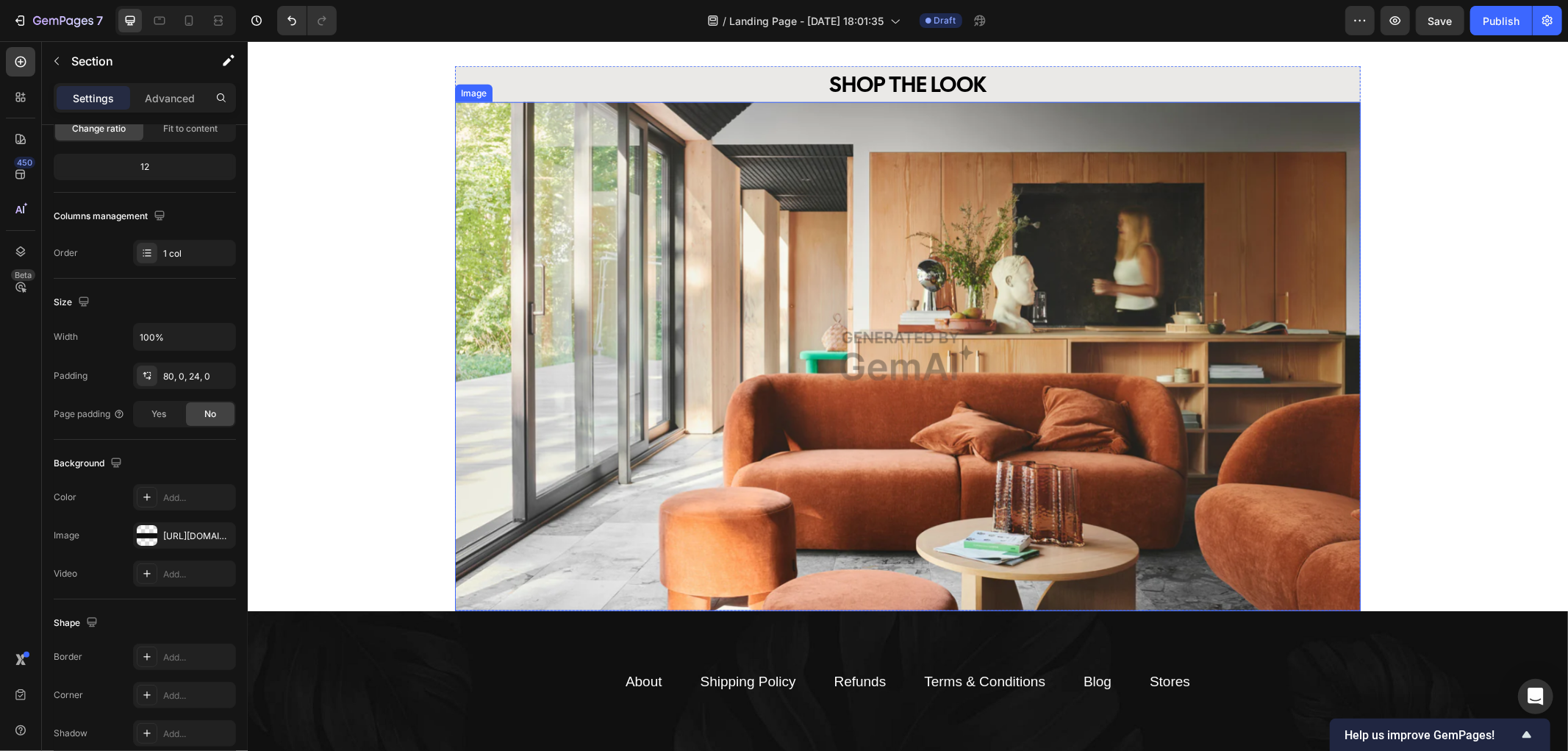
click at [1148, 250] on img at bounding box center [906, 355] width 905 height 509
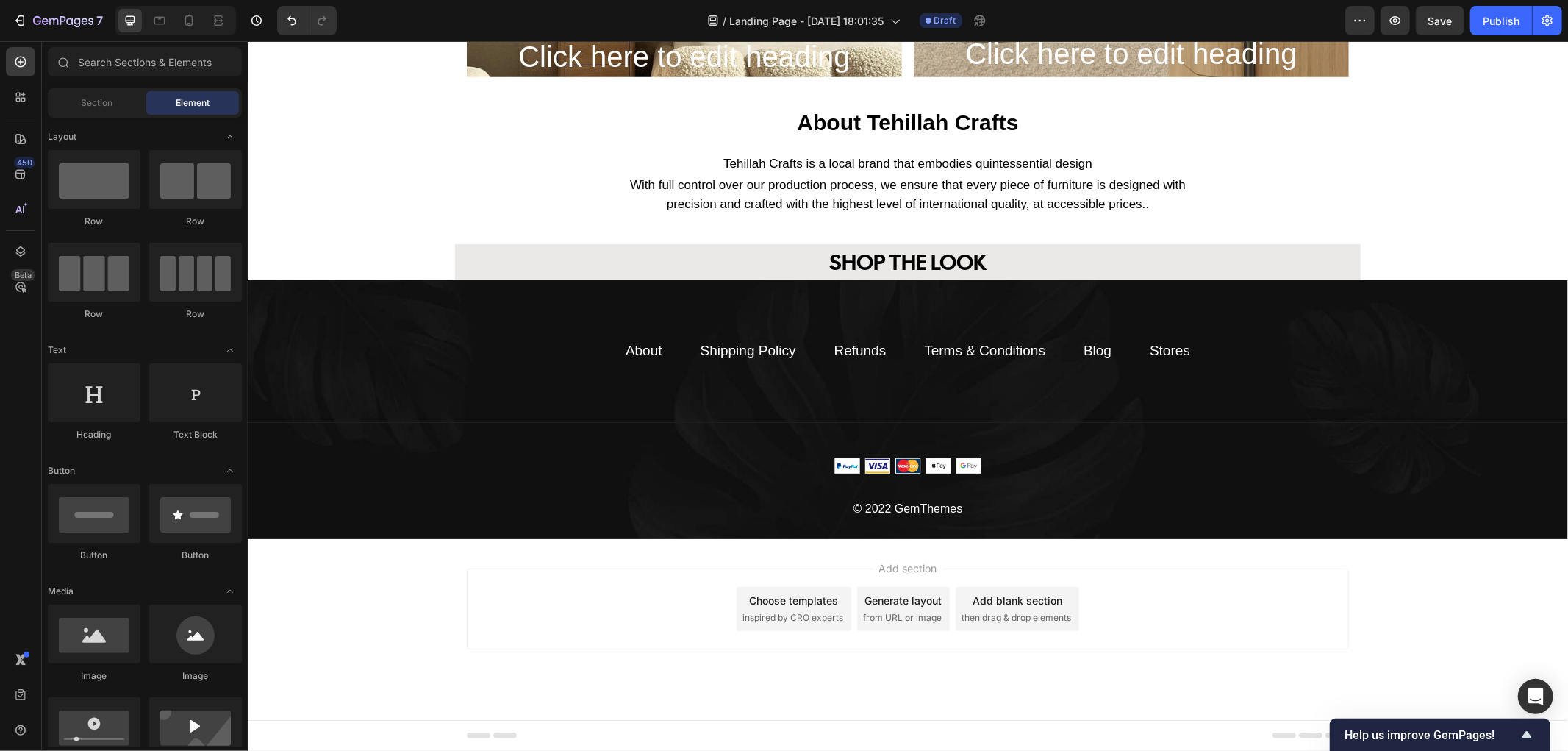
scroll to position [1047, 0]
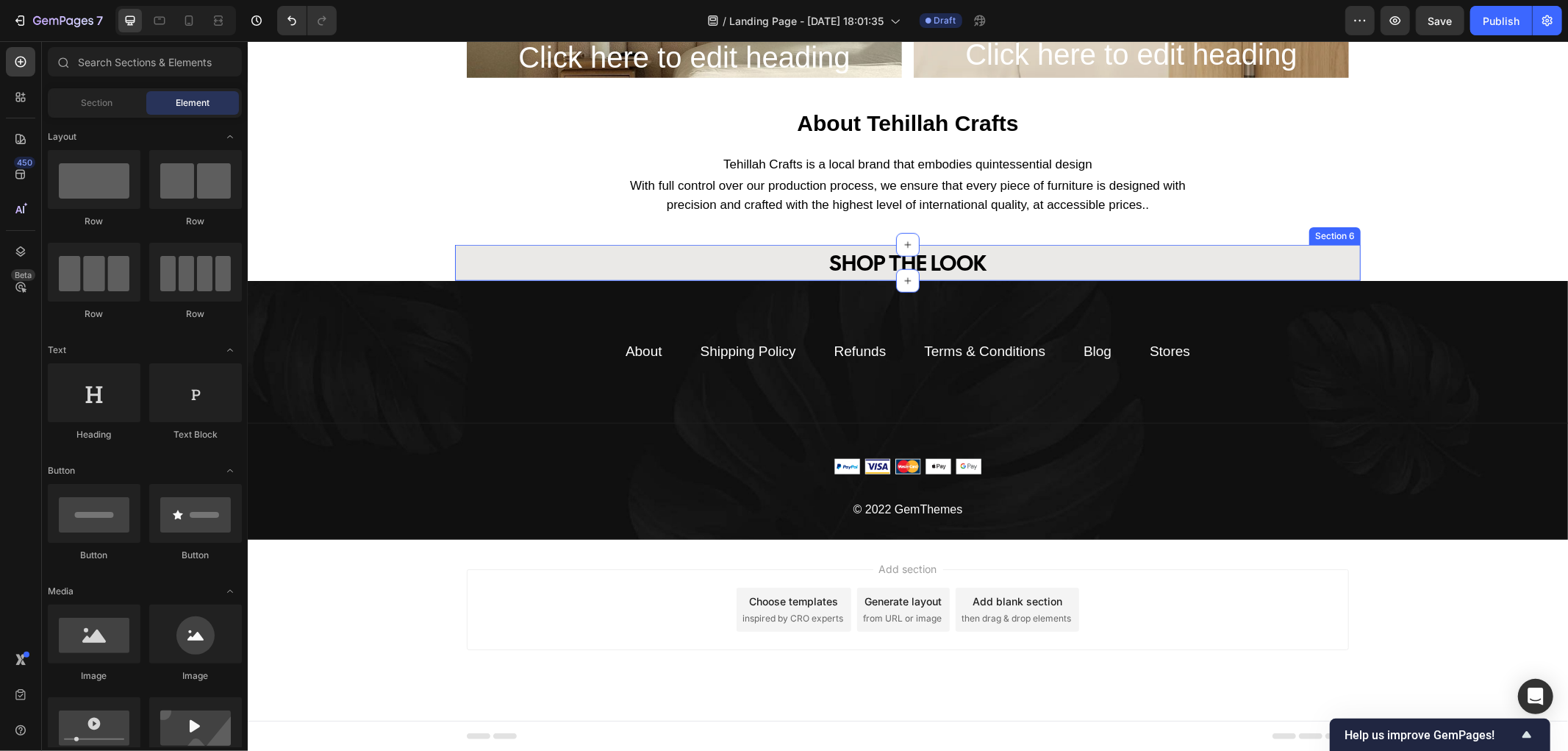
click at [1009, 265] on div "SHOP THE LOOK Text Block Row" at bounding box center [906, 262] width 905 height 36
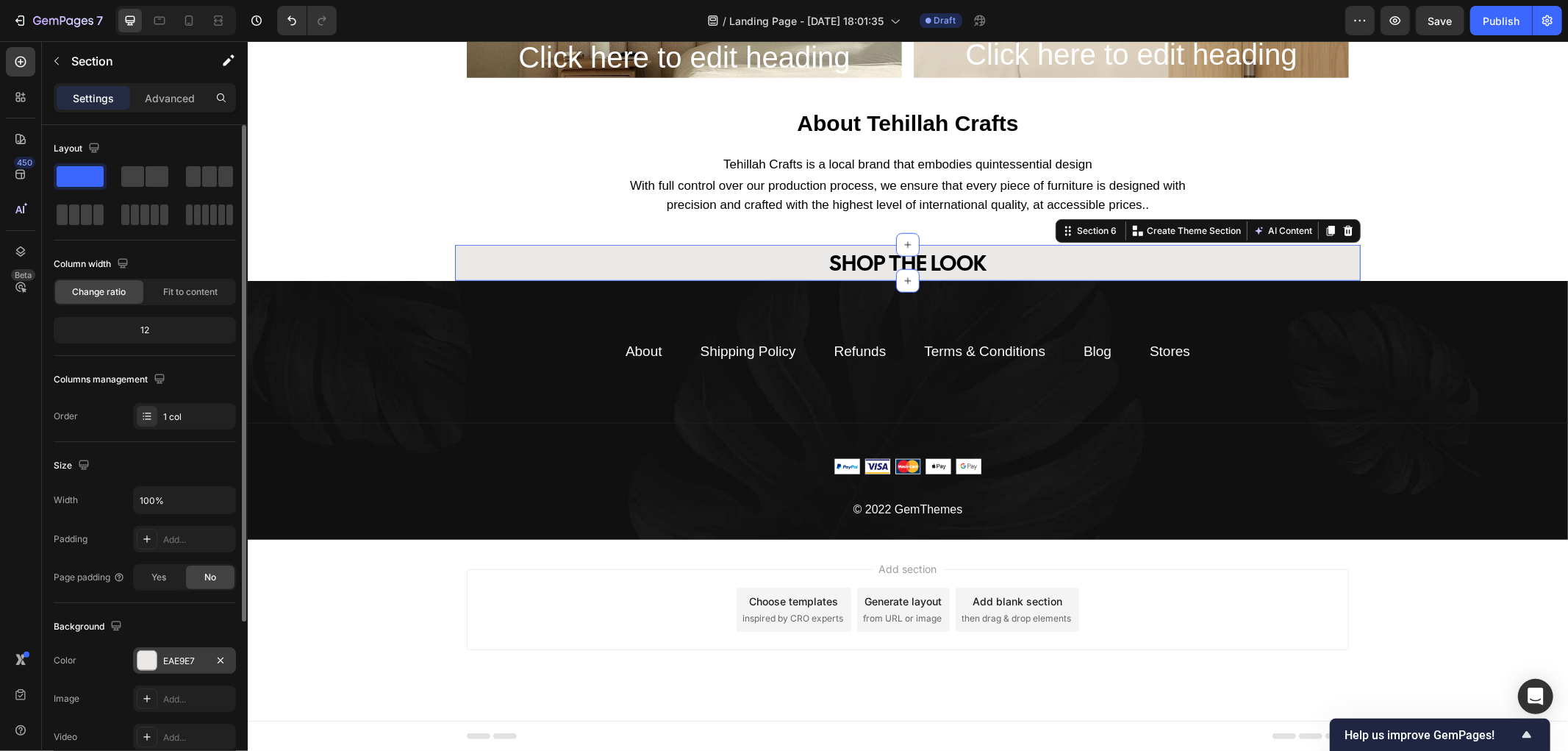
click at [151, 666] on div at bounding box center [147, 660] width 19 height 19
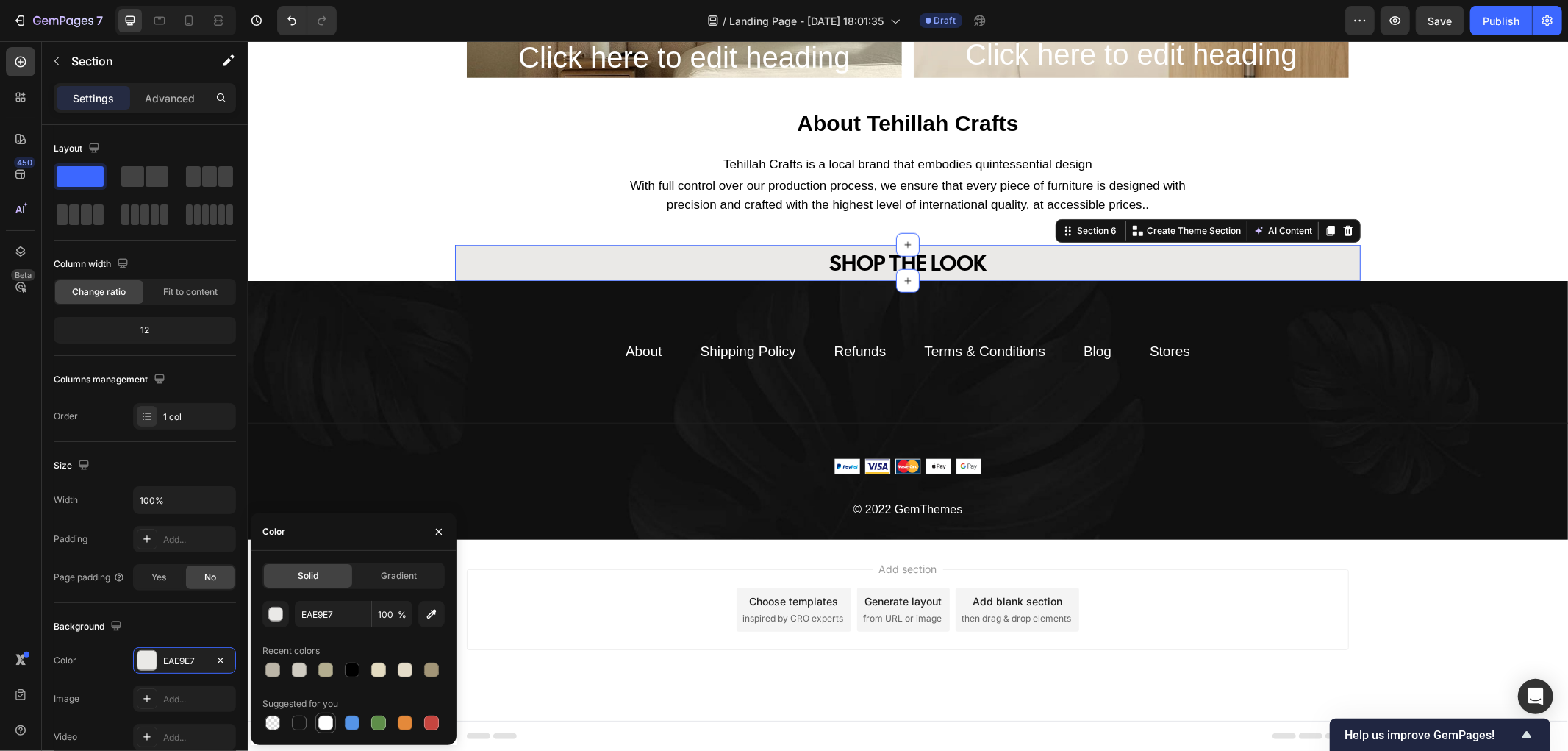
click at [324, 716] on div at bounding box center [325, 722] width 15 height 15
type input "FFFFFF"
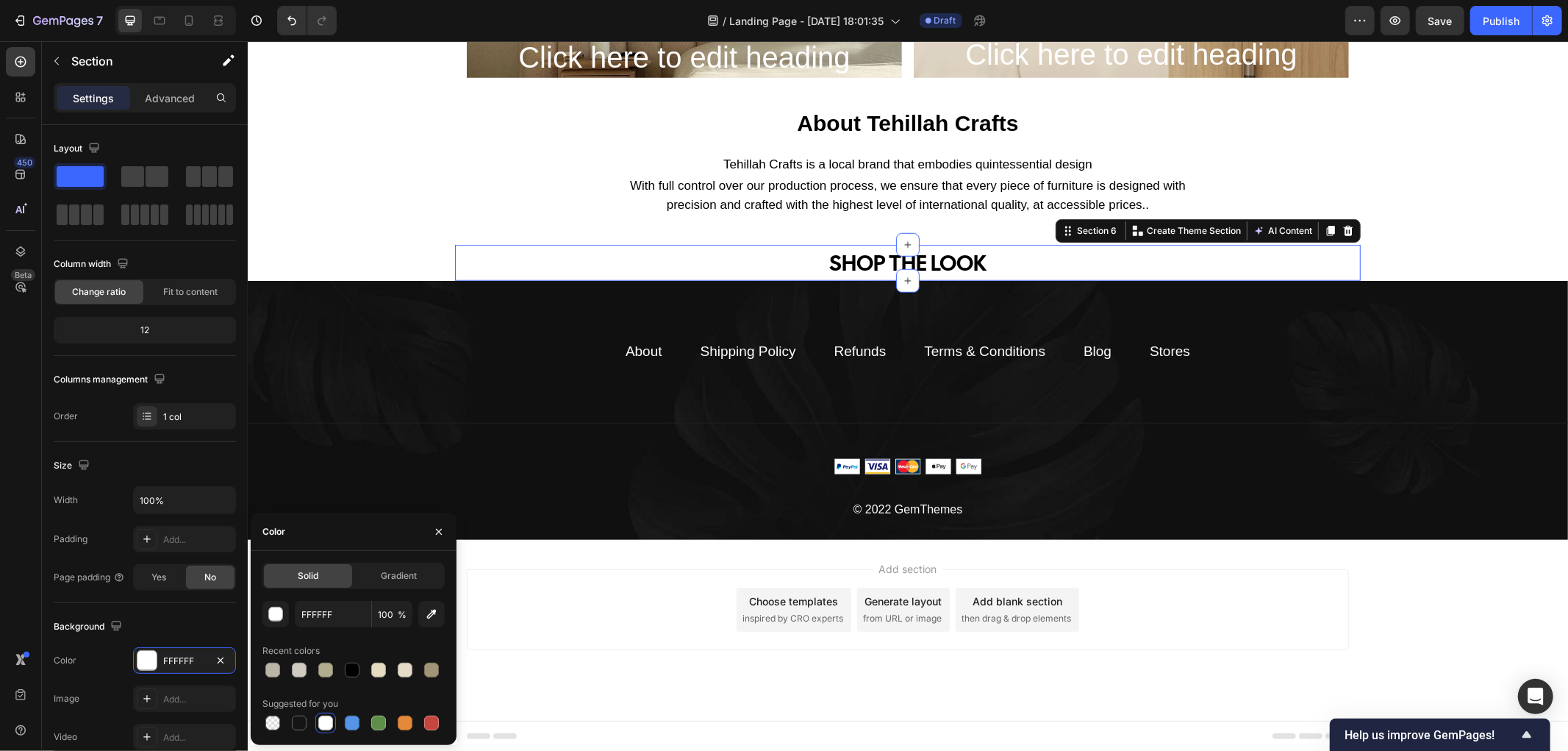
click at [460, 273] on div "SHOP THE LOOK Text Block Row" at bounding box center [906, 262] width 905 height 36
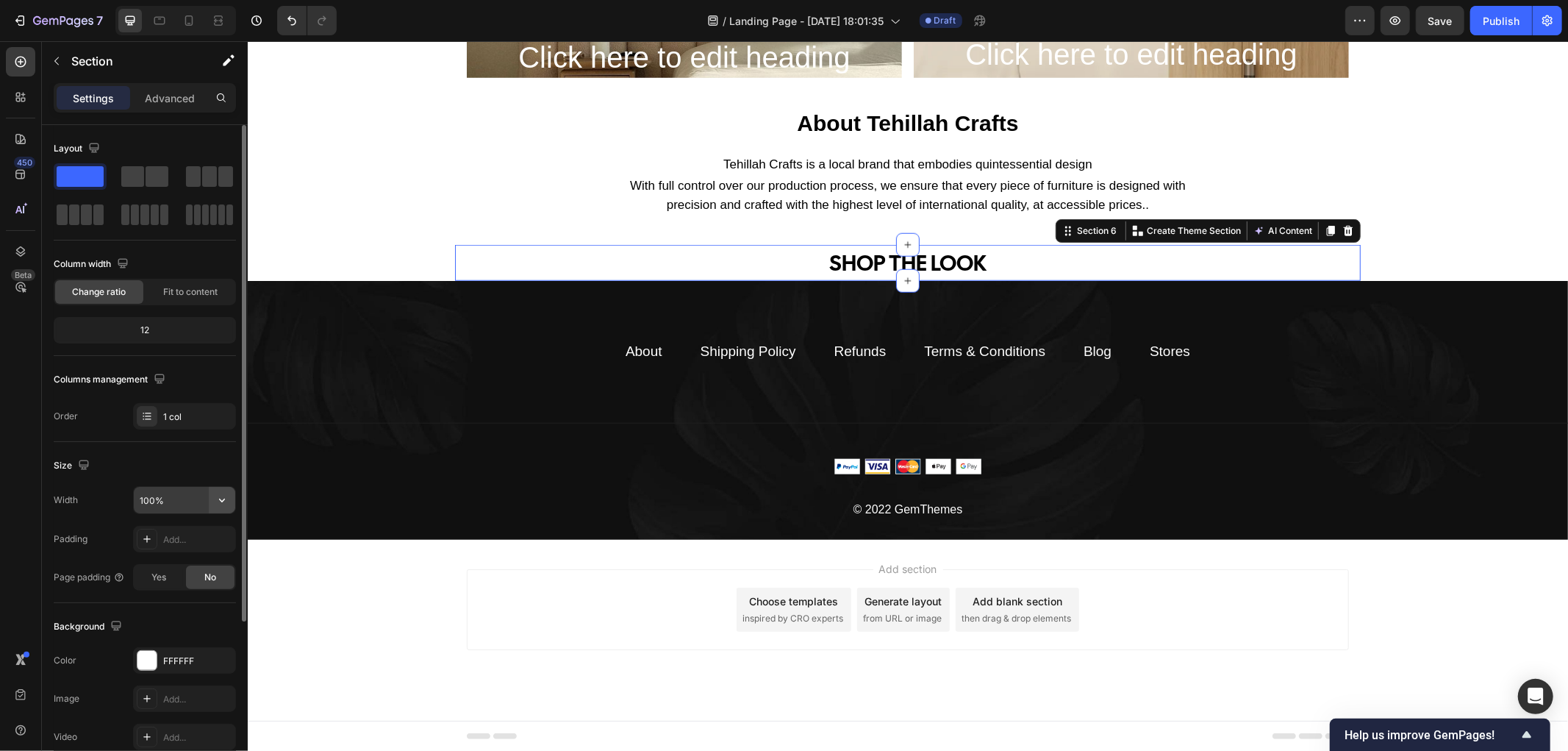
click at [220, 501] on icon "button" at bounding box center [221, 500] width 15 height 15
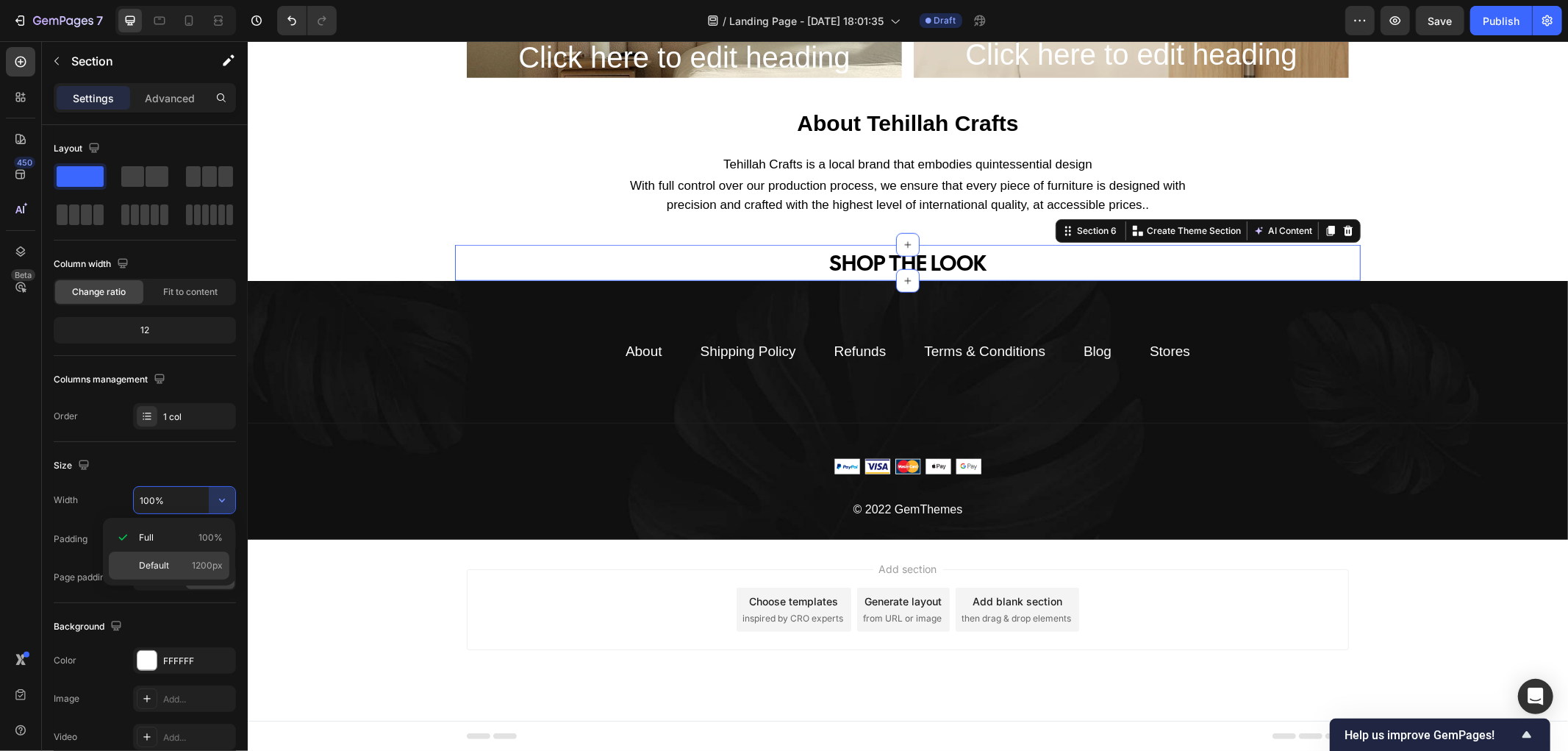
click at [185, 564] on p "Default 1200px" at bounding box center [181, 564] width 83 height 13
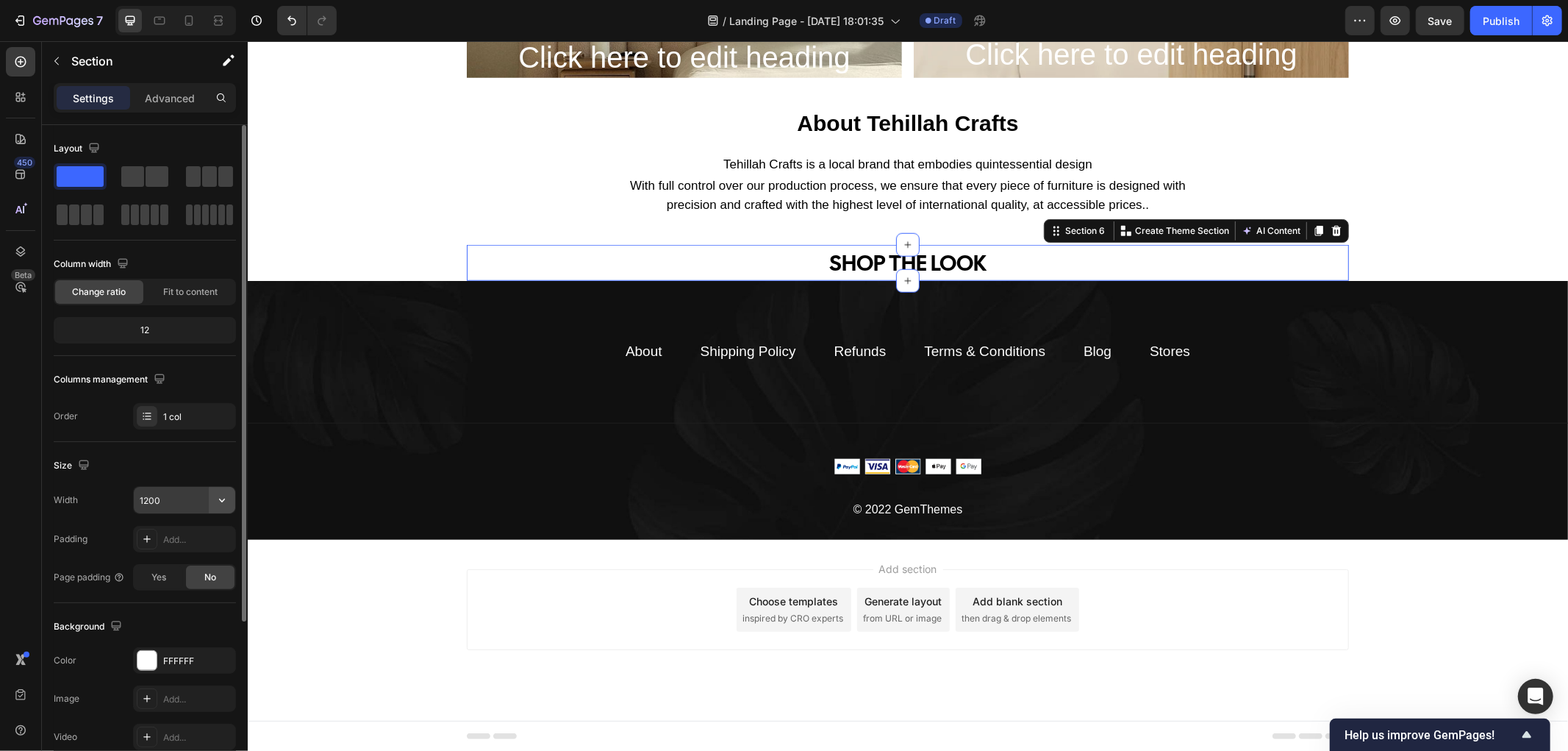
click at [222, 505] on icon "button" at bounding box center [221, 500] width 15 height 15
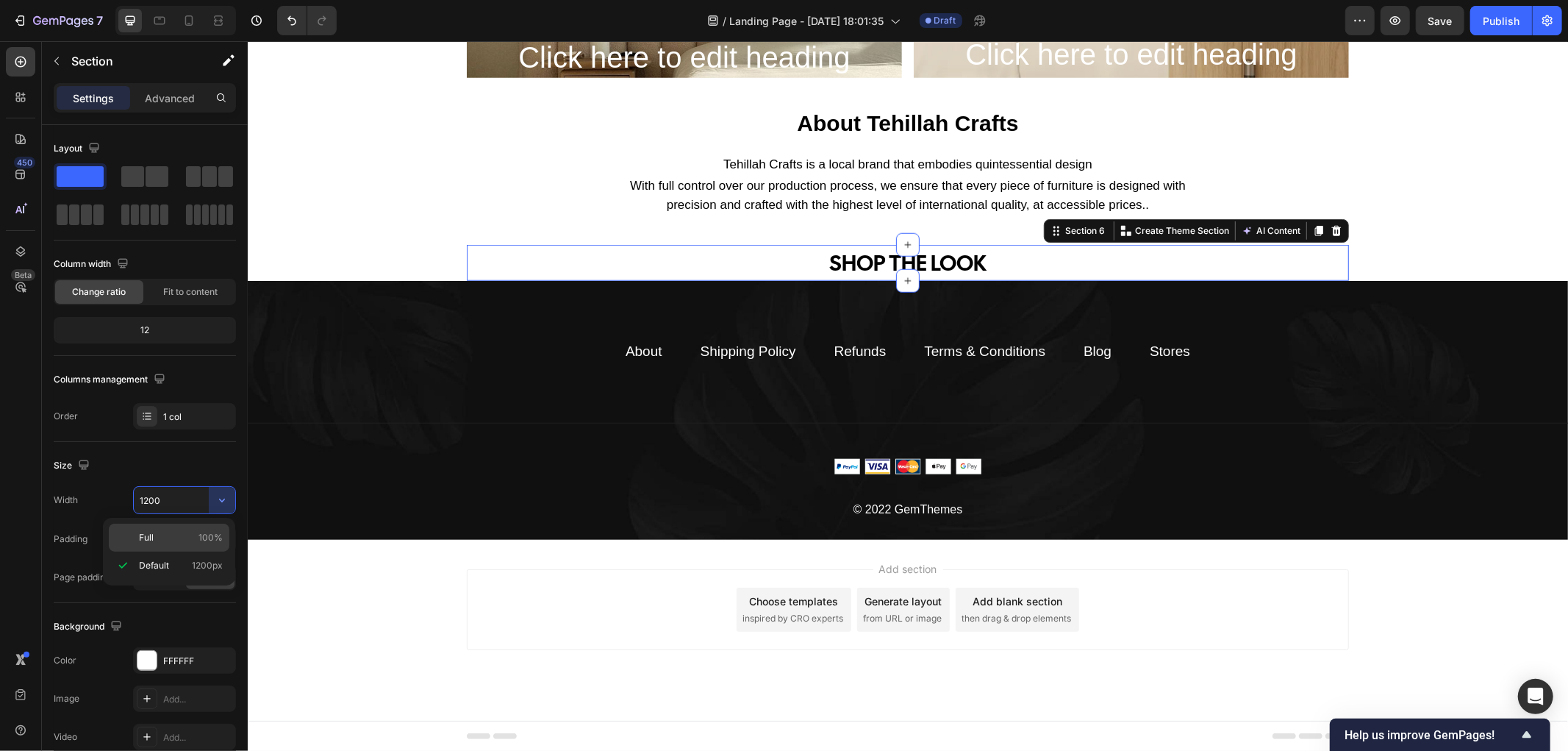
click at [182, 539] on p "Full 100%" at bounding box center [181, 537] width 83 height 13
type input "100%"
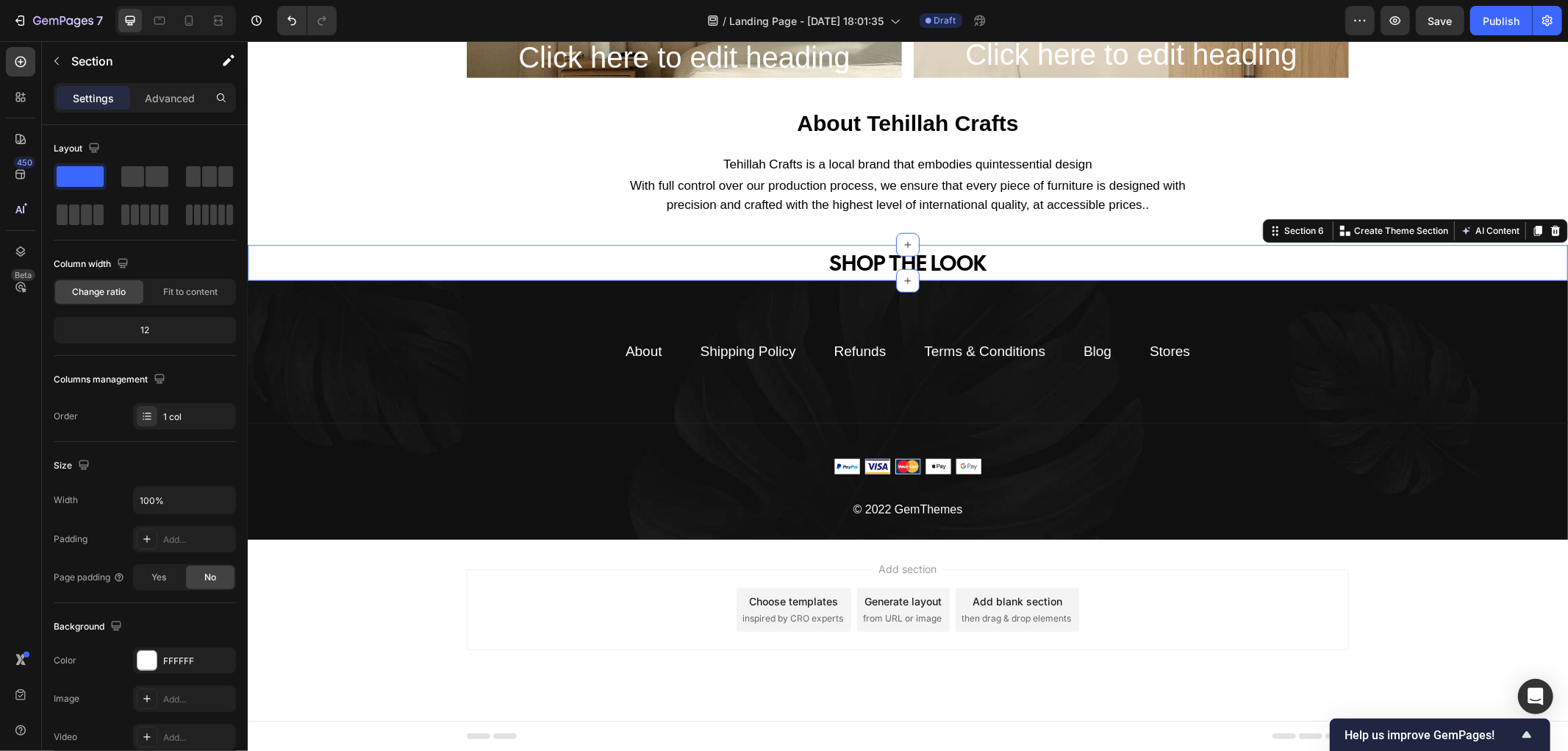
click at [810, 265] on div "SHOP THE LOOK Text Block Row" at bounding box center [906, 262] width 1320 height 36
click at [184, 99] on p "Advanced" at bounding box center [170, 98] width 50 height 16
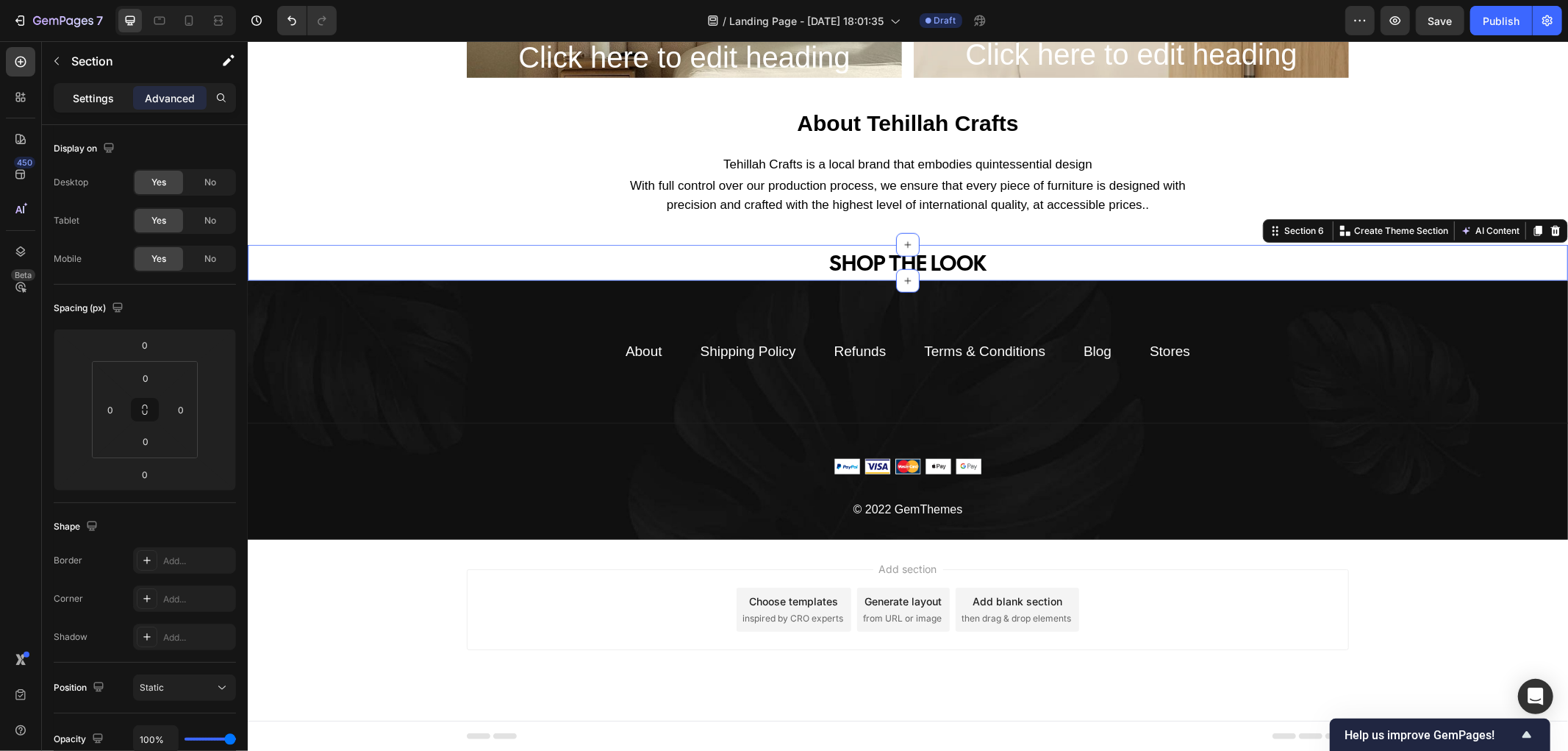
click at [90, 96] on p "Settings" at bounding box center [92, 98] width 41 height 16
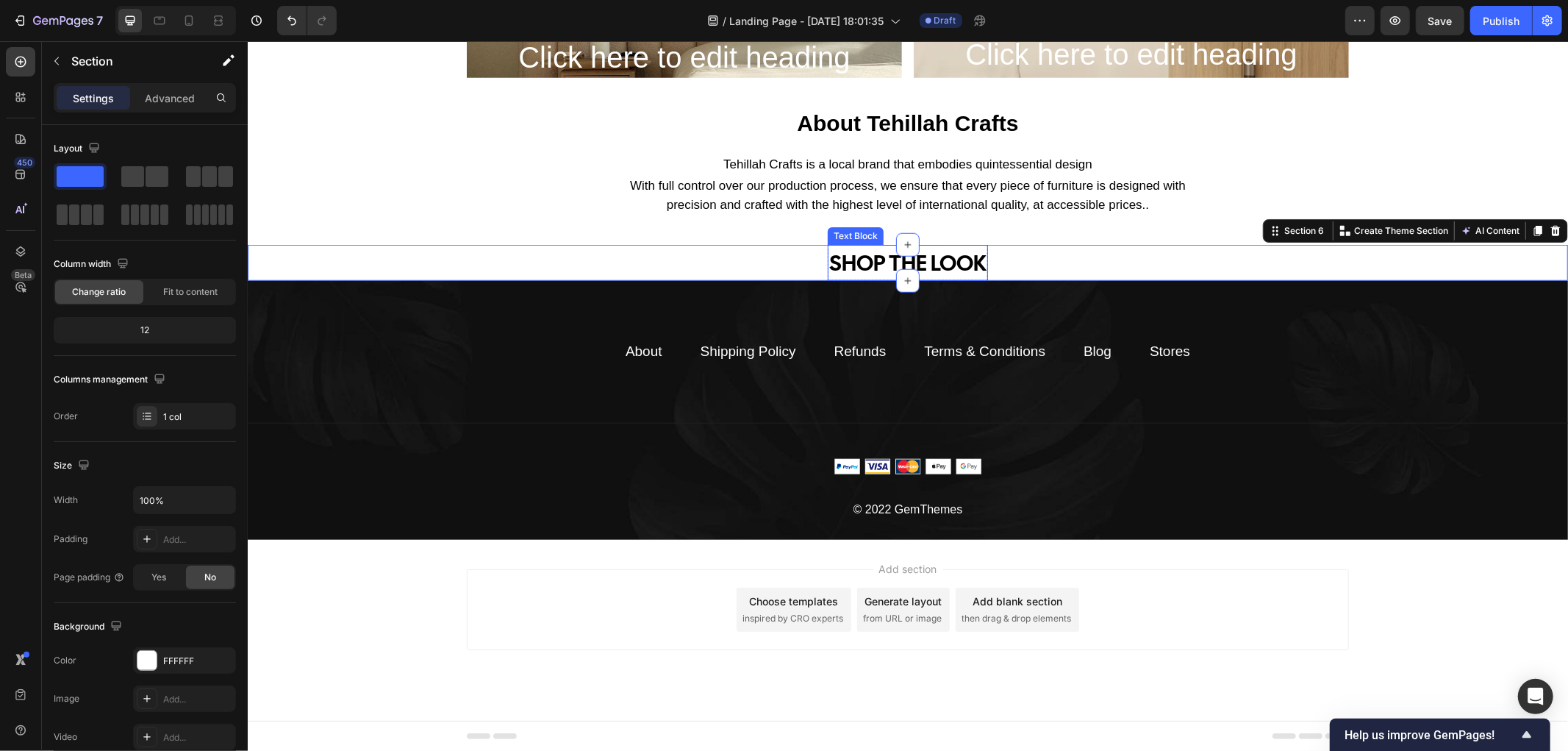
click at [836, 262] on div "SHOP THE LOOK" at bounding box center [907, 262] width 161 height 36
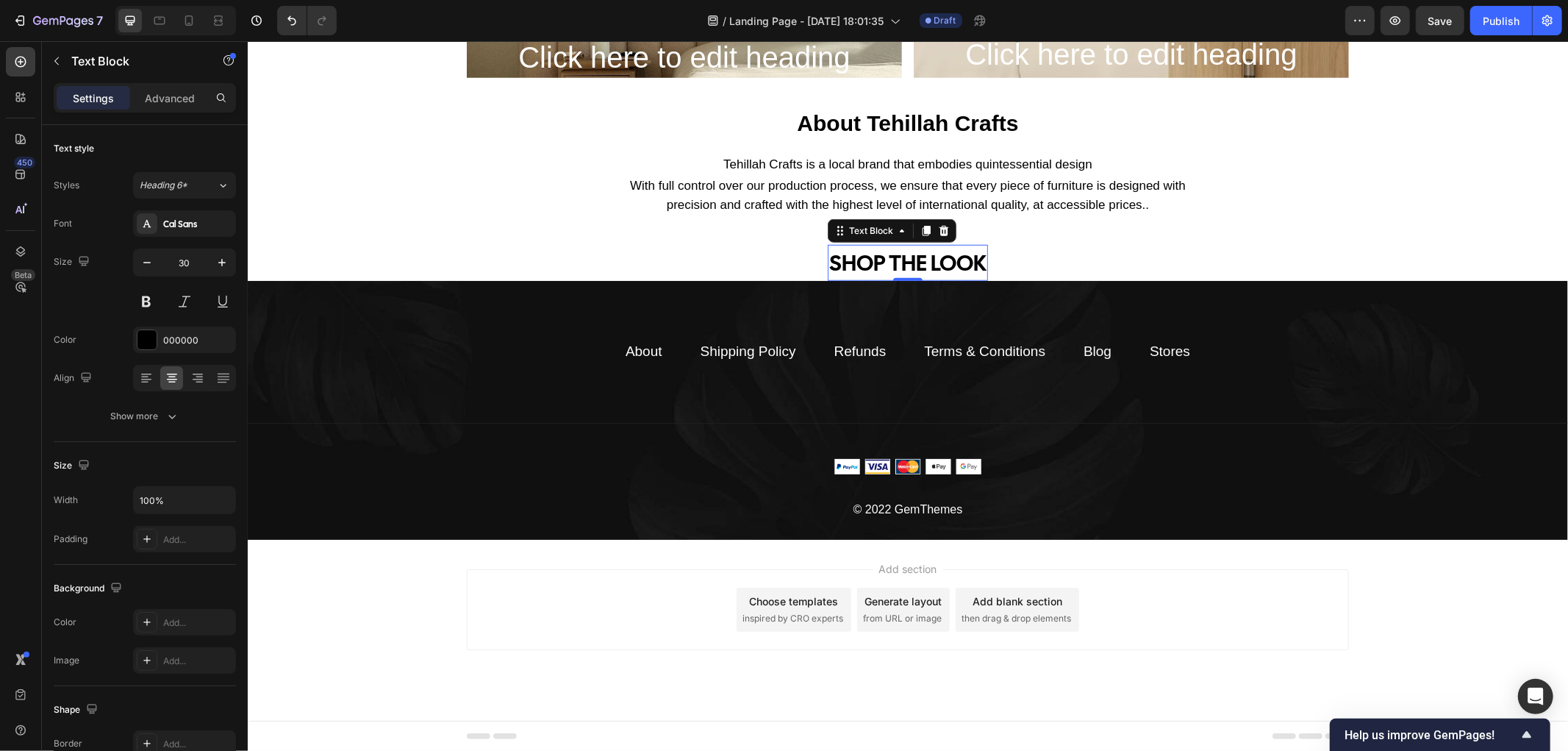
click at [958, 263] on div "SHOP THE LOOK" at bounding box center [907, 262] width 161 height 36
click at [966, 265] on p "SHOP THE LOOK" at bounding box center [906, 262] width 158 height 33
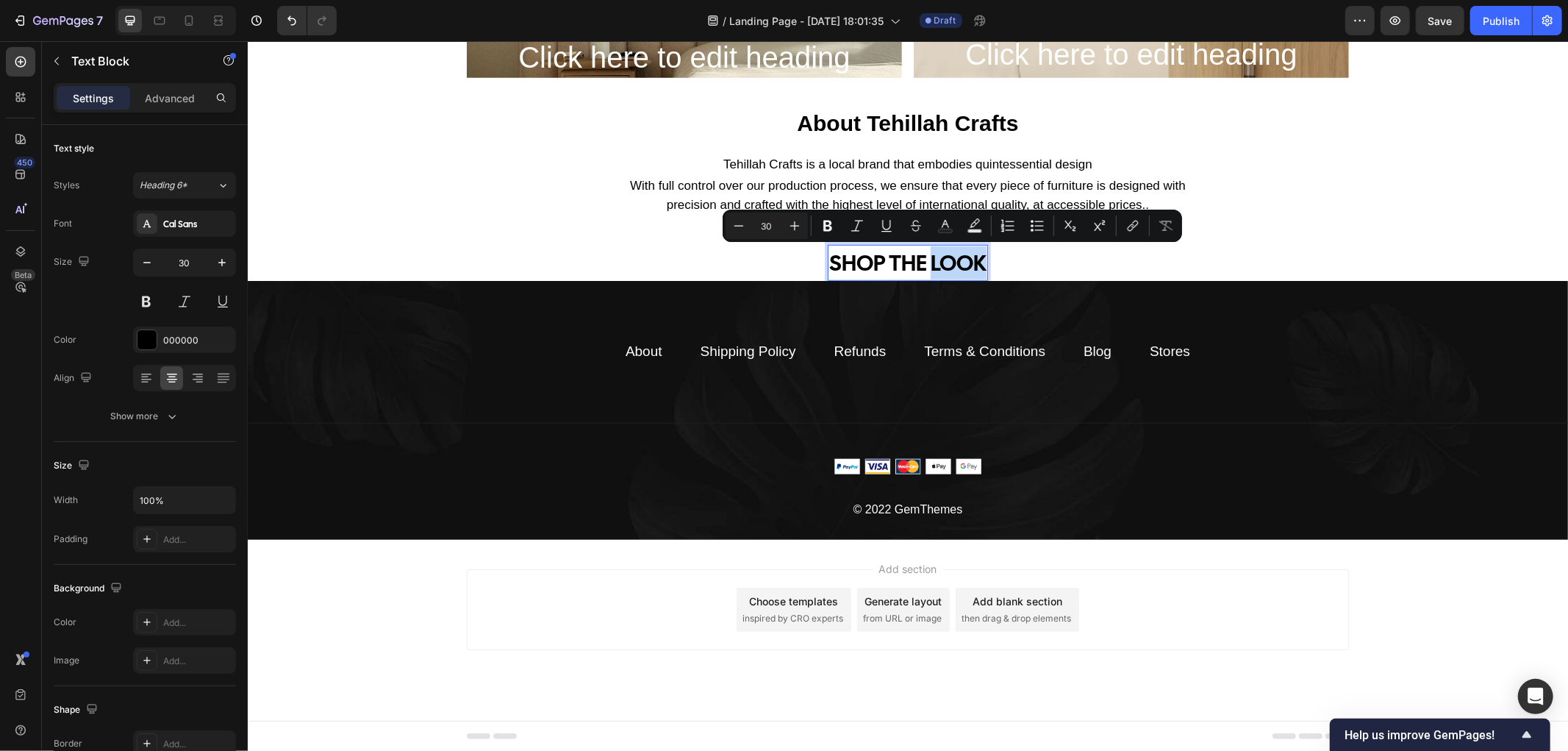
click at [982, 271] on div "SHOP THE LOOK Text Block 0 Row" at bounding box center [906, 262] width 1320 height 36
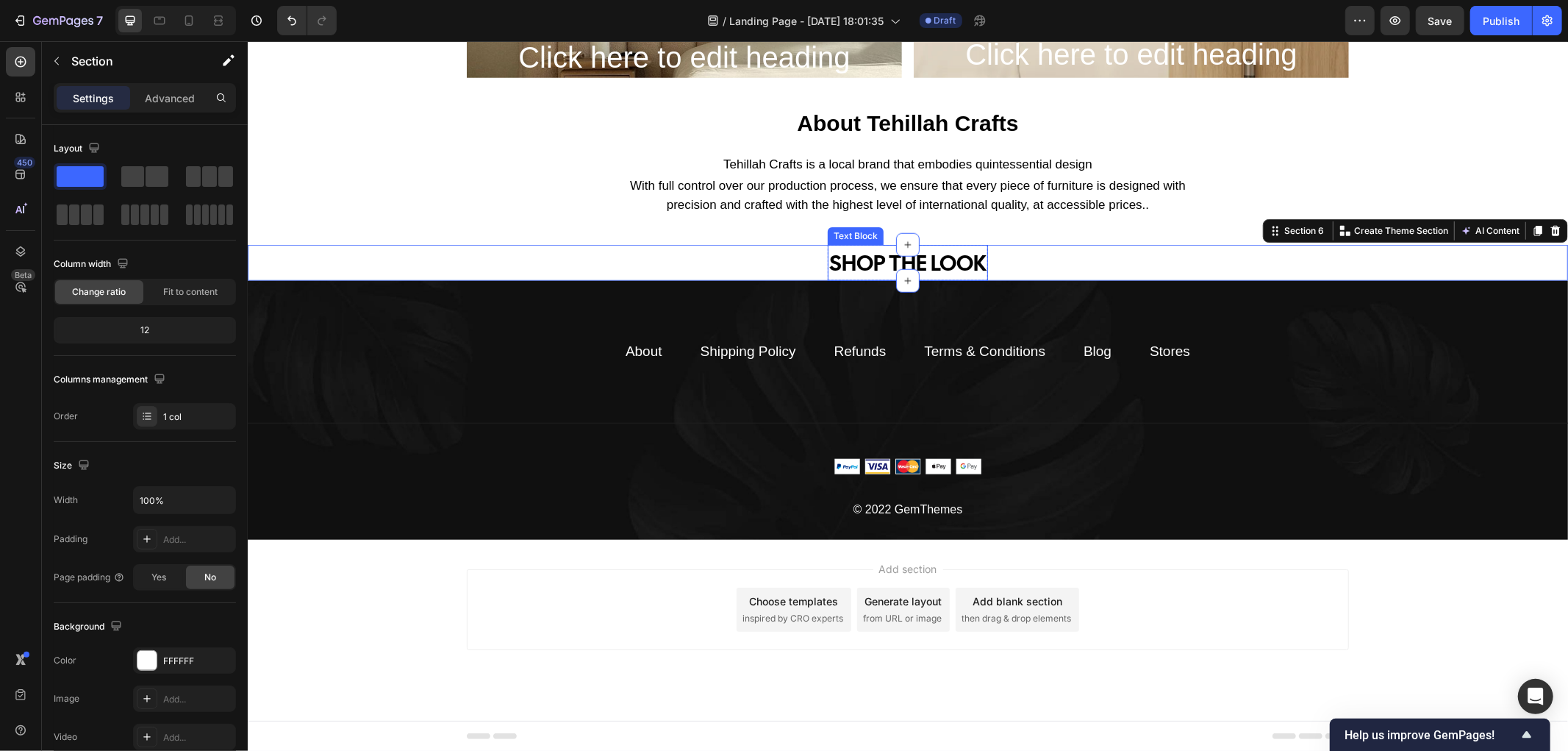
click at [976, 270] on p "SHOP THE LOOK" at bounding box center [906, 262] width 158 height 33
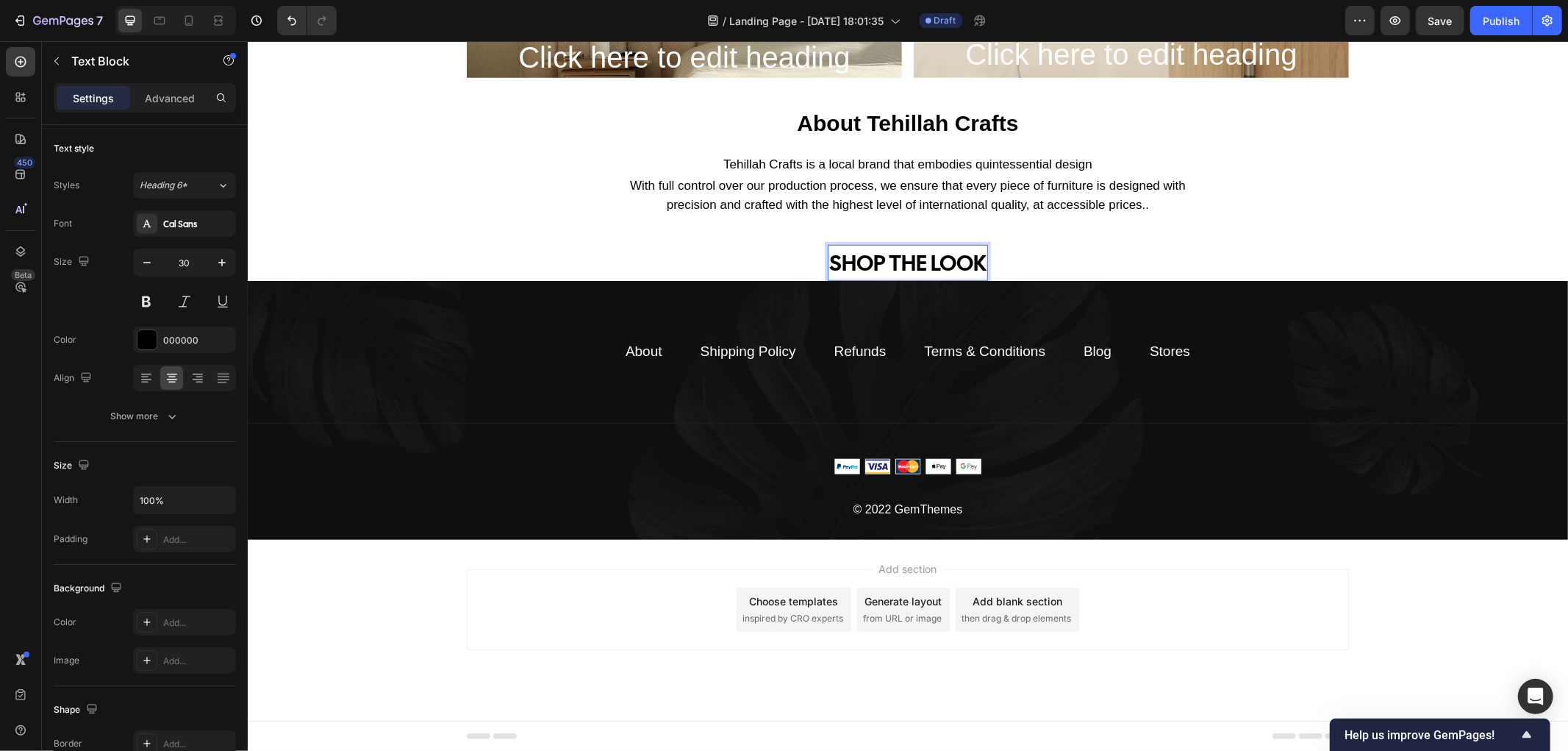
drag, startPoint x: 976, startPoint y: 270, endPoint x: 854, endPoint y: 272, distance: 122.0
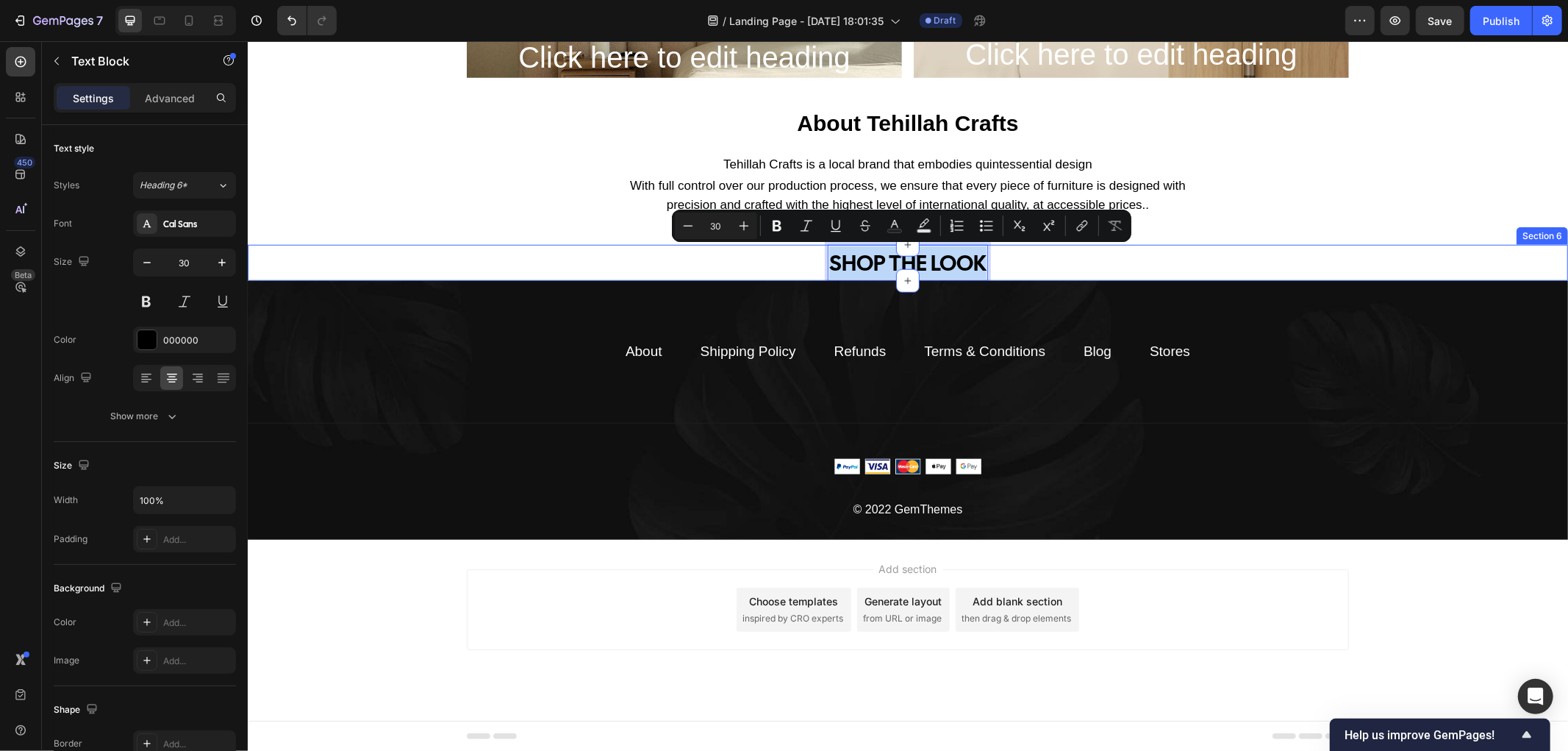
drag, startPoint x: 980, startPoint y: 274, endPoint x: 751, endPoint y: 294, distance: 229.9
click at [813, 269] on div "SHOP THE LOOK Text Block 0 Row" at bounding box center [906, 262] width 1320 height 36
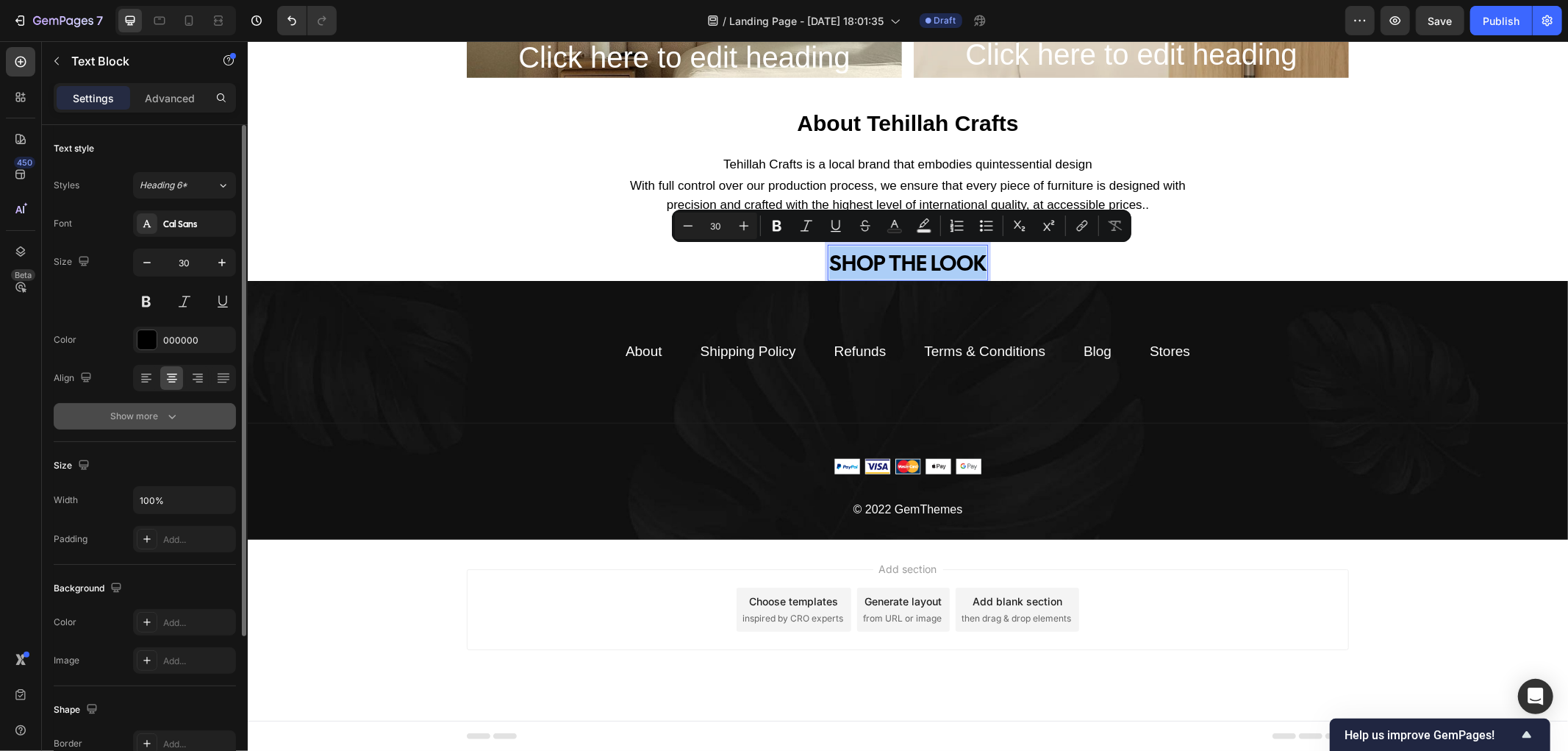
click at [150, 416] on div "Show more" at bounding box center [145, 416] width 68 height 15
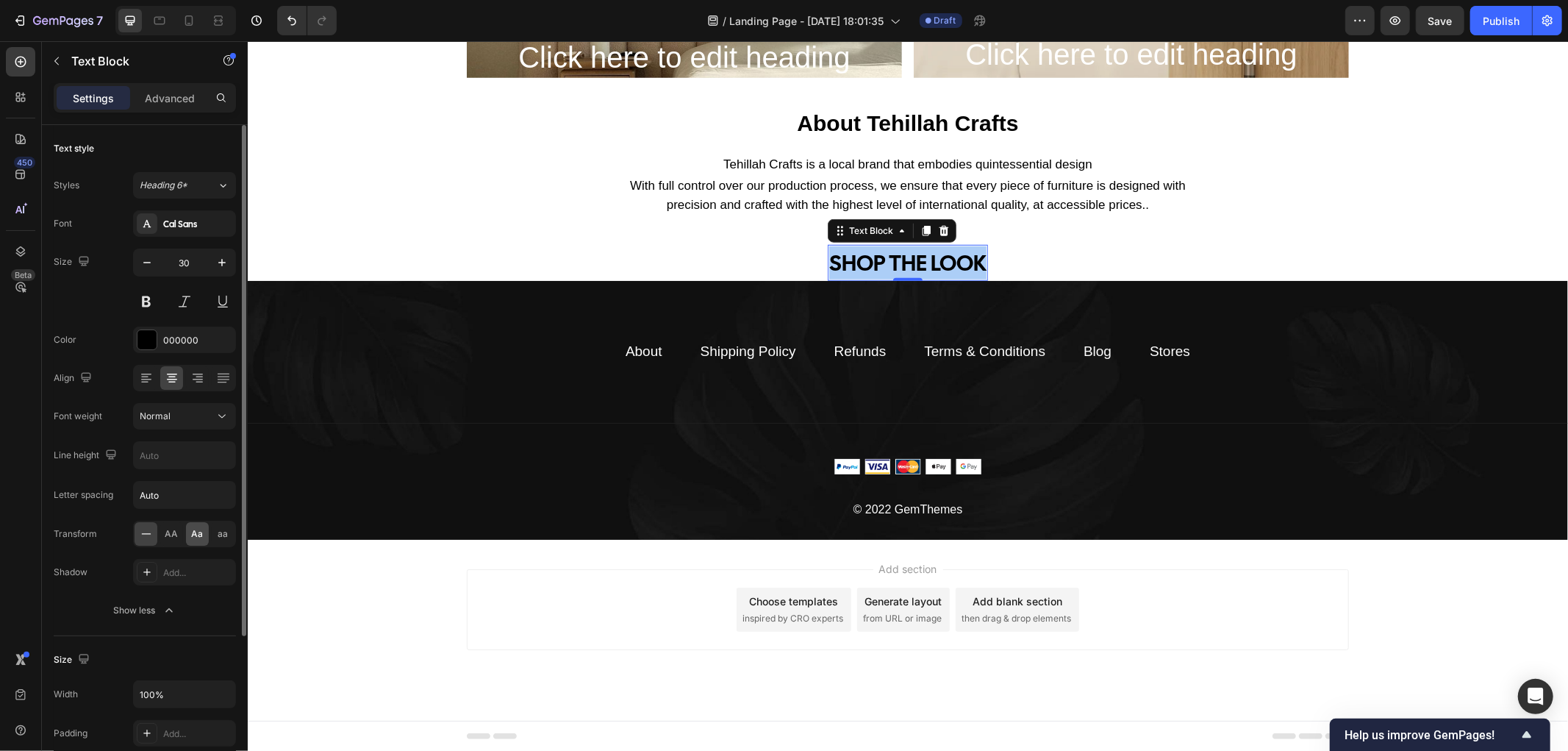
click at [198, 535] on span "Aa" at bounding box center [197, 533] width 12 height 13
click at [197, 535] on span "Aa" at bounding box center [197, 533] width 12 height 13
click at [175, 535] on span "AA" at bounding box center [172, 533] width 13 height 13
click at [200, 535] on span "Aa" at bounding box center [197, 533] width 12 height 13
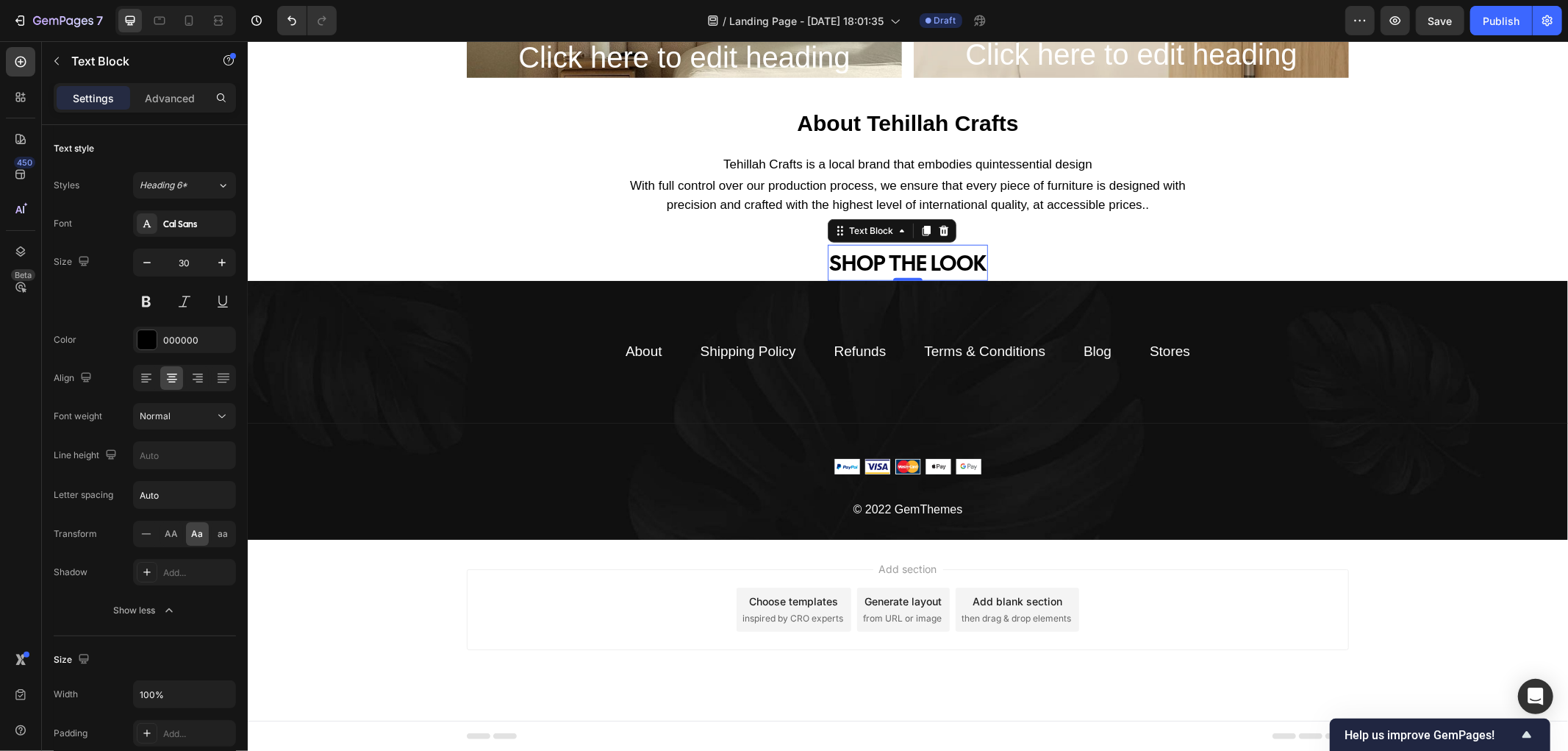
click at [828, 268] on p "SHOP THE LOOK" at bounding box center [906, 262] width 158 height 33
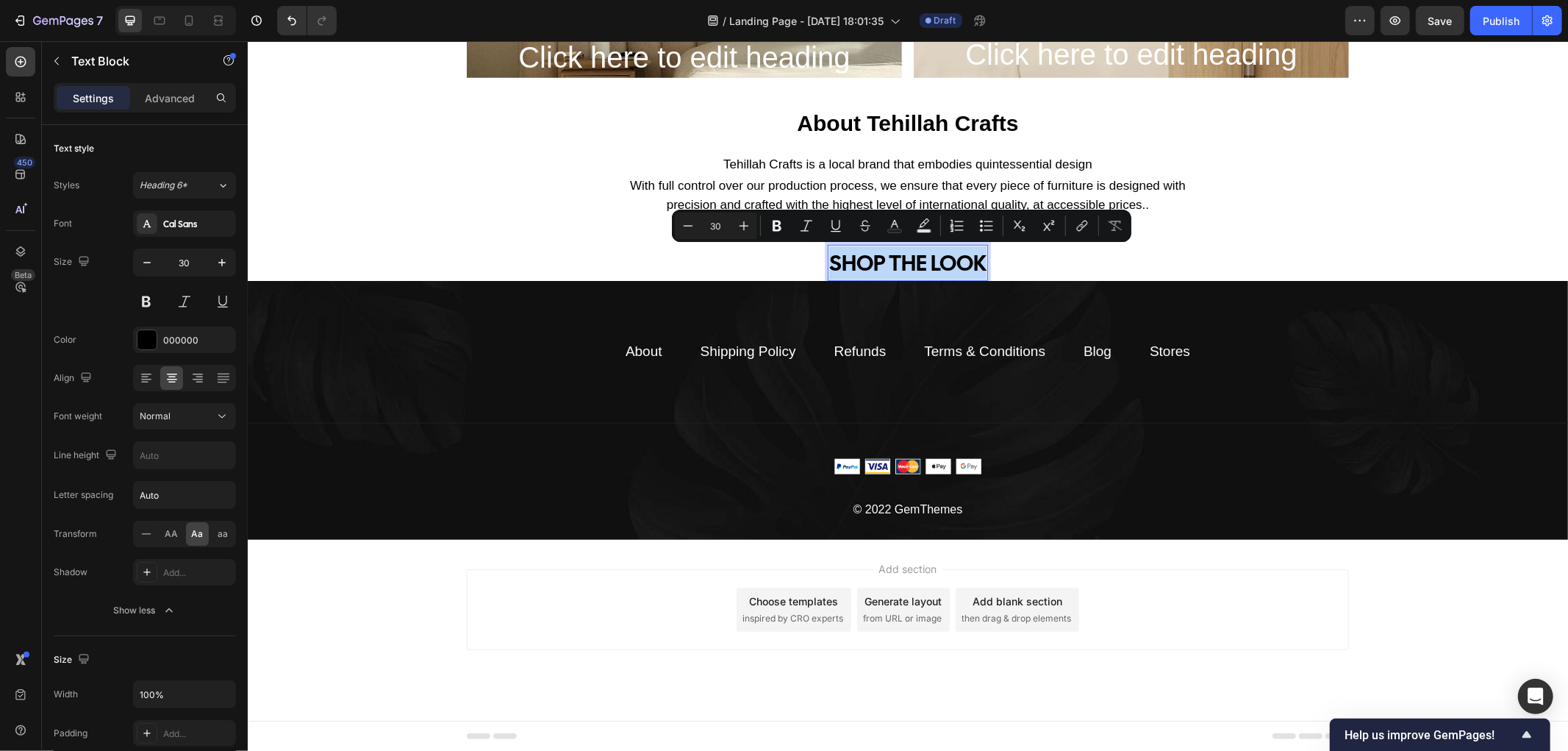
drag, startPoint x: 826, startPoint y: 264, endPoint x: 977, endPoint y: 261, distance: 151.0
click at [977, 261] on p "SHOP THE LOOK" at bounding box center [906, 262] width 158 height 33
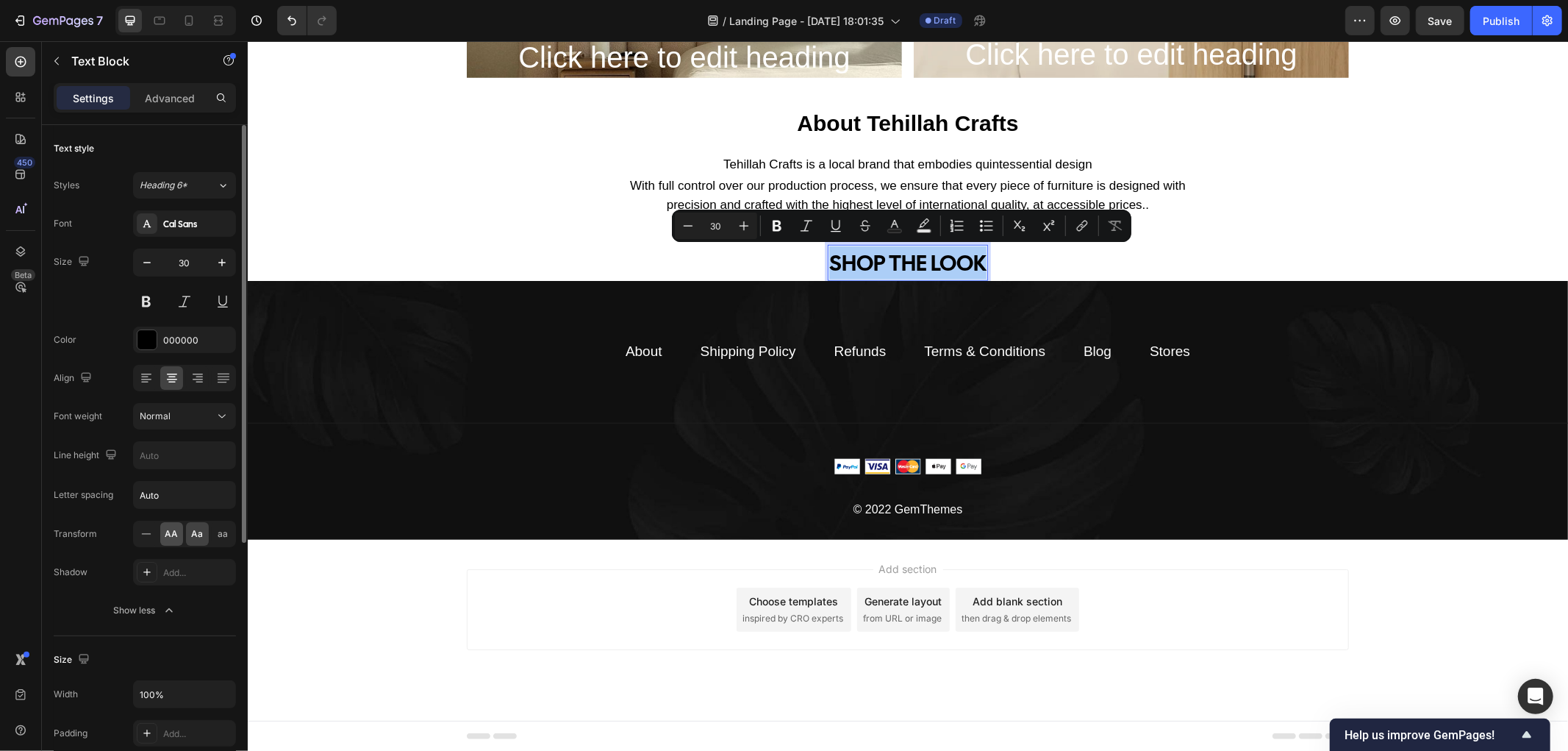
click at [168, 535] on span "AA" at bounding box center [172, 533] width 13 height 13
type input "16"
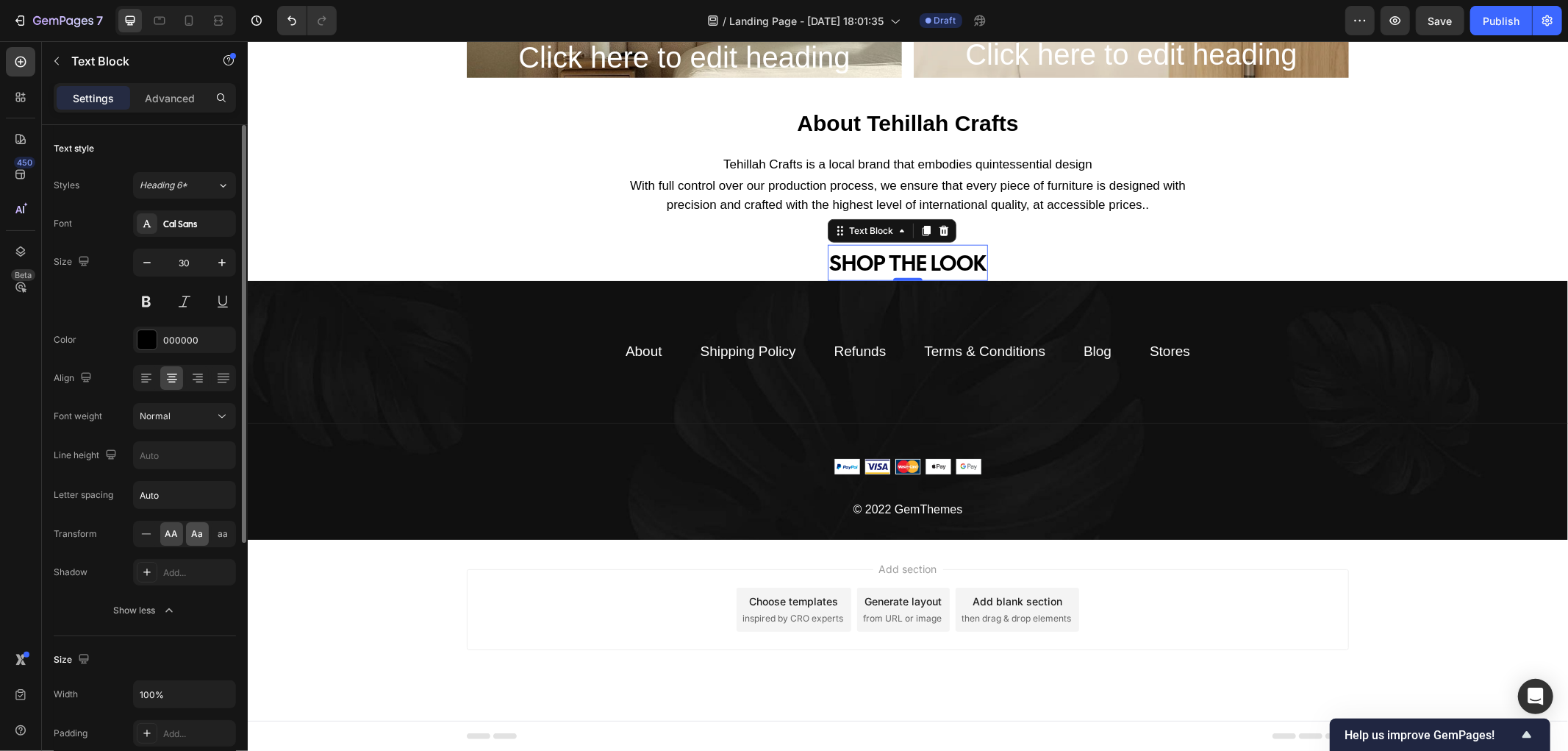
click at [198, 535] on span "Aa" at bounding box center [197, 533] width 12 height 13
click at [228, 538] on div "aa" at bounding box center [222, 534] width 23 height 24
click at [200, 541] on span "Aa" at bounding box center [197, 533] width 12 height 13
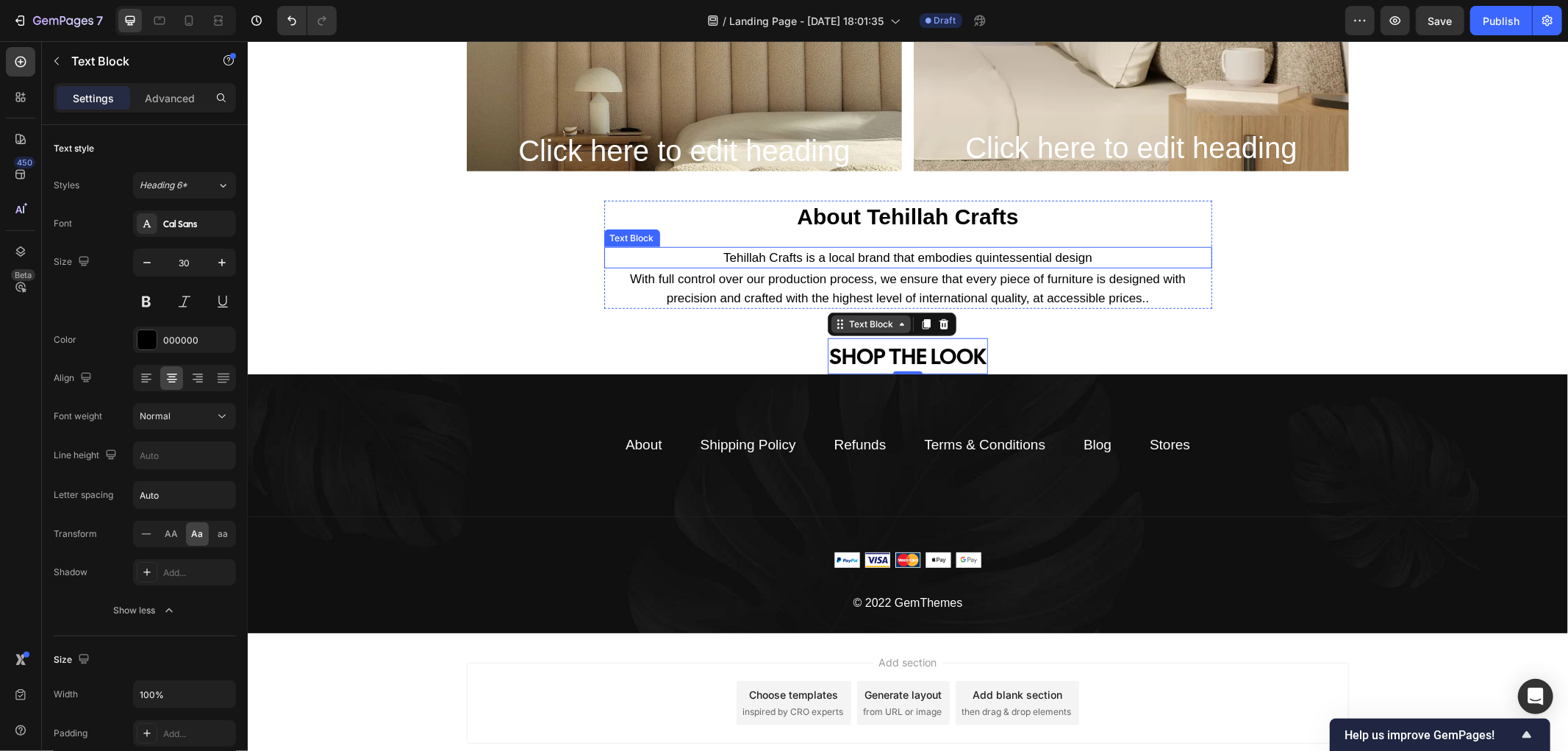
scroll to position [883, 0]
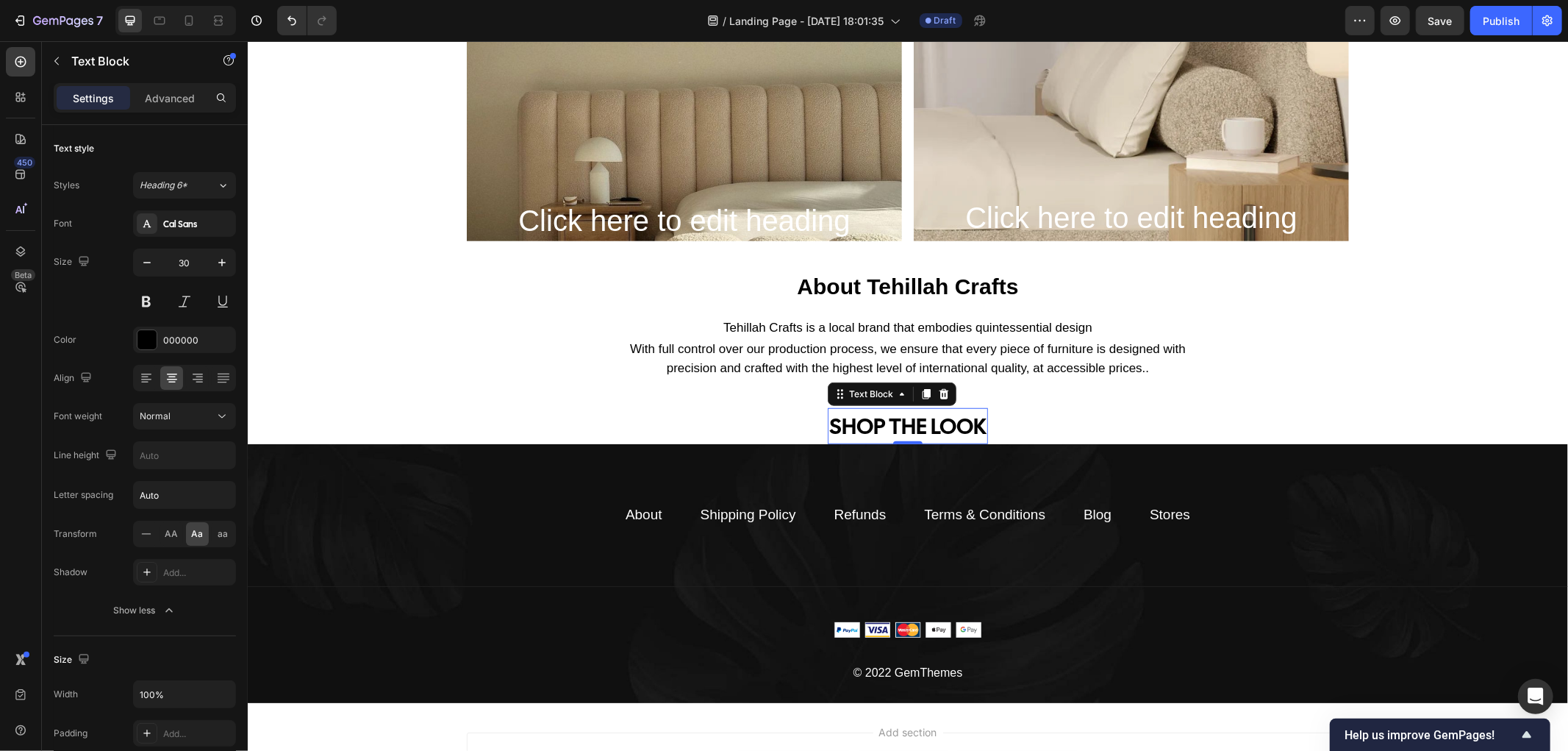
click at [973, 428] on p "SHOP THE LOOK" at bounding box center [906, 425] width 158 height 33
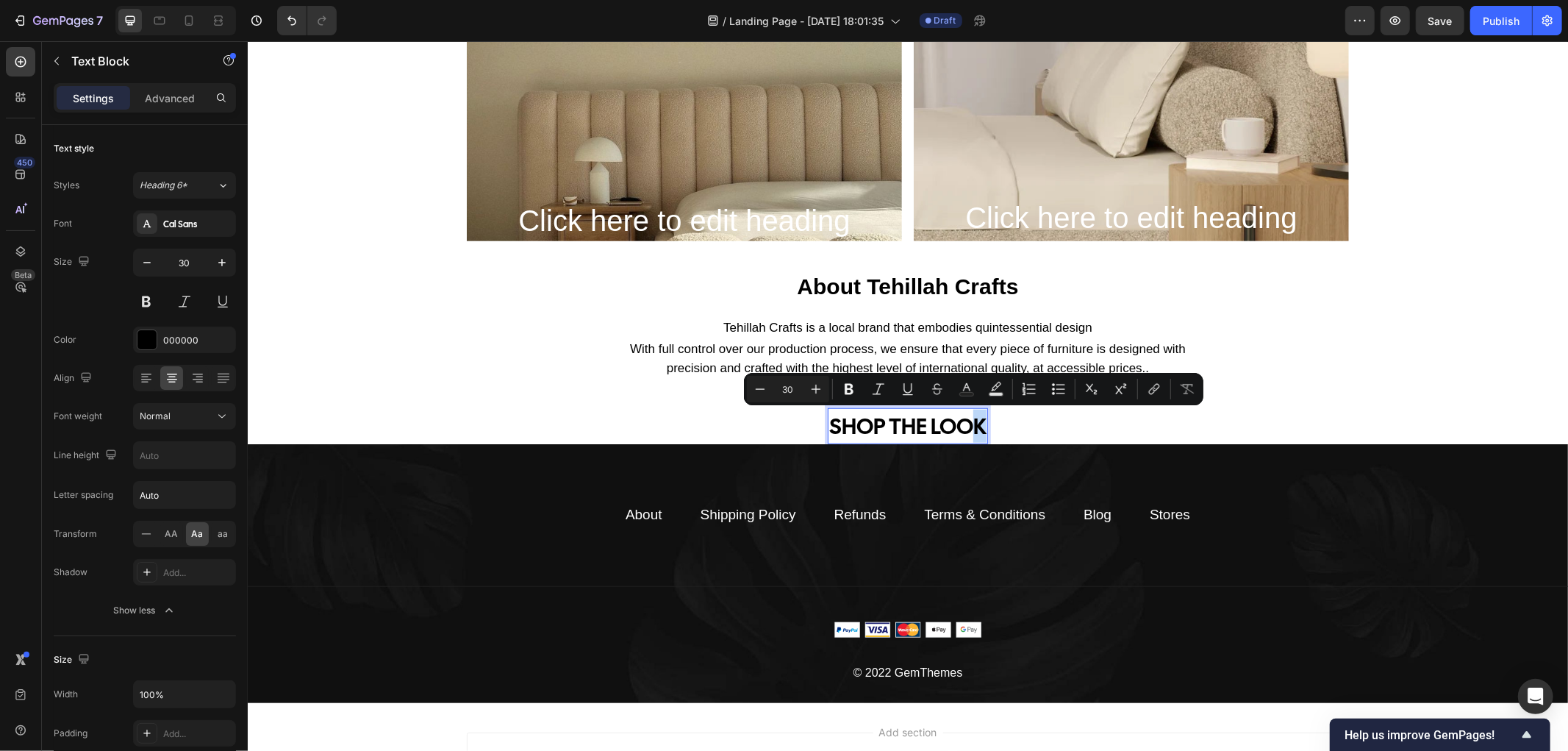
click at [974, 428] on p "SHOP THE LOOK" at bounding box center [906, 425] width 158 height 33
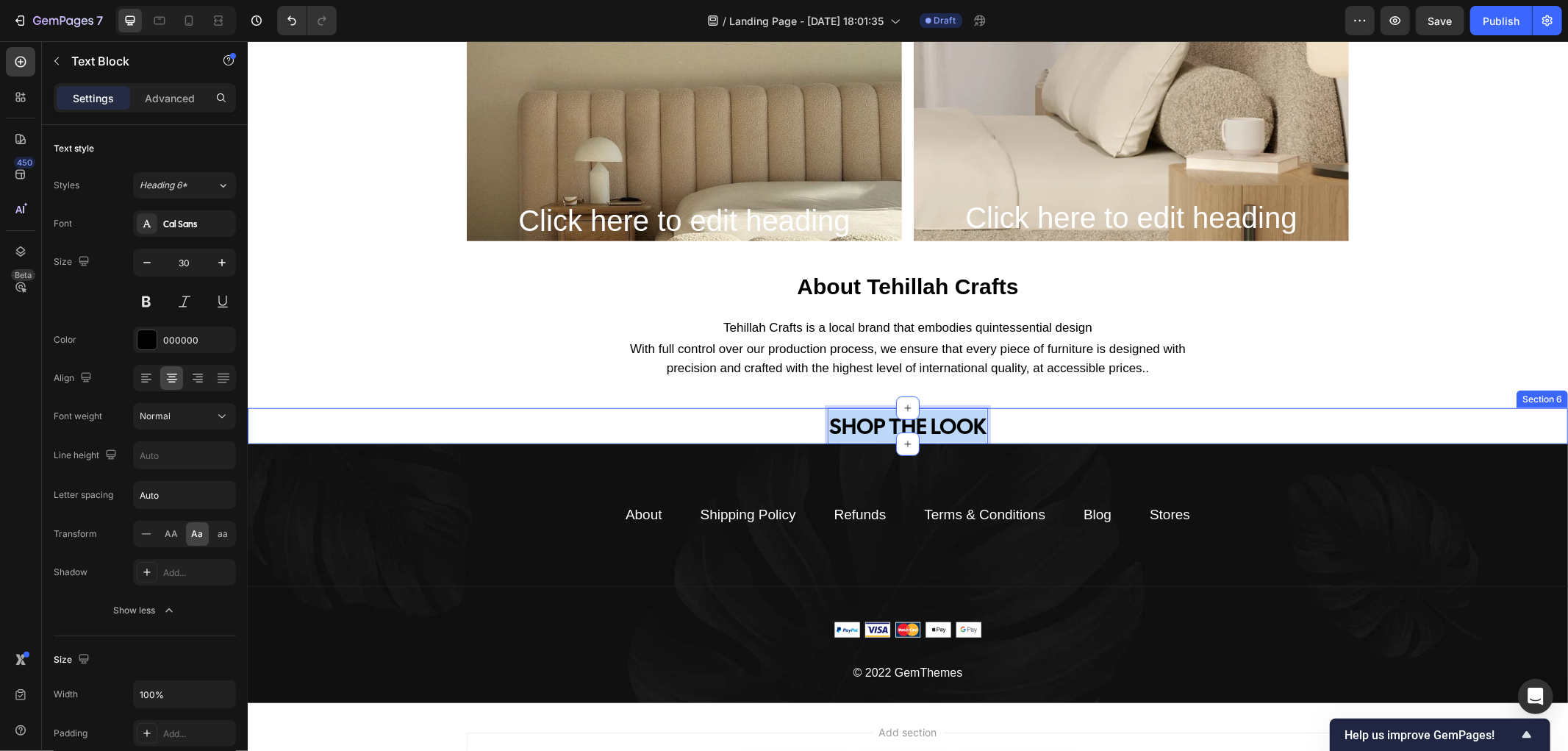
drag, startPoint x: 975, startPoint y: 434, endPoint x: 818, endPoint y: 437, distance: 157.0
click at [818, 437] on div "SHOP THE LOOK Text Block 0 Row" at bounding box center [906, 426] width 1320 height 36
click at [450, 365] on div "about tehillah crafts Text Block Tehillah Crafts is a local brand that embodies…" at bounding box center [906, 324] width 1320 height 109
click at [813, 441] on div "shop the look Text Block 0 Row" at bounding box center [906, 426] width 1320 height 36
click at [762, 422] on div "shop the look Text Block 0 Row" at bounding box center [906, 426] width 1320 height 36
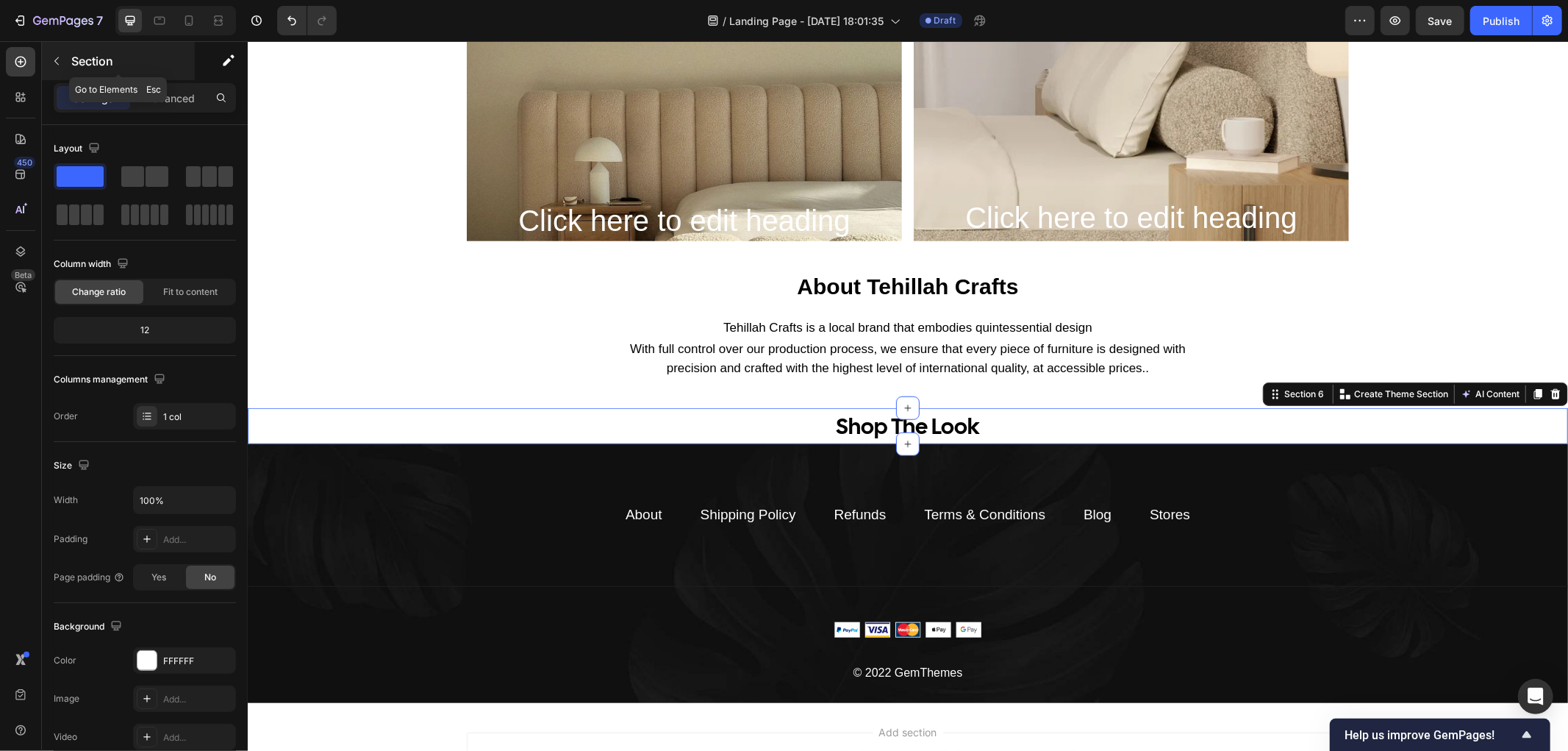
click at [60, 62] on icon "button" at bounding box center [57, 62] width 12 height 12
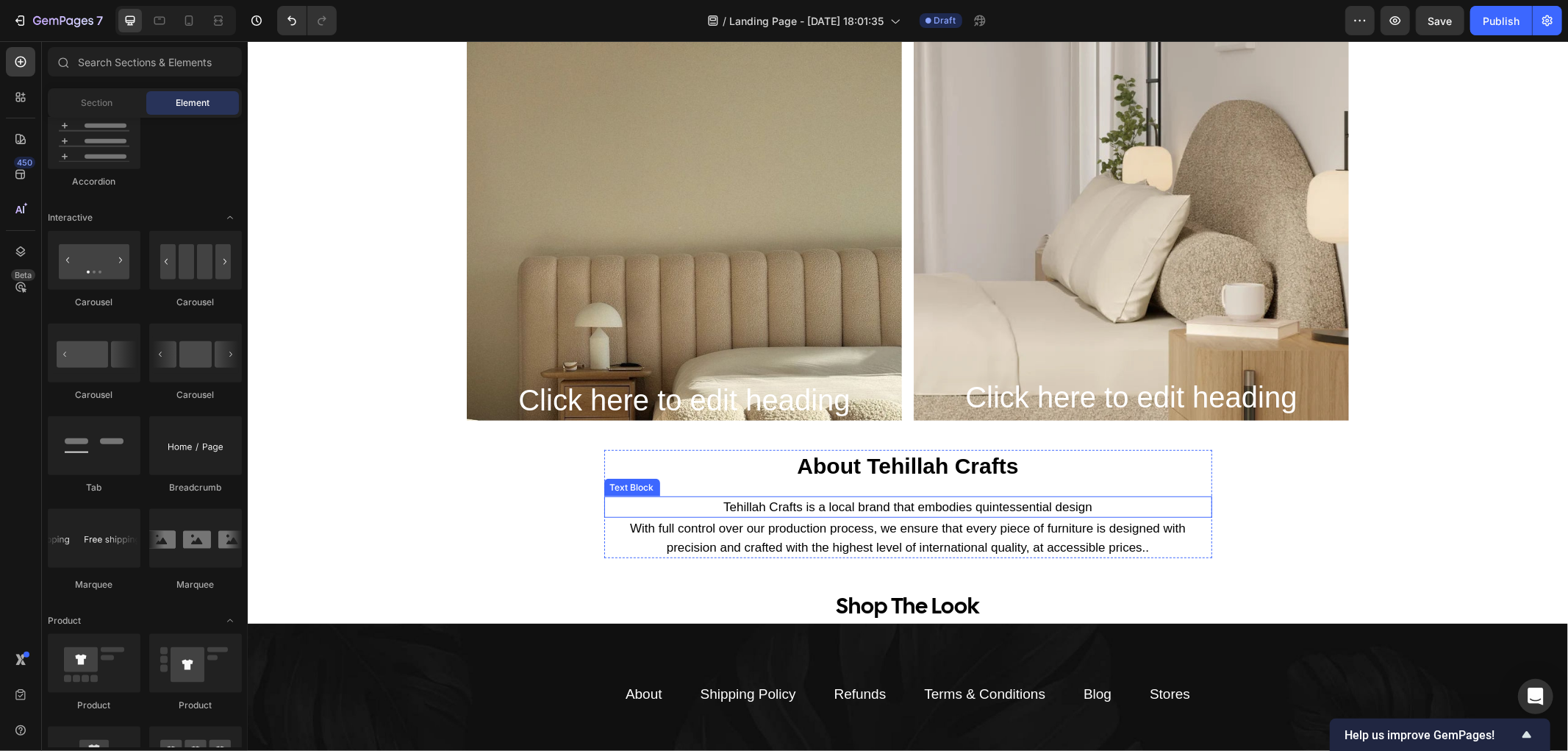
scroll to position [719, 0]
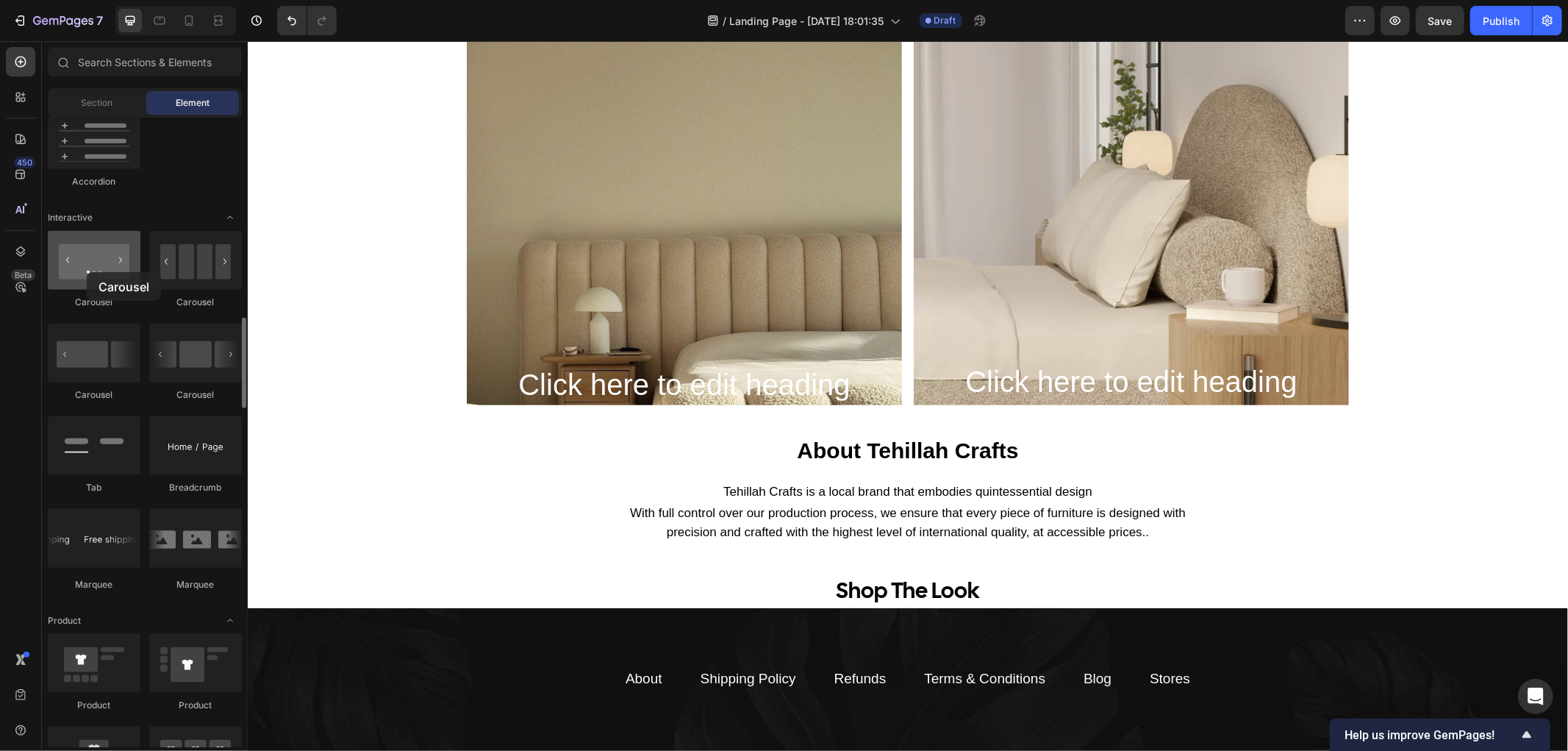
drag, startPoint x: 77, startPoint y: 274, endPoint x: 515, endPoint y: 420, distance: 461.7
click at [86, 272] on div at bounding box center [93, 260] width 92 height 59
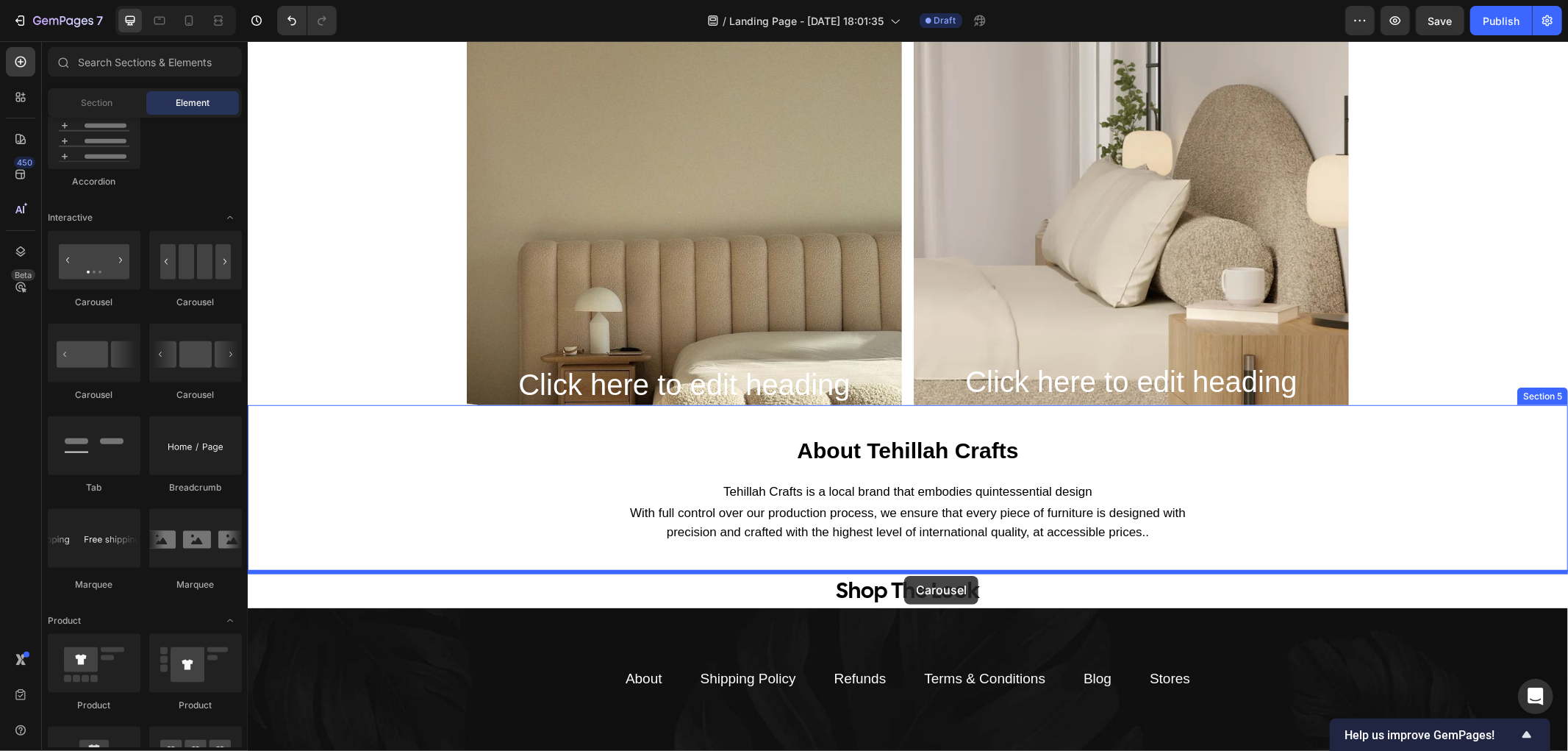
drag, startPoint x: 940, startPoint y: 530, endPoint x: 904, endPoint y: 575, distance: 57.6
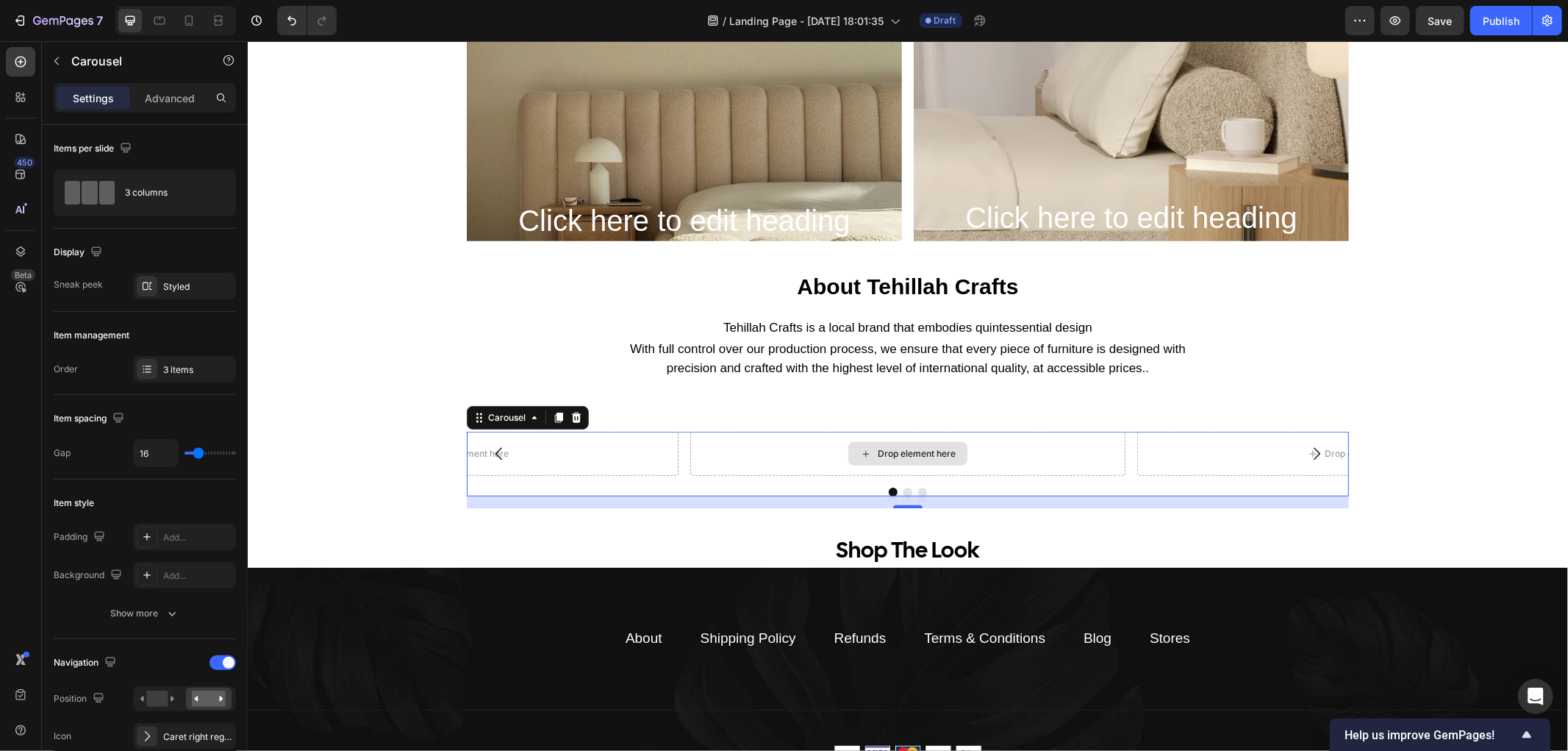
scroll to position [964, 0]
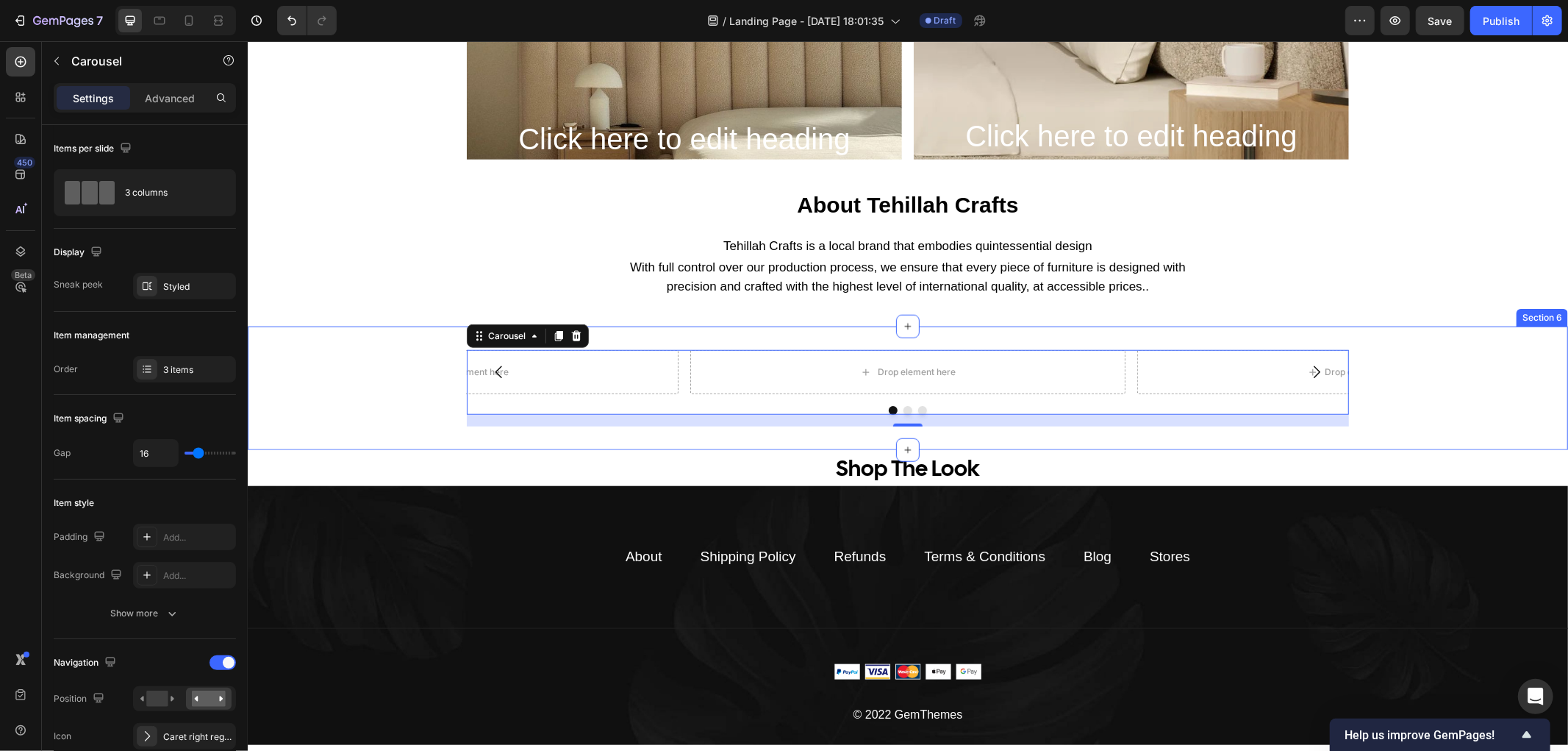
click at [638, 333] on div "Drop element here Drop element here Drop element here Carousel 16 Section 6" at bounding box center [906, 387] width 1320 height 123
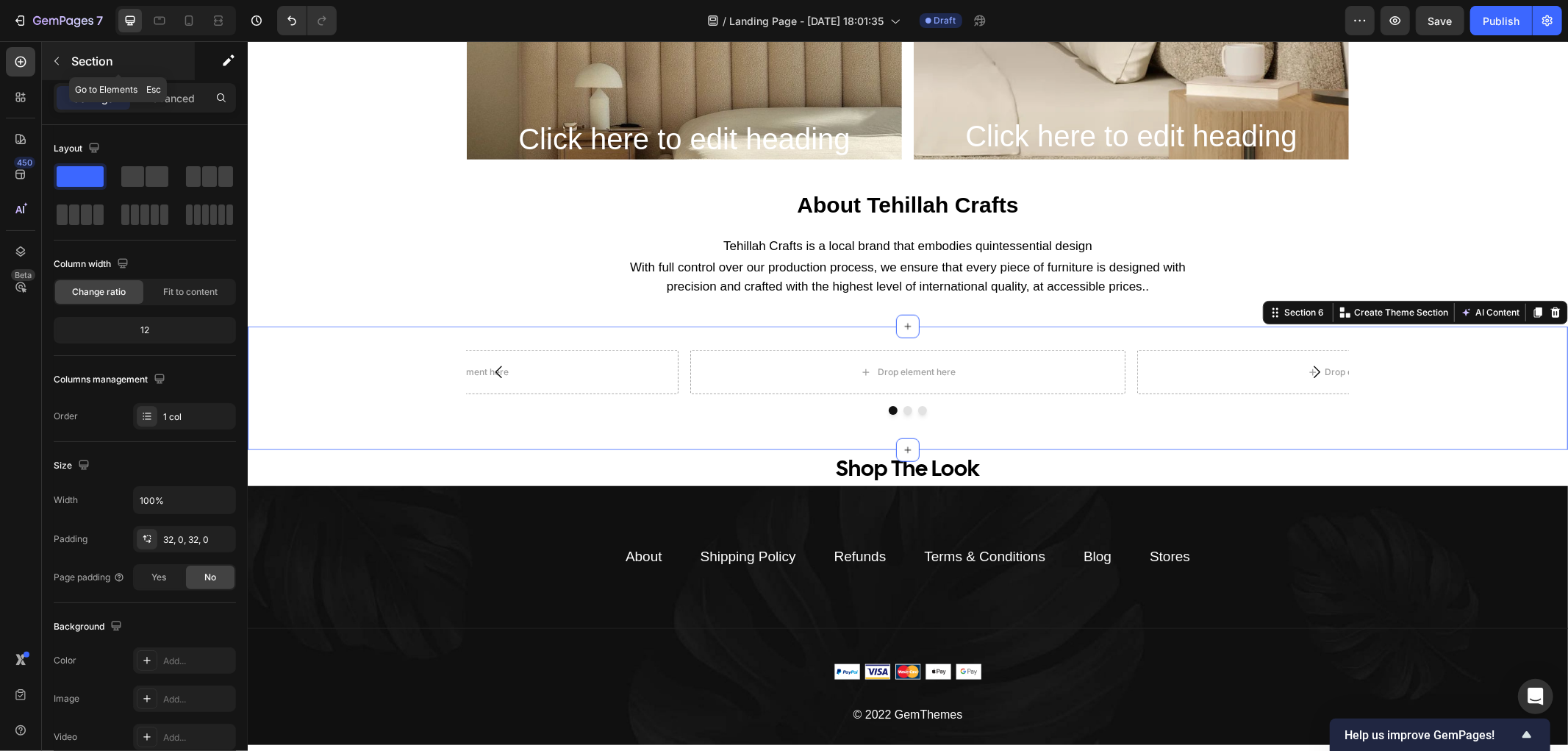
click at [57, 58] on icon "button" at bounding box center [57, 62] width 12 height 12
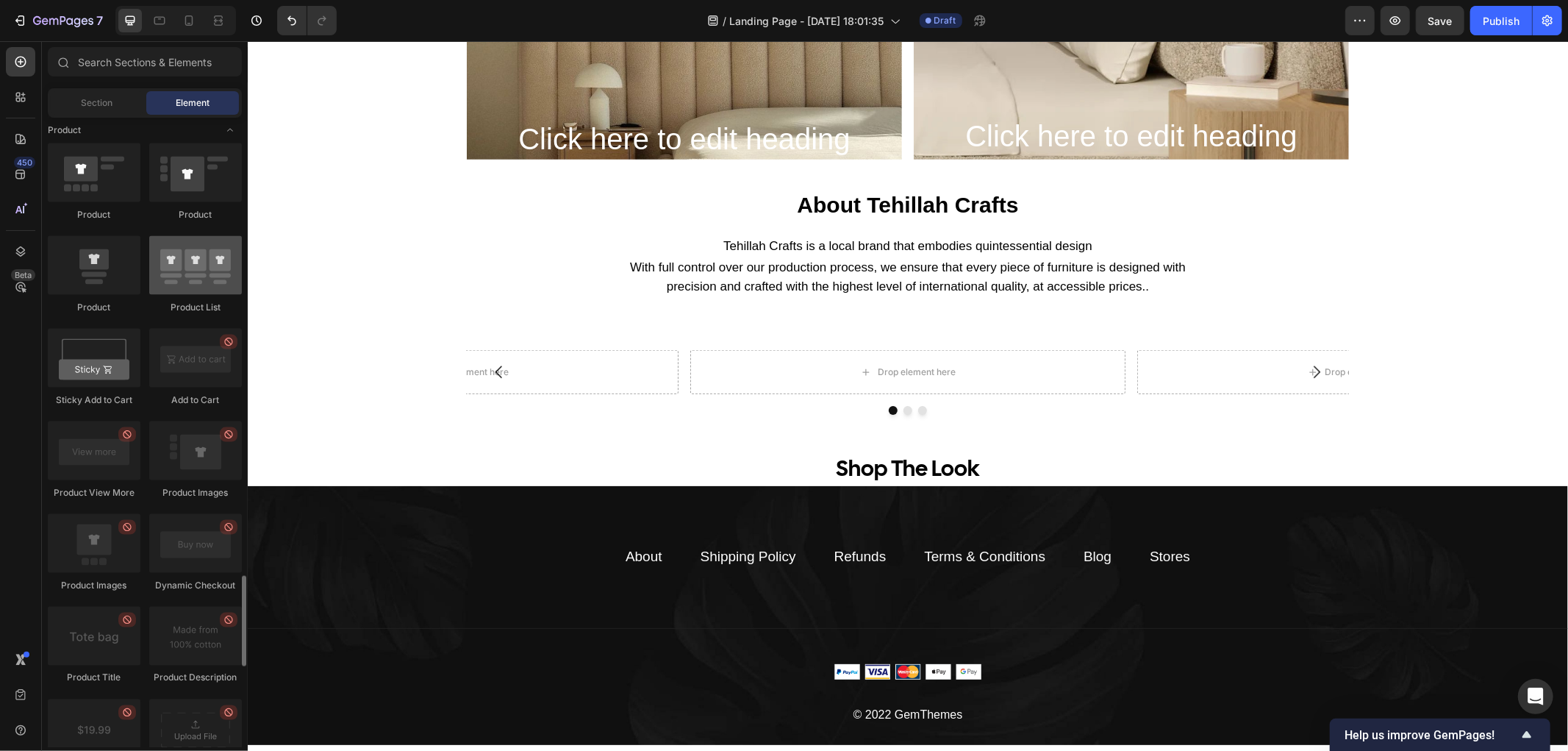
scroll to position [2042, 0]
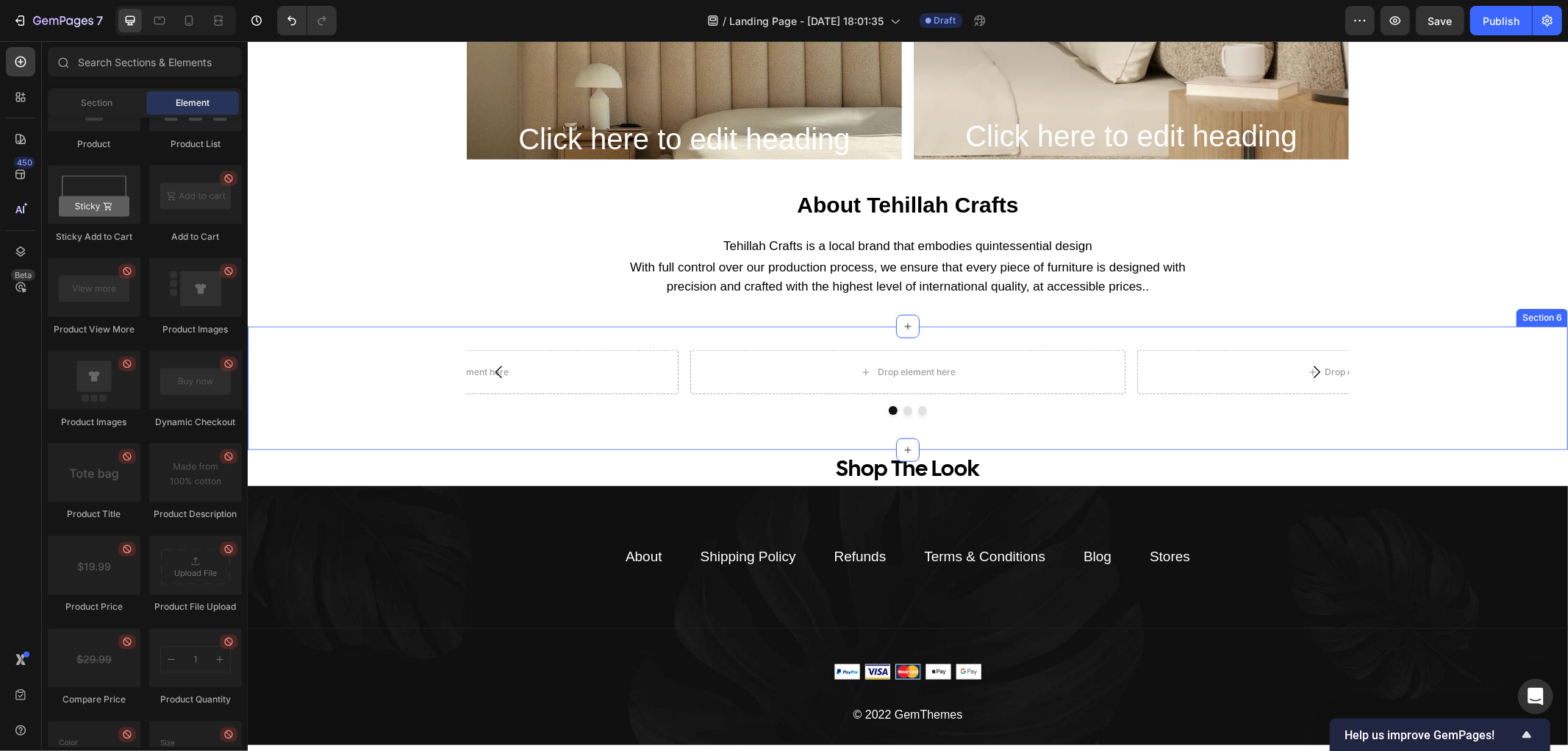
click at [825, 338] on div "Drop element here Drop element here Drop element here Carousel Section 6" at bounding box center [906, 387] width 1320 height 123
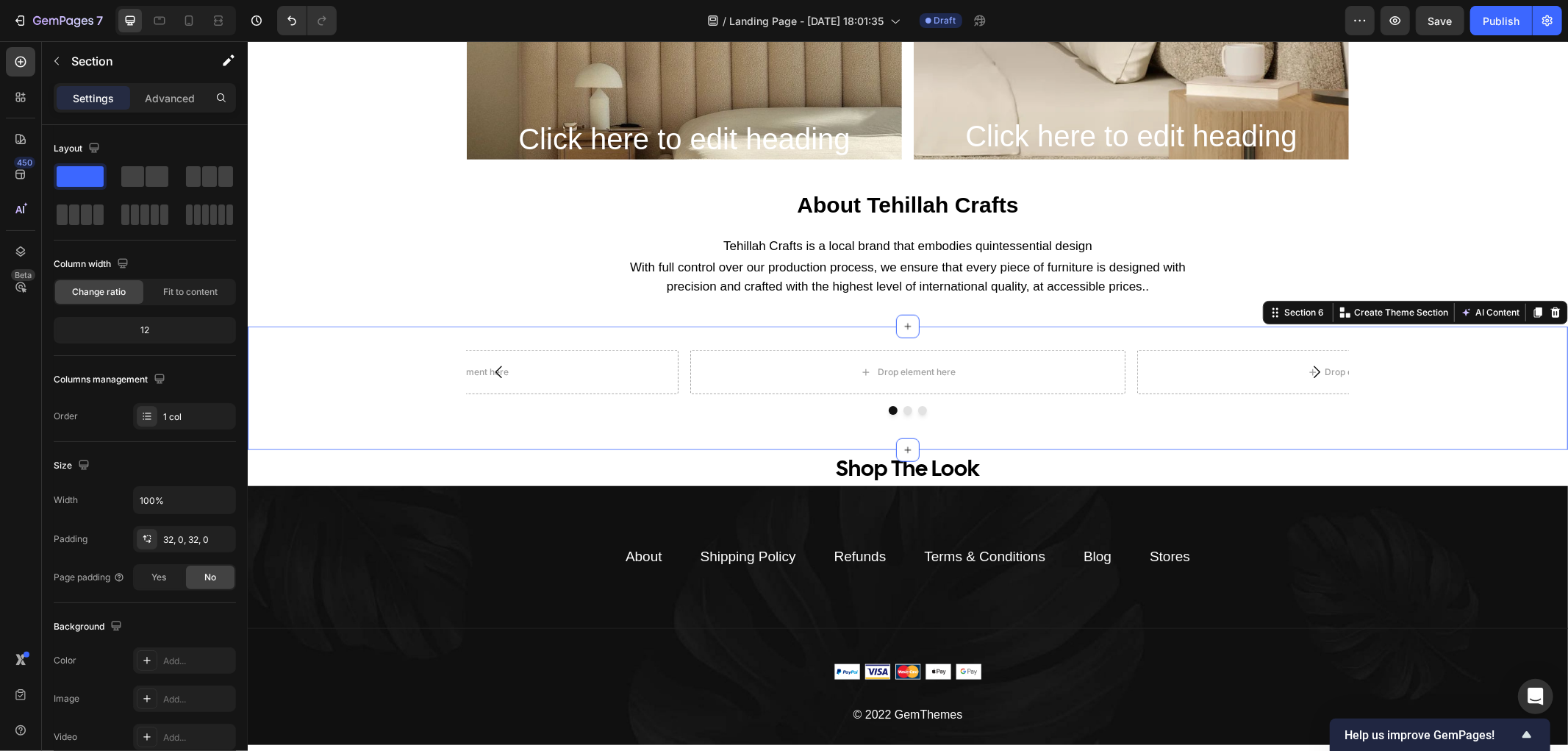
click at [749, 378] on div "Drop element here" at bounding box center [906, 371] width 435 height 44
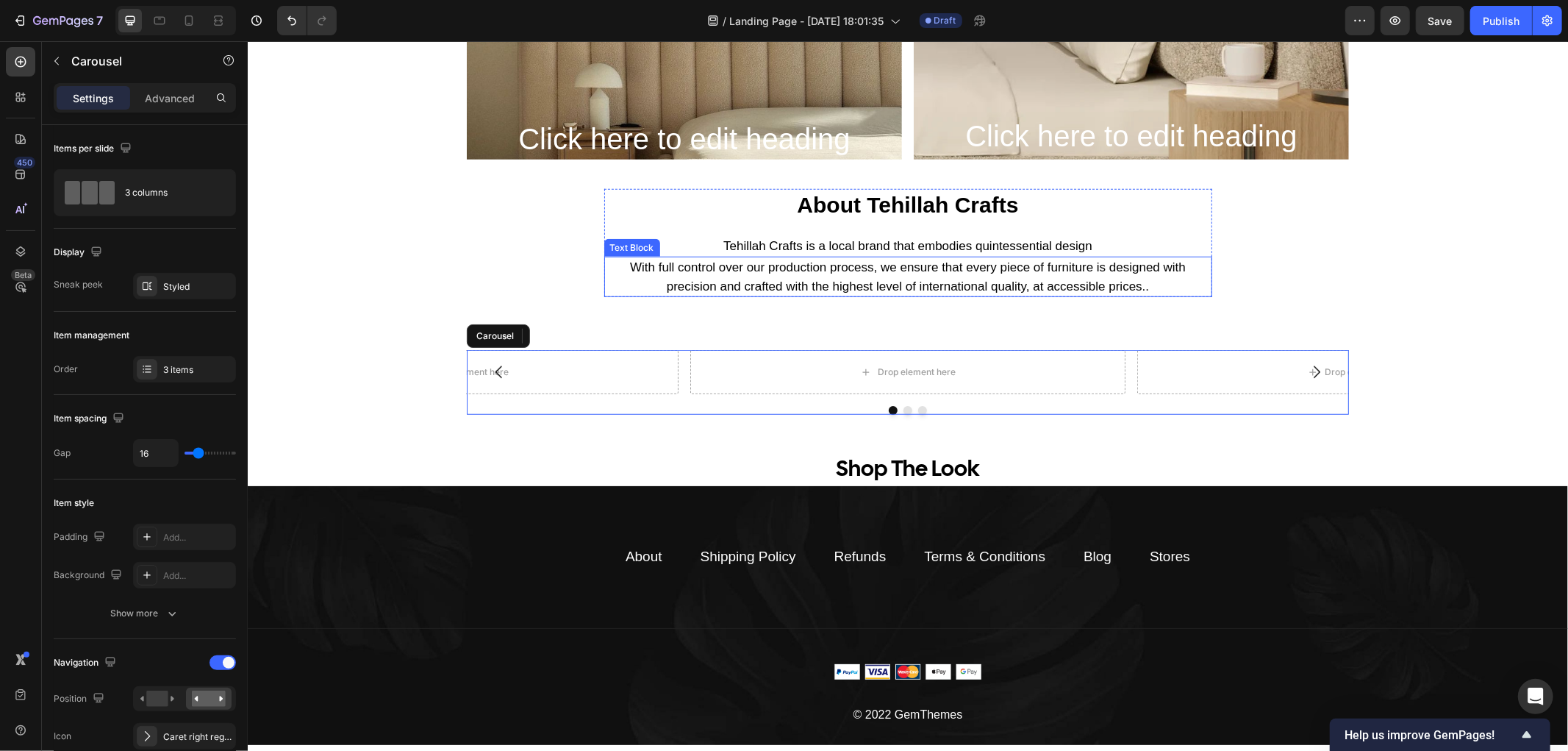
click at [820, 257] on div "With full control over our production process, we ensure that every piece of fu…" at bounding box center [906, 276] width 608 height 41
click at [812, 383] on div "Drop element here" at bounding box center [906, 371] width 435 height 44
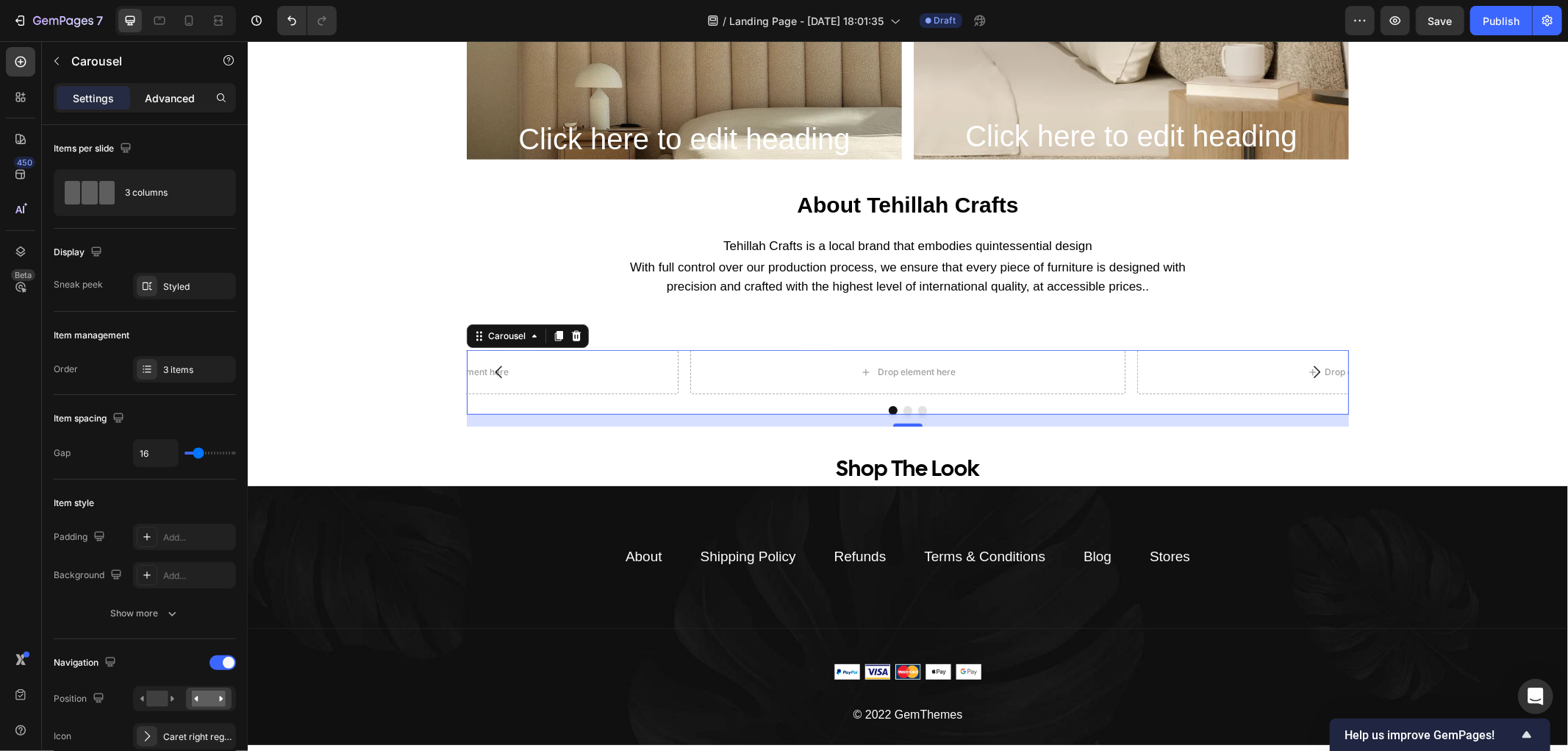
click at [166, 86] on div "Advanced" at bounding box center [170, 98] width 73 height 24
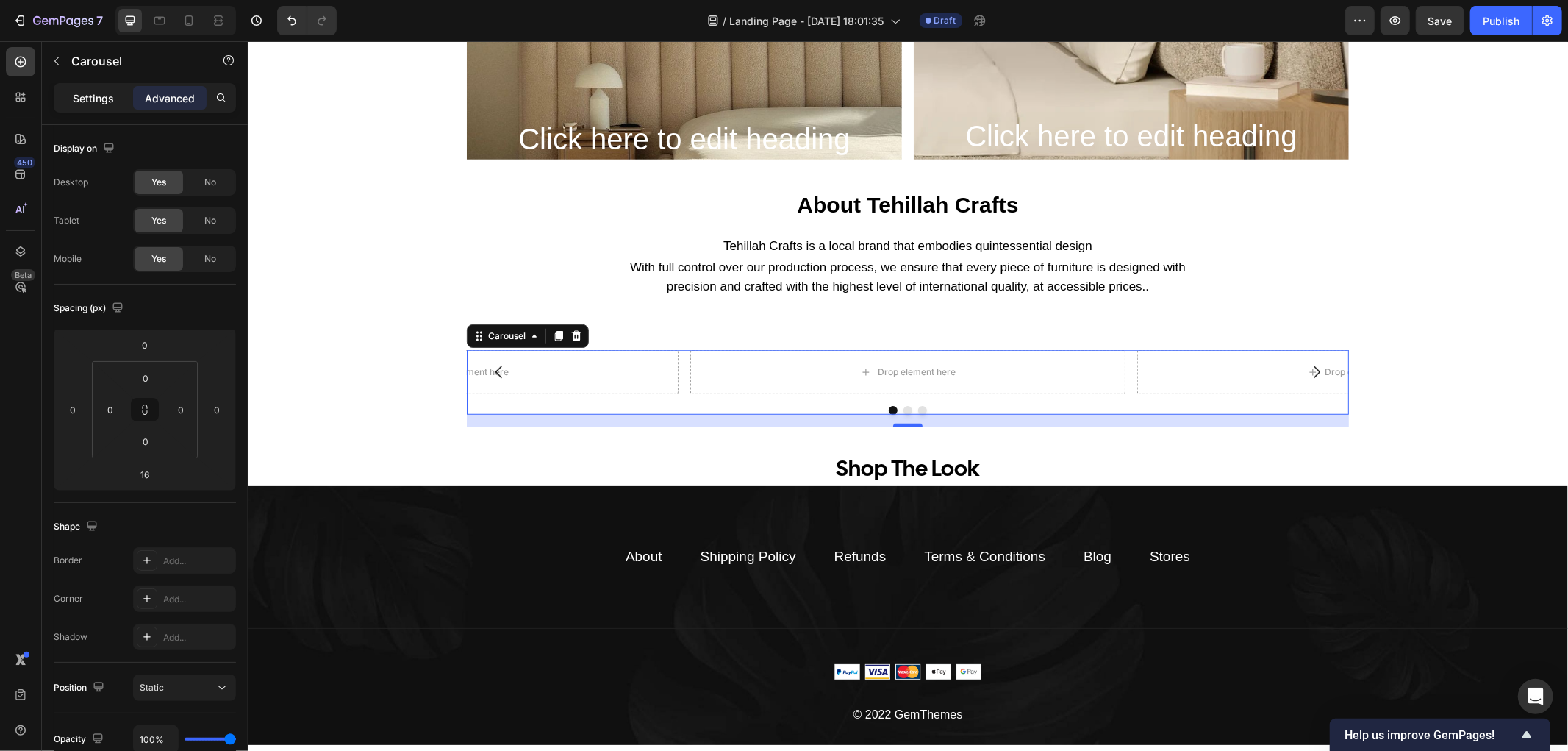
click at [101, 98] on p "Settings" at bounding box center [92, 98] width 41 height 16
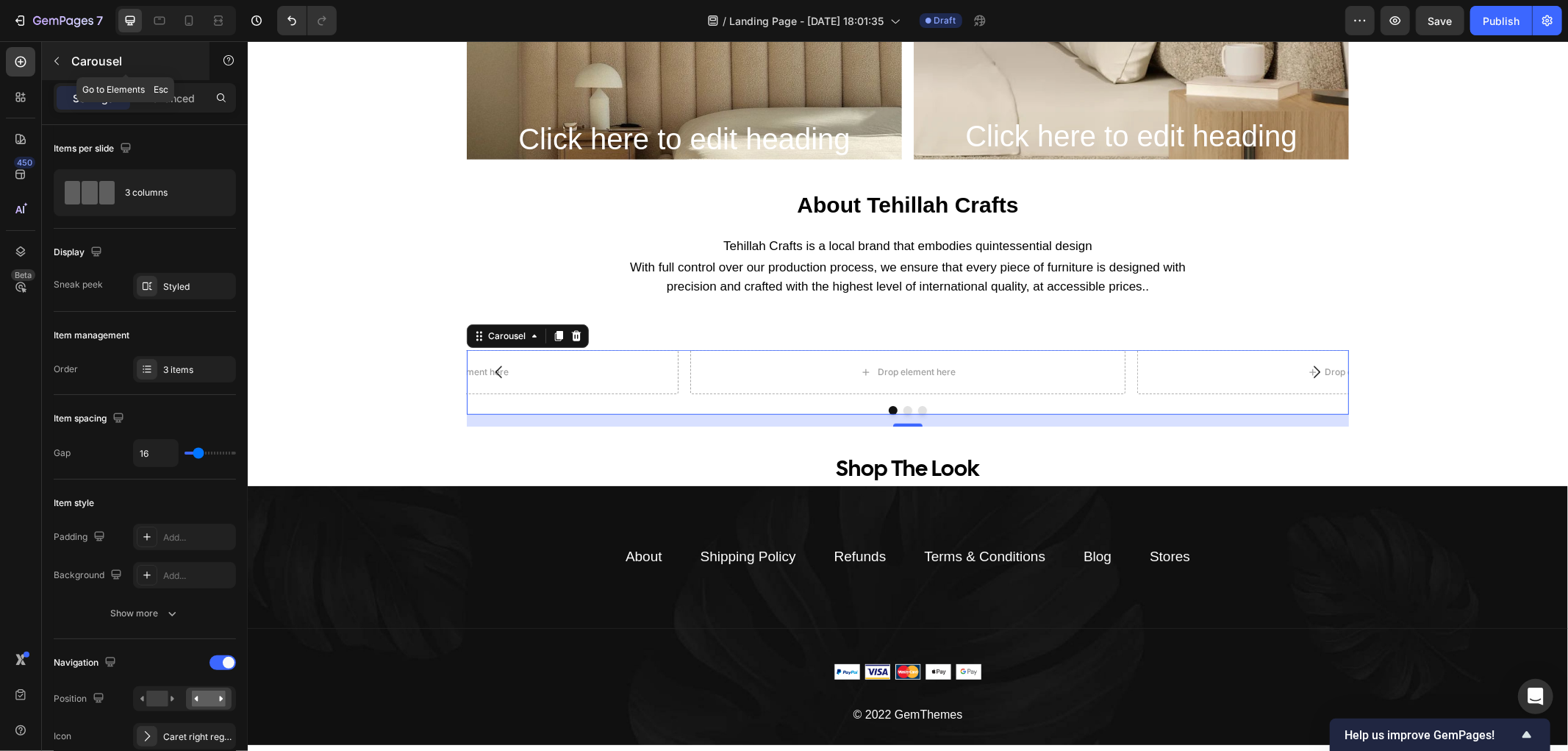
click at [57, 61] on icon "button" at bounding box center [57, 62] width 12 height 12
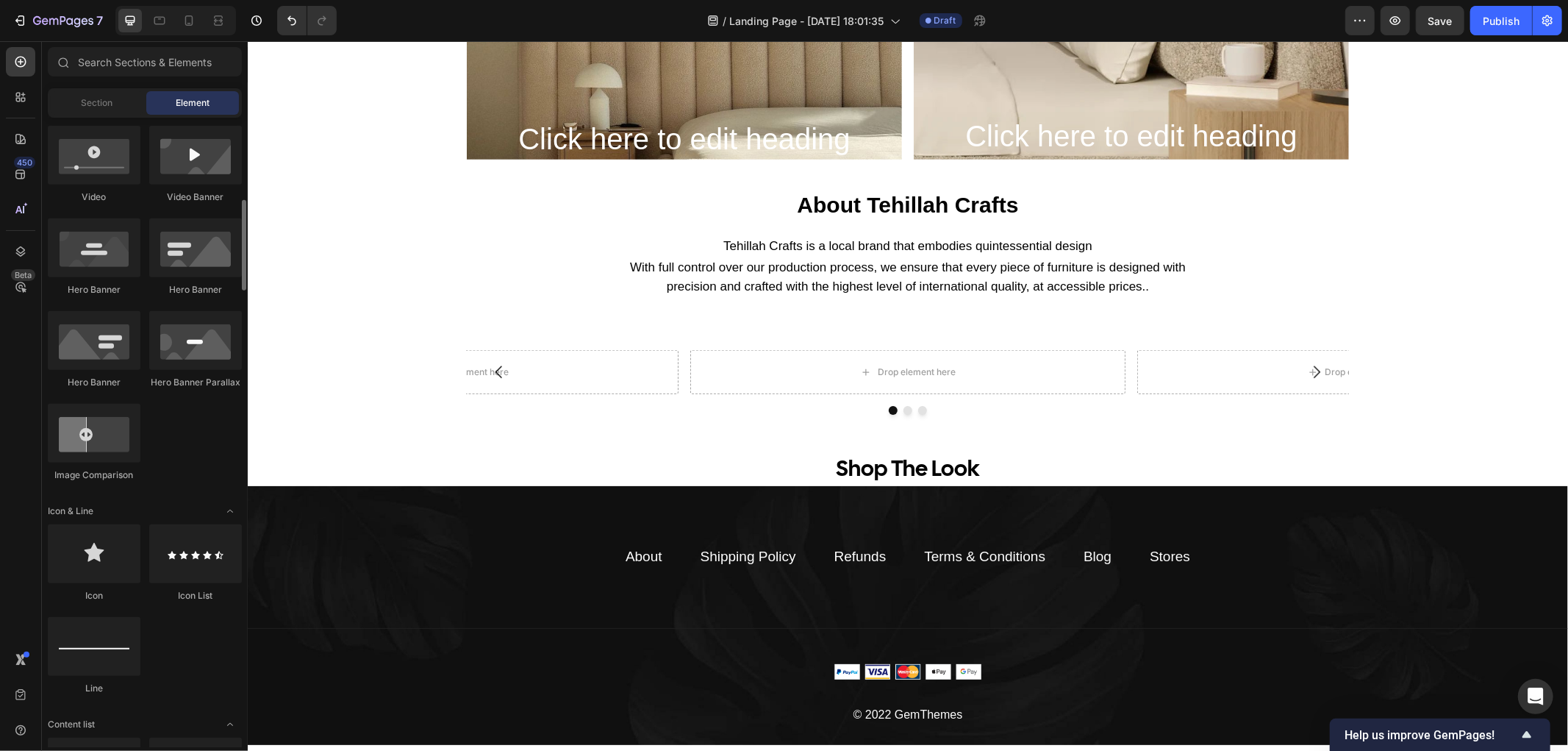
scroll to position [326, 0]
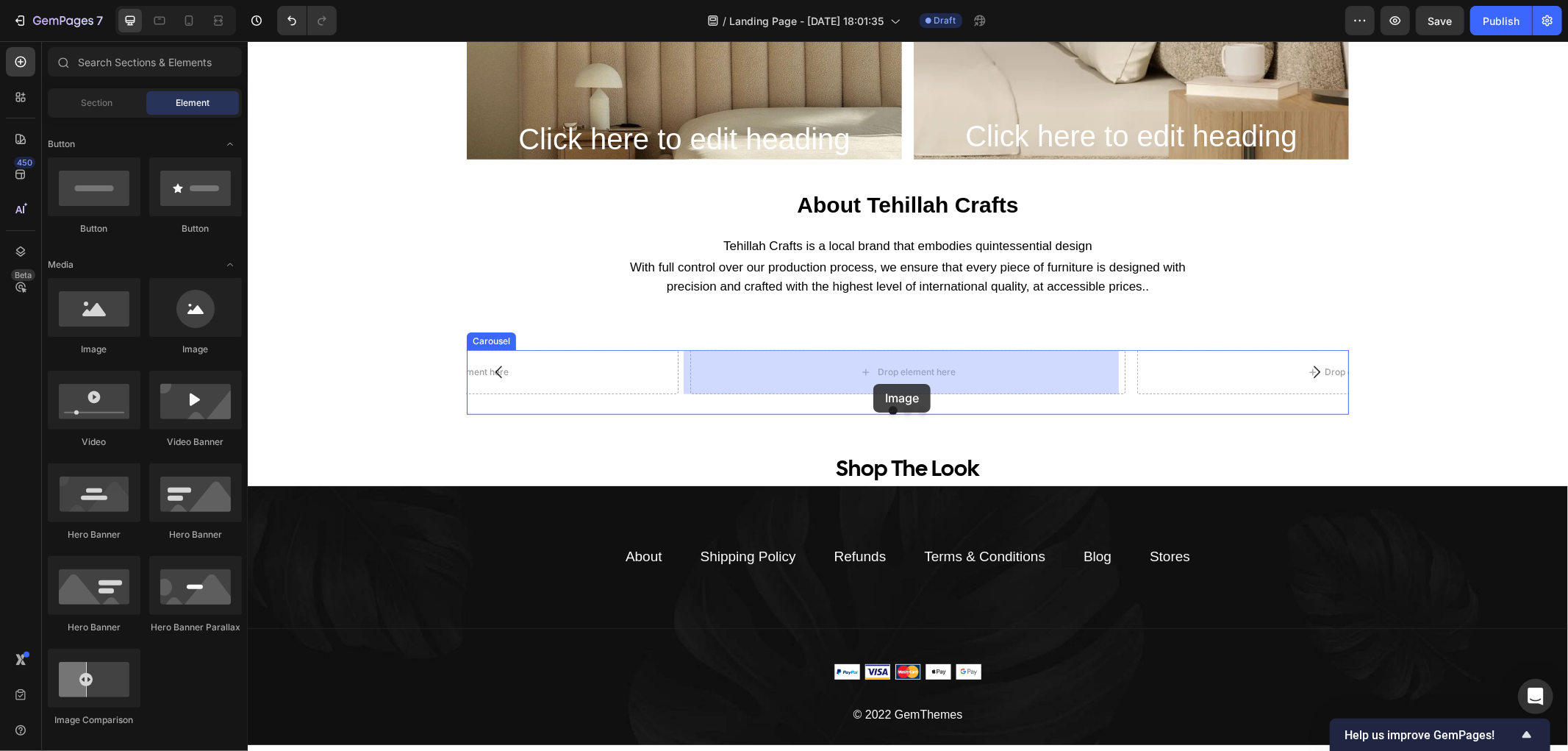
drag, startPoint x: 357, startPoint y: 352, endPoint x: 873, endPoint y: 383, distance: 516.9
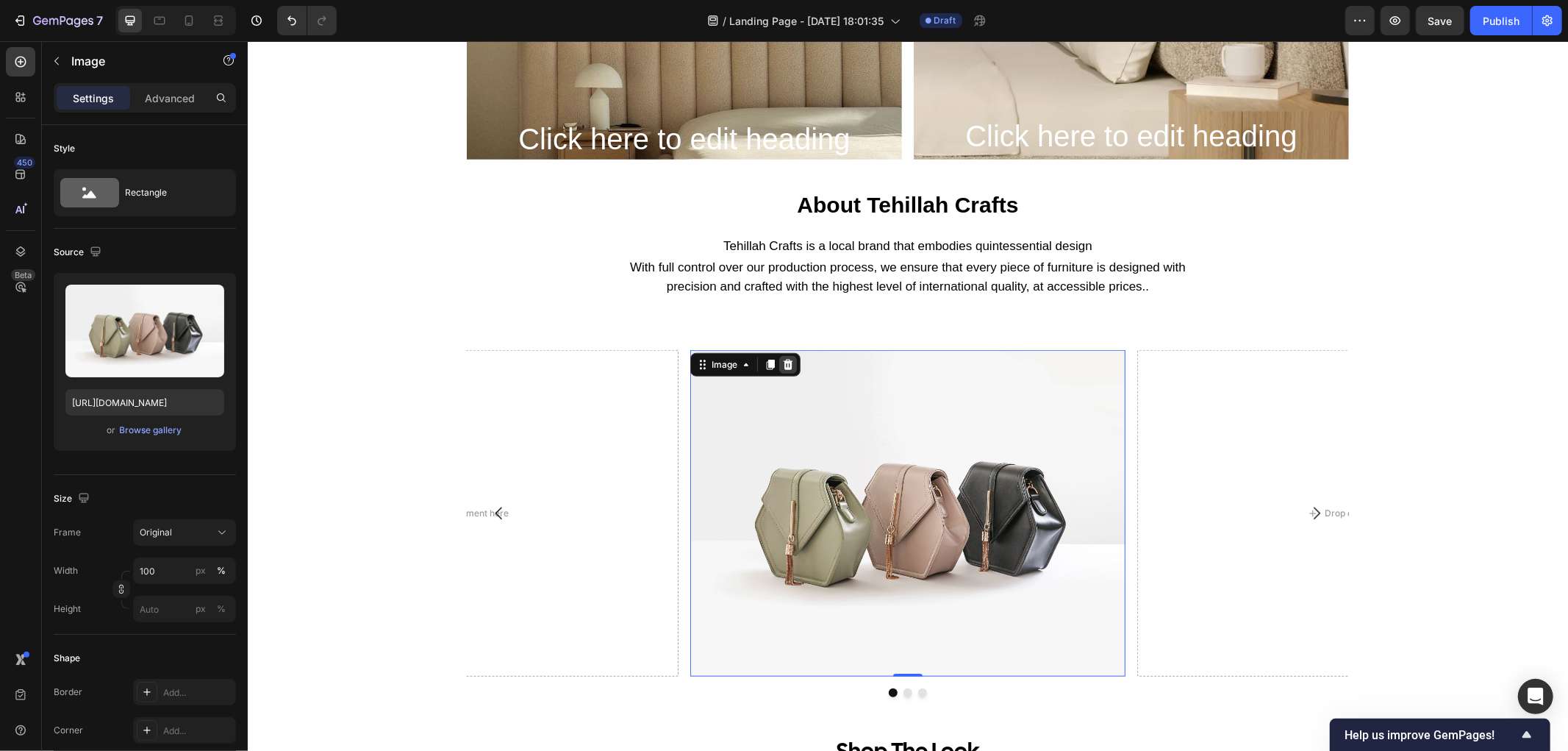
click at [783, 365] on icon at bounding box center [787, 364] width 10 height 10
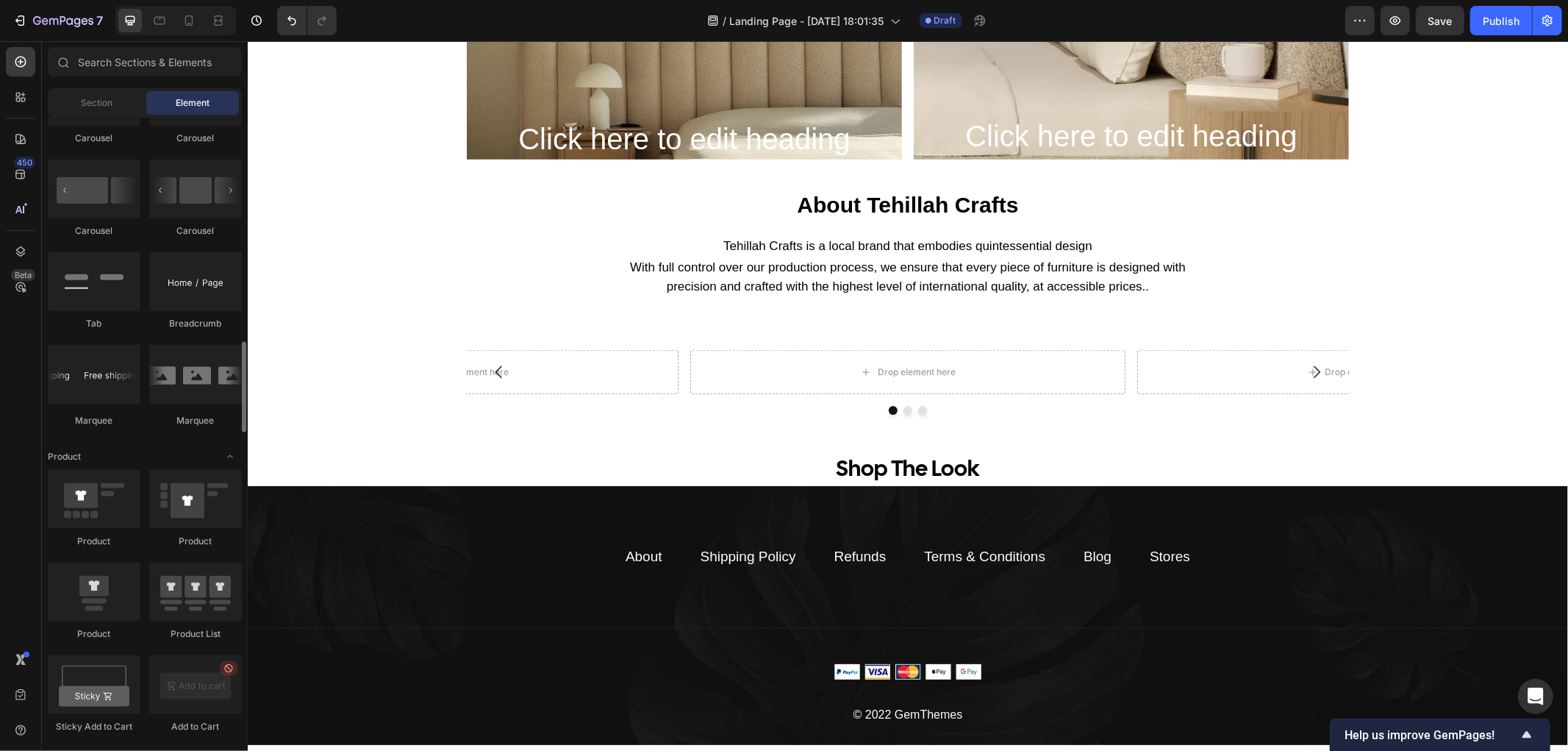
scroll to position [1634, 0]
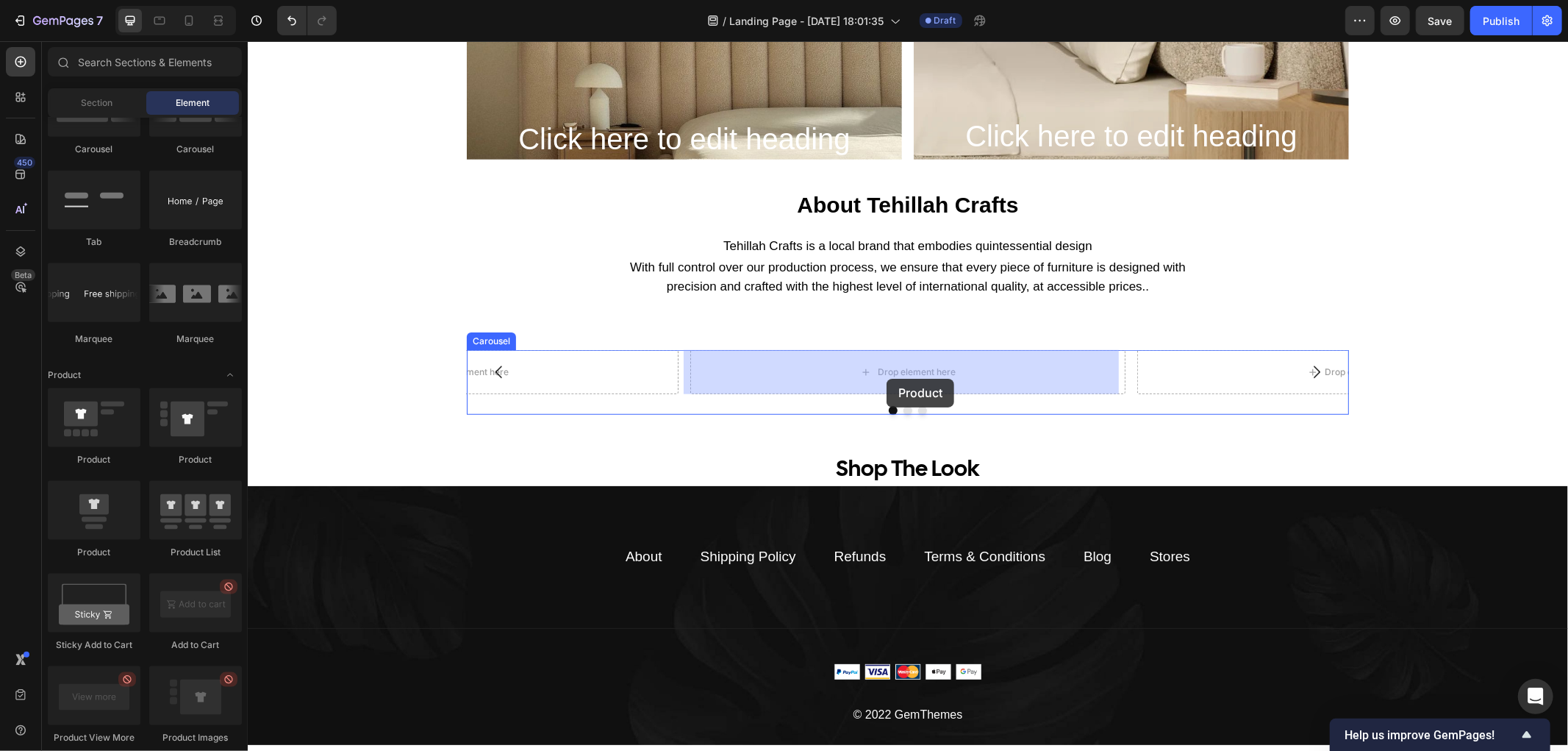
drag, startPoint x: 337, startPoint y: 556, endPoint x: 886, endPoint y: 377, distance: 577.4
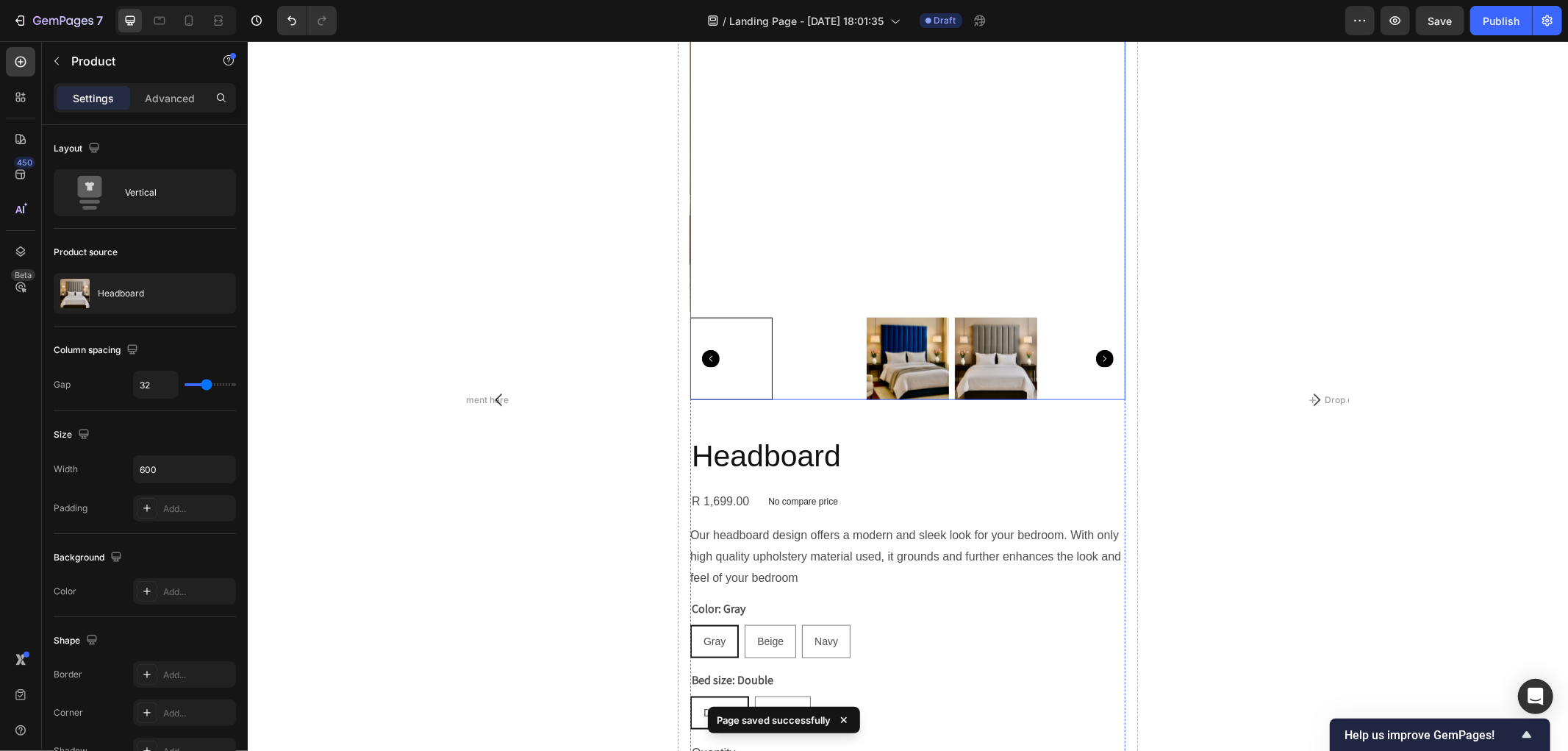
scroll to position [1439, 0]
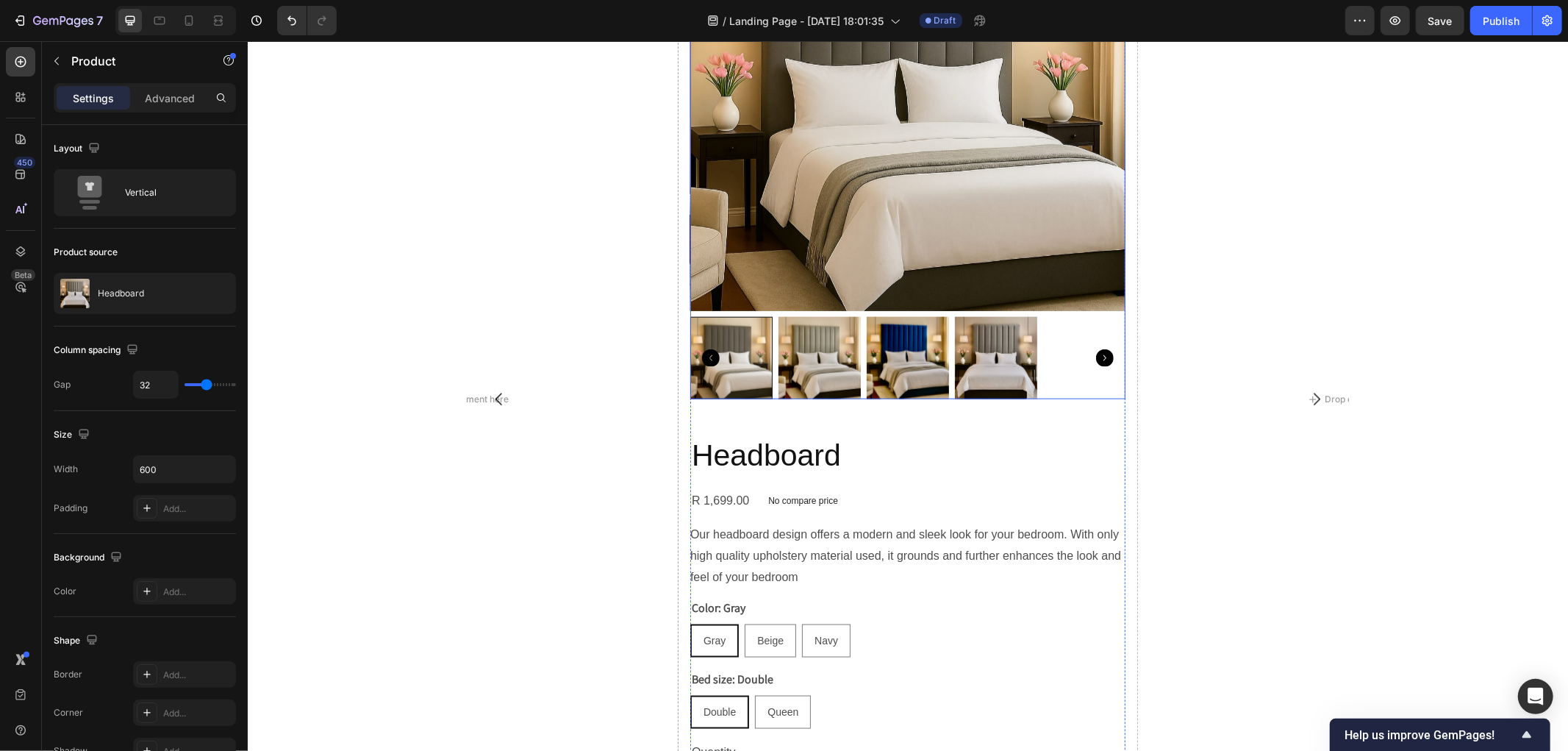
drag, startPoint x: 861, startPoint y: 225, endPoint x: 951, endPoint y: 340, distance: 146.0
click at [861, 225] on img at bounding box center [906, 92] width 435 height 436
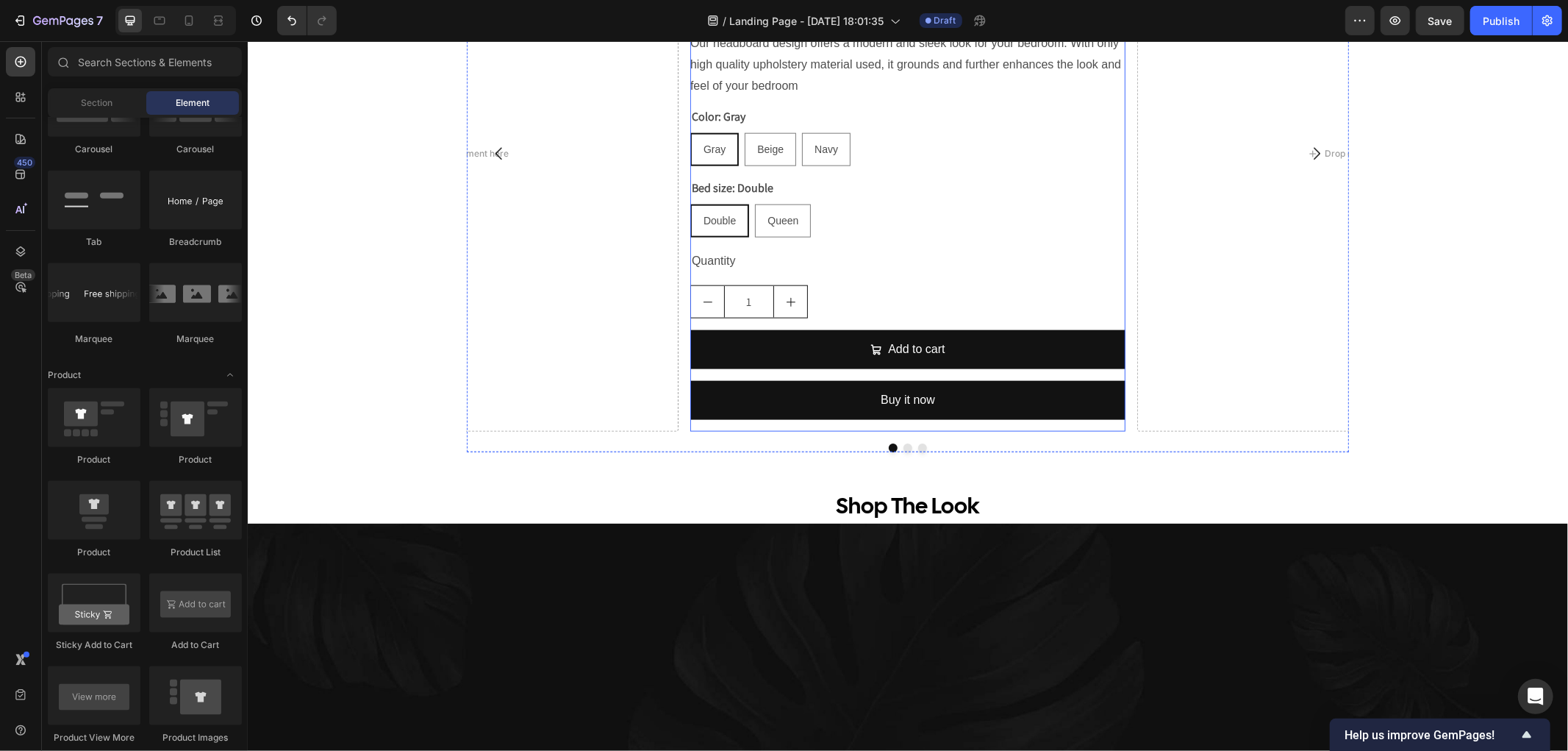
scroll to position [1111, 0]
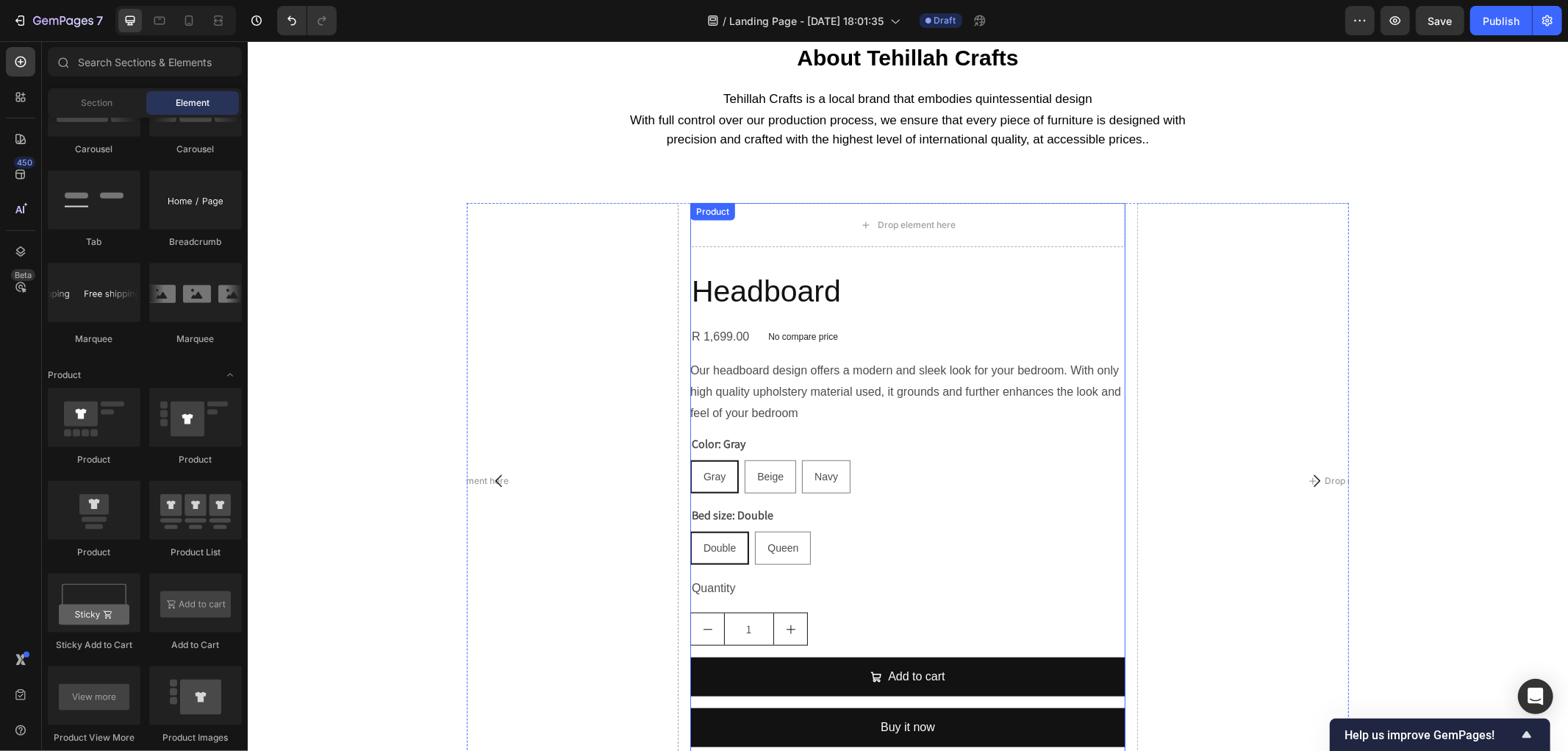
click at [944, 322] on div "Headboard Product Title R 1,699.00 Product Price Product Price No compare price…" at bounding box center [906, 513] width 435 height 487
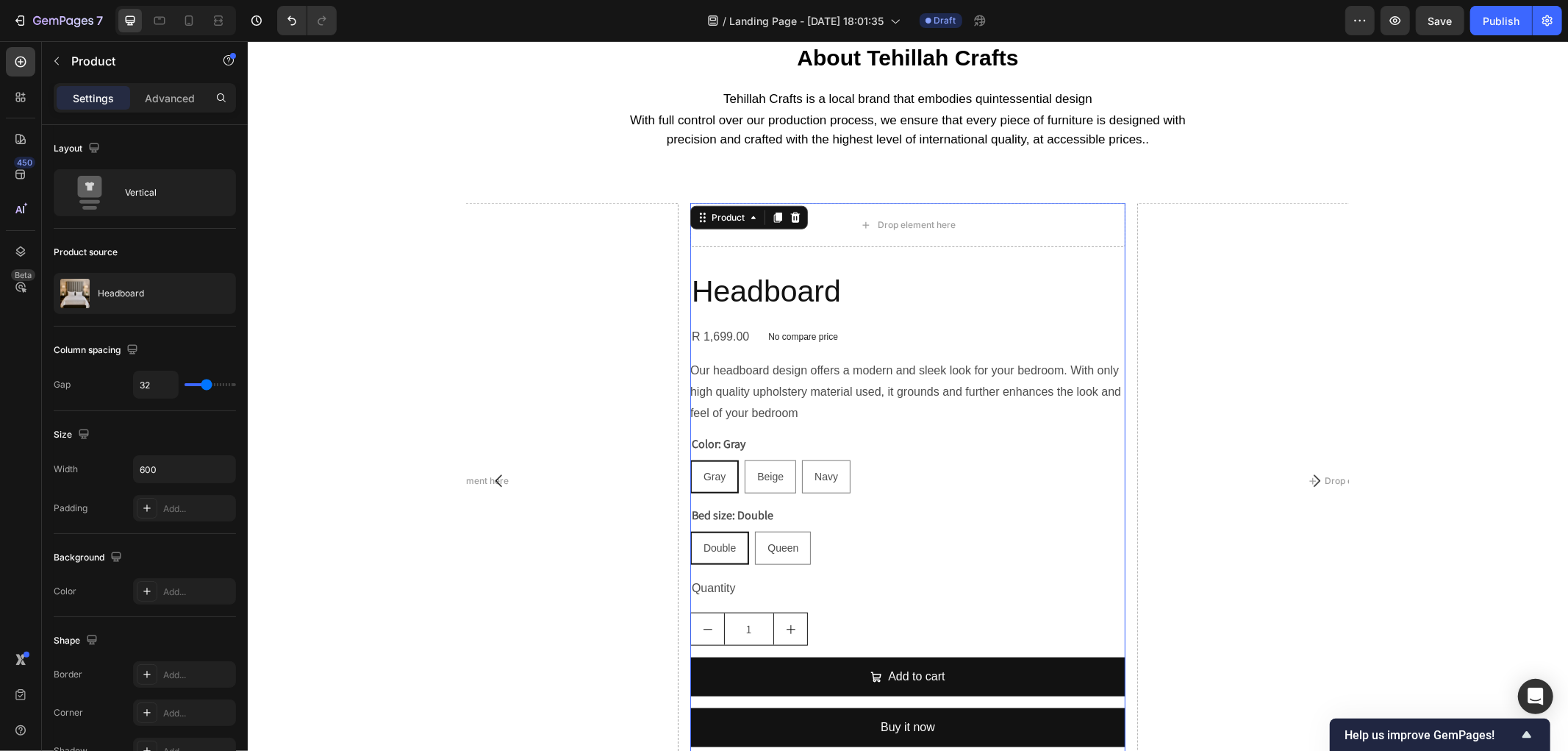
click at [790, 217] on icon at bounding box center [795, 216] width 10 height 10
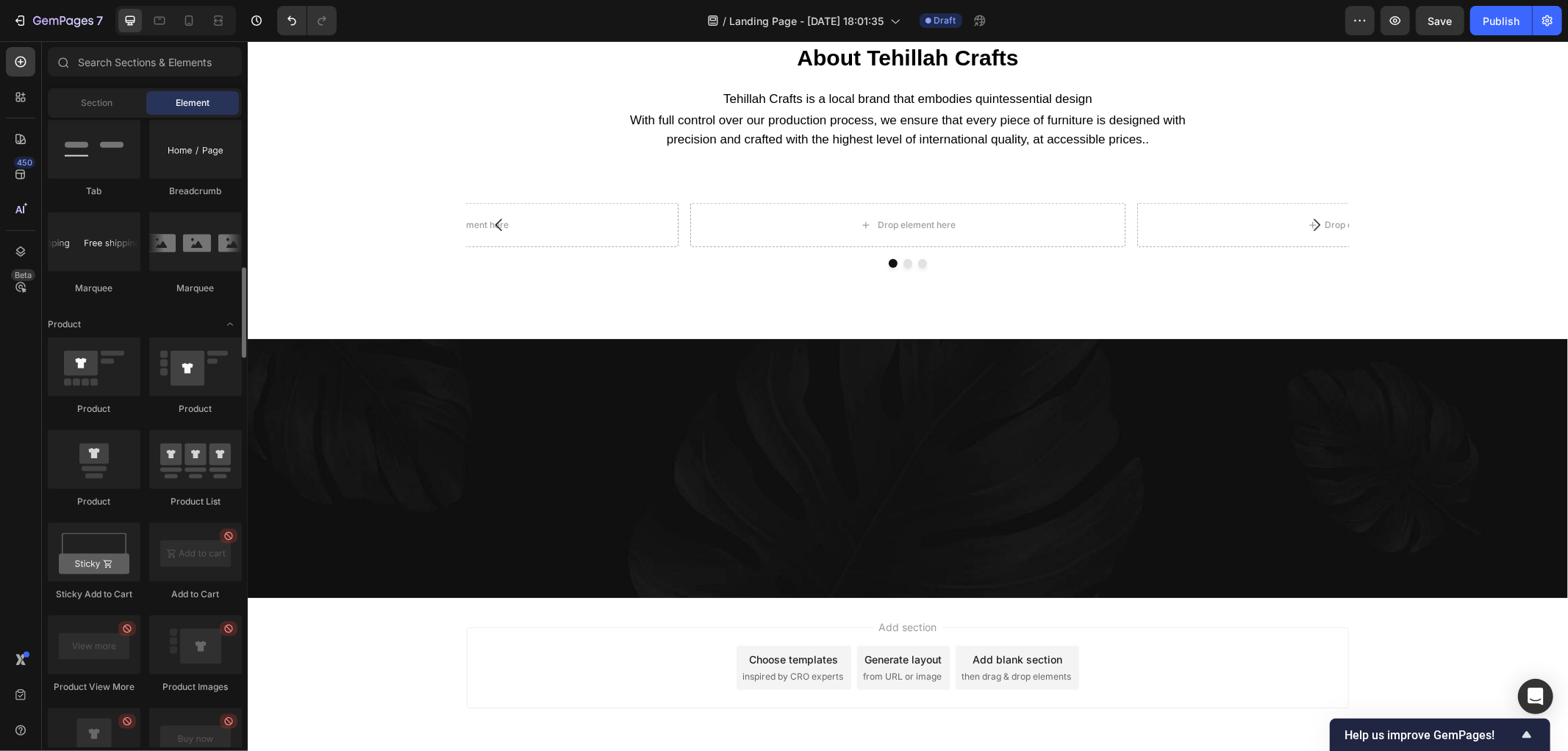
scroll to position [1603, 0]
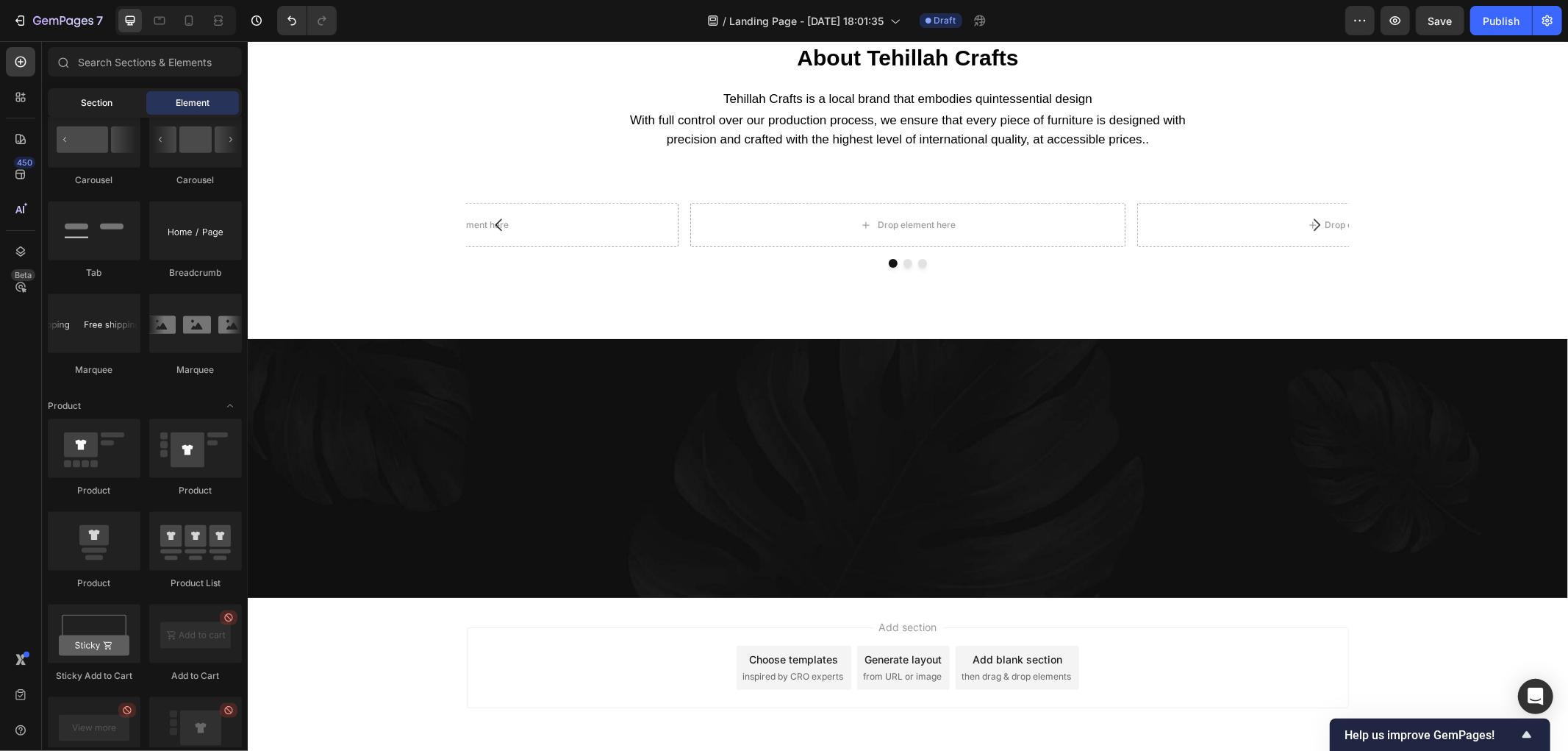
click at [93, 103] on span "Section" at bounding box center [97, 102] width 32 height 13
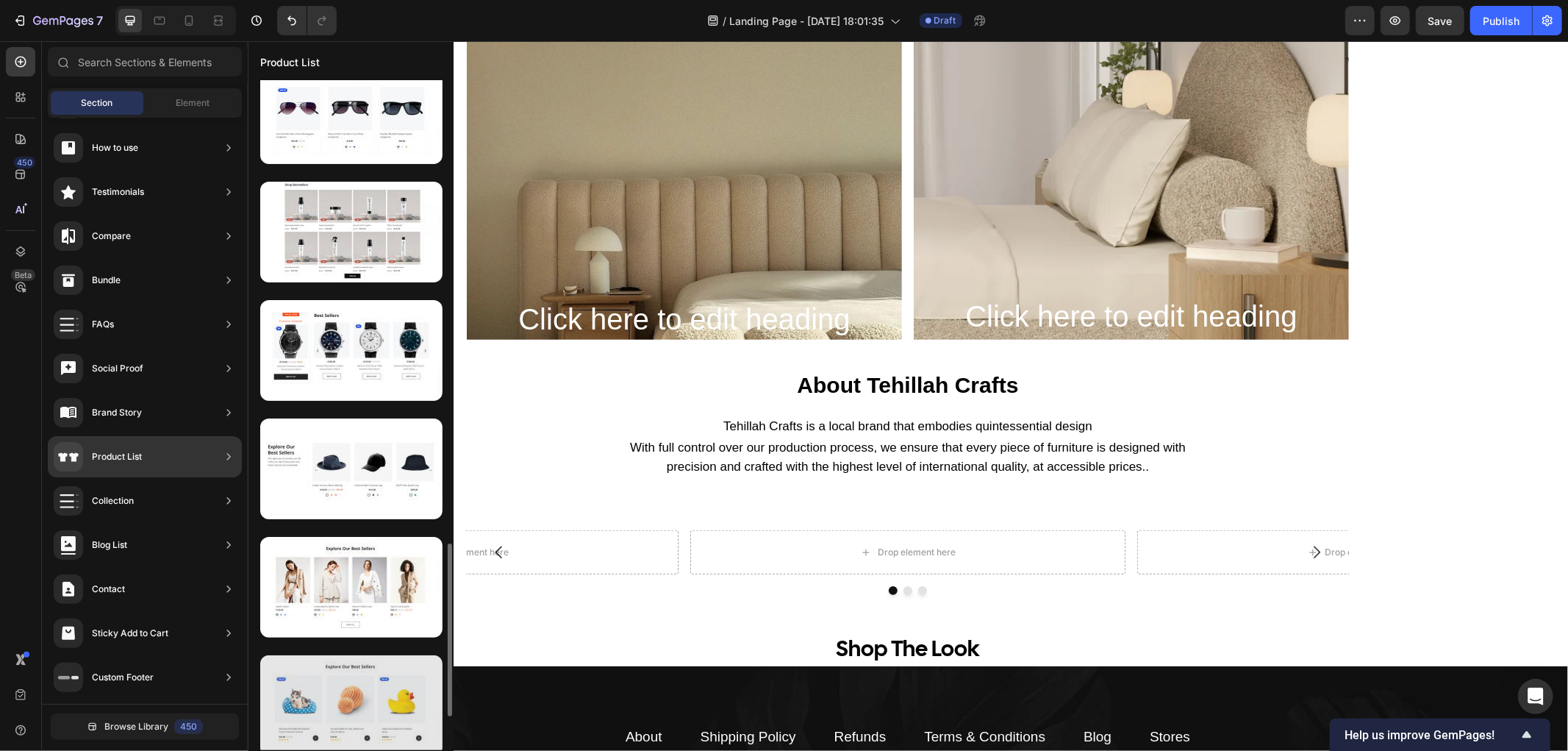
scroll to position [1925, 0]
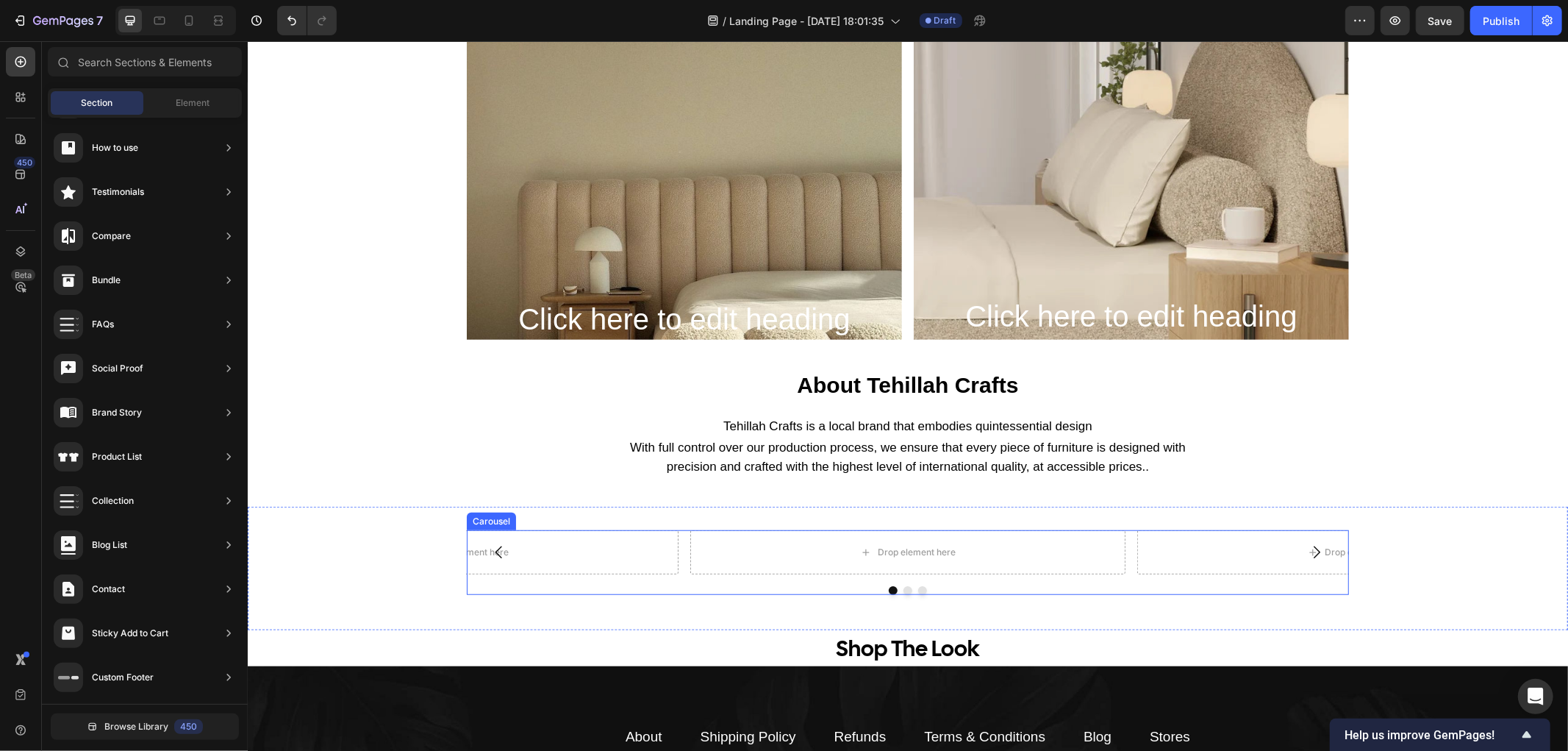
click at [673, 561] on div "Drop element here Drop element here Drop element here" at bounding box center [906, 552] width 882 height 44
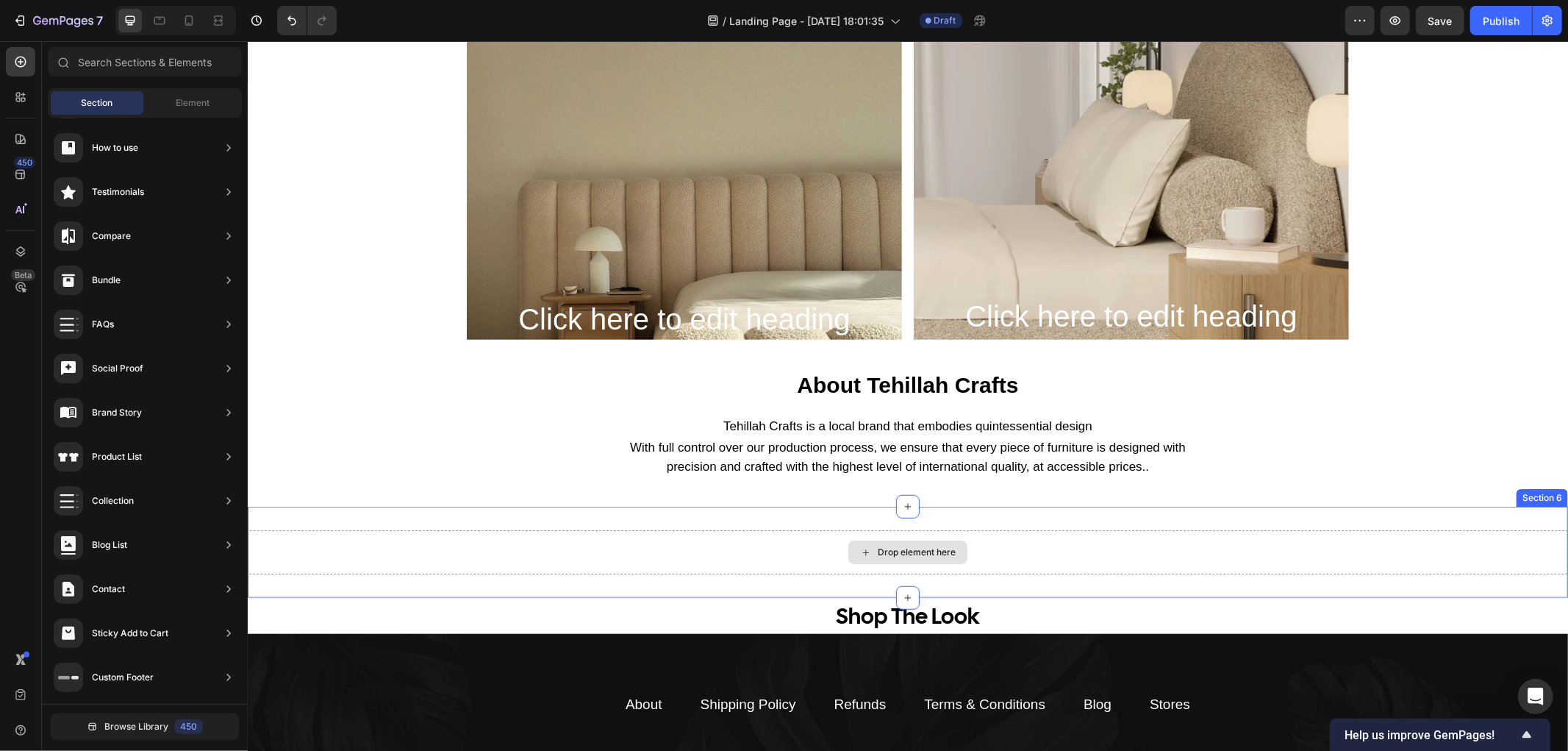
click at [813, 559] on div "Drop element here" at bounding box center [906, 552] width 1320 height 44
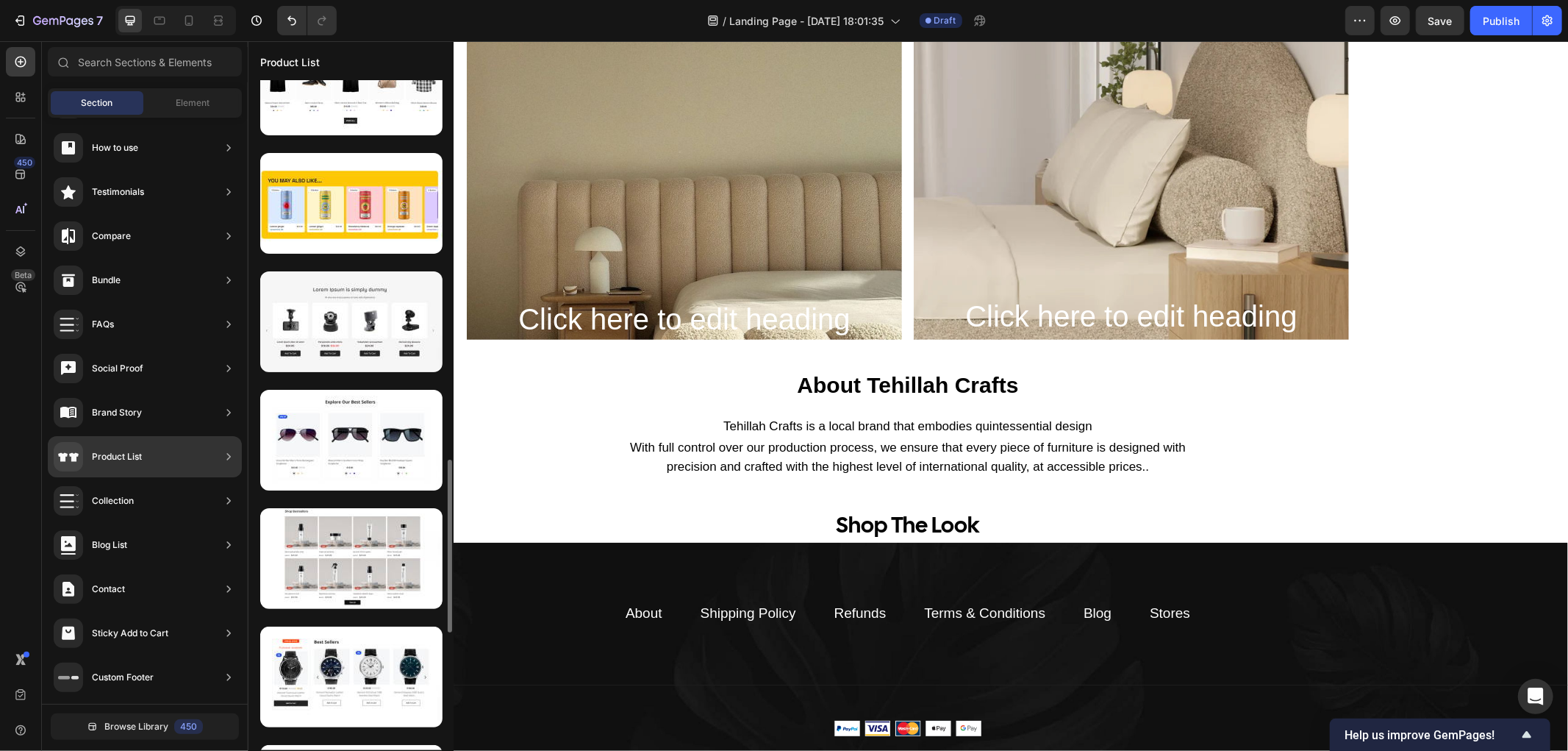
scroll to position [1715, 0]
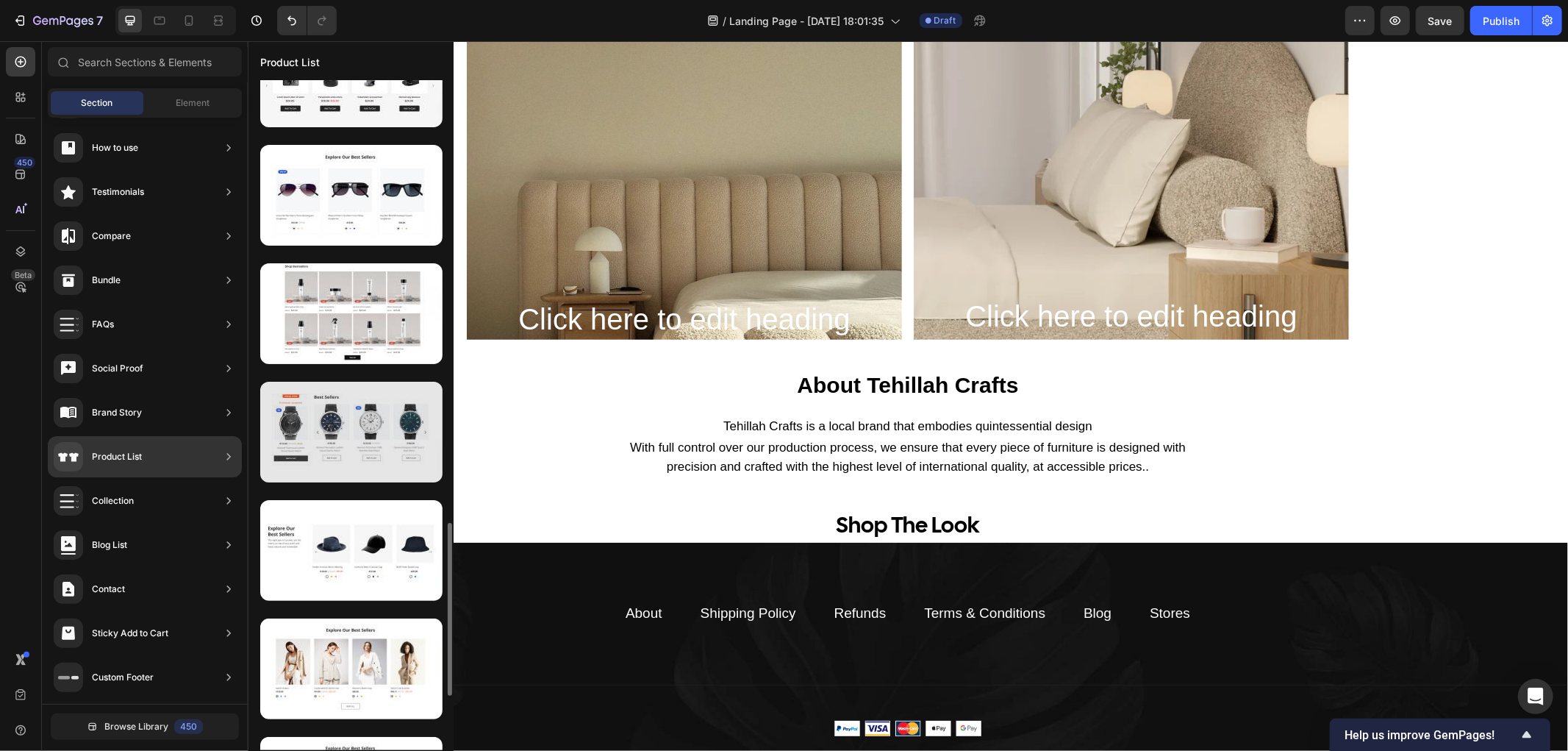
click at [358, 436] on div at bounding box center [351, 433] width 182 height 101
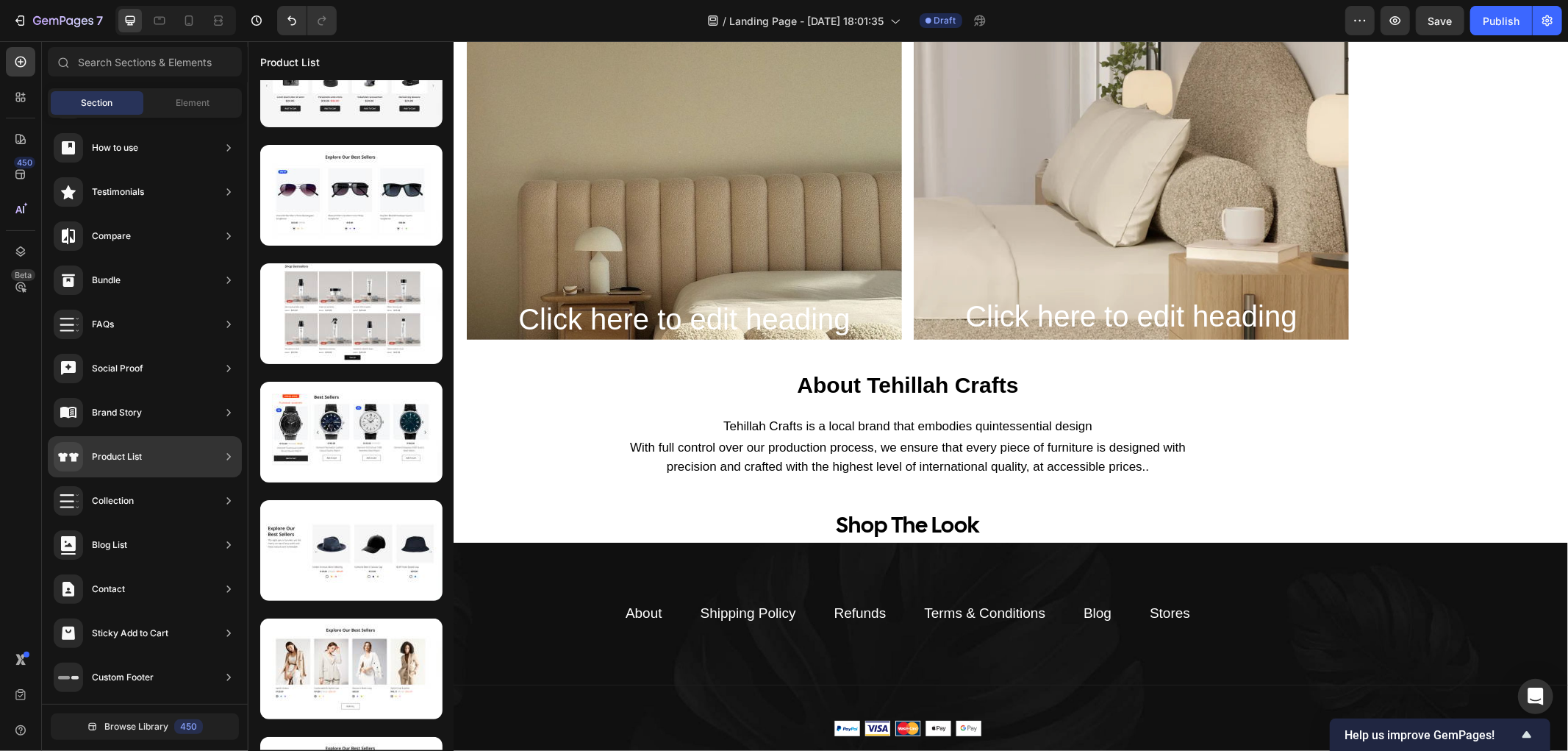
drag, startPoint x: 600, startPoint y: 474, endPoint x: 888, endPoint y: 531, distance: 293.6
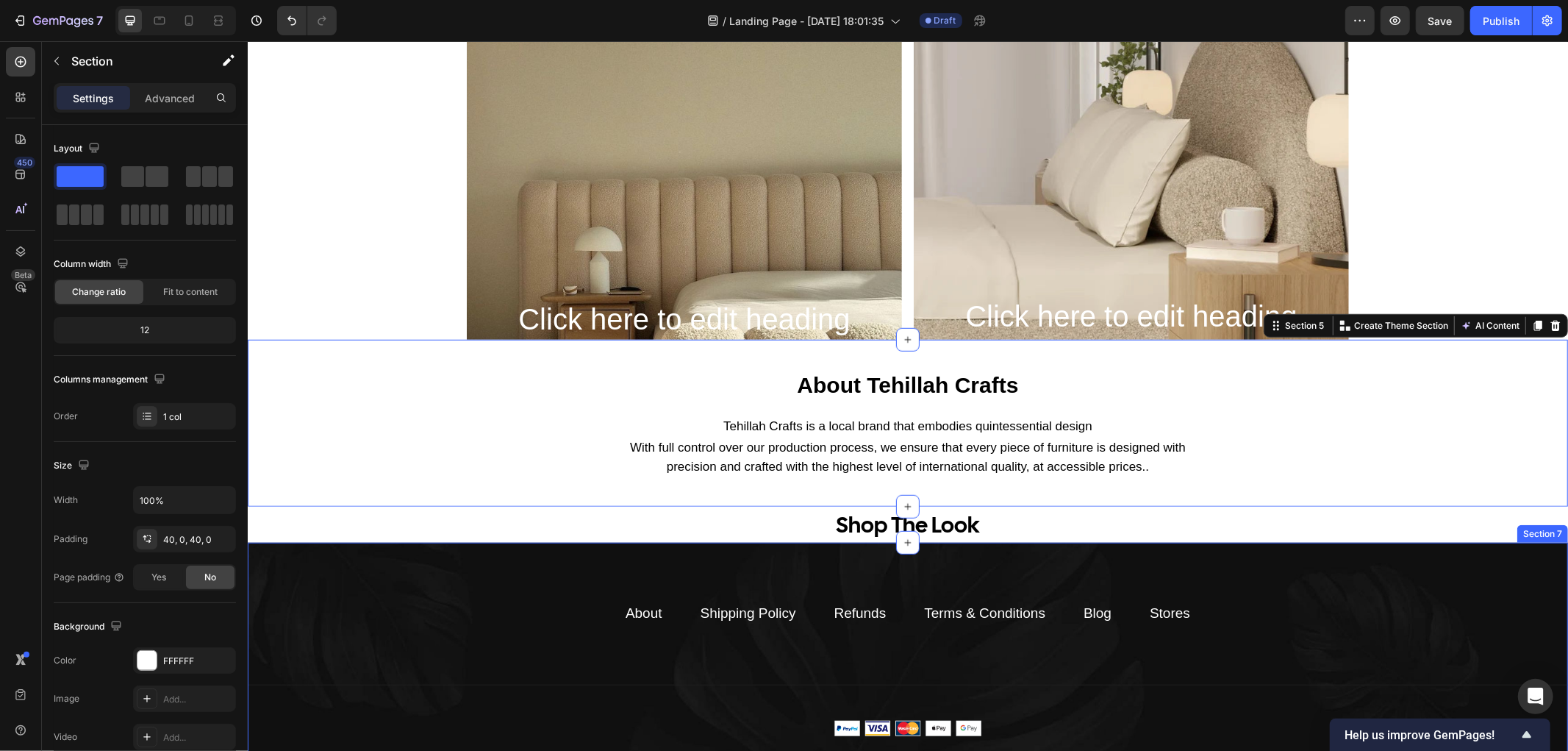
drag, startPoint x: 888, startPoint y: 531, endPoint x: 785, endPoint y: 524, distance: 103.2
click at [807, 531] on div "Click here to edit heading Heading Hero Banner Click here to edit heading Headi…" at bounding box center [906, 43] width 1320 height 1515
click at [61, 62] on icon "button" at bounding box center [57, 62] width 12 height 12
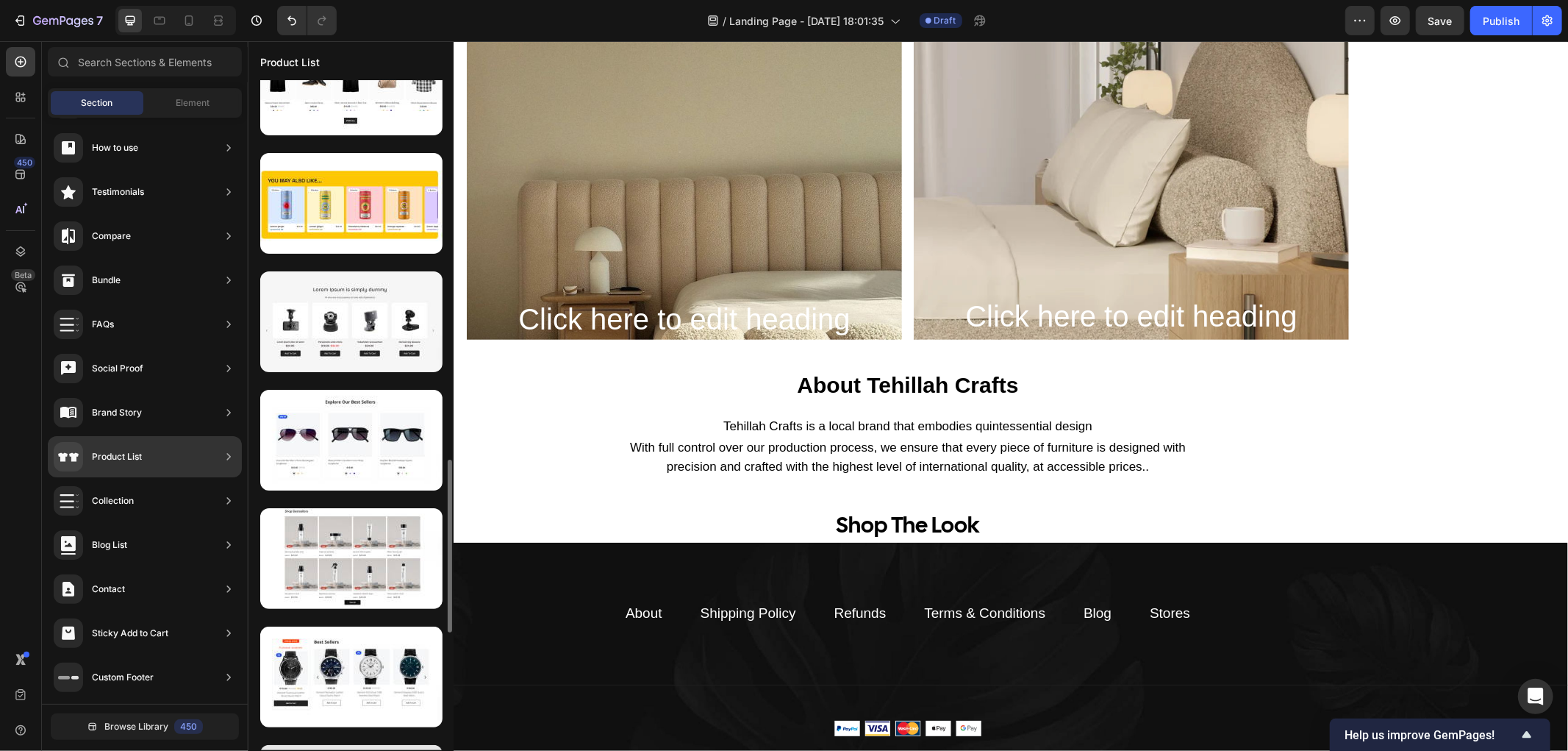
scroll to position [1634, 0]
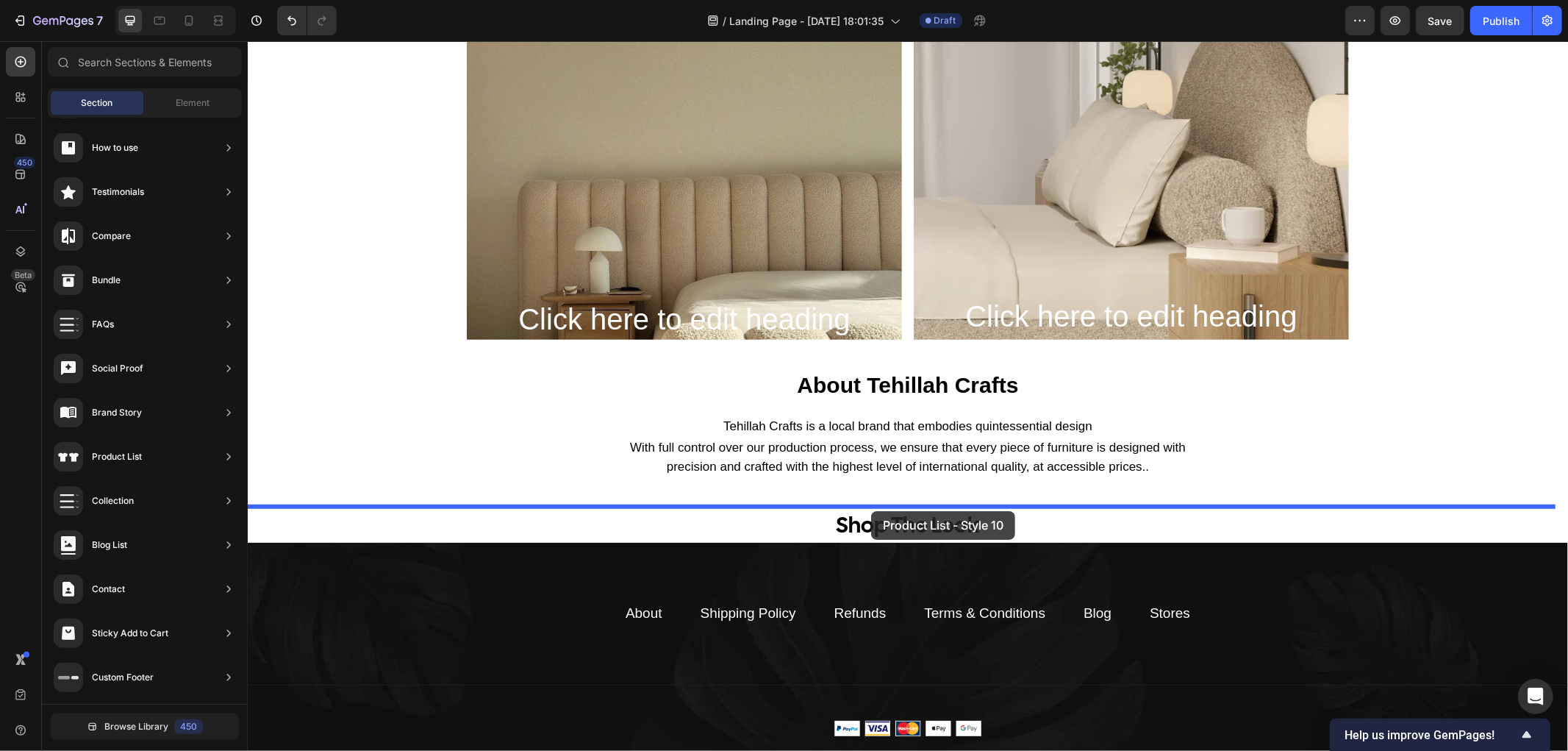
drag, startPoint x: 597, startPoint y: 561, endPoint x: 870, endPoint y: 510, distance: 277.7
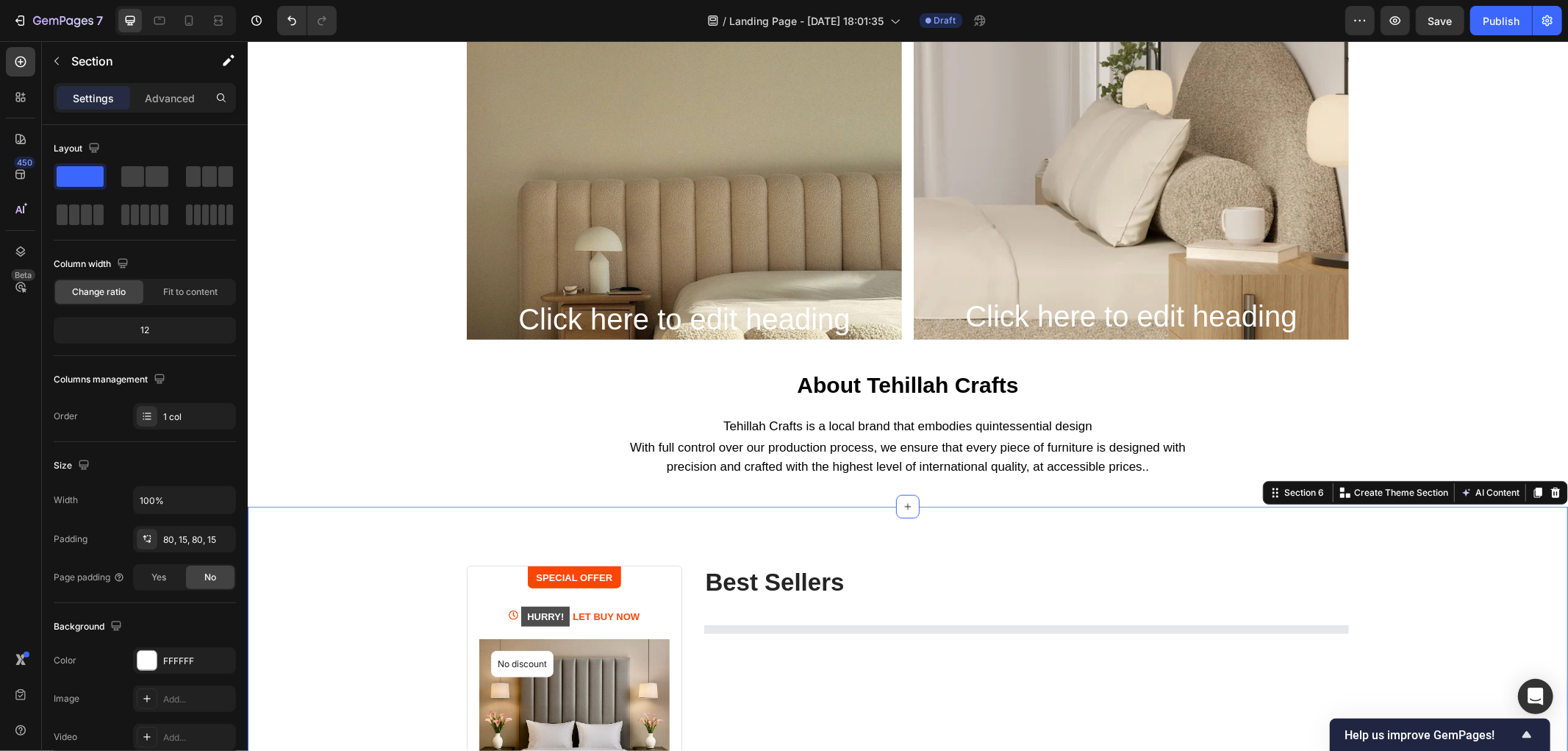
scroll to position [1198, 0]
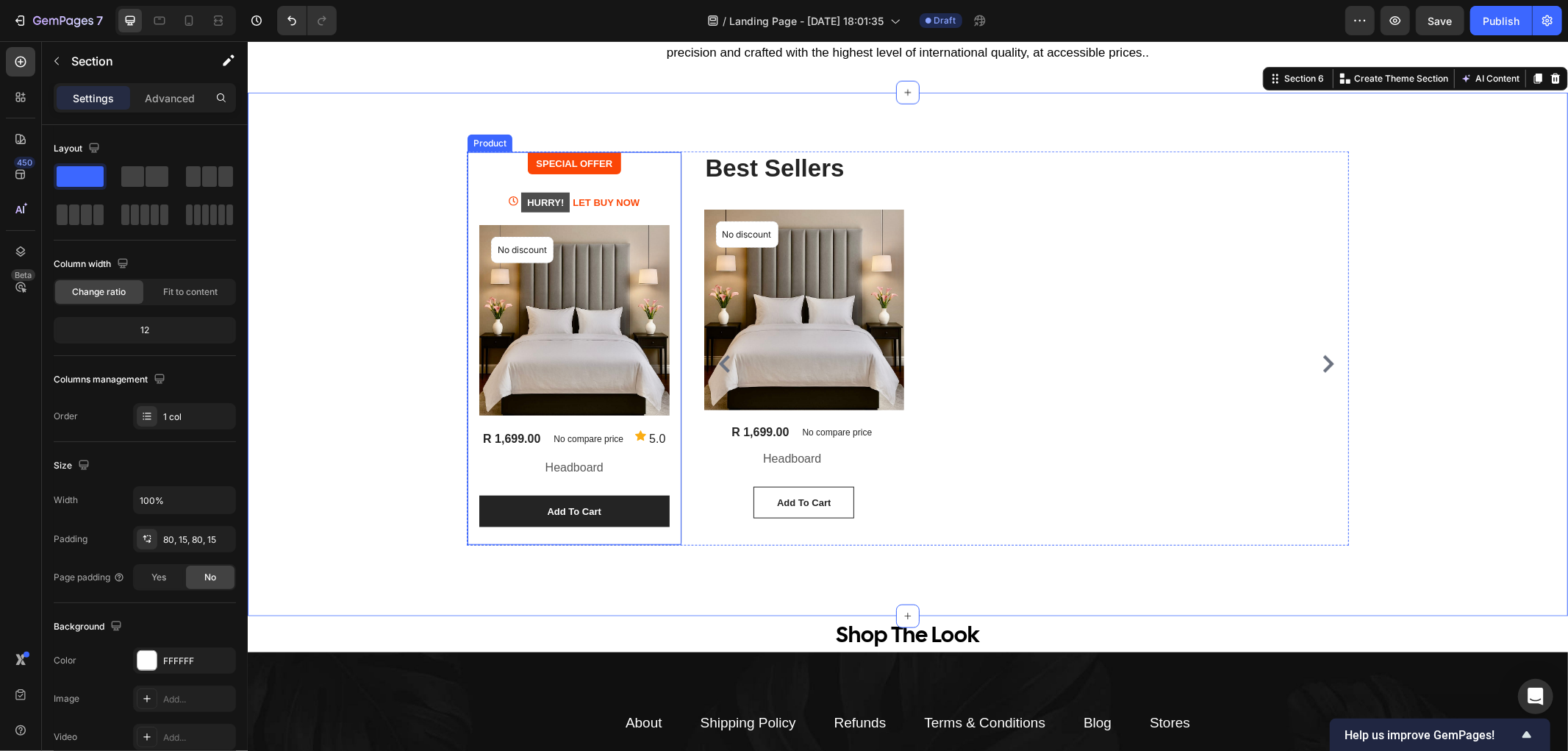
click at [651, 181] on div "SPECIAL OFFER Text block Row HURRY! LET BUY NOW Product Stock Counter (P) Image…" at bounding box center [573, 345] width 190 height 387
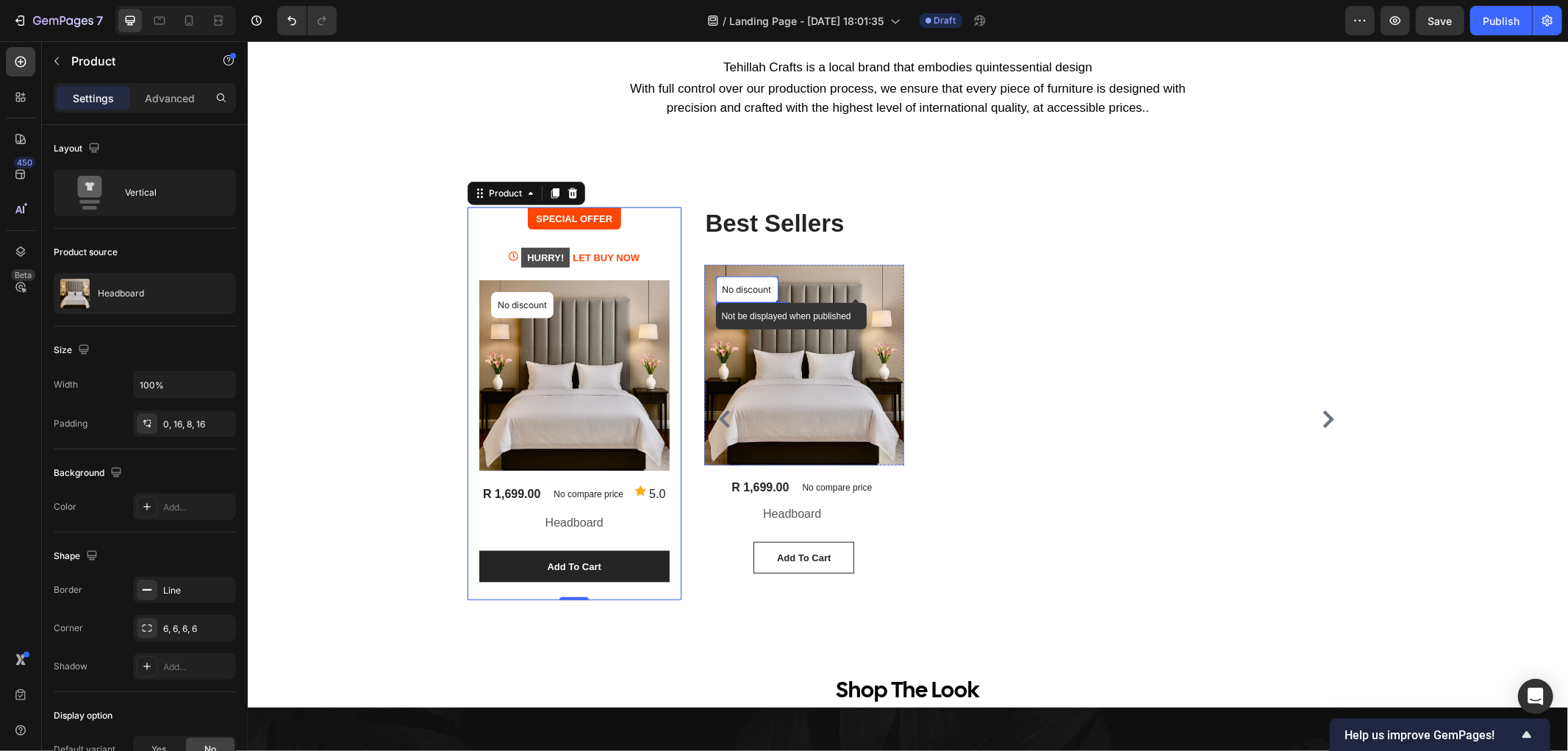
scroll to position [1116, 0]
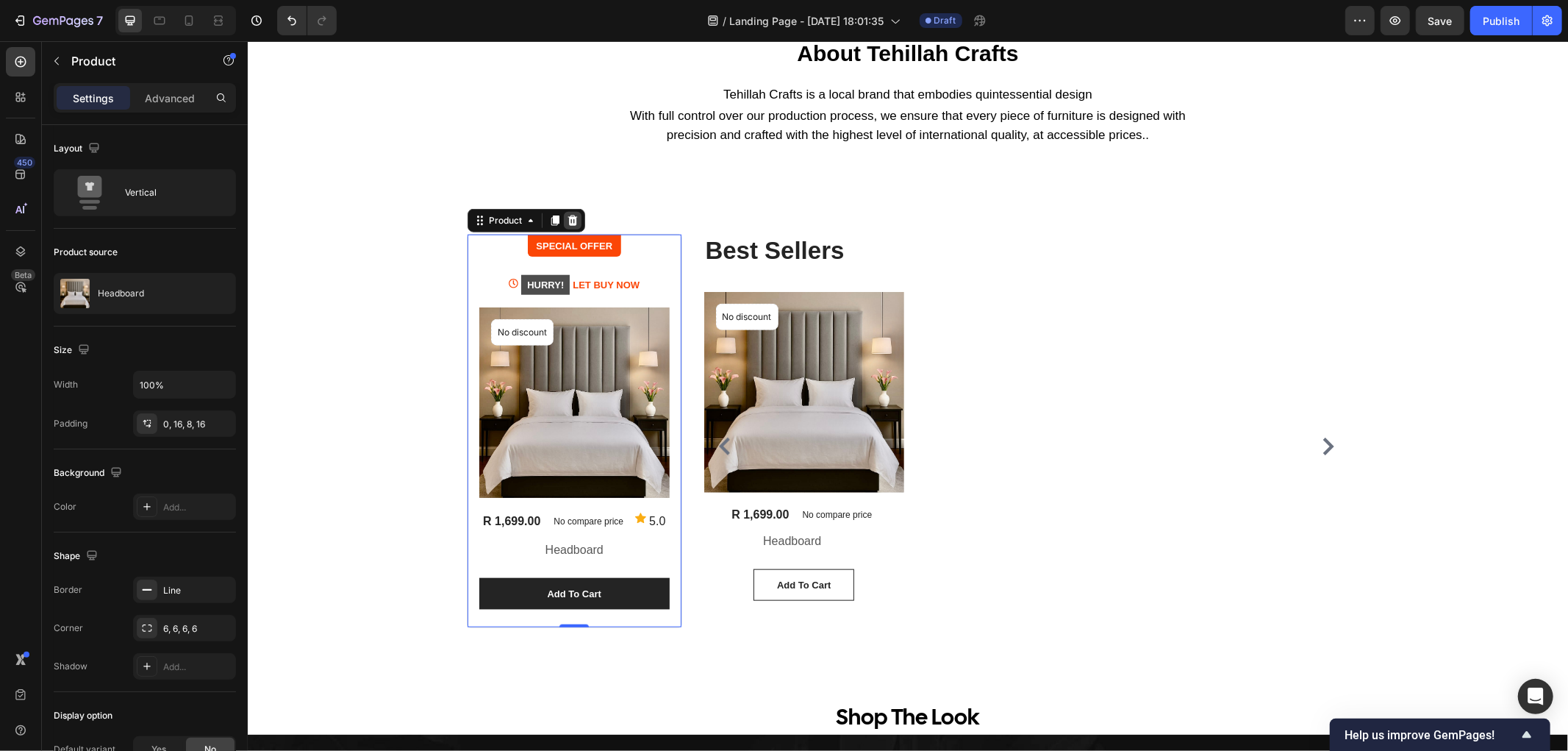
click at [566, 215] on icon at bounding box center [572, 220] width 12 height 12
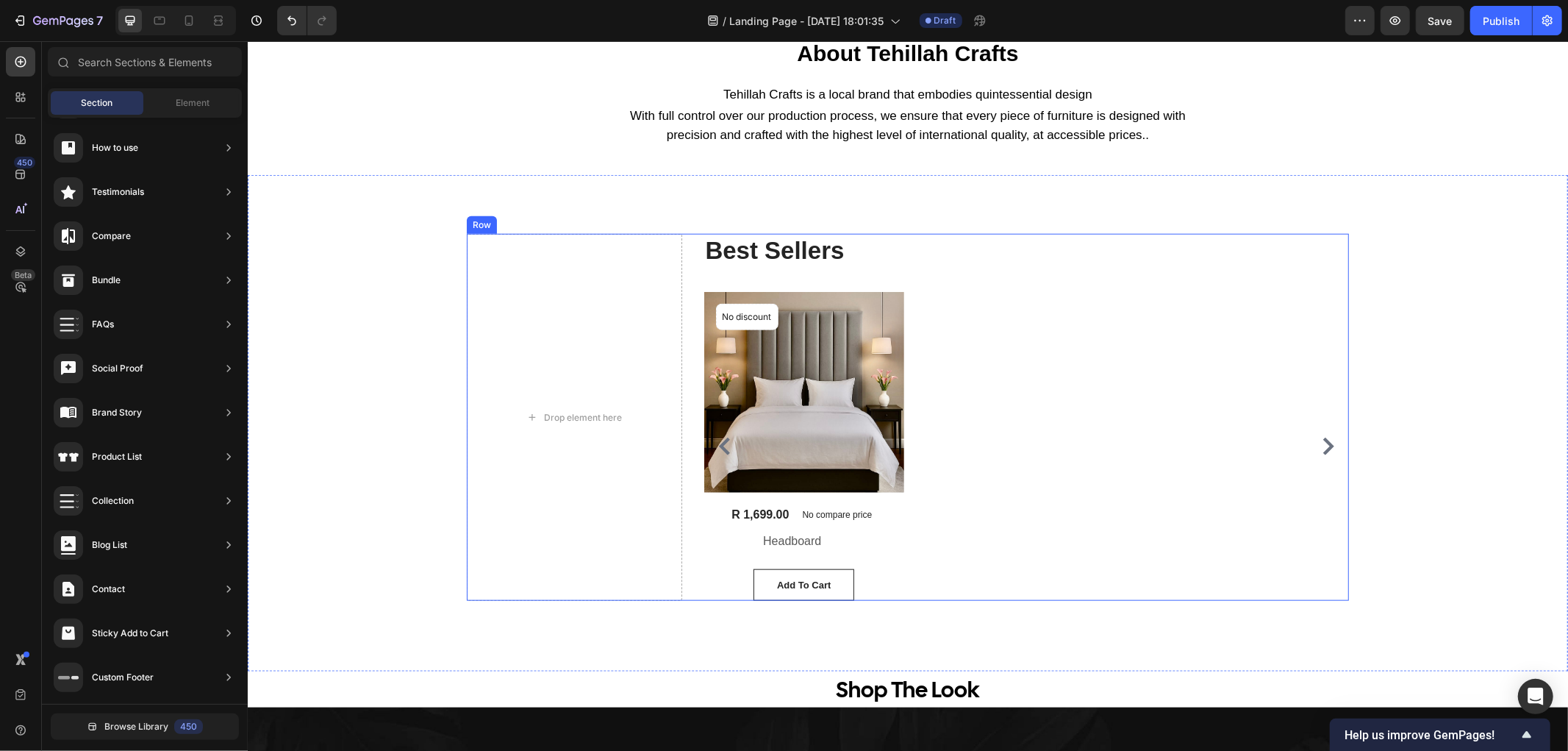
click at [496, 459] on div "Drop element here" at bounding box center [573, 417] width 215 height 367
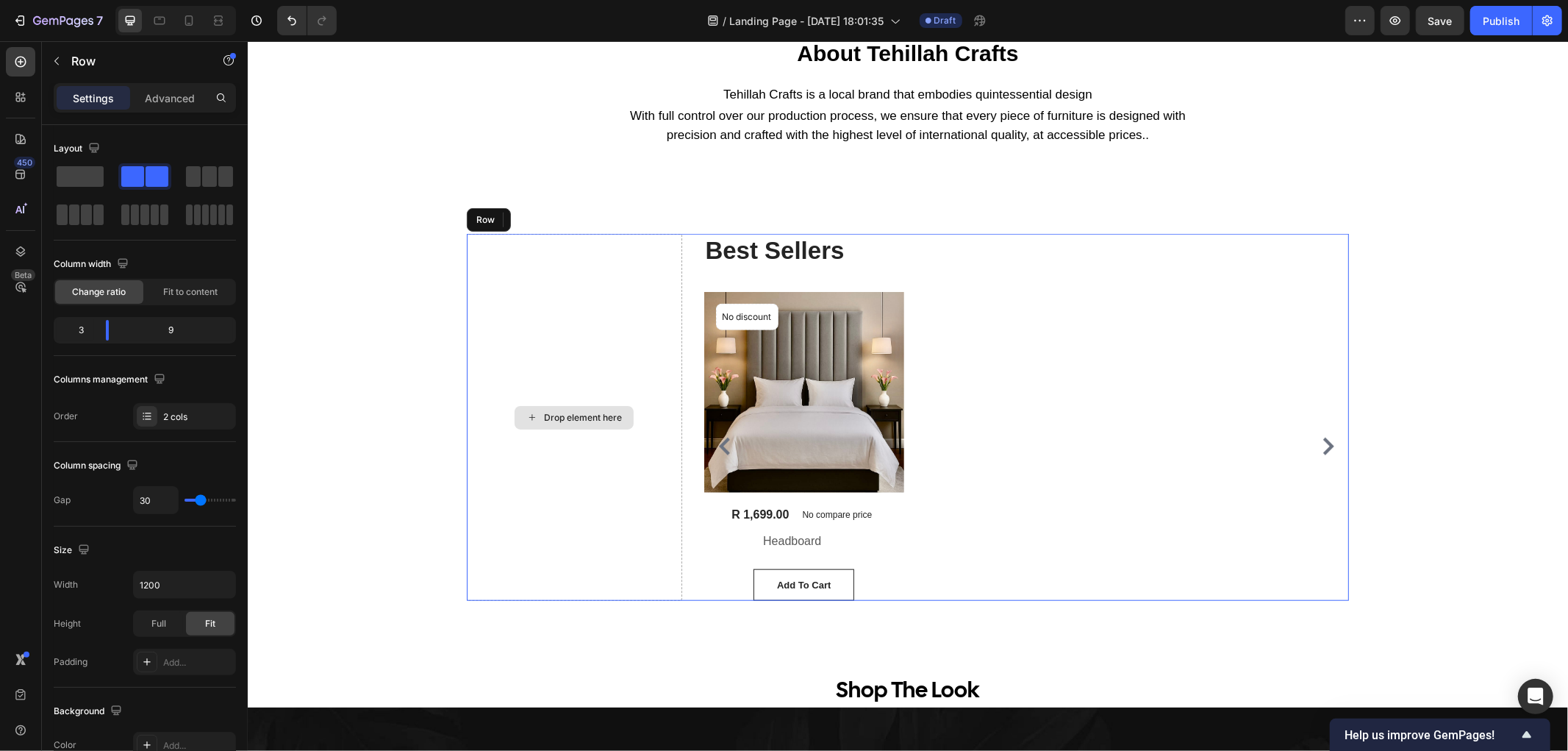
click at [183, 94] on p "Advanced" at bounding box center [170, 98] width 50 height 16
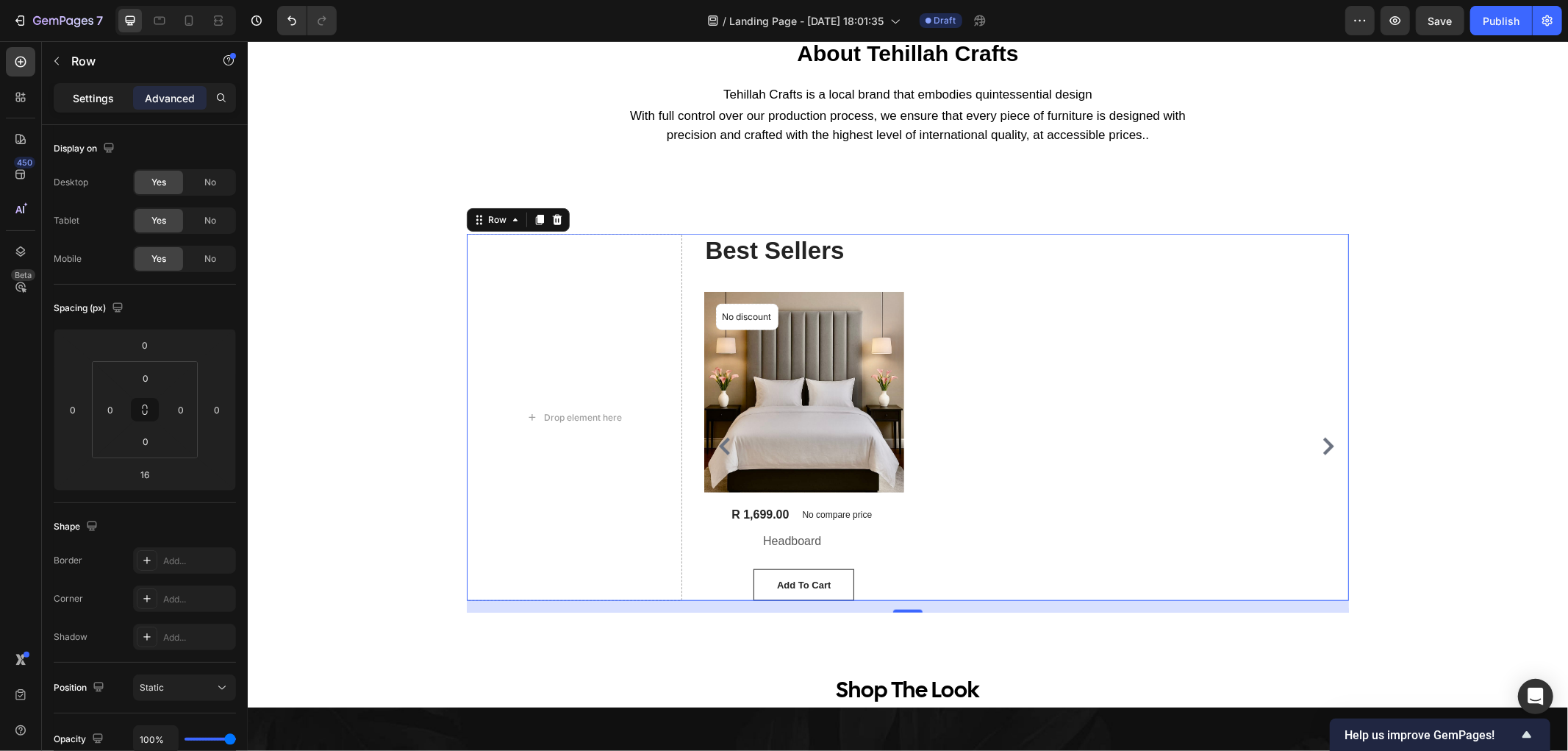
click at [118, 91] on div "Settings" at bounding box center [93, 98] width 73 height 24
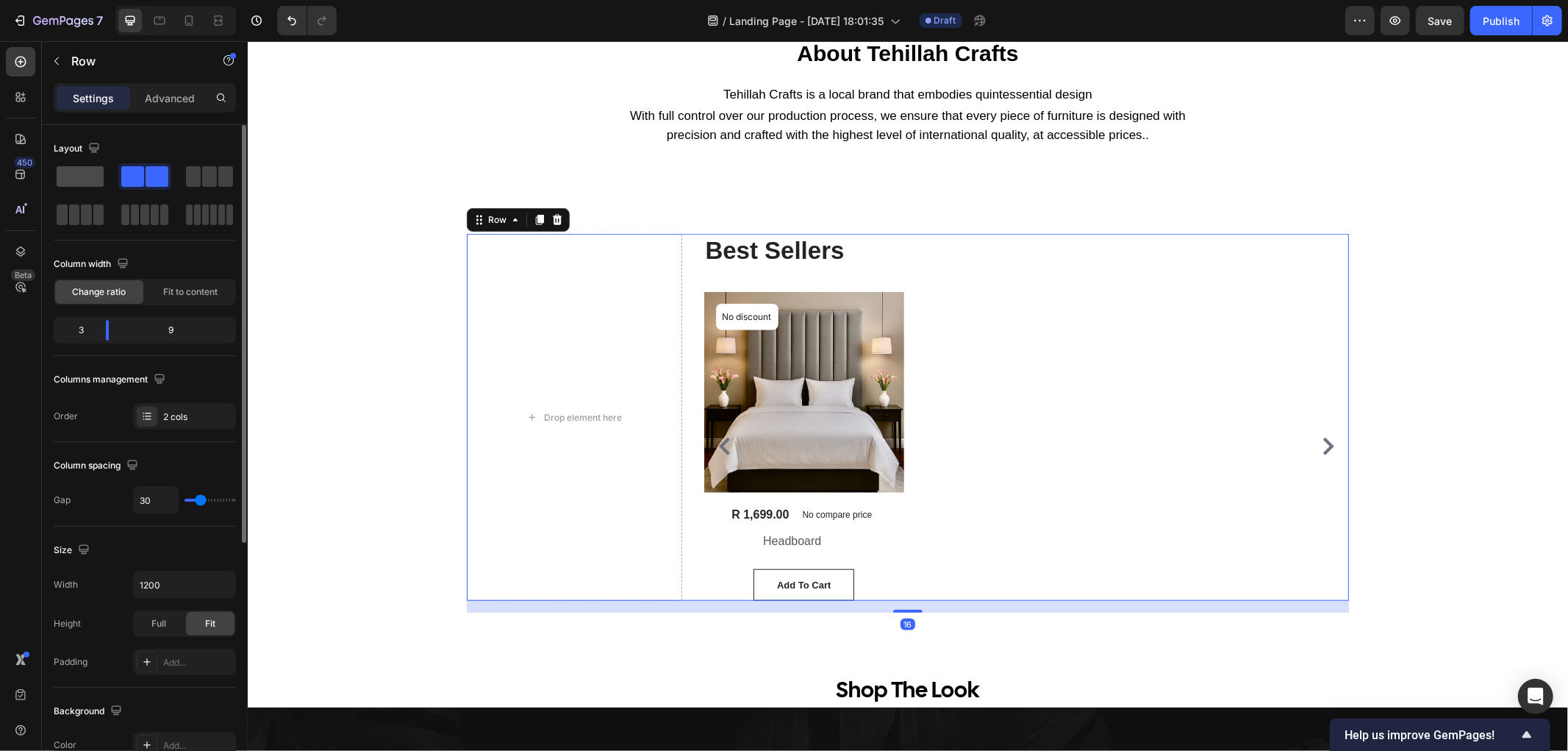
click at [93, 172] on span at bounding box center [79, 176] width 47 height 21
click at [90, 182] on span at bounding box center [79, 176] width 47 height 21
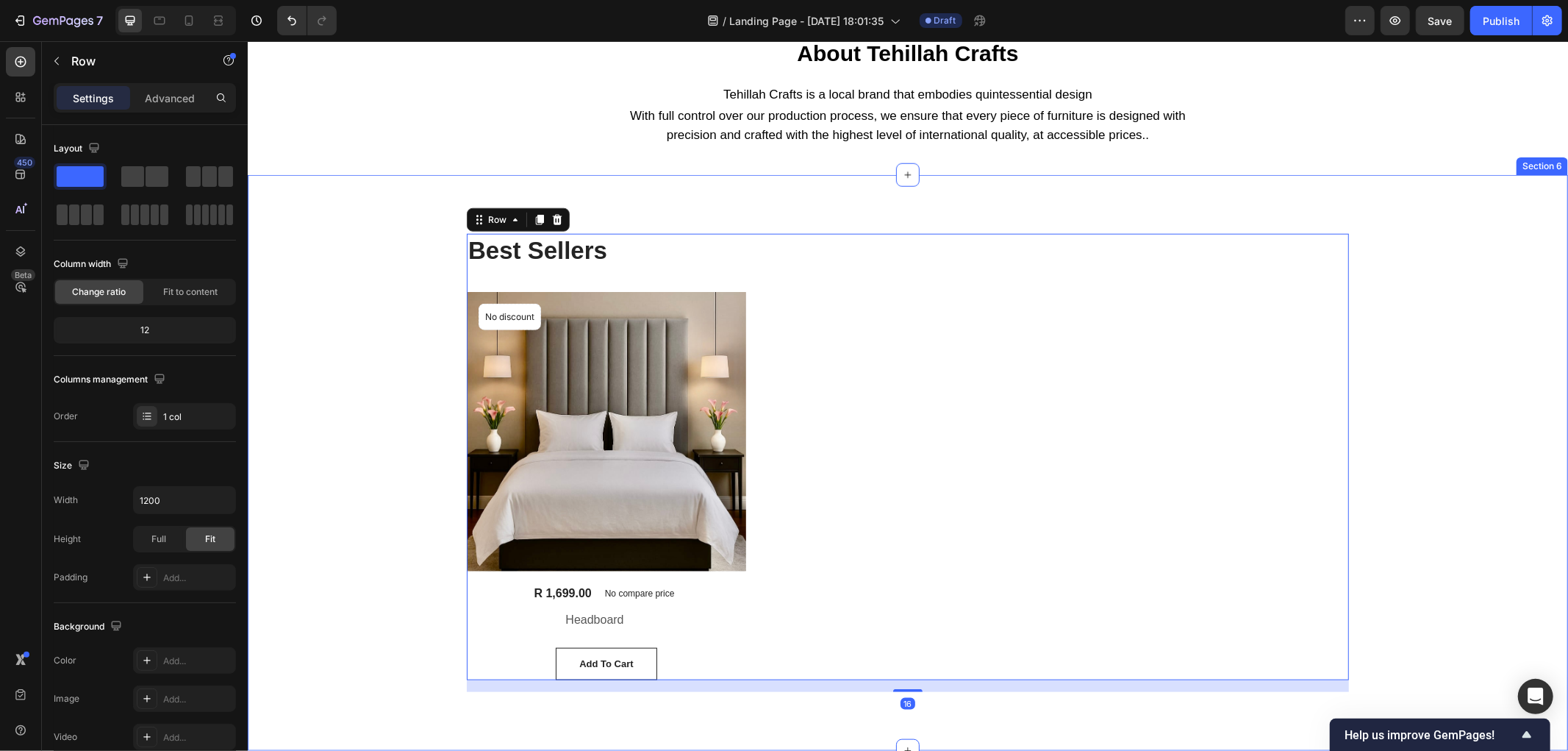
click at [385, 406] on div "Best Sellers Heading (P) Images No discount Not be displayed when published Pro…" at bounding box center [906, 461] width 1298 height 457
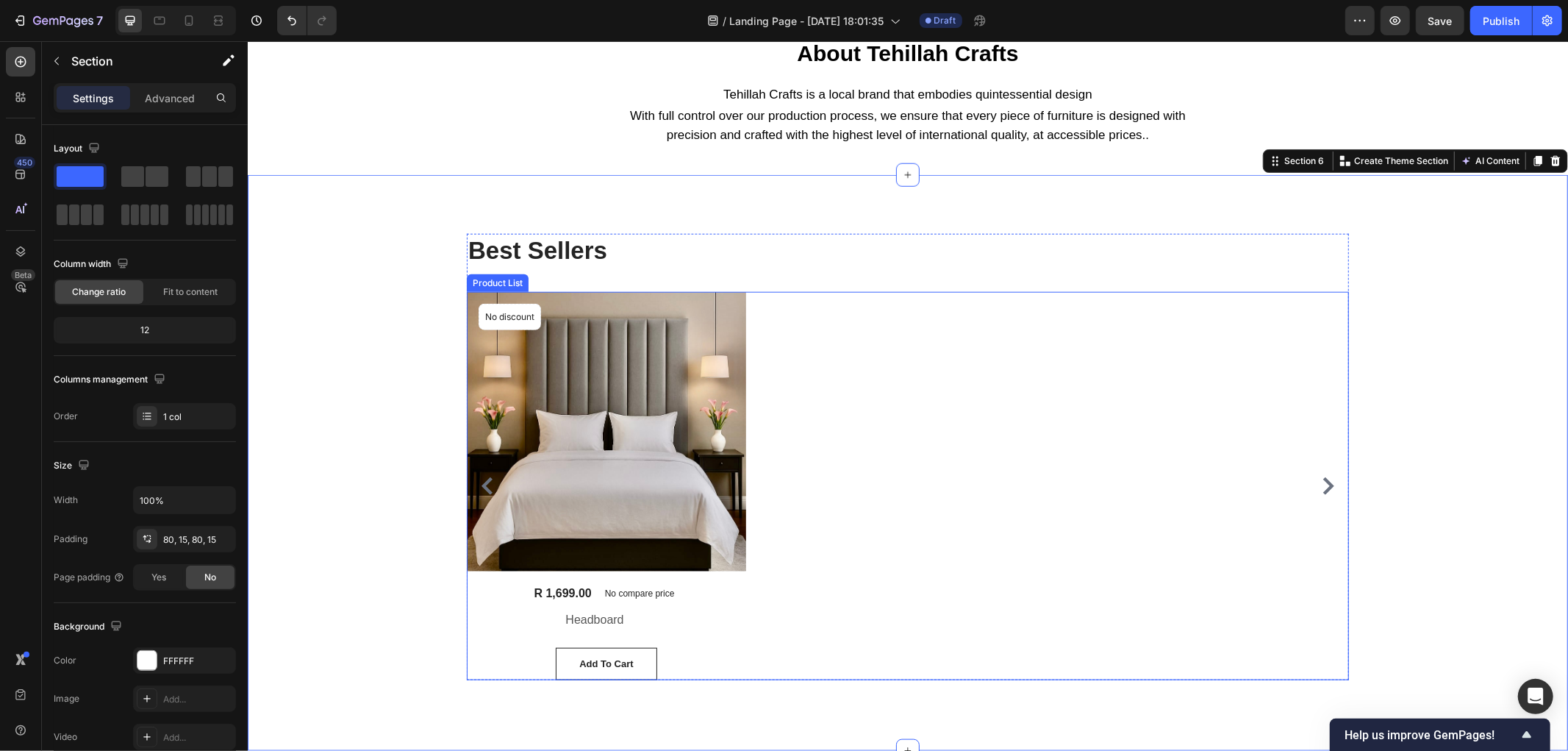
click at [870, 402] on div "(P) Images No discount Not be displayed when published Product Badge Row R 1,69…" at bounding box center [906, 484] width 882 height 388
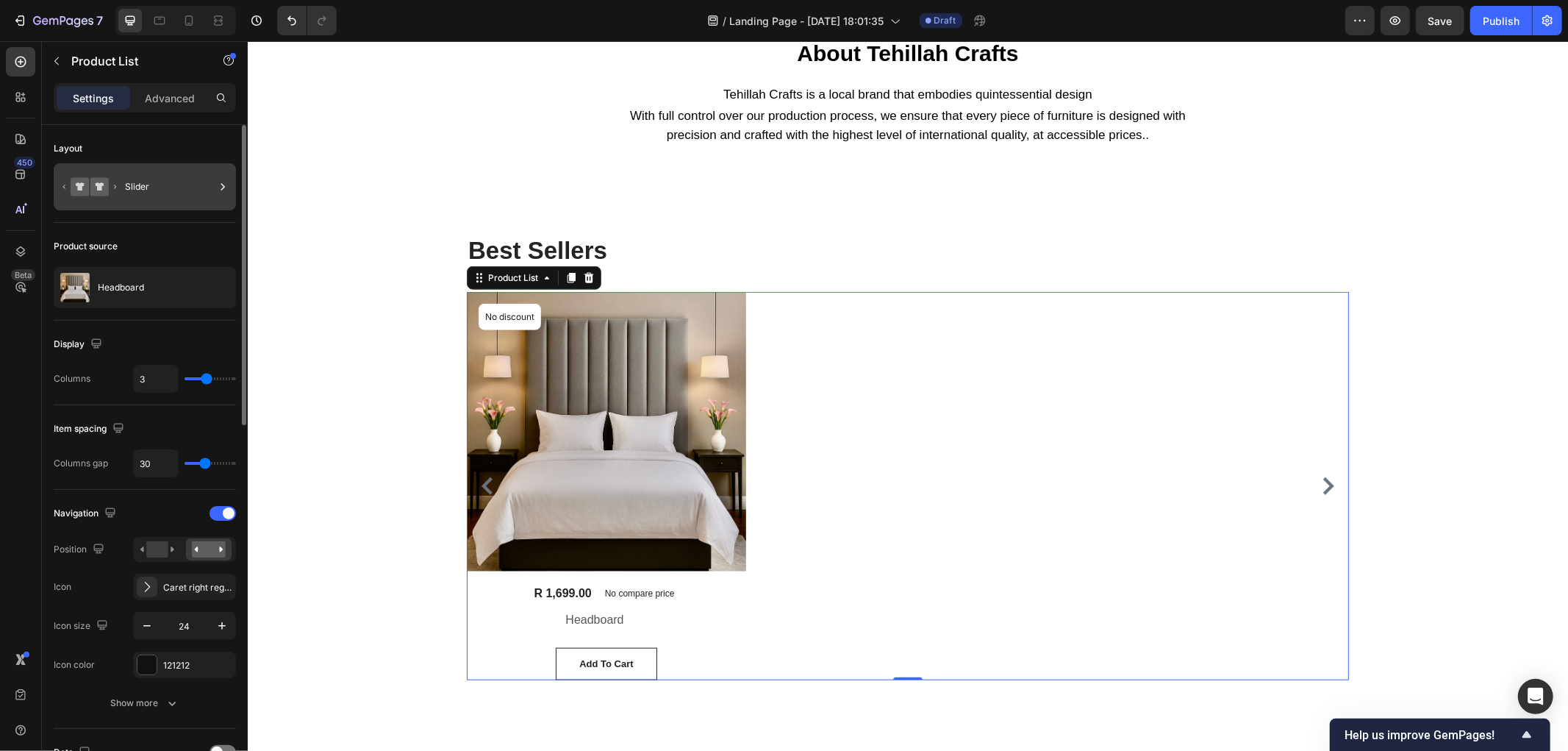
click at [224, 187] on icon at bounding box center [223, 187] width 4 height 7
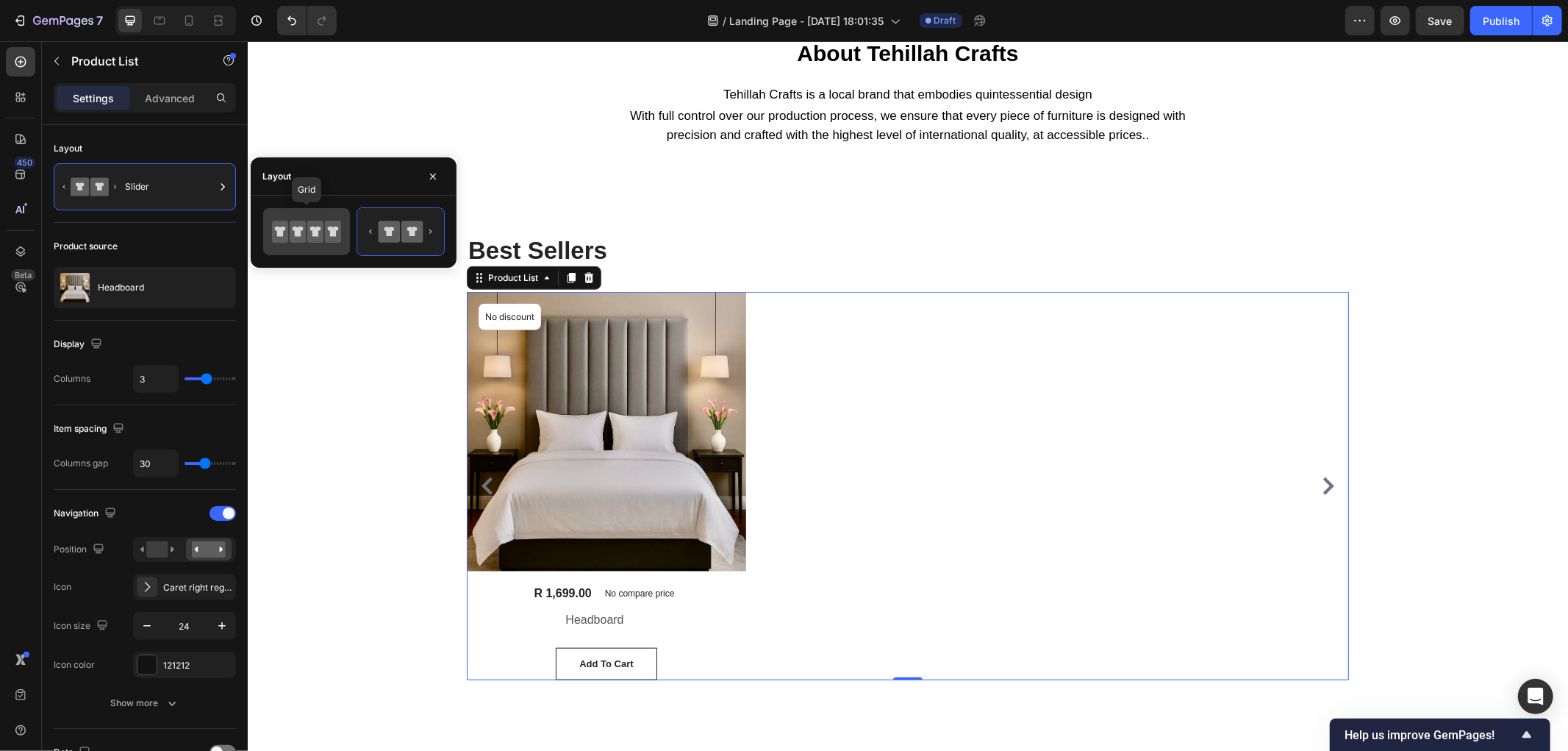
click at [304, 240] on icon at bounding box center [298, 231] width 16 height 22
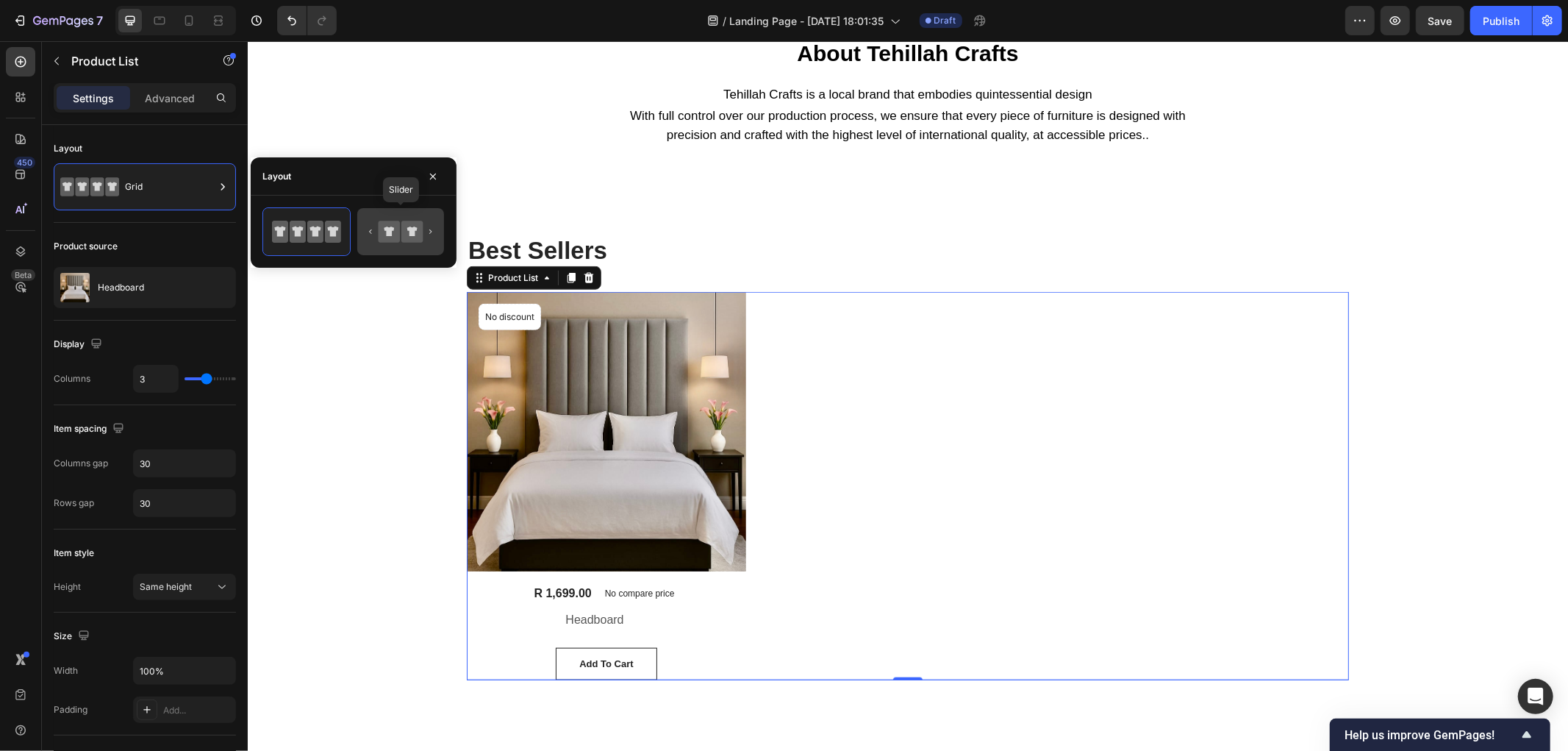
click at [384, 233] on icon at bounding box center [389, 230] width 21 height 21
click at [400, 234] on icon at bounding box center [401, 232] width 69 height 30
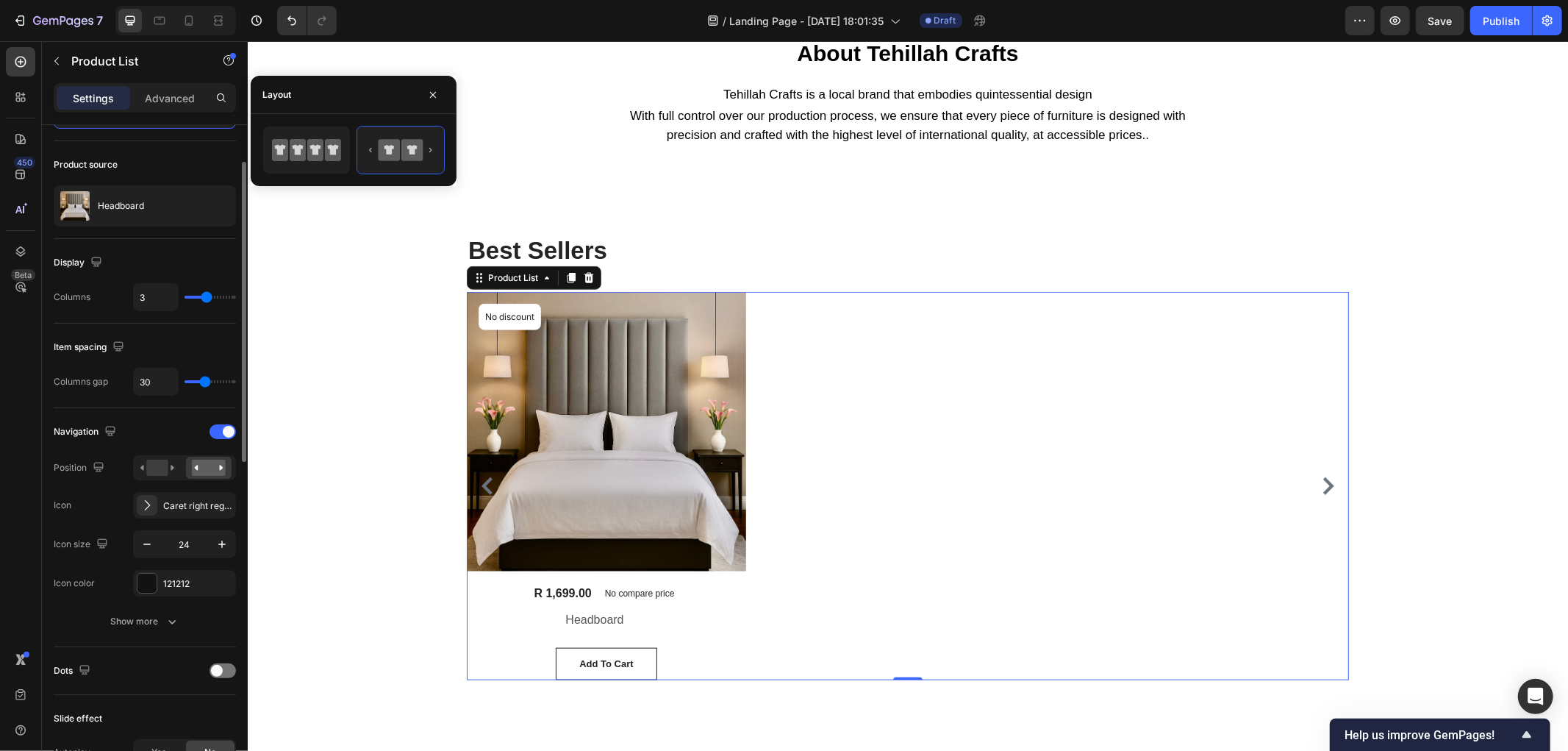
scroll to position [0, 0]
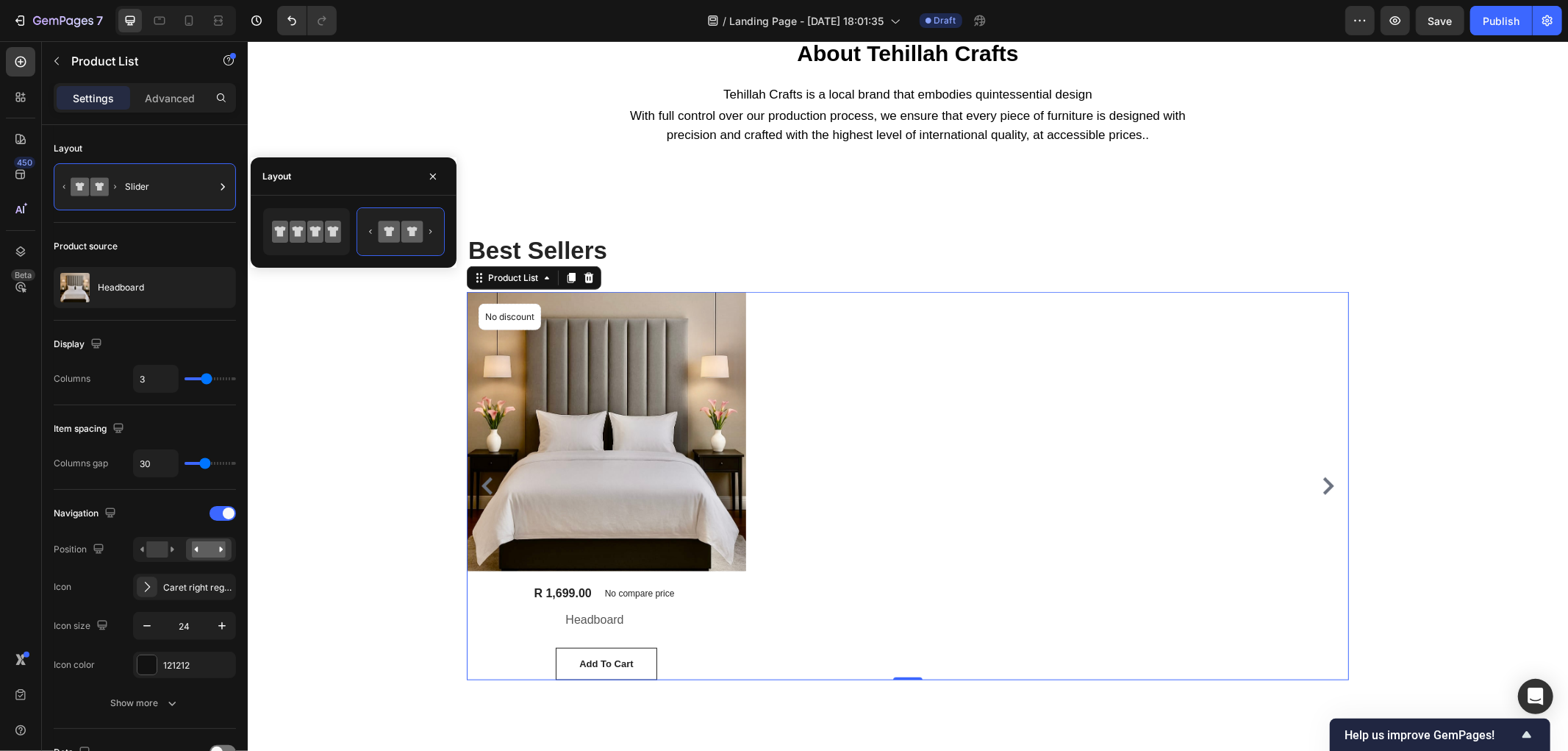
click at [1322, 489] on icon "Carousel Next Arrow" at bounding box center [1327, 485] width 11 height 18
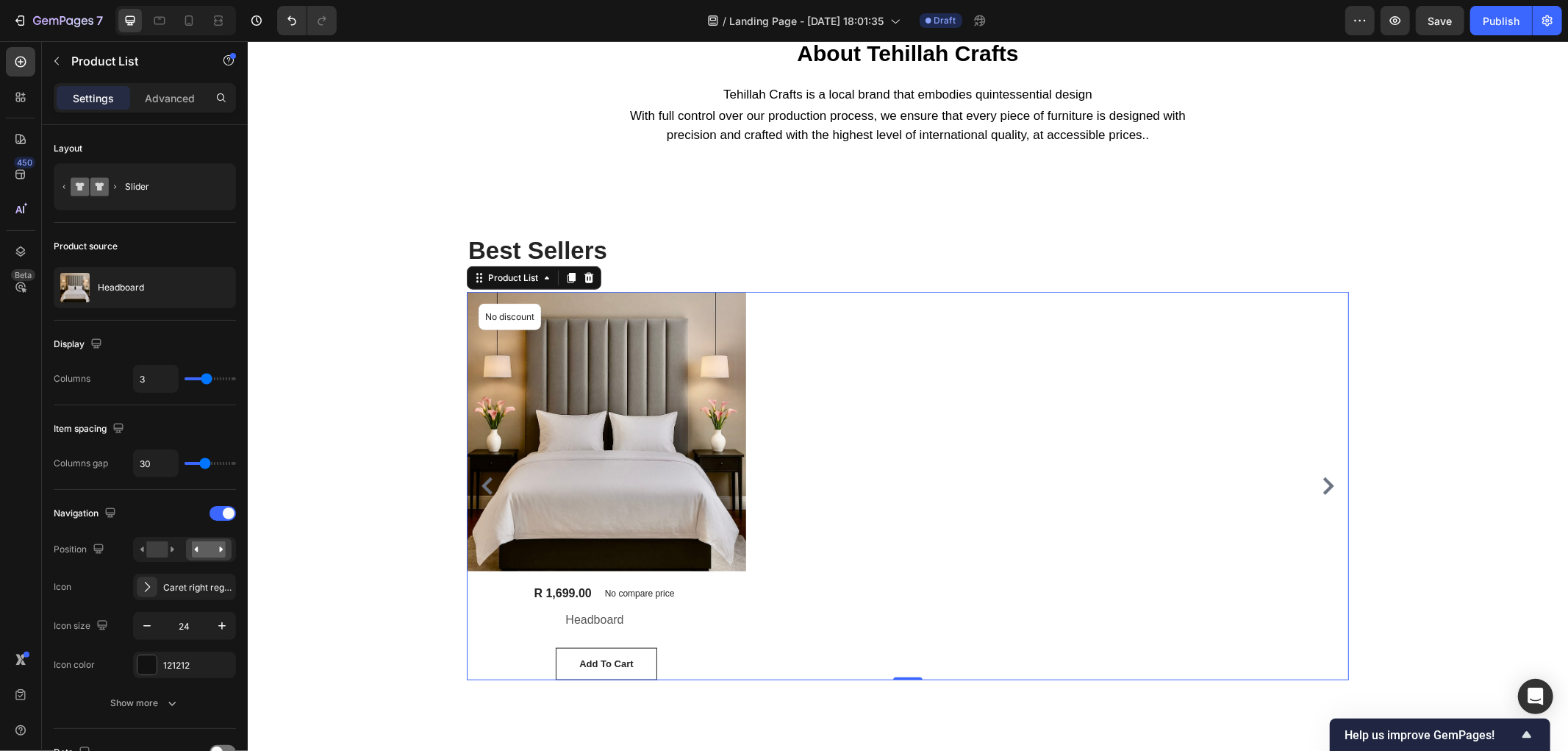
click at [1322, 489] on icon "Carousel Next Arrow" at bounding box center [1327, 485] width 11 height 18
click at [57, 59] on icon "button" at bounding box center [57, 62] width 4 height 8
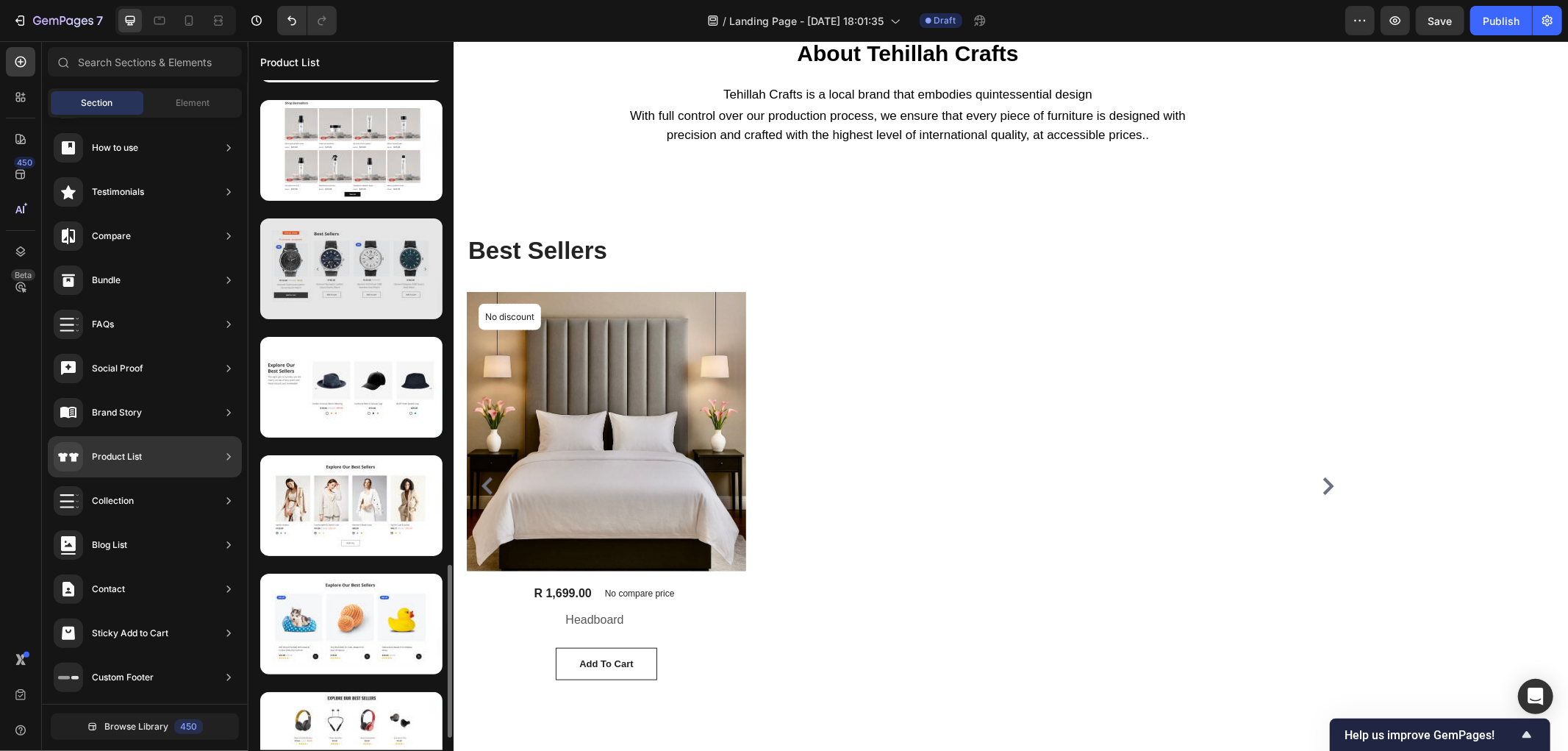
scroll to position [1925, 0]
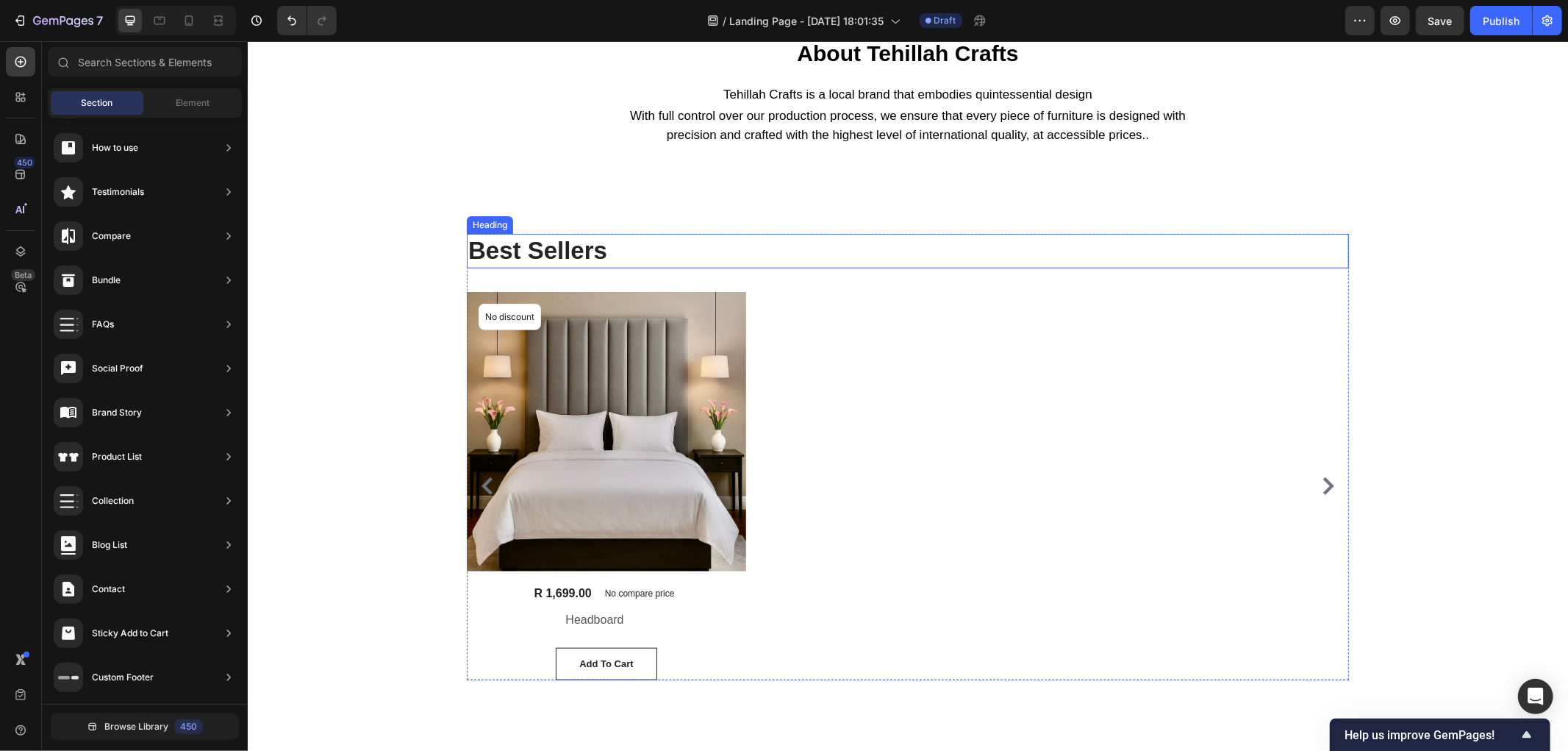
click at [597, 254] on p "Best Sellers" at bounding box center [906, 250] width 879 height 32
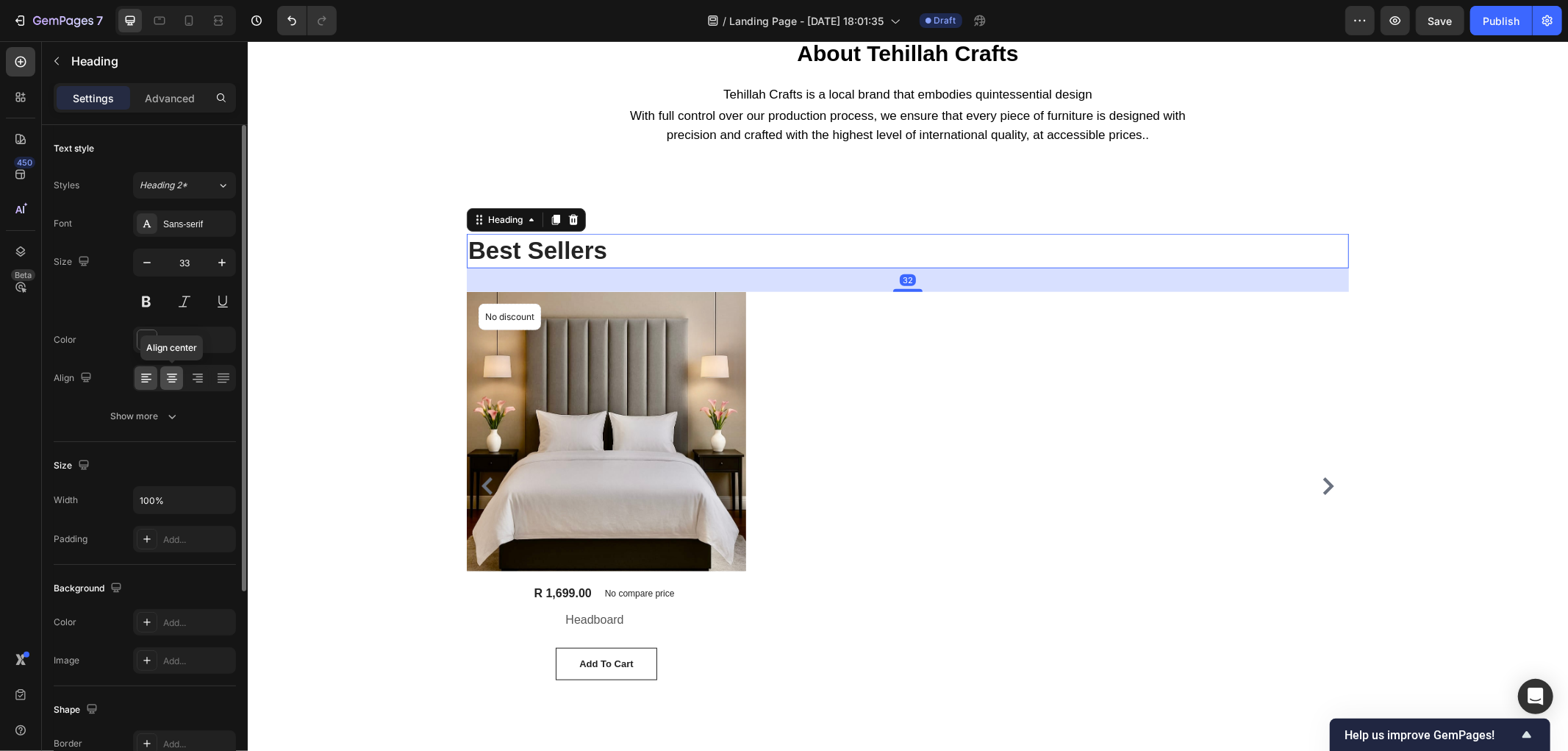
click at [173, 375] on icon at bounding box center [172, 377] width 15 height 15
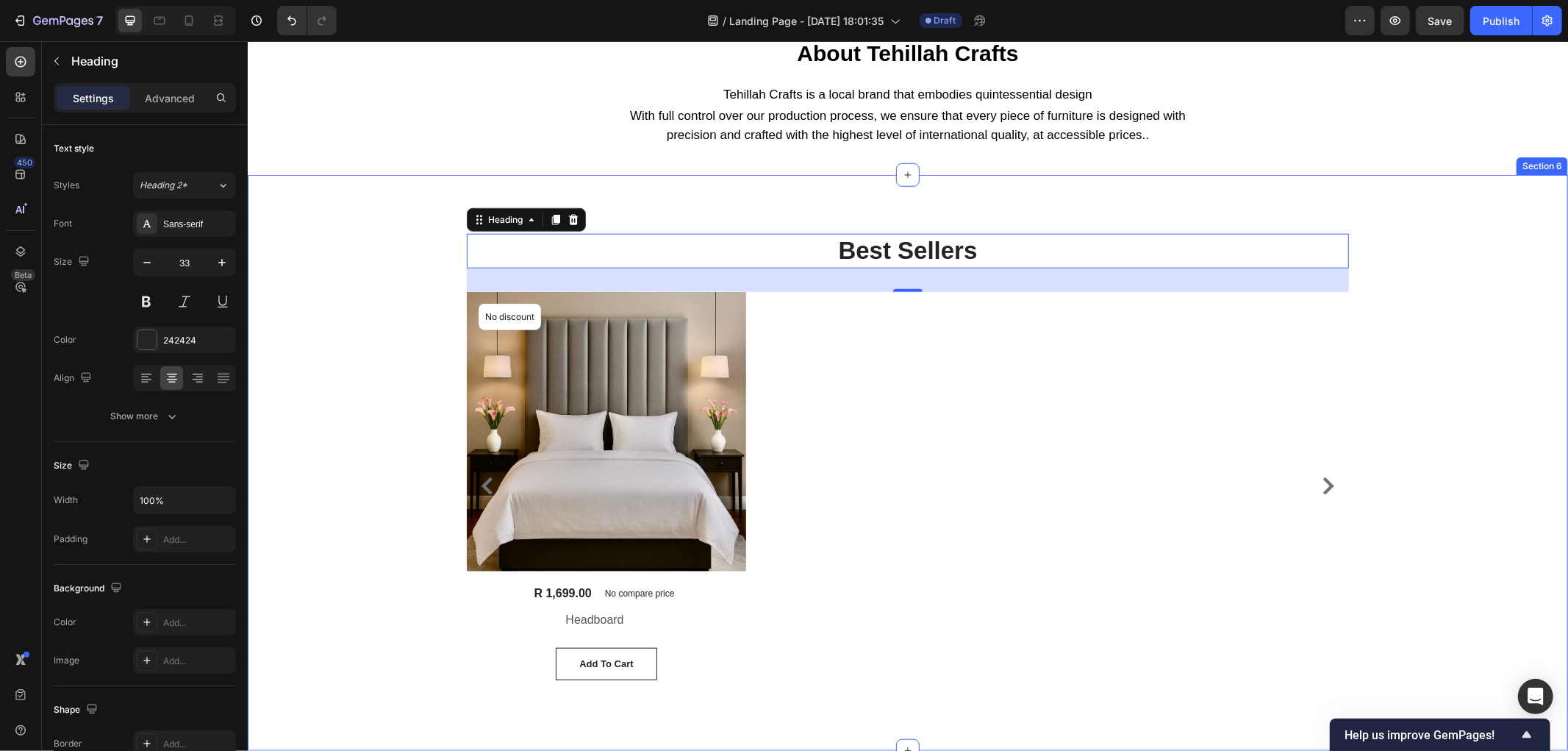
click at [687, 205] on div "Best Sellers Heading 32 (P) Images No discount Not be displayed when published …" at bounding box center [906, 462] width 1320 height 575
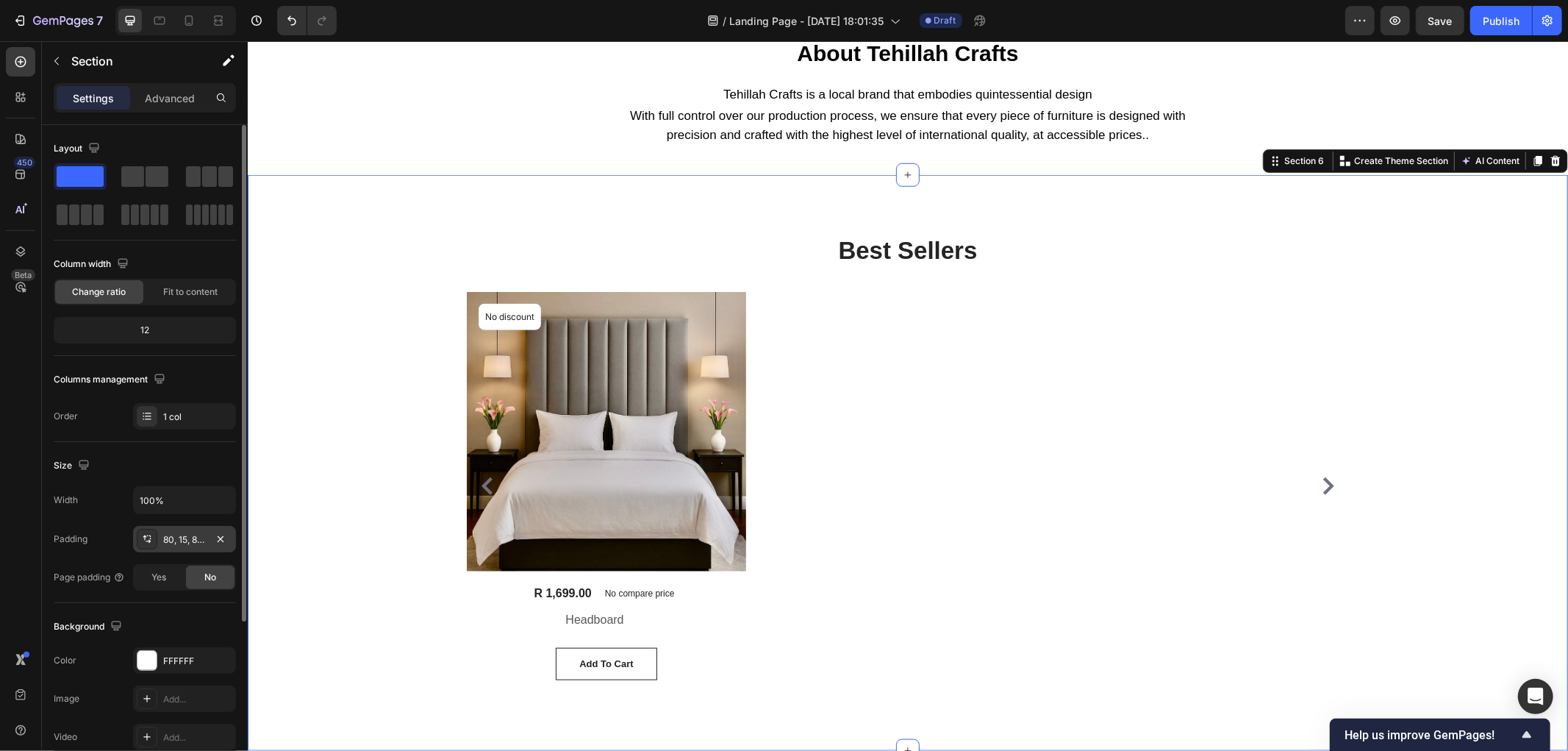
click at [196, 538] on div "80, 15, 80, 15" at bounding box center [184, 539] width 43 height 13
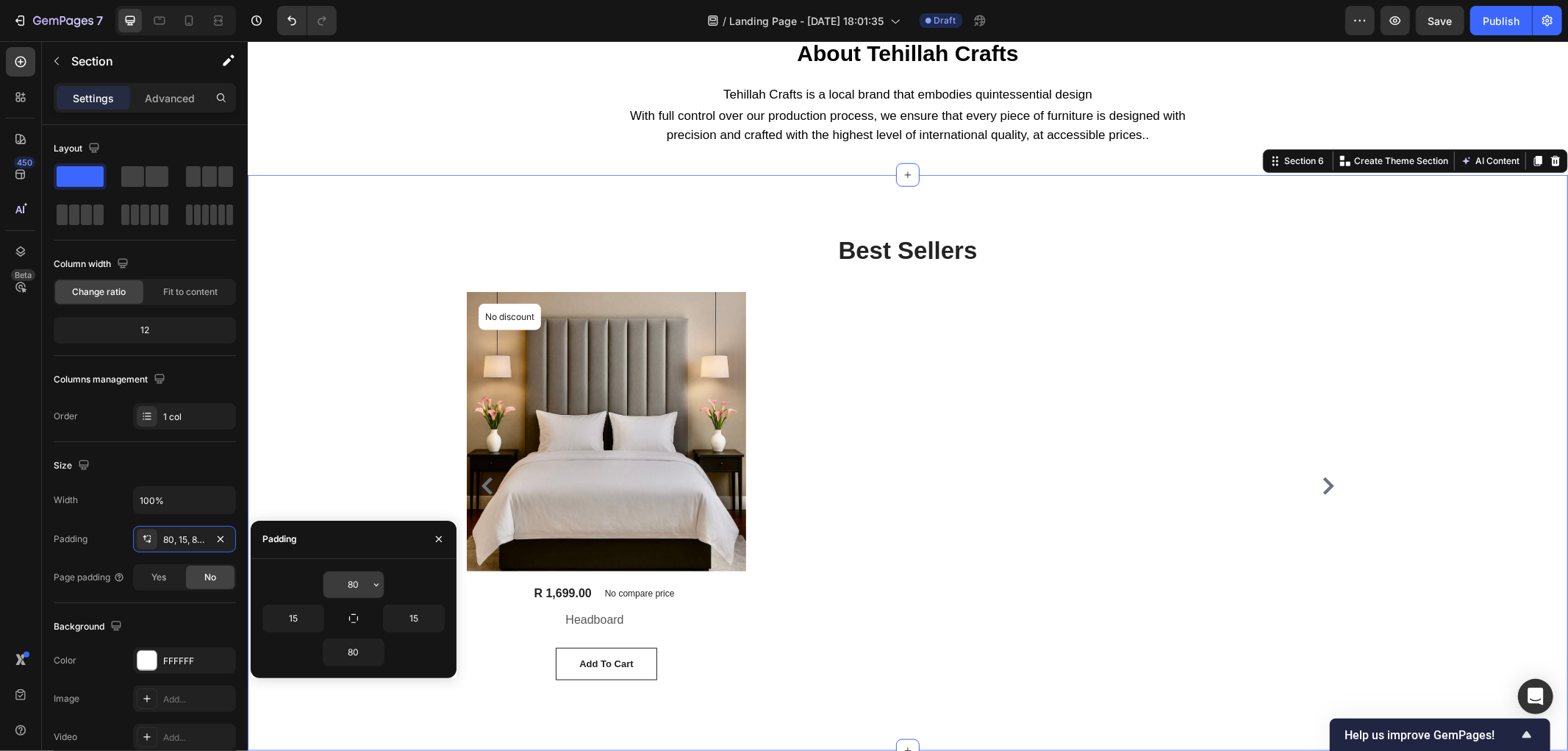
click at [363, 588] on input "80" at bounding box center [353, 584] width 60 height 27
type input "0"
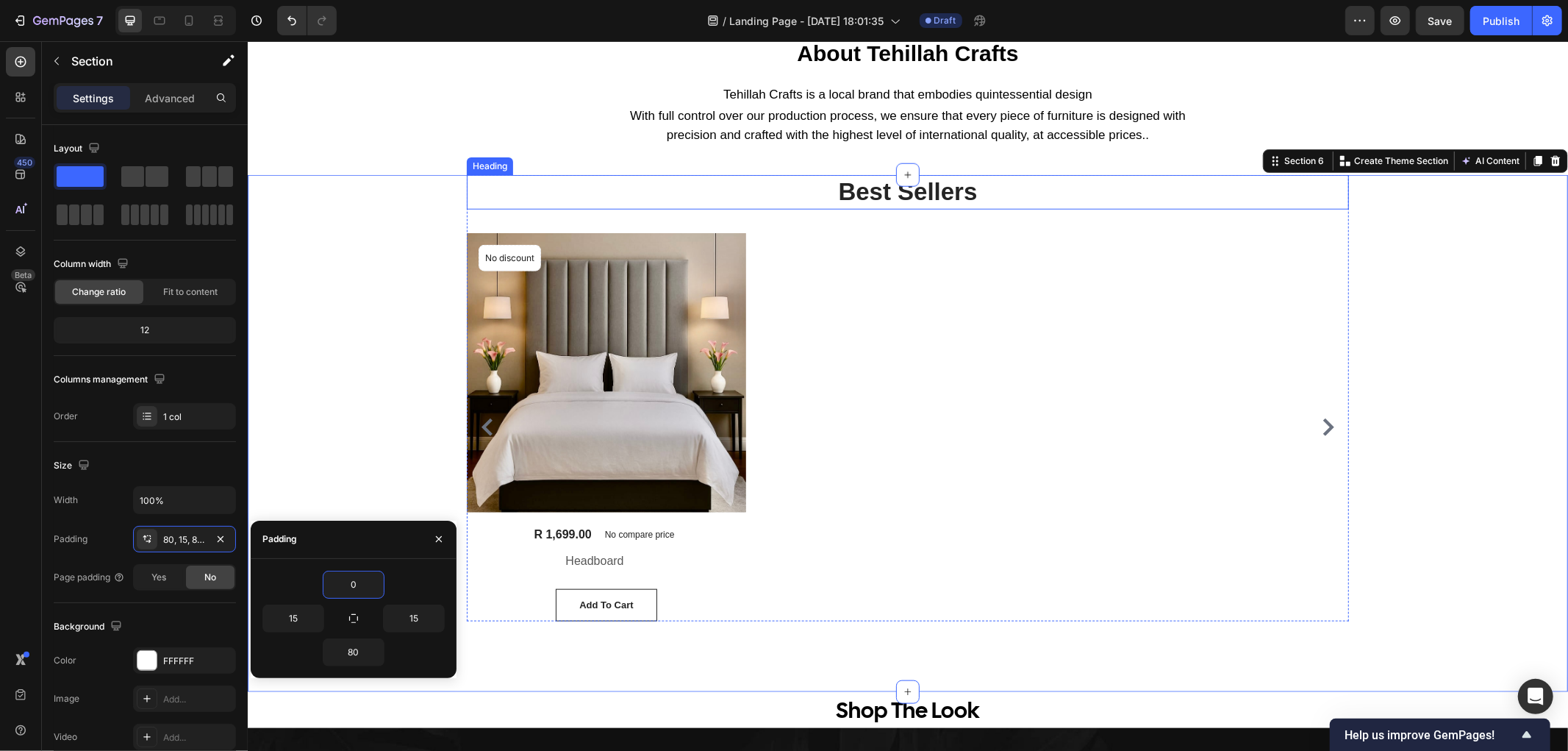
click at [858, 190] on p "Best Sellers" at bounding box center [906, 191] width 879 height 32
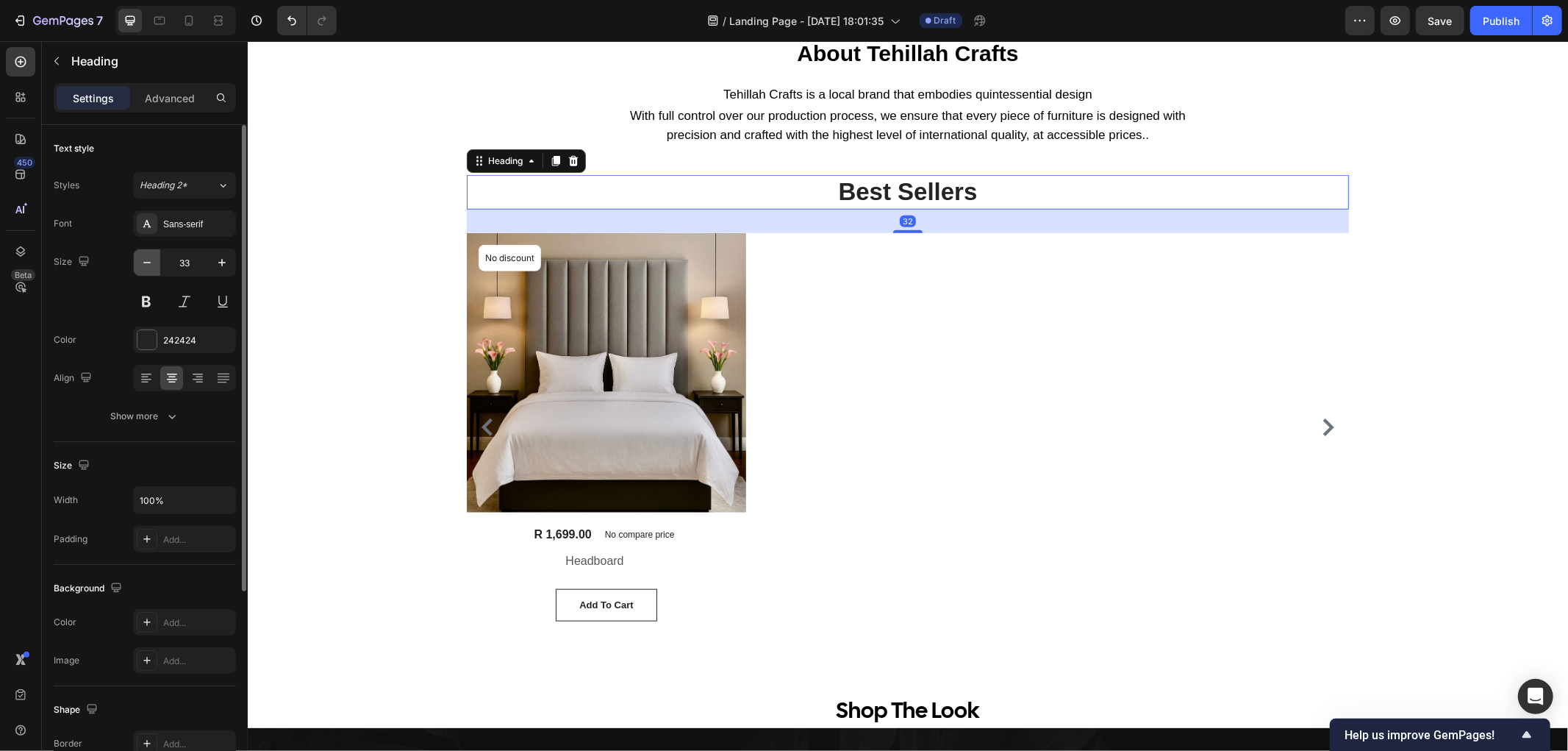
click at [153, 266] on icon "button" at bounding box center [147, 262] width 15 height 15
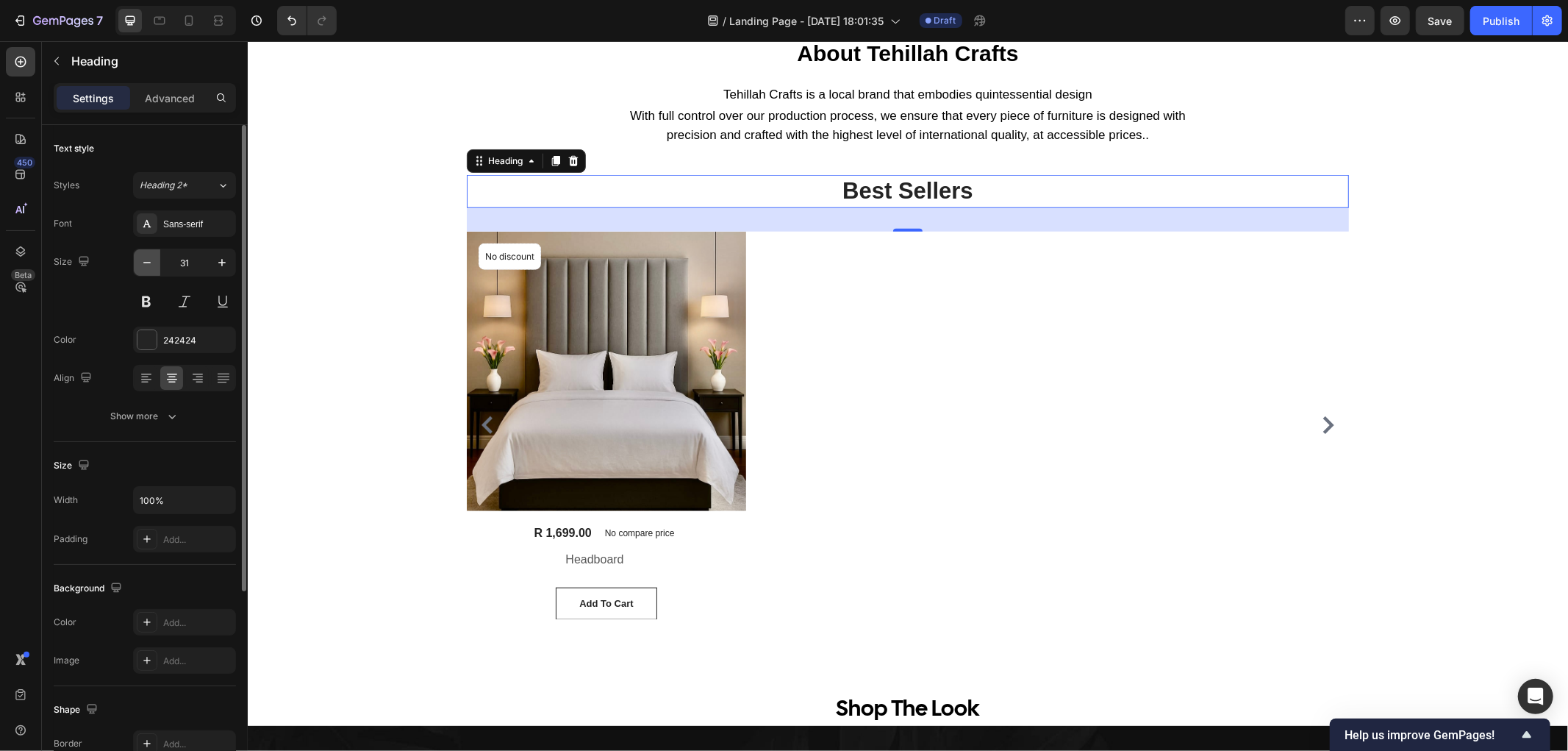
click at [153, 266] on icon "button" at bounding box center [147, 262] width 15 height 15
type input "30"
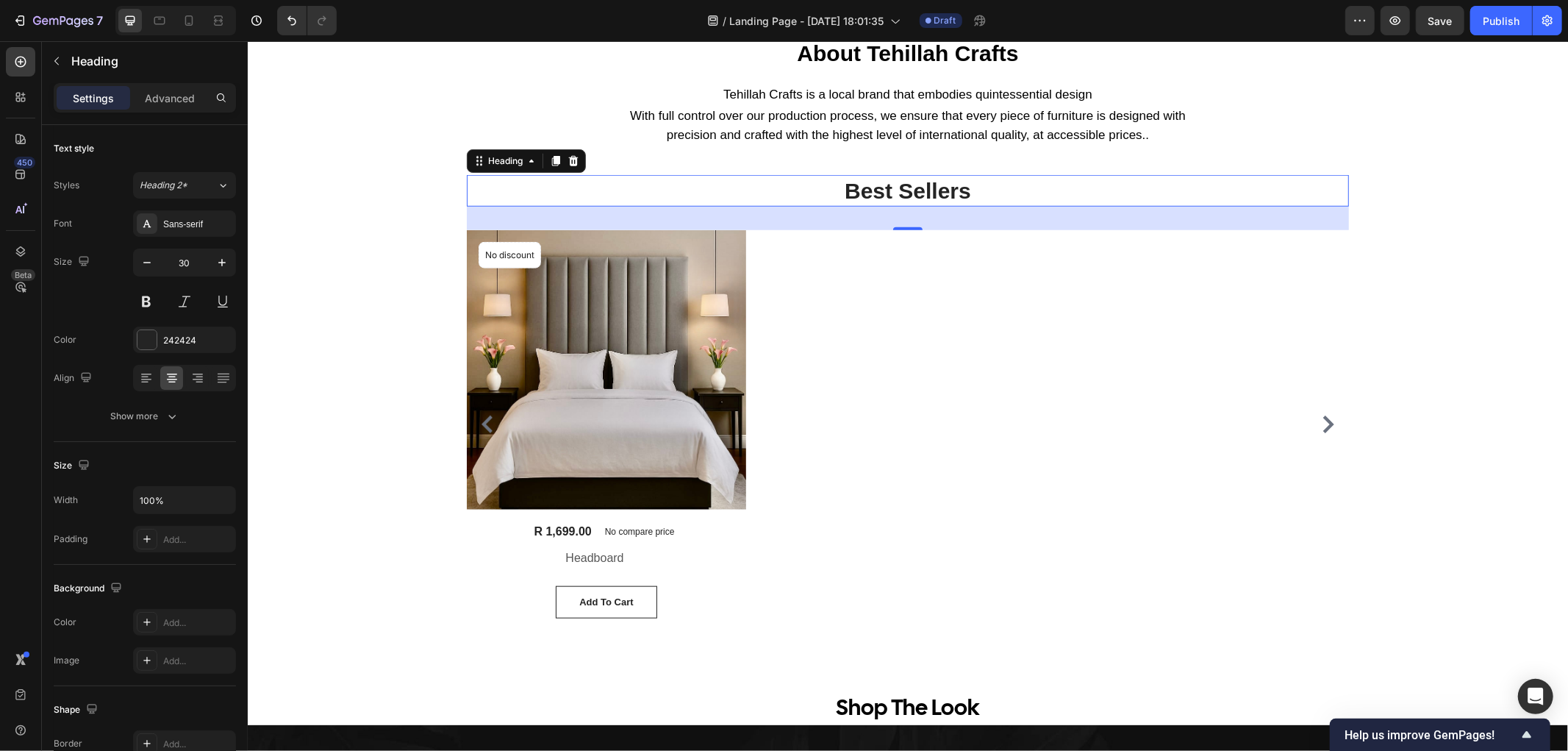
click at [474, 191] on p "Best Sellers" at bounding box center [906, 189] width 879 height 29
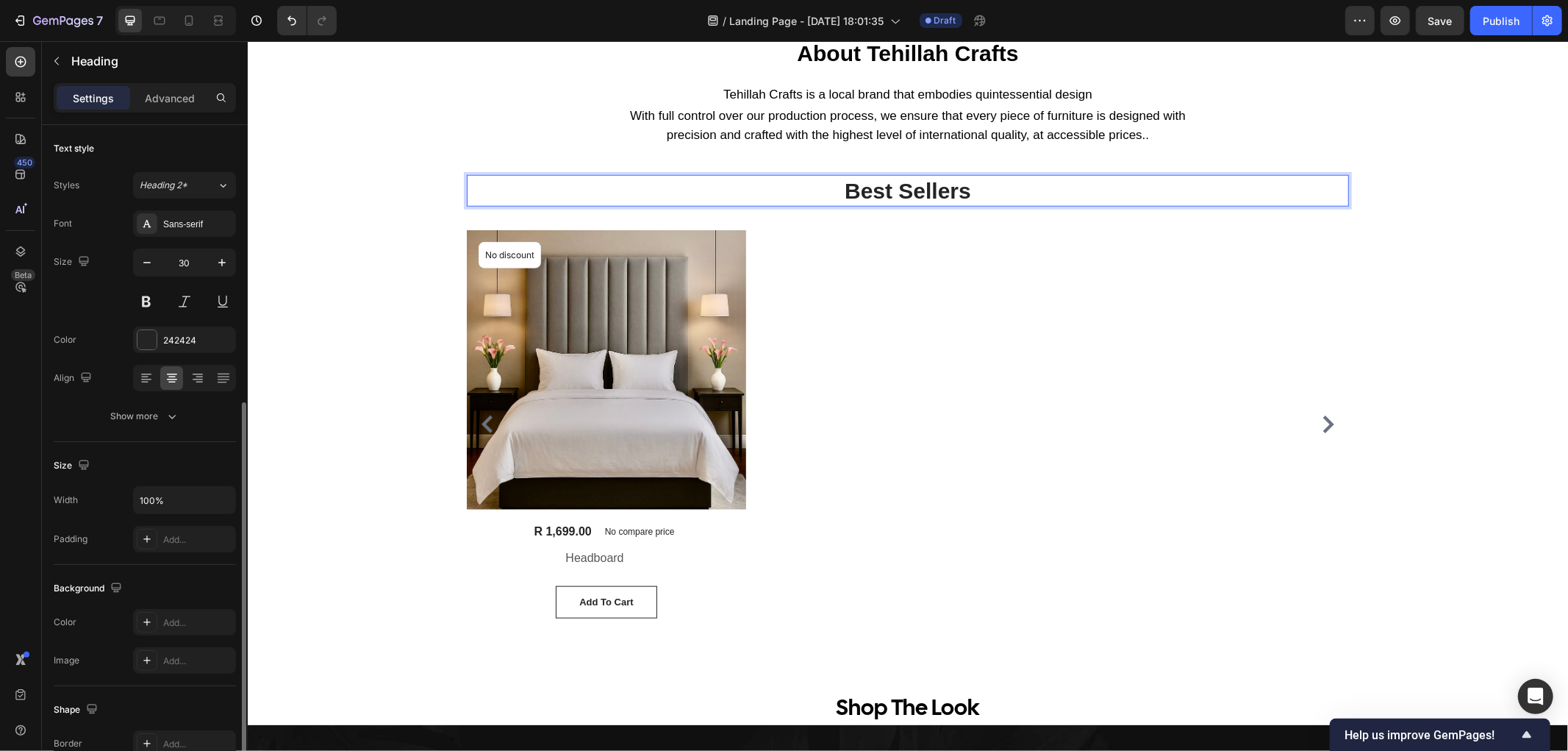
scroll to position [164, 0]
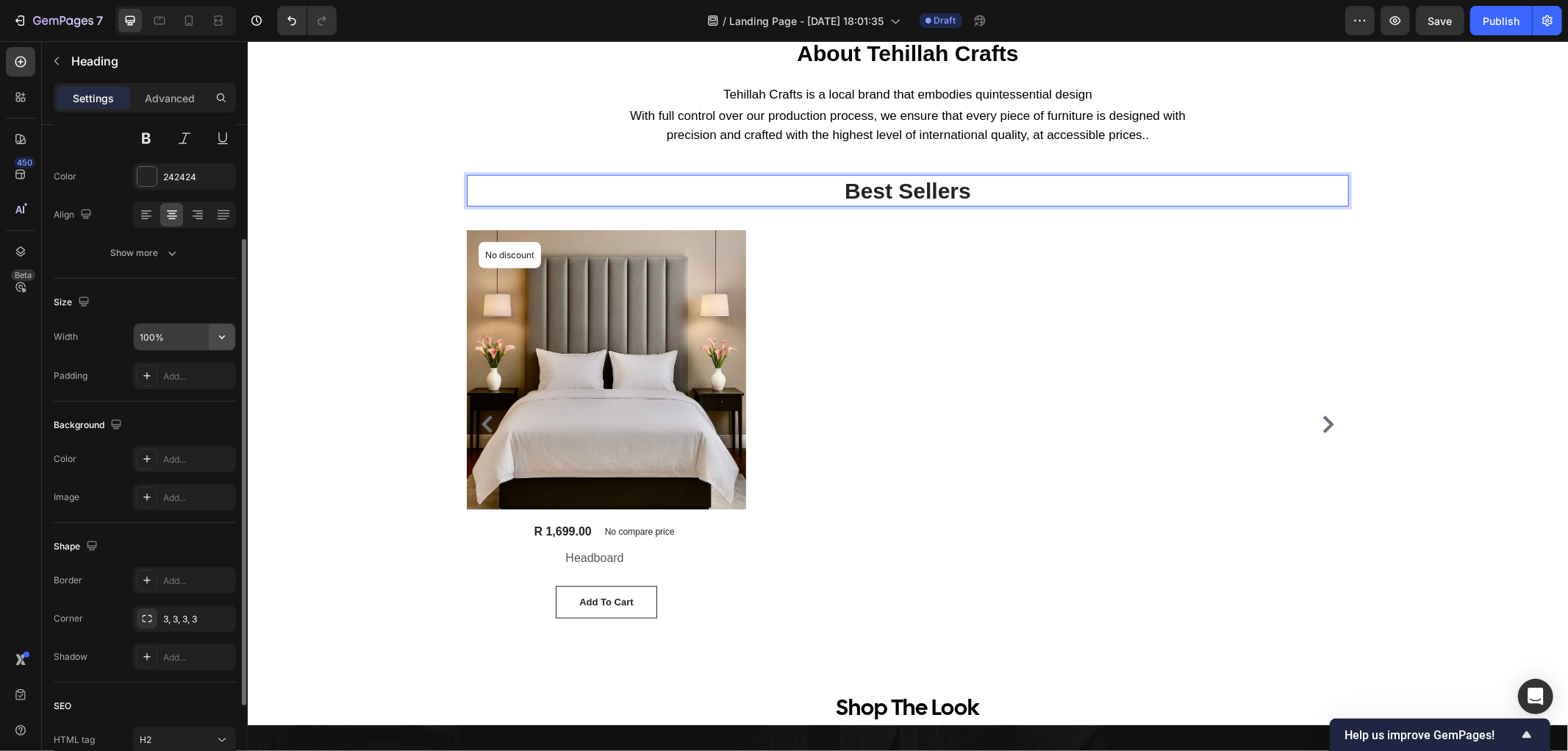
click at [216, 334] on icon "button" at bounding box center [221, 336] width 15 height 15
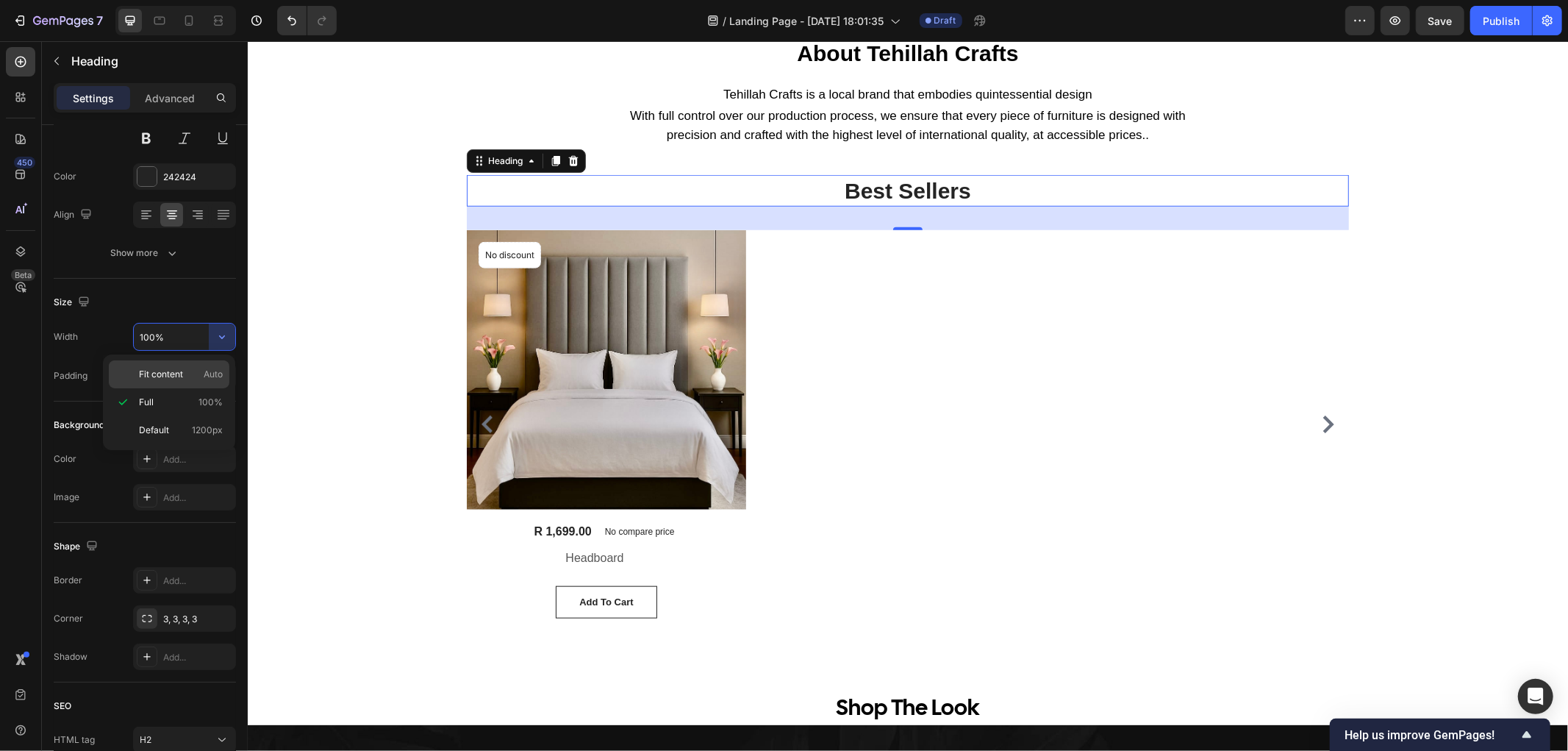
click at [185, 373] on p "Fit content Auto" at bounding box center [181, 374] width 83 height 13
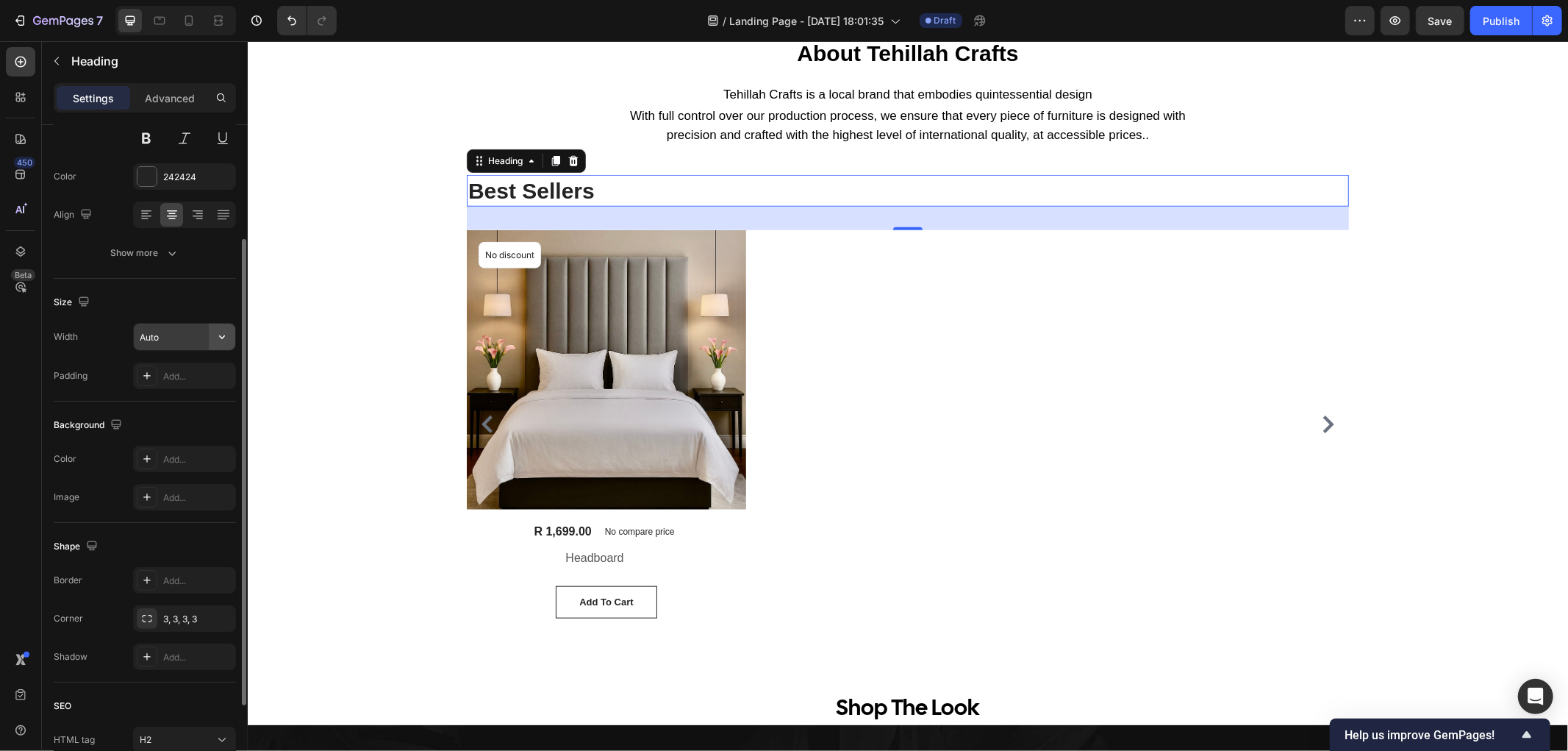
click at [224, 336] on icon "button" at bounding box center [221, 336] width 15 height 15
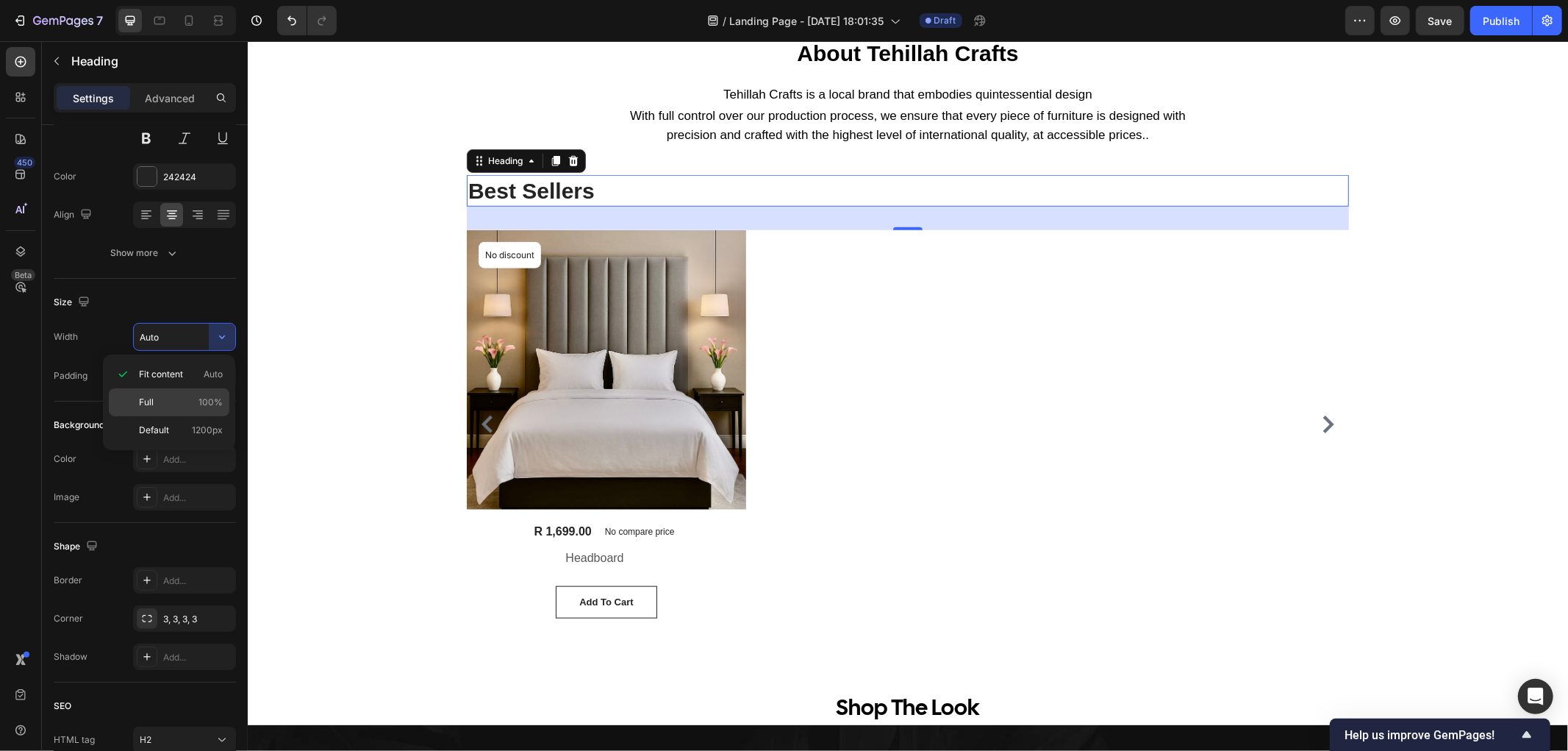
click at [185, 401] on p "Full 100%" at bounding box center [181, 402] width 83 height 13
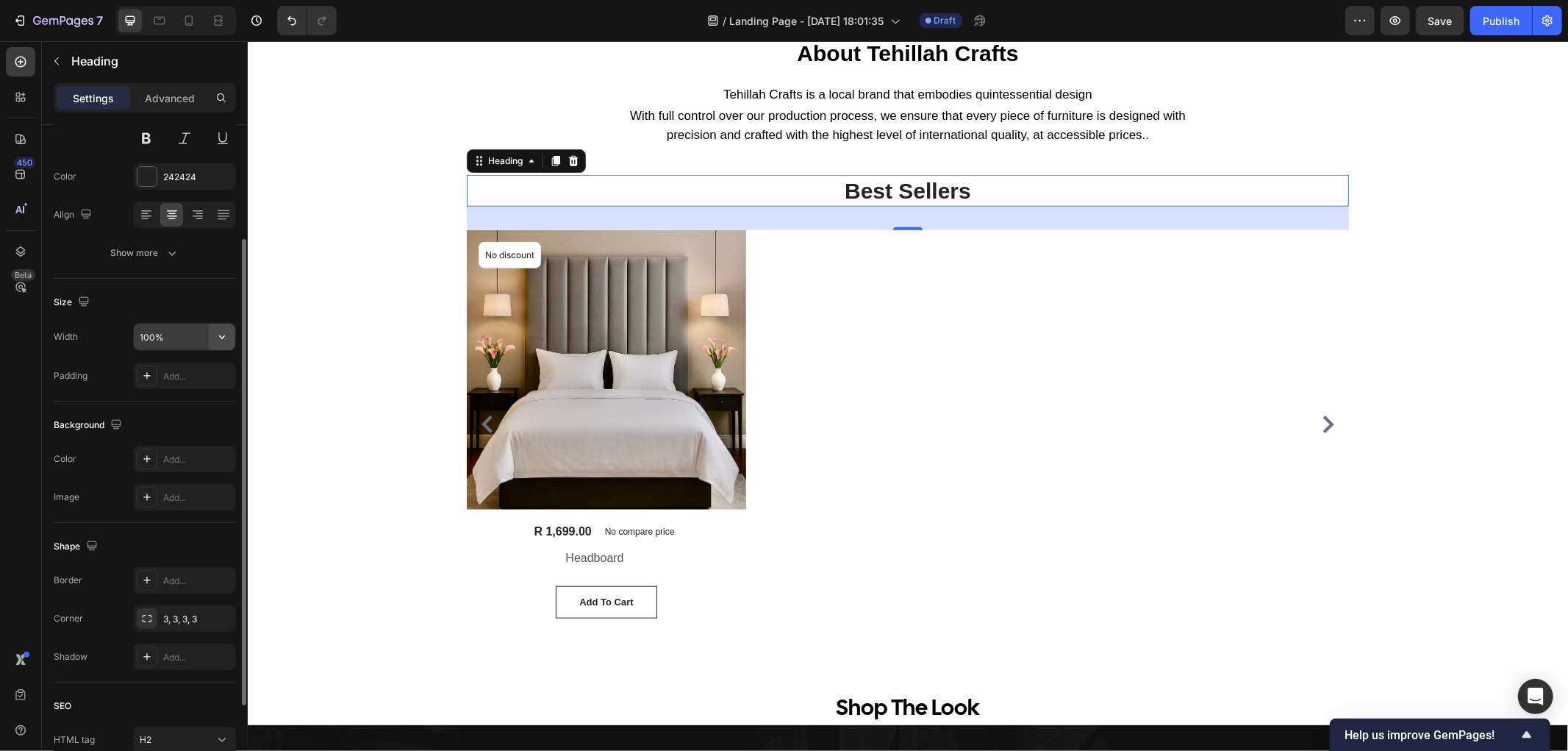
click at [224, 339] on icon "button" at bounding box center [221, 336] width 15 height 15
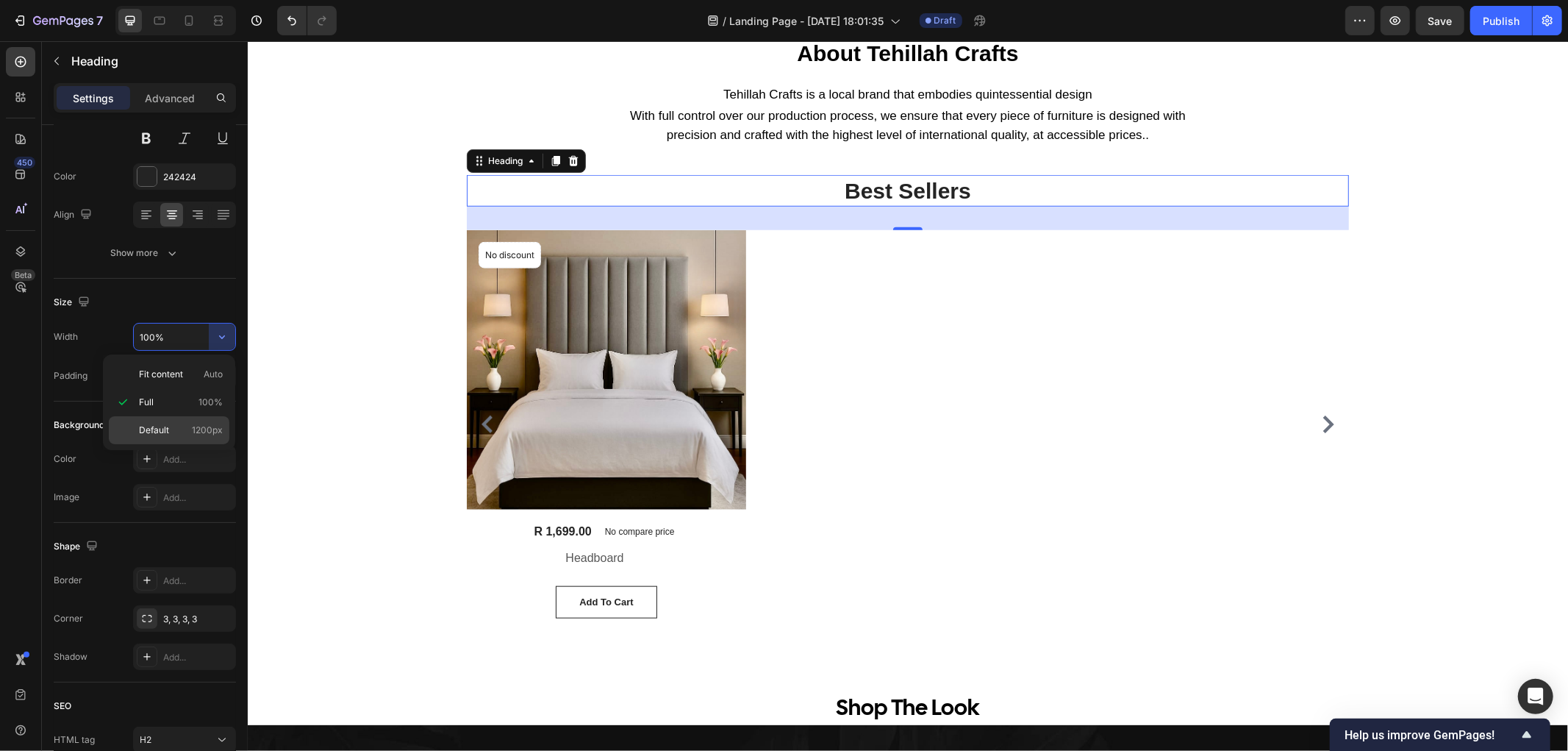
click at [168, 421] on div "Default 1200px" at bounding box center [170, 430] width 121 height 28
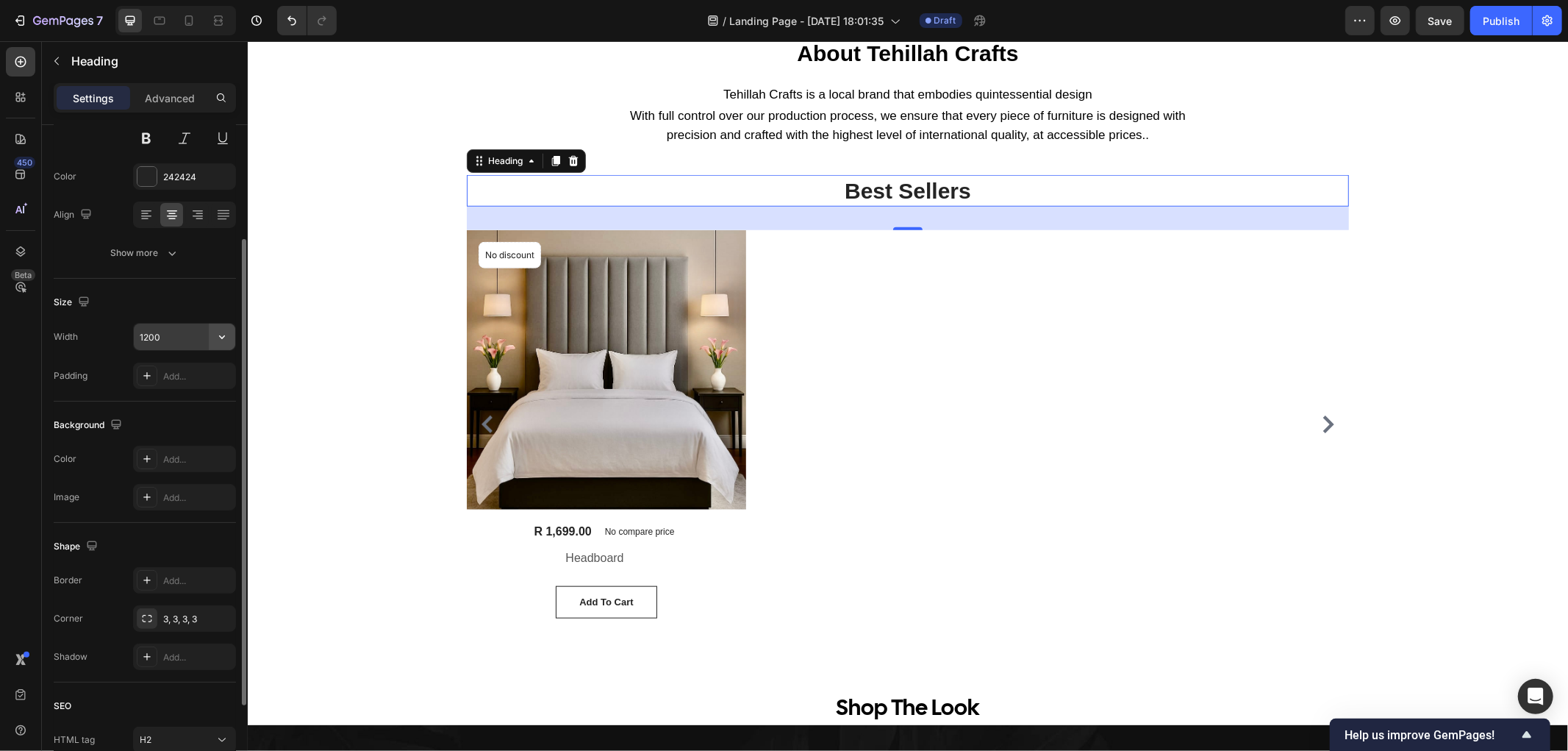
click at [219, 335] on icon "button" at bounding box center [222, 337] width 6 height 4
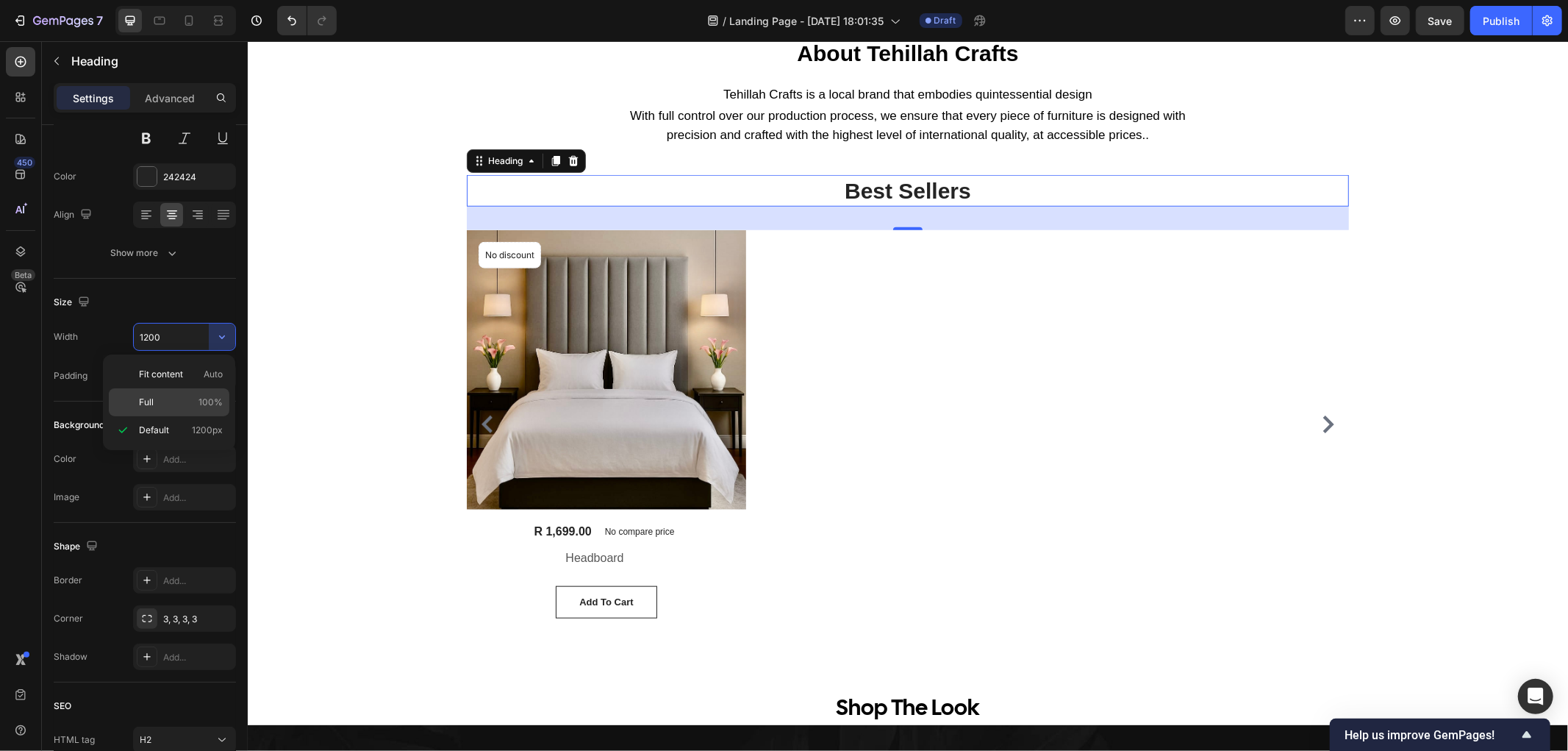
click at [166, 402] on p "Full 100%" at bounding box center [181, 402] width 83 height 13
type input "100%"
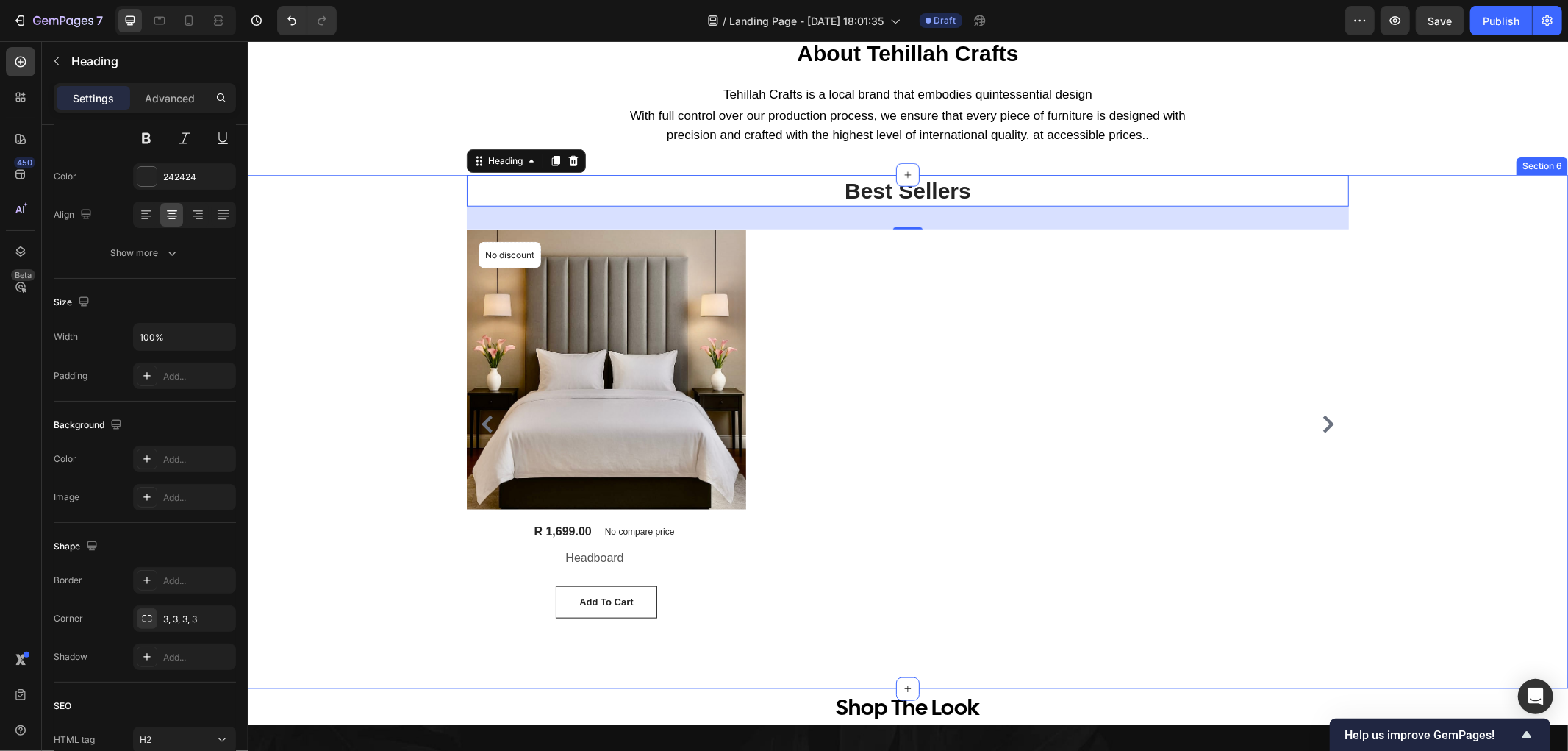
click at [404, 282] on div "Best Sellers Heading 32 (P) Images No discount Not be displayed when published …" at bounding box center [906, 402] width 1298 height 455
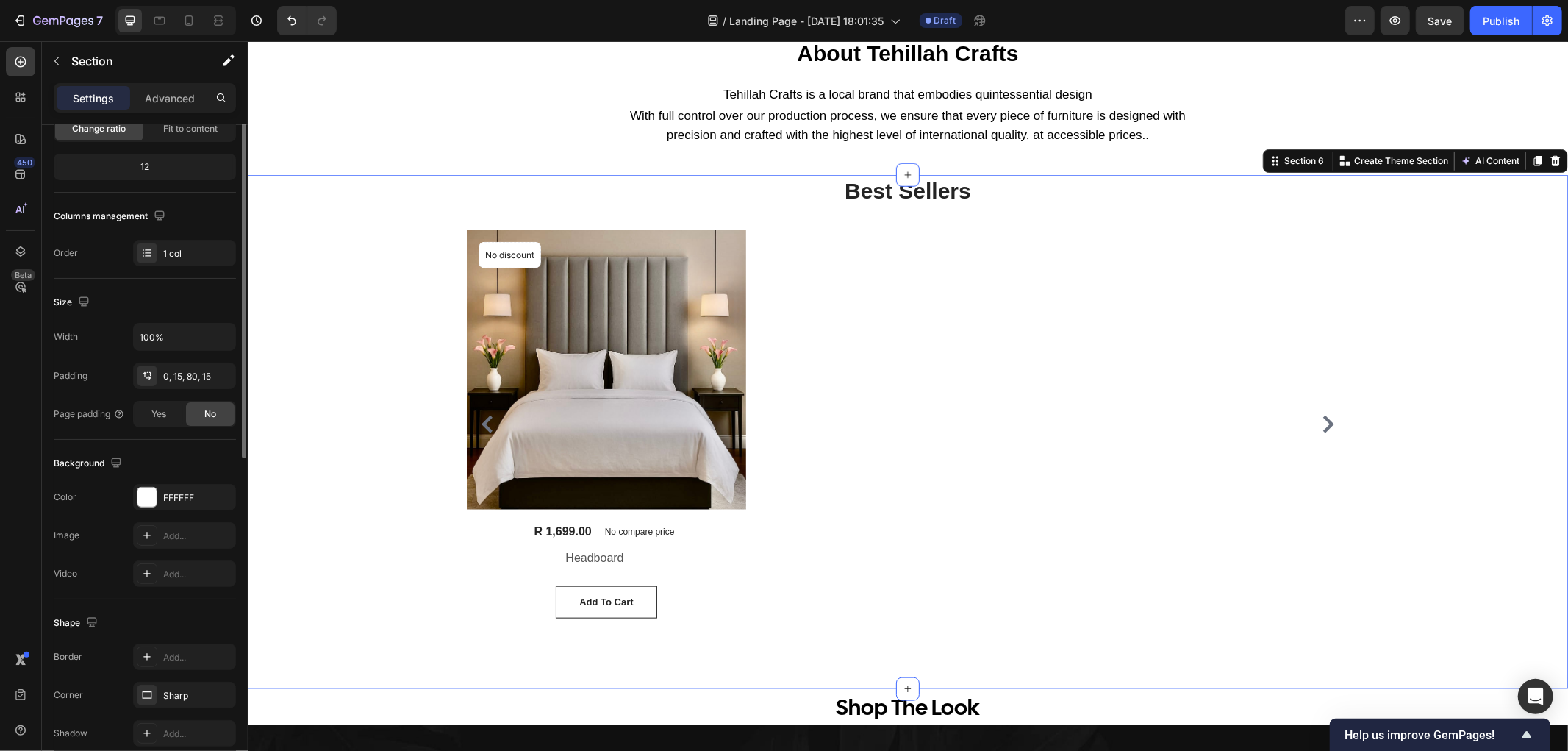
scroll to position [0, 0]
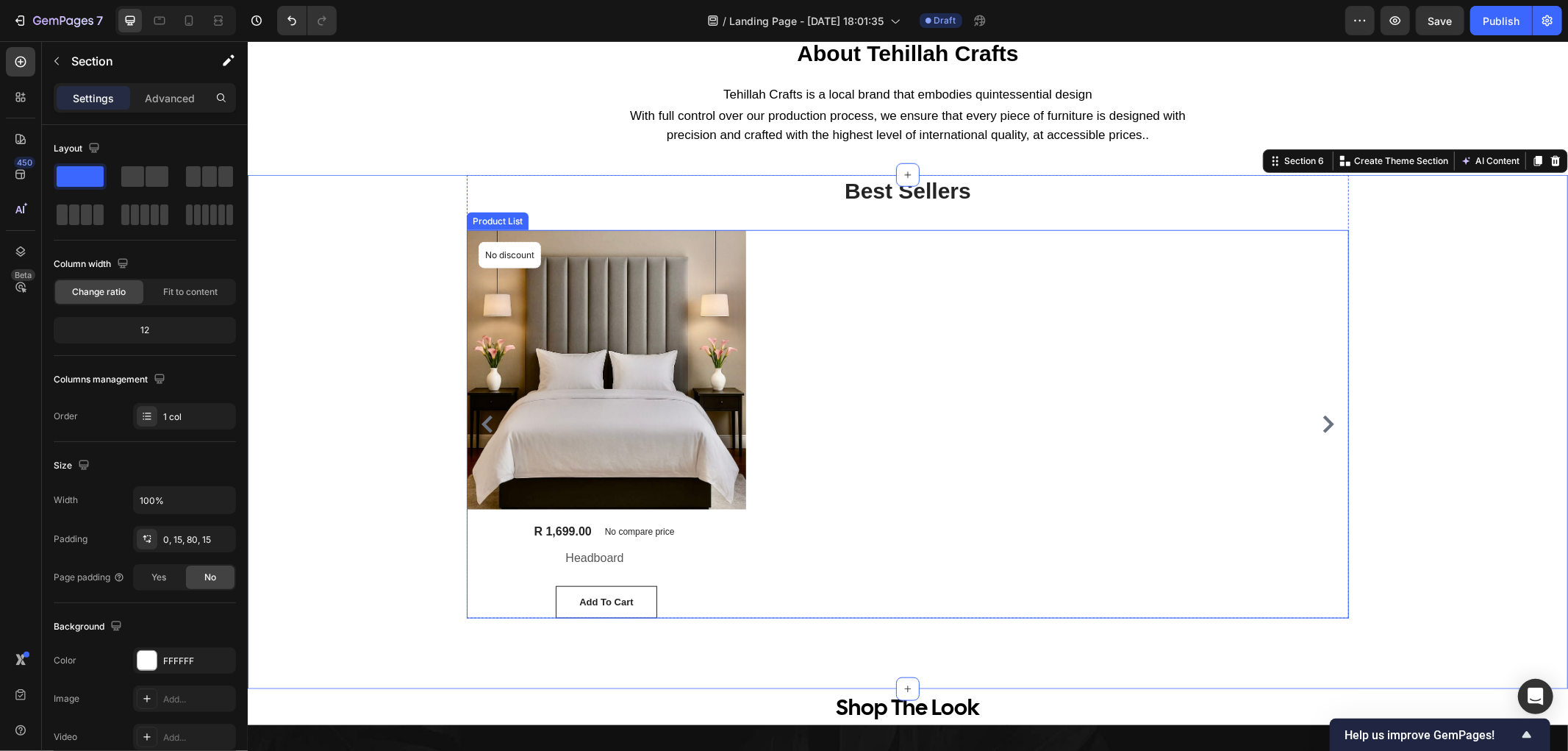
click at [1324, 428] on icon "Carousel Next Arrow" at bounding box center [1327, 424] width 18 height 18
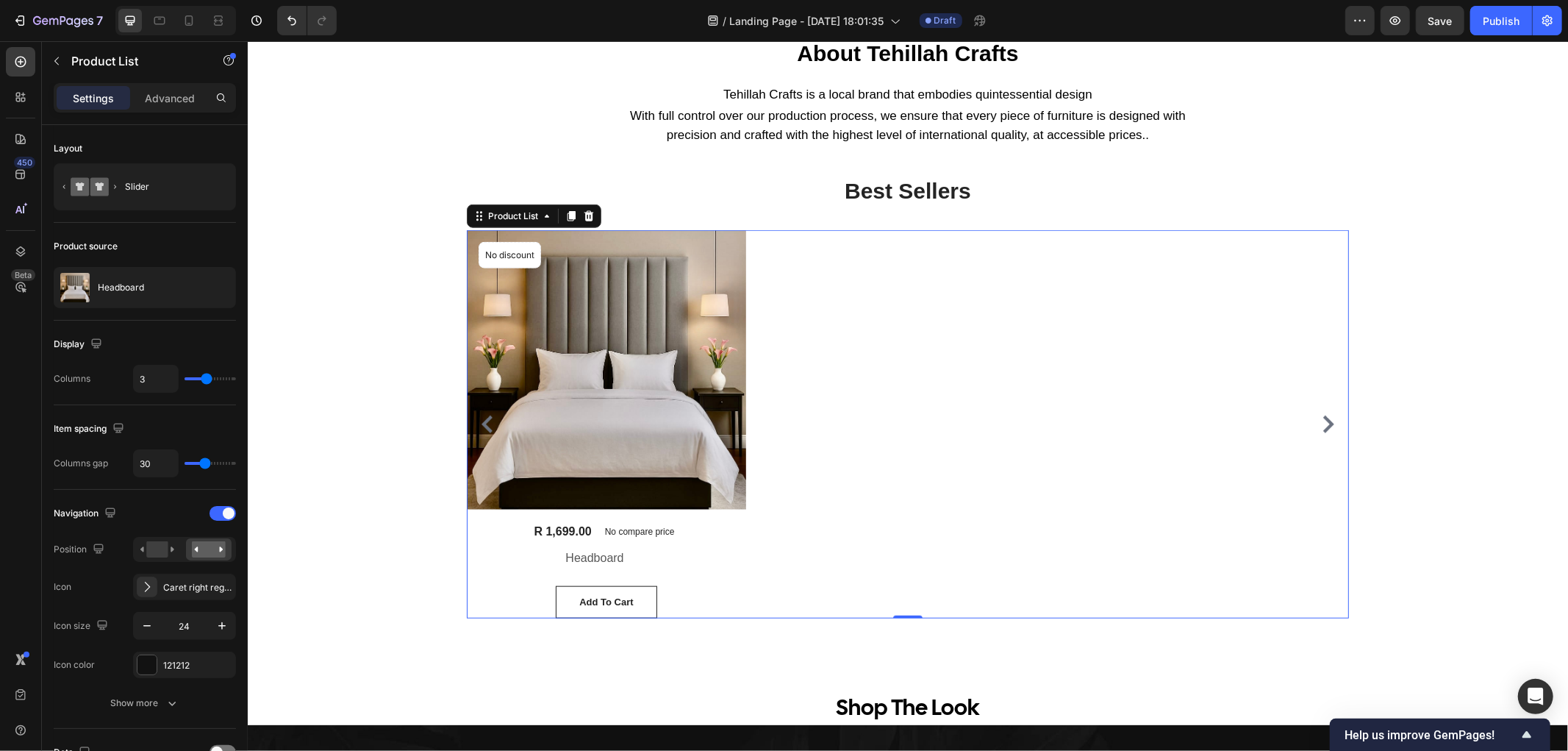
click at [1318, 424] on icon "Carousel Next Arrow" at bounding box center [1327, 424] width 18 height 18
click at [481, 421] on icon "Carousel Back Arrow" at bounding box center [486, 424] width 11 height 18
click at [730, 560] on div "Headboard (P) Title" at bounding box center [606, 557] width 280 height 21
click at [800, 437] on div "(P) Images No discount Not be displayed when published Product Badge Row R 1,69…" at bounding box center [906, 423] width 882 height 388
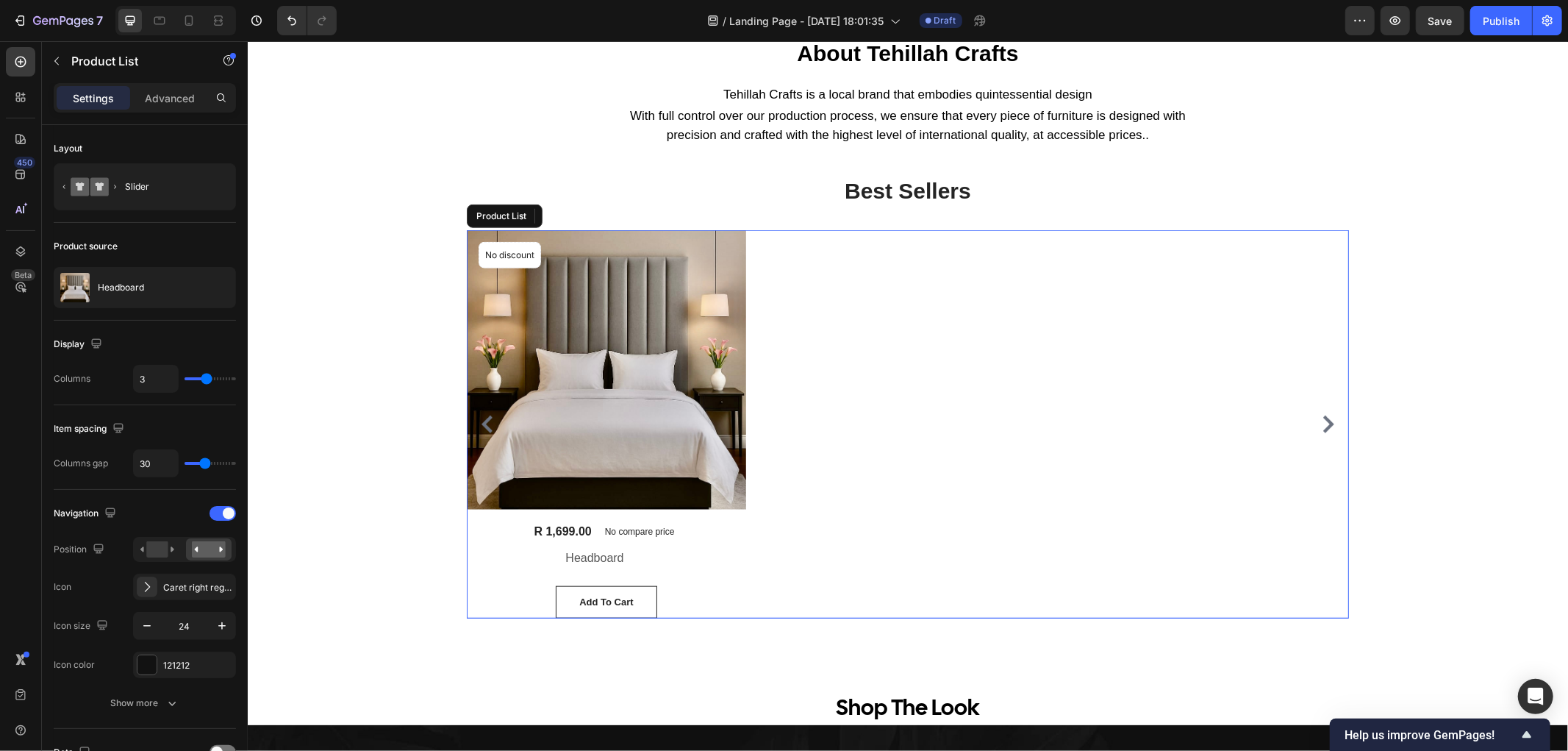
click at [771, 306] on div "(P) Images No discount Not be displayed when published Product Badge Row R 1,69…" at bounding box center [906, 423] width 882 height 388
click at [64, 56] on button "button" at bounding box center [57, 62] width 24 height 24
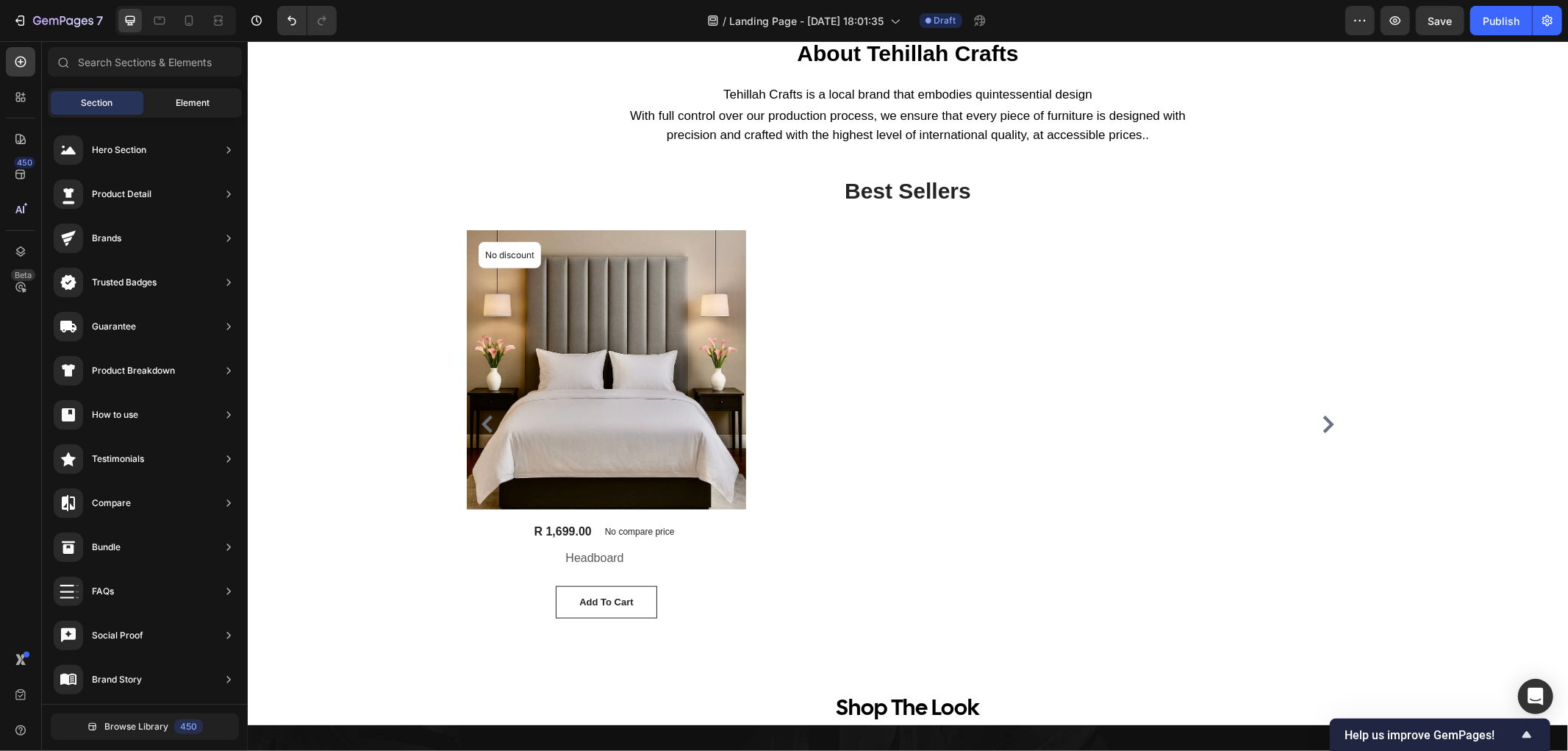
click at [185, 98] on span "Element" at bounding box center [192, 102] width 34 height 13
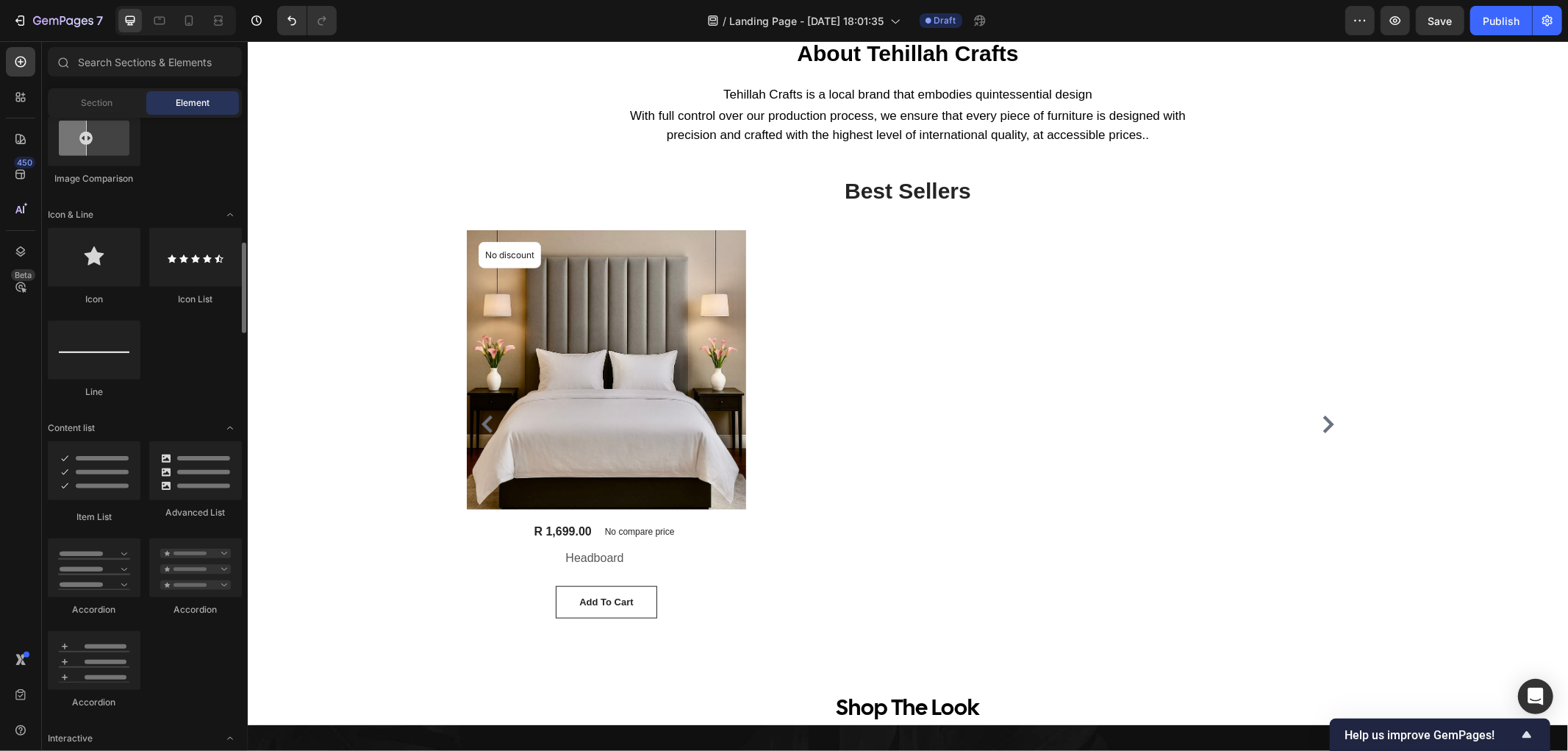
scroll to position [703, 0]
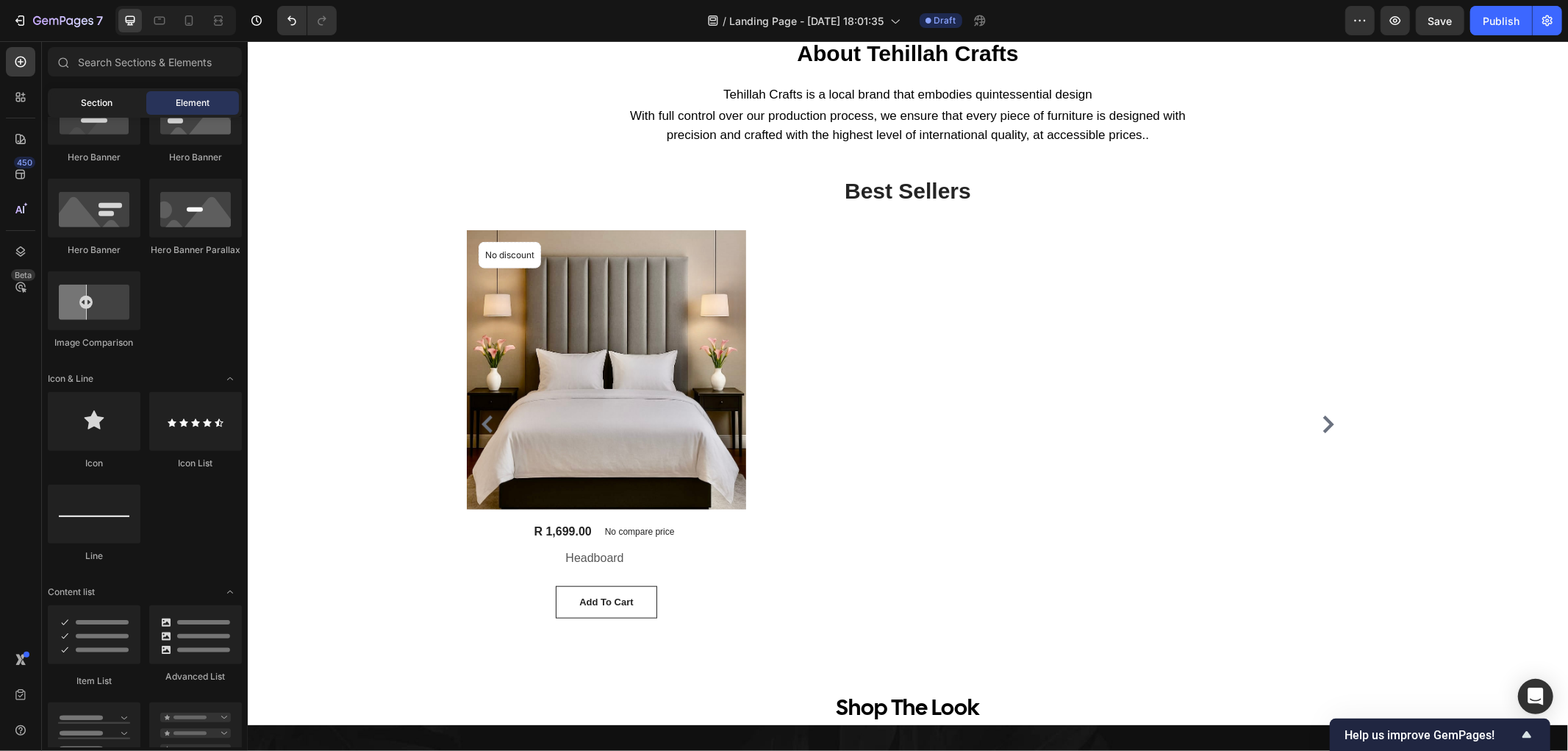
click at [88, 94] on div "Section" at bounding box center [96, 103] width 92 height 24
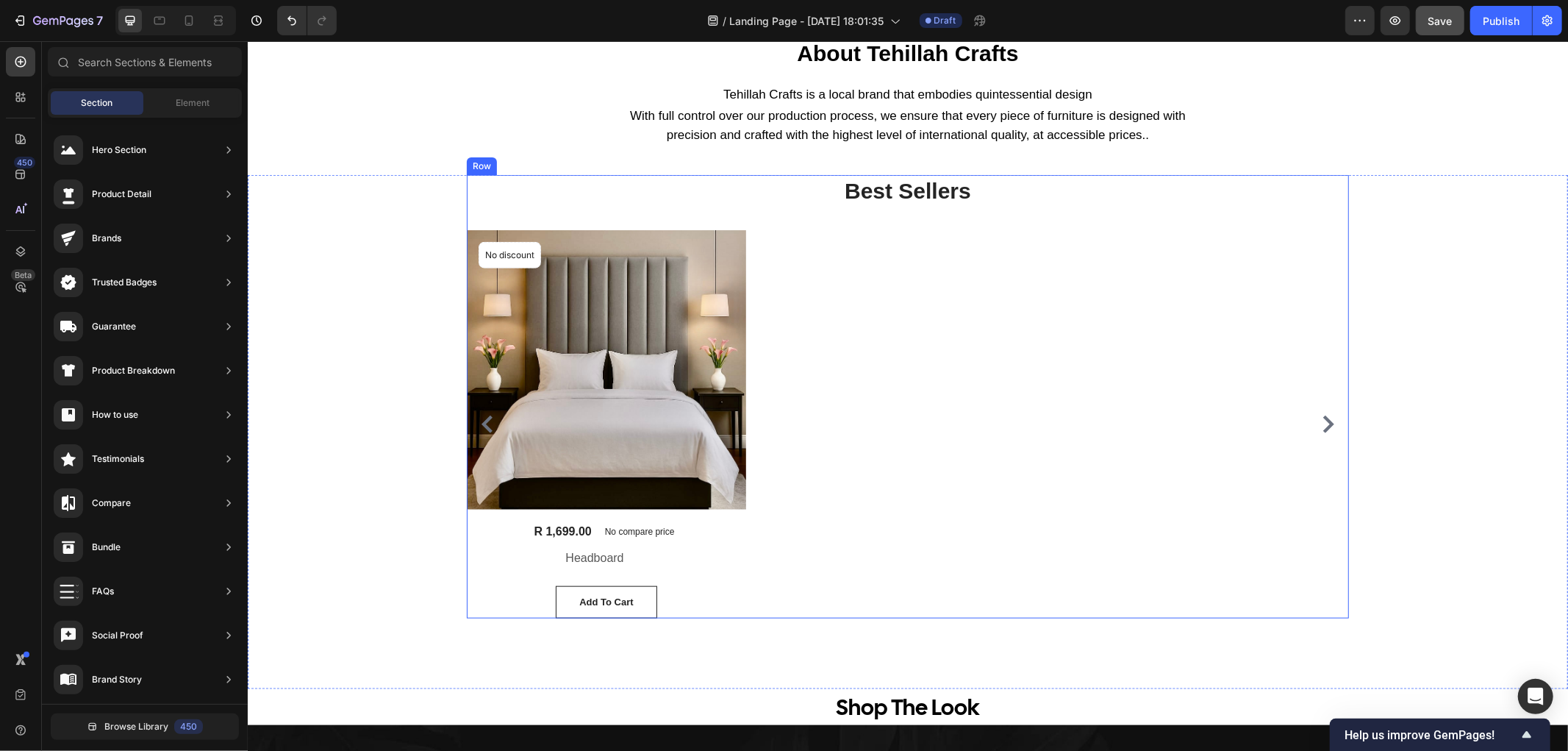
click at [1443, 18] on span "Save" at bounding box center [1440, 21] width 24 height 13
